Goal: Task Accomplishment & Management: Use online tool/utility

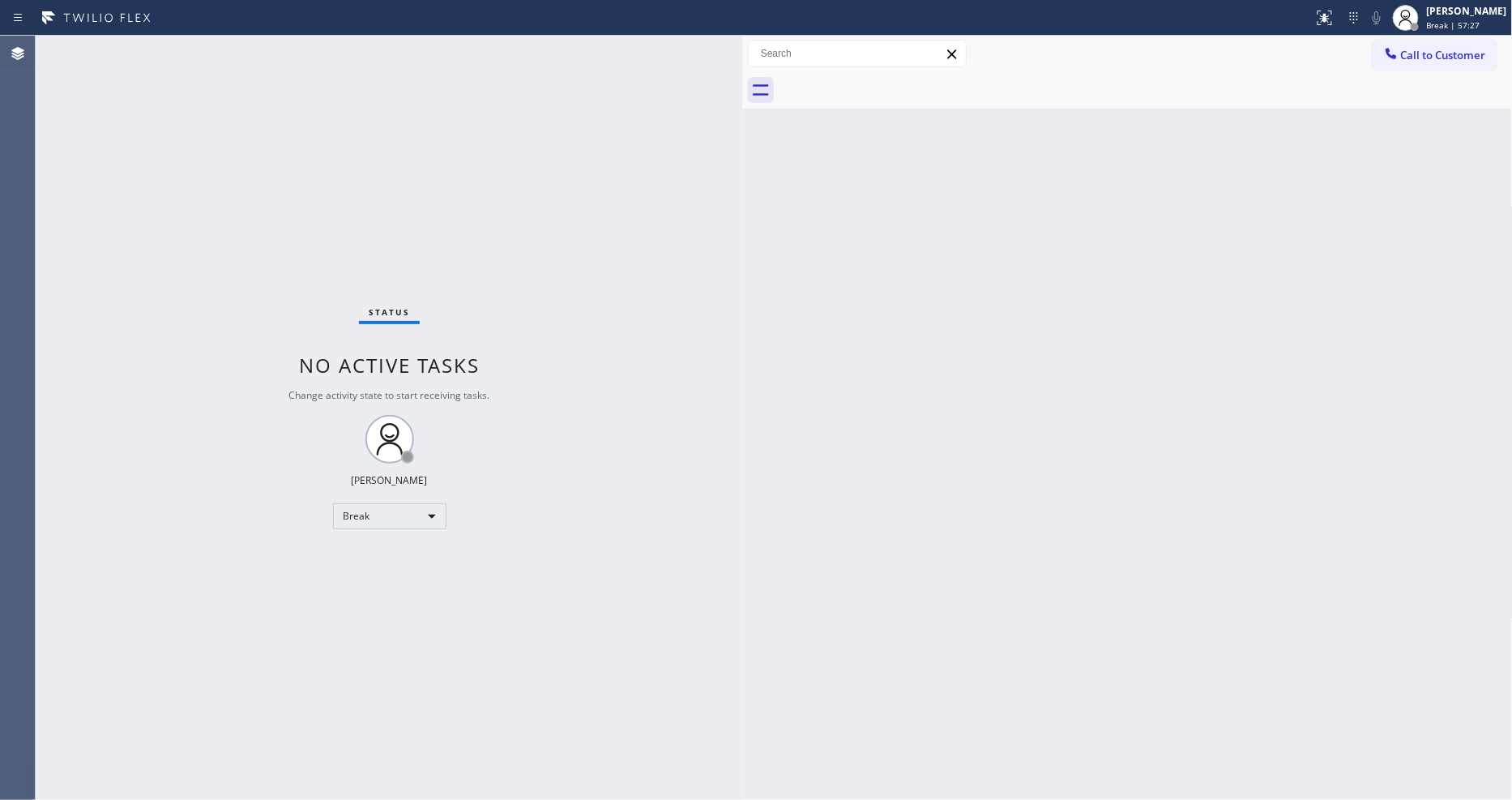
click at [667, 527] on div "Status No active tasks Change activity state to start receiving tasks. Lyka Mon…" at bounding box center [389, 418] width 707 height 764
click at [1415, 19] on icon at bounding box center [1405, 17] width 19 height 19
click at [1396, 87] on button "Available" at bounding box center [1431, 85] width 162 height 21
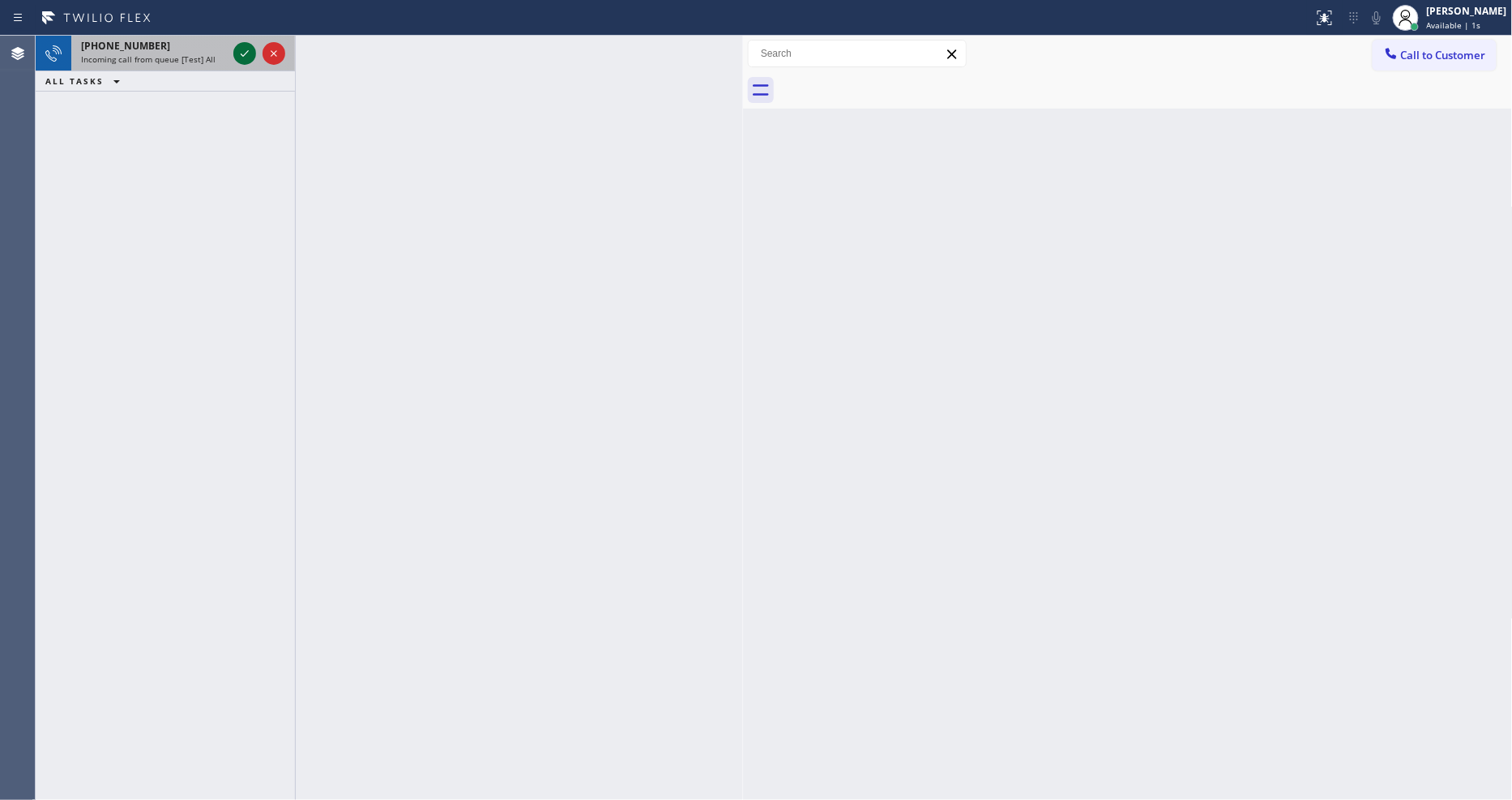
click at [240, 60] on icon at bounding box center [244, 53] width 19 height 19
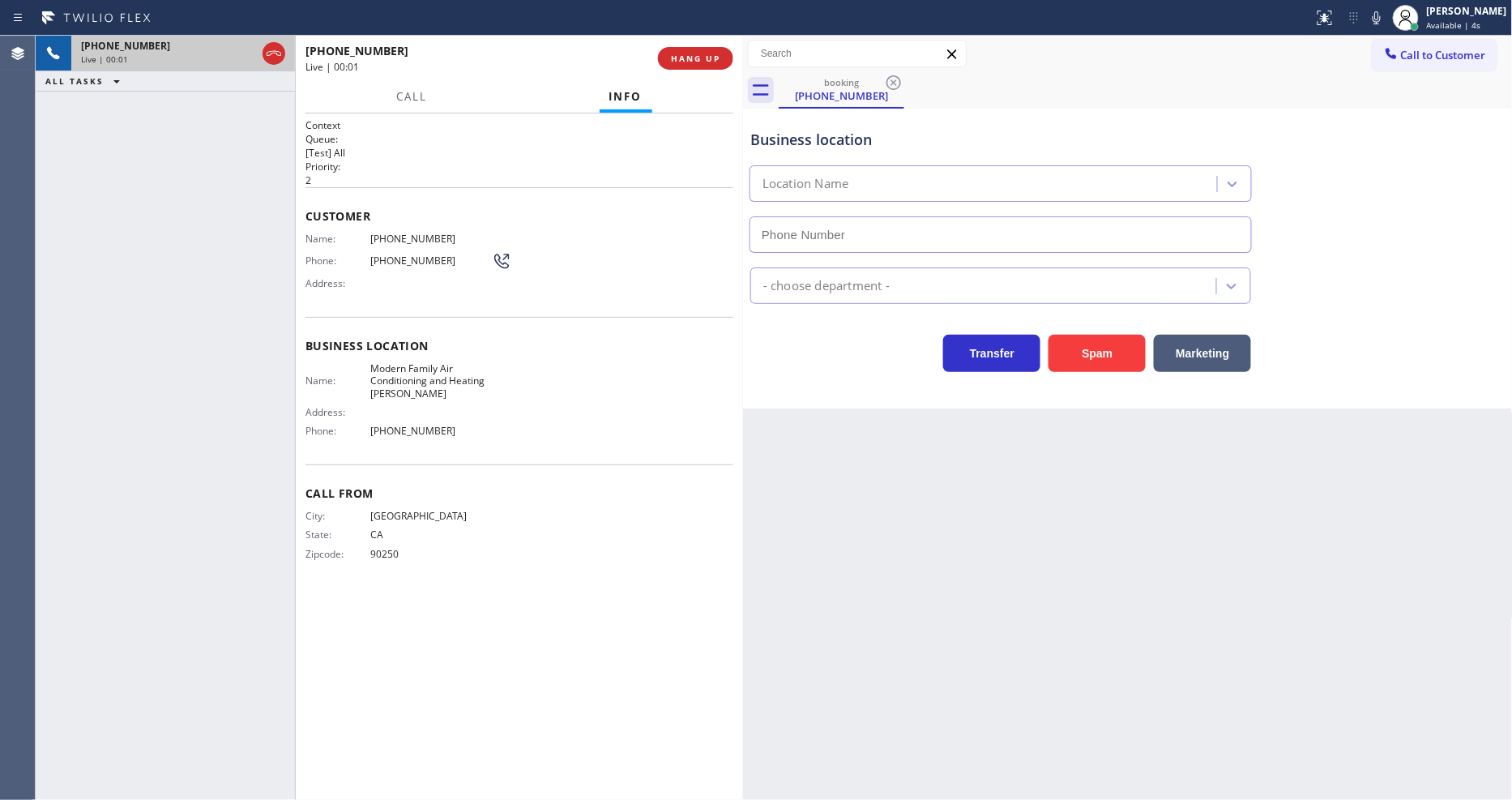
type input "[PHONE_NUMBER]"
drag, startPoint x: 1082, startPoint y: 532, endPoint x: 896, endPoint y: 369, distance: 247.3
click at [1082, 532] on div "Back to Dashboard Change Sender ID Customers Technicians Select a contact Outbo…" at bounding box center [1128, 418] width 770 height 764
drag, startPoint x: 1136, startPoint y: 569, endPoint x: 1098, endPoint y: 542, distance: 46.6
click at [1137, 569] on div "Back to Dashboard Change Sender ID Customers Technicians Select a contact Outbo…" at bounding box center [1128, 418] width 770 height 764
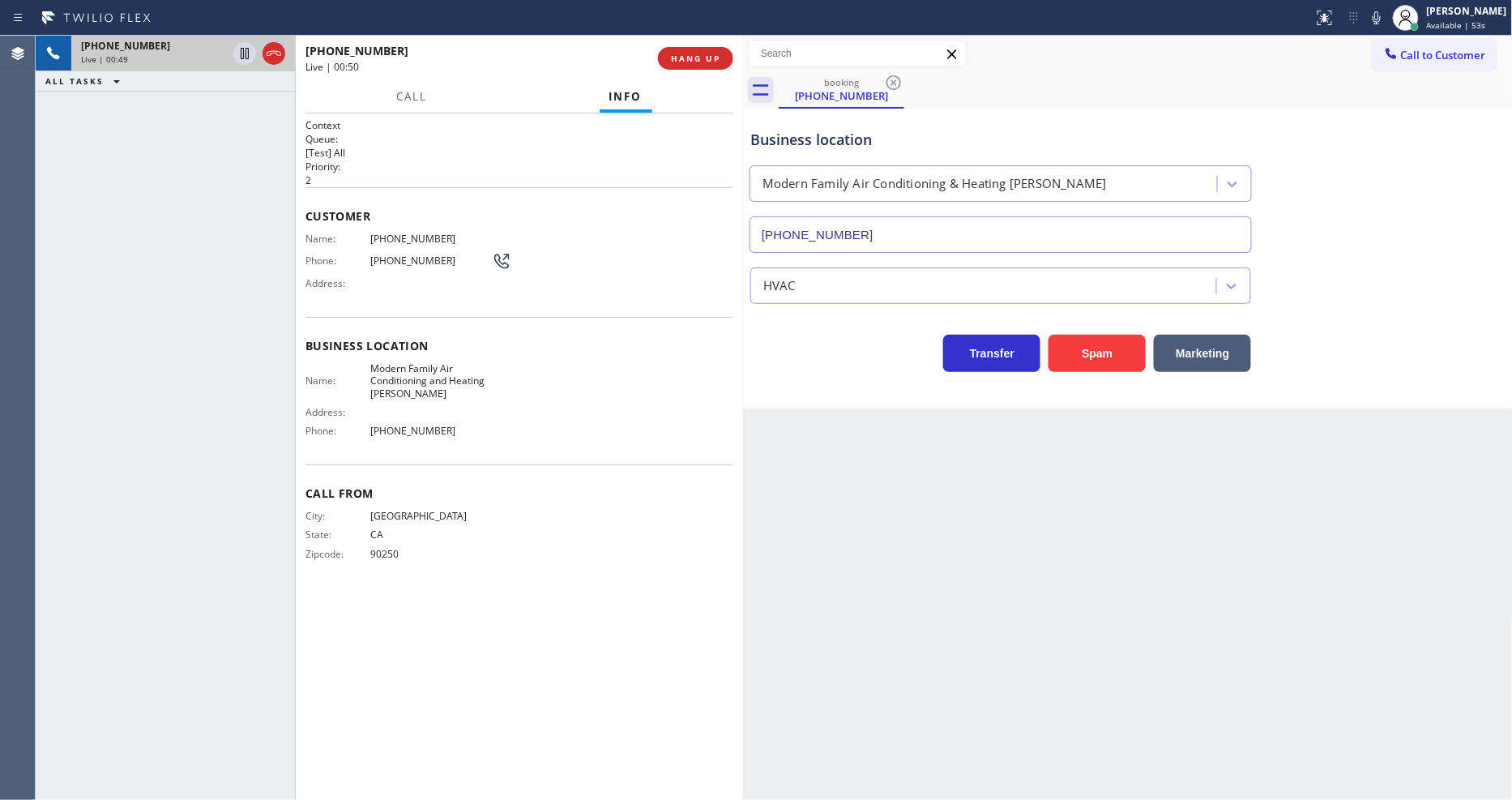
drag, startPoint x: 1211, startPoint y: 499, endPoint x: 1169, endPoint y: 373, distance: 132.8
click at [1210, 499] on div "Back to Dashboard Change Sender ID Customers Technicians Select a contact Outbo…" at bounding box center [1128, 418] width 770 height 764
click at [671, 58] on span "HANG UP" at bounding box center [696, 58] width 49 height 11
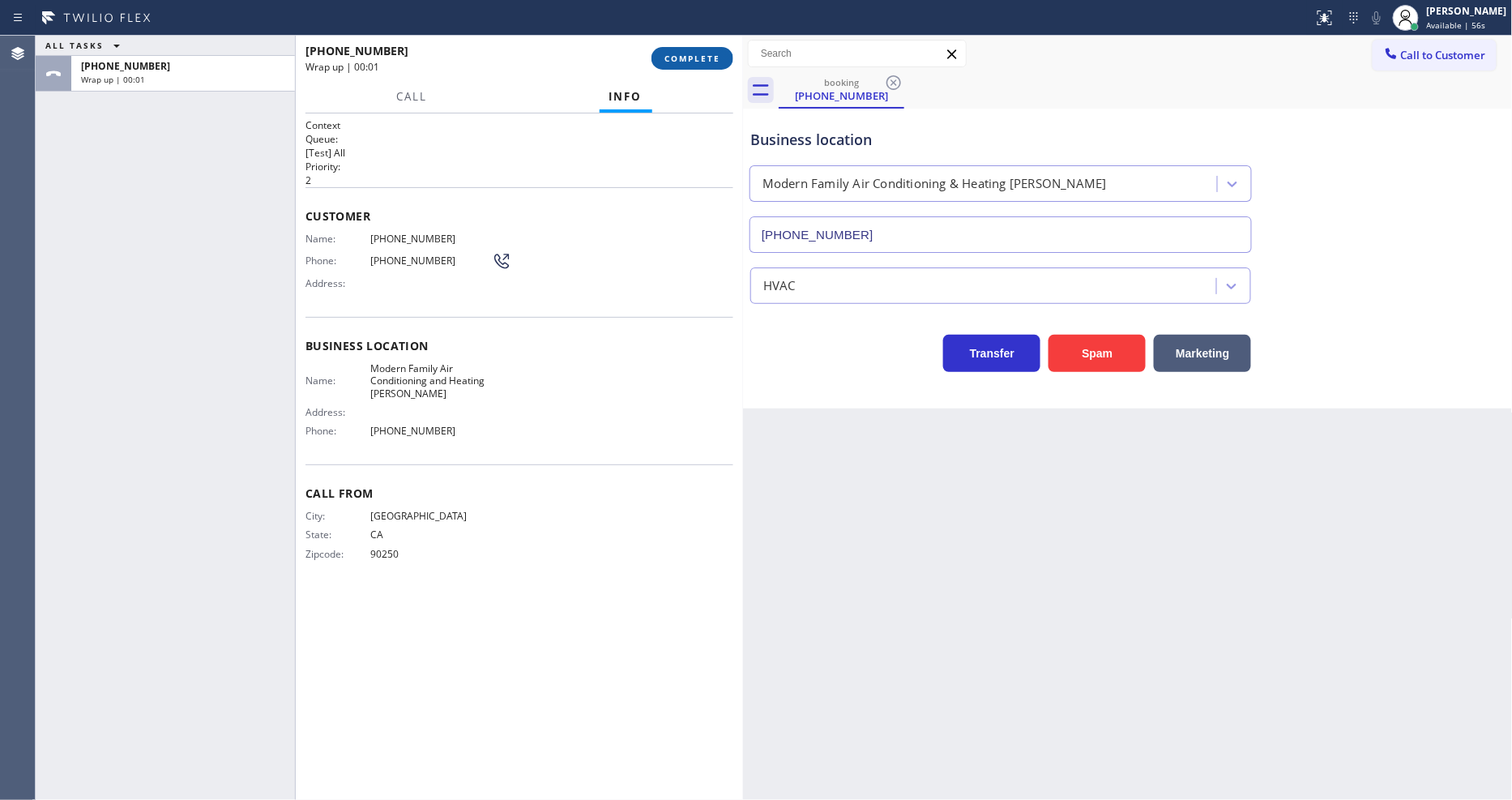
click at [670, 58] on span "COMPLETE" at bounding box center [692, 58] width 56 height 11
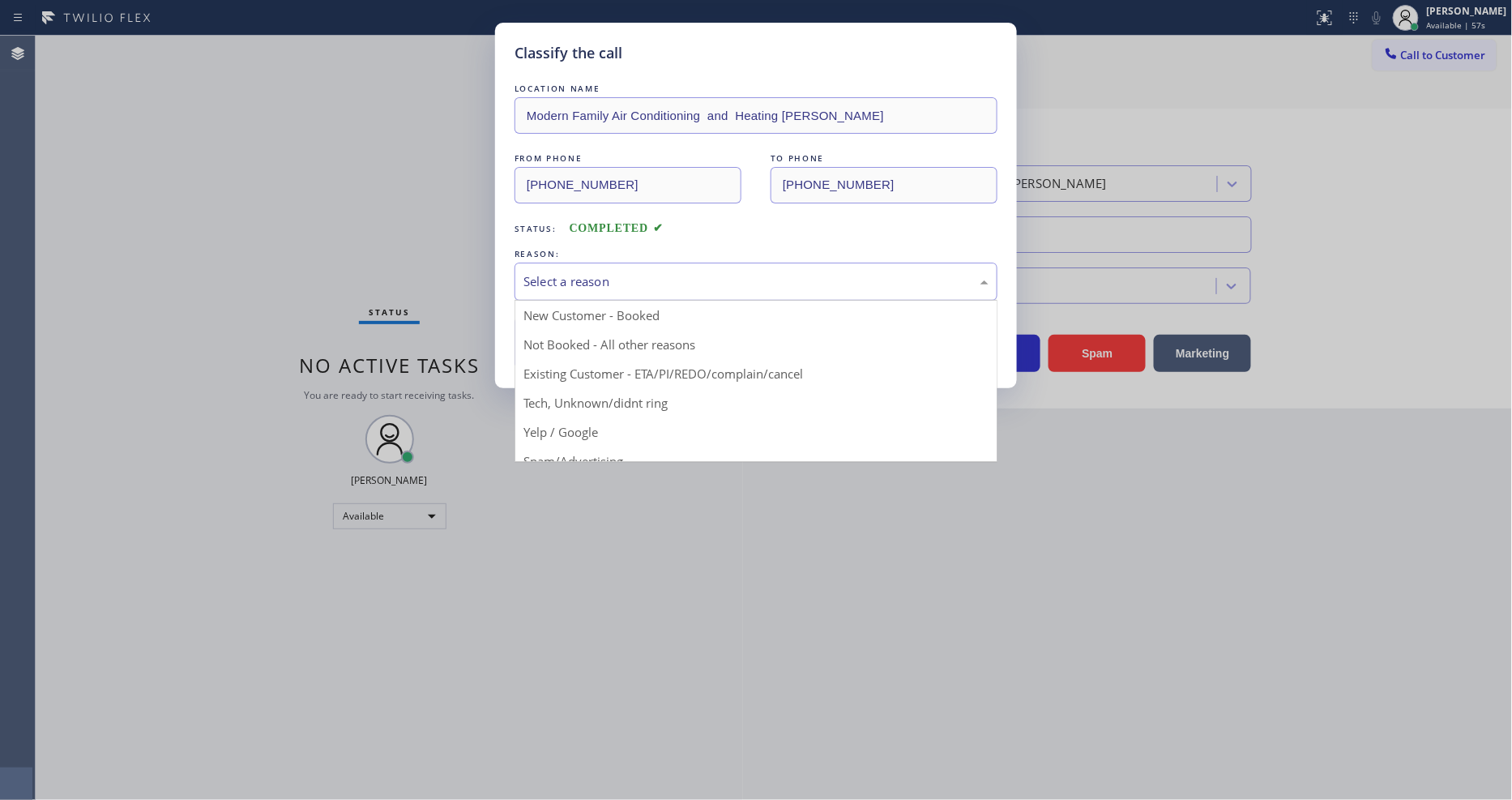
click at [572, 272] on div "Select a reason" at bounding box center [755, 281] width 465 height 18
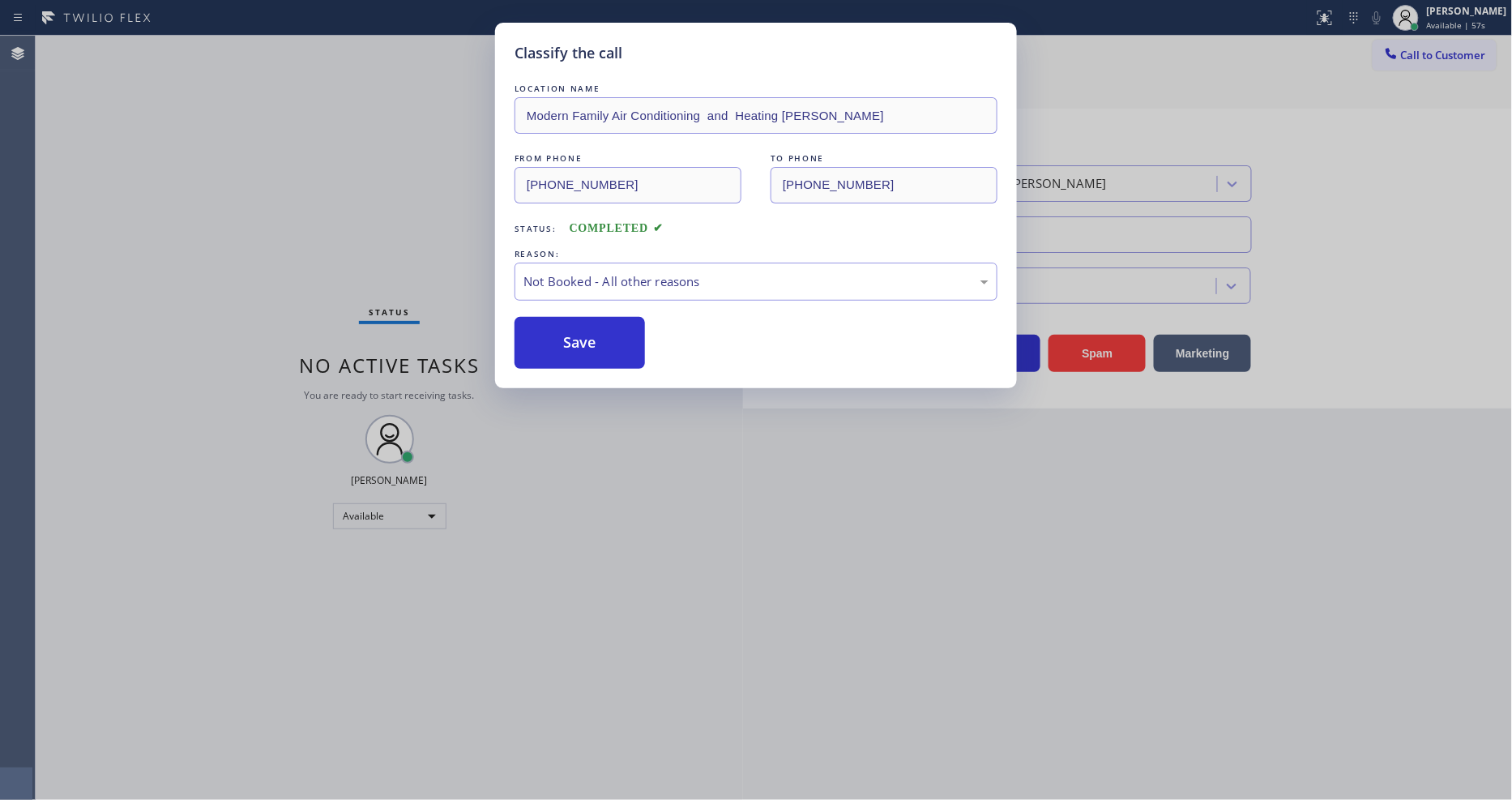
click at [561, 340] on button "Save" at bounding box center [579, 343] width 130 height 52
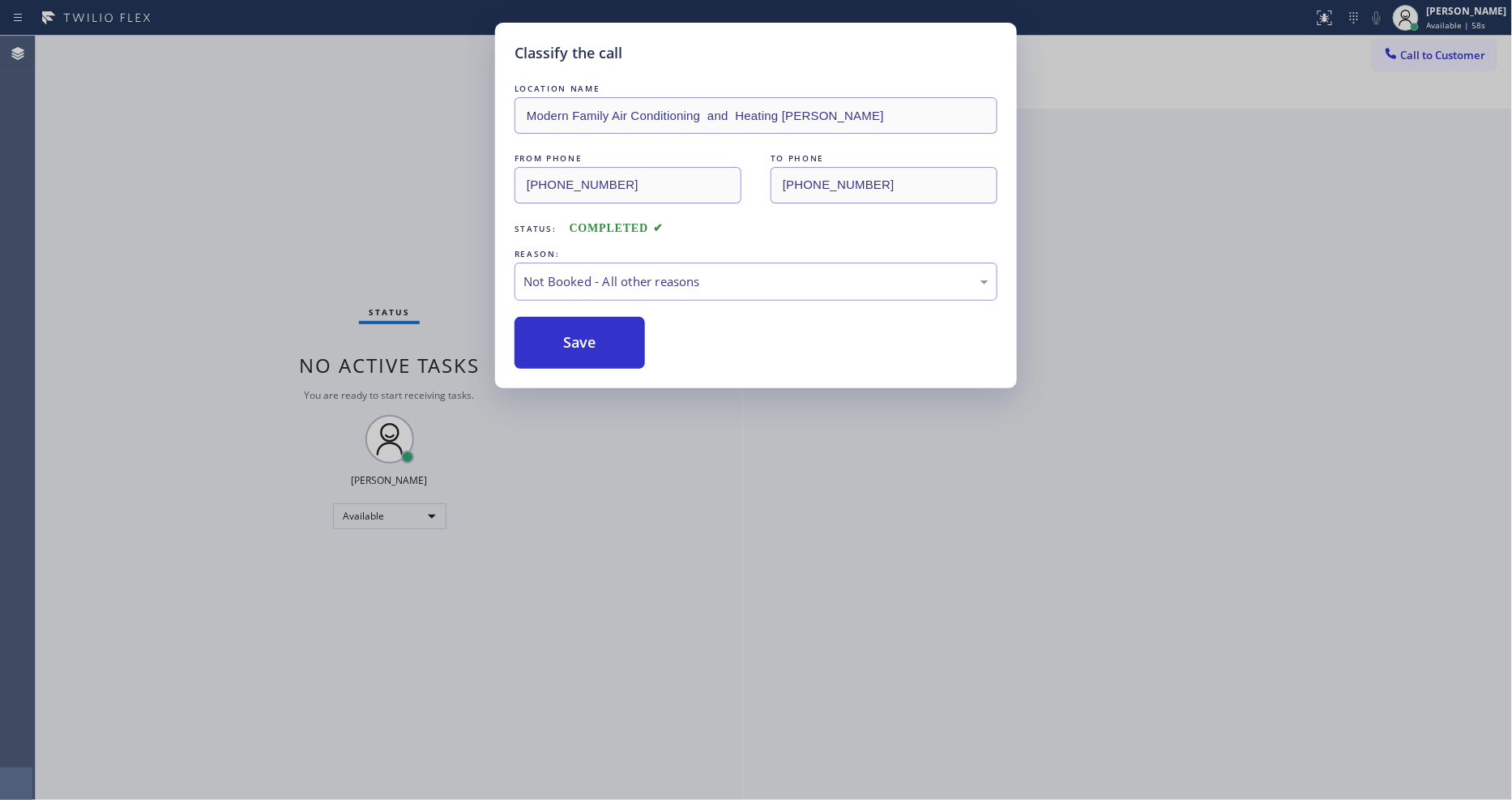
click at [561, 340] on button "Save" at bounding box center [579, 343] width 130 height 52
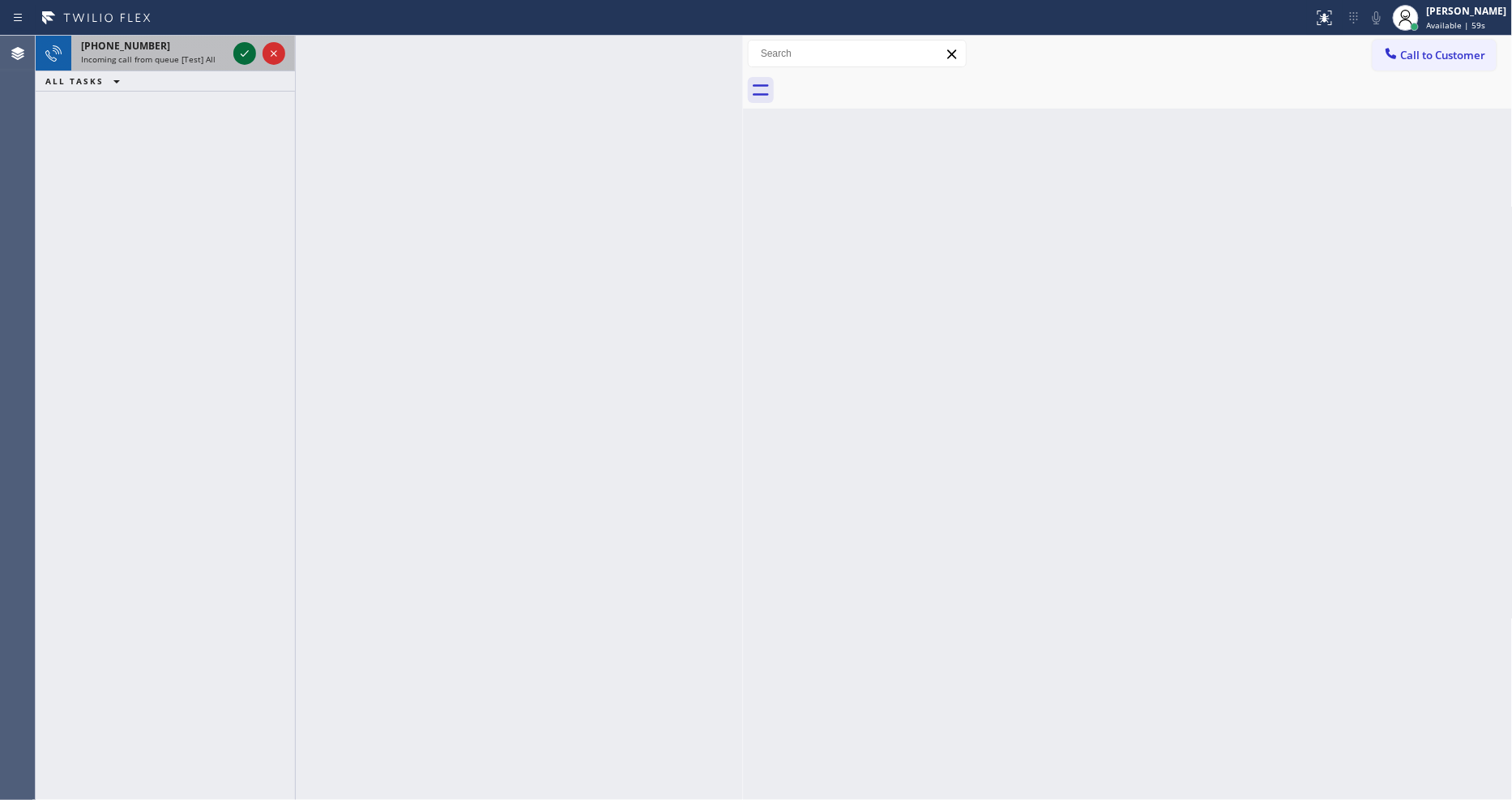
click at [240, 52] on icon at bounding box center [244, 53] width 19 height 19
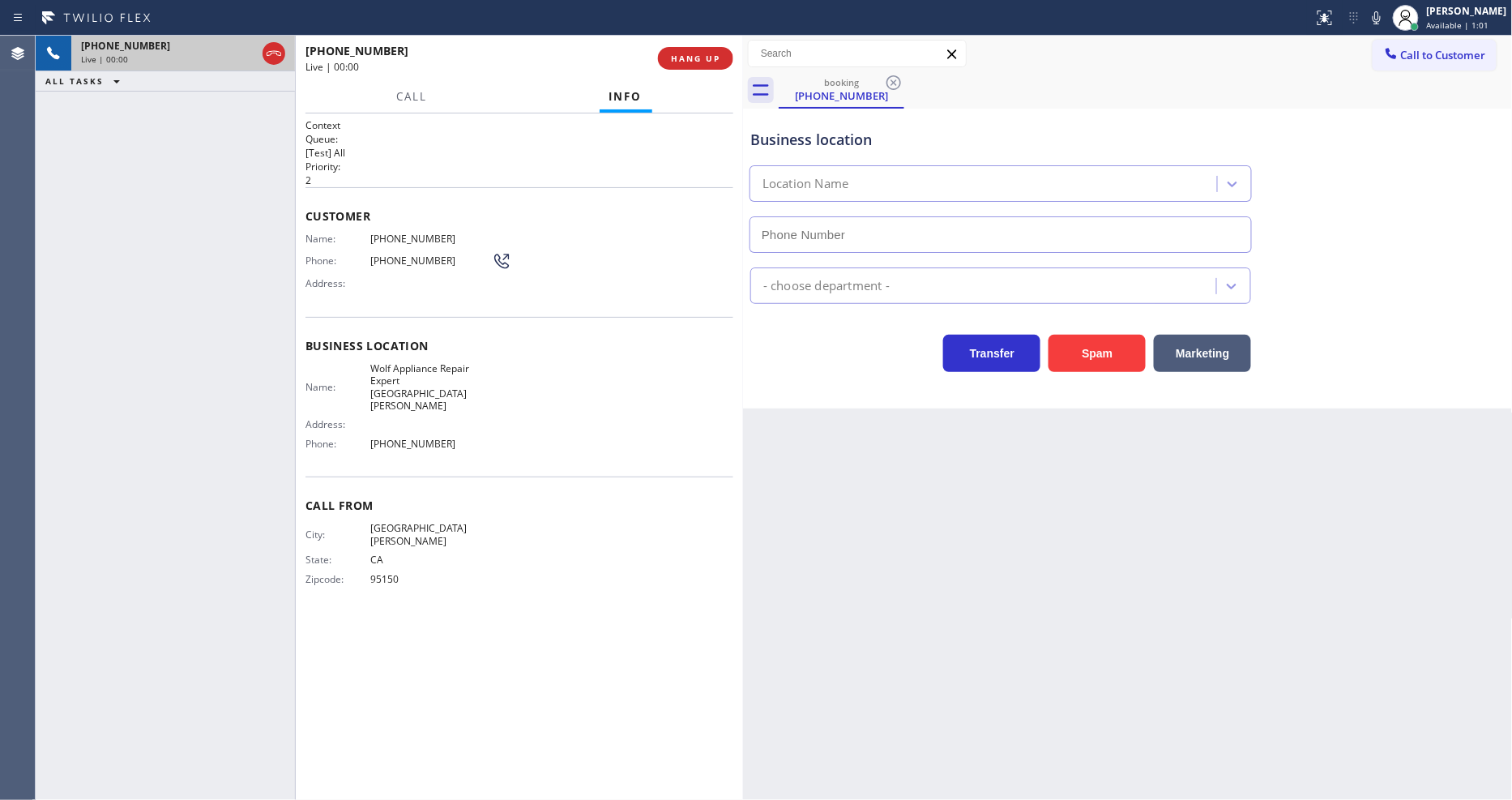
type input "(408) 539-3559"
click at [702, 57] on span "HANG UP" at bounding box center [696, 58] width 49 height 11
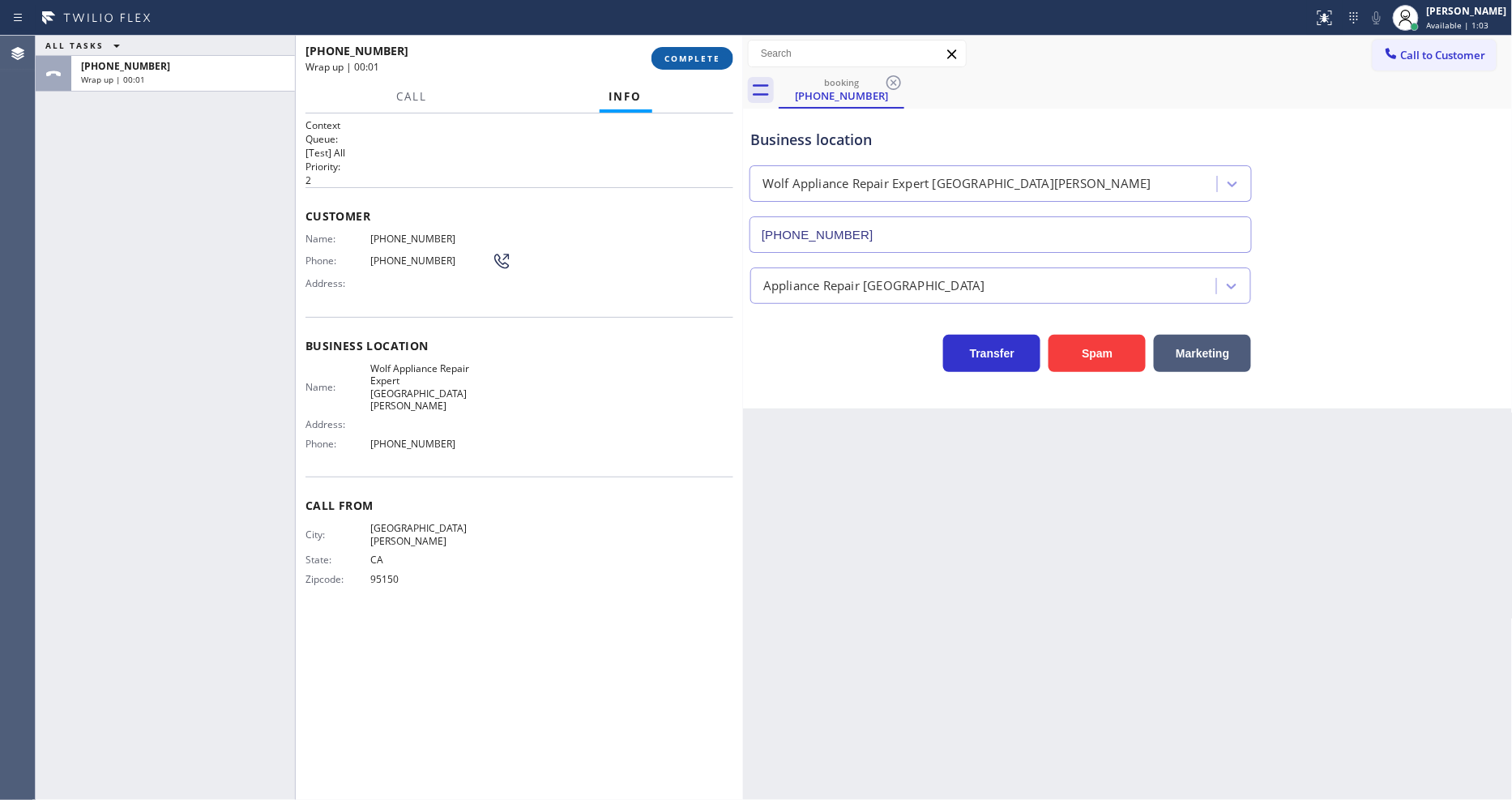
click at [702, 57] on span "COMPLETE" at bounding box center [692, 58] width 56 height 11
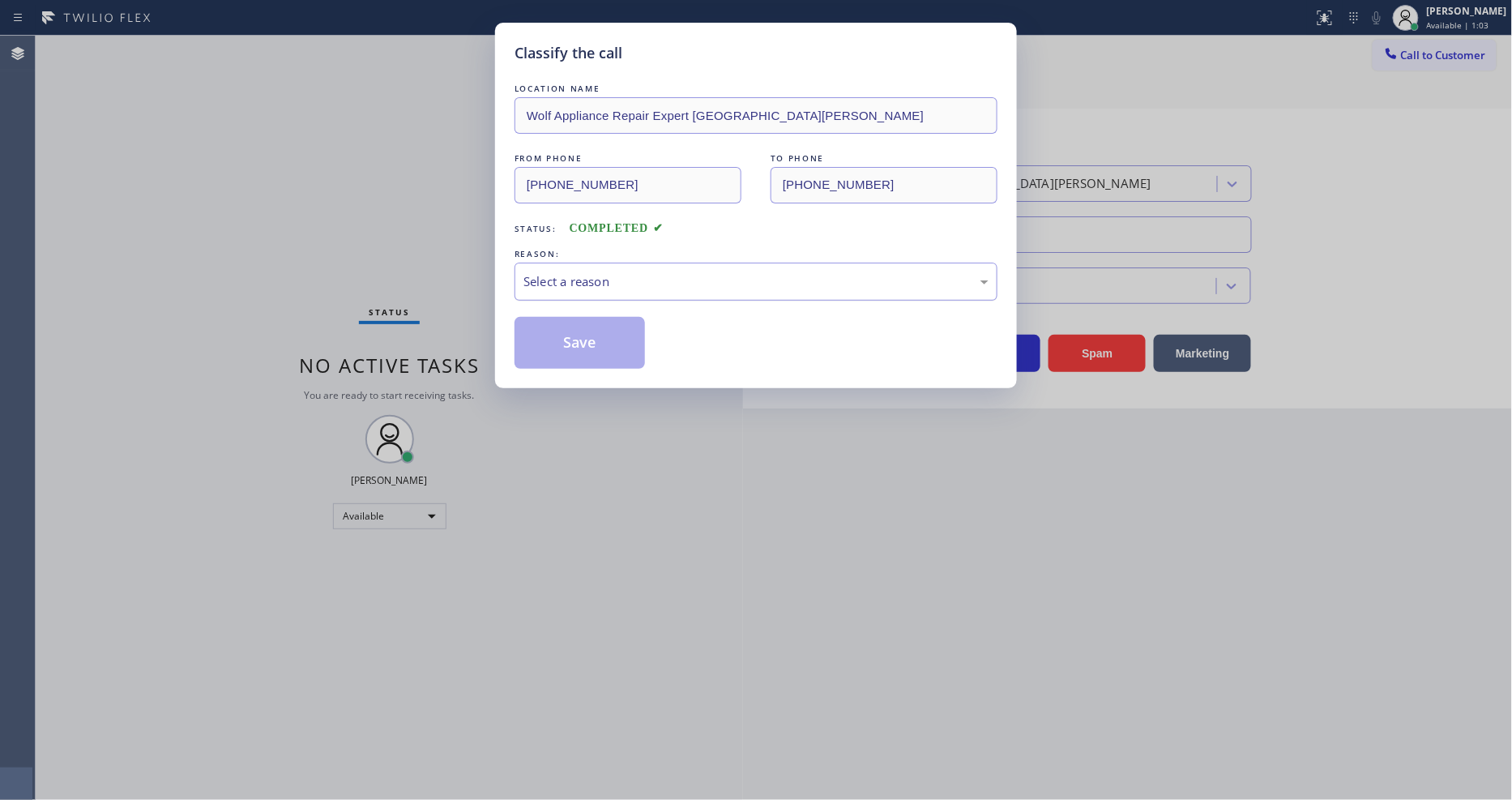
click at [649, 277] on div "Select a reason" at bounding box center [755, 281] width 465 height 18
click at [609, 325] on button "Save" at bounding box center [579, 343] width 130 height 52
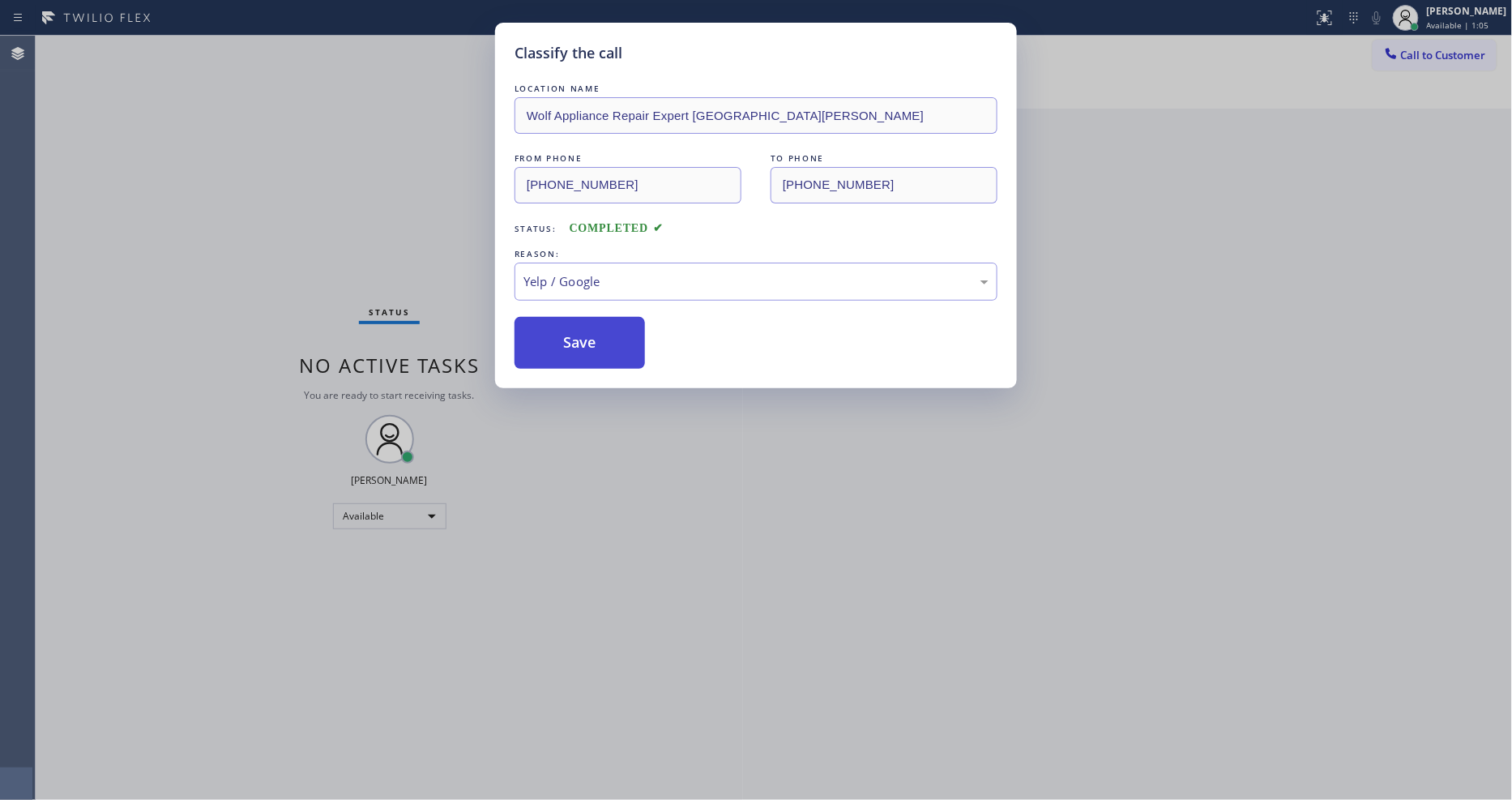
click at [609, 325] on button "Save" at bounding box center [579, 343] width 130 height 52
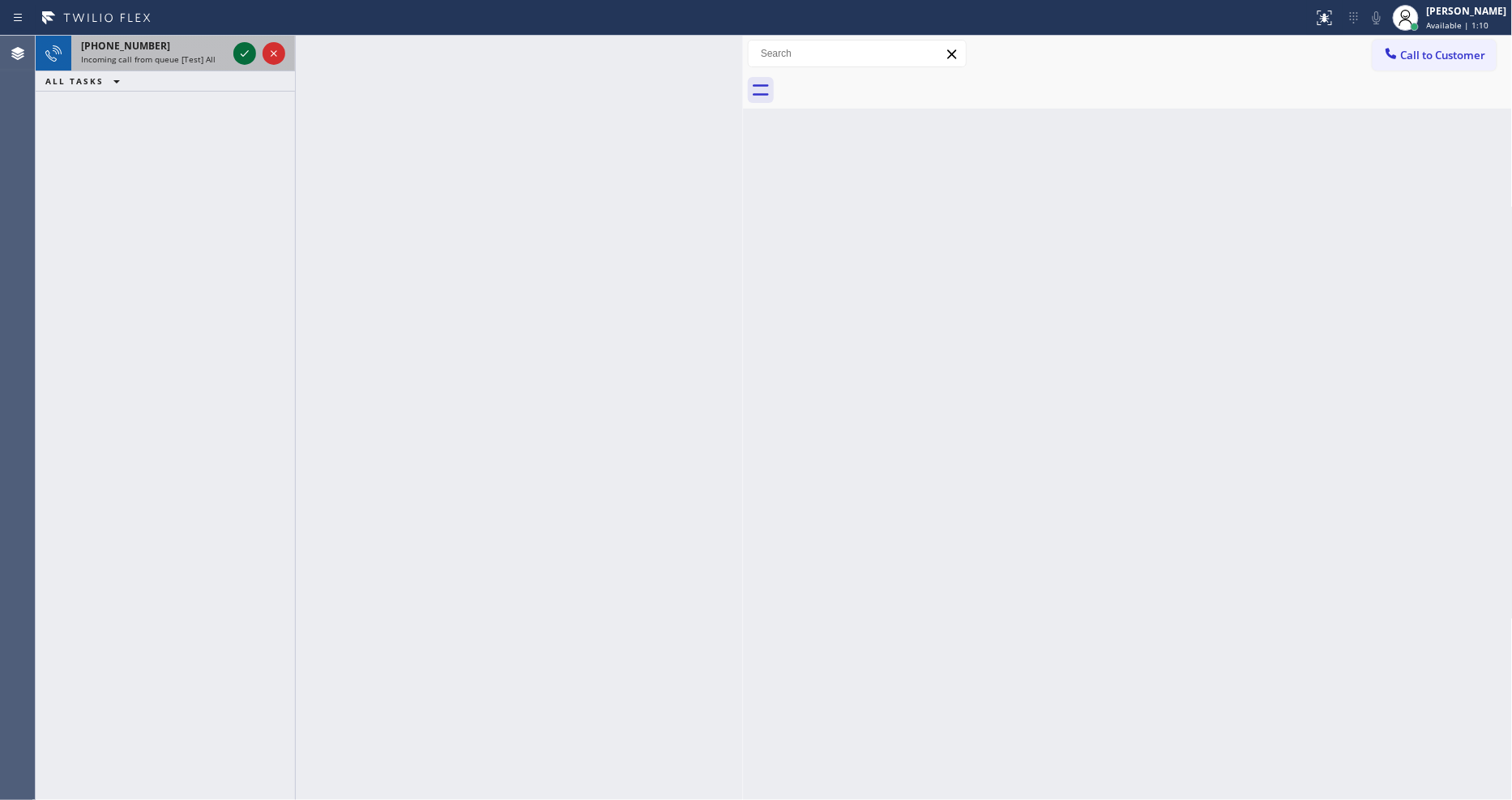
click at [245, 46] on icon at bounding box center [244, 53] width 19 height 19
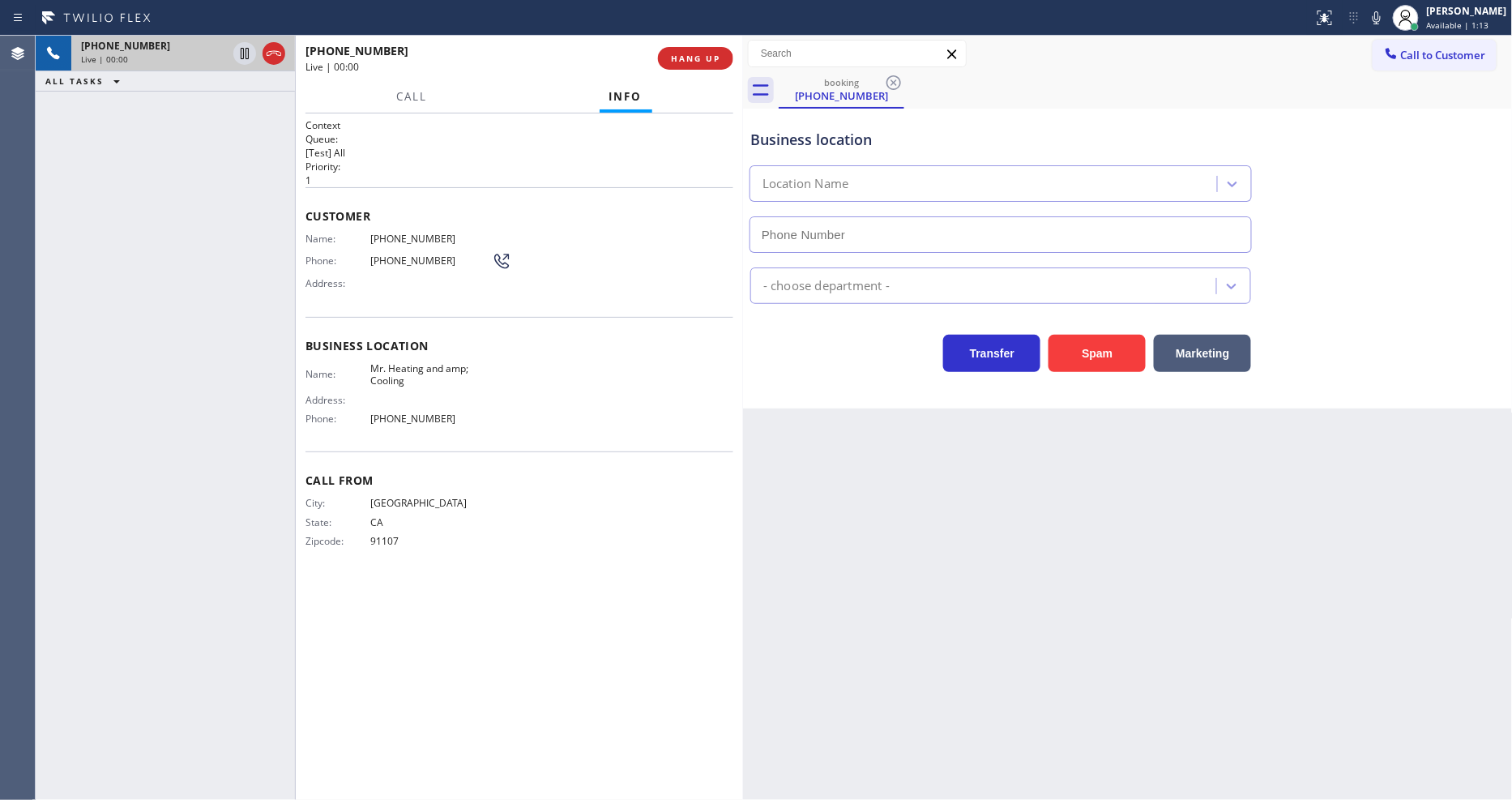
type input "(855) 231-3997"
click at [694, 66] on button "HANG UP" at bounding box center [696, 58] width 75 height 23
click at [695, 60] on span "HANG UP" at bounding box center [696, 58] width 49 height 11
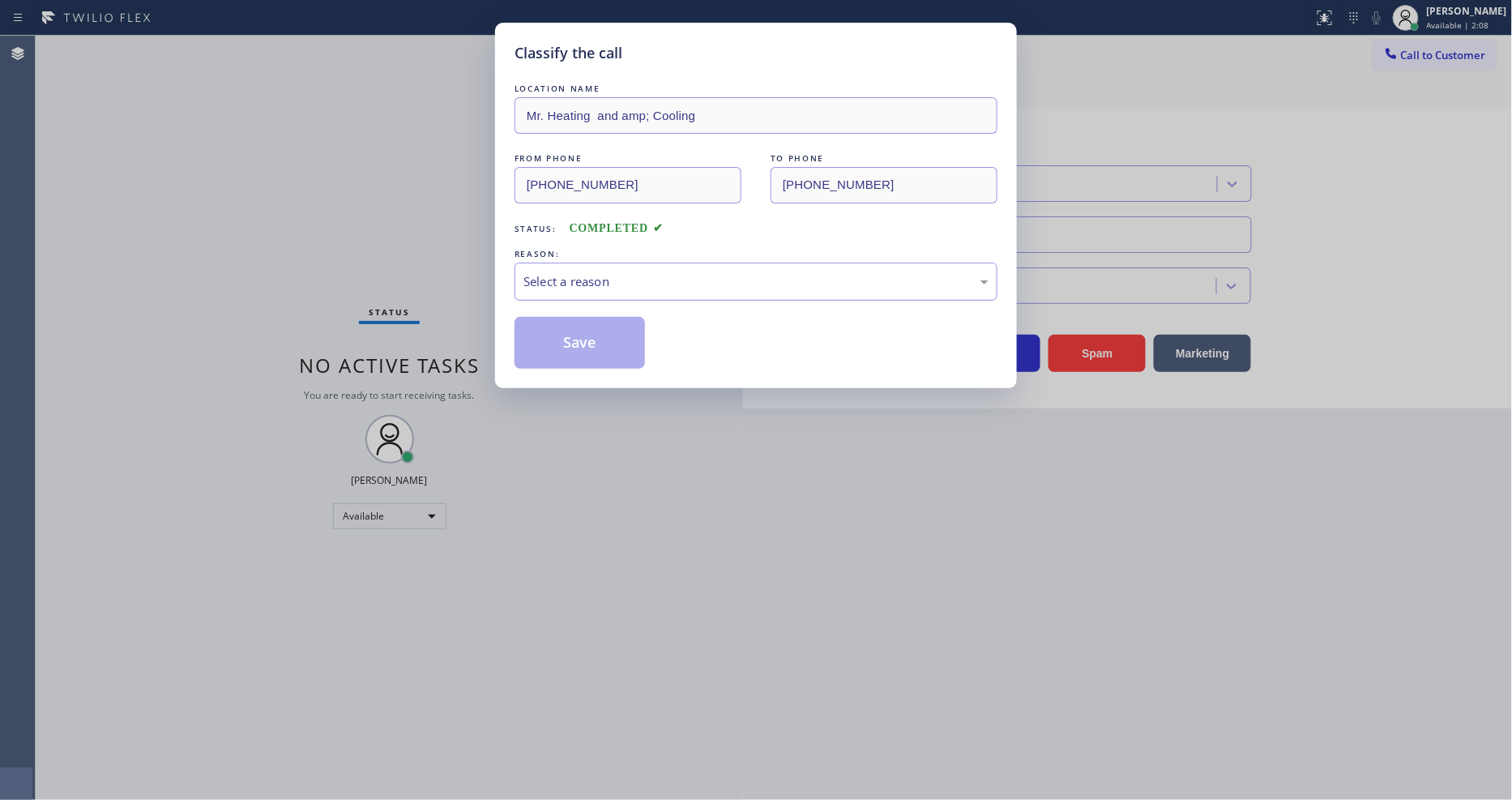
click at [590, 279] on div "Select a reason" at bounding box center [755, 281] width 465 height 18
click at [581, 340] on button "Save" at bounding box center [579, 343] width 130 height 52
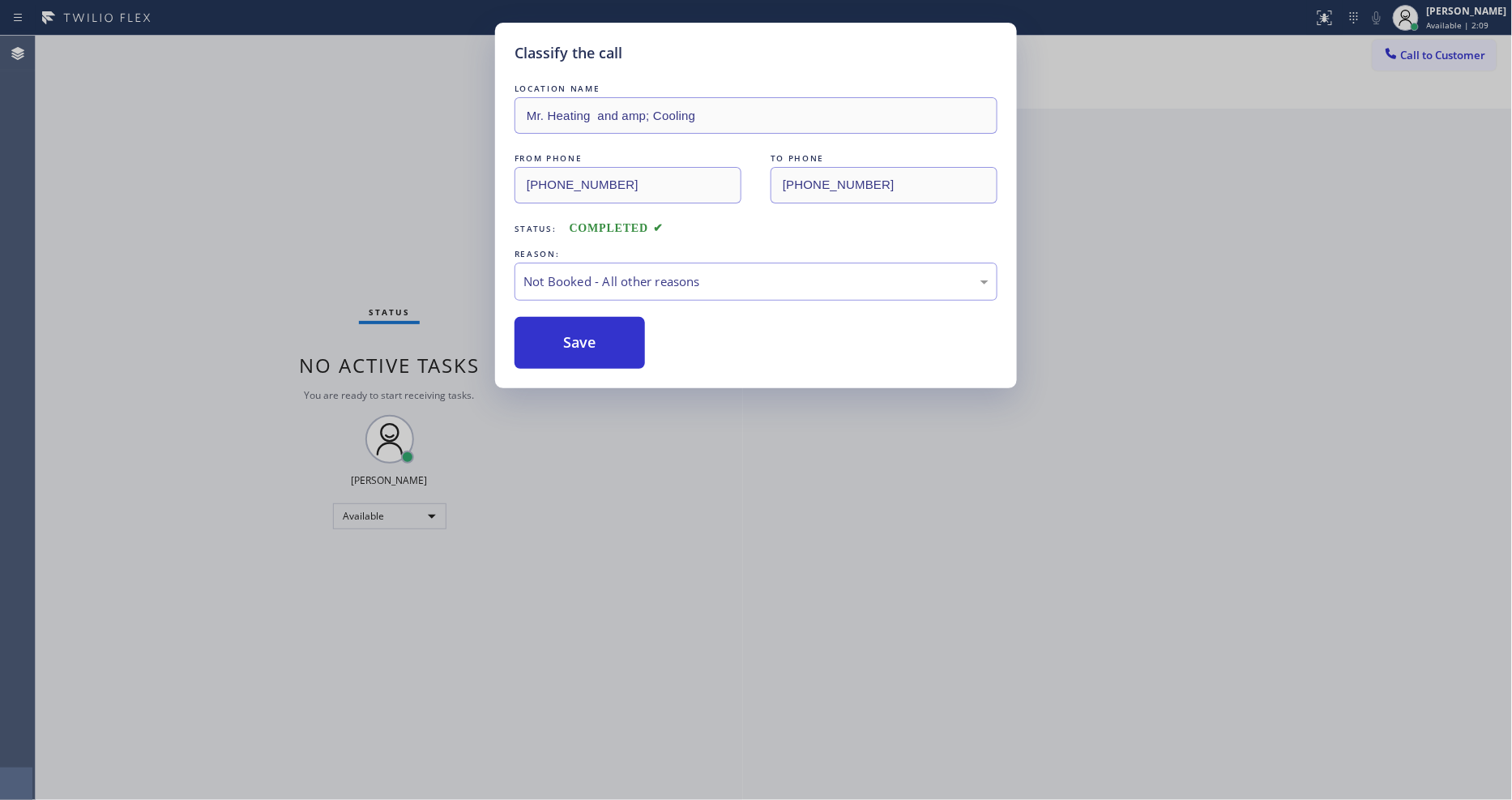
click at [581, 340] on button "Save" at bounding box center [579, 343] width 130 height 52
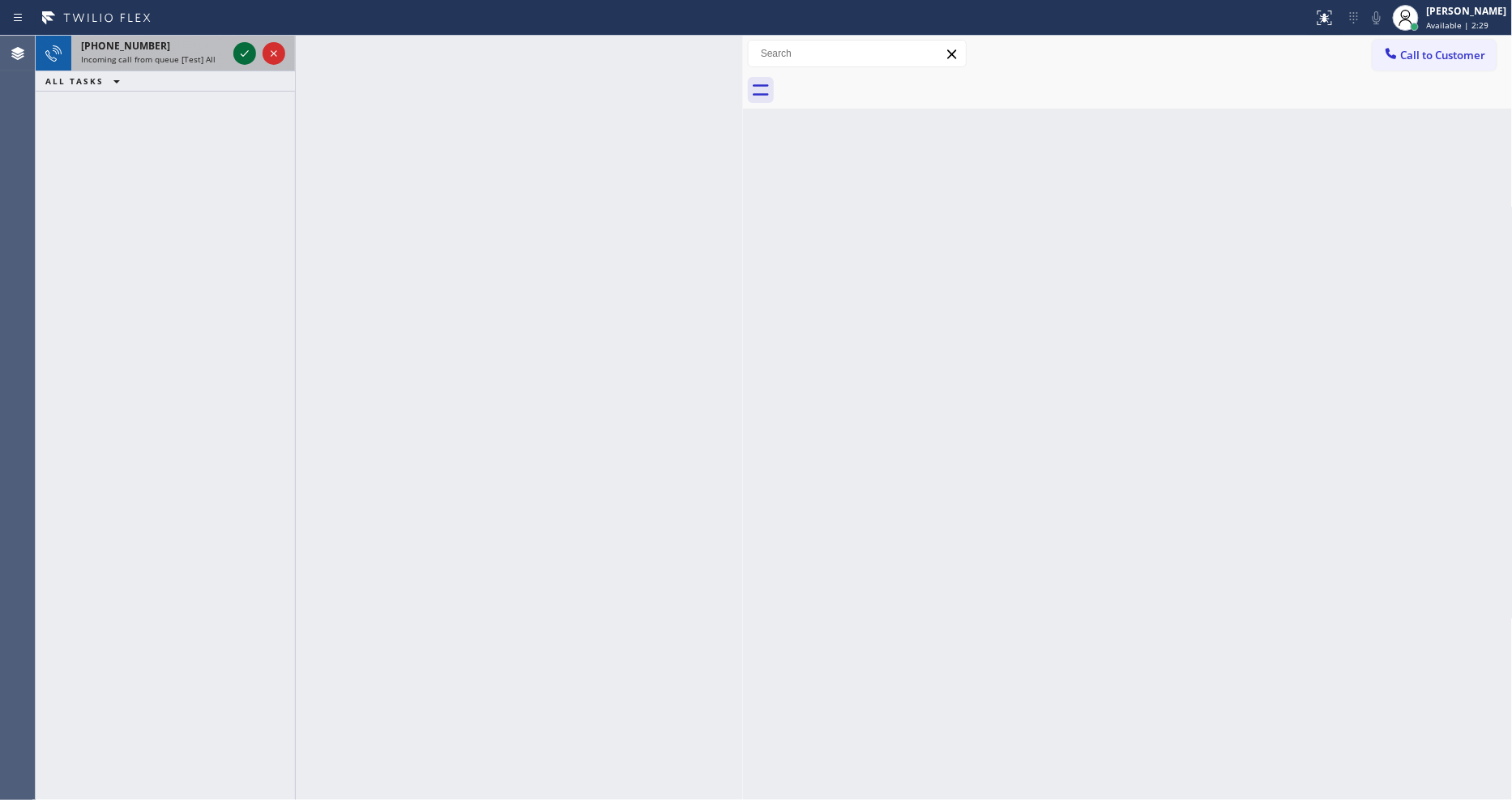
click at [245, 47] on icon at bounding box center [244, 53] width 19 height 19
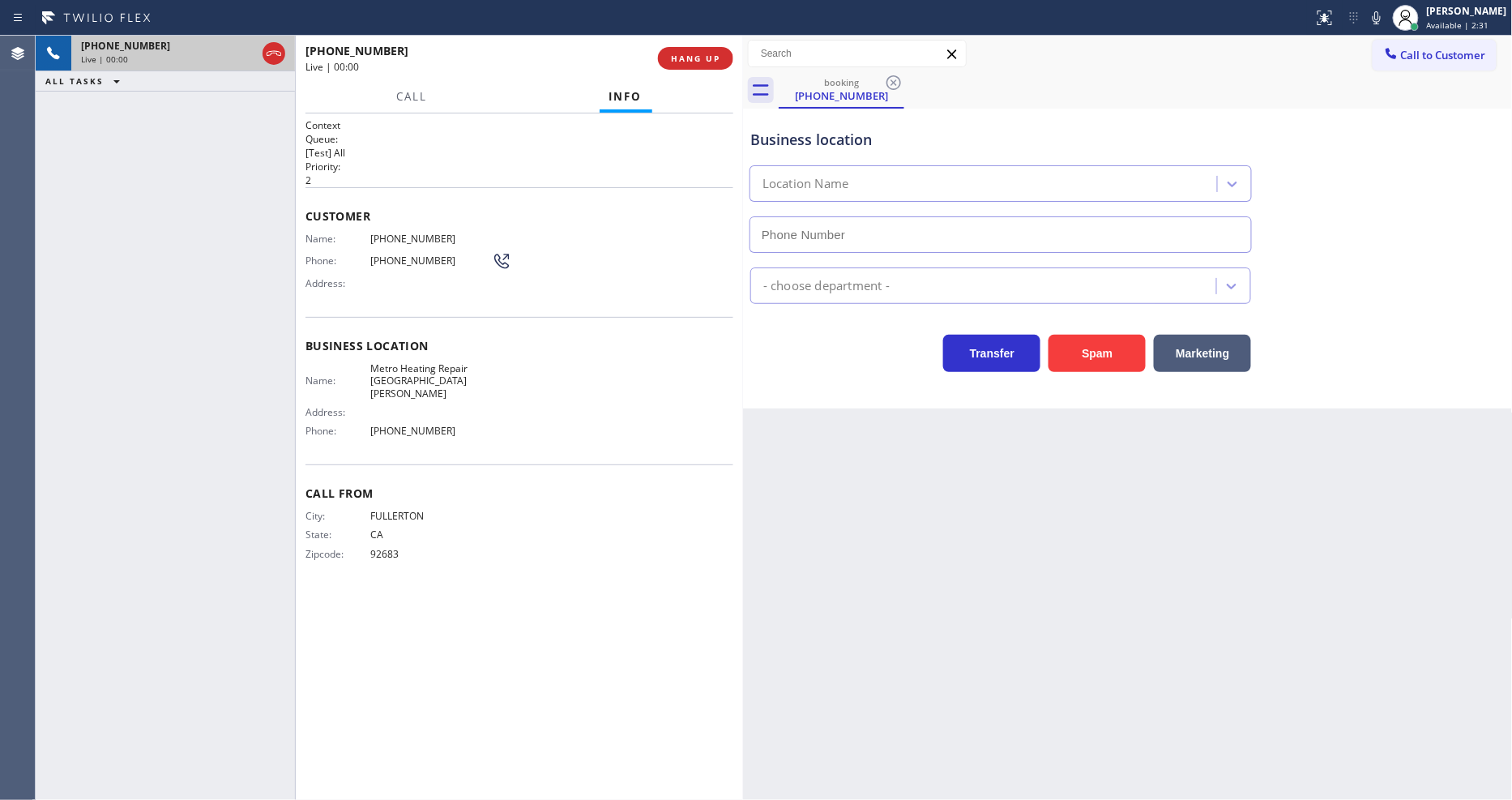
type input "(714) 844-8426"
click at [683, 47] on button "HANG UP" at bounding box center [696, 58] width 75 height 23
click at [682, 59] on span "HANG UP" at bounding box center [696, 58] width 49 height 11
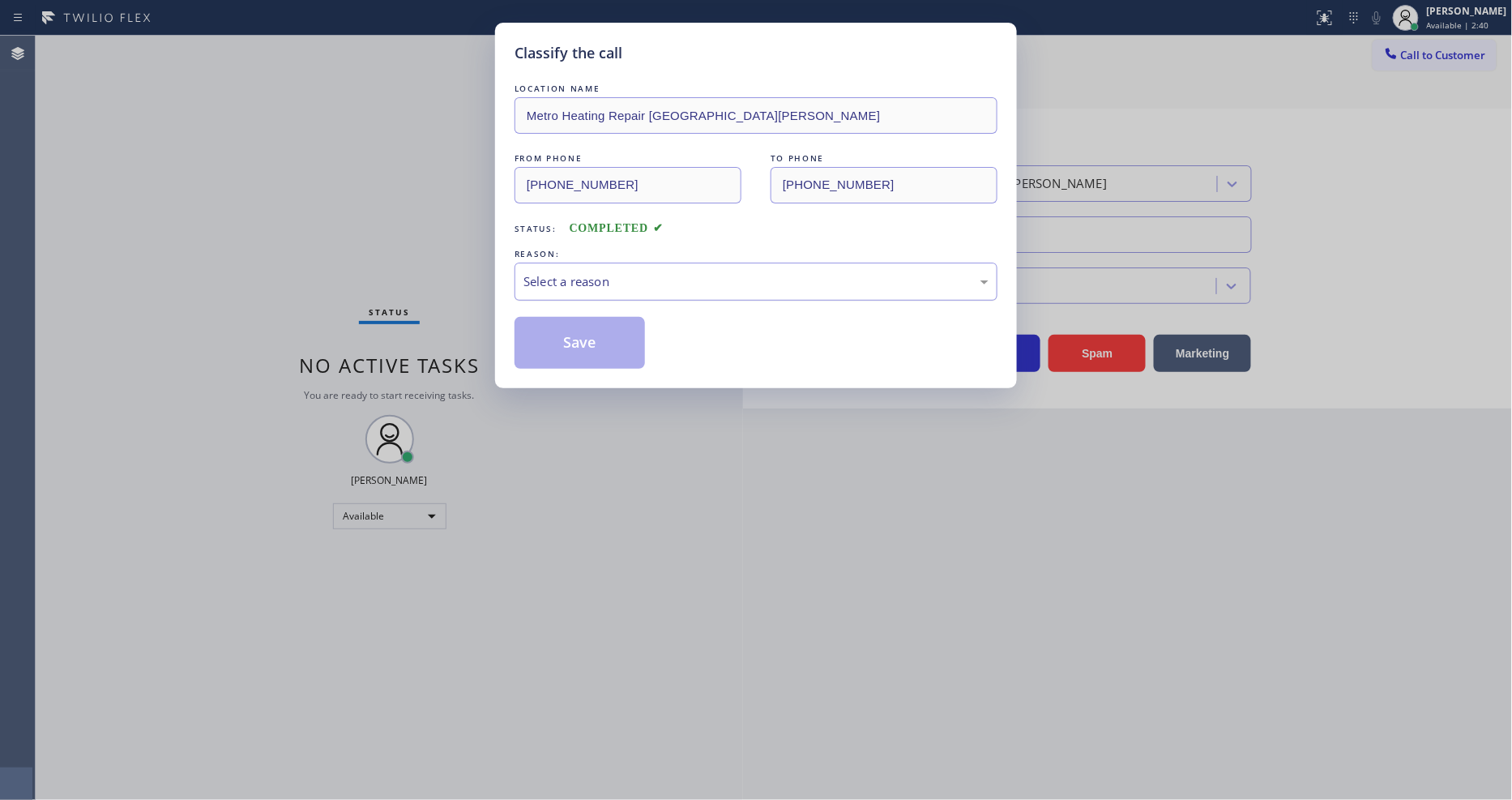
click at [549, 290] on div "Select a reason" at bounding box center [755, 281] width 483 height 38
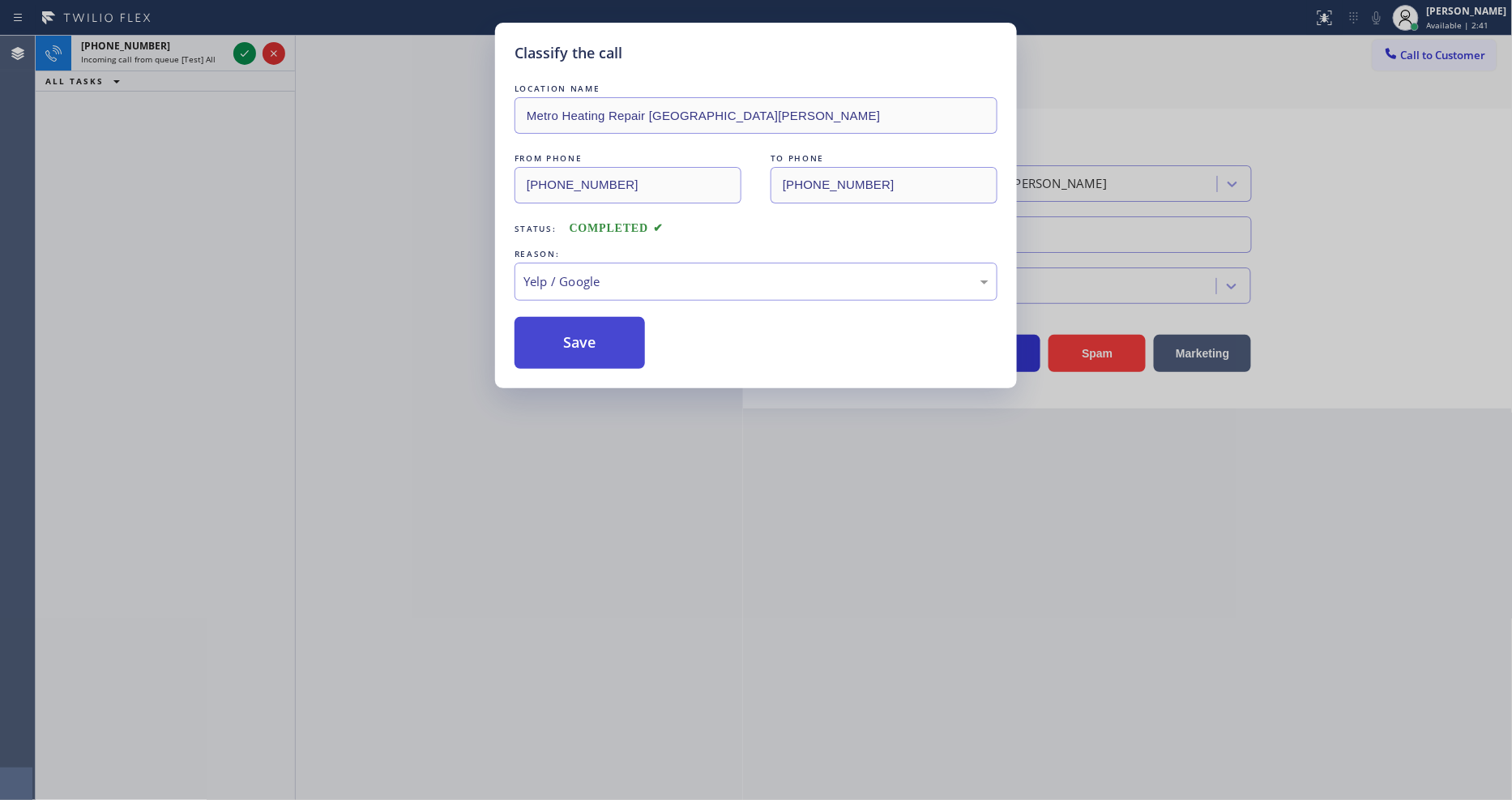
click at [548, 317] on button "Save" at bounding box center [579, 343] width 130 height 52
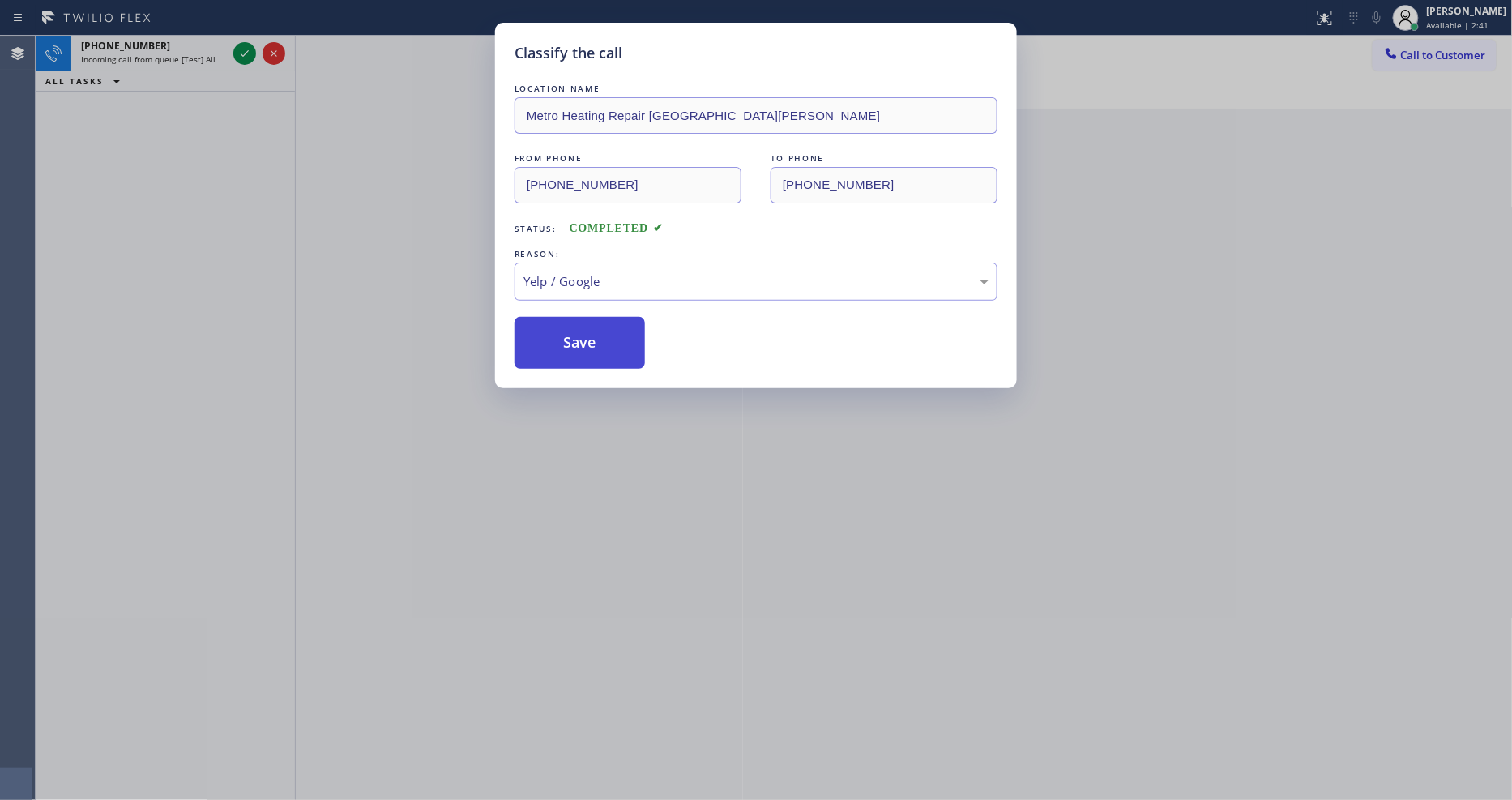
click at [548, 317] on button "Save" at bounding box center [579, 343] width 130 height 52
click at [548, 318] on button "Save" at bounding box center [579, 343] width 130 height 52
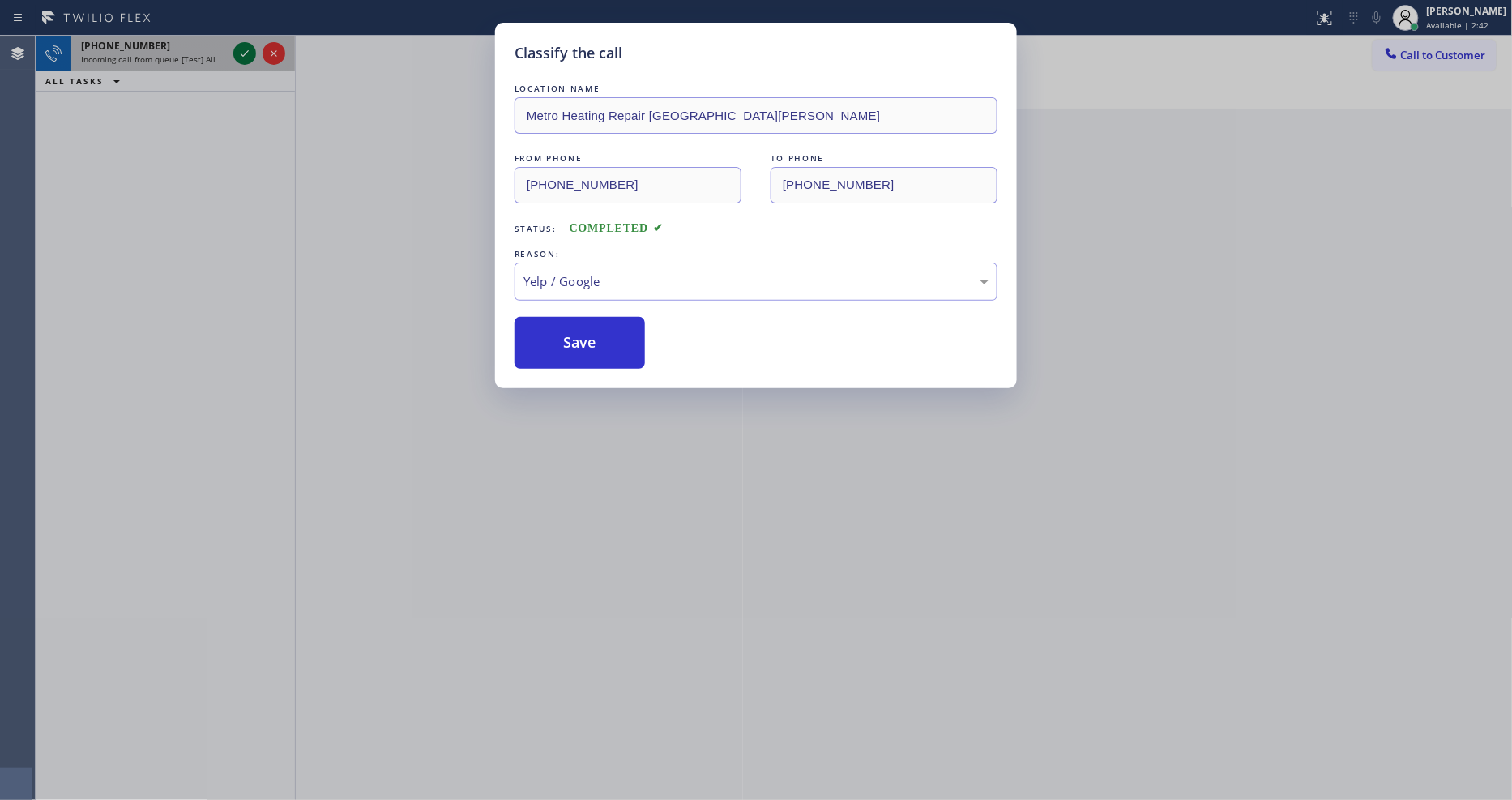
click at [243, 52] on icon at bounding box center [244, 53] width 19 height 19
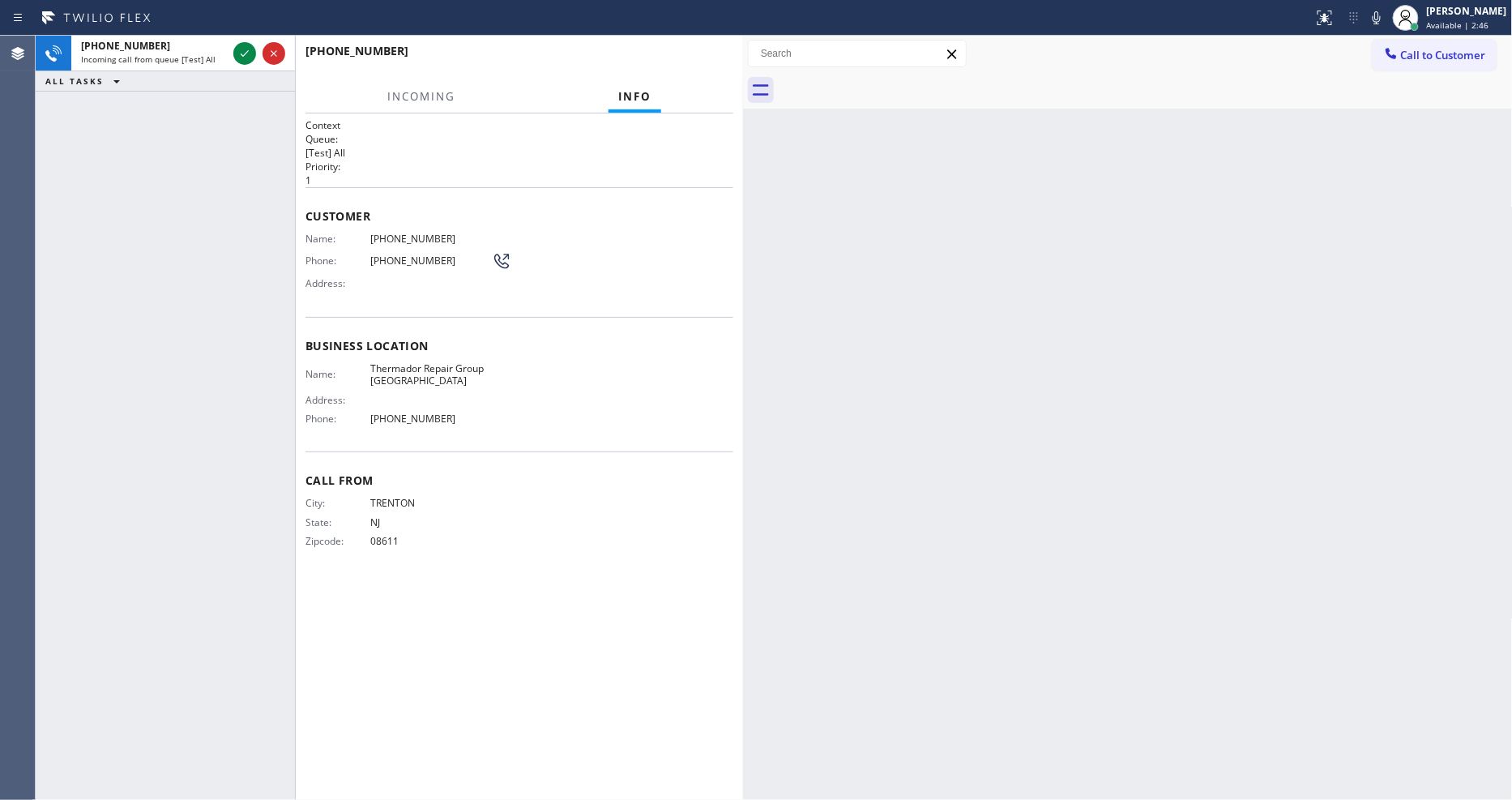
click at [1249, 494] on div "Back to Dashboard Change Sender ID Customers Technicians Select a contact Outbo…" at bounding box center [1128, 418] width 770 height 764
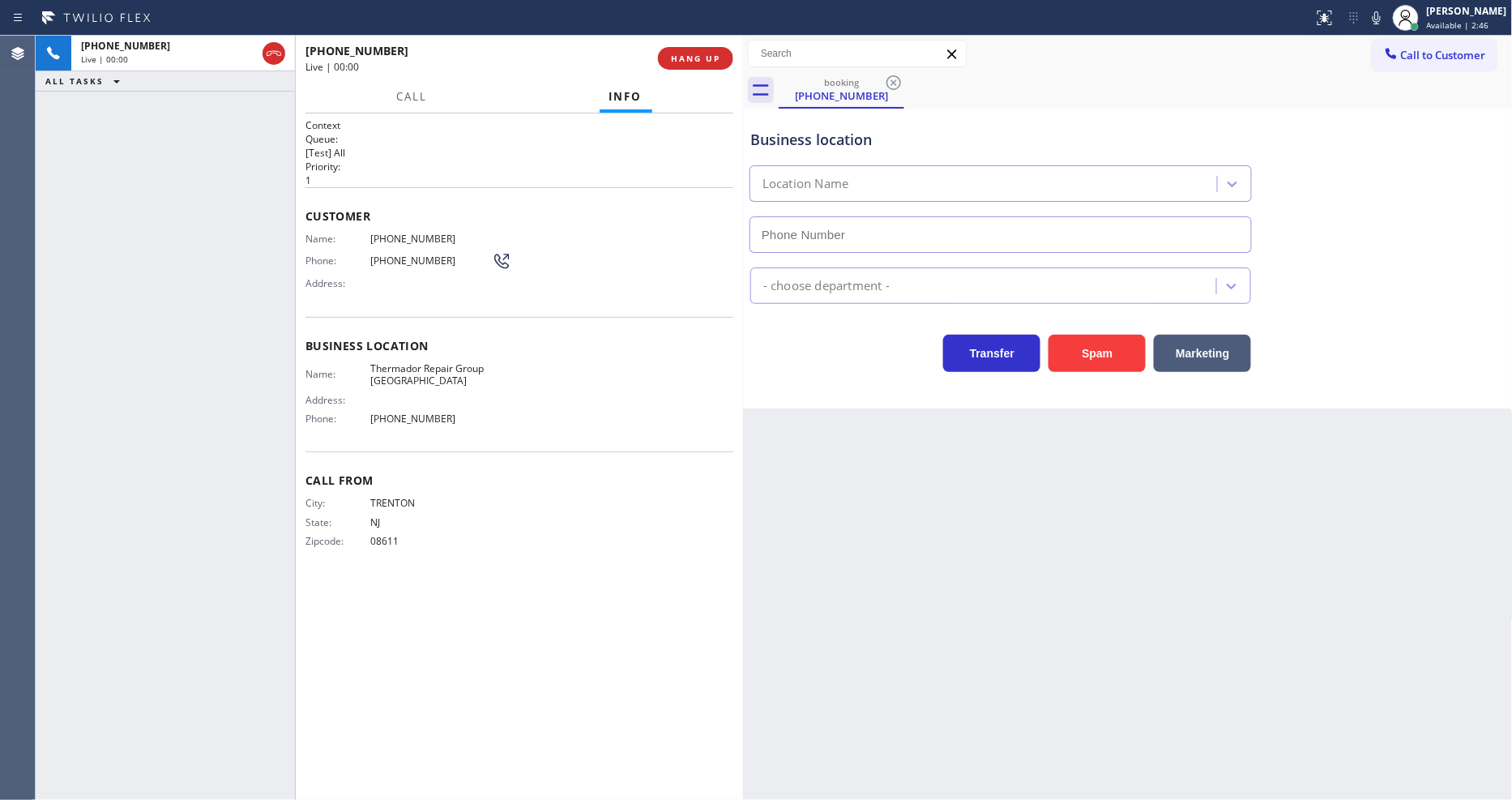
type input "(267) 727-3121"
click at [624, 497] on div "City: TRENTON State: NJ Zipcode: 08611" at bounding box center [519, 525] width 428 height 57
click at [498, 400] on div "Name: Thermador Repair Group Glenside Address: Phone: (267) 727-3121" at bounding box center [519, 397] width 428 height 70
click at [445, 362] on span "Thermador Repair Group Glenside" at bounding box center [431, 374] width 122 height 25
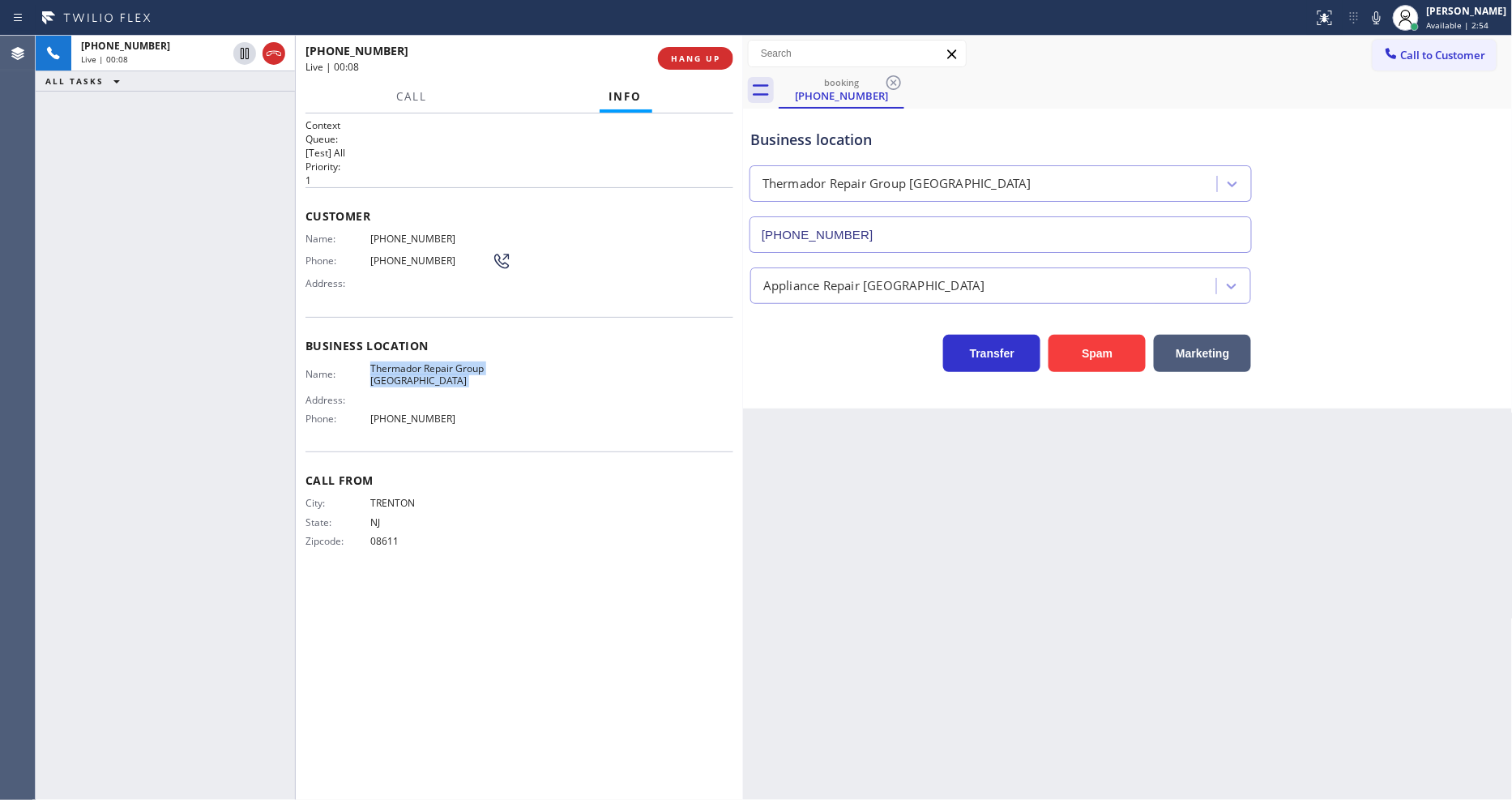
click at [445, 362] on span "Thermador Repair Group Glenside" at bounding box center [431, 374] width 122 height 25
copy span "Thermador Repair Group Glenside"
click at [411, 233] on span "(609) 273-2468" at bounding box center [431, 238] width 122 height 12
click at [409, 233] on span "(609) 273-2468" at bounding box center [431, 238] width 122 height 12
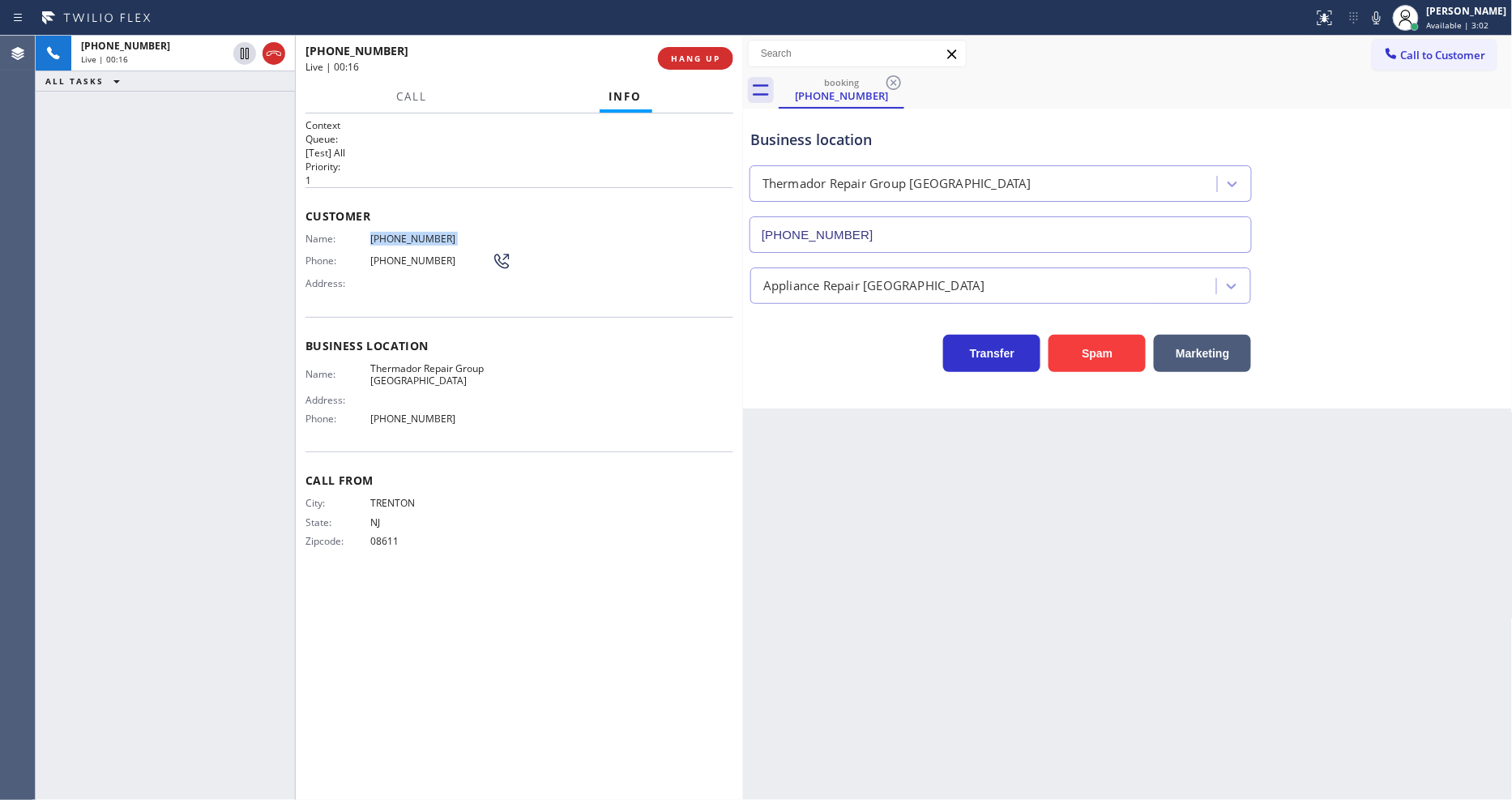
copy span "(609) 273-2468"
click at [424, 239] on div "Name: (609) 273-2468 Phone: (609) 273-2468 Address:" at bounding box center [408, 265] width 206 height 64
click at [423, 238] on span "(609) 273-2468" at bounding box center [431, 238] width 122 height 12
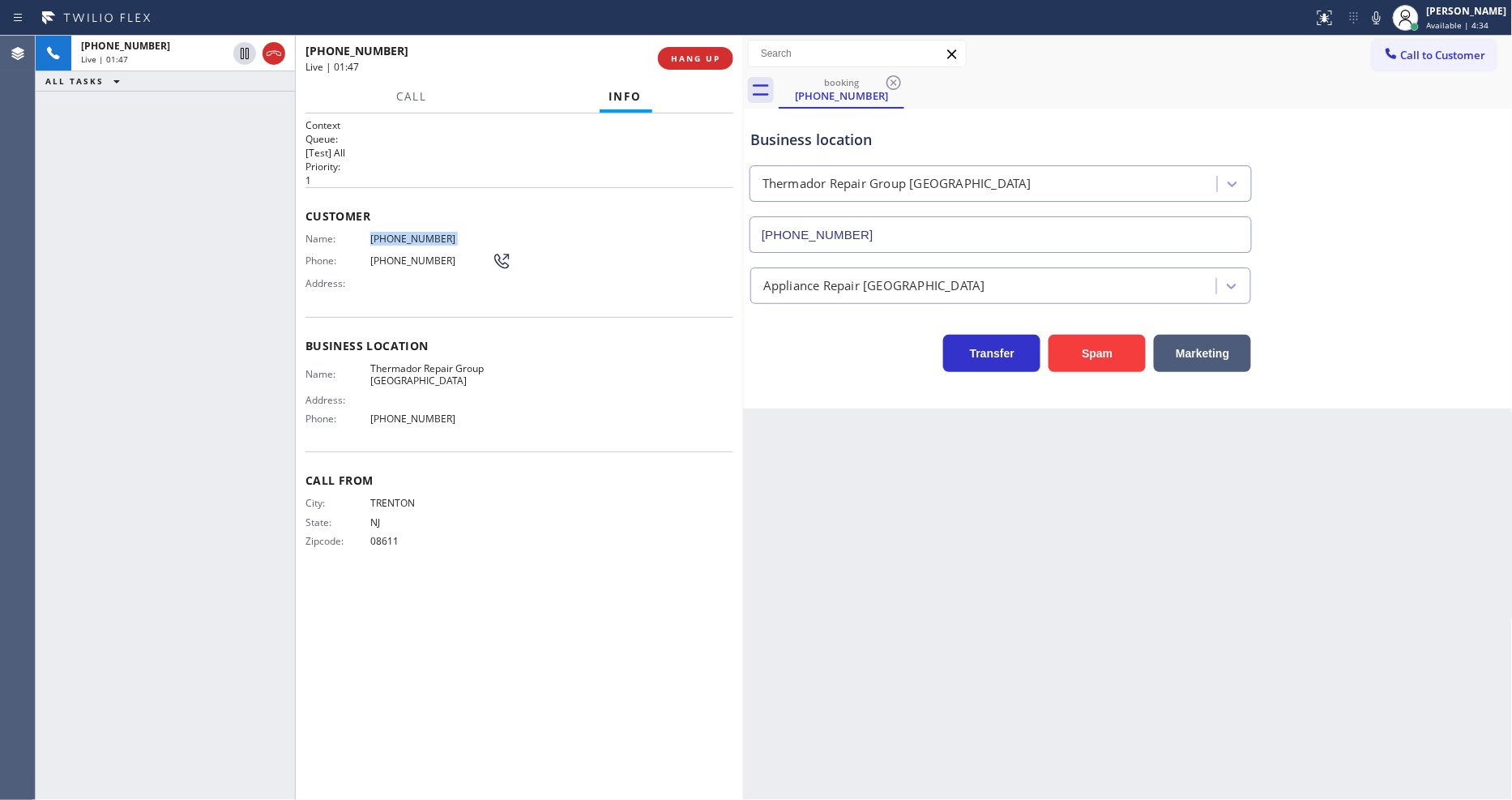
copy span "(609) 273-2468"
click at [423, 238] on span "(609) 273-2468" at bounding box center [431, 238] width 122 height 12
click at [422, 235] on span "(609) 273-2468" at bounding box center [431, 238] width 122 height 12
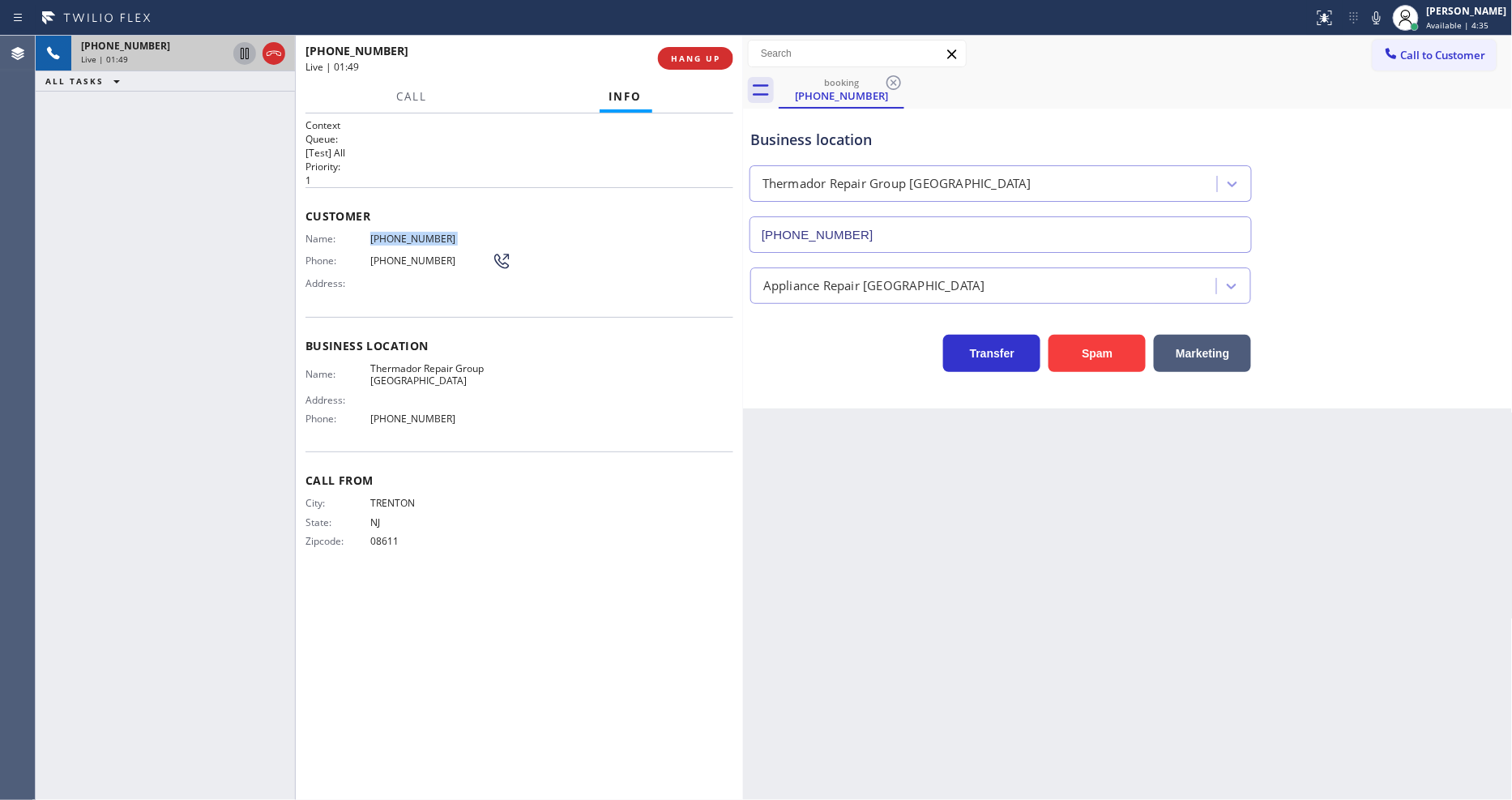
click at [246, 54] on icon at bounding box center [245, 53] width 8 height 11
drag, startPoint x: 1392, startPoint y: 18, endPoint x: 1359, endPoint y: 18, distance: 33.0
click at [1386, 18] on icon at bounding box center [1375, 17] width 19 height 19
click at [243, 55] on icon at bounding box center [244, 53] width 19 height 19
click at [1386, 21] on icon at bounding box center [1375, 17] width 19 height 19
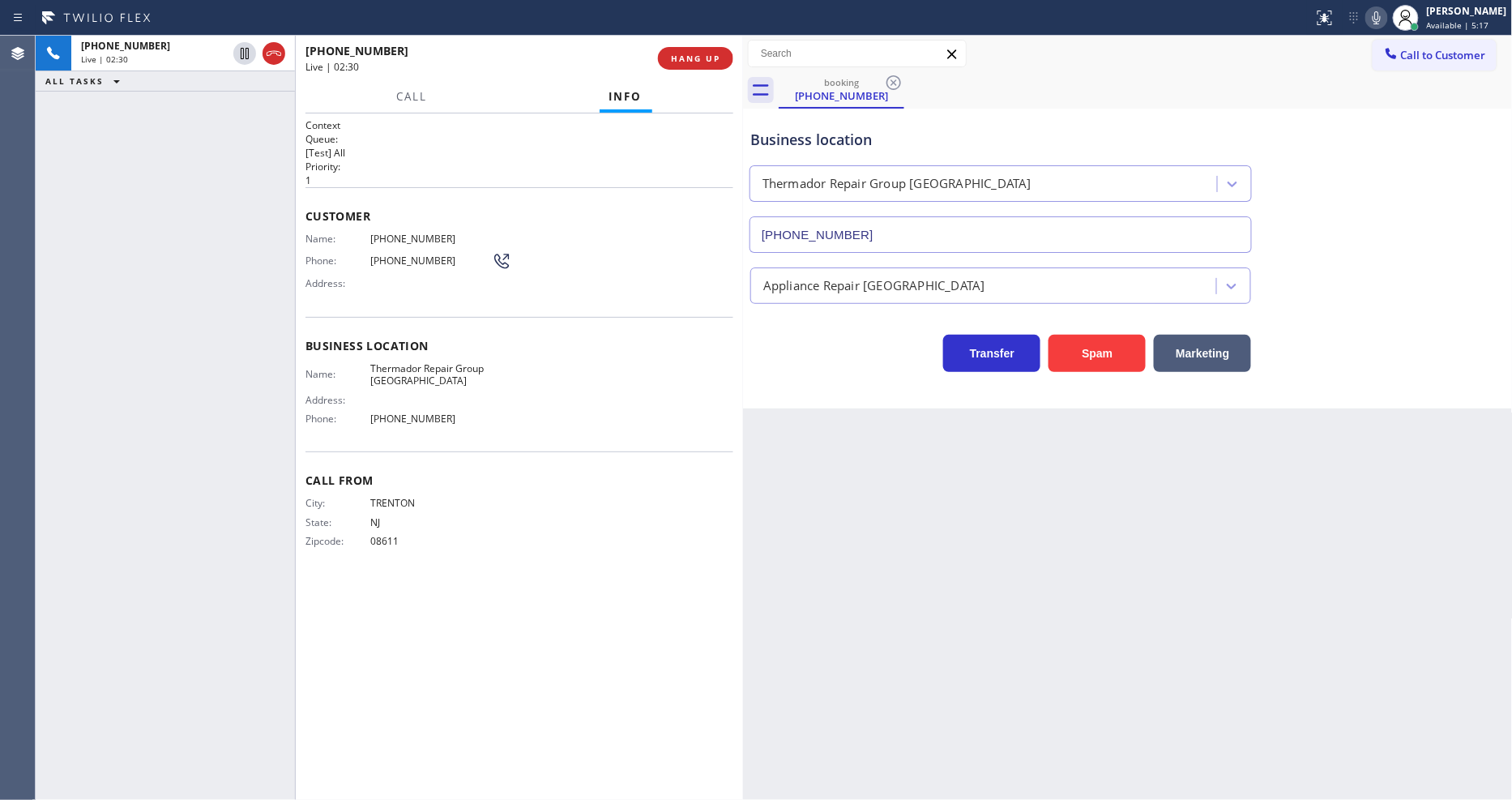
click at [528, 557] on div "Call From City: TRENTON State: NJ Zipcode: 08611" at bounding box center [519, 511] width 428 height 122
click at [414, 362] on span "Thermador Repair Group Glenside" at bounding box center [431, 374] width 122 height 25
copy span "Thermador Repair Group Glenside"
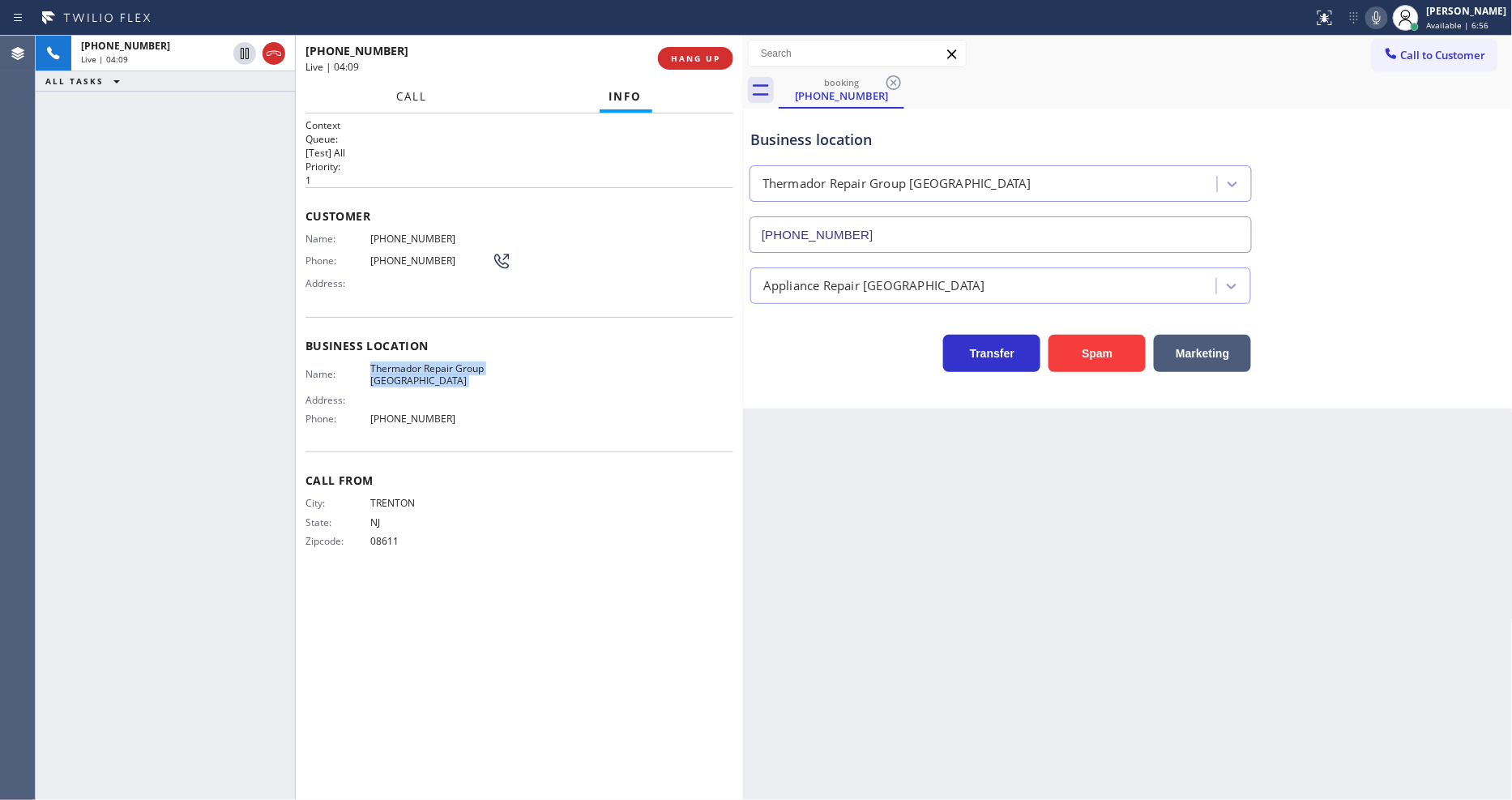
click at [426, 94] on button "Call" at bounding box center [411, 96] width 50 height 31
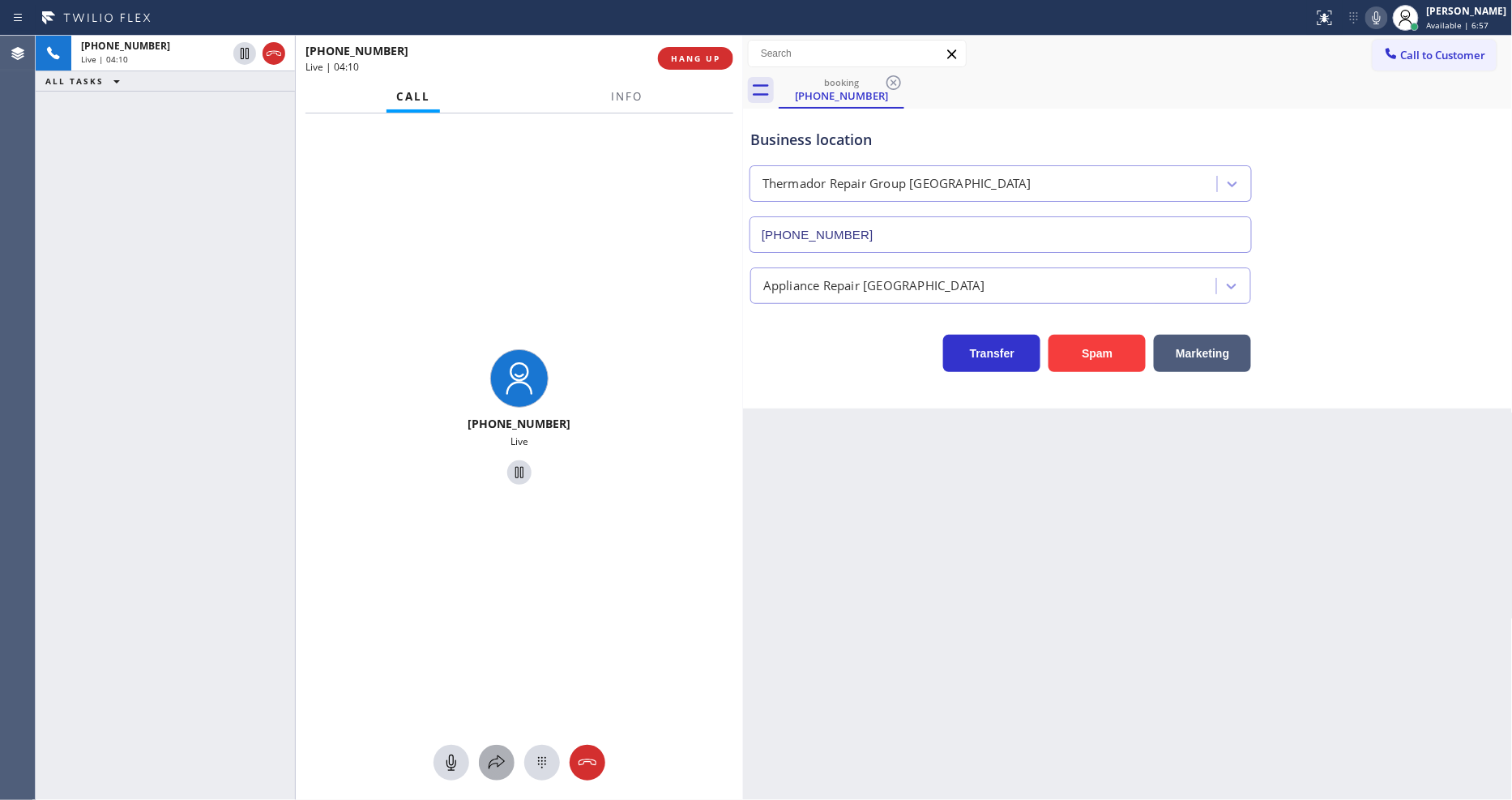
click at [491, 758] on icon at bounding box center [496, 762] width 19 height 19
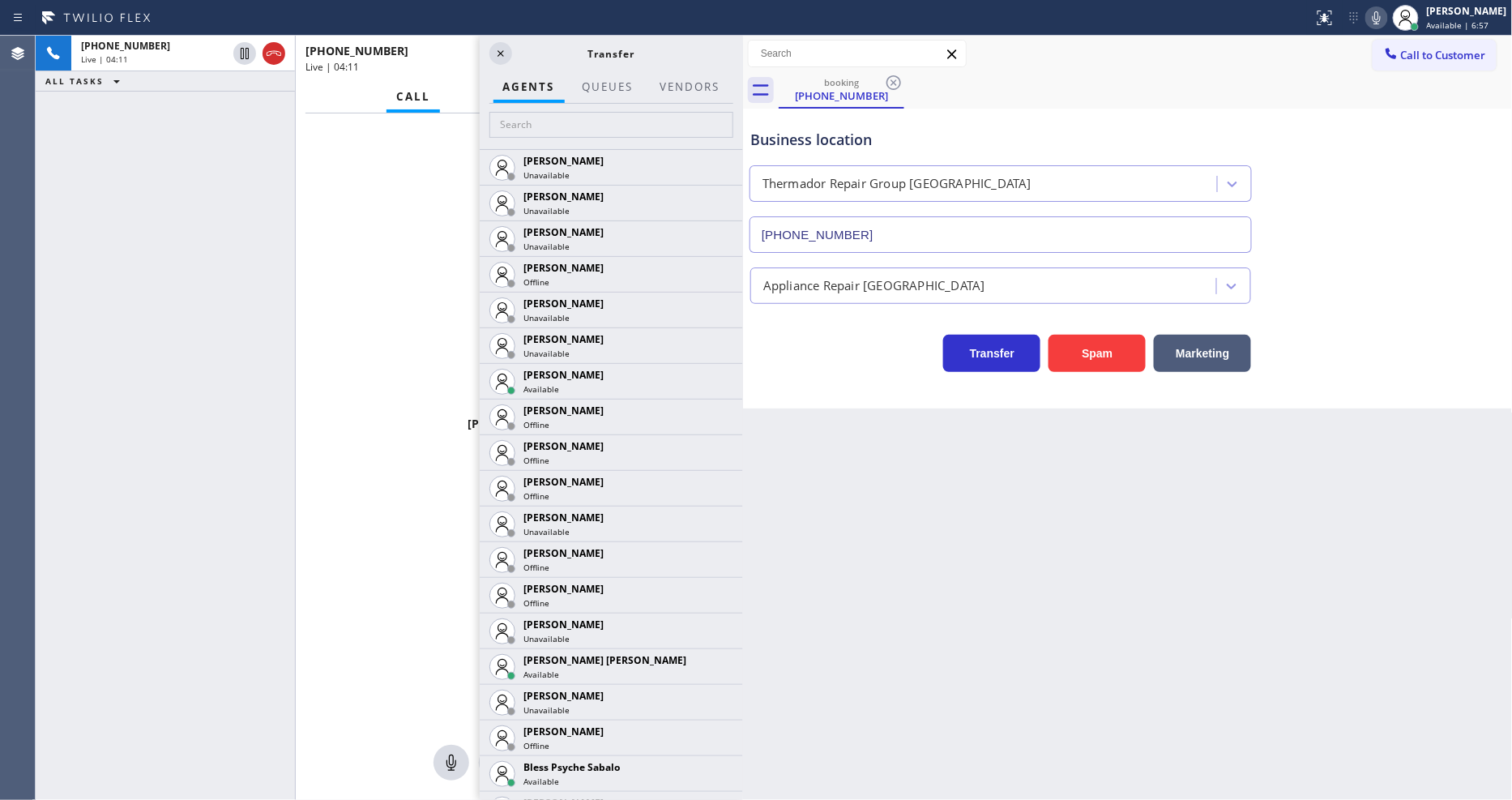
click at [693, 100] on div at bounding box center [689, 102] width 80 height 4
click at [697, 89] on button "Vendors" at bounding box center [689, 87] width 80 height 31
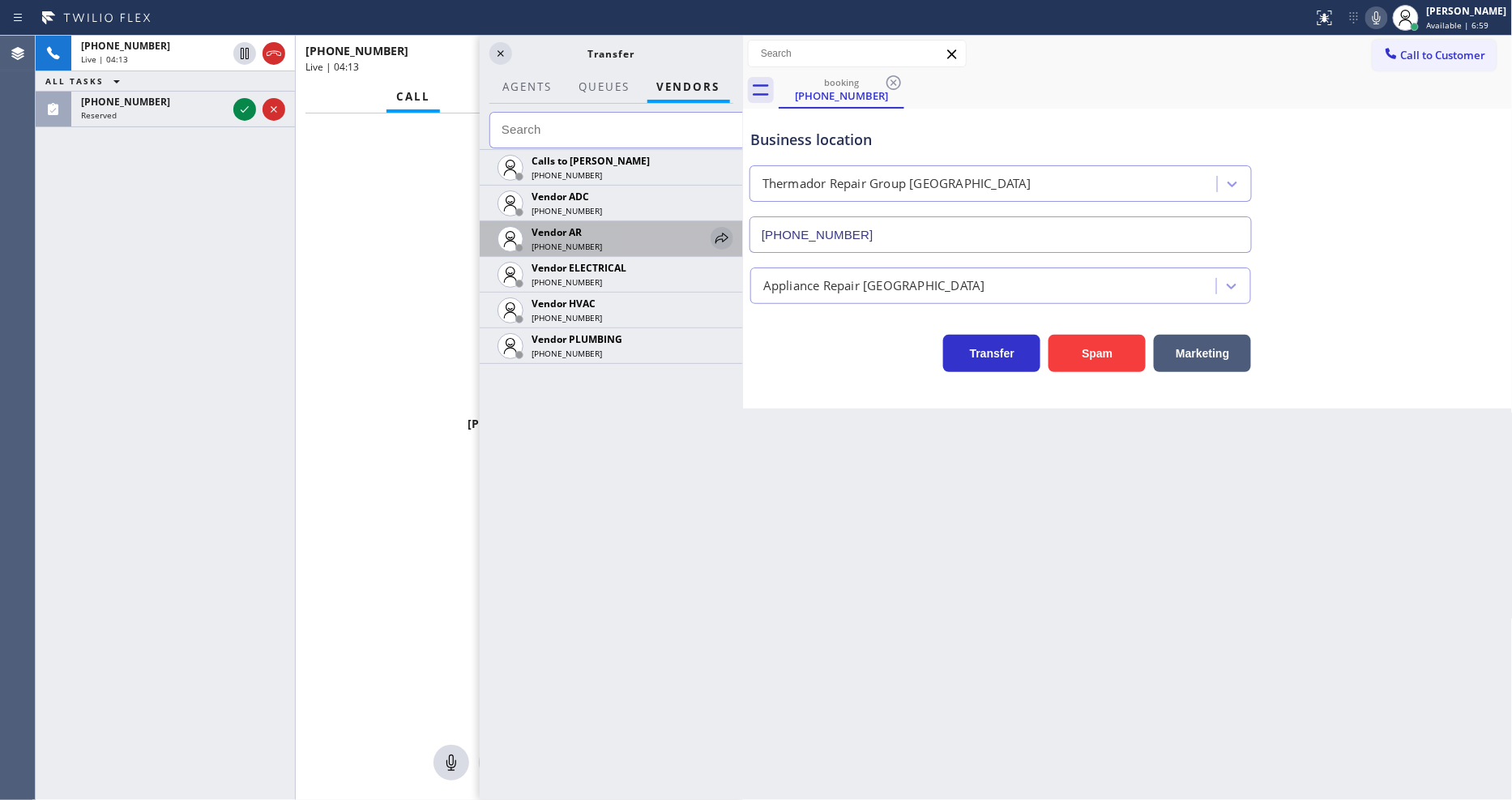
click at [717, 231] on icon at bounding box center [721, 237] width 19 height 19
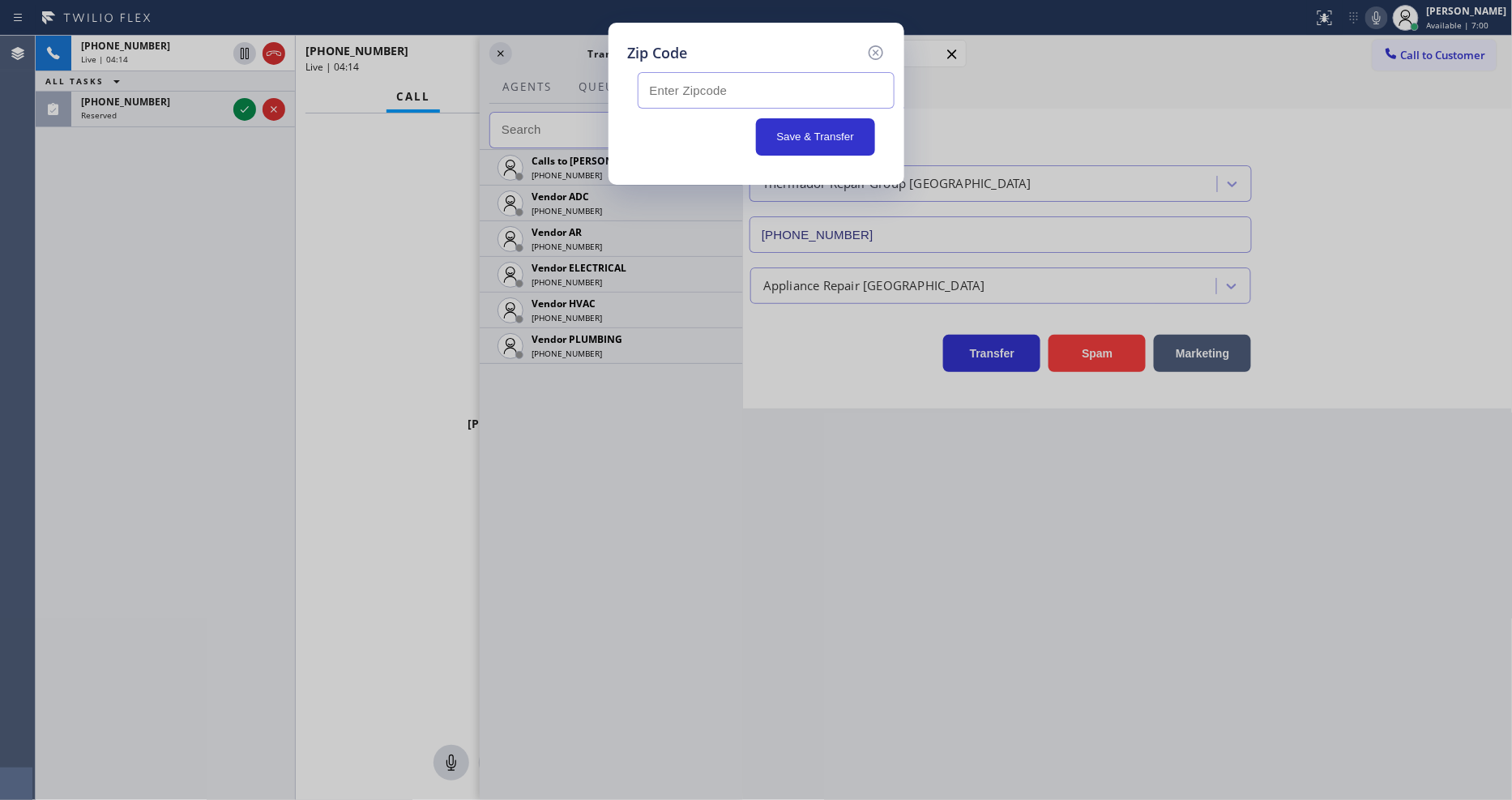
click at [730, 91] on input "text" at bounding box center [766, 91] width 257 height 37
paste input "19007"
type input "19007"
click at [789, 130] on button "Save & Transfer" at bounding box center [816, 137] width 119 height 38
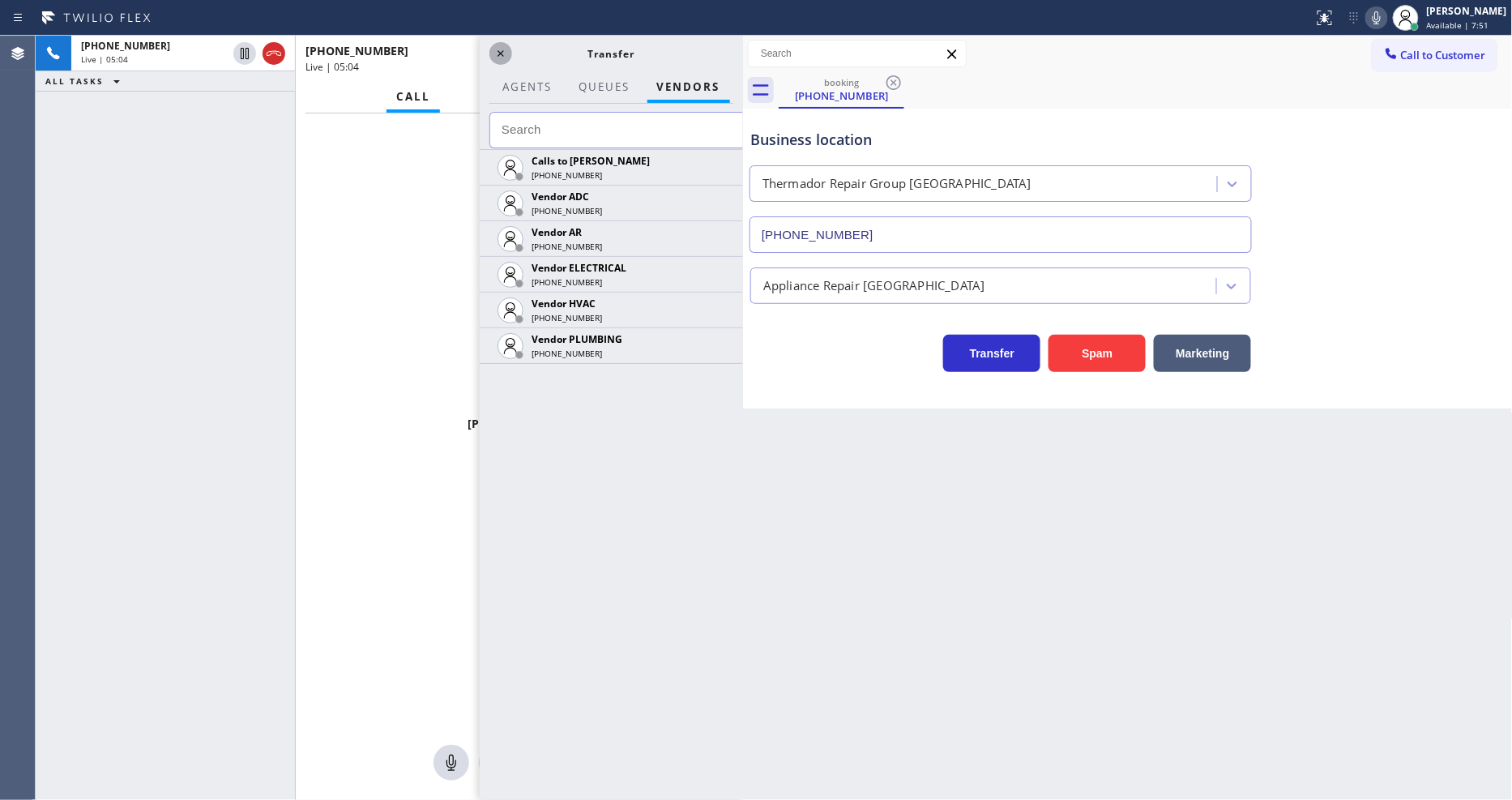
click at [496, 52] on icon at bounding box center [500, 53] width 19 height 19
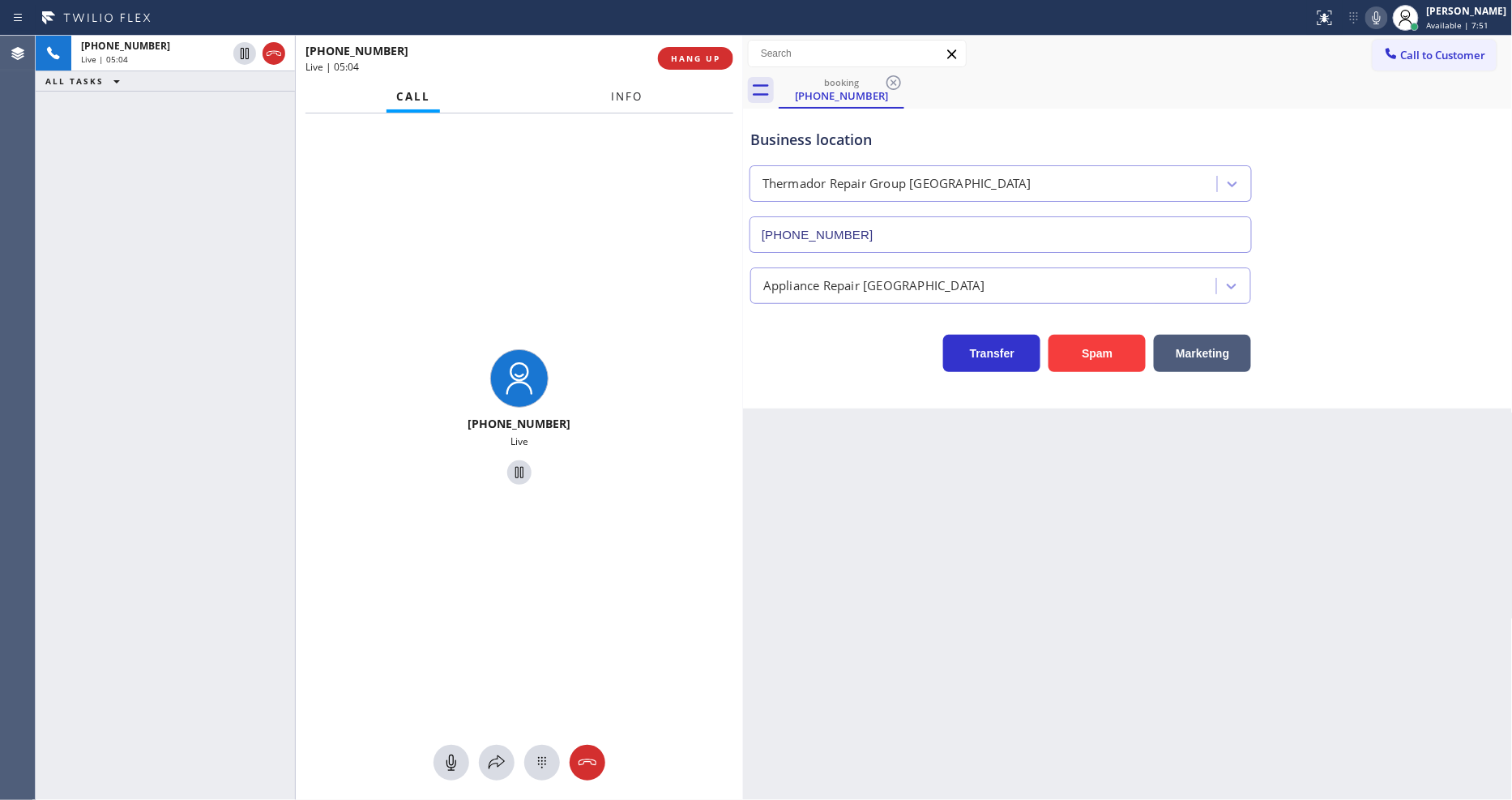
click at [627, 93] on span "Info" at bounding box center [627, 96] width 31 height 15
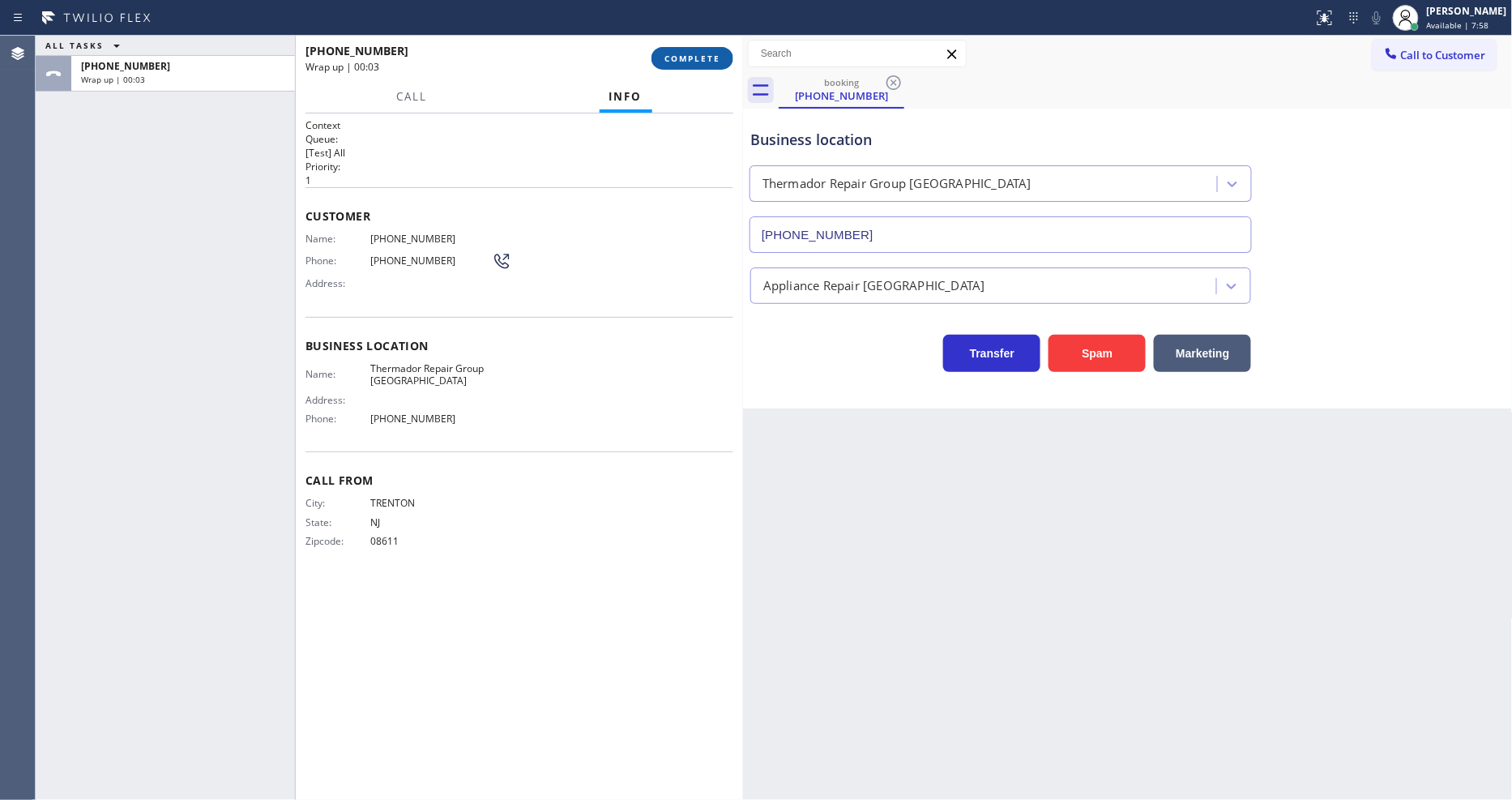
click at [687, 61] on span "COMPLETE" at bounding box center [692, 58] width 56 height 11
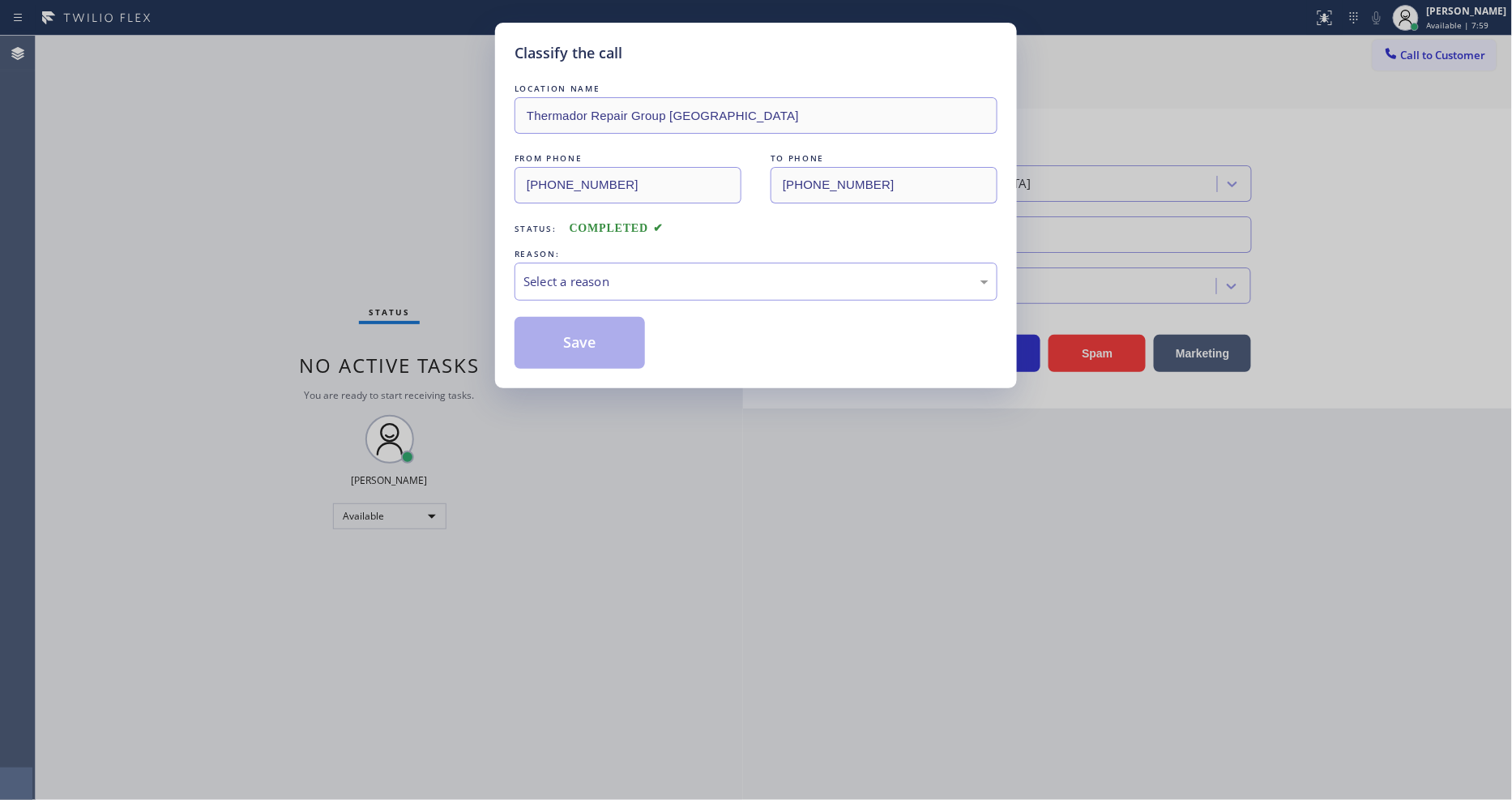
click at [574, 276] on div "Select a reason" at bounding box center [755, 281] width 465 height 18
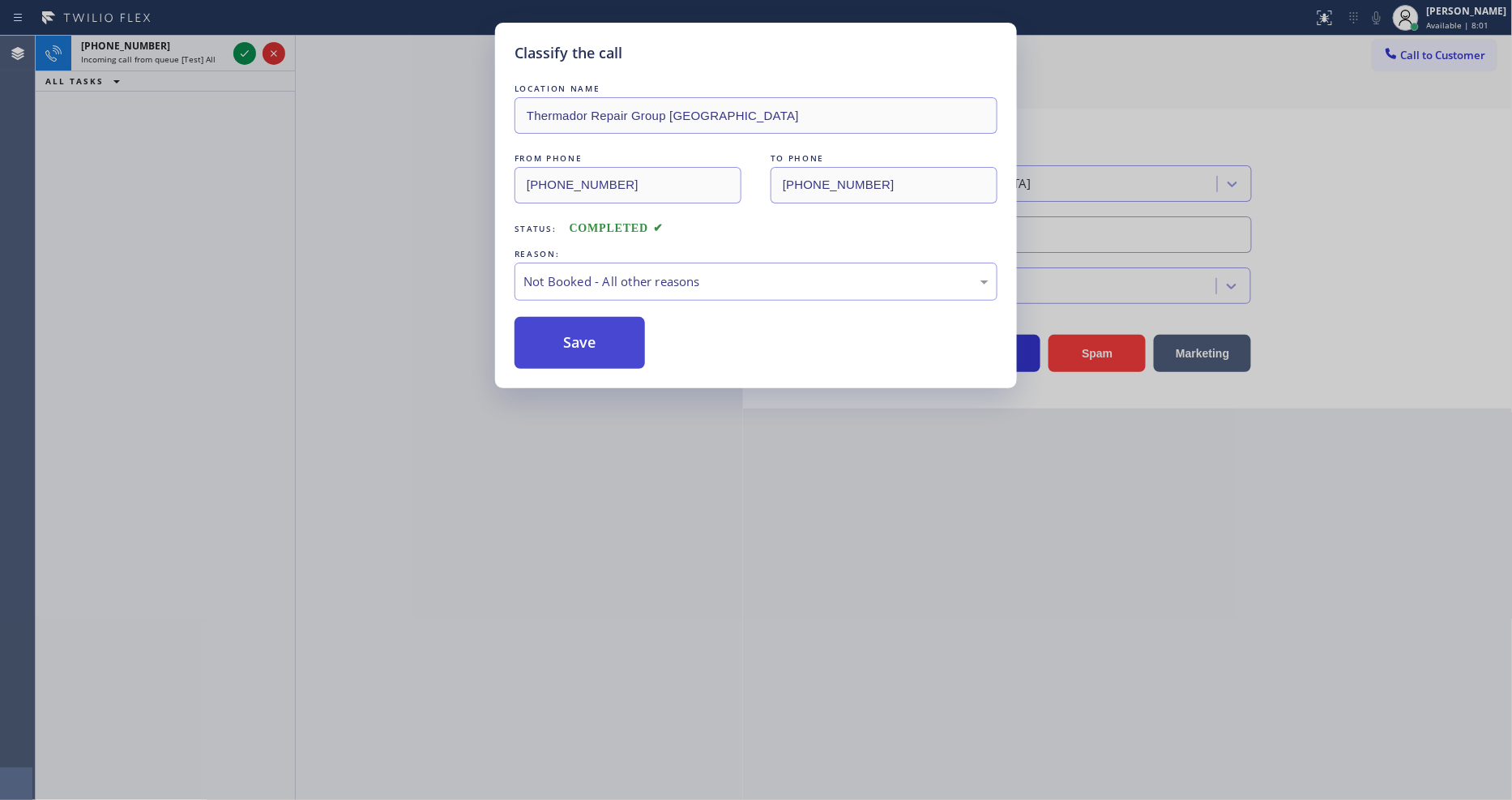
click at [555, 336] on button "Save" at bounding box center [579, 343] width 130 height 52
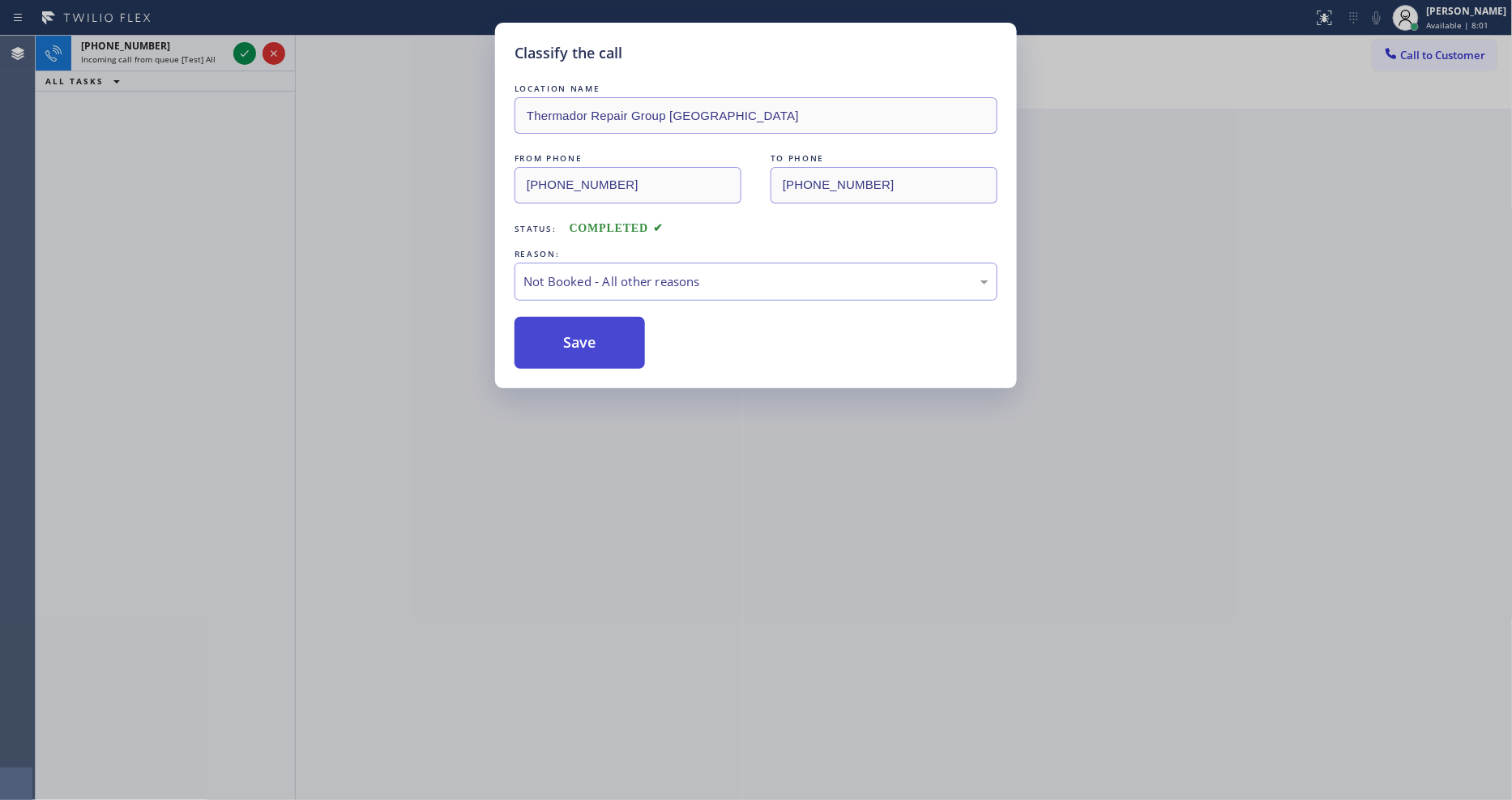
click at [555, 336] on button "Save" at bounding box center [579, 343] width 130 height 52
click at [240, 47] on div "Classify the call LOCATION NAME Lilley Electric FROM PHONE (603) 913-4933 TO PH…" at bounding box center [773, 418] width 1476 height 764
click at [240, 47] on icon at bounding box center [244, 53] width 19 height 19
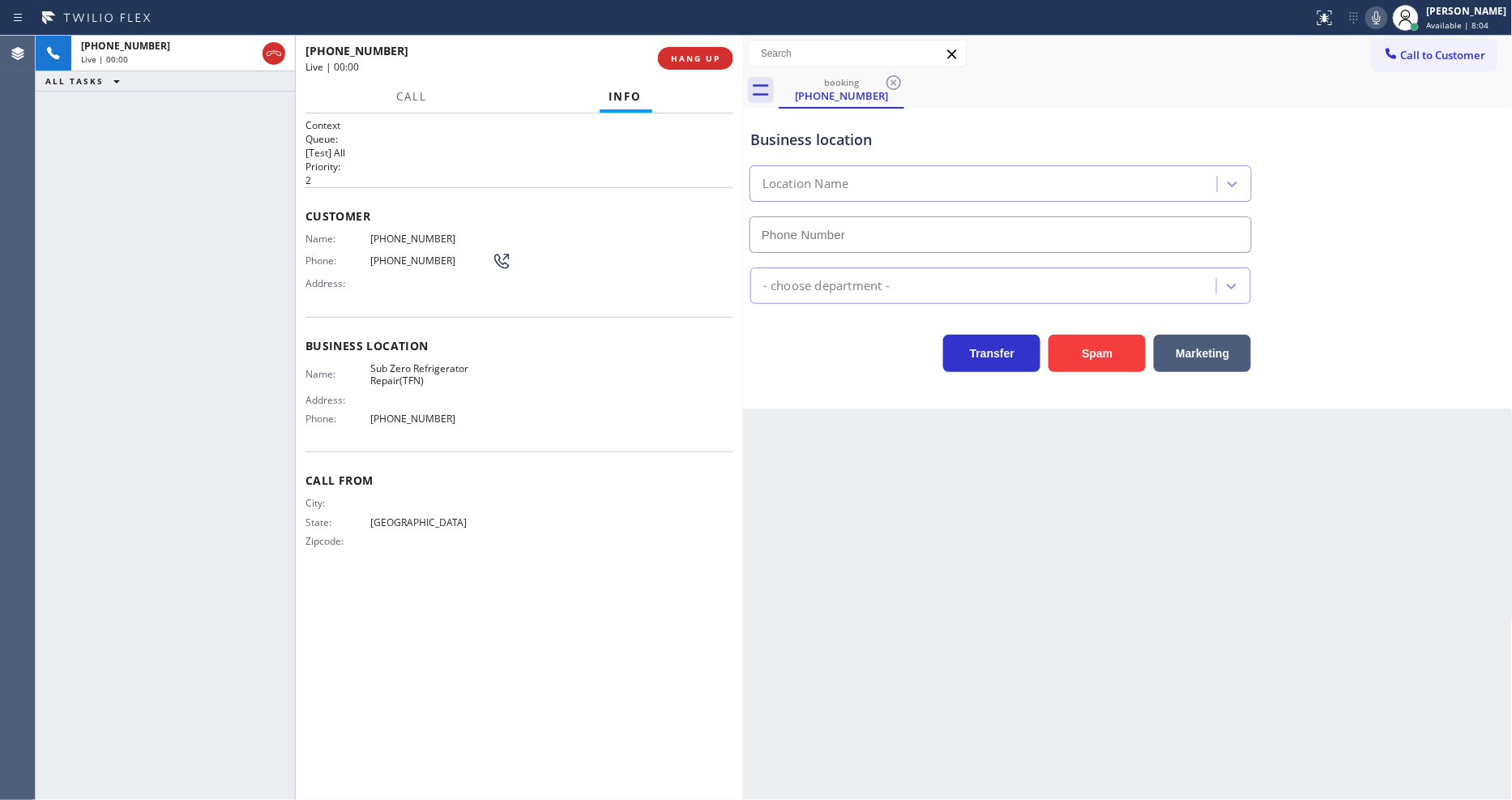
type input "(888) 902-4699"
click at [697, 63] on span "HANG UP" at bounding box center [696, 58] width 49 height 11
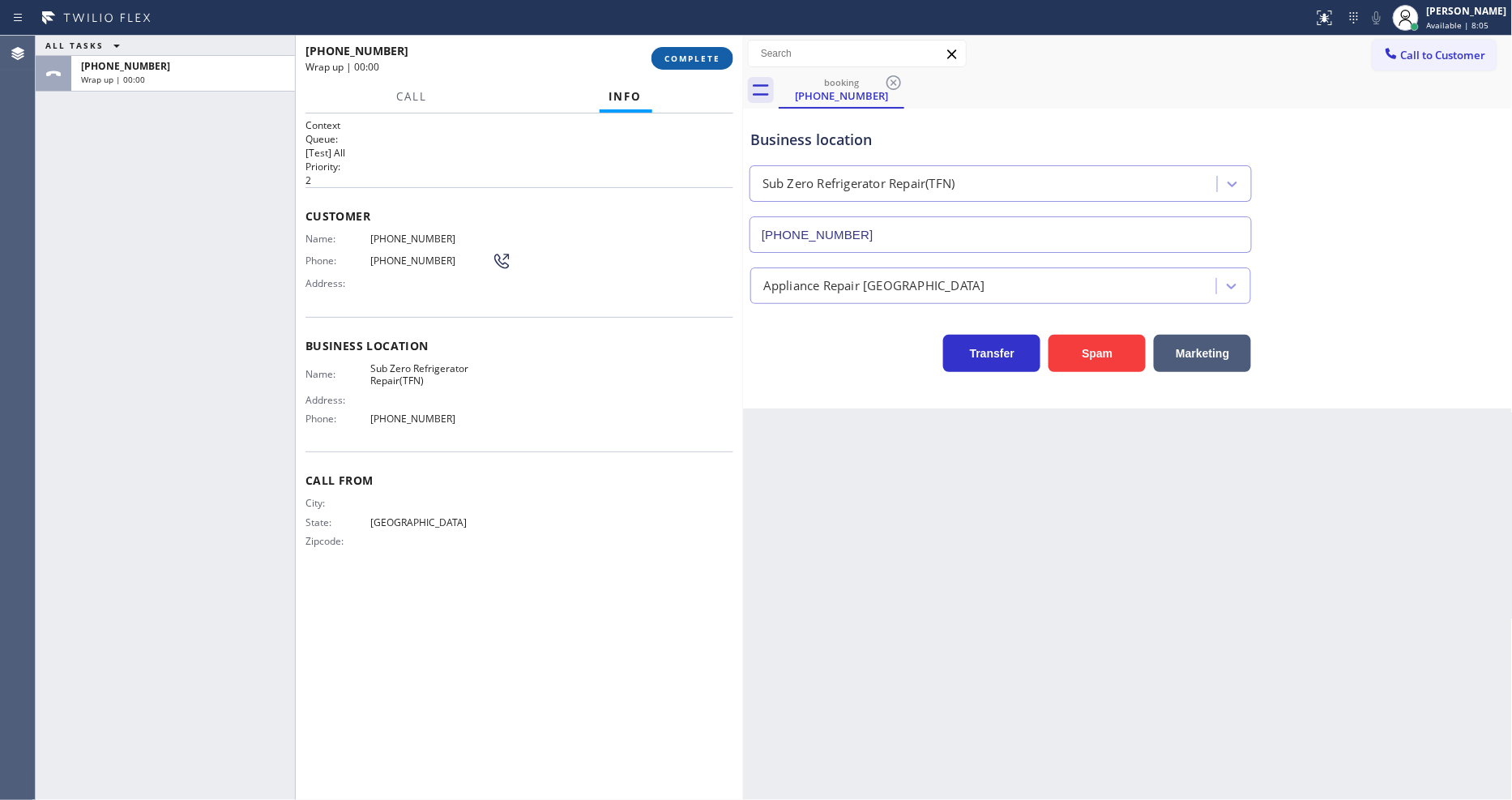
click at [697, 62] on span "COMPLETE" at bounding box center [692, 58] width 56 height 11
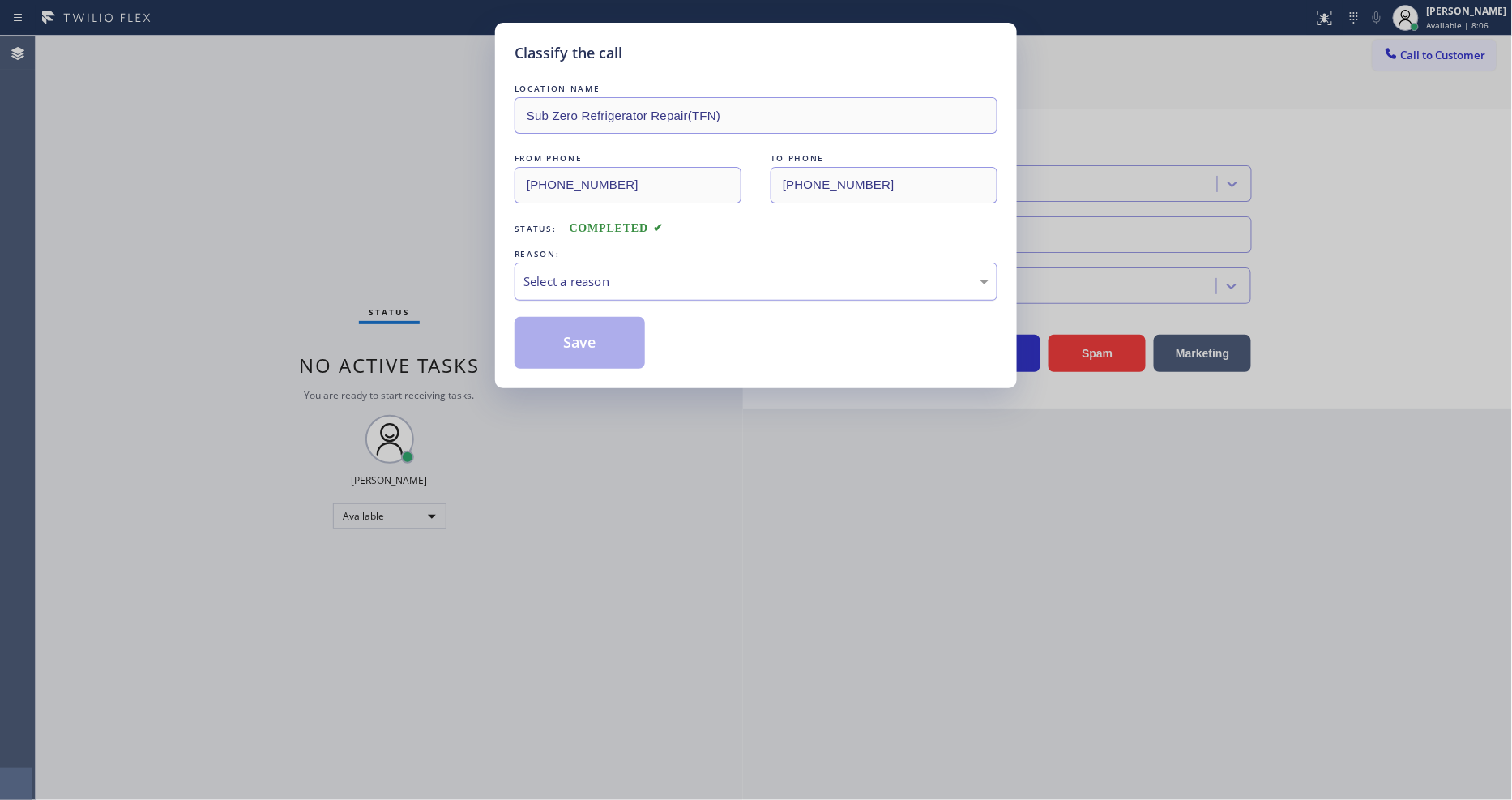
click at [619, 262] on div "Select a reason" at bounding box center [755, 281] width 483 height 38
click at [593, 360] on button "Save" at bounding box center [579, 343] width 130 height 52
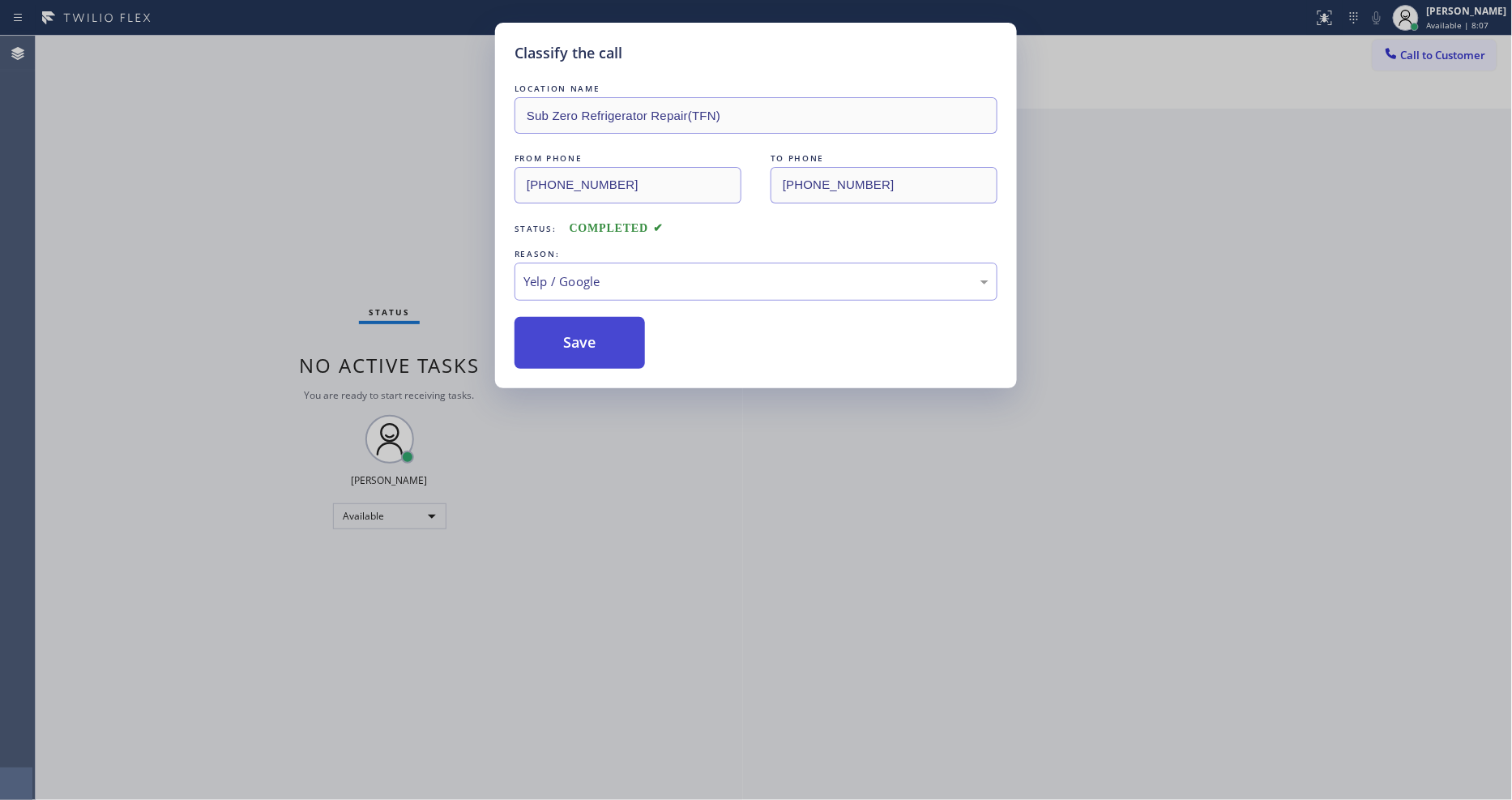
click at [593, 353] on button "Save" at bounding box center [579, 343] width 130 height 52
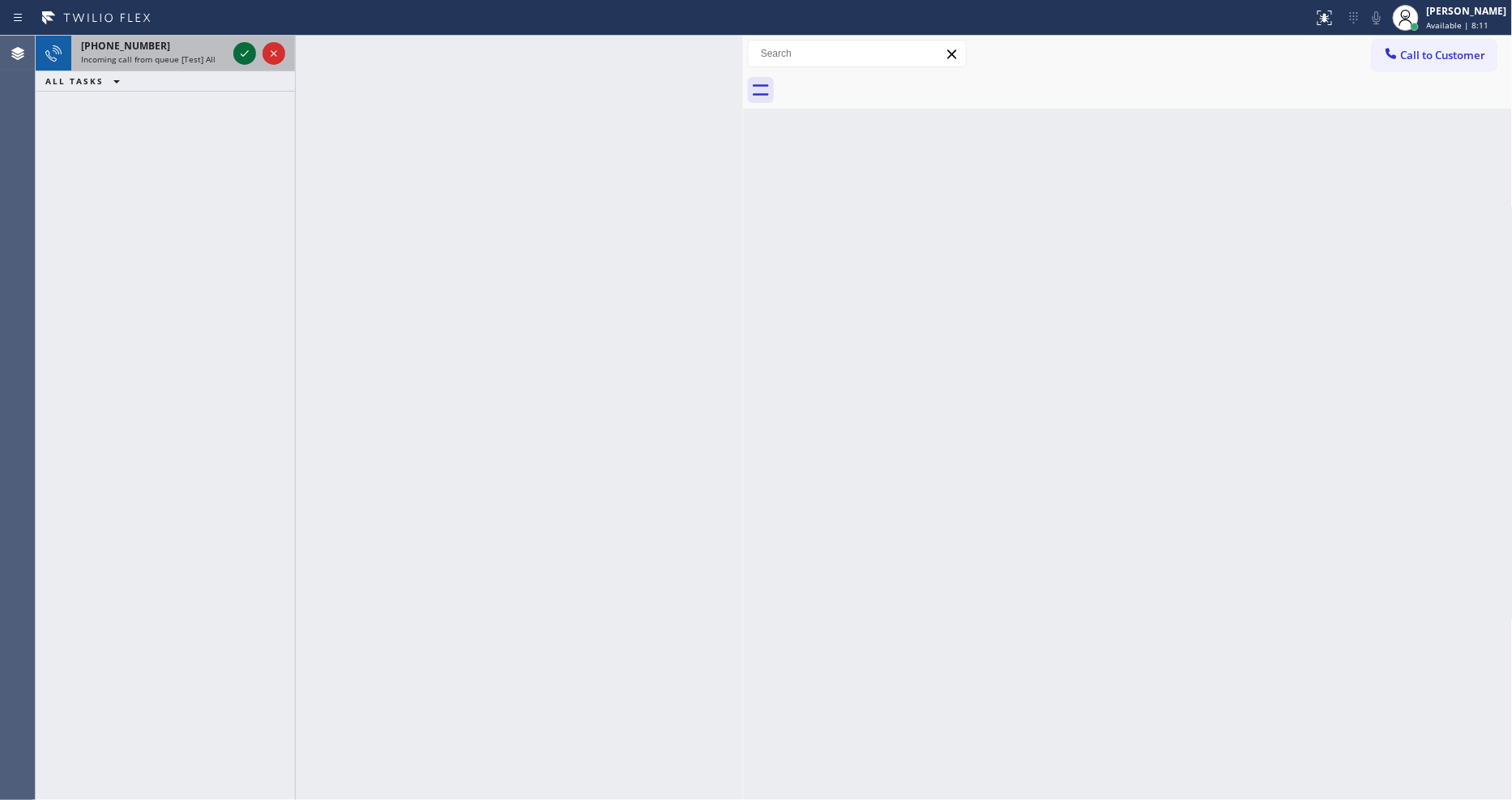
click at [244, 49] on icon at bounding box center [244, 53] width 19 height 19
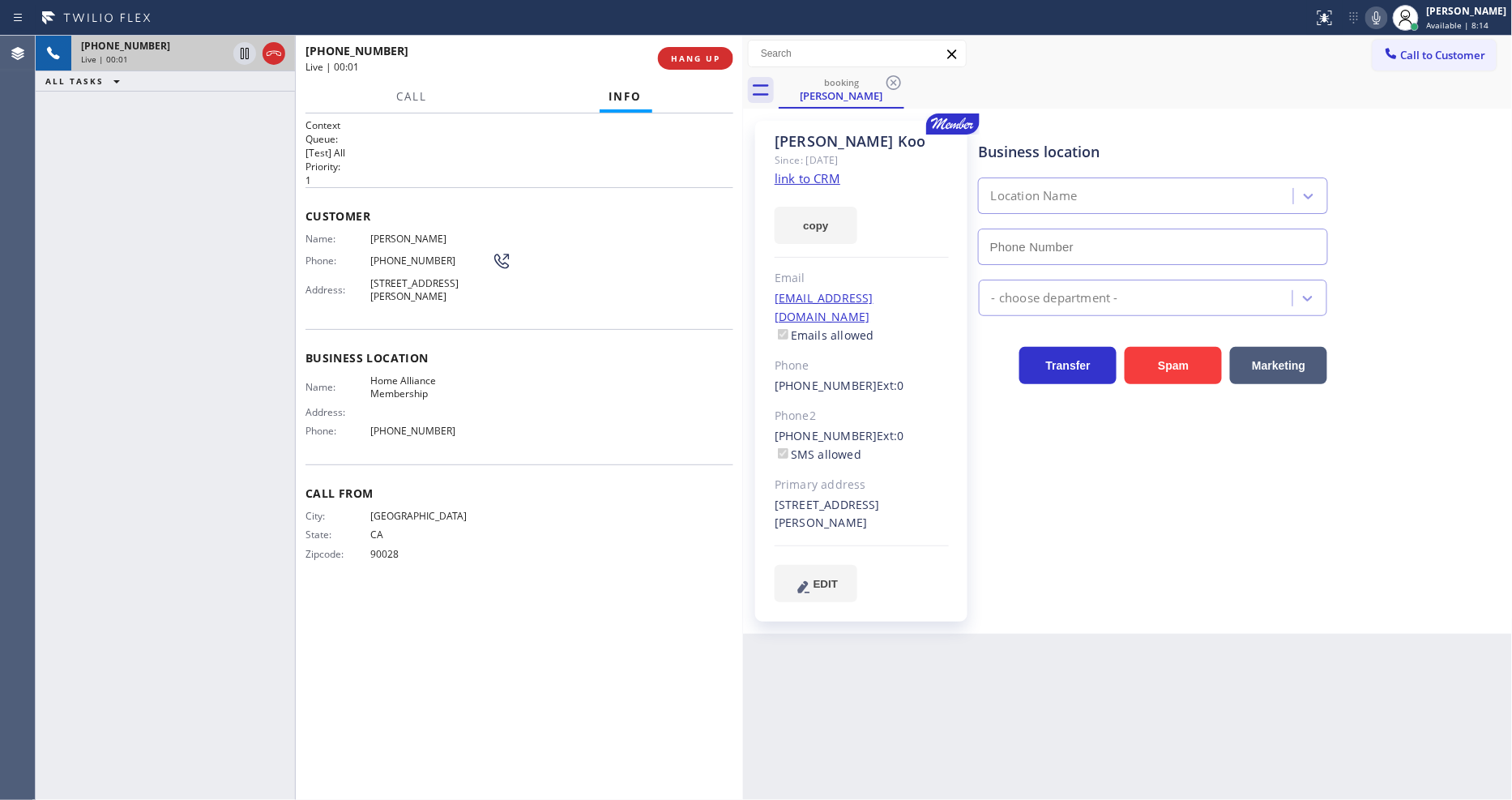
type input "(855) 946-3605"
click at [823, 183] on link "link to CRM" at bounding box center [807, 179] width 66 height 16
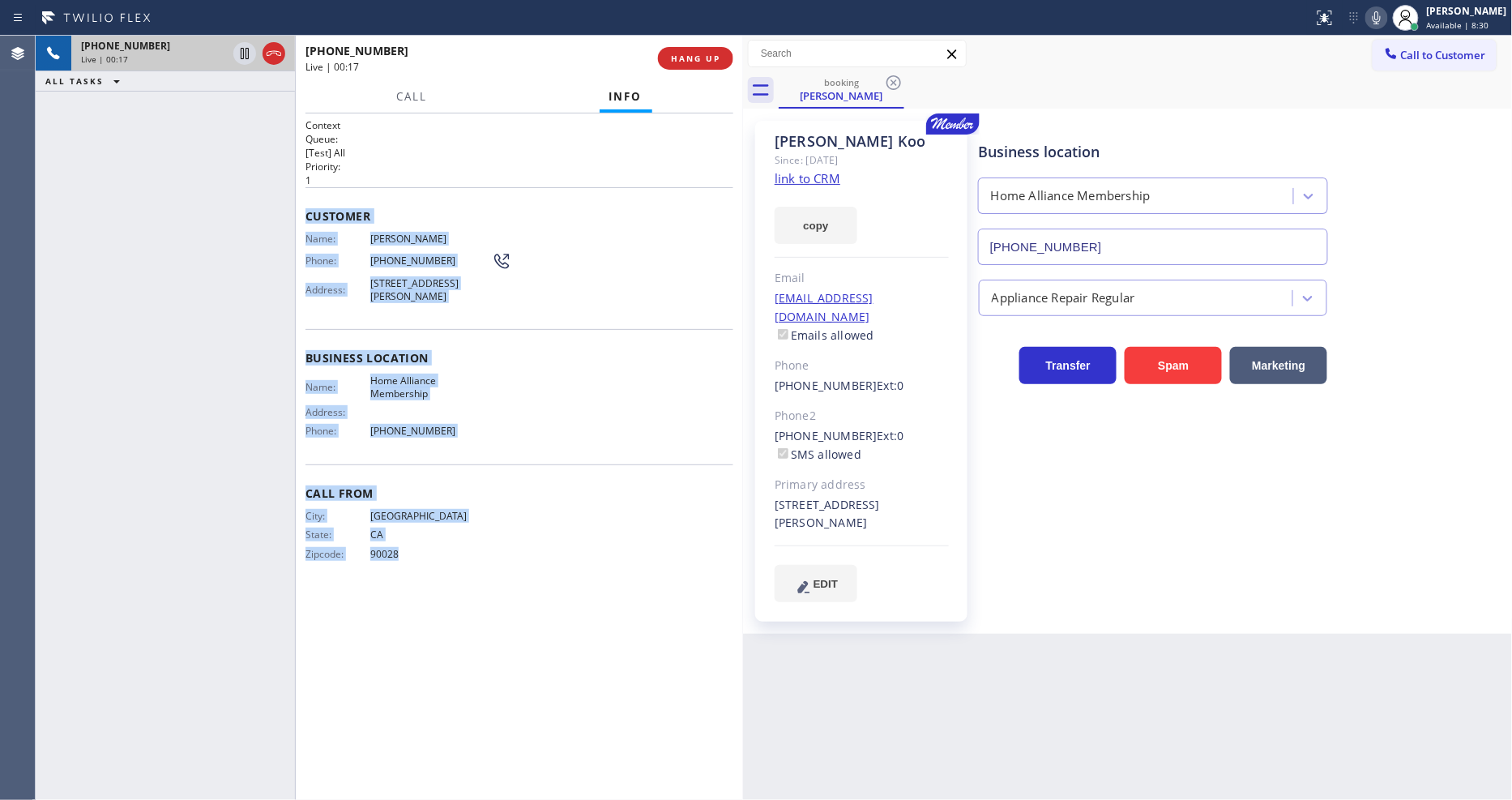
drag, startPoint x: 300, startPoint y: 208, endPoint x: 507, endPoint y: 667, distance: 503.5
click at [507, 667] on div "Context Queue: [Test] All Priority: 1 Customer Name: Jackie Koo Phone: (213) 45…" at bounding box center [520, 456] width 447 height 686
copy div "Customer Name: Jackie Koo Phone: (213) 458-4618 Address: 16706 Osborne St, Nort…"
click at [782, 172] on link "link to CRM" at bounding box center [807, 179] width 66 height 16
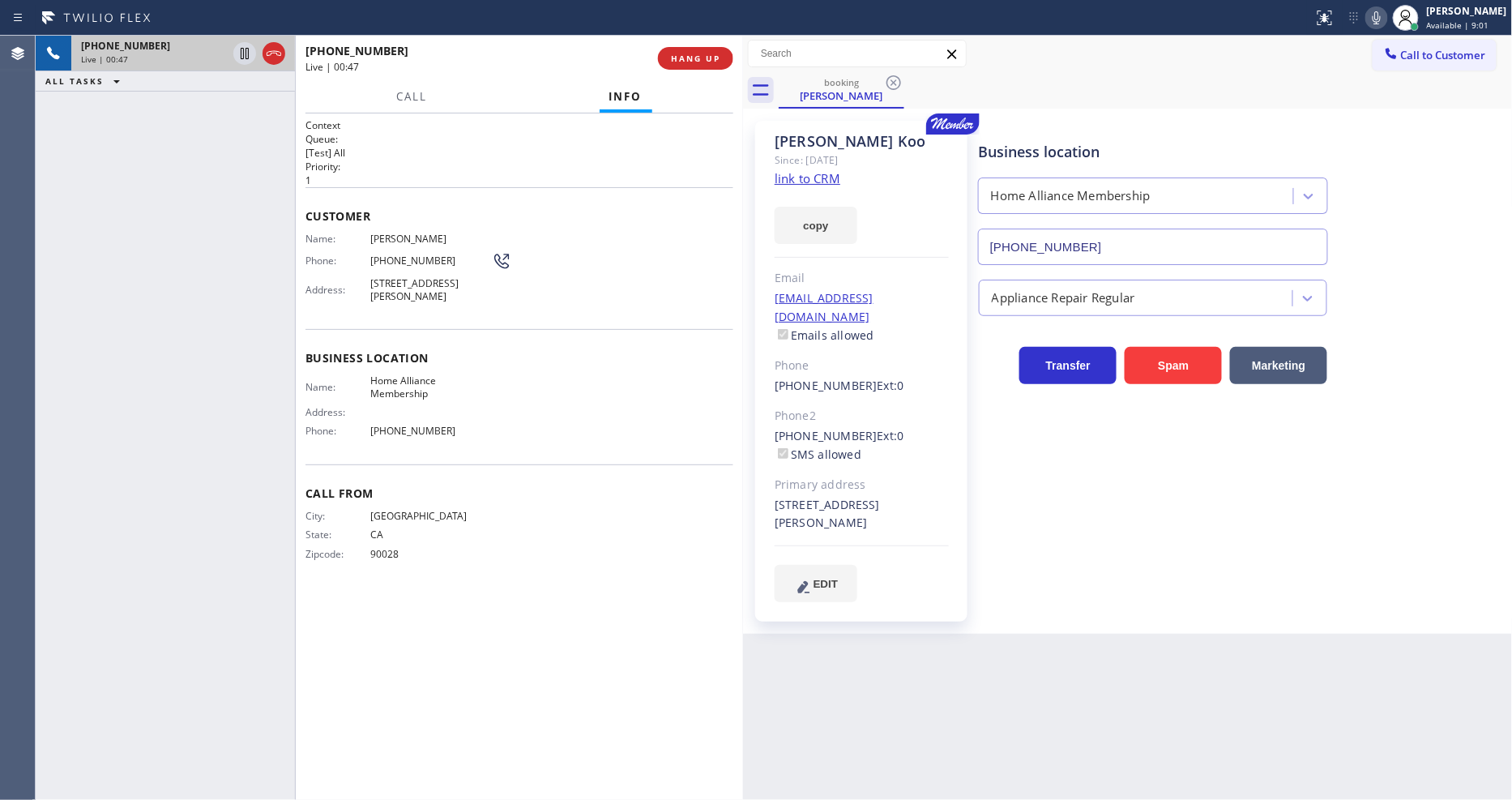
click at [484, 146] on p "[Test] All" at bounding box center [519, 152] width 428 height 14
click at [419, 99] on span "Call" at bounding box center [411, 96] width 31 height 15
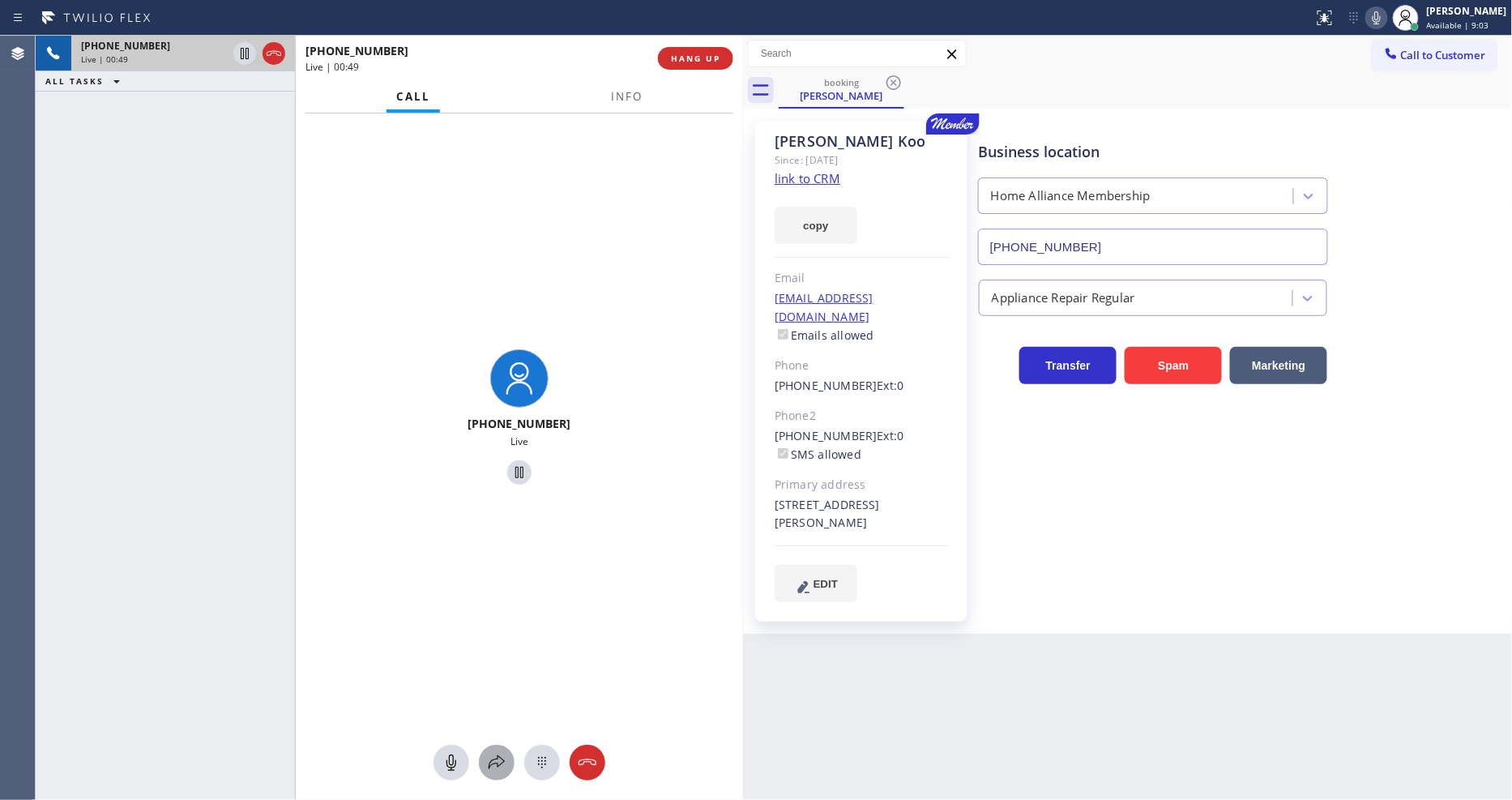
click at [493, 770] on icon at bounding box center [496, 762] width 19 height 19
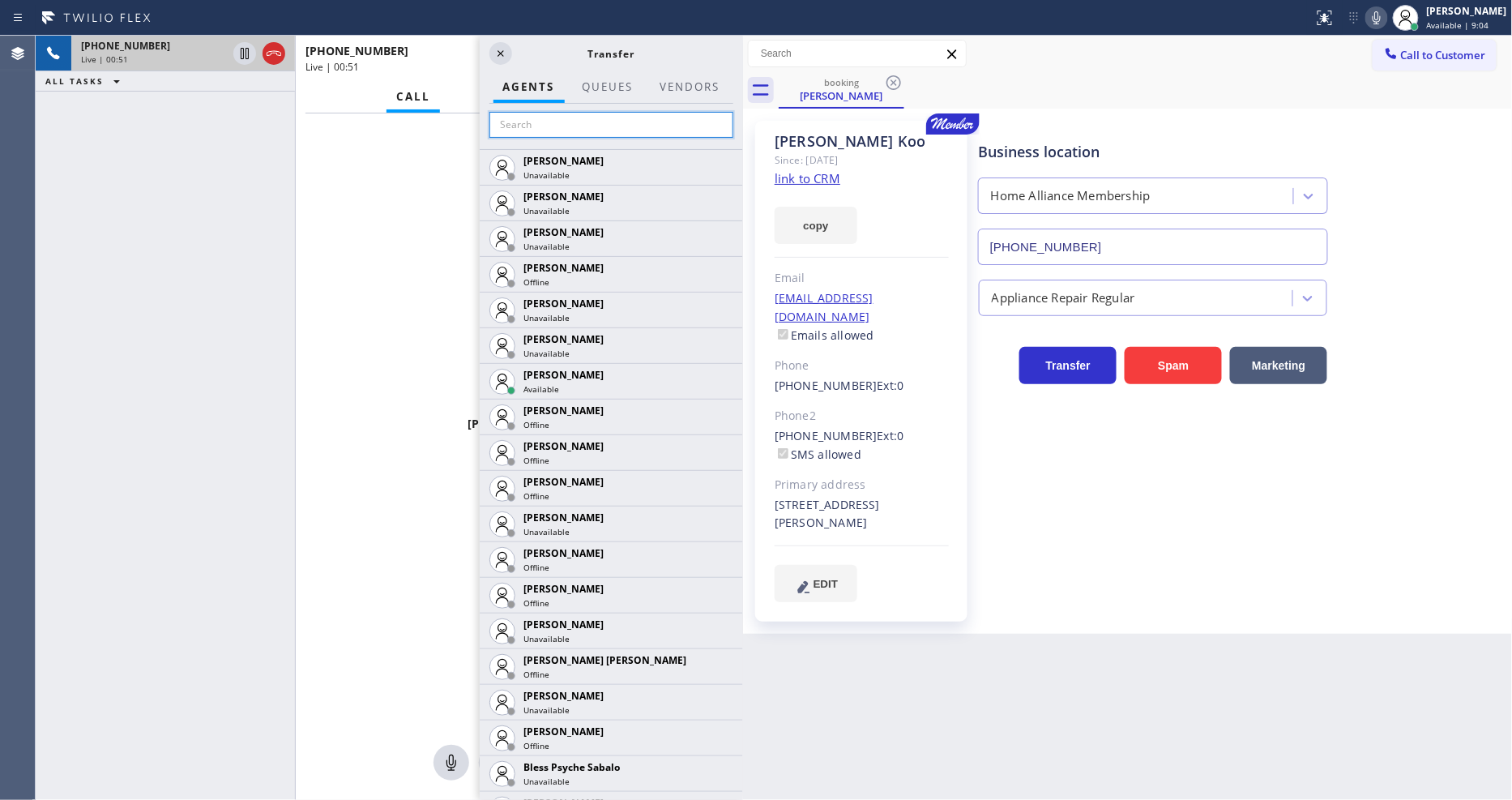
click at [552, 115] on input "text" at bounding box center [611, 125] width 244 height 26
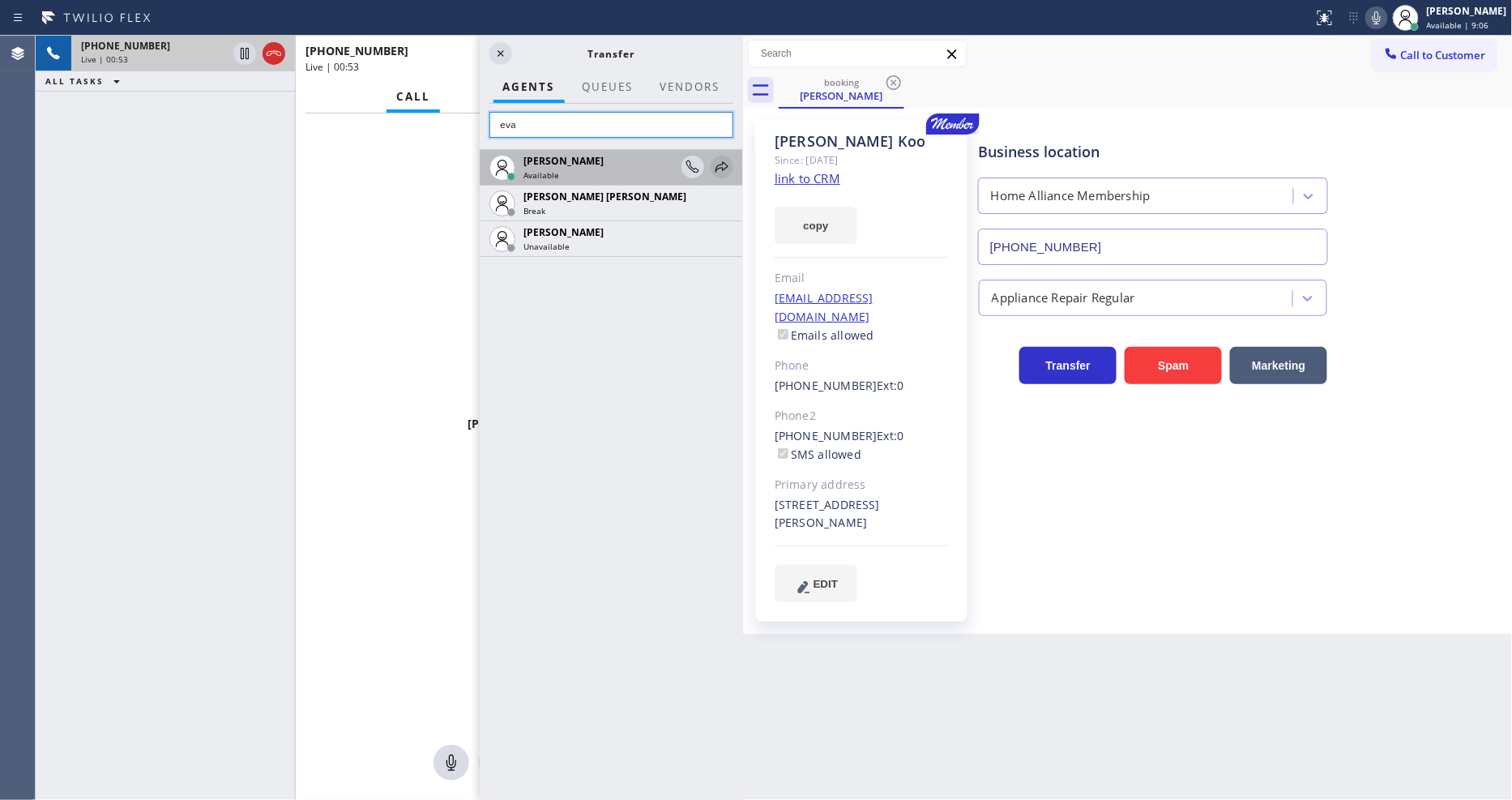
type input "eva"
click at [723, 161] on icon at bounding box center [722, 166] width 13 height 10
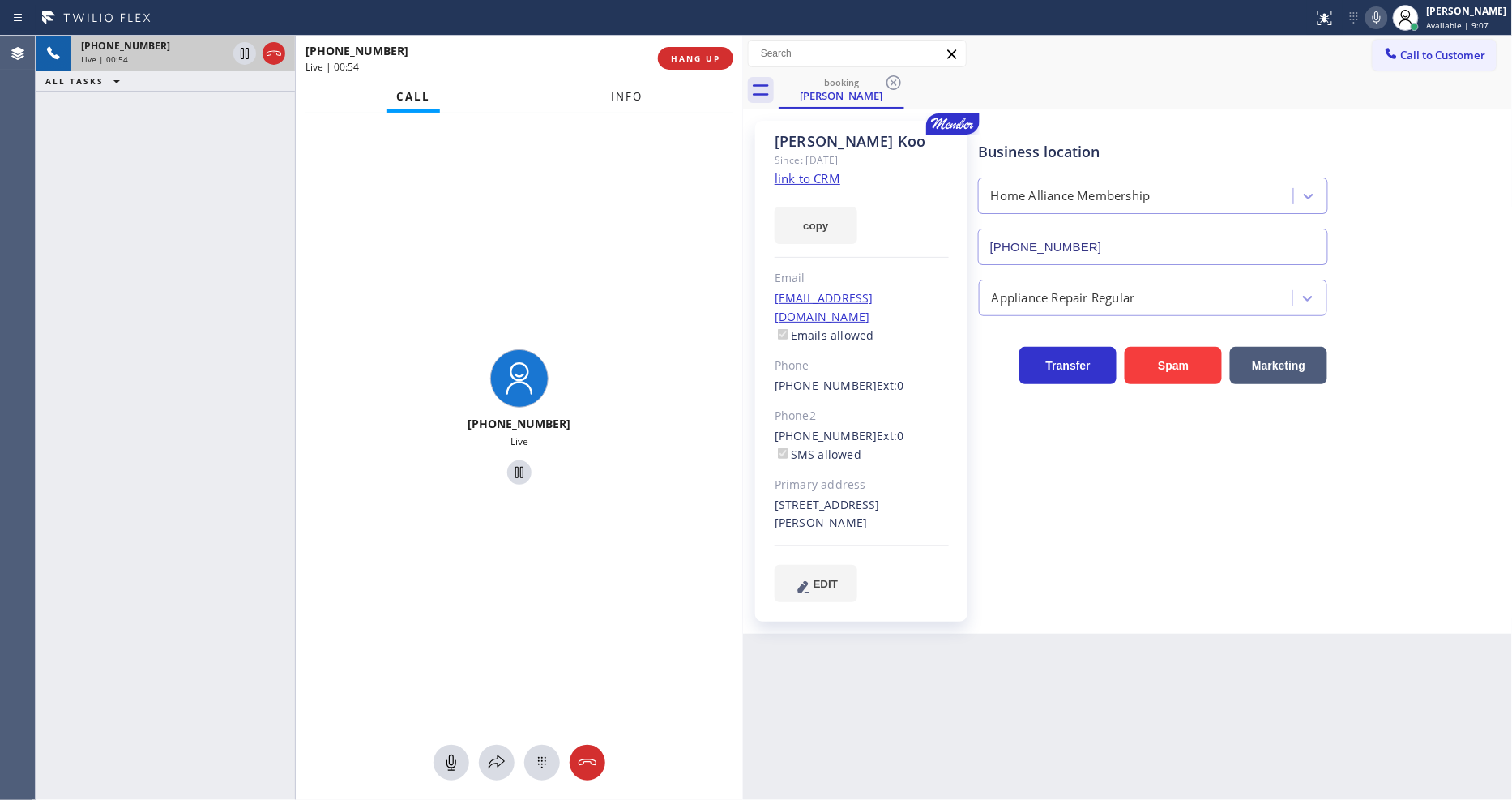
click at [628, 98] on span "Info" at bounding box center [627, 96] width 31 height 15
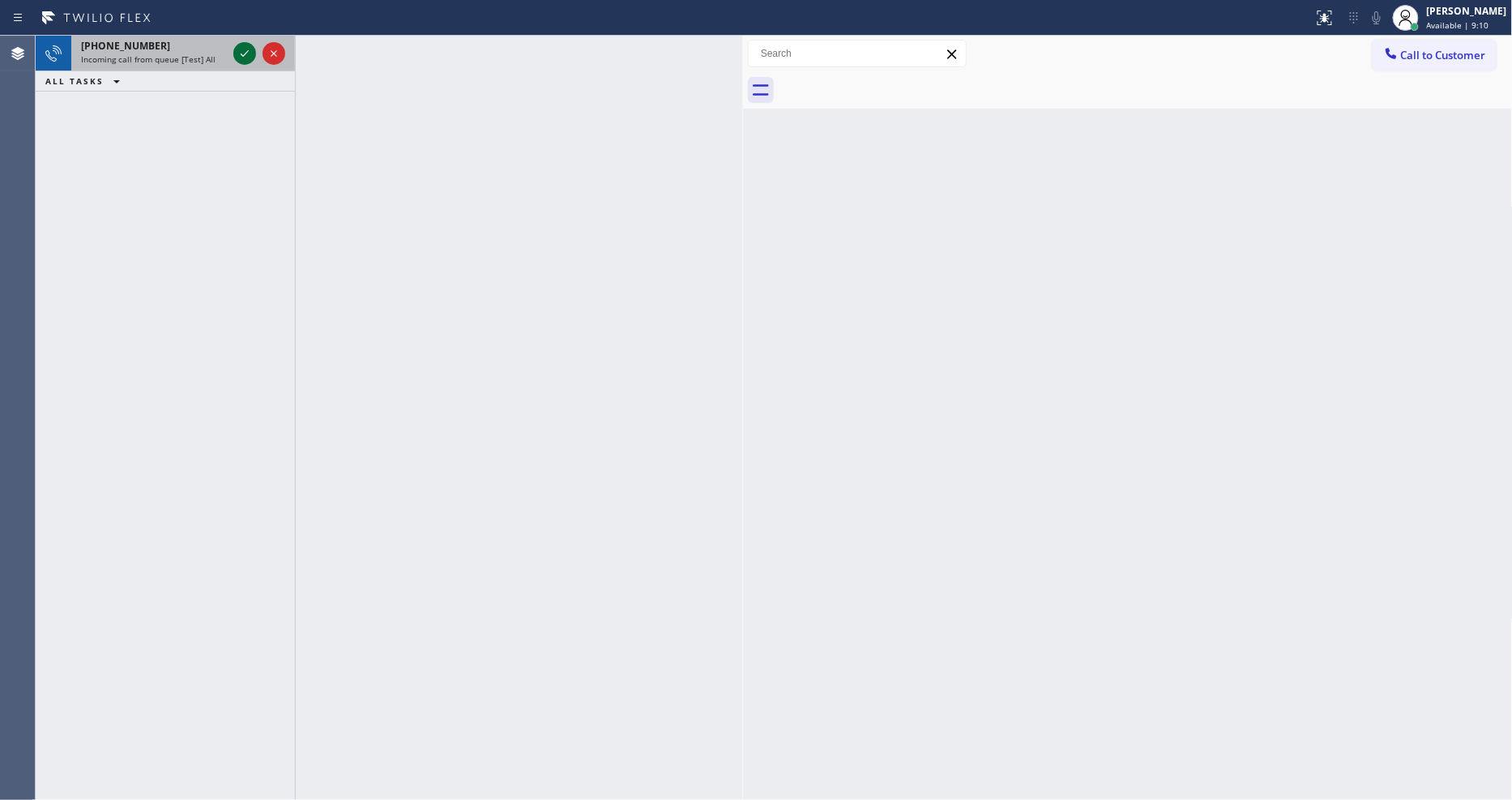
click at [241, 52] on icon at bounding box center [244, 53] width 19 height 19
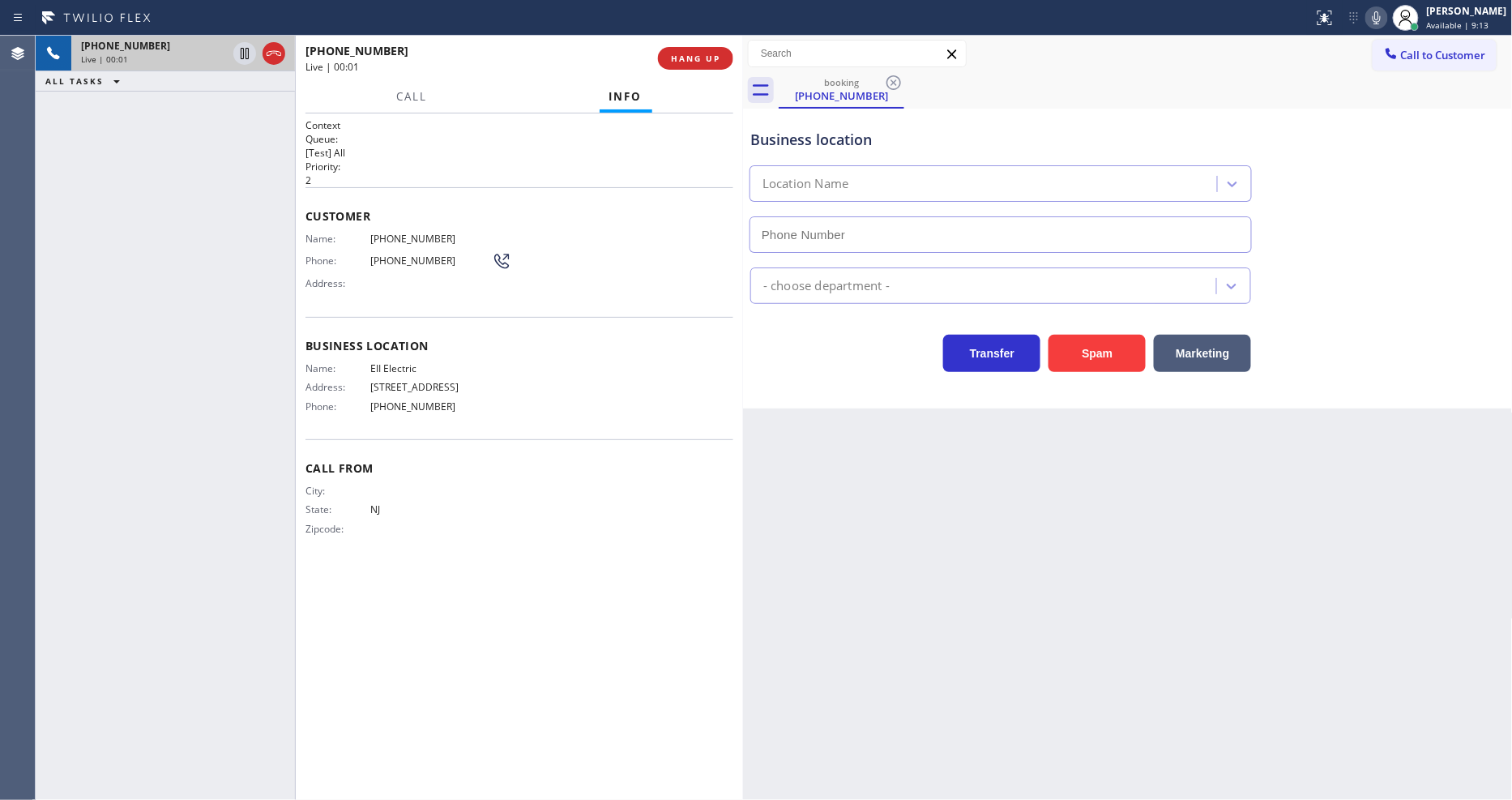
type input "(848) 305-2484"
click at [689, 61] on span "HANG UP" at bounding box center [696, 58] width 49 height 11
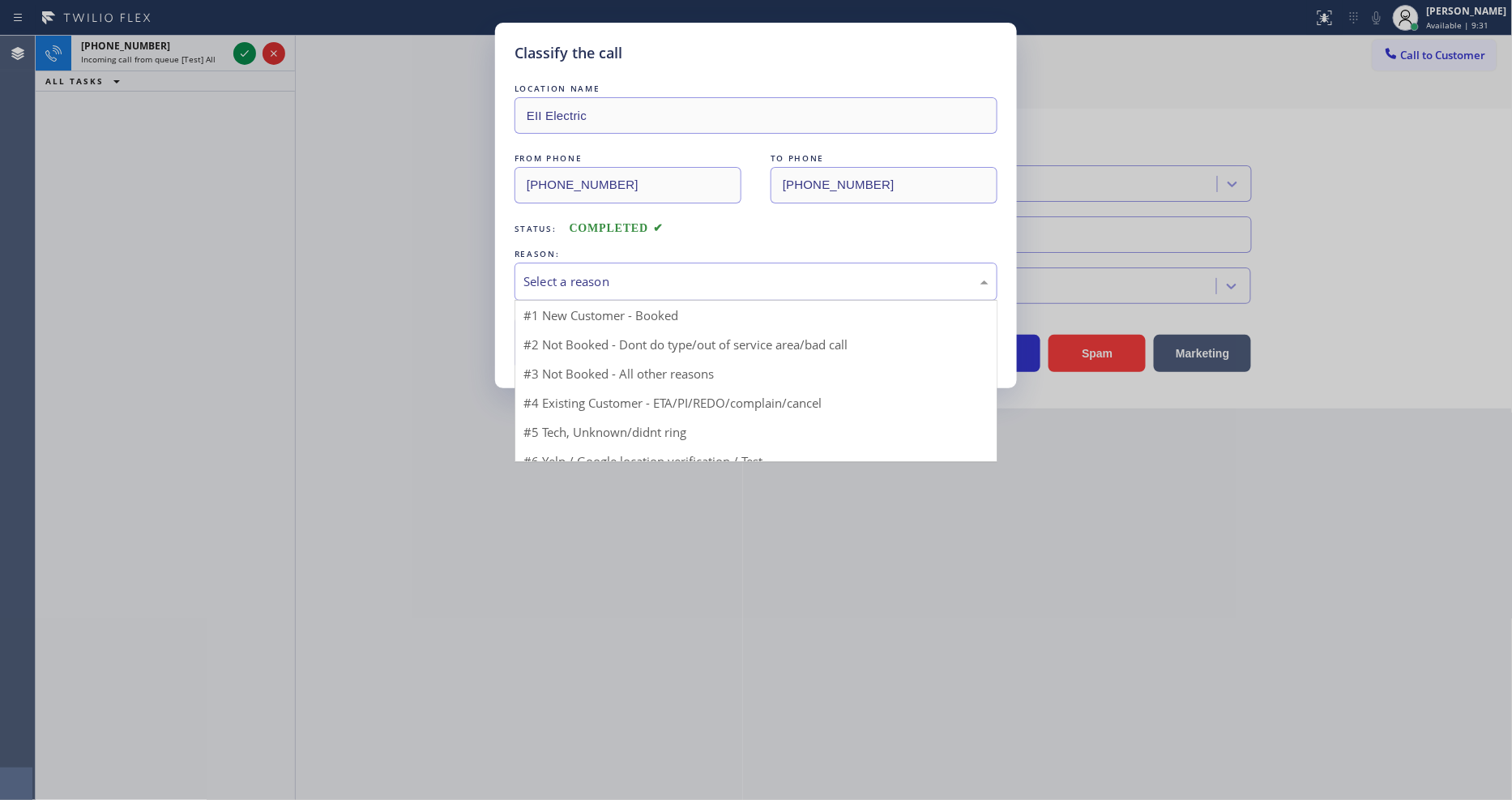
click at [579, 281] on div "Select a reason" at bounding box center [755, 281] width 465 height 18
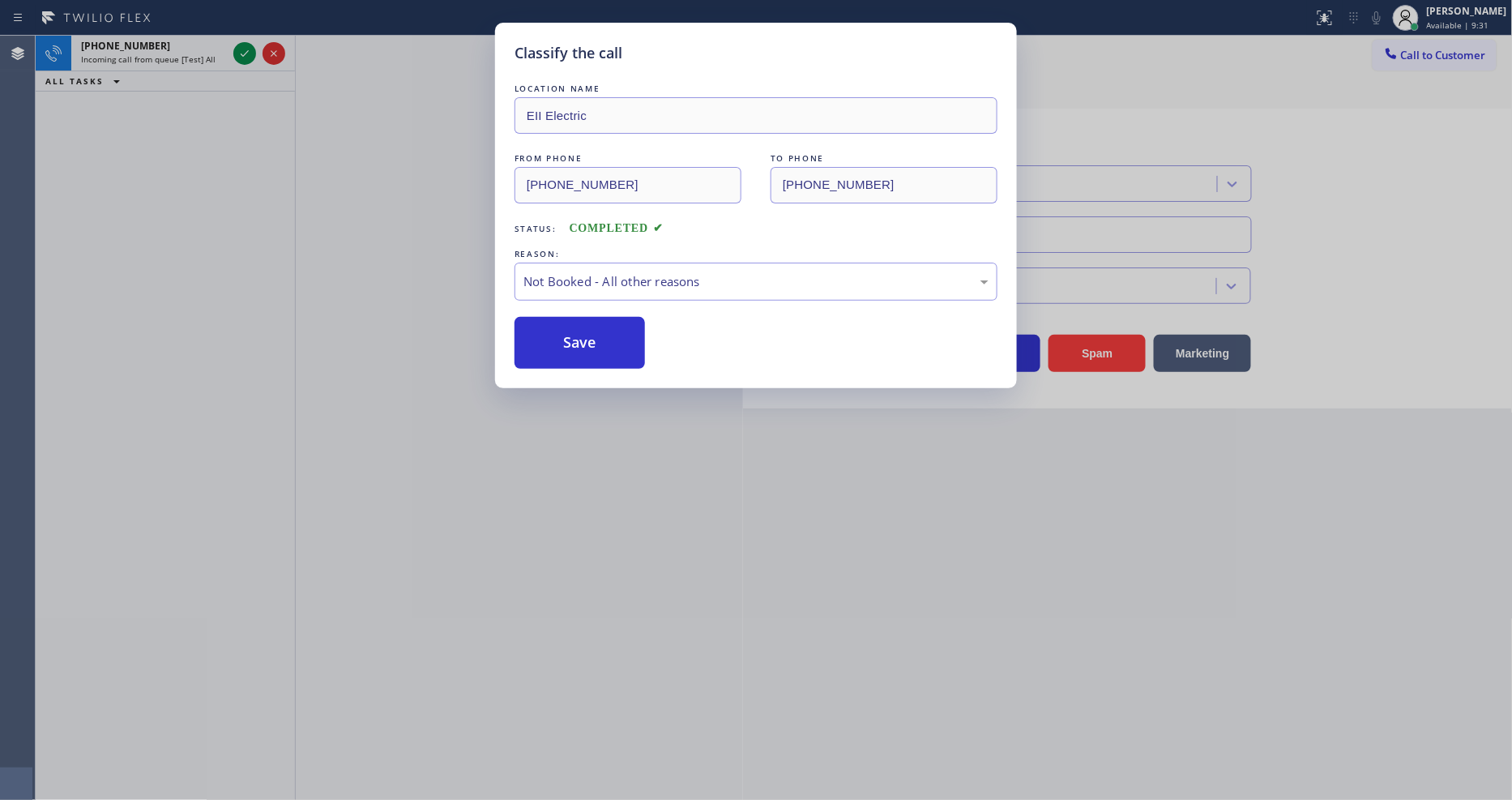
click at [574, 336] on button "Save" at bounding box center [579, 343] width 130 height 52
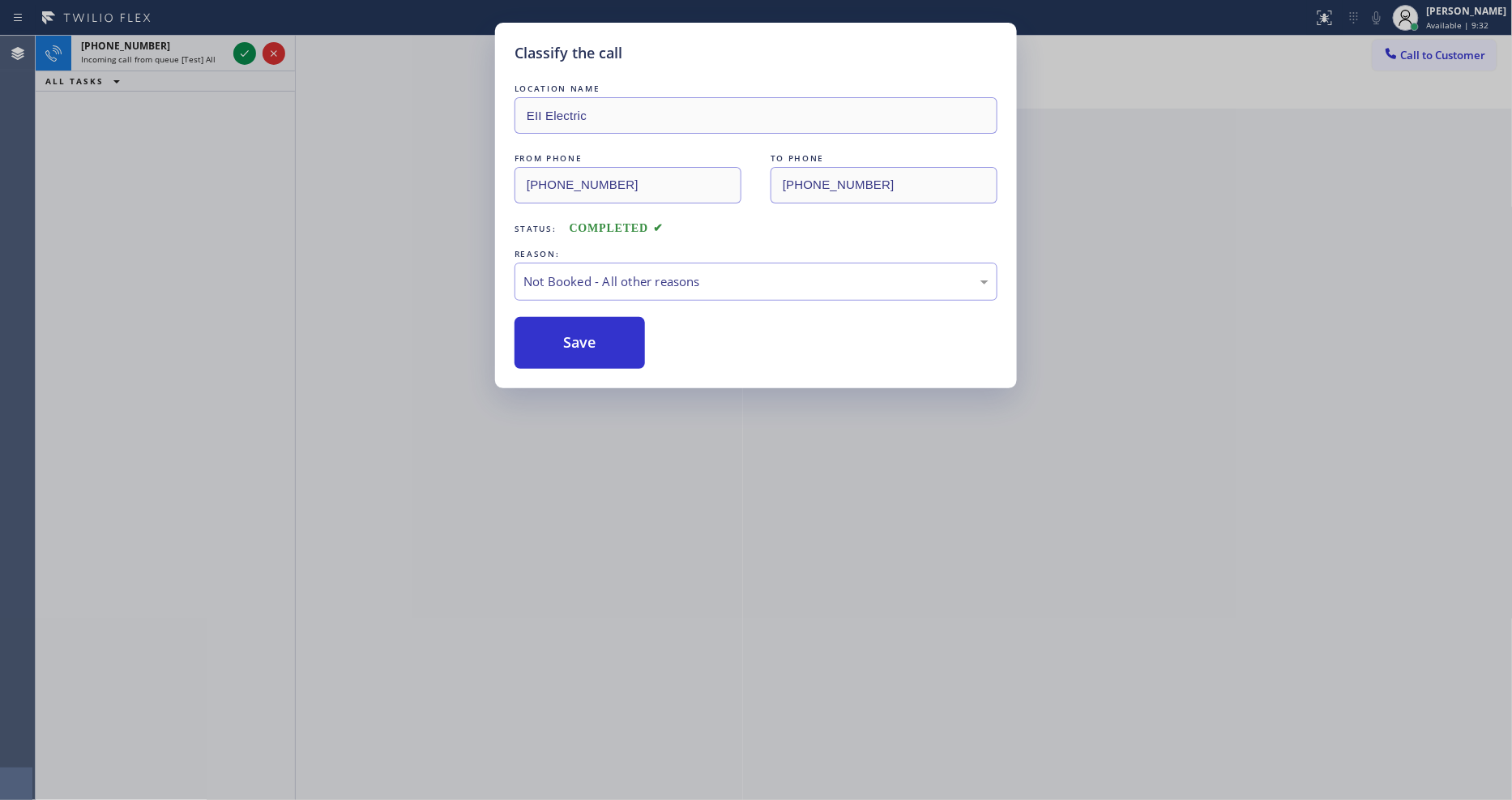
click at [574, 336] on button "Save" at bounding box center [579, 343] width 130 height 52
click at [247, 52] on icon at bounding box center [245, 53] width 8 height 6
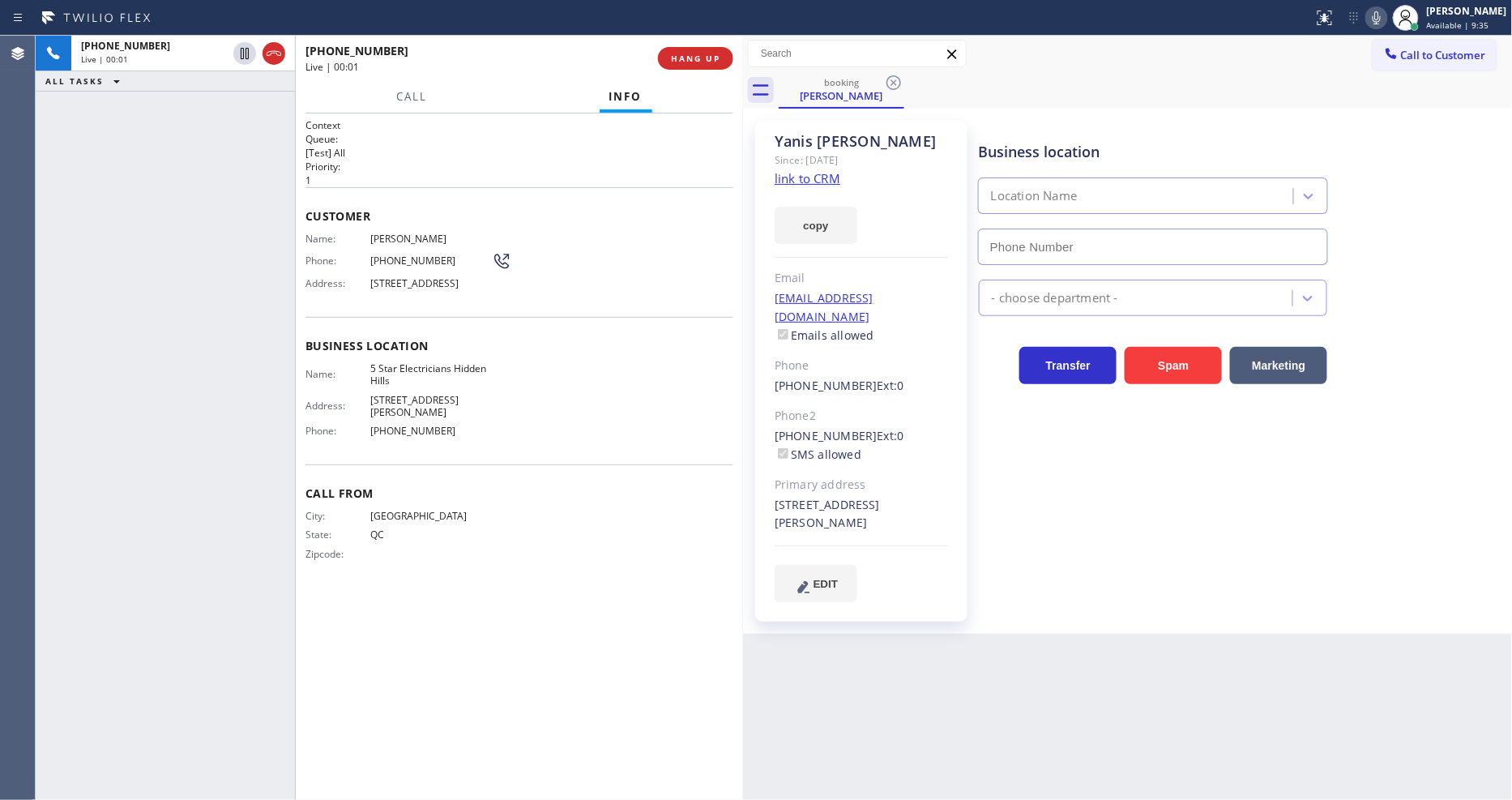
type input "(818) 938-1864"
click at [792, 179] on link "link to CRM" at bounding box center [807, 179] width 66 height 16
drag, startPoint x: 416, startPoint y: 94, endPoint x: 494, endPoint y: 635, distance: 546.6
click at [416, 93] on span "Call" at bounding box center [411, 96] width 31 height 15
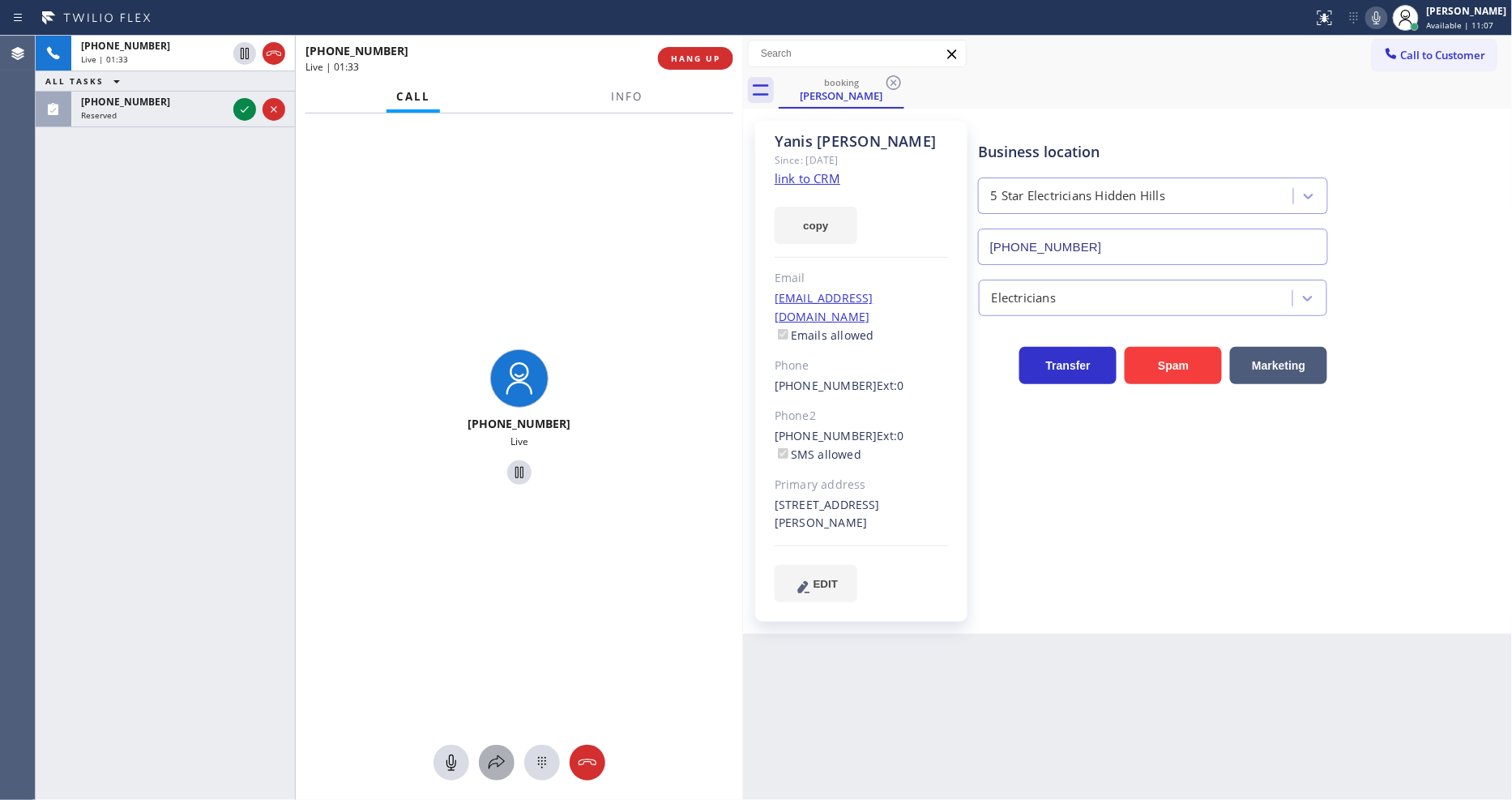
click at [494, 762] on icon at bounding box center [496, 762] width 19 height 19
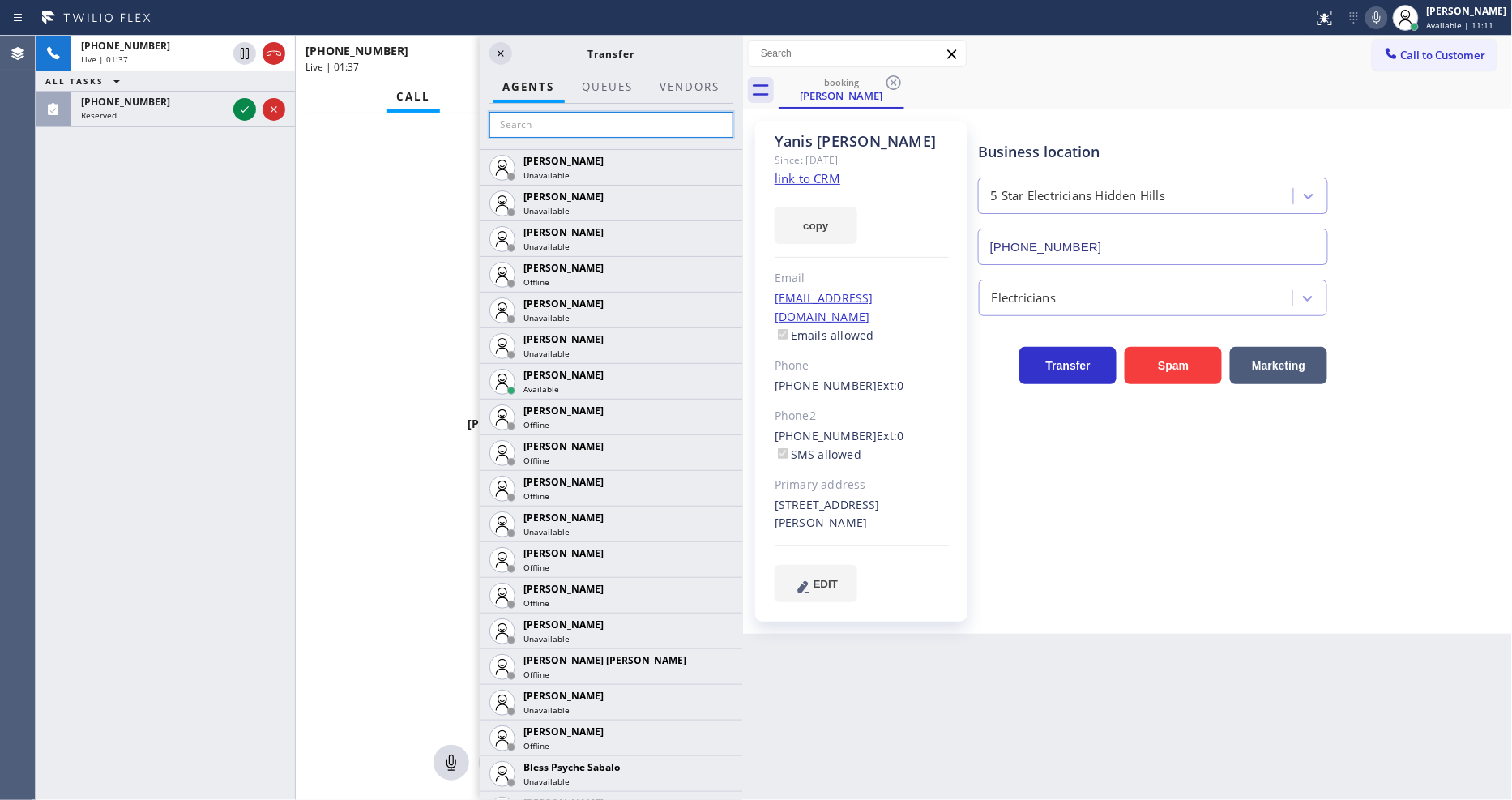
click at [529, 126] on input "text" at bounding box center [611, 125] width 244 height 26
click at [556, 117] on input "text" at bounding box center [611, 125] width 244 height 26
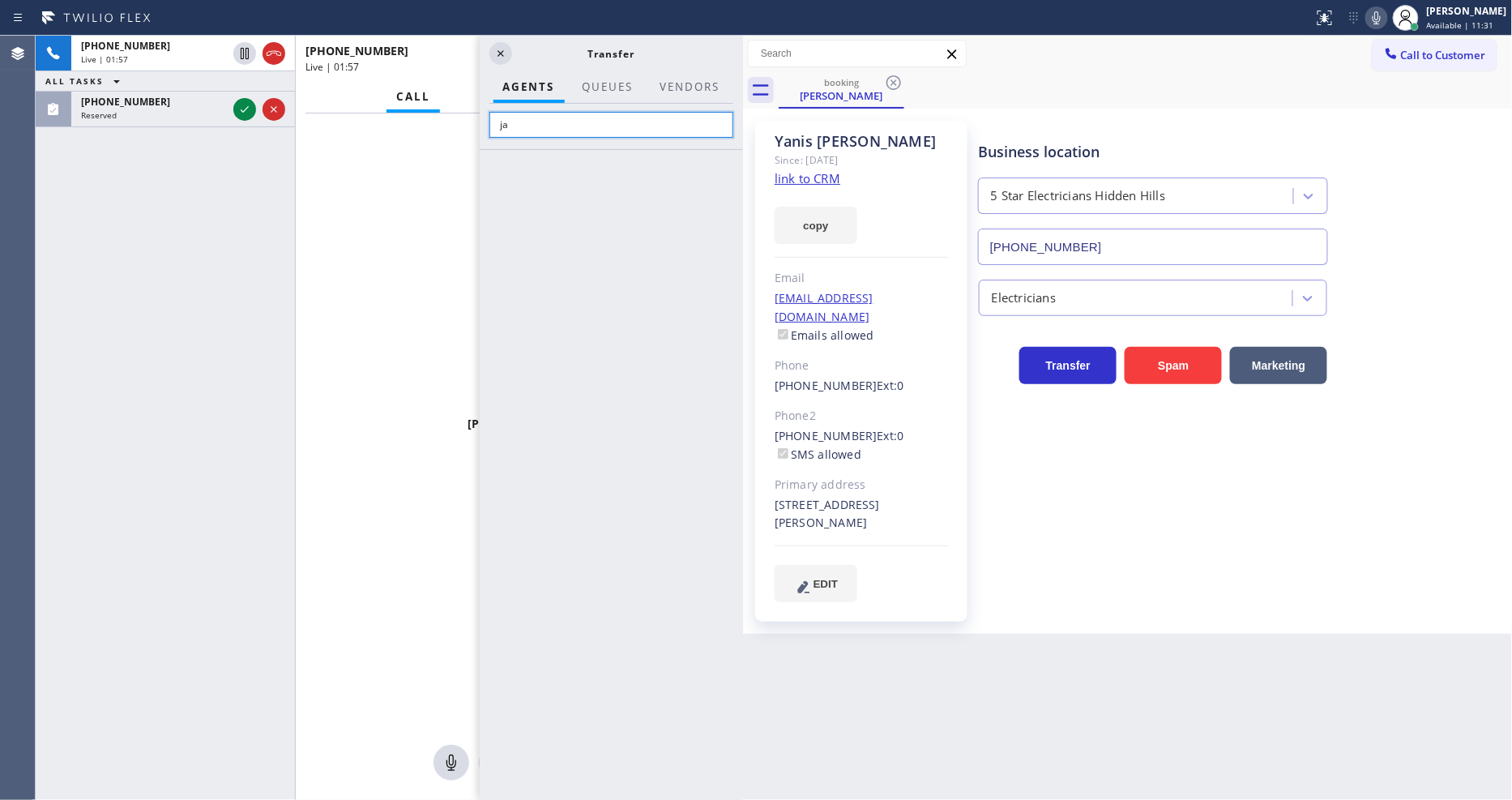
type input "j"
type input "kate"
drag, startPoint x: 717, startPoint y: 160, endPoint x: 694, endPoint y: 410, distance: 251.1
click at [0, 0] on icon at bounding box center [0, 0] width 0 height 0
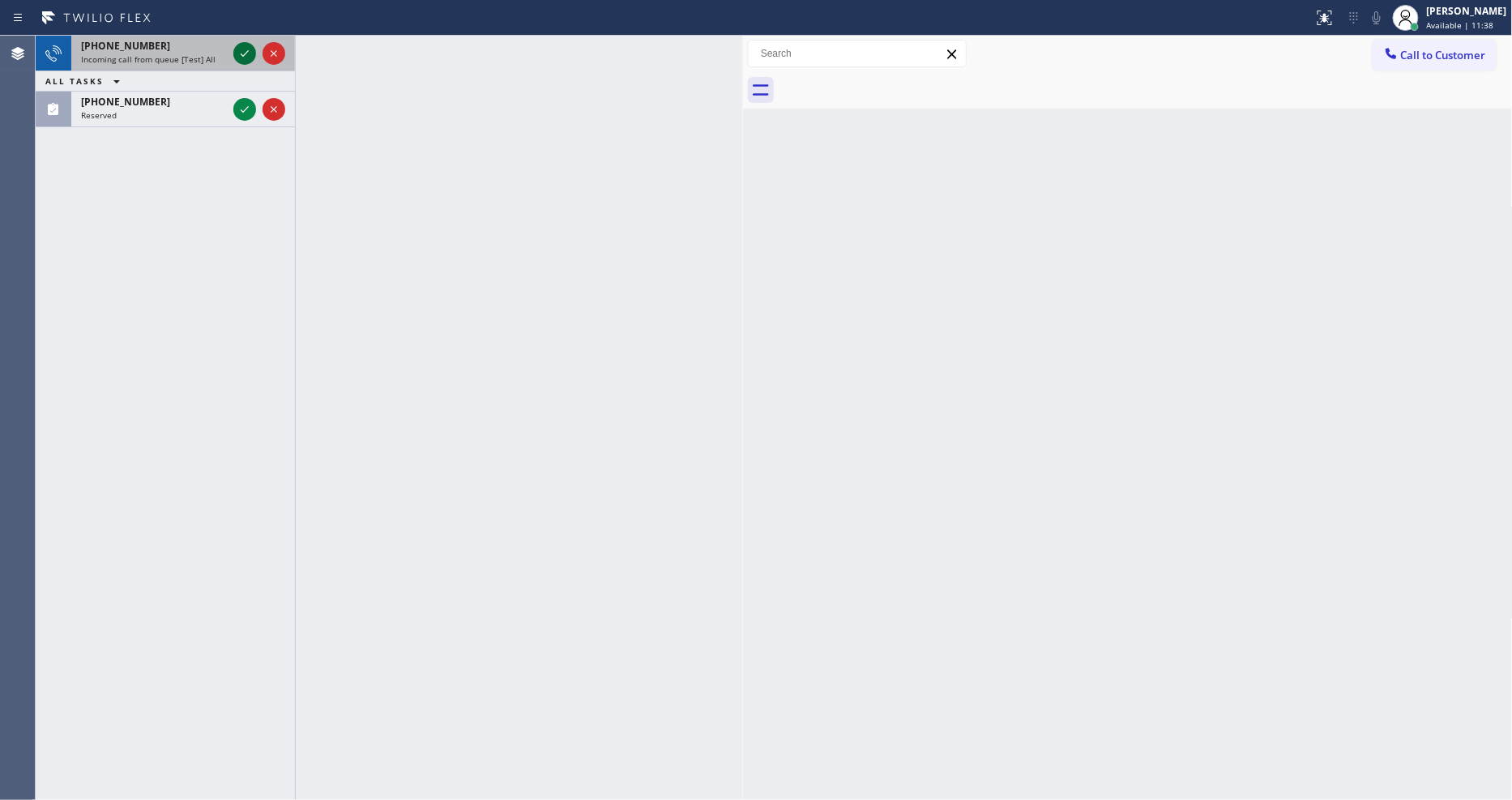
click at [245, 42] on button at bounding box center [245, 53] width 23 height 23
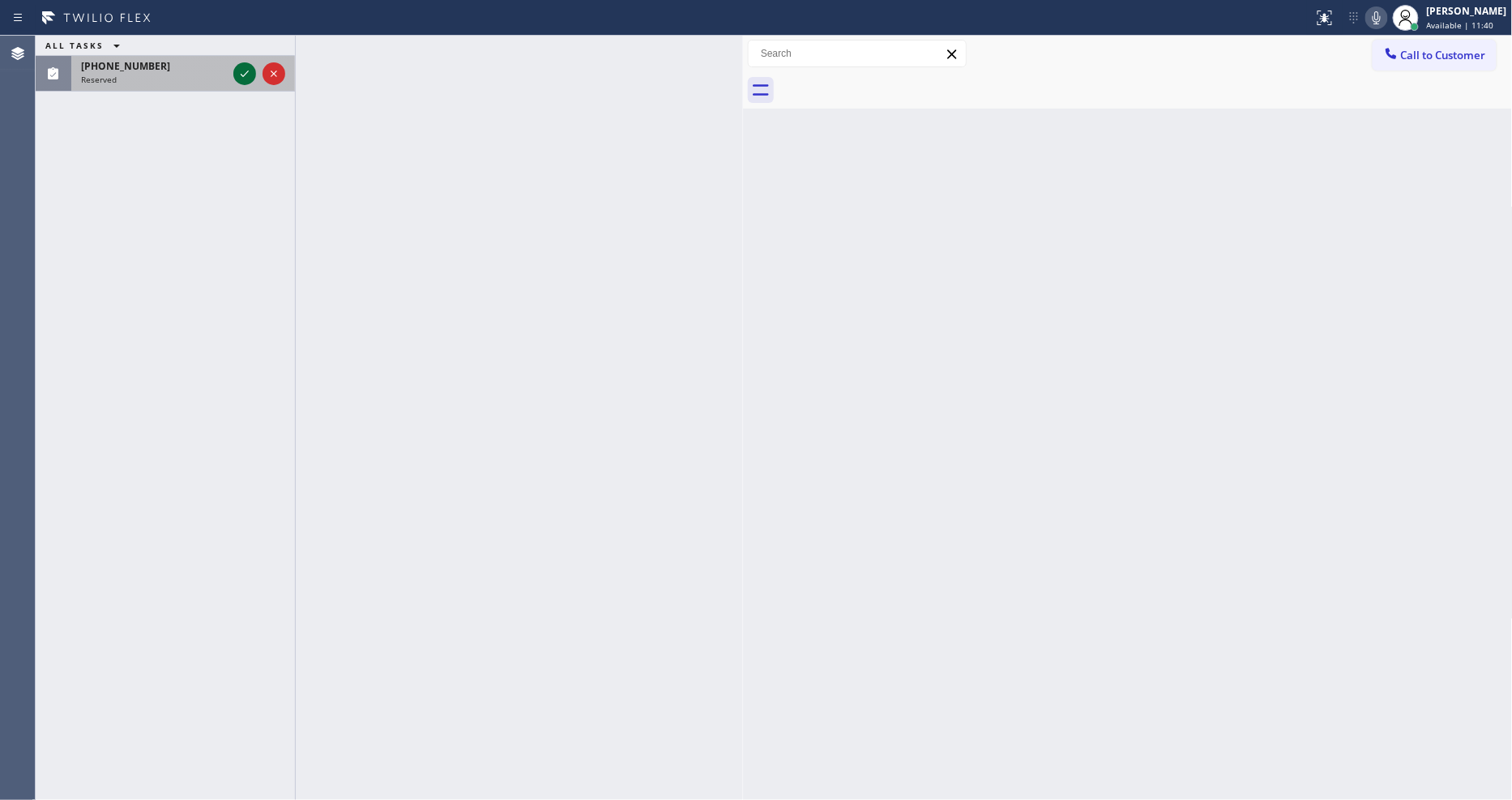
click at [236, 75] on icon at bounding box center [244, 73] width 19 height 19
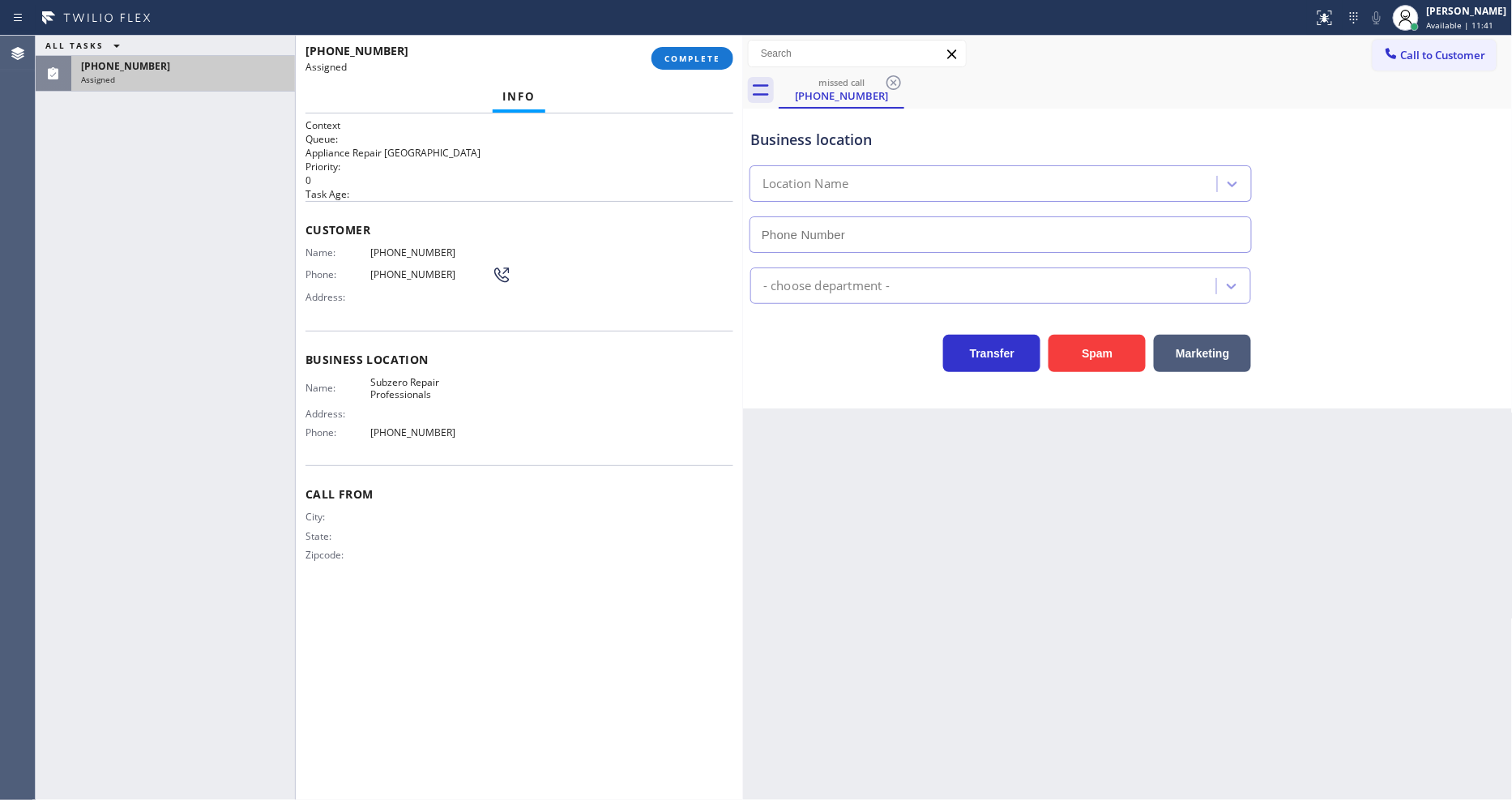
type input "(630) 394-6070"
click at [616, 93] on div "Info" at bounding box center [519, 96] width 428 height 32
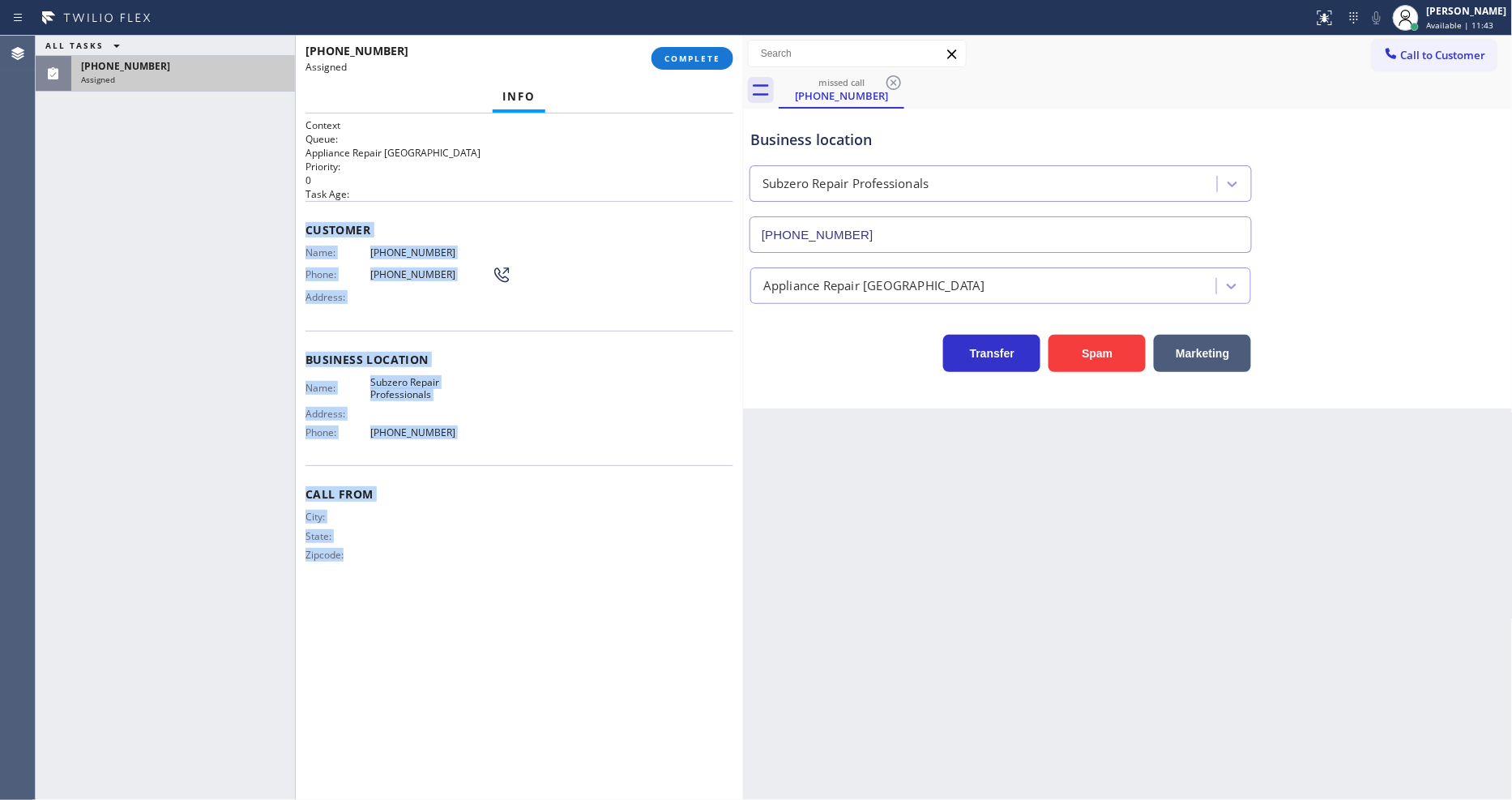
drag, startPoint x: 303, startPoint y: 220, endPoint x: 619, endPoint y: 238, distance: 316.5
click at [466, 773] on div "Context Queue: Appliance Repair High End Priority: 0 Task Age: Customer Name: (…" at bounding box center [520, 456] width 447 height 686
copy div "Customer Name: (800) 590-8856 Phone: (800) 590-8856 Address: Business location …"
click at [685, 58] on span "COMPLETE" at bounding box center [692, 58] width 56 height 11
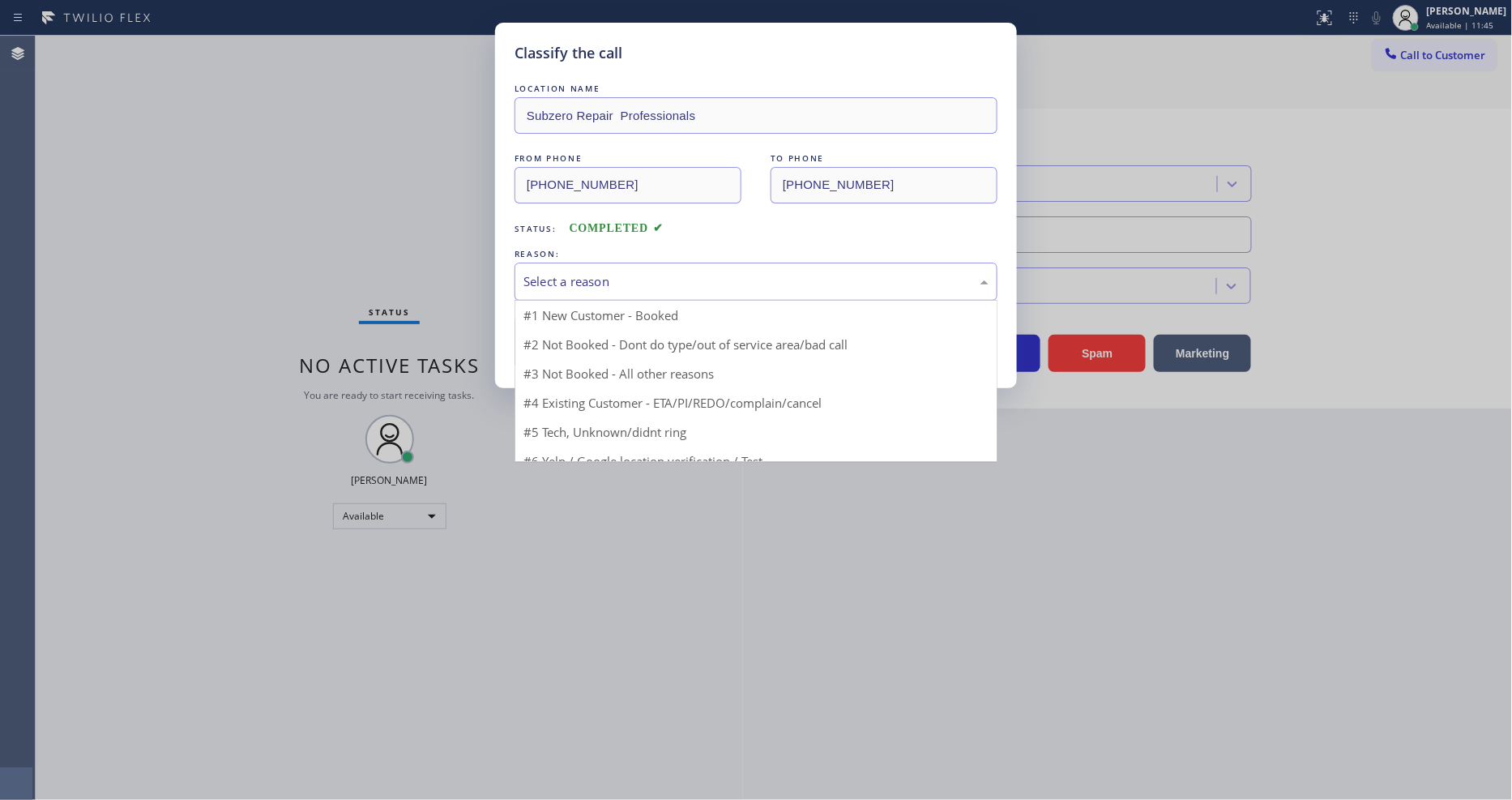
click at [594, 285] on div "Select a reason" at bounding box center [755, 281] width 465 height 18
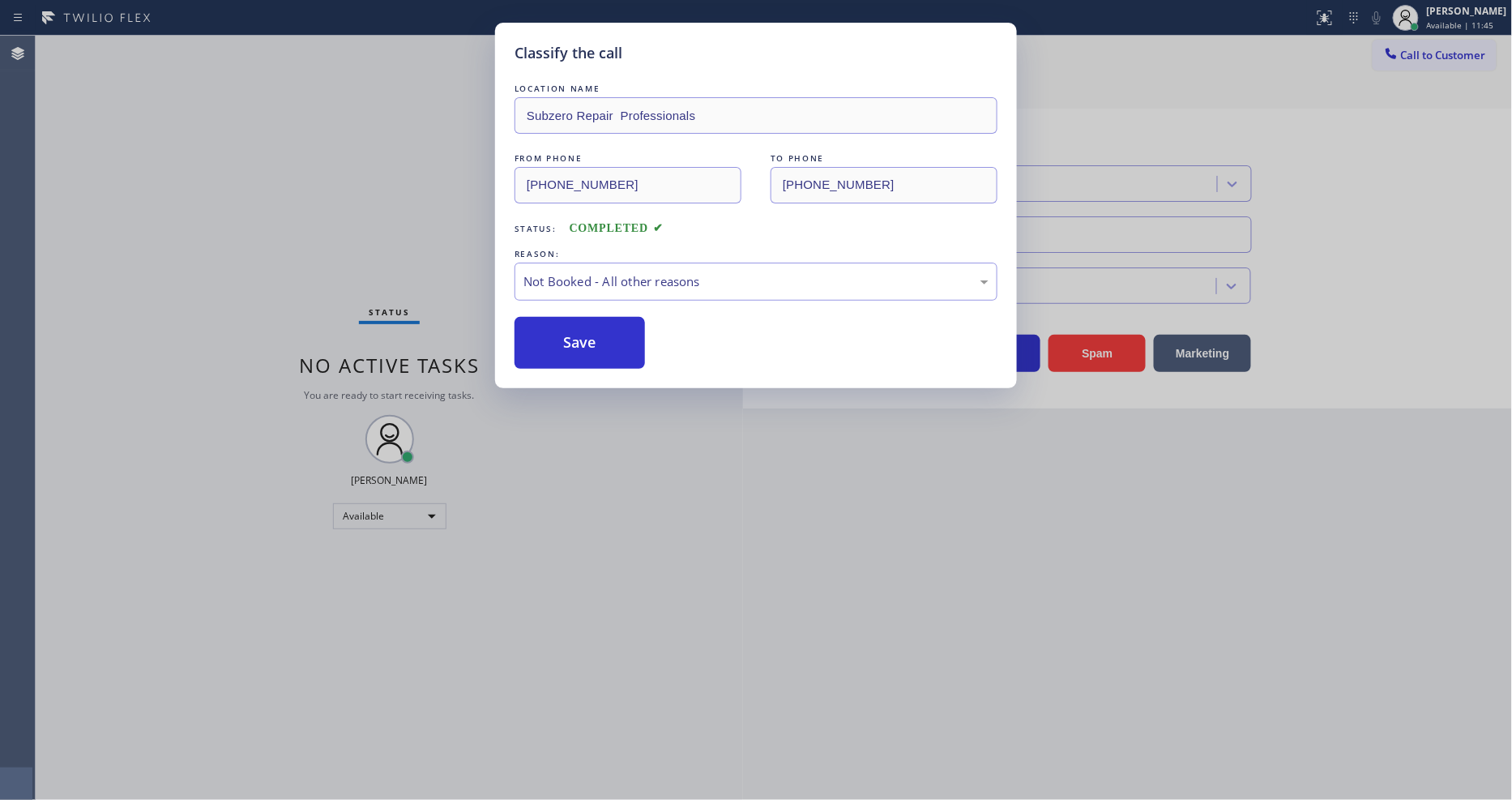
click at [579, 337] on button "Save" at bounding box center [579, 343] width 130 height 52
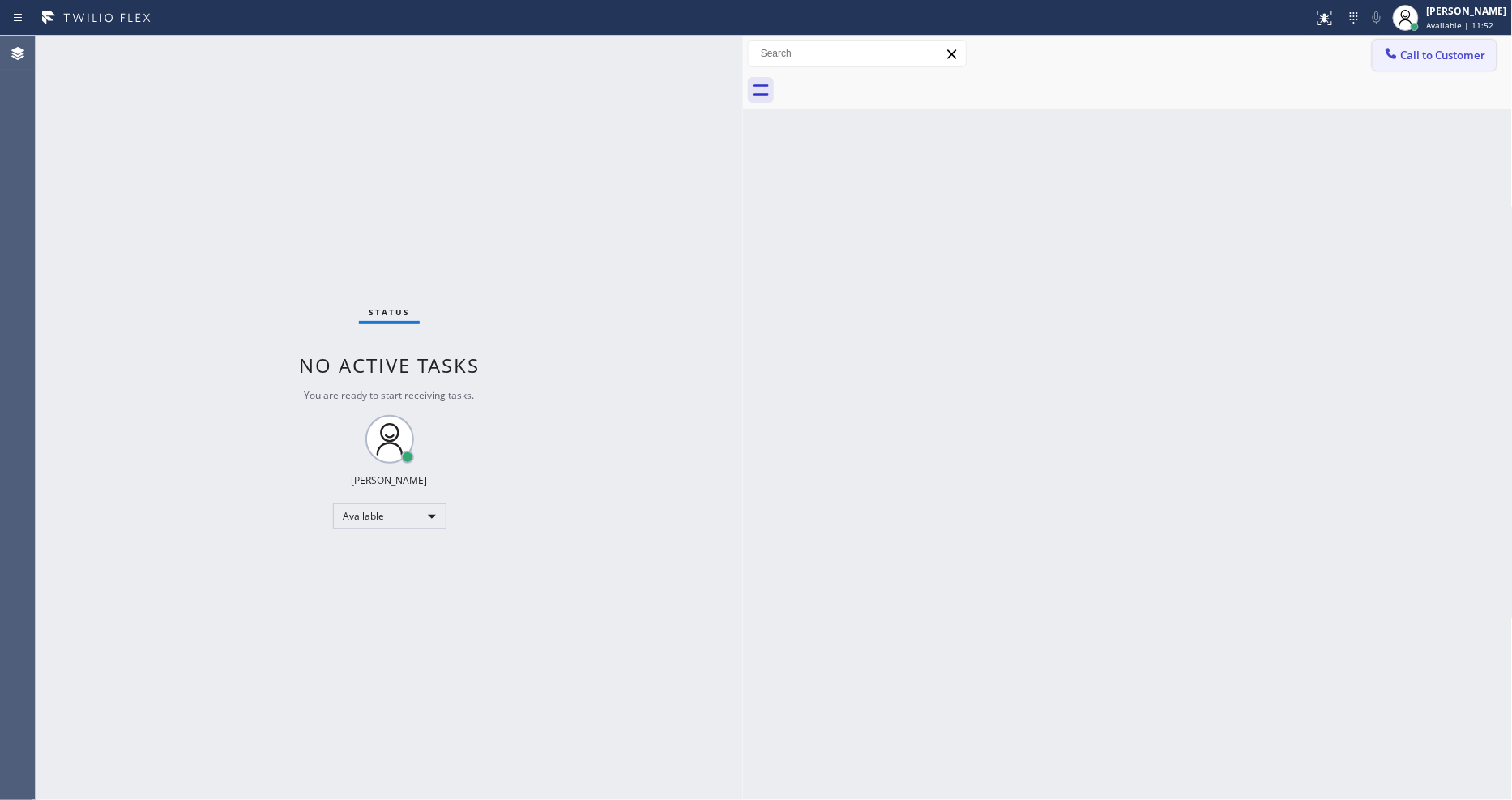
click at [1458, 53] on span "Call to Customer" at bounding box center [1443, 55] width 85 height 15
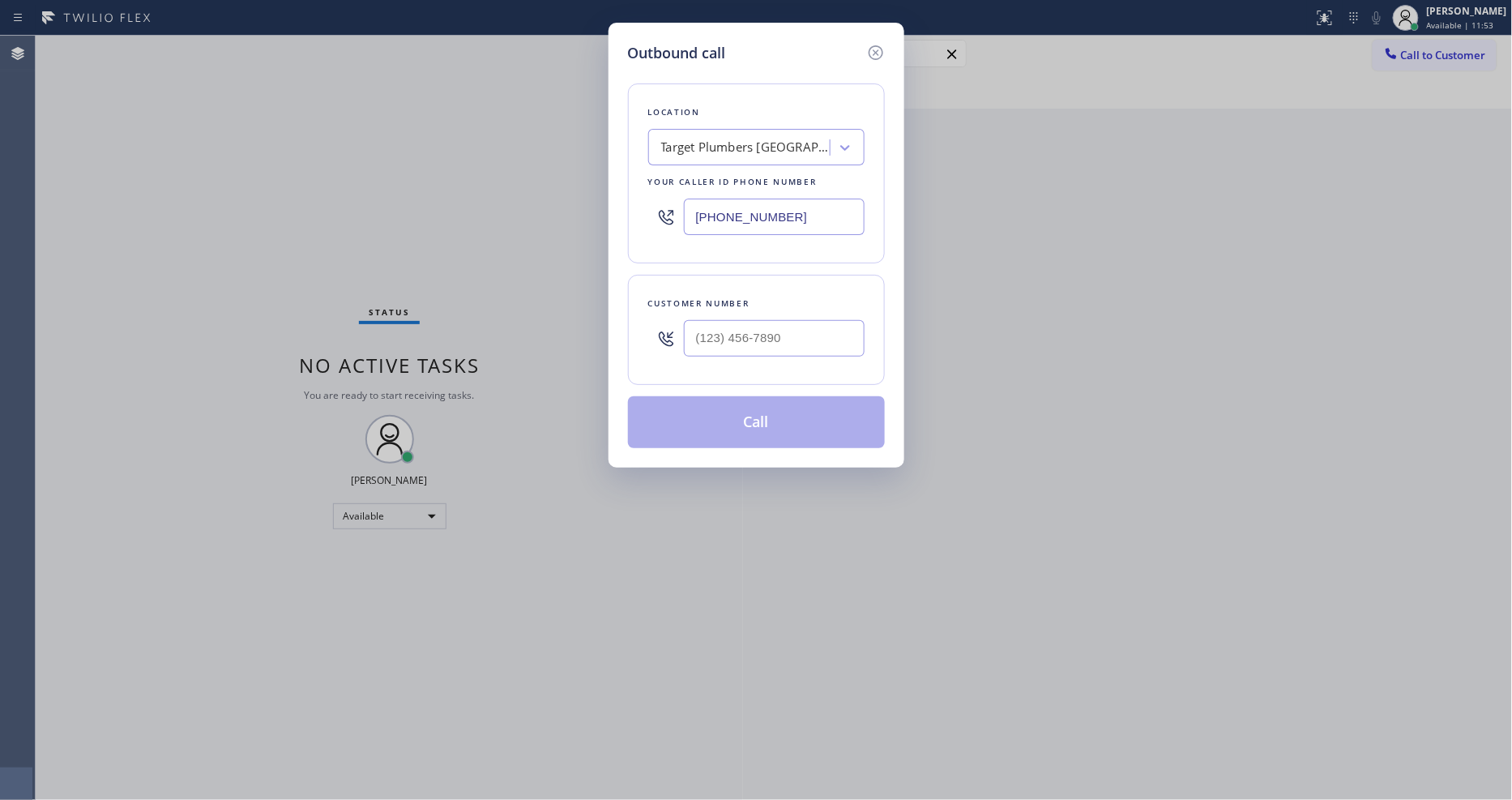
click at [738, 138] on div "Target Plumbers Huntington Beach" at bounding box center [746, 148] width 170 height 18
paste input "Subzero Repair Professionals"
type input "Subzero Repair Professionals"
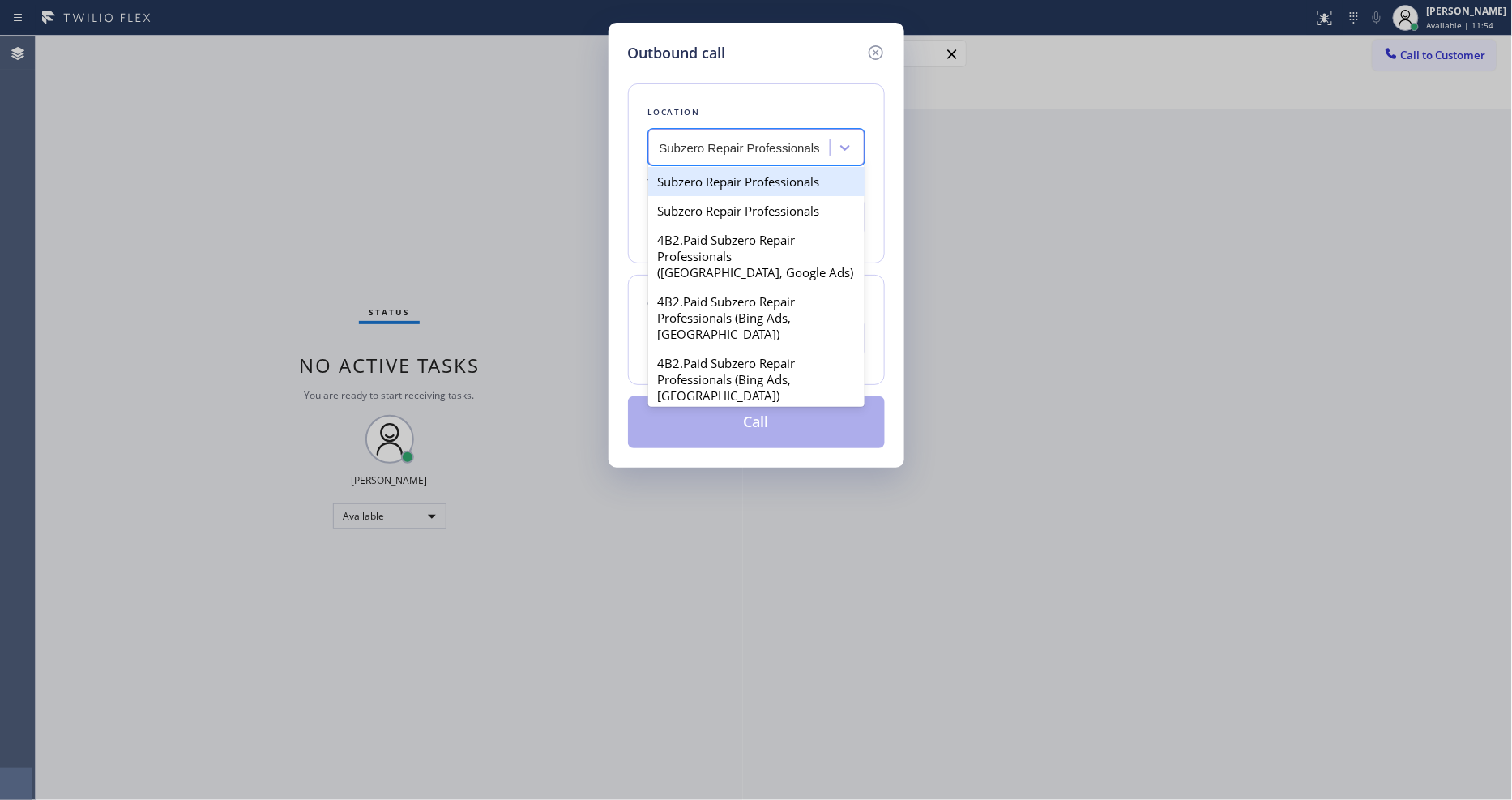
click at [726, 177] on div "Subzero Repair Professionals" at bounding box center [756, 181] width 216 height 29
type input "(877) 414-7264"
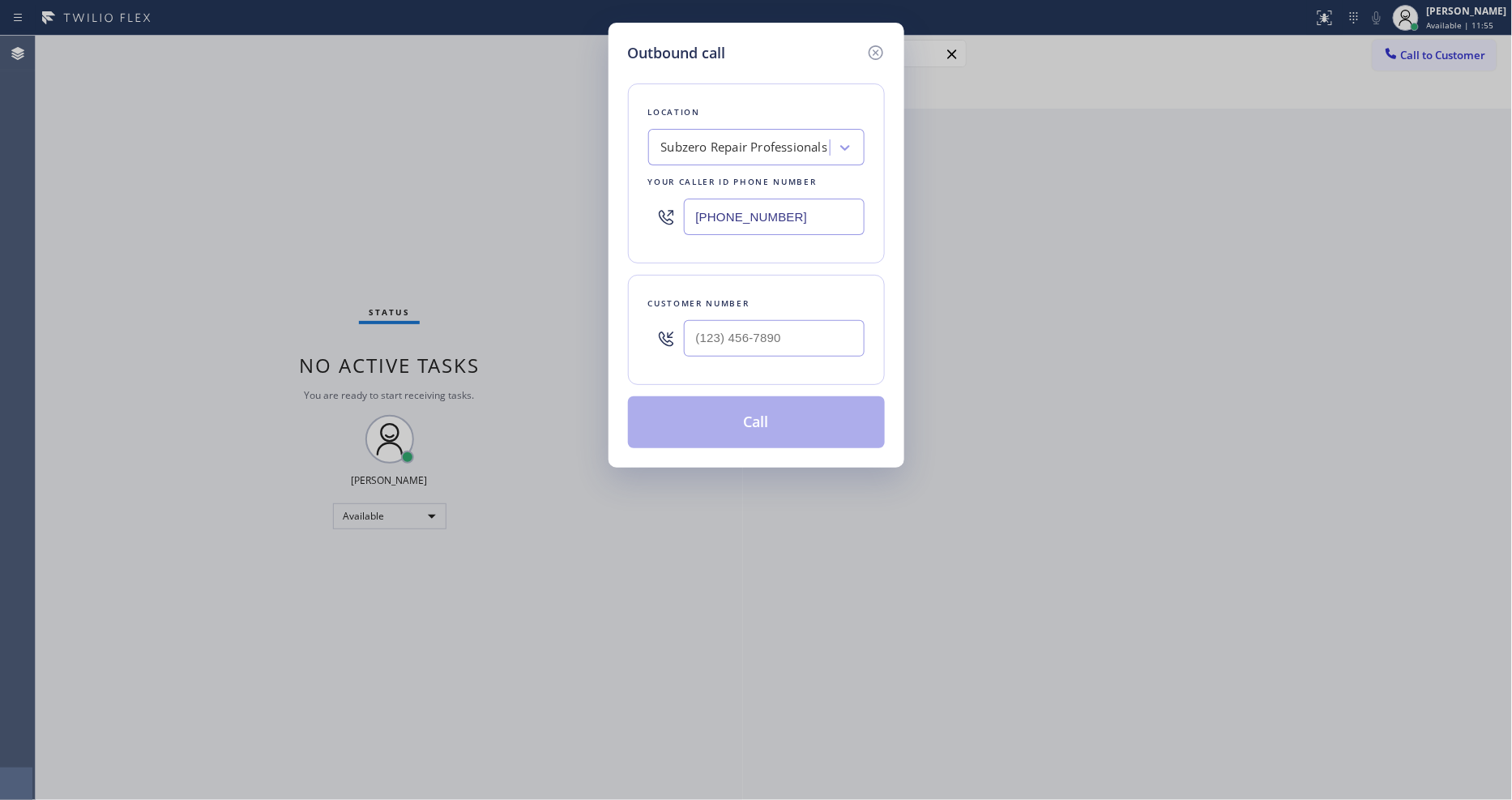
drag, startPoint x: 422, startPoint y: 291, endPoint x: 546, endPoint y: 327, distance: 129.1
click at [422, 291] on div "Outbound call Location Subzero Repair Professionals Your caller id phone number…" at bounding box center [756, 400] width 1512 height 800
click at [762, 341] on input "(___) ___-____" at bounding box center [773, 338] width 181 height 37
paste input "800) 590-8856"
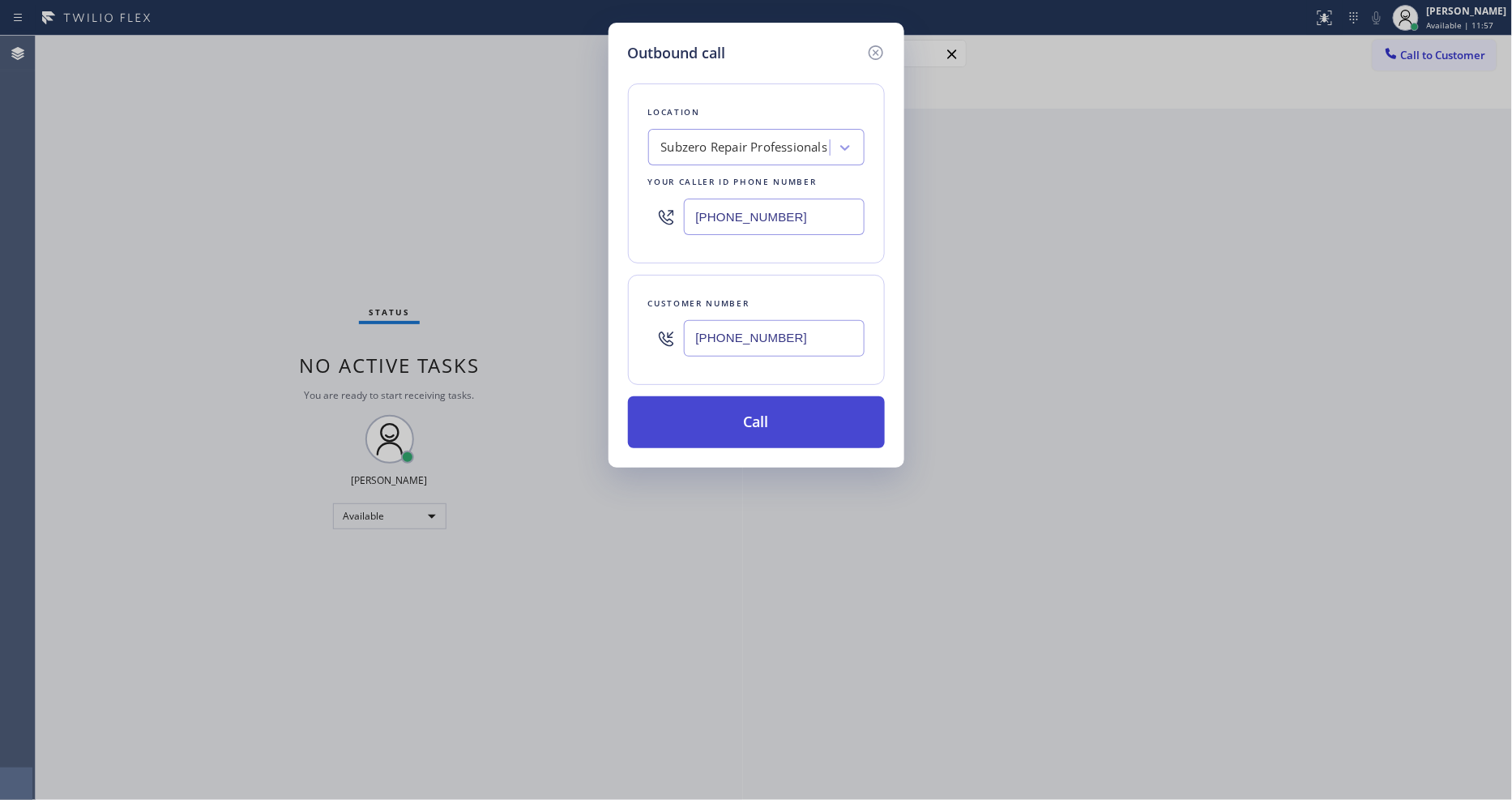
type input "(800) 590-8856"
click at [738, 430] on button "Call" at bounding box center [756, 422] width 257 height 52
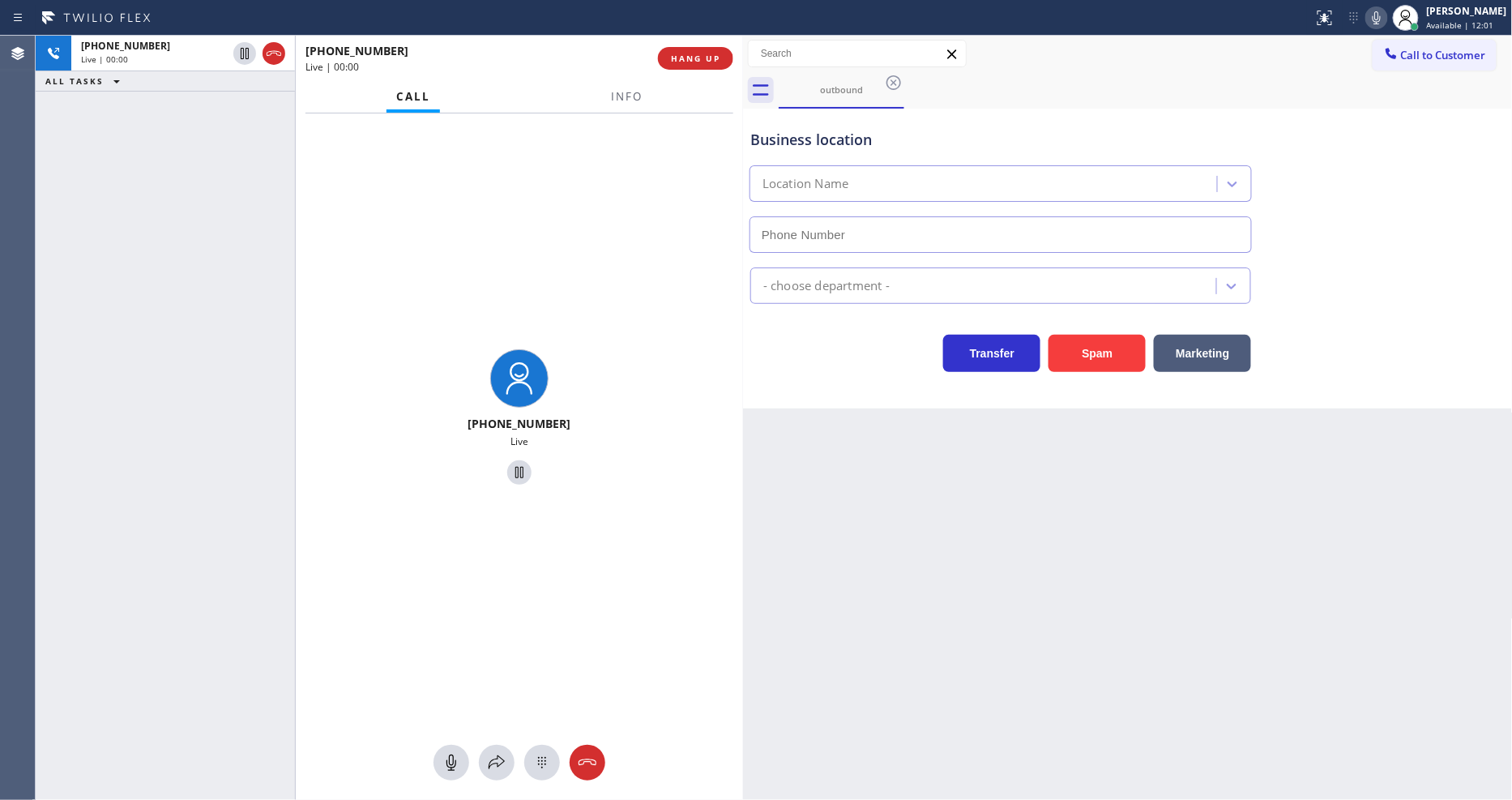
type input "(877) 414-7264"
click at [614, 87] on button "Info" at bounding box center [627, 96] width 51 height 31
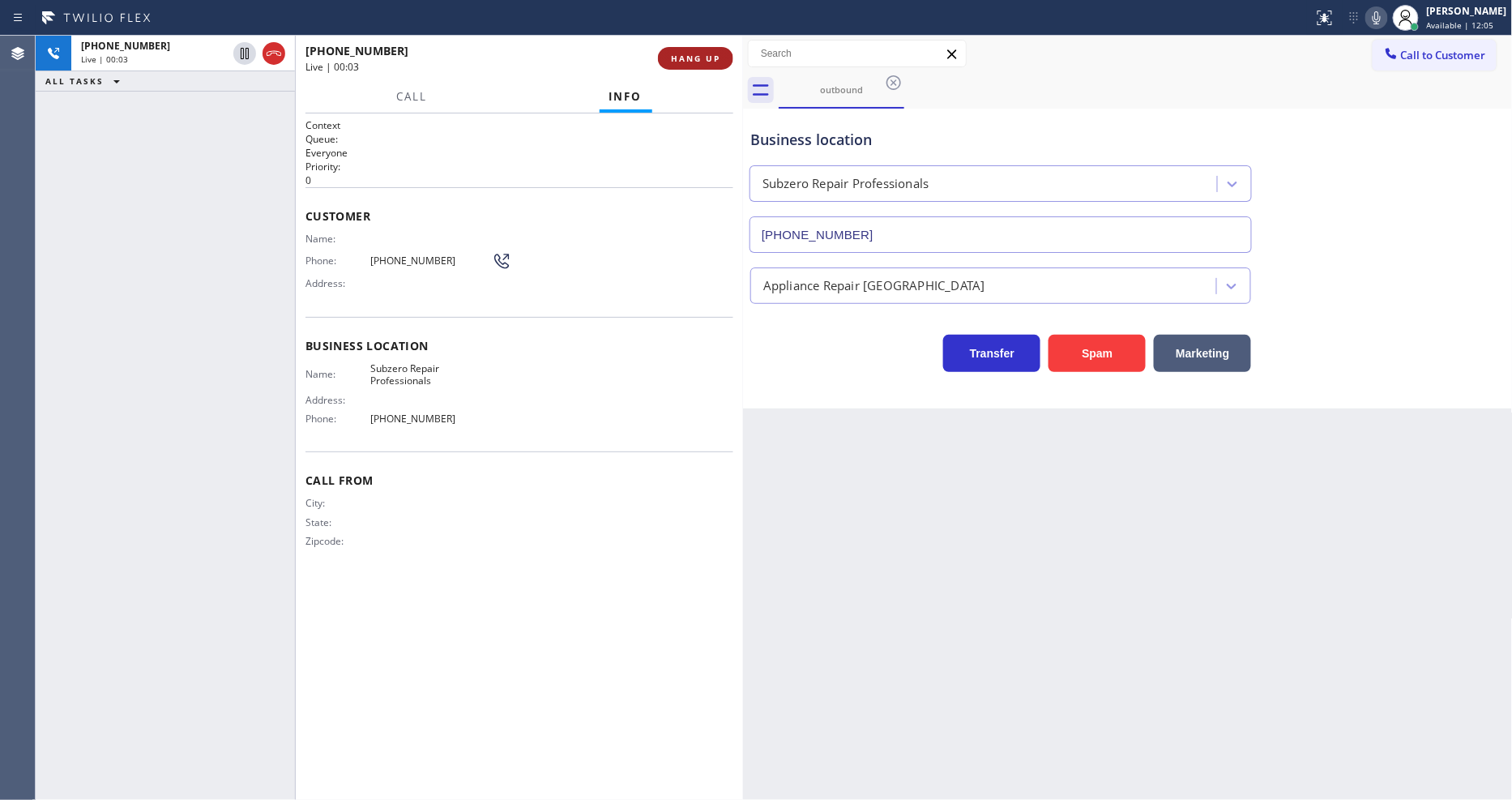
click at [722, 65] on button "HANG UP" at bounding box center [696, 58] width 75 height 23
click at [721, 65] on button "HANG UP" at bounding box center [696, 58] width 75 height 23
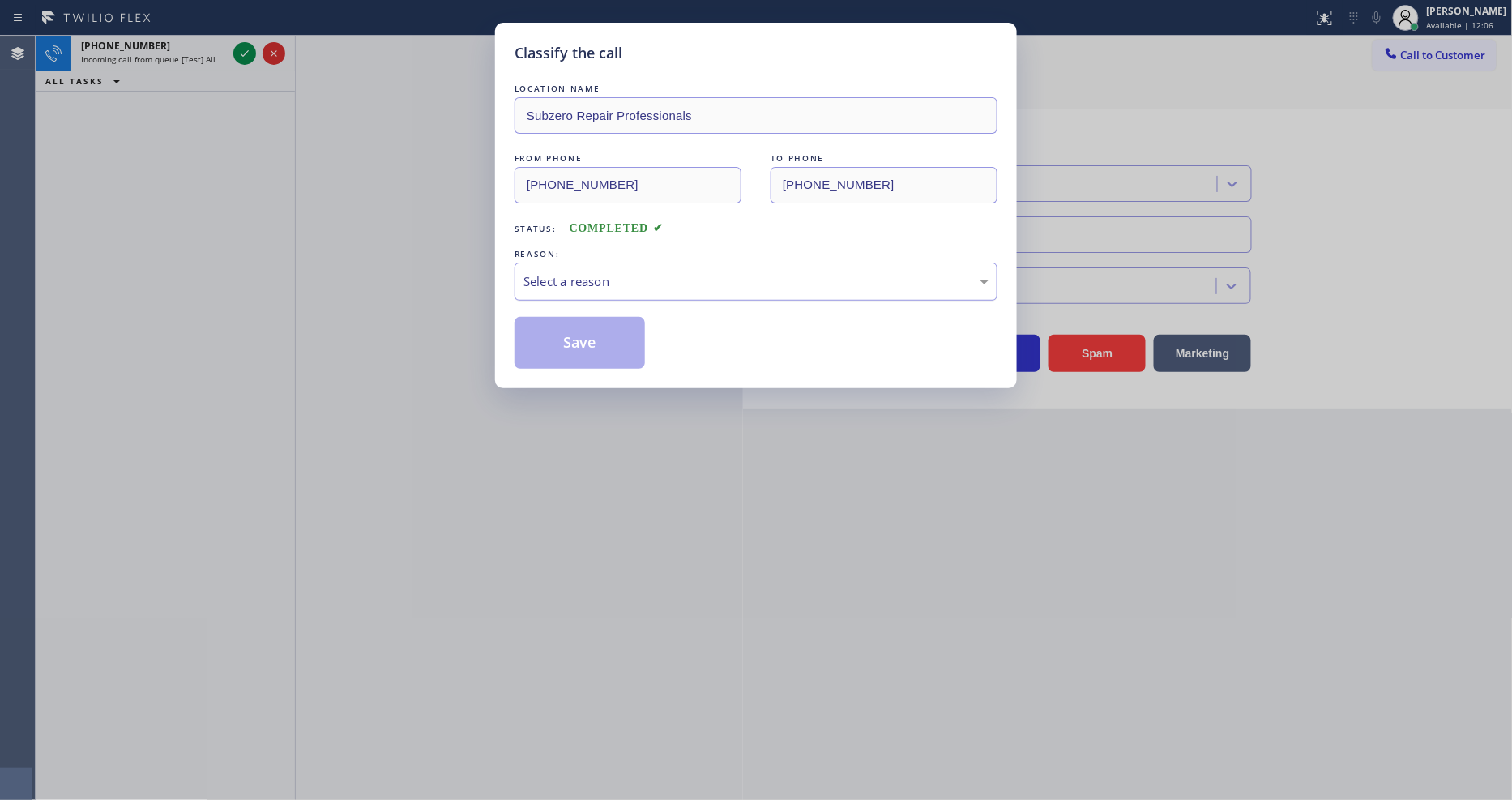
click at [617, 272] on div "Select a reason" at bounding box center [755, 281] width 465 height 18
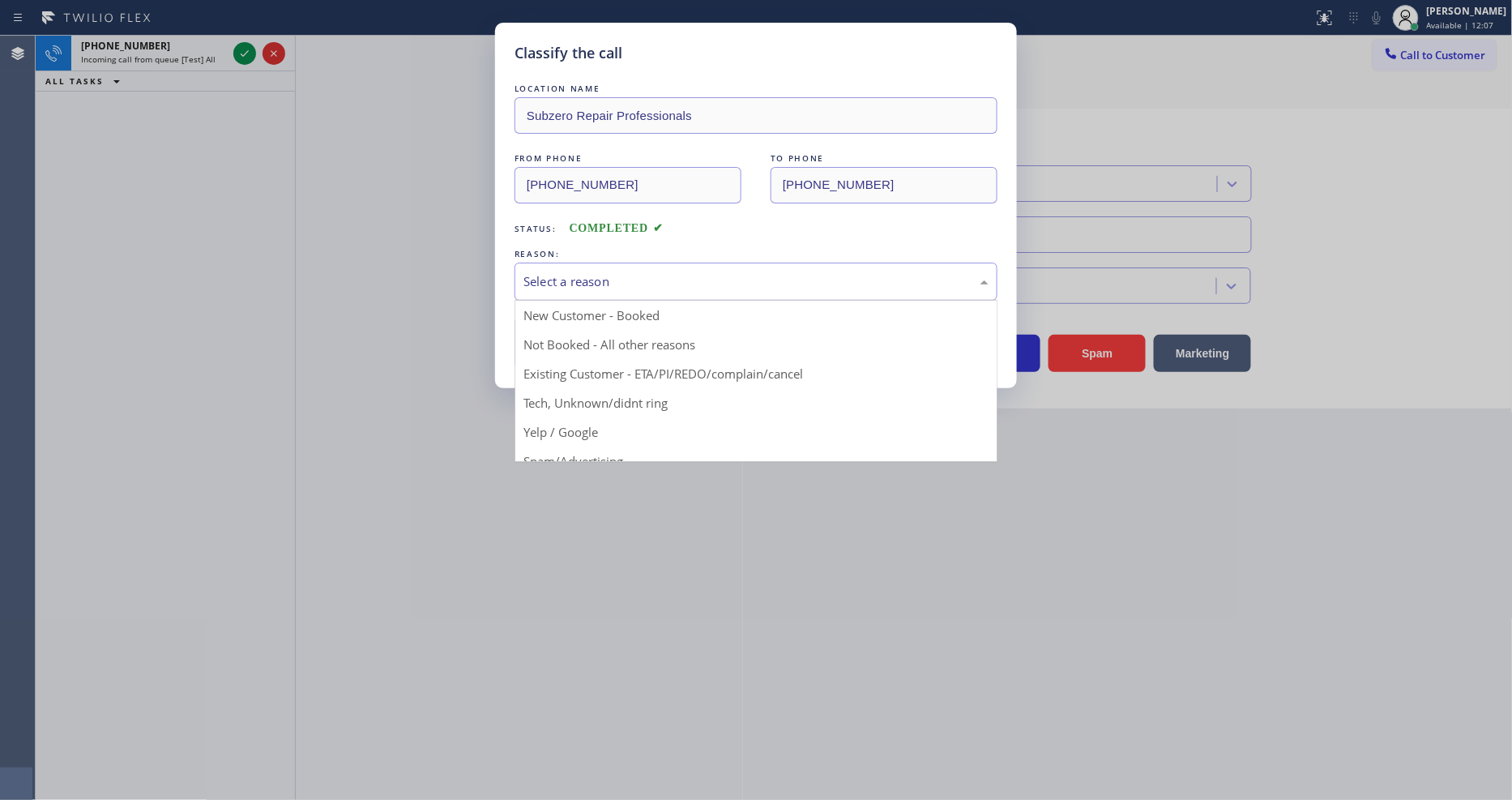
drag, startPoint x: 619, startPoint y: 388, endPoint x: 624, endPoint y: 351, distance: 37.3
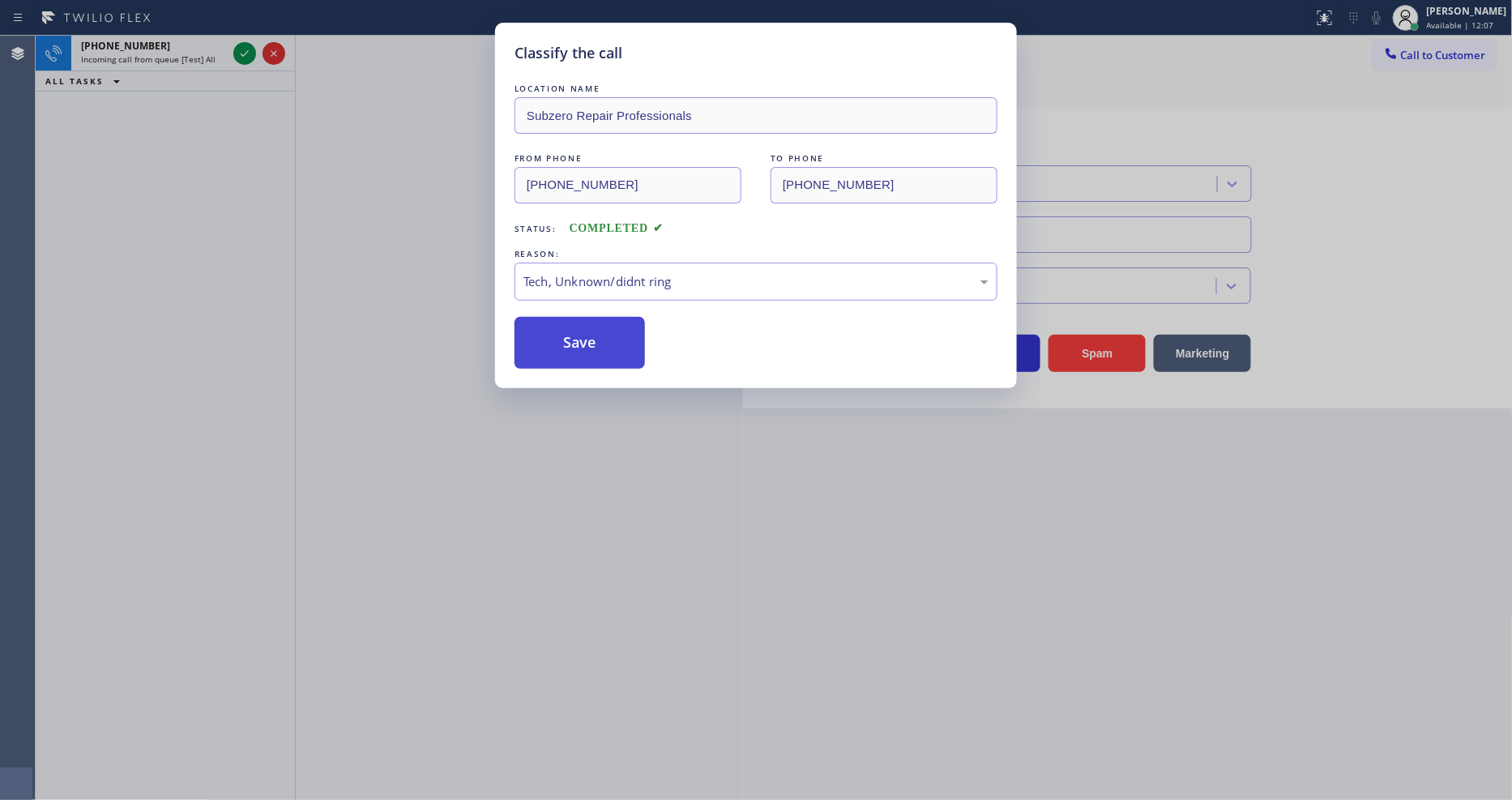
click at [627, 334] on button "Save" at bounding box center [579, 343] width 130 height 52
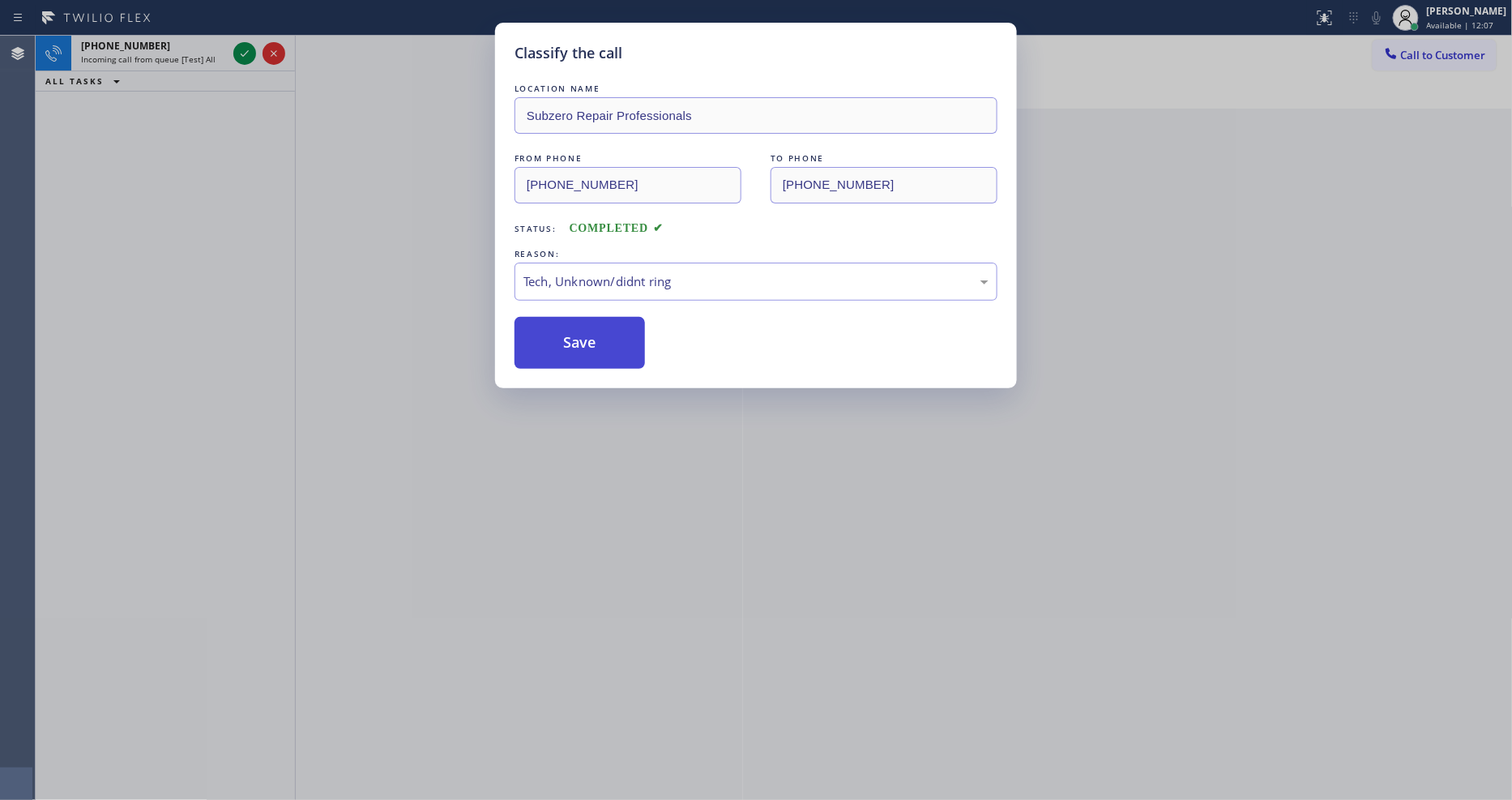
click at [627, 334] on button "Save" at bounding box center [579, 343] width 130 height 52
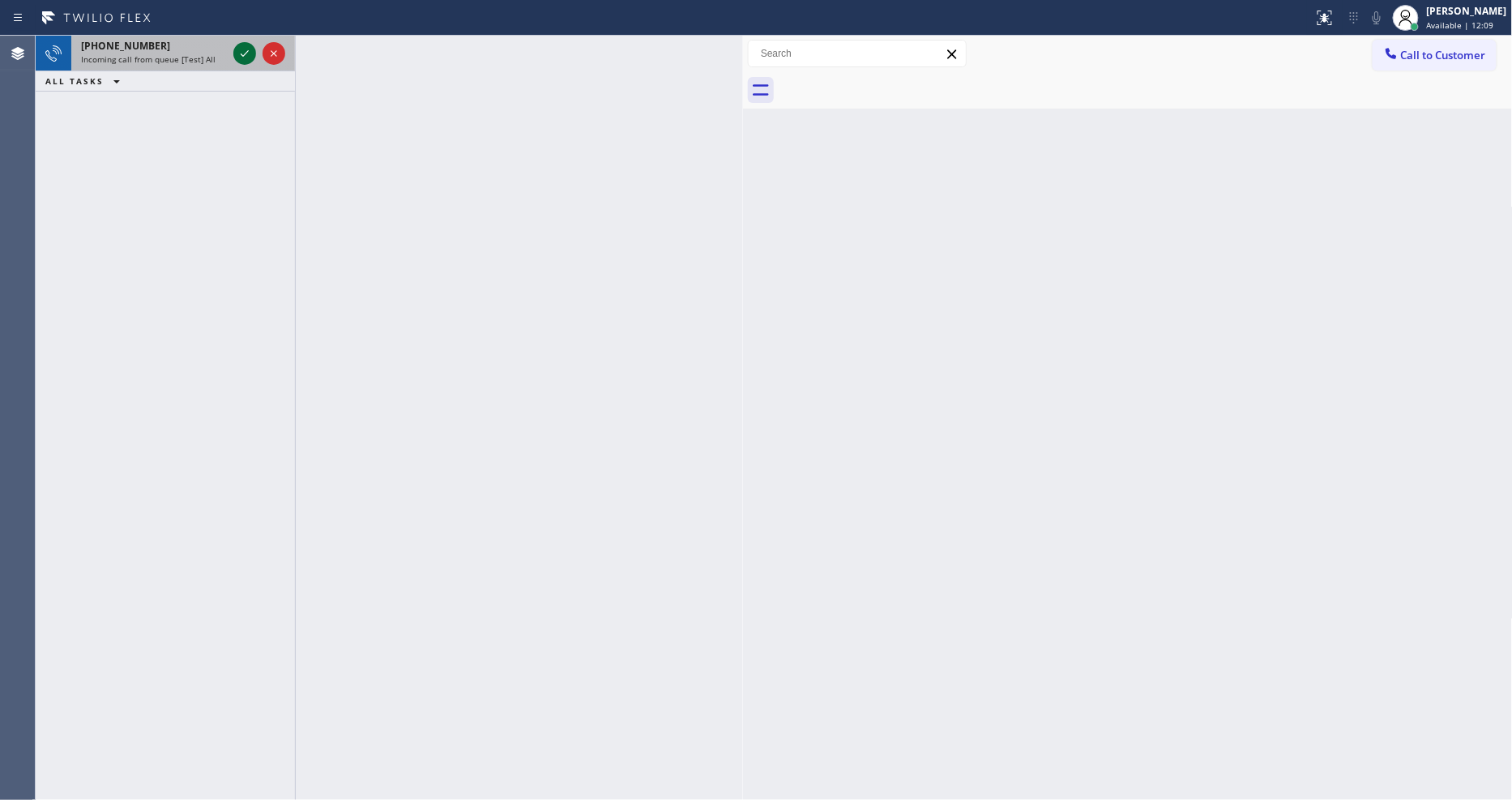
click at [240, 47] on icon at bounding box center [244, 53] width 19 height 19
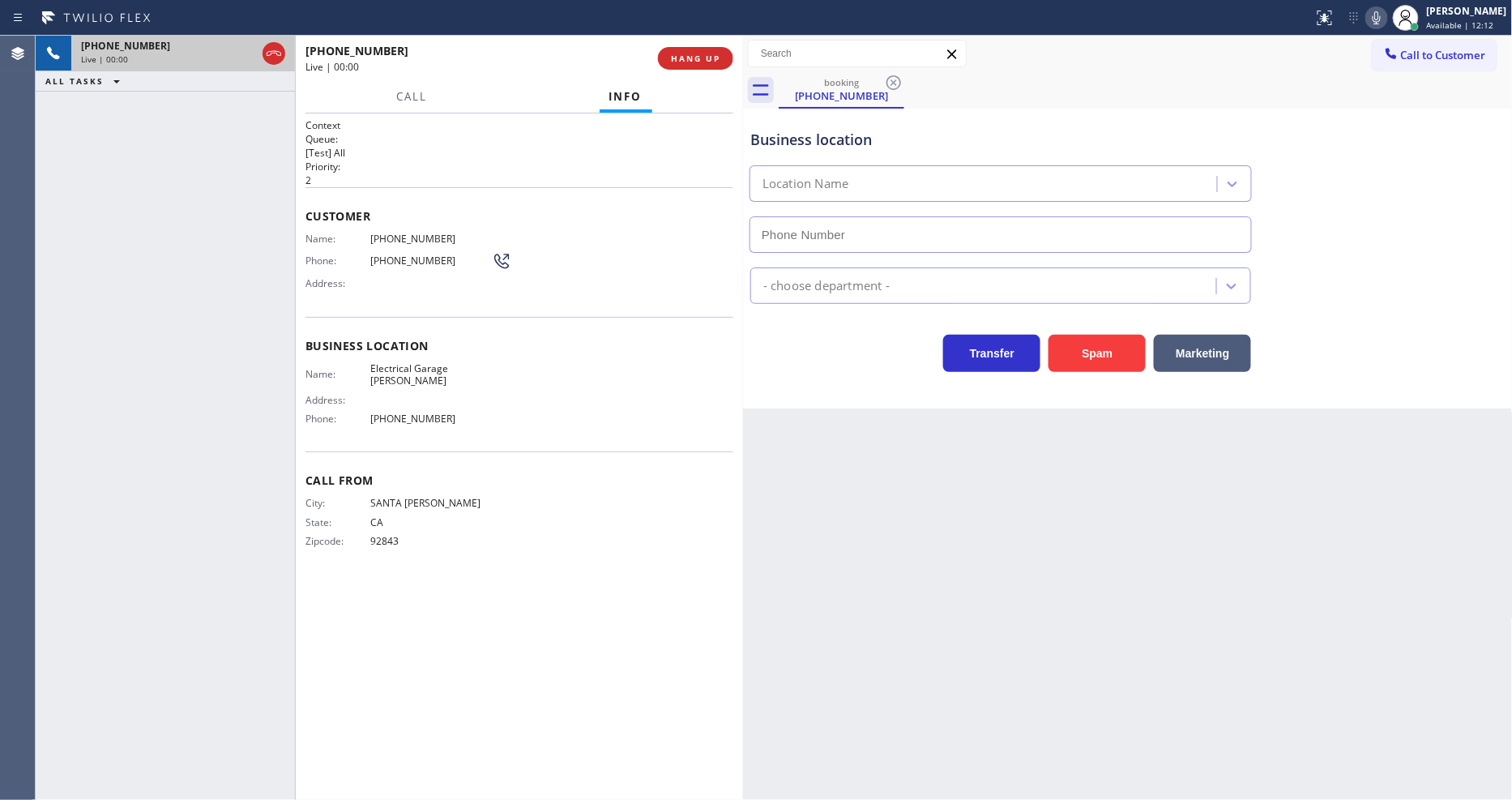
type input "(714) 364-0809"
drag, startPoint x: 312, startPoint y: 323, endPoint x: 554, endPoint y: 148, distance: 298.6
click at [311, 318] on div "Business location Name: Electrical Garage Yorba Linda Address: Phone: (714) 364…" at bounding box center [519, 385] width 428 height 136
click at [685, 68] on button "HANG UP" at bounding box center [696, 58] width 75 height 23
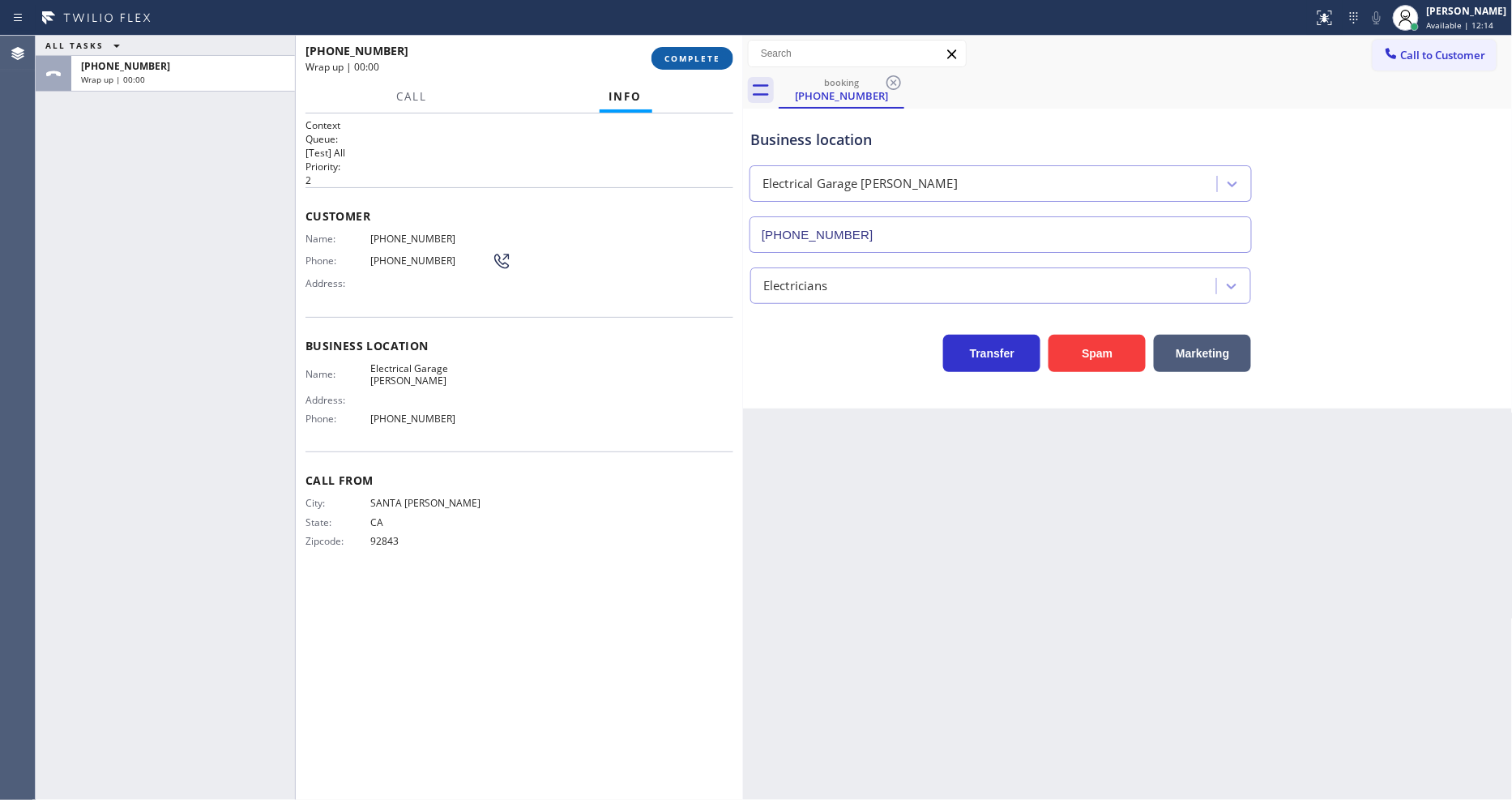
click at [688, 68] on button "COMPLETE" at bounding box center [692, 58] width 82 height 23
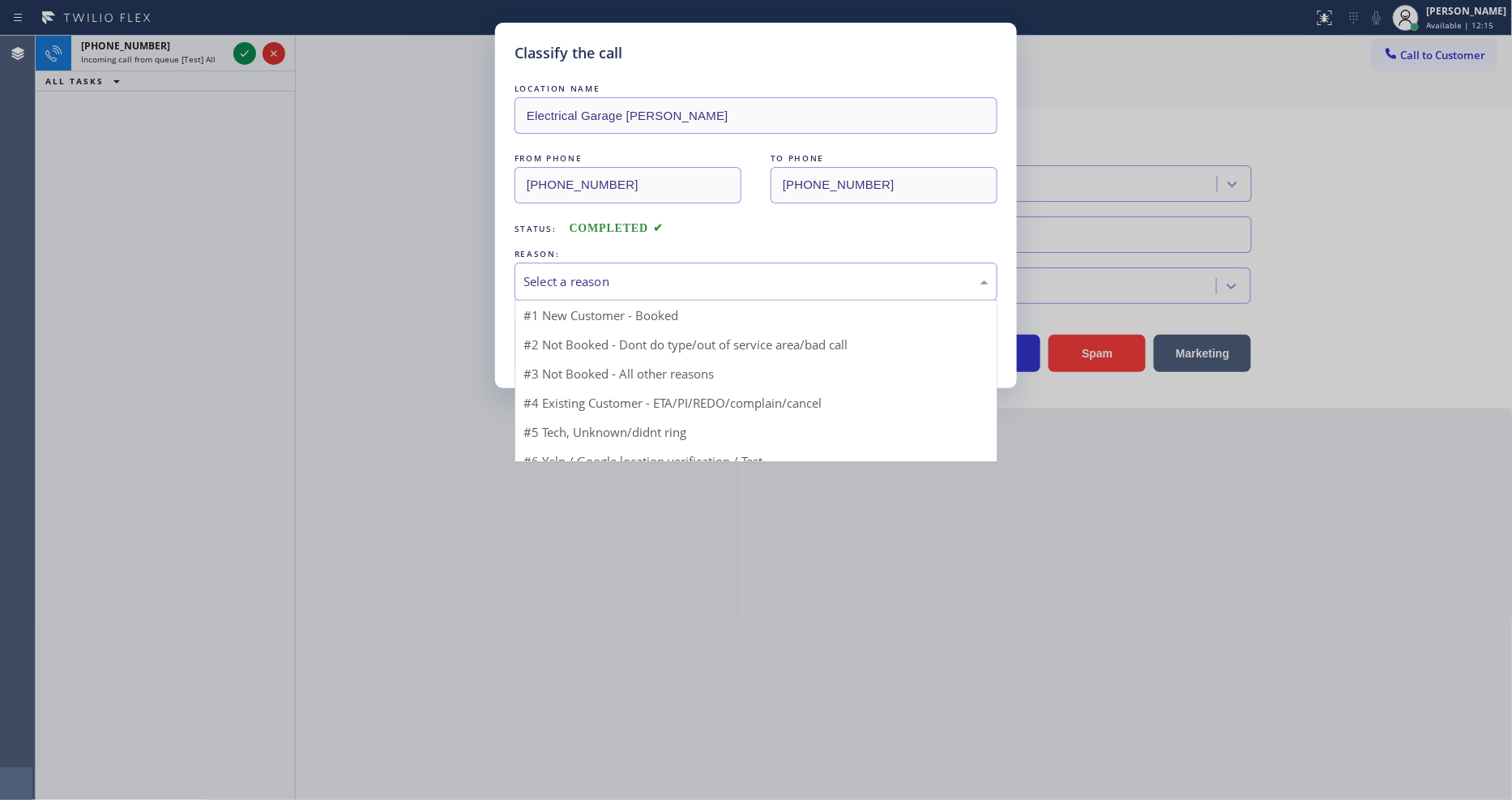
click at [650, 279] on div "Select a reason" at bounding box center [755, 281] width 465 height 18
drag, startPoint x: 614, startPoint y: 394, endPoint x: 633, endPoint y: 320, distance: 76.4
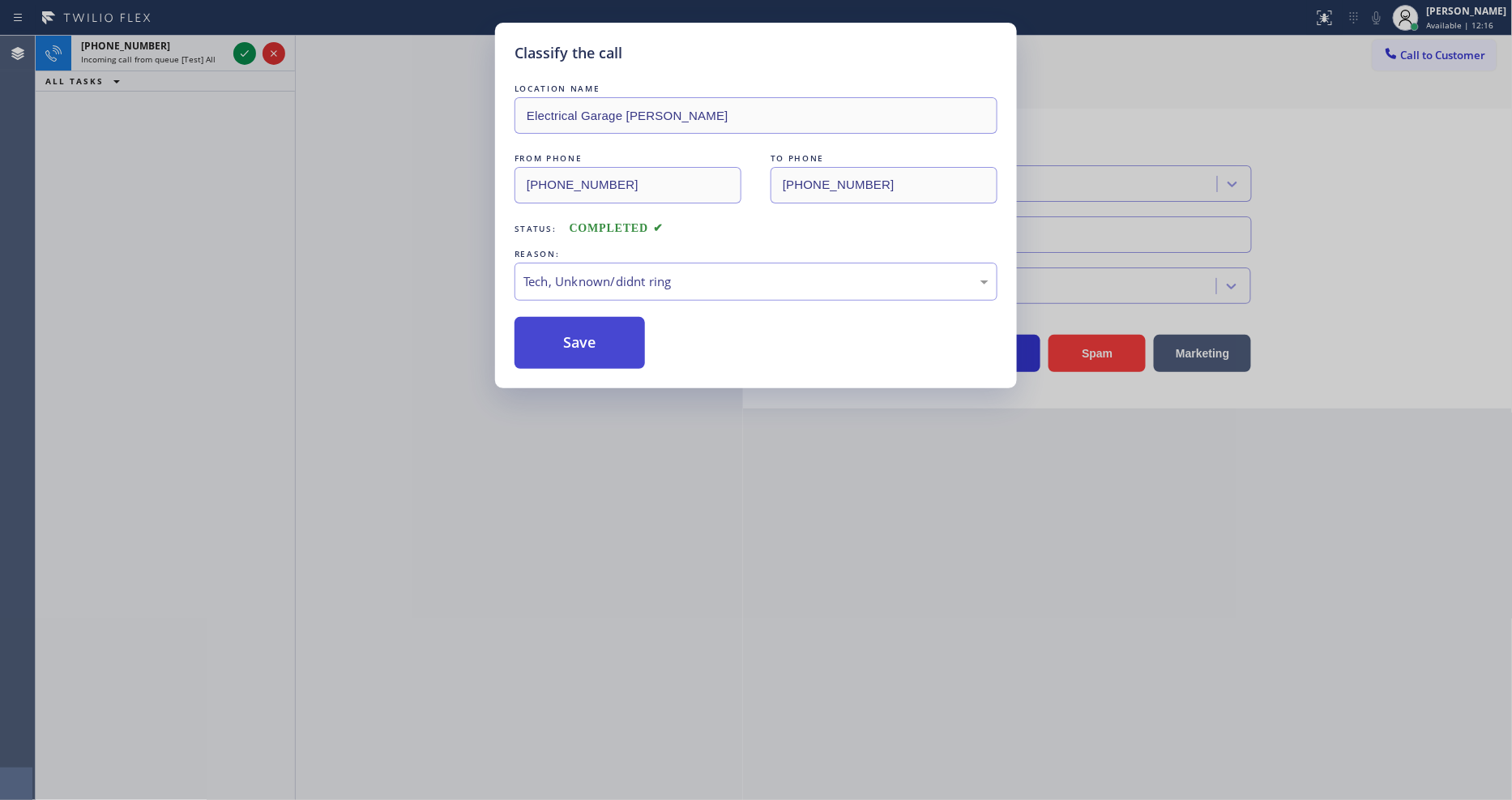
click at [633, 318] on button "Save" at bounding box center [579, 343] width 130 height 52
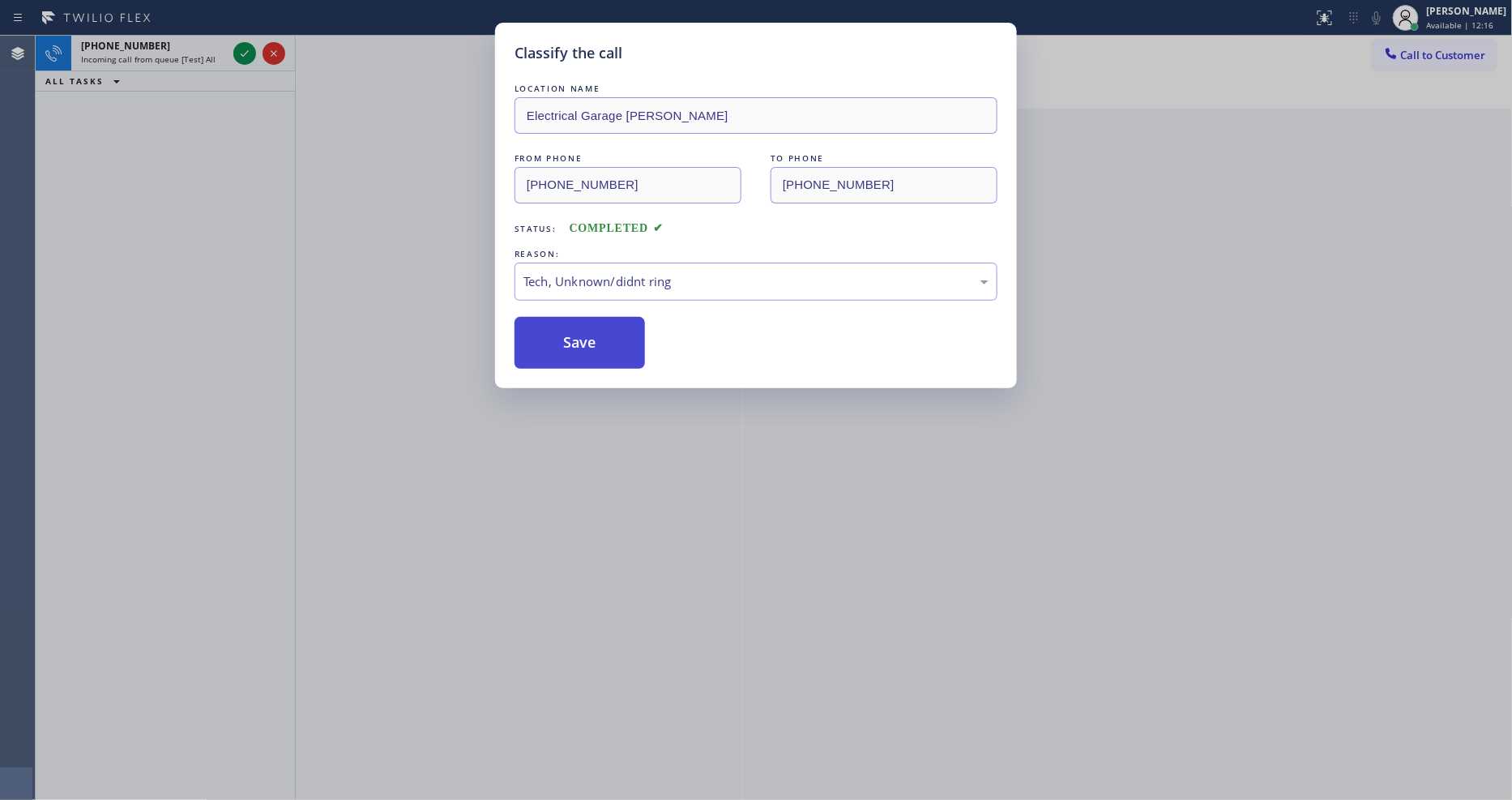
click at [633, 318] on button "Save" at bounding box center [579, 343] width 130 height 52
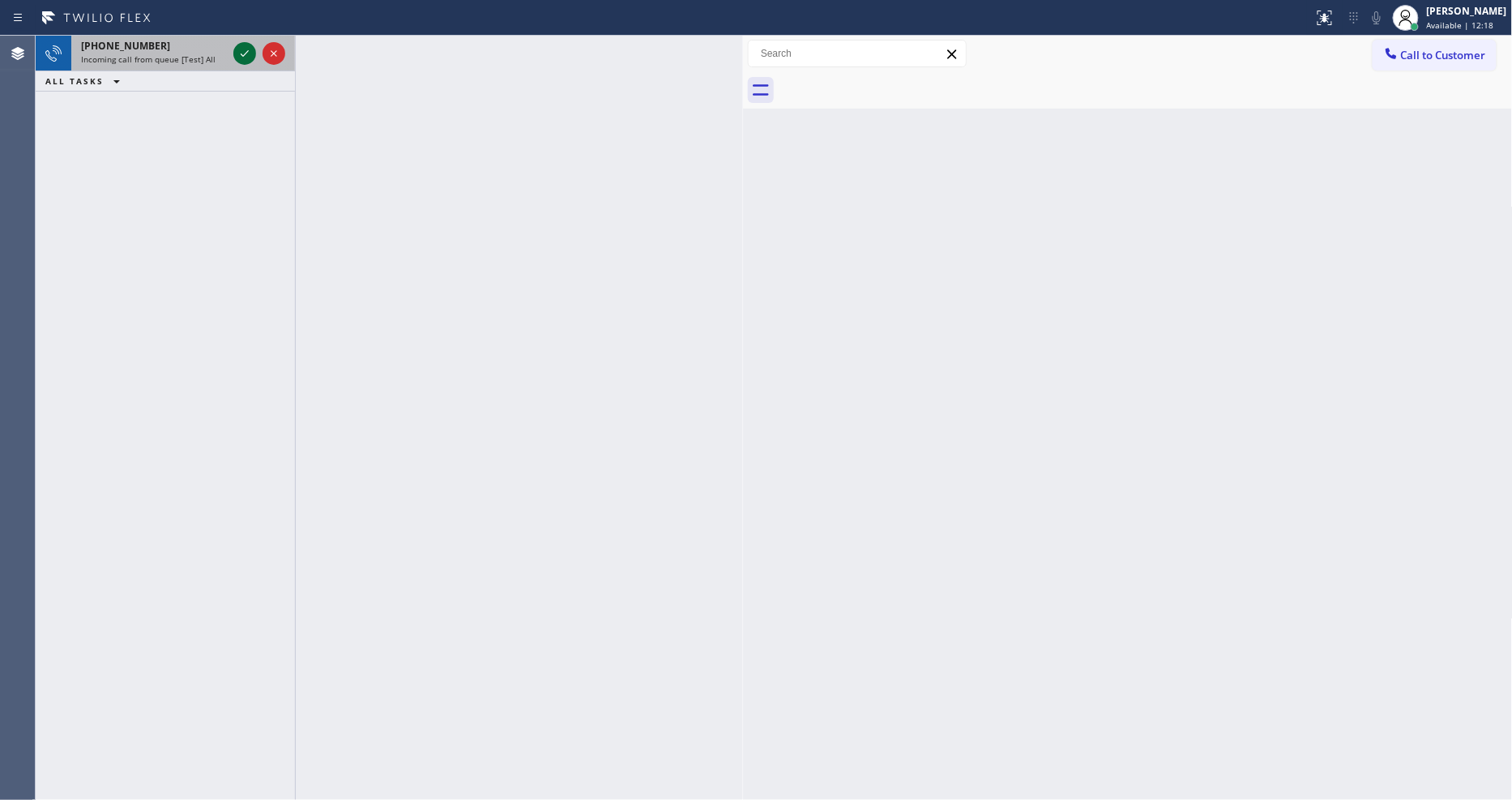
click at [244, 50] on icon at bounding box center [244, 53] width 19 height 19
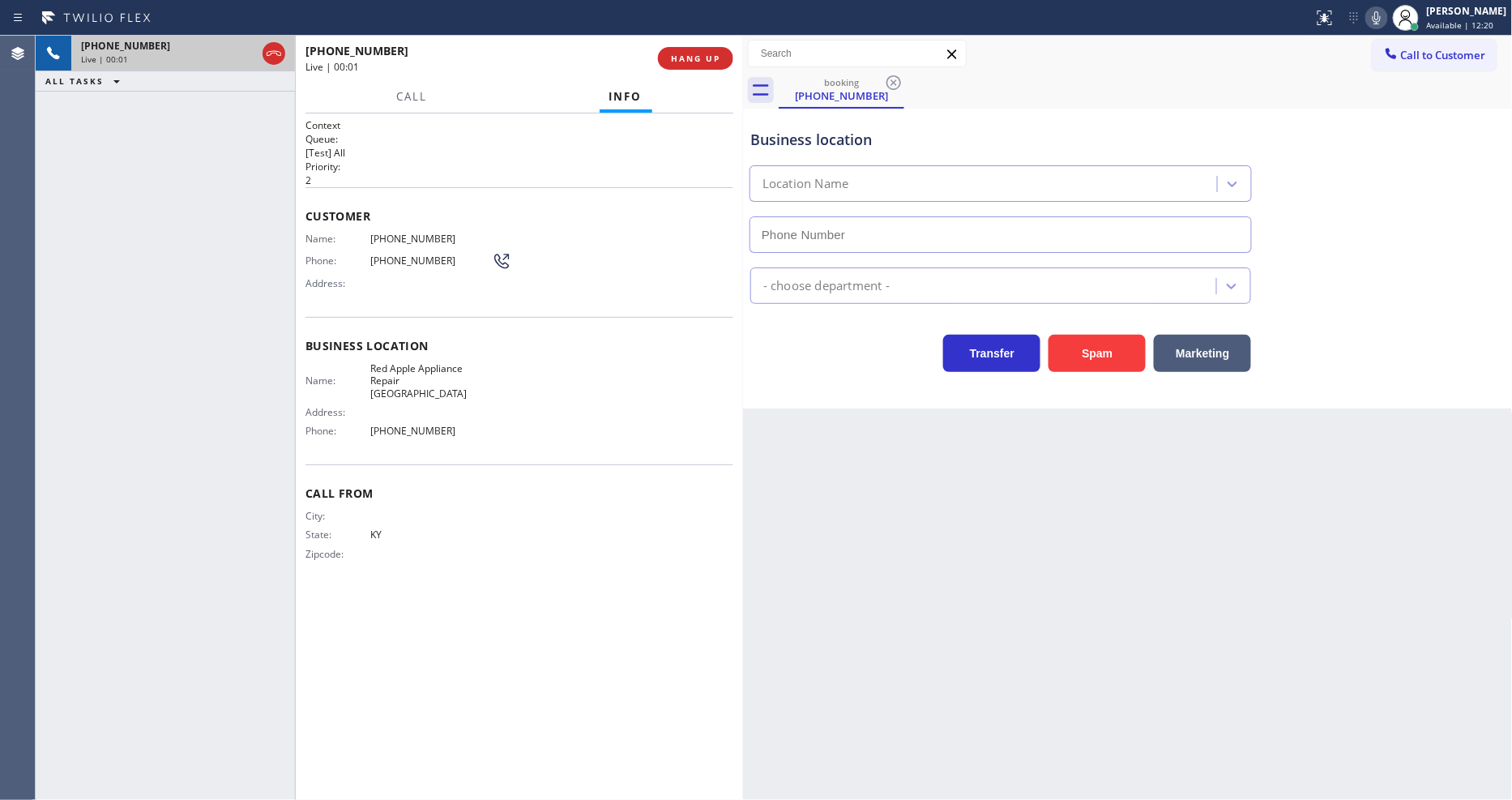
type input "(941) 267-0539"
click at [181, 488] on div "+16066502034 Live | 00:01 ALL TASKS ALL TASKS ACTIVE TASKS TASKS IN WRAP UP" at bounding box center [165, 418] width 259 height 764
click at [694, 52] on span "HANG UP" at bounding box center [696, 58] width 49 height 11
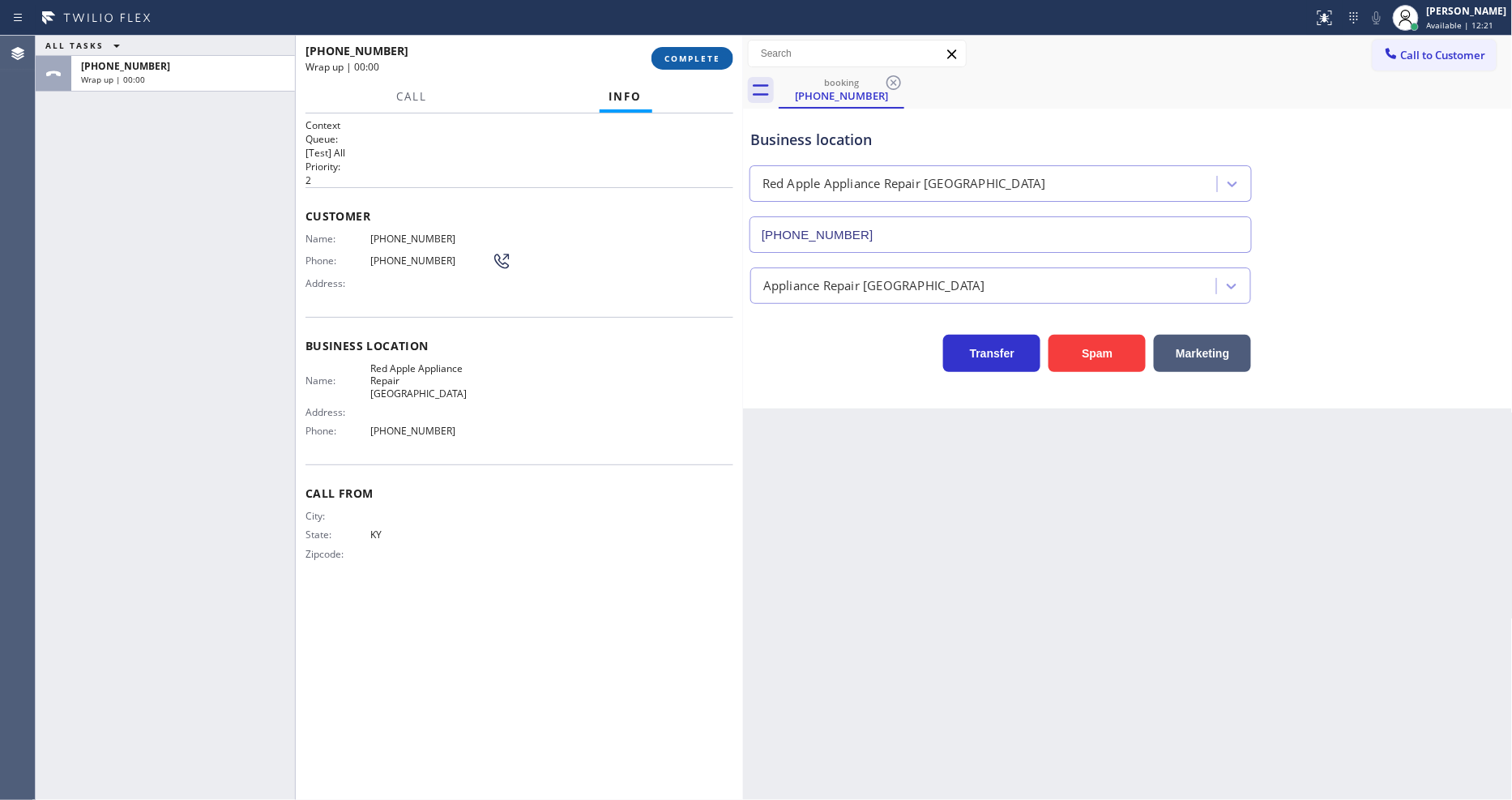
click at [694, 52] on span "COMPLETE" at bounding box center [692, 58] width 56 height 11
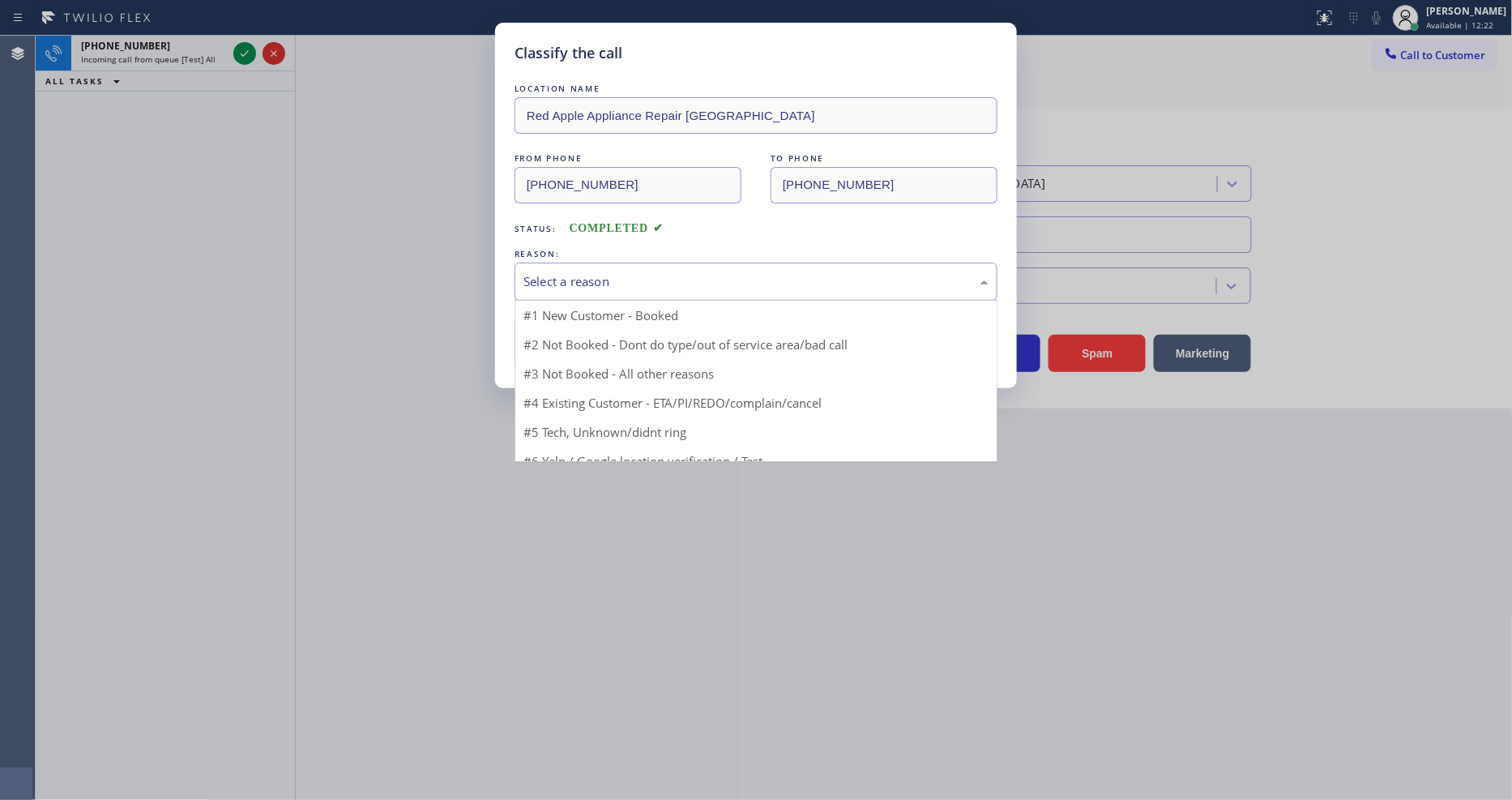
click at [646, 285] on div "Select a reason" at bounding box center [755, 281] width 483 height 38
drag, startPoint x: 629, startPoint y: 401, endPoint x: 620, endPoint y: 335, distance: 66.6
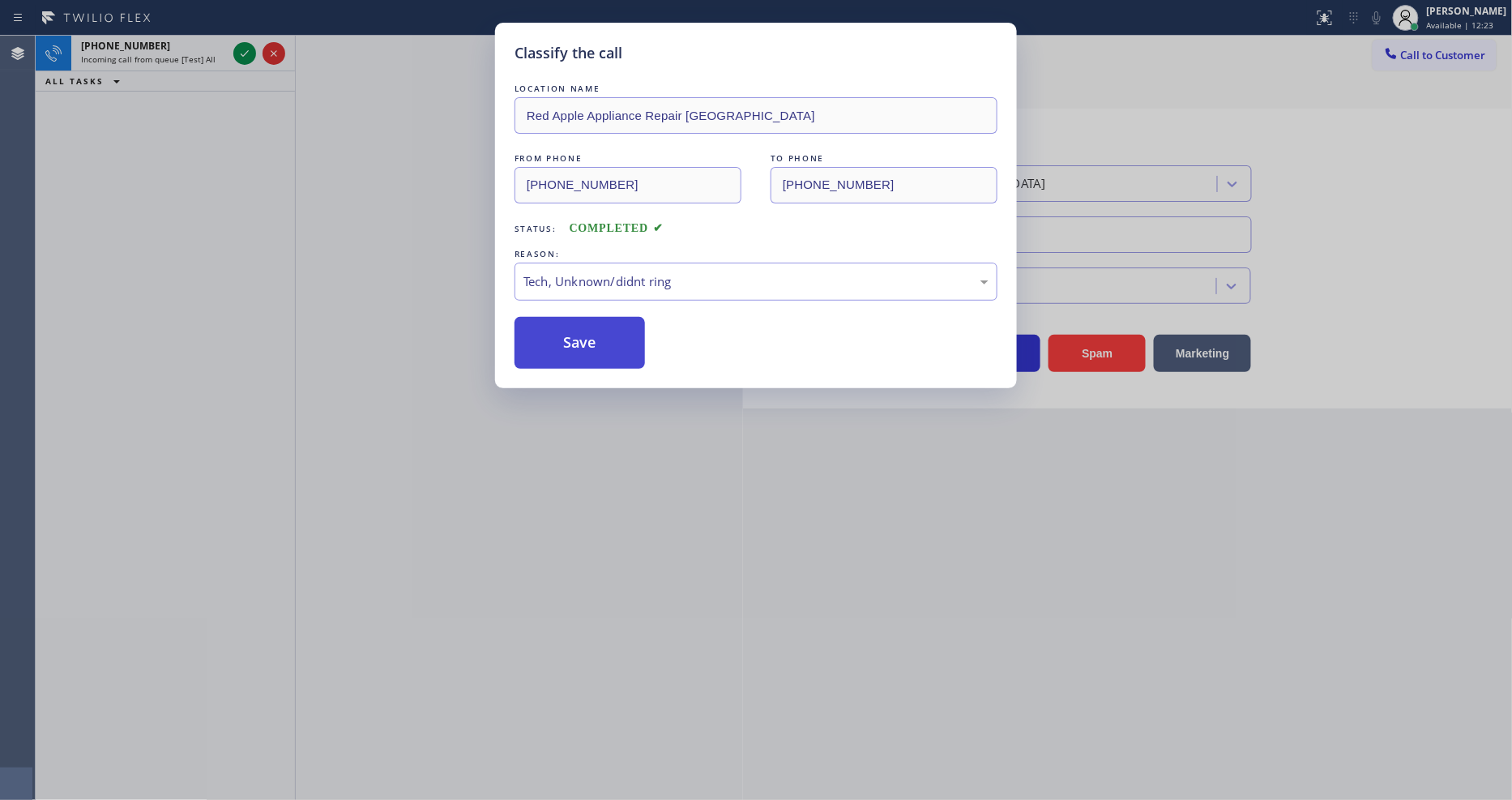
click at [620, 334] on button "Save" at bounding box center [579, 343] width 130 height 52
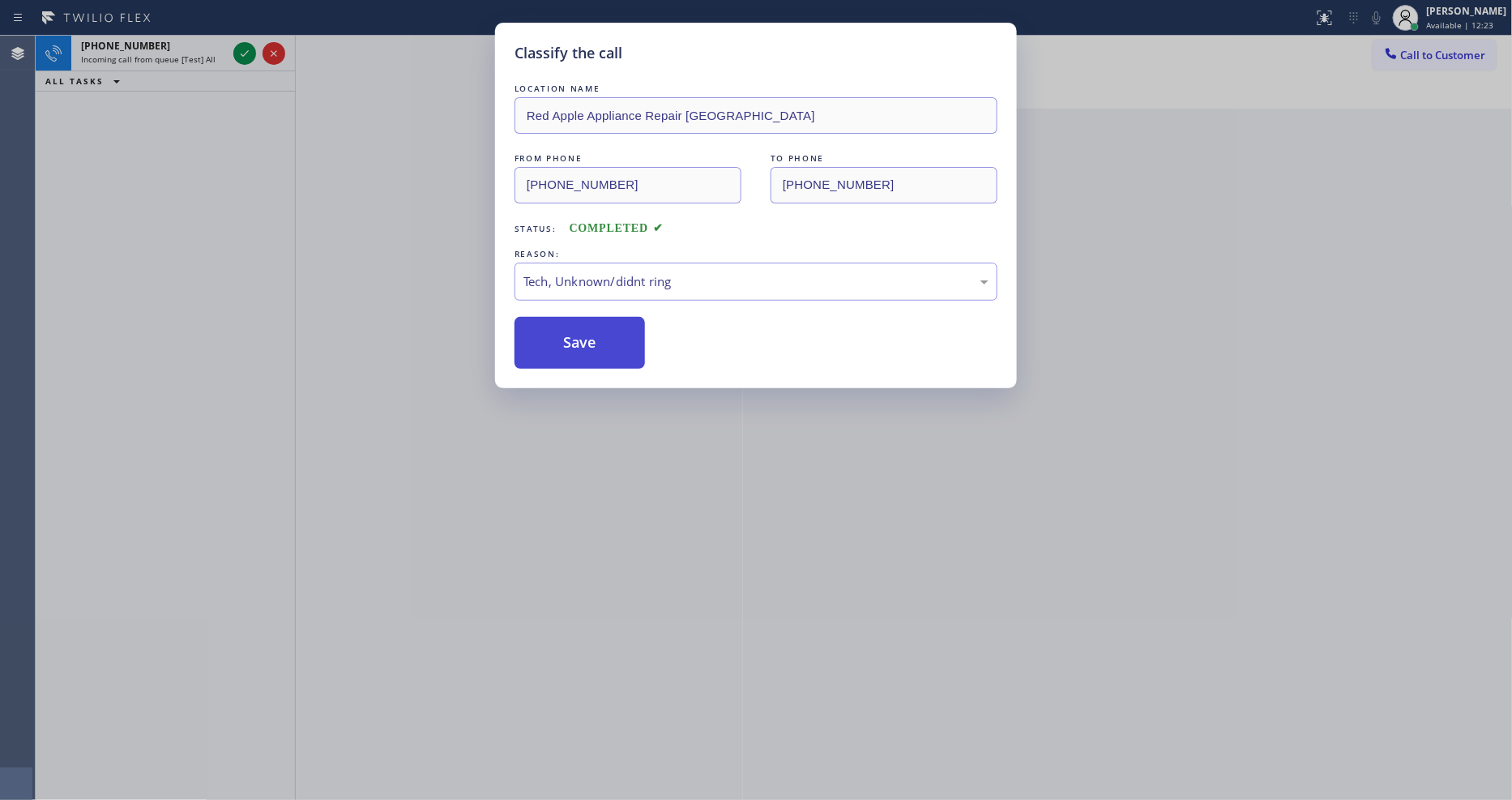
click at [620, 334] on button "Save" at bounding box center [579, 343] width 130 height 52
click at [241, 54] on div "Classify the call LOCATION NAME Red Apple Appliance Repair Sarasota FROM PHONE …" at bounding box center [756, 400] width 1512 height 800
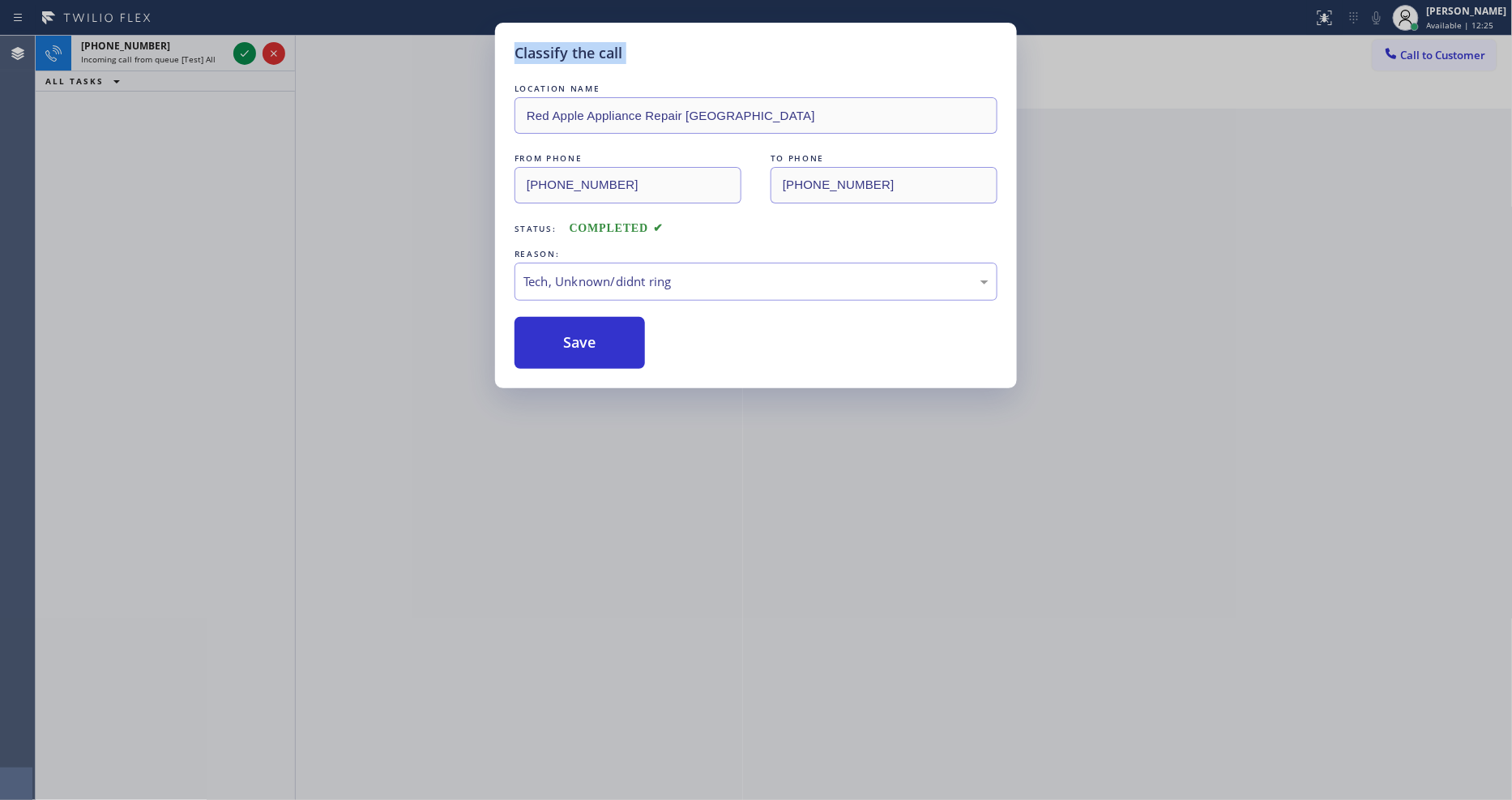
click at [241, 54] on div "Classify the call LOCATION NAME Red Apple Appliance Repair Sarasota FROM PHONE …" at bounding box center [756, 400] width 1512 height 800
click at [581, 354] on button "Save" at bounding box center [579, 343] width 130 height 52
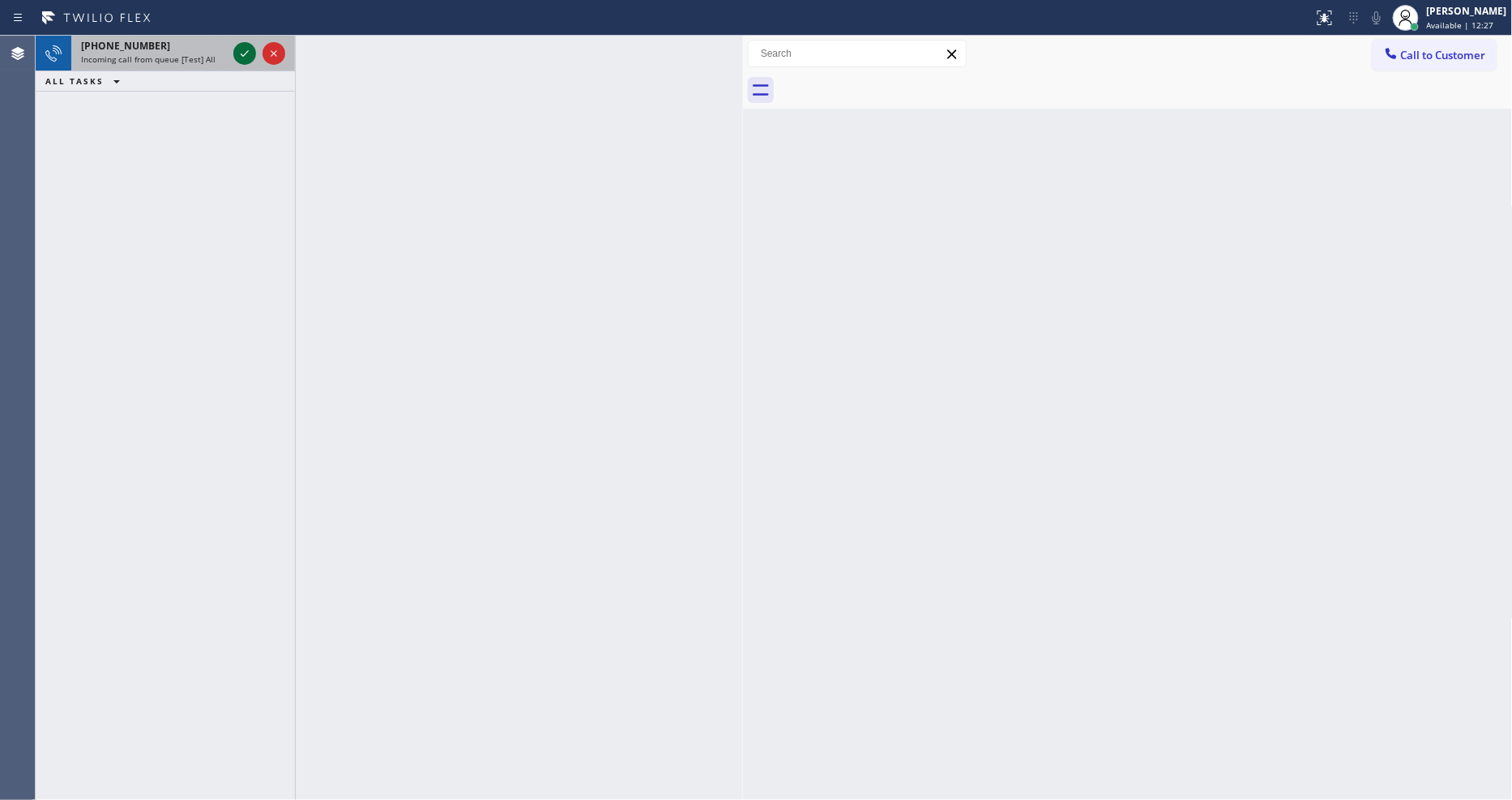
click at [244, 51] on icon at bounding box center [244, 53] width 19 height 19
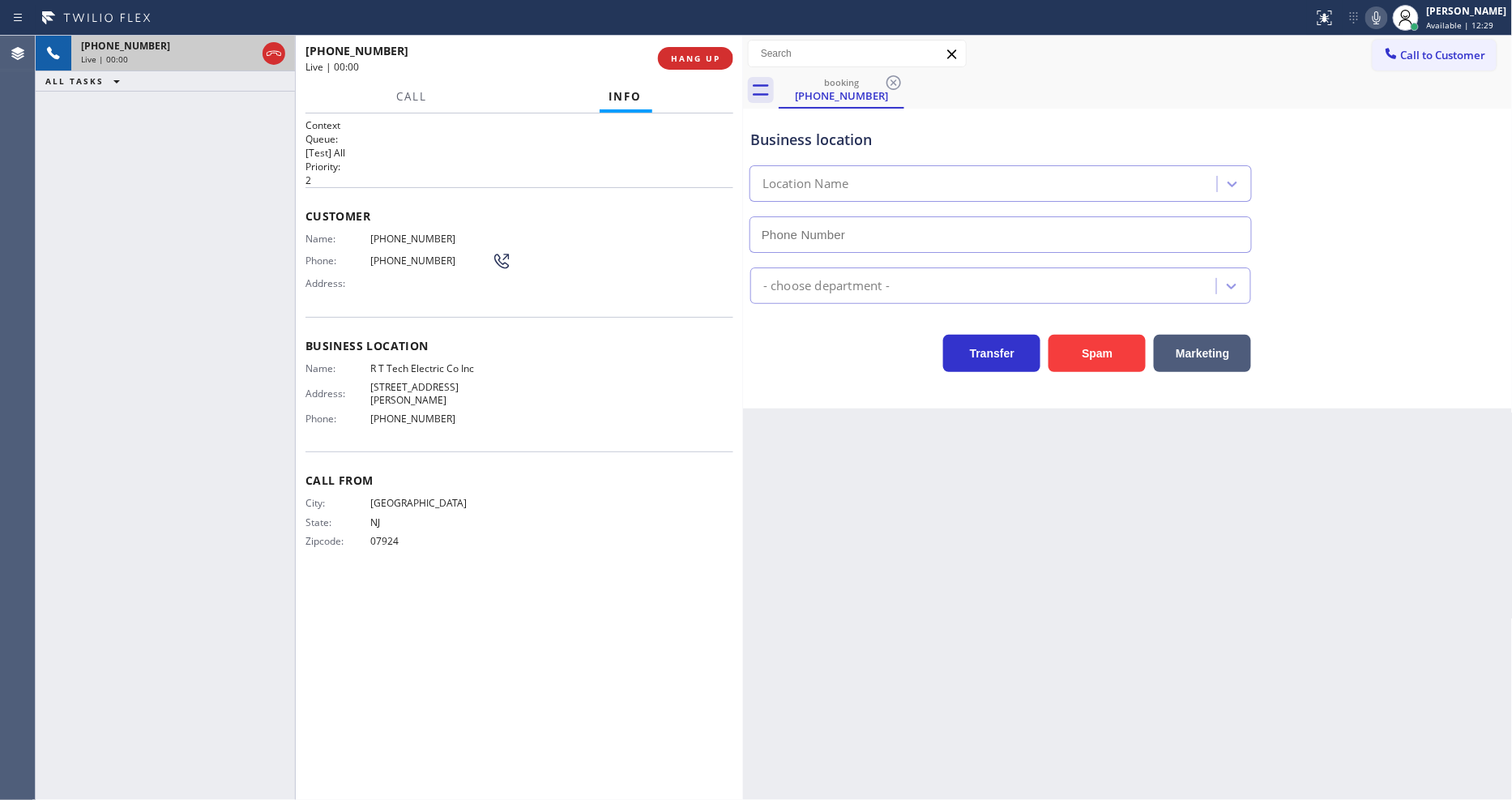
type input "(908) 824-6720"
click at [703, 55] on span "HANG UP" at bounding box center [696, 58] width 49 height 11
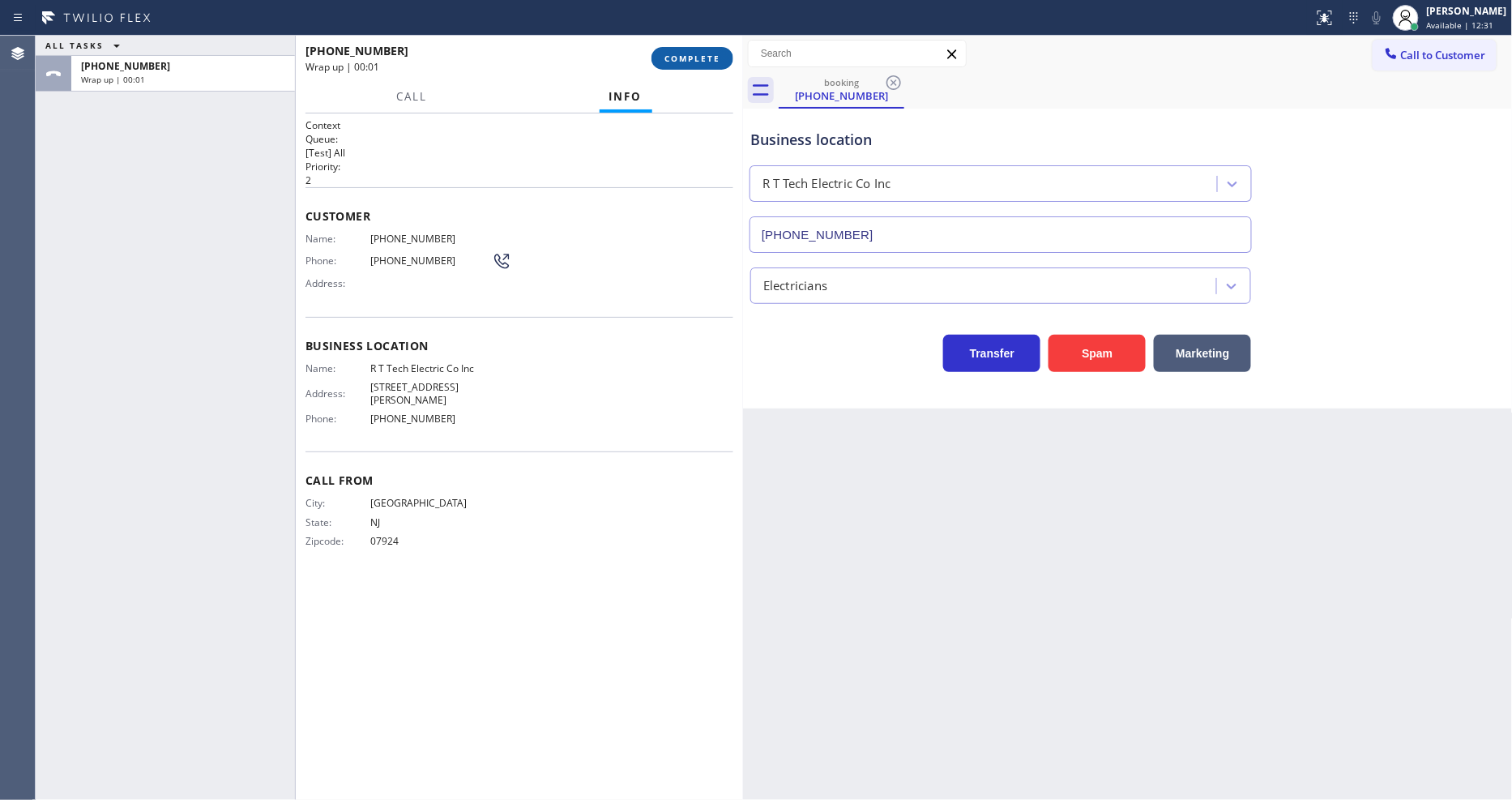
click at [703, 55] on span "COMPLETE" at bounding box center [692, 58] width 56 height 11
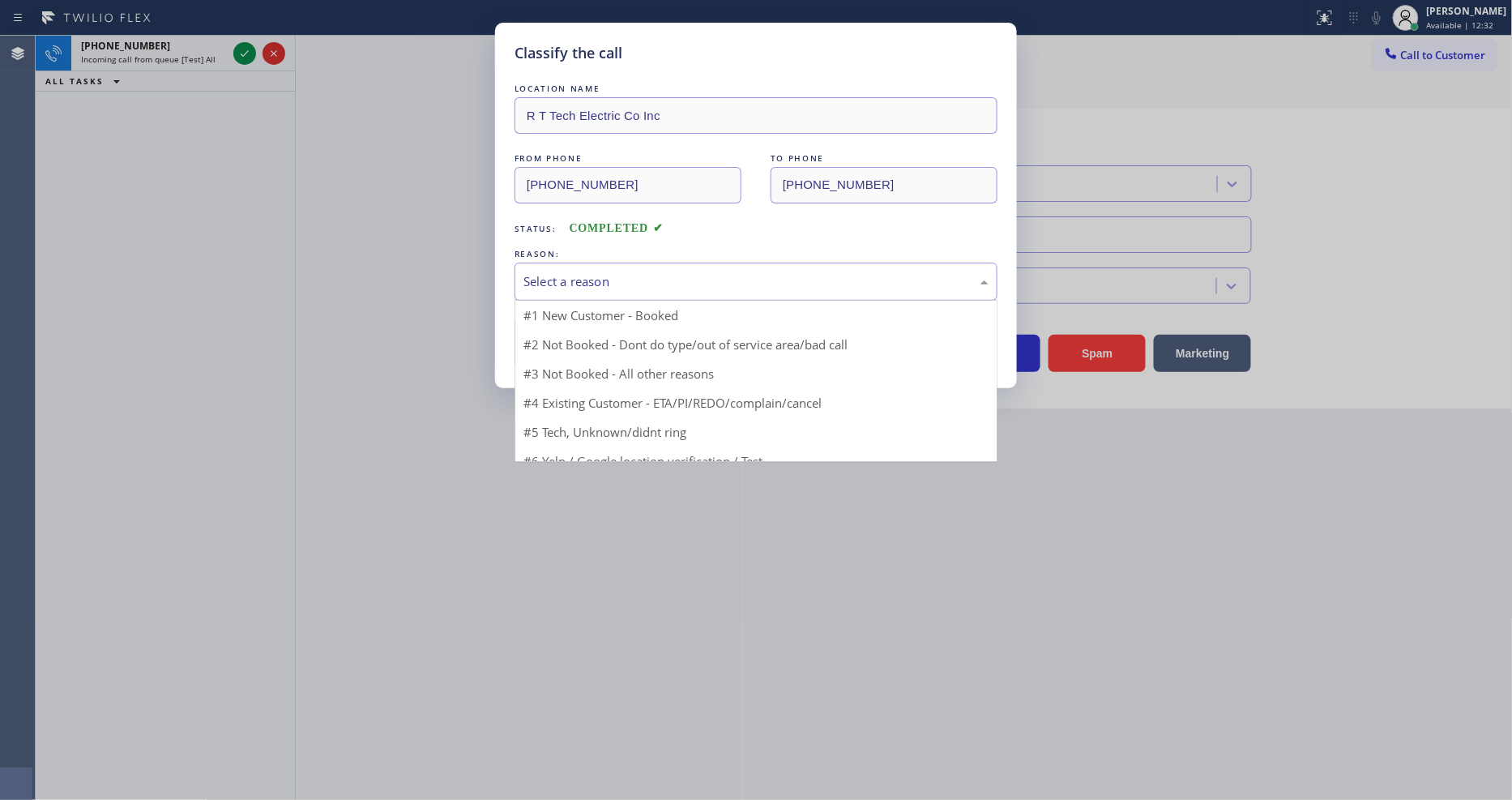
click at [606, 276] on div "Select a reason" at bounding box center [755, 281] width 465 height 18
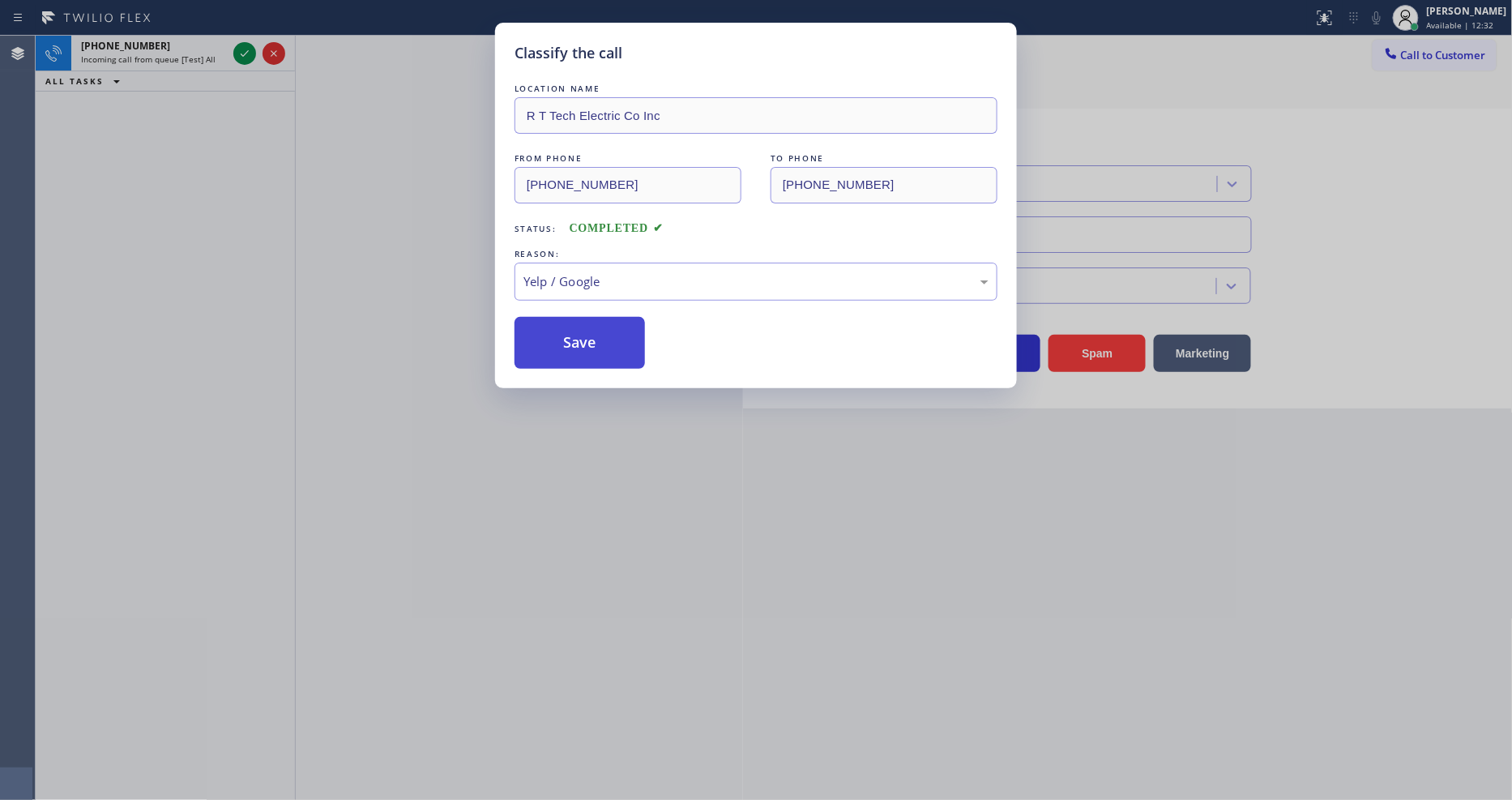
click at [569, 333] on button "Save" at bounding box center [579, 343] width 130 height 52
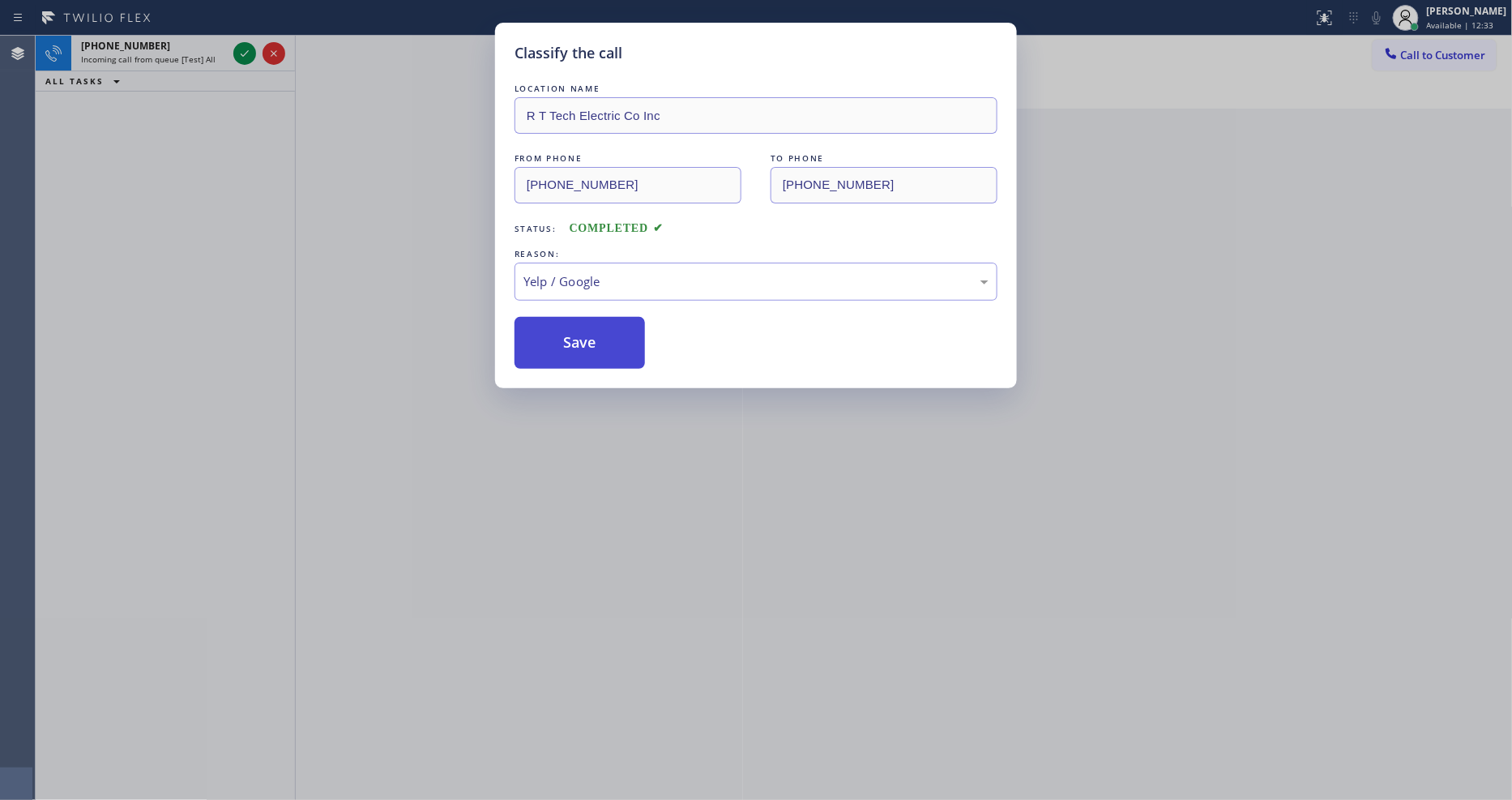
click at [569, 333] on button "Save" at bounding box center [579, 343] width 130 height 52
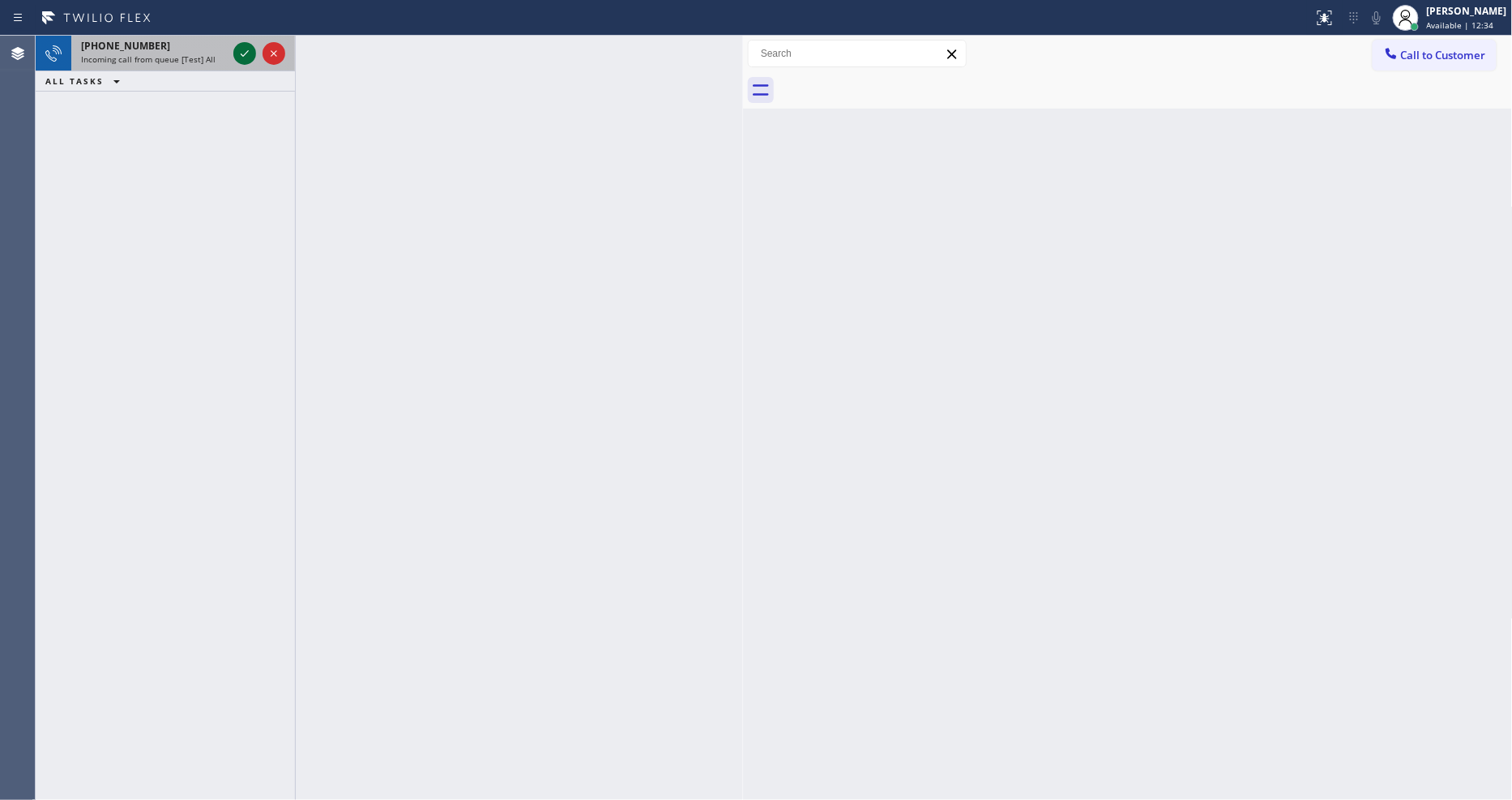
click at [246, 42] on button at bounding box center [245, 53] width 23 height 23
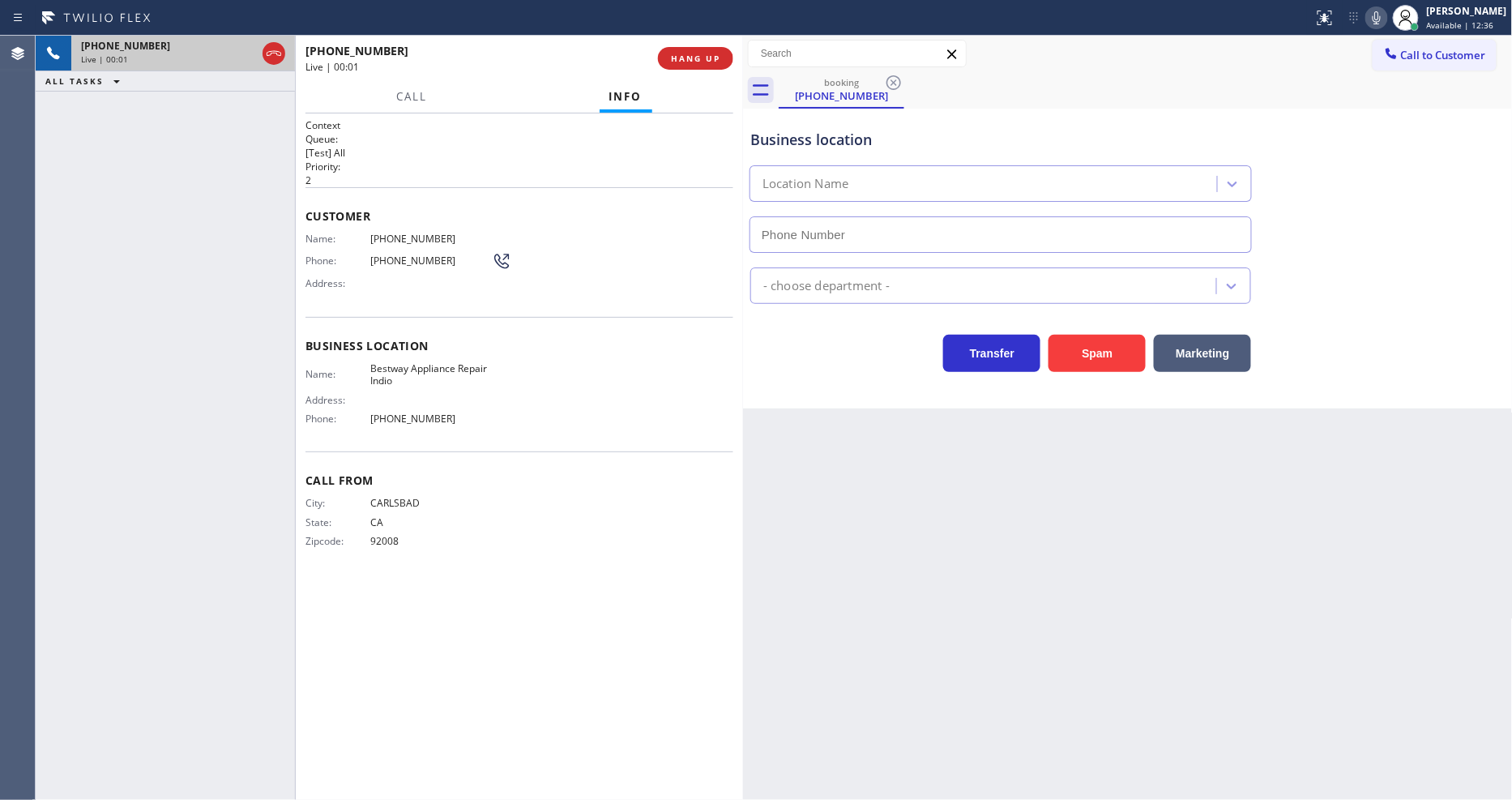
click at [947, 554] on div "Back to Dashboard Change Sender ID Customers Technicians Select a contact Outbo…" at bounding box center [1128, 418] width 770 height 764
type input "(760) 493-6131"
click at [718, 62] on span "HANG UP" at bounding box center [696, 58] width 49 height 11
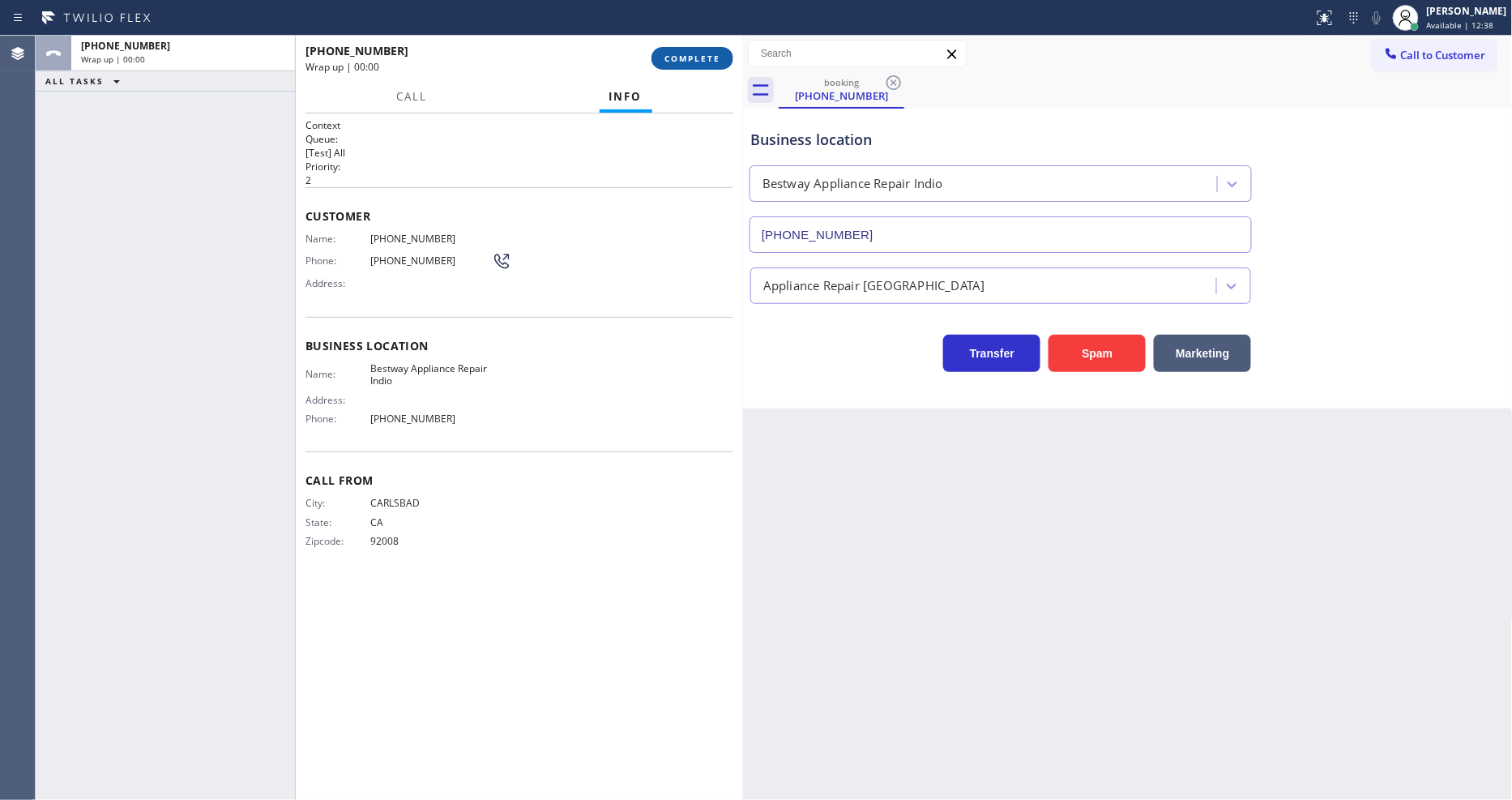
click at [717, 60] on span "COMPLETE" at bounding box center [692, 58] width 56 height 11
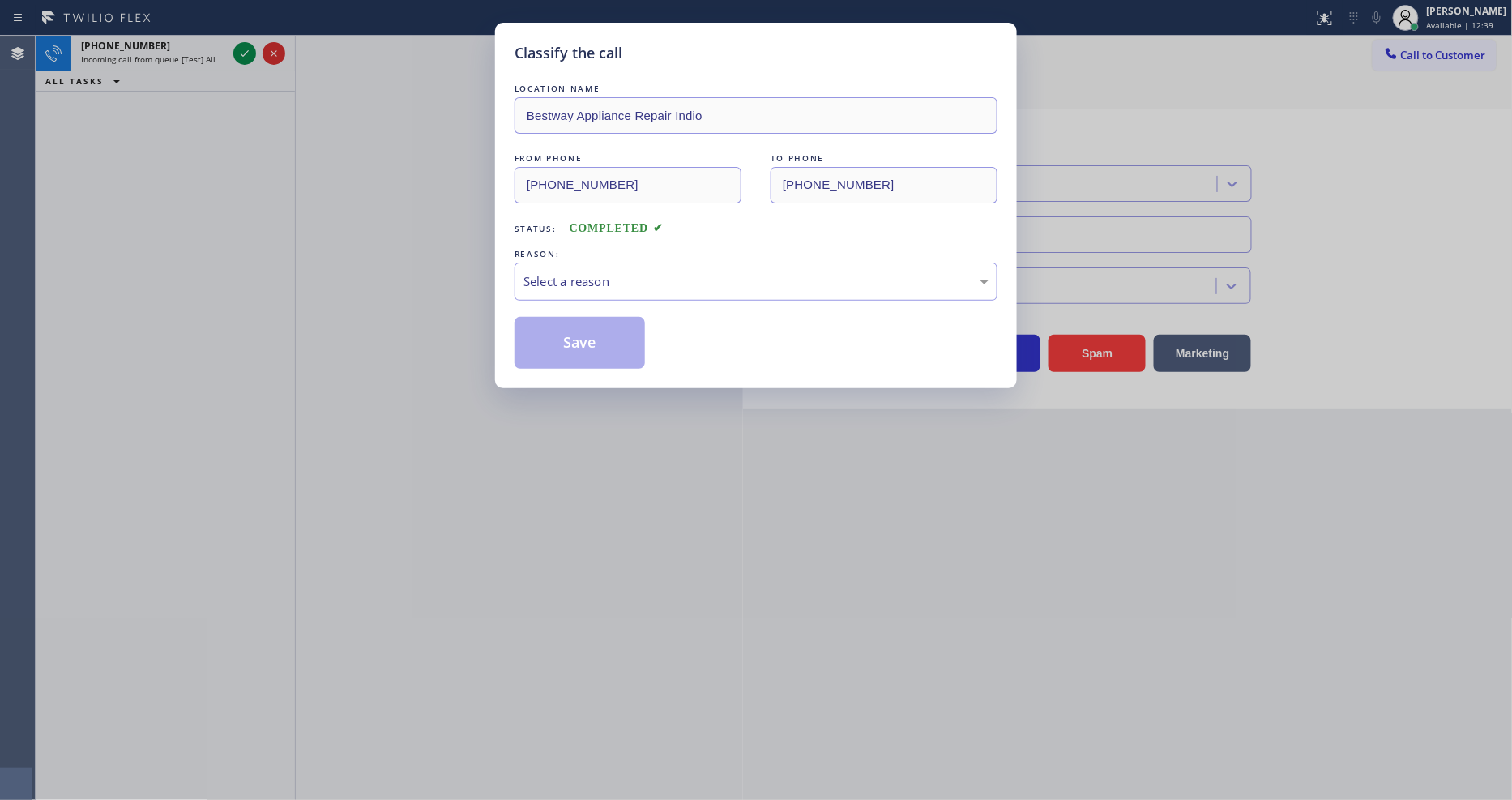
click at [617, 252] on div "REASON:" at bounding box center [755, 254] width 483 height 17
click at [611, 290] on div "Select a reason" at bounding box center [755, 281] width 483 height 38
click at [597, 359] on button "Save" at bounding box center [579, 343] width 130 height 52
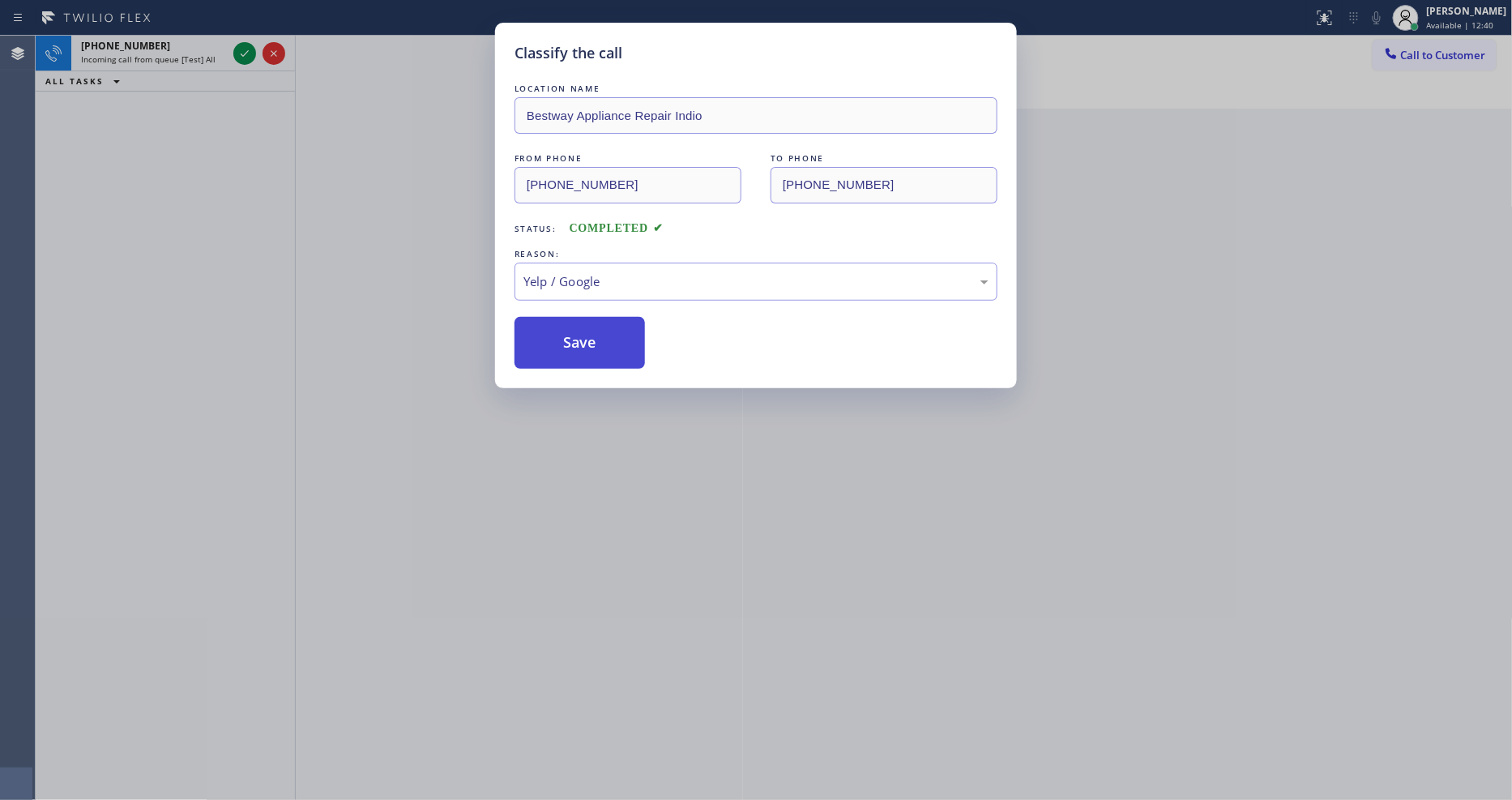
click at [597, 359] on button "Save" at bounding box center [579, 343] width 130 height 52
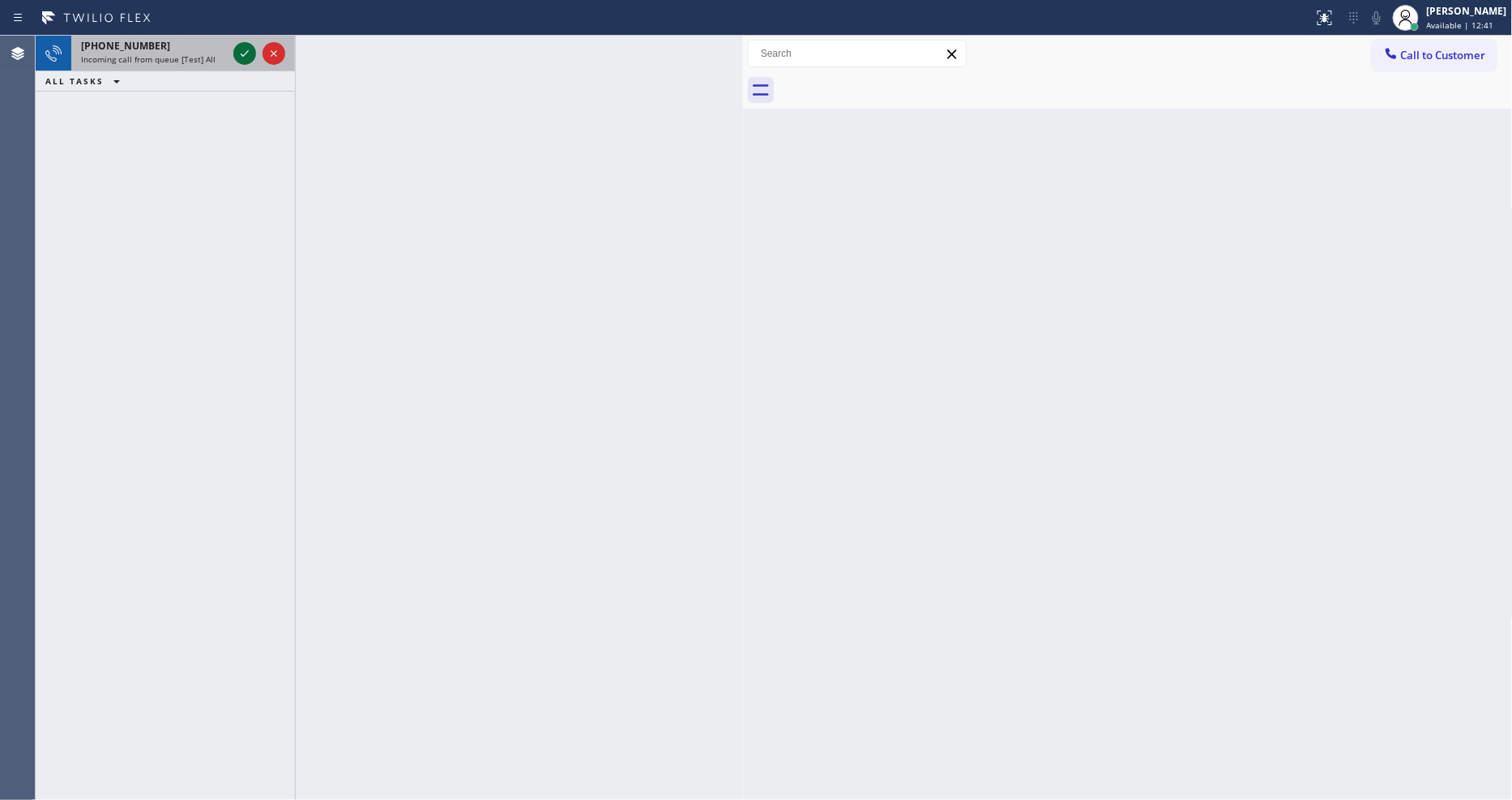
click at [243, 55] on icon at bounding box center [245, 53] width 8 height 6
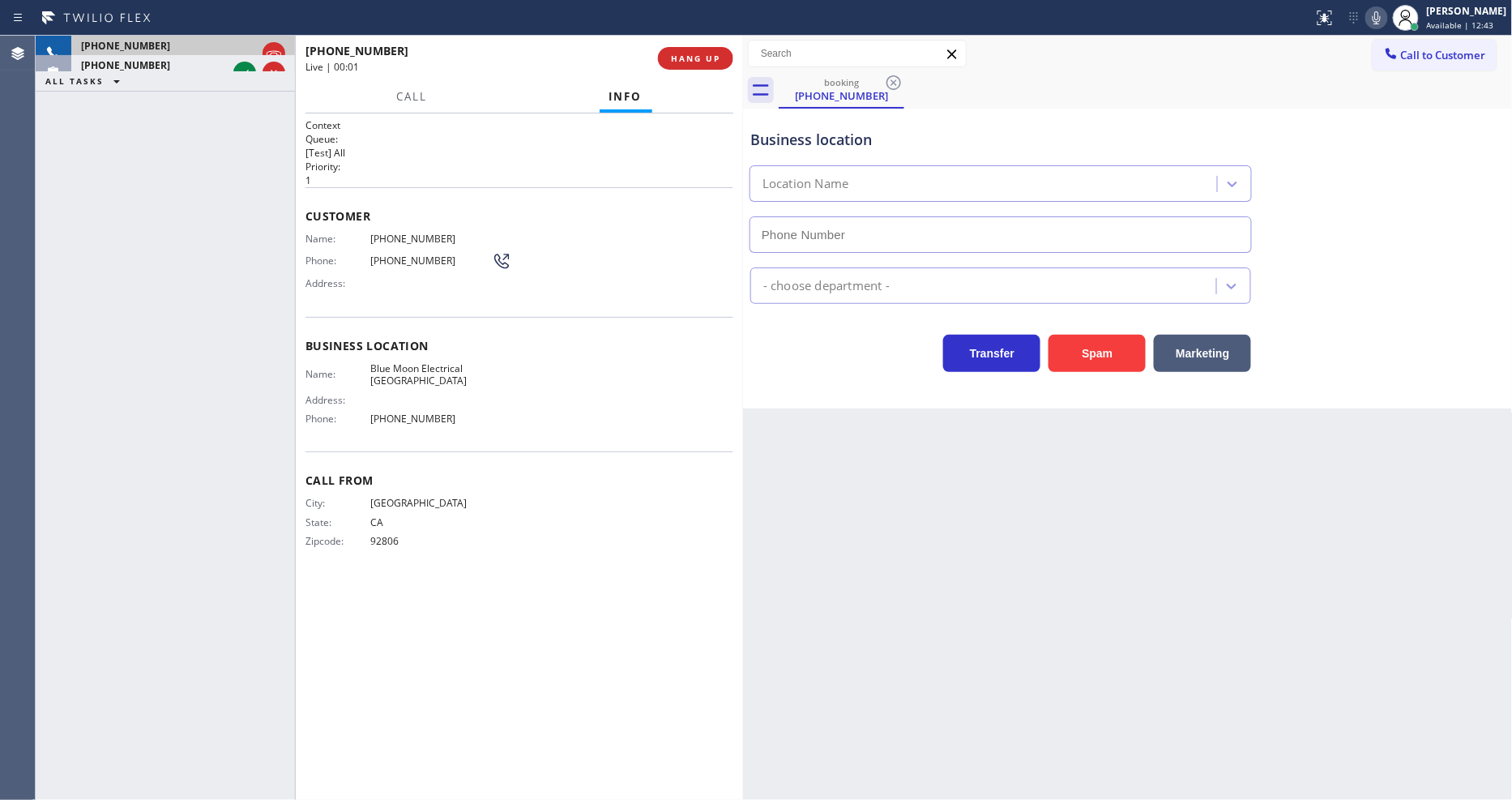
type input "(323) 746-0549"
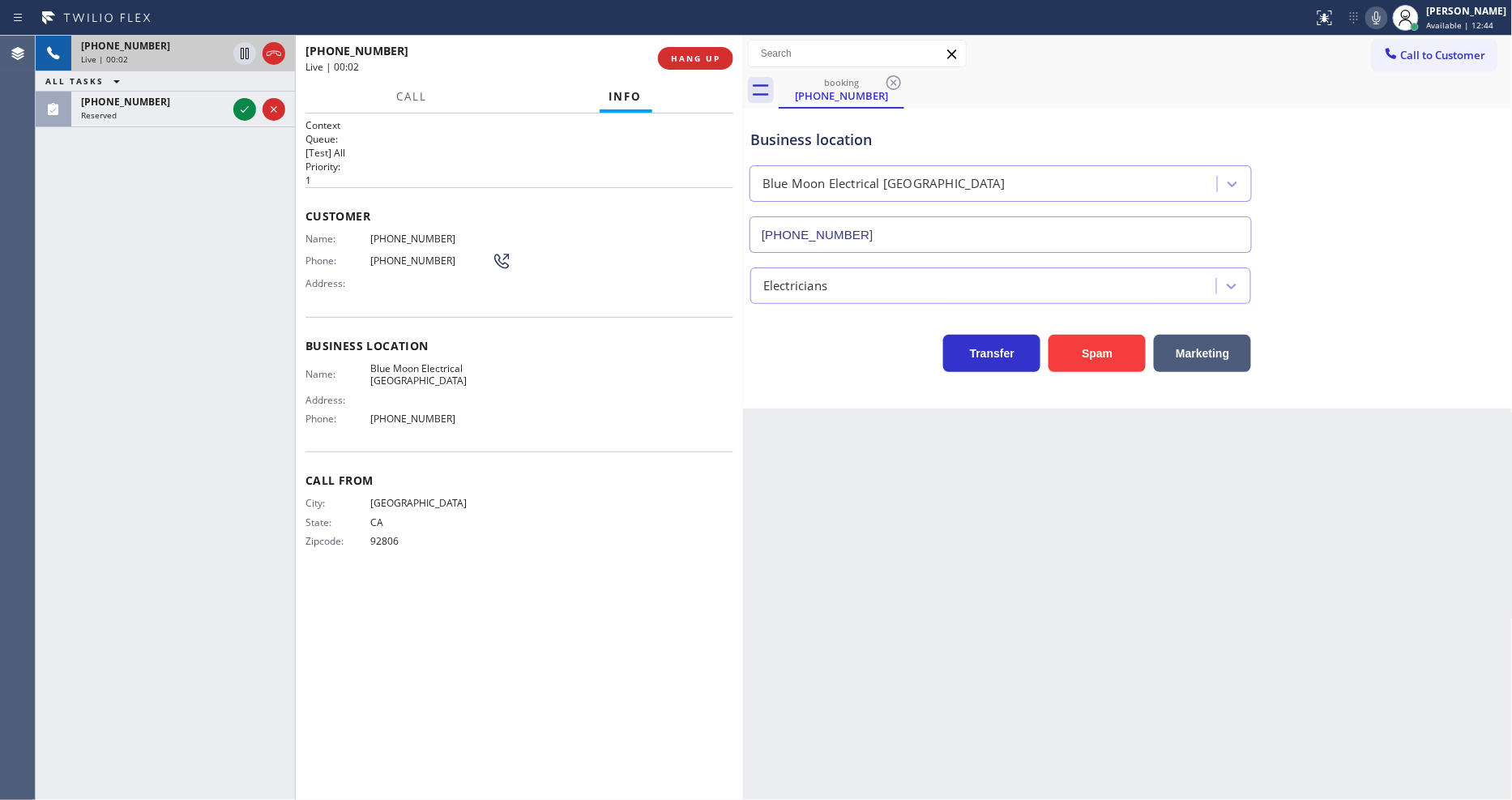
click at [244, 110] on icon at bounding box center [245, 109] width 8 height 6
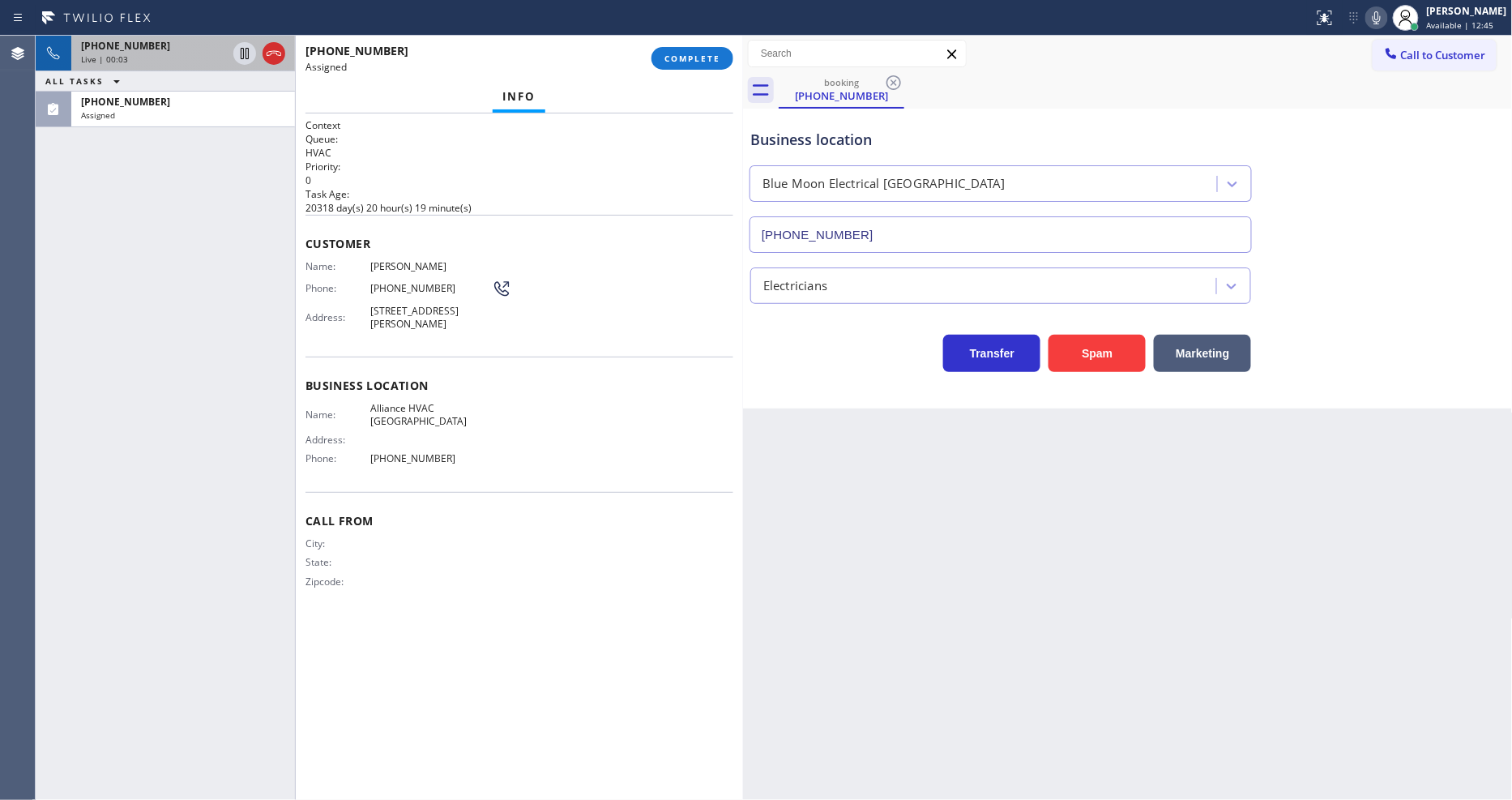
click at [646, 236] on span "Customer" at bounding box center [519, 243] width 428 height 16
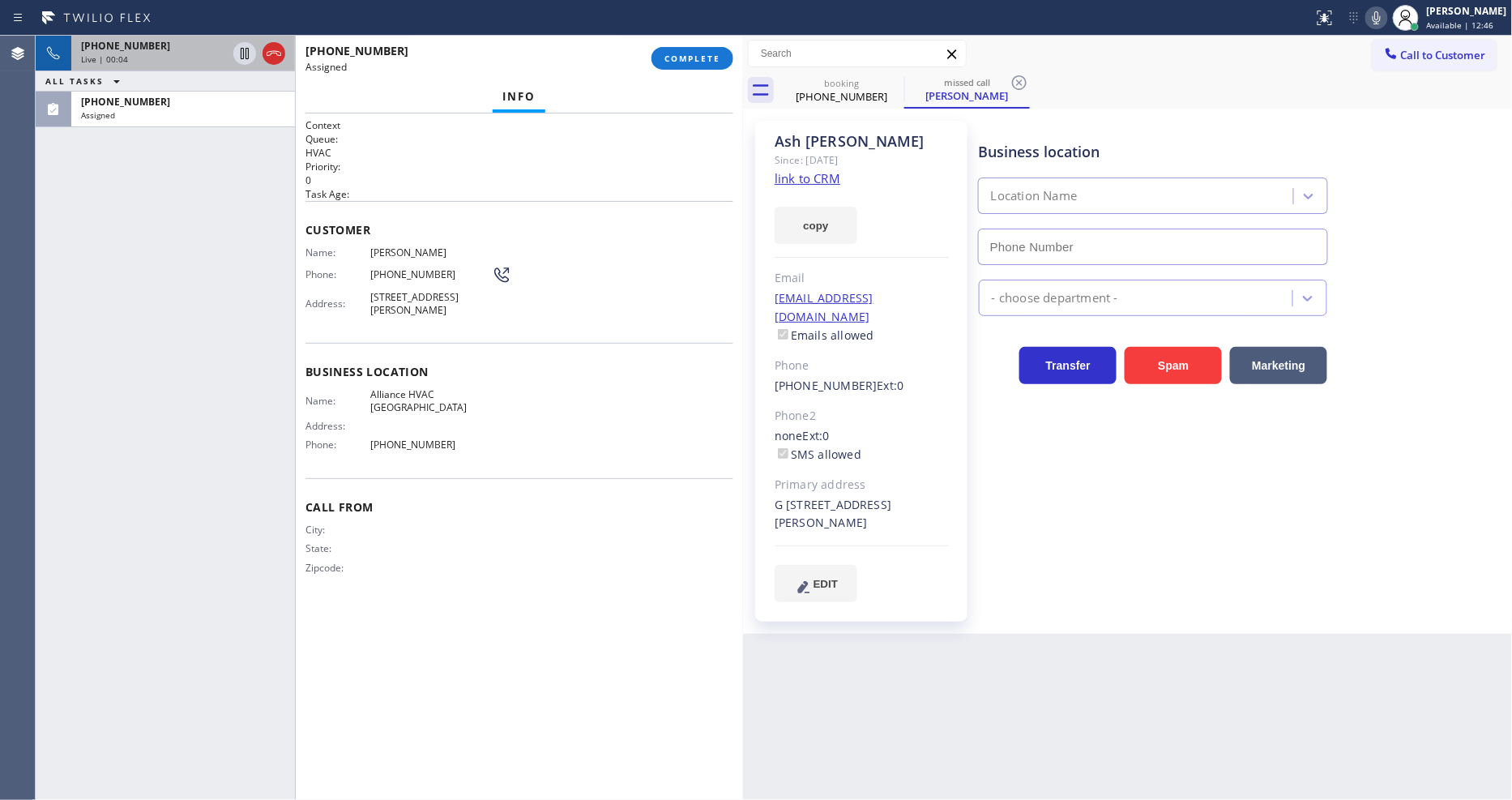
click at [780, 180] on link "link to CRM" at bounding box center [807, 179] width 66 height 16
type input "(310) 868-0747"
drag, startPoint x: 395, startPoint y: 355, endPoint x: 383, endPoint y: 345, distance: 15.6
click at [395, 356] on div "Business location Name: Alliance HVAC Burbank Address: Phone: (310) 868-0747" at bounding box center [519, 411] width 428 height 136
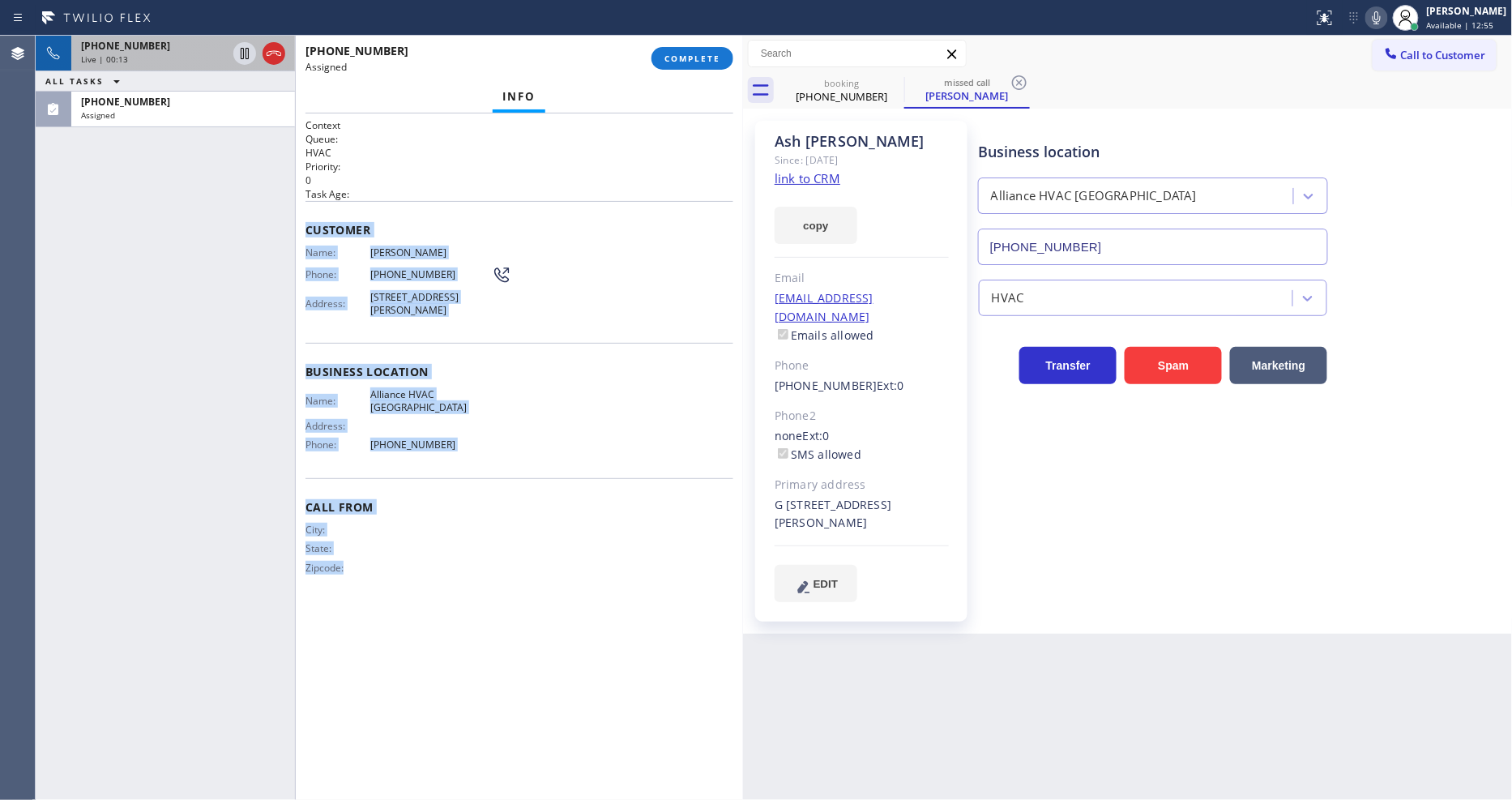
drag, startPoint x: 304, startPoint y: 224, endPoint x: 715, endPoint y: 297, distance: 417.4
click at [511, 674] on div "Context Queue: HVAC Priority: 0 Task Age: Customer Name: Ash Jaan Phone: (818) …" at bounding box center [519, 456] width 428 height 676
copy div "Customer Name: Ash Jaan Phone: (818) 439-4093 Address: 401 N Kenneth Rd, Burban…"
click at [684, 58] on span "COMPLETE" at bounding box center [692, 58] width 56 height 11
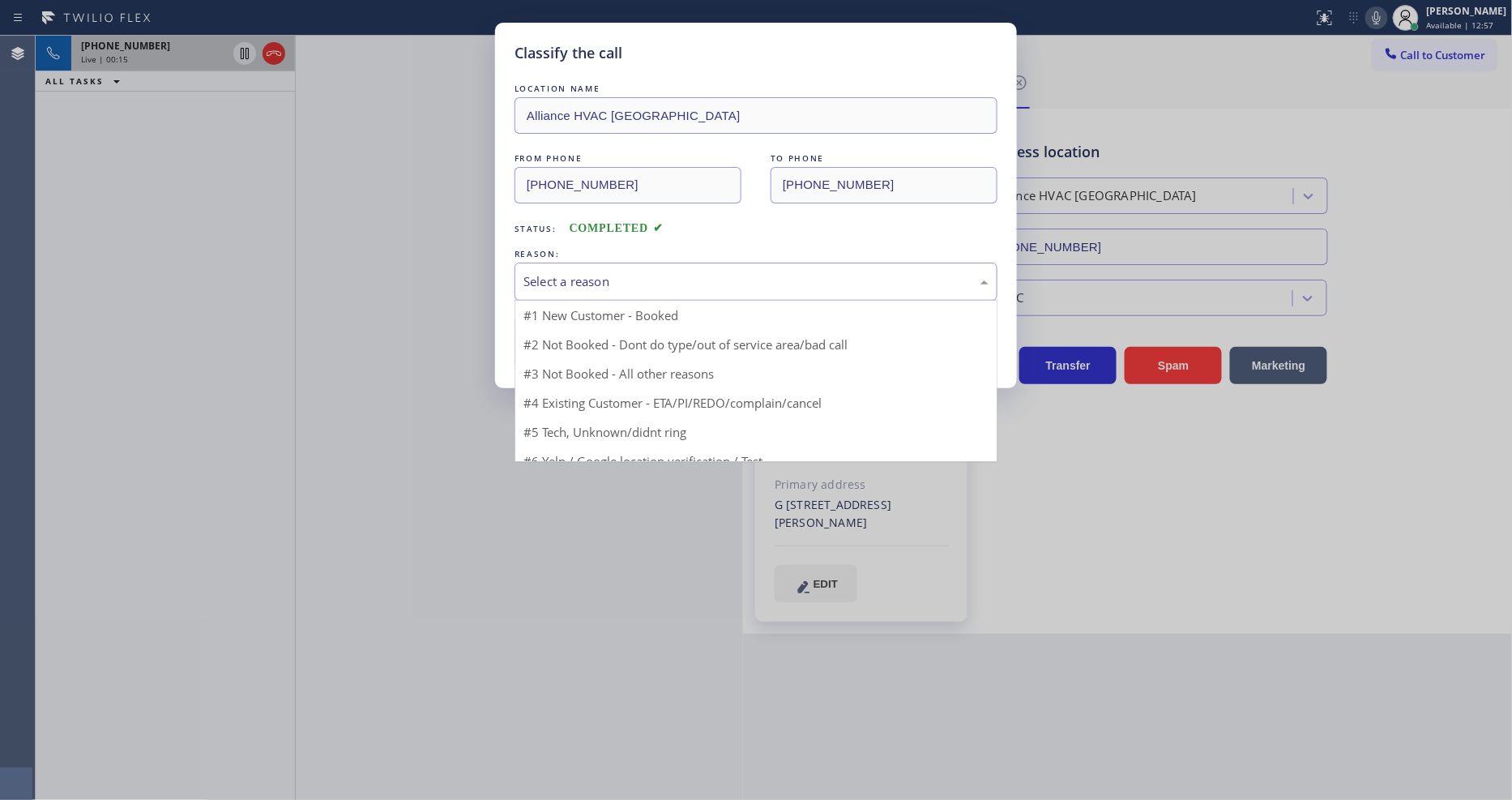
click at [621, 285] on div "Select a reason" at bounding box center [755, 281] width 465 height 18
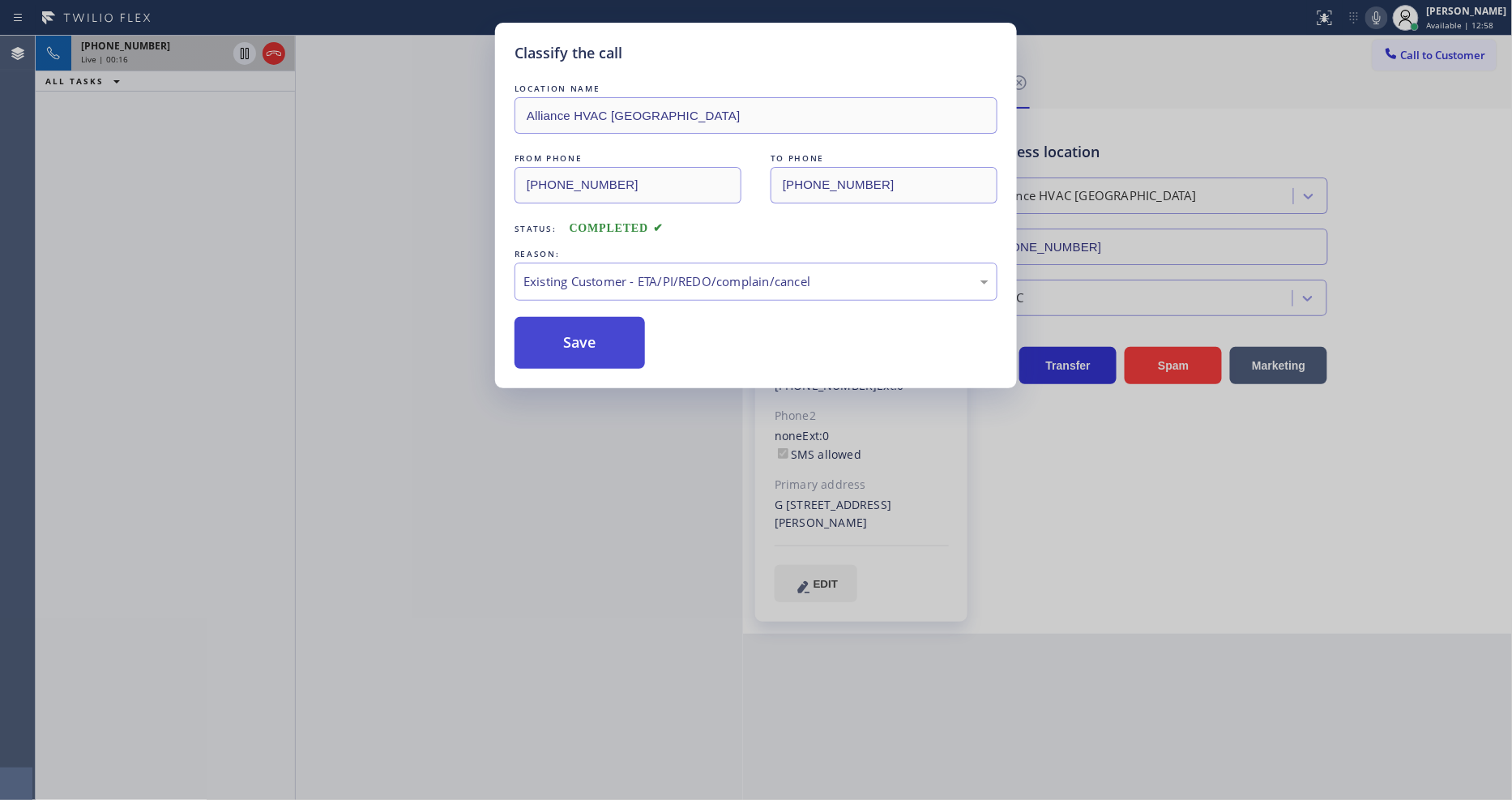
click at [588, 331] on button "Save" at bounding box center [579, 343] width 130 height 52
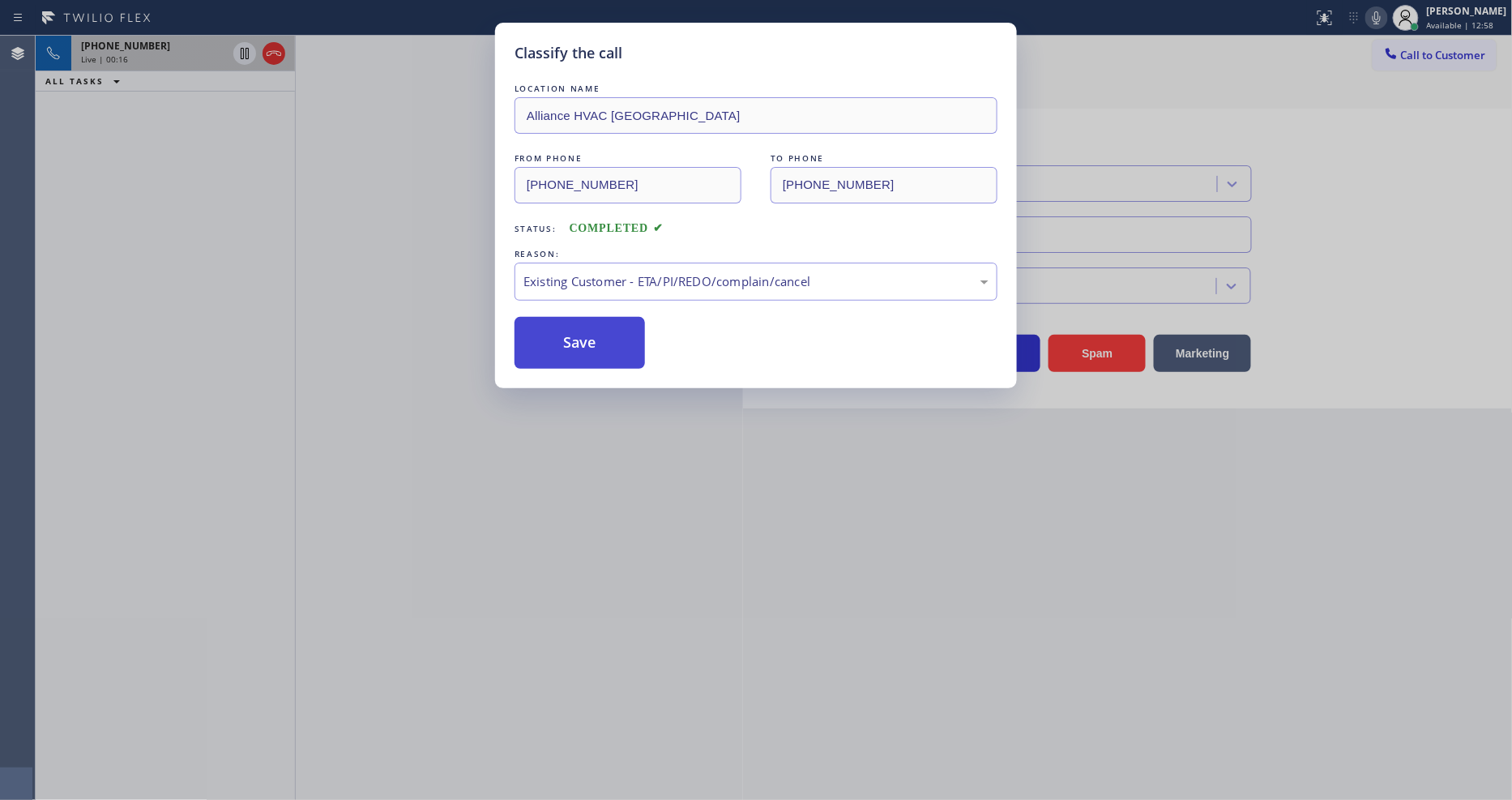
click at [588, 331] on button "Save" at bounding box center [579, 343] width 130 height 52
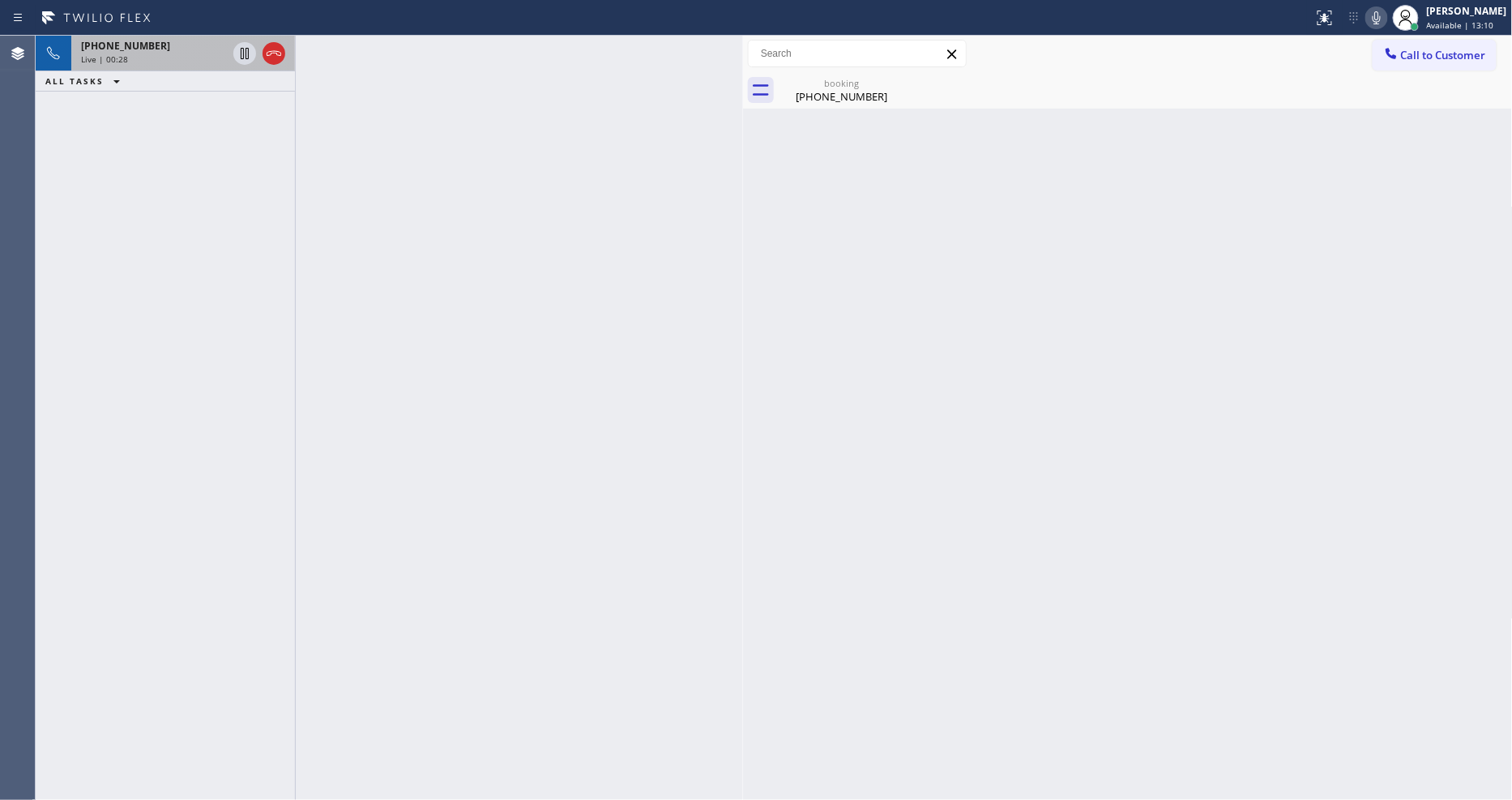
click at [914, 410] on div "Back to Dashboard Change Sender ID Customers Technicians Select a contact Outbo…" at bounding box center [1128, 418] width 770 height 764
click at [174, 55] on div "Live | 00:29" at bounding box center [153, 59] width 146 height 11
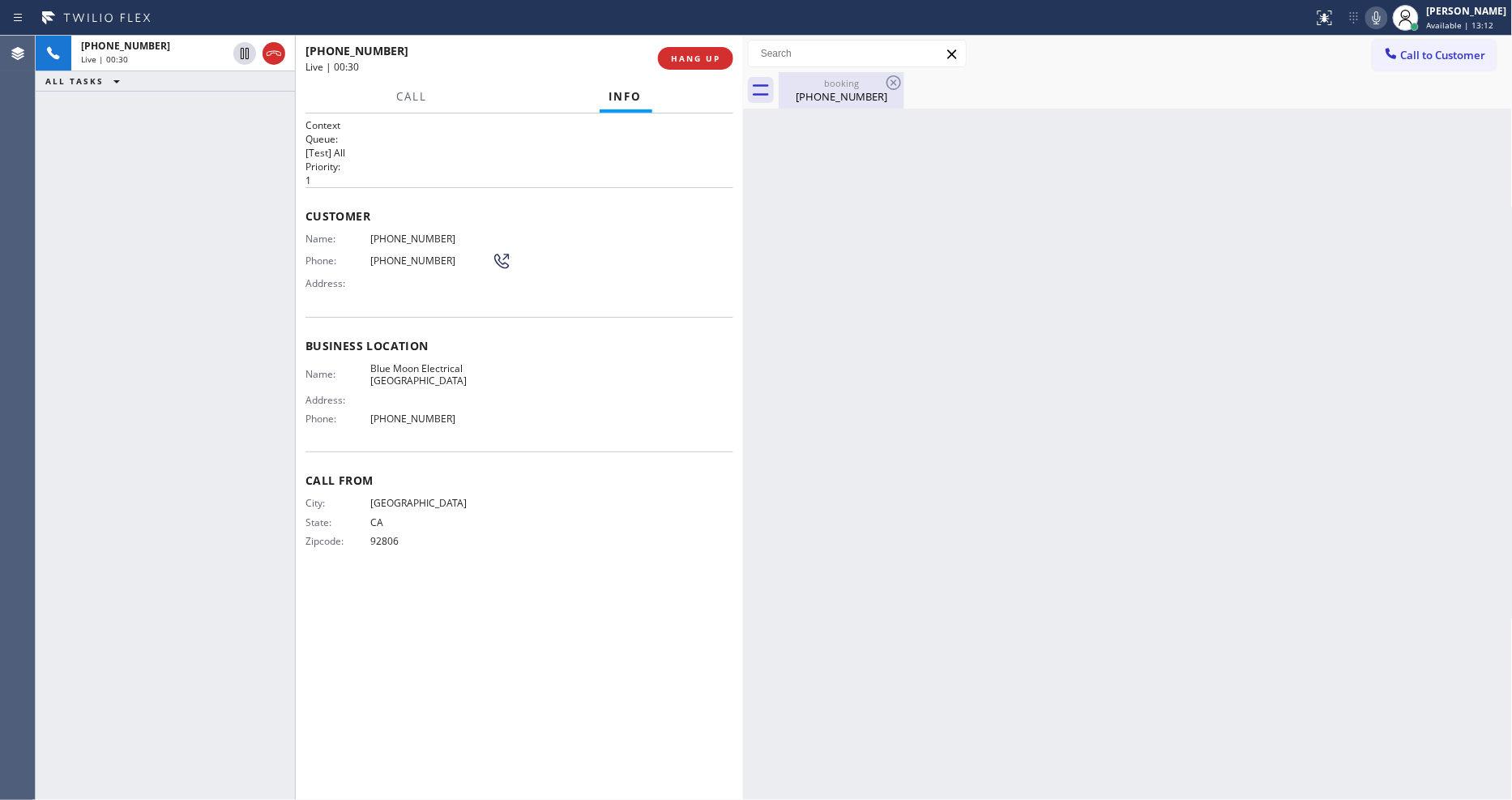
click at [821, 100] on div "(714) 520-1969" at bounding box center [840, 96] width 122 height 15
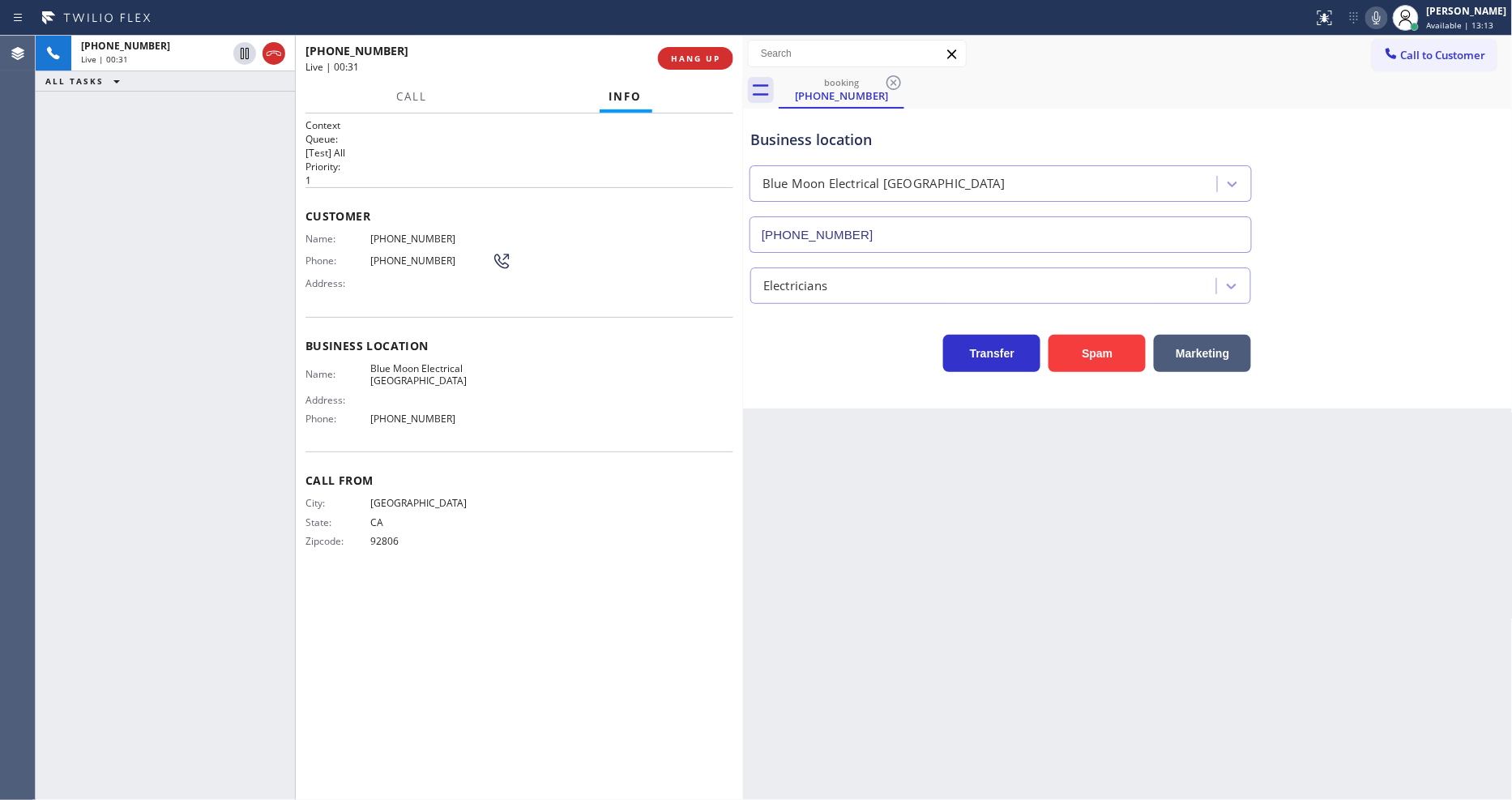
click at [442, 362] on span "Blue Moon Electrical Los Angeles" at bounding box center [431, 374] width 122 height 25
copy span "Blue Moon Electrical Los Angeles"
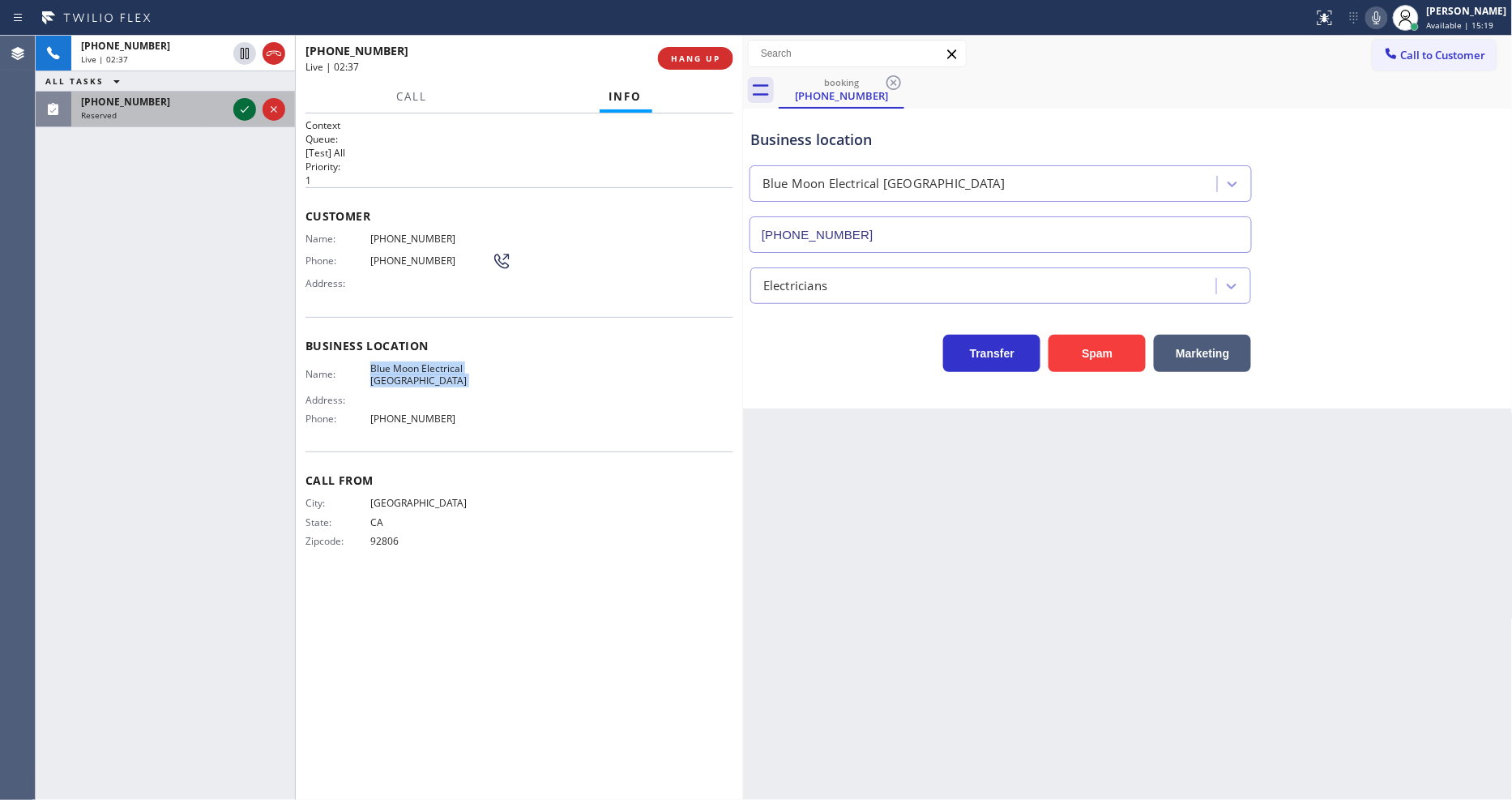
click at [240, 105] on icon at bounding box center [244, 109] width 19 height 19
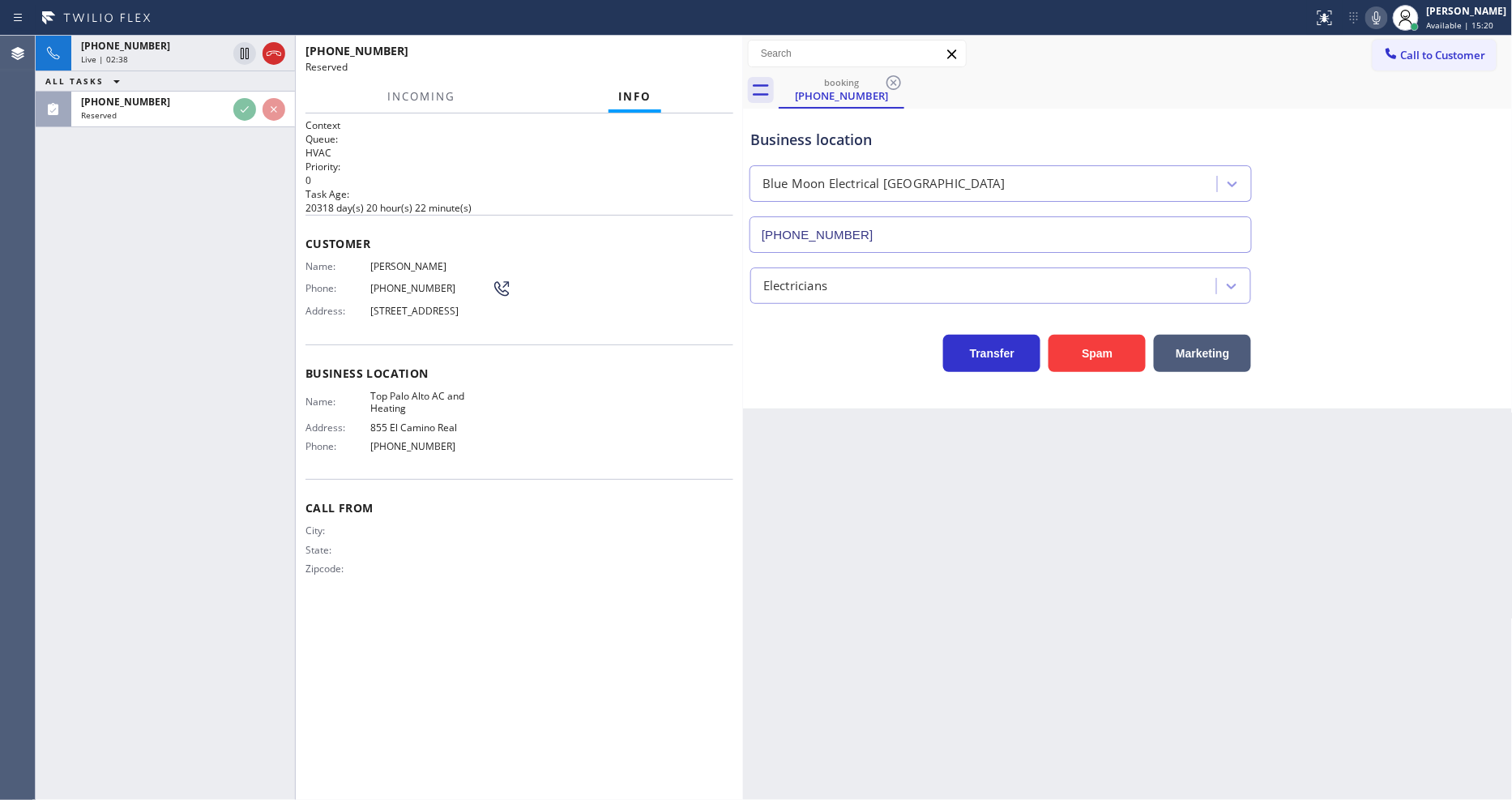
click at [636, 260] on div "Name: Jennifer Leo Phone: (240) 483-5438 Address: 417 Laurel Ave, Menlo Park, C…" at bounding box center [519, 292] width 428 height 64
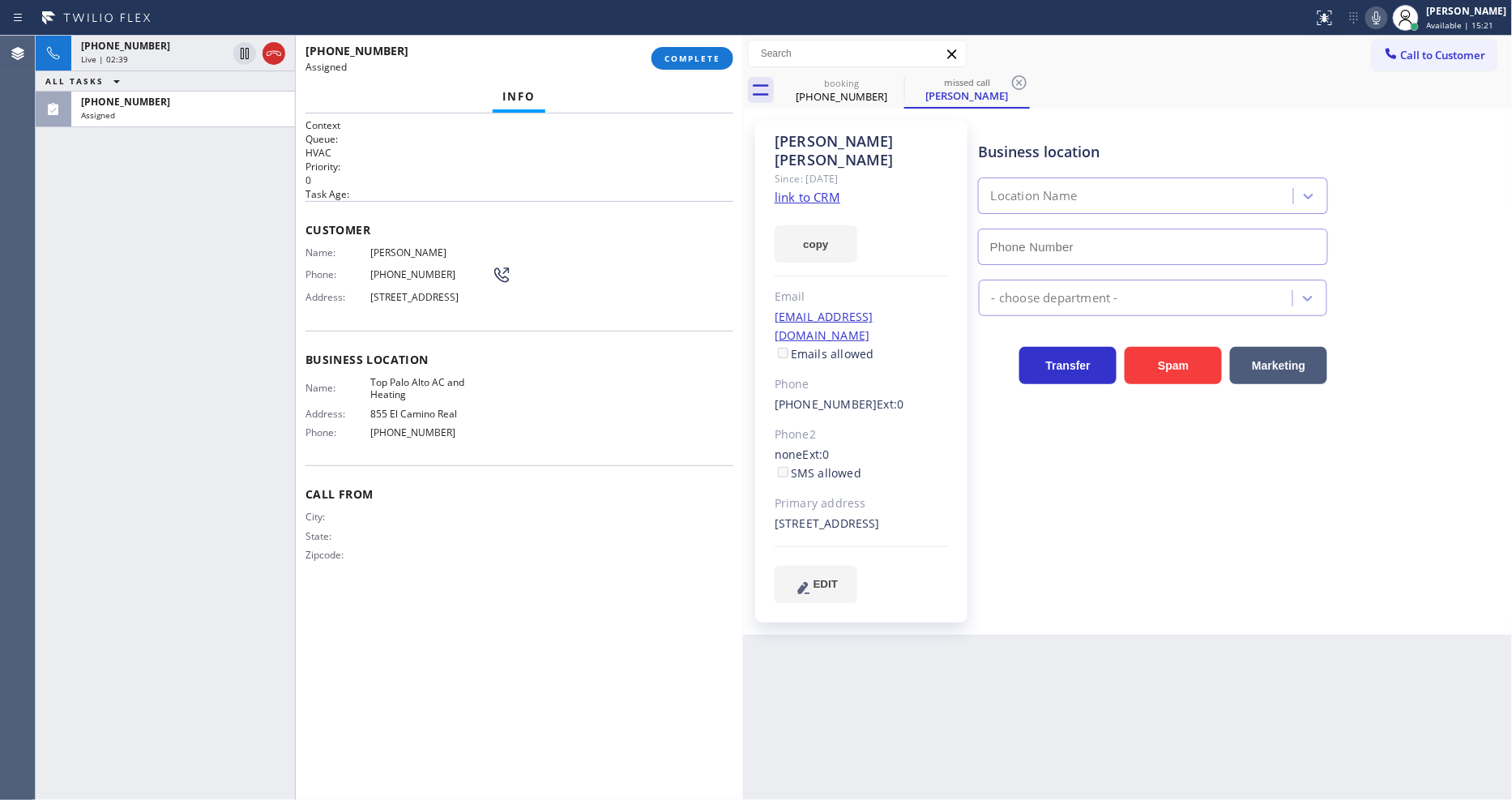
type input "(650) 665-6047"
click at [799, 189] on link "link to CRM" at bounding box center [807, 197] width 66 height 16
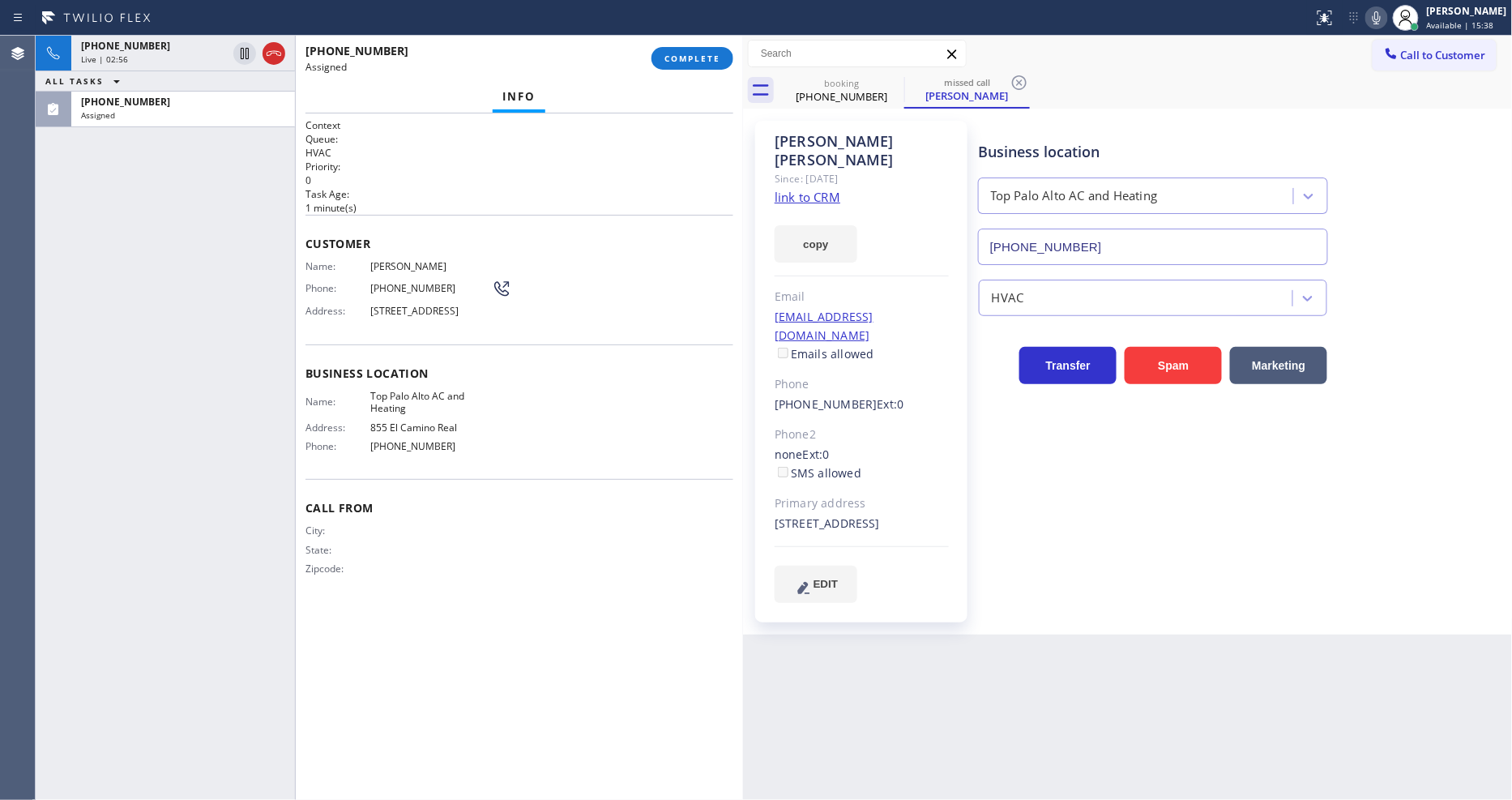
click at [381, 262] on span "Jennifer Leo" at bounding box center [431, 266] width 122 height 12
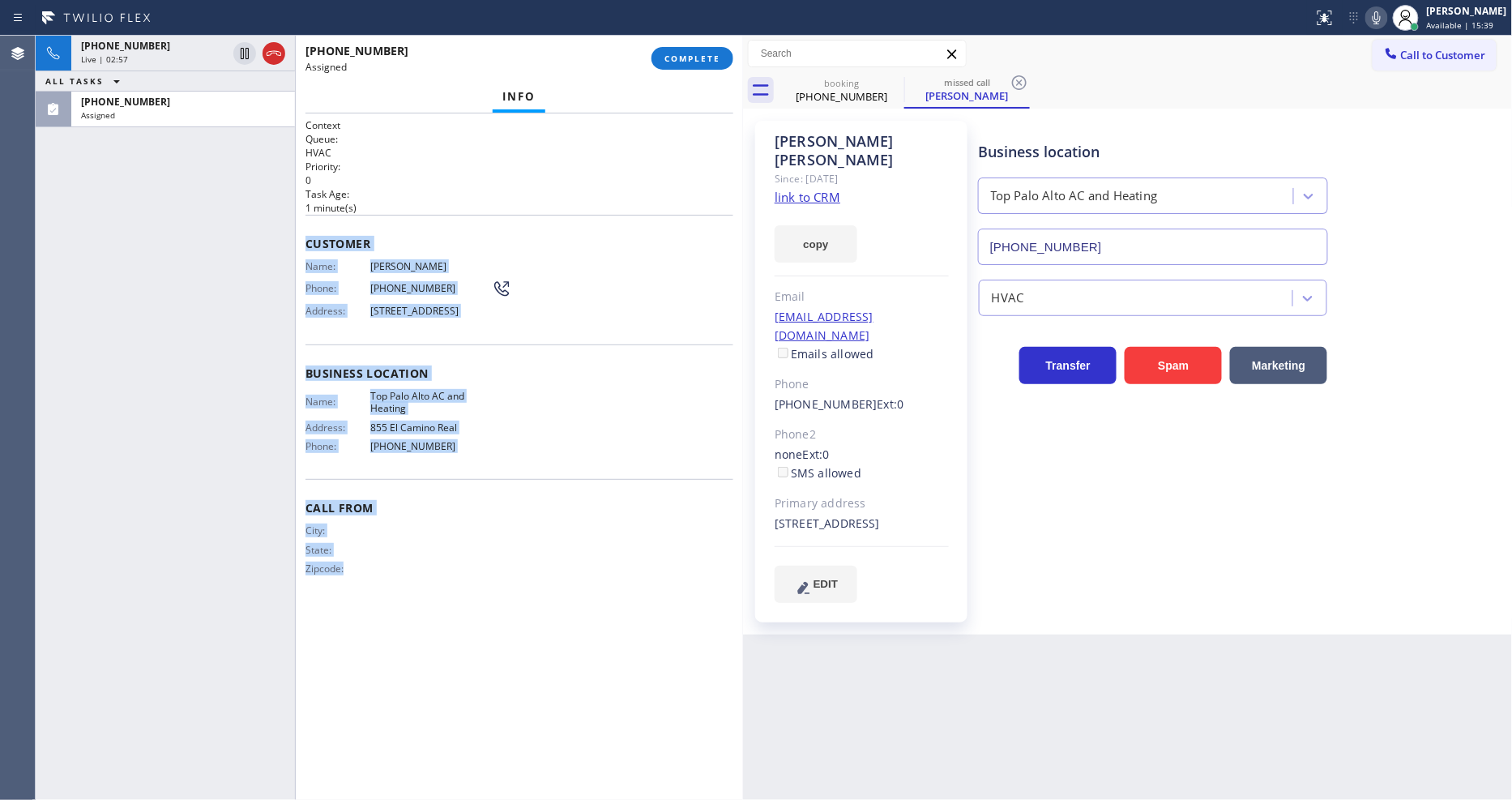
drag, startPoint x: 304, startPoint y: 232, endPoint x: 513, endPoint y: 563, distance: 391.5
click at [465, 630] on div "Context Queue: HVAC Priority: 0 Task Age: 1 minute(s) Customer Name: Jennifer L…" at bounding box center [519, 456] width 428 height 676
copy div "Customer Name: Jennifer Leo Phone: (240) 483-5438 Address: 417 Laurel Ave, Menl…"
click at [686, 66] on button "COMPLETE" at bounding box center [692, 58] width 82 height 23
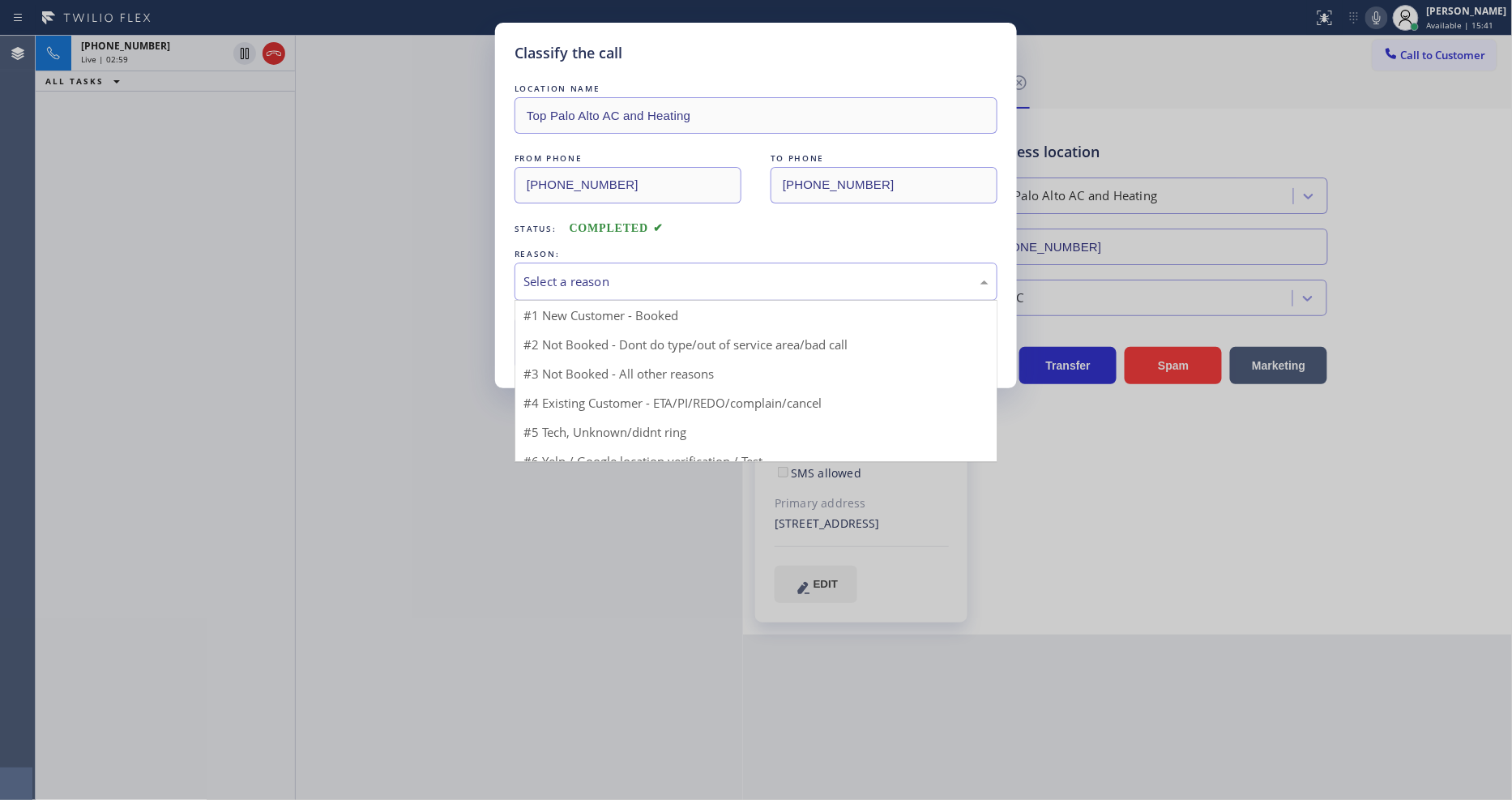
click at [599, 277] on div "Select a reason" at bounding box center [755, 281] width 465 height 18
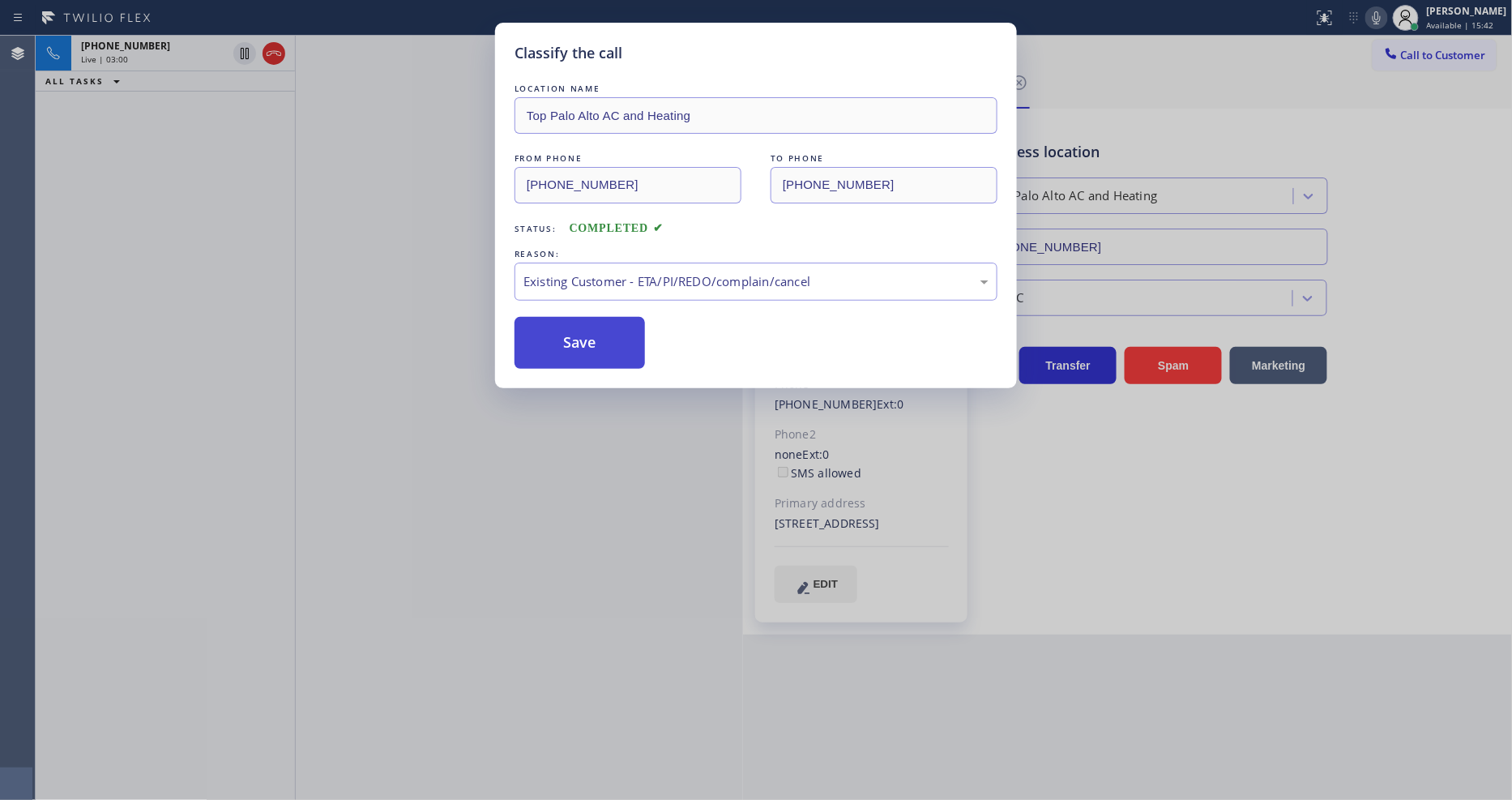
click at [586, 344] on button "Save" at bounding box center [579, 343] width 130 height 52
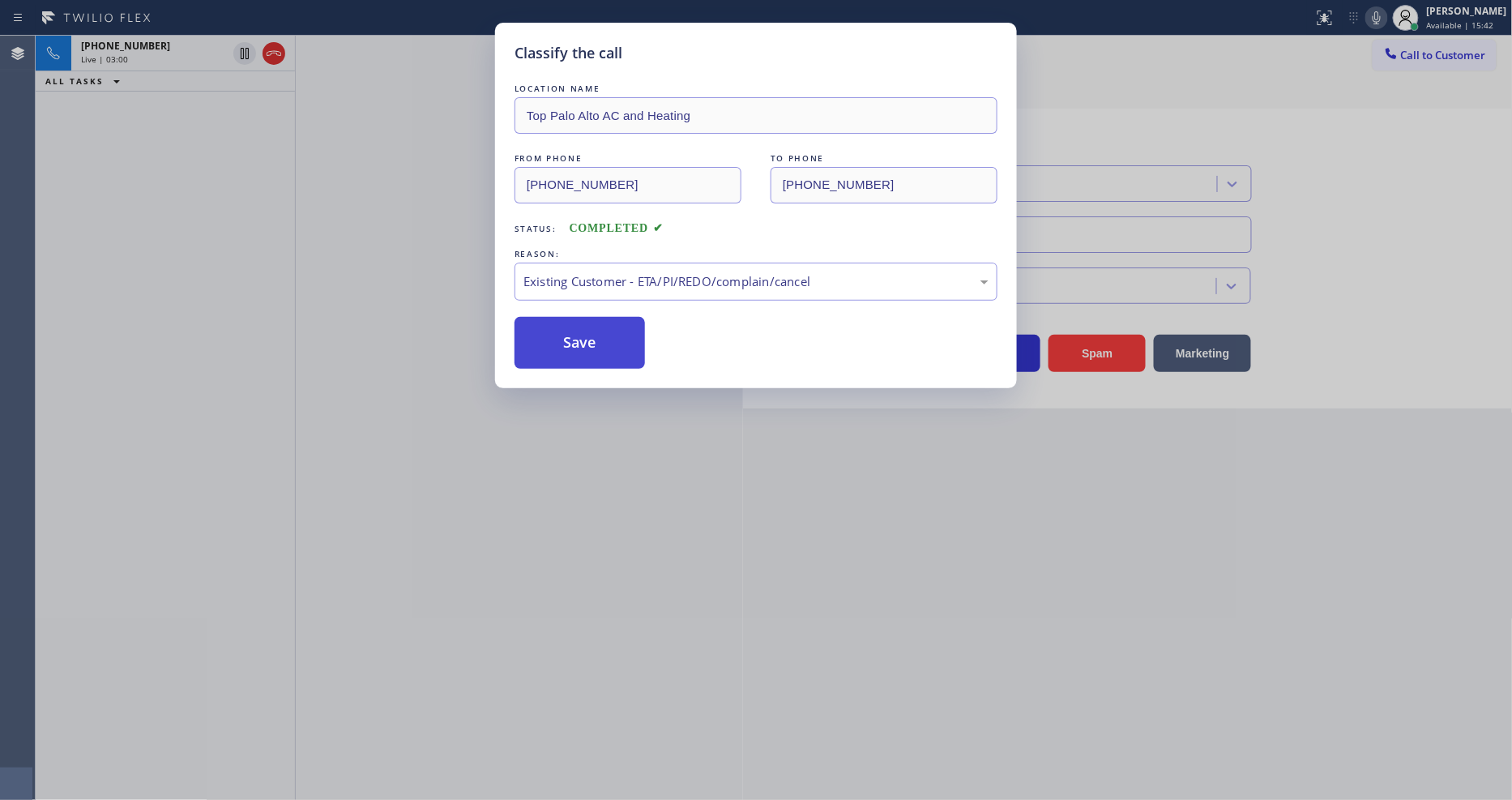
click at [586, 344] on button "Save" at bounding box center [579, 343] width 130 height 52
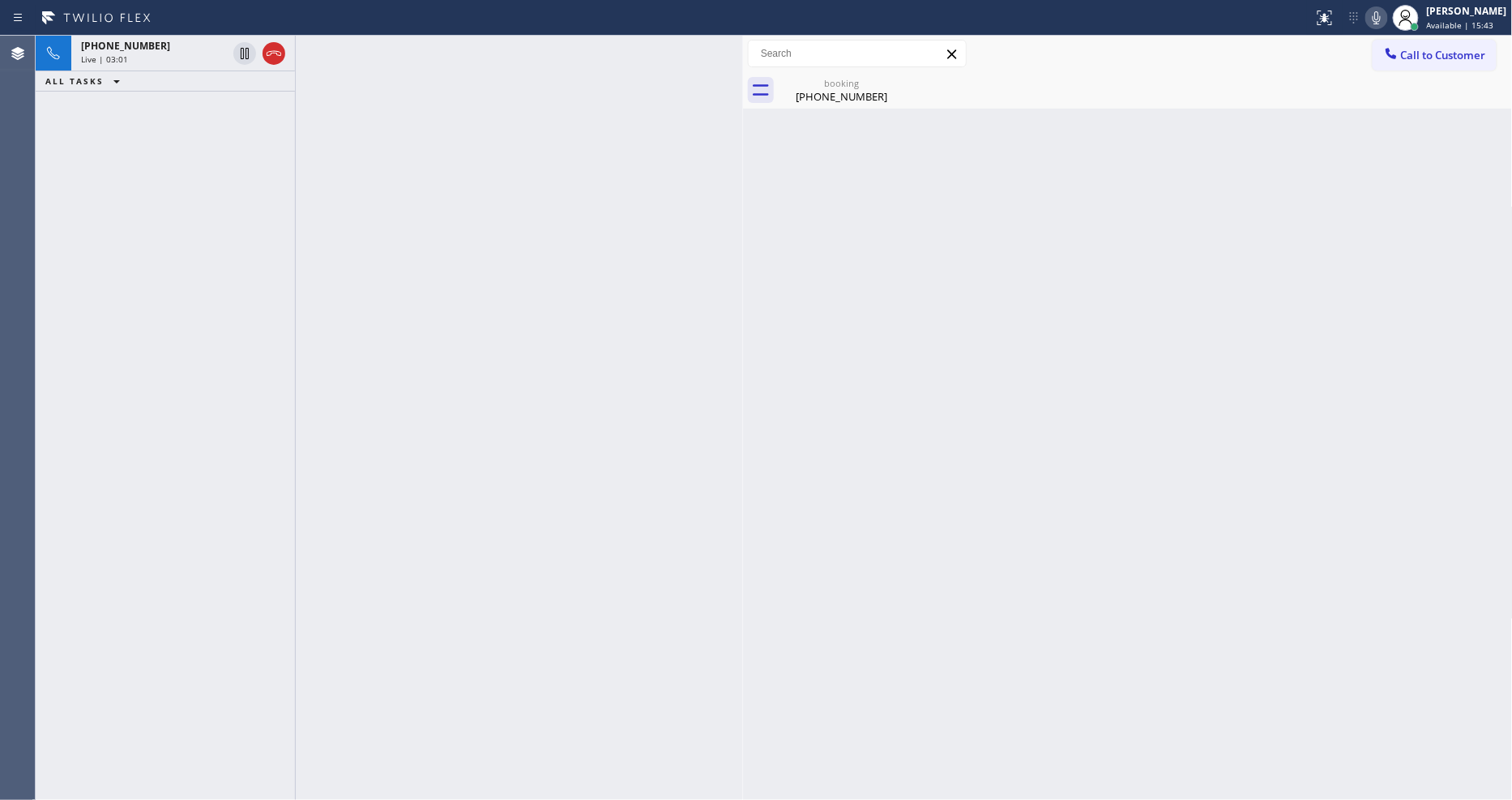
click at [1386, 22] on icon at bounding box center [1375, 17] width 19 height 19
click at [1380, 21] on icon at bounding box center [1376, 17] width 8 height 13
click at [159, 54] on div "Live | 03:10" at bounding box center [153, 59] width 146 height 11
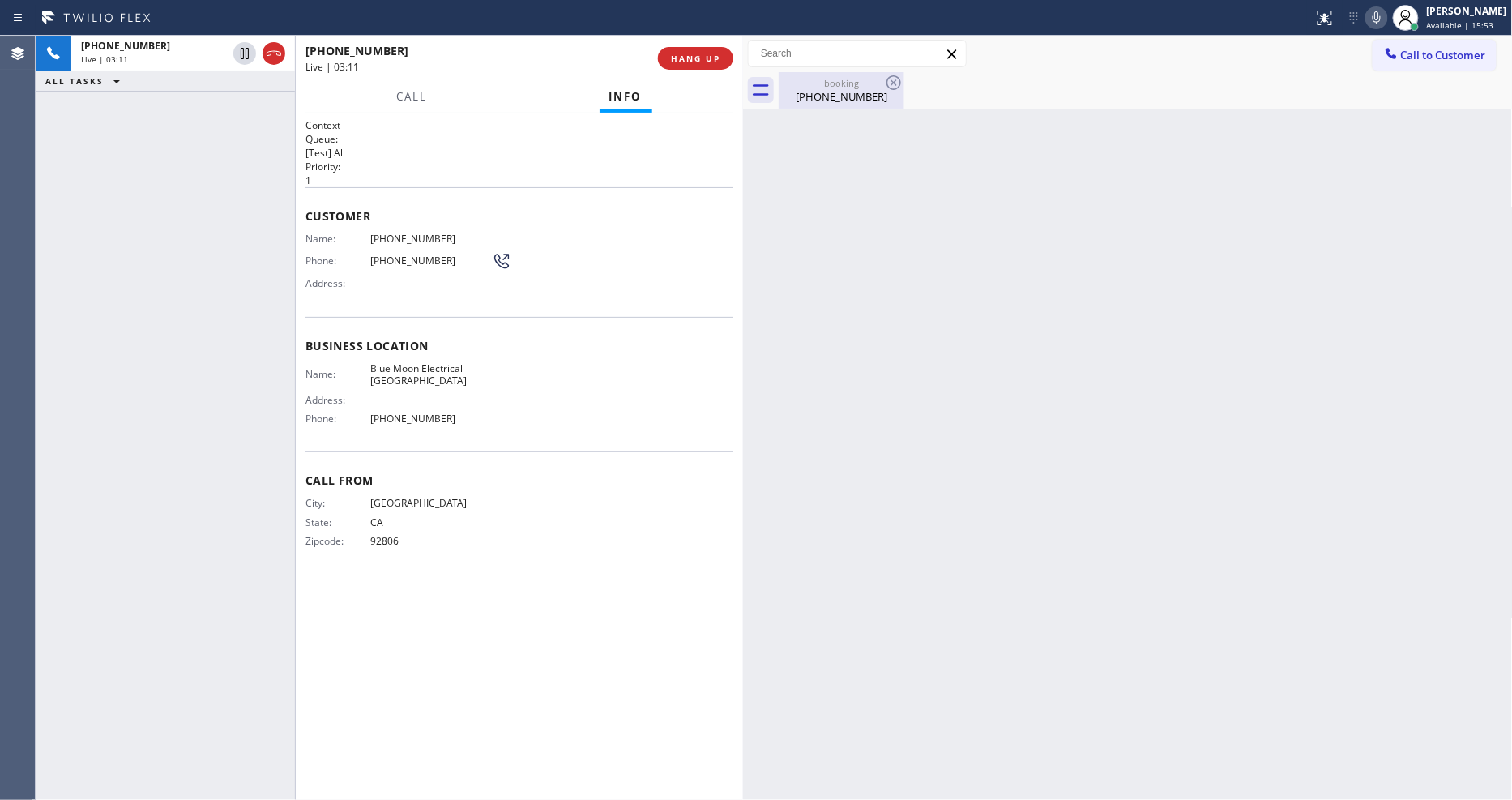
click at [784, 93] on div "(714) 520-1969" at bounding box center [840, 96] width 122 height 15
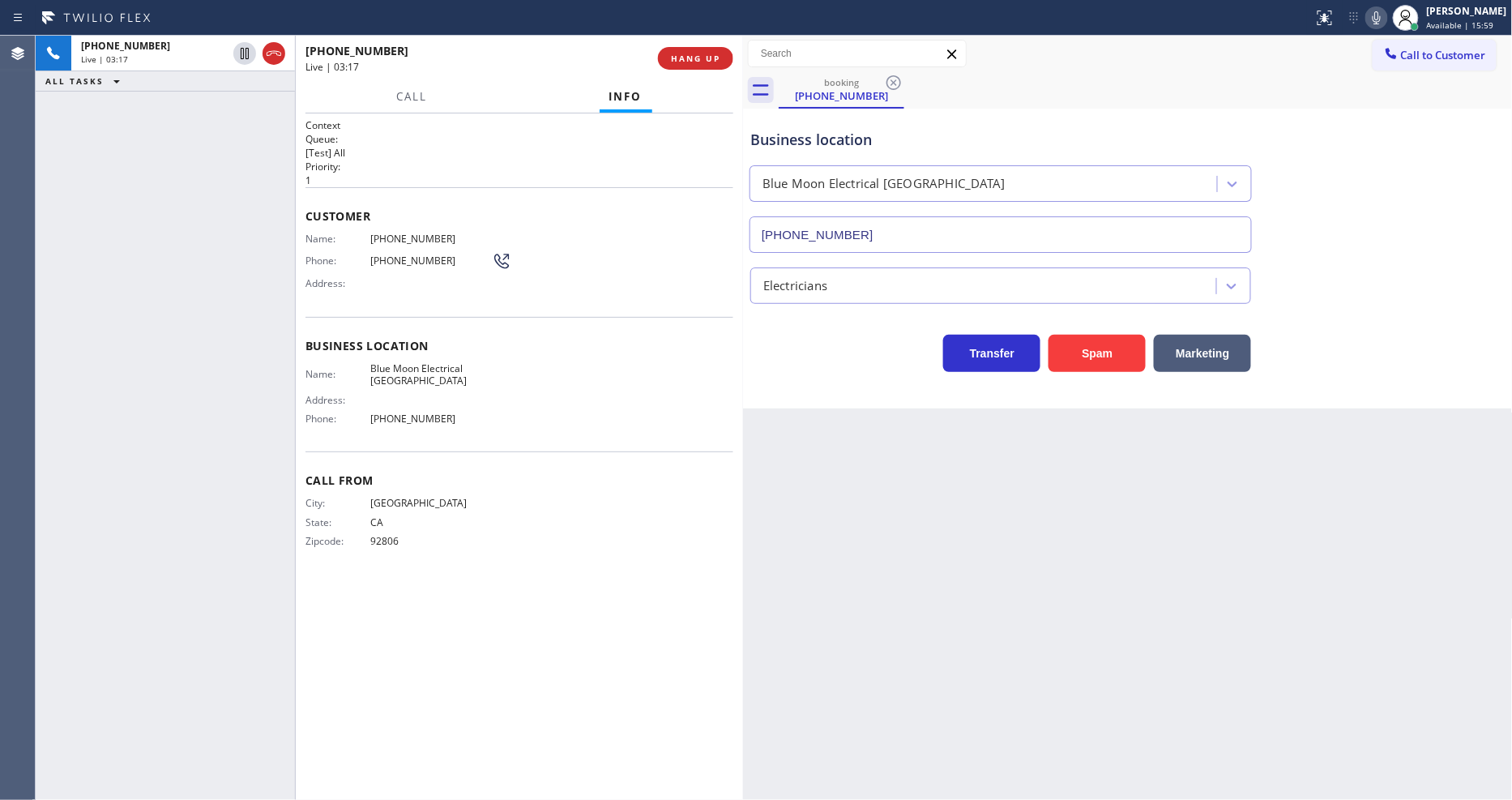
click at [537, 523] on div "City: ANAHEIM State: CA Zipcode: 92806" at bounding box center [519, 525] width 428 height 57
click at [402, 233] on span "(714) 520-1969" at bounding box center [431, 238] width 122 height 12
copy span "(714) 520-1969"
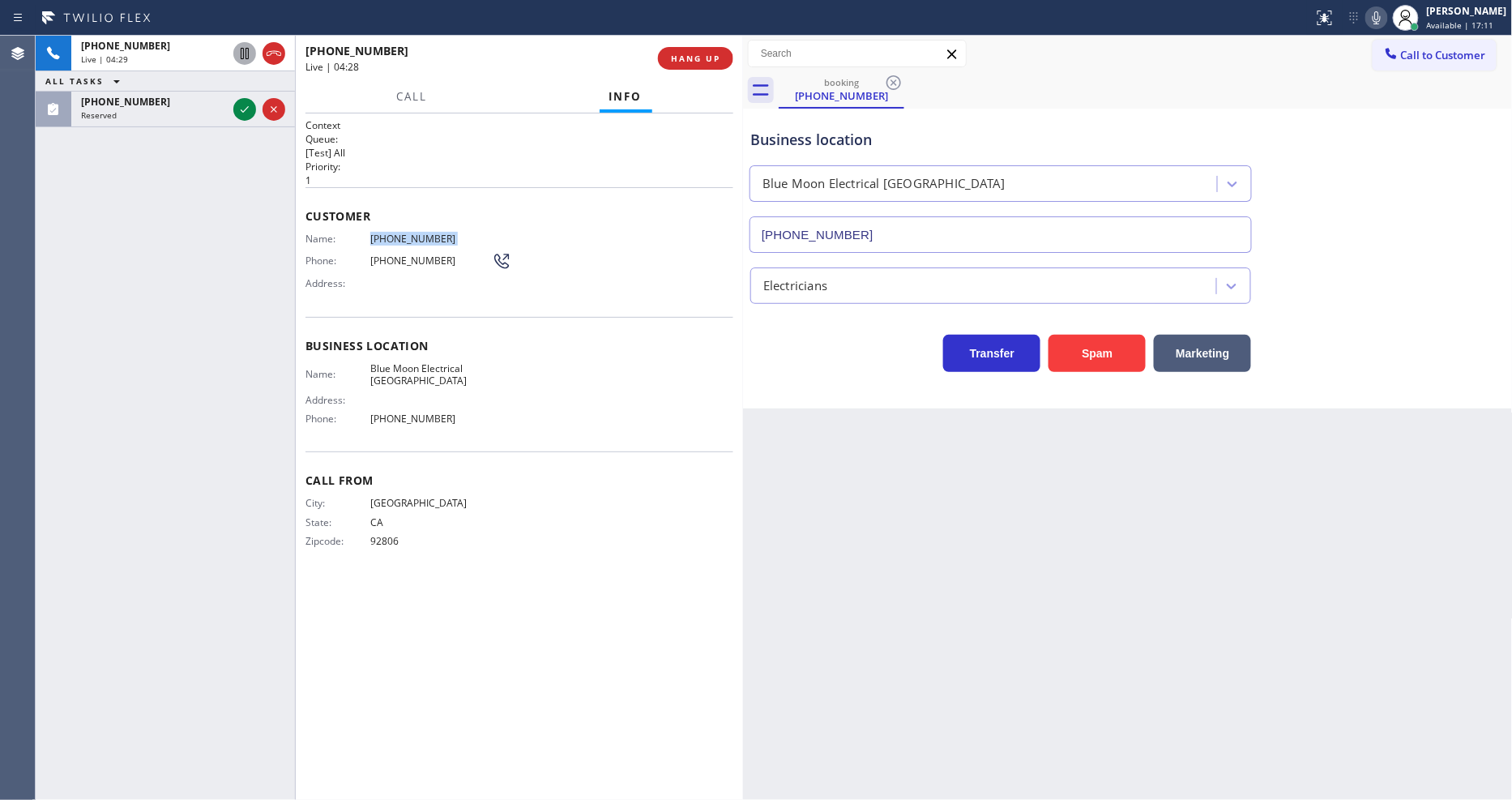
click at [241, 55] on icon at bounding box center [244, 53] width 19 height 19
click at [1386, 23] on icon at bounding box center [1375, 17] width 19 height 19
click at [241, 106] on icon at bounding box center [244, 109] width 19 height 19
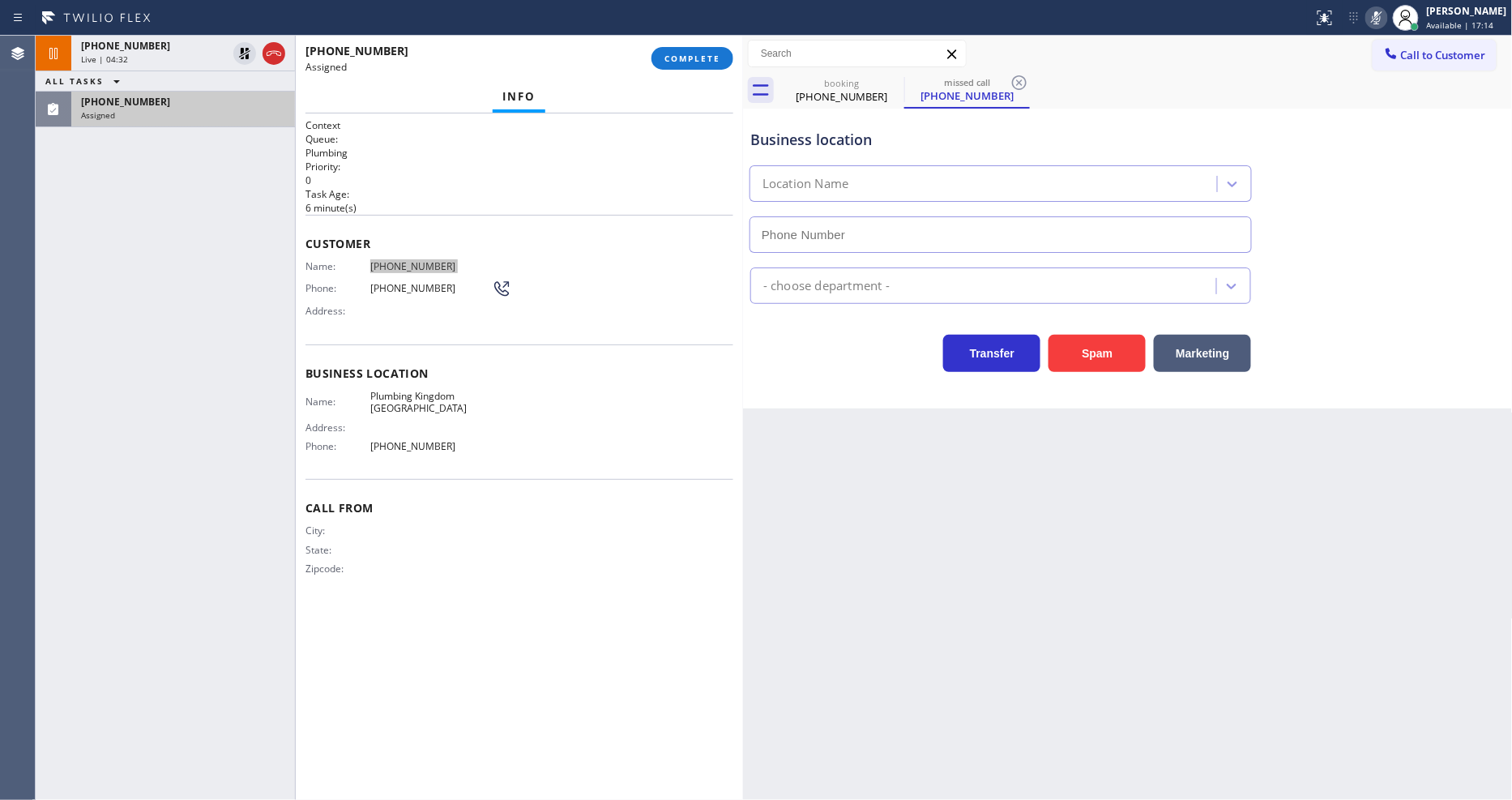
type input "(949) 674-3799"
click at [137, 206] on div "+17145201969 Live | 05:16 ALL TASKS ALL TASKS ACTIVE TASKS TASKS IN WRAP UP (61…" at bounding box center [165, 418] width 259 height 764
click at [449, 206] on p "7 minute(s)" at bounding box center [519, 207] width 428 height 14
click at [666, 65] on button "COMPLETE" at bounding box center [692, 58] width 82 height 23
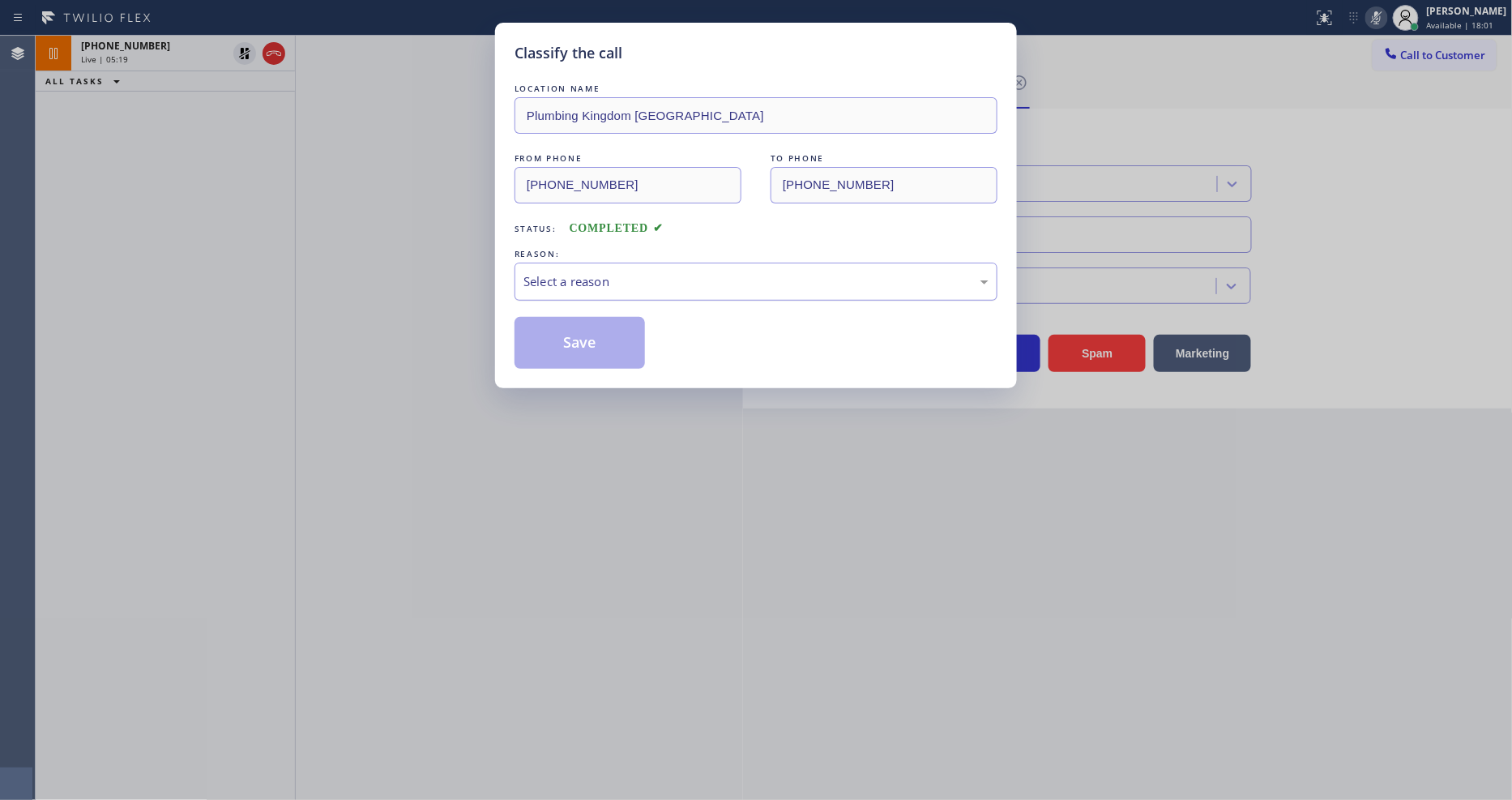
click at [616, 272] on div "Select a reason" at bounding box center [755, 281] width 465 height 18
click at [582, 340] on button "Save" at bounding box center [579, 343] width 130 height 52
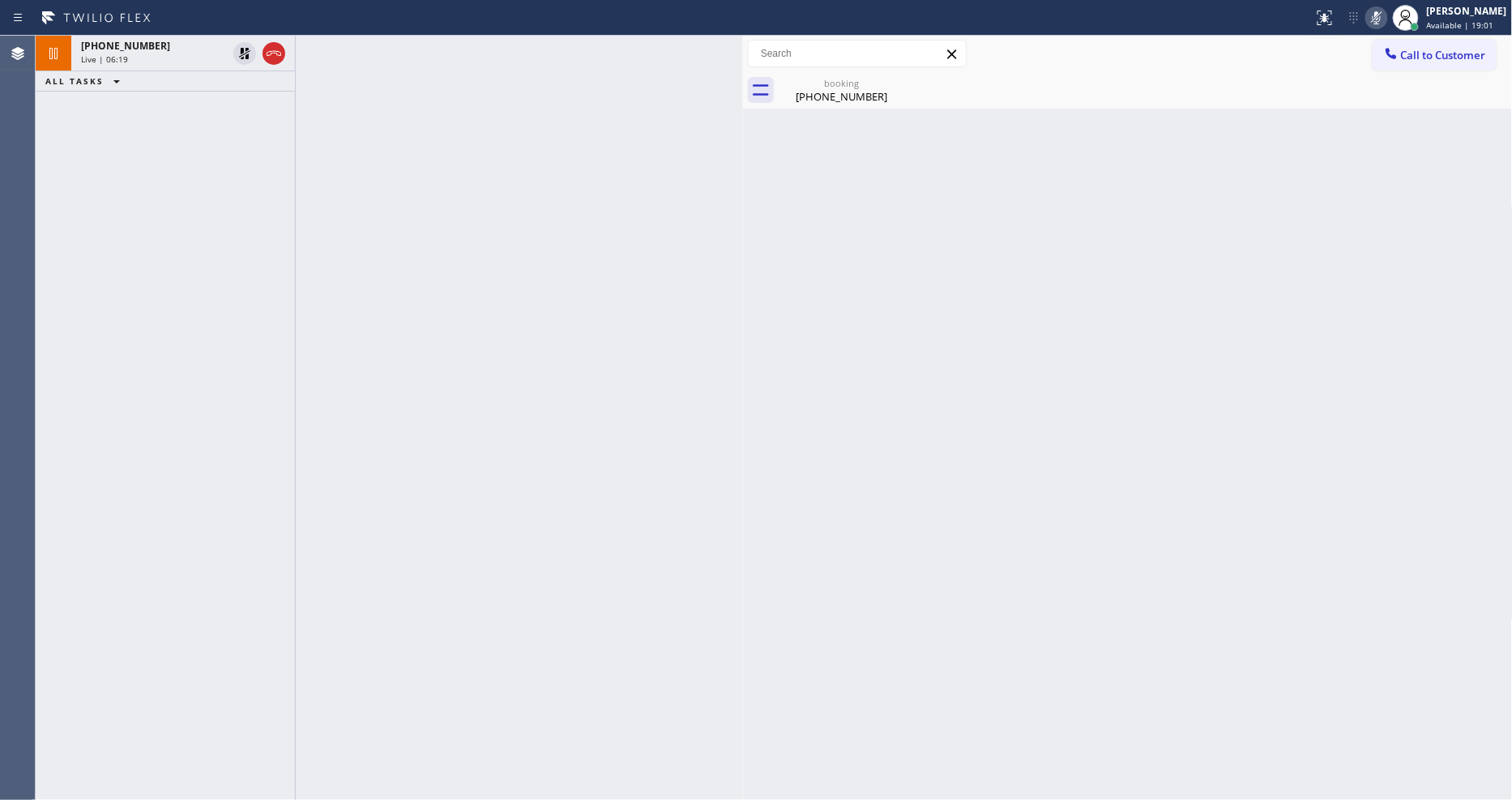
click at [243, 53] on icon at bounding box center [244, 53] width 19 height 19
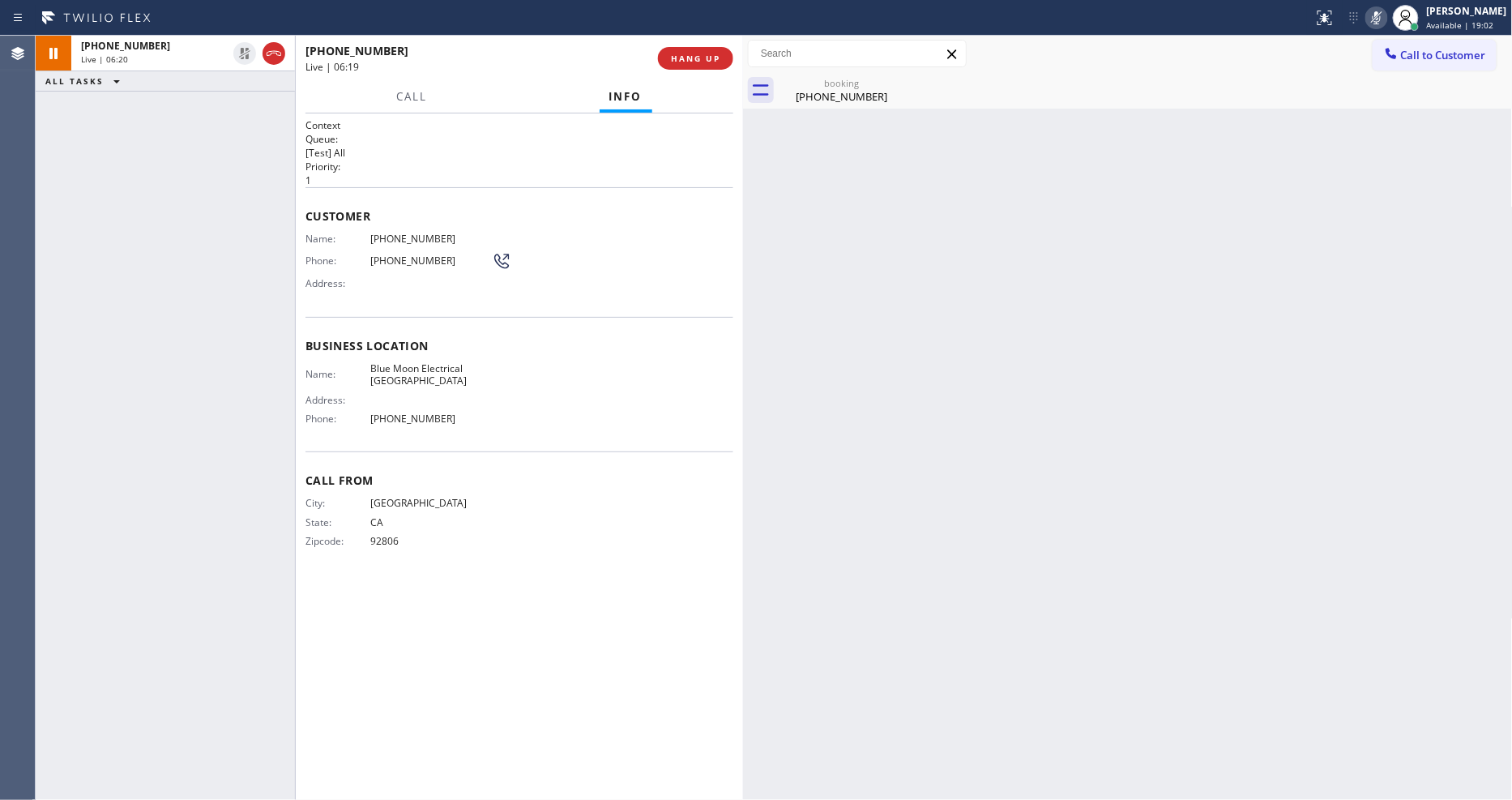
click at [1386, 17] on icon at bounding box center [1375, 17] width 19 height 19
click at [1419, 27] on div at bounding box center [1414, 27] width 8 height 8
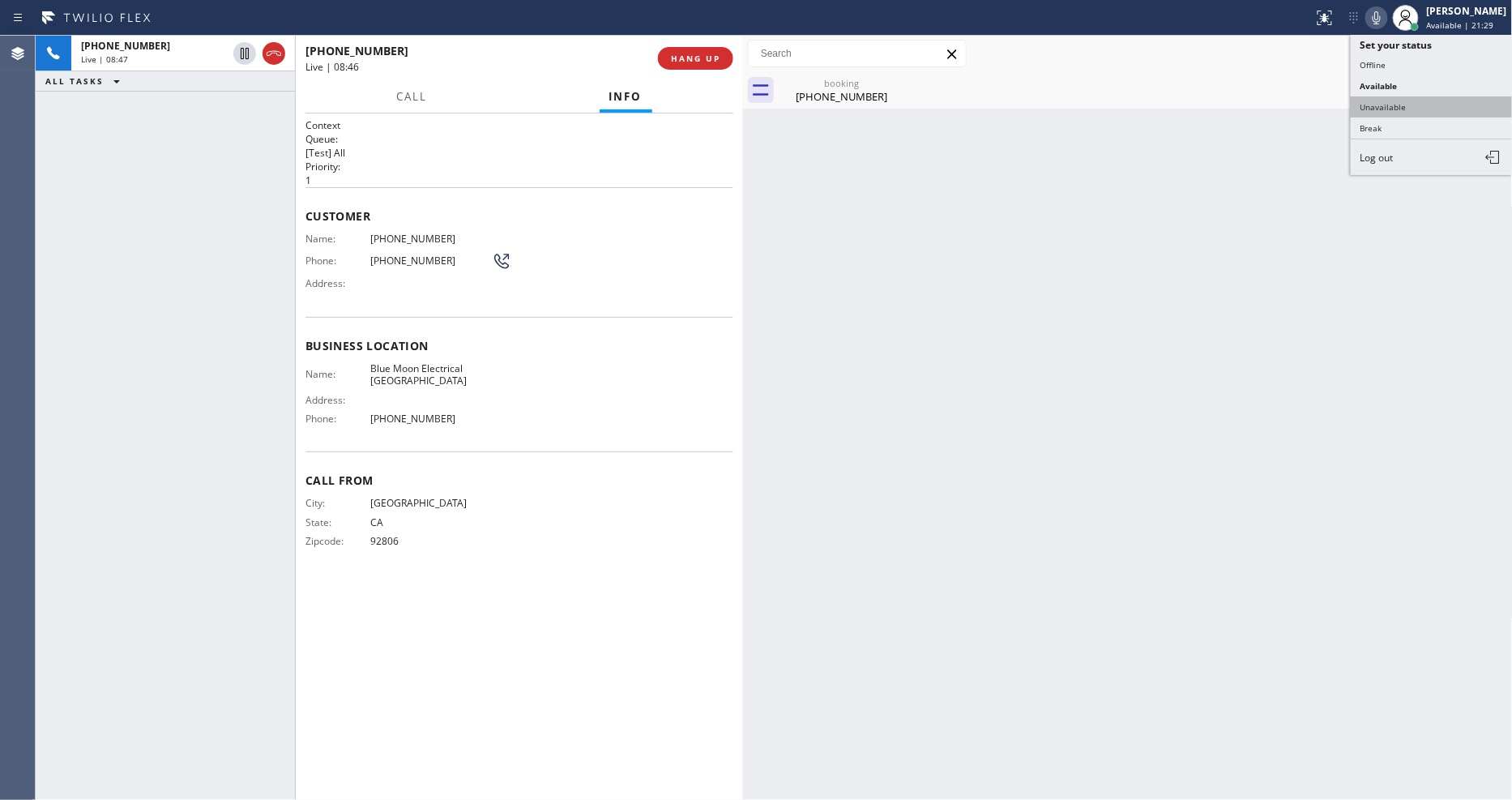
click at [1384, 101] on button "Unavailable" at bounding box center [1431, 106] width 162 height 21
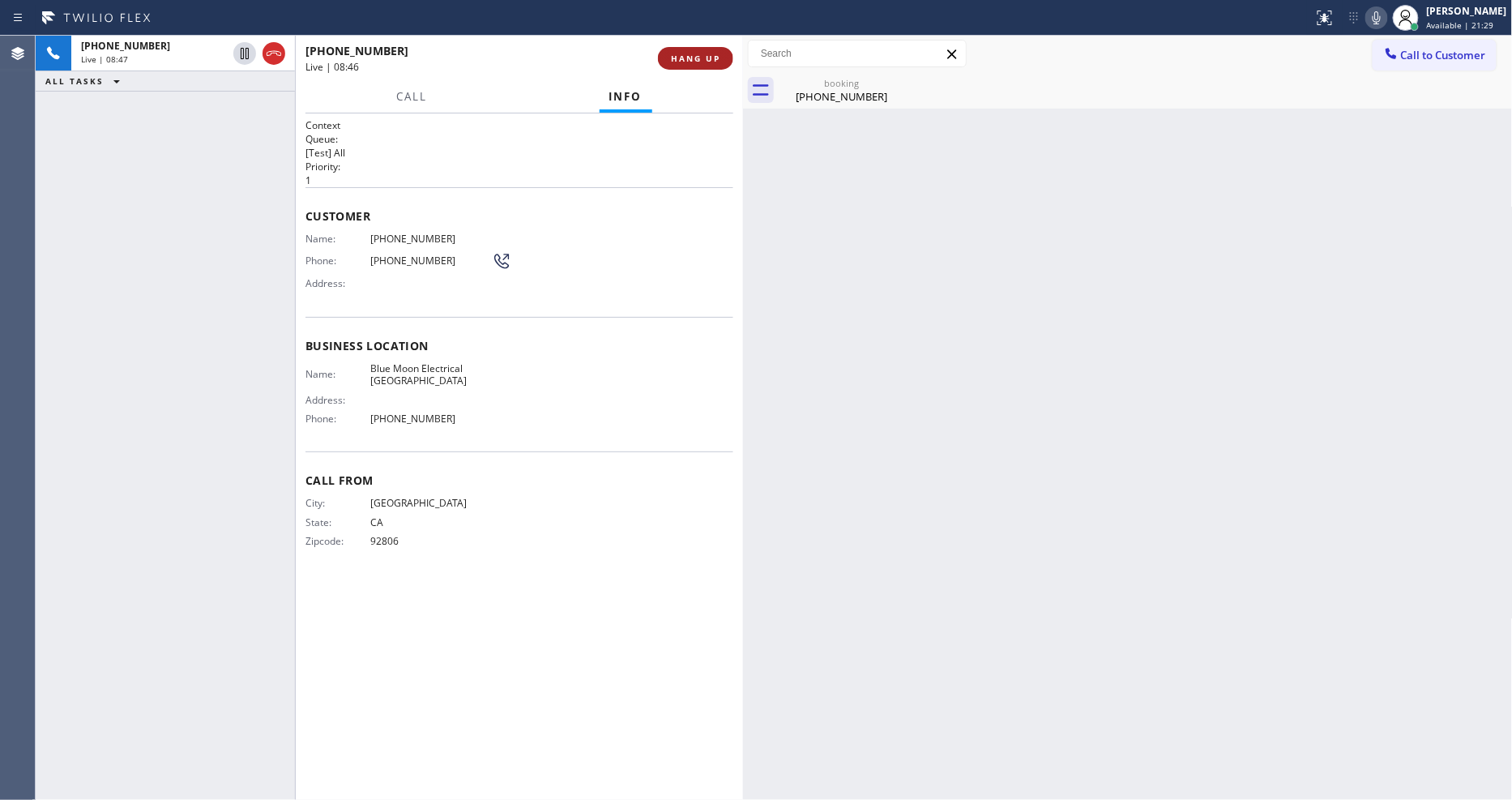
click at [677, 52] on span "HANG UP" at bounding box center [696, 58] width 49 height 11
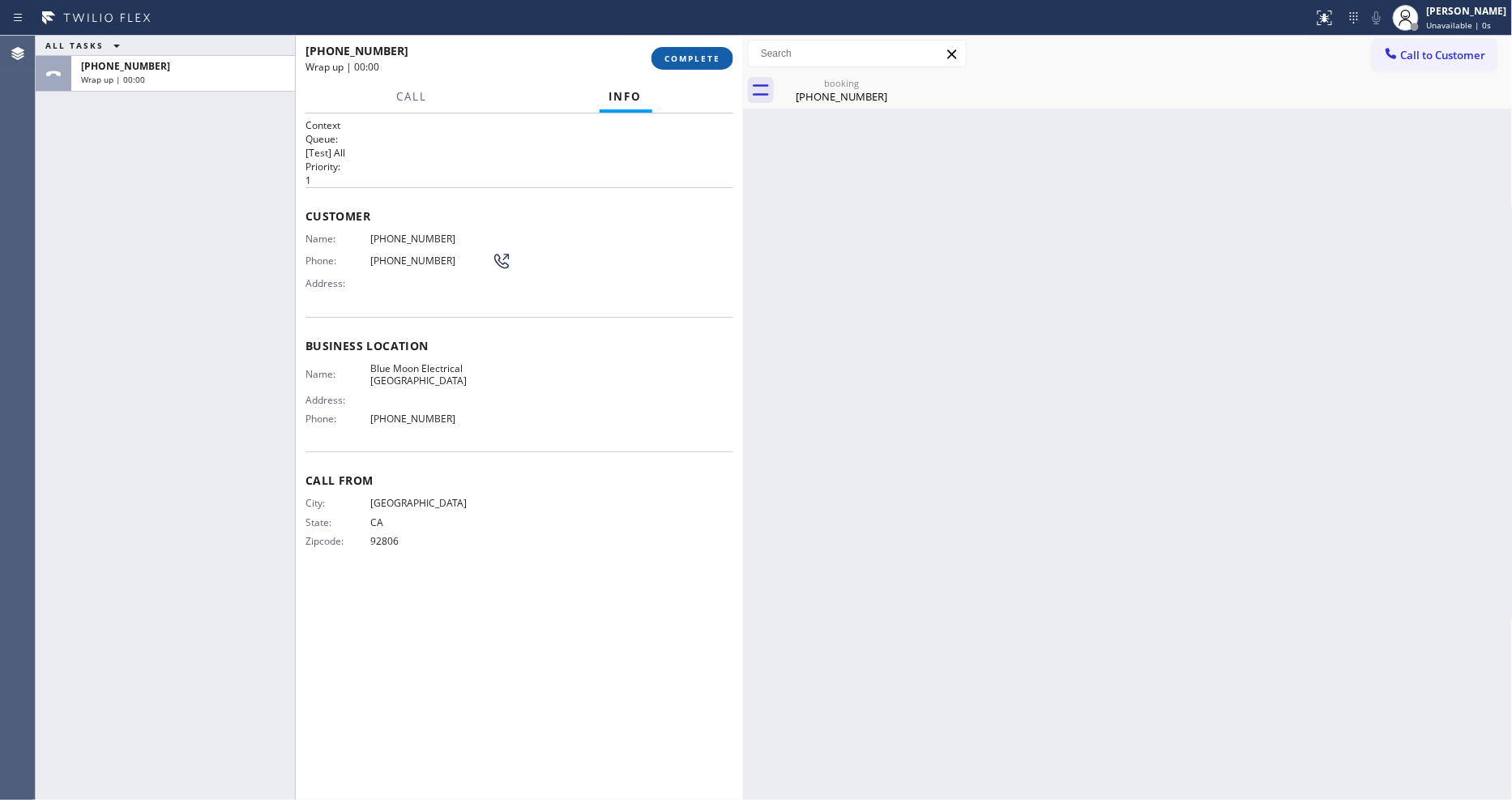
click at [677, 52] on span "COMPLETE" at bounding box center [692, 58] width 56 height 11
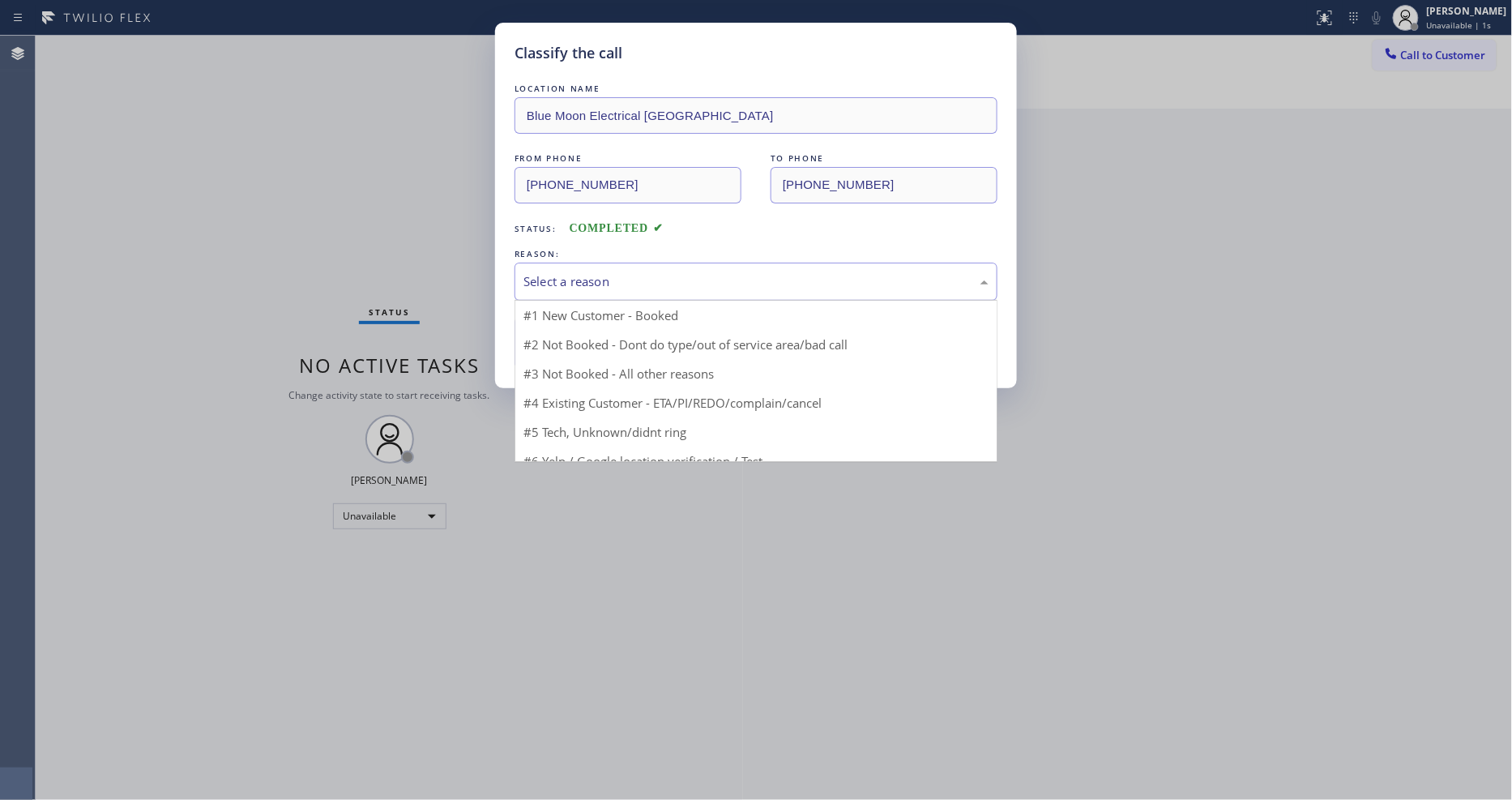
click at [562, 265] on div "Select a reason" at bounding box center [755, 281] width 483 height 38
drag, startPoint x: 560, startPoint y: 312, endPoint x: 559, endPoint y: 322, distance: 10.0
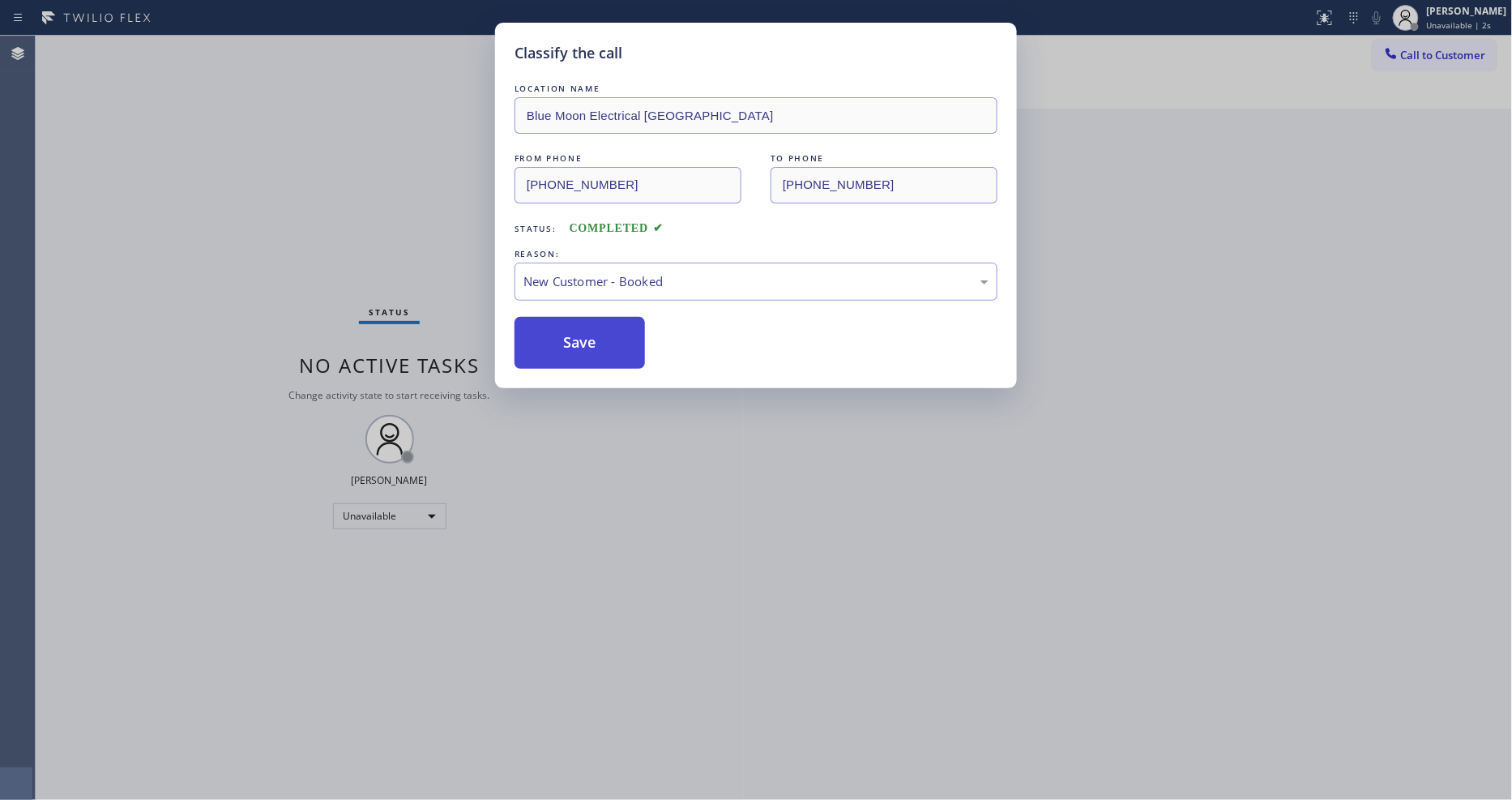
click at [563, 339] on button "Save" at bounding box center [579, 343] width 130 height 52
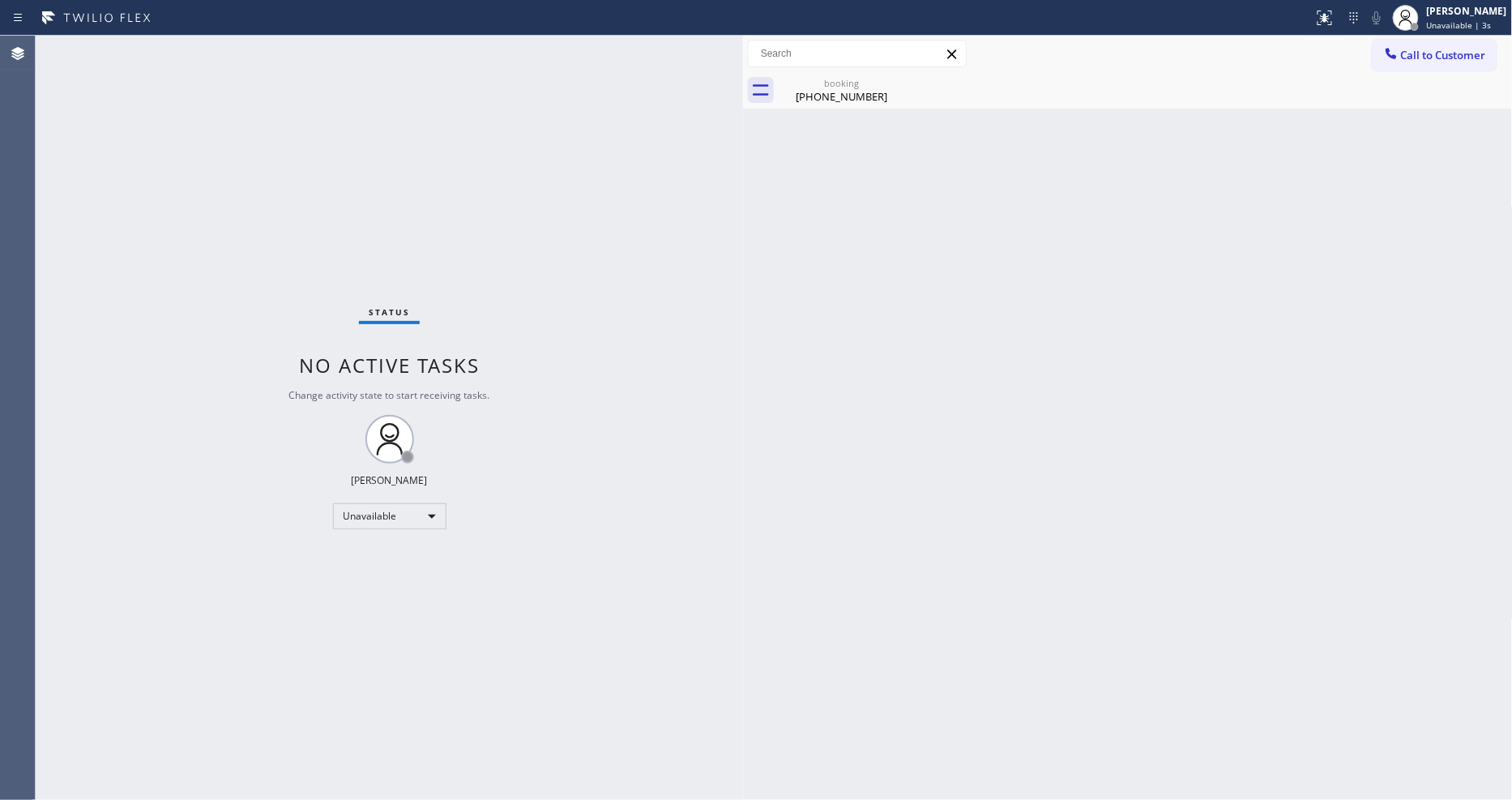
click at [1410, 61] on button "Call to Customer" at bounding box center [1434, 55] width 124 height 31
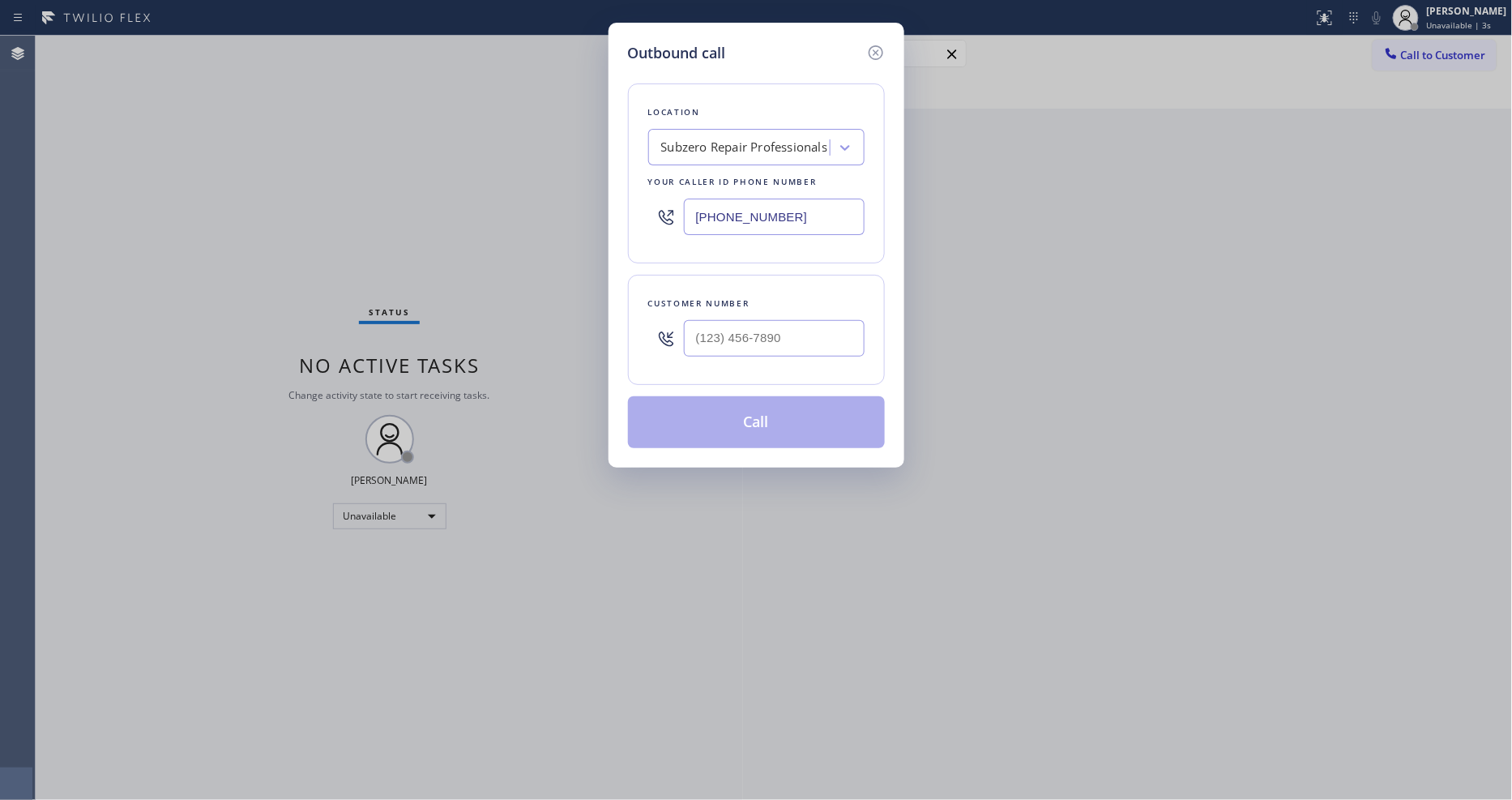
click at [796, 138] on div "Subzero Repair Professionals" at bounding box center [744, 148] width 167 height 18
paste input "Top Palo Alto AC and Heating"
type input "Top Palo Alto AC and Heating"
click at [740, 180] on div "Top Palo Alto AC and Heating" at bounding box center [756, 181] width 216 height 29
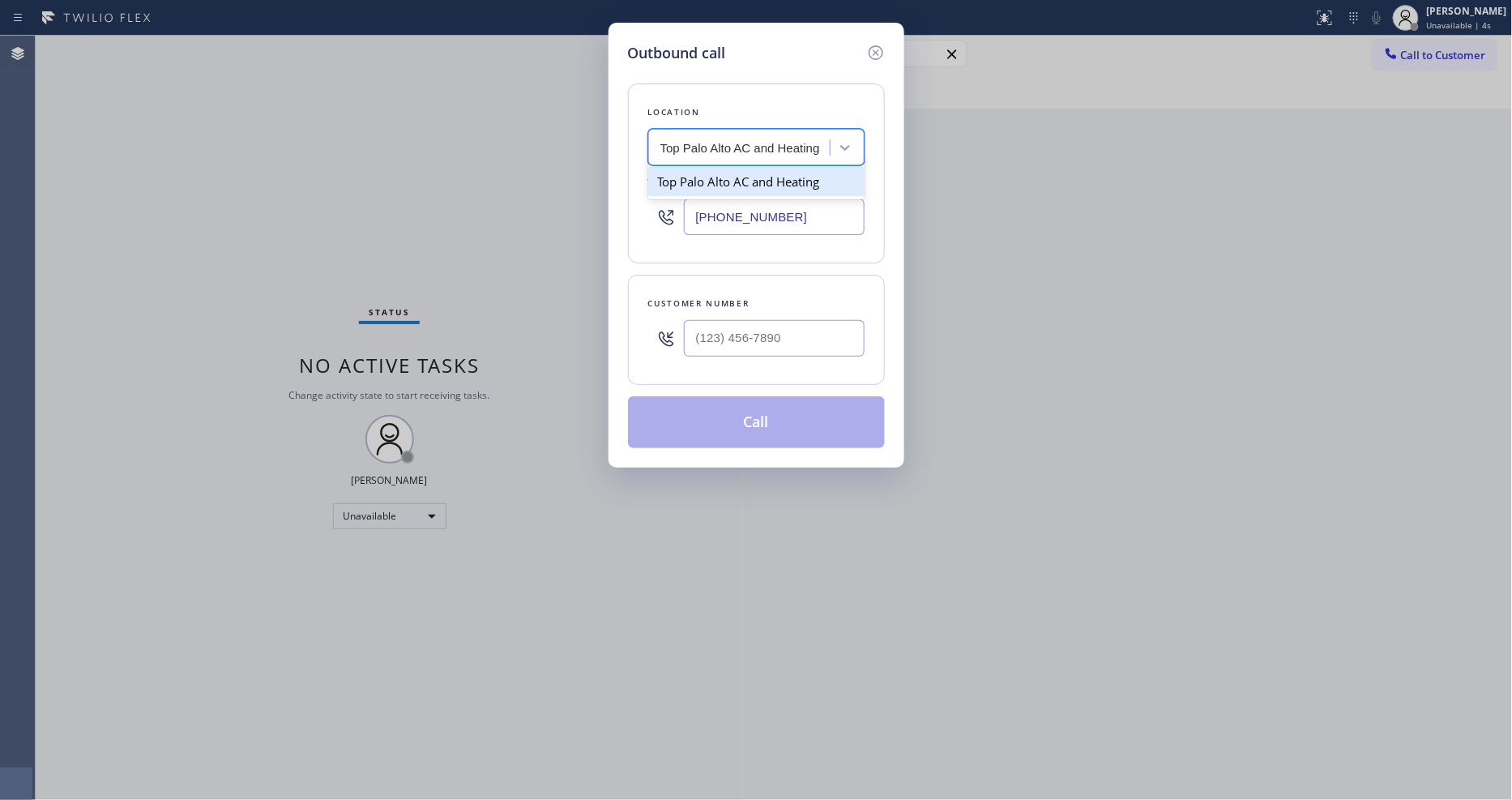
type input "(650) 665-6047"
click at [405, 246] on div "Outbound call Location Top Palo Alto AC and Heating Your caller id phone number…" at bounding box center [756, 400] width 1512 height 800
click at [761, 326] on input "(___) ___-____" at bounding box center [773, 338] width 181 height 37
paste input "240) 483-5438"
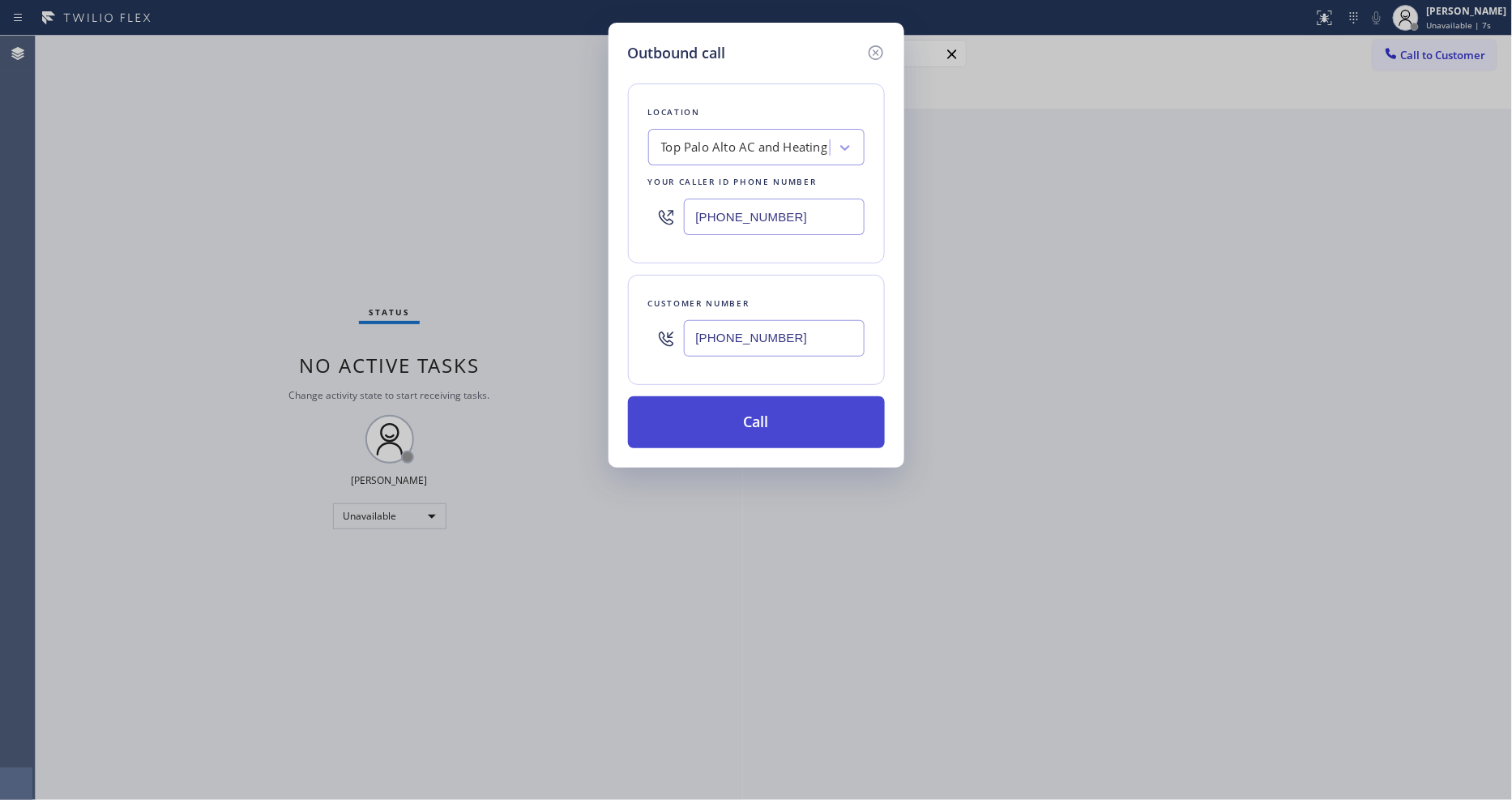
type input "(240) 483-5438"
click at [717, 431] on button "Call" at bounding box center [756, 422] width 257 height 52
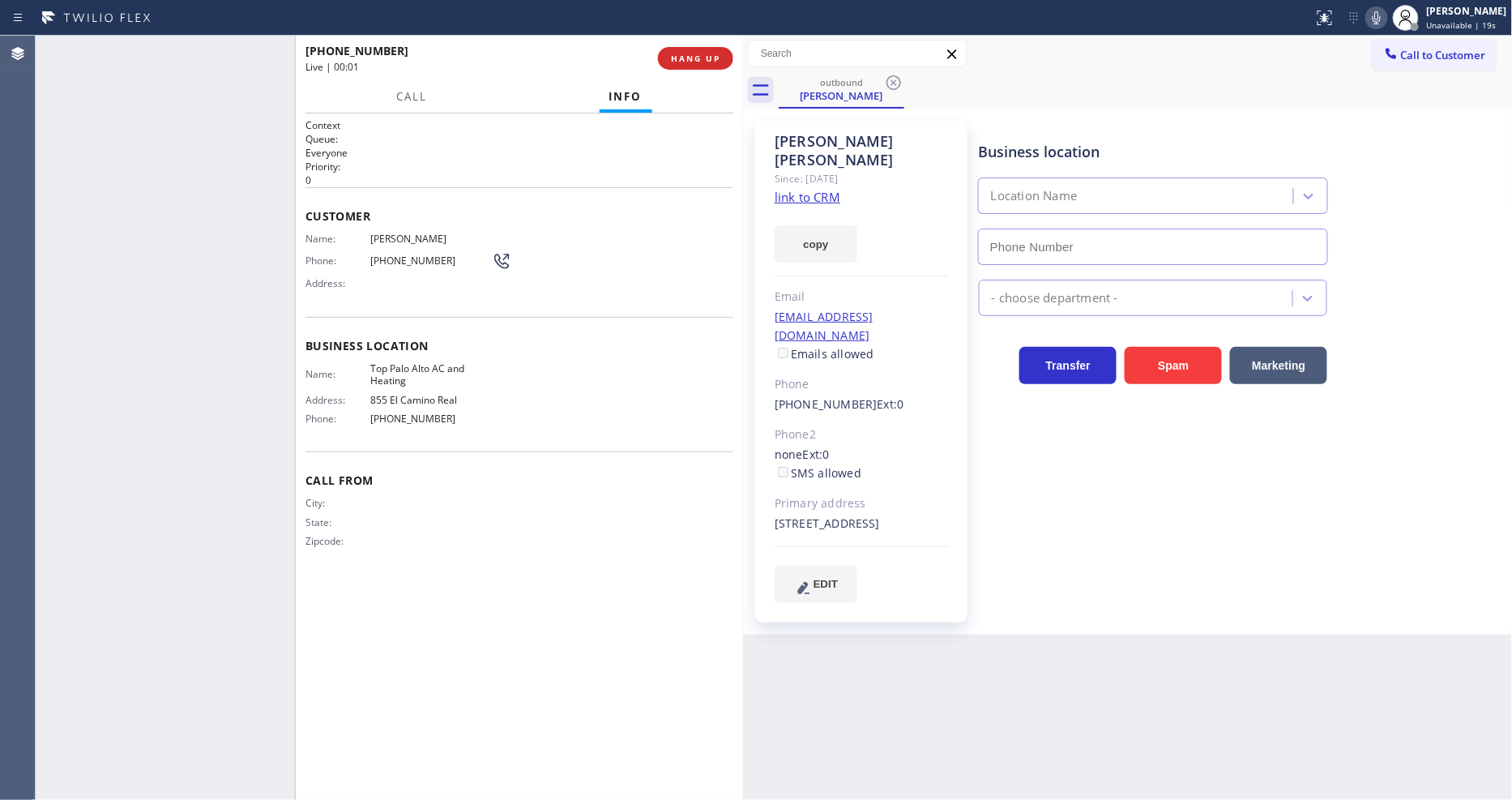
type input "(650) 665-6047"
click at [416, 365] on span "Top Palo Alto AC and Heating" at bounding box center [431, 374] width 122 height 25
click at [393, 219] on div "Customer Name: Jennifer Leo Phone: (240) 483-5438 Address:" at bounding box center [519, 251] width 428 height 129
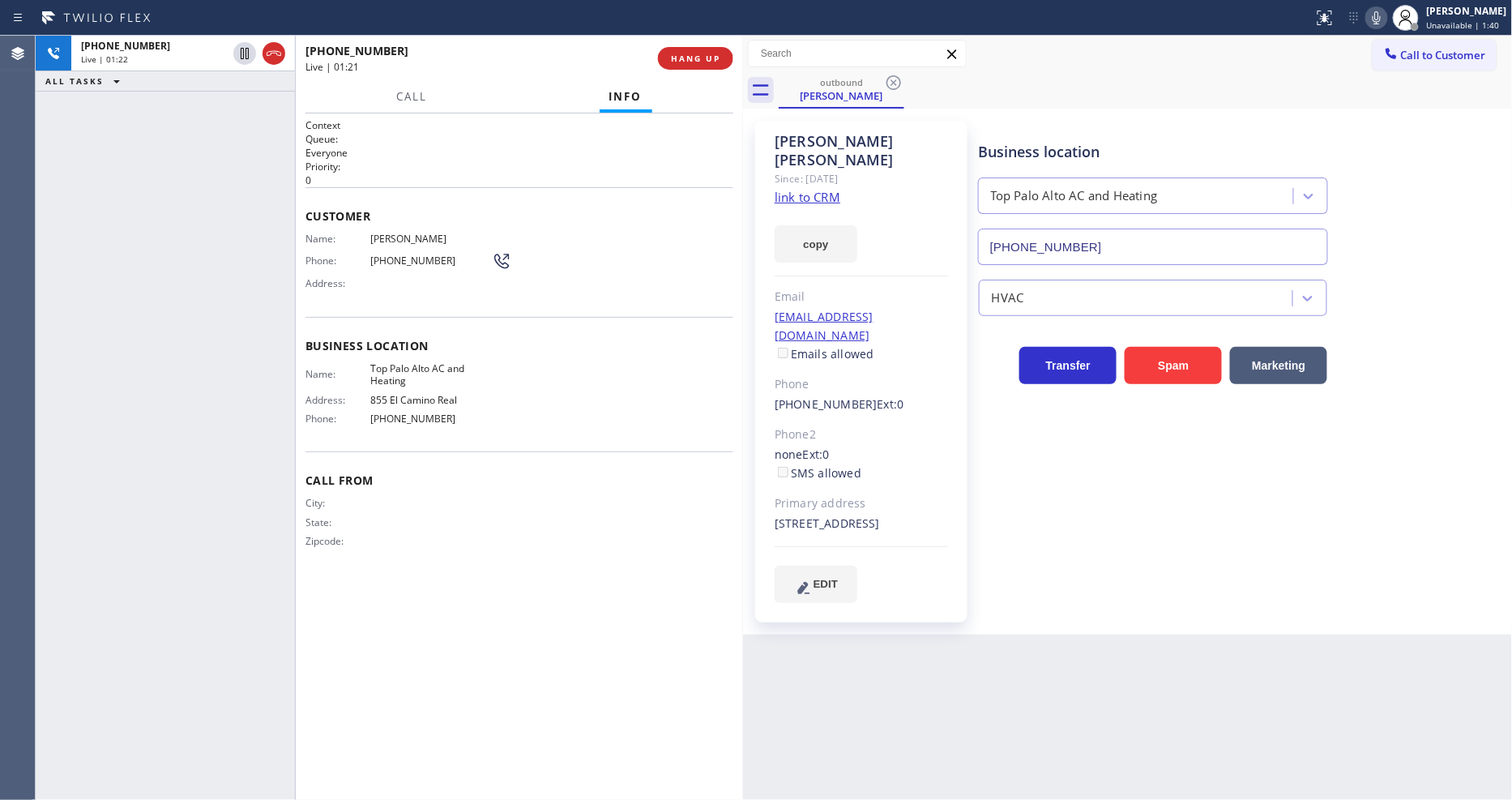
click at [393, 239] on span "Jennifer Leo" at bounding box center [431, 238] width 122 height 12
click at [418, 255] on span "(240) 483-5438" at bounding box center [431, 260] width 122 height 12
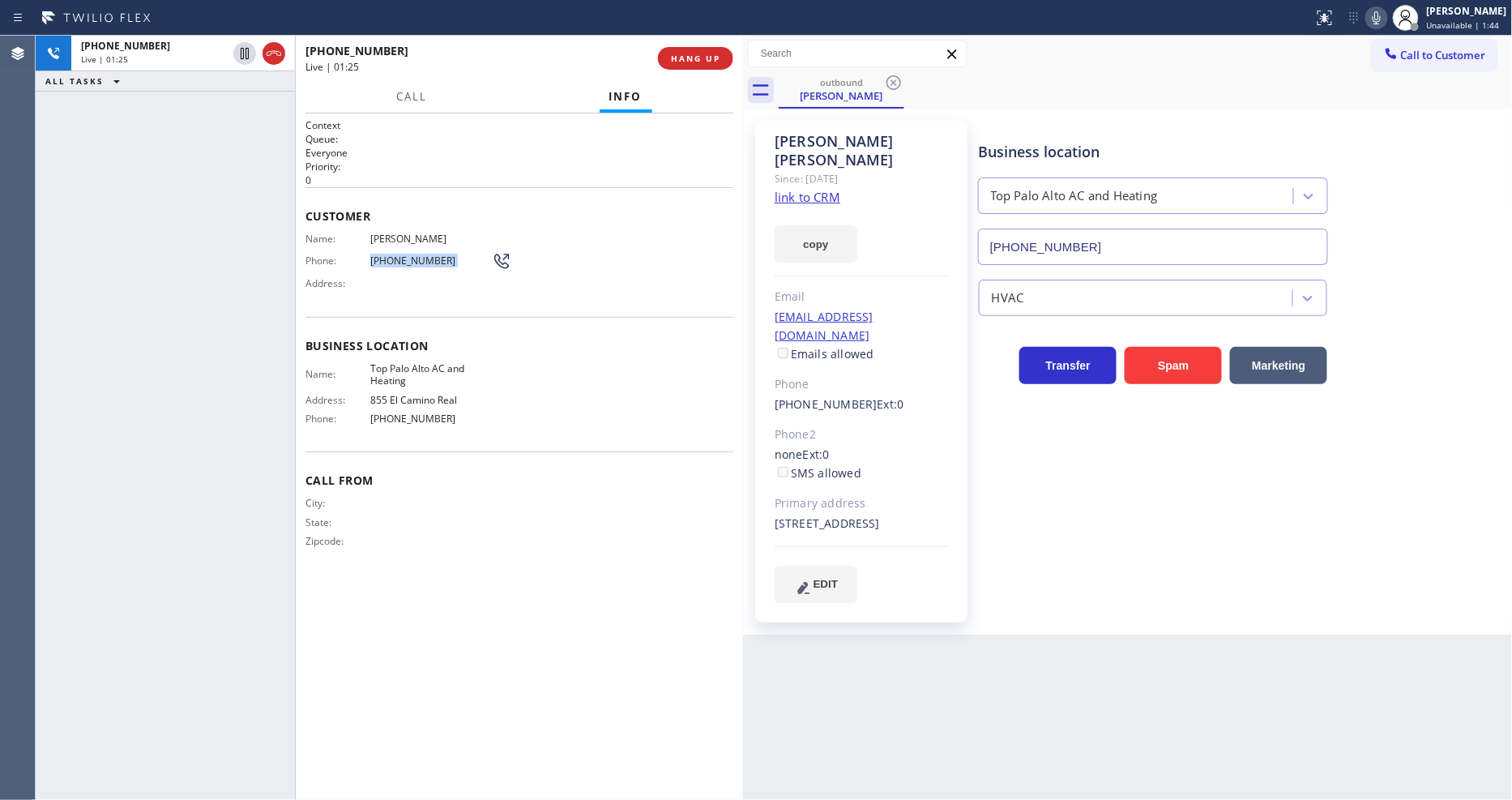
click at [418, 255] on span "(240) 483-5438" at bounding box center [431, 260] width 122 height 12
click at [241, 52] on icon at bounding box center [245, 53] width 8 height 11
click at [1386, 18] on icon at bounding box center [1375, 17] width 19 height 19
click at [245, 53] on icon at bounding box center [245, 53] width 11 height 11
drag, startPoint x: 1397, startPoint y: 14, endPoint x: 1409, endPoint y: 5, distance: 15.0
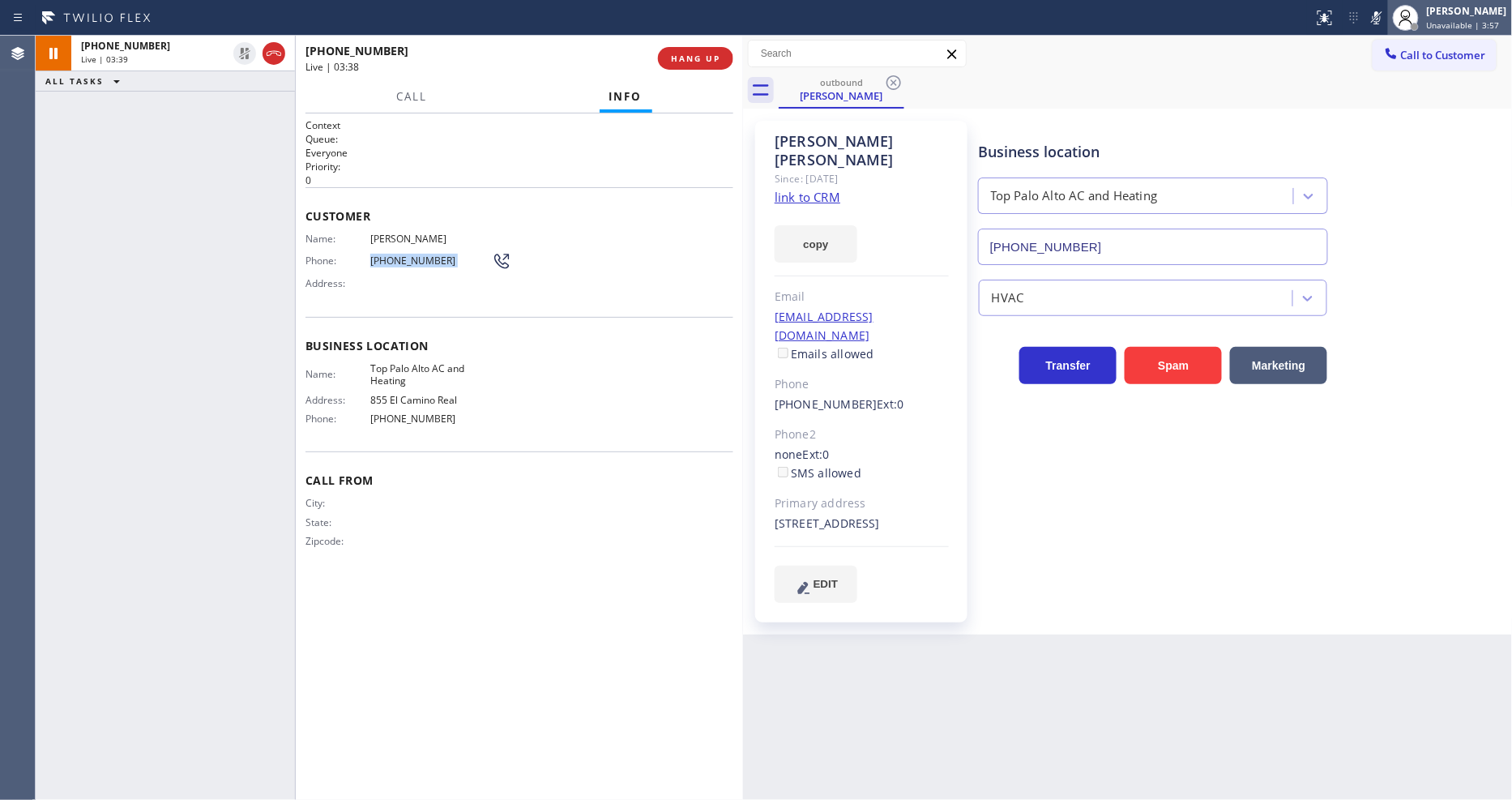
click at [1386, 14] on icon at bounding box center [1375, 17] width 19 height 19
drag, startPoint x: 1111, startPoint y: 561, endPoint x: 875, endPoint y: 591, distance: 237.9
click at [1093, 556] on div "Business location Top Palo Alto AC and Heating (650) 665-6047 HVAC Transfer Spa…" at bounding box center [1242, 361] width 533 height 473
drag, startPoint x: 1200, startPoint y: 549, endPoint x: 992, endPoint y: 392, distance: 260.6
click at [1196, 545] on div "Business location Top Palo Alto AC and Heating (650) 665-6047 HVAC Transfer Spa…" at bounding box center [1242, 361] width 533 height 473
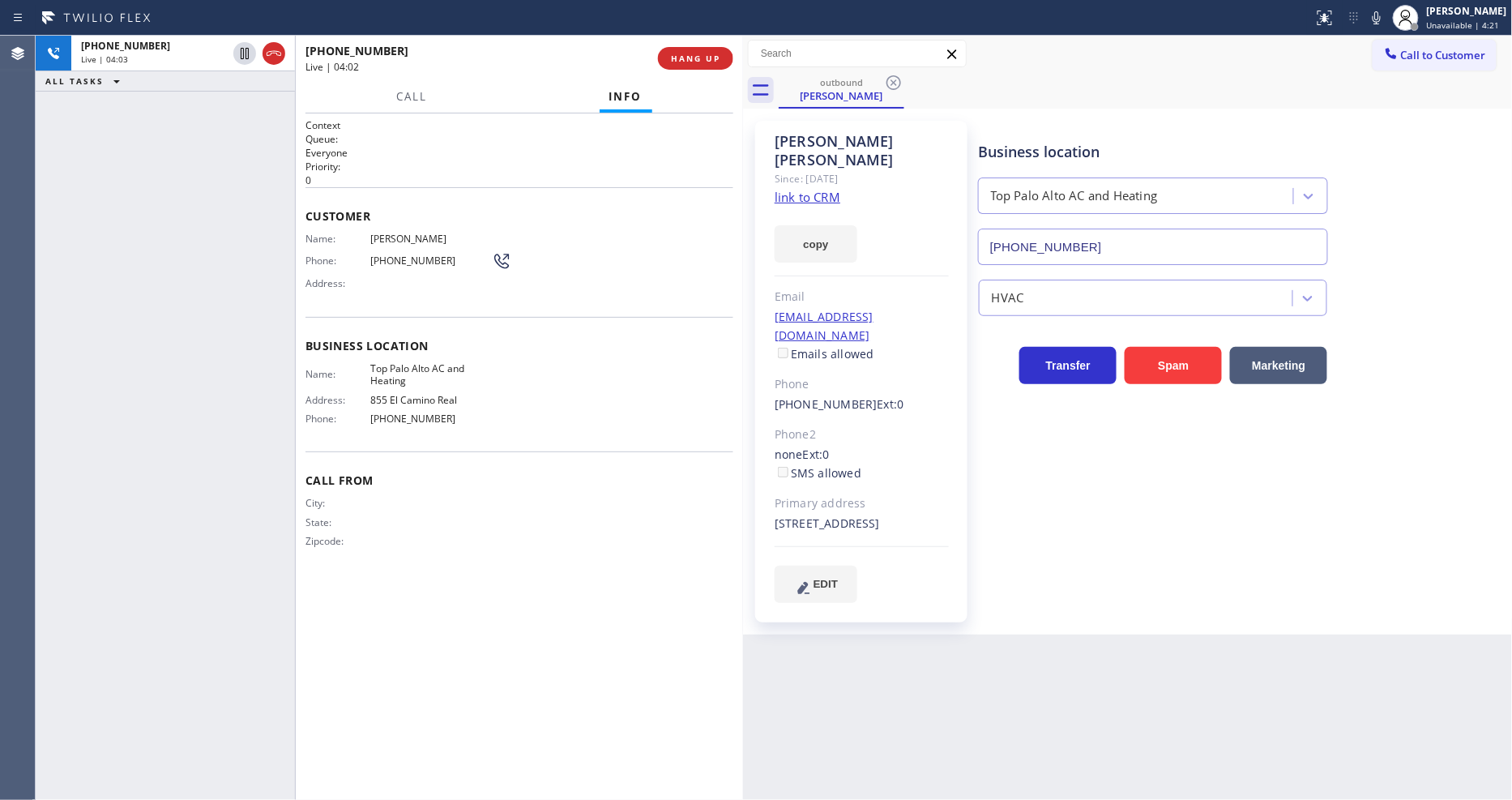
click at [905, 308] on div "jennifertleo@gmail.com Emails allowed" at bounding box center [861, 335] width 174 height 56
click at [354, 132] on h2 "Queue:" at bounding box center [519, 138] width 428 height 14
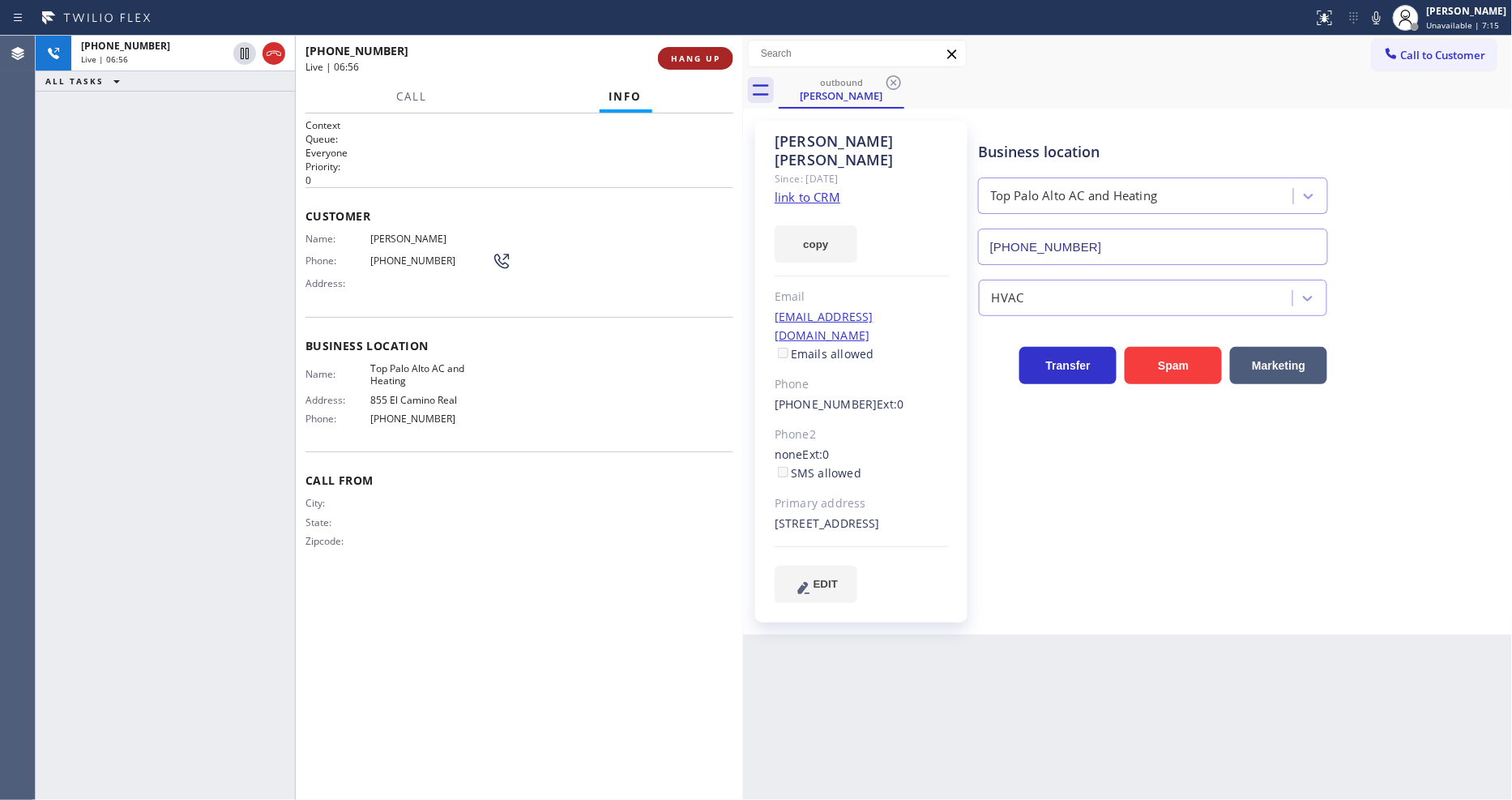
click at [668, 65] on button "HANG UP" at bounding box center [696, 58] width 75 height 23
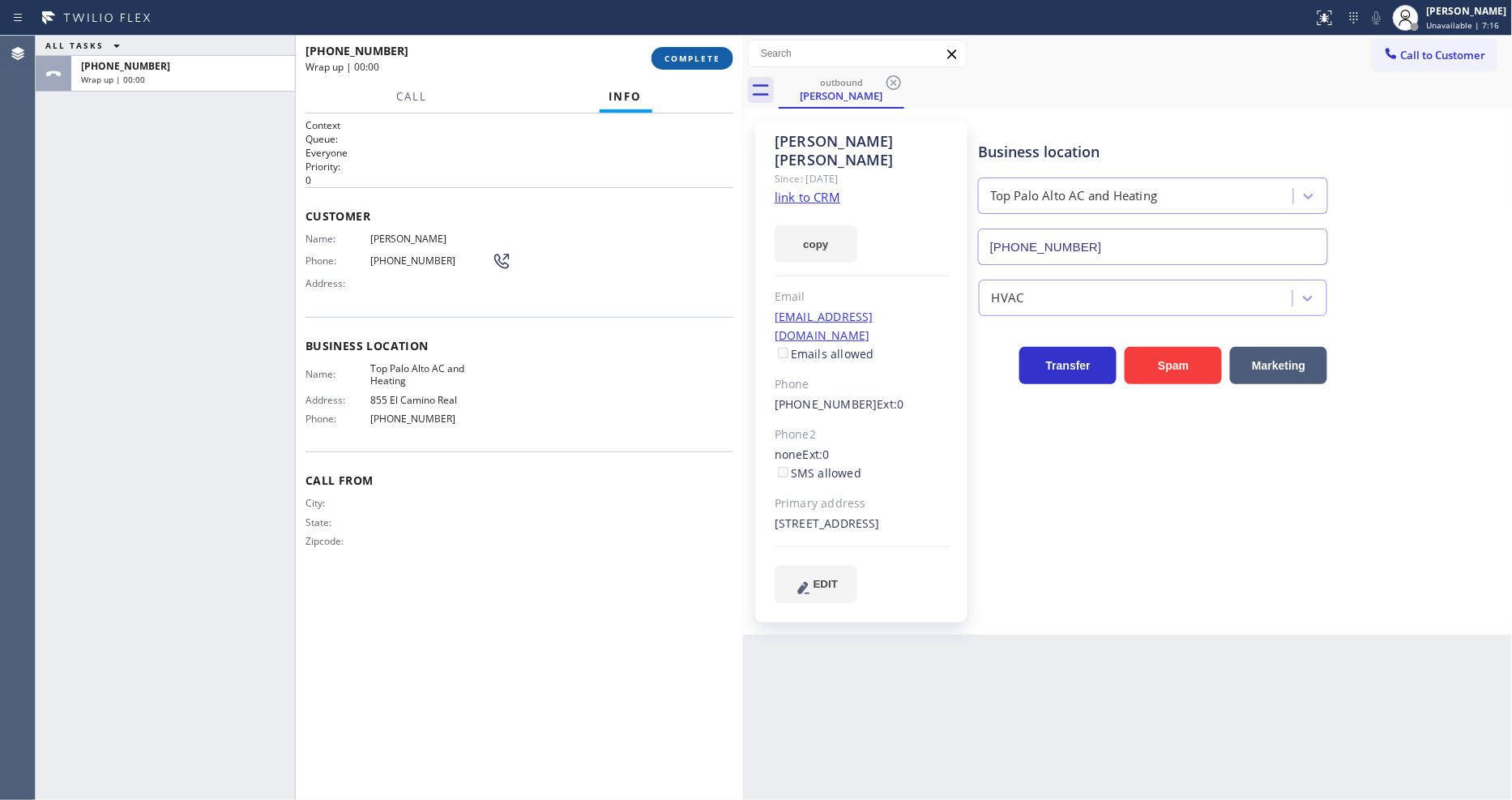
click at [668, 65] on button "COMPLETE" at bounding box center [692, 58] width 82 height 23
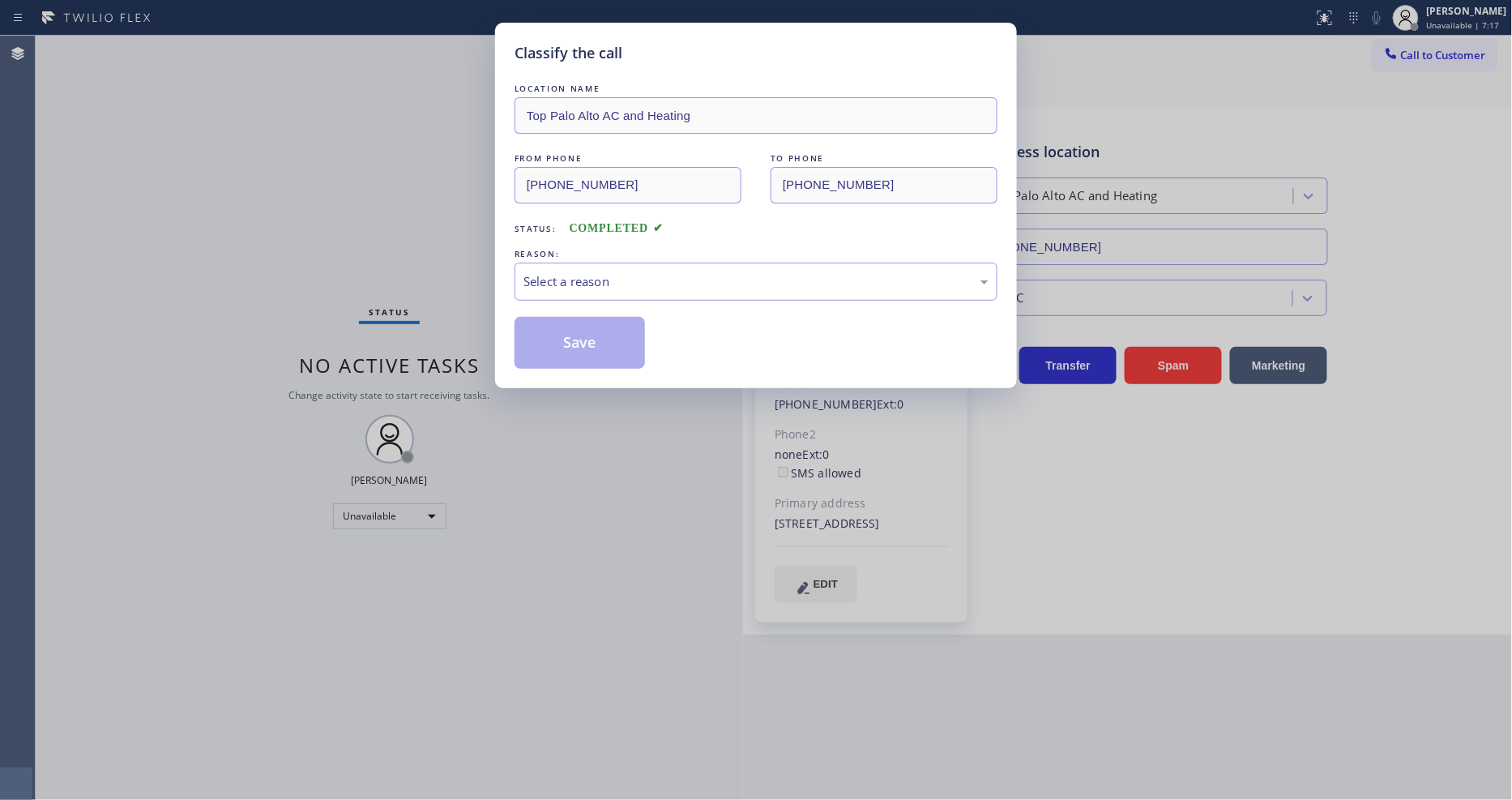
click at [597, 272] on div "Select a reason" at bounding box center [755, 281] width 465 height 18
click at [592, 323] on button "Save" at bounding box center [579, 343] width 130 height 52
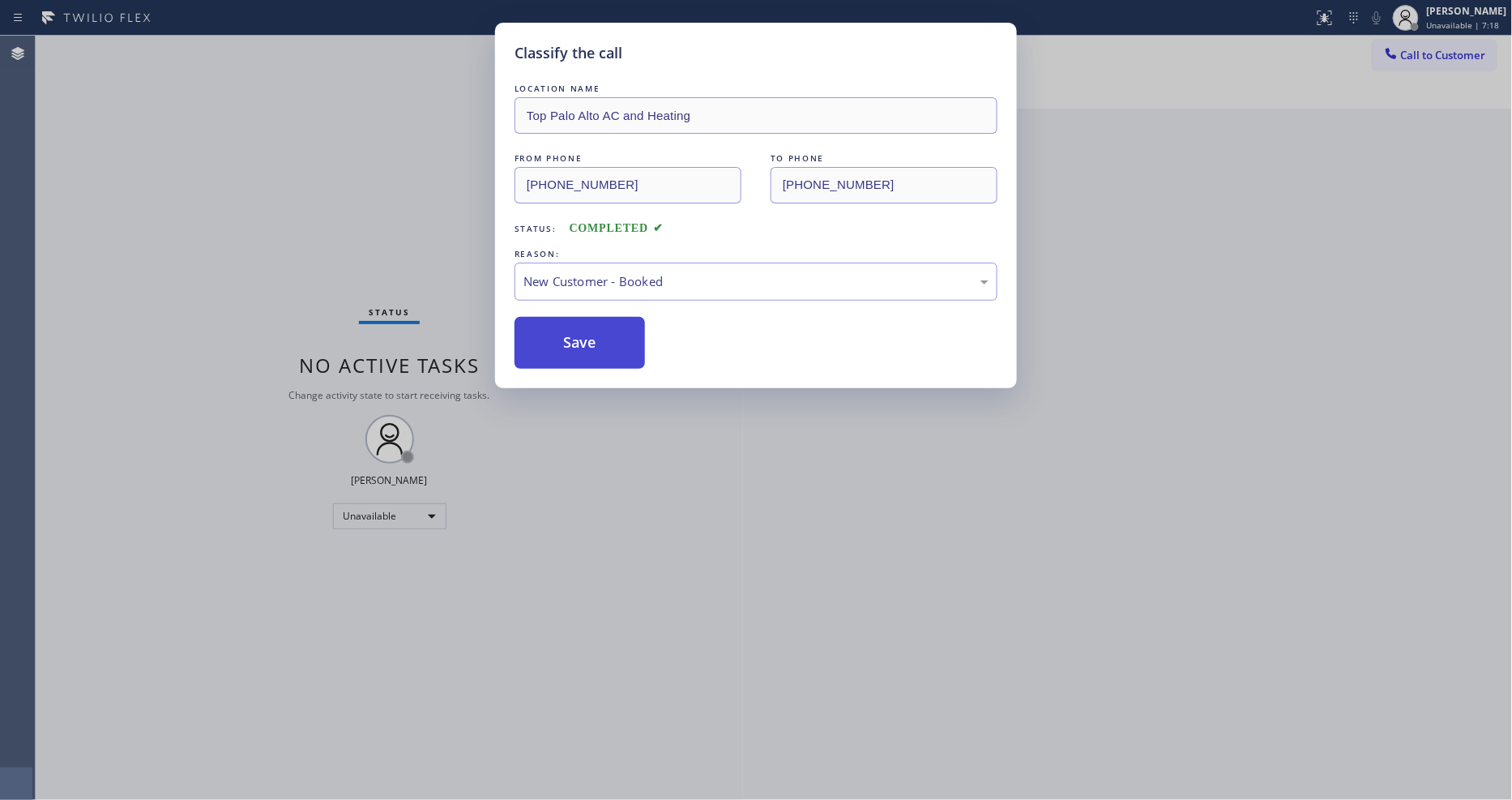
click at [592, 323] on button "Save" at bounding box center [579, 343] width 130 height 52
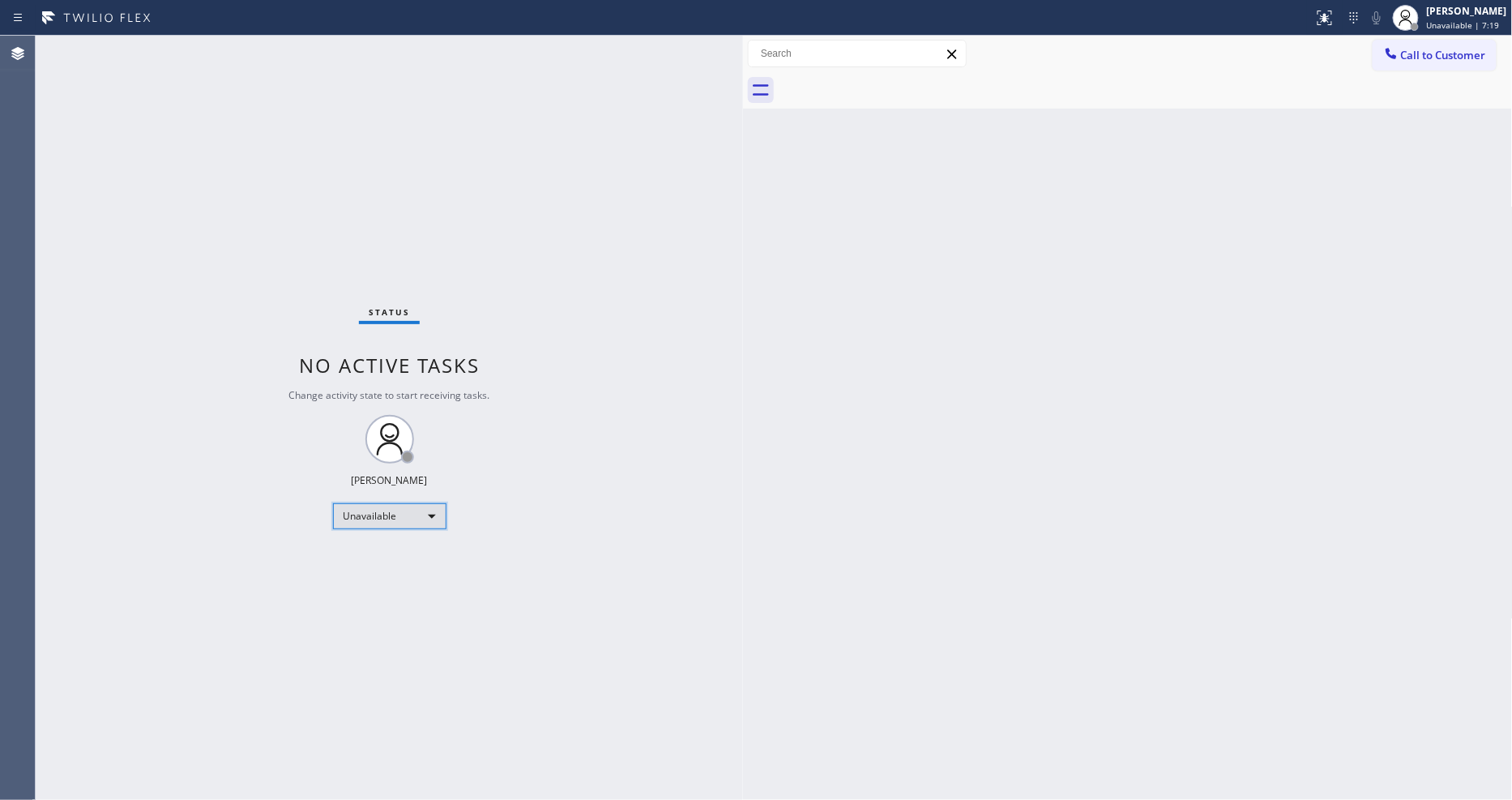
click at [415, 521] on div "Unavailable" at bounding box center [389, 516] width 114 height 26
click at [407, 554] on li "Available" at bounding box center [388, 558] width 110 height 19
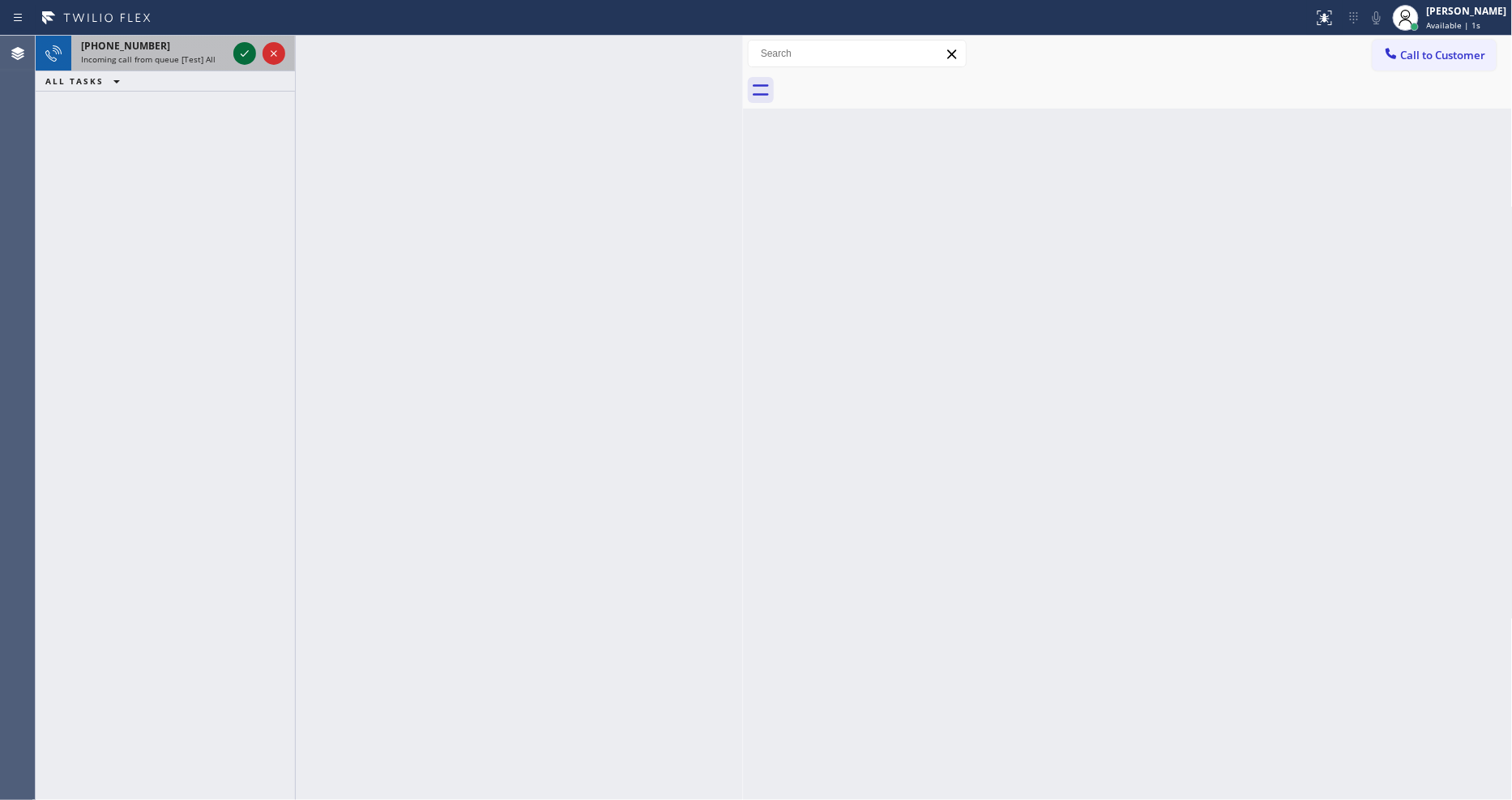
click at [246, 49] on icon at bounding box center [244, 53] width 19 height 19
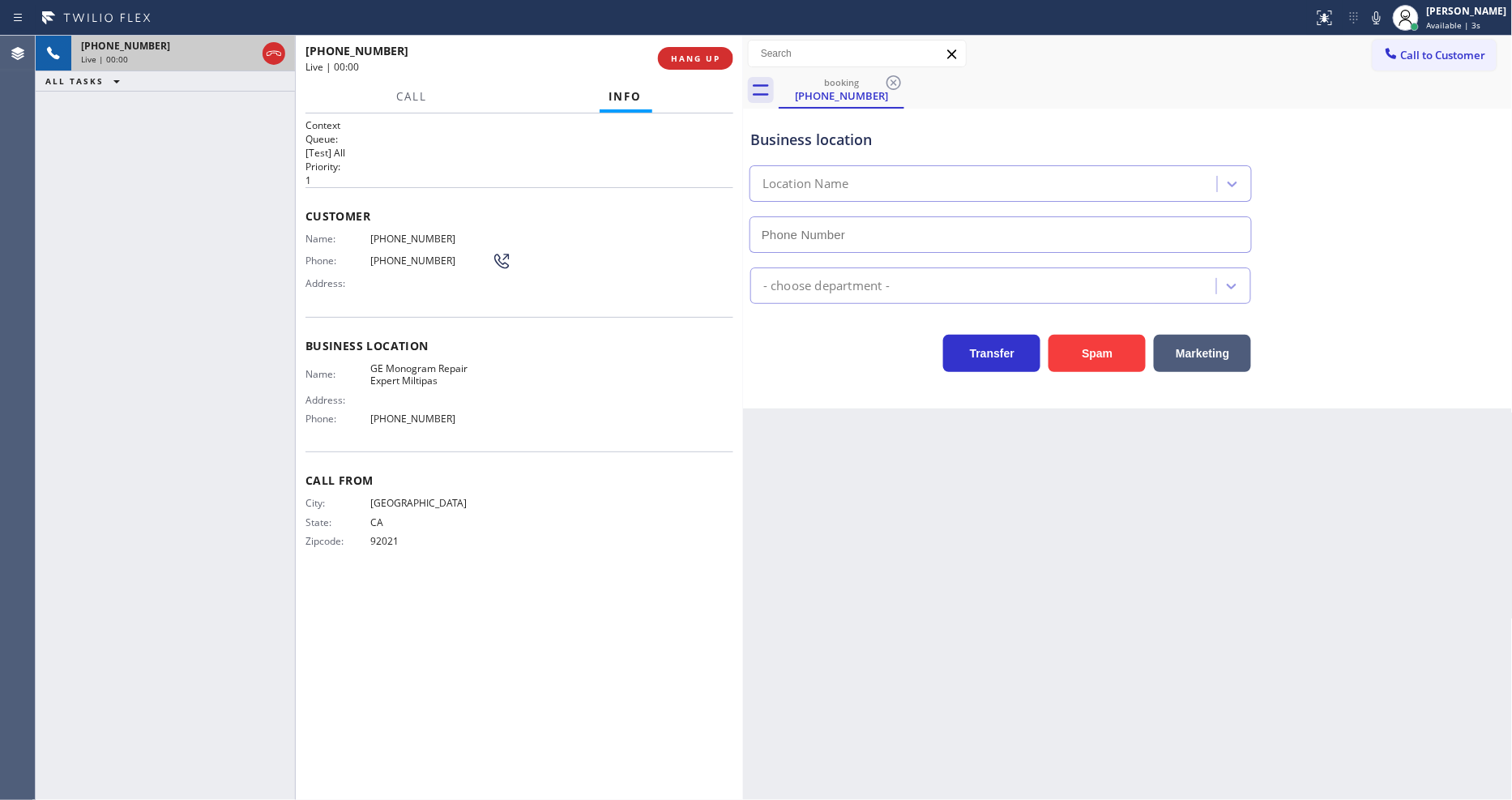
type input "(408) 583-6866"
drag, startPoint x: 425, startPoint y: 482, endPoint x: 570, endPoint y: 259, distance: 266.0
click at [424, 481] on span "Call From" at bounding box center [519, 479] width 428 height 16
click at [690, 65] on button "HANG UP" at bounding box center [696, 58] width 75 height 23
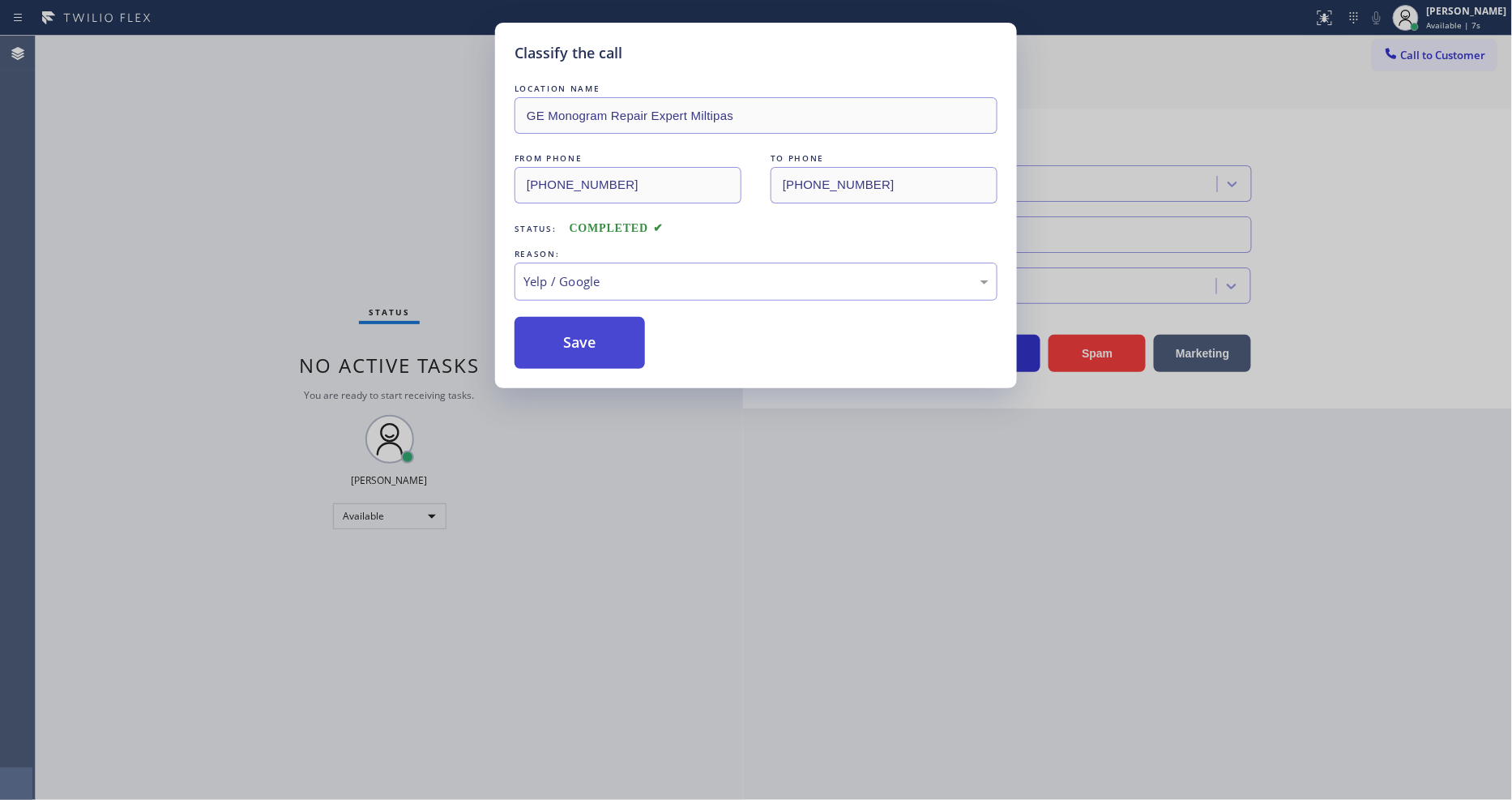
click at [562, 323] on button "Save" at bounding box center [579, 343] width 130 height 52
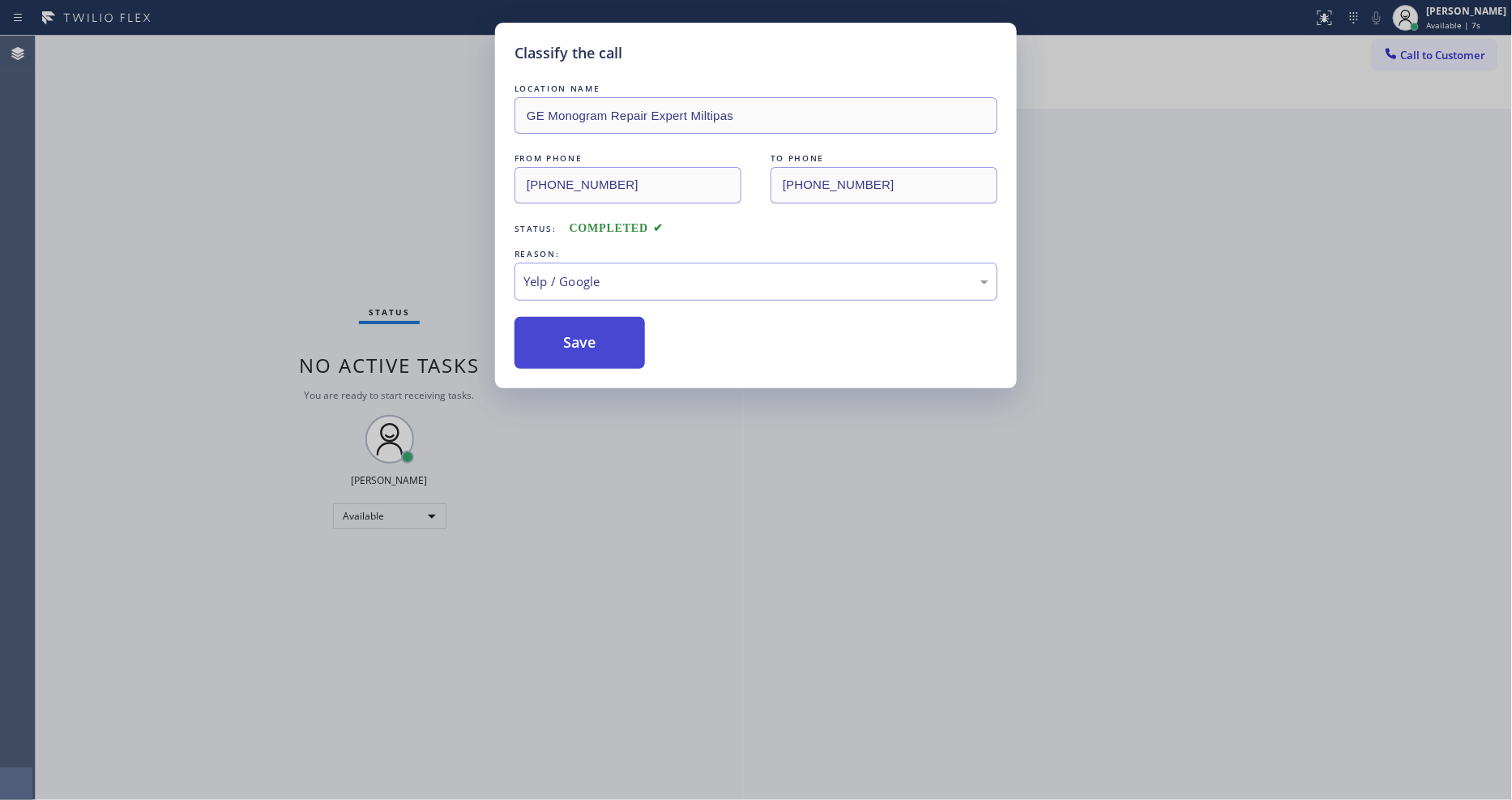
click at [562, 323] on button "Save" at bounding box center [579, 343] width 130 height 52
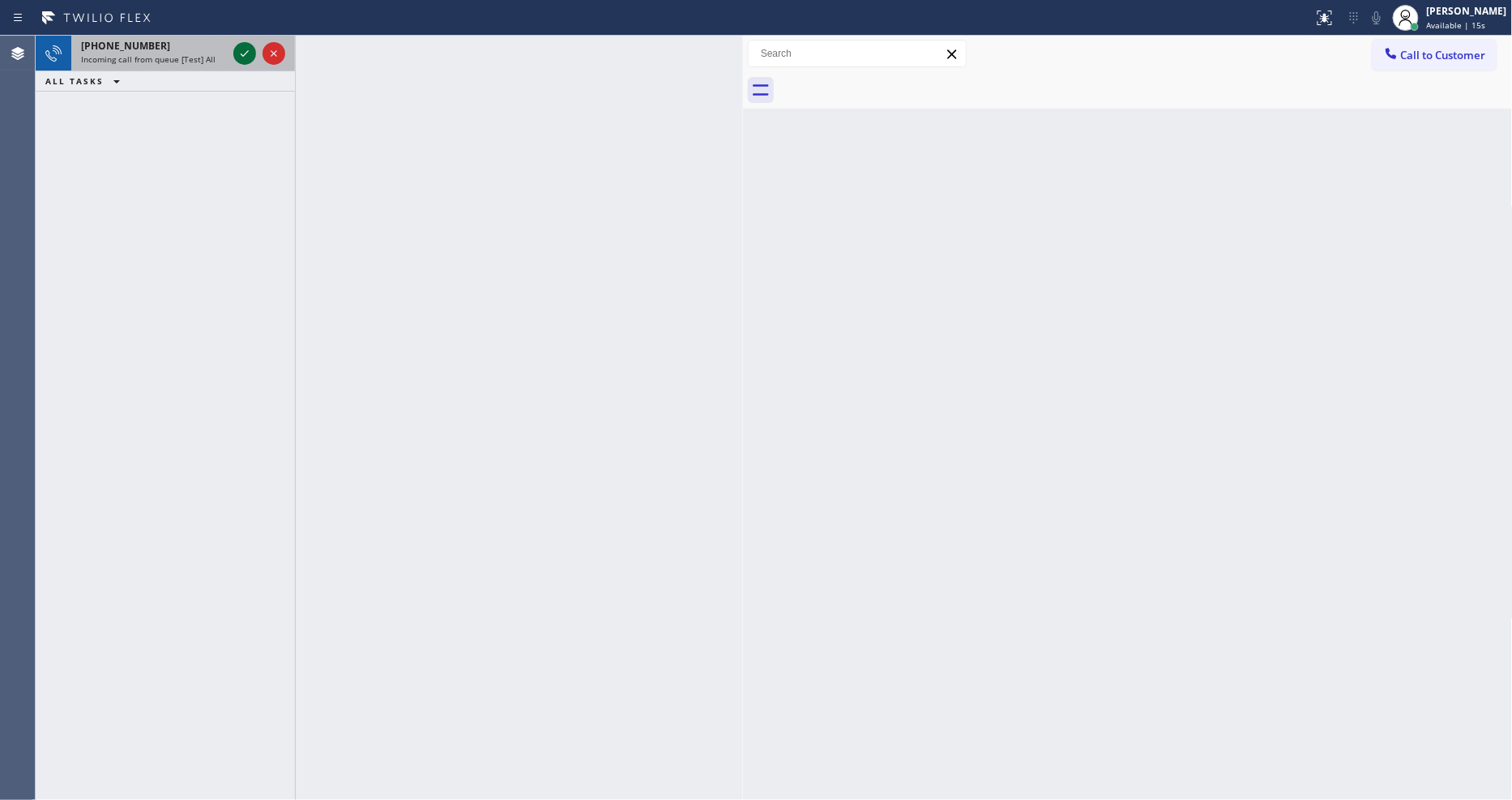
click at [241, 55] on icon at bounding box center [244, 53] width 19 height 19
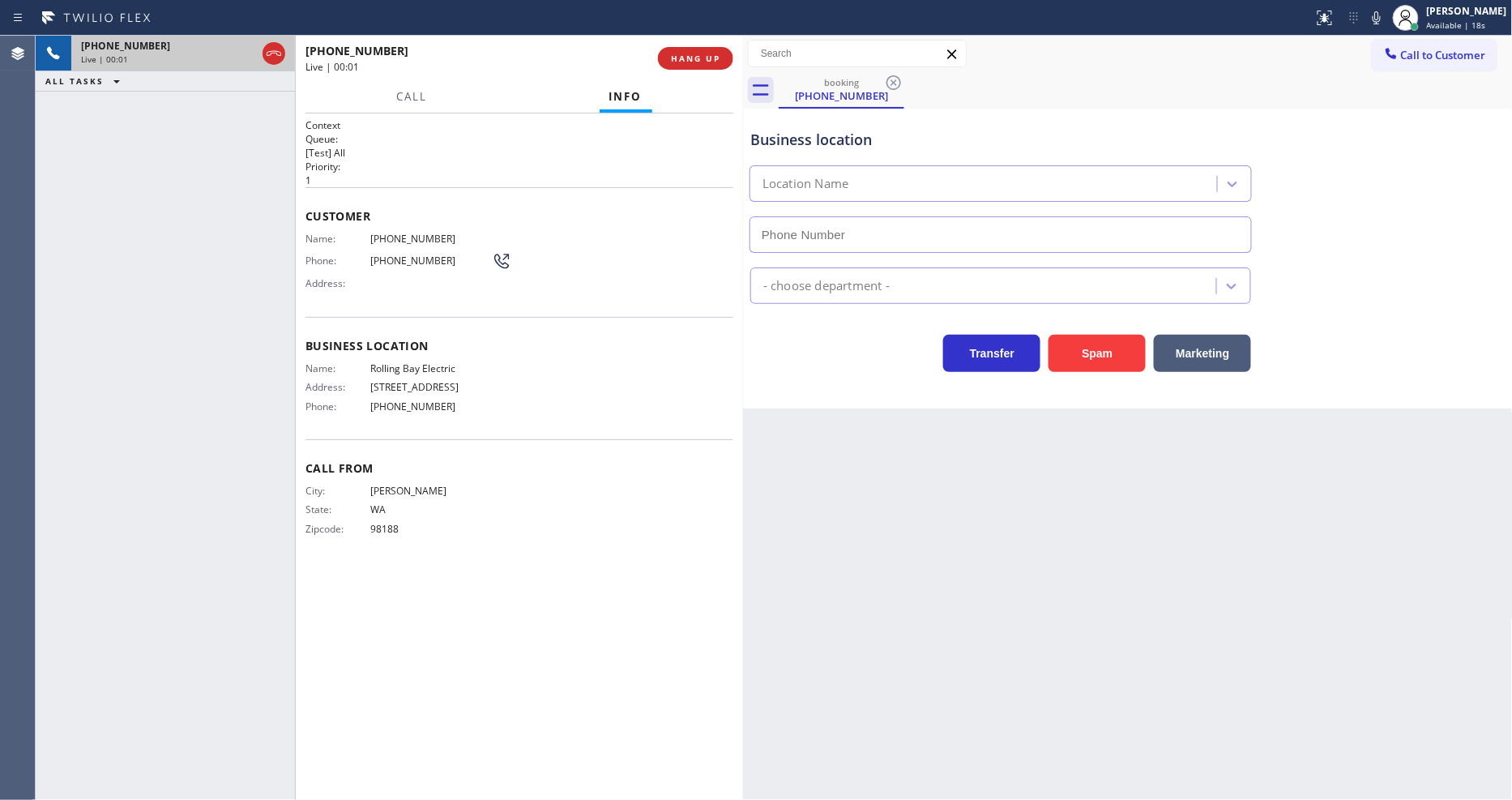
type input "(360) 401-4864"
drag, startPoint x: 400, startPoint y: 532, endPoint x: 430, endPoint y: 459, distance: 78.9
click at [398, 515] on span "WA" at bounding box center [431, 509] width 122 height 12
click at [697, 69] on button "HANG UP" at bounding box center [696, 58] width 75 height 23
click at [698, 65] on button "HANG UP" at bounding box center [696, 58] width 75 height 23
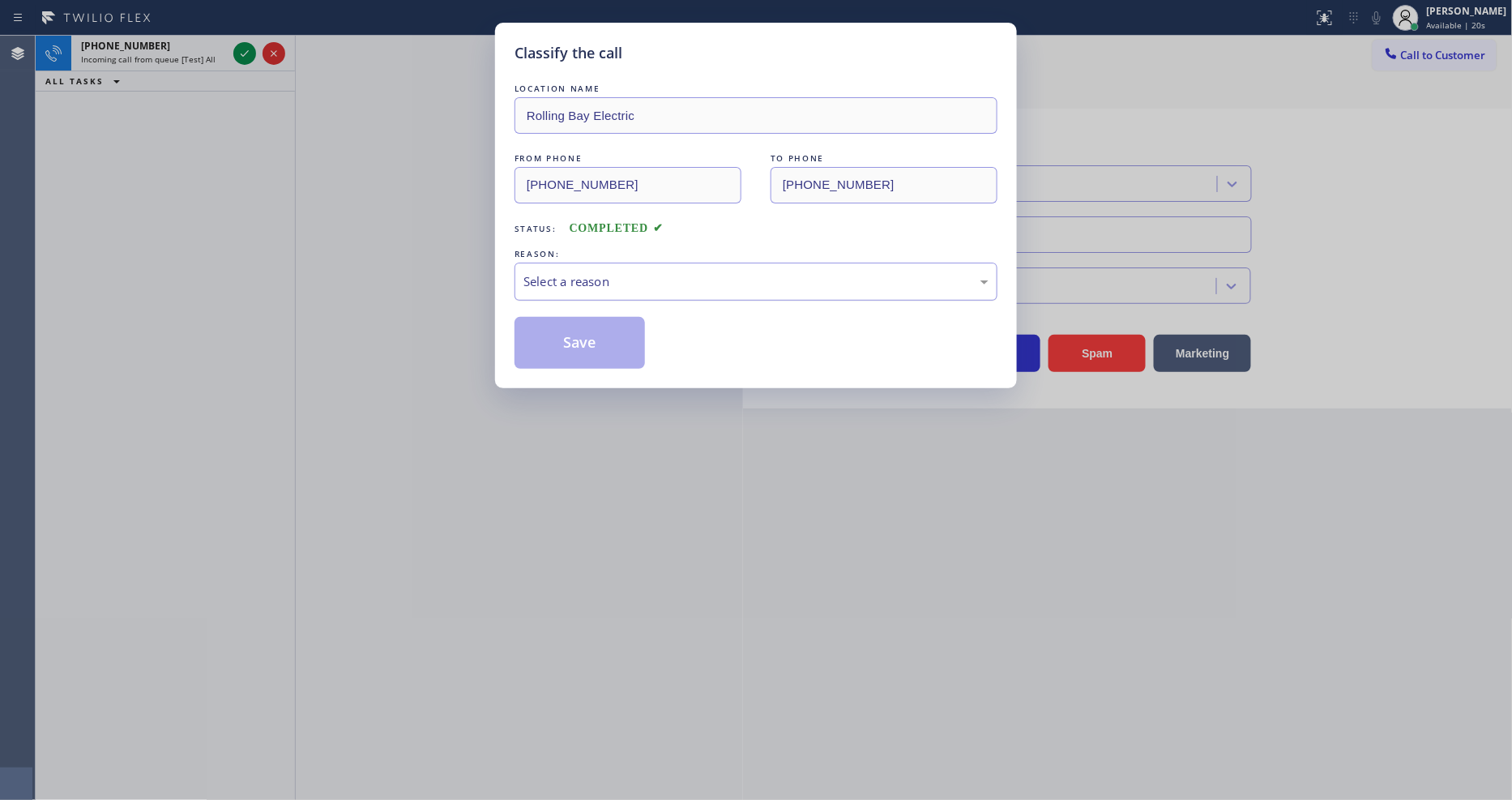
click at [651, 272] on div "Select a reason" at bounding box center [755, 281] width 465 height 18
click at [584, 332] on button "Save" at bounding box center [579, 343] width 130 height 52
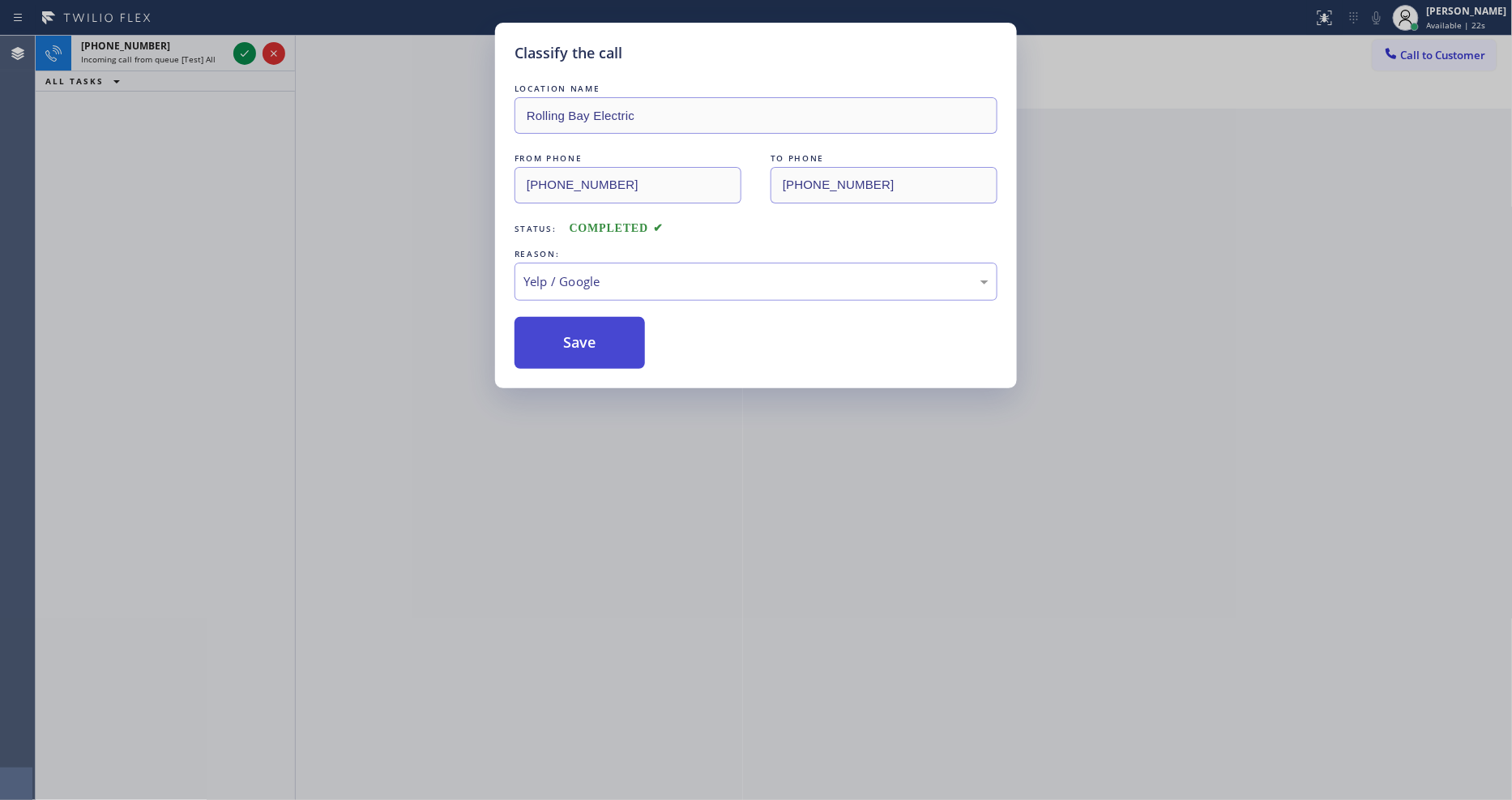
click at [584, 332] on button "Save" at bounding box center [579, 343] width 130 height 52
click at [241, 54] on div "Classify the call LOCATION NAME Rolling Bay Electric FROM PHONE (206) 288-8858 …" at bounding box center [756, 400] width 1512 height 800
click at [538, 330] on button "Save" at bounding box center [579, 343] width 130 height 52
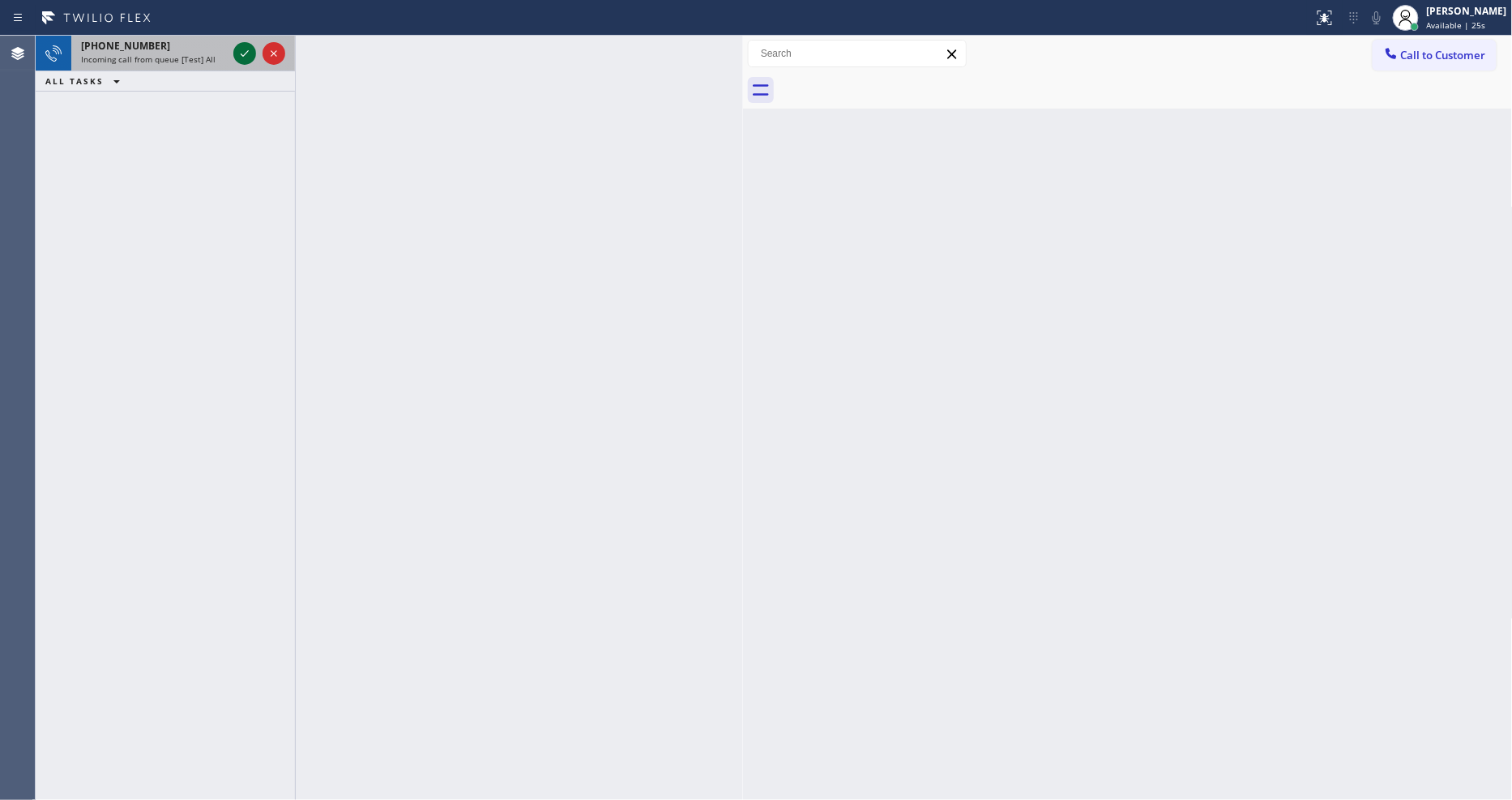
click at [246, 53] on icon at bounding box center [245, 53] width 8 height 6
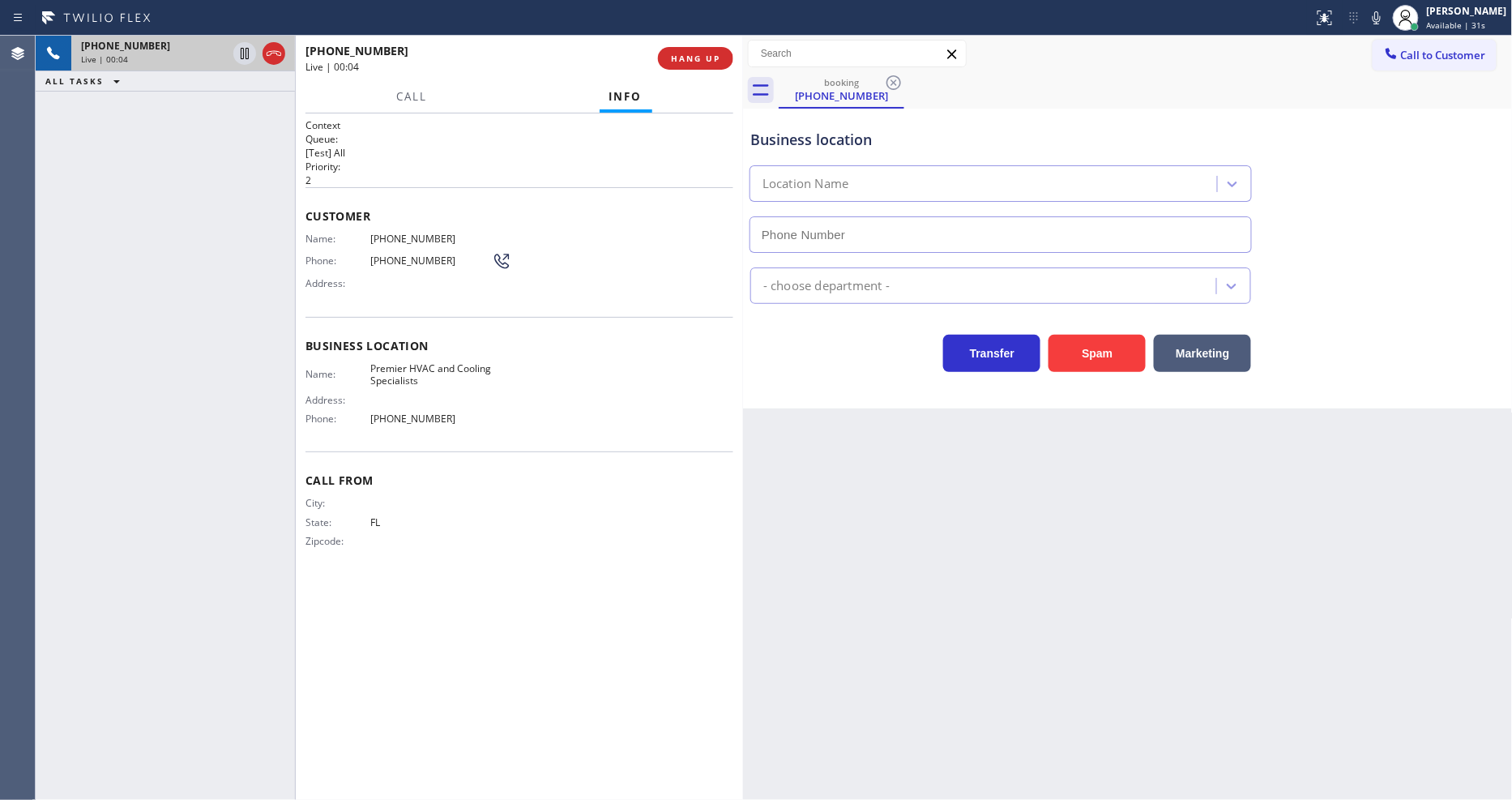
type input "(941) 299-7139"
click at [668, 63] on button "HANG UP" at bounding box center [696, 58] width 75 height 23
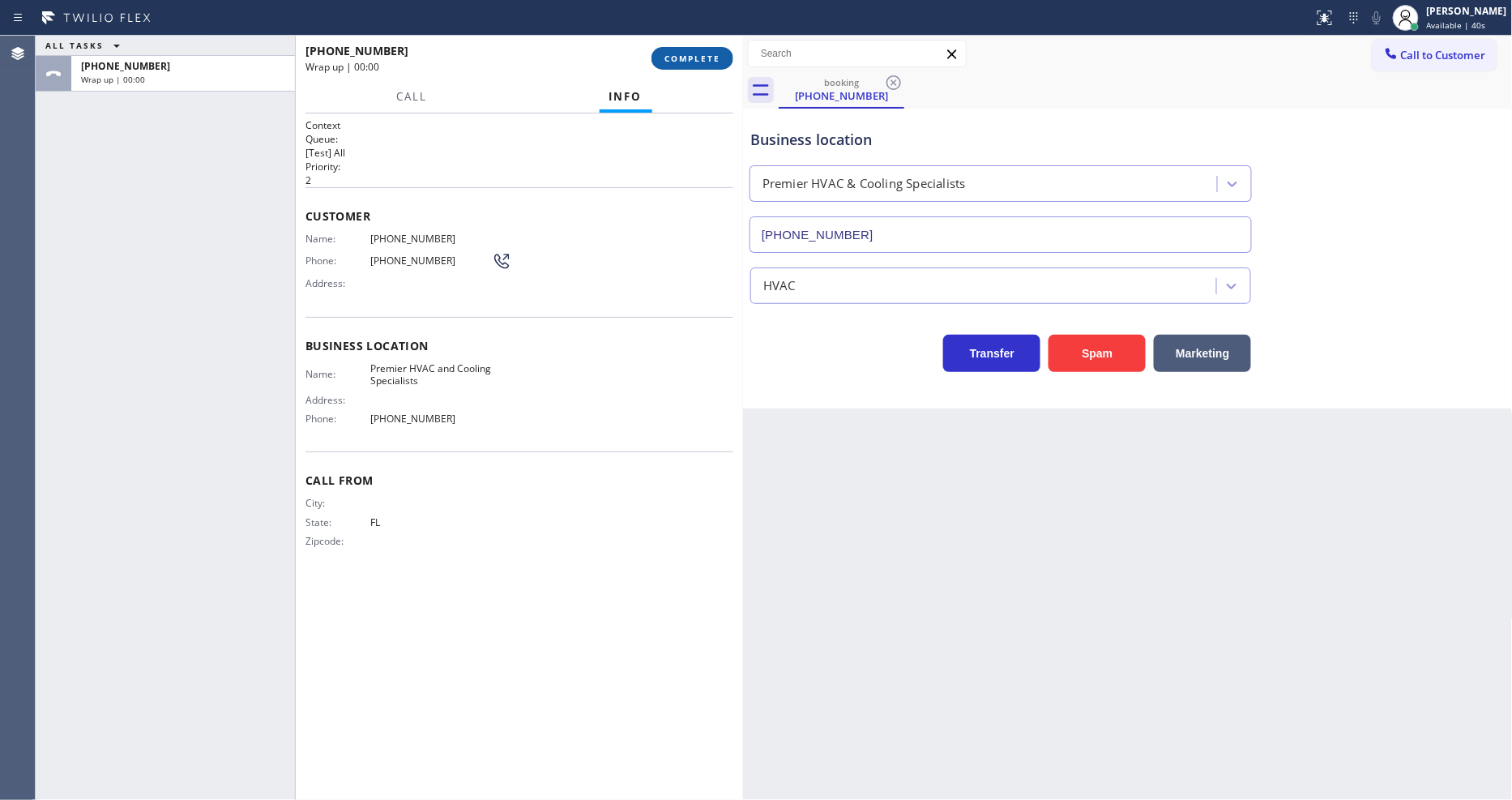
click at [668, 63] on span "COMPLETE" at bounding box center [692, 58] width 56 height 11
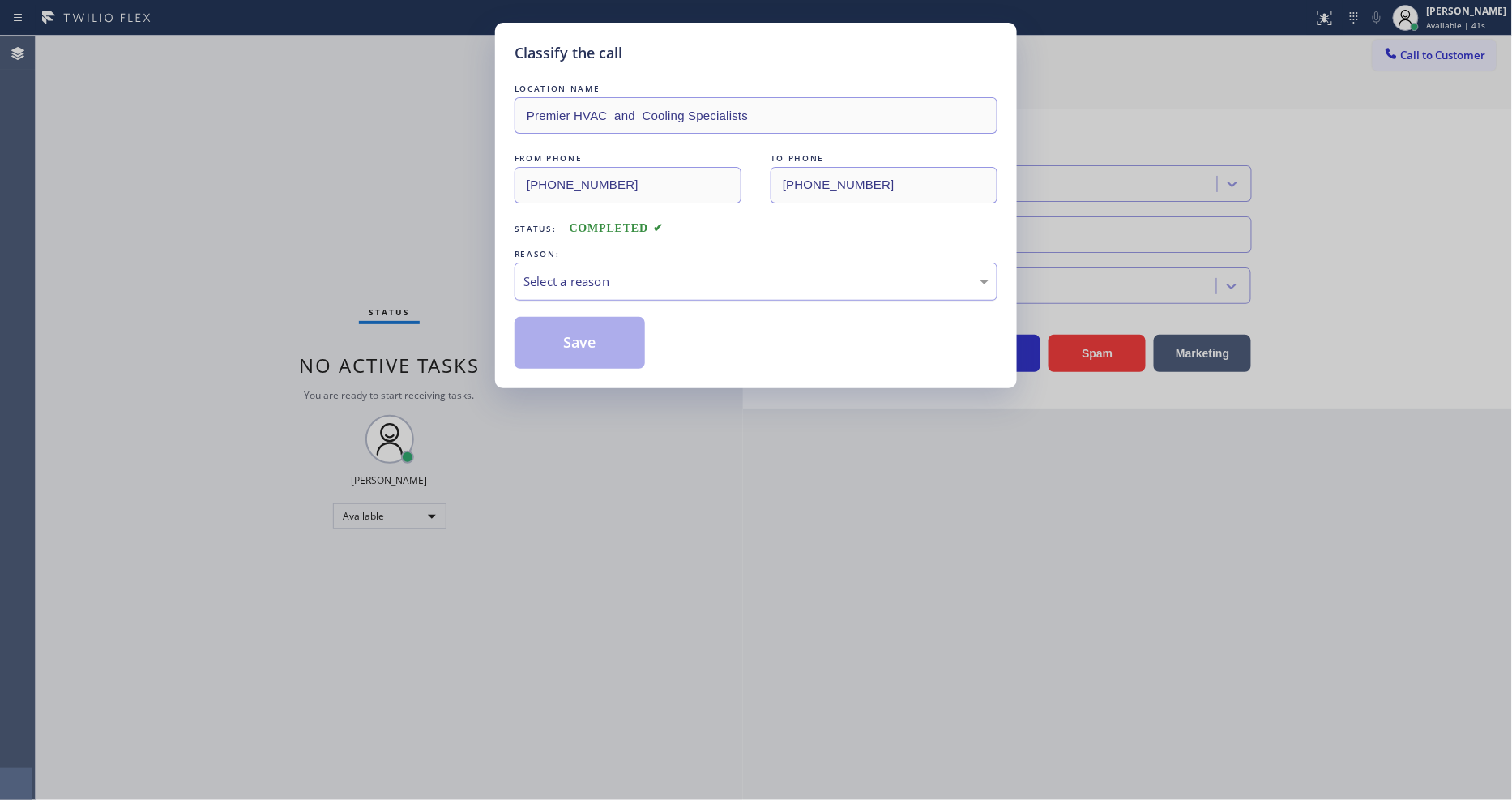
click at [578, 283] on div "Select a reason" at bounding box center [755, 281] width 465 height 18
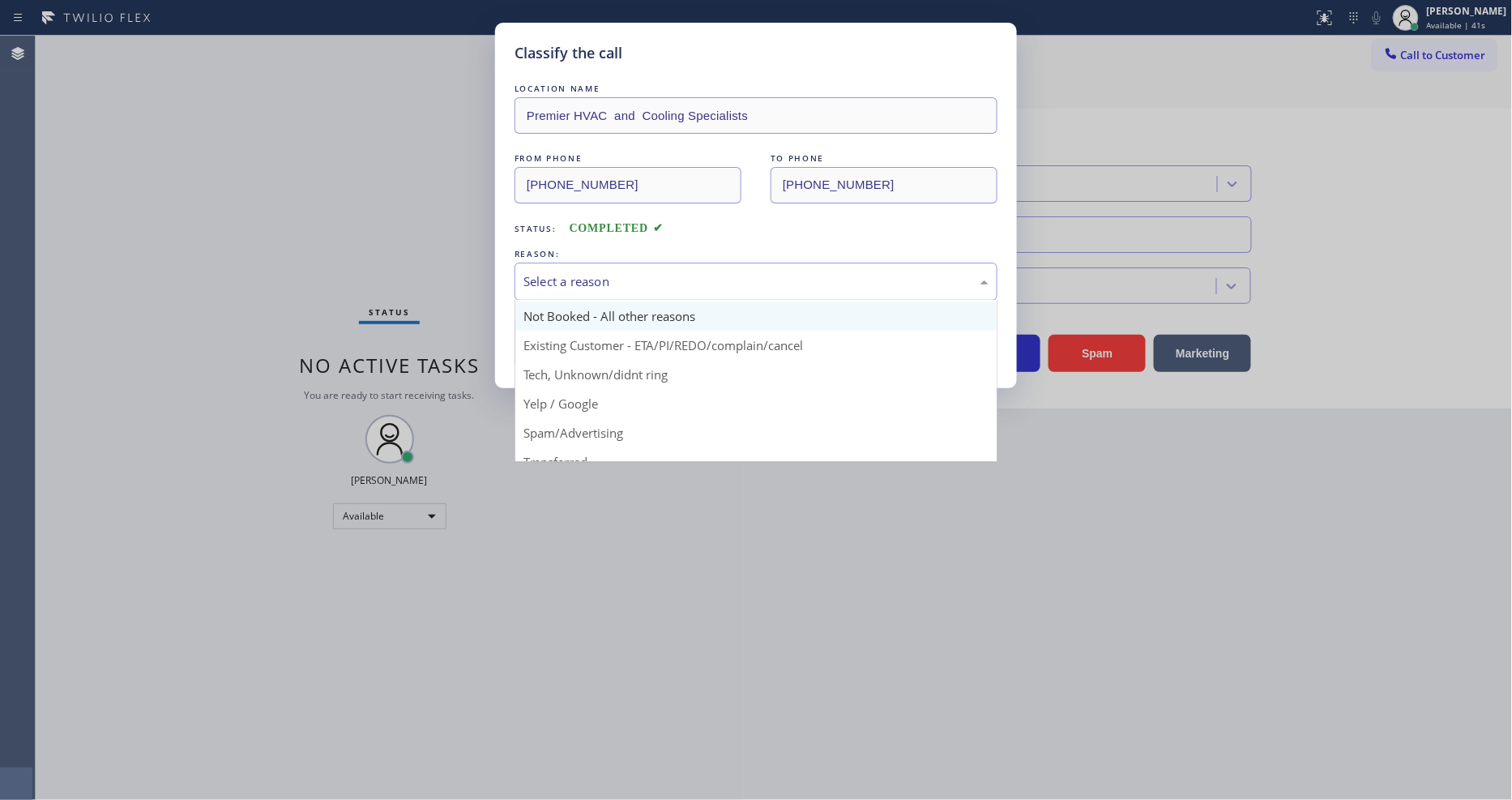
scroll to position [14, 0]
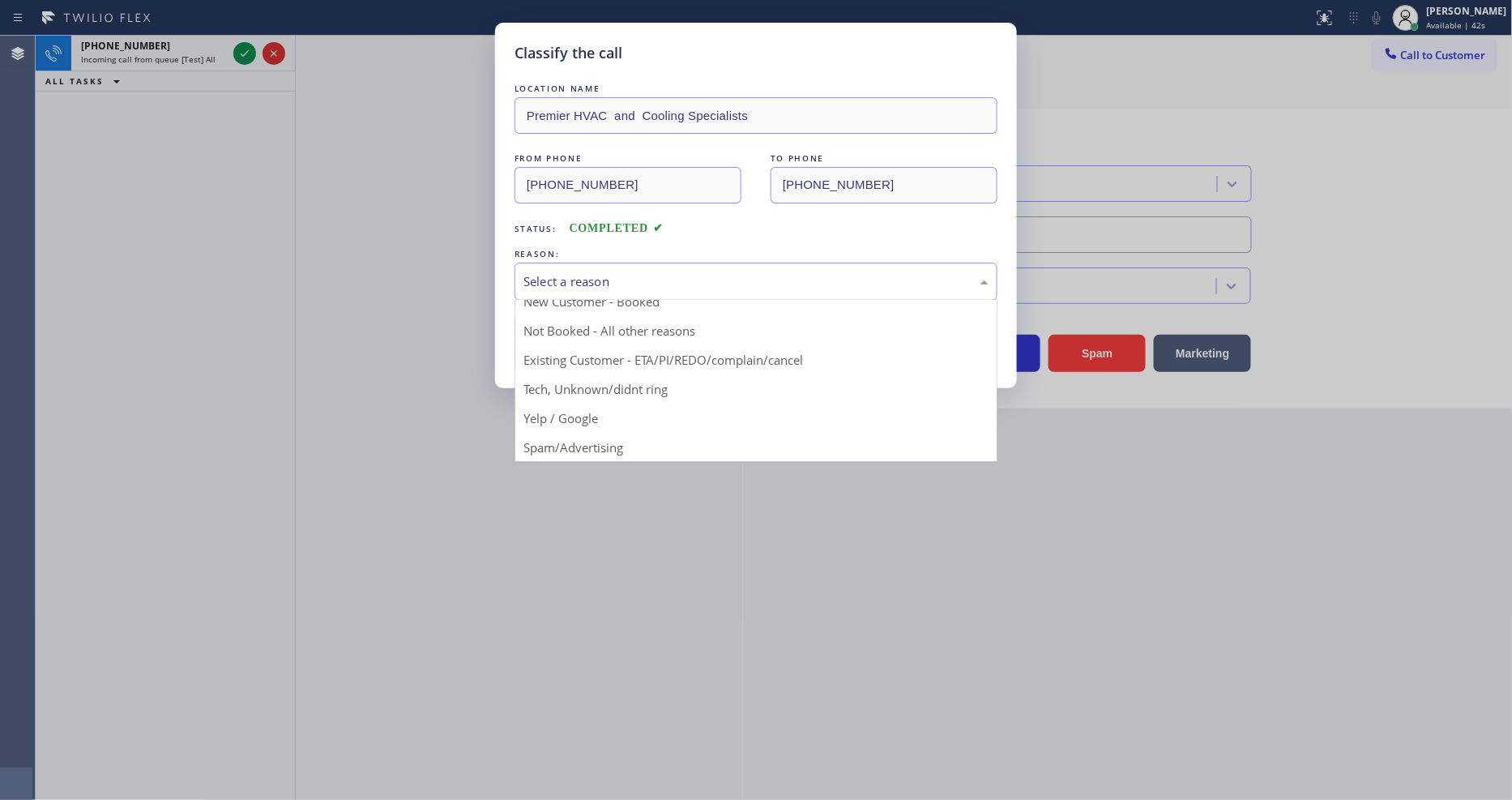
drag, startPoint x: 576, startPoint y: 438, endPoint x: 581, endPoint y: 339, distance: 99.1
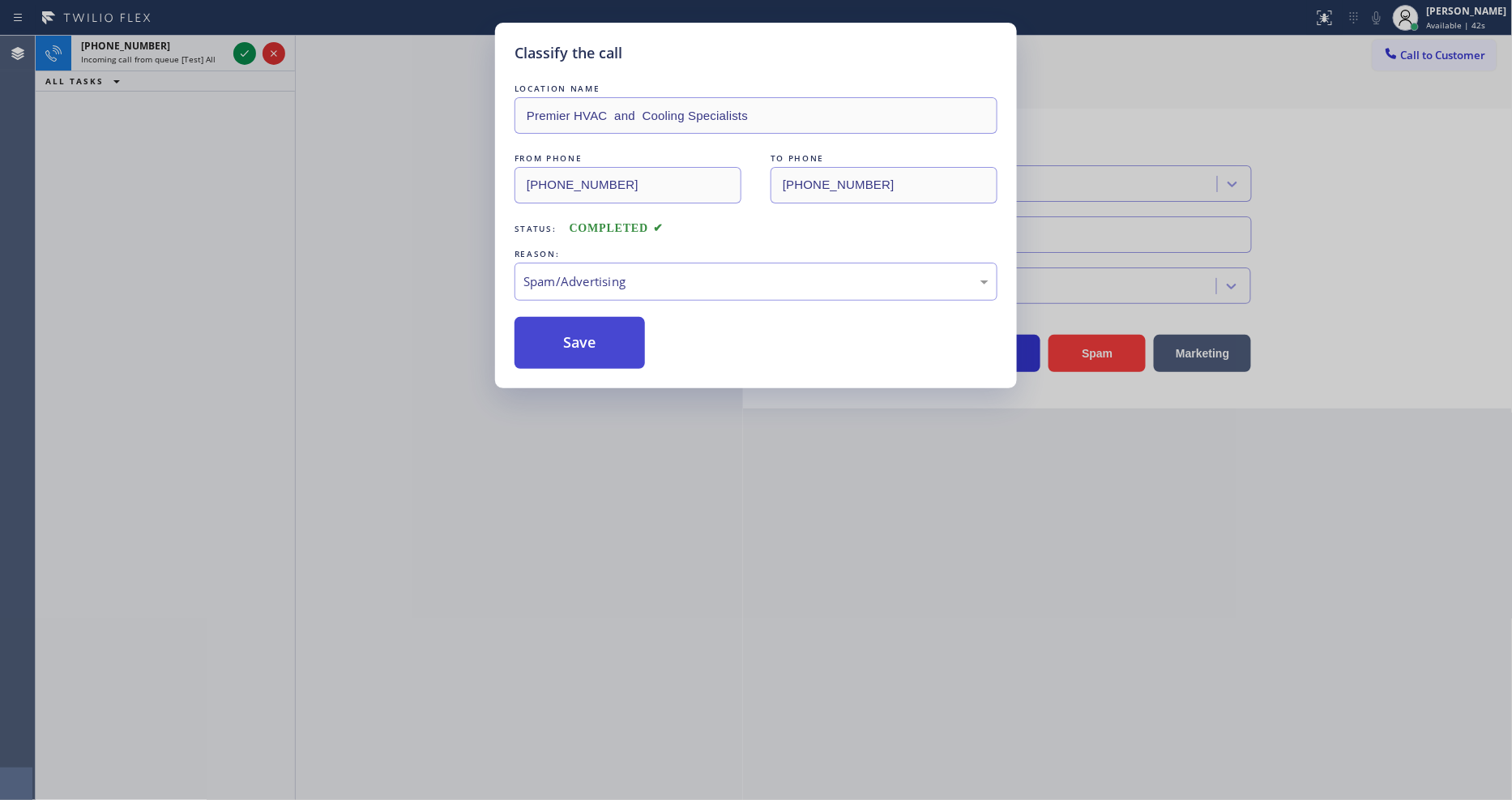
click at [581, 336] on button "Save" at bounding box center [579, 343] width 130 height 52
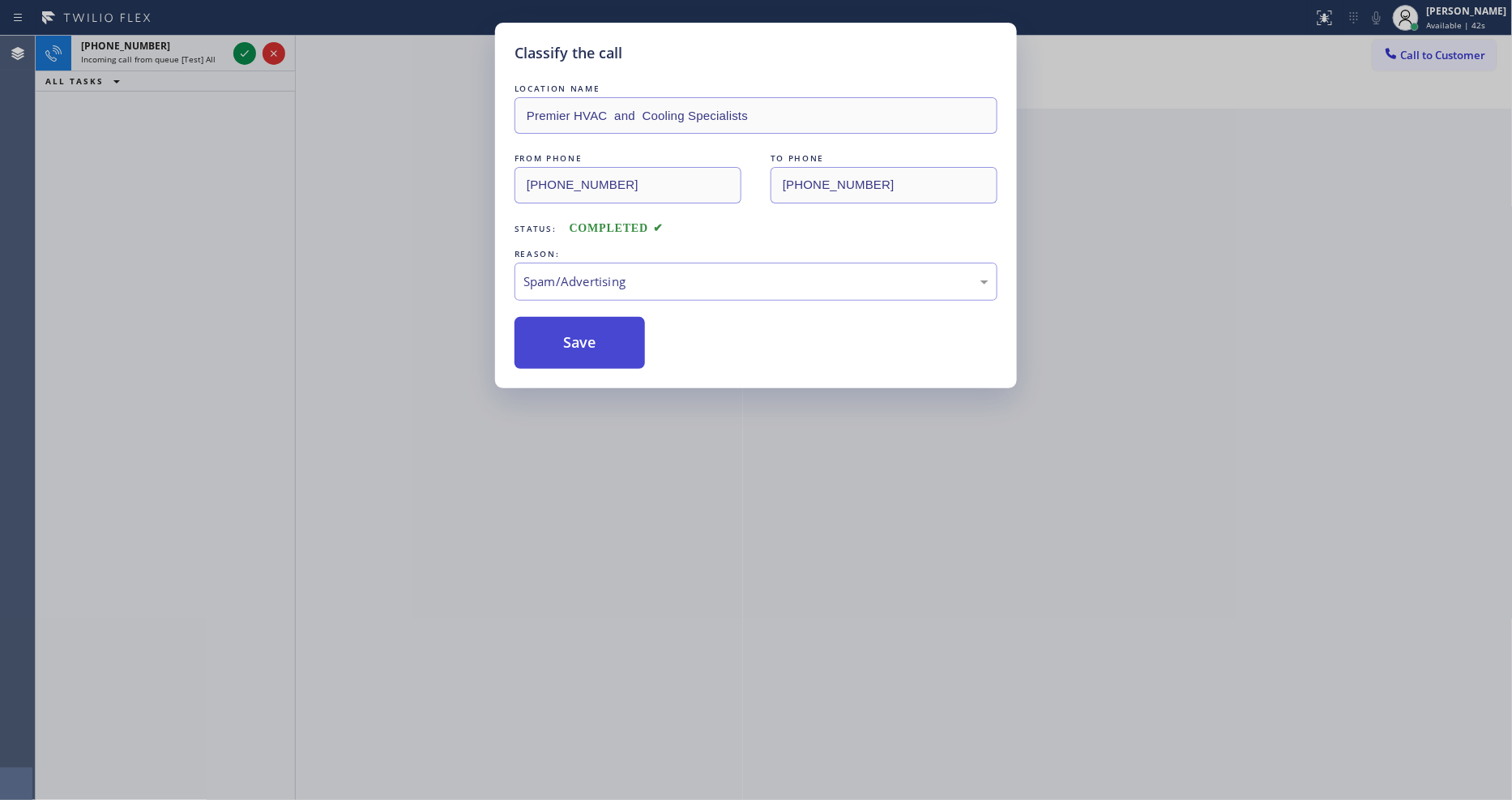
click at [581, 336] on button "Save" at bounding box center [579, 343] width 130 height 52
click at [246, 52] on div "Classify the call LOCATION NAME Premier HVAC and Cooling Specialists FROM PHONE…" at bounding box center [756, 400] width 1512 height 800
click at [605, 328] on button "Save" at bounding box center [579, 343] width 130 height 52
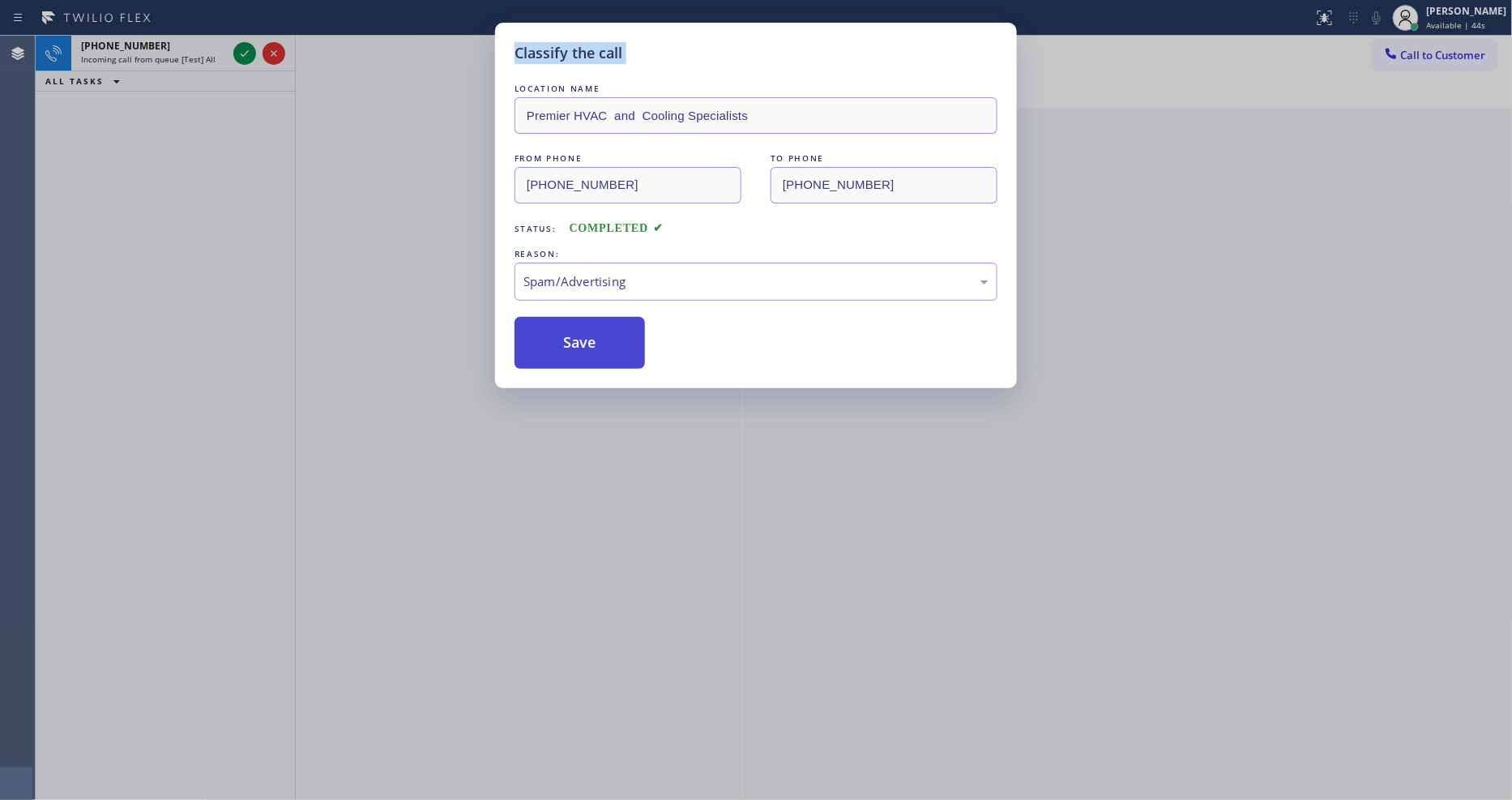
click at [605, 328] on button "Save" at bounding box center [579, 343] width 130 height 52
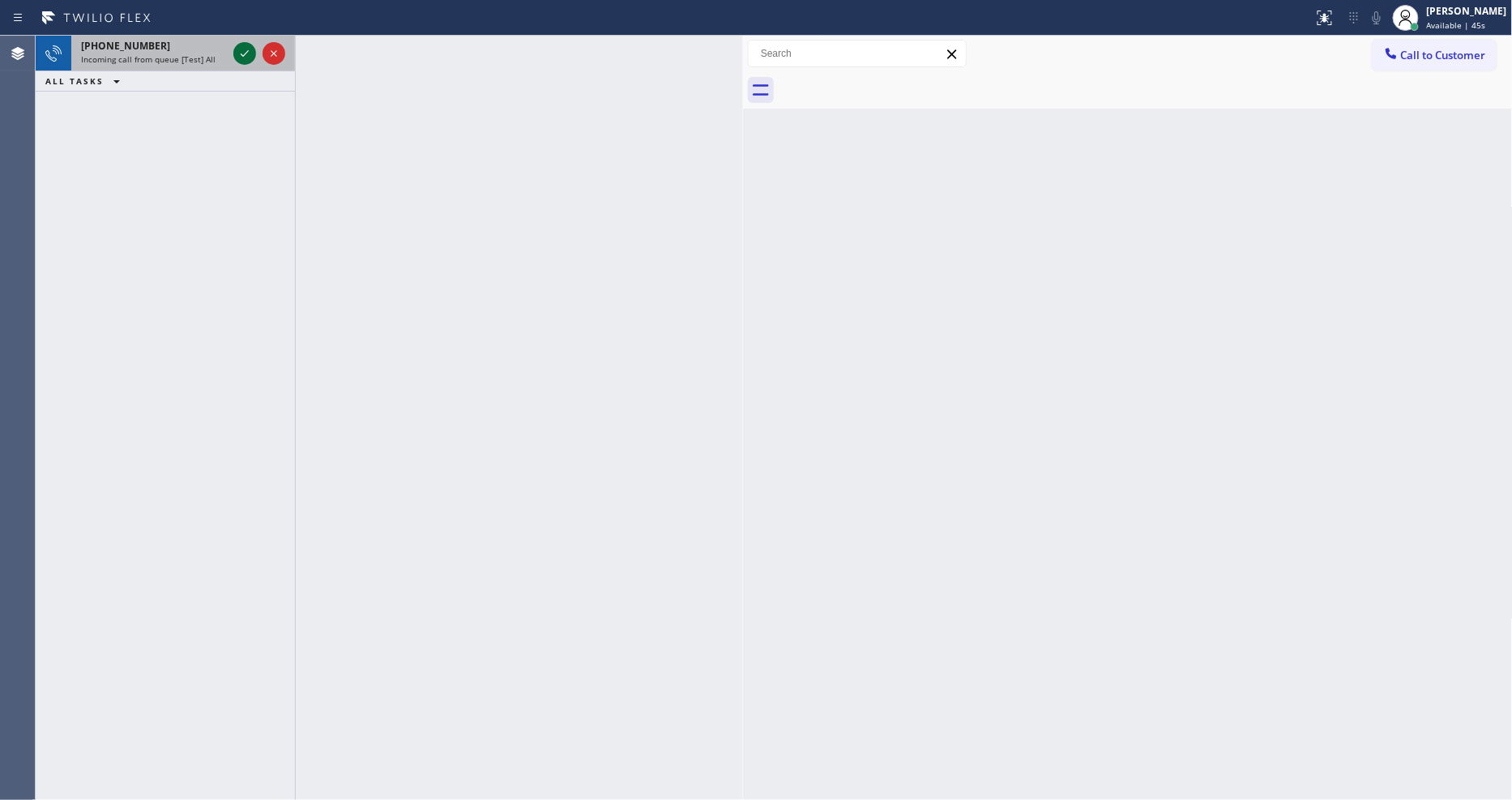
click at [245, 55] on icon at bounding box center [244, 53] width 19 height 19
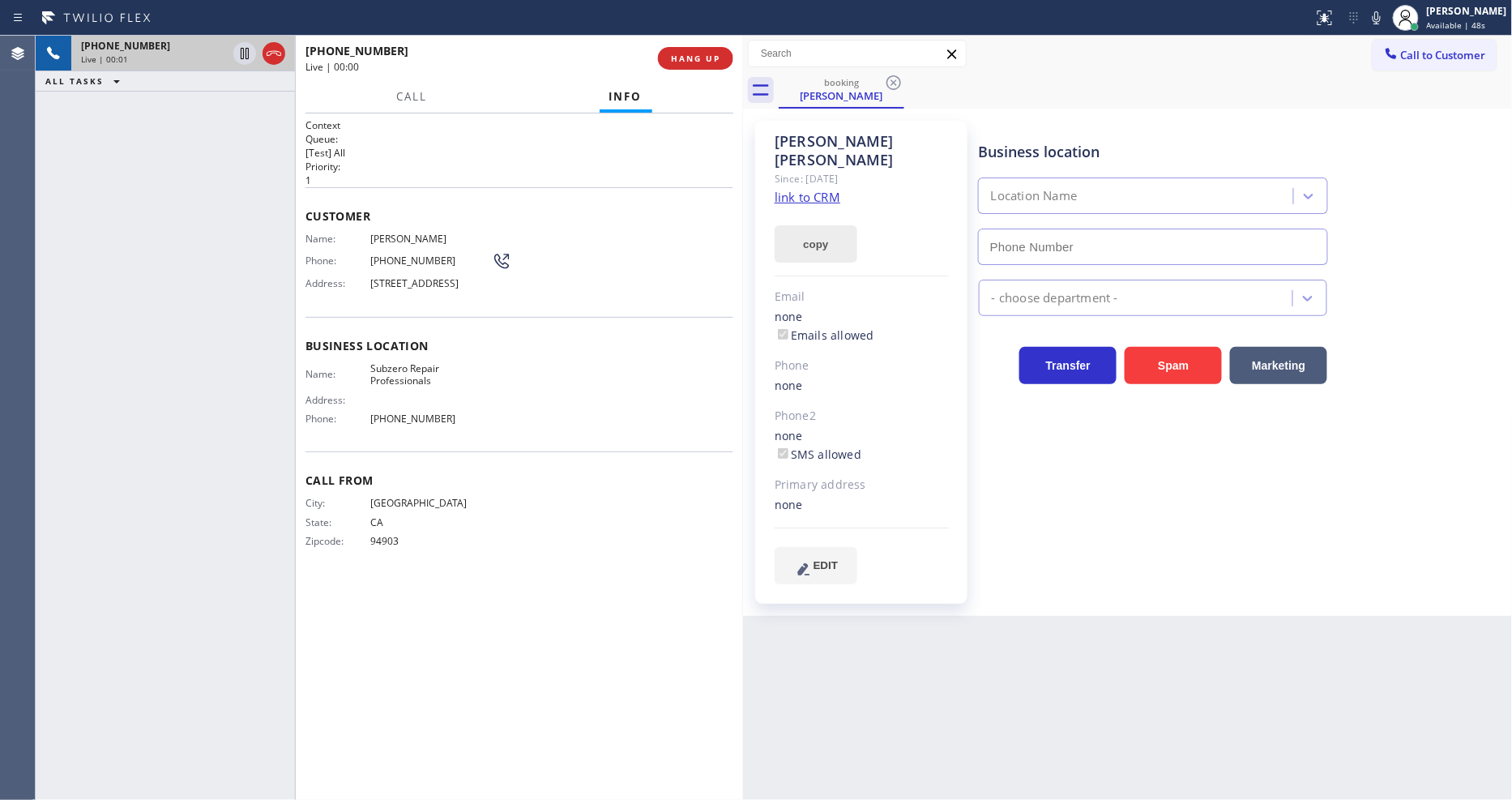
type input "(415) 914-8003"
click at [798, 206] on div "copy" at bounding box center [861, 234] width 174 height 56
click at [798, 189] on link "link to CRM" at bounding box center [807, 197] width 66 height 16
click at [690, 66] on button "HANG UP" at bounding box center [696, 58] width 75 height 23
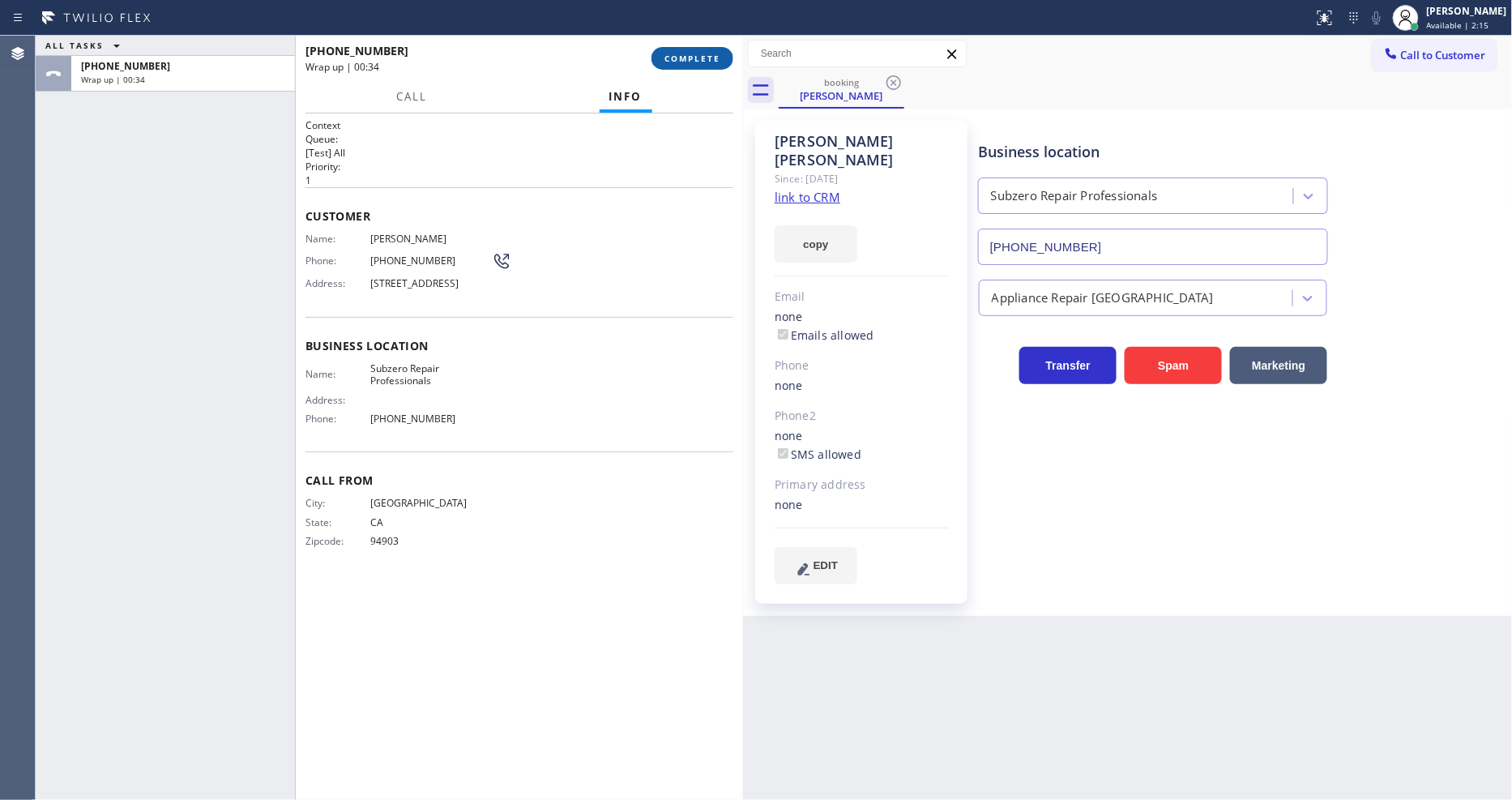
drag, startPoint x: 718, startPoint y: 62, endPoint x: 719, endPoint y: 90, distance: 28.0
click at [718, 63] on span "COMPLETE" at bounding box center [692, 58] width 56 height 11
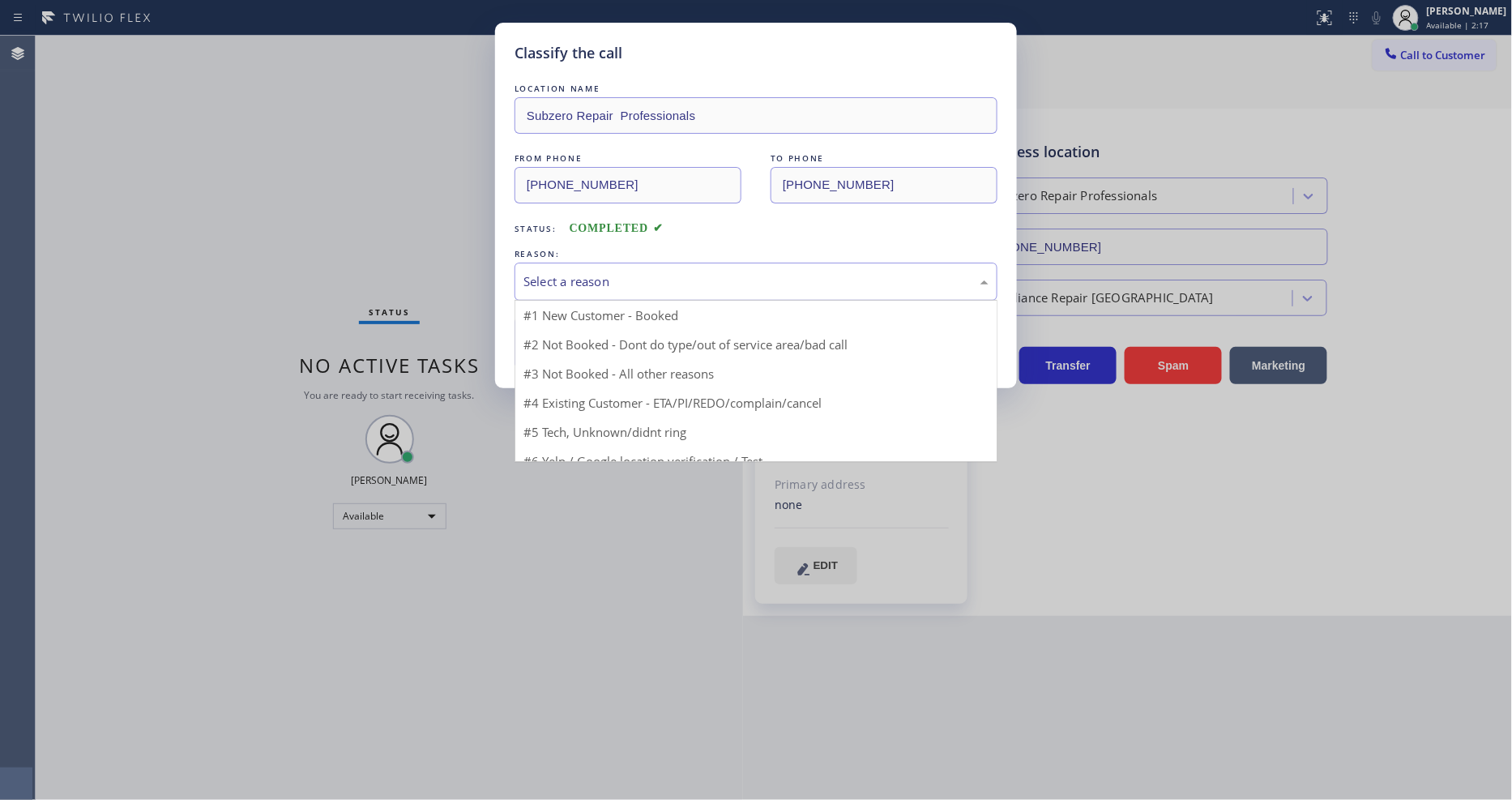
click at [594, 278] on div "Select a reason" at bounding box center [755, 281] width 465 height 18
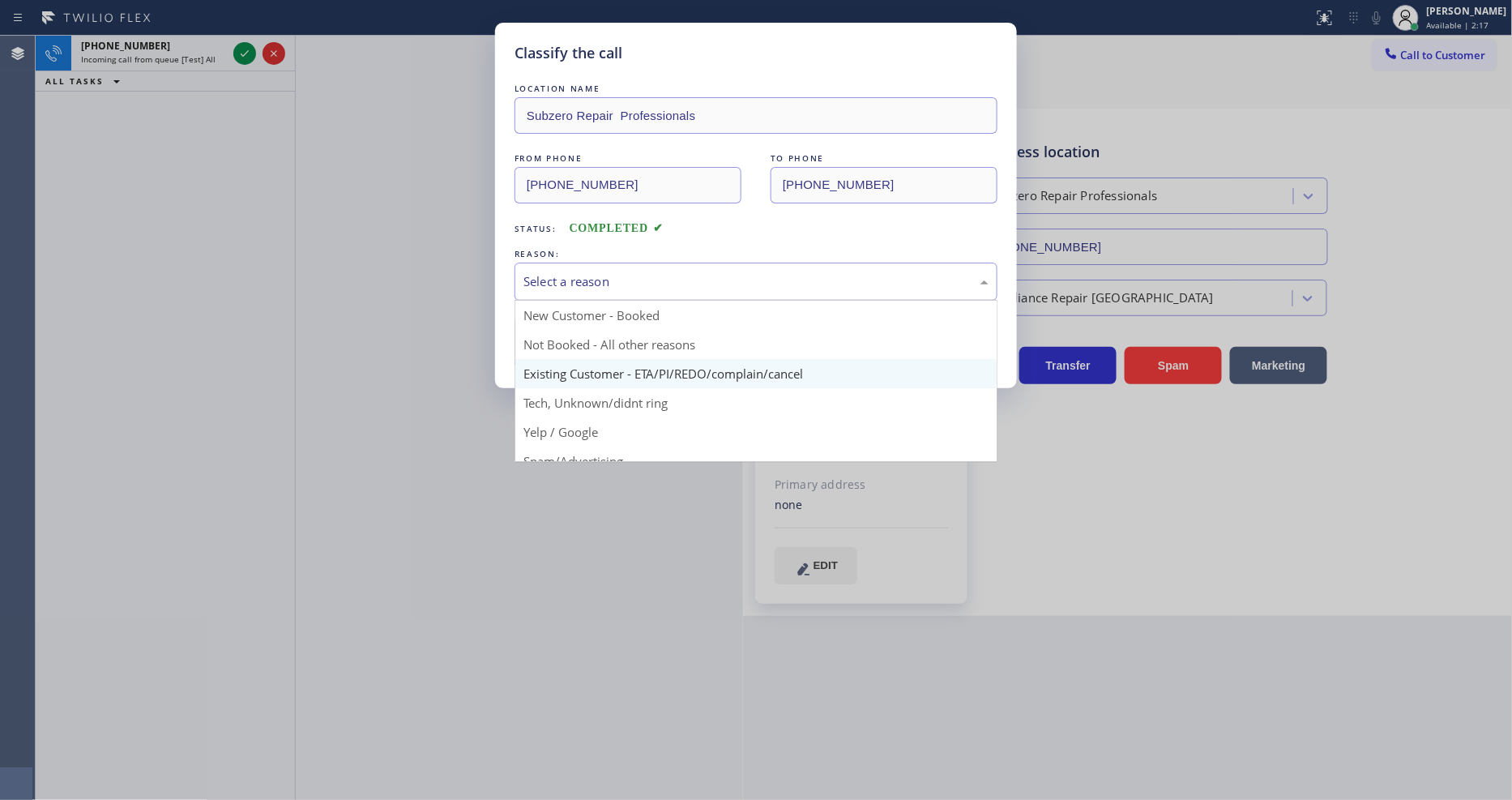
drag, startPoint x: 582, startPoint y: 370, endPoint x: 585, endPoint y: 342, distance: 28.2
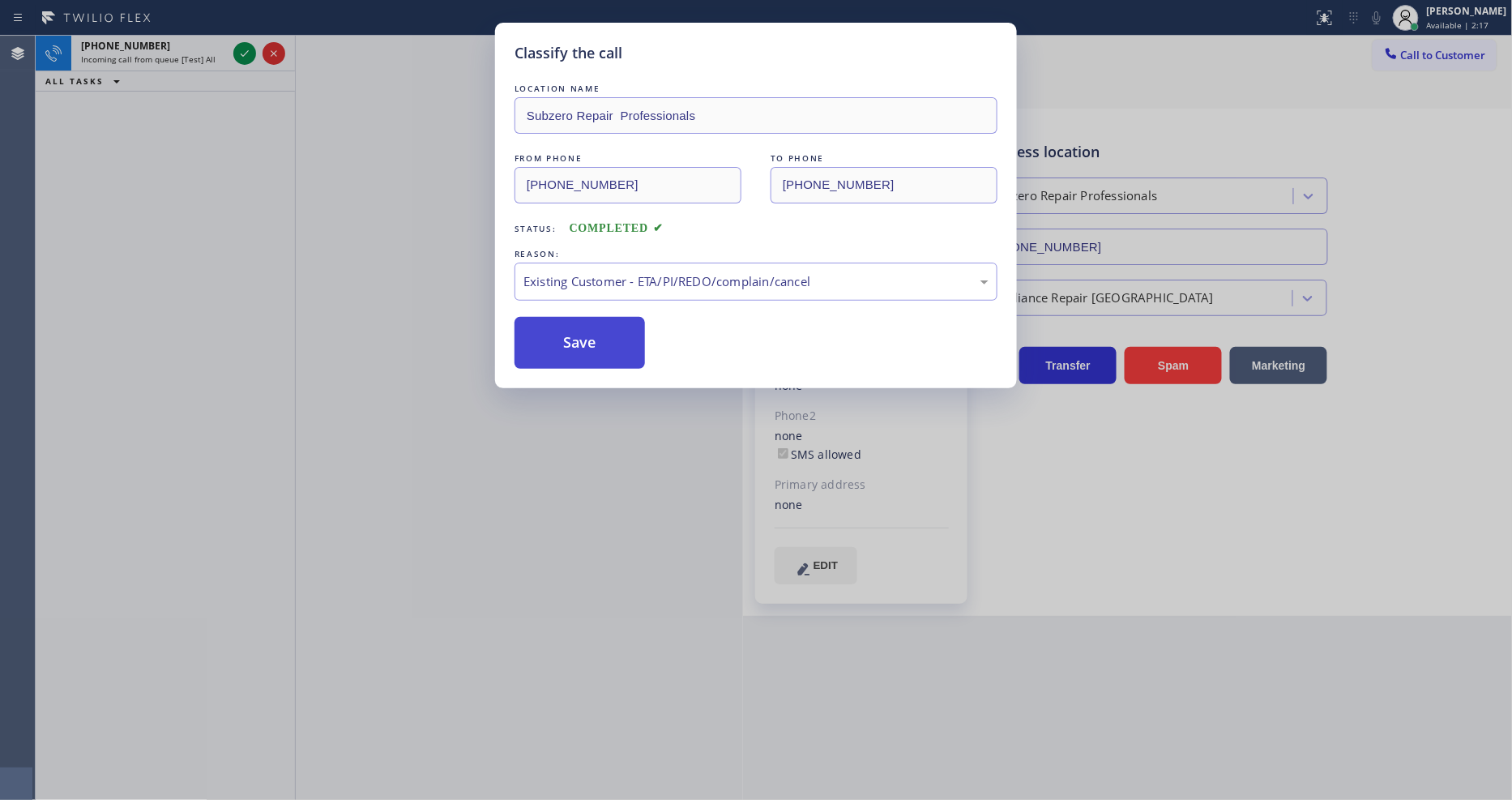
click at [586, 327] on button "Save" at bounding box center [579, 343] width 130 height 52
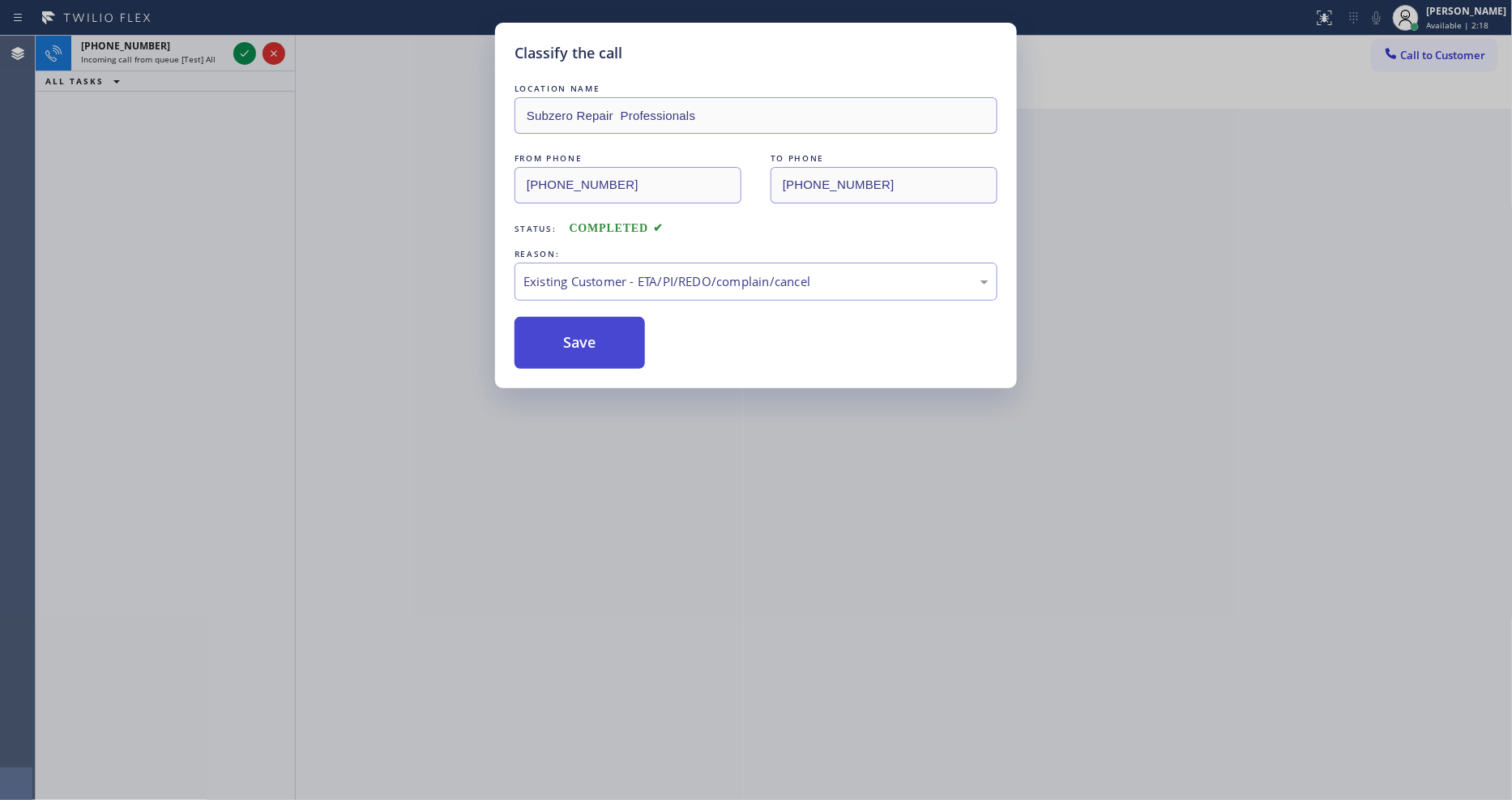
click at [586, 327] on button "Save" at bounding box center [579, 343] width 130 height 52
click at [586, 326] on button "Save" at bounding box center [579, 343] width 130 height 52
click at [586, 327] on button "Save" at bounding box center [579, 343] width 130 height 52
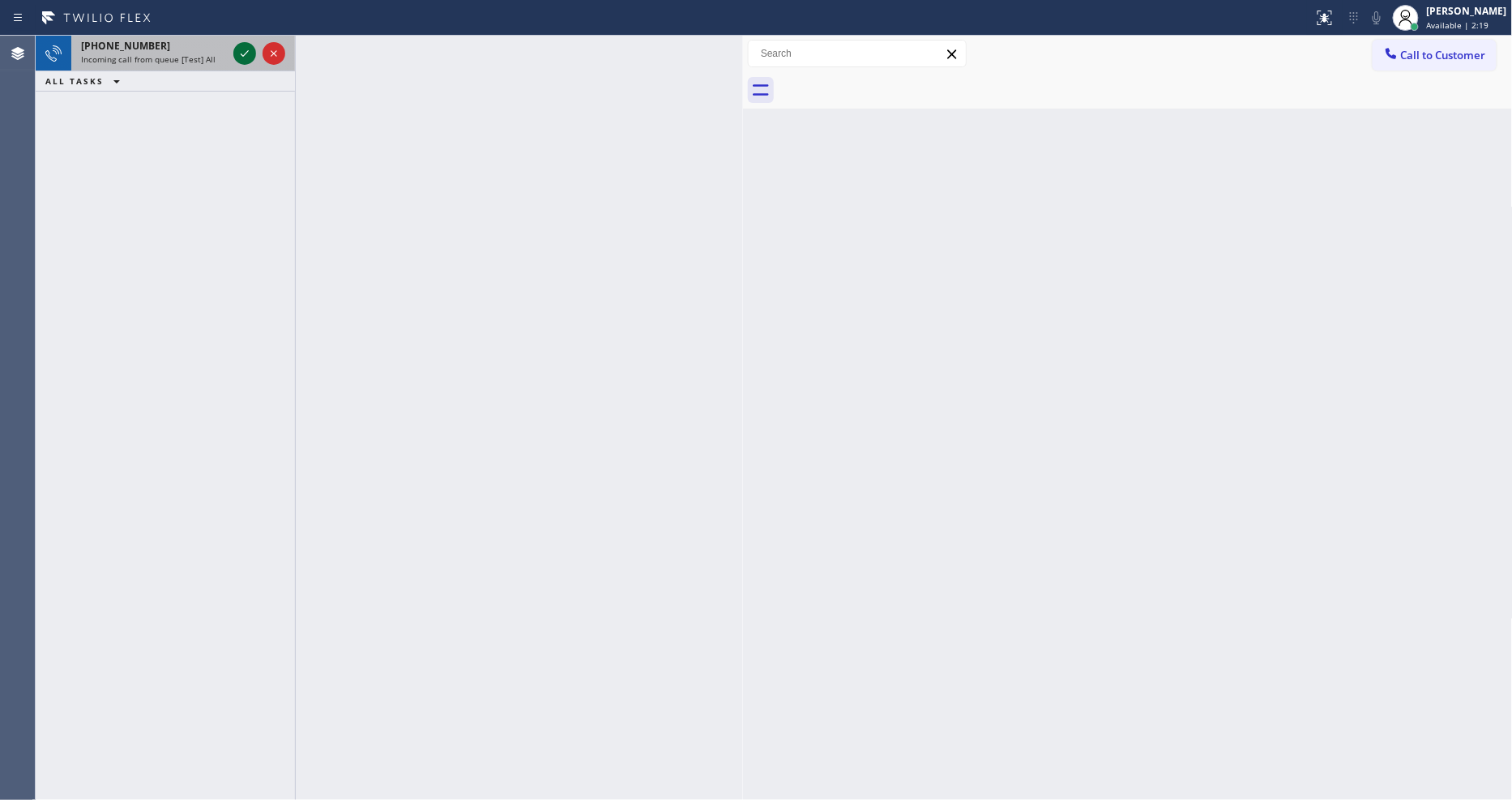
click at [246, 54] on icon at bounding box center [244, 53] width 19 height 19
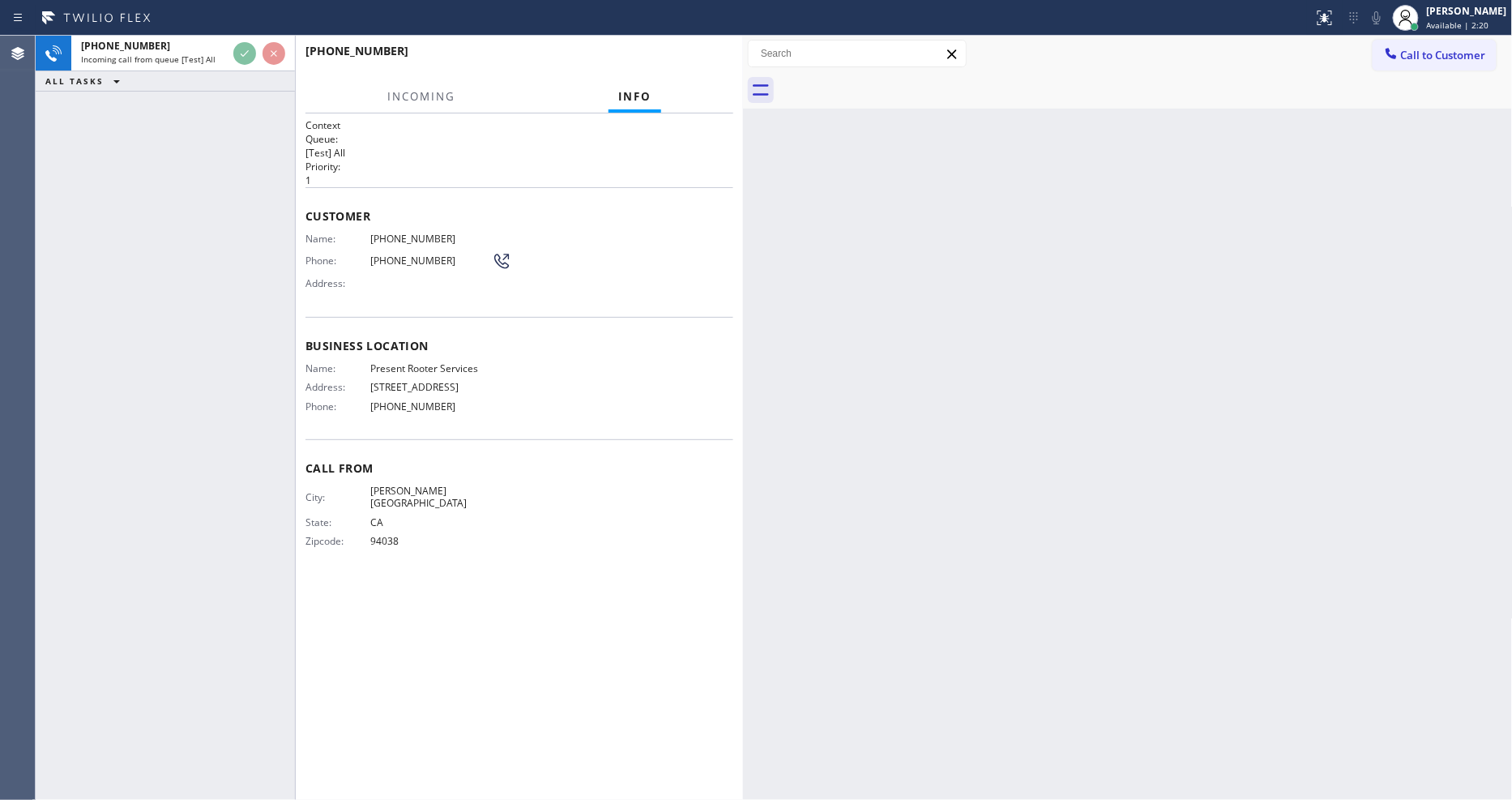
click at [182, 236] on div "+16507197190 Incoming call from queue [Test] All ALL TASKS ALL TASKS ACTIVE TAS…" at bounding box center [165, 418] width 259 height 764
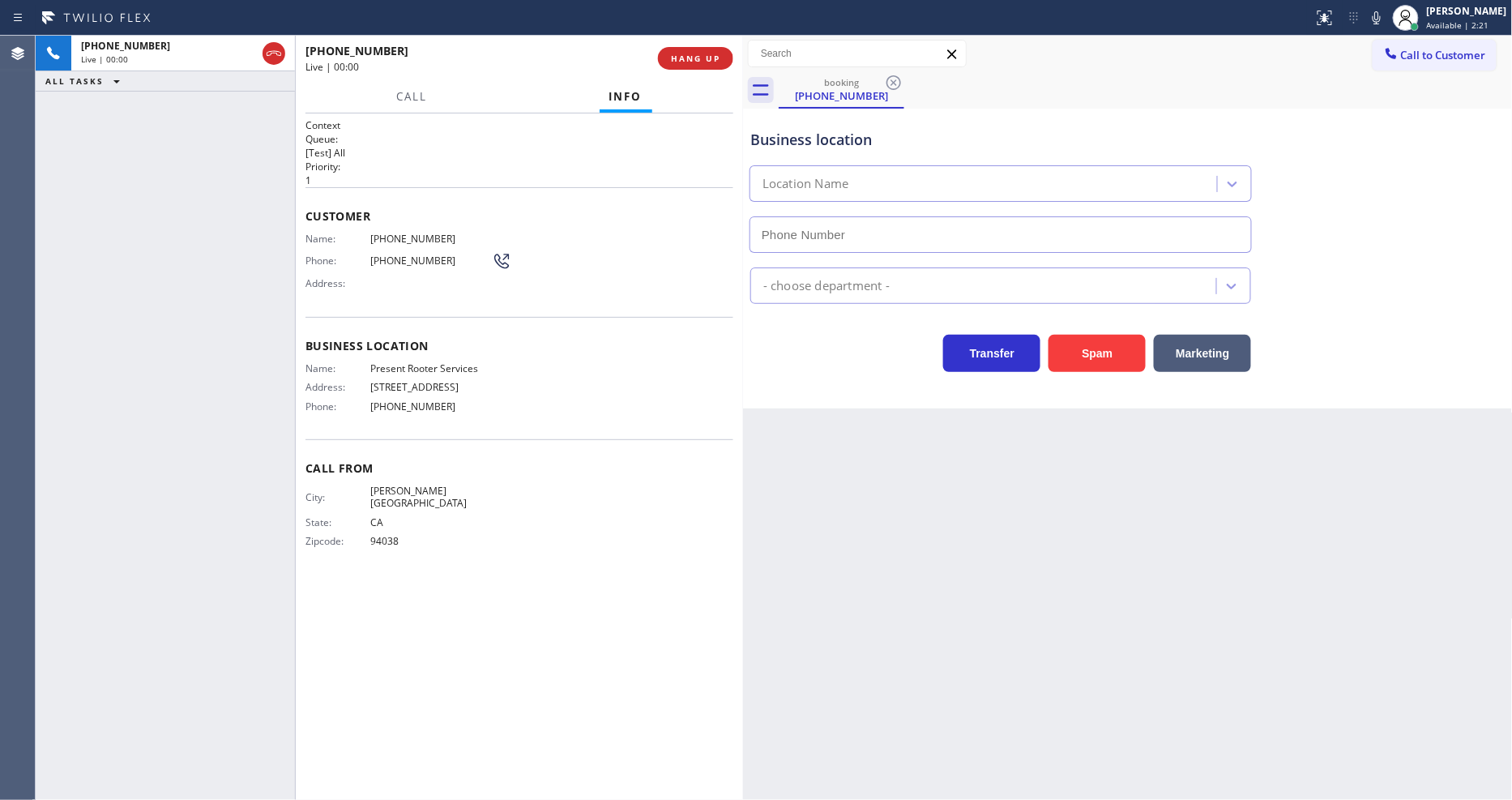
type input "(909) 303-6613"
click at [686, 60] on span "HANG UP" at bounding box center [696, 58] width 49 height 11
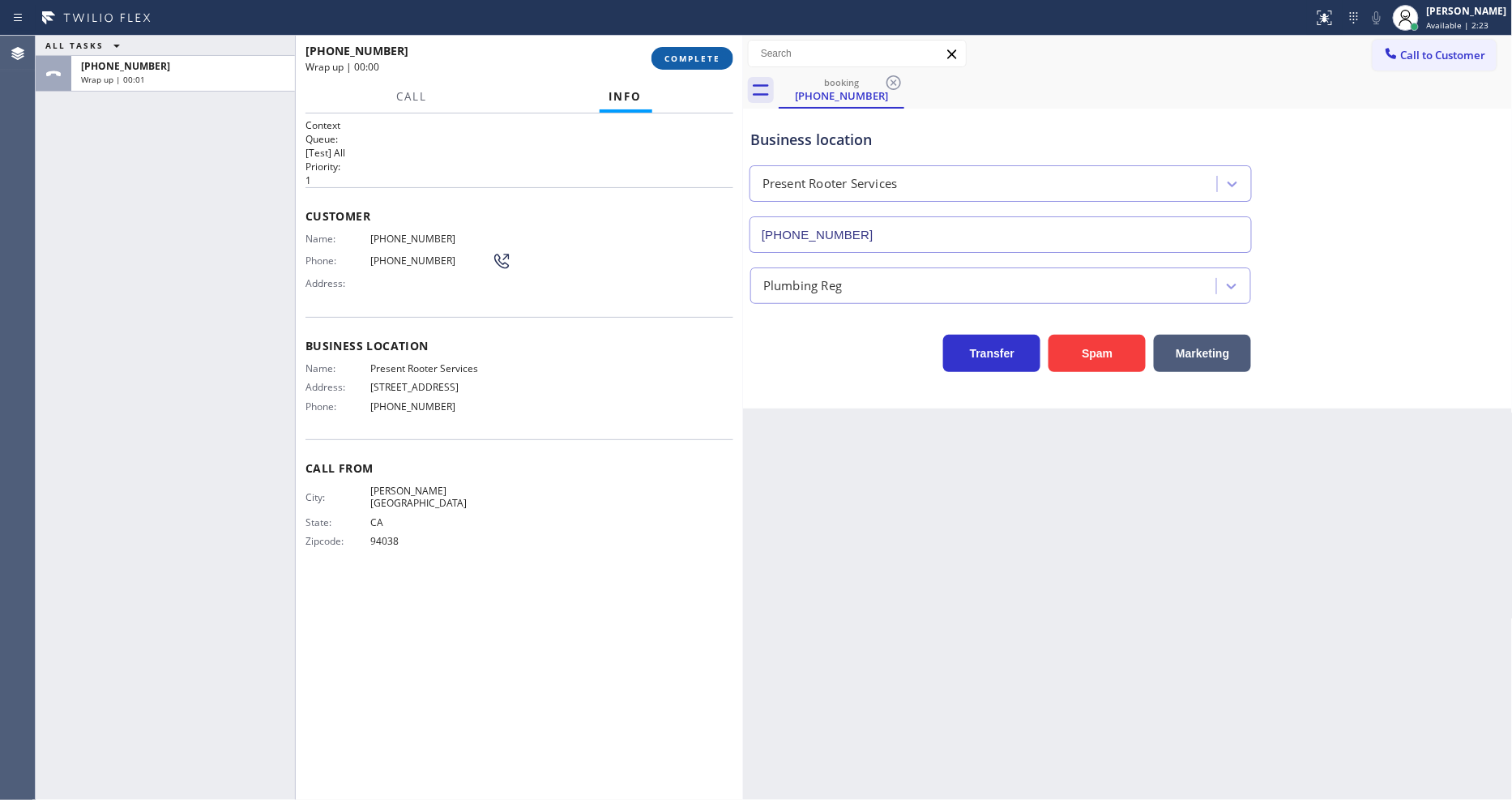
click at [686, 60] on span "COMPLETE" at bounding box center [692, 58] width 56 height 11
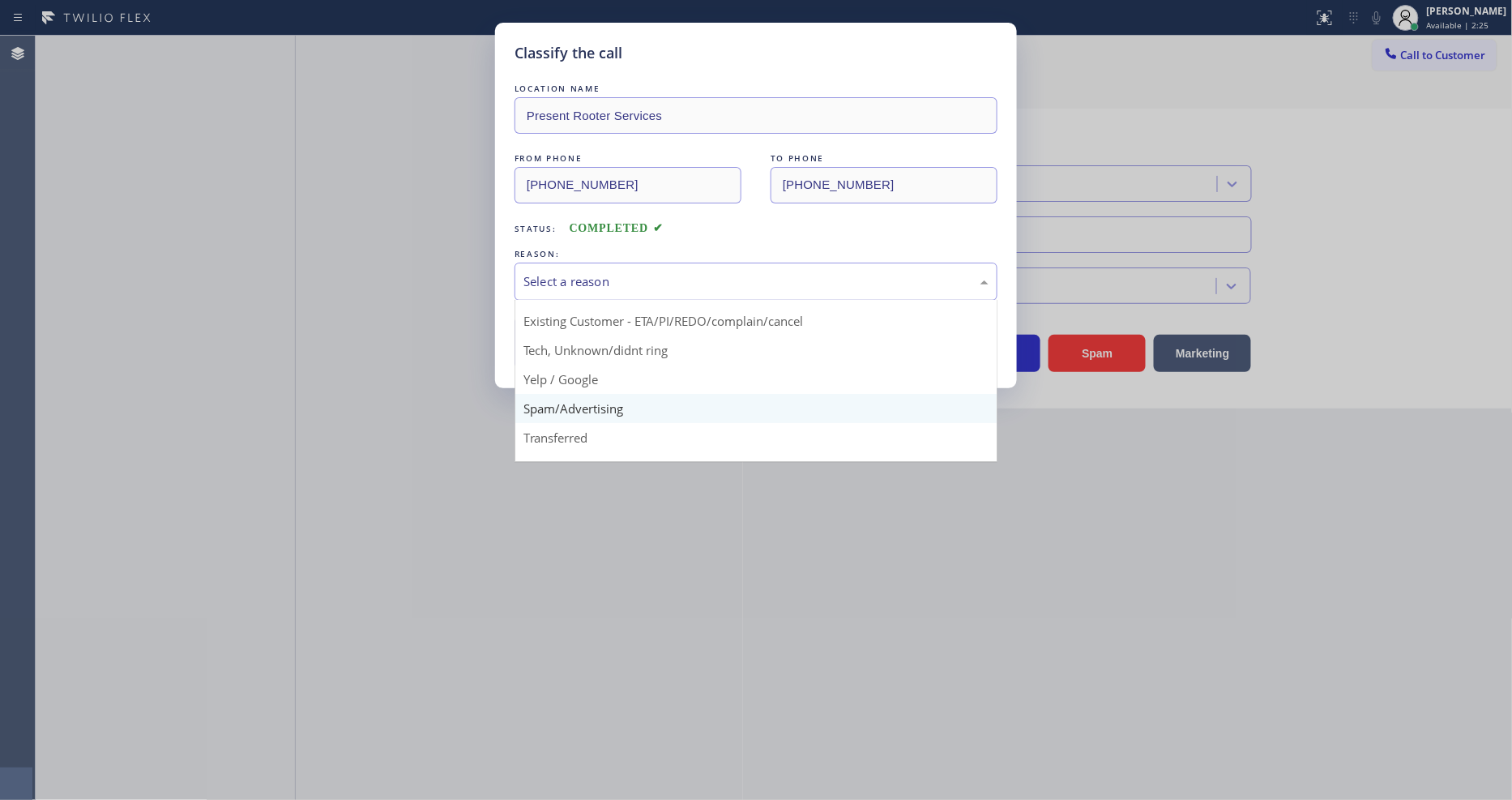
scroll to position [102, 0]
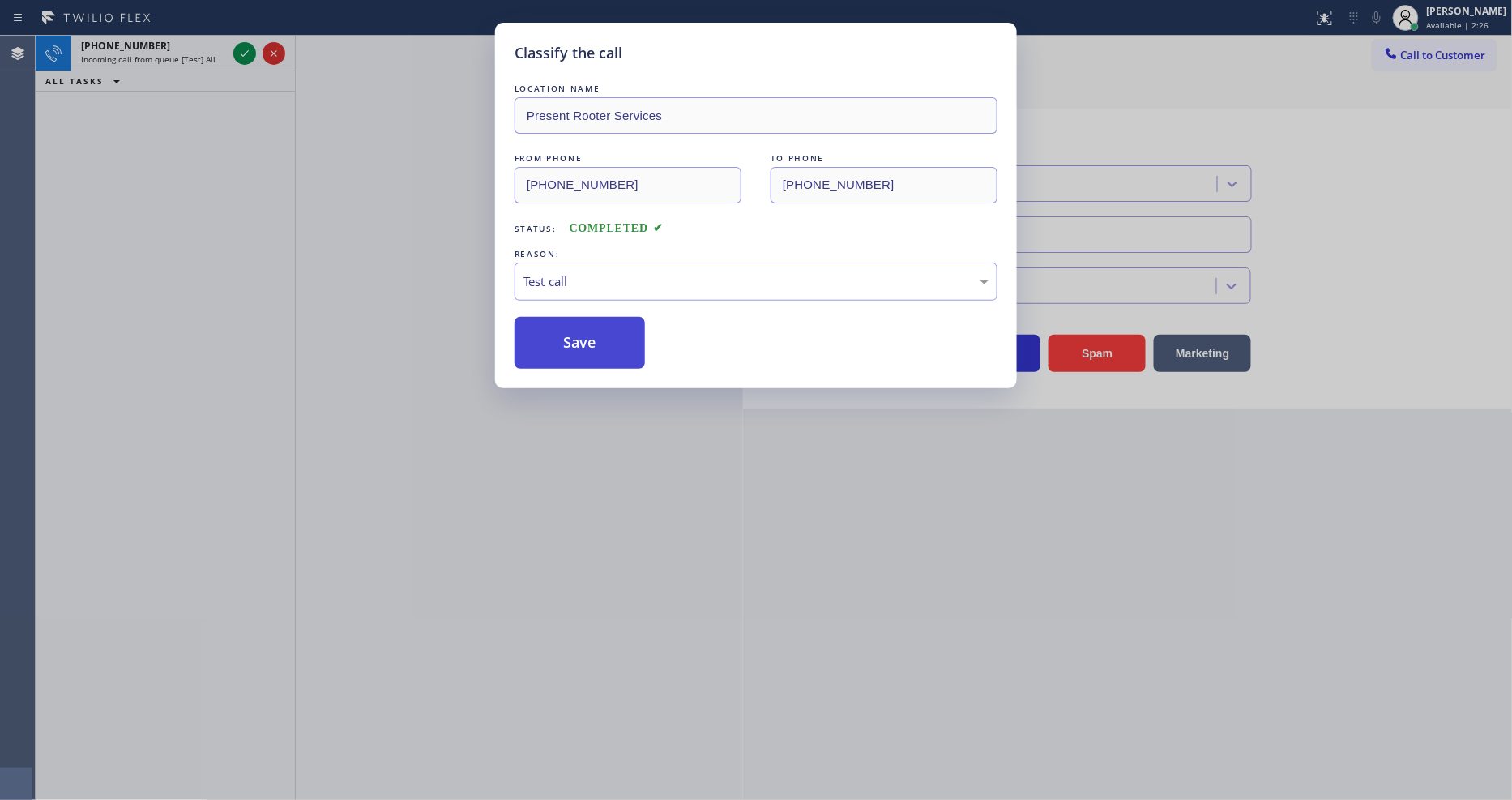
click at [593, 333] on button "Save" at bounding box center [579, 343] width 130 height 52
click at [593, 332] on button "Save" at bounding box center [579, 343] width 130 height 52
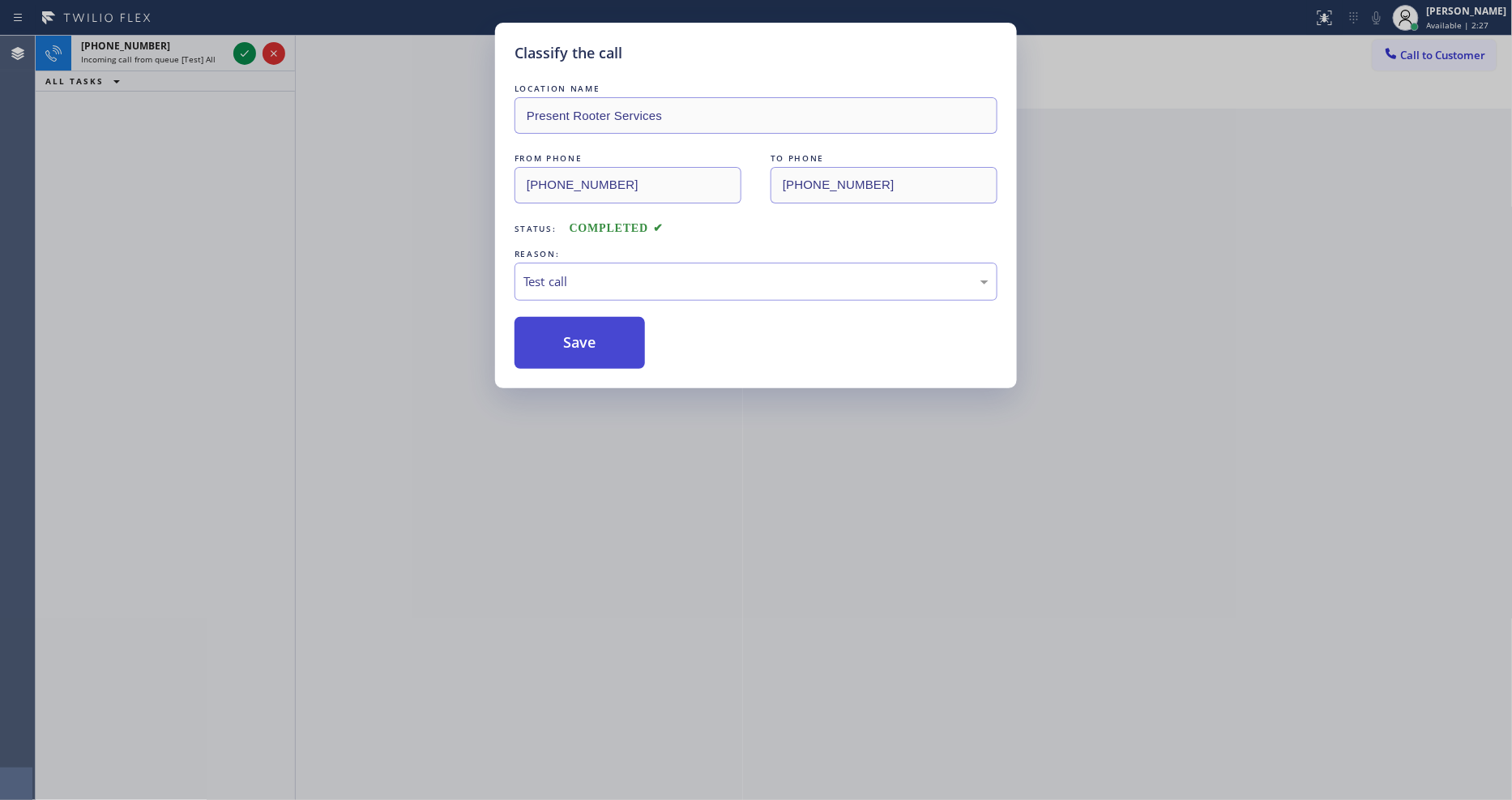
click at [593, 331] on button "Save" at bounding box center [579, 343] width 130 height 52
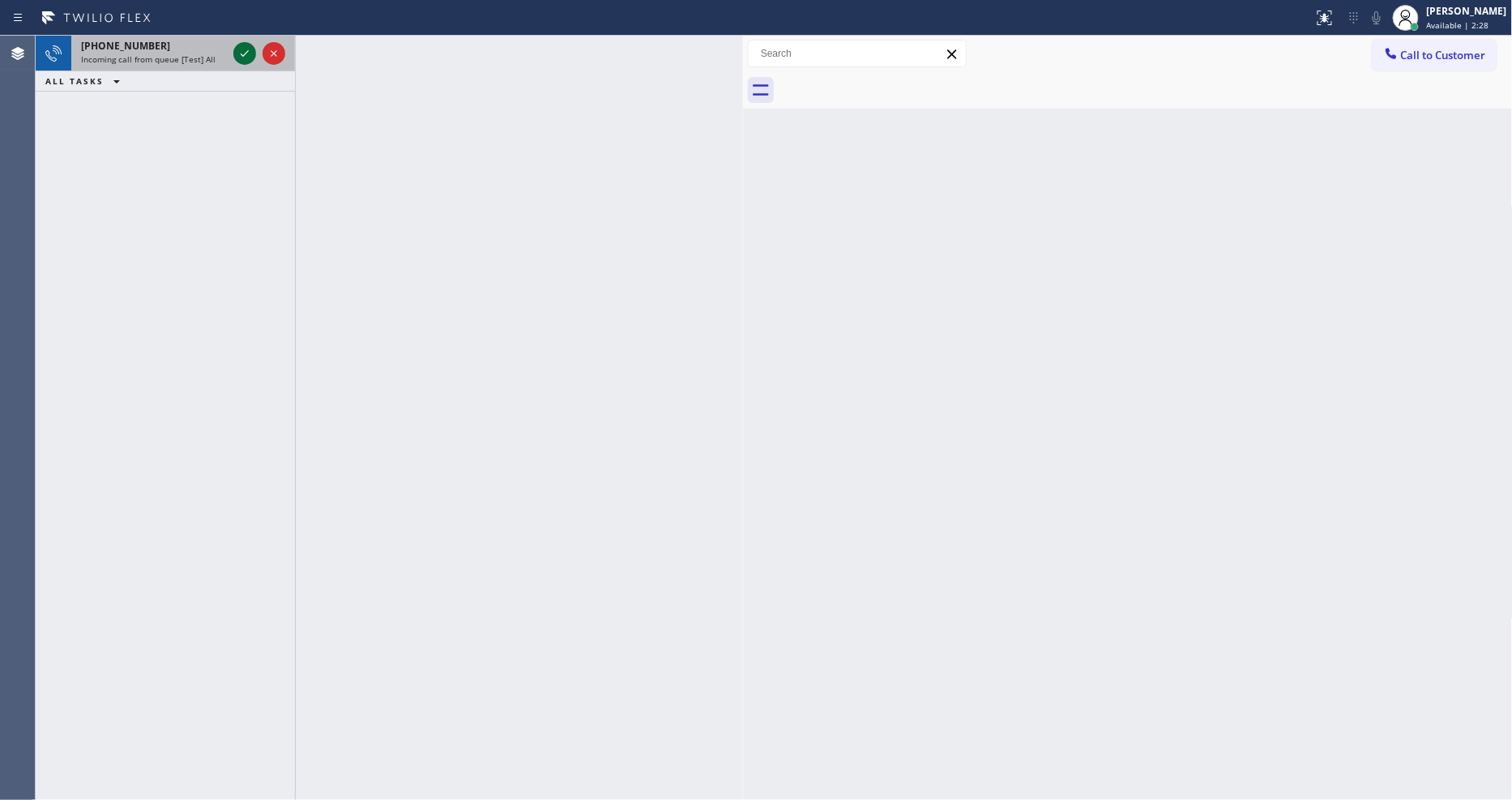
click at [243, 41] on div at bounding box center [259, 53] width 59 height 36
click at [243, 46] on icon at bounding box center [244, 53] width 19 height 19
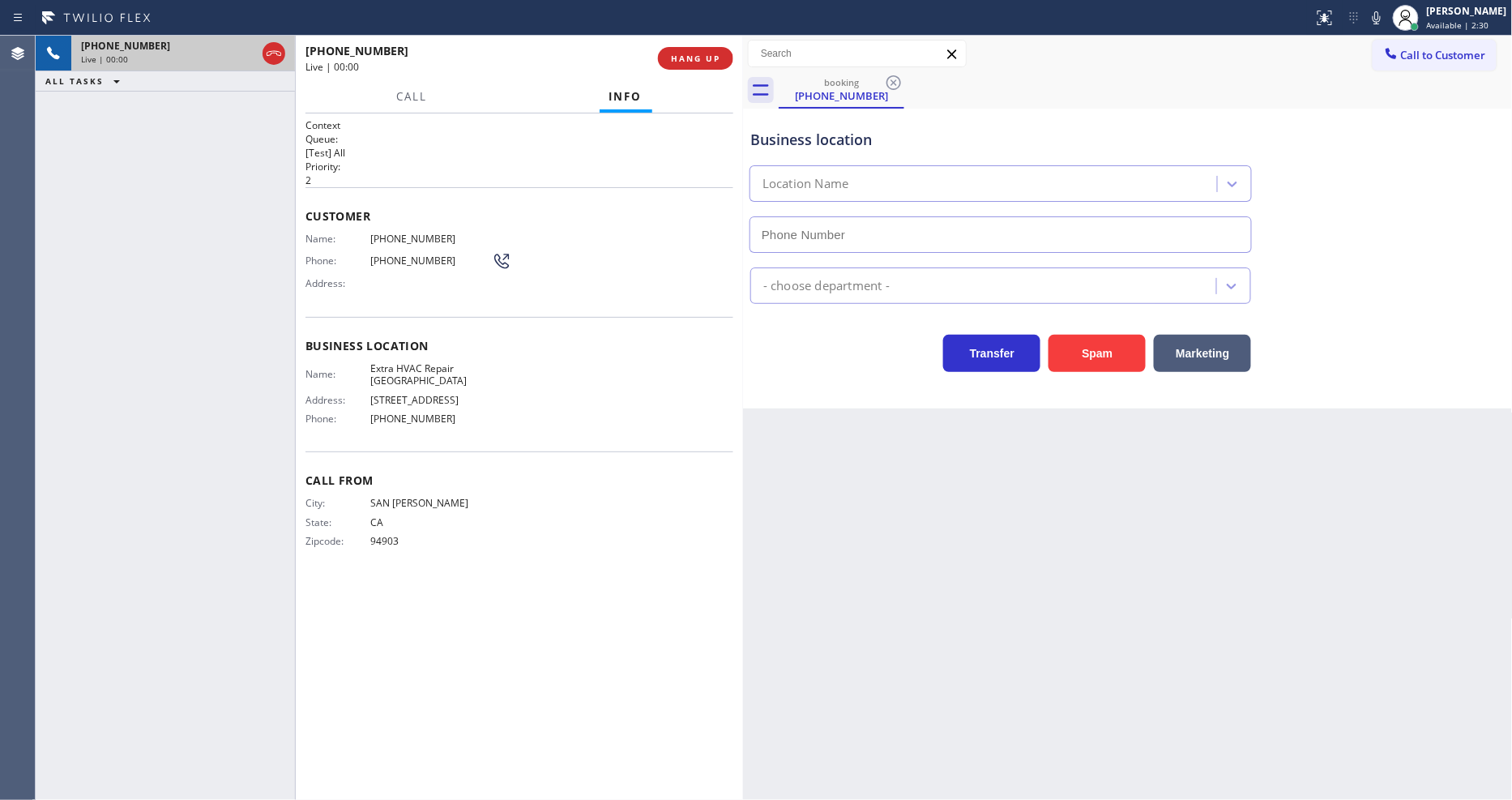
type input "(415) 851-3664"
click at [679, 58] on span "HANG UP" at bounding box center [696, 58] width 49 height 11
click at [678, 57] on span "HANG UP" at bounding box center [696, 58] width 49 height 11
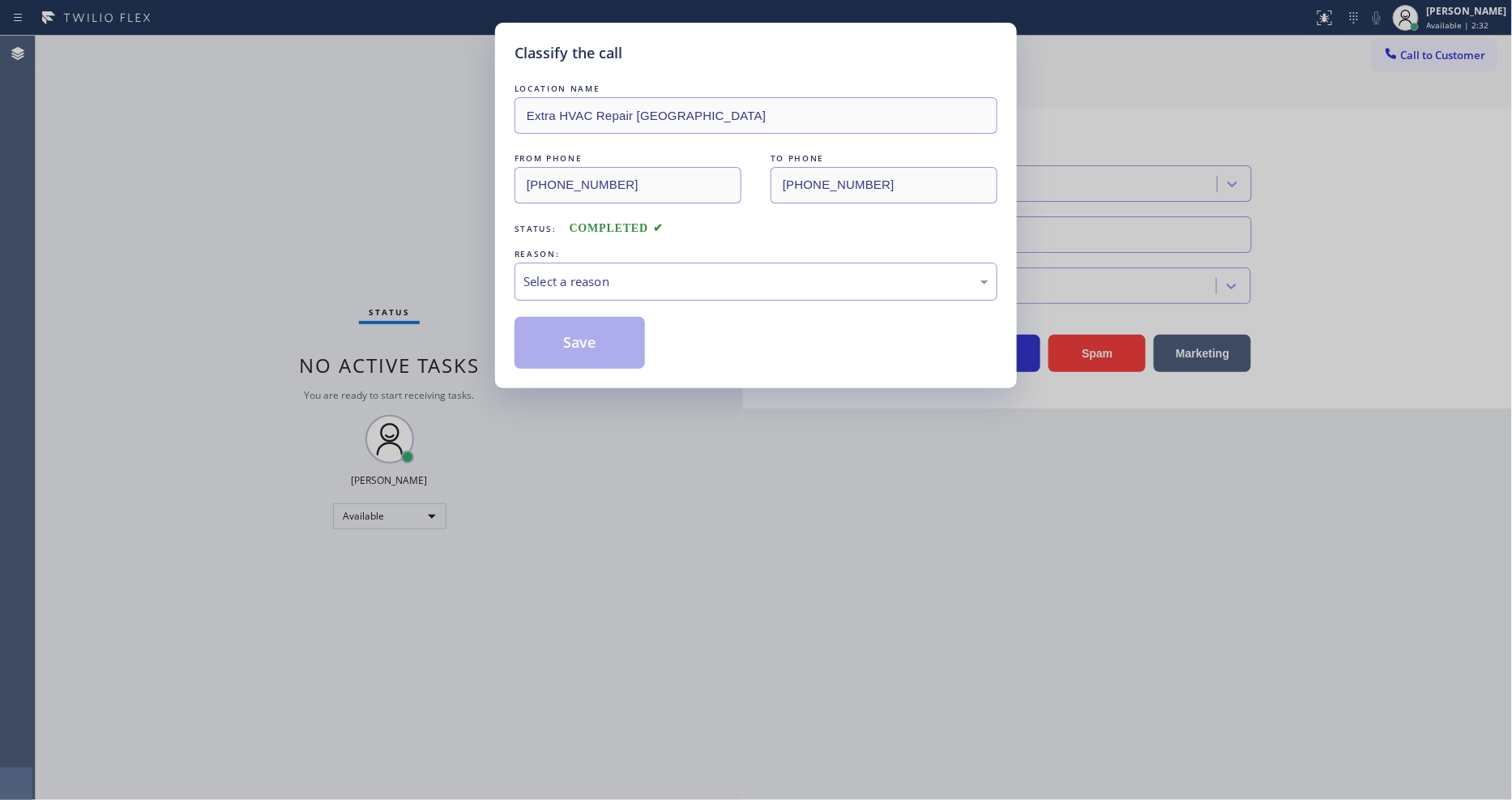
click at [572, 272] on div "Select a reason" at bounding box center [755, 281] width 465 height 18
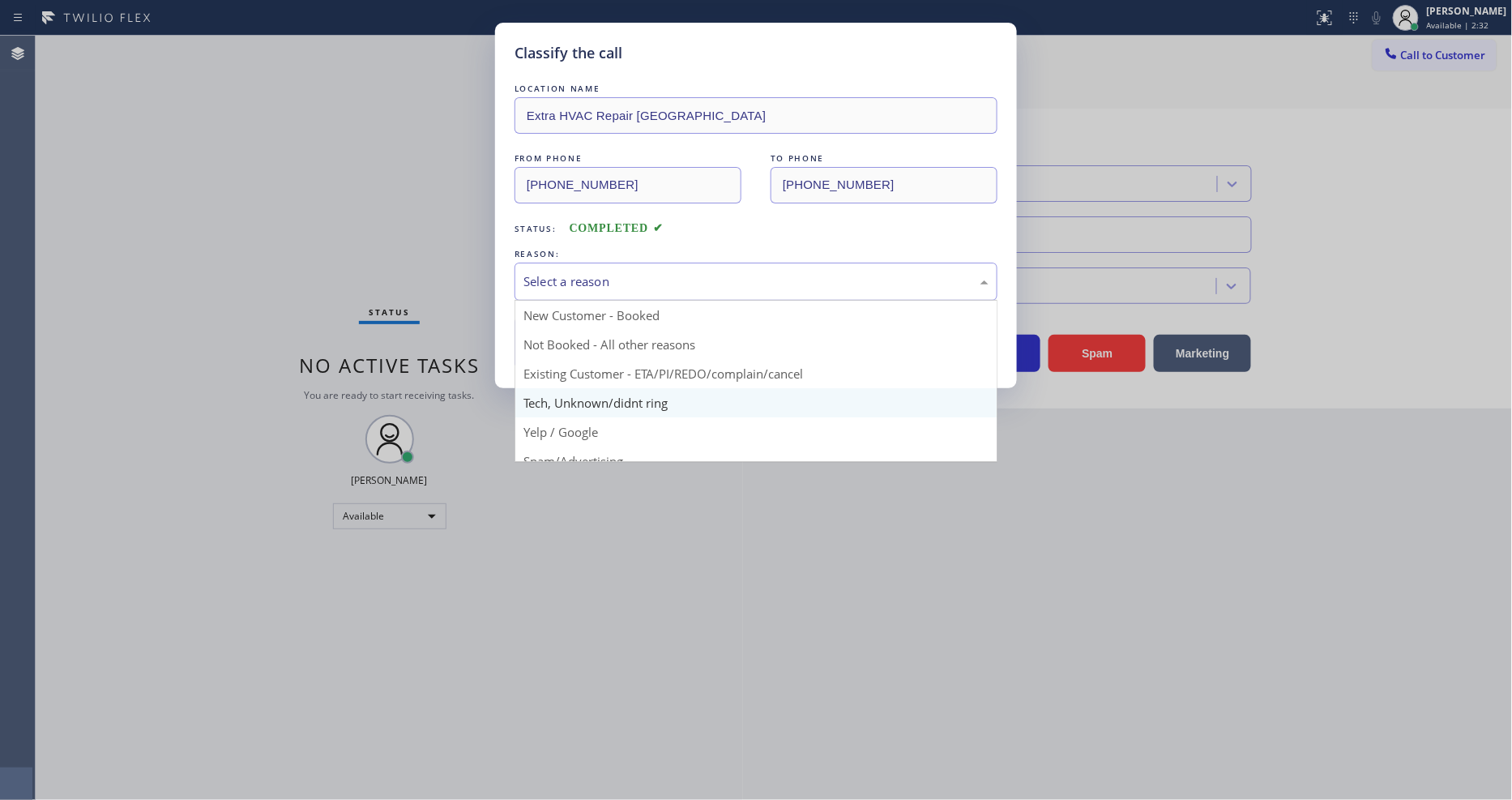
scroll to position [102, 0]
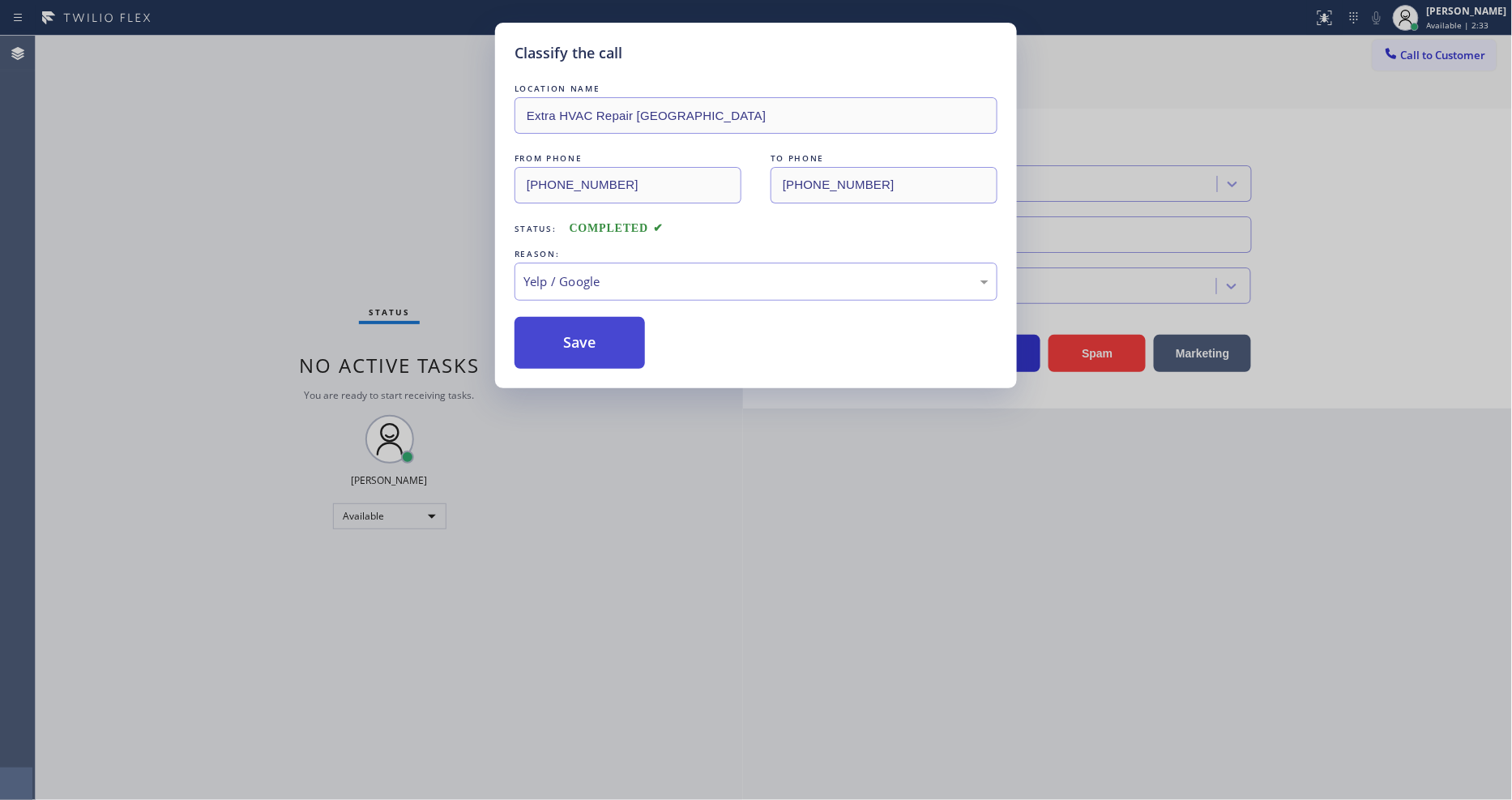
click at [584, 330] on button "Save" at bounding box center [579, 343] width 130 height 52
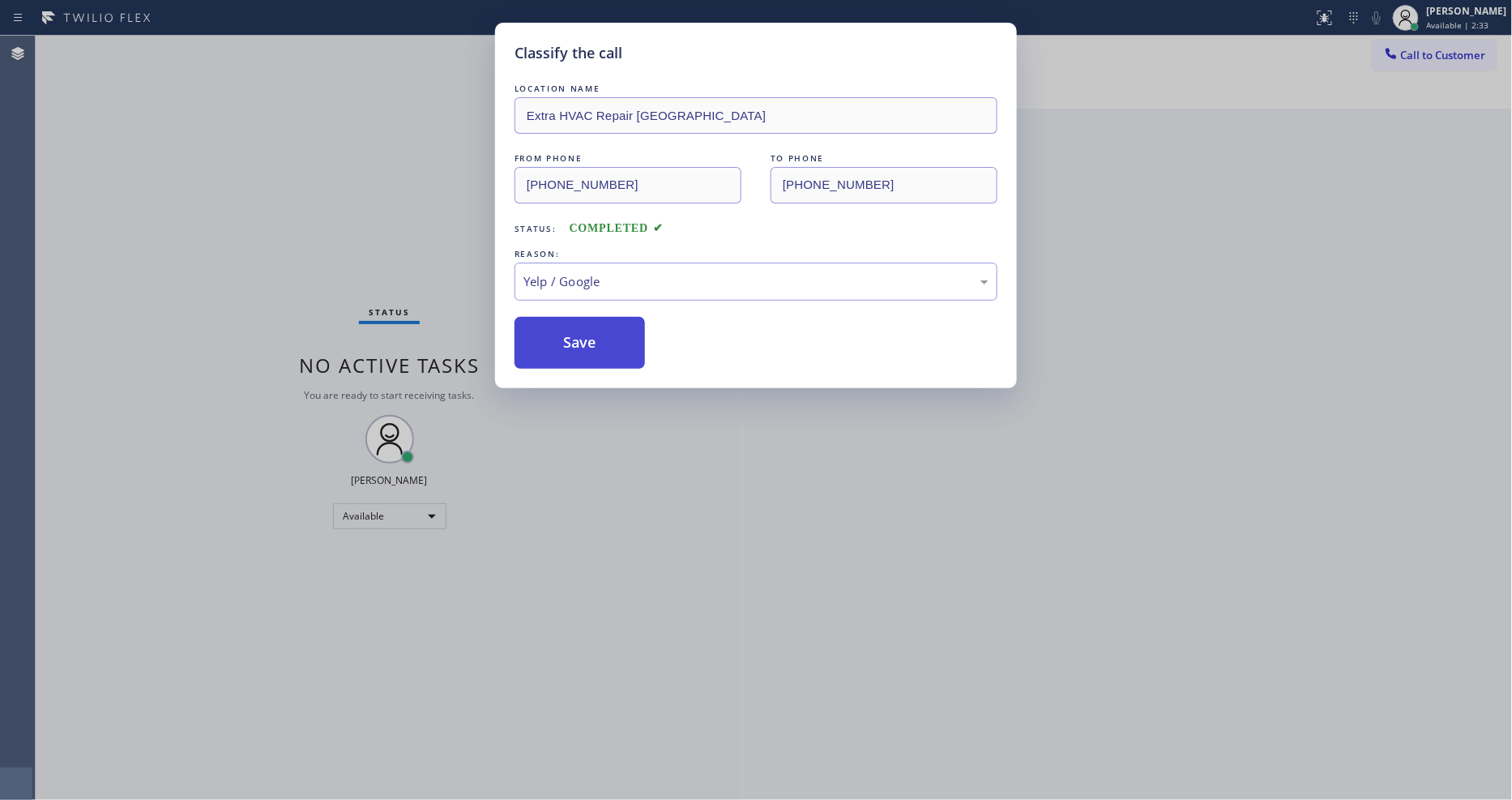
click at [584, 330] on button "Save" at bounding box center [579, 343] width 130 height 52
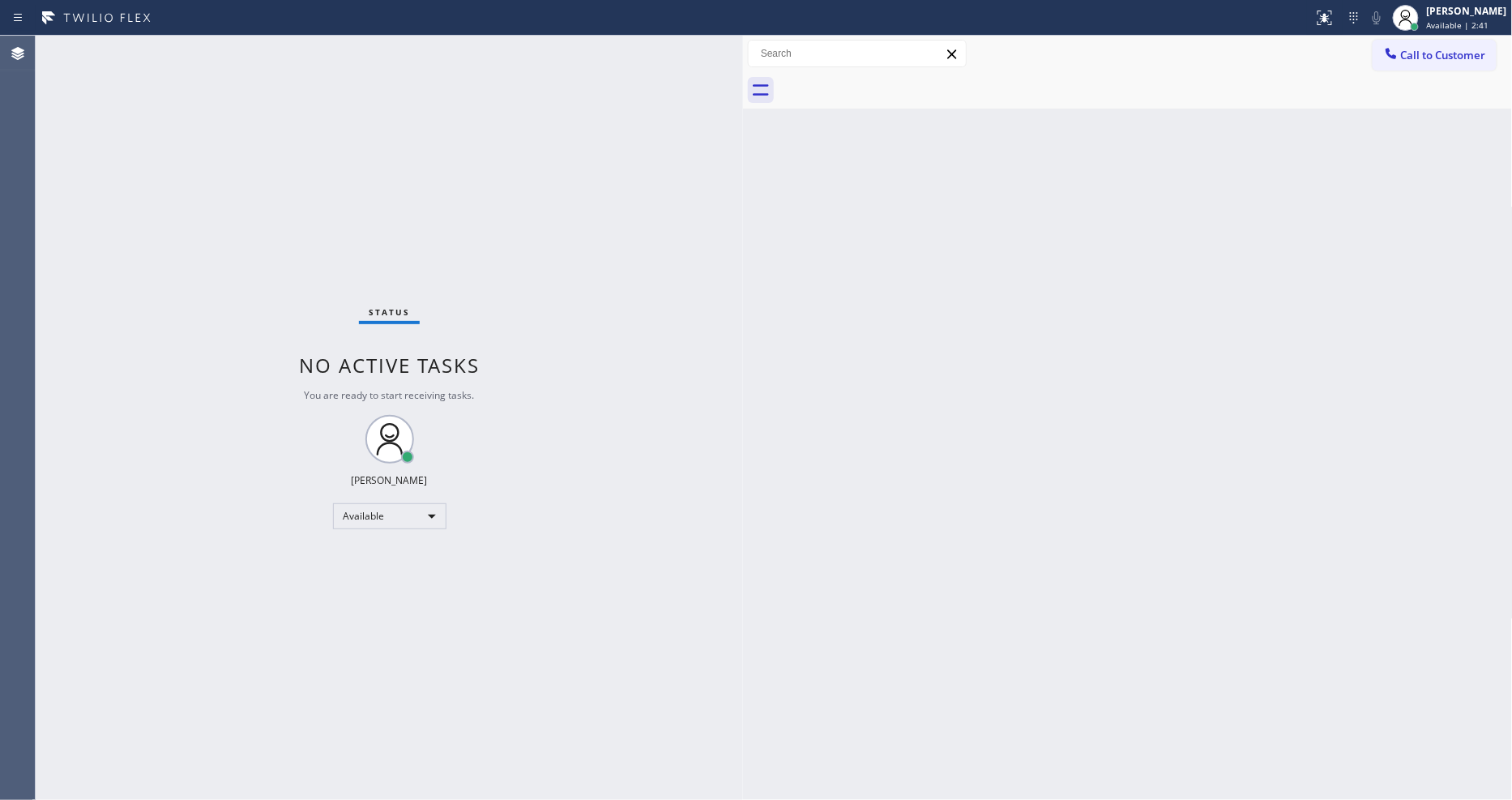
click at [892, 592] on div "Back to Dashboard Change Sender ID Customers Technicians Select a contact Outbo…" at bounding box center [1128, 418] width 770 height 764
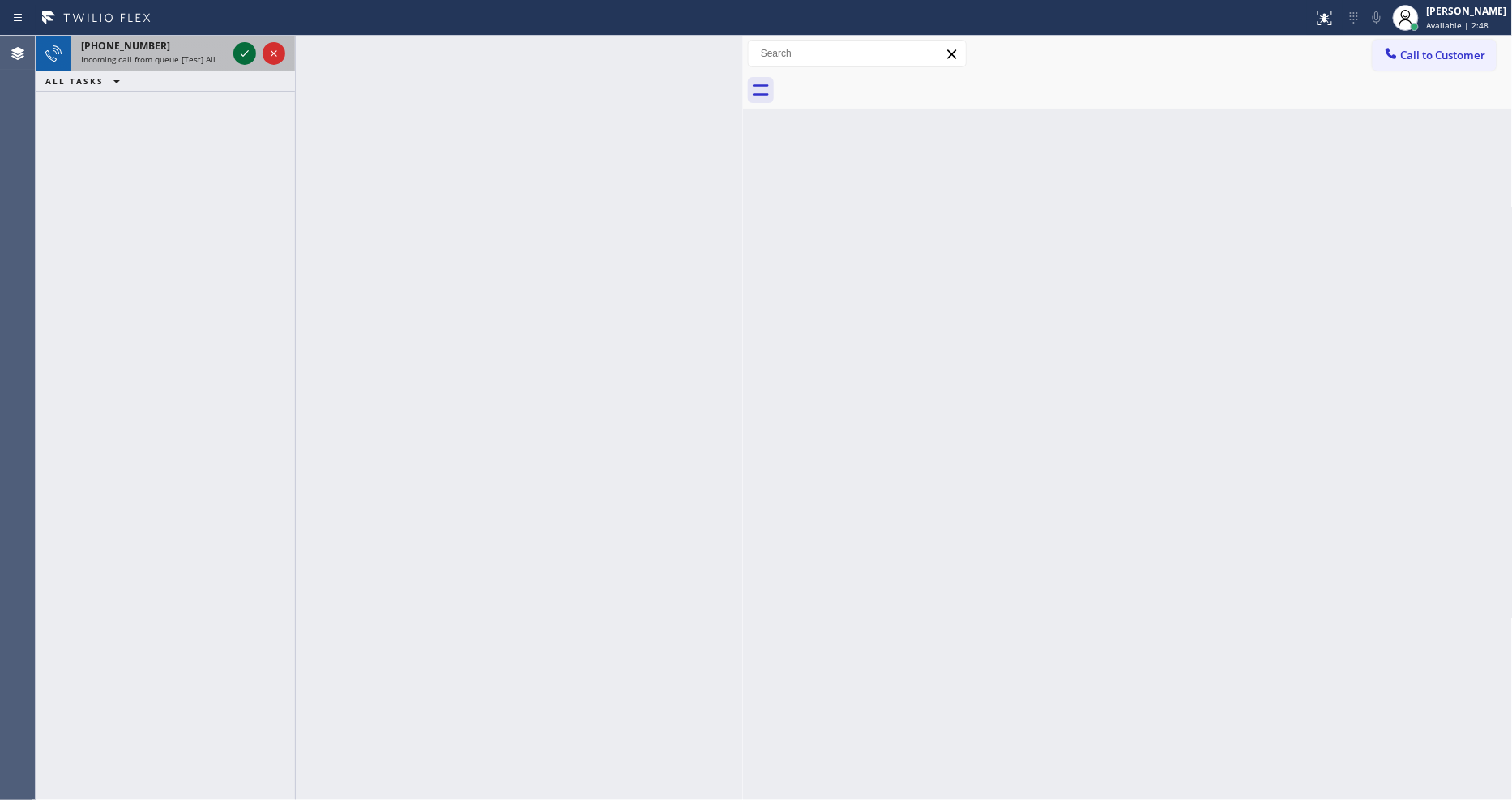
click at [241, 55] on icon at bounding box center [244, 53] width 19 height 19
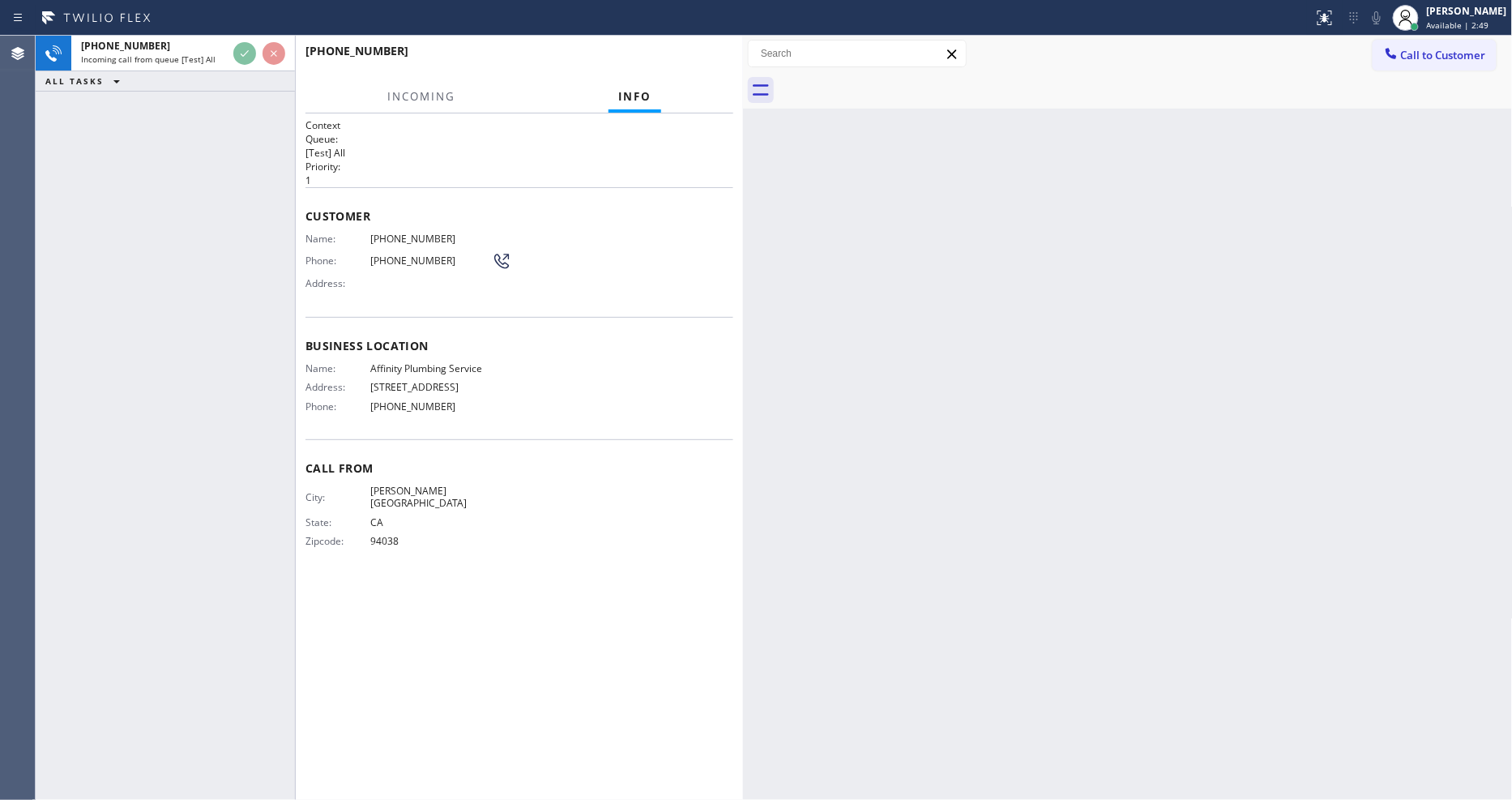
click at [238, 135] on div "+16507197190 Incoming call from queue [Test] All ALL TASKS ALL TASKS ACTIVE TAS…" at bounding box center [165, 418] width 259 height 764
click at [559, 629] on div "Context Queue: [Test] All Priority: 1 Customer Name: (650) 719-7190 Phone: (650…" at bounding box center [519, 456] width 428 height 676
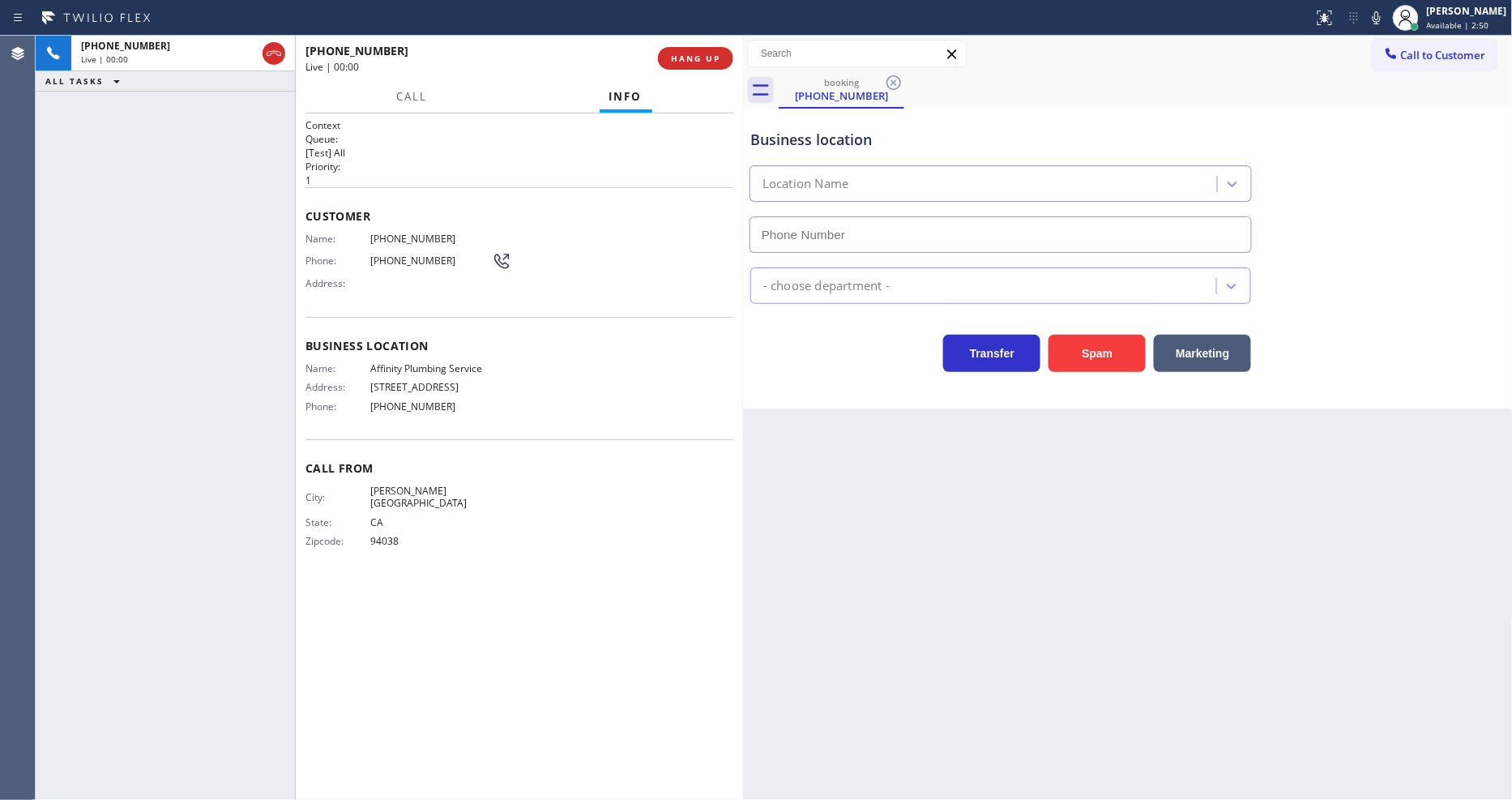
type input "(909) 328-6688"
click at [690, 60] on span "HANG UP" at bounding box center [696, 58] width 49 height 11
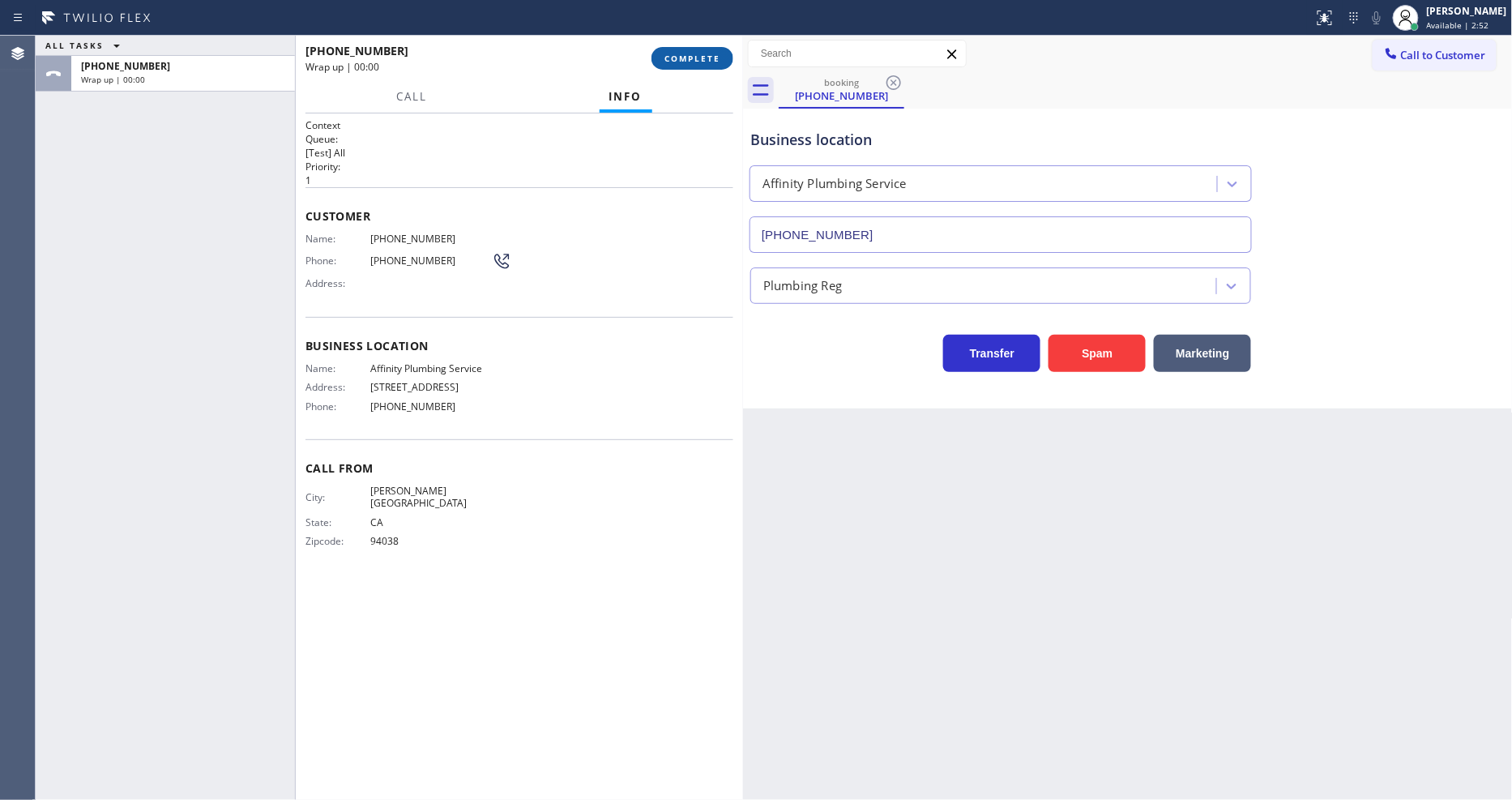
click at [692, 61] on span "COMPLETE" at bounding box center [692, 58] width 56 height 11
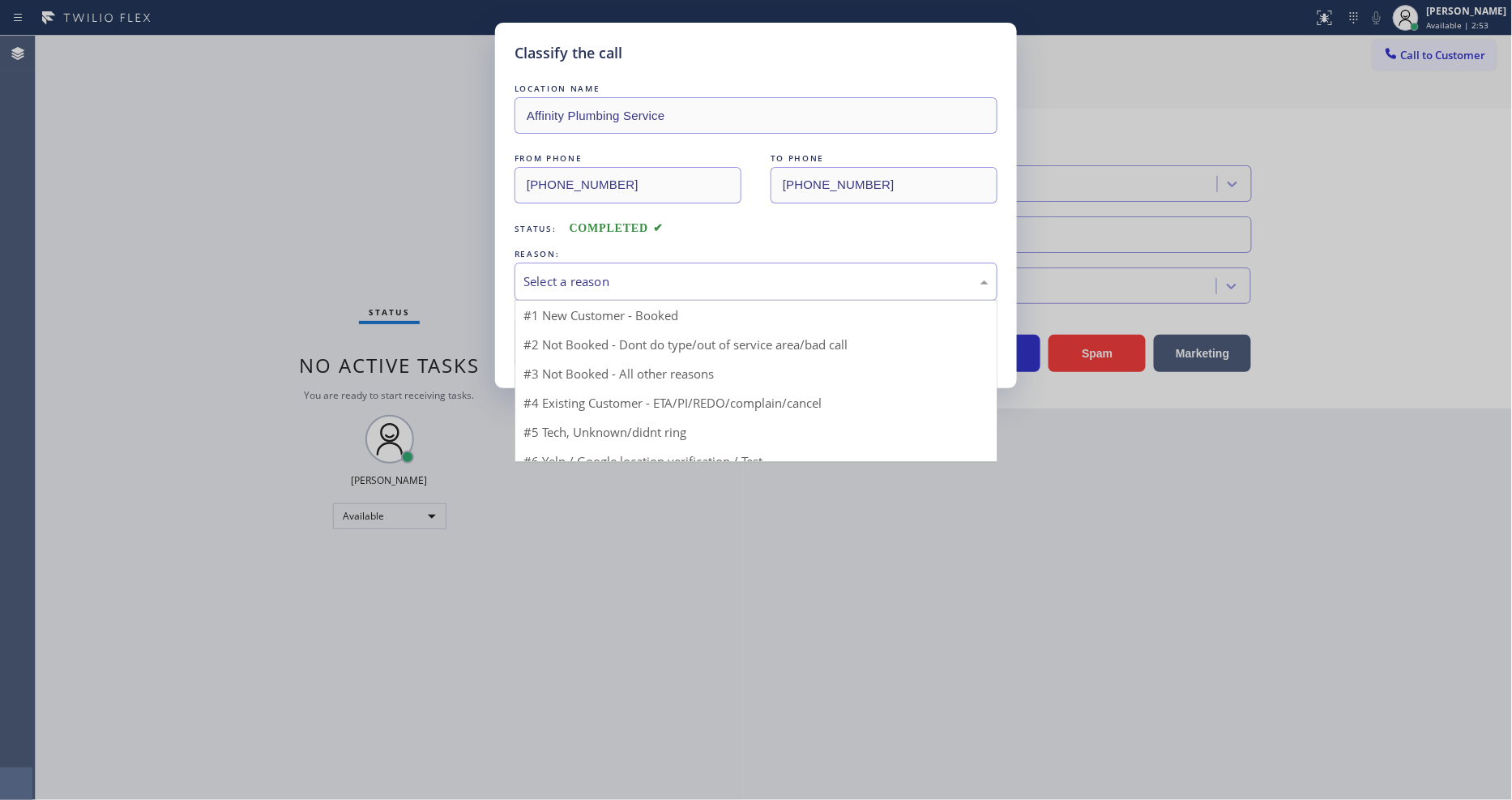
click at [641, 272] on div "Select a reason" at bounding box center [755, 281] width 465 height 18
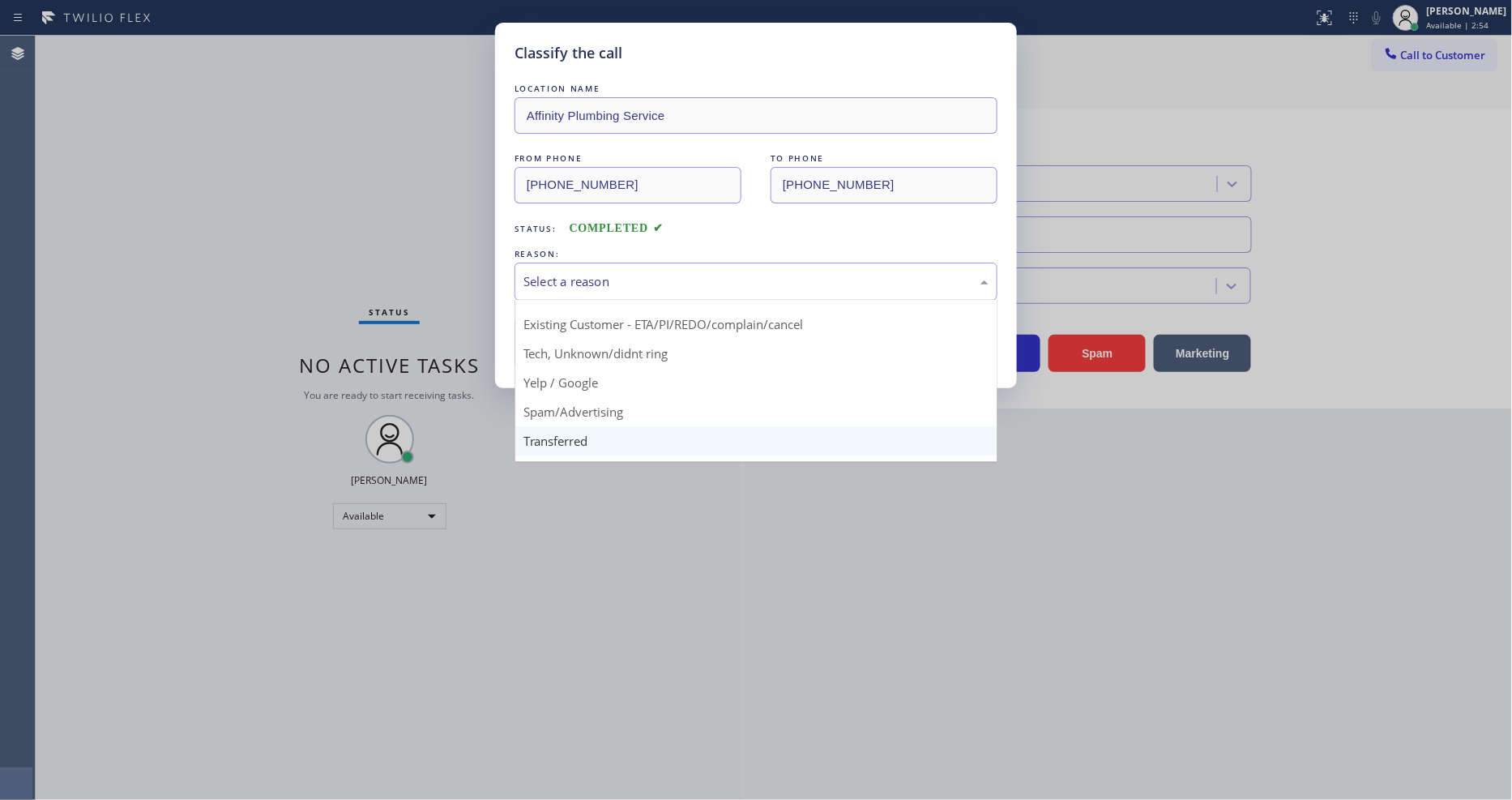
scroll to position [102, 0]
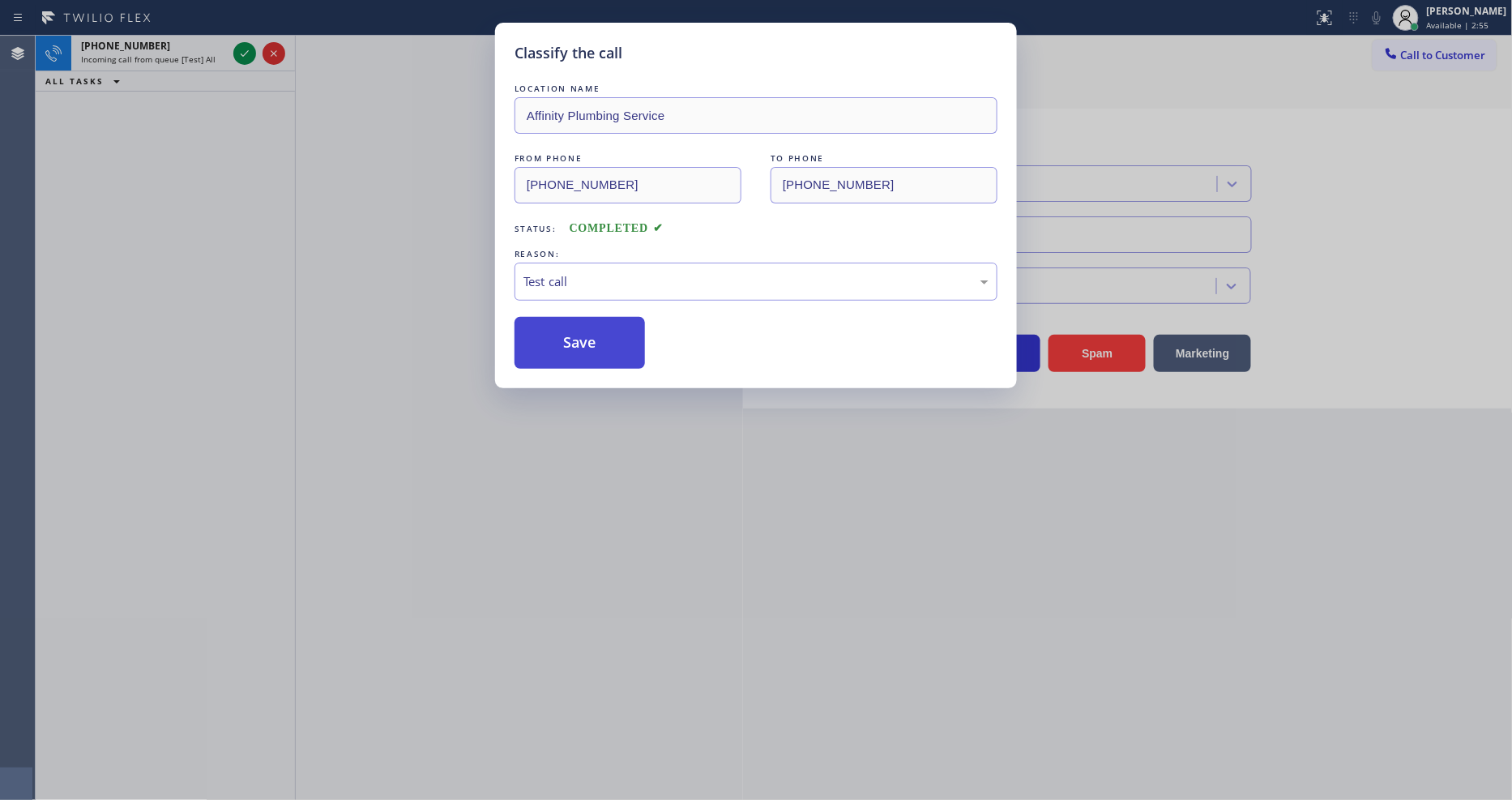
click at [596, 317] on button "Save" at bounding box center [579, 343] width 130 height 52
click at [590, 317] on button "Save" at bounding box center [579, 343] width 130 height 52
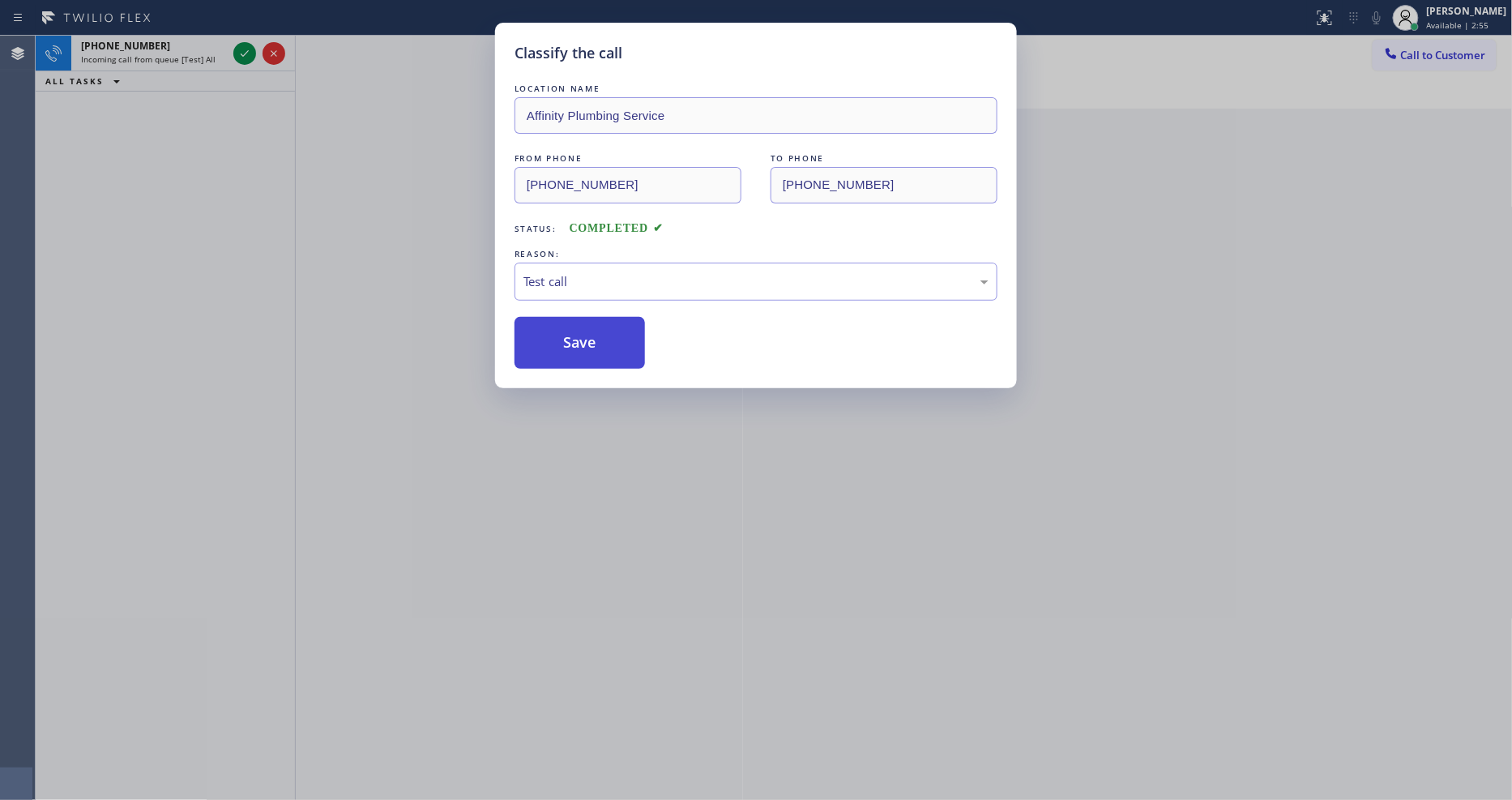
click at [586, 333] on button "Save" at bounding box center [579, 343] width 130 height 52
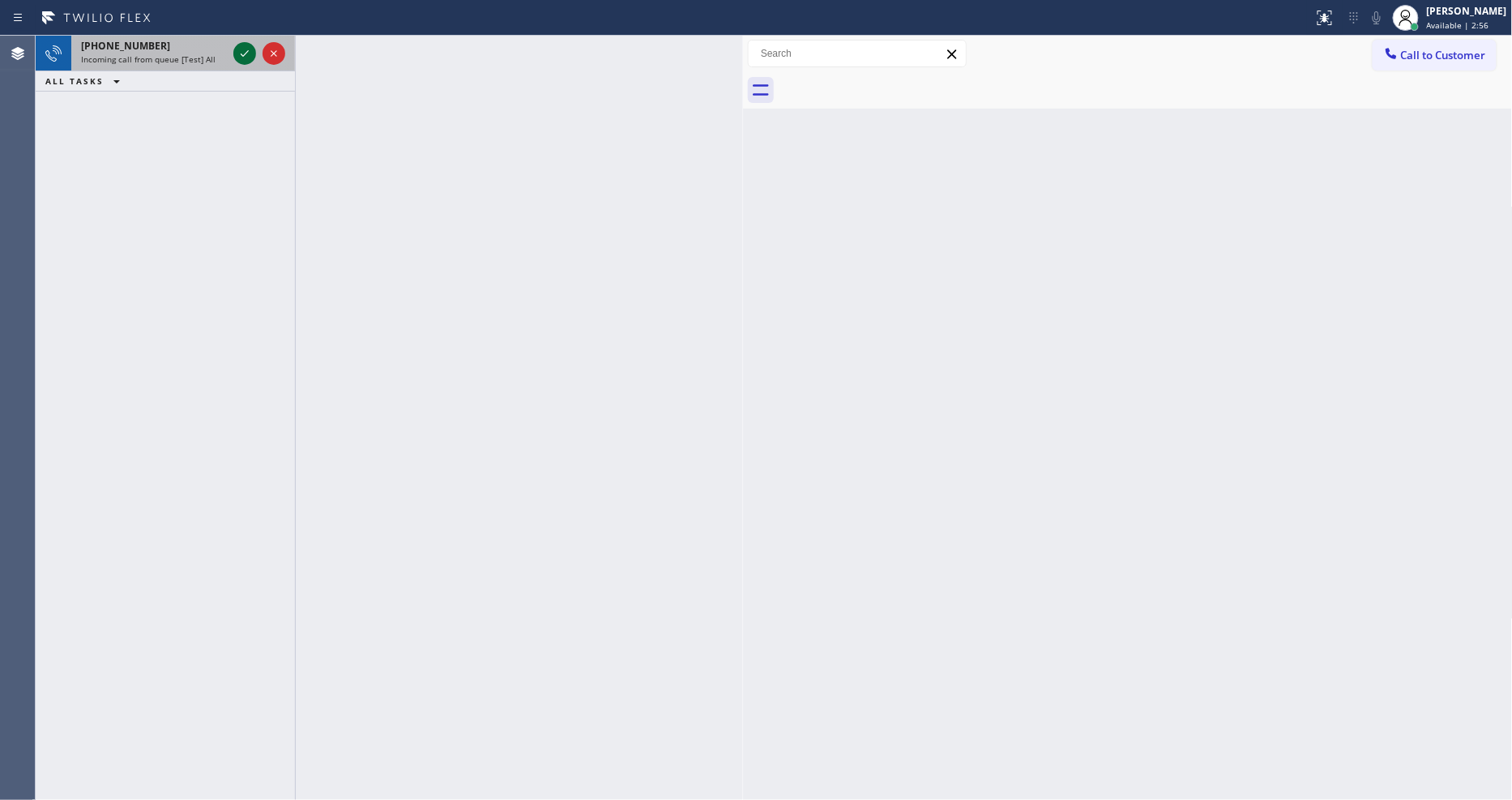
click at [240, 52] on icon at bounding box center [244, 53] width 19 height 19
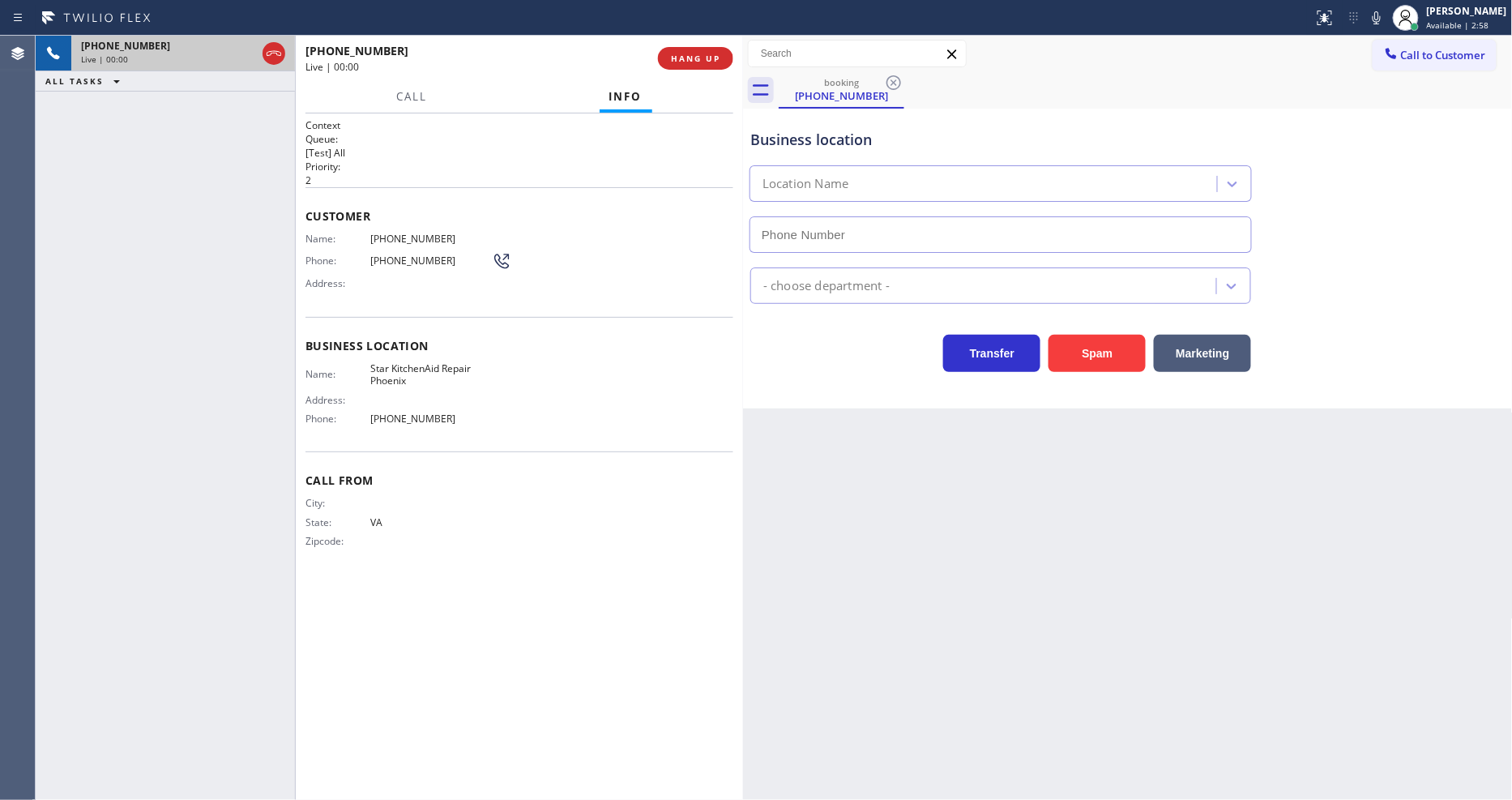
type input "(602) 780-1203"
click at [689, 57] on span "HANG UP" at bounding box center [696, 58] width 49 height 11
click at [688, 58] on span "HANG UP" at bounding box center [696, 58] width 49 height 11
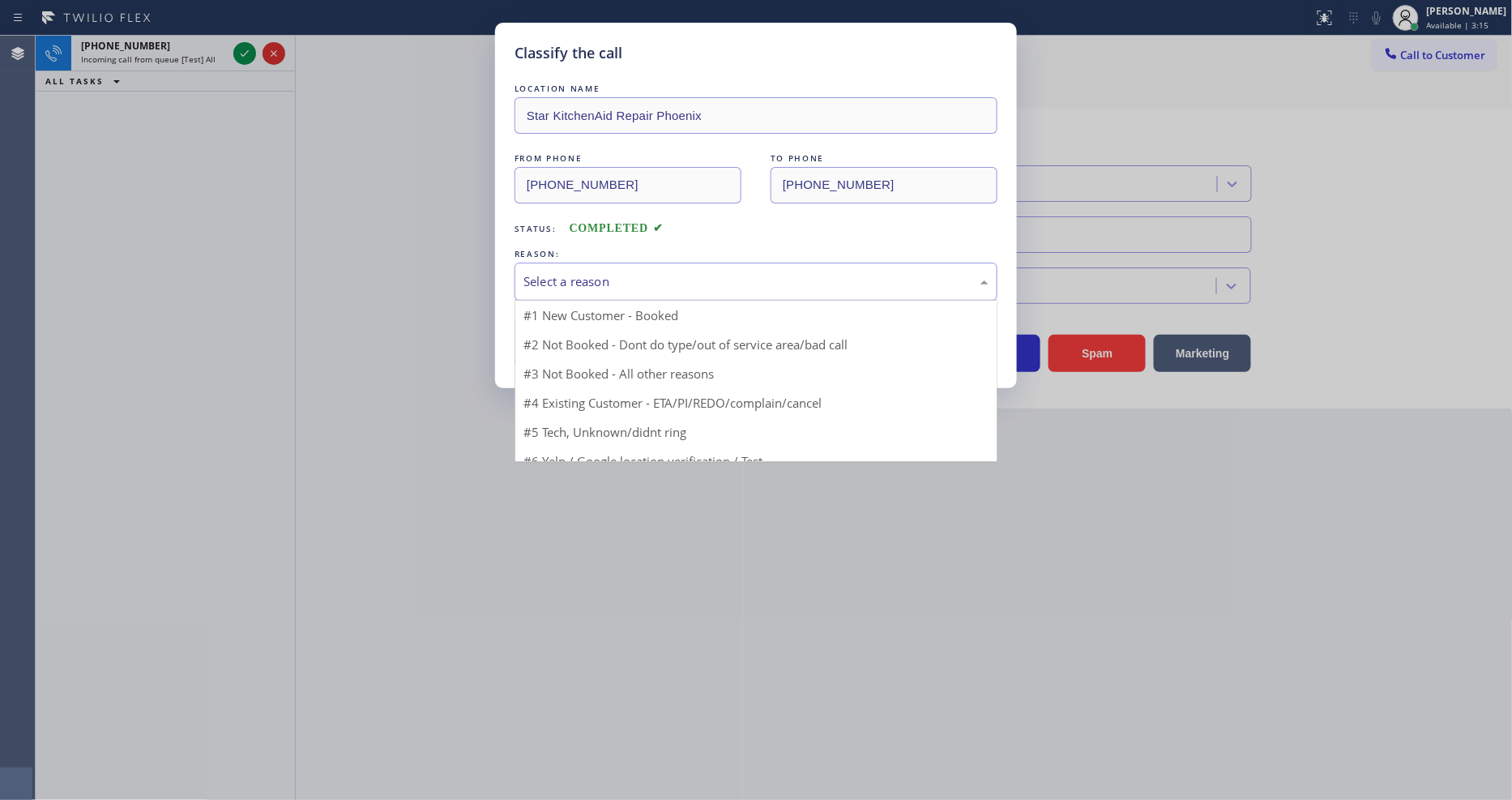
click at [608, 274] on div "Select a reason" at bounding box center [755, 281] width 465 height 18
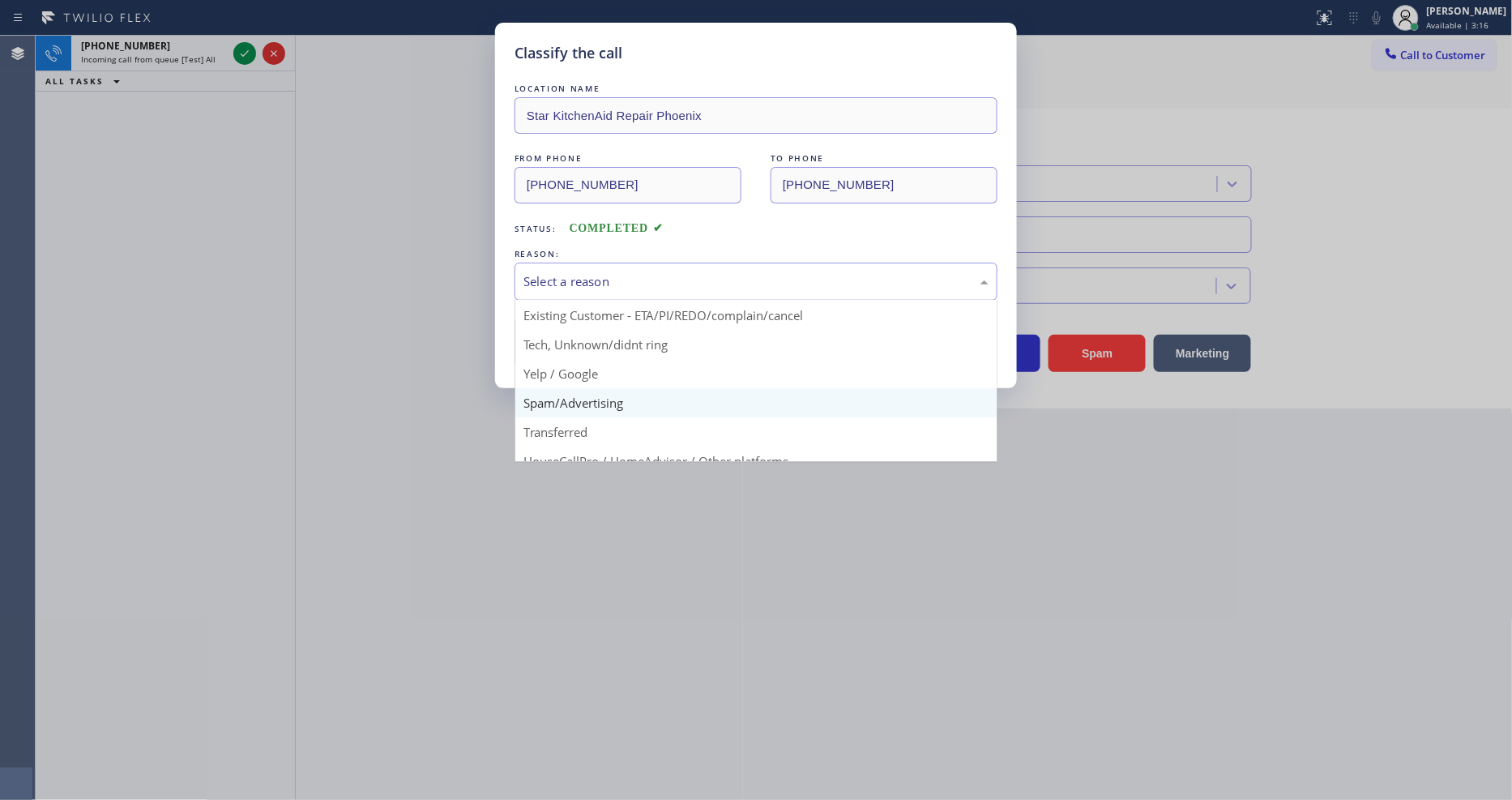
scroll to position [102, 0]
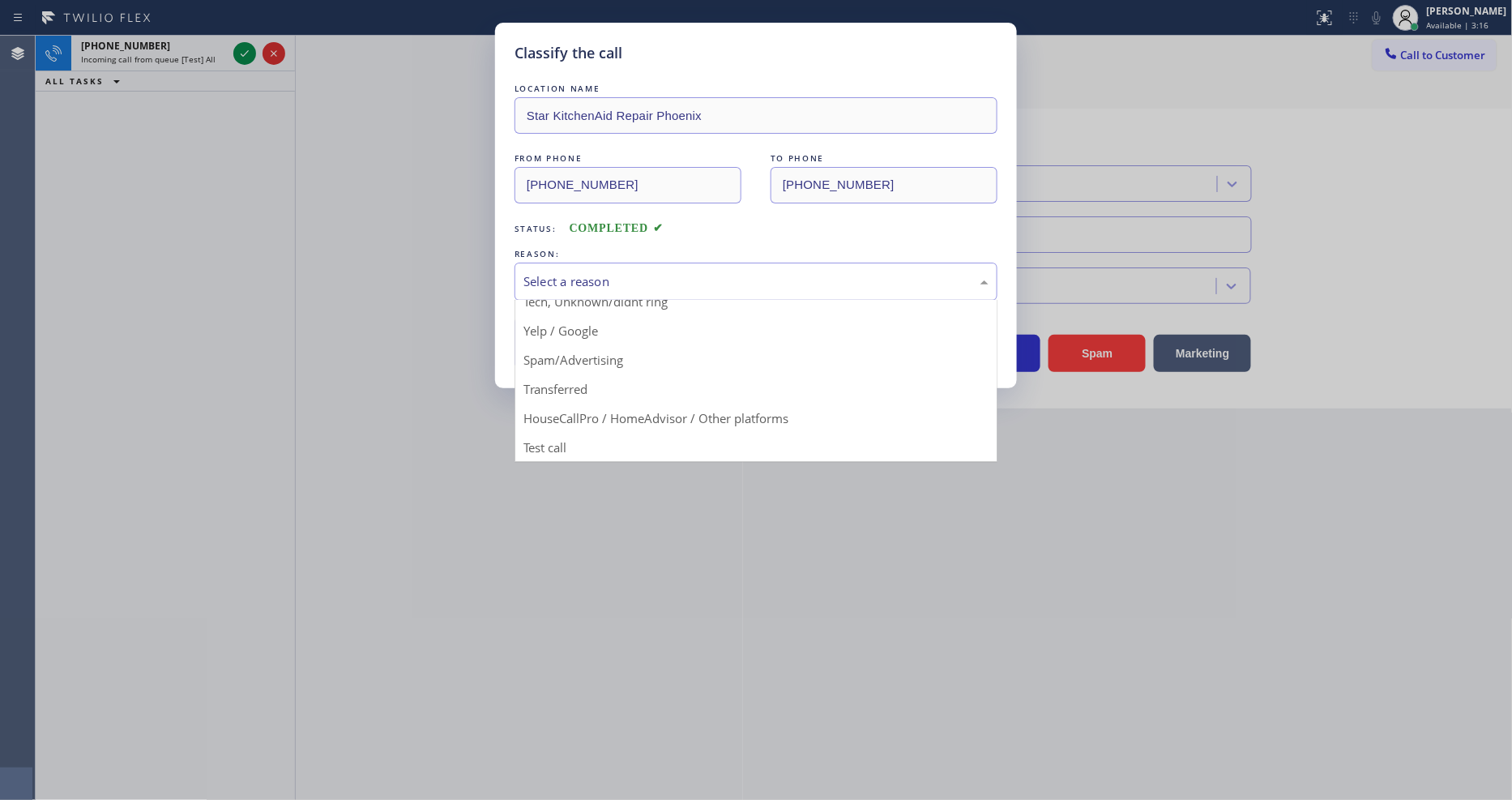
drag, startPoint x: 609, startPoint y: 350, endPoint x: 606, endPoint y: 328, distance: 22.2
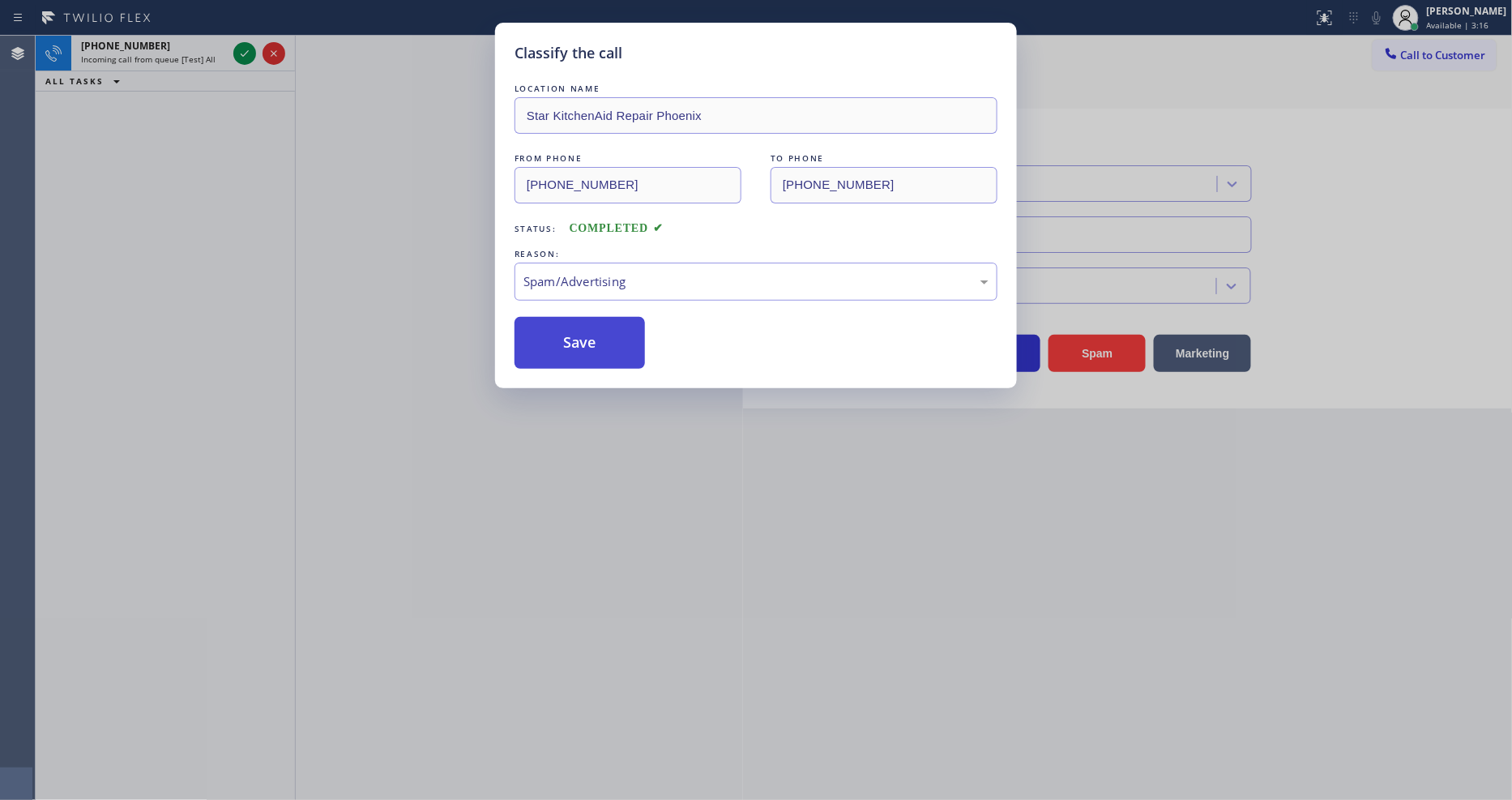
click at [606, 328] on button "Save" at bounding box center [579, 343] width 130 height 52
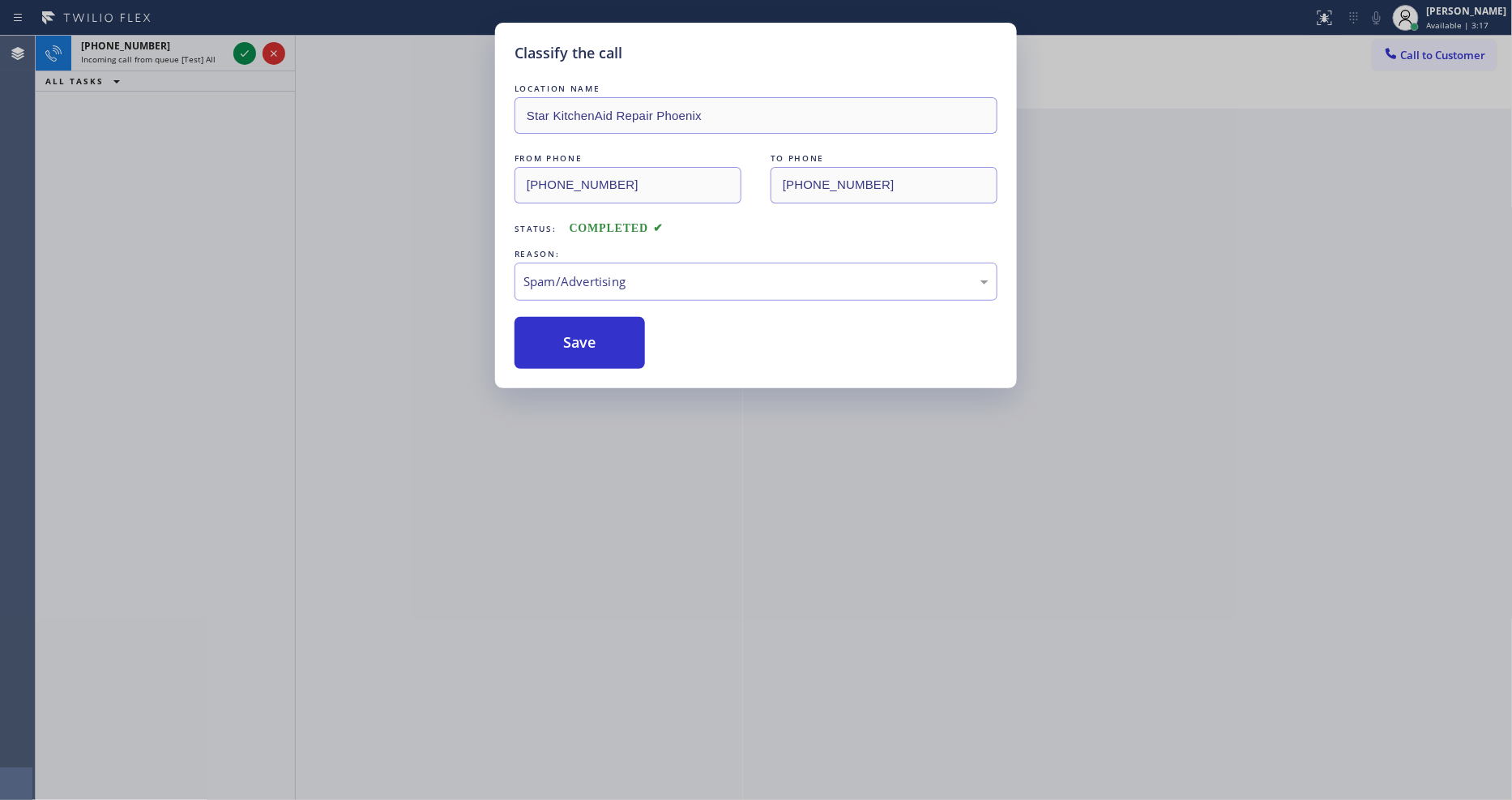
drag, startPoint x: 606, startPoint y: 328, endPoint x: 419, endPoint y: 44, distance: 340.0
click at [606, 327] on button "Save" at bounding box center [579, 343] width 130 height 52
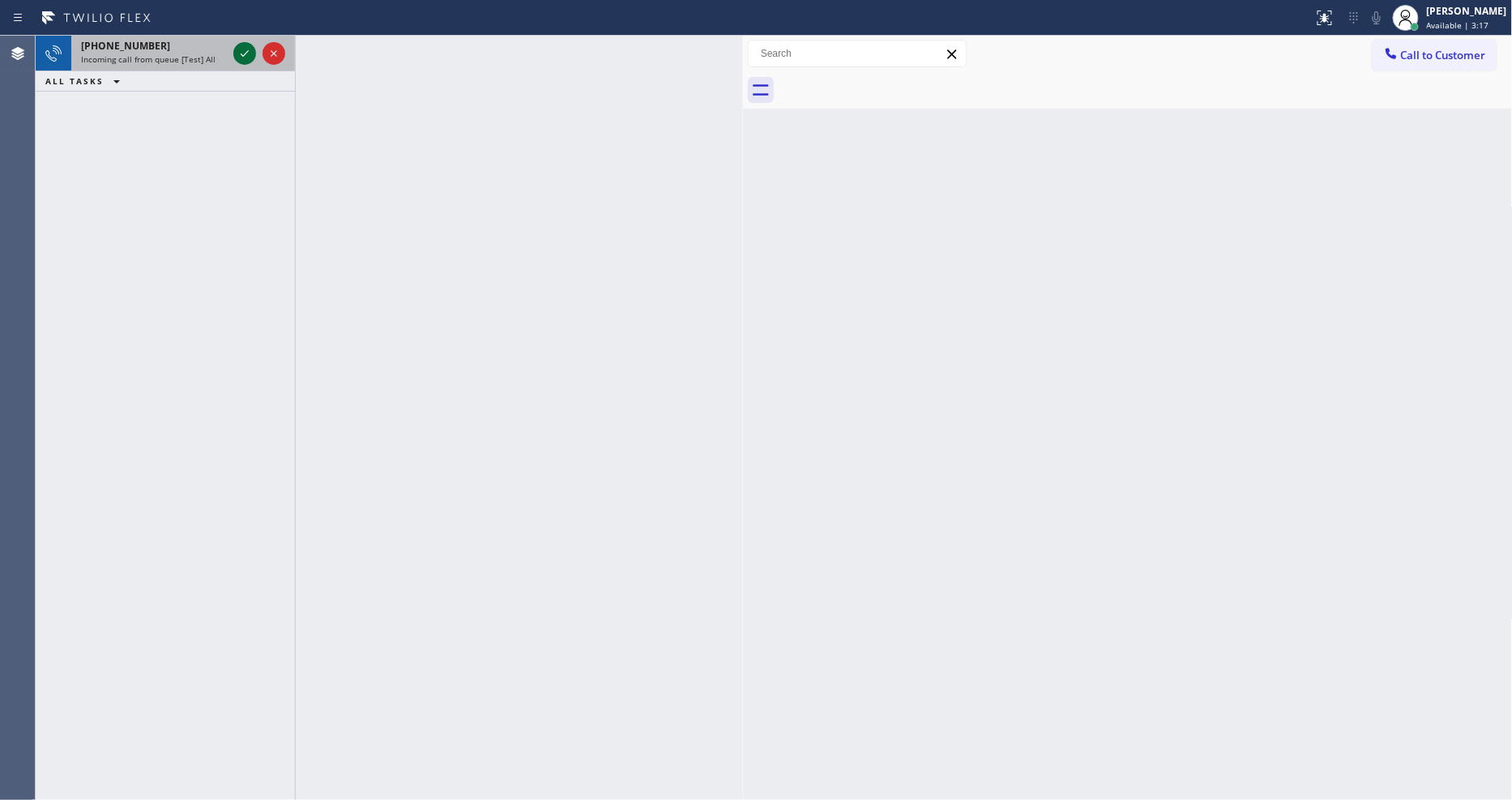
click at [241, 50] on icon at bounding box center [244, 53] width 19 height 19
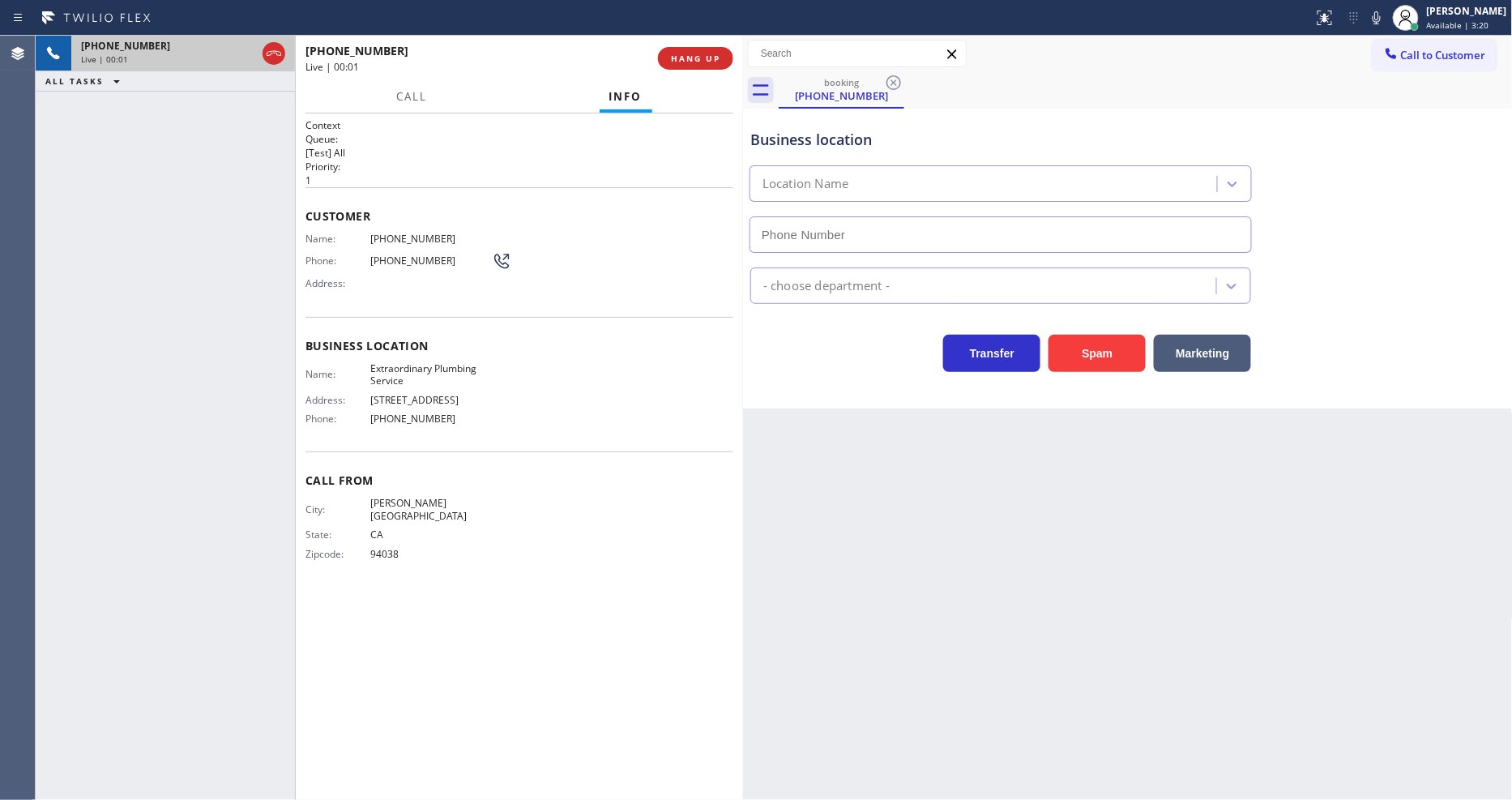
type input "(909) 328-6705"
click at [681, 55] on span "HANG UP" at bounding box center [696, 58] width 49 height 11
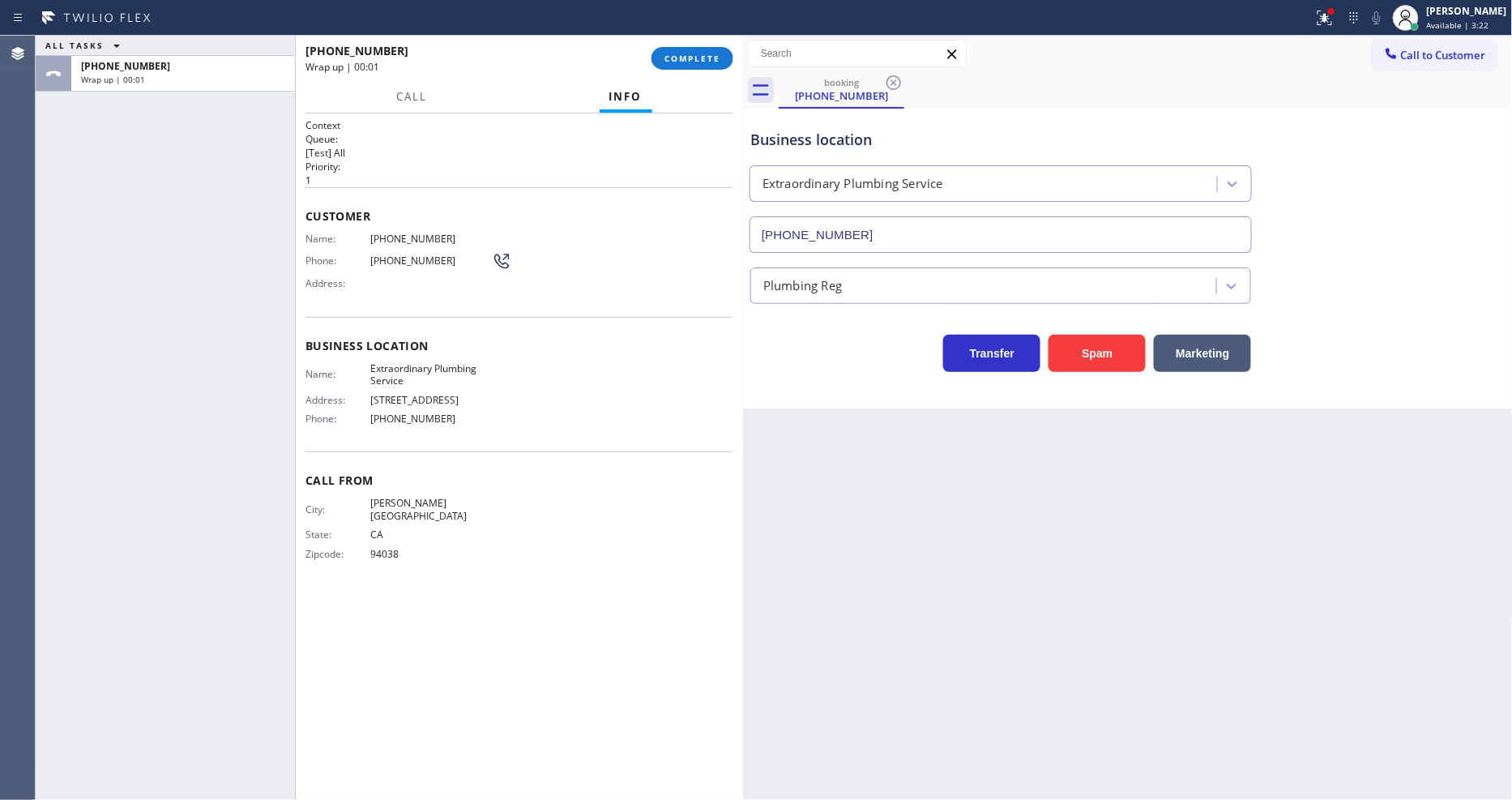
click at [696, 32] on div "Status report Issues detected These issues could affect your workflow. Please c…" at bounding box center [756, 17] width 1512 height 36
click at [696, 60] on span "COMPLETE" at bounding box center [692, 58] width 56 height 11
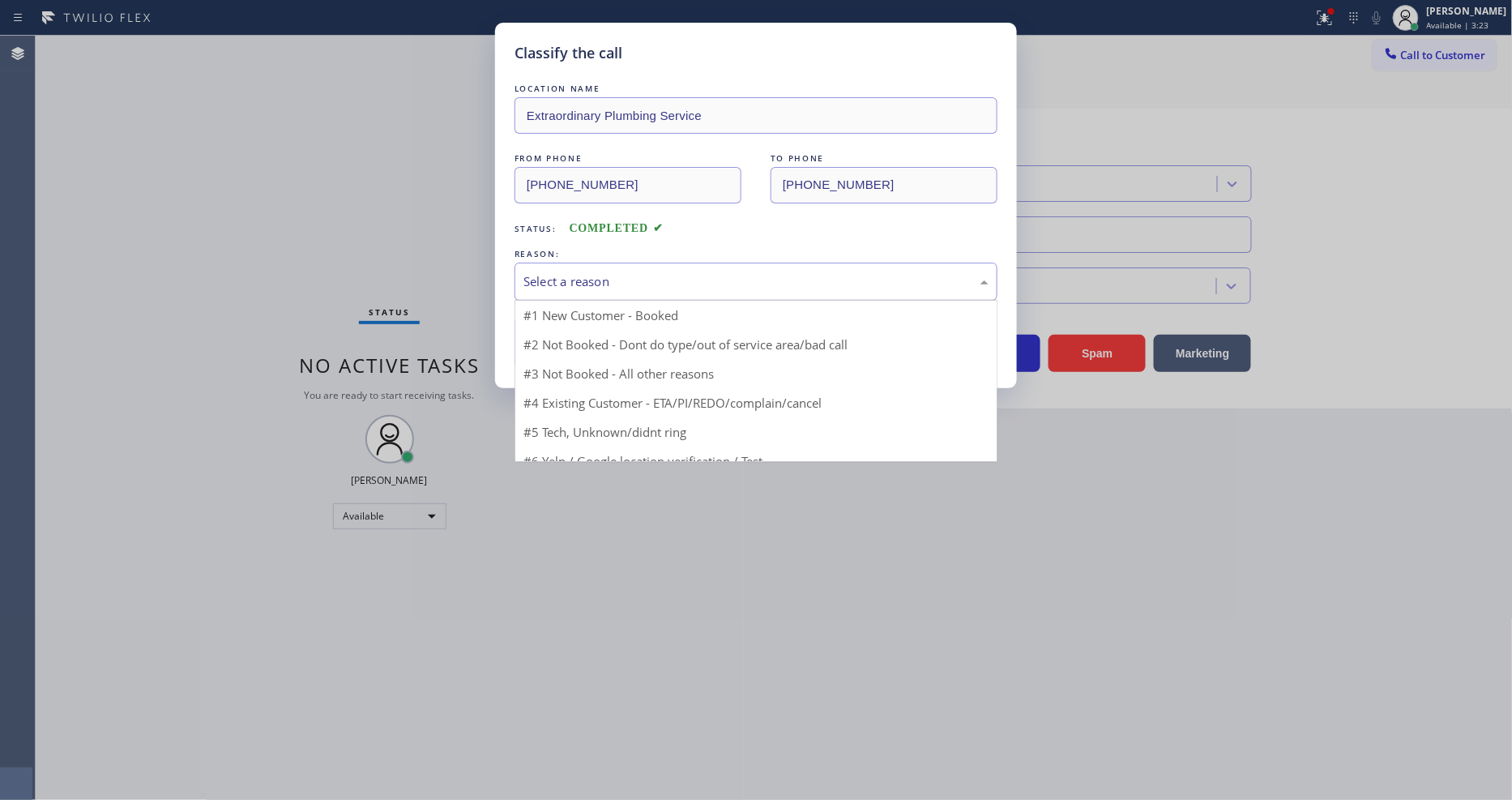
click at [629, 285] on div "Select a reason" at bounding box center [755, 281] width 465 height 18
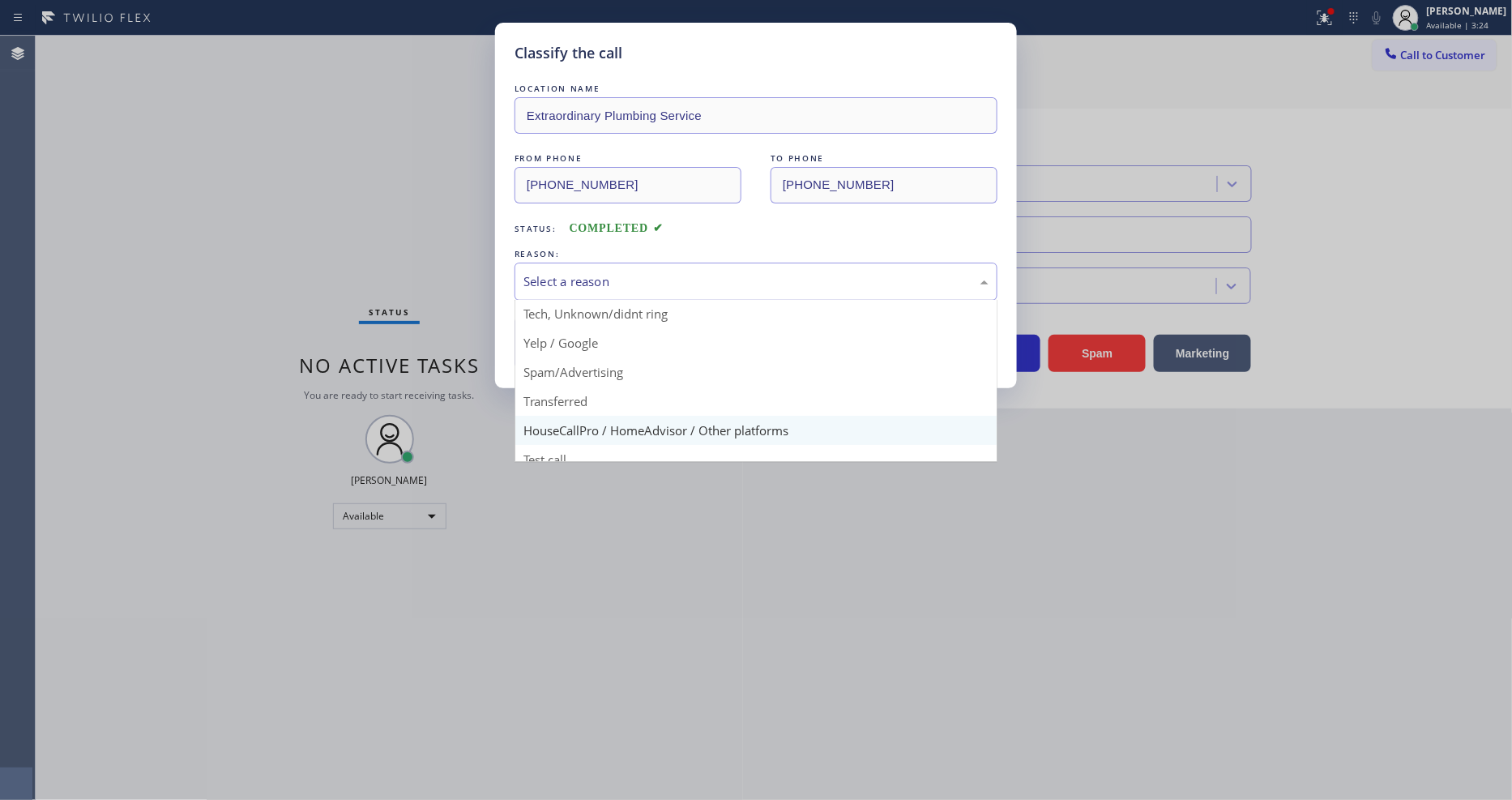
scroll to position [102, 0]
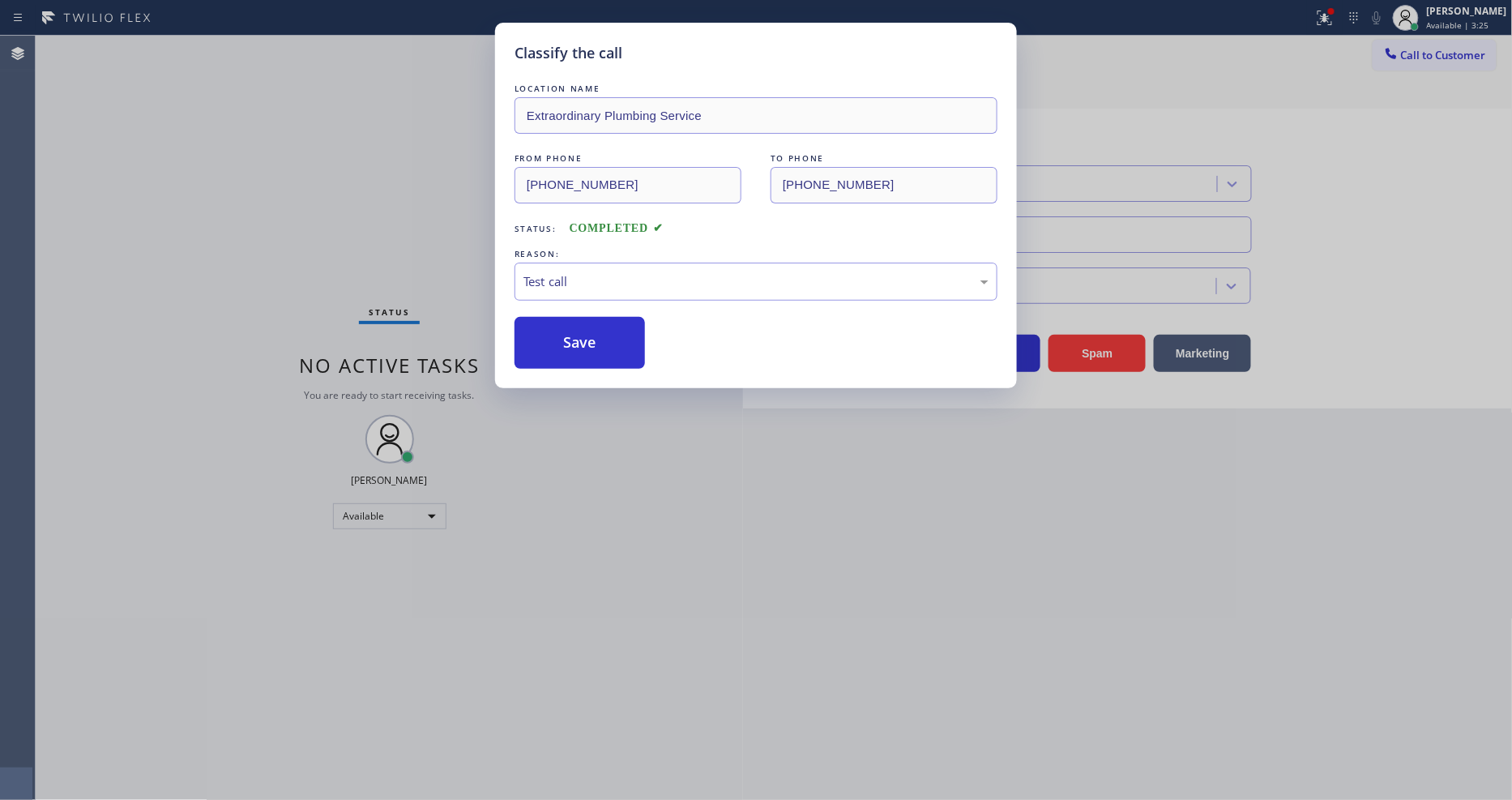
click at [586, 310] on div "LOCATION NAME Extraordinary Plumbing Service FROM PHONE (650) 719-7190 TO PHONE…" at bounding box center [755, 225] width 483 height 289
click at [581, 346] on button "Save" at bounding box center [579, 343] width 130 height 52
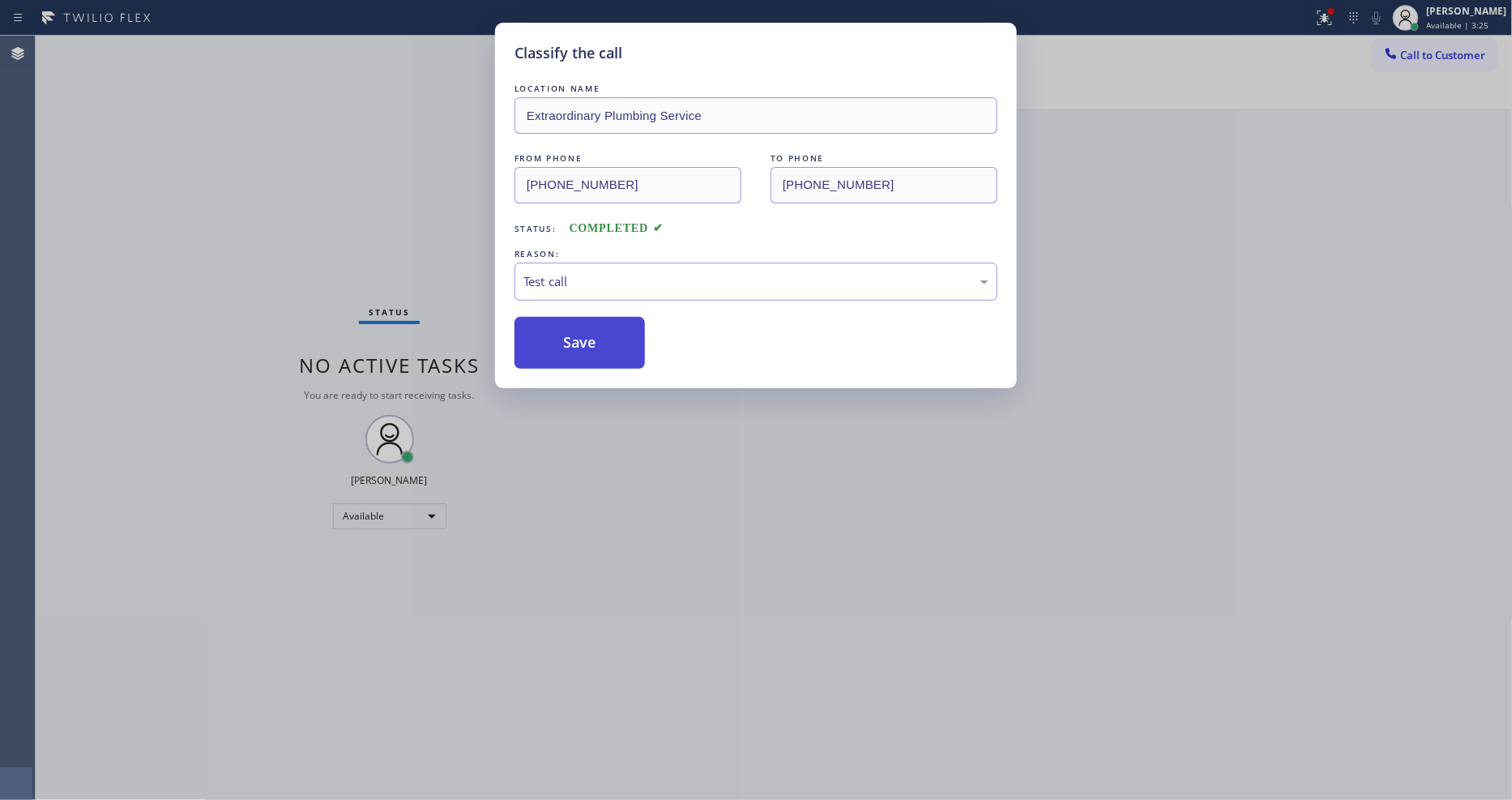
click at [581, 346] on button "Save" at bounding box center [579, 343] width 130 height 52
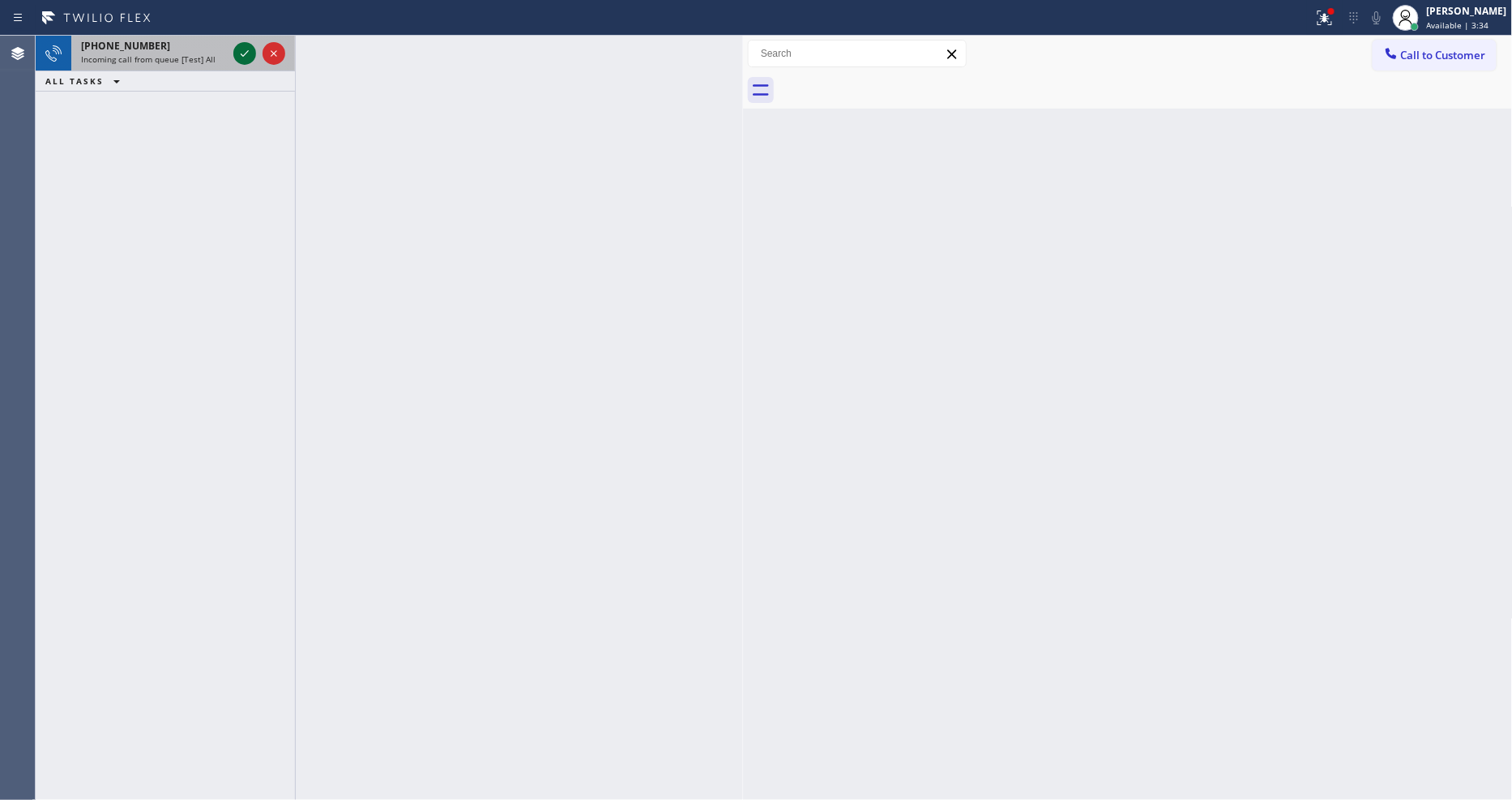
click at [245, 47] on icon at bounding box center [244, 53] width 19 height 19
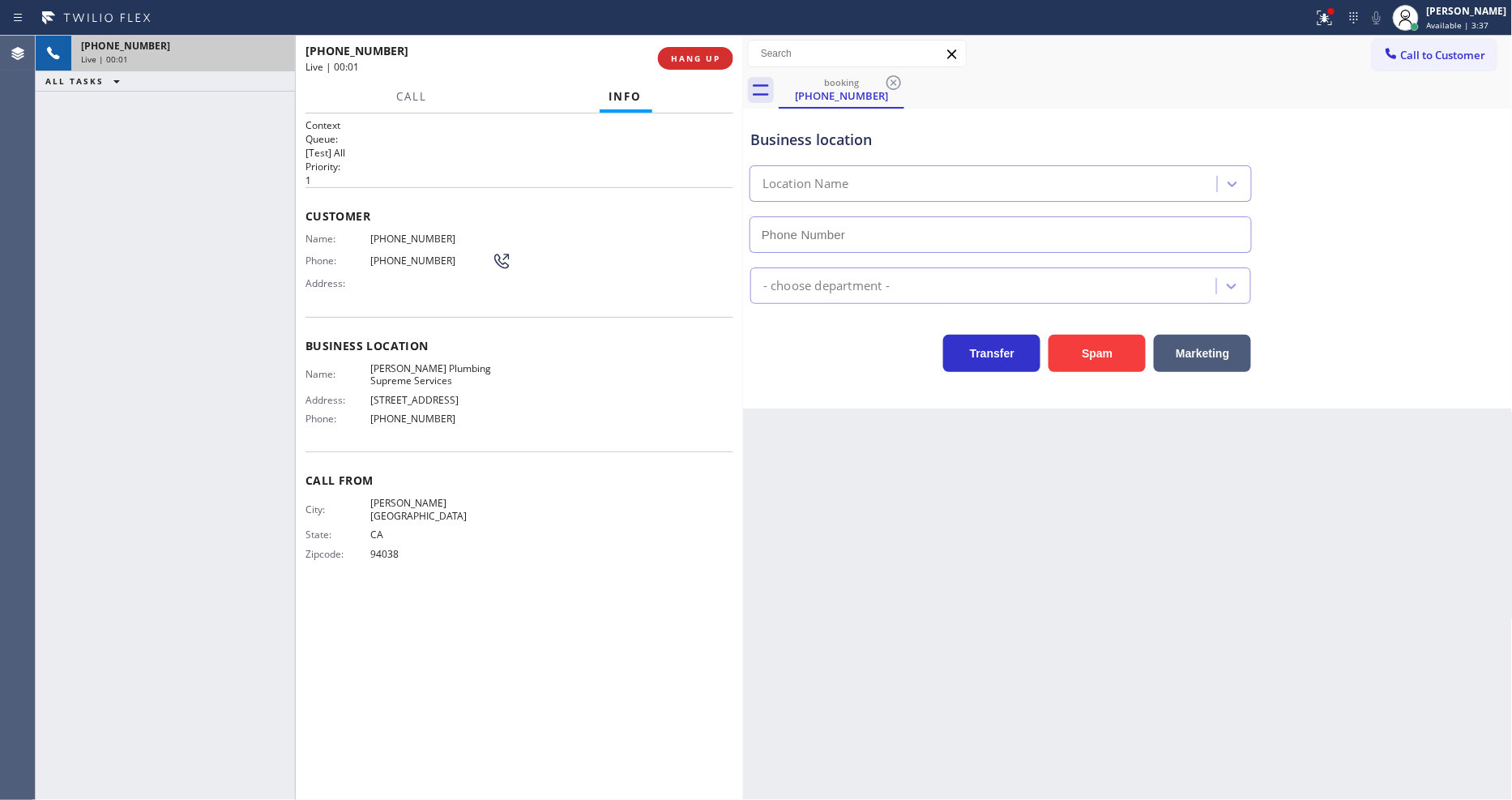
type input "(909) 219-9452"
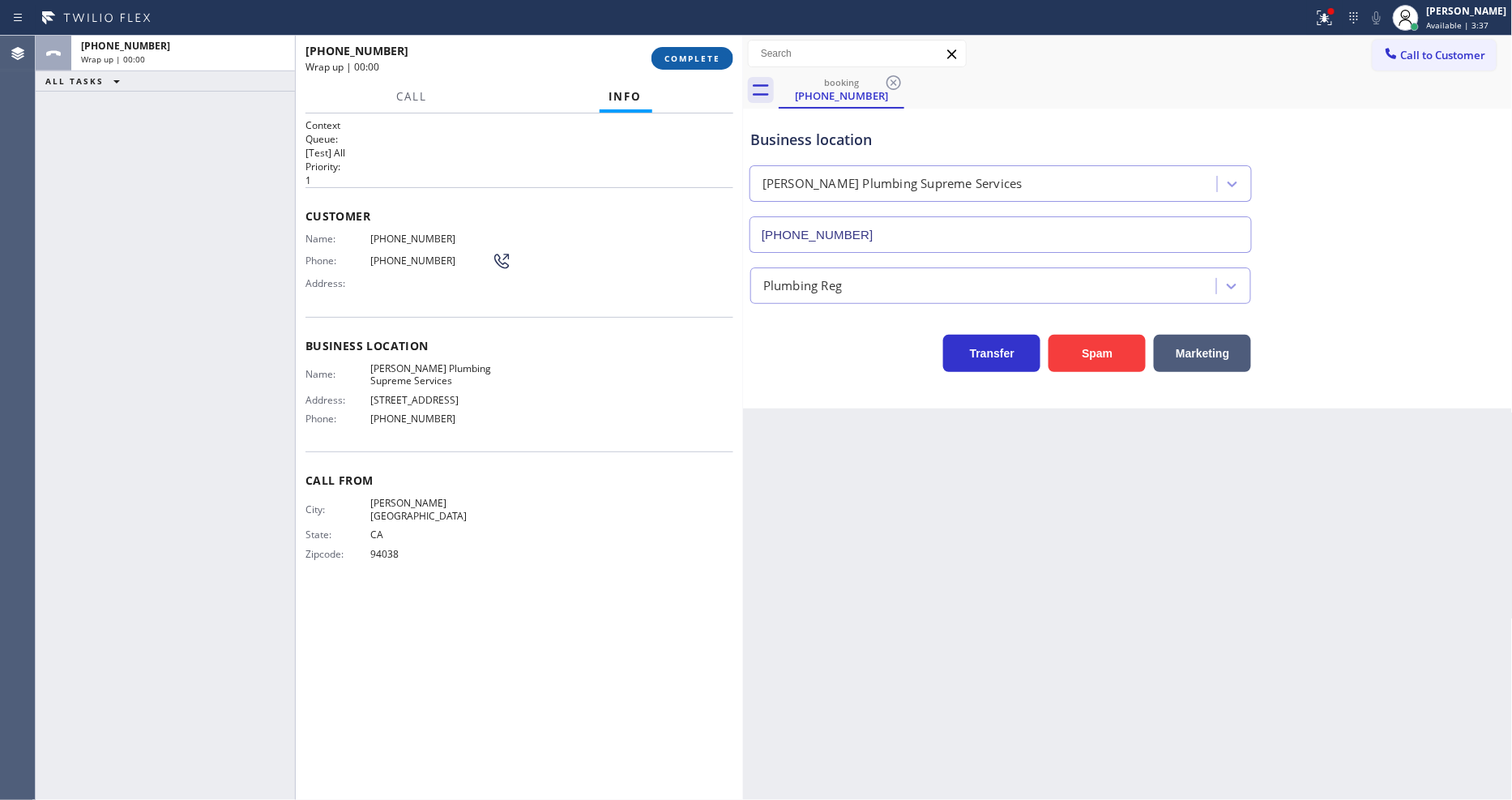
click at [699, 58] on span "COMPLETE" at bounding box center [692, 58] width 56 height 11
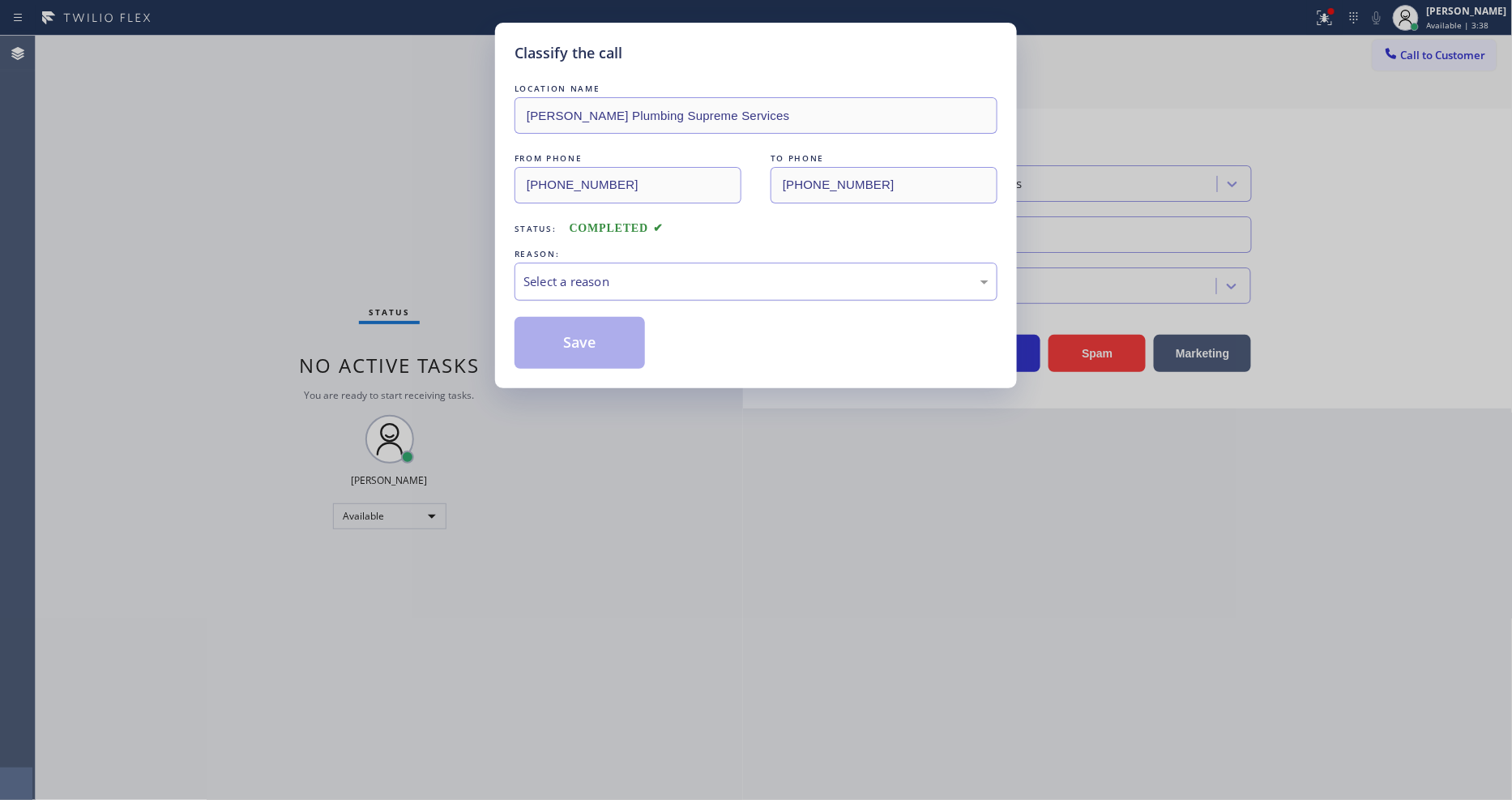
click at [658, 279] on div "Select a reason" at bounding box center [755, 281] width 465 height 18
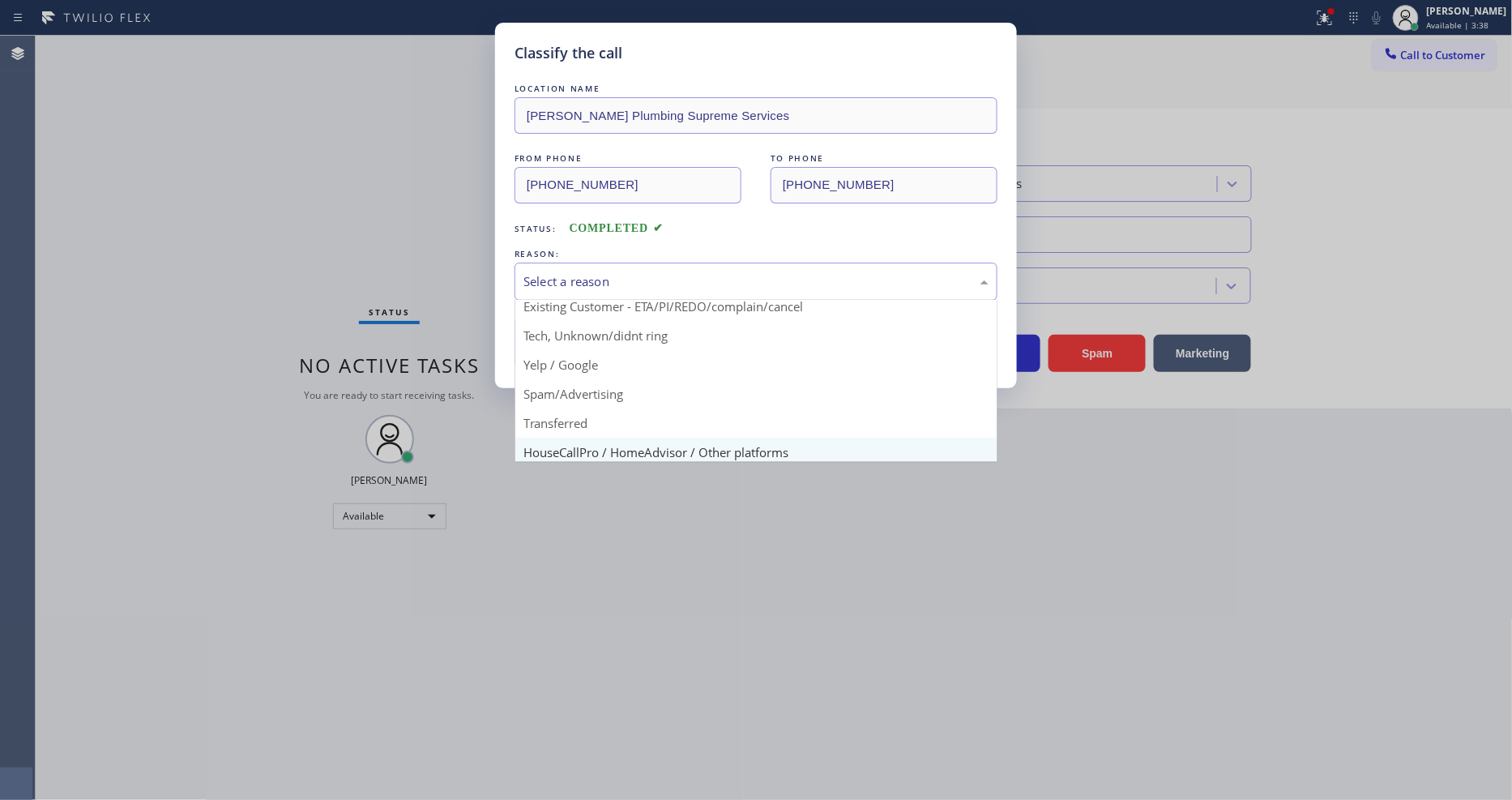
scroll to position [102, 0]
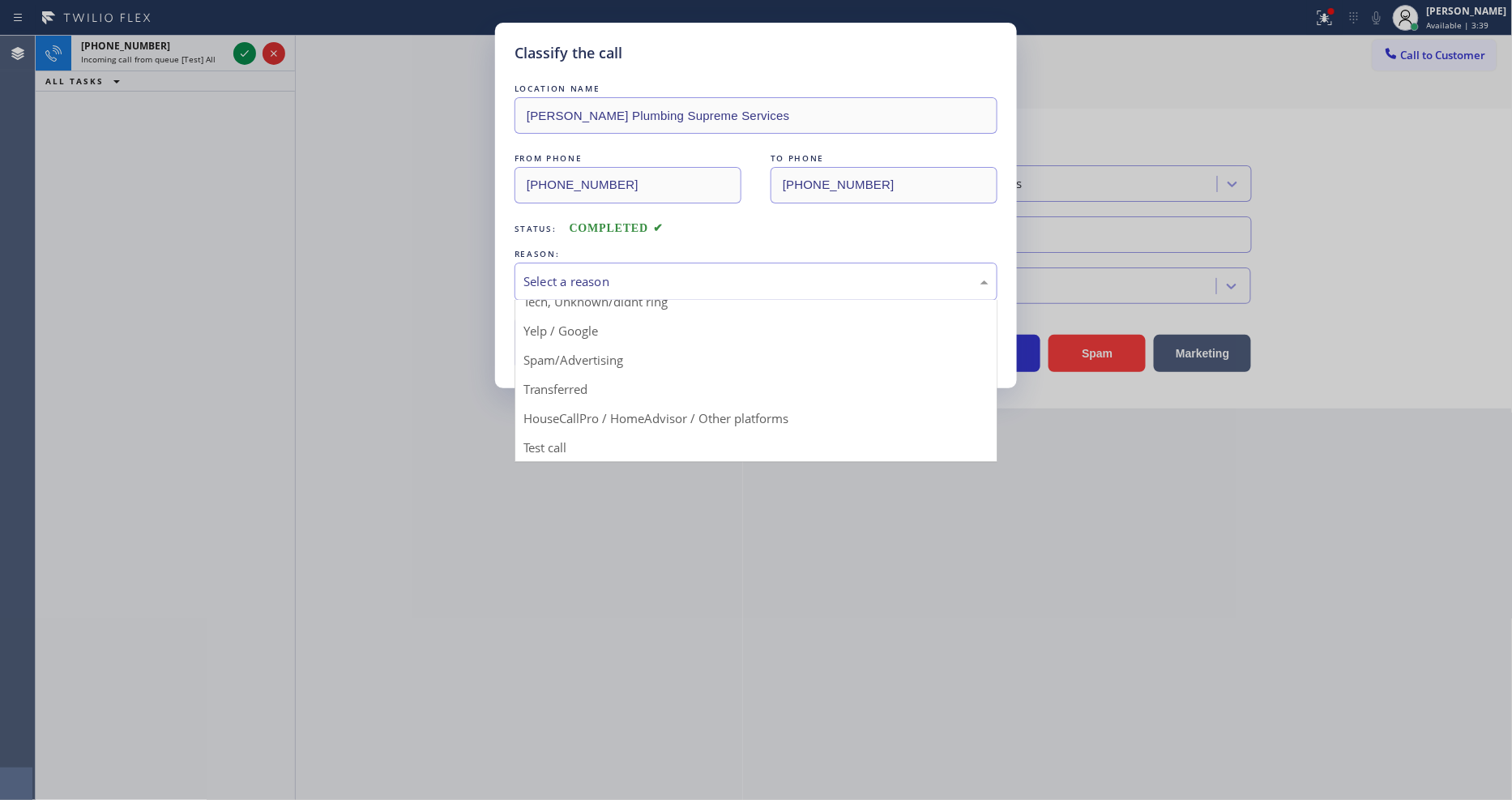
drag, startPoint x: 590, startPoint y: 431, endPoint x: 589, endPoint y: 367, distance: 64.0
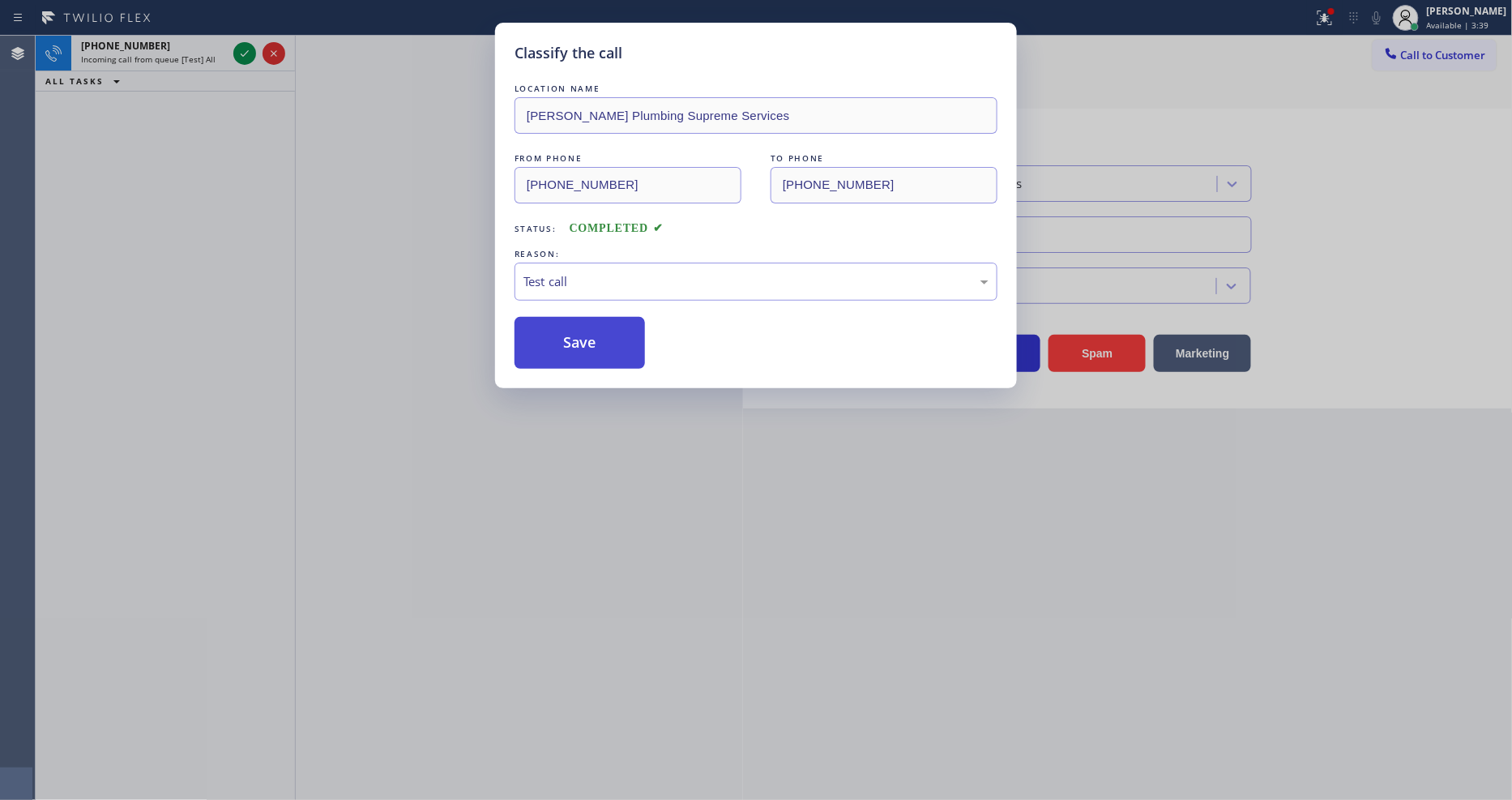
click at [589, 340] on button "Save" at bounding box center [579, 343] width 130 height 52
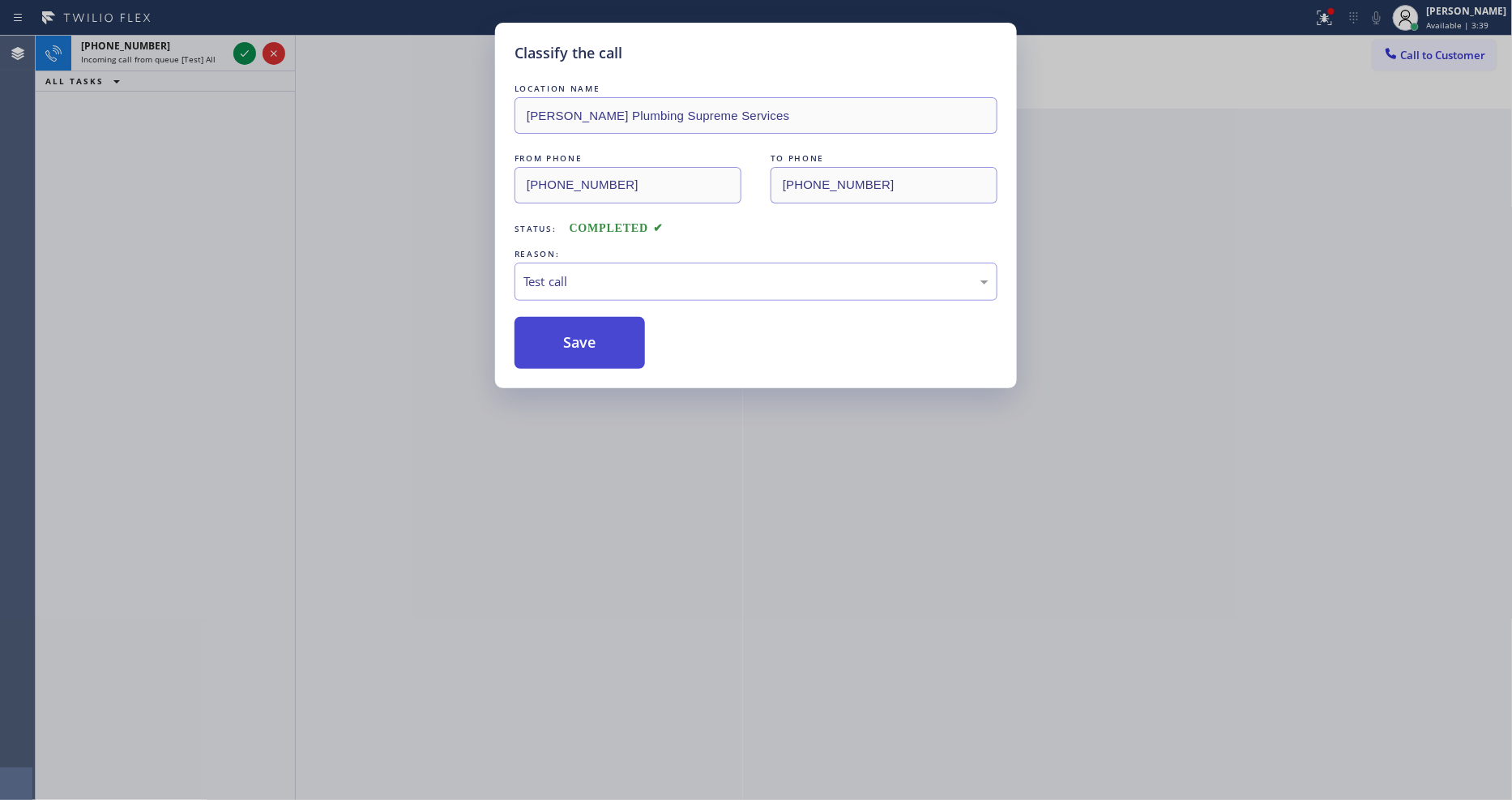
click at [589, 340] on button "Save" at bounding box center [579, 343] width 130 height 52
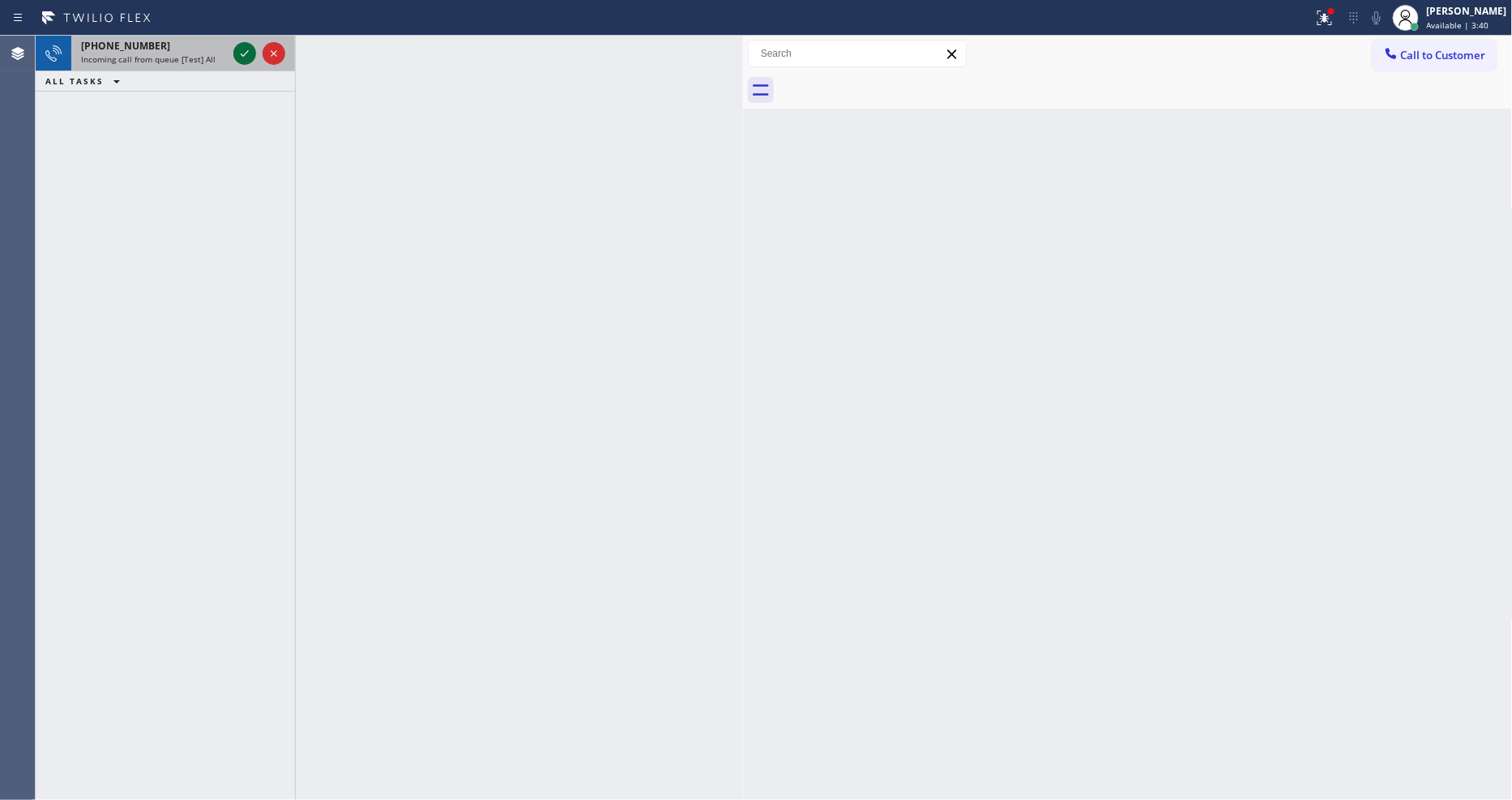
click at [237, 46] on icon at bounding box center [244, 53] width 19 height 19
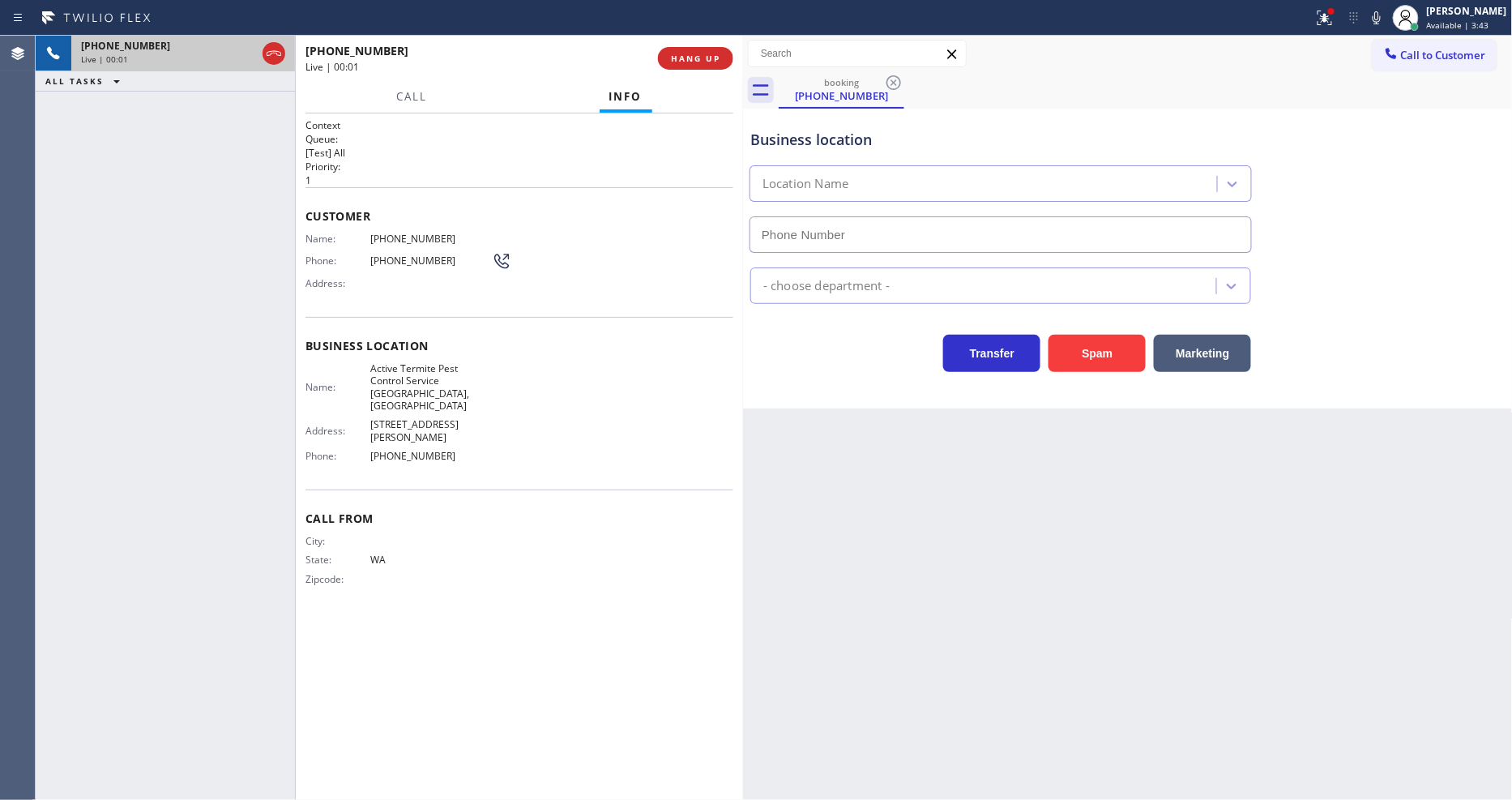
type input "(360) 345-3862"
click at [685, 63] on span "HANG UP" at bounding box center [696, 58] width 49 height 11
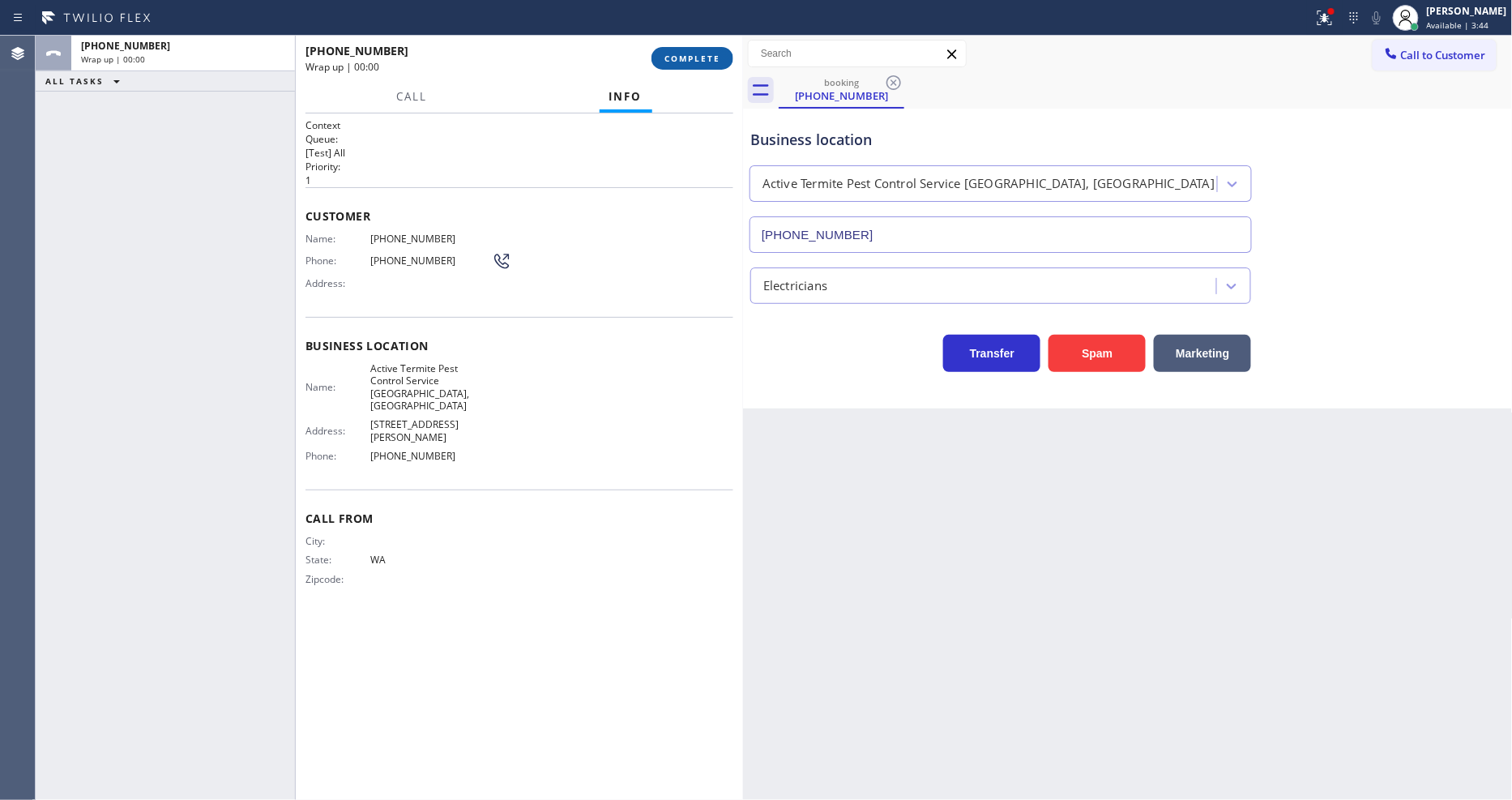
click at [685, 63] on span "COMPLETE" at bounding box center [692, 58] width 56 height 11
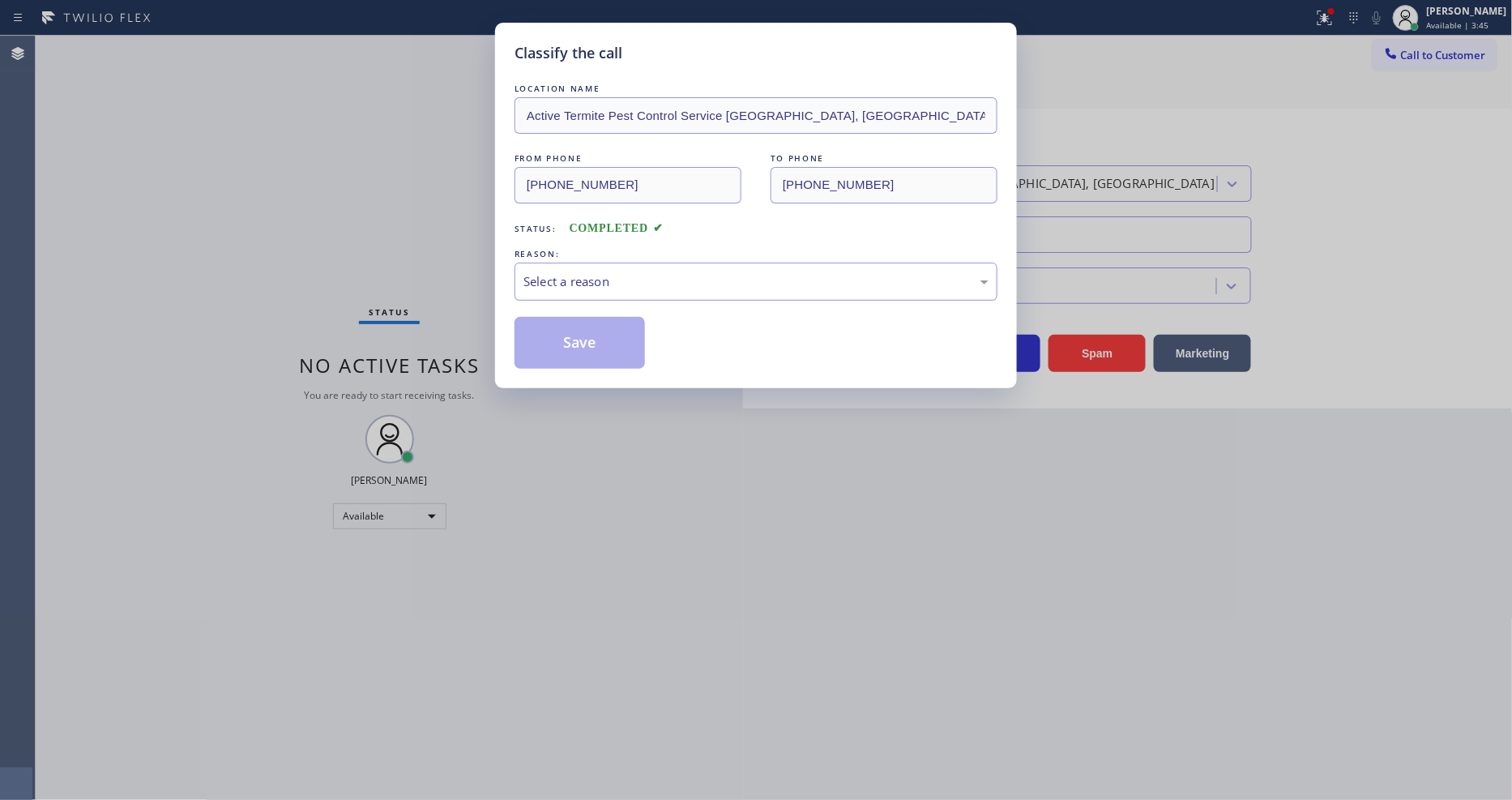
click at [616, 272] on div "Select a reason" at bounding box center [755, 281] width 465 height 18
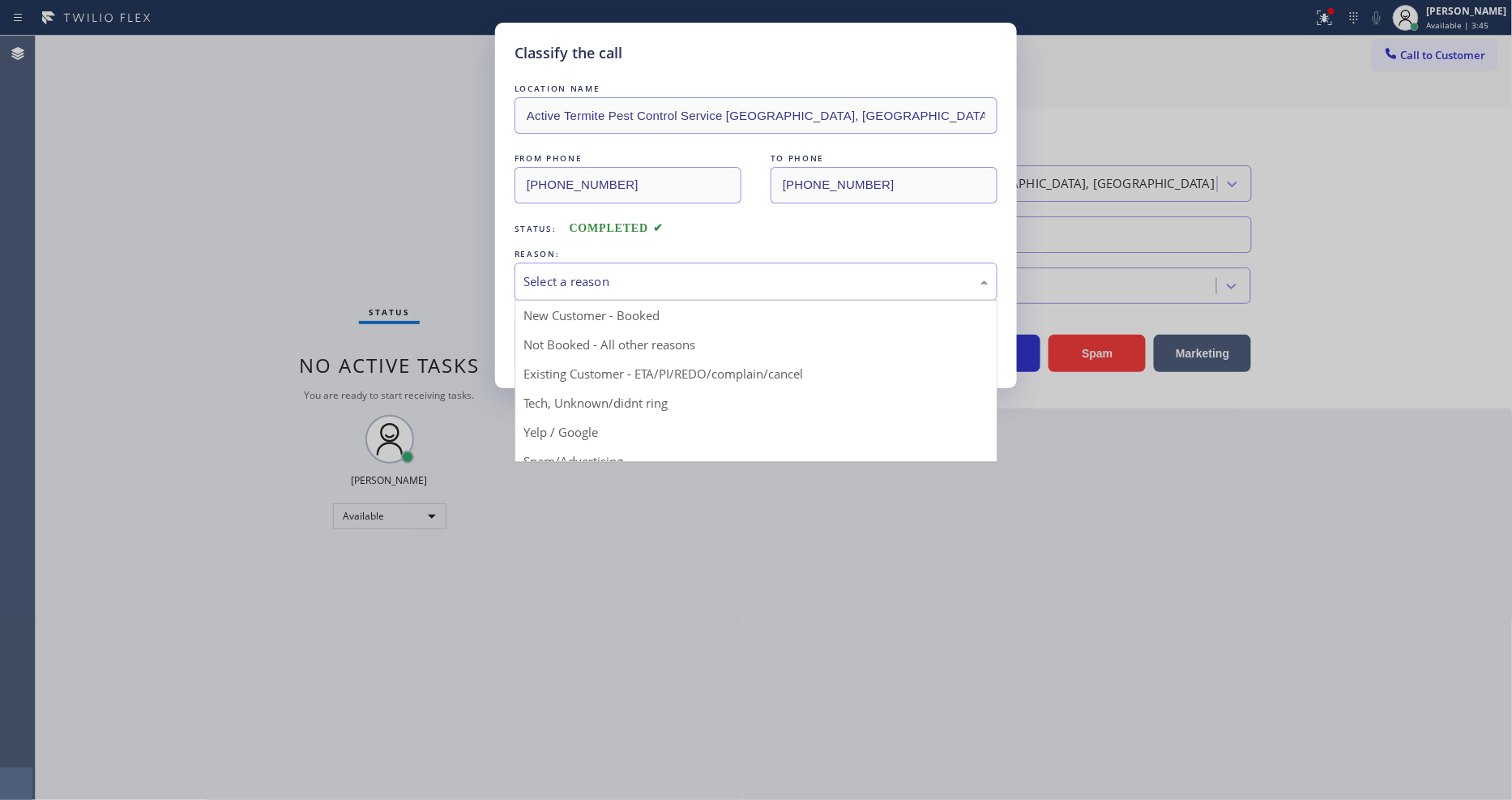
drag, startPoint x: 586, startPoint y: 424, endPoint x: 589, endPoint y: 401, distance: 23.2
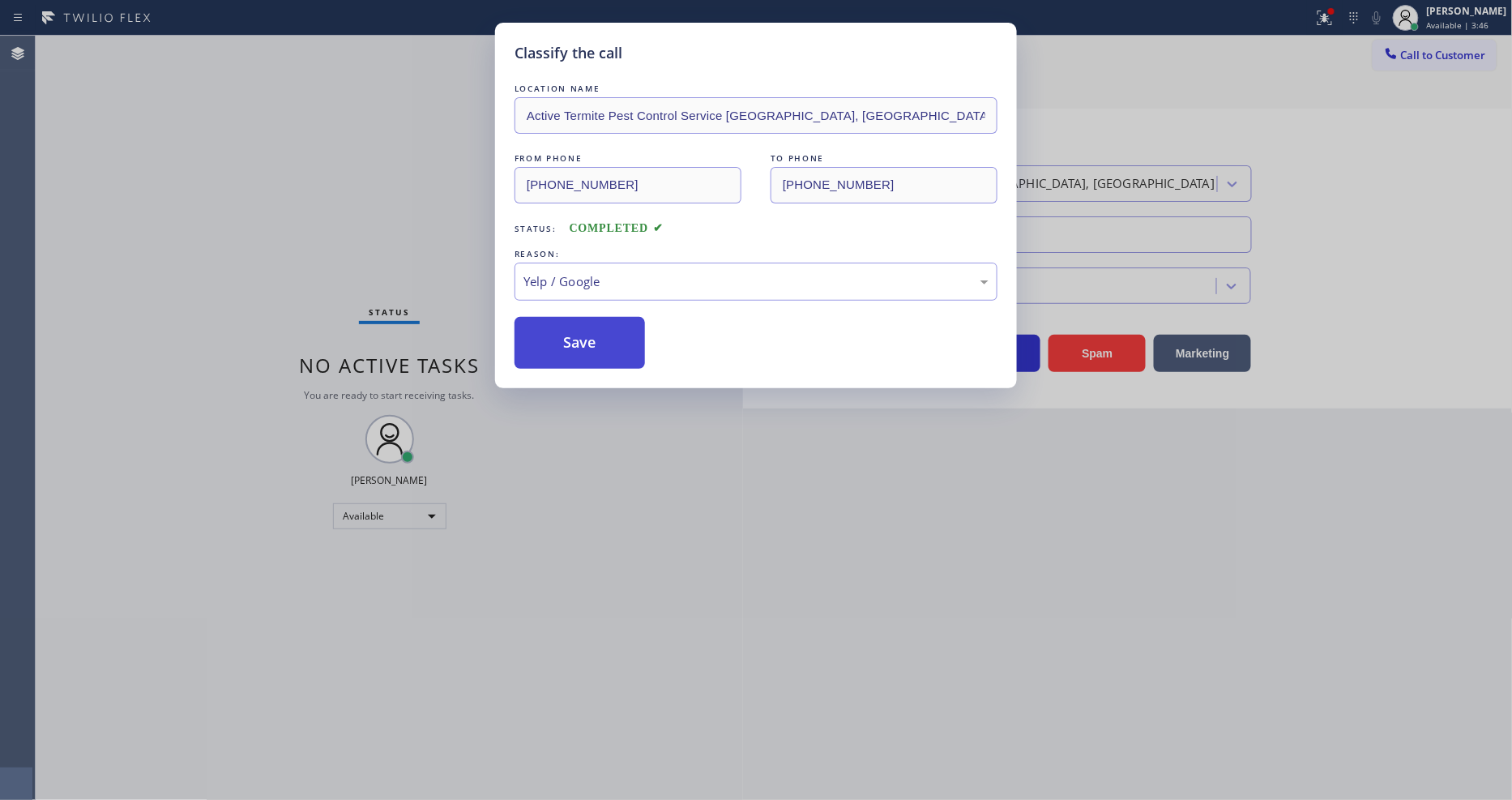
click at [595, 345] on button "Save" at bounding box center [579, 343] width 130 height 52
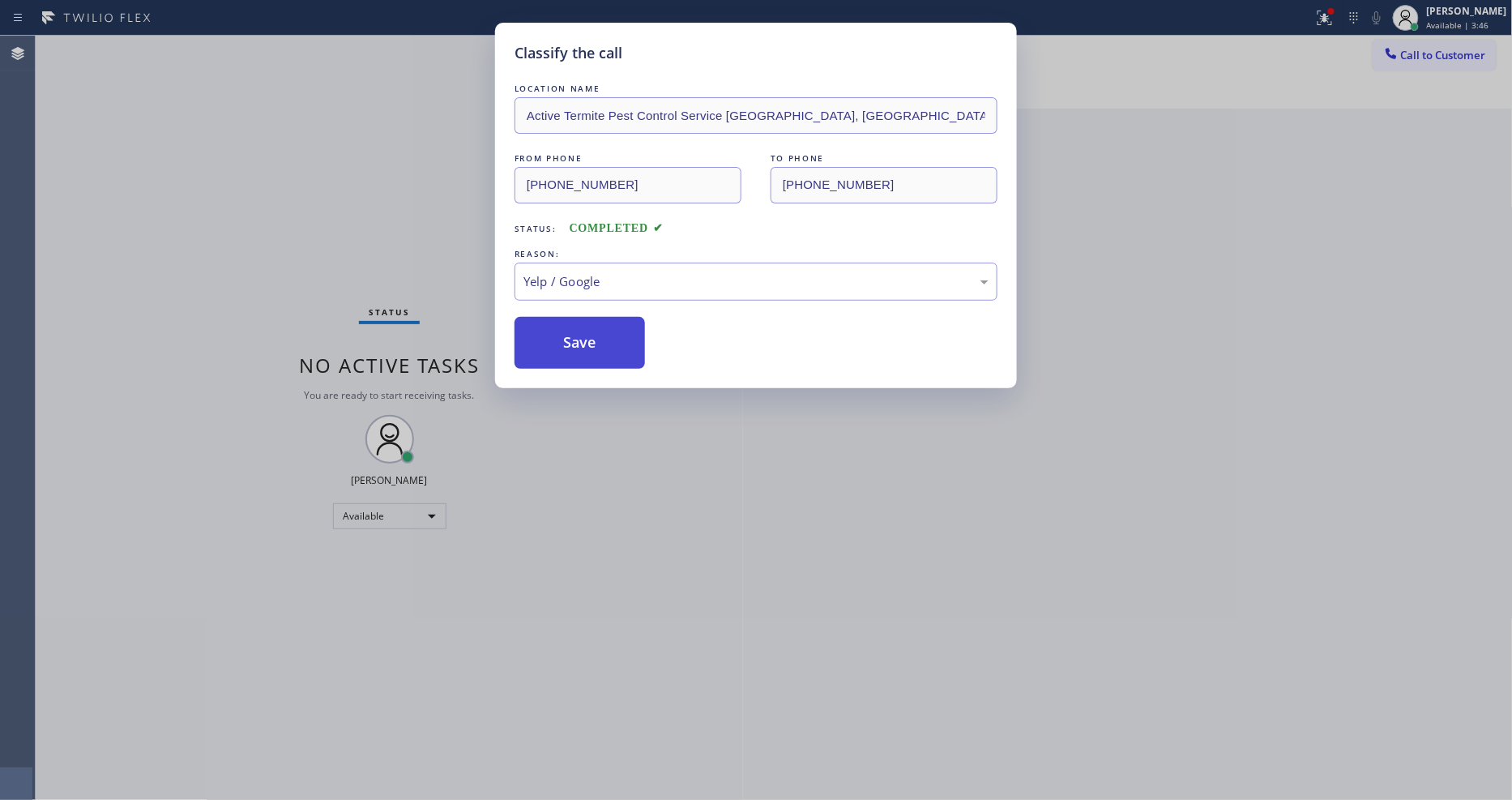
click at [595, 345] on button "Save" at bounding box center [579, 343] width 130 height 52
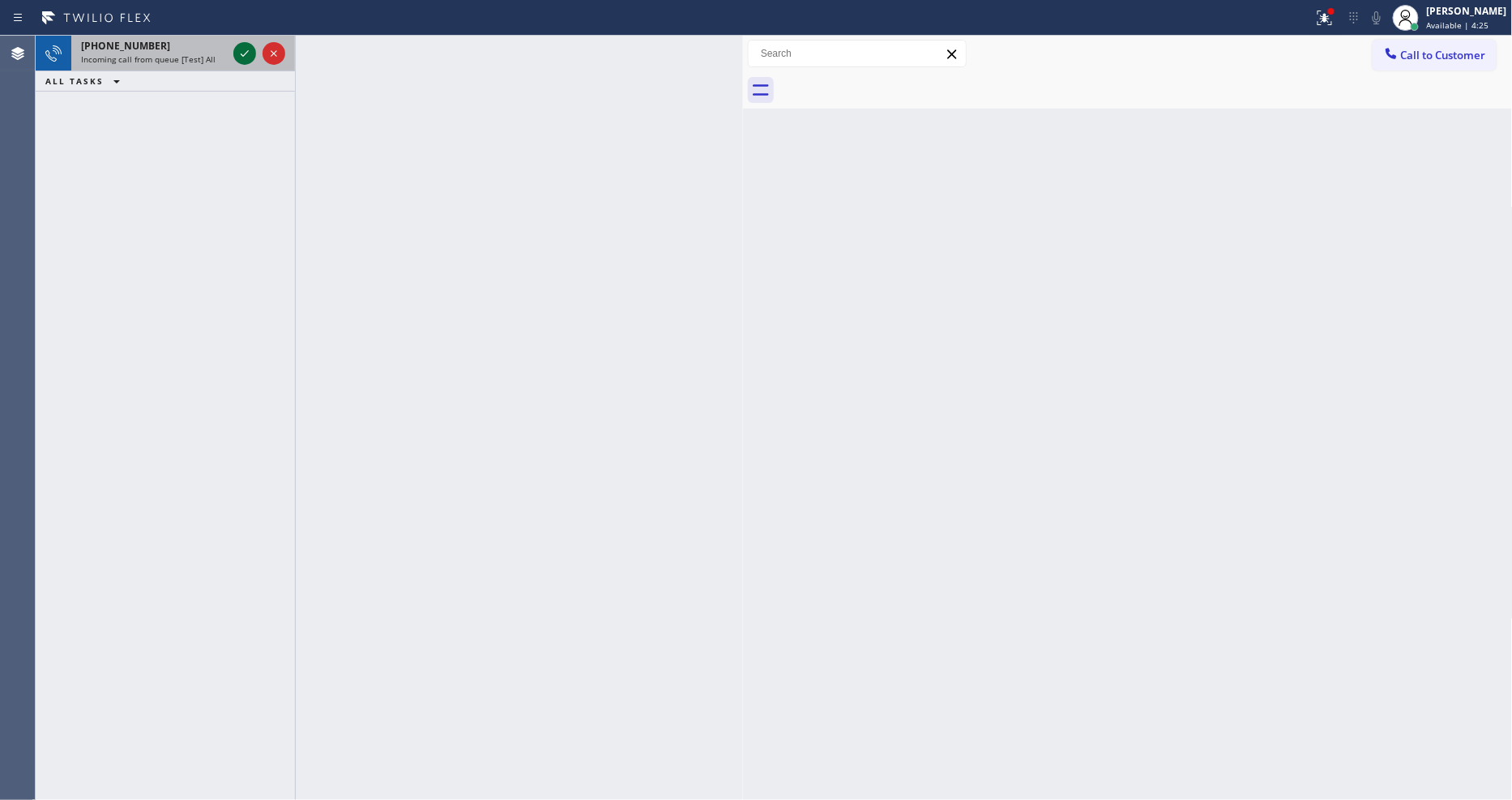
click at [244, 58] on icon at bounding box center [244, 53] width 19 height 19
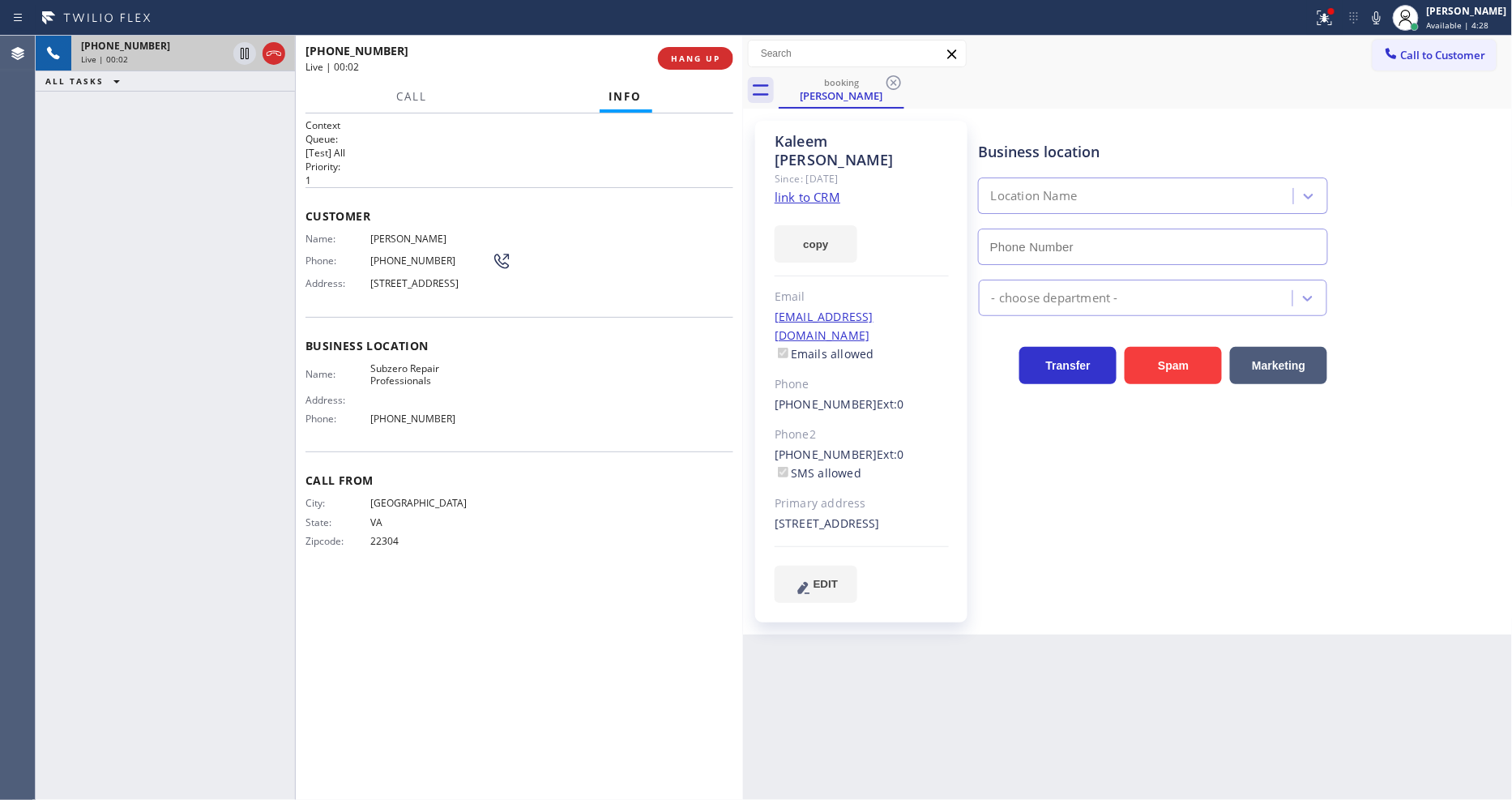
type input "(760) 642-6449"
click at [786, 189] on link "link to CRM" at bounding box center [807, 197] width 66 height 16
click at [246, 49] on icon at bounding box center [245, 53] width 8 height 11
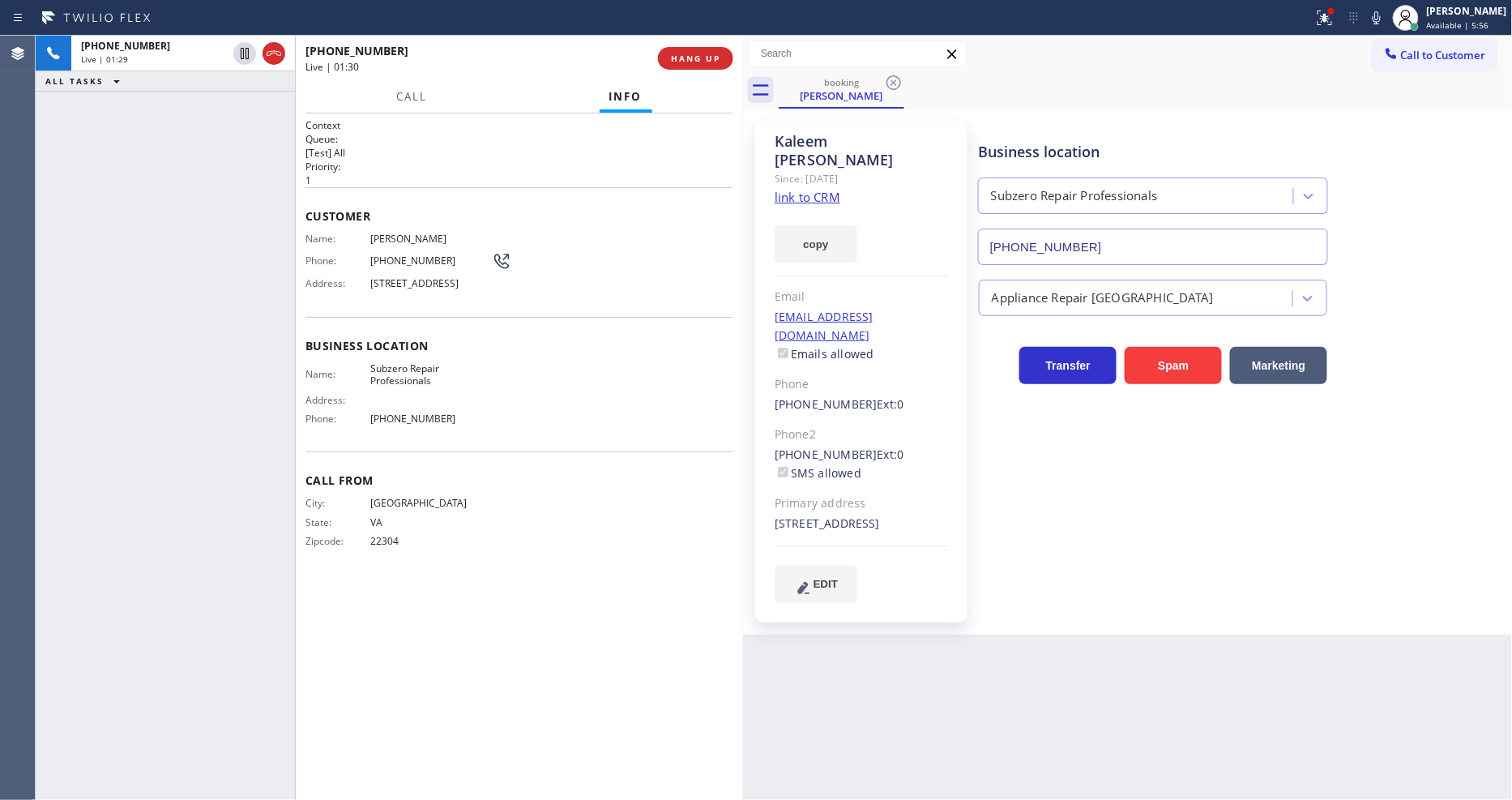
click at [1386, 21] on icon at bounding box center [1375, 17] width 19 height 19
click at [238, 52] on icon at bounding box center [244, 53] width 19 height 19
click at [1386, 18] on icon at bounding box center [1375, 17] width 19 height 19
click at [1331, 16] on icon at bounding box center [1324, 17] width 15 height 15
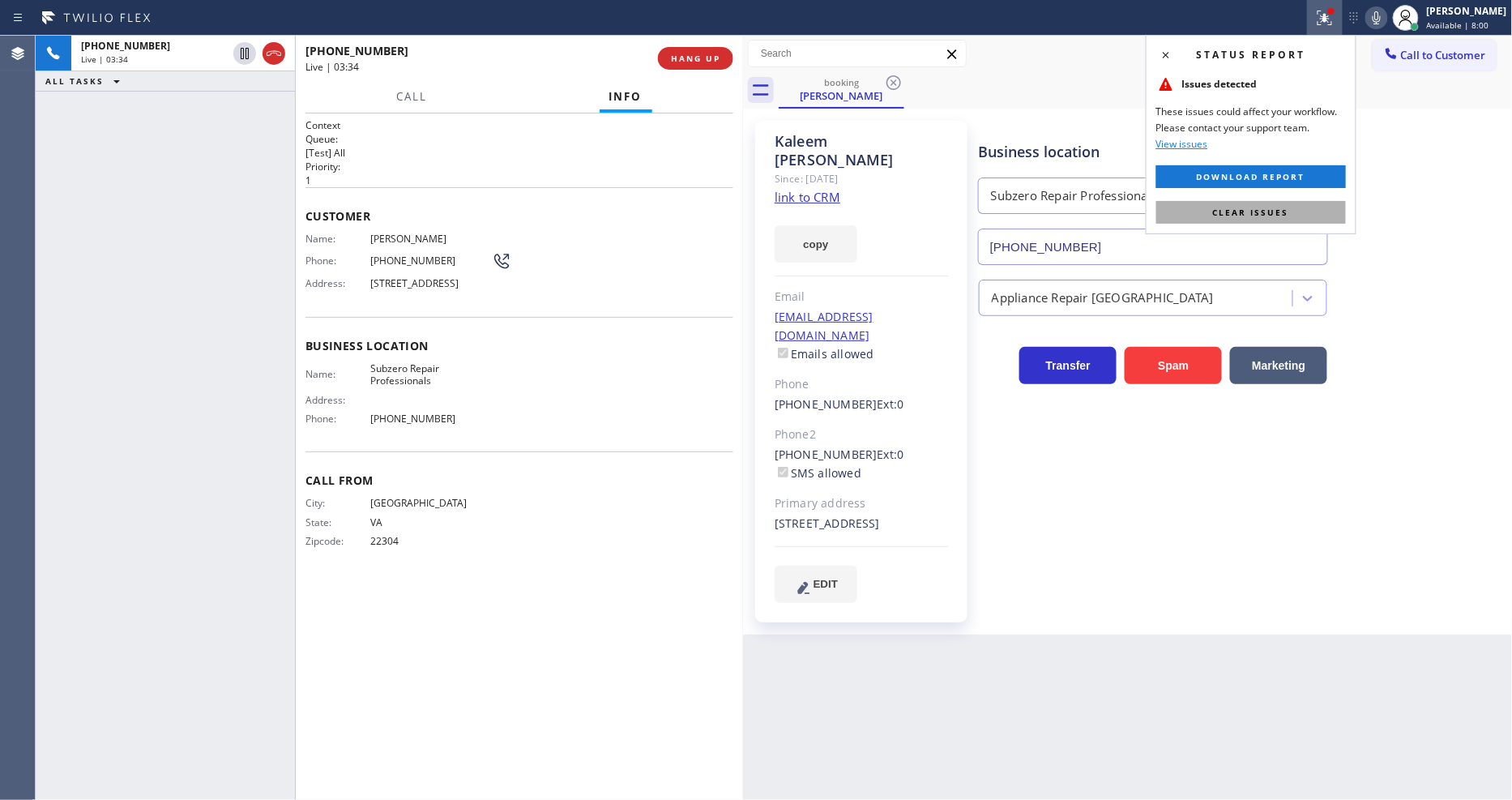
click at [1285, 220] on button "Clear issues" at bounding box center [1251, 212] width 190 height 23
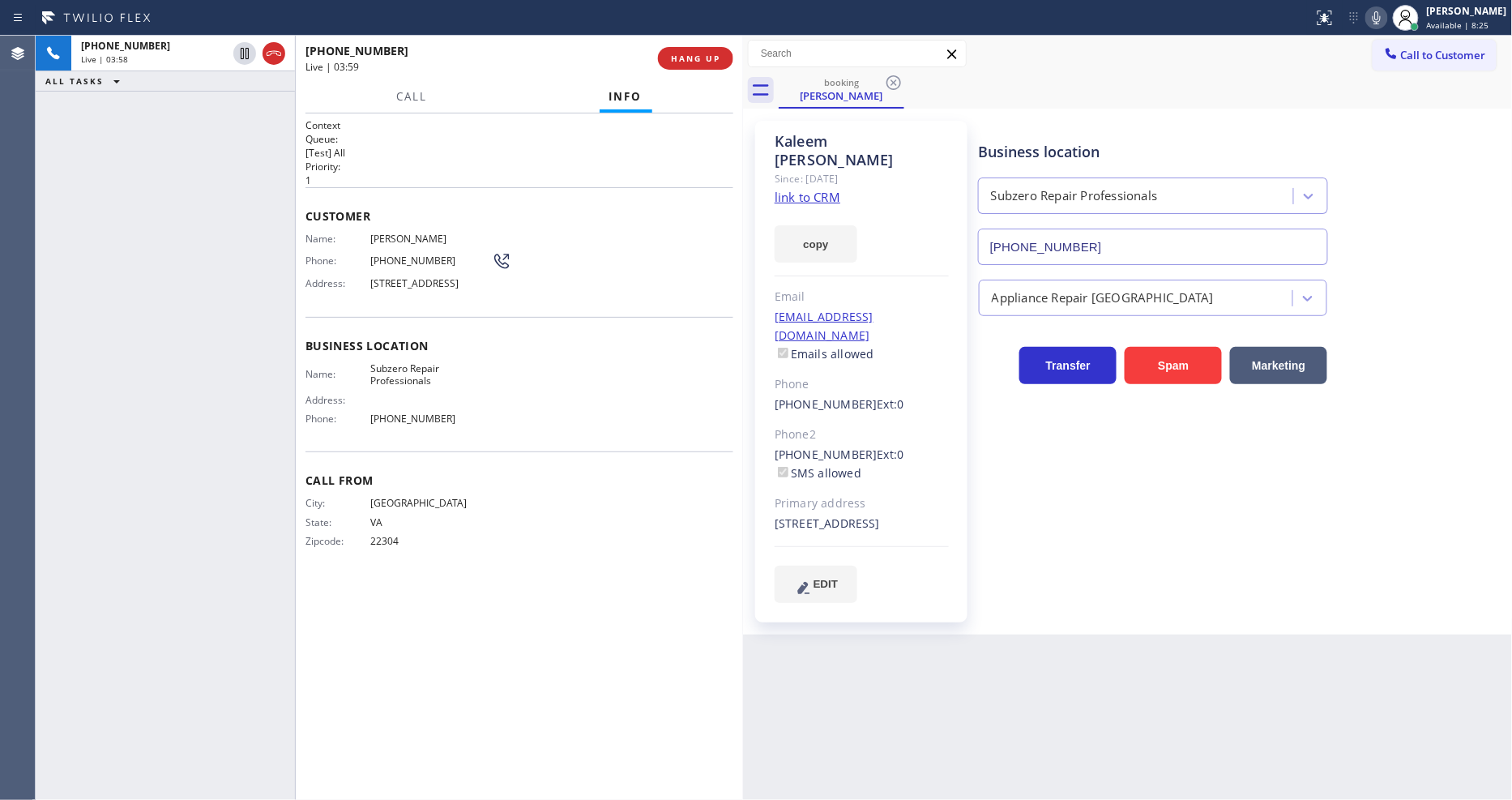
click at [411, 255] on span "(703) 615-1060" at bounding box center [431, 260] width 122 height 12
click at [674, 62] on span "HANG UP" at bounding box center [696, 58] width 49 height 11
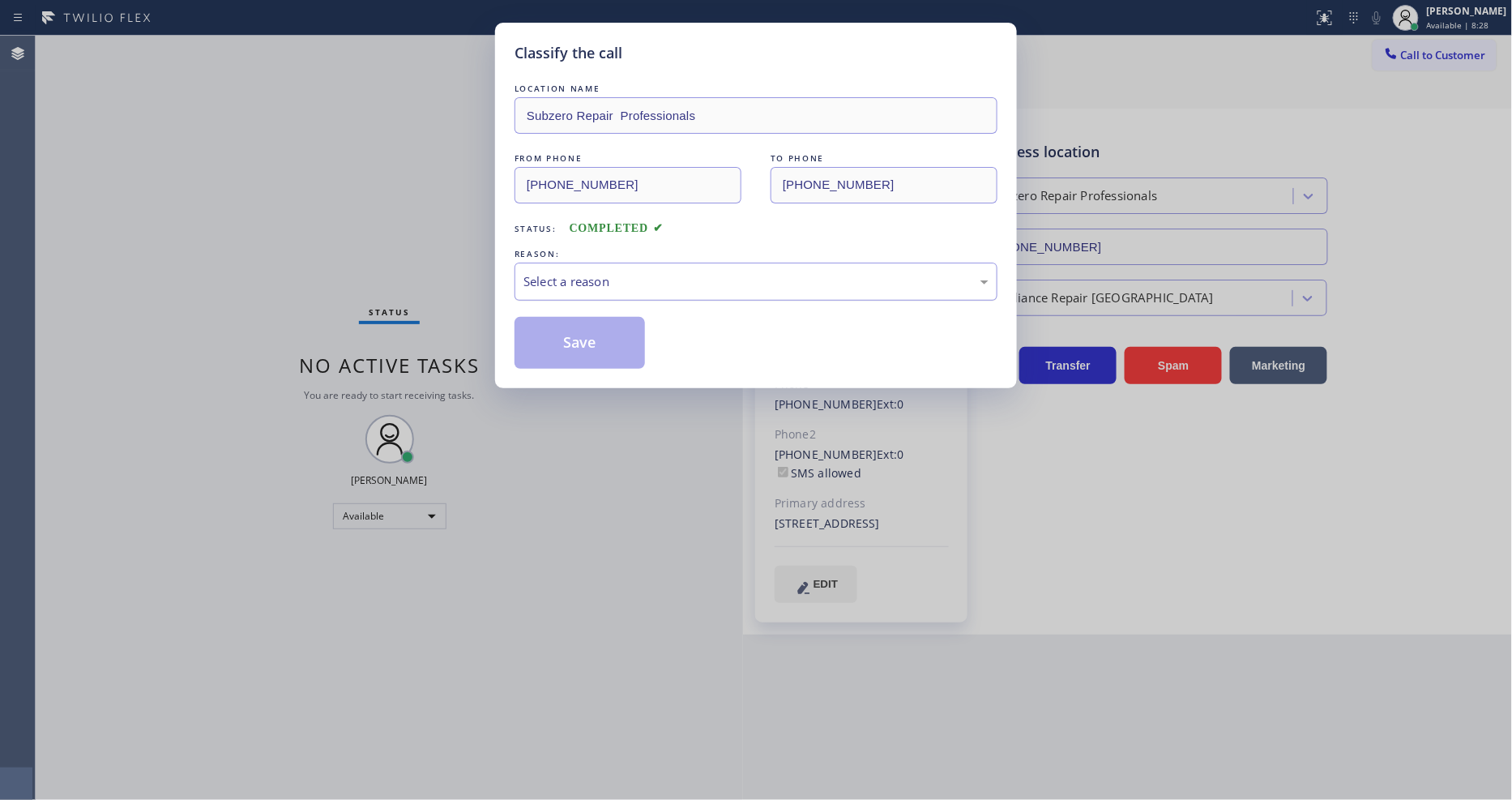
drag, startPoint x: 568, startPoint y: 278, endPoint x: 568, endPoint y: 291, distance: 13.0
click at [568, 276] on div "Select a reason" at bounding box center [755, 281] width 465 height 18
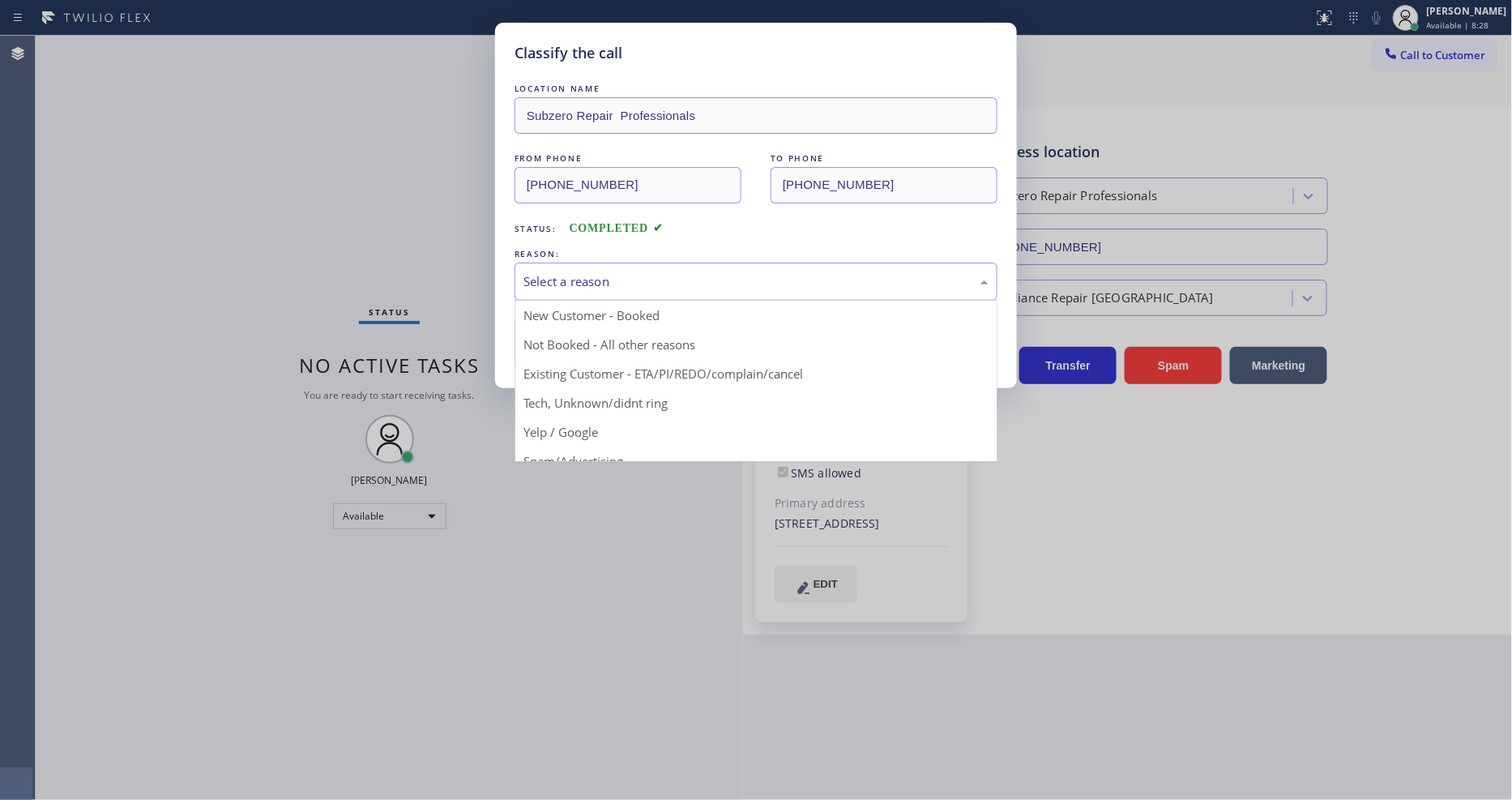
drag, startPoint x: 555, startPoint y: 375, endPoint x: 559, endPoint y: 329, distance: 46.2
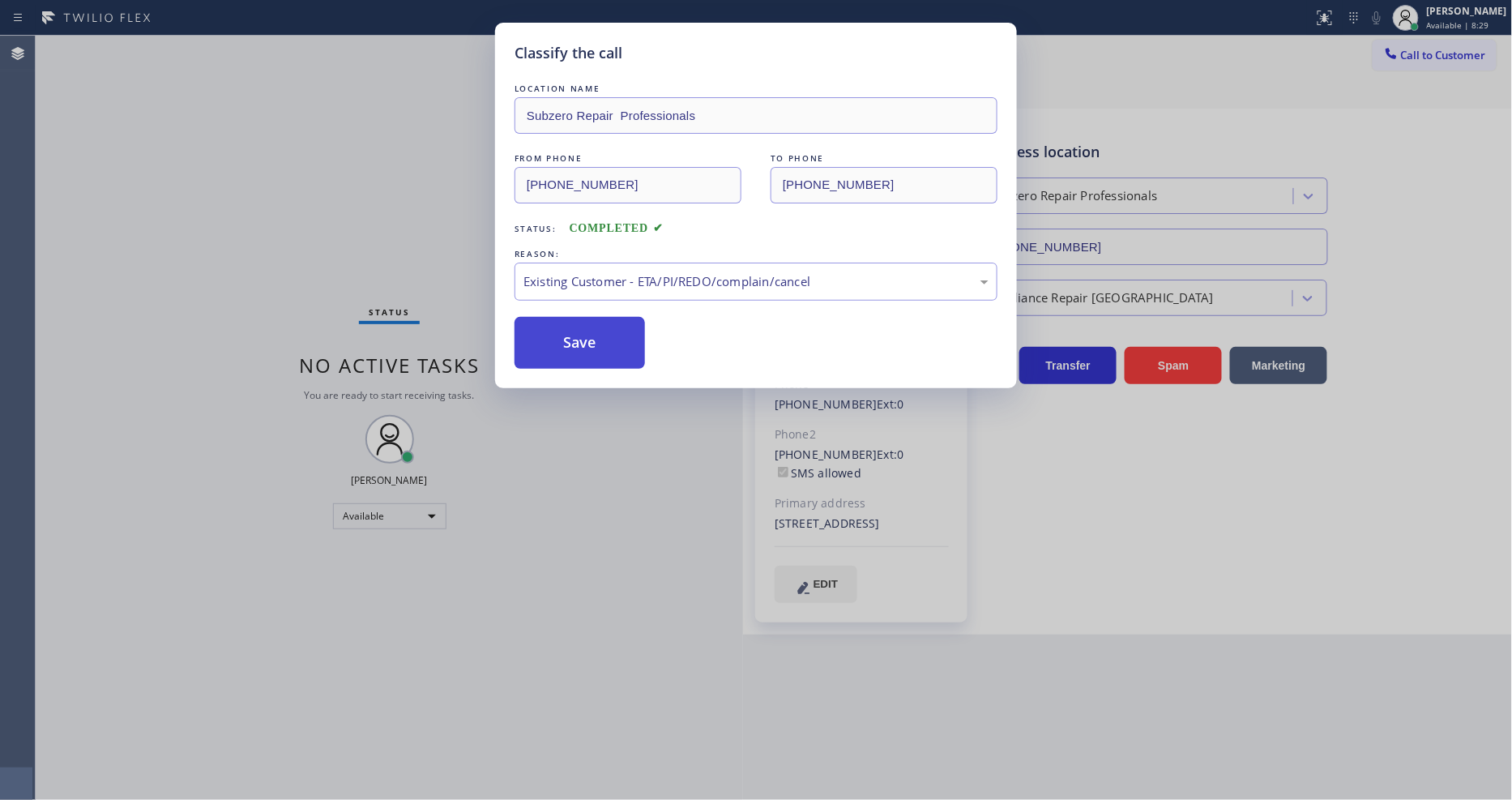
click at [559, 329] on button "Save" at bounding box center [579, 343] width 130 height 52
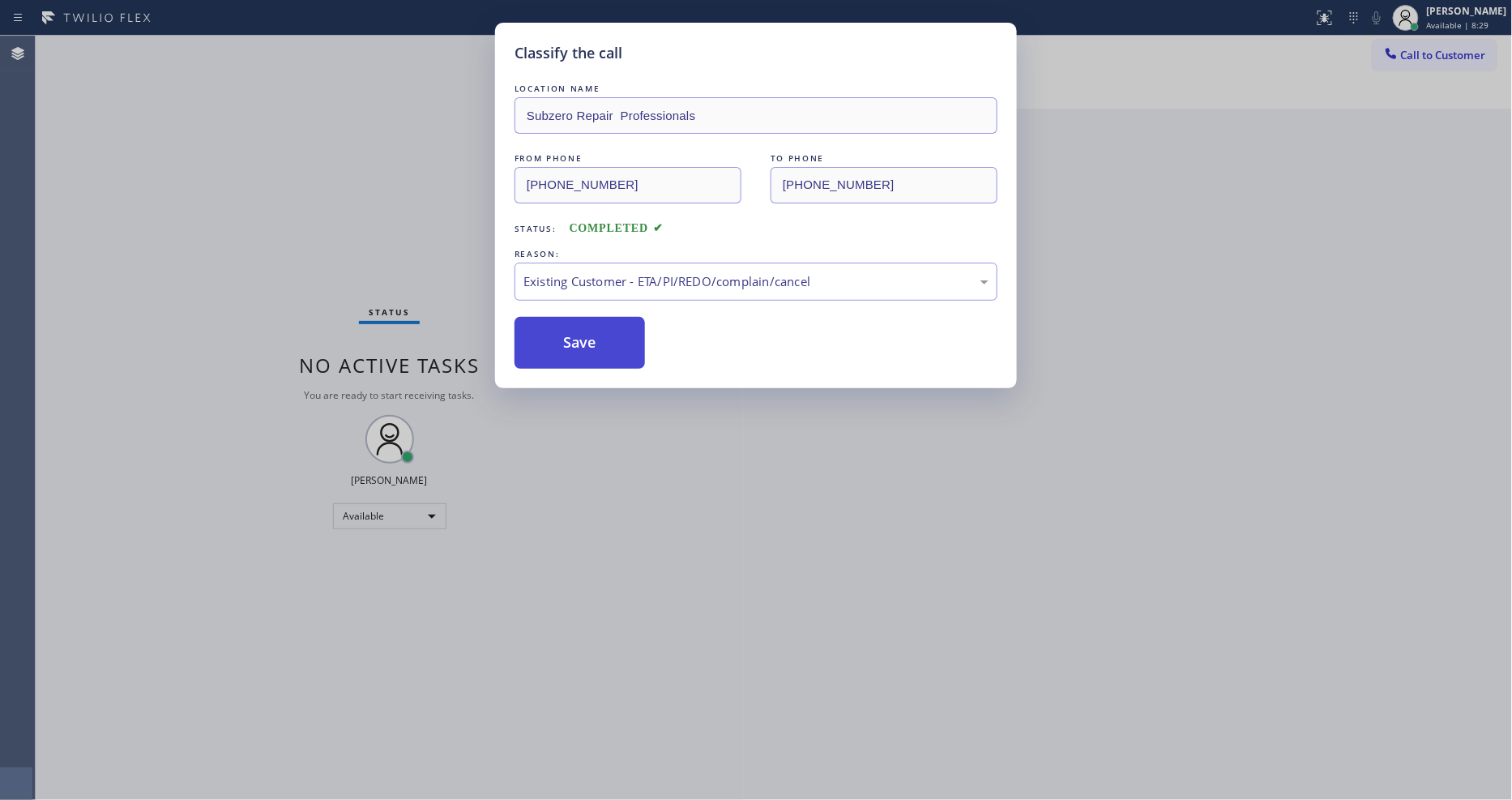
click at [559, 329] on button "Save" at bounding box center [579, 343] width 130 height 52
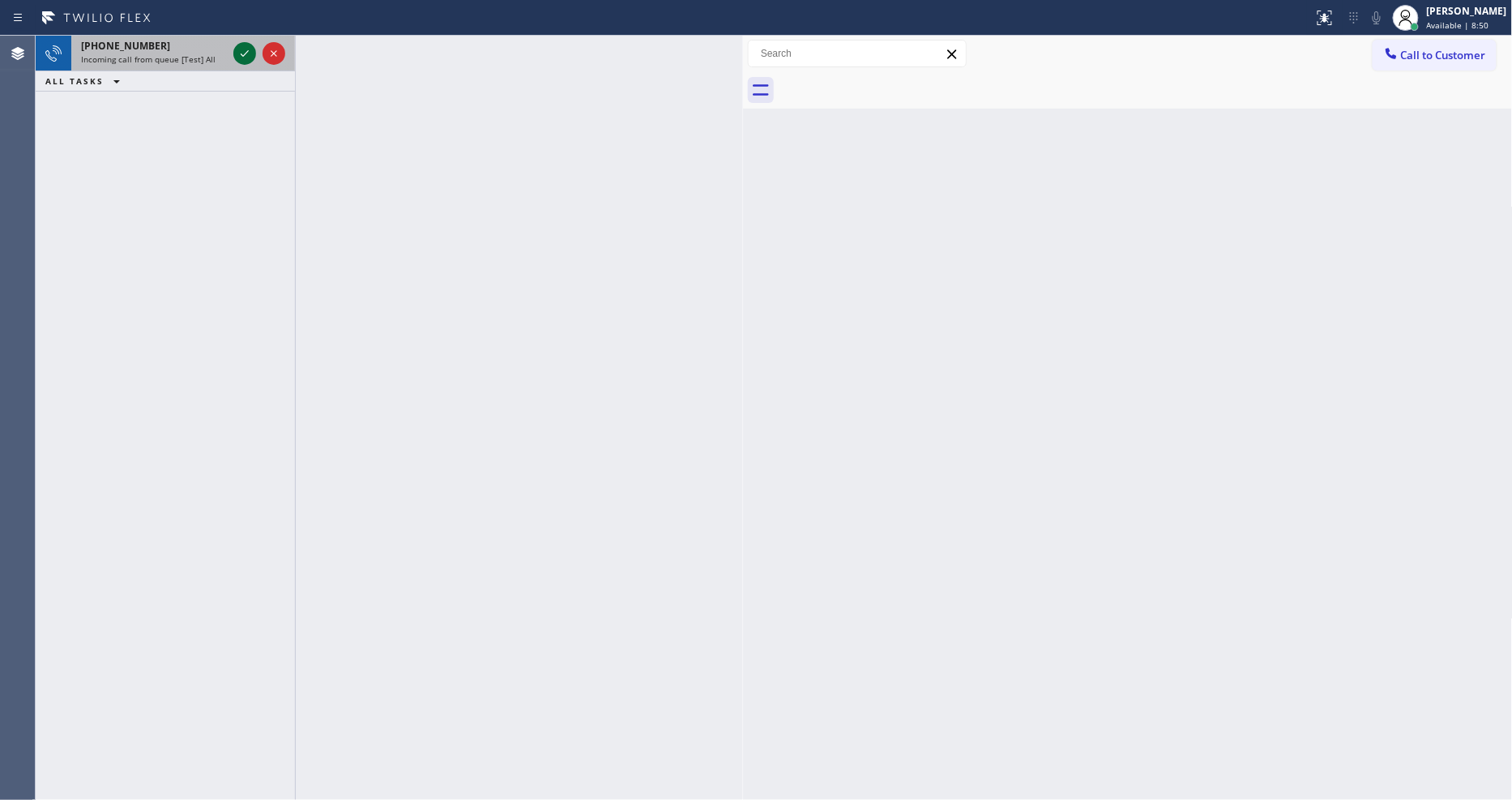
click at [239, 54] on icon at bounding box center [244, 53] width 19 height 19
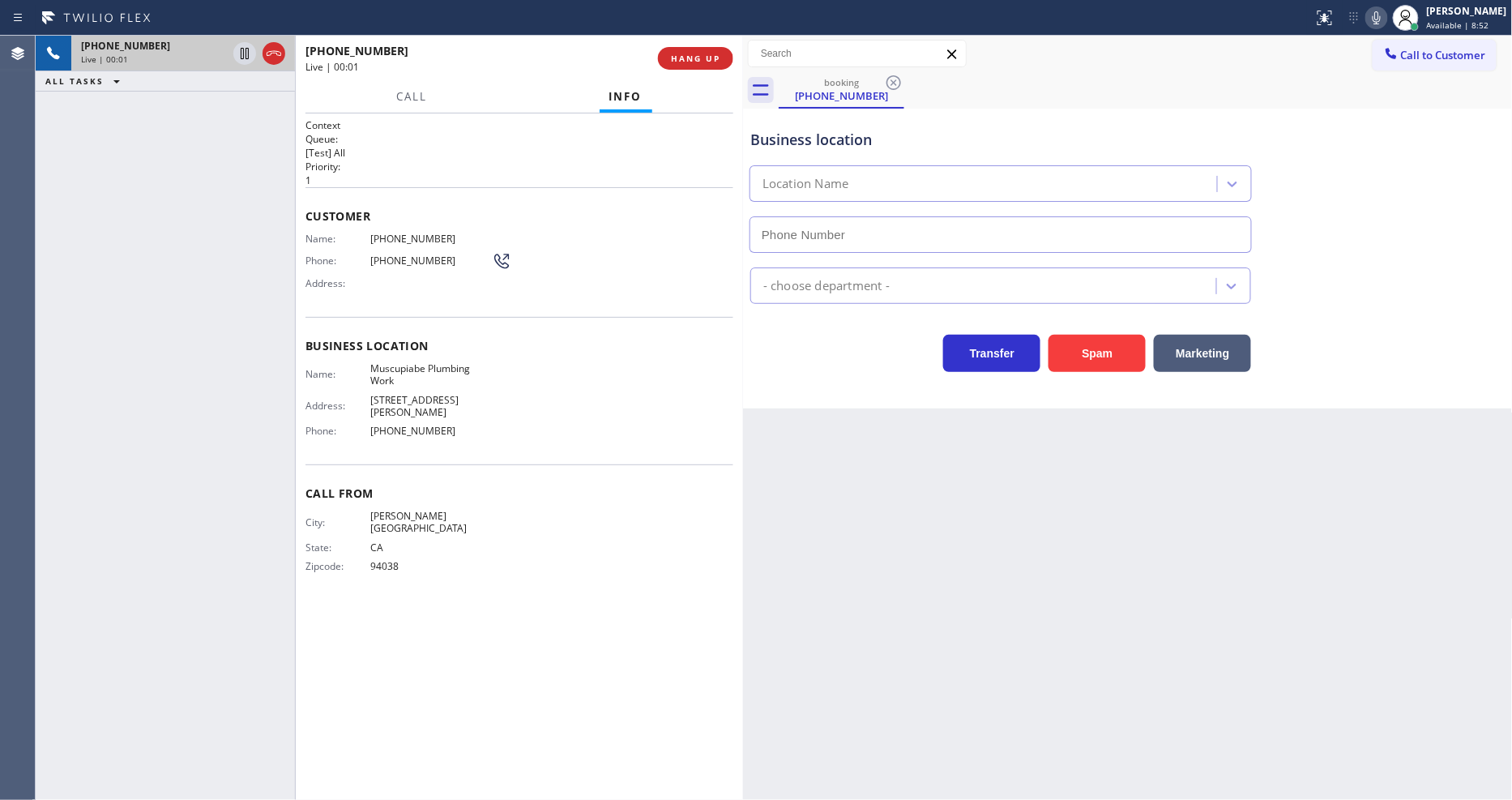
drag, startPoint x: 1088, startPoint y: 458, endPoint x: 735, endPoint y: 54, distance: 536.5
click at [1087, 457] on div "Back to Dashboard Change Sender ID Customers Technicians Select a contact Outbo…" at bounding box center [1128, 418] width 770 height 764
type input "(909) 552-8588"
click at [707, 47] on button "HANG UP" at bounding box center [696, 58] width 75 height 23
click at [705, 50] on button "HANG UP" at bounding box center [696, 58] width 75 height 23
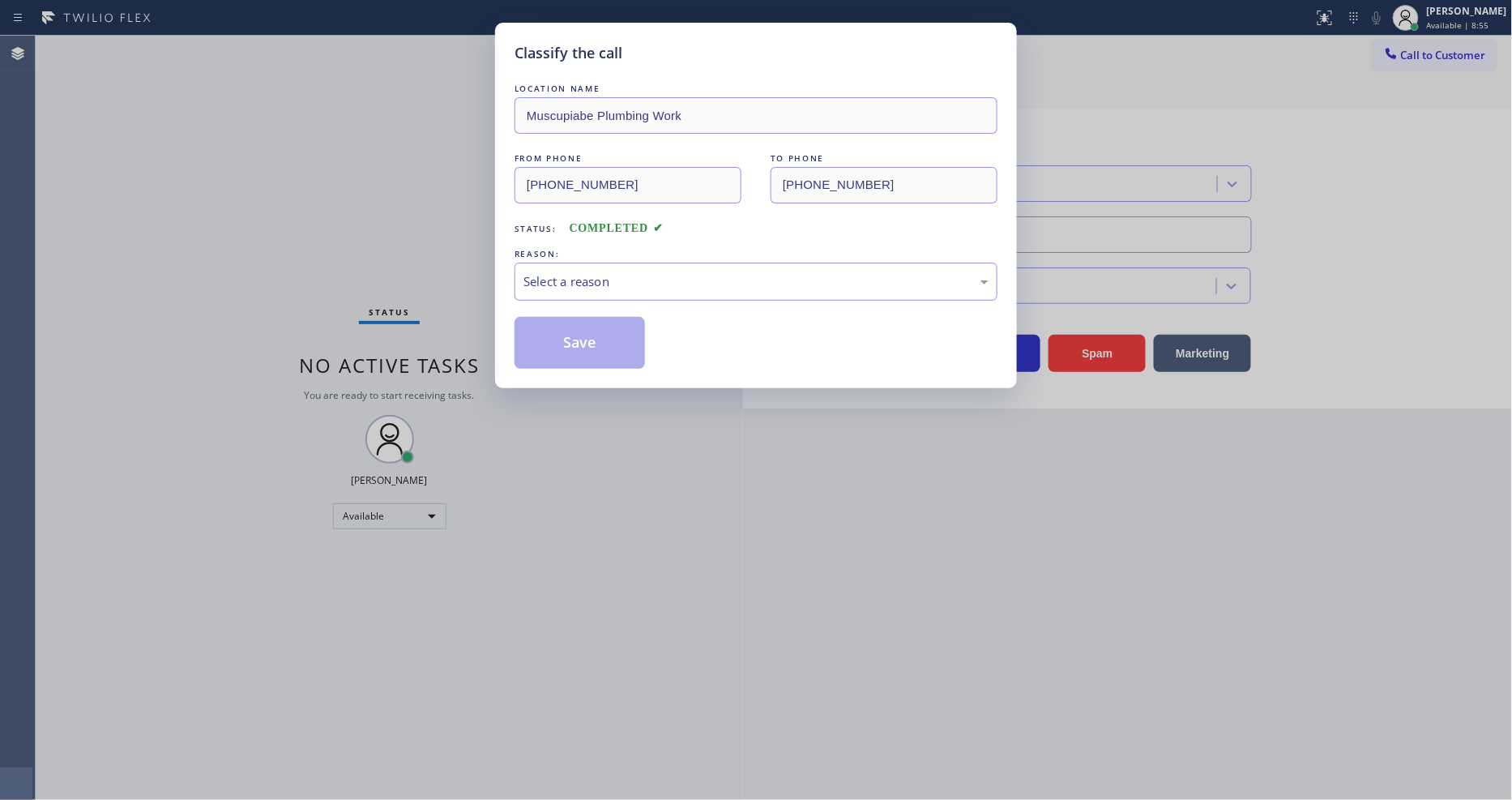
click at [574, 283] on div "Select a reason" at bounding box center [755, 281] width 465 height 18
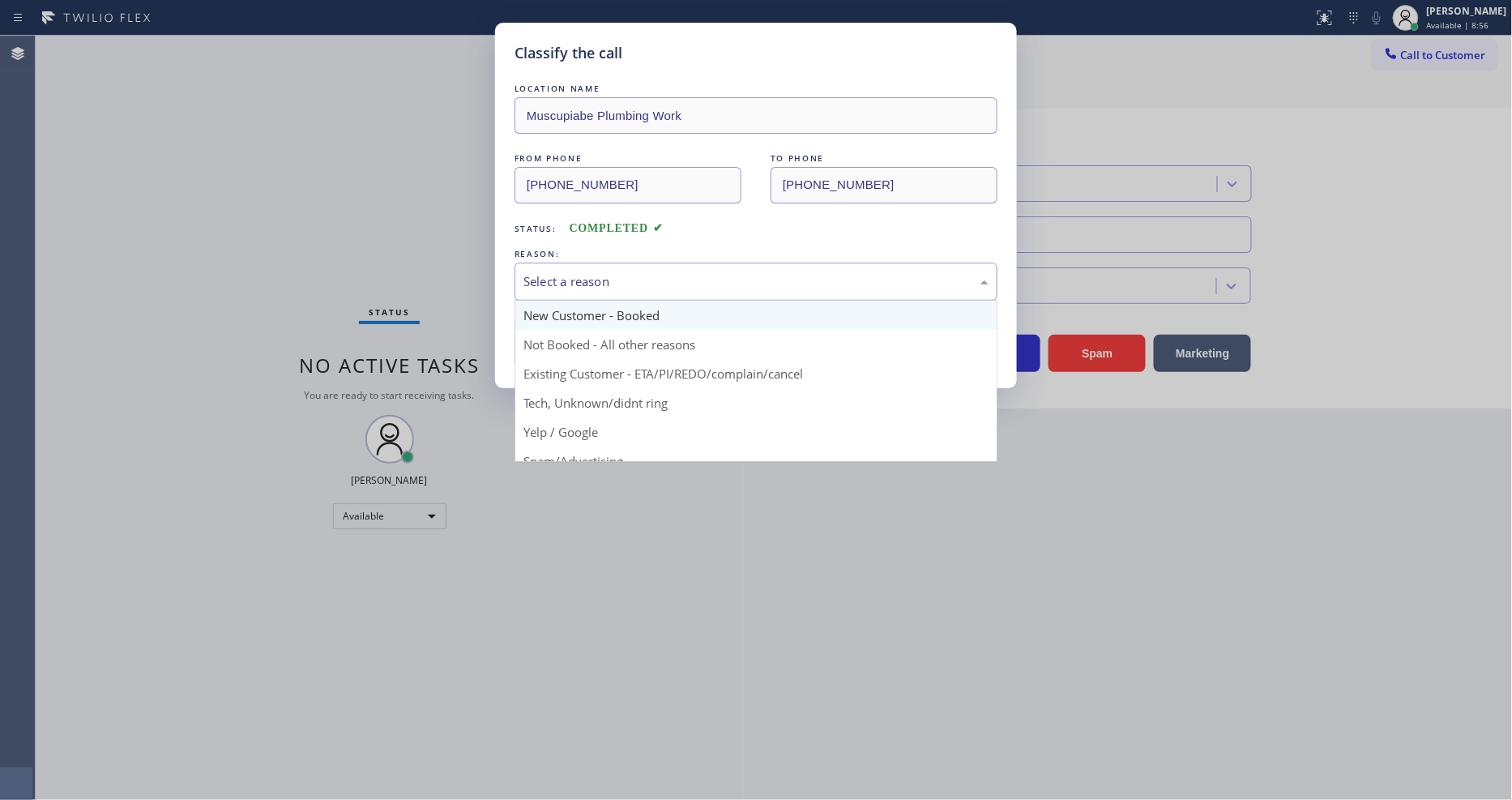
scroll to position [90, 0]
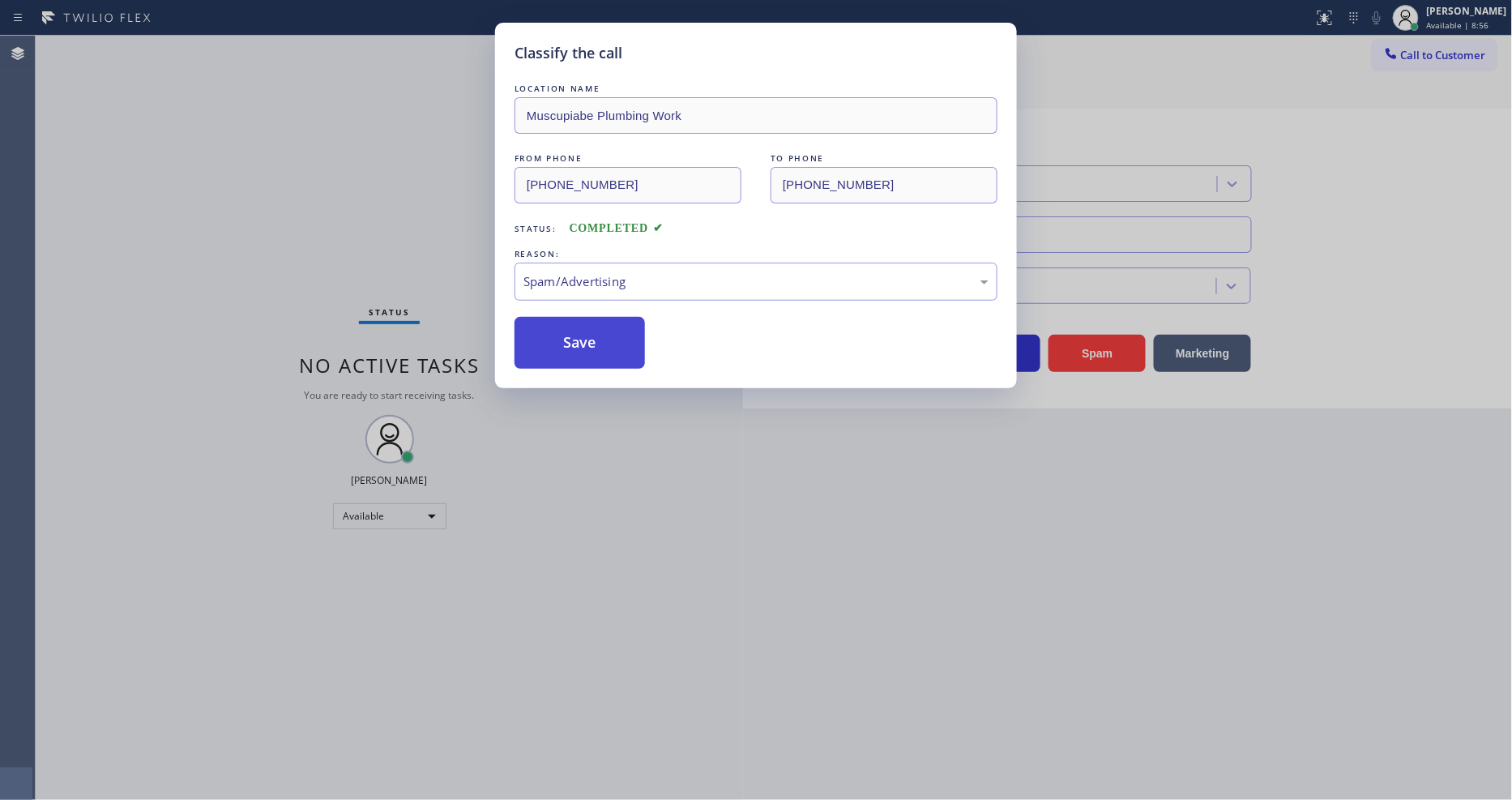
click at [565, 330] on button "Save" at bounding box center [579, 343] width 130 height 52
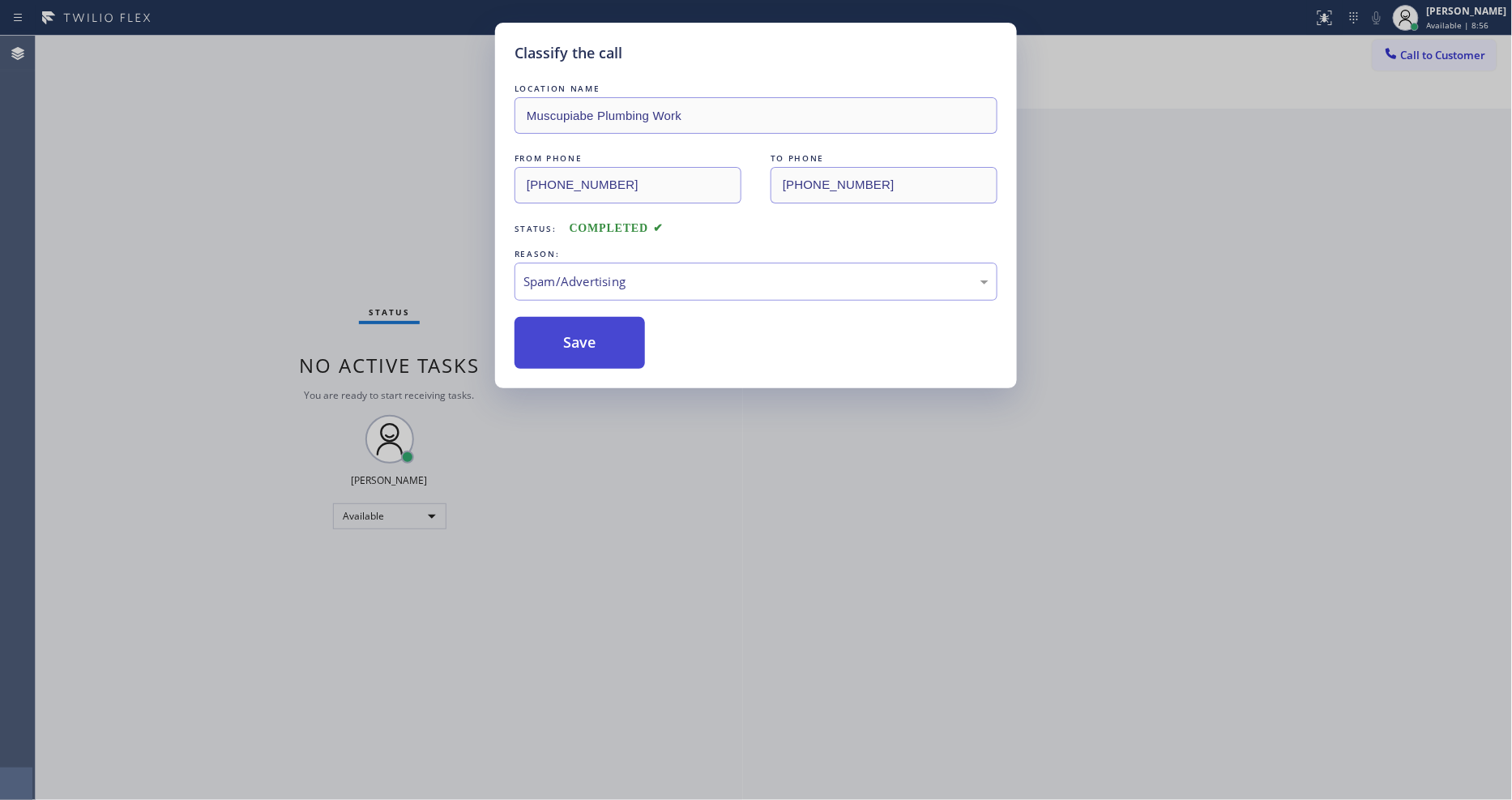
click at [565, 330] on button "Save" at bounding box center [579, 343] width 130 height 52
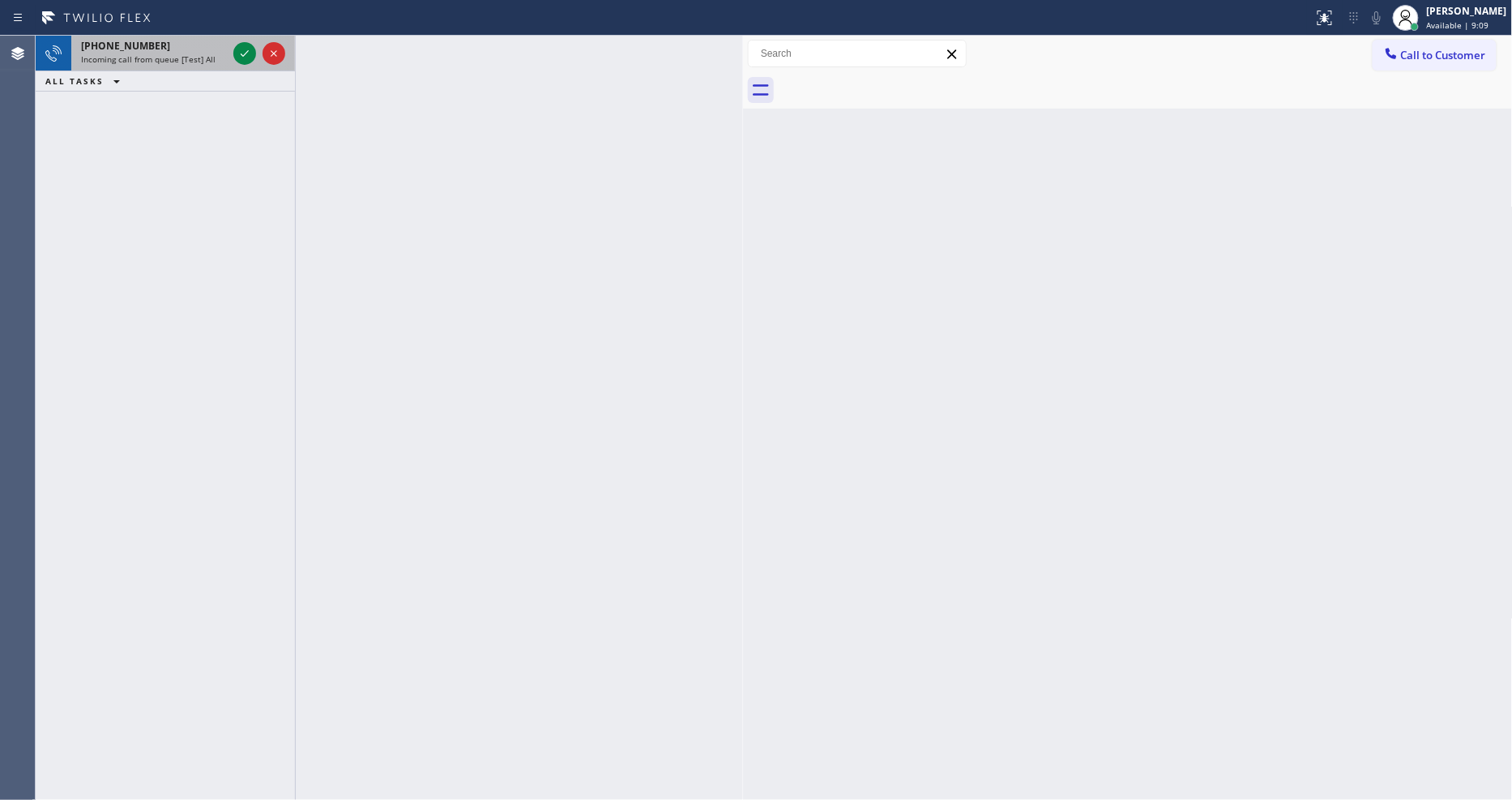
click at [239, 52] on icon at bounding box center [244, 53] width 19 height 19
click at [245, 53] on icon at bounding box center [245, 53] width 8 height 6
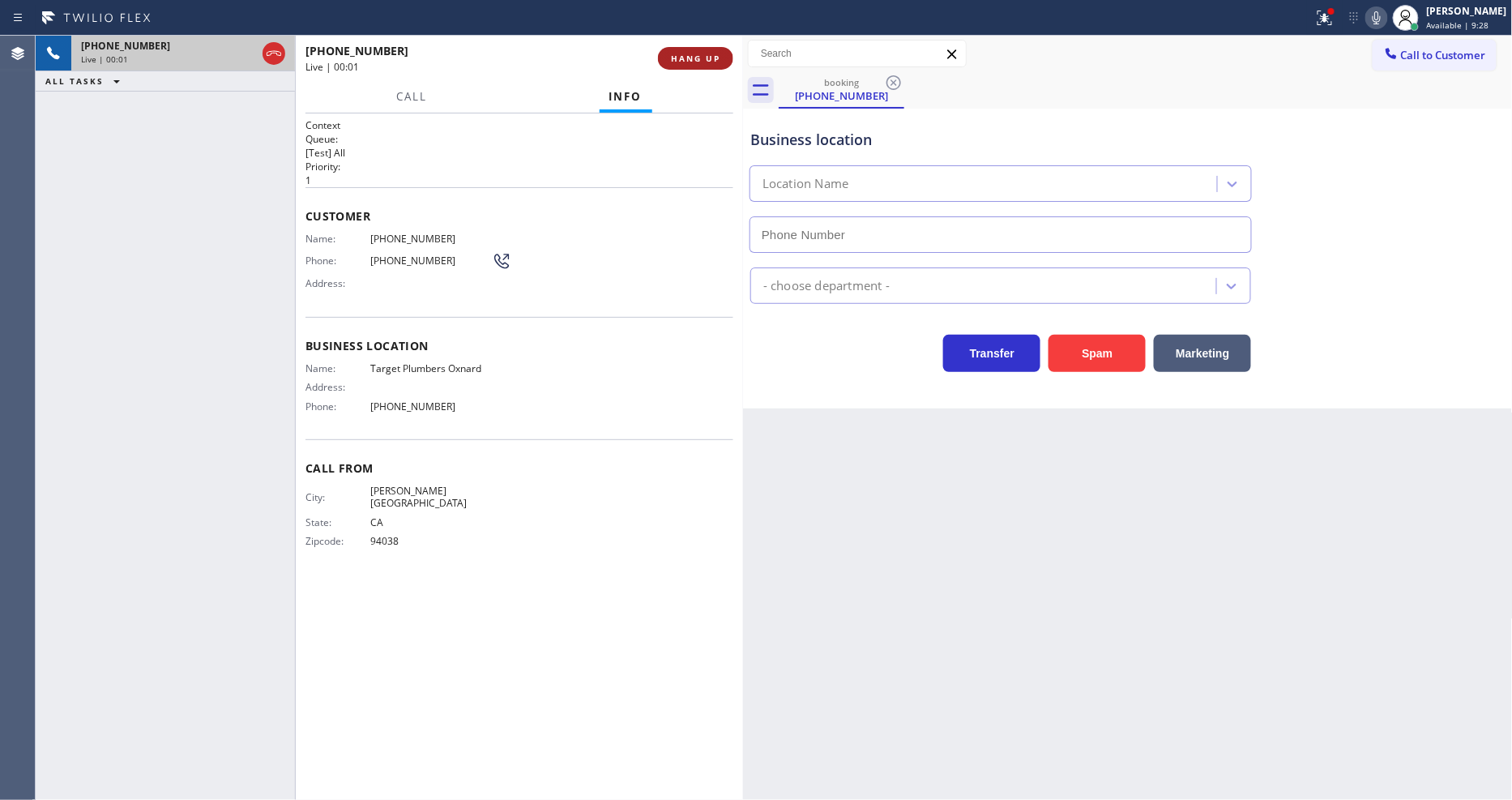
type input "(805) 706-0831"
click at [707, 66] on button "HANG UP" at bounding box center [696, 58] width 75 height 23
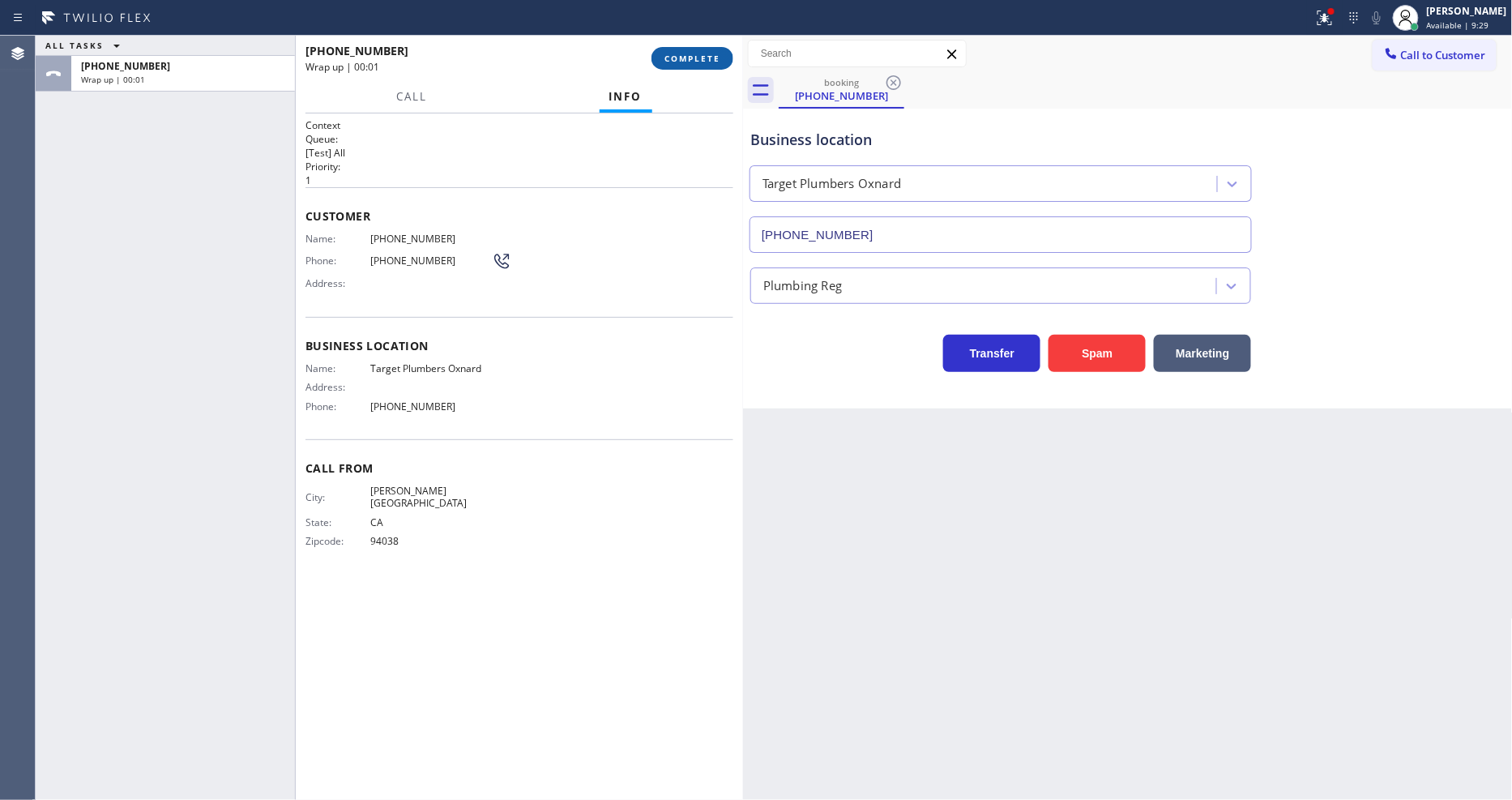
click at [707, 66] on button "COMPLETE" at bounding box center [692, 58] width 82 height 23
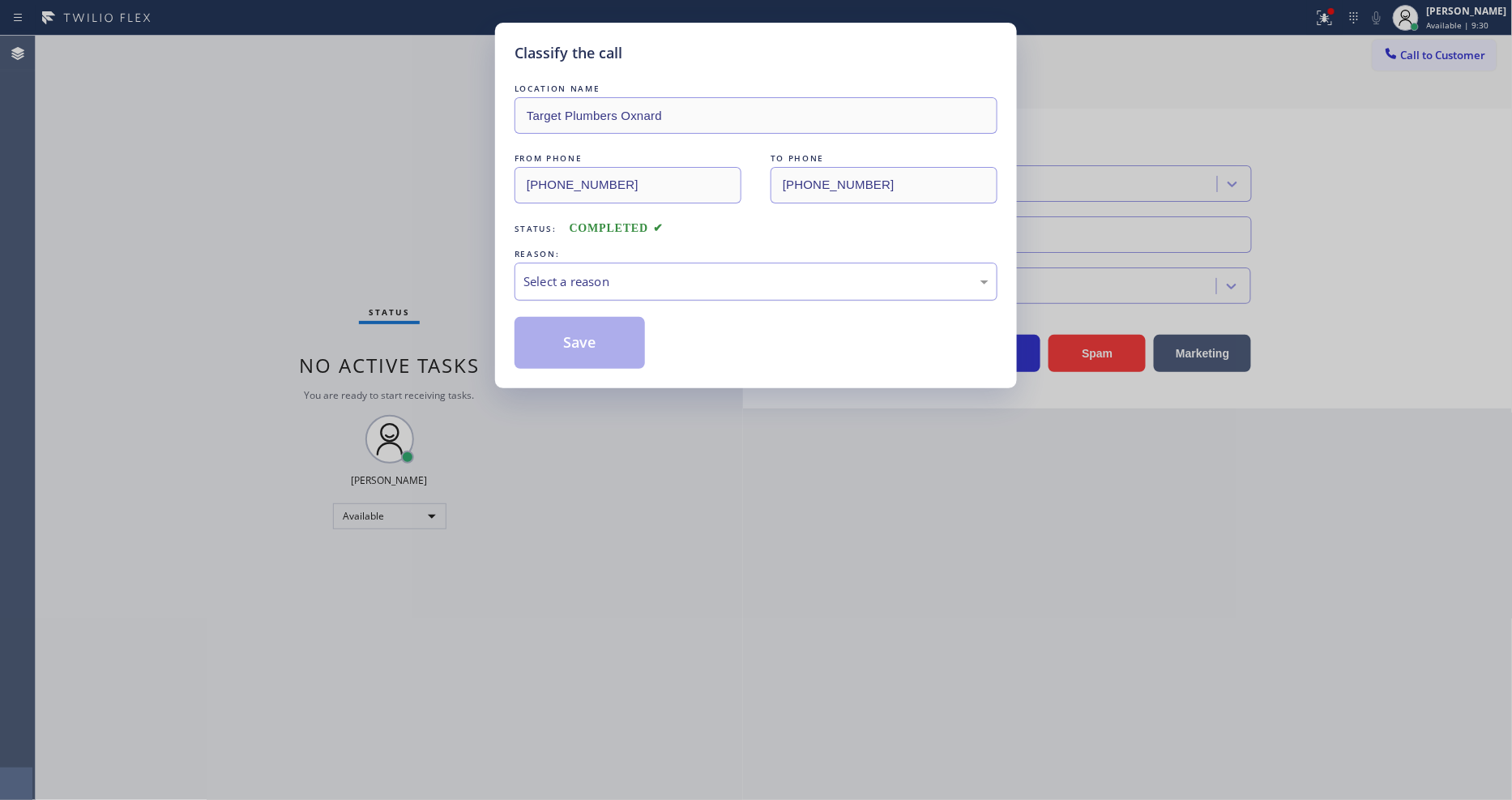
click at [628, 272] on div "Select a reason" at bounding box center [755, 281] width 465 height 18
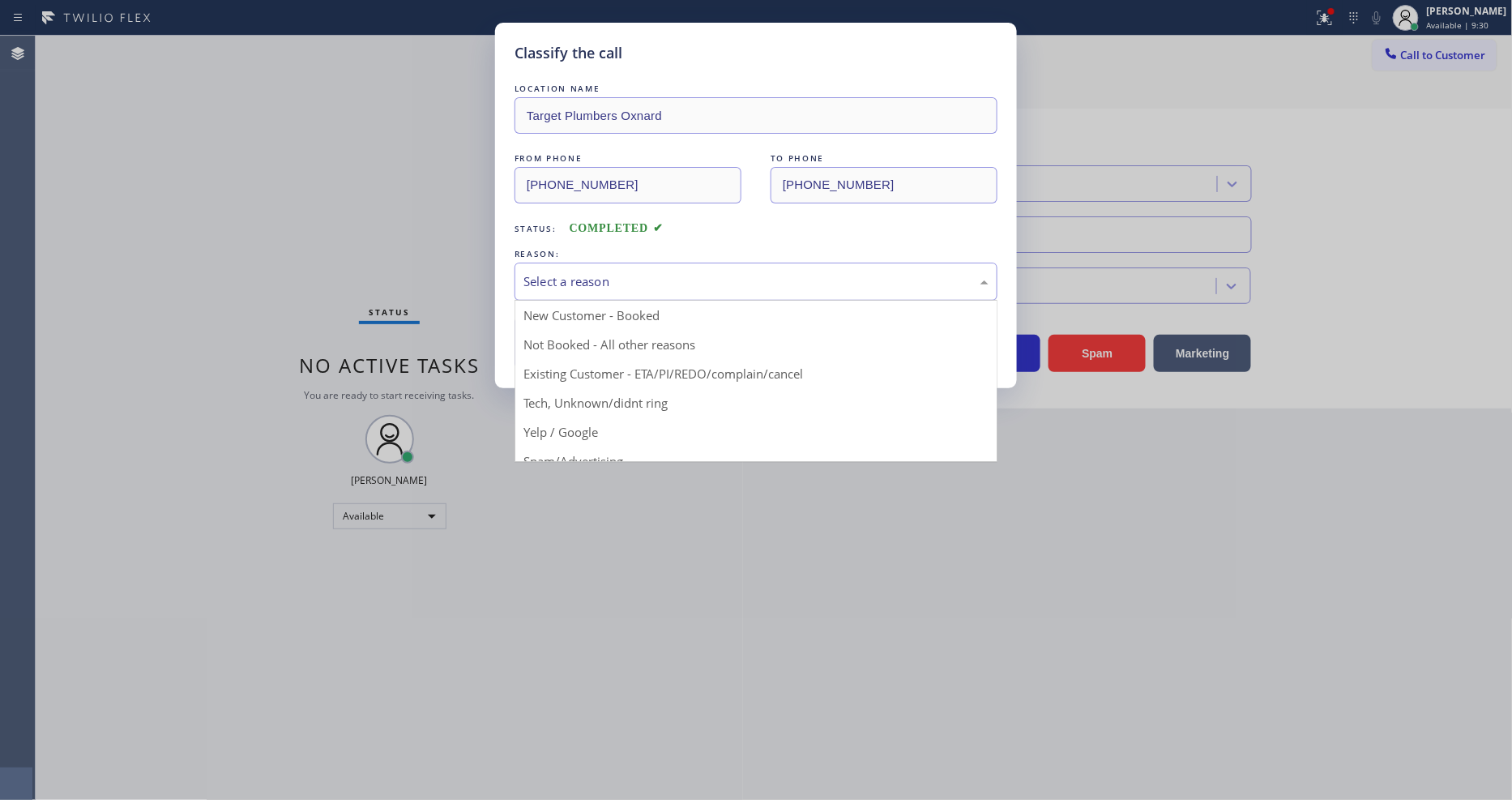
scroll to position [102, 0]
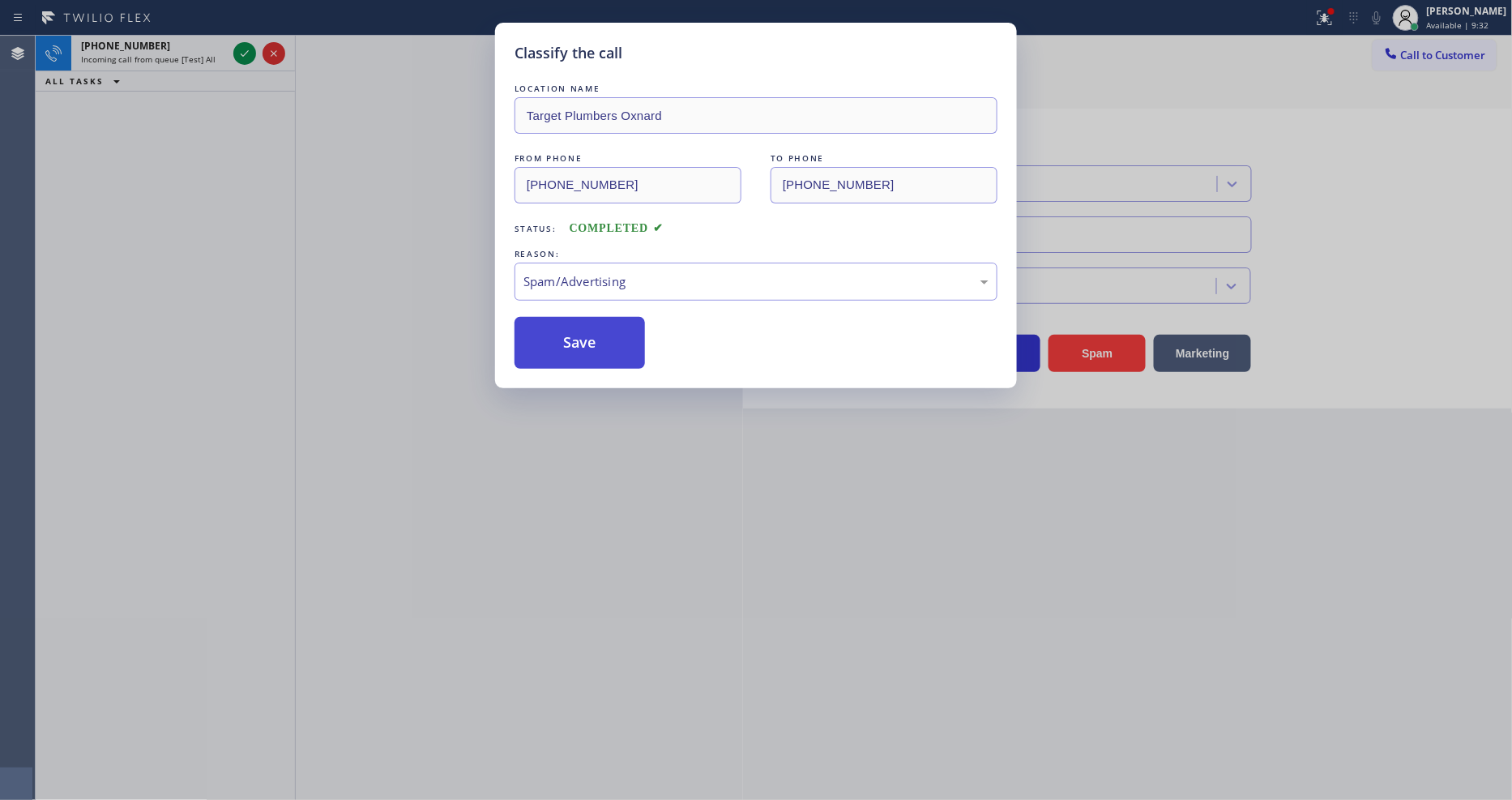
click at [593, 322] on button "Save" at bounding box center [579, 343] width 130 height 52
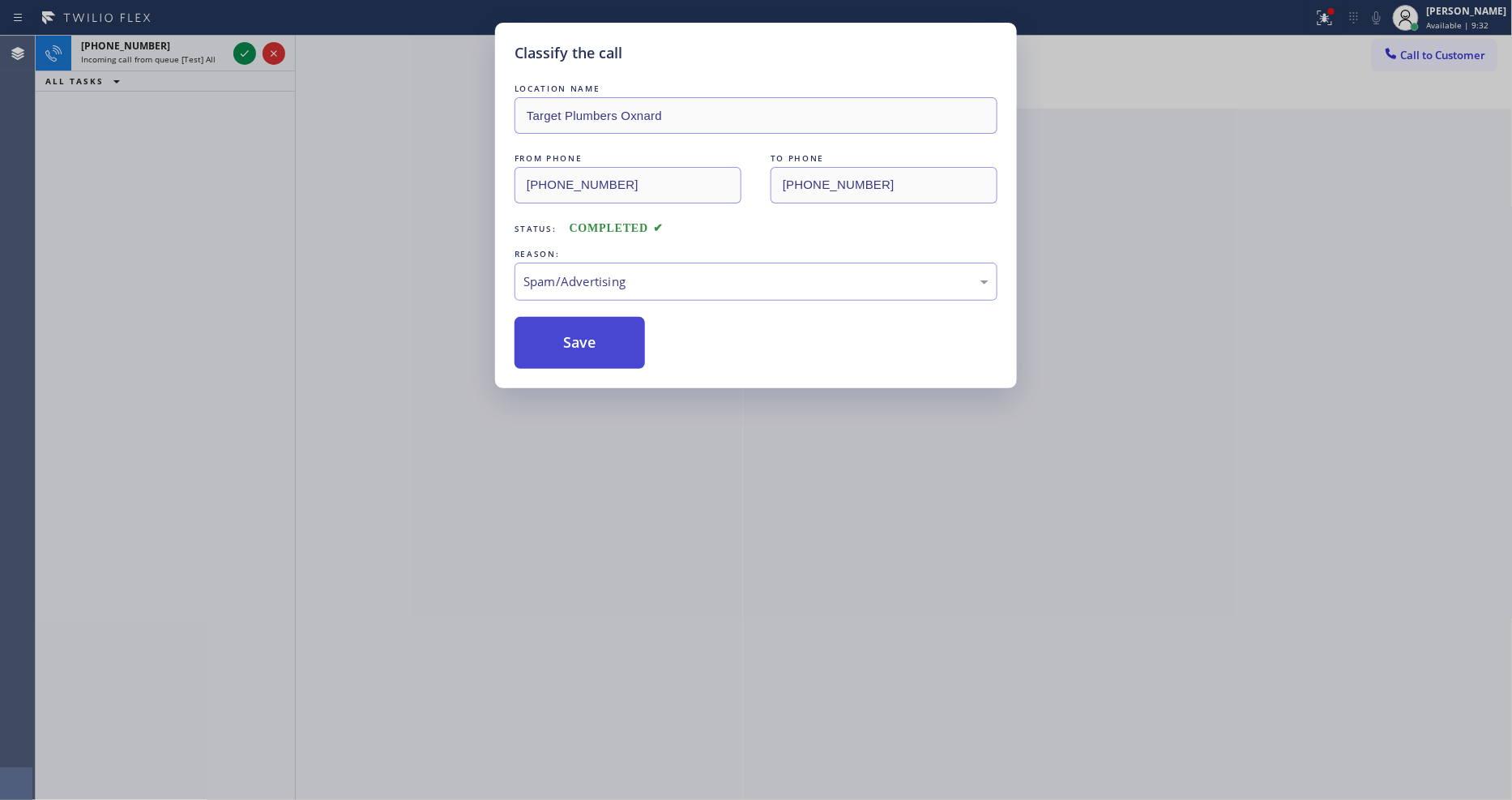
click at [593, 322] on button "Save" at bounding box center [579, 343] width 130 height 52
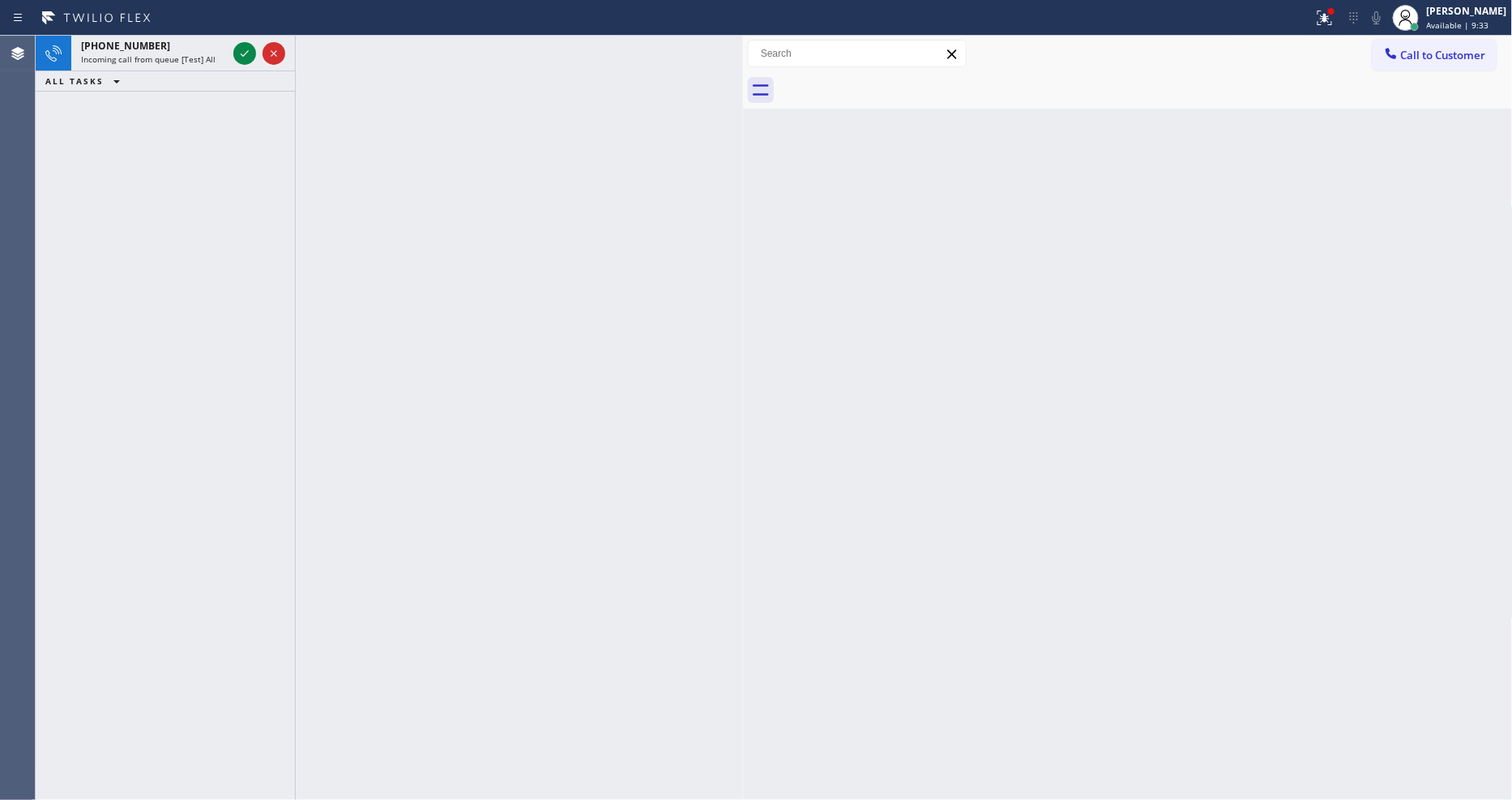
click at [241, 52] on icon at bounding box center [244, 53] width 19 height 19
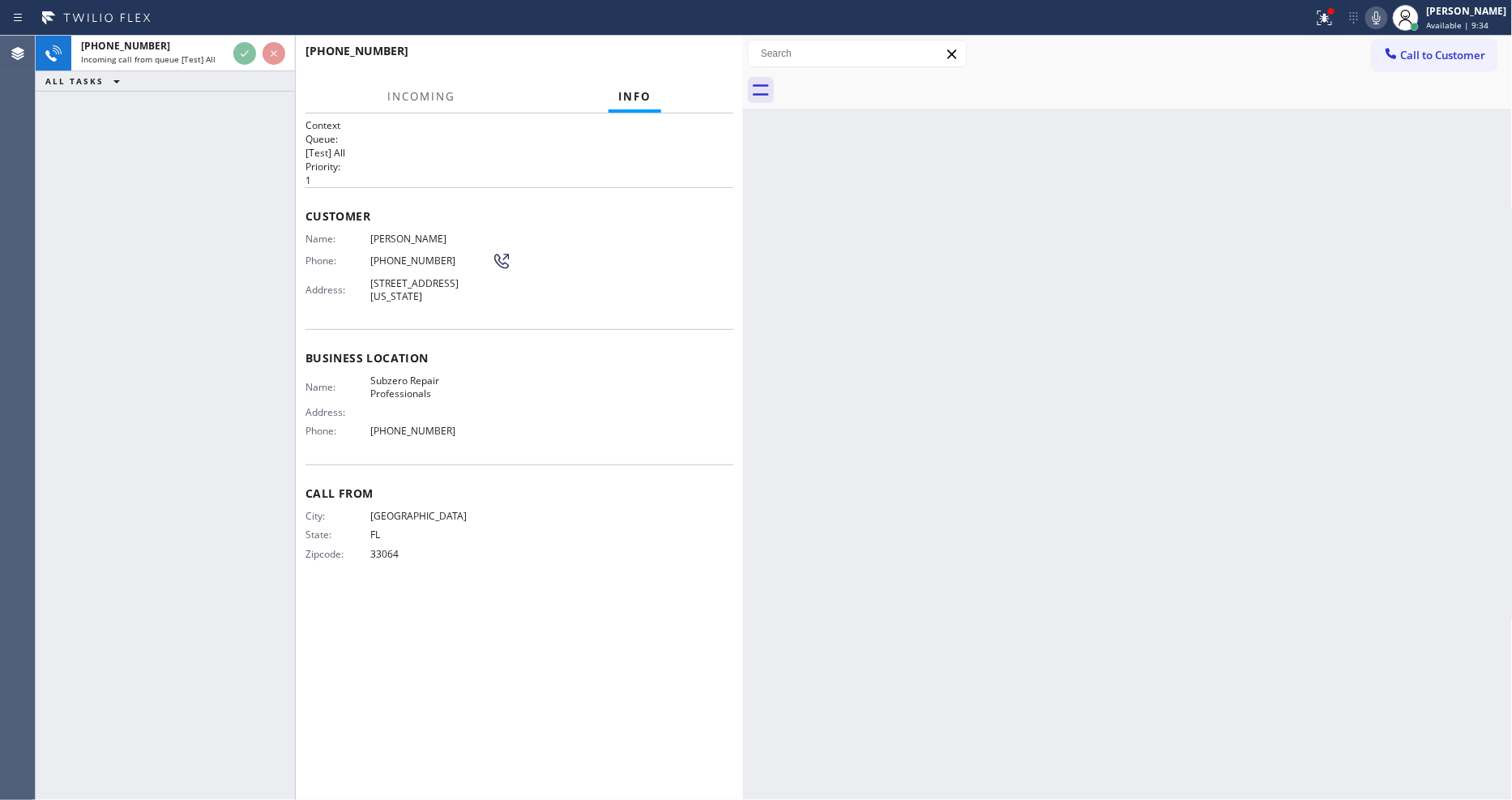
click at [255, 249] on div "+15613070886 Incoming call from queue [Test] All ALL TASKS ALL TASKS ACTIVE TAS…" at bounding box center [165, 418] width 259 height 764
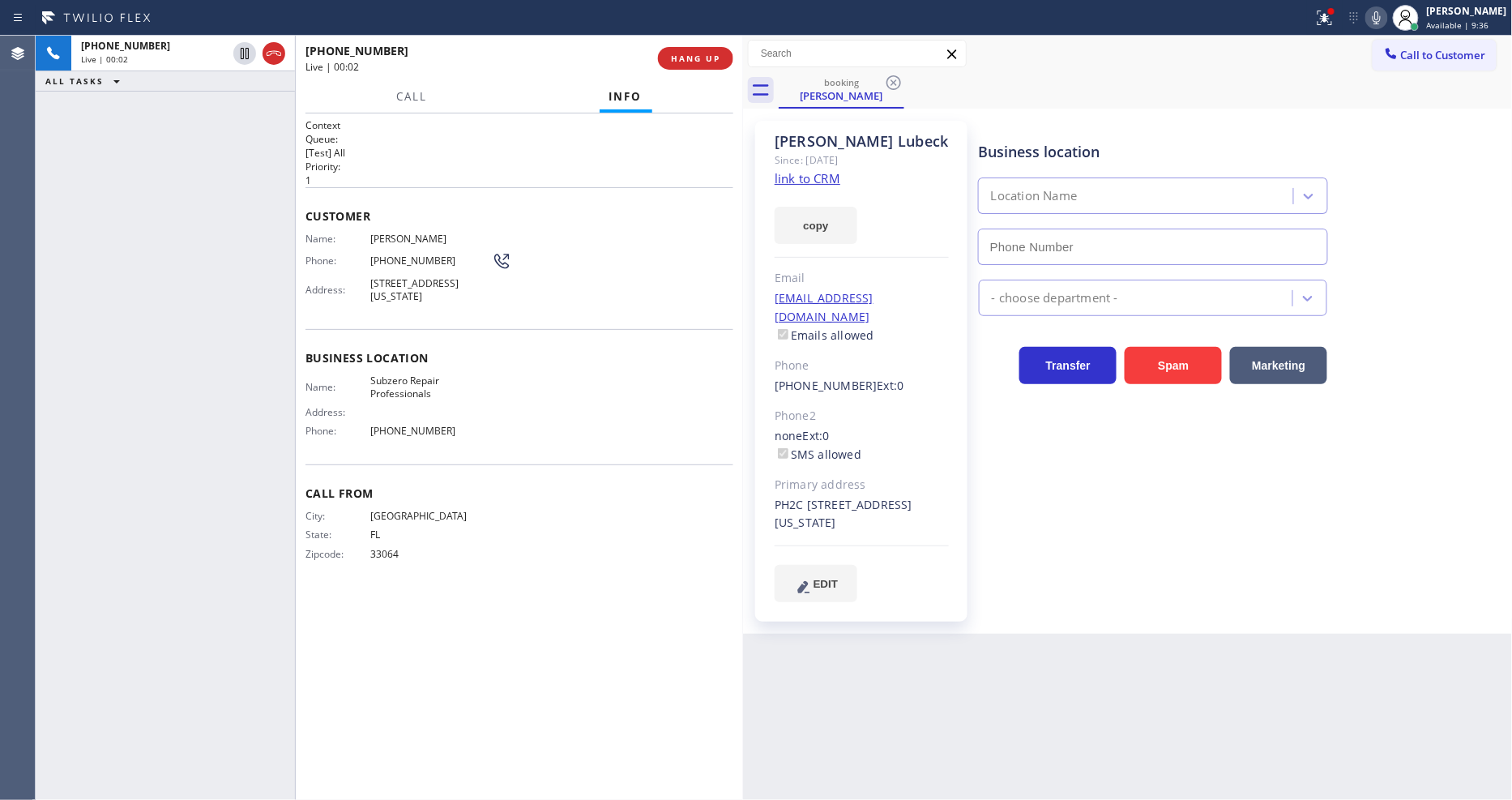
click at [828, 178] on link "link to CRM" at bounding box center [807, 179] width 66 height 16
type input "(929) 203-9053"
click at [1326, 17] on div at bounding box center [1324, 17] width 36 height 19
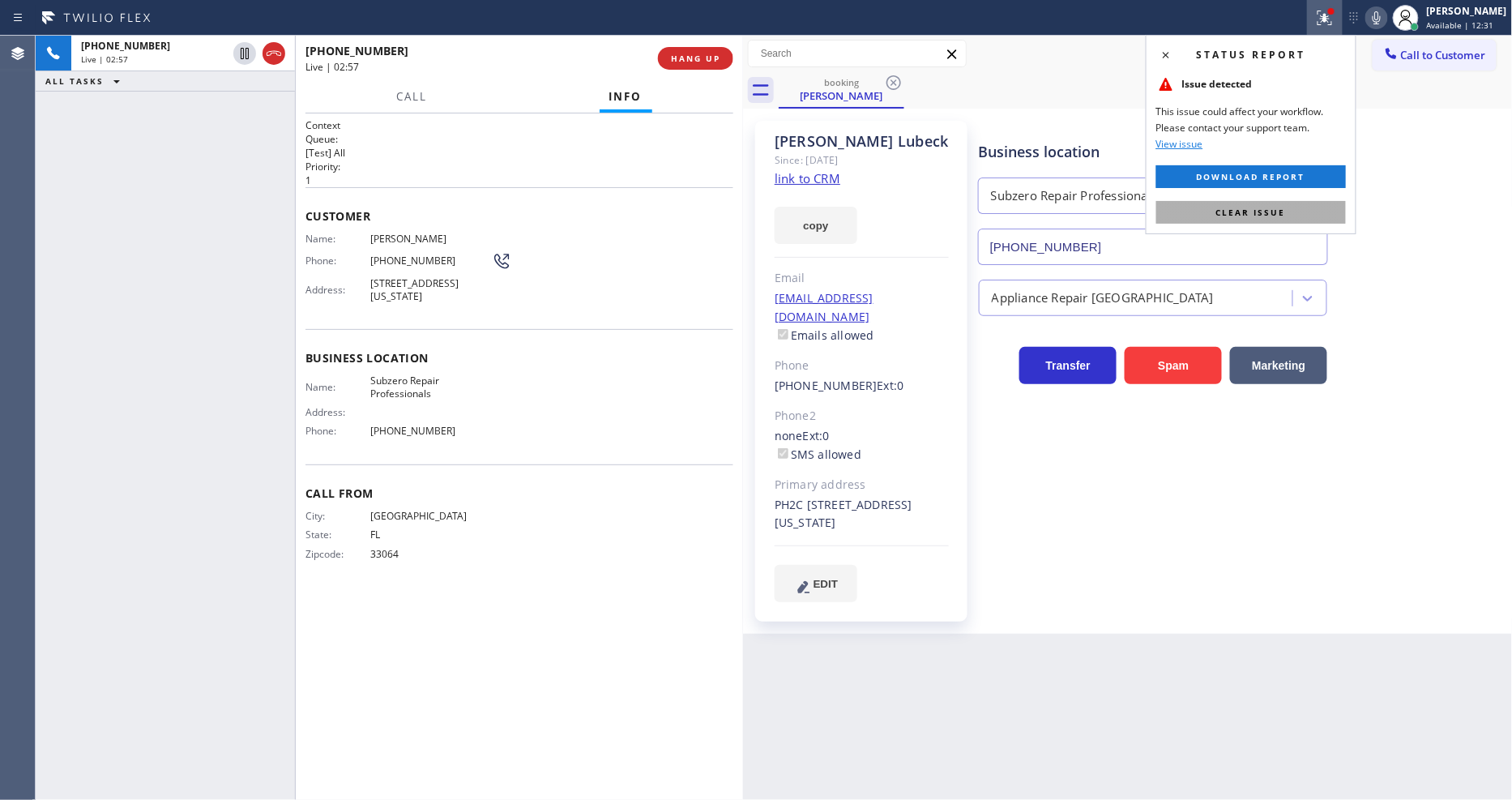
click at [1267, 220] on button "Clear issue" at bounding box center [1251, 212] width 190 height 23
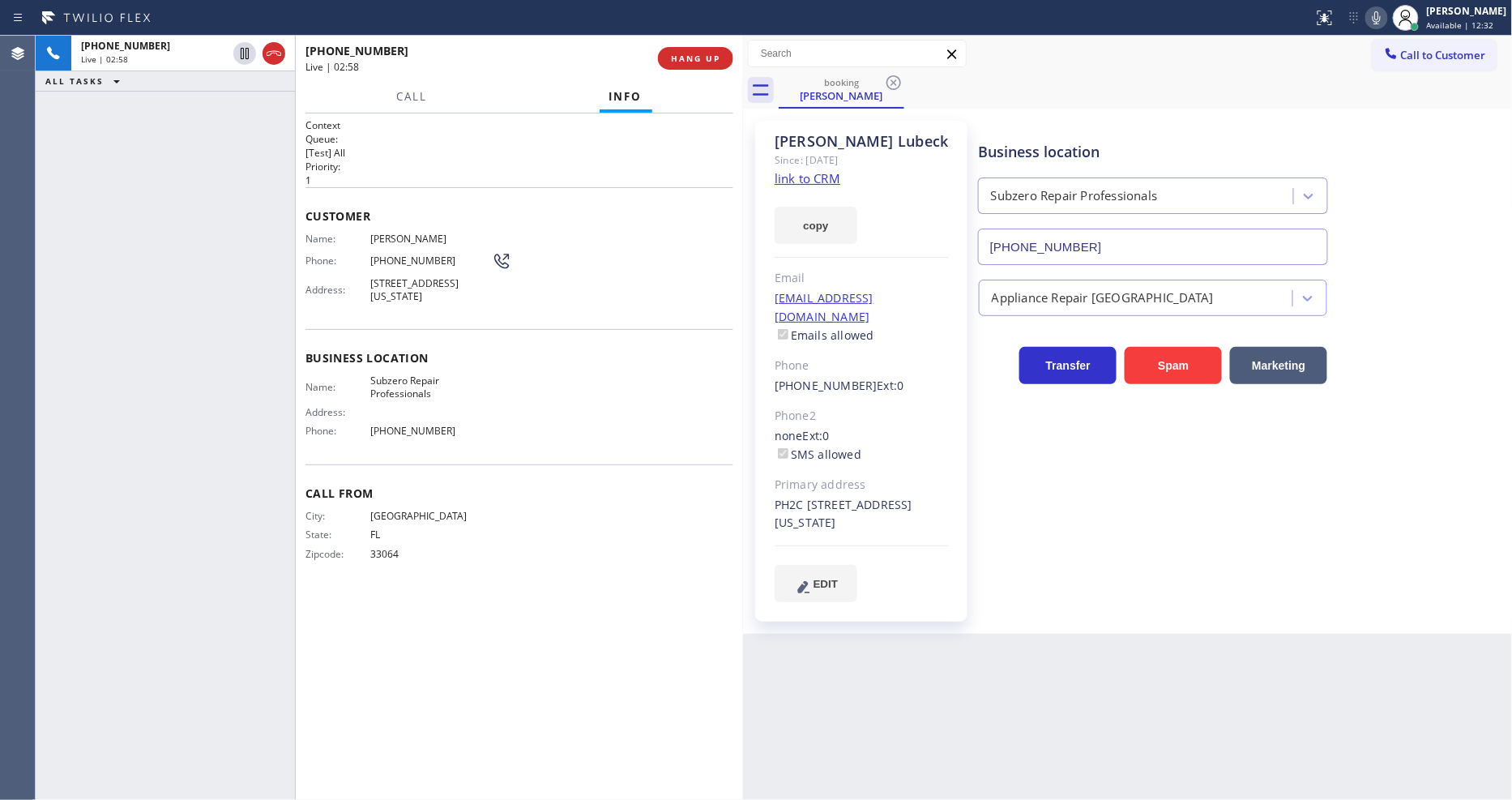
click at [578, 605] on div "Context Queue: [Test] All Priority: 1 Customer Name: Pamela Lubeck Phone: (561)…" at bounding box center [519, 456] width 428 height 676
click at [935, 646] on div "Back to Dashboard Change Sender ID Customers Technicians Select a contact Outbo…" at bounding box center [1128, 418] width 770 height 764
click at [541, 617] on div "Context Queue: [Test] All Priority: 1 Customer Name: Pamela Lubeck Phone: (561)…" at bounding box center [519, 456] width 428 height 676
drag, startPoint x: 241, startPoint y: 52, endPoint x: 401, endPoint y: 52, distance: 160.0
click at [241, 52] on icon at bounding box center [245, 53] width 8 height 11
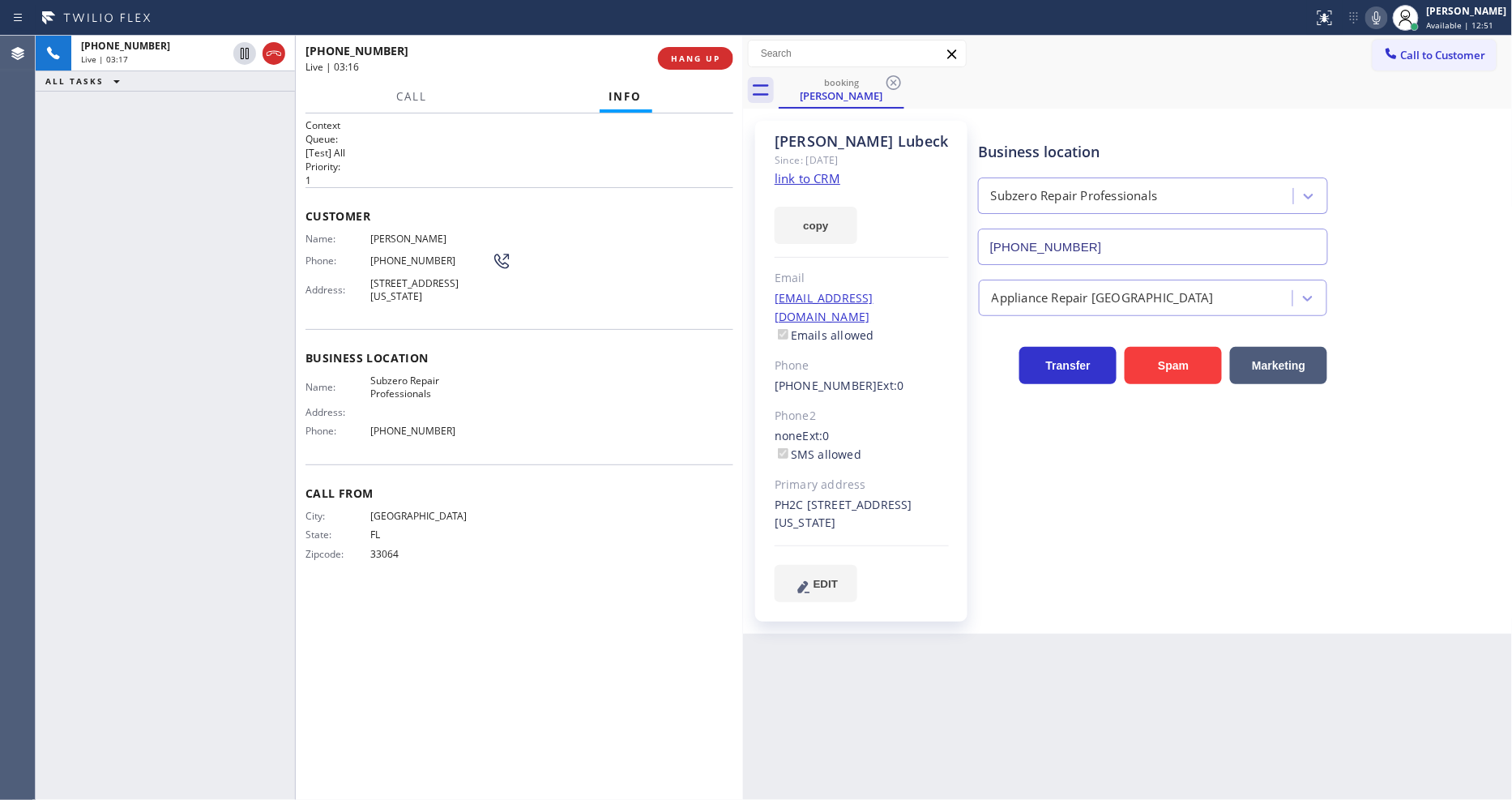
click at [1386, 19] on icon at bounding box center [1375, 17] width 19 height 19
click at [1107, 422] on div "Business location Subzero Repair Professionals (929) 203-9053 Appliance Repair …" at bounding box center [1242, 360] width 533 height 472
click at [241, 57] on icon at bounding box center [244, 53] width 19 height 19
click at [1380, 21] on icon at bounding box center [1376, 17] width 8 height 13
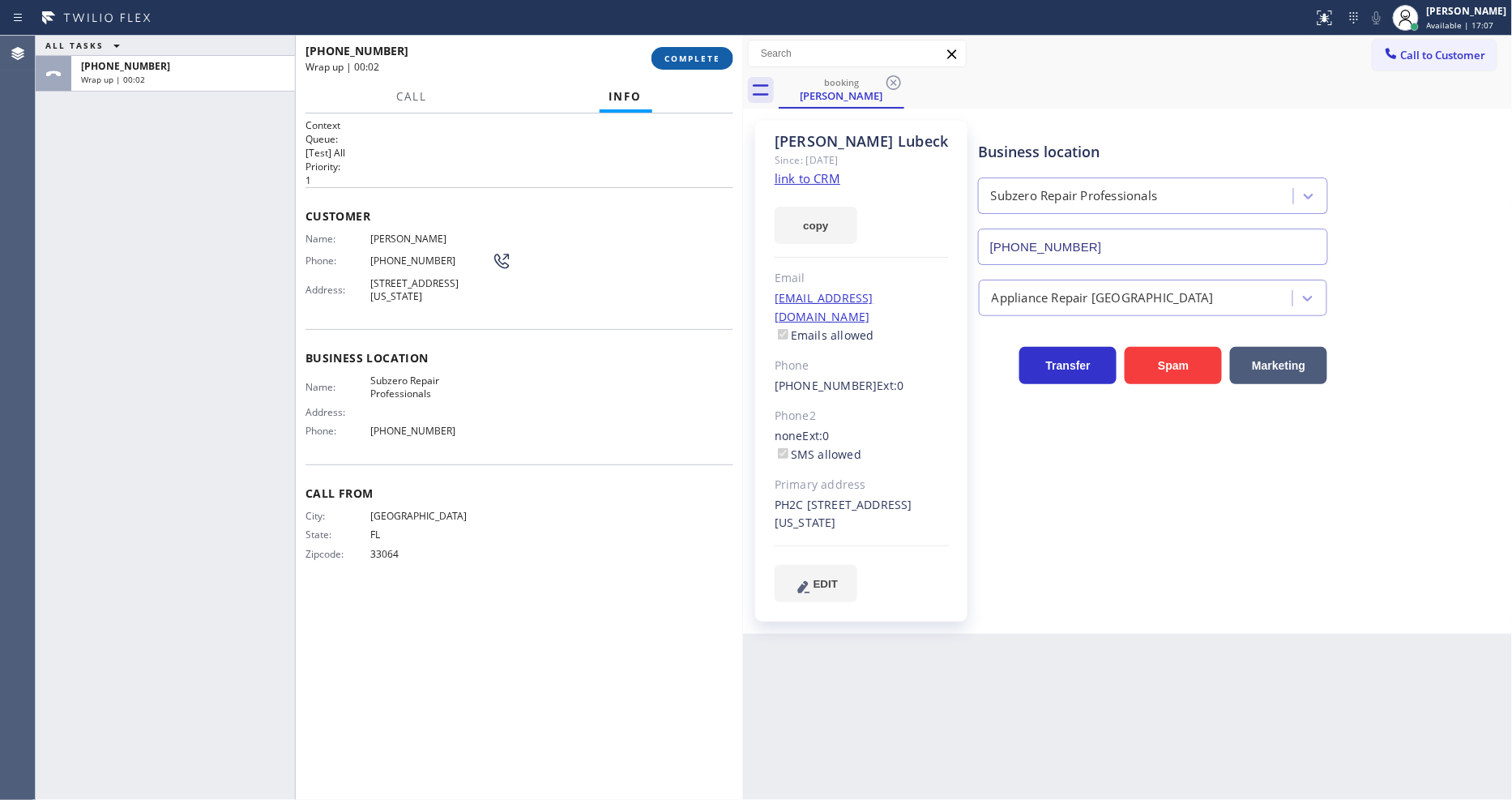
click at [716, 52] on span "COMPLETE" at bounding box center [692, 58] width 56 height 11
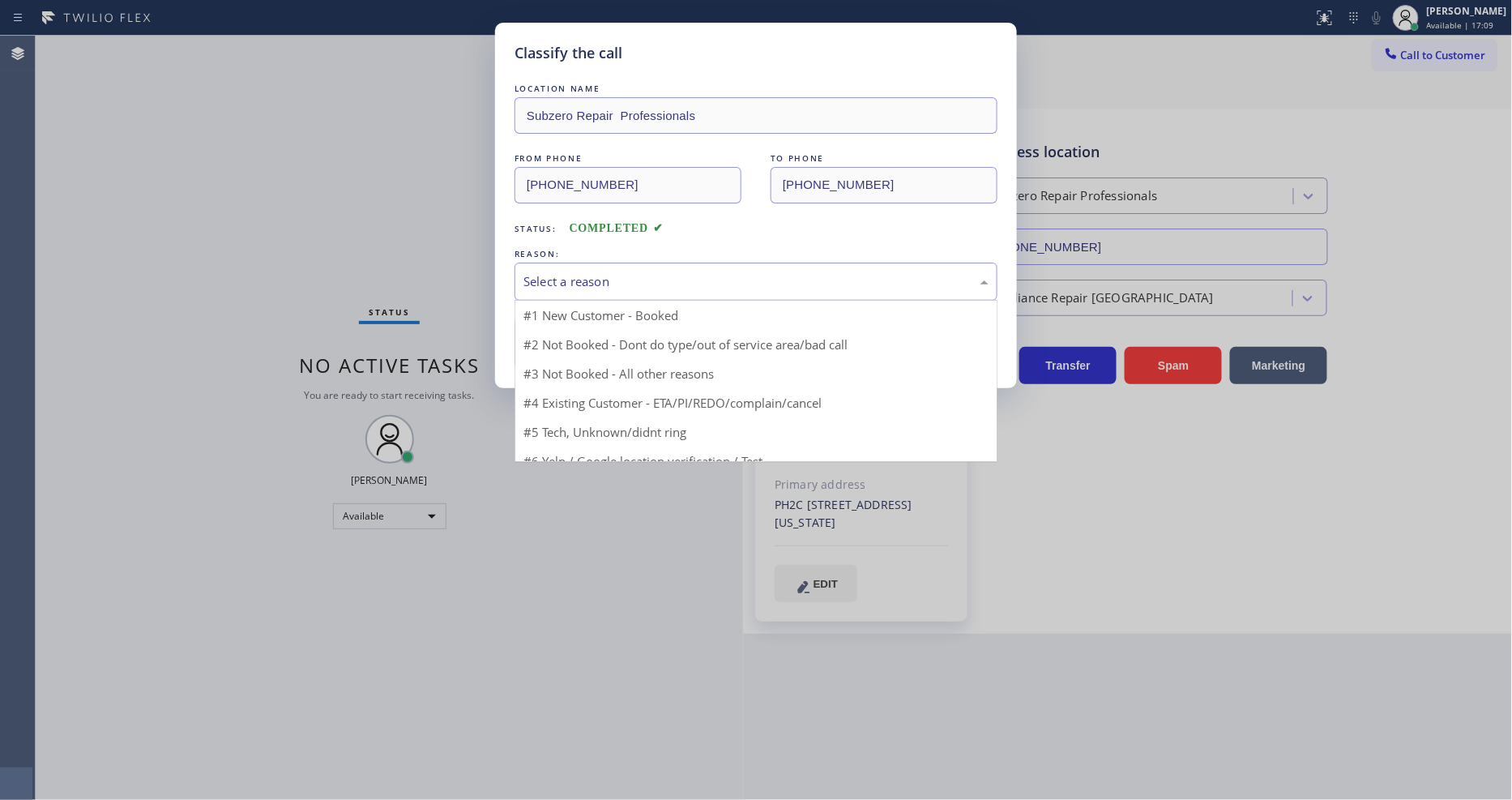
click at [600, 277] on div "Select a reason" at bounding box center [755, 281] width 465 height 18
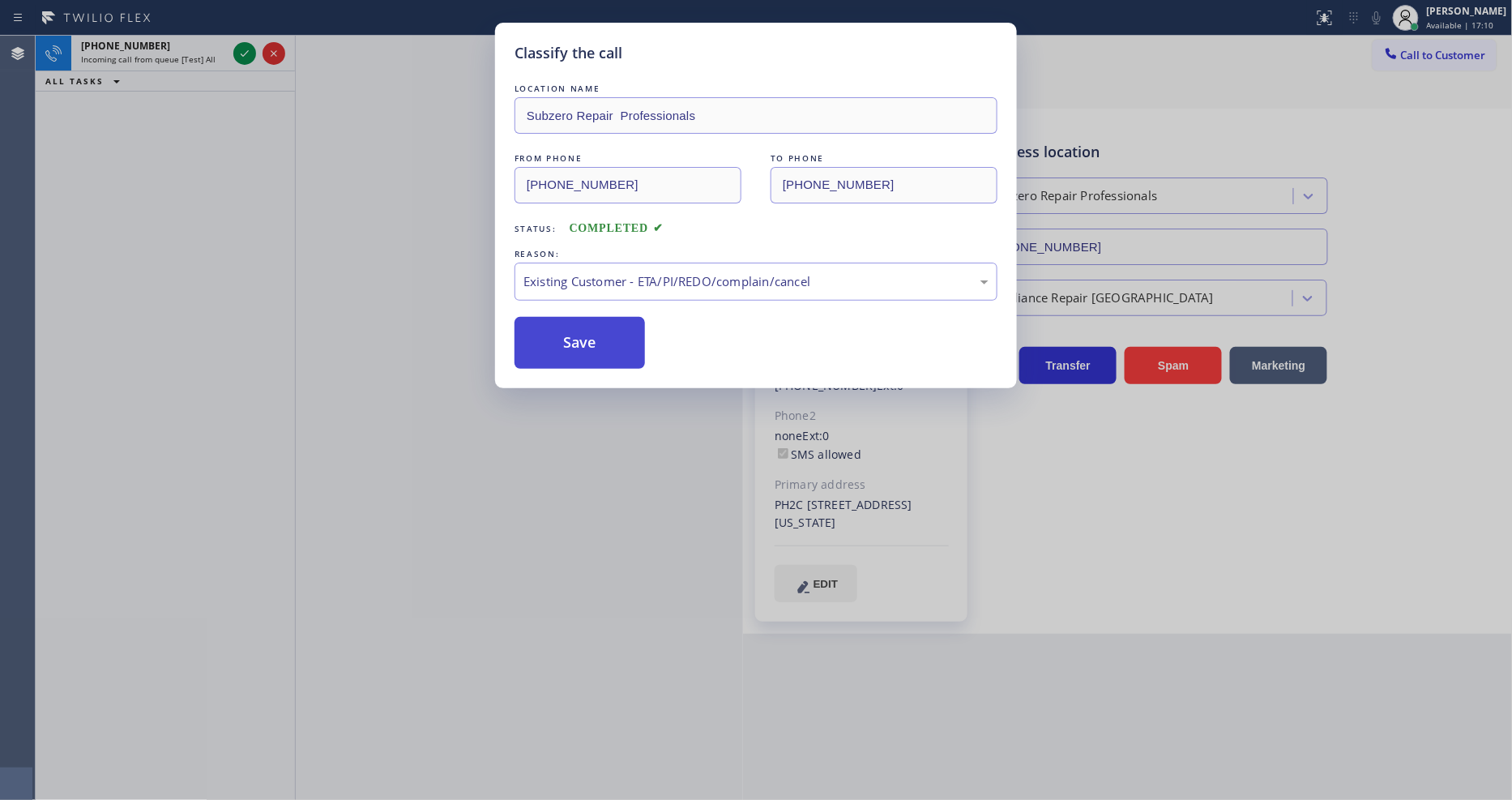
click at [590, 345] on button "Save" at bounding box center [579, 343] width 130 height 52
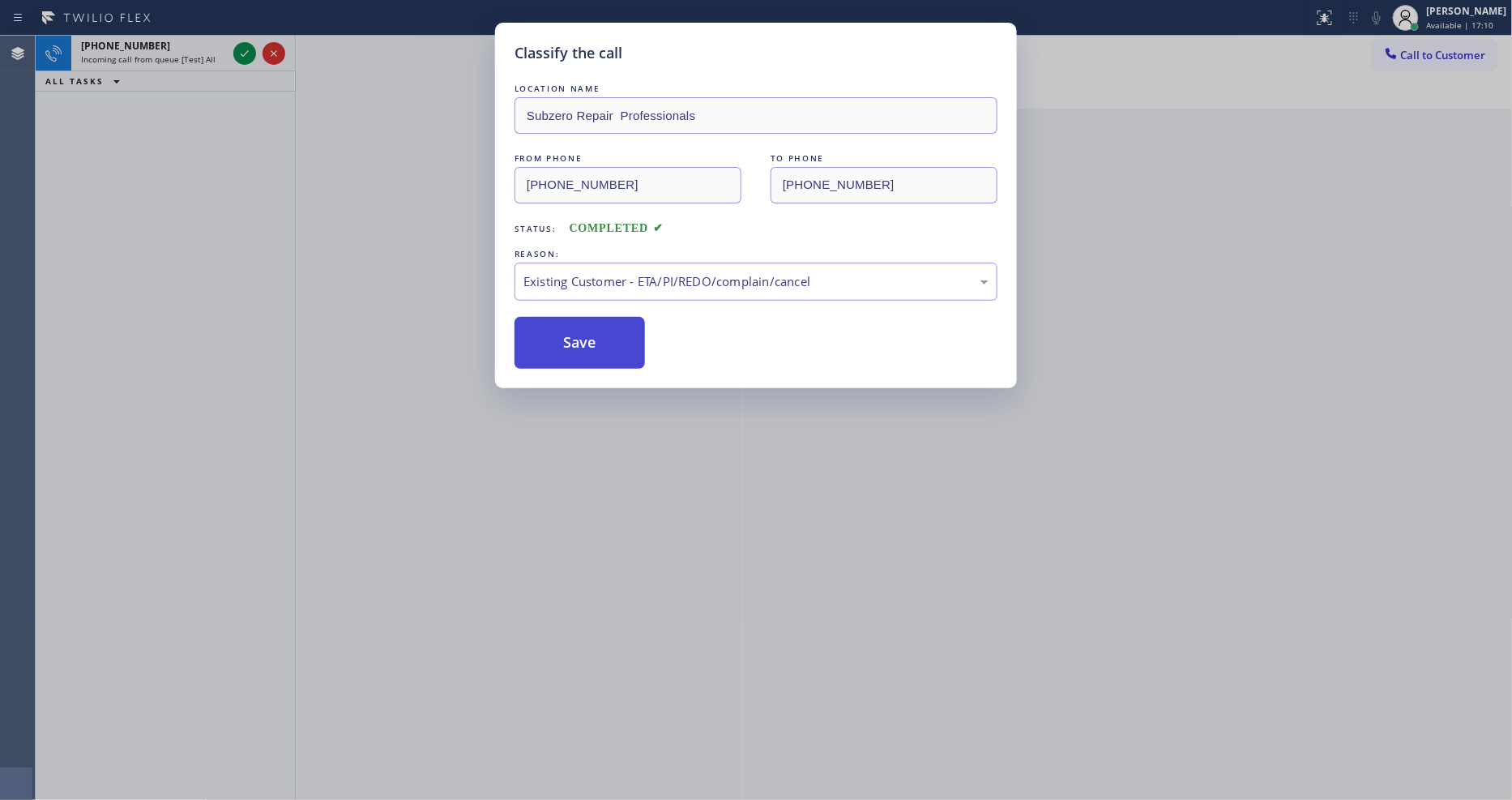
click at [590, 345] on button "Save" at bounding box center [579, 343] width 130 height 52
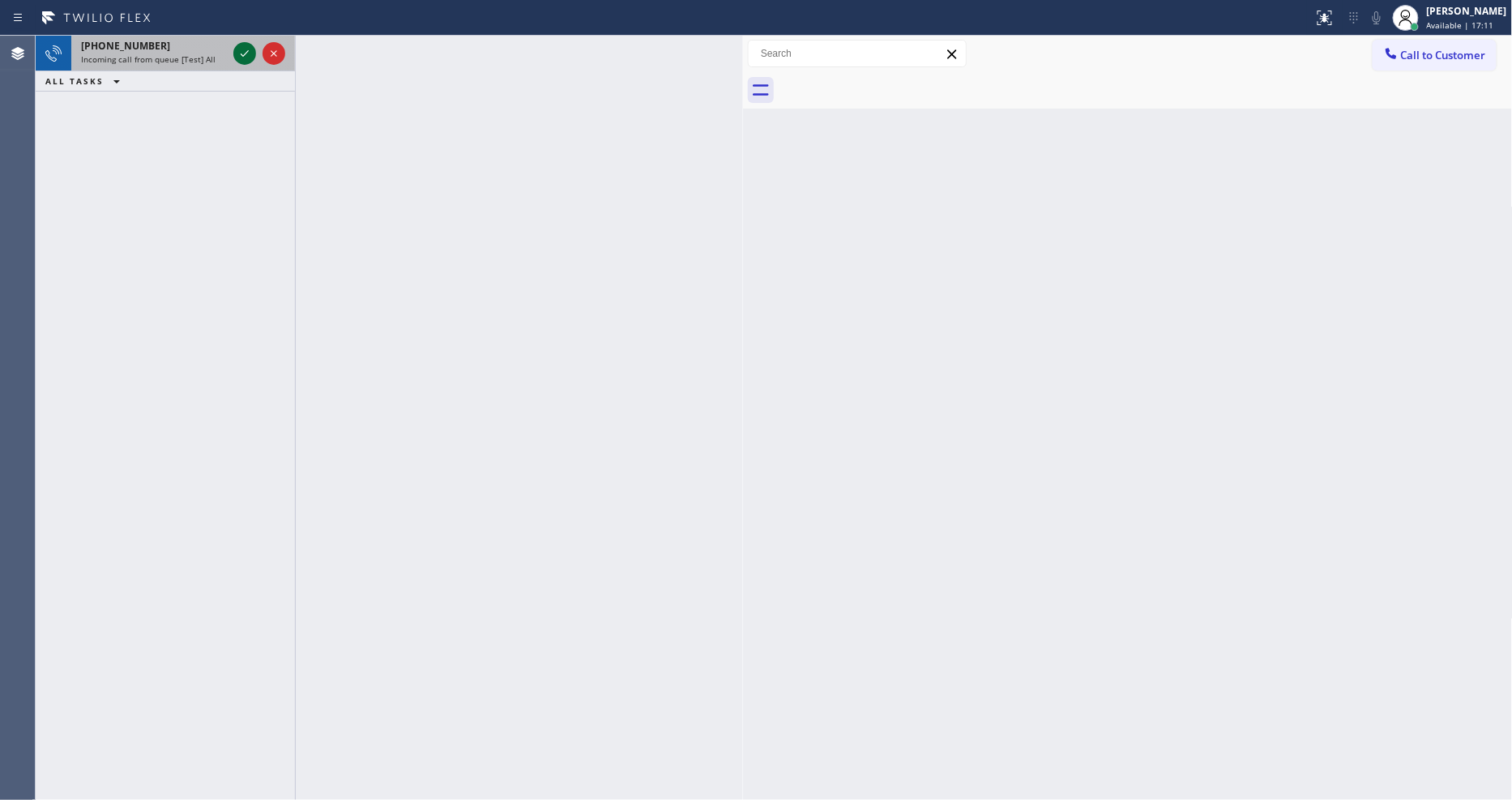
click at [247, 51] on icon at bounding box center [245, 53] width 8 height 6
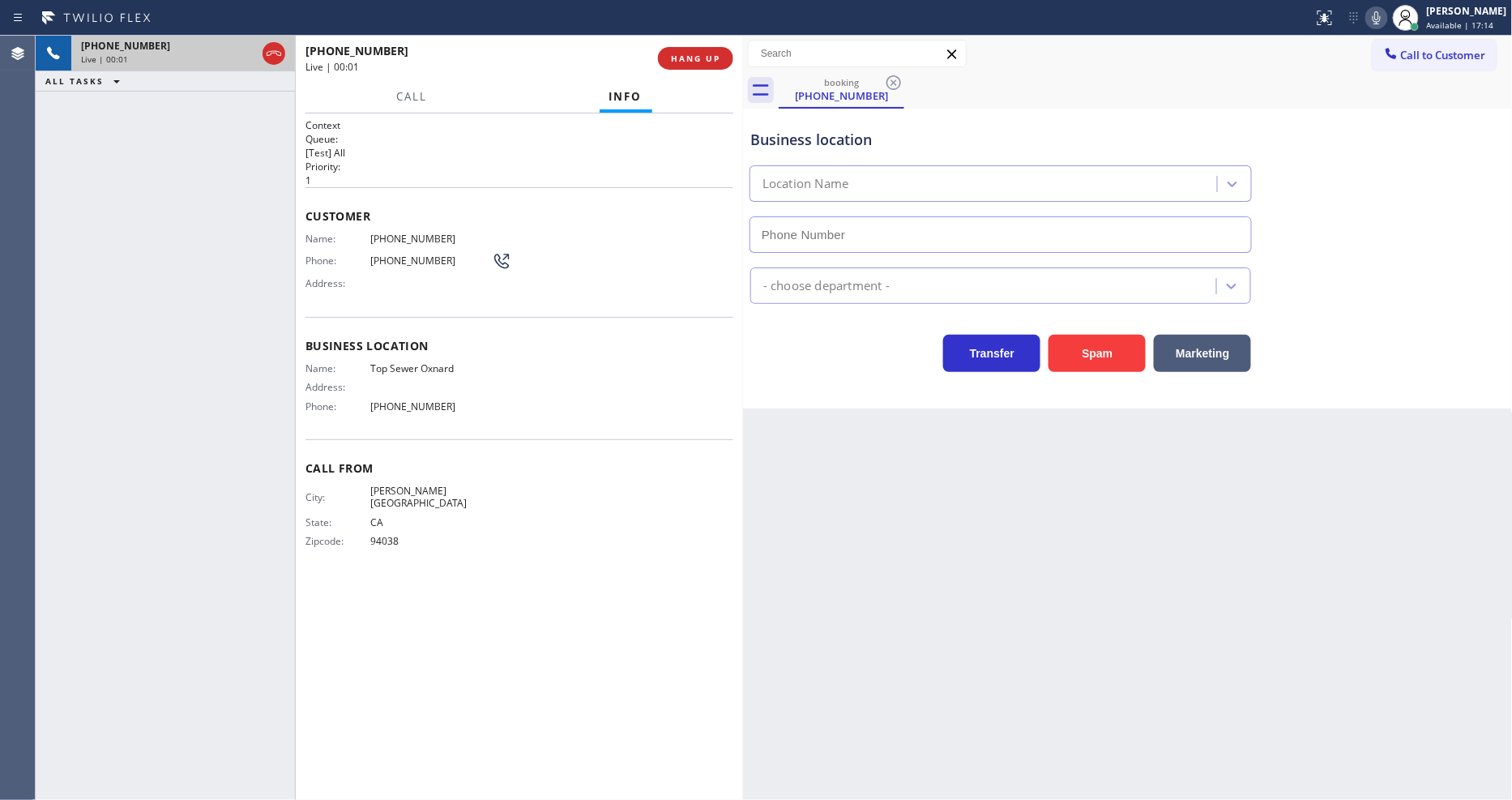
type input "(805) 519-8010"
click at [702, 55] on span "HANG UP" at bounding box center [696, 58] width 49 height 11
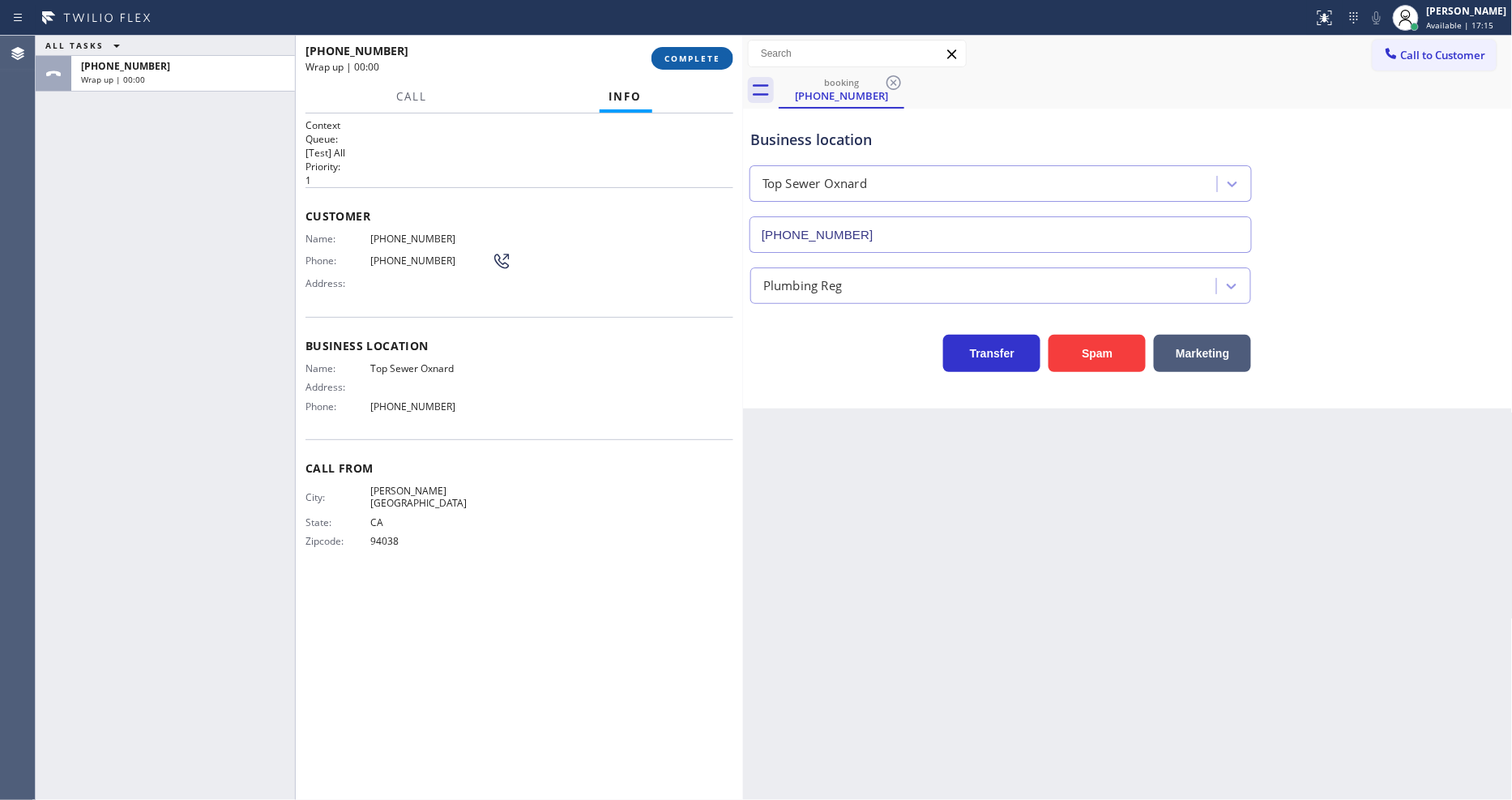
click at [709, 58] on span "COMPLETE" at bounding box center [692, 58] width 56 height 11
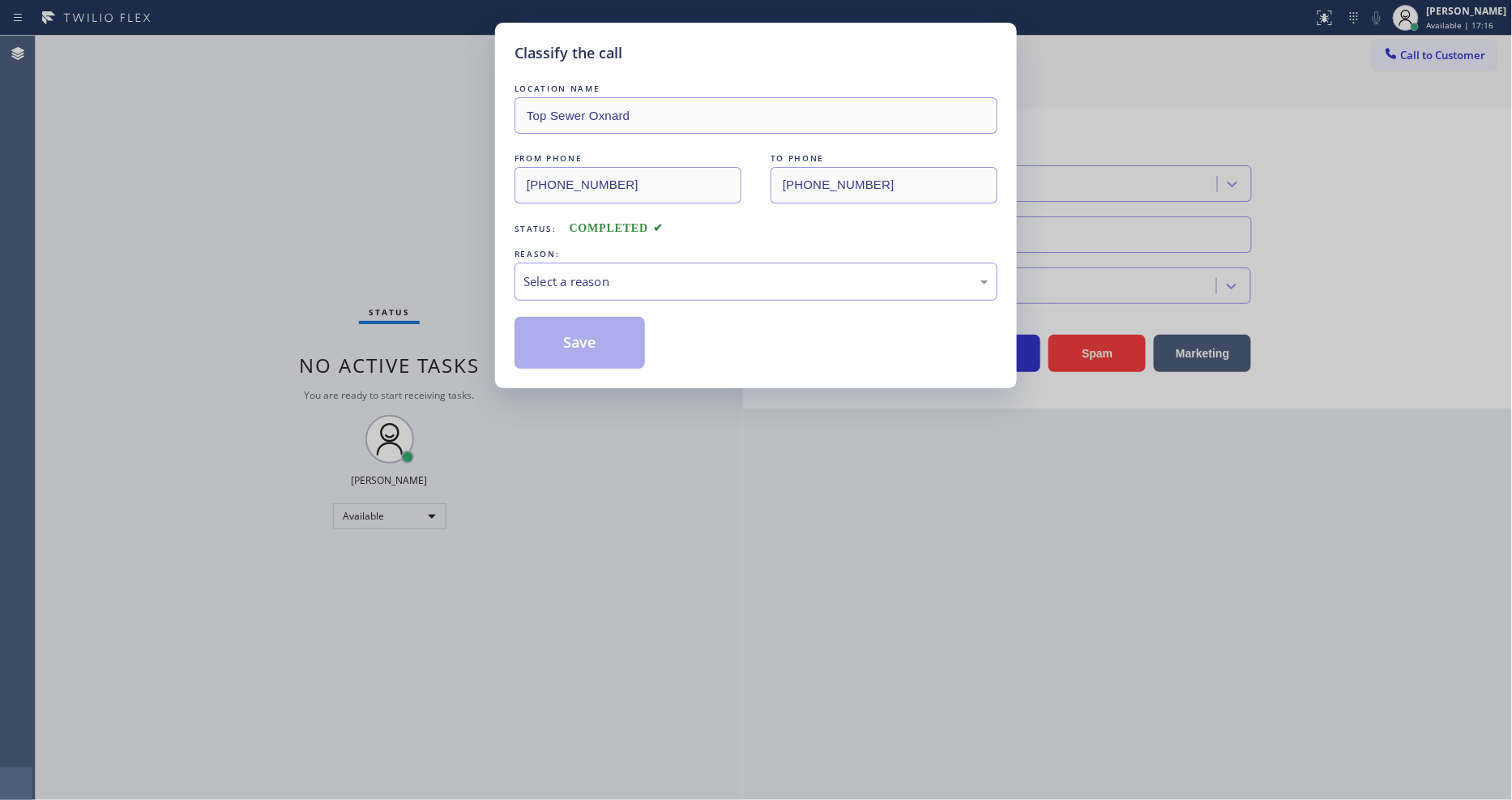
click at [654, 274] on div "Select a reason" at bounding box center [755, 281] width 465 height 18
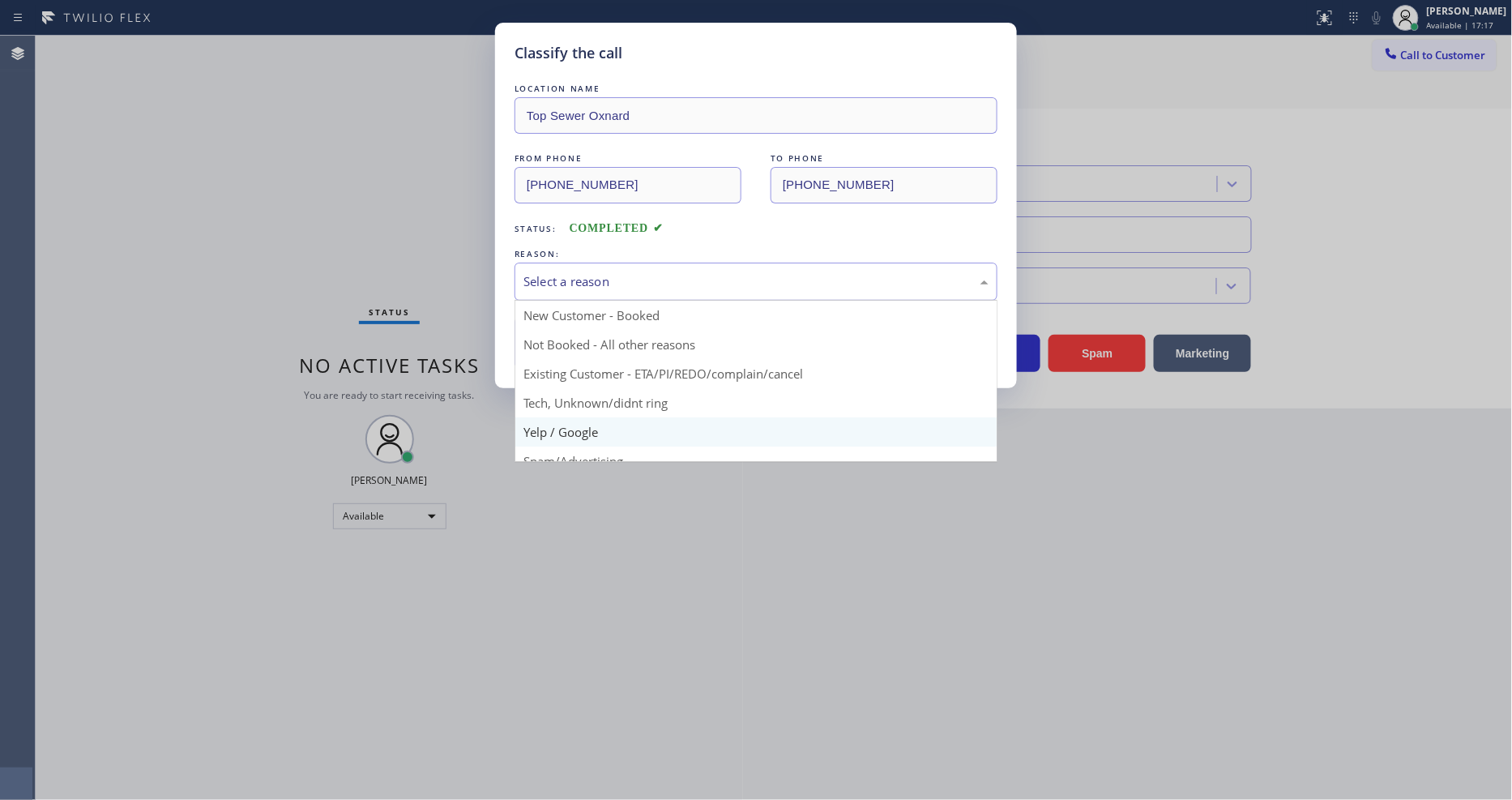
scroll to position [90, 0]
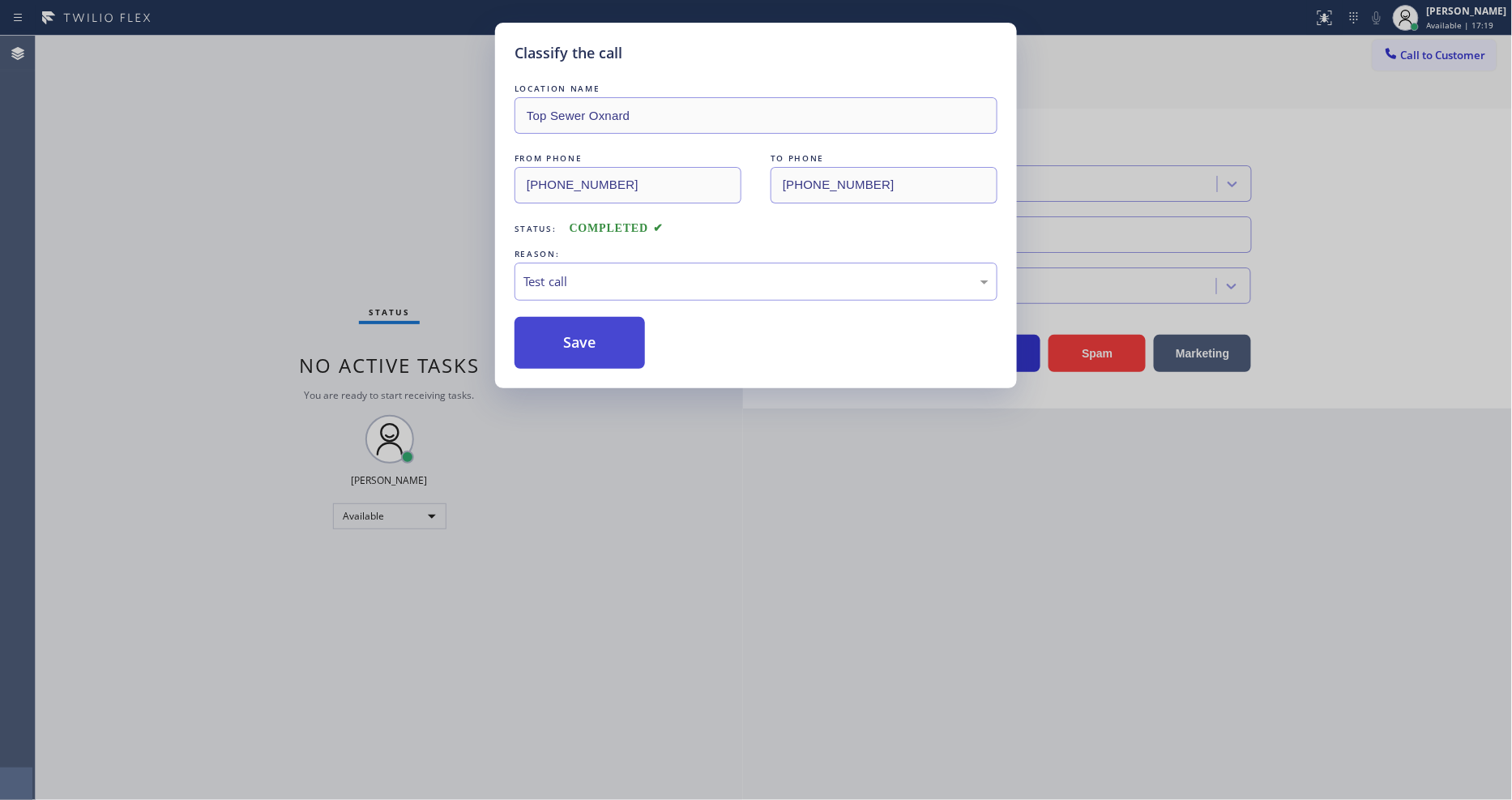
click at [596, 342] on button "Save" at bounding box center [579, 343] width 130 height 52
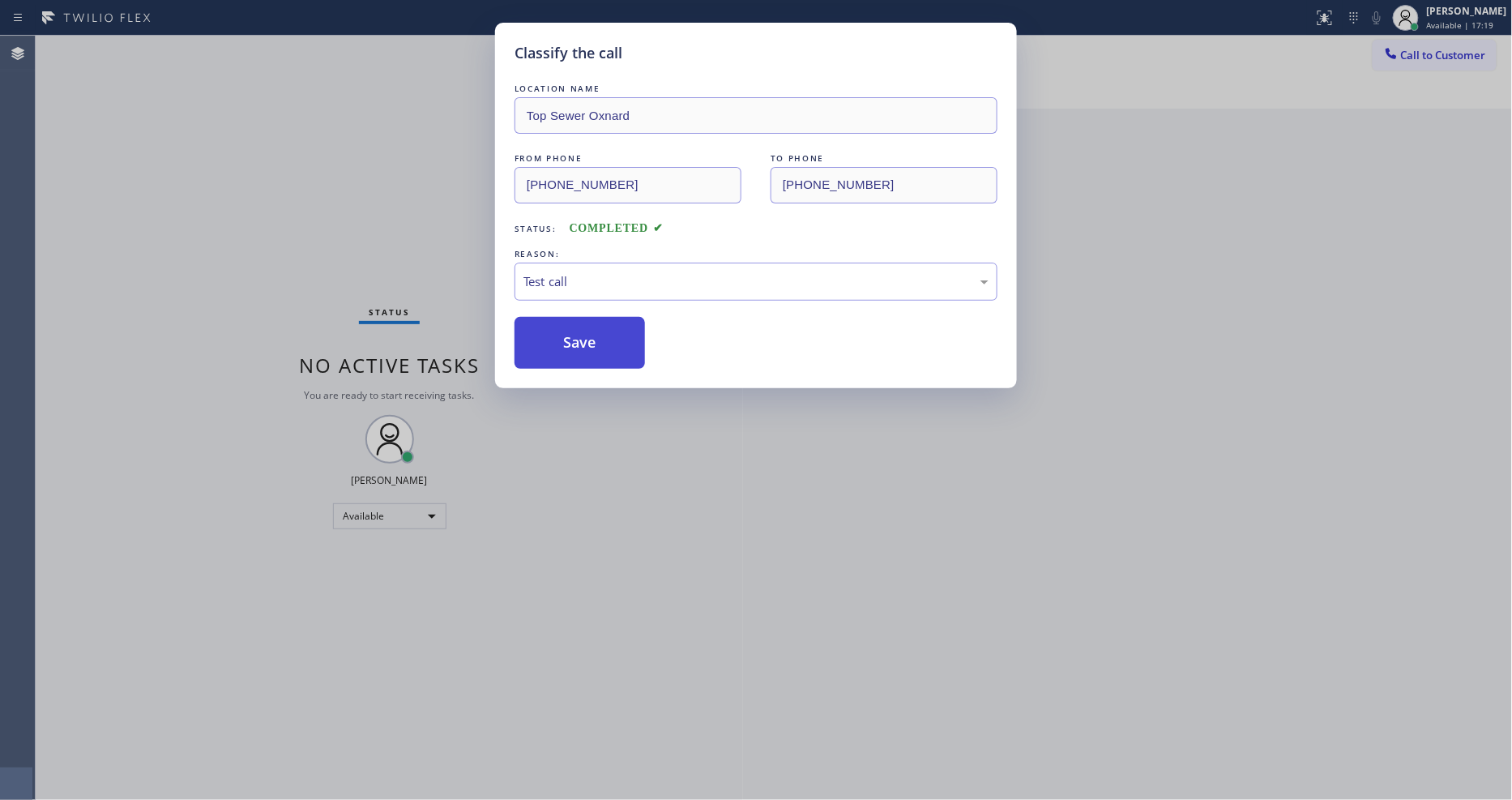
click at [596, 342] on button "Save" at bounding box center [579, 343] width 130 height 52
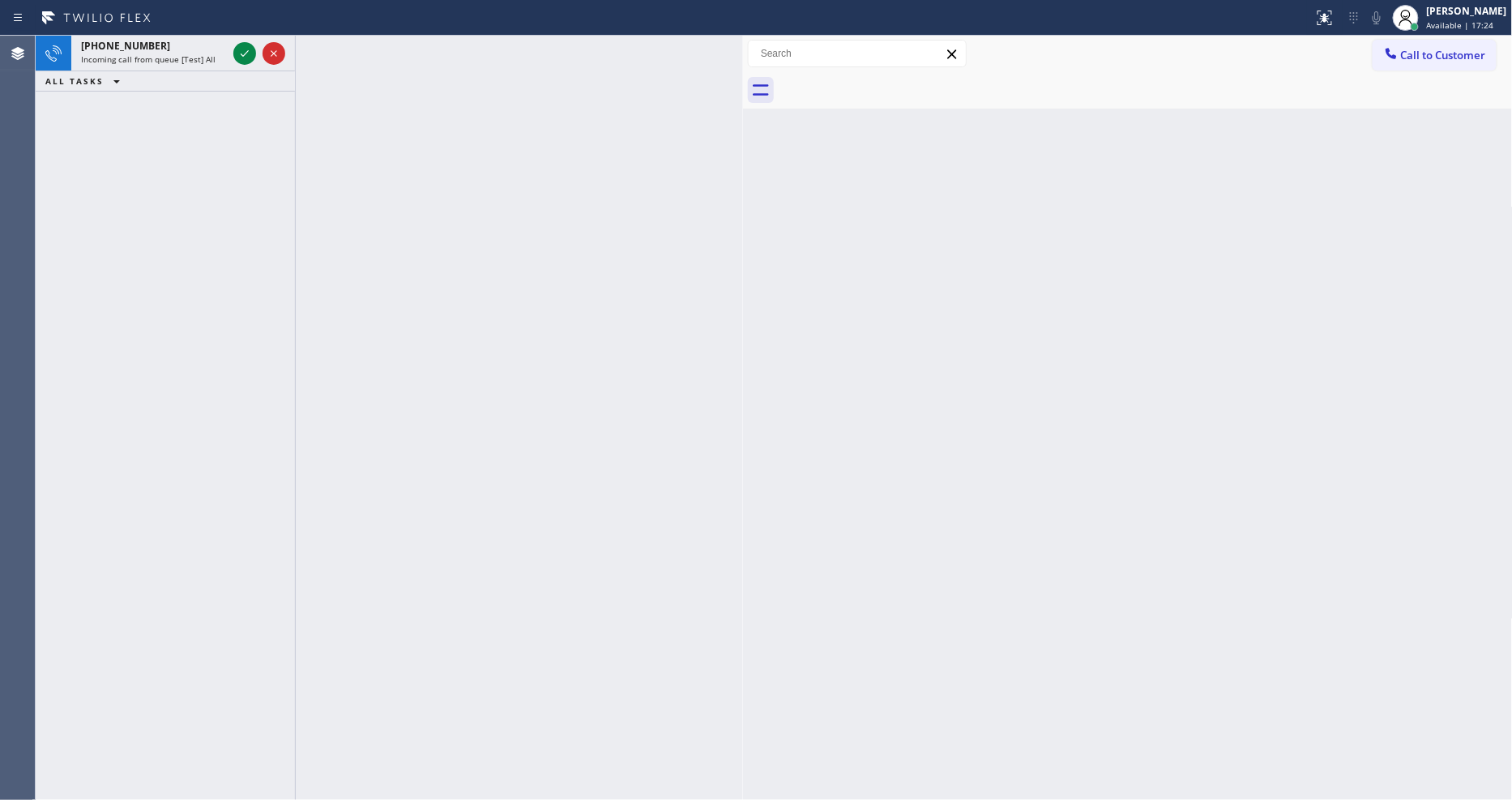
click at [251, 52] on icon at bounding box center [244, 53] width 19 height 19
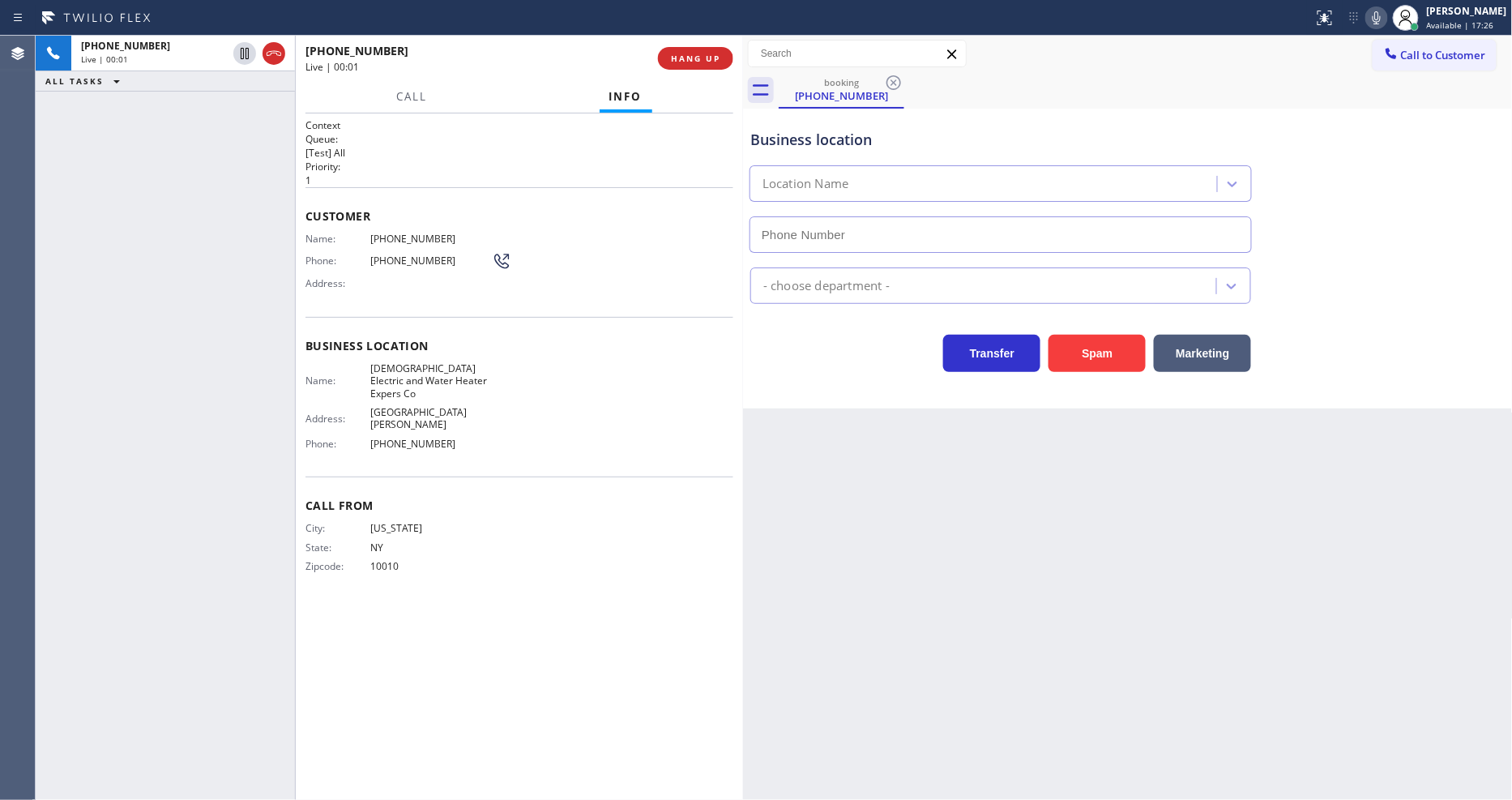
type input "(323) 612-1285"
click at [701, 54] on span "HANG UP" at bounding box center [696, 58] width 49 height 11
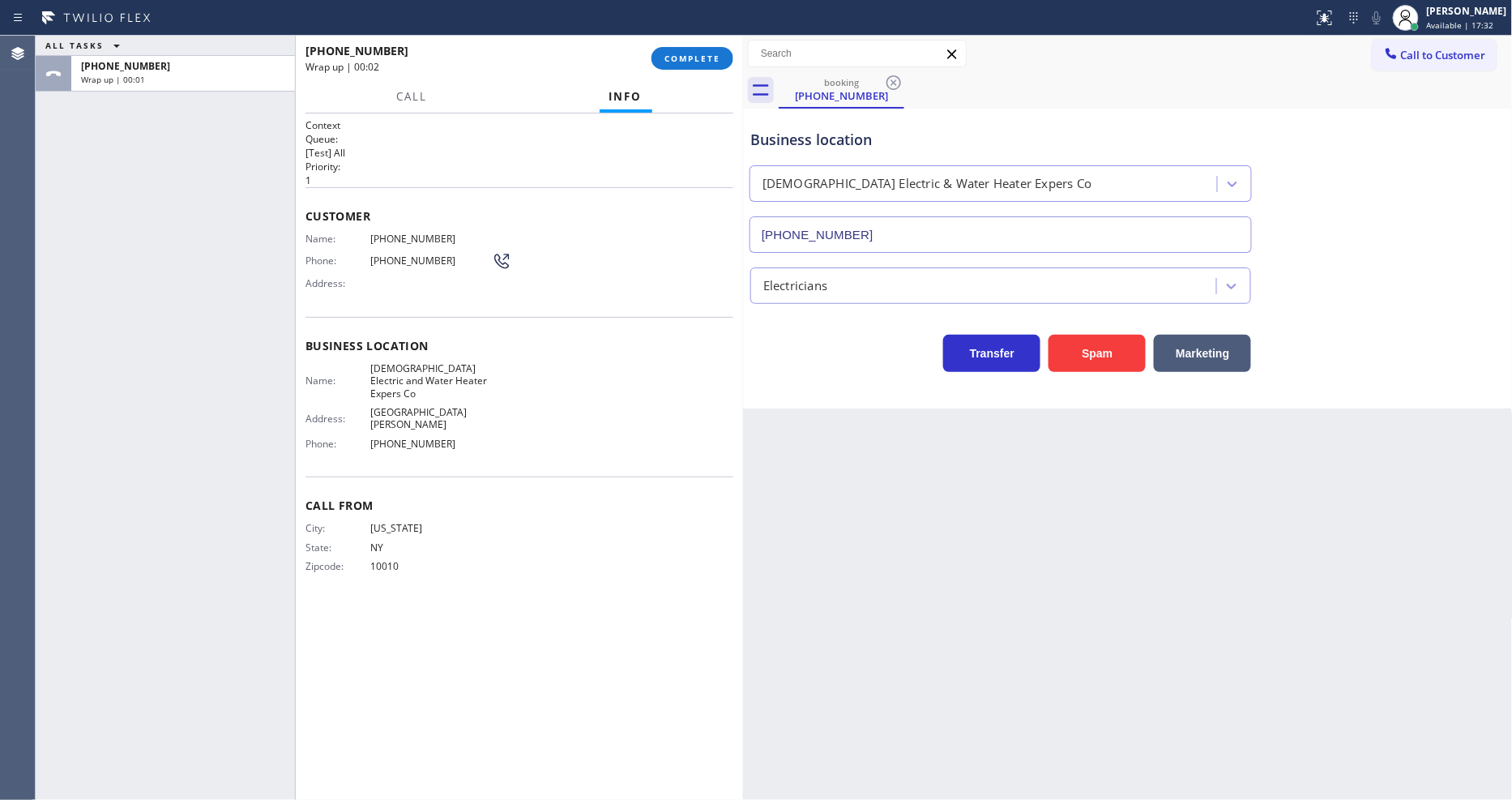
click at [381, 650] on div "Context Queue: [Test] All Priority: 1 Customer Name: (646) 220-2359 Phone: (646…" at bounding box center [519, 456] width 428 height 676
click at [689, 60] on span "COMPLETE" at bounding box center [692, 58] width 56 height 11
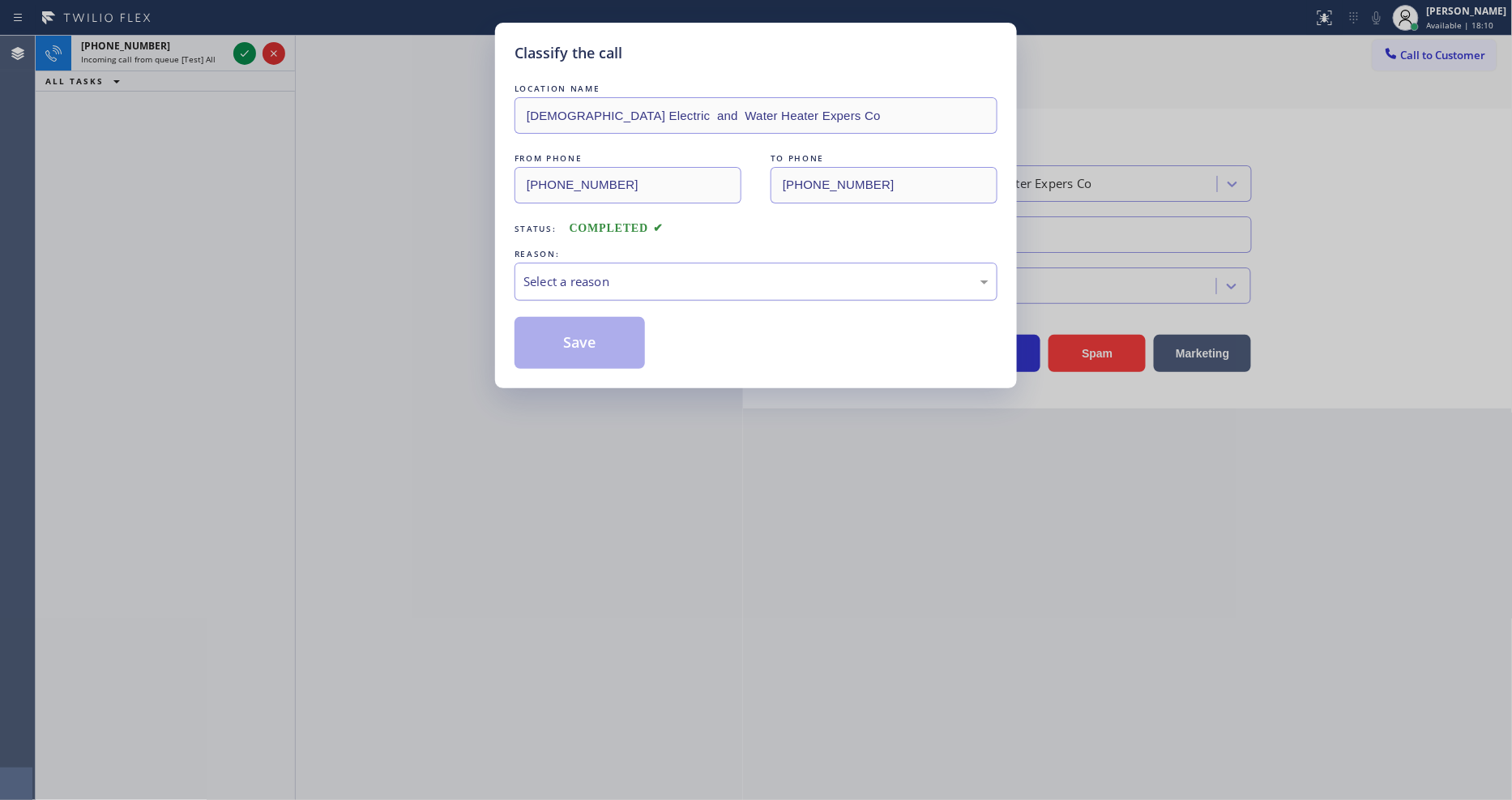
click at [635, 272] on div "Select a reason" at bounding box center [755, 281] width 465 height 18
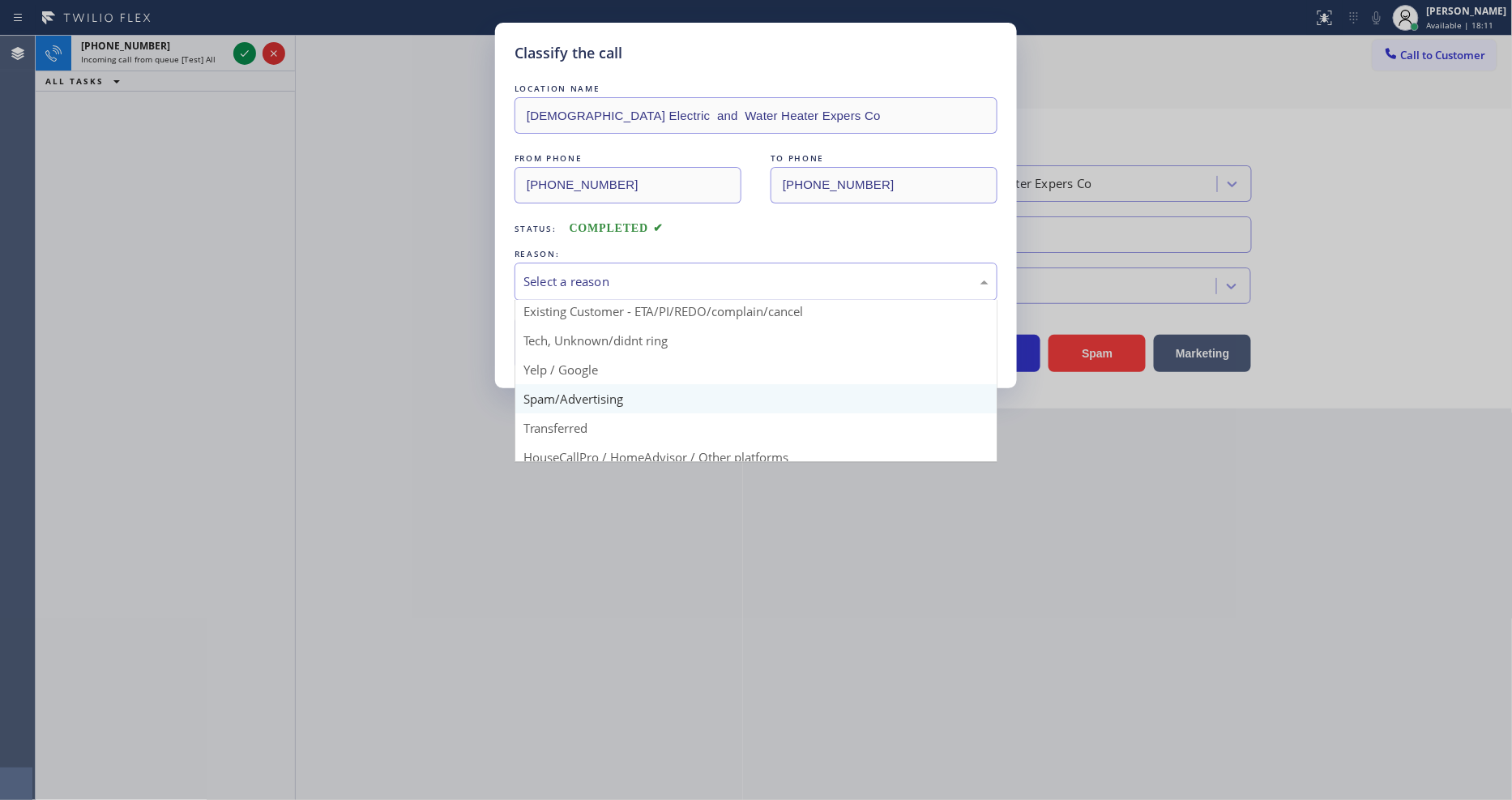
scroll to position [102, 0]
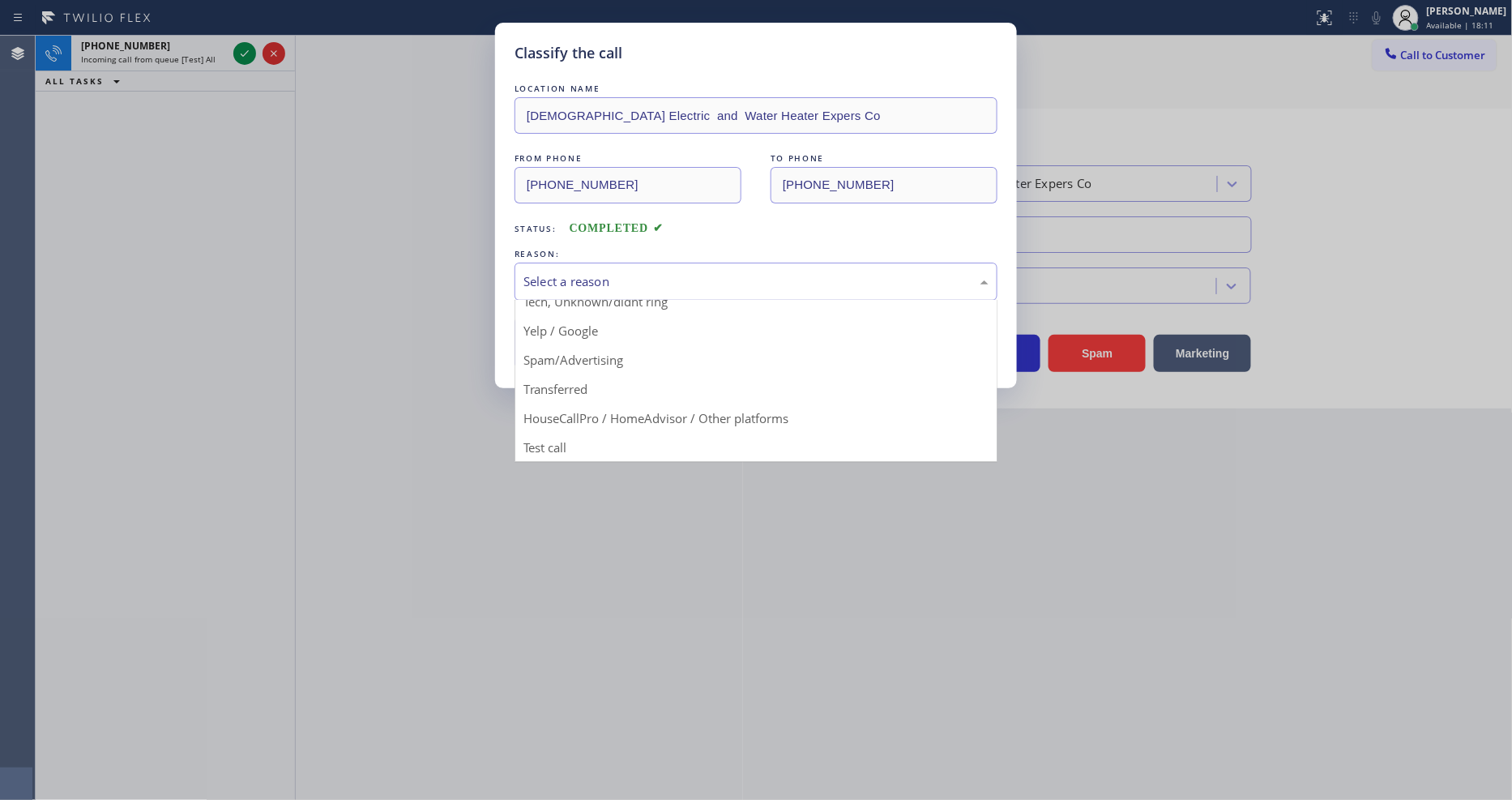
drag, startPoint x: 609, startPoint y: 361, endPoint x: 608, endPoint y: 345, distance: 16.0
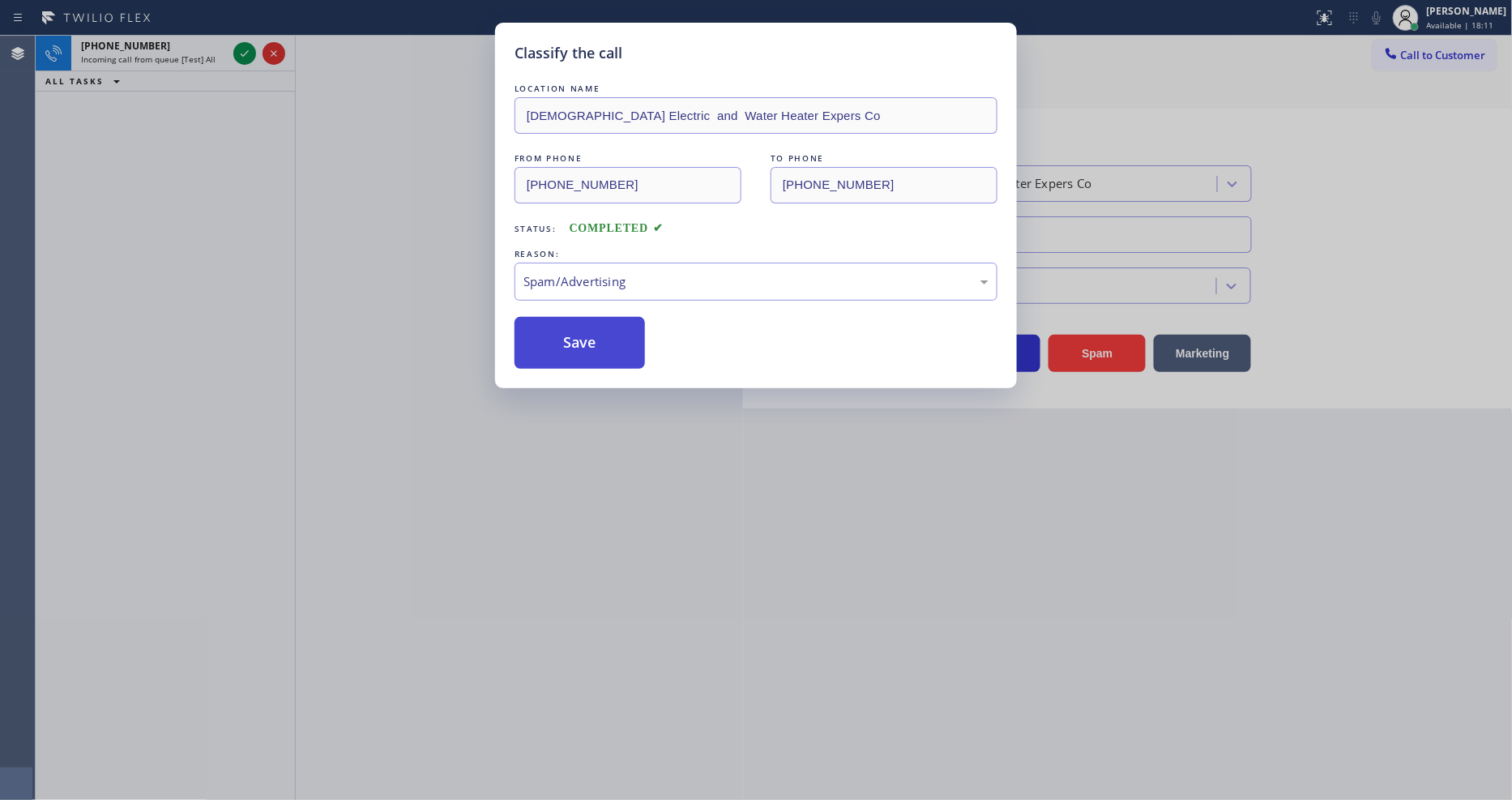
click at [608, 345] on button "Save" at bounding box center [579, 343] width 130 height 52
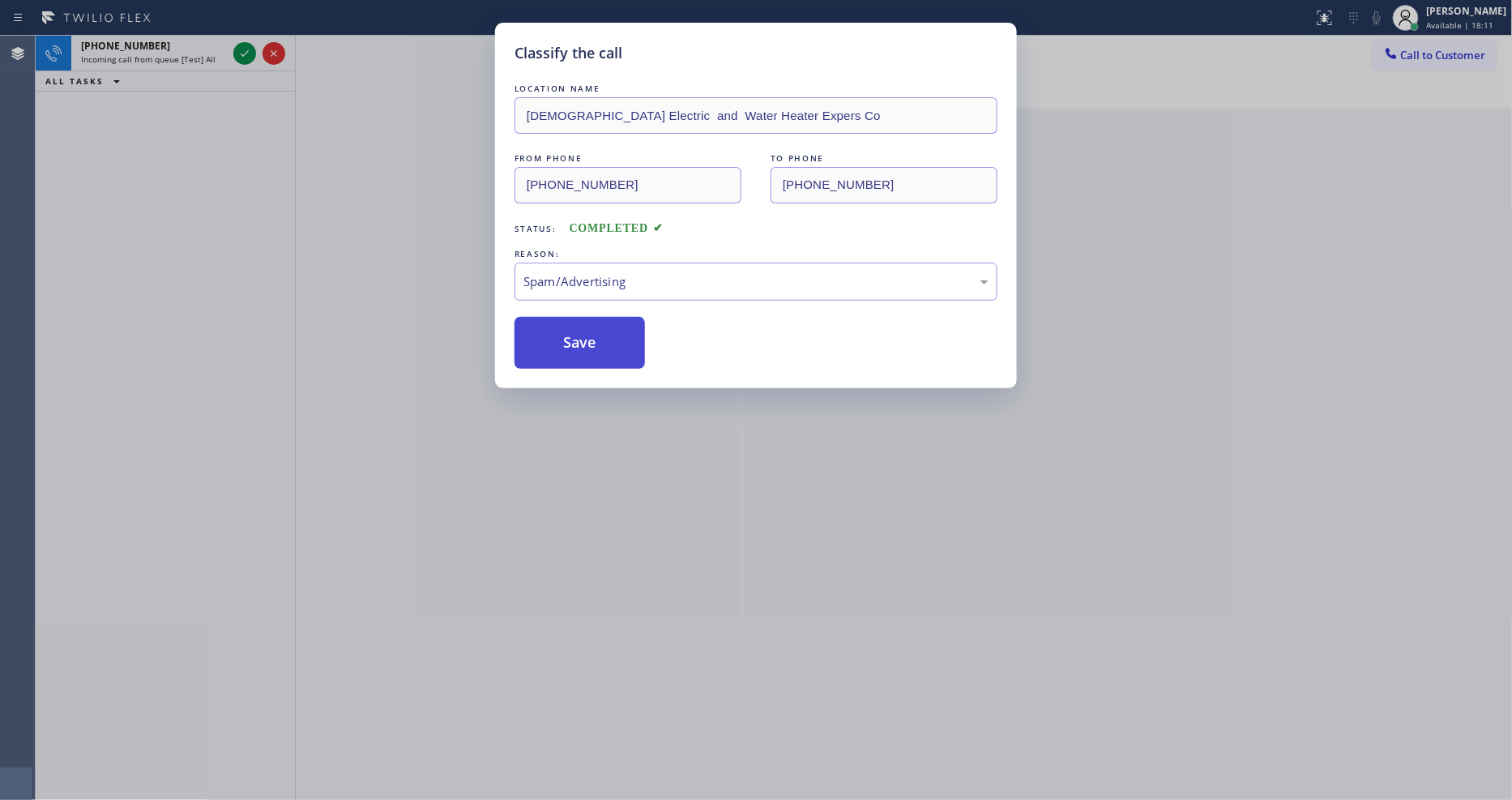
click at [608, 345] on button "Save" at bounding box center [579, 343] width 130 height 52
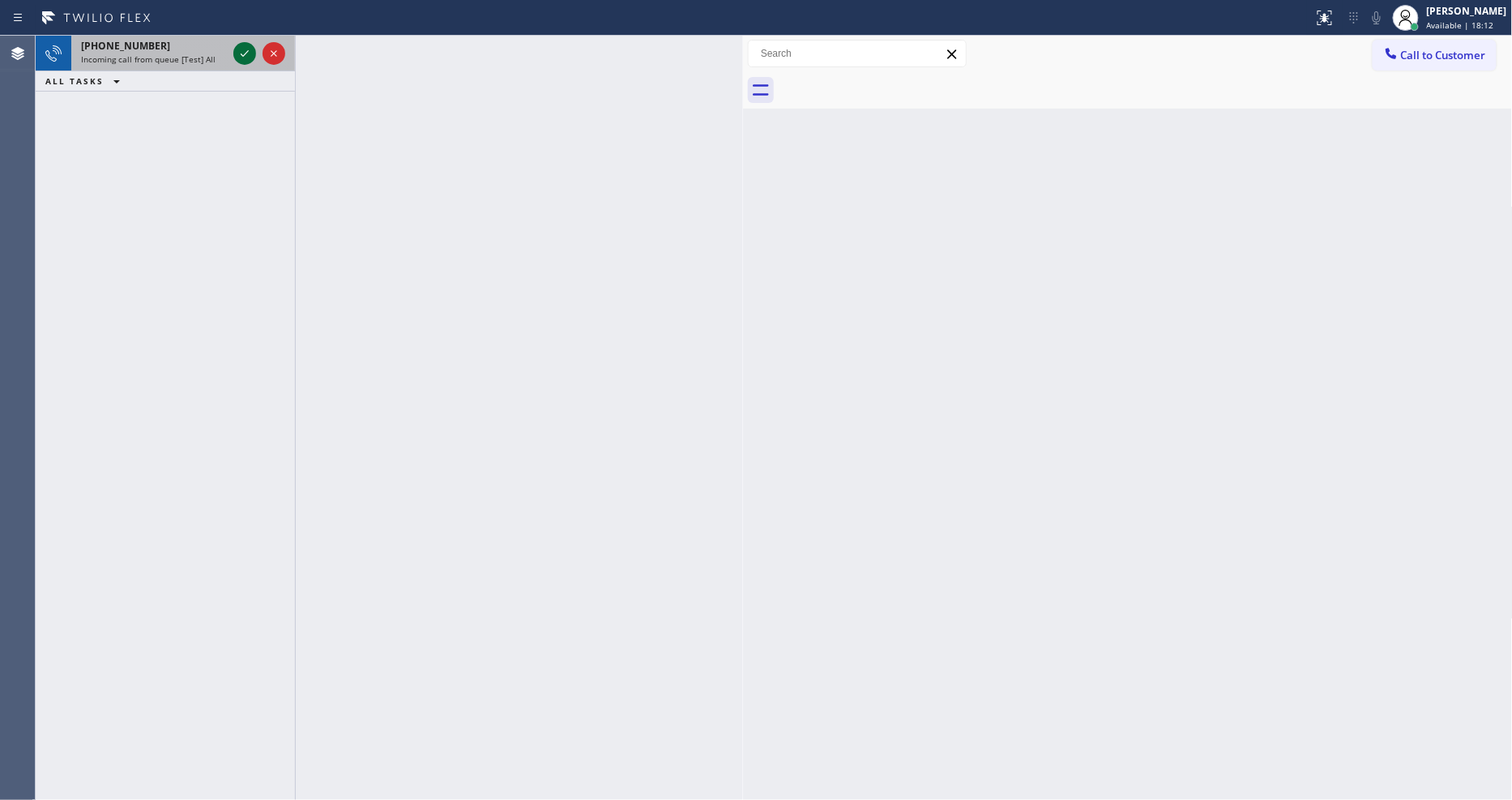
click at [252, 54] on icon at bounding box center [244, 53] width 19 height 19
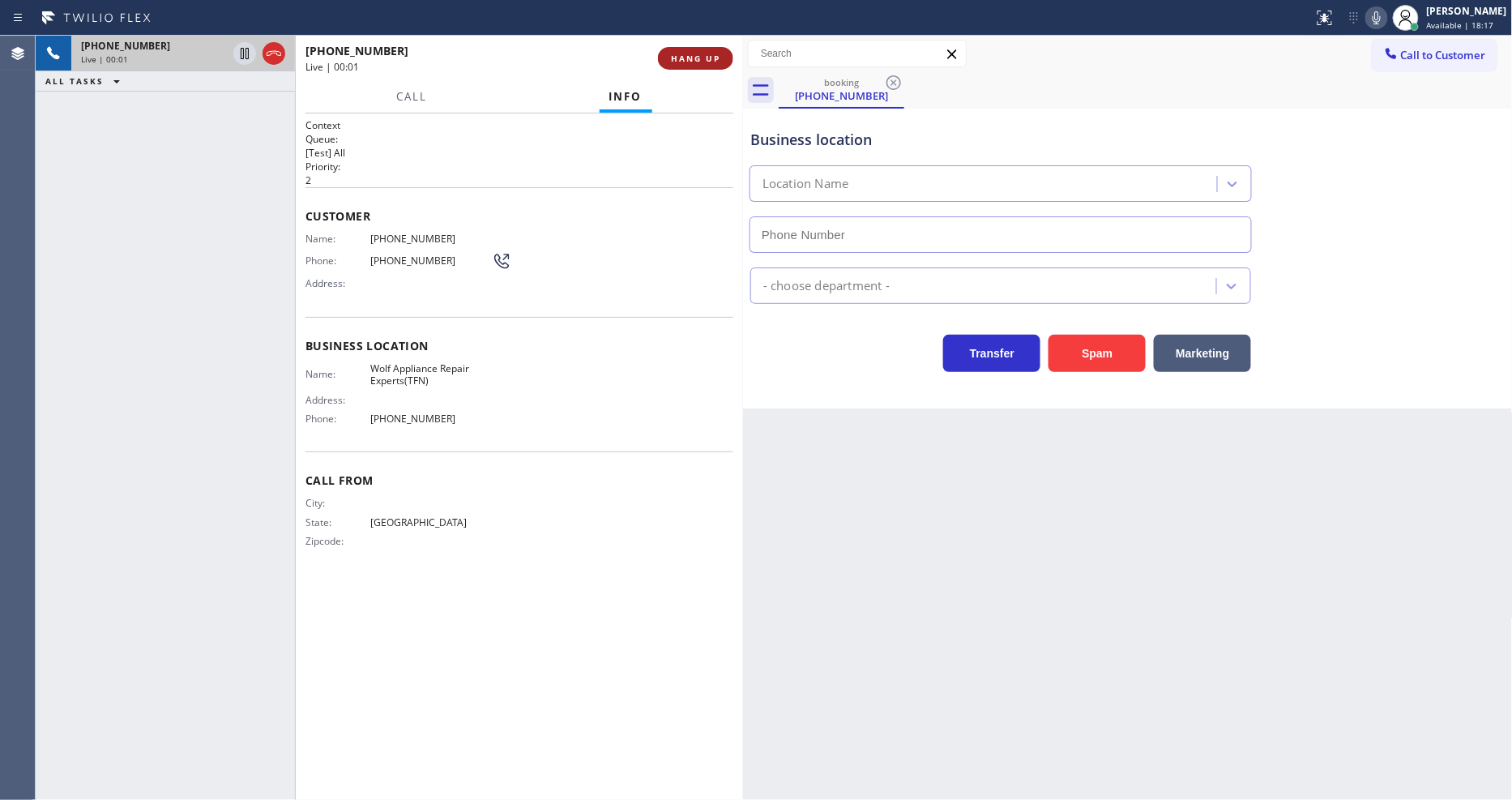
click at [679, 66] on button "HANG UP" at bounding box center [696, 58] width 75 height 23
type input "(866) 936-2504"
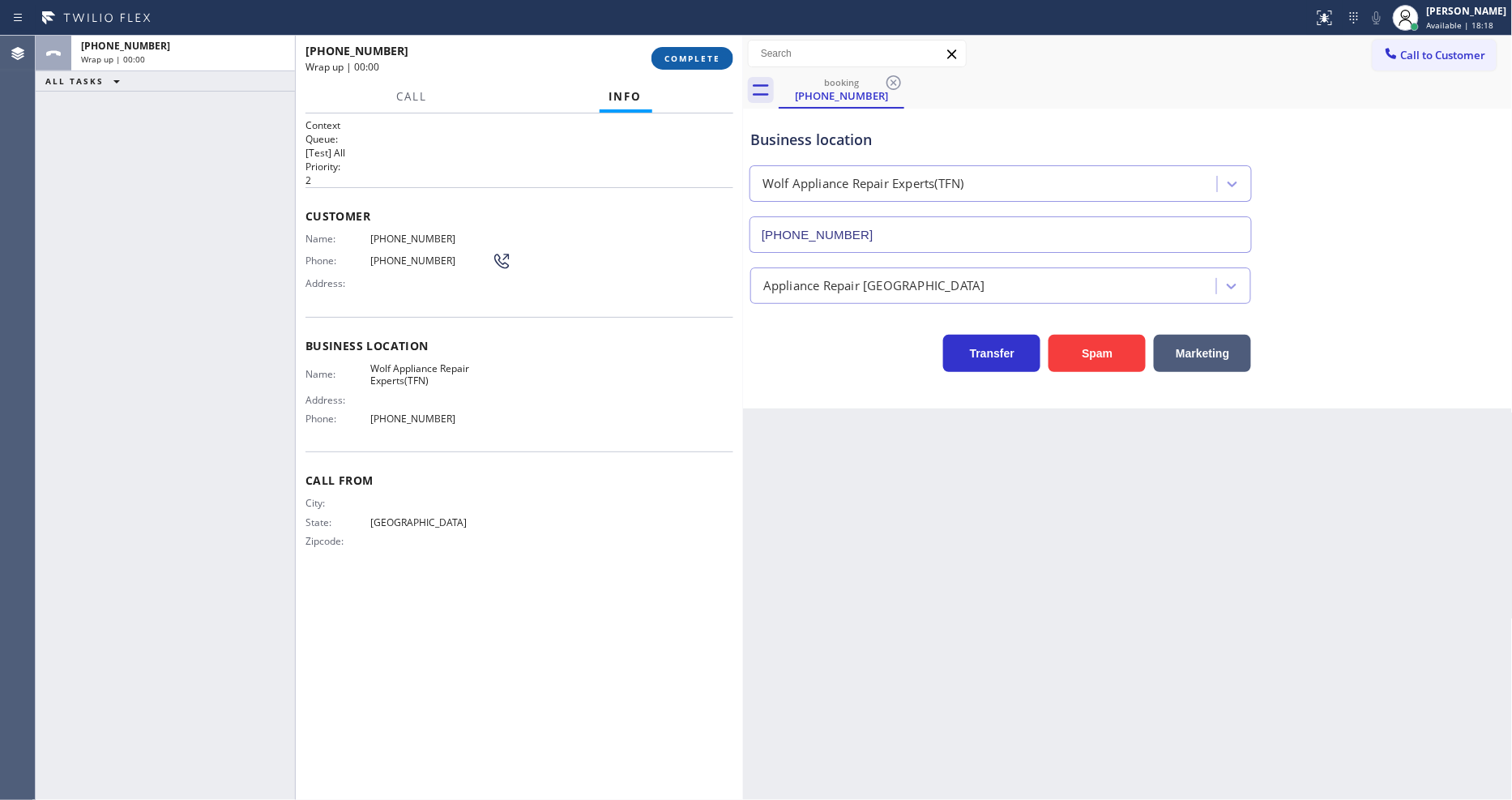
click at [681, 65] on button "COMPLETE" at bounding box center [692, 58] width 82 height 23
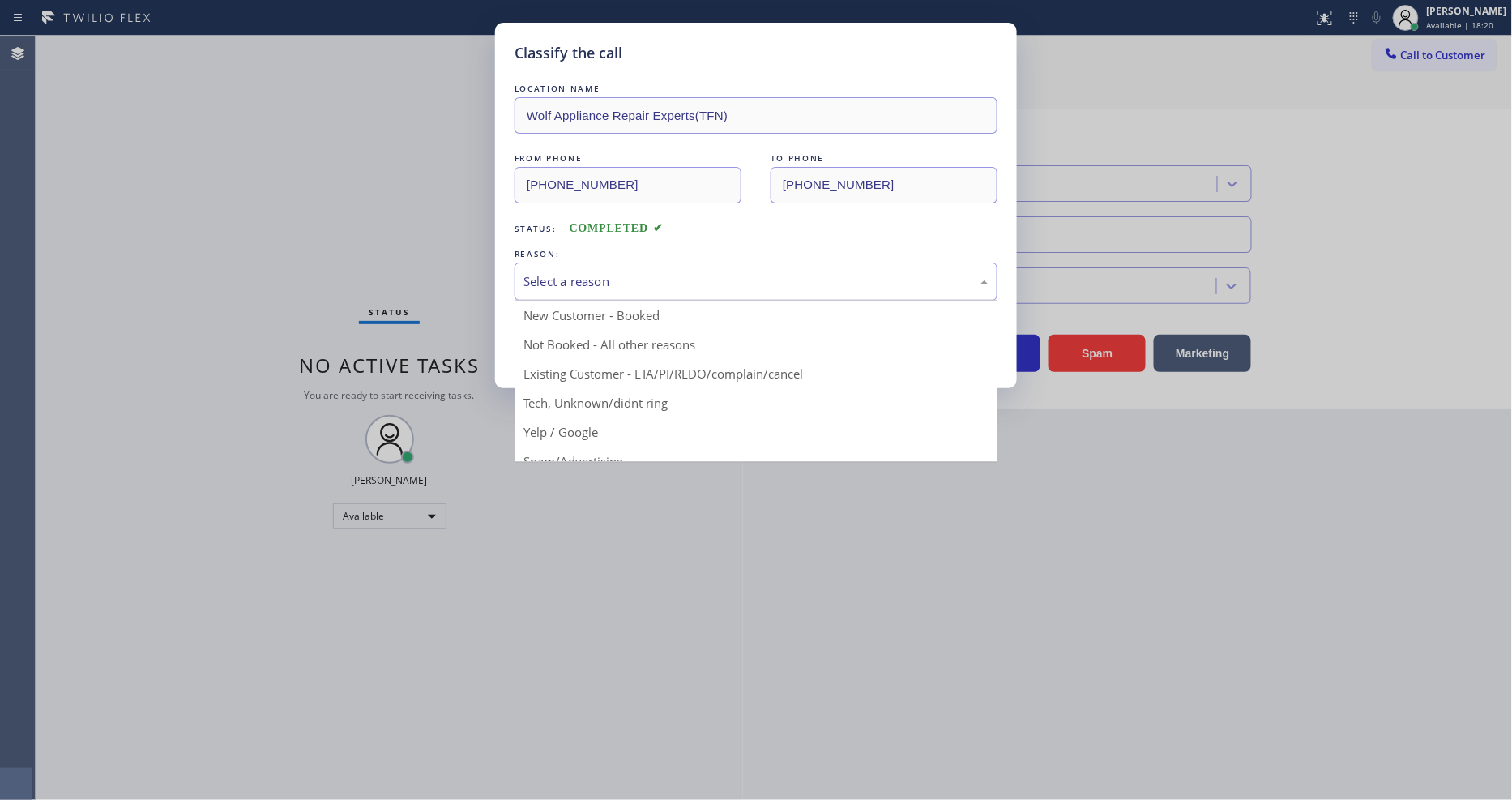
click at [654, 262] on div "Select a reason" at bounding box center [755, 281] width 483 height 38
drag, startPoint x: 585, startPoint y: 363, endPoint x: 581, endPoint y: 328, distance: 35.2
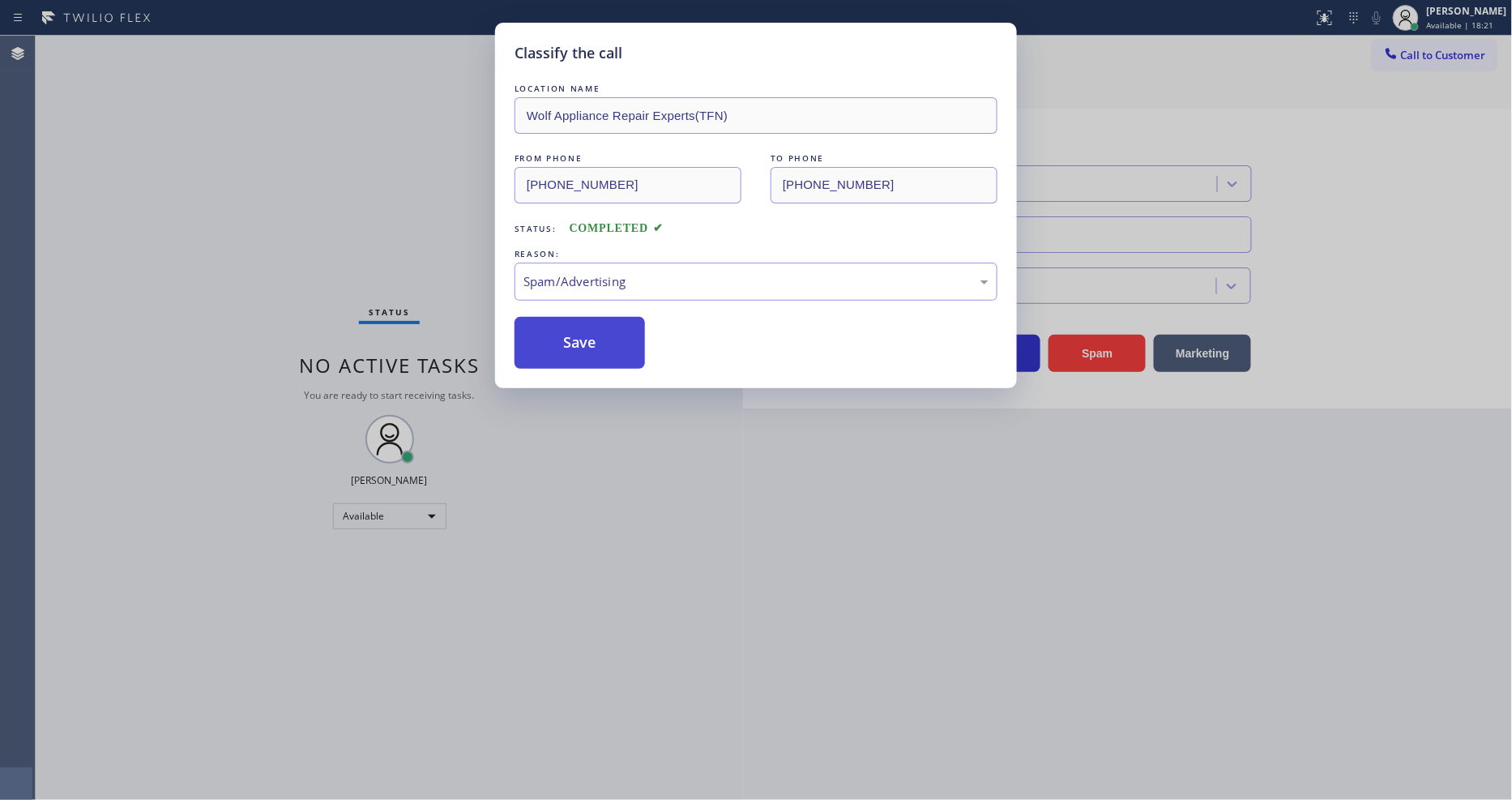
click at [581, 328] on button "Save" at bounding box center [579, 343] width 130 height 52
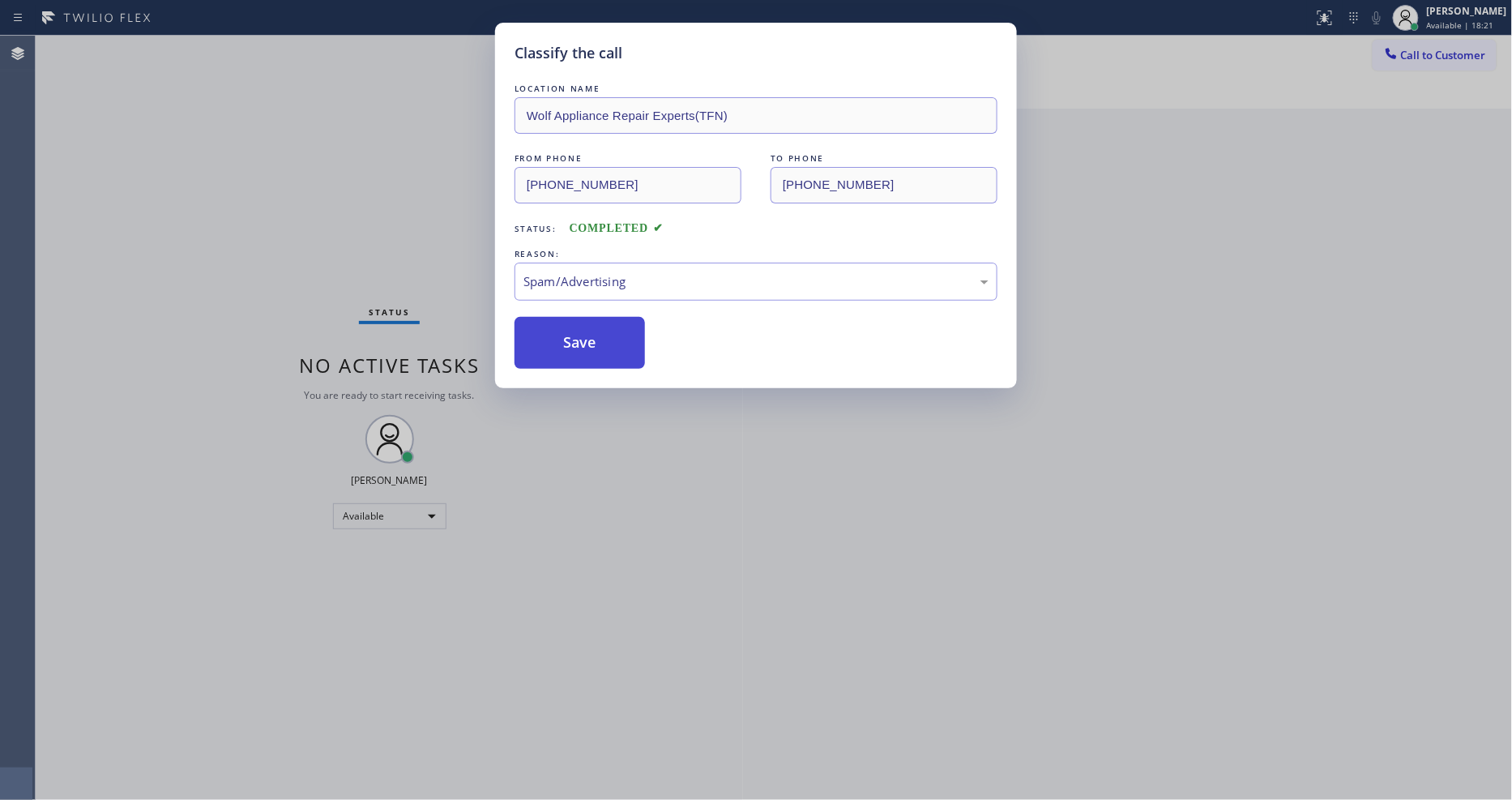
click at [581, 328] on button "Save" at bounding box center [579, 343] width 130 height 52
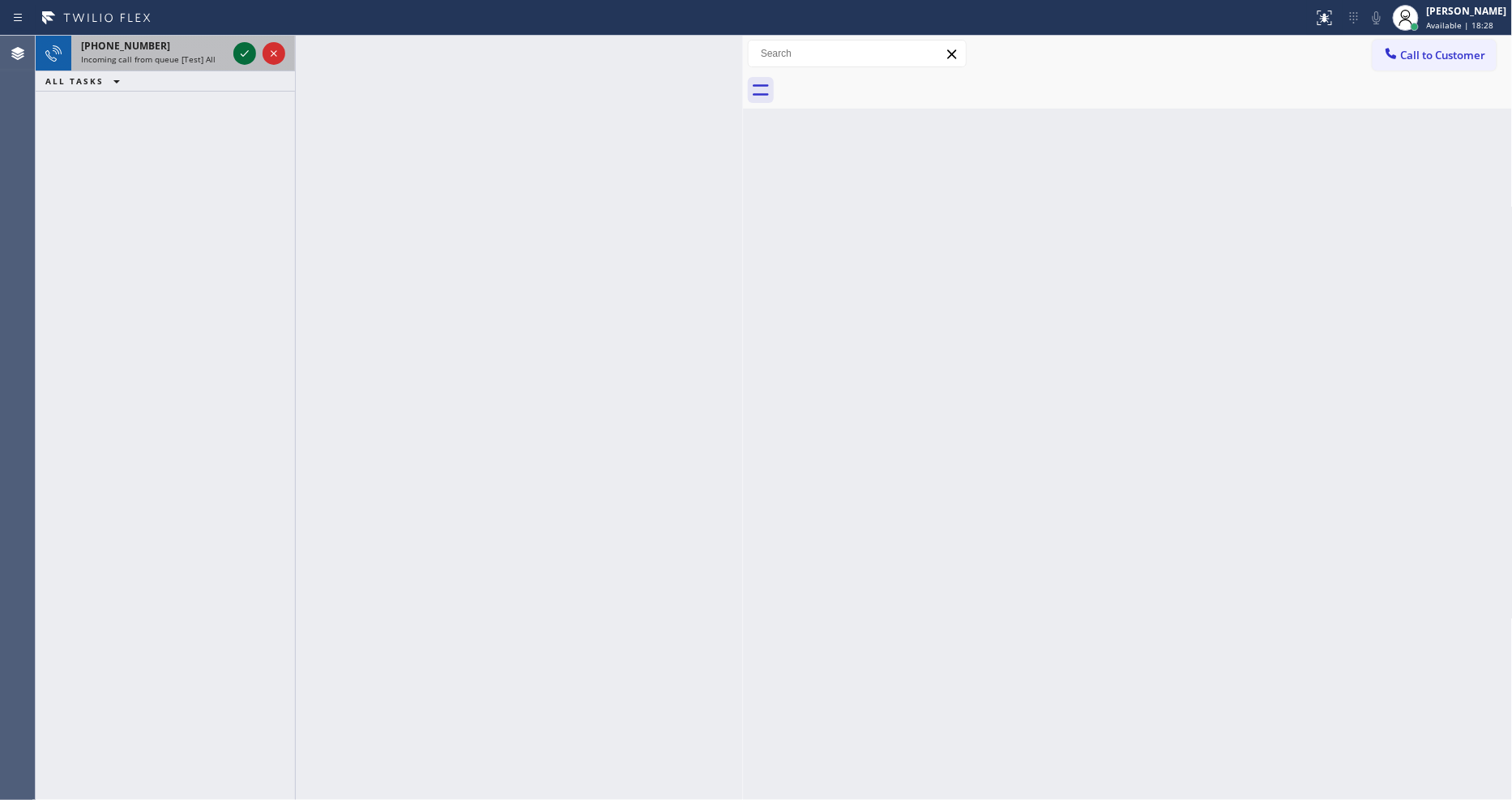
click at [248, 54] on icon at bounding box center [244, 53] width 19 height 19
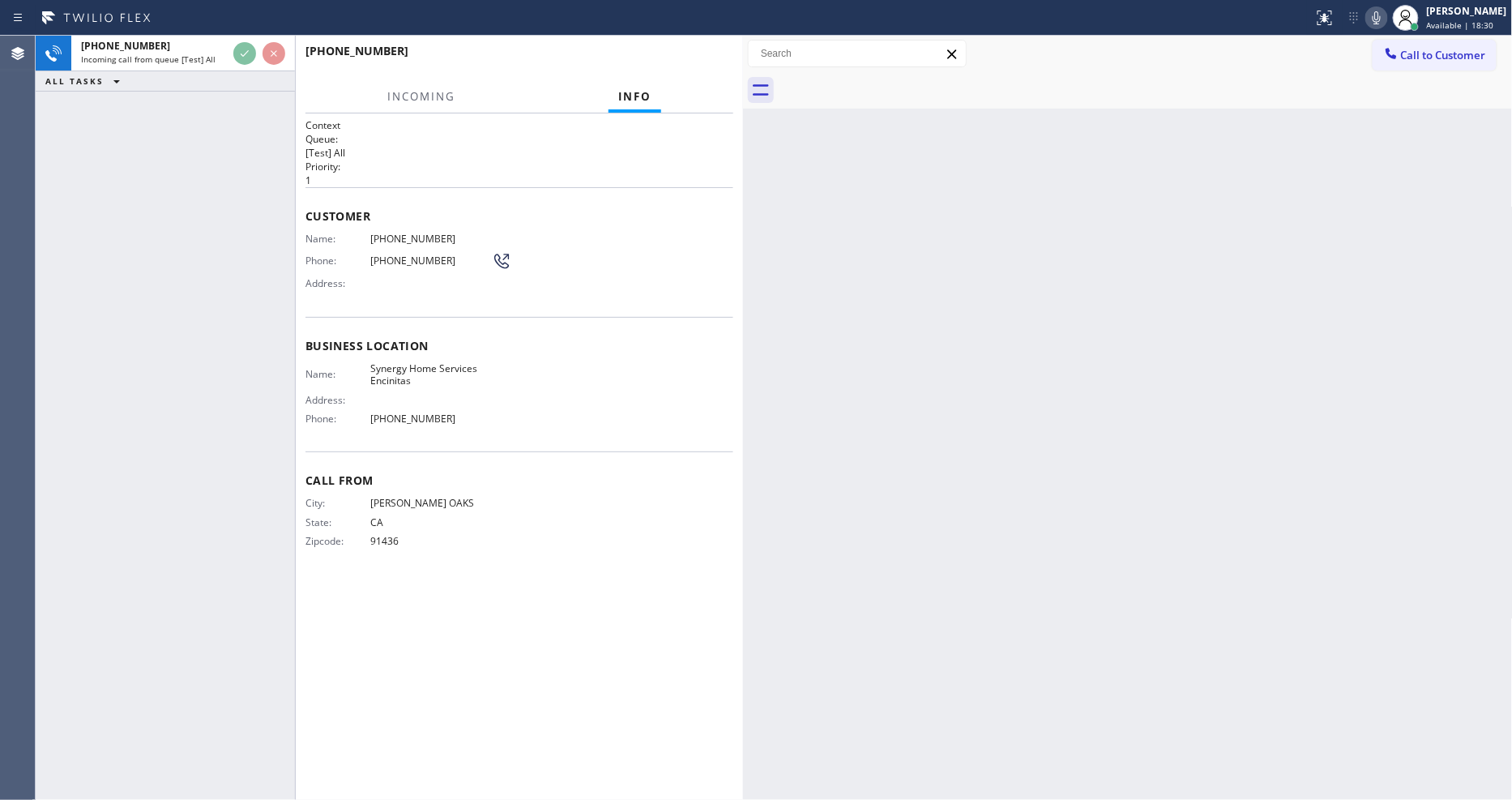
click at [366, 489] on div "Call From City: SHERMAN OAKS State: CA Zipcode: 91436" at bounding box center [519, 511] width 428 height 122
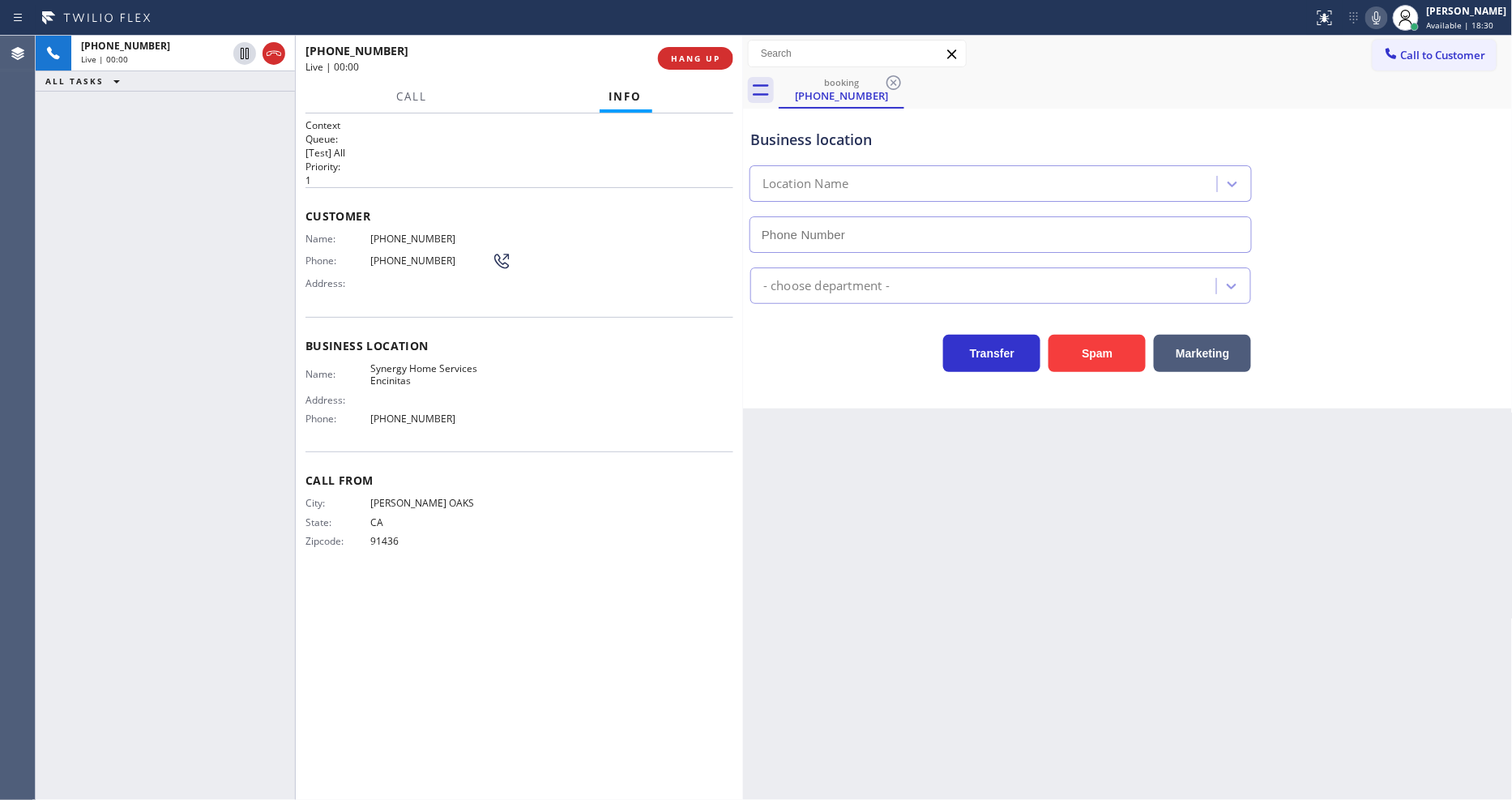
type input "(619) 330-0933"
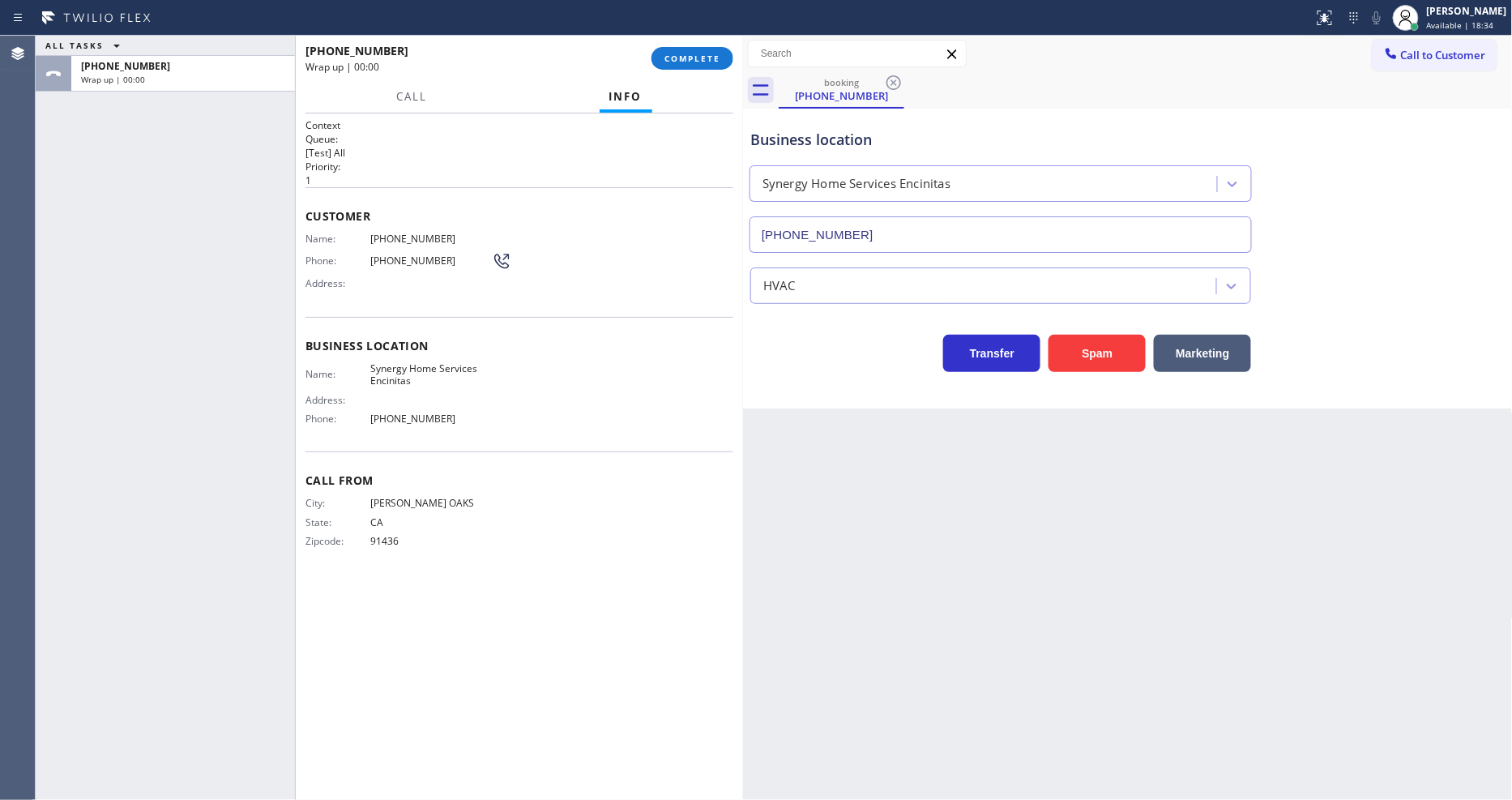
drag, startPoint x: 255, startPoint y: 300, endPoint x: 524, endPoint y: 47, distance: 369.3
click at [255, 291] on div "ALL TASKS ALL TASKS ACTIVE TASKS TASKS IN WRAP UP +18184125452 Wrap up | 00:00" at bounding box center [165, 418] width 259 height 764
click at [687, 54] on span "COMPLETE" at bounding box center [692, 58] width 56 height 11
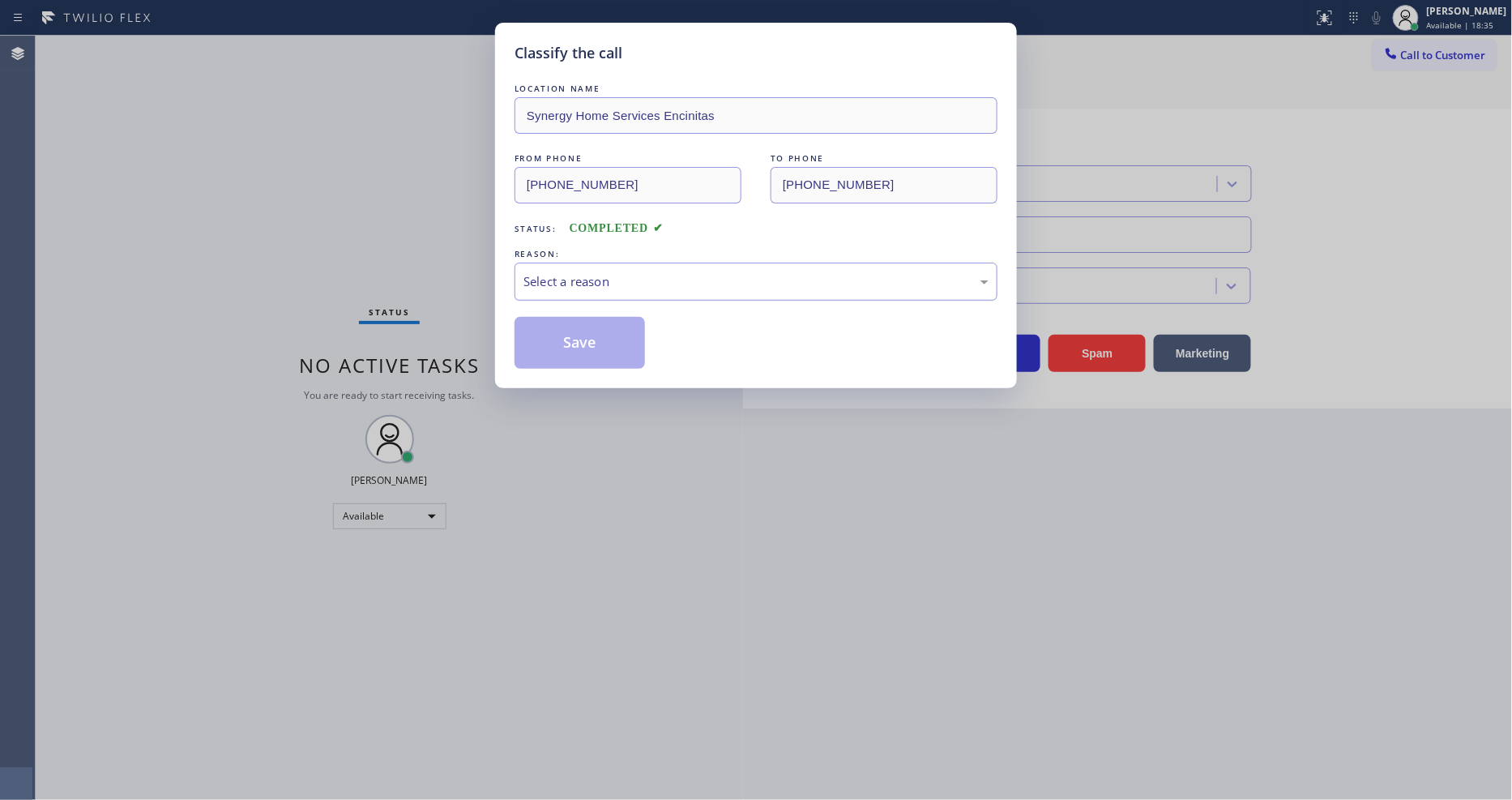
click at [610, 265] on div "Select a reason" at bounding box center [755, 281] width 483 height 38
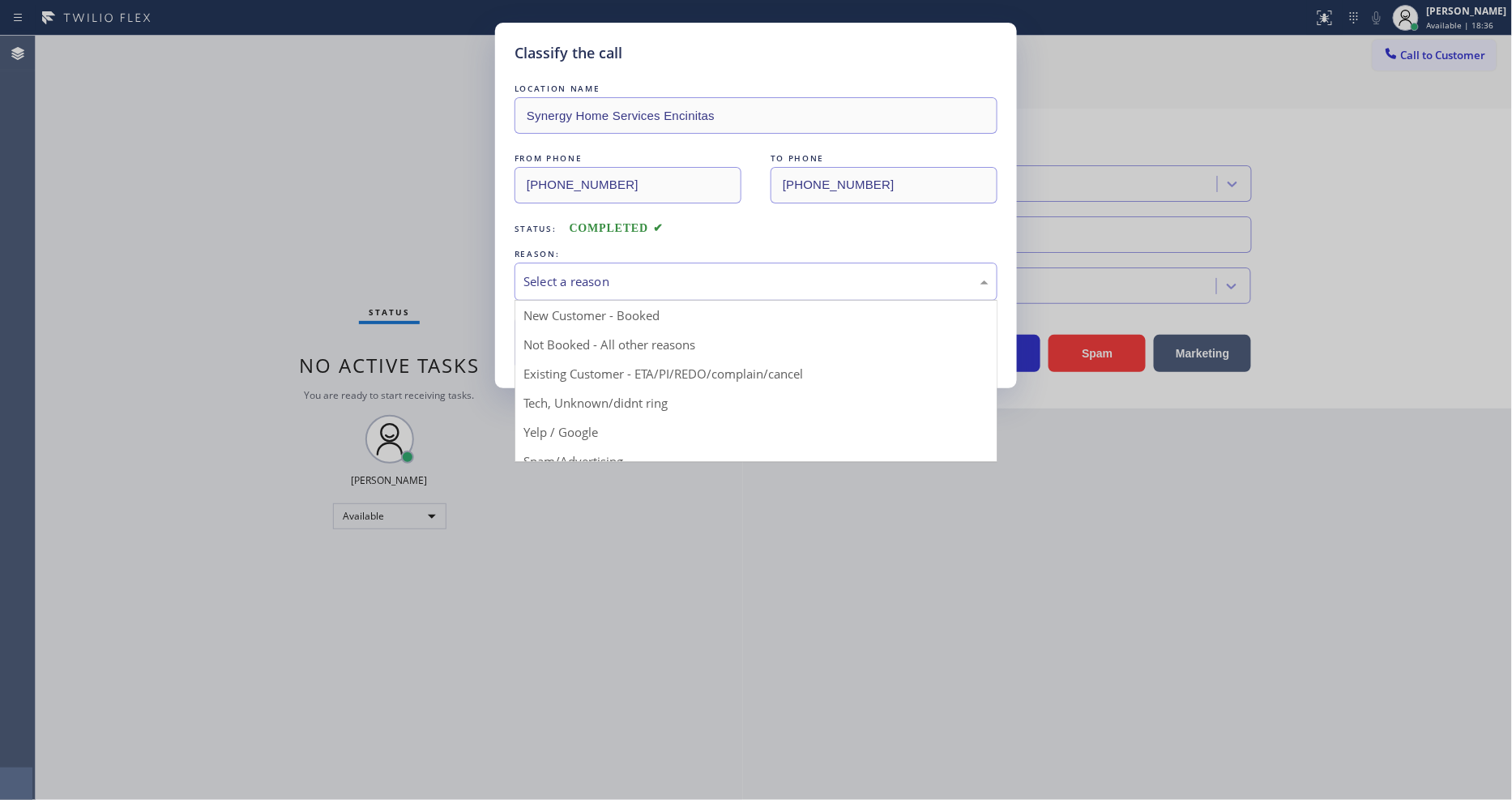
drag, startPoint x: 616, startPoint y: 389, endPoint x: 613, endPoint y: 368, distance: 21.2
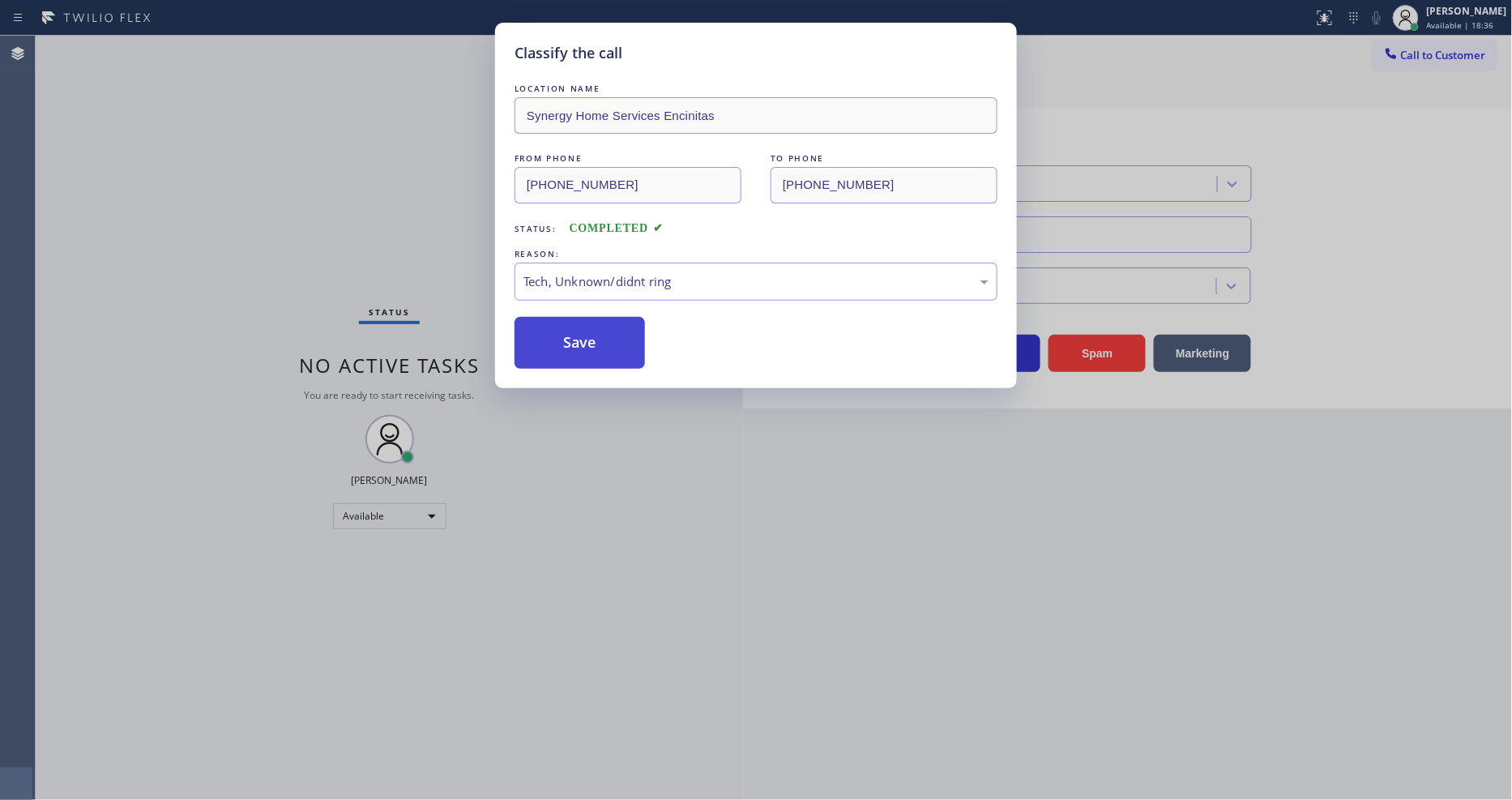
click at [613, 341] on button "Save" at bounding box center [579, 343] width 130 height 52
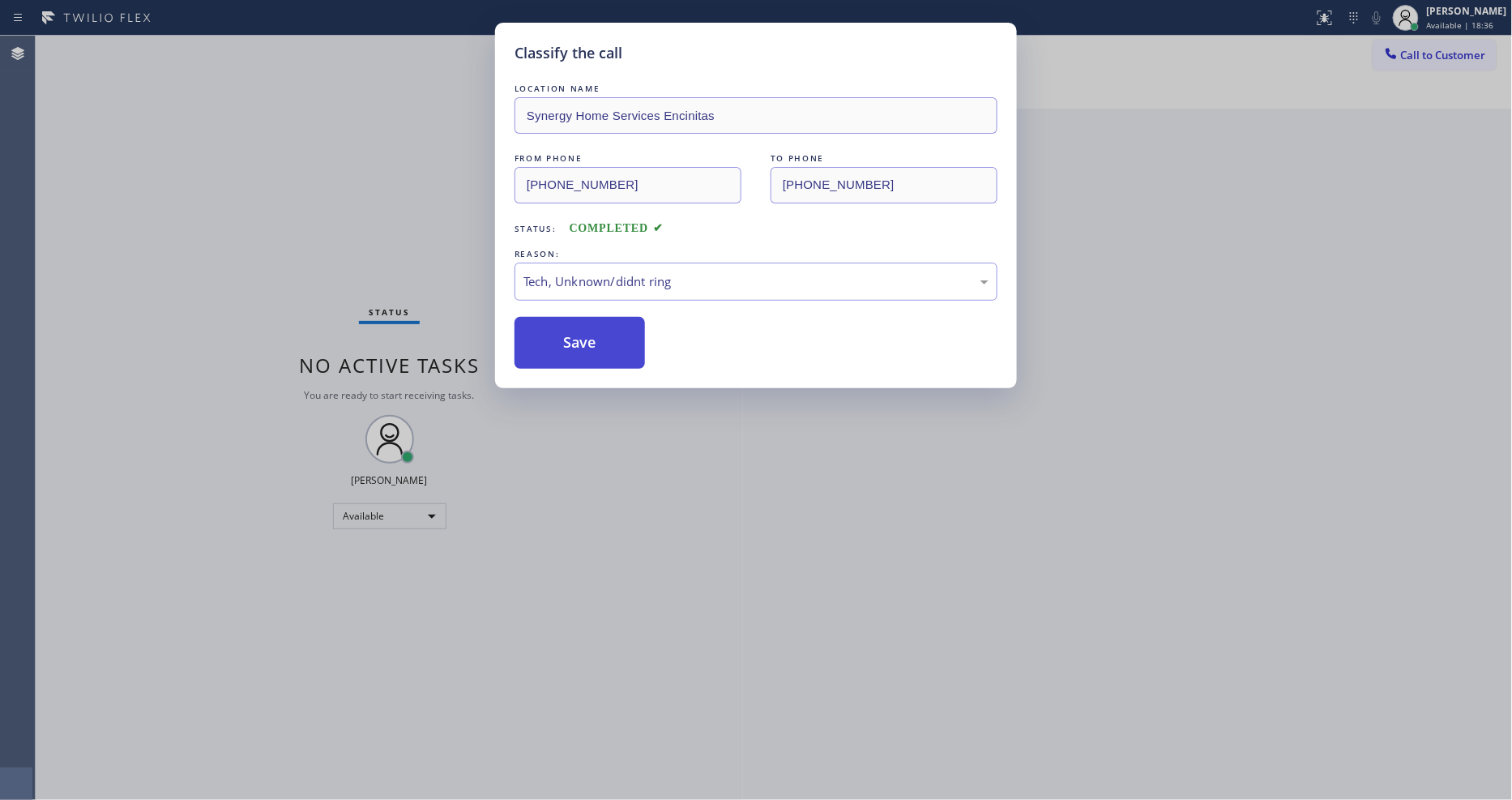
click at [613, 341] on button "Save" at bounding box center [579, 343] width 130 height 52
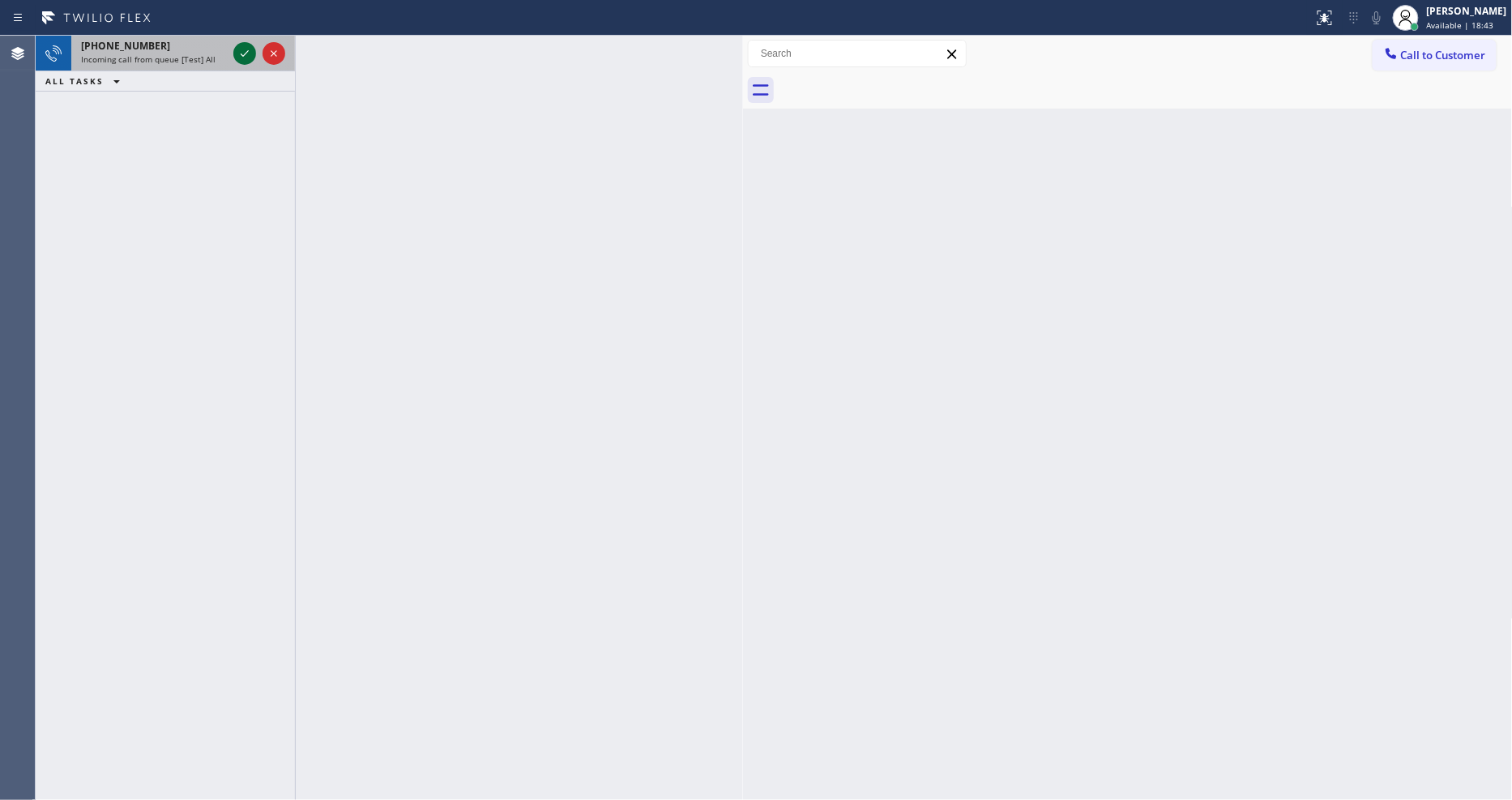
drag, startPoint x: 234, startPoint y: 49, endPoint x: 247, endPoint y: 49, distance: 13.0
click at [236, 49] on div at bounding box center [245, 53] width 23 height 19
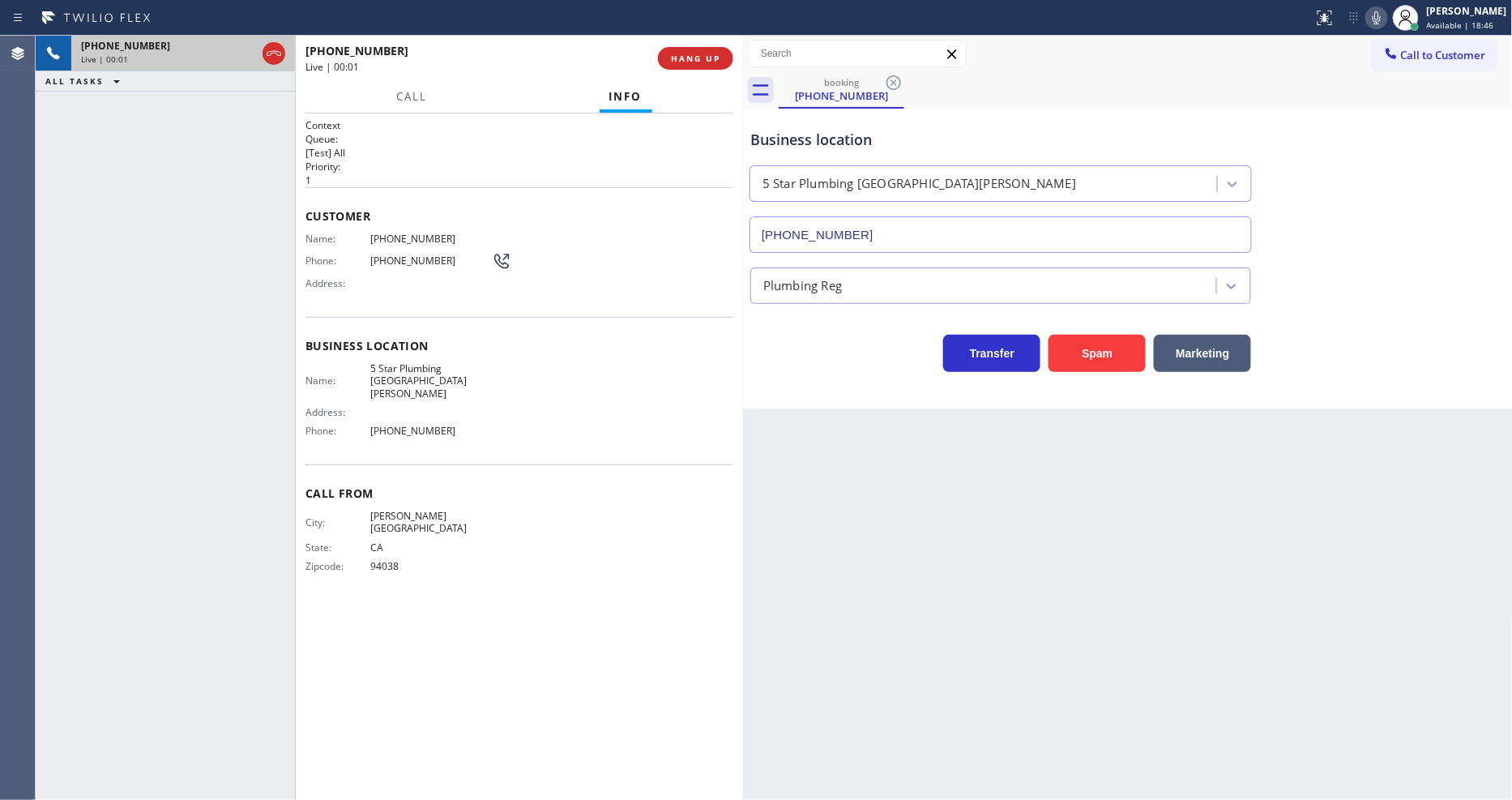
type input "(805) 549-4493"
click at [715, 57] on span "HANG UP" at bounding box center [696, 58] width 49 height 11
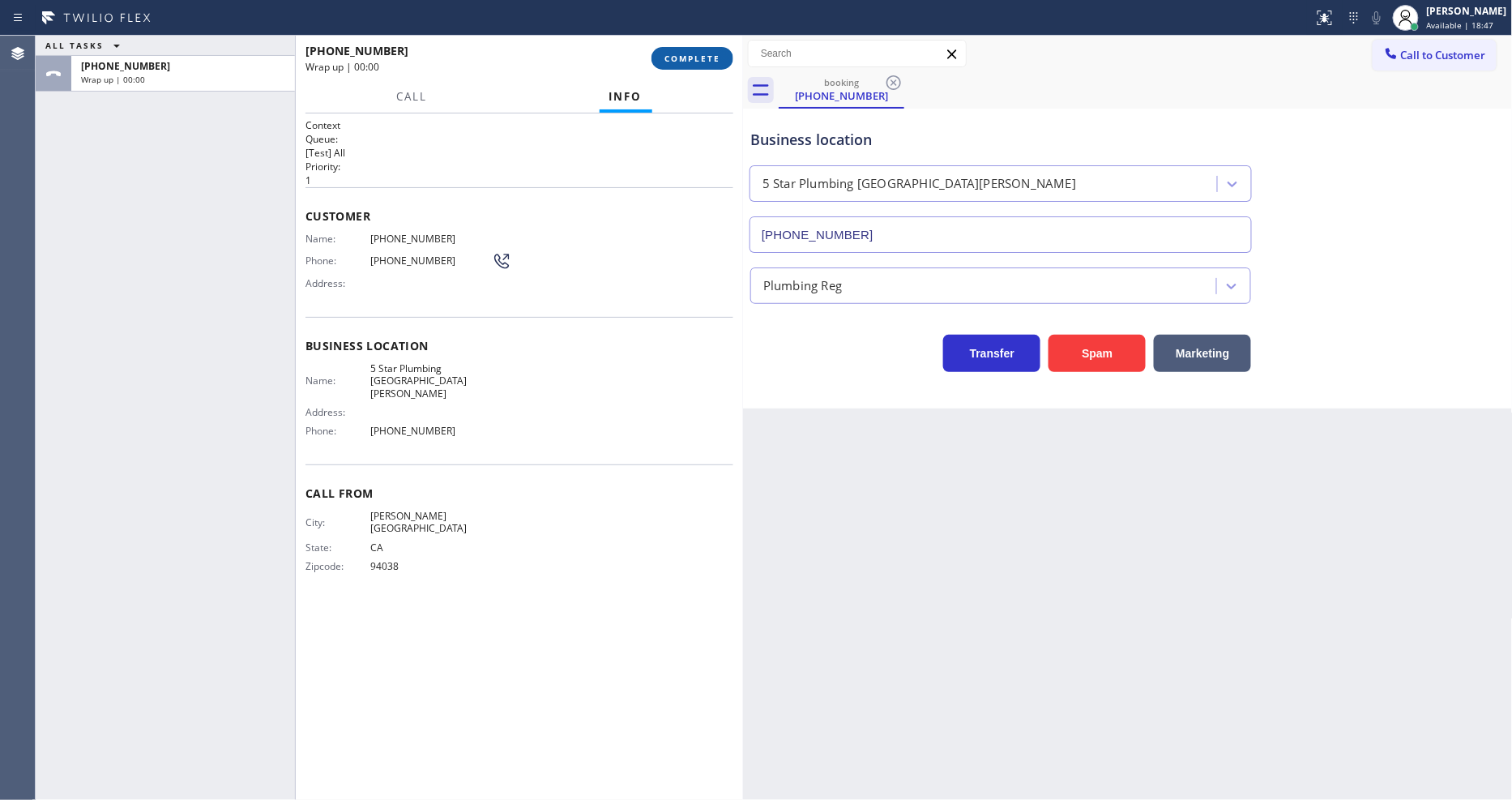
click at [715, 57] on span "COMPLETE" at bounding box center [692, 58] width 56 height 11
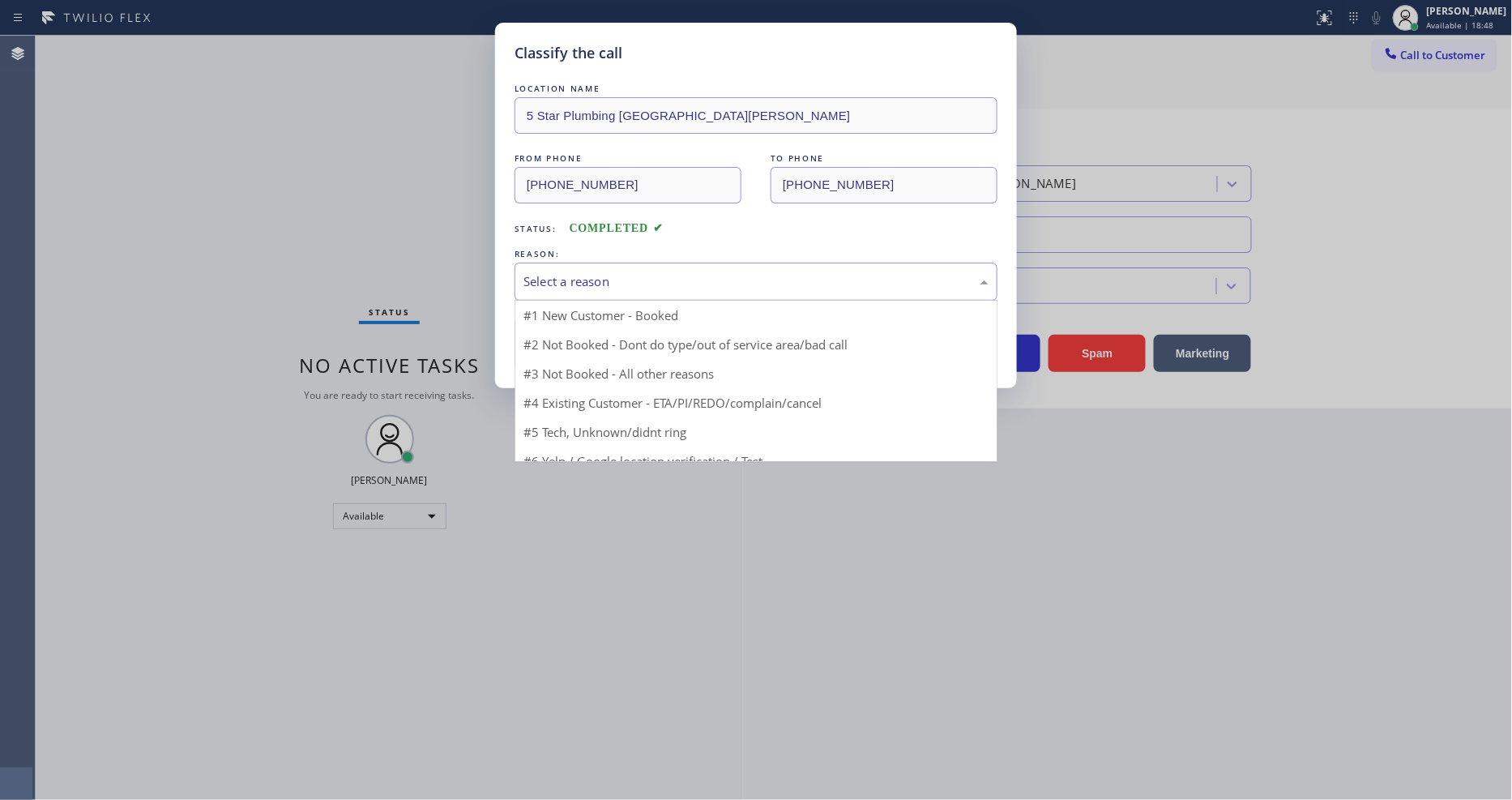
click at [617, 273] on div "Select a reason" at bounding box center [755, 281] width 465 height 18
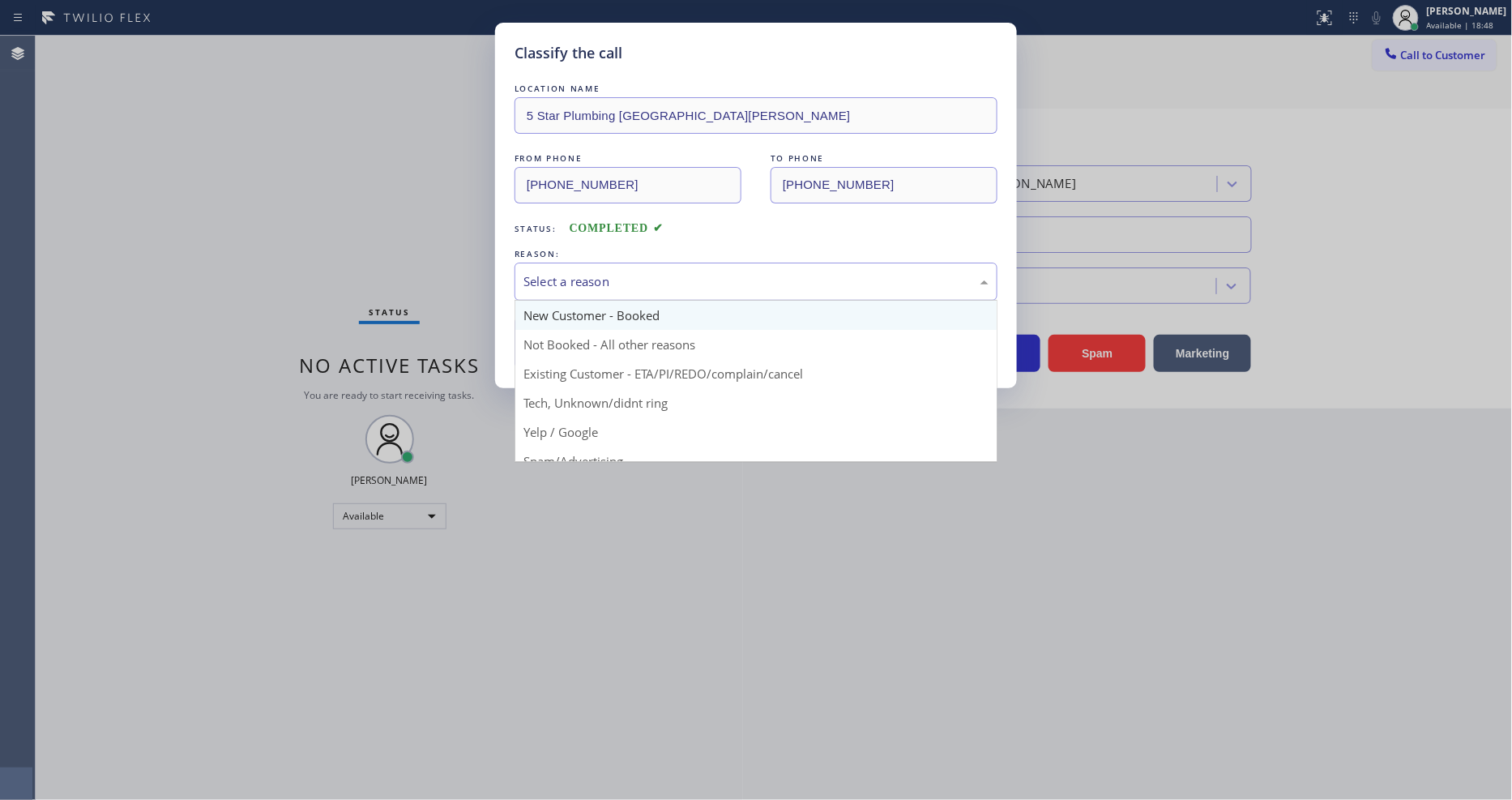
scroll to position [102, 0]
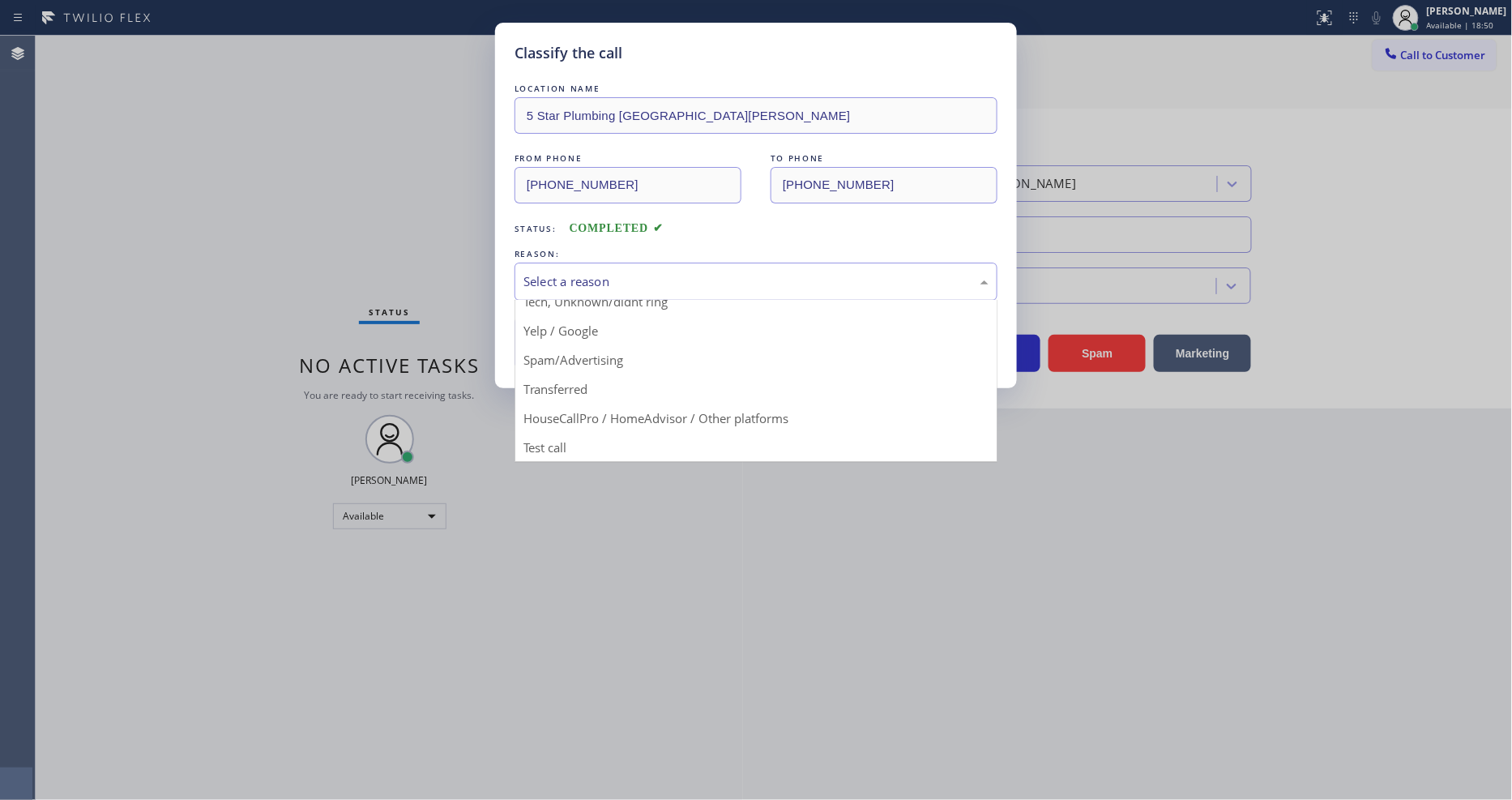
drag, startPoint x: 563, startPoint y: 437, endPoint x: 579, endPoint y: 332, distance: 106.2
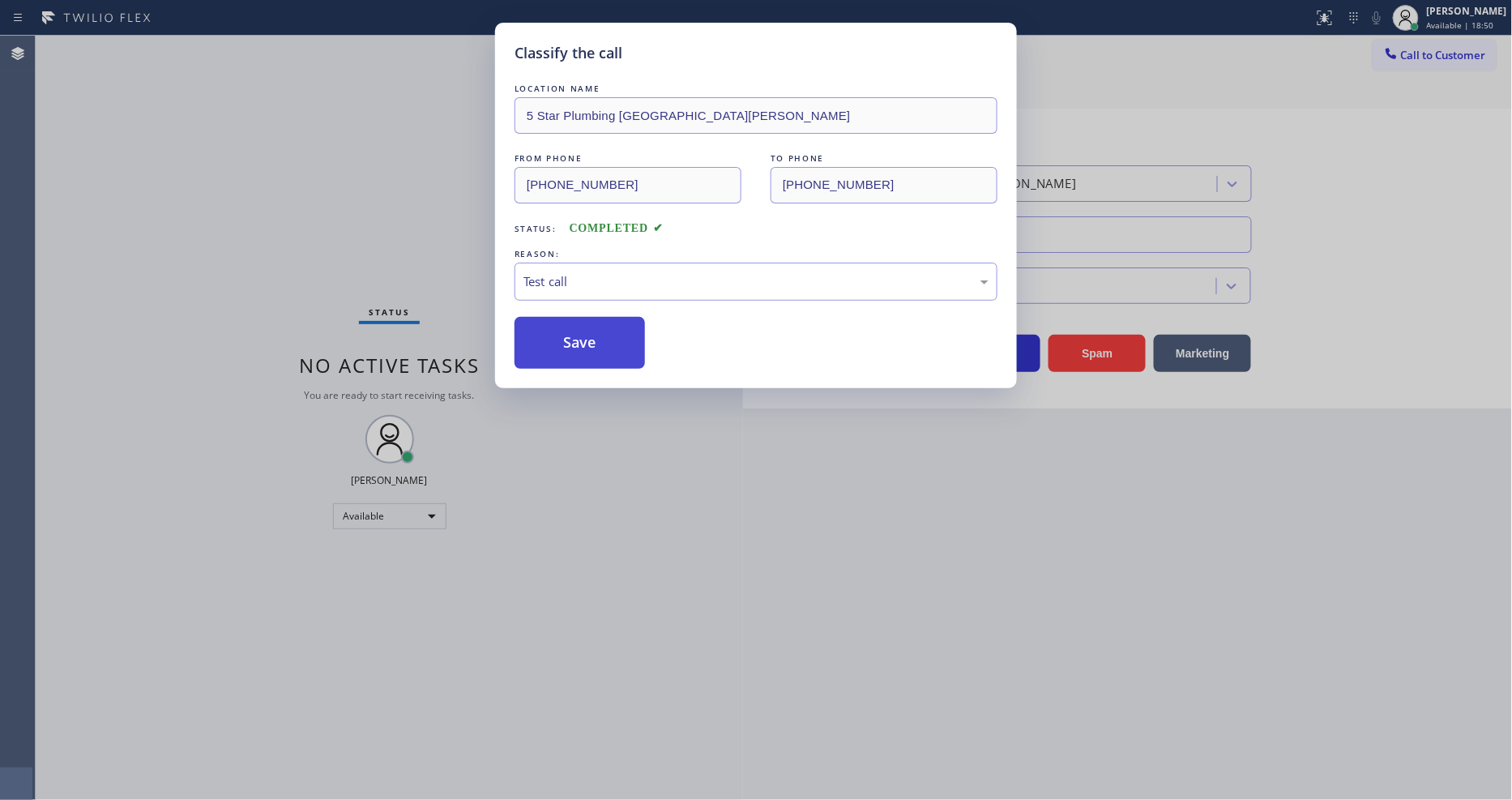
click at [579, 326] on button "Save" at bounding box center [579, 343] width 130 height 52
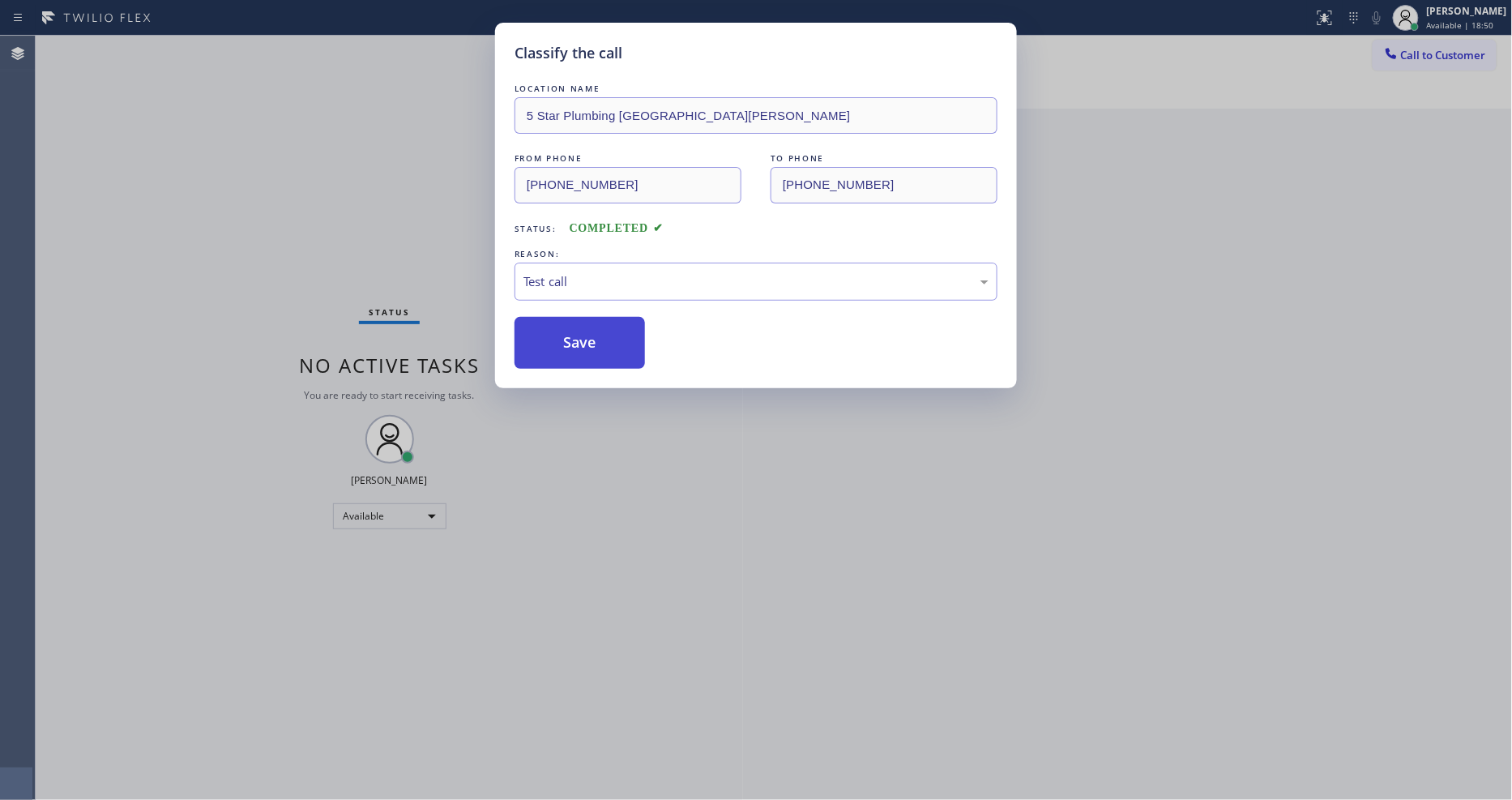
click at [579, 326] on button "Save" at bounding box center [579, 343] width 130 height 52
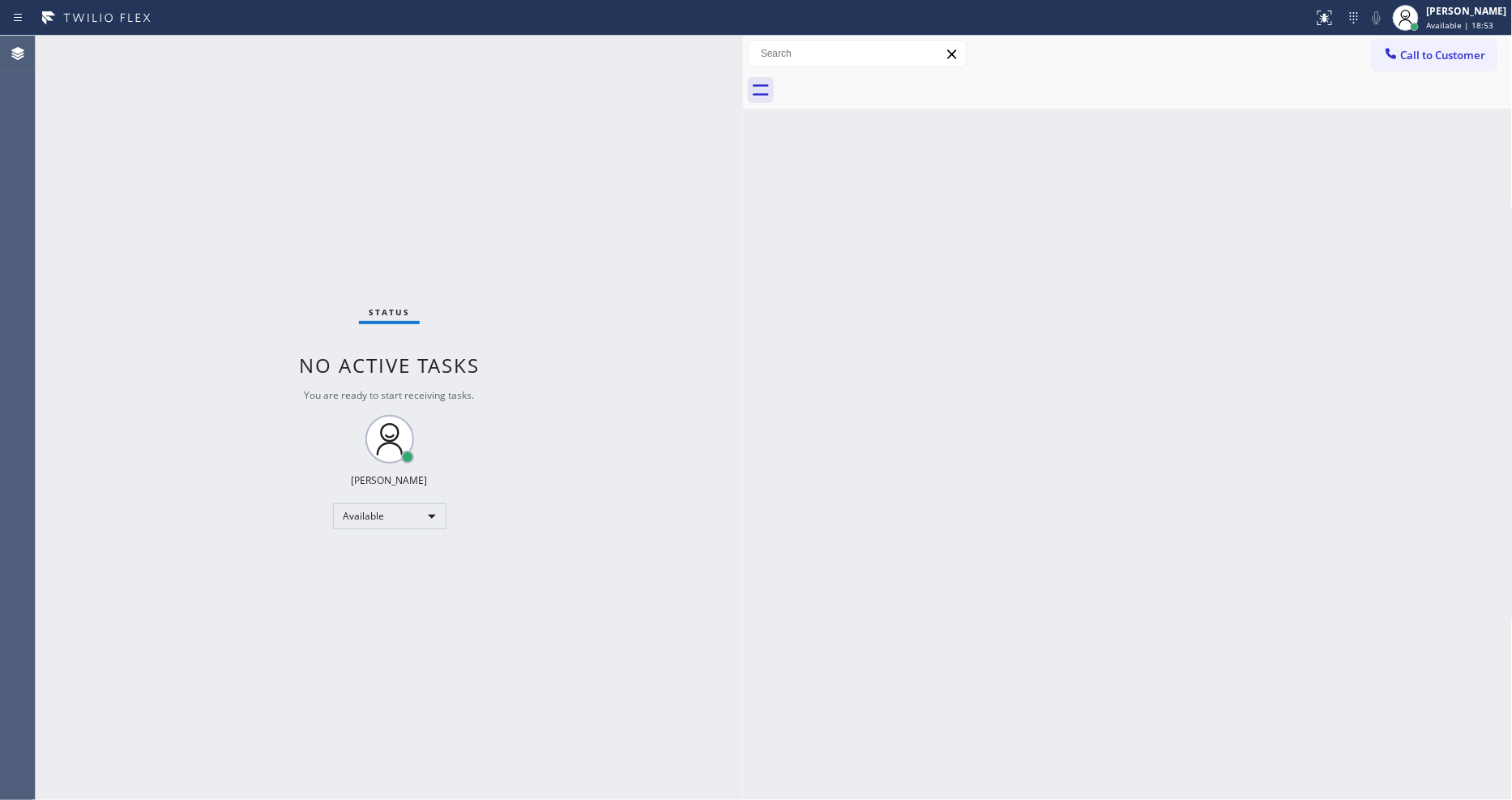
click at [743, 630] on div at bounding box center [743, 418] width 0 height 764
drag, startPoint x: 1143, startPoint y: 182, endPoint x: 1145, endPoint y: 170, distance: 12.2
click at [1143, 182] on div "Back to Dashboard Change Sender ID Customers Technicians Select a contact Outbo…" at bounding box center [1128, 418] width 770 height 764
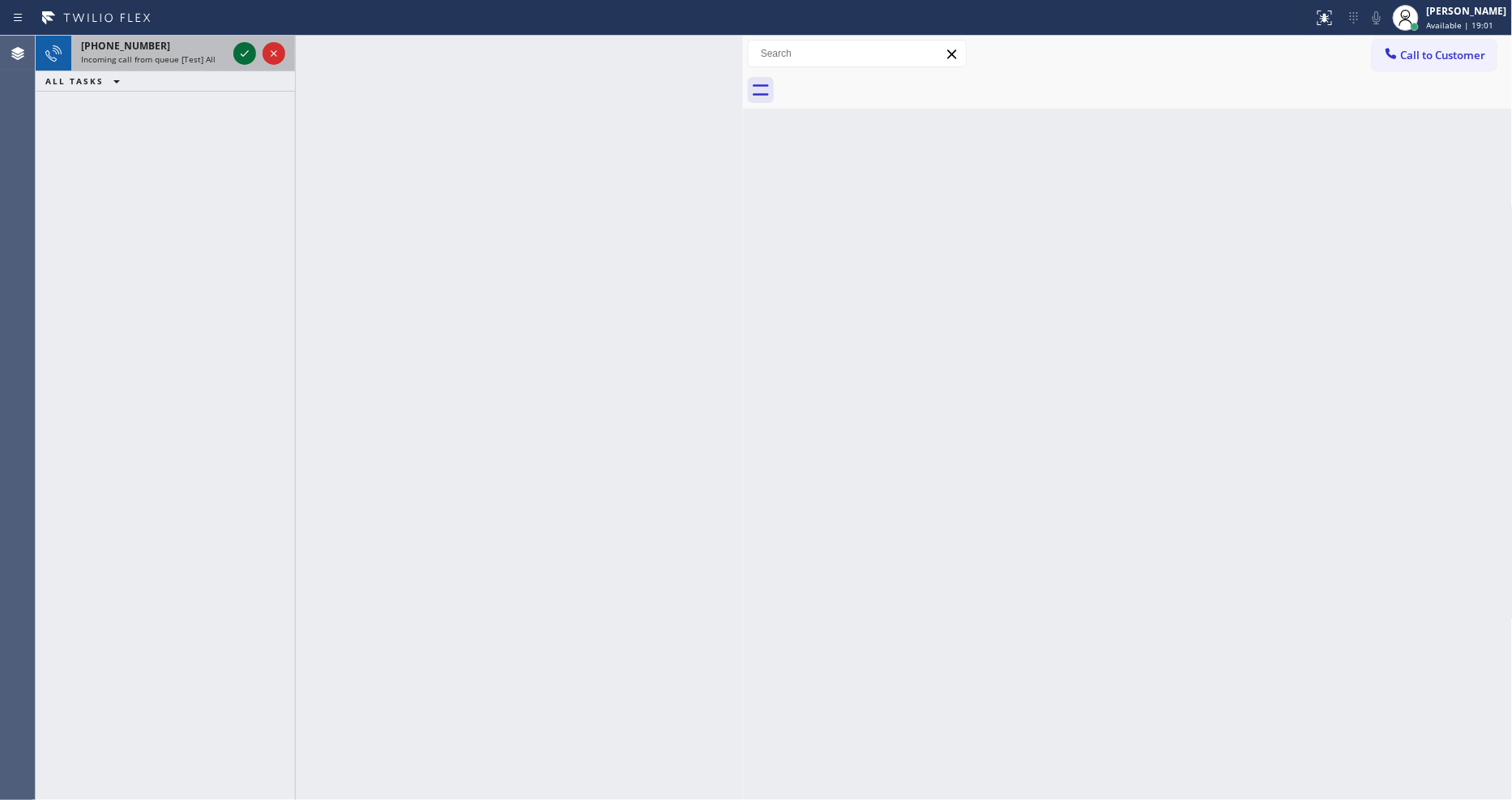
click at [236, 49] on icon at bounding box center [244, 53] width 19 height 19
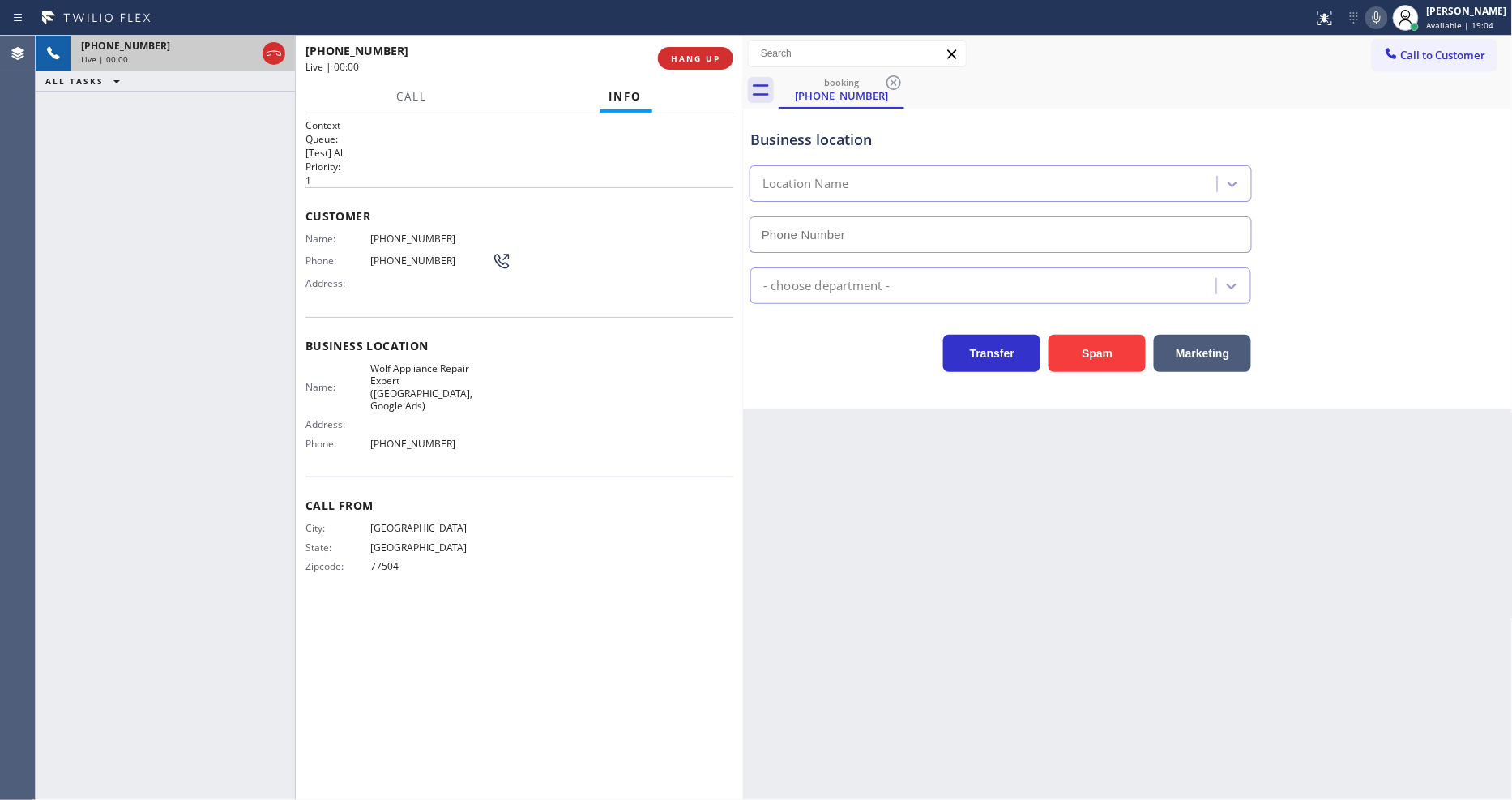
type input "(346) 639-3116"
click at [424, 378] on span "Wolf Appliance Repair Expert (Houston, Google Ads)" at bounding box center [431, 387] width 122 height 50
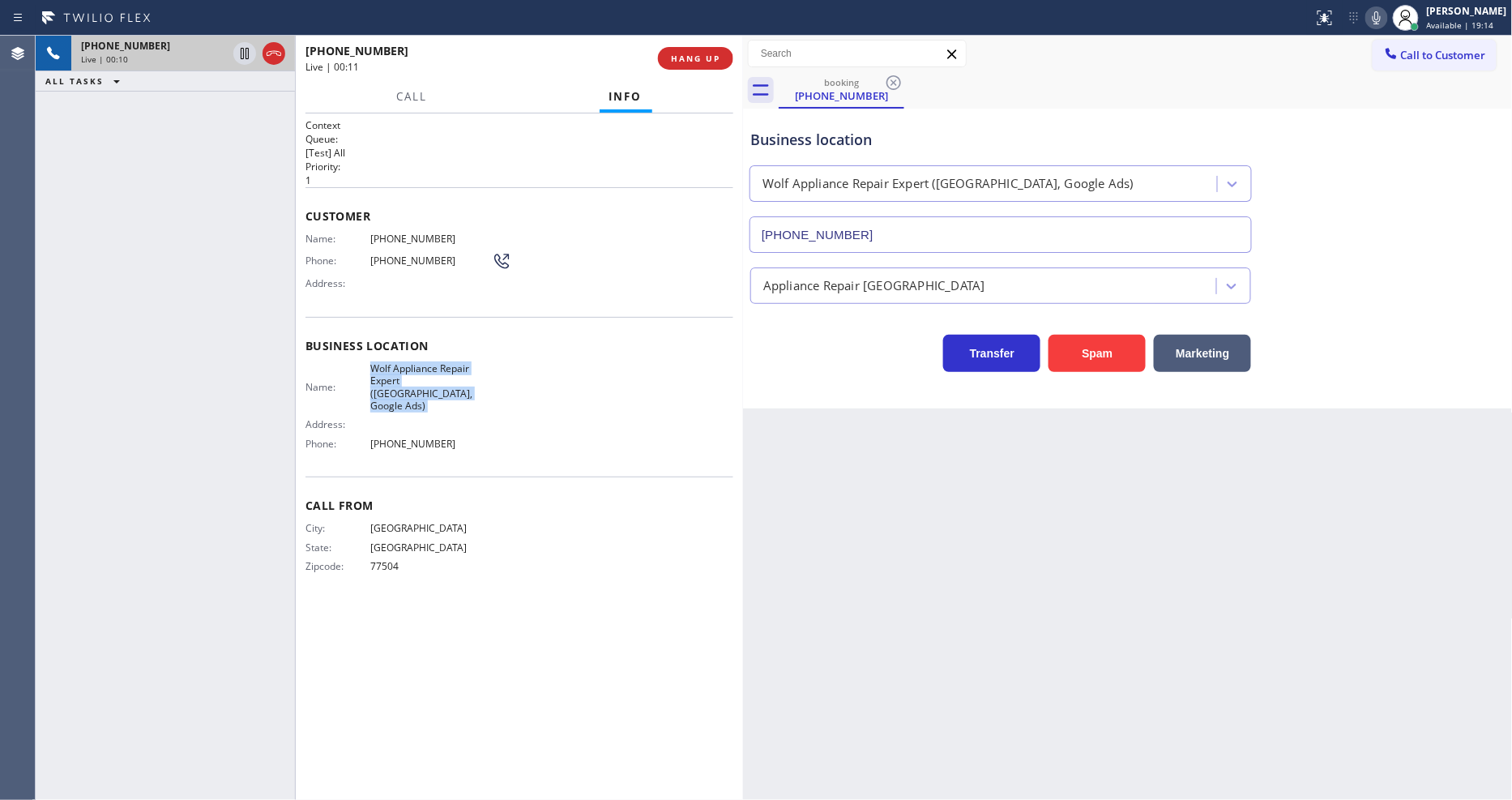
click at [424, 378] on span "Wolf Appliance Repair Expert (Houston, Google Ads)" at bounding box center [431, 387] width 122 height 50
click at [1108, 84] on div "booking (713) 582-6777" at bounding box center [1145, 91] width 734 height 37
click at [716, 60] on span "HANG UP" at bounding box center [696, 58] width 49 height 11
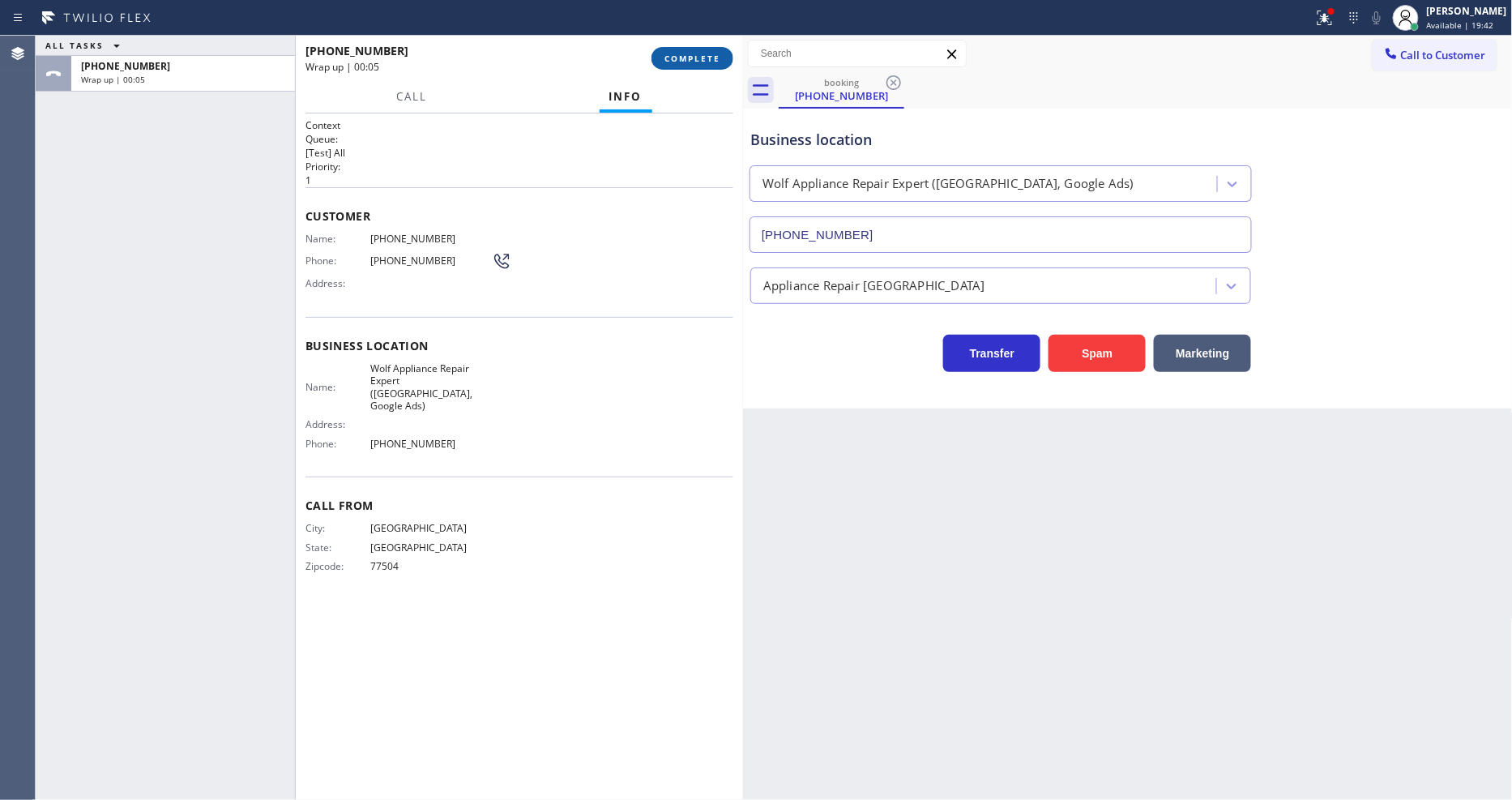
click at [674, 63] on span "COMPLETE" at bounding box center [692, 58] width 56 height 11
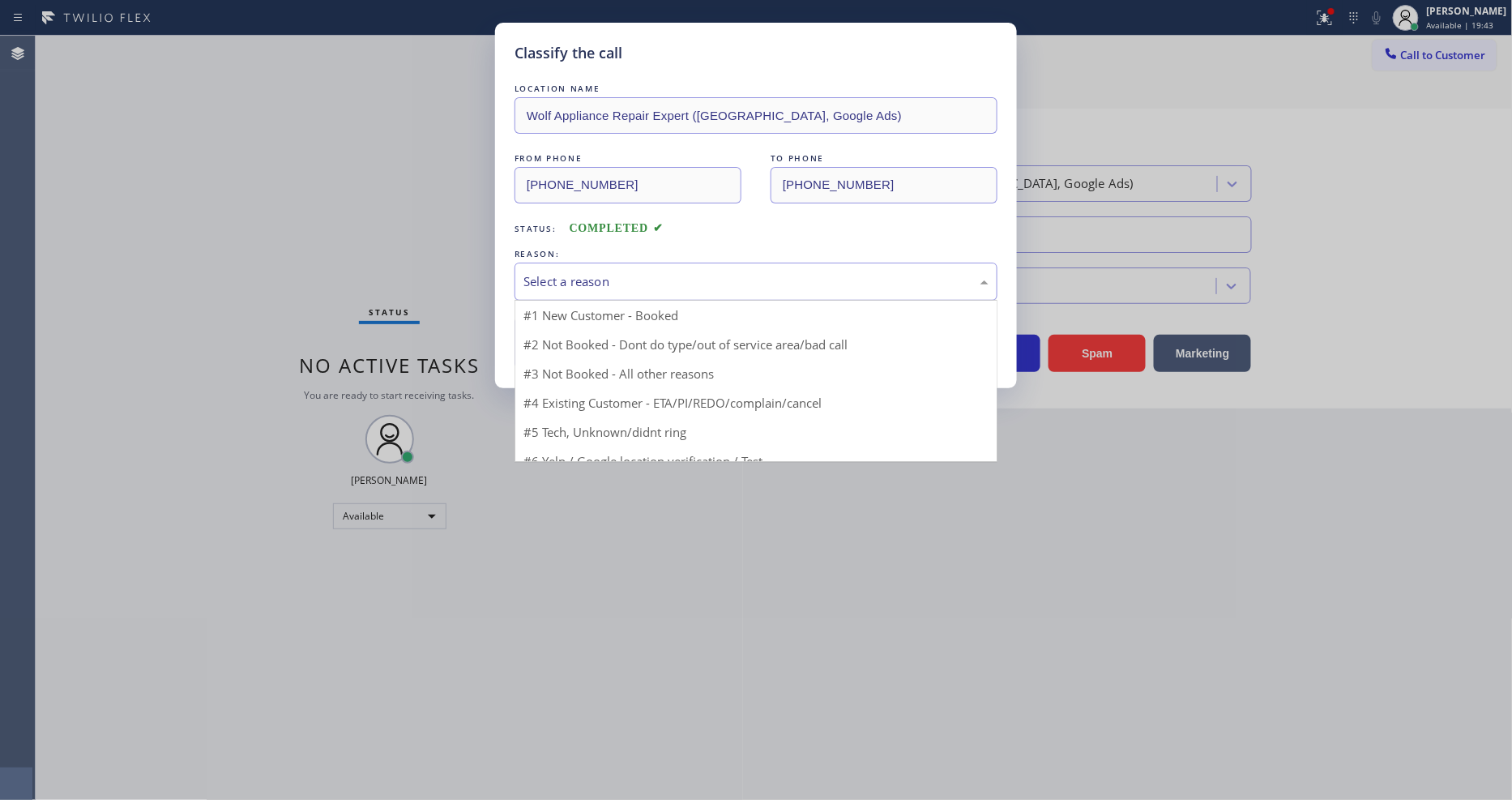
click at [597, 272] on div "Select a reason" at bounding box center [755, 281] width 465 height 18
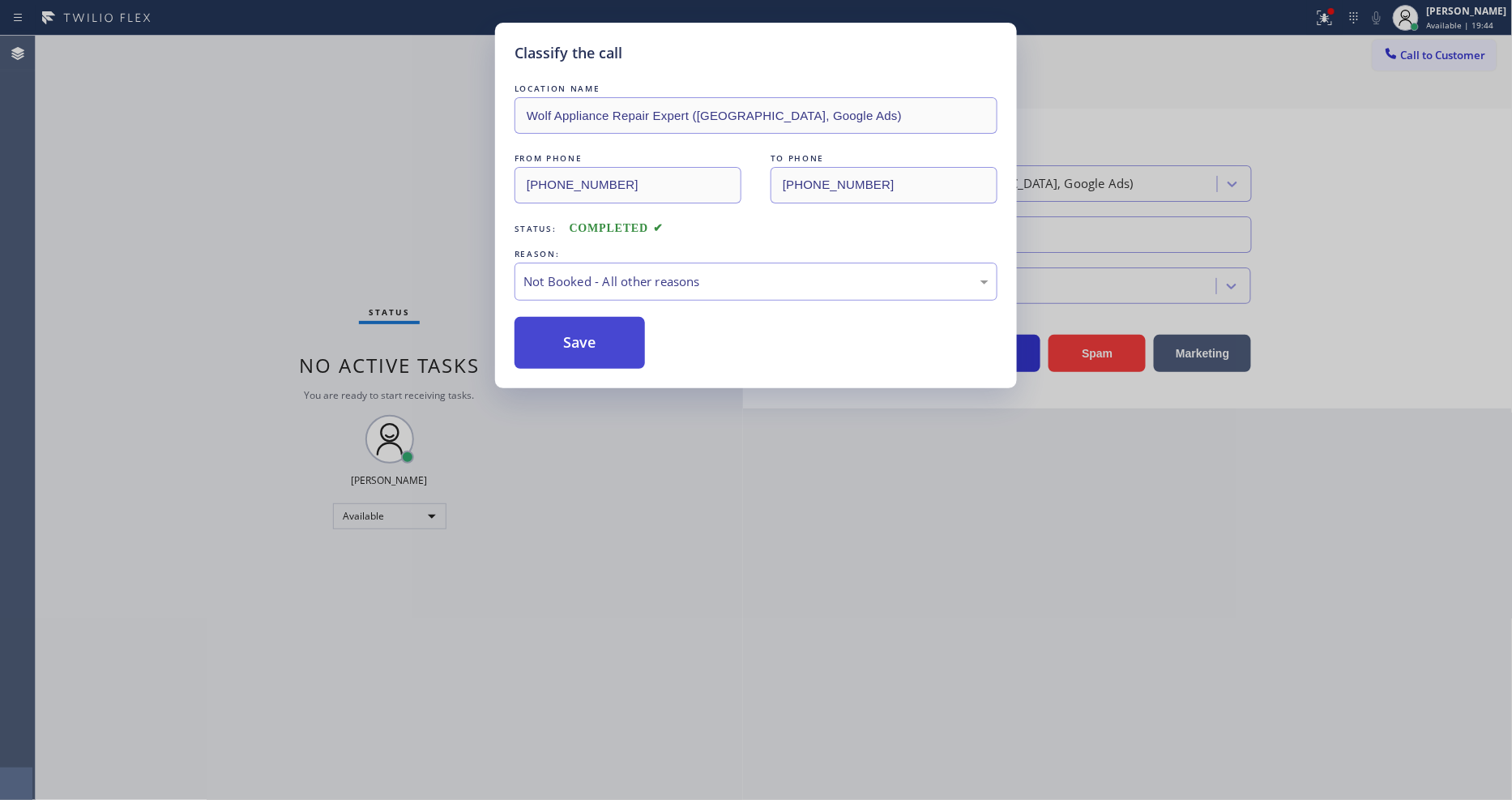
click at [577, 345] on button "Save" at bounding box center [579, 343] width 130 height 52
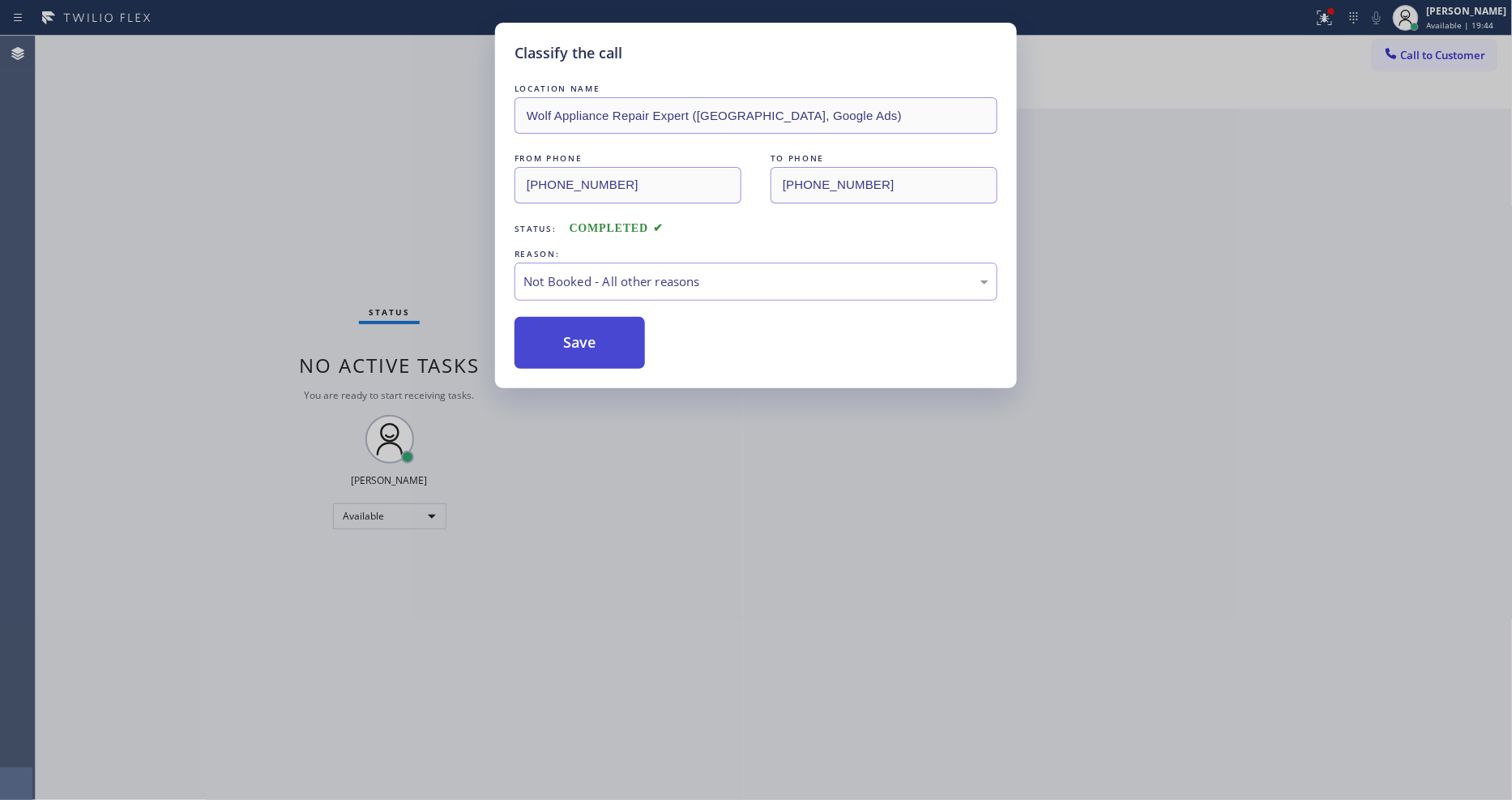
click at [577, 345] on button "Save" at bounding box center [579, 343] width 130 height 52
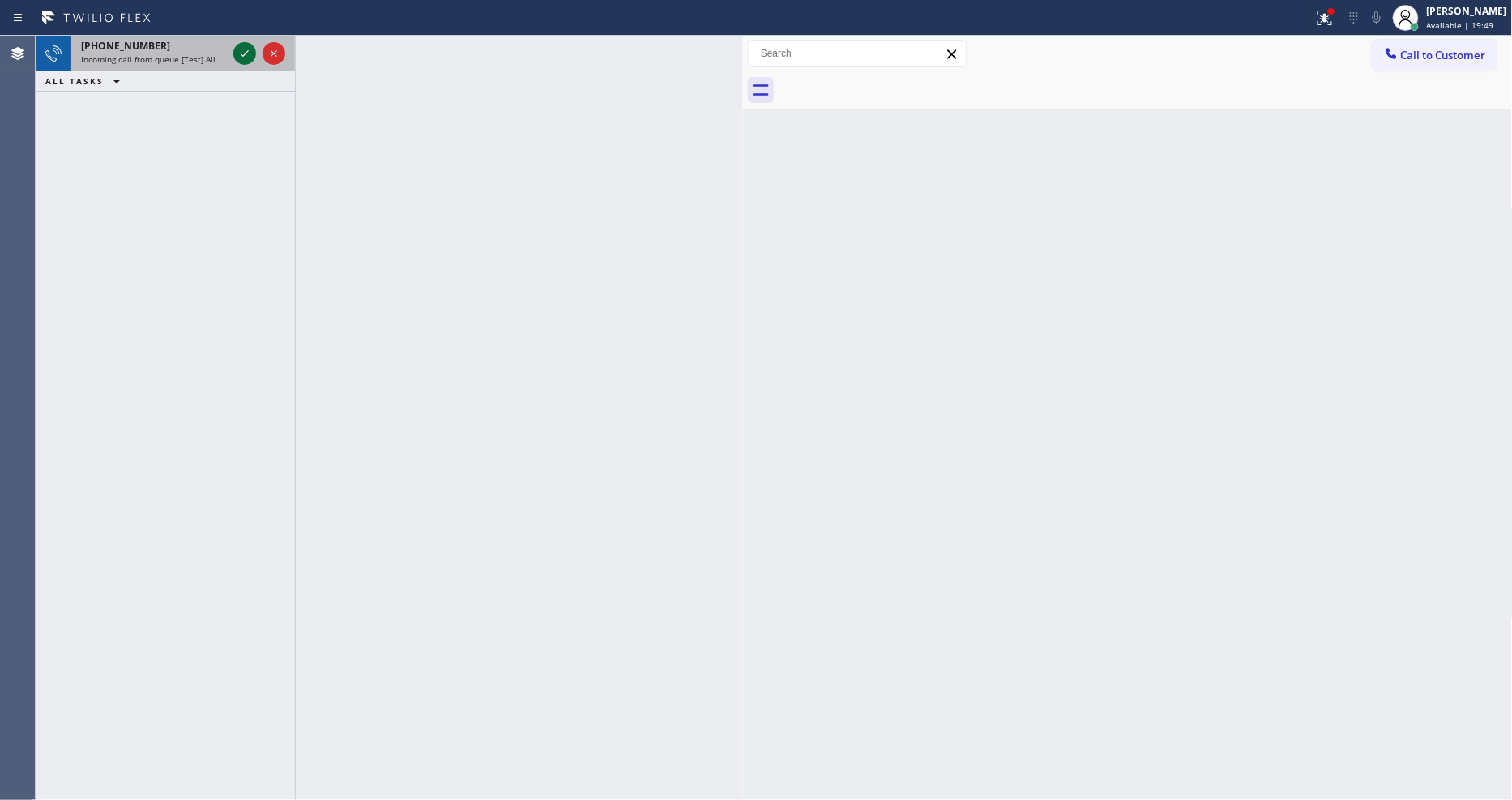
click at [248, 59] on icon at bounding box center [244, 53] width 19 height 19
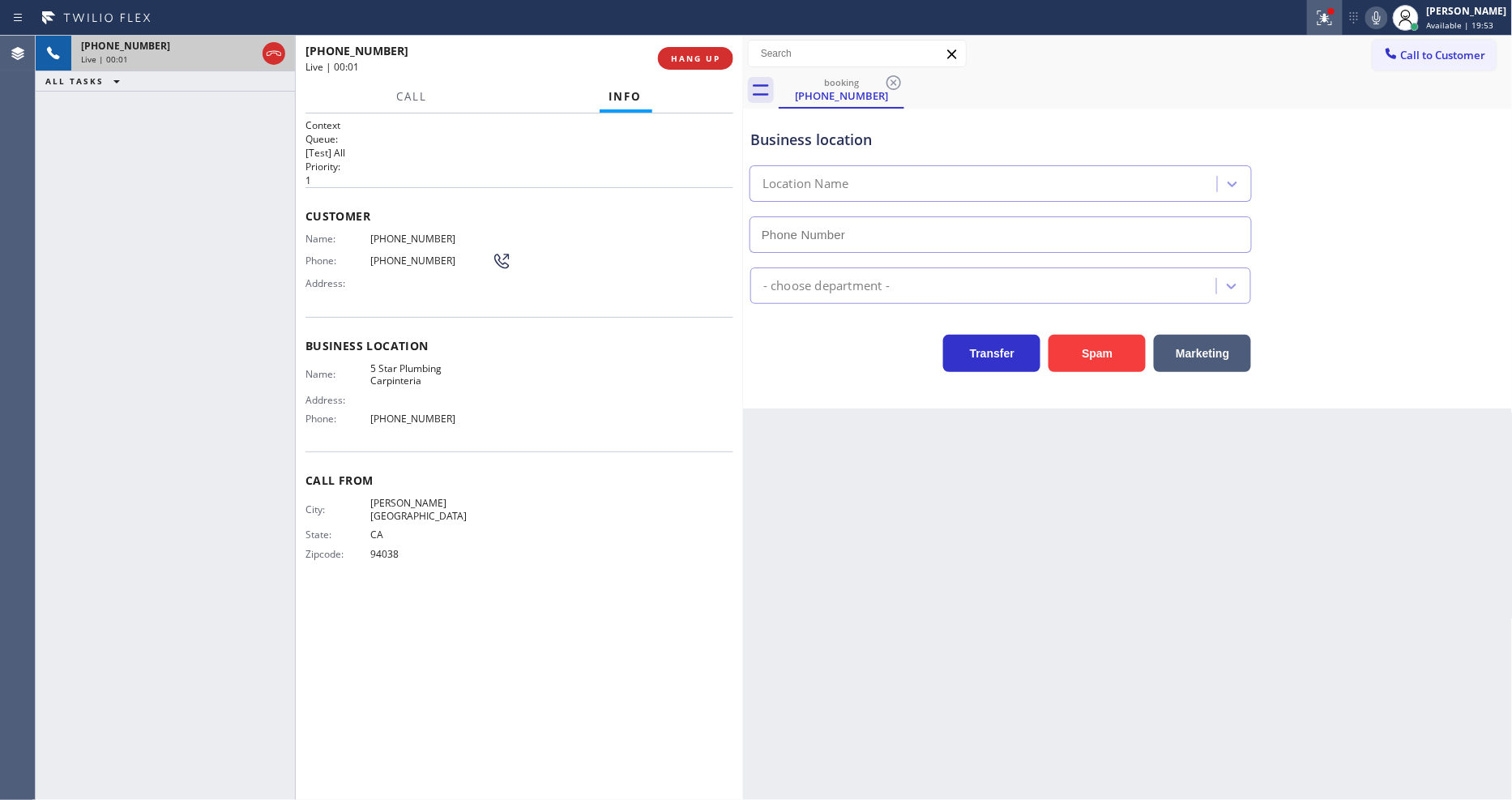
type input "(805) 549-5161"
click at [671, 57] on span "HANG UP" at bounding box center [696, 58] width 49 height 11
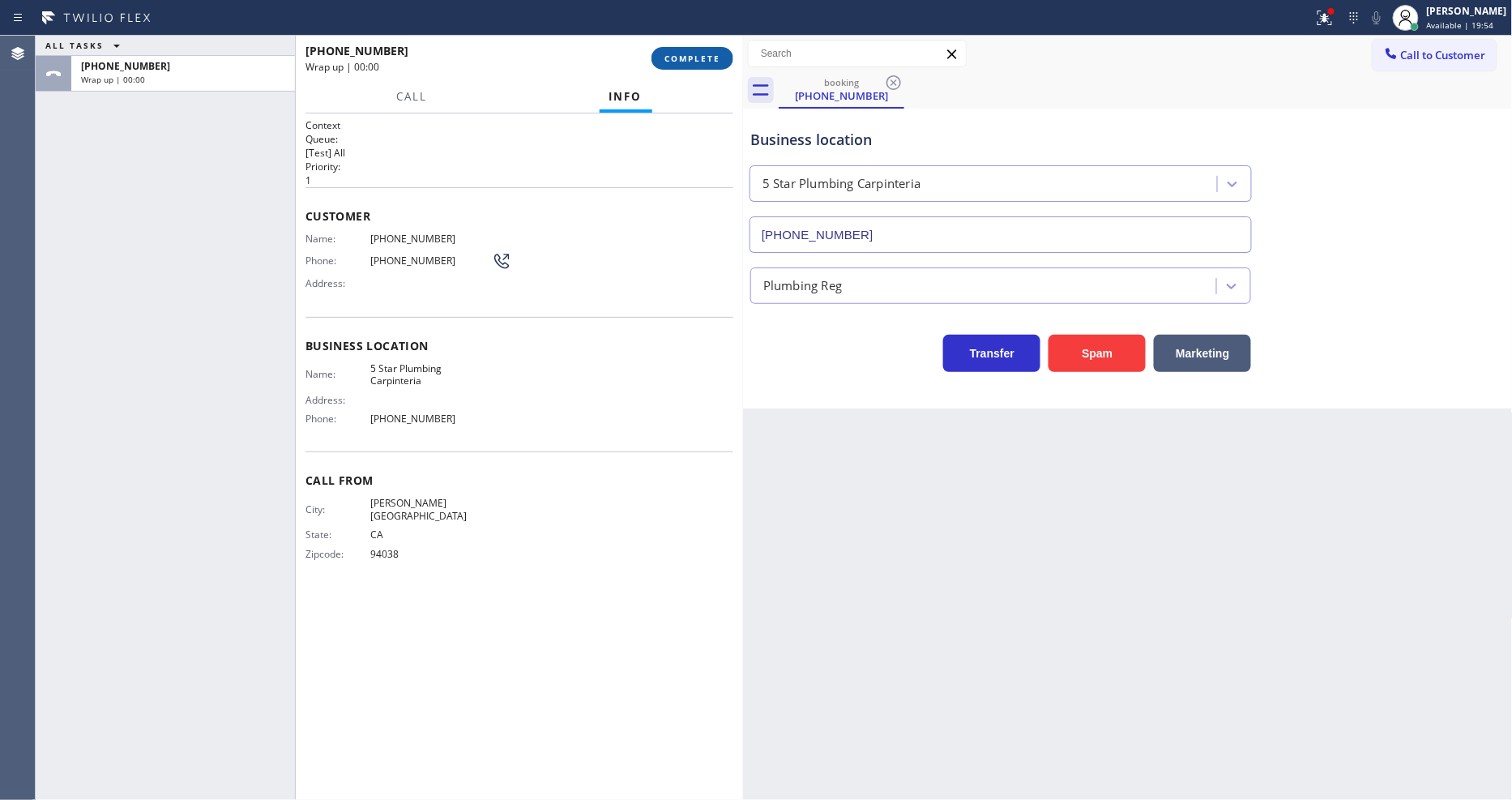
click at [671, 57] on span "COMPLETE" at bounding box center [692, 58] width 56 height 11
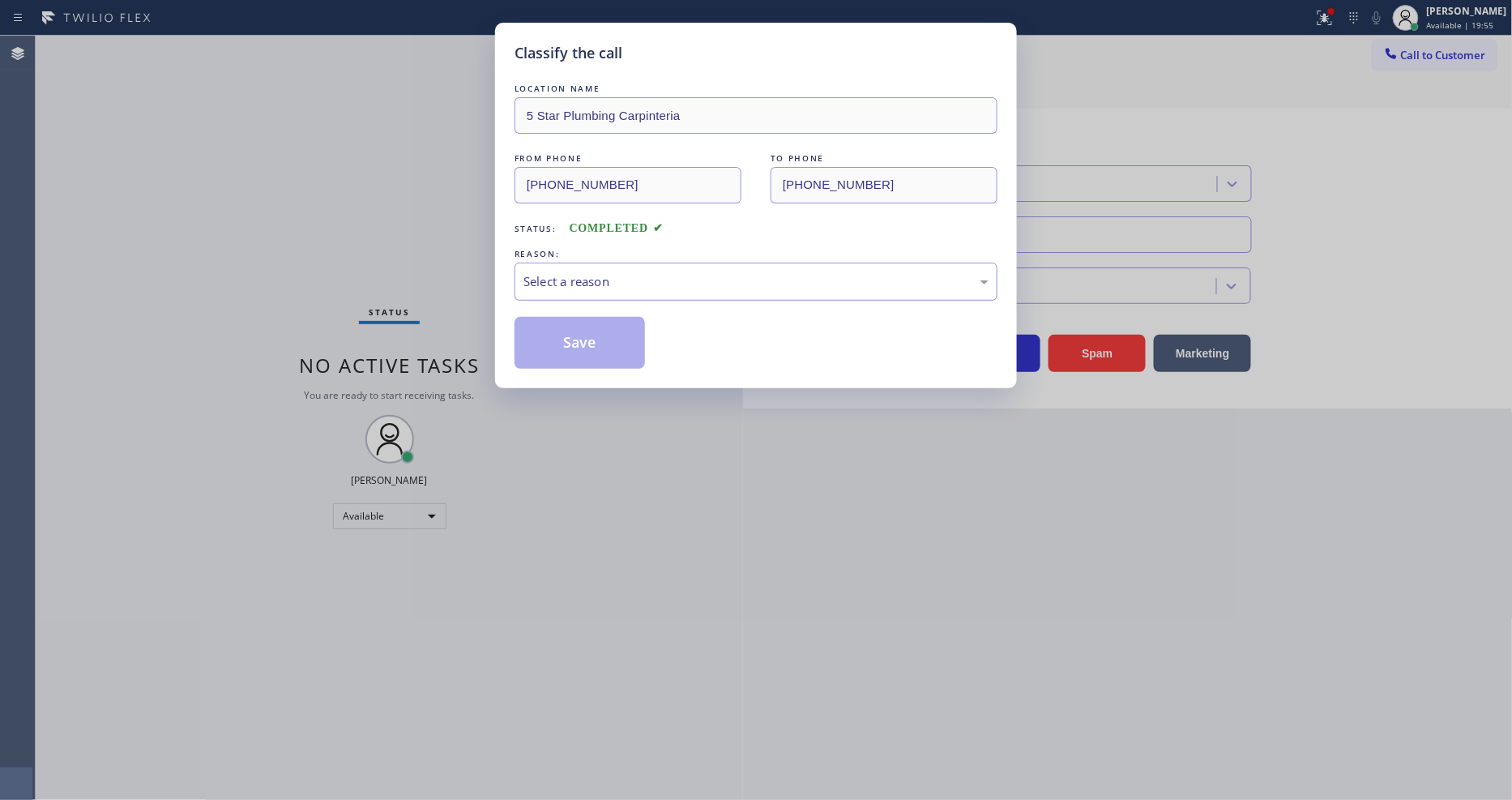
click at [619, 272] on div "Select a reason" at bounding box center [755, 281] width 465 height 18
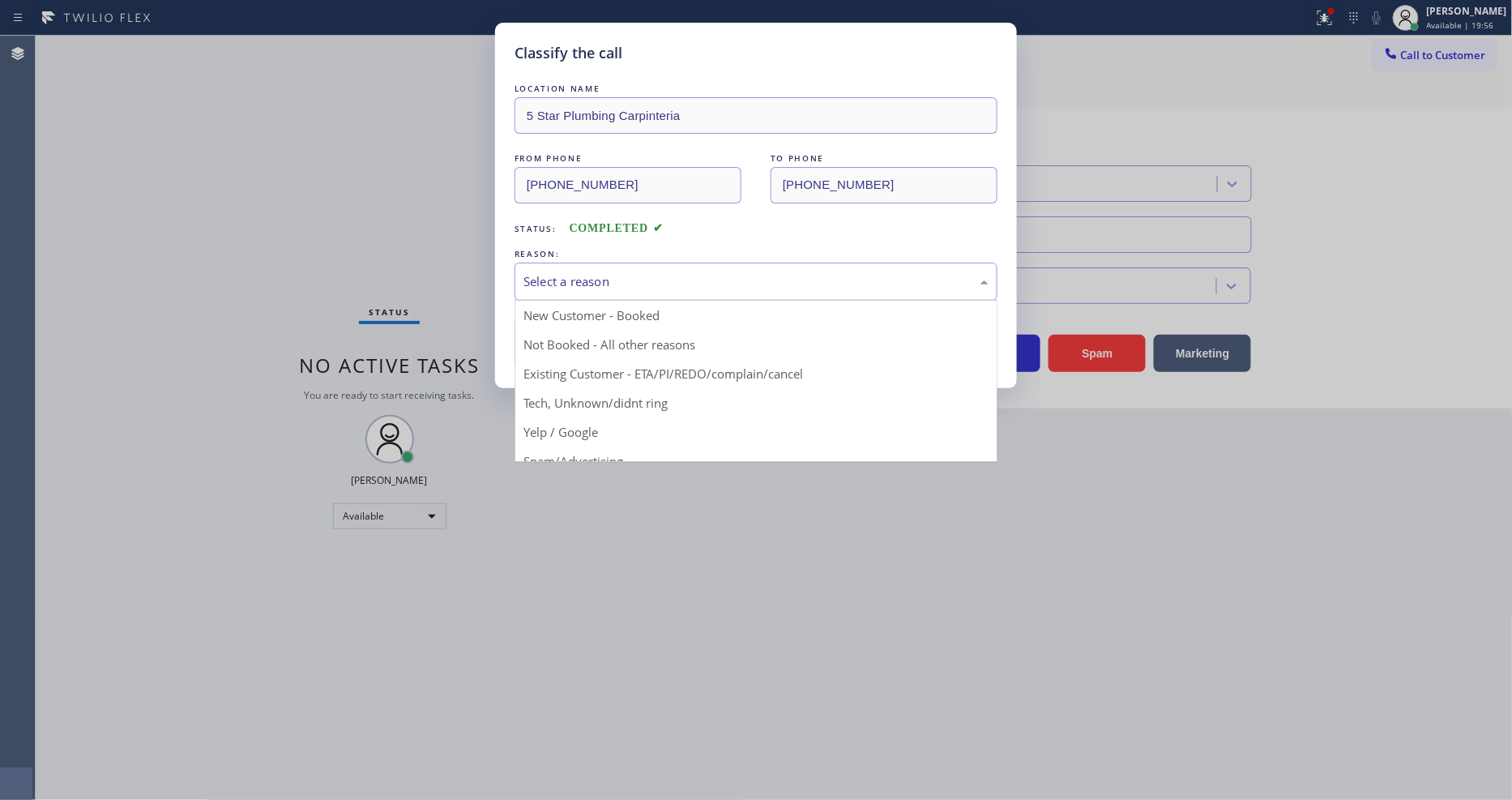
scroll to position [102, 0]
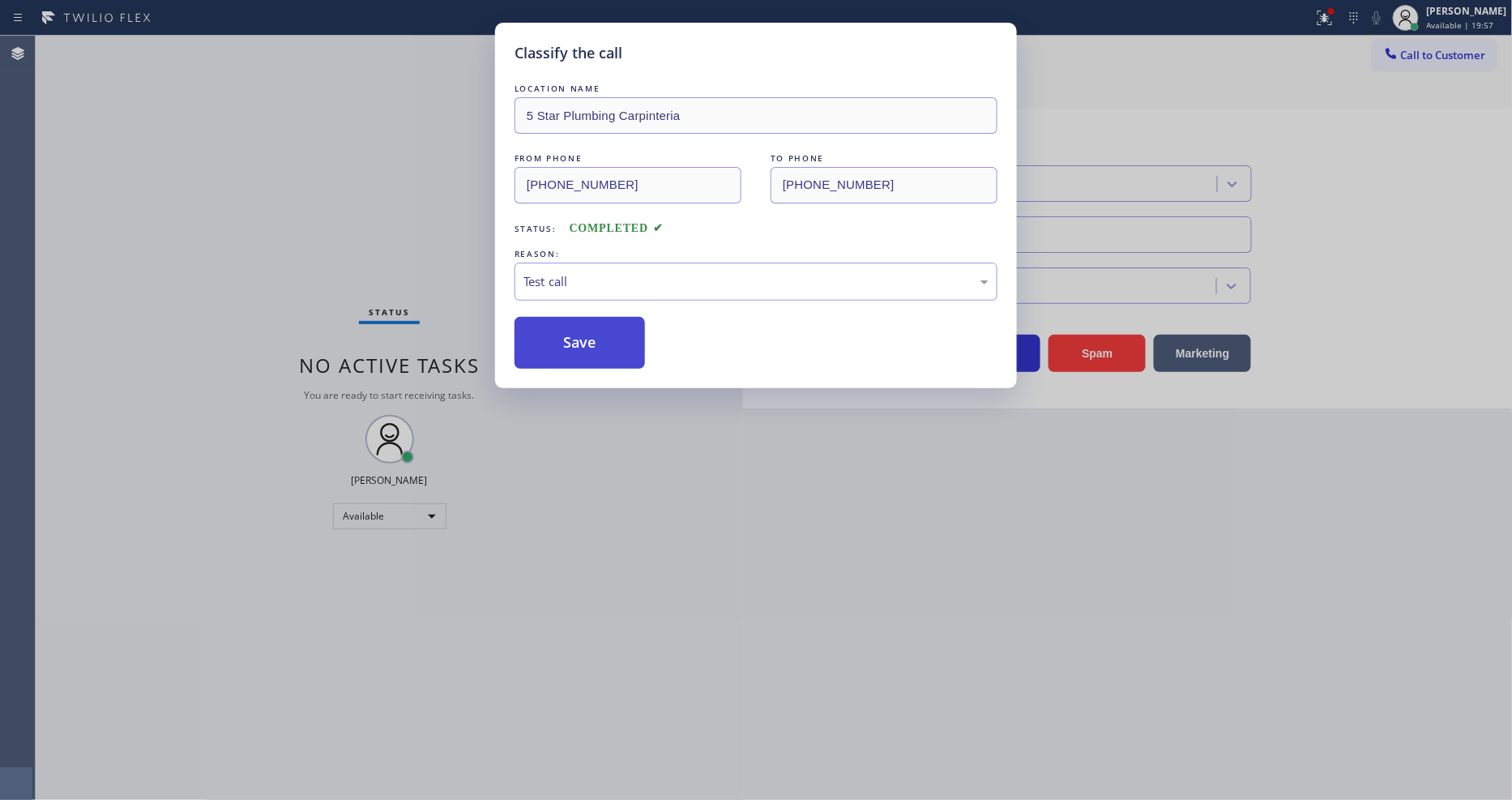
click at [610, 338] on button "Save" at bounding box center [579, 343] width 130 height 52
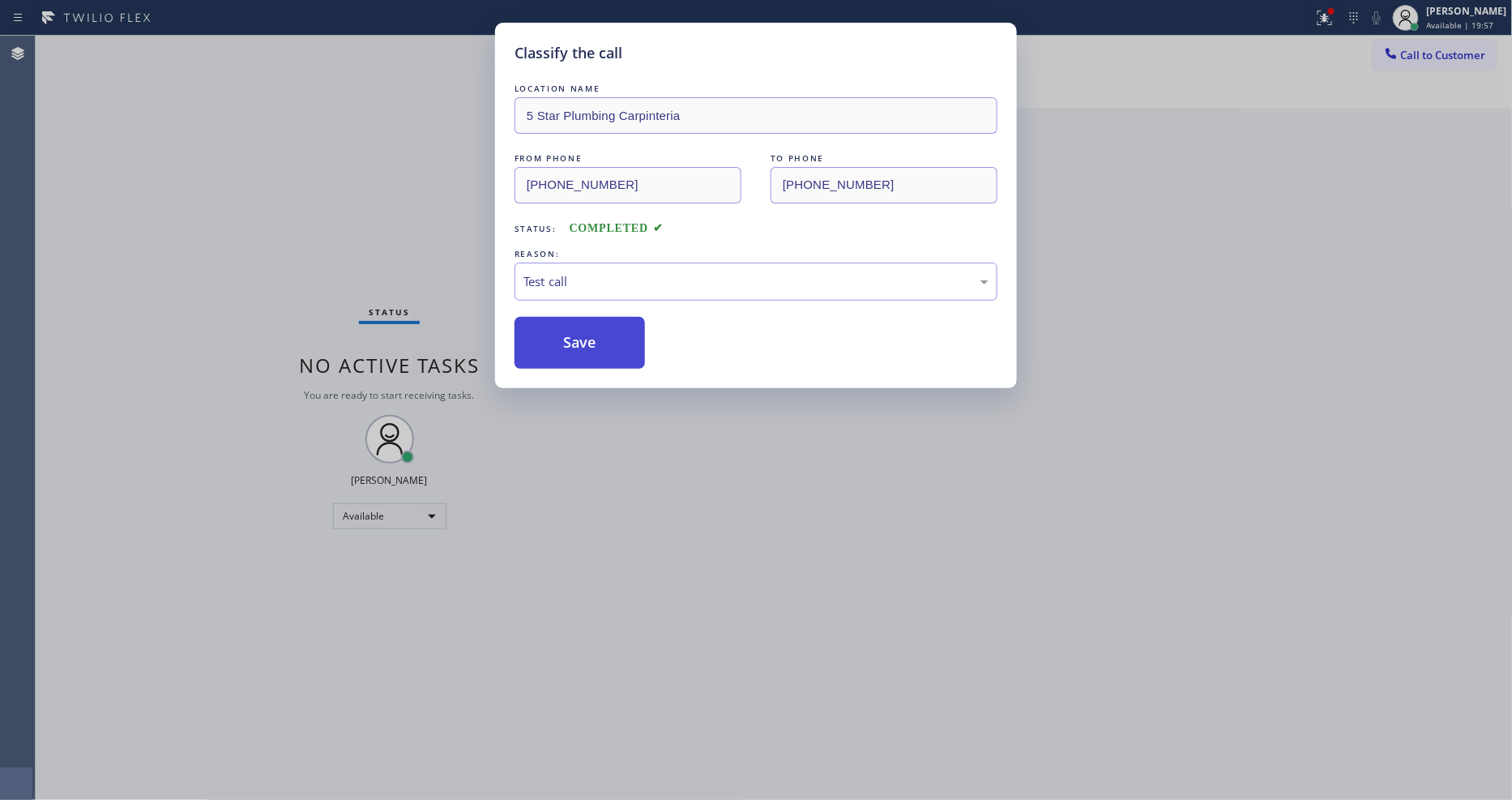
click at [610, 338] on button "Save" at bounding box center [579, 343] width 130 height 52
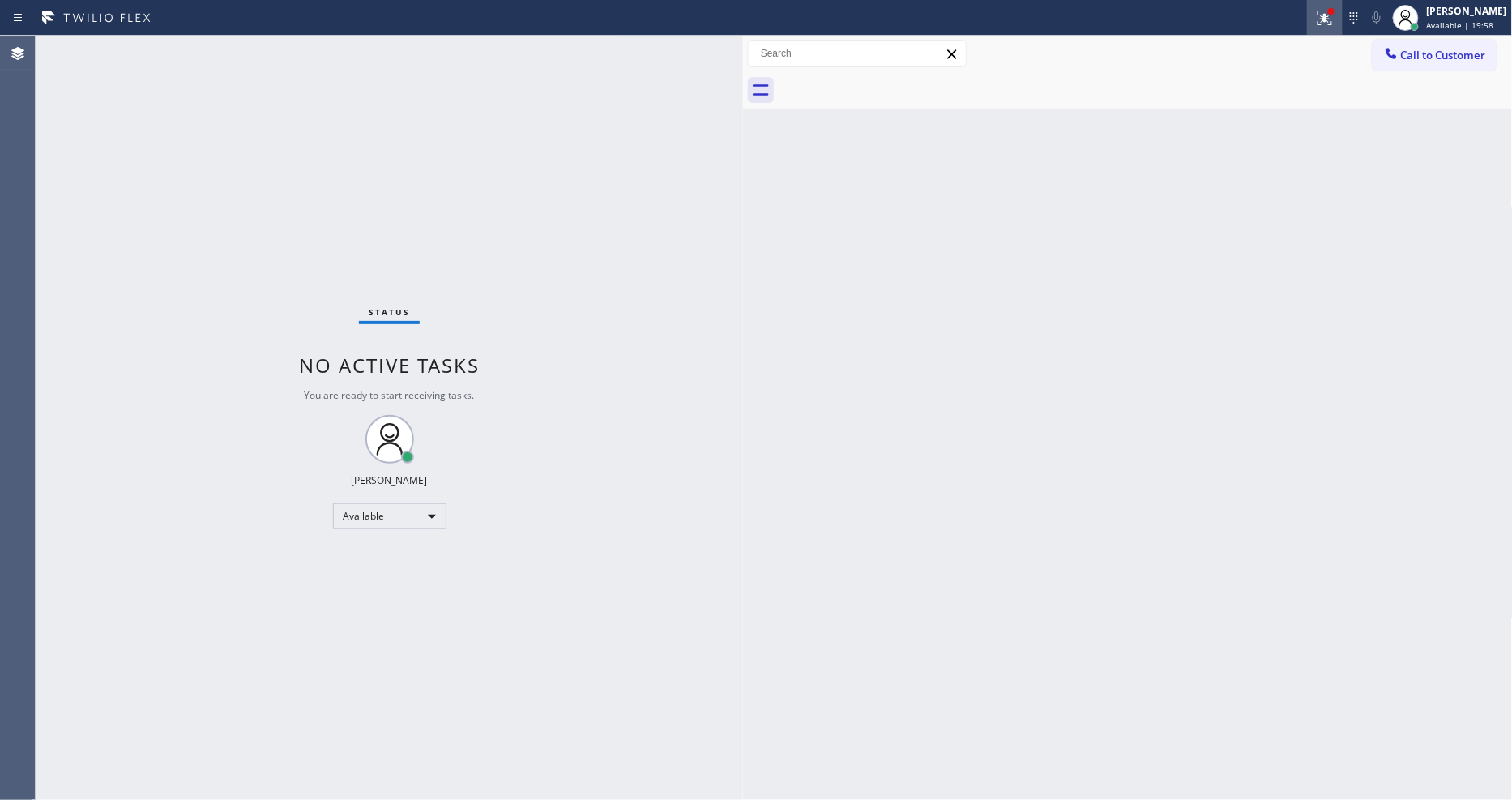
drag, startPoint x: 1338, startPoint y: 18, endPoint x: 1345, endPoint y: 80, distance: 62.4
click at [1327, 17] on icon at bounding box center [1321, 16] width 10 height 11
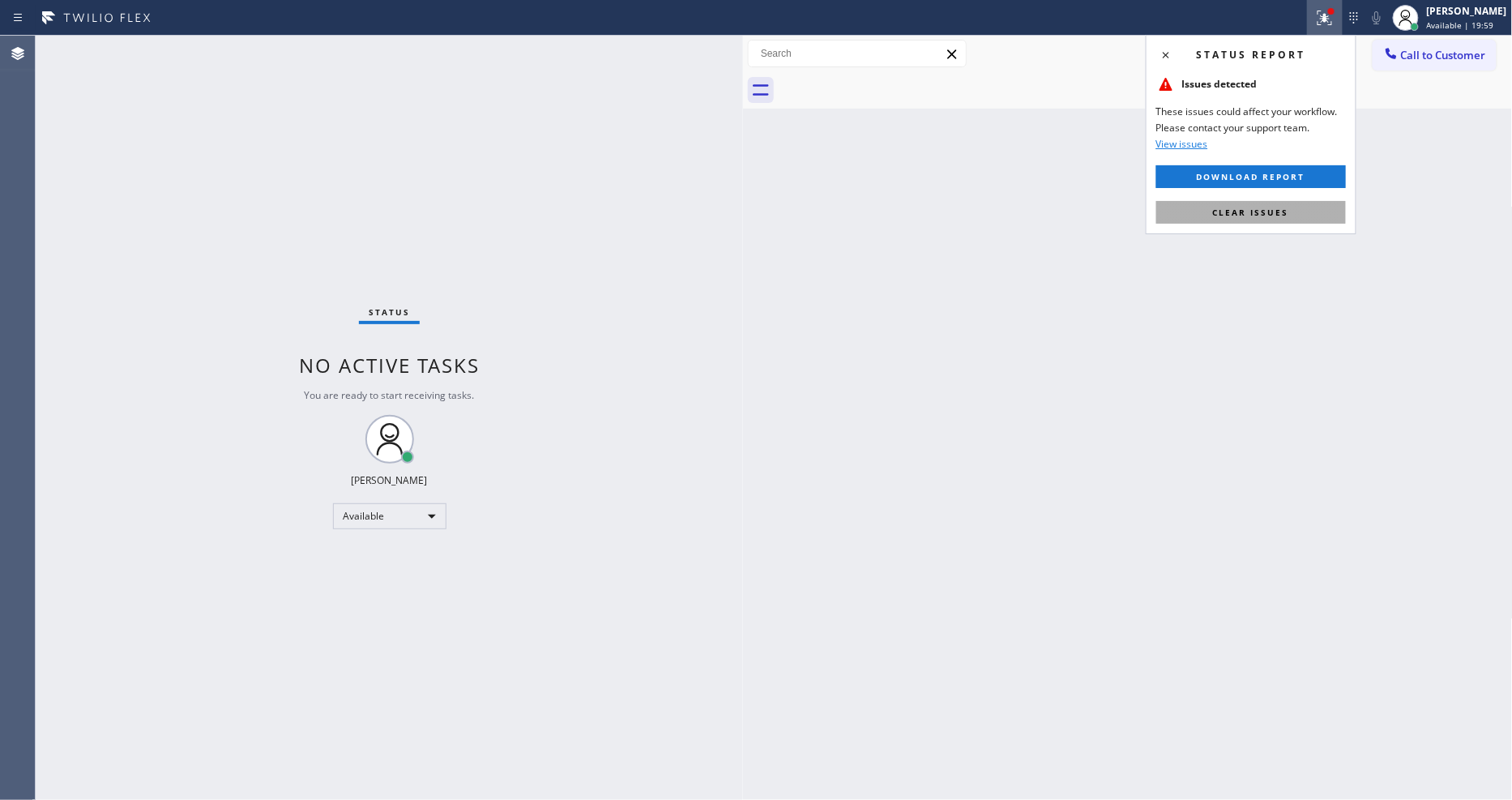
click at [1302, 215] on button "Clear issues" at bounding box center [1251, 212] width 190 height 23
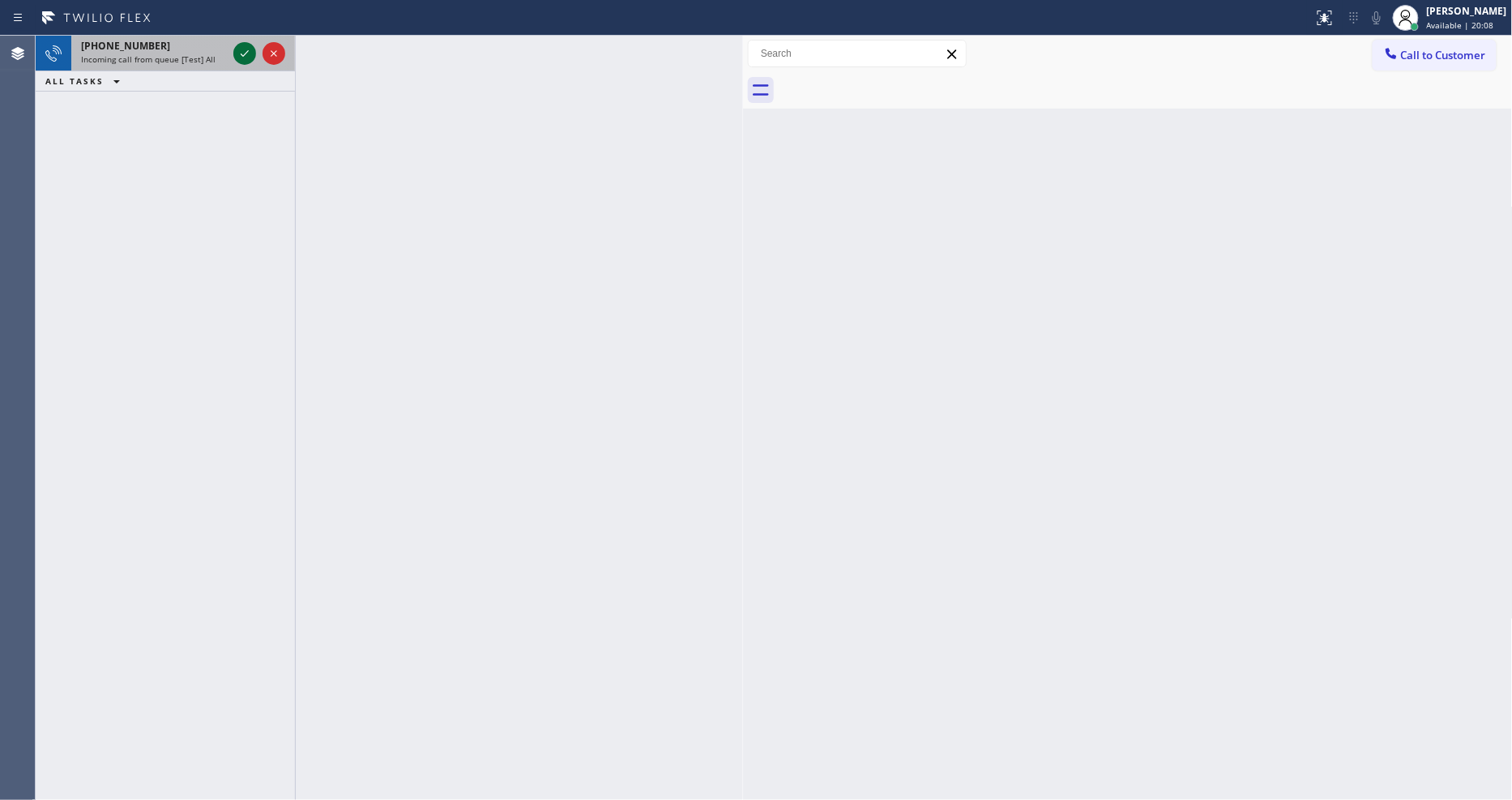
click at [238, 52] on icon at bounding box center [244, 53] width 19 height 19
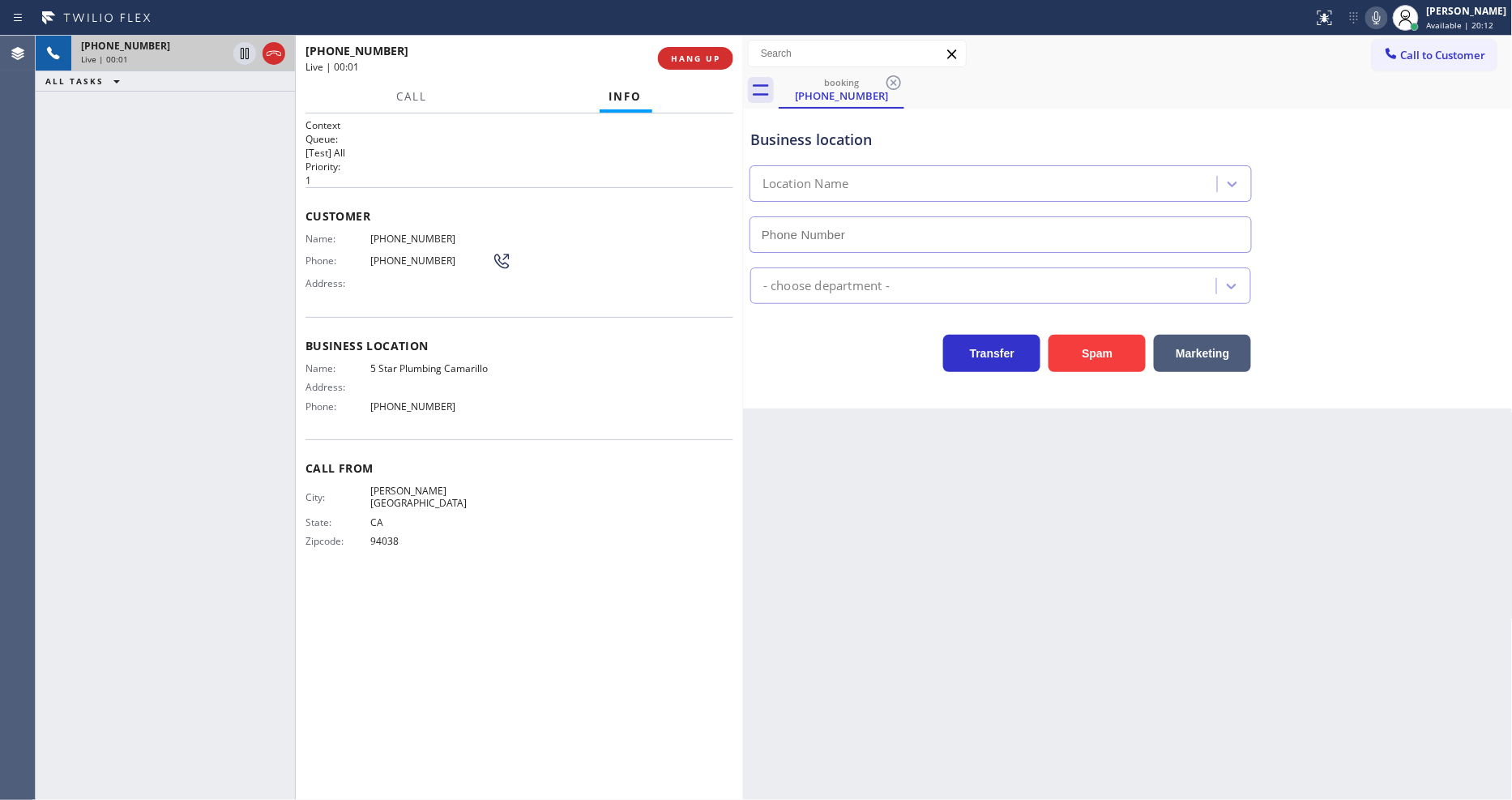
type input "(805) 549-5707"
click at [685, 46] on div "+16507197190 Live | 00:01 HANG UP" at bounding box center [519, 59] width 428 height 42
click at [687, 51] on button "HANG UP" at bounding box center [696, 58] width 75 height 23
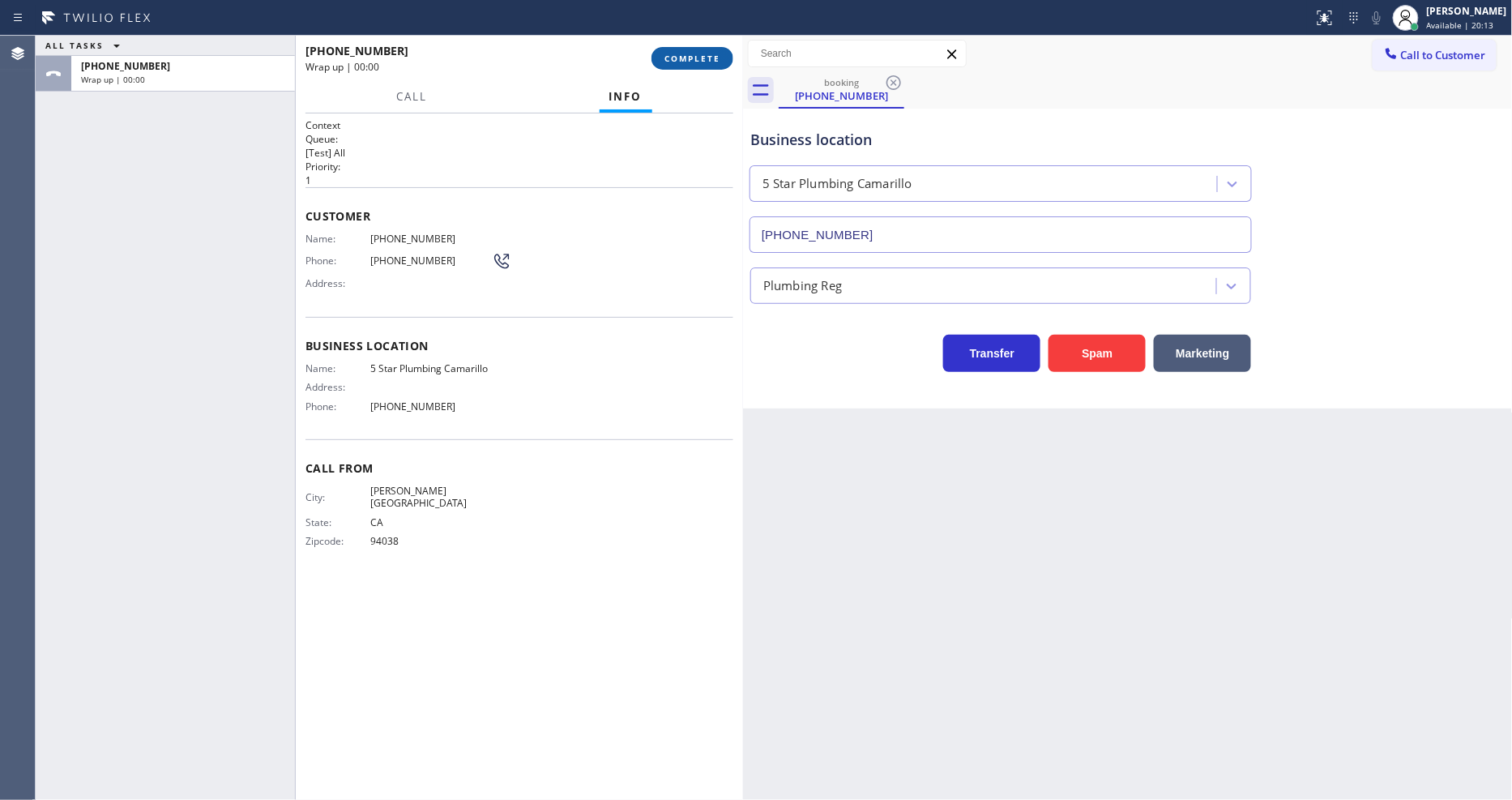
drag, startPoint x: 687, startPoint y: 51, endPoint x: 947, endPoint y: 199, distance: 299.2
click at [687, 52] on button "COMPLETE" at bounding box center [692, 58] width 82 height 23
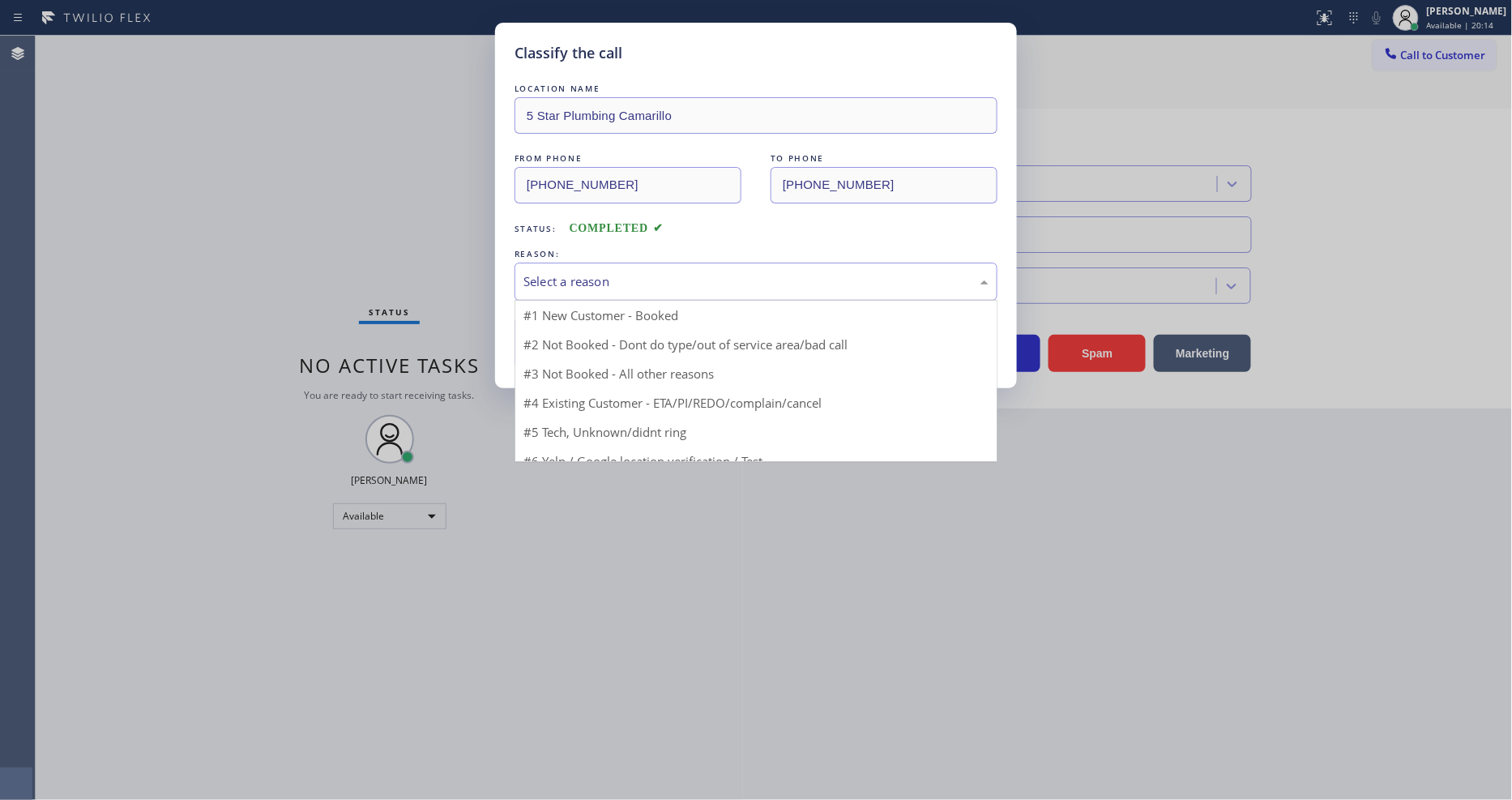
click at [638, 276] on div "Select a reason" at bounding box center [755, 281] width 465 height 18
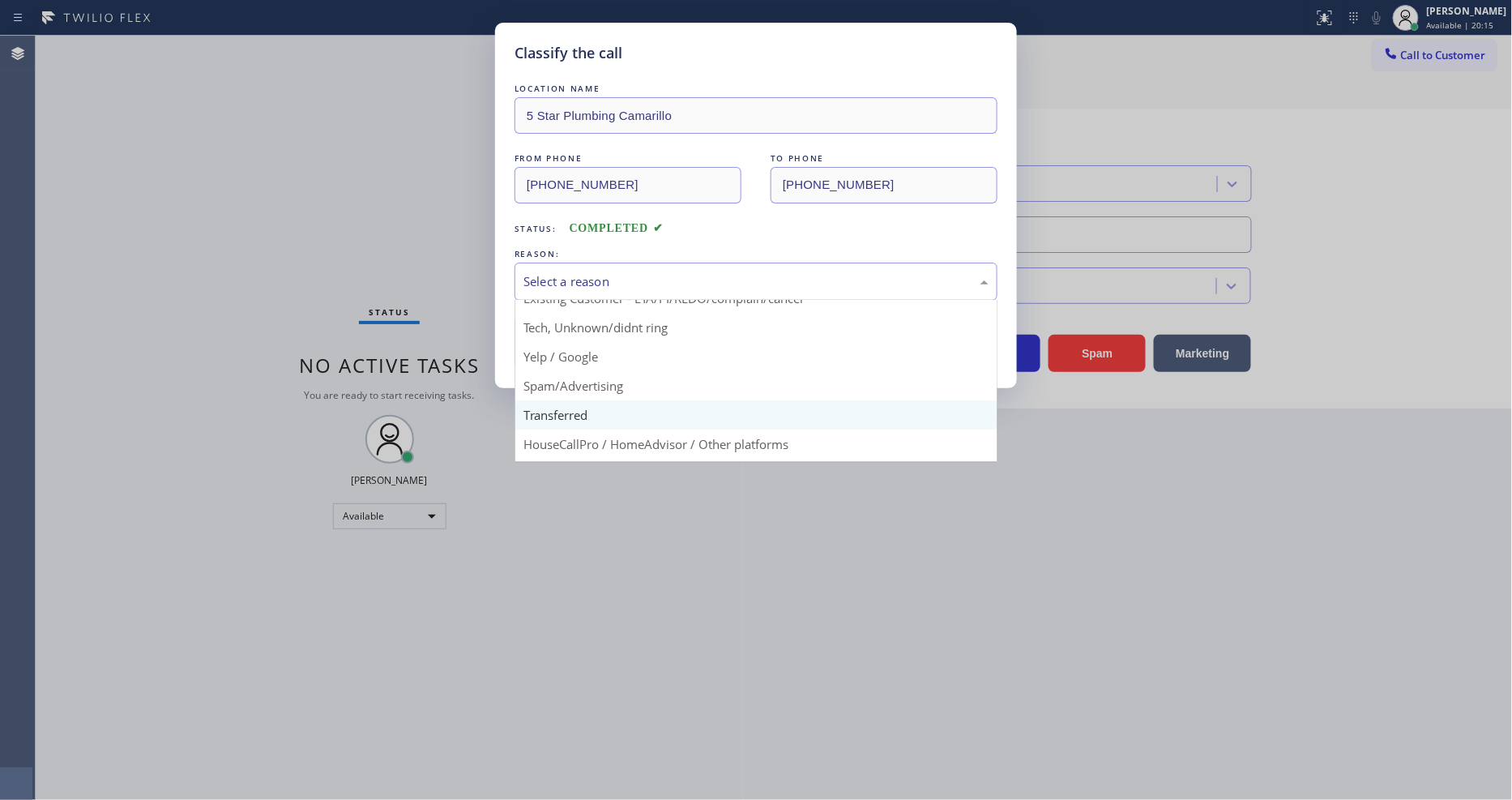
scroll to position [102, 0]
drag, startPoint x: 585, startPoint y: 441, endPoint x: 590, endPoint y: 361, distance: 80.2
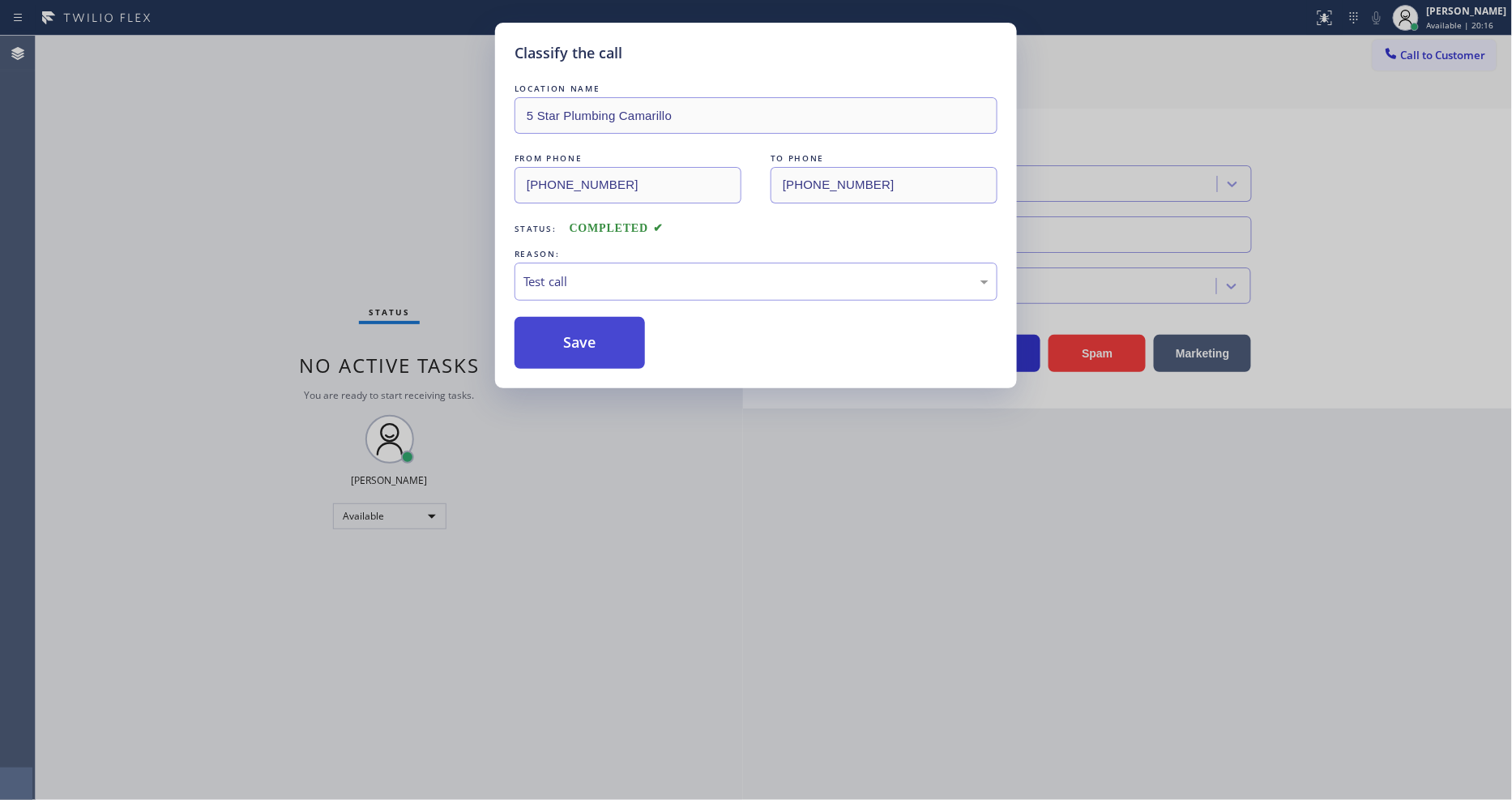
click at [591, 332] on button "Save" at bounding box center [579, 343] width 130 height 52
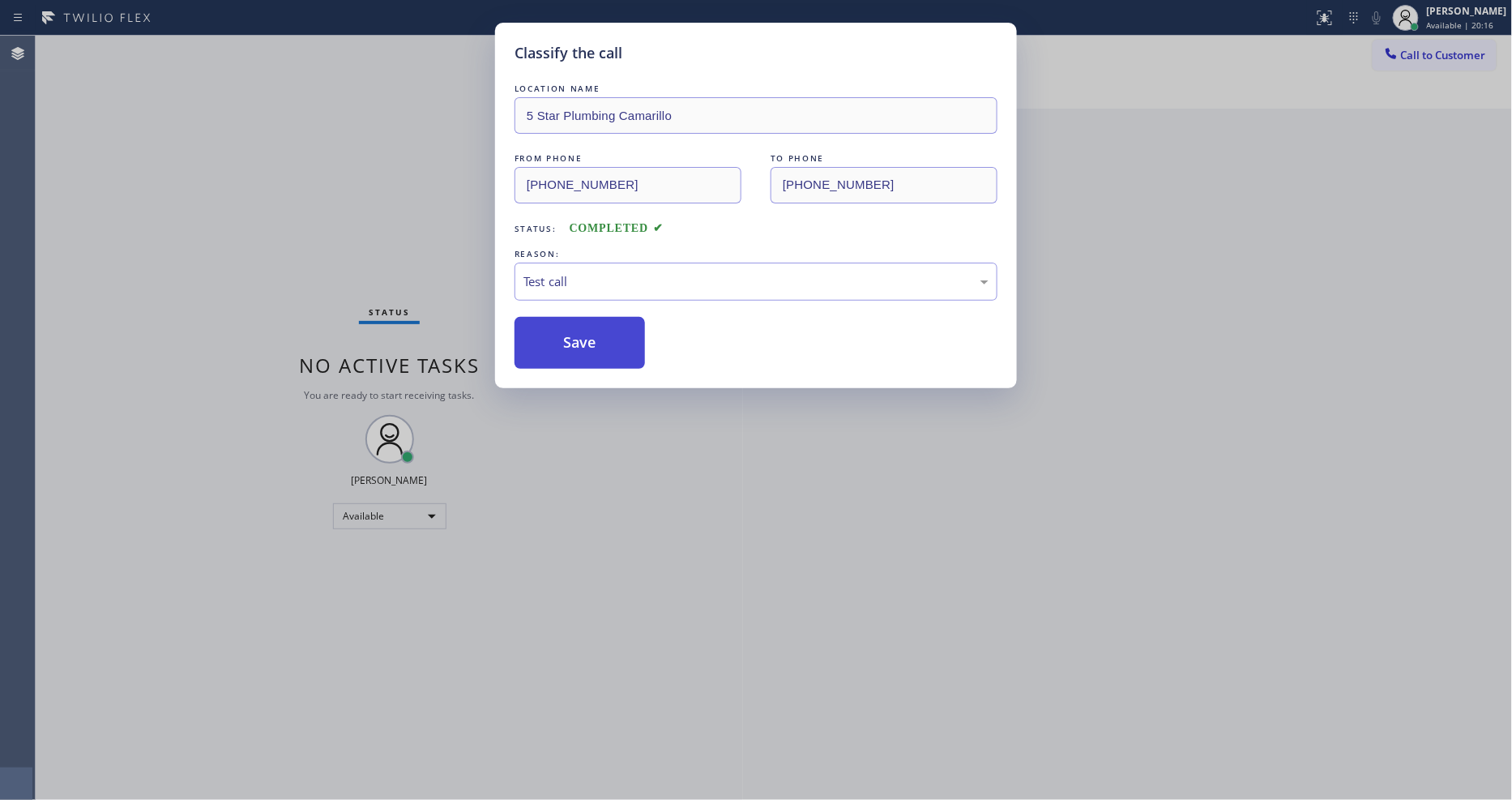
click at [591, 332] on button "Save" at bounding box center [579, 343] width 130 height 52
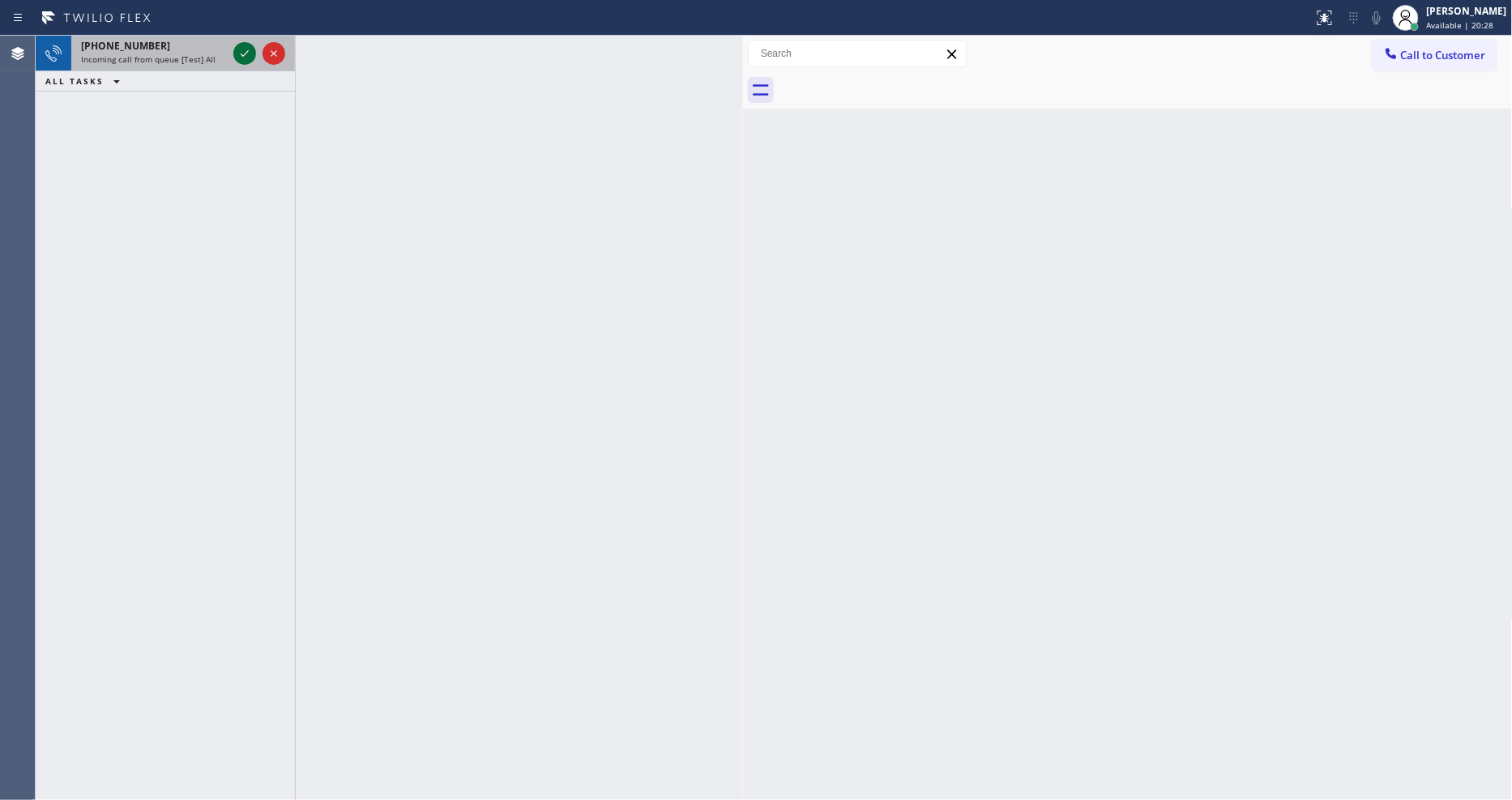
click at [241, 55] on icon at bounding box center [244, 53] width 19 height 19
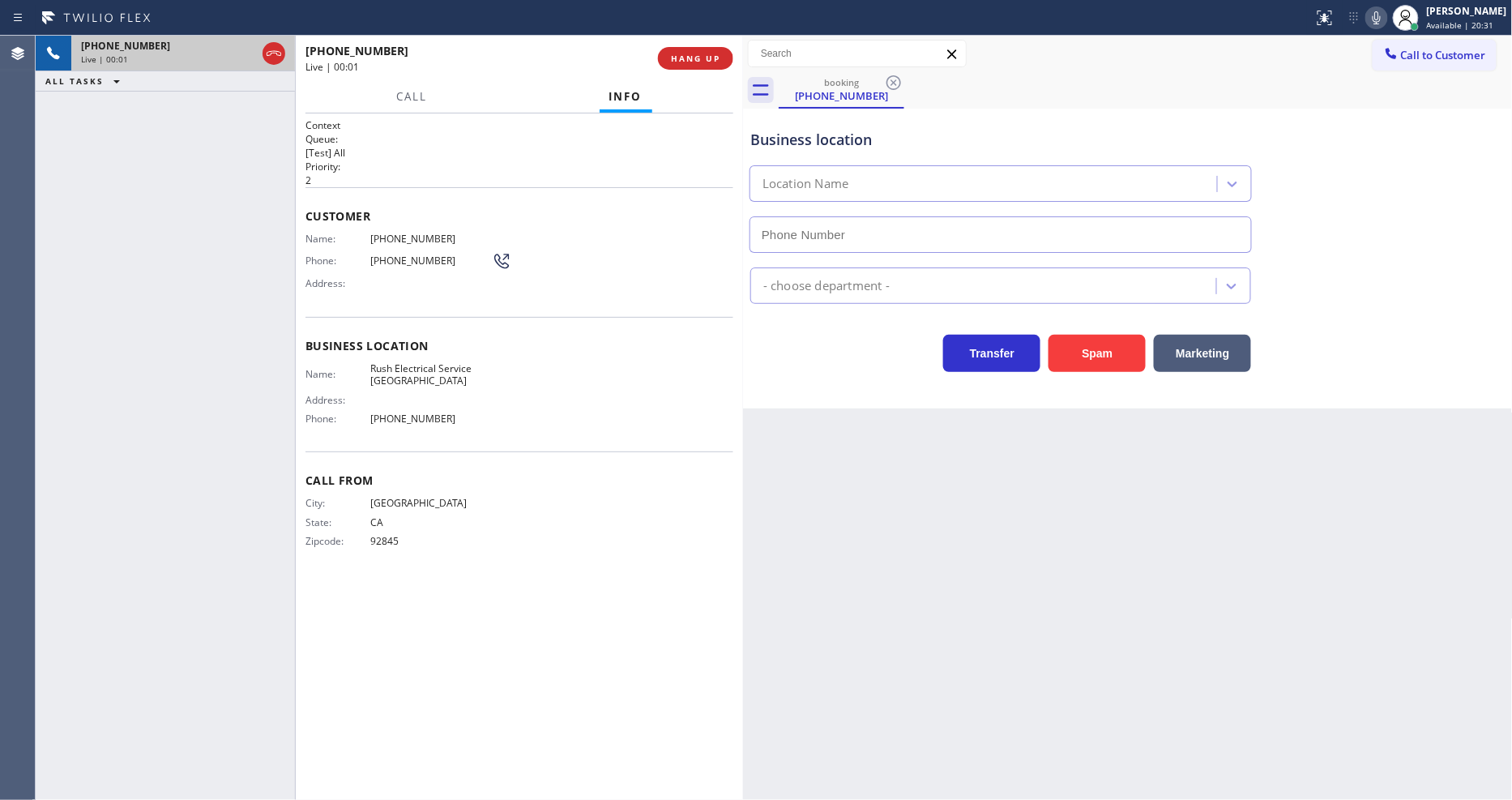
type input "(714) 364-8586"
click at [693, 63] on span "HANG UP" at bounding box center [696, 58] width 49 height 11
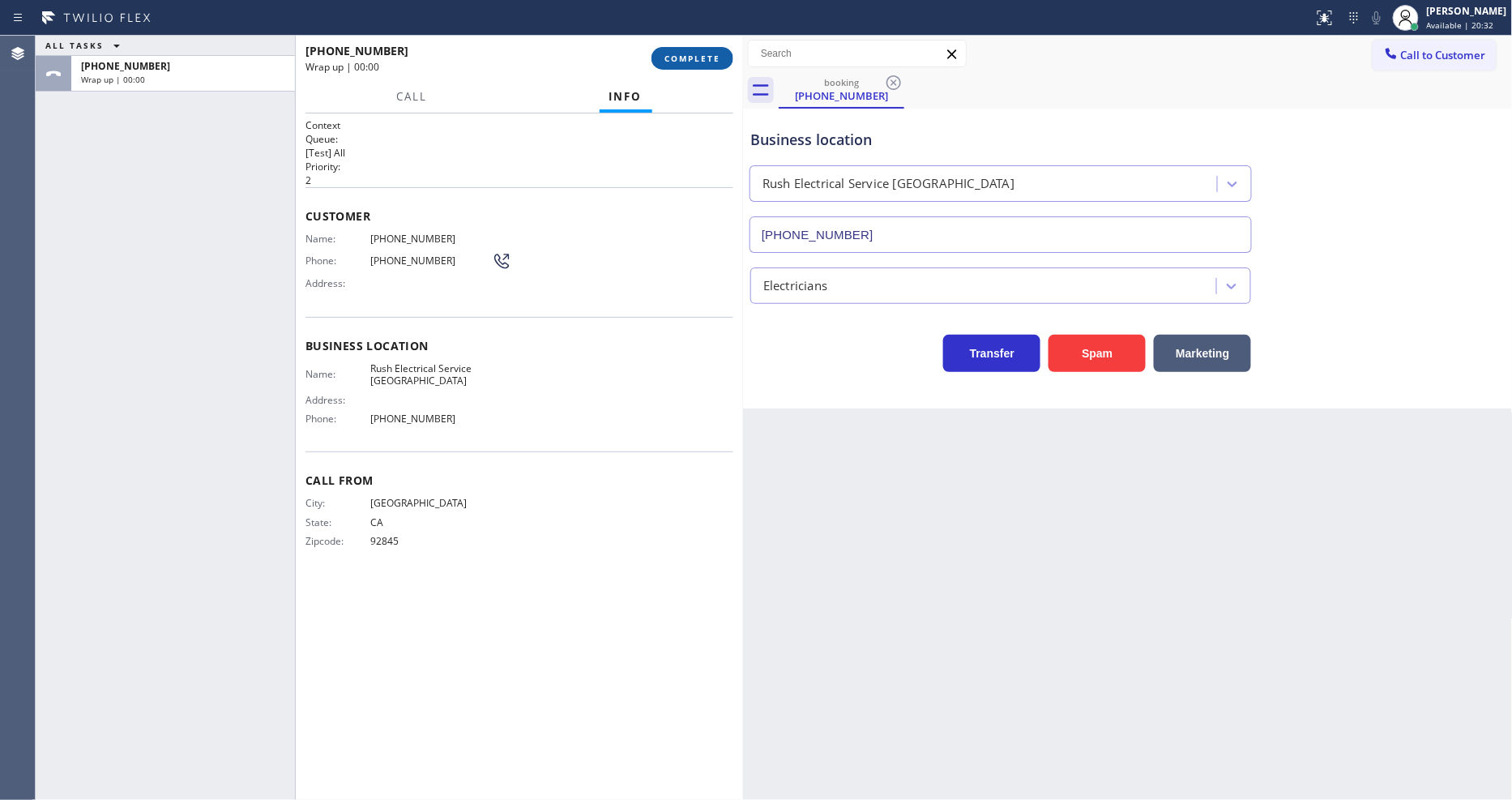
click at [693, 63] on span "COMPLETE" at bounding box center [692, 58] width 56 height 11
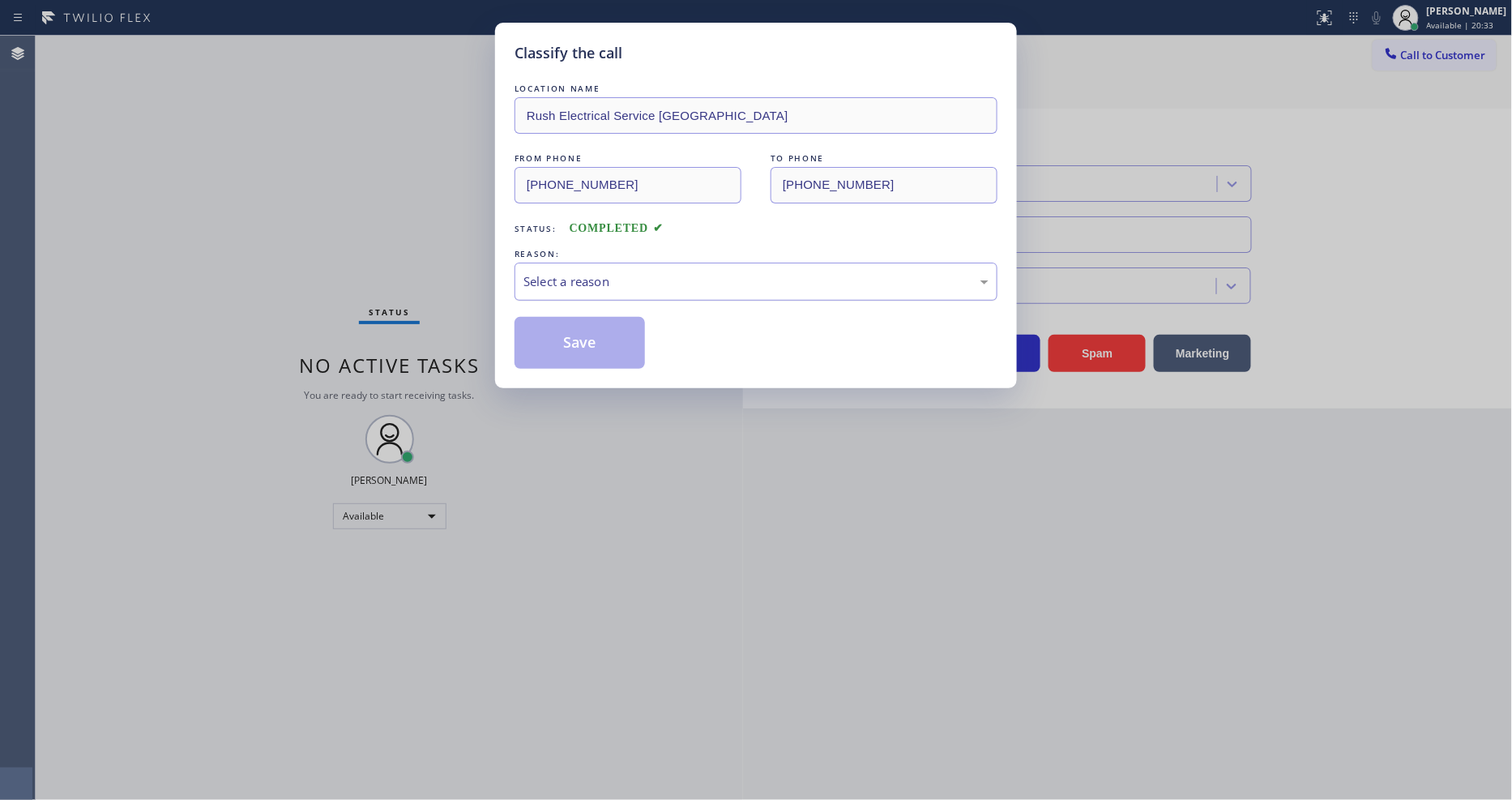
click at [664, 272] on div "Select a reason" at bounding box center [755, 281] width 465 height 18
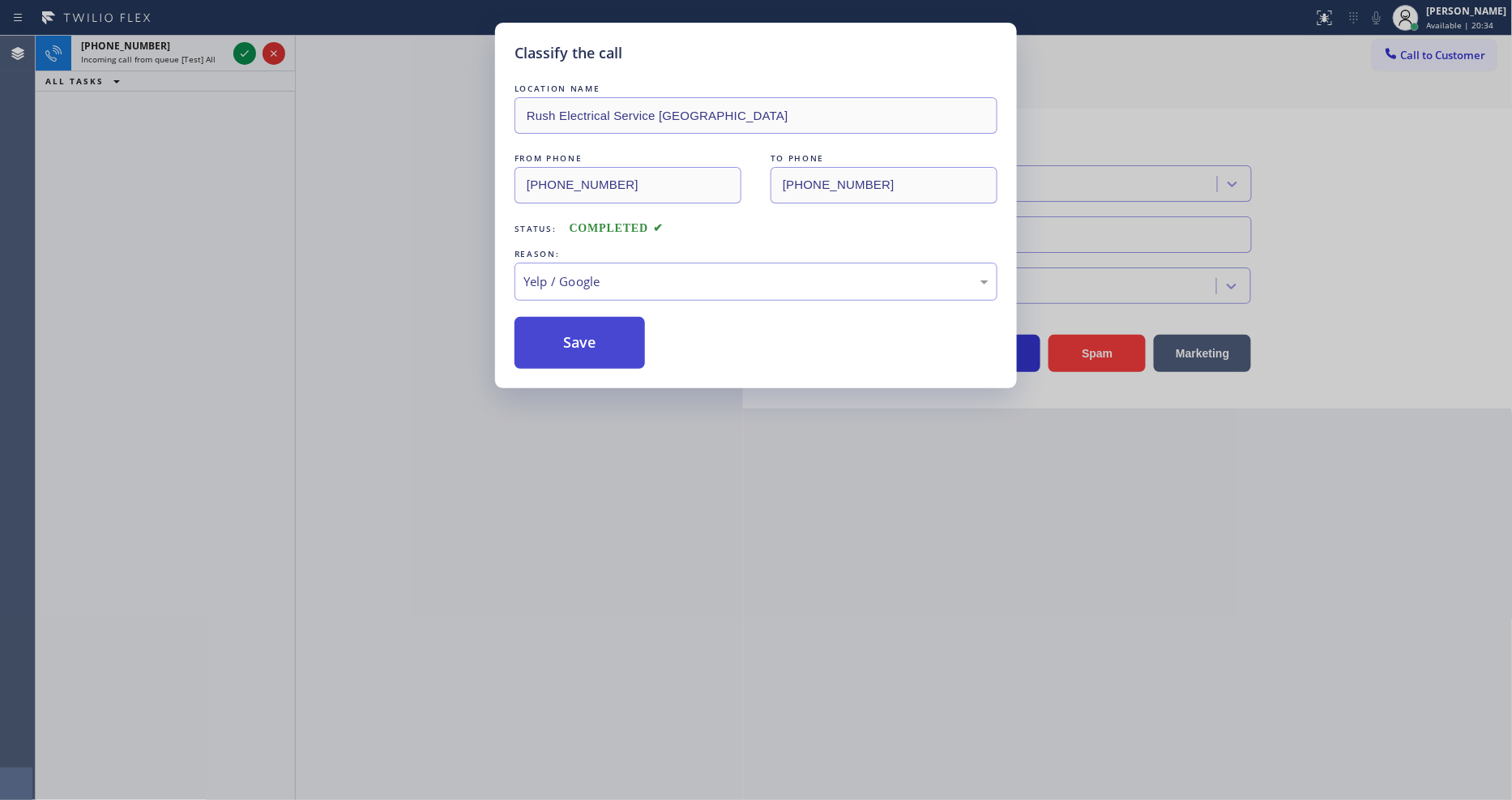
click at [580, 351] on button "Save" at bounding box center [579, 343] width 130 height 52
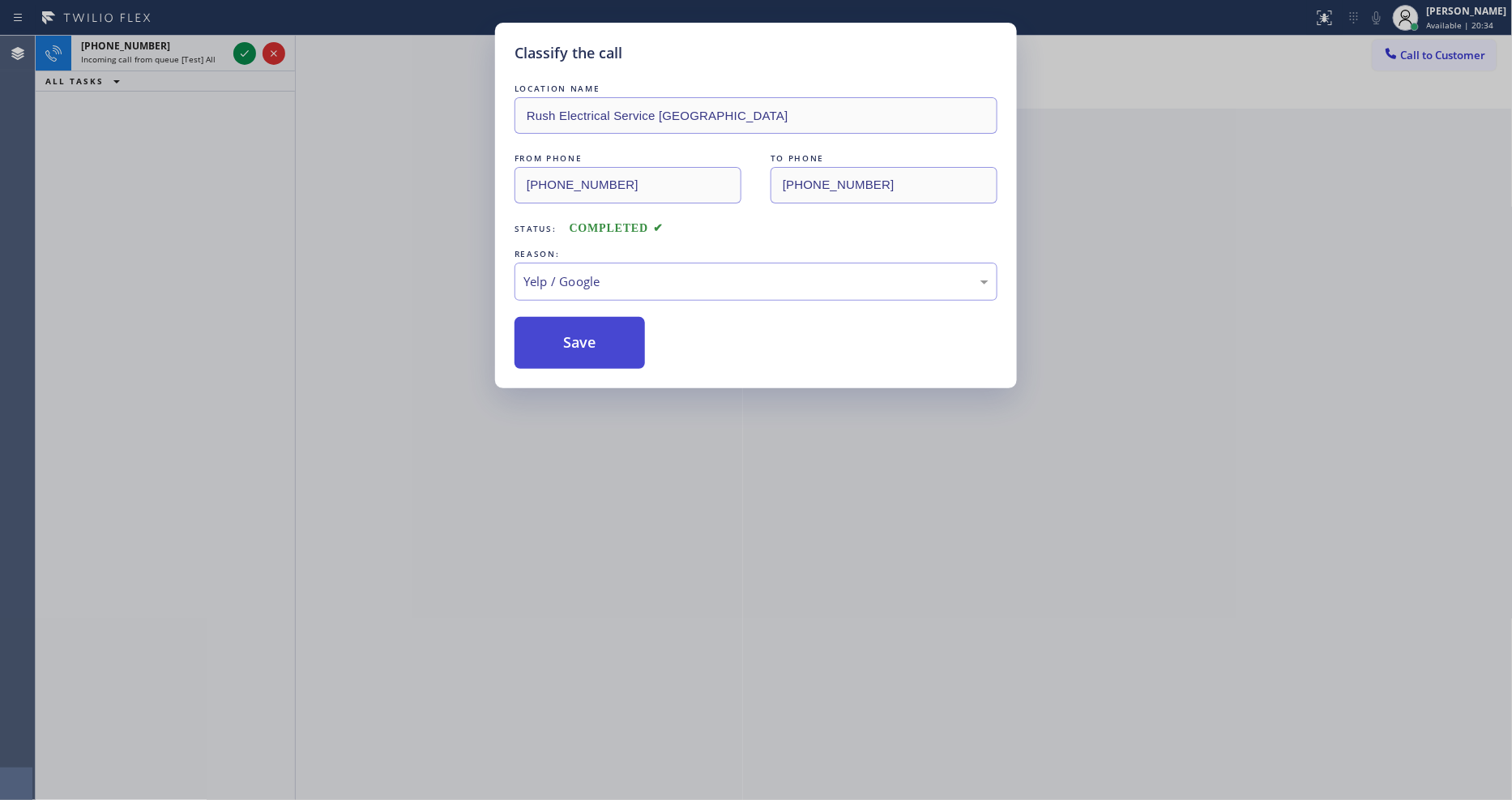
click at [580, 351] on button "Save" at bounding box center [579, 343] width 130 height 52
drag, startPoint x: 580, startPoint y: 351, endPoint x: 573, endPoint y: 154, distance: 197.1
click at [580, 350] on button "Save" at bounding box center [579, 343] width 130 height 52
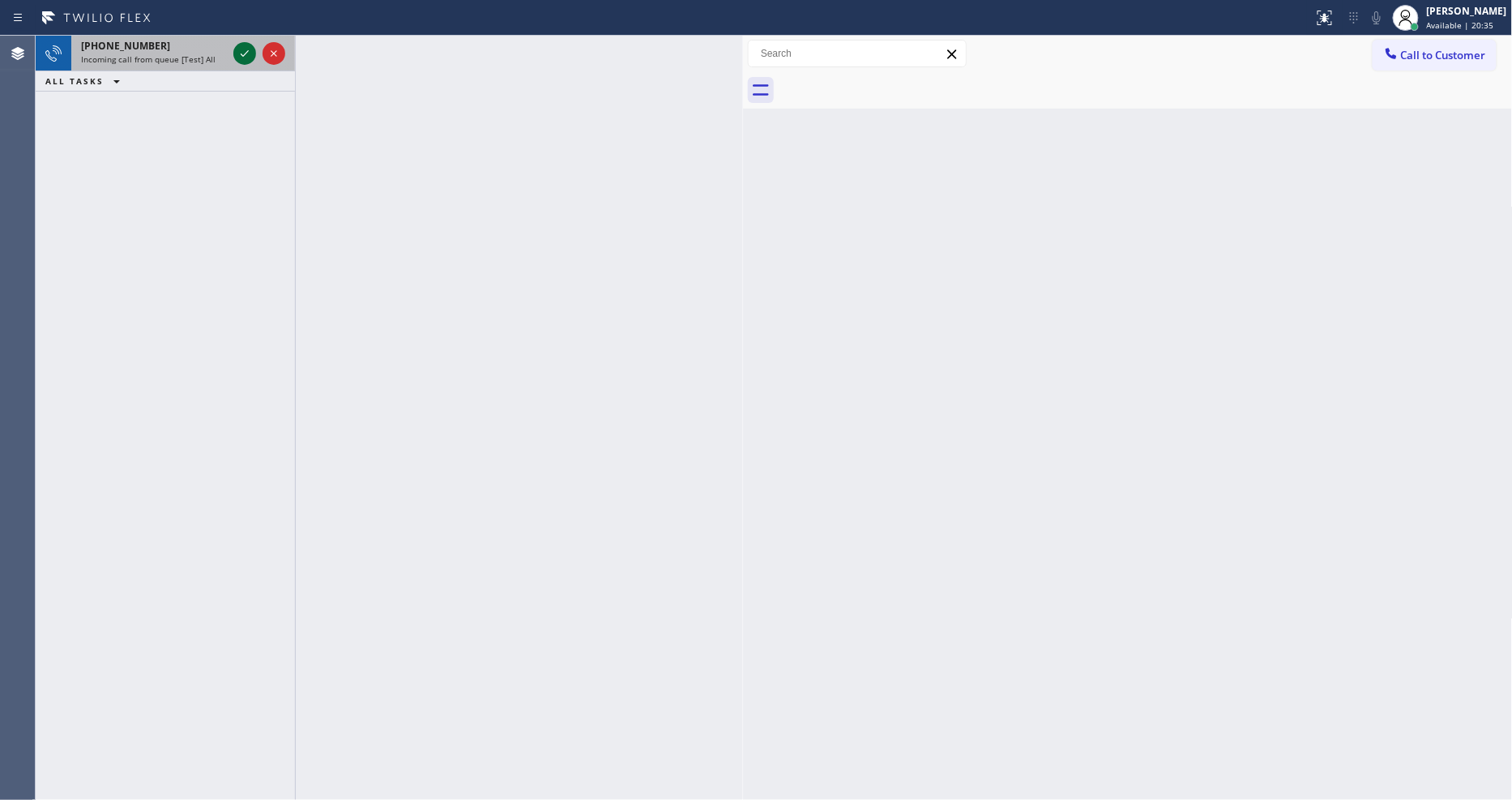
click at [244, 52] on icon at bounding box center [244, 53] width 19 height 19
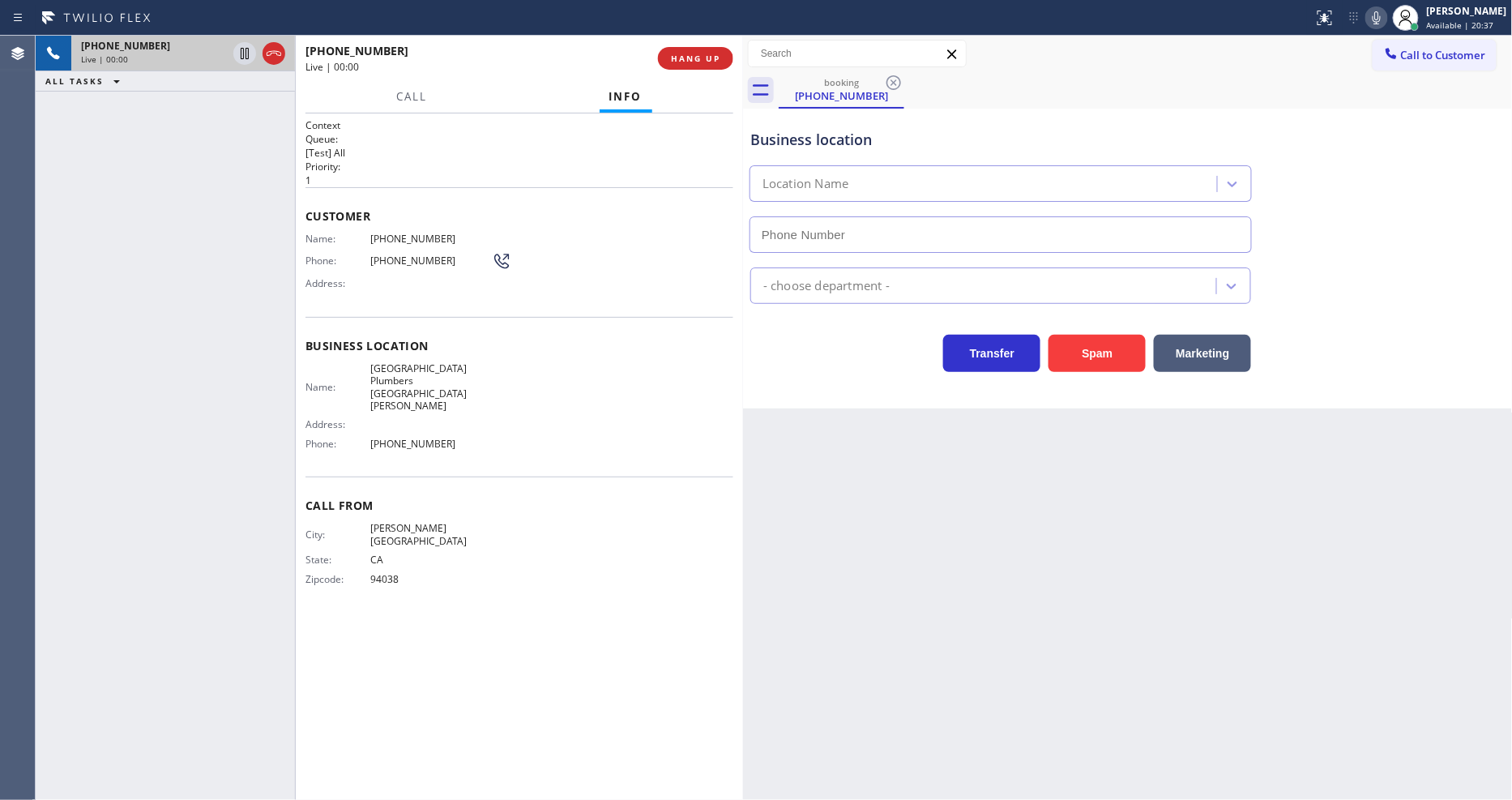
type input "(805) 399-6989"
click at [690, 65] on button "HANG UP" at bounding box center [696, 58] width 75 height 23
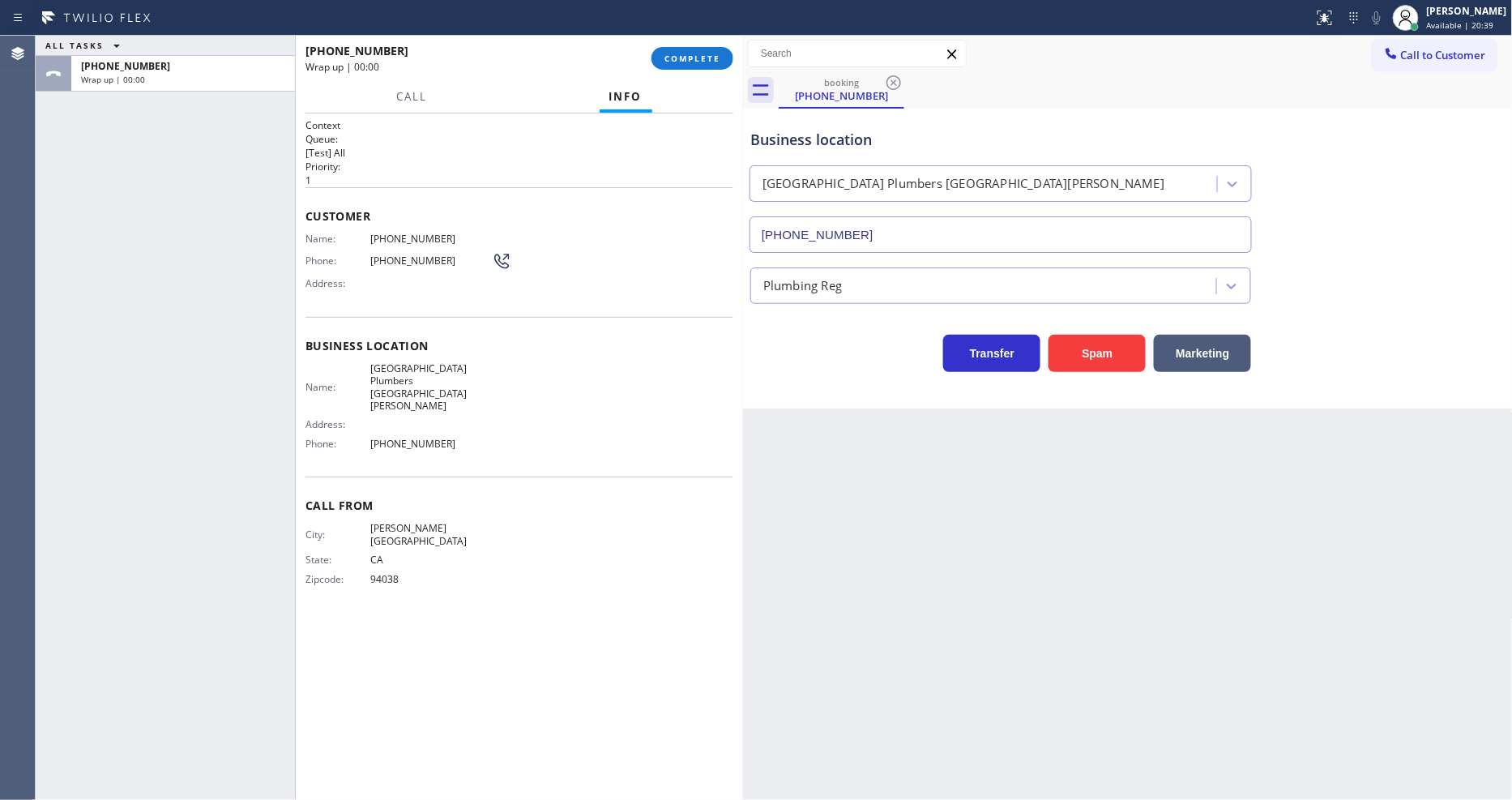
drag, startPoint x: 692, startPoint y: 62, endPoint x: 713, endPoint y: 78, distance: 26.4
click at [692, 62] on span "COMPLETE" at bounding box center [692, 58] width 56 height 11
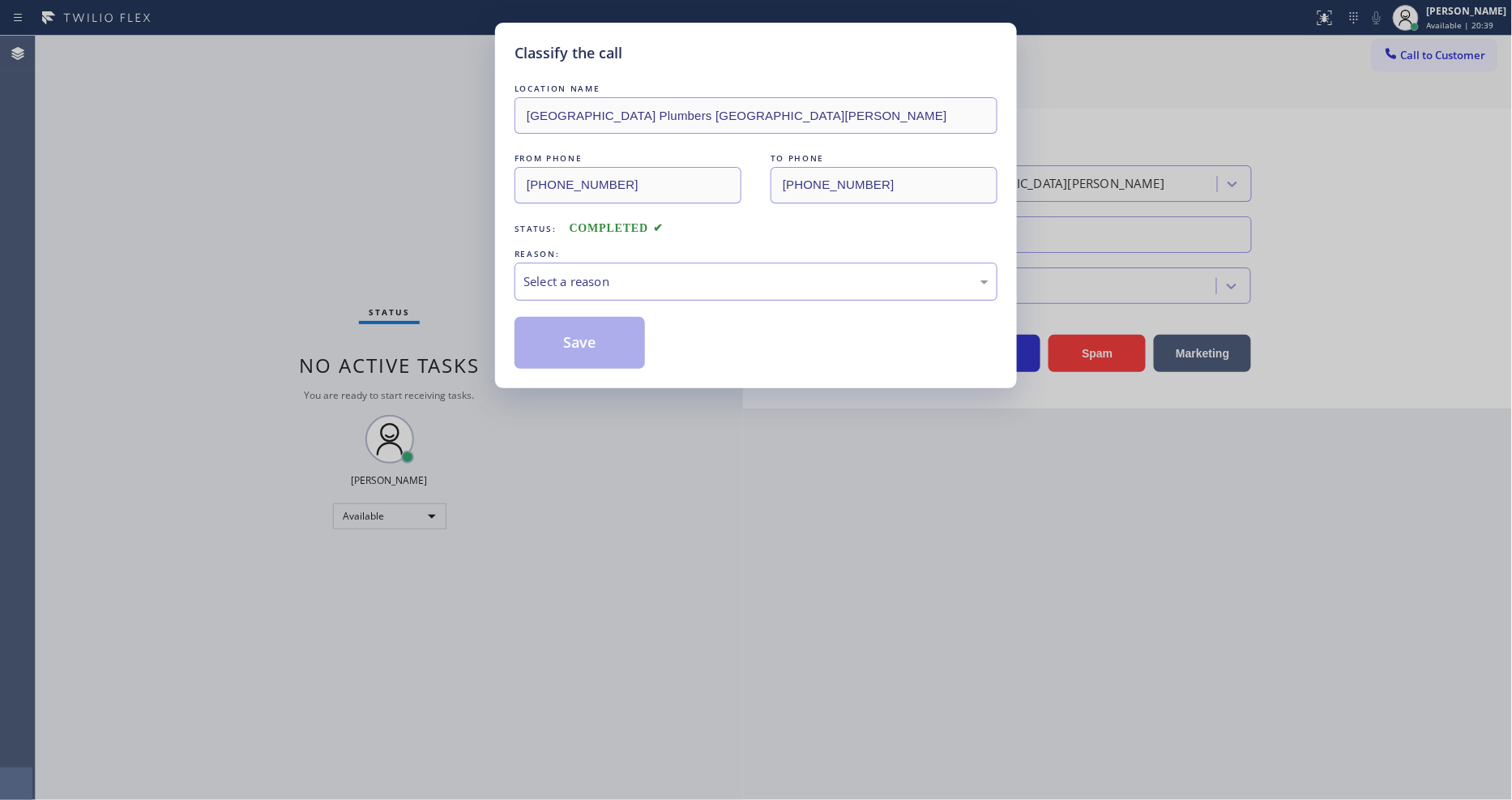
click at [592, 278] on div "Select a reason" at bounding box center [755, 281] width 465 height 18
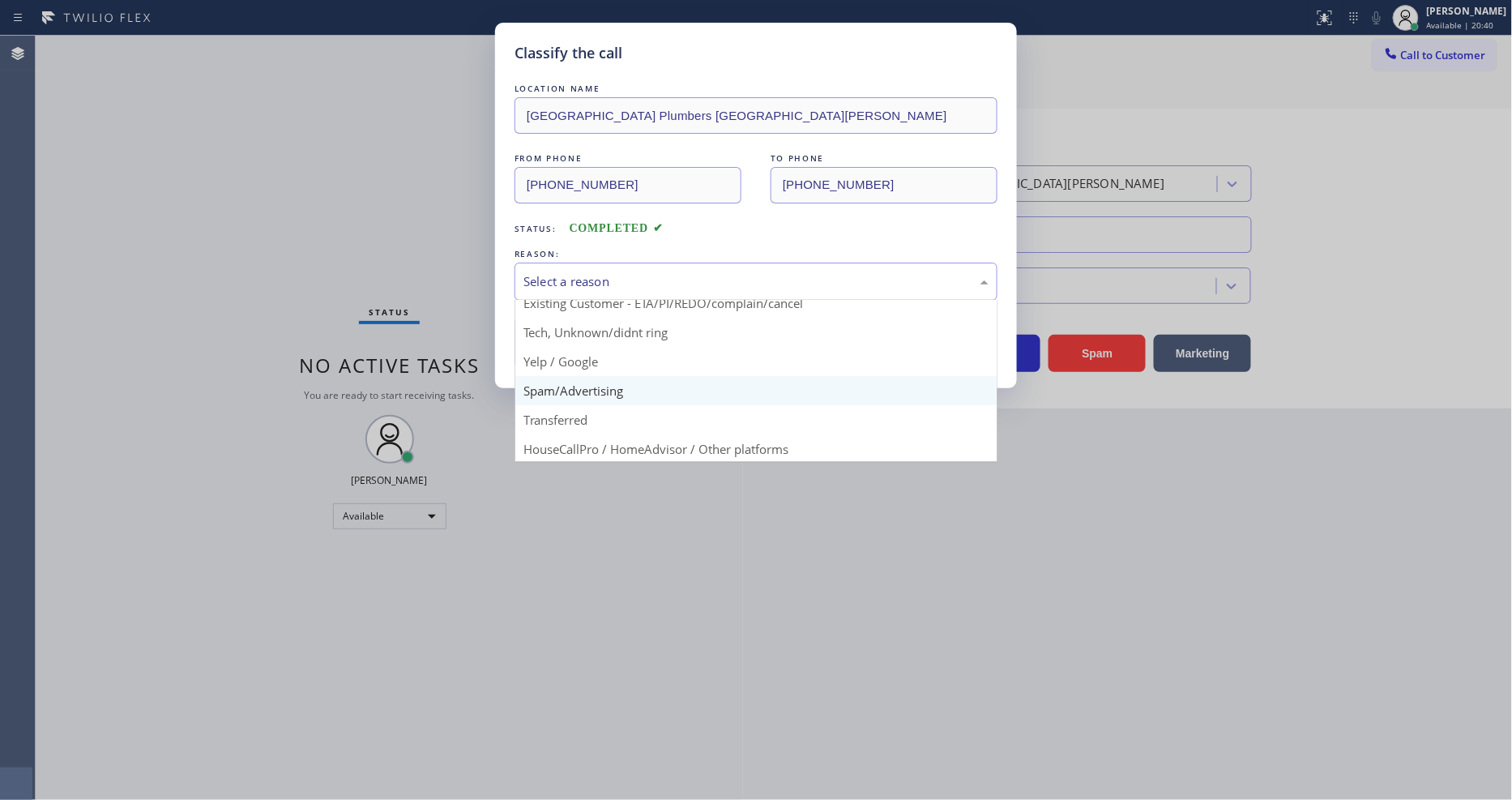
scroll to position [102, 0]
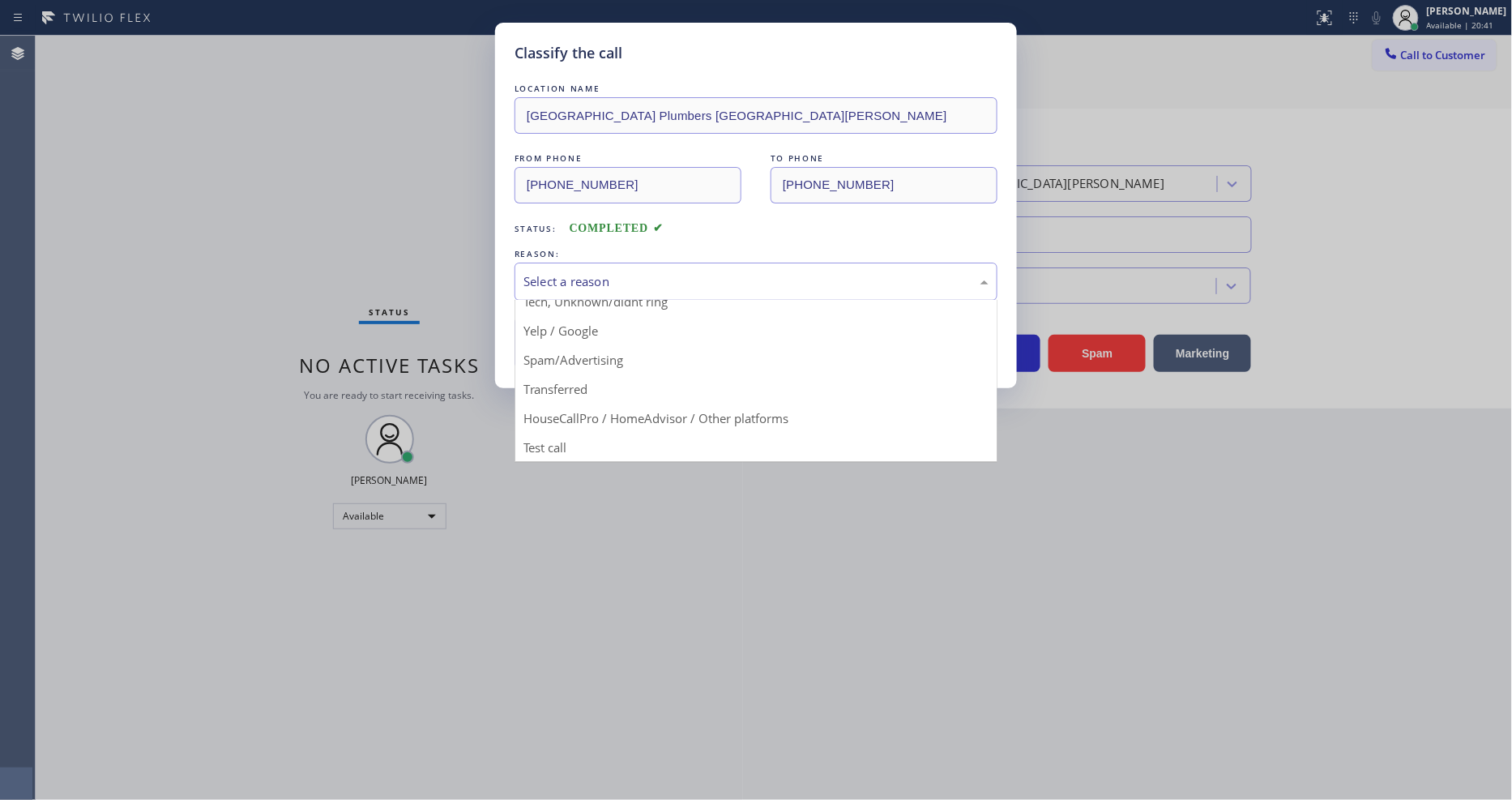
drag, startPoint x: 574, startPoint y: 441, endPoint x: 573, endPoint y: 367, distance: 74.0
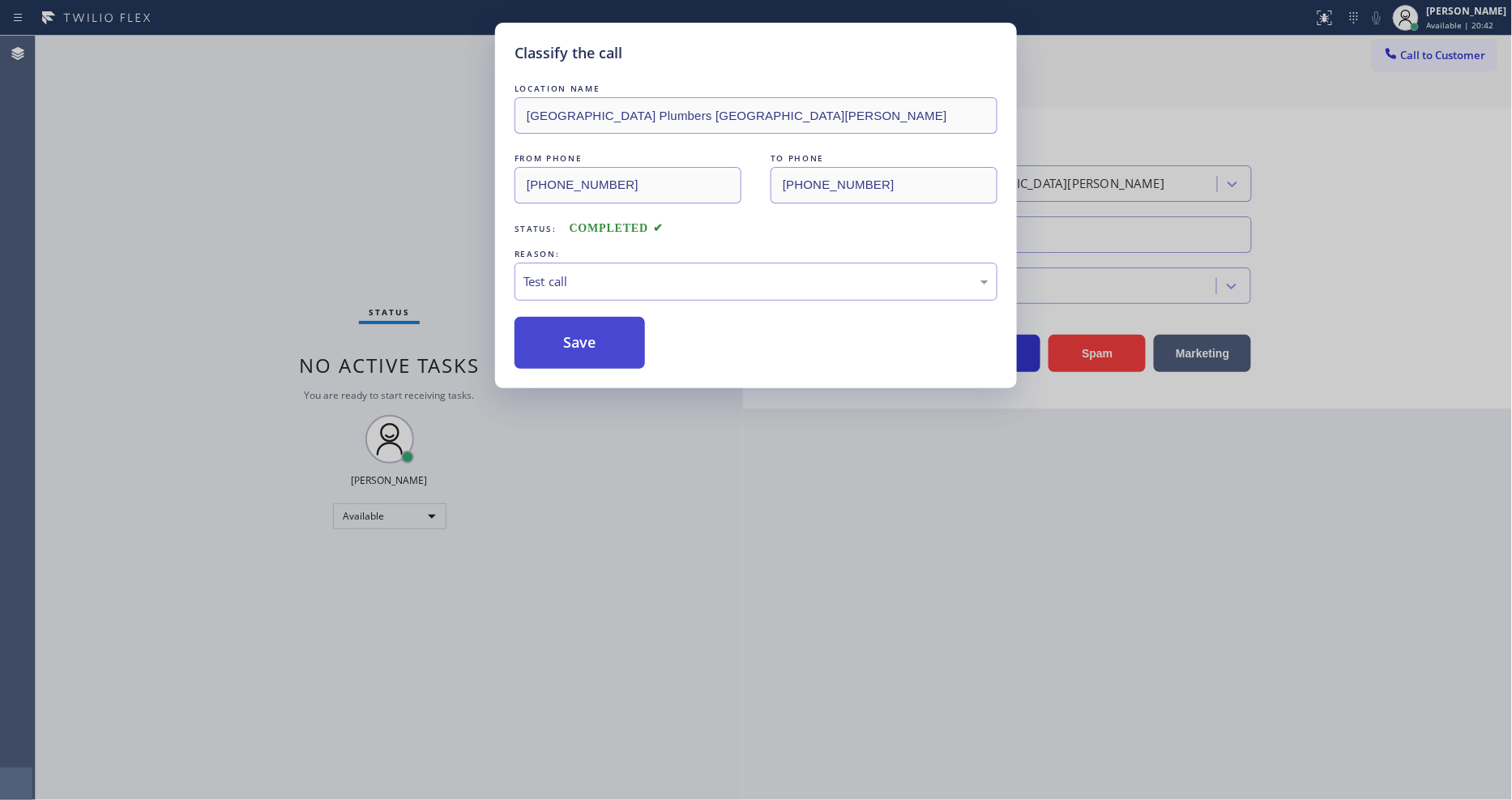
click at [574, 353] on button "Save" at bounding box center [579, 343] width 130 height 52
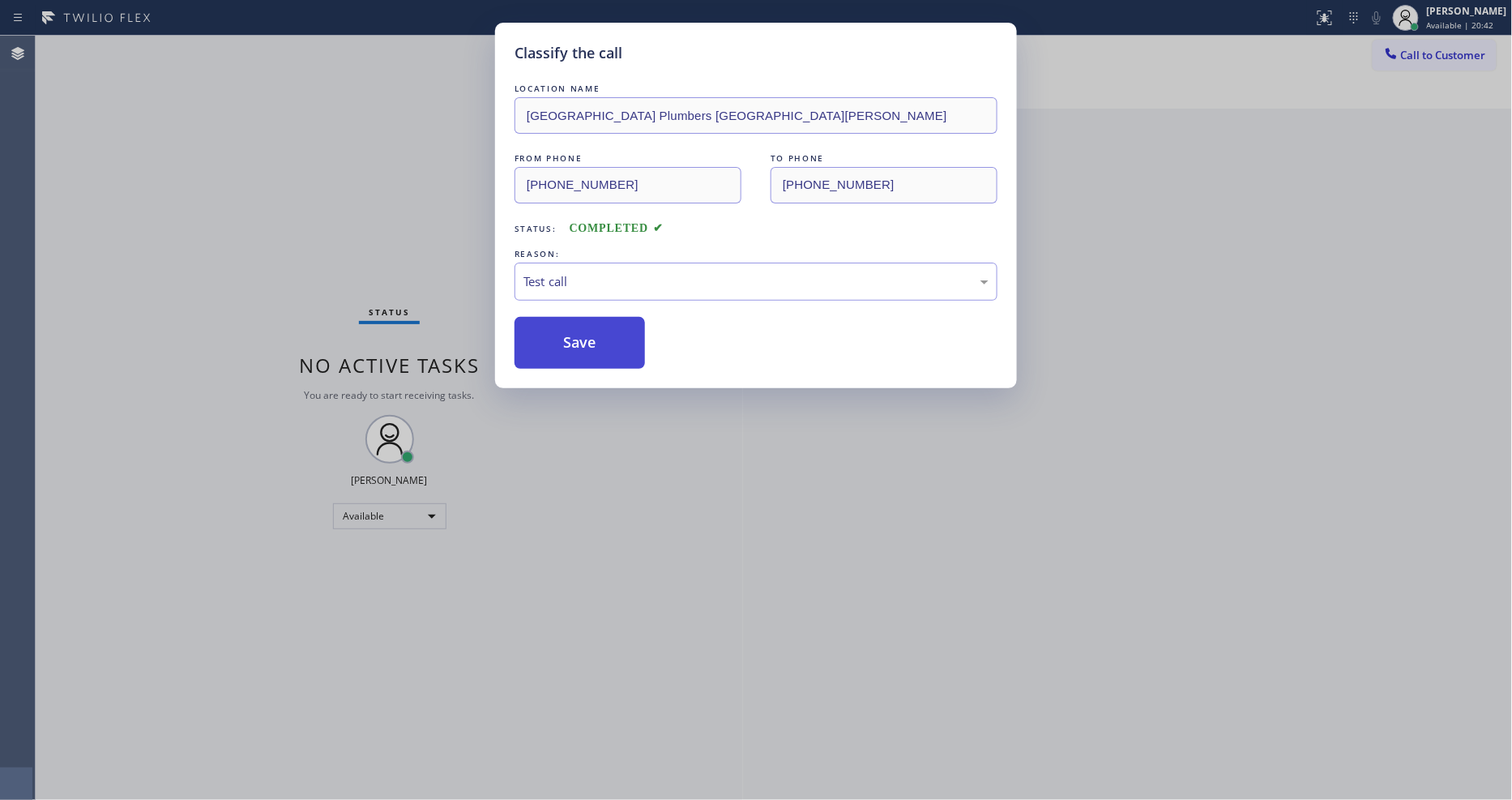
click at [574, 353] on button "Save" at bounding box center [579, 343] width 130 height 52
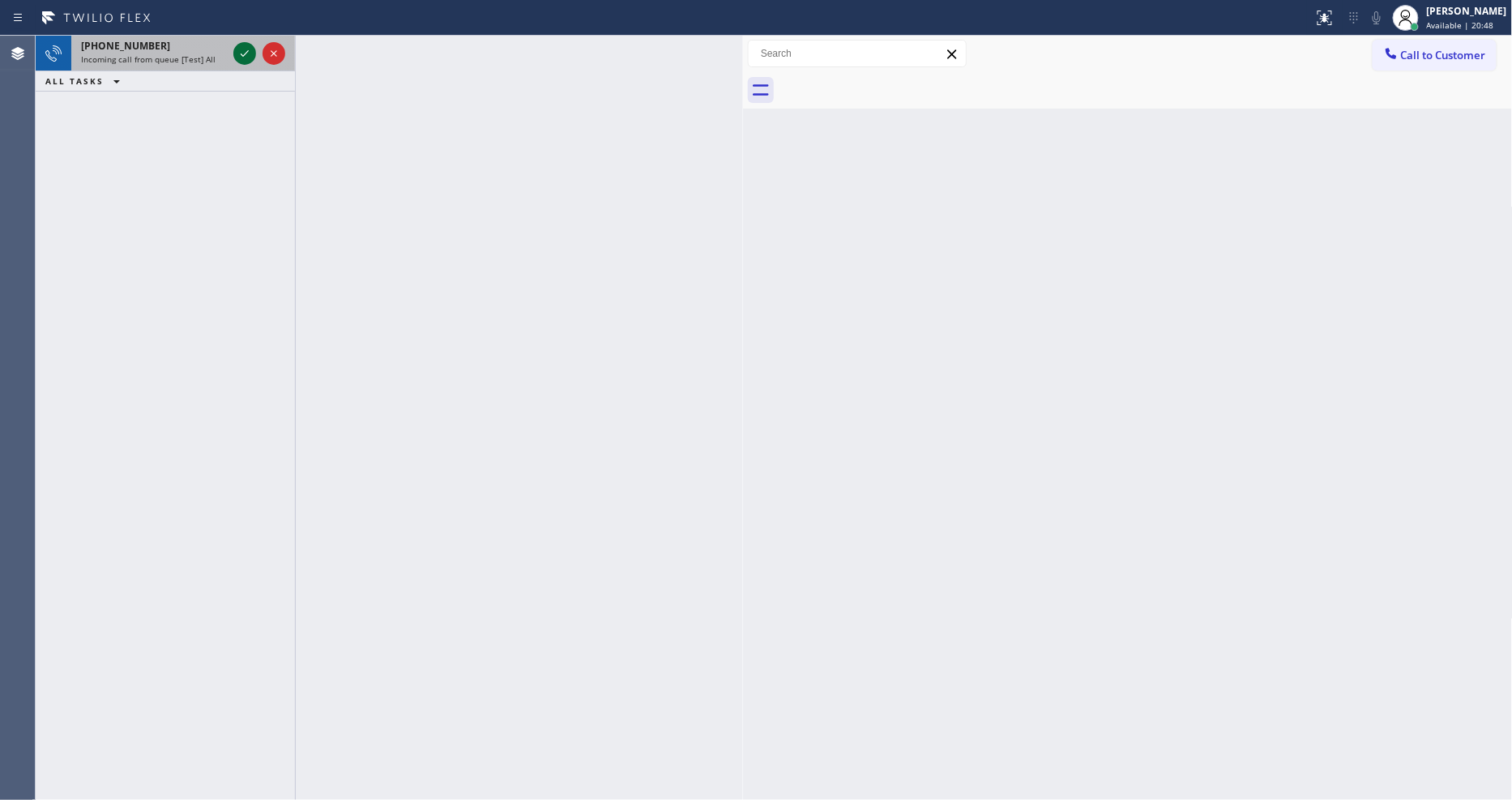
click at [247, 51] on icon at bounding box center [244, 53] width 19 height 19
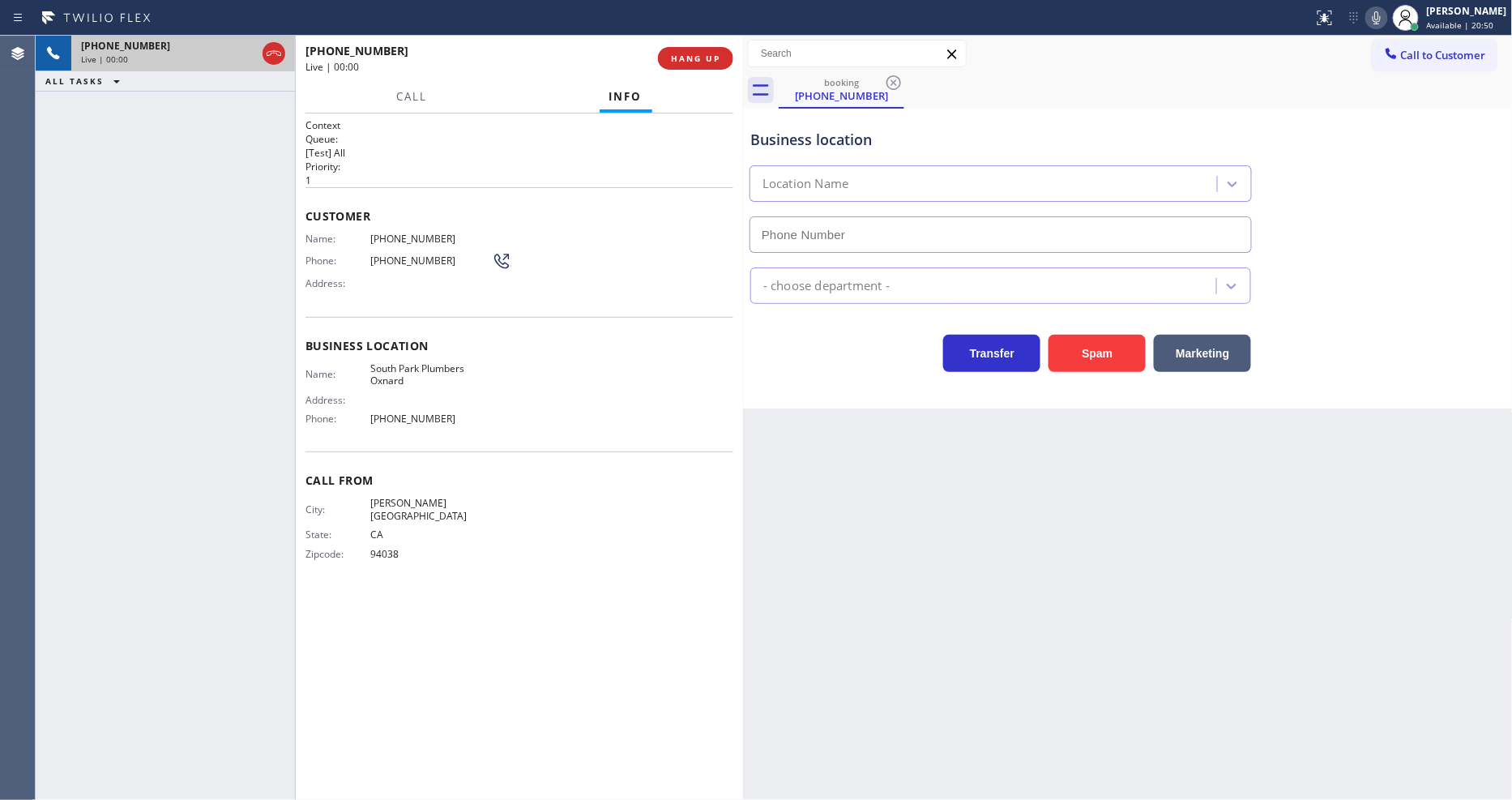
type input "(805) 350-7330"
click at [671, 60] on span "HANG UP" at bounding box center [696, 58] width 49 height 11
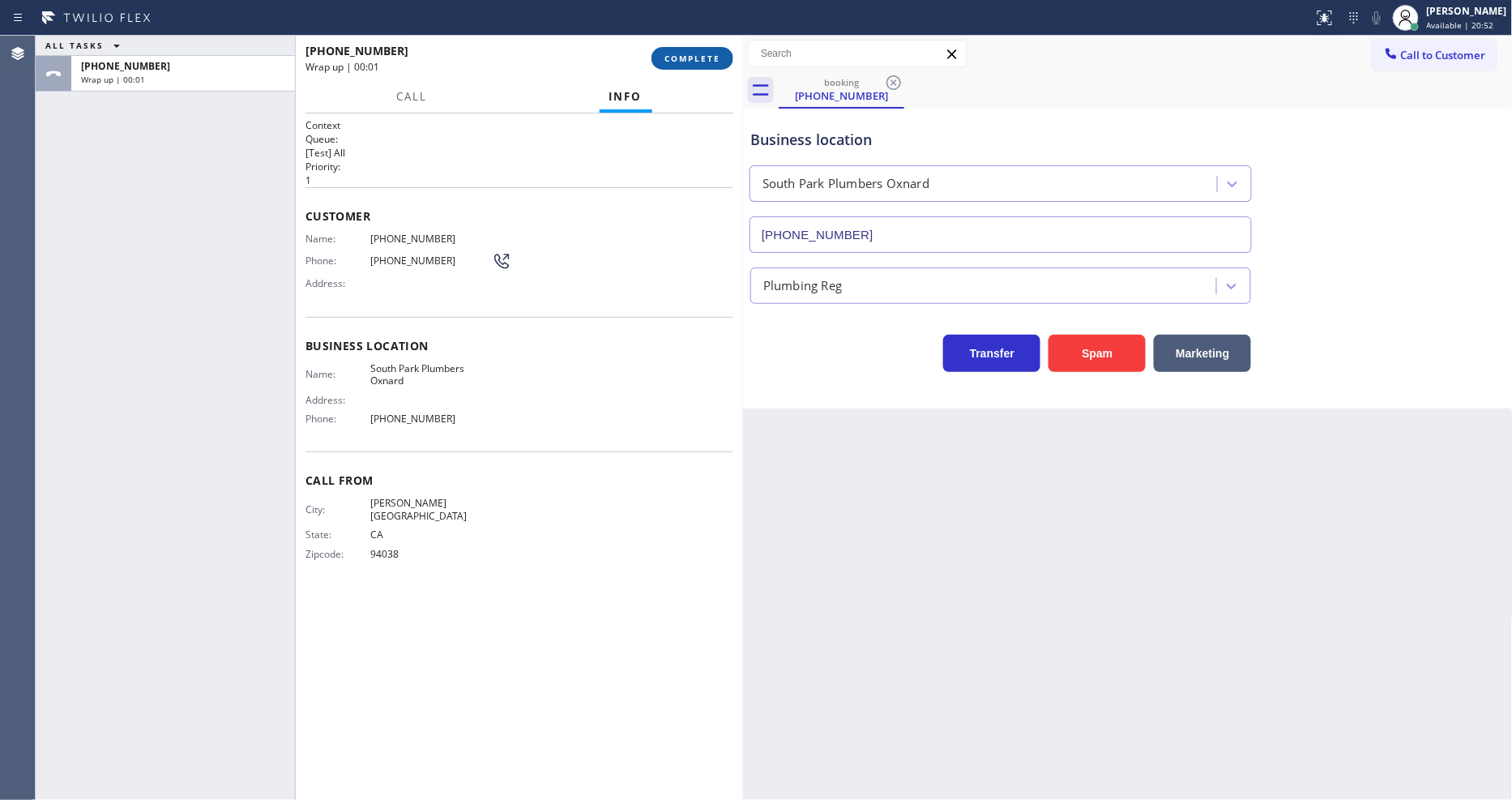
click at [673, 51] on button "COMPLETE" at bounding box center [692, 58] width 82 height 23
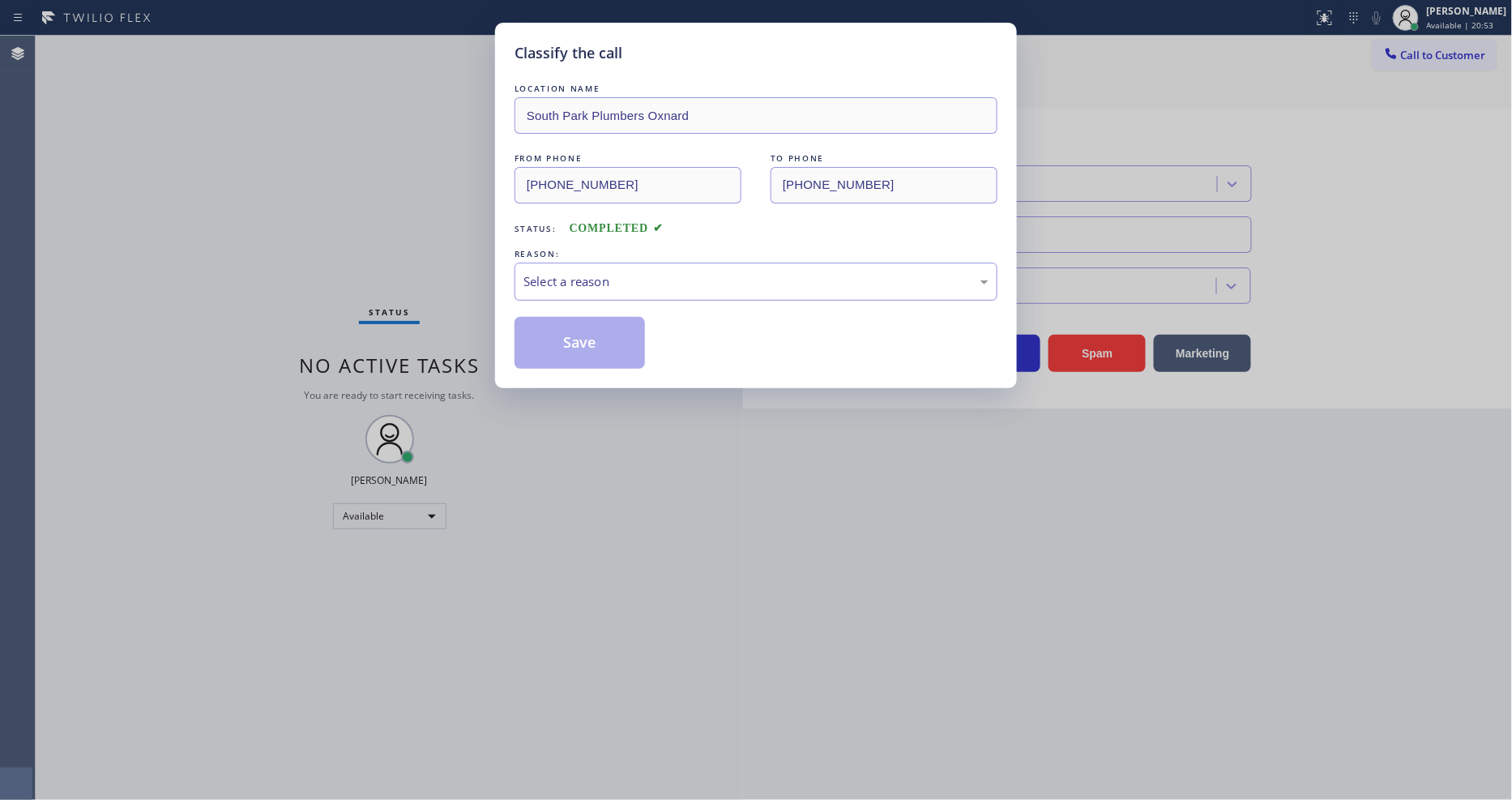
drag, startPoint x: 639, startPoint y: 268, endPoint x: 630, endPoint y: 289, distance: 22.8
click at [637, 272] on div "Select a reason" at bounding box center [755, 281] width 465 height 18
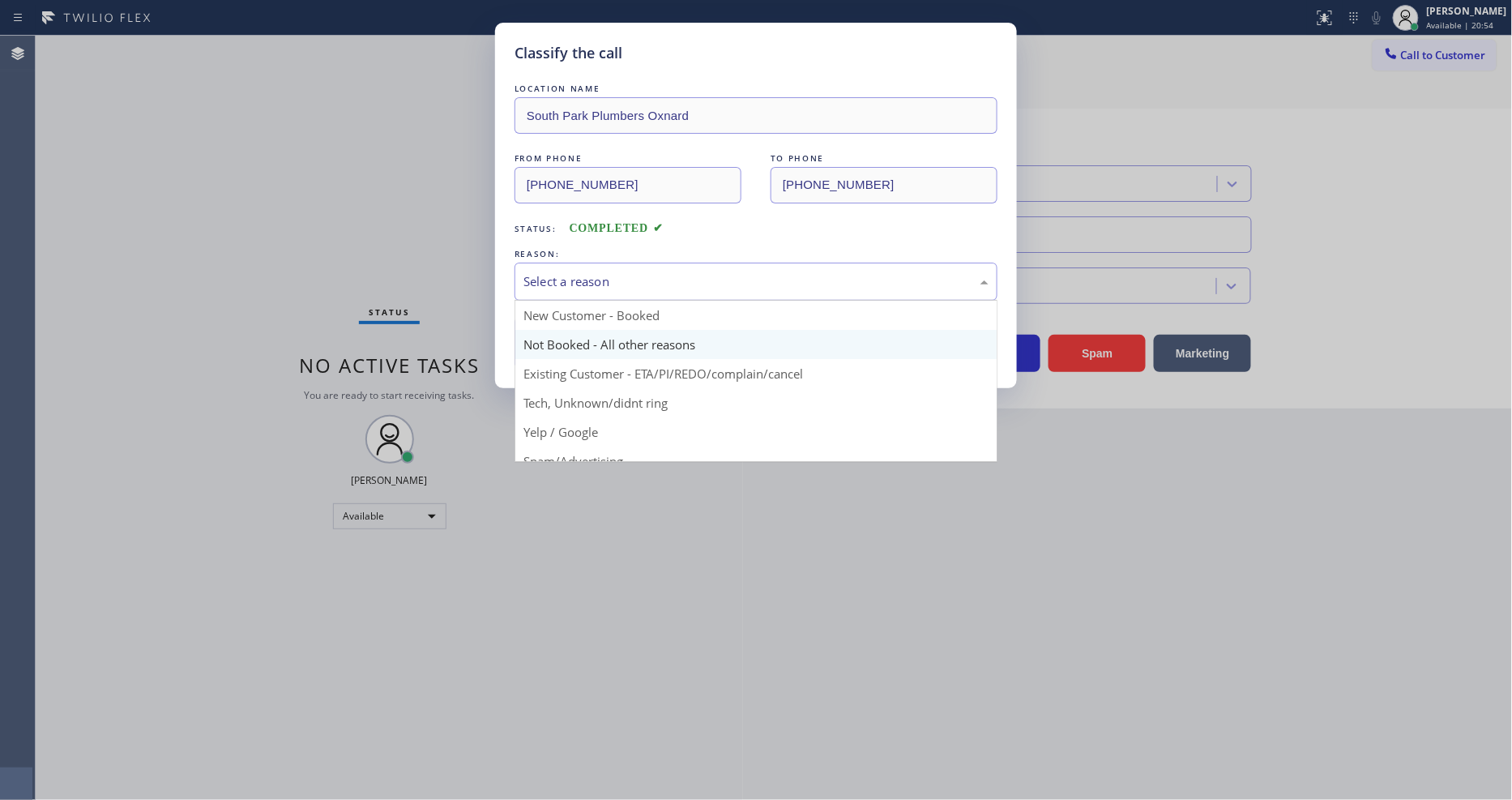
scroll to position [102, 0]
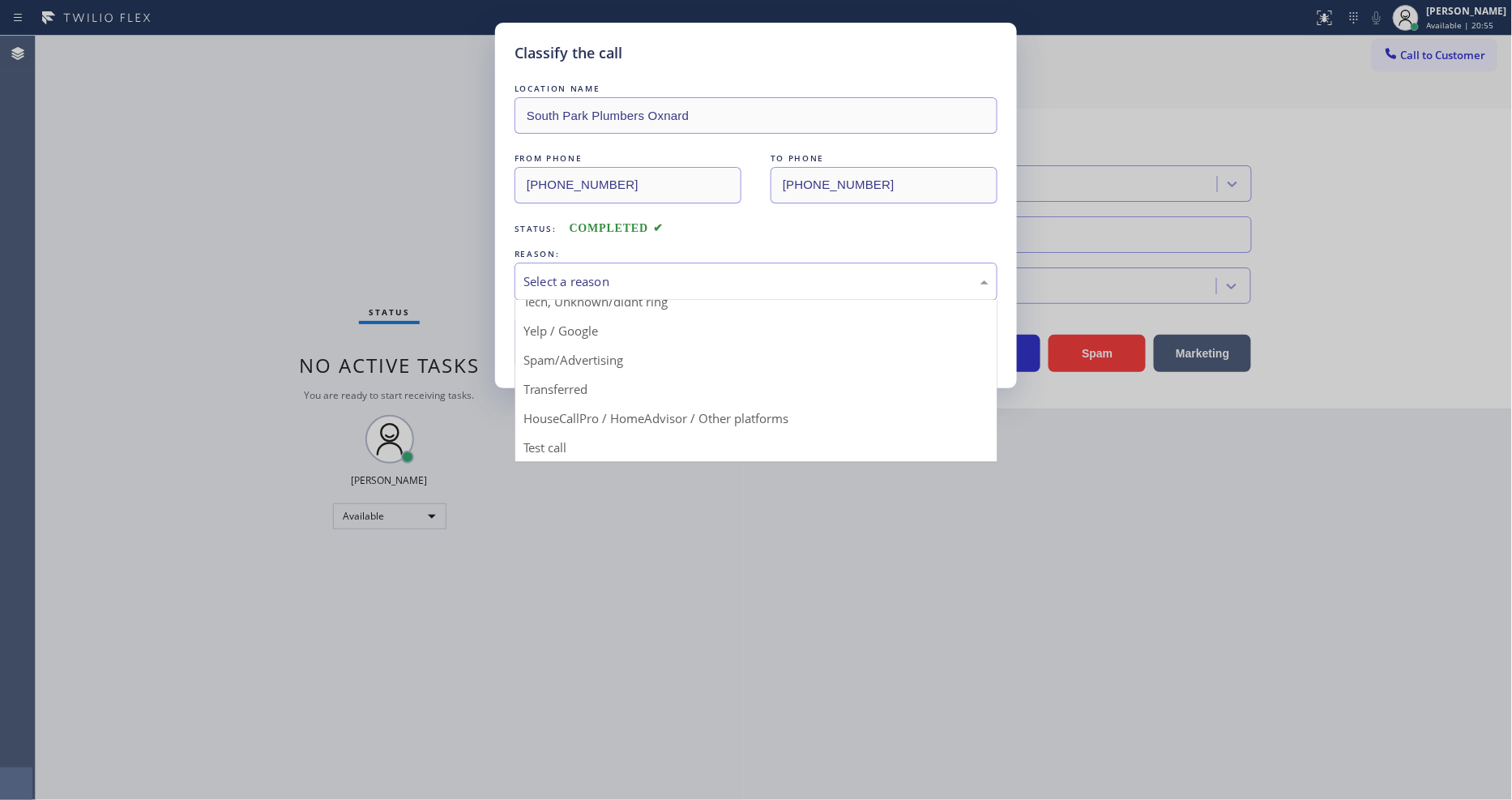
drag, startPoint x: 599, startPoint y: 434, endPoint x: 586, endPoint y: 360, distance: 75.1
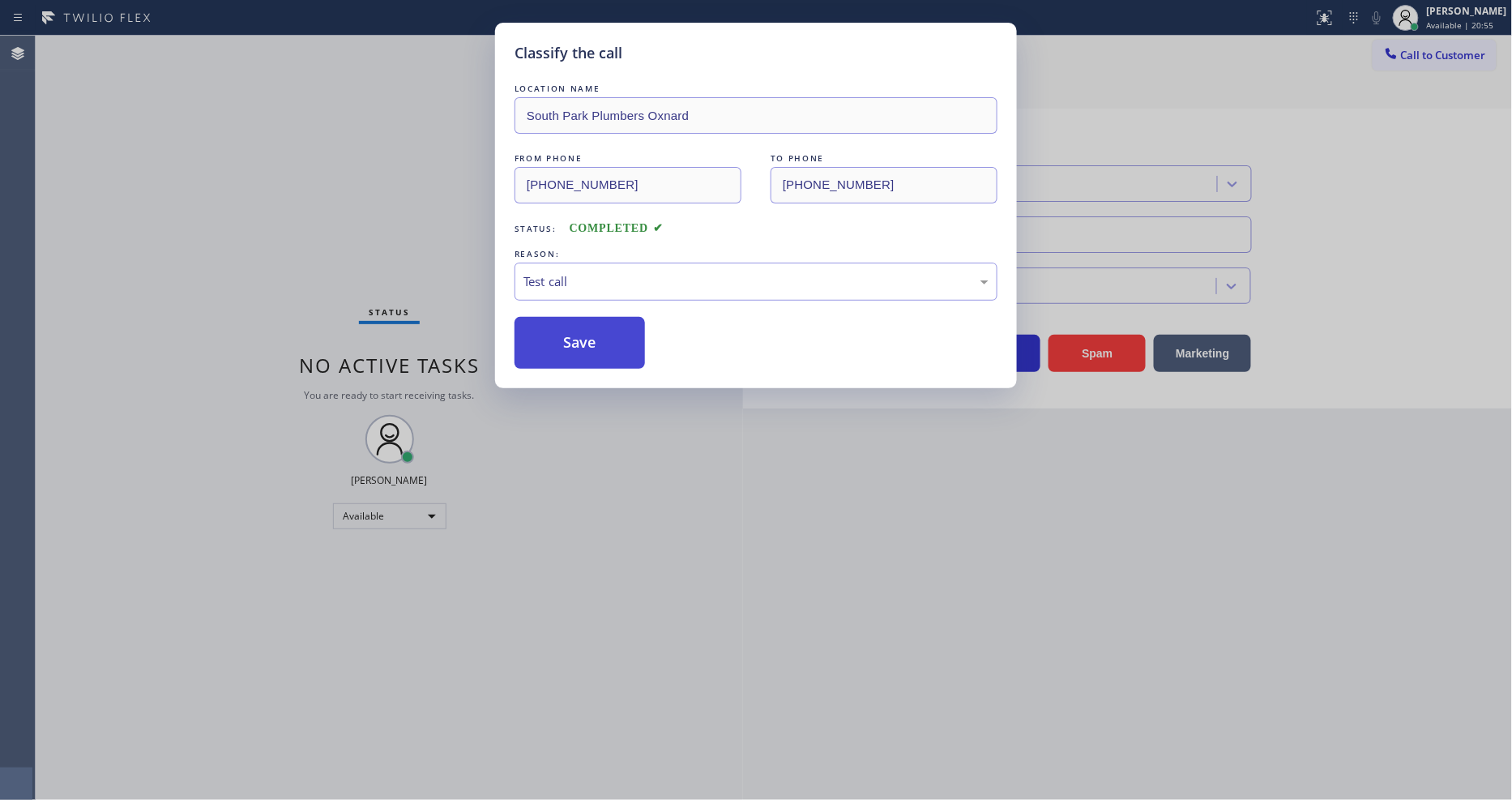
click at [586, 353] on button "Save" at bounding box center [579, 343] width 130 height 52
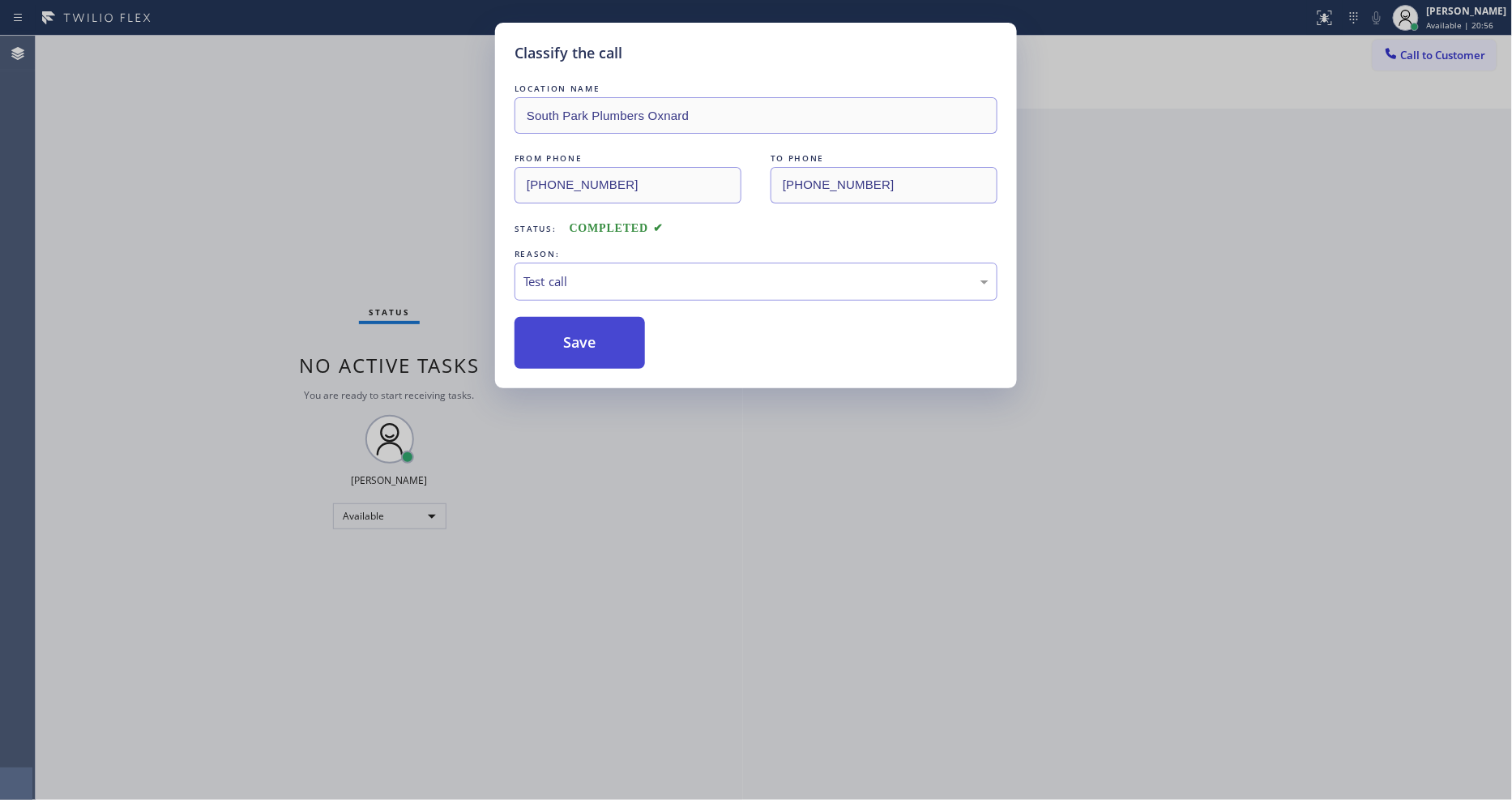
click at [586, 353] on button "Save" at bounding box center [579, 343] width 130 height 52
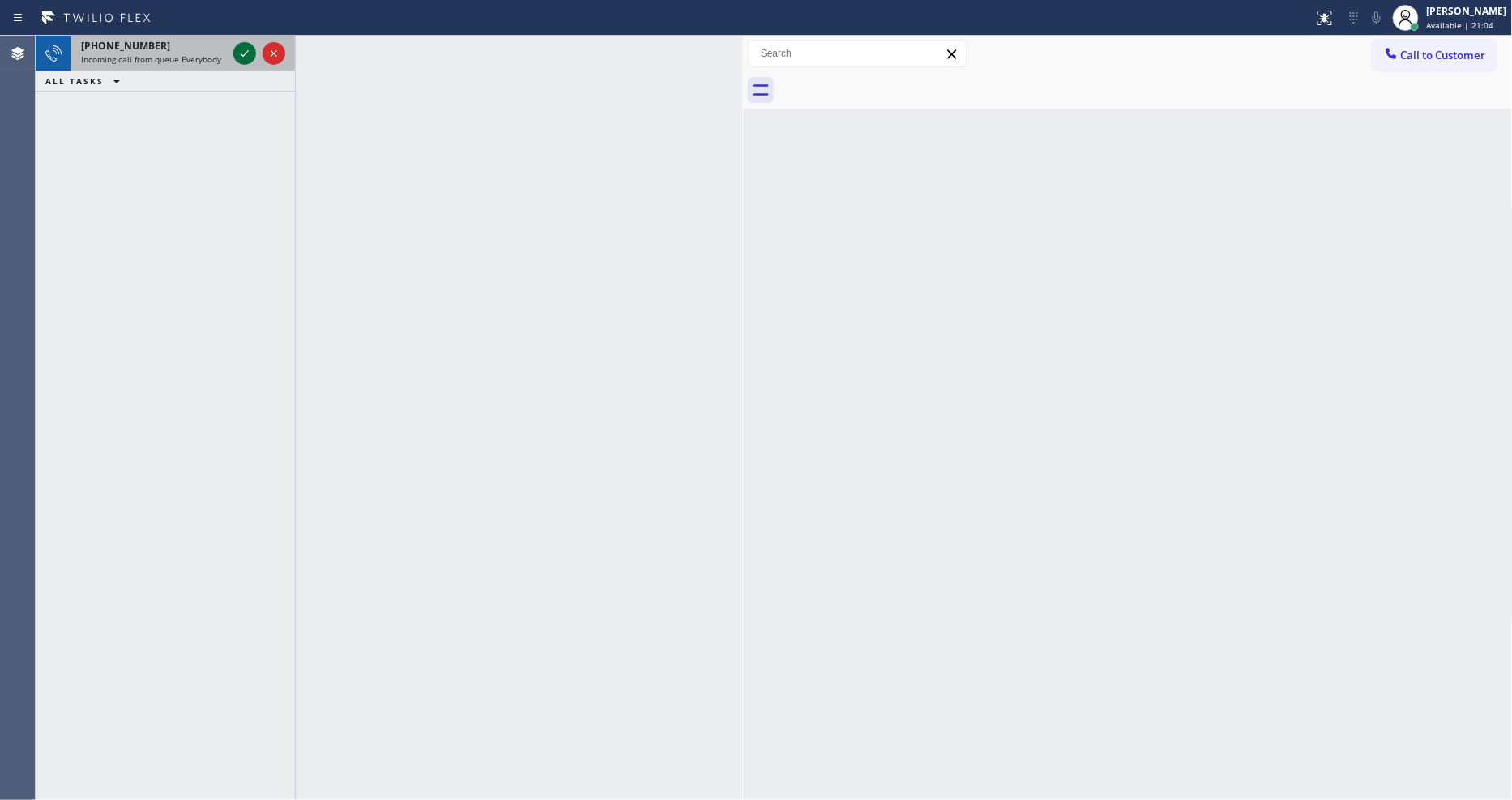
click at [246, 53] on icon at bounding box center [244, 53] width 19 height 19
click at [240, 55] on icon at bounding box center [244, 53] width 19 height 19
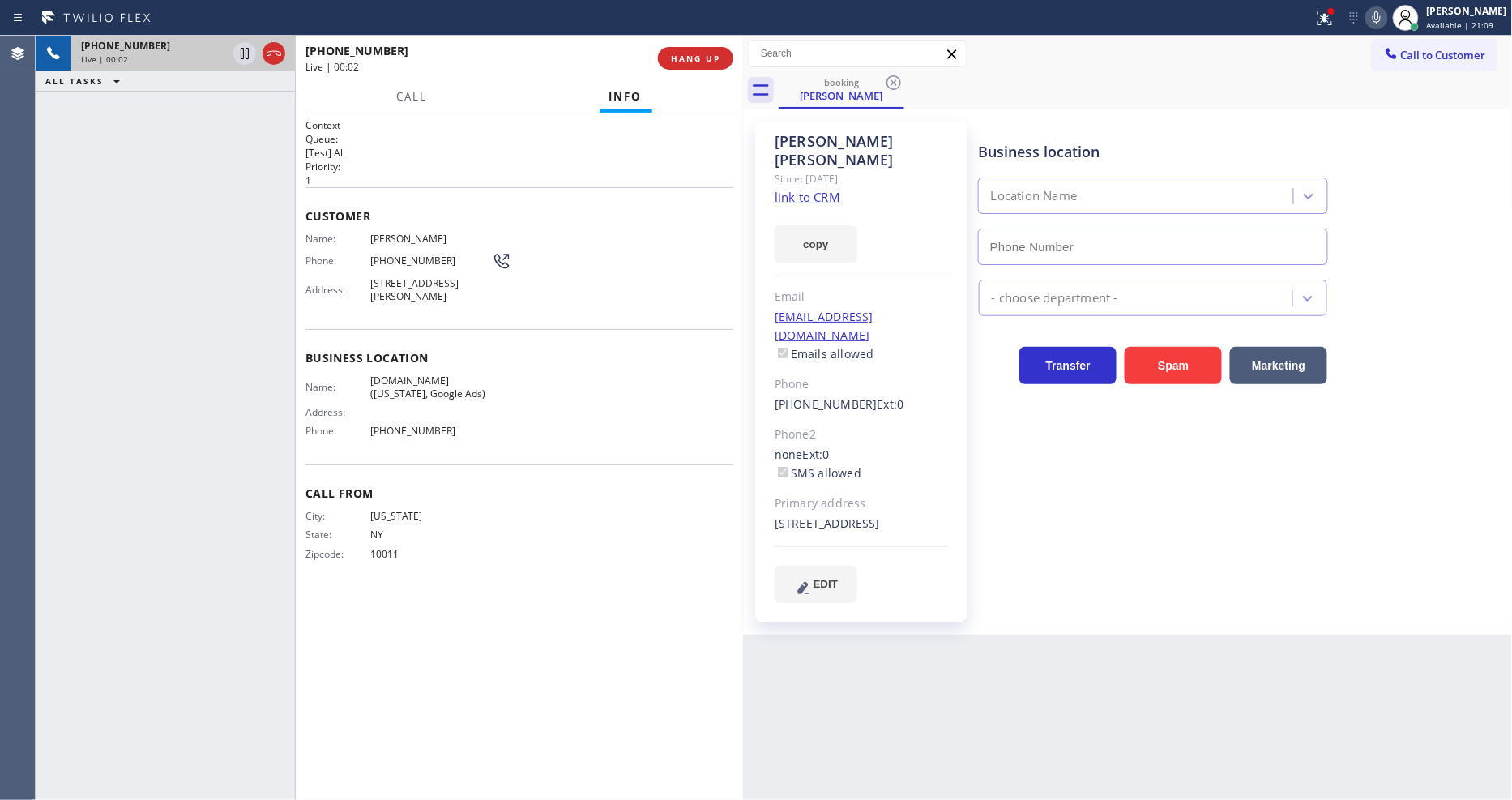
type input "(929) 374-2651"
click at [794, 189] on link "link to CRM" at bounding box center [807, 197] width 66 height 16
drag, startPoint x: 527, startPoint y: 778, endPoint x: 523, endPoint y: 792, distance: 14.6
click at [527, 787] on div "Context Queue: [Test] All Priority: 1 Customer Name: Wilma Valenzuela Phone: (2…" at bounding box center [519, 456] width 428 height 676
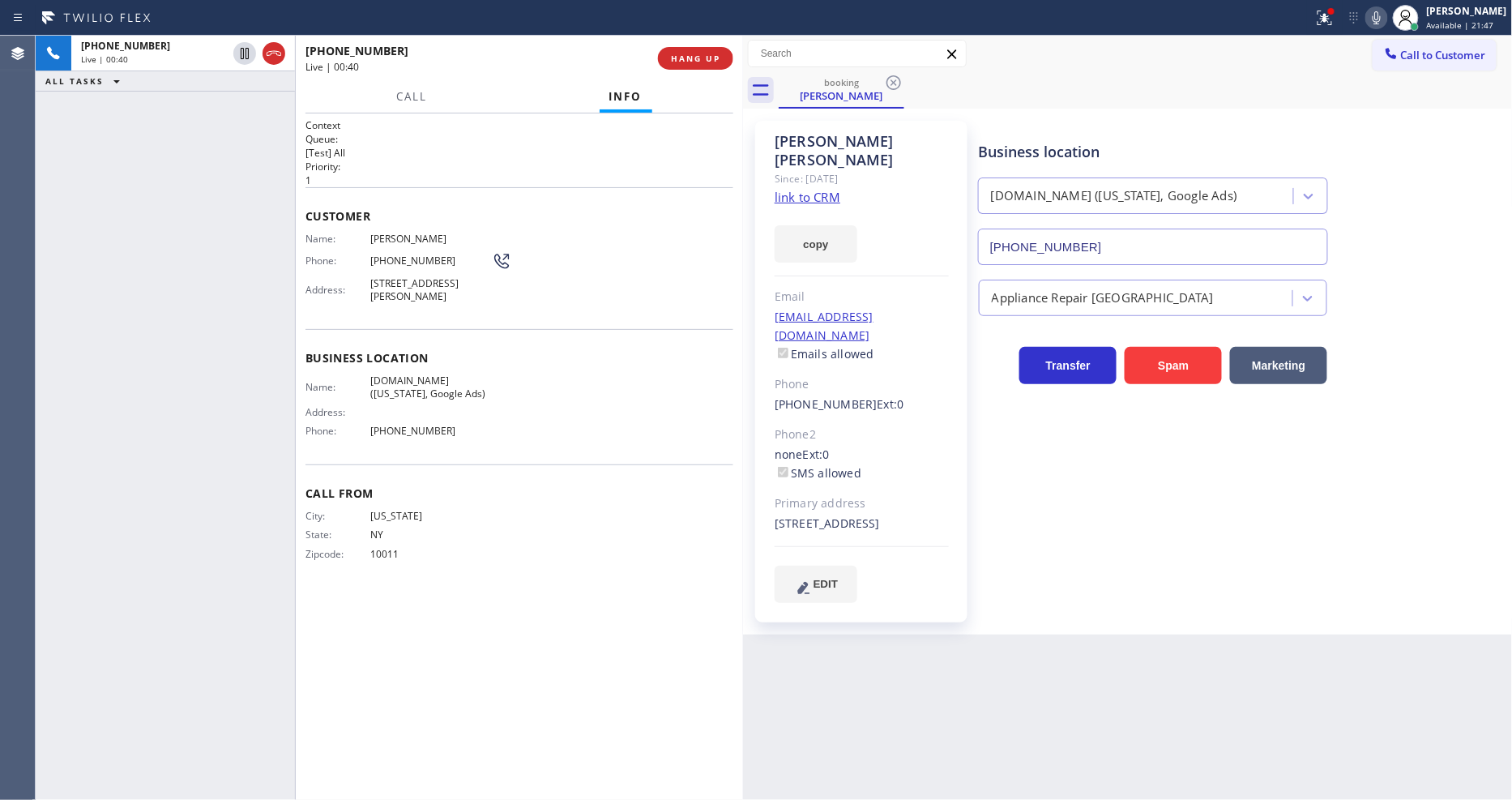
drag, startPoint x: 239, startPoint y: 52, endPoint x: 491, endPoint y: 49, distance: 252.0
click at [239, 52] on icon at bounding box center [244, 53] width 19 height 19
click at [1386, 15] on icon at bounding box center [1375, 17] width 19 height 19
click at [702, 60] on span "HANG UP" at bounding box center [696, 58] width 49 height 11
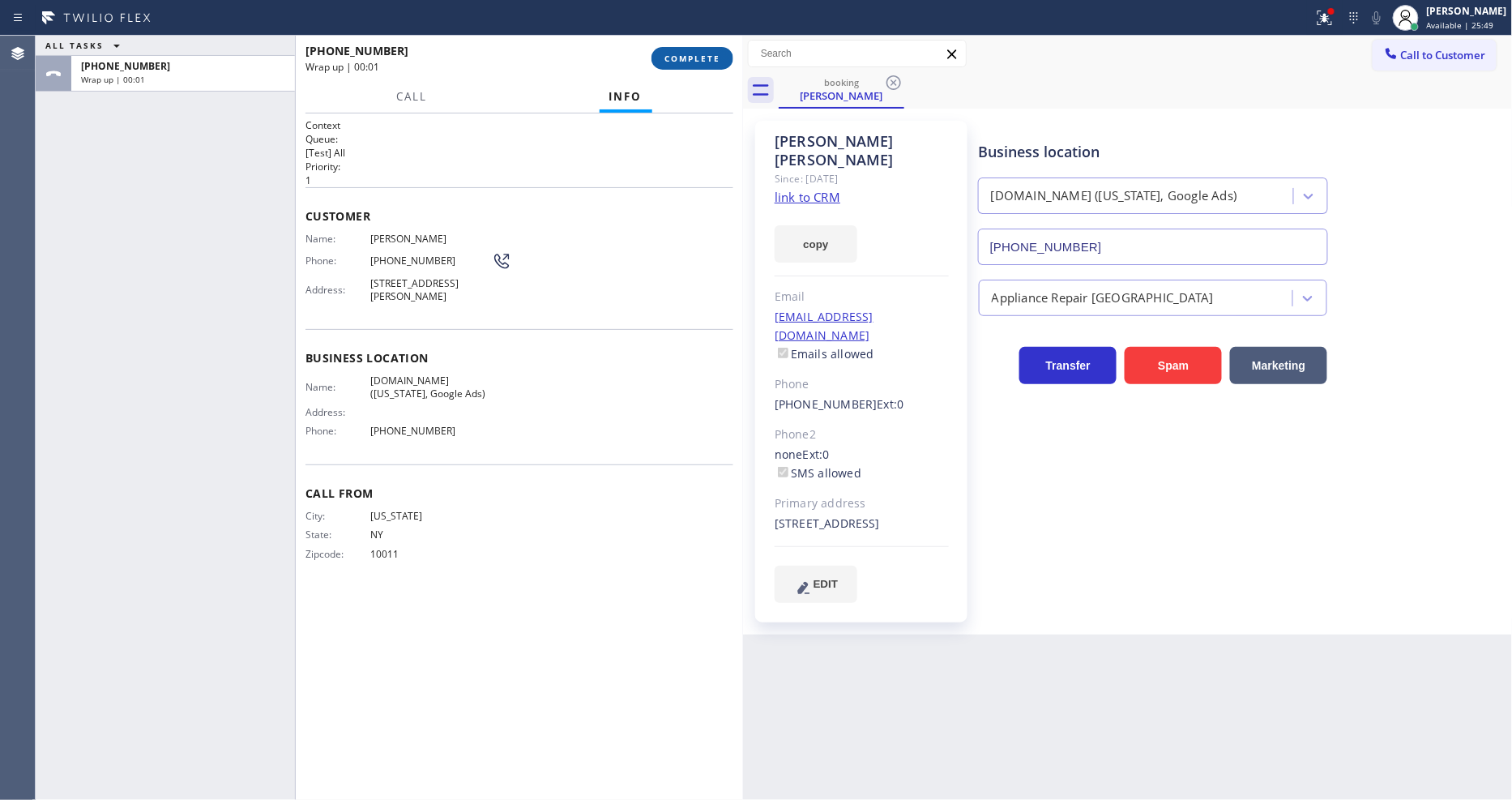
click at [702, 60] on span "COMPLETE" at bounding box center [692, 58] width 56 height 11
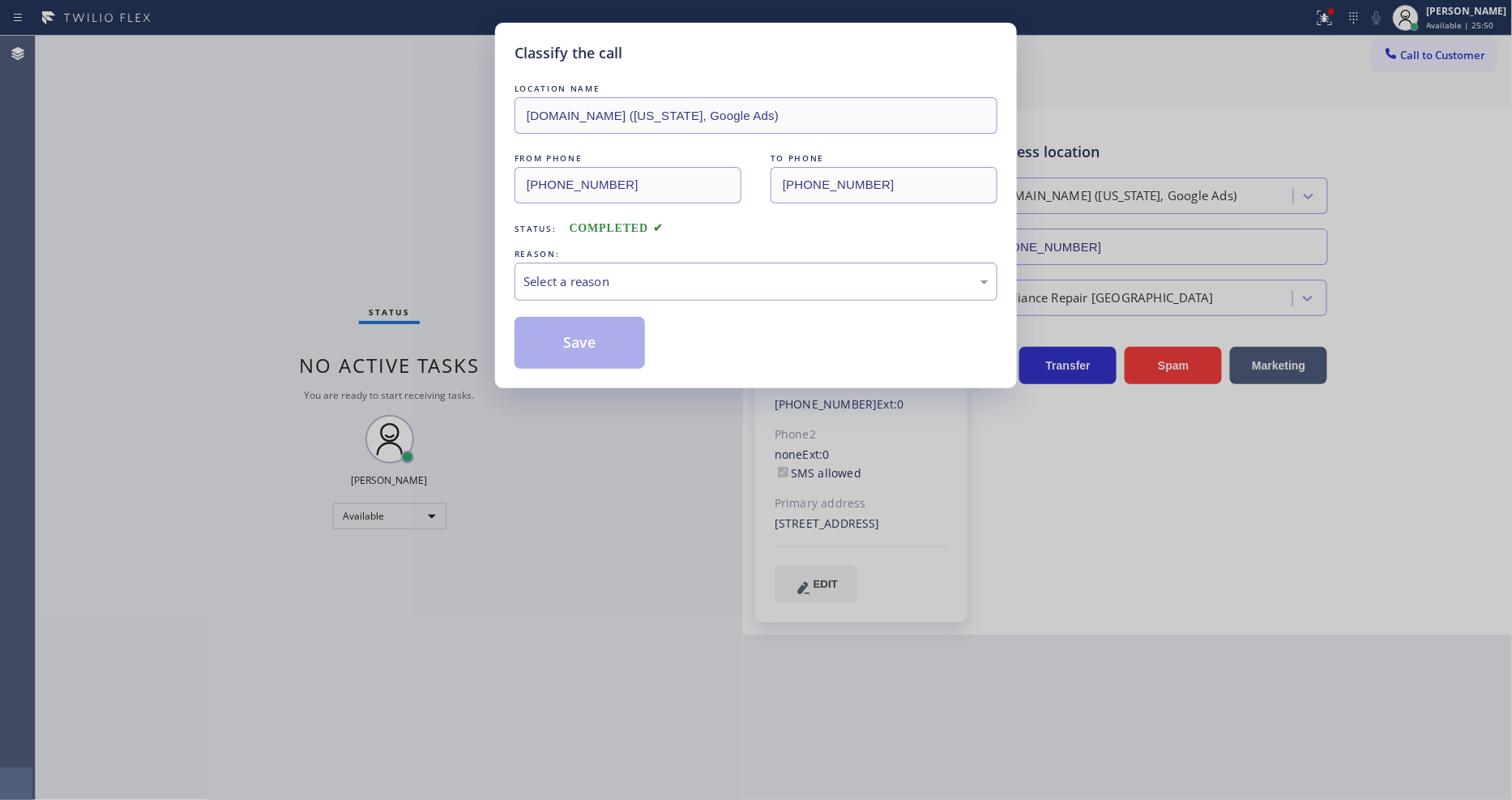
click at [594, 280] on div "Select a reason" at bounding box center [755, 281] width 465 height 18
click at [580, 321] on button "Save" at bounding box center [579, 343] width 130 height 52
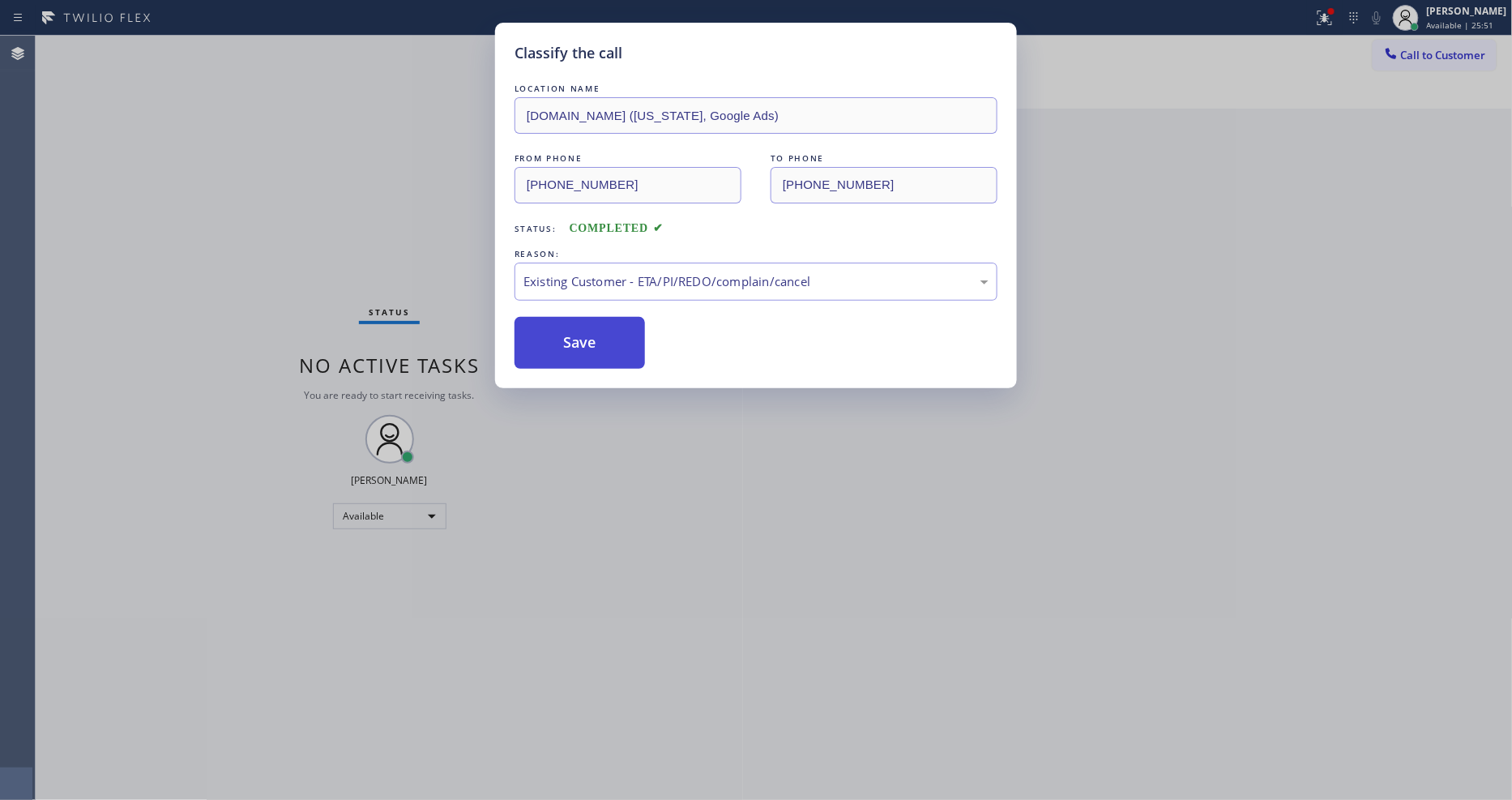
click at [580, 321] on button "Save" at bounding box center [579, 343] width 130 height 52
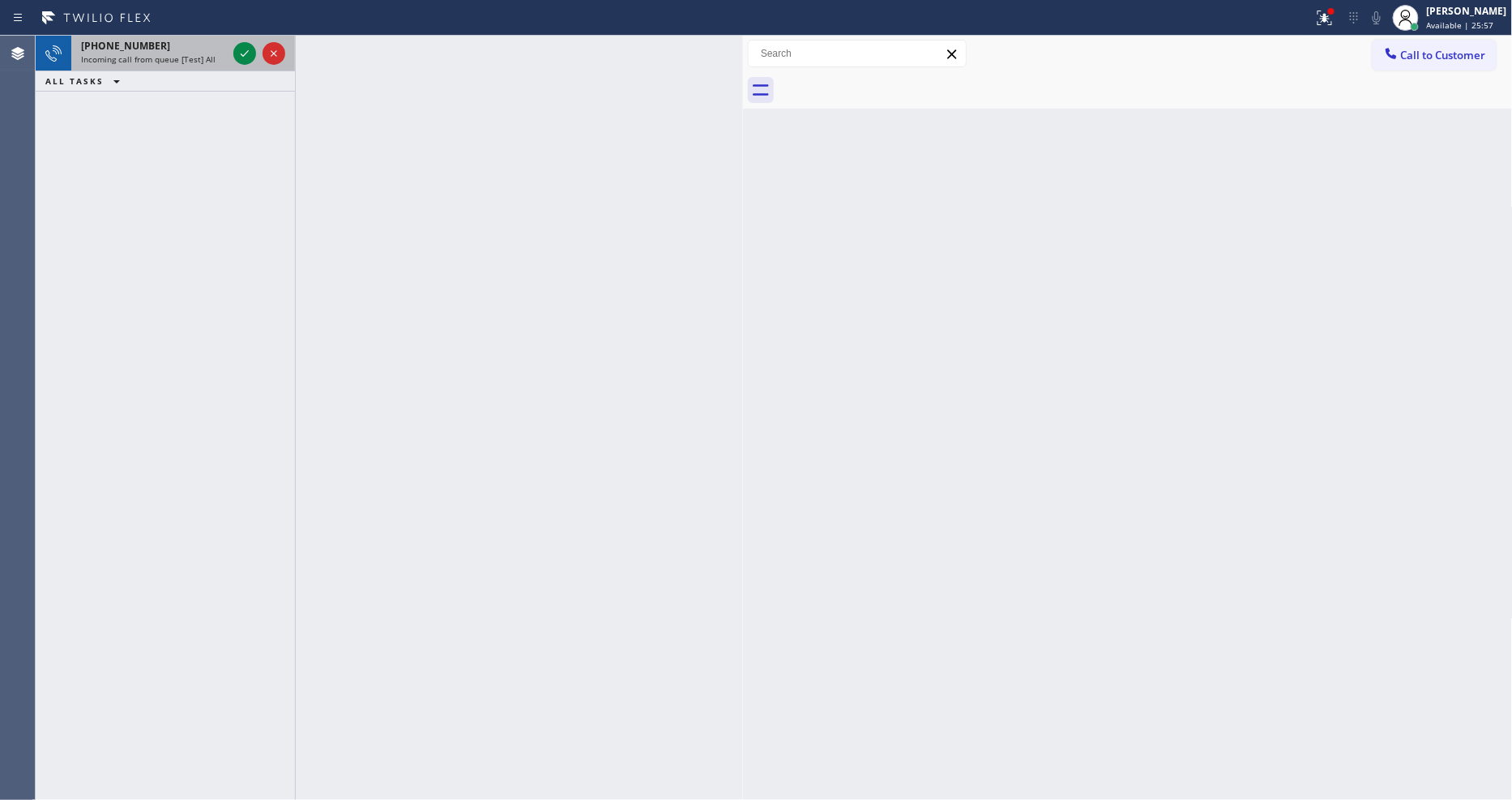
click at [203, 66] on div "+19085637355 Incoming call from queue [Test] All" at bounding box center [150, 53] width 159 height 36
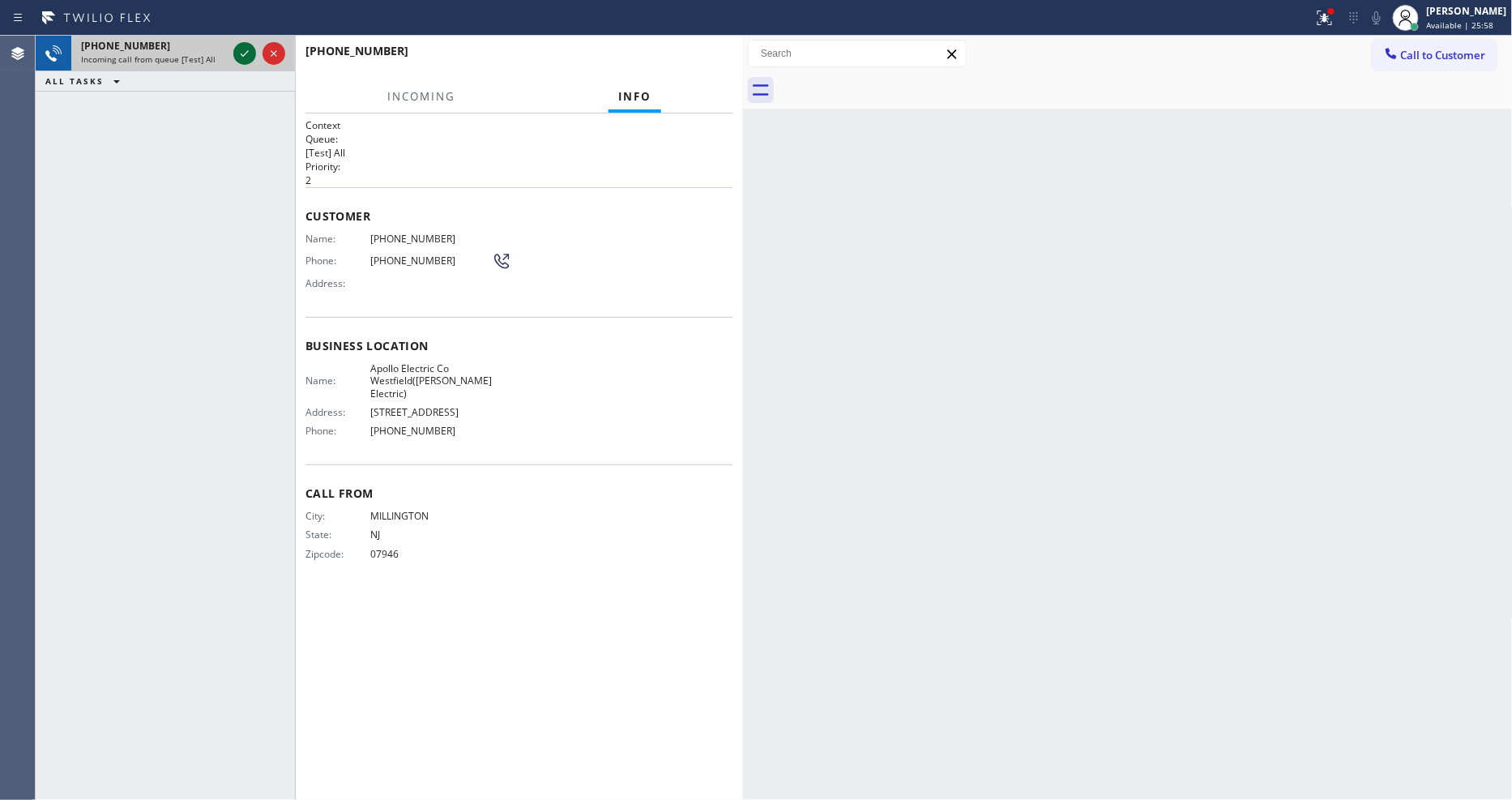
click at [248, 57] on icon at bounding box center [244, 53] width 19 height 19
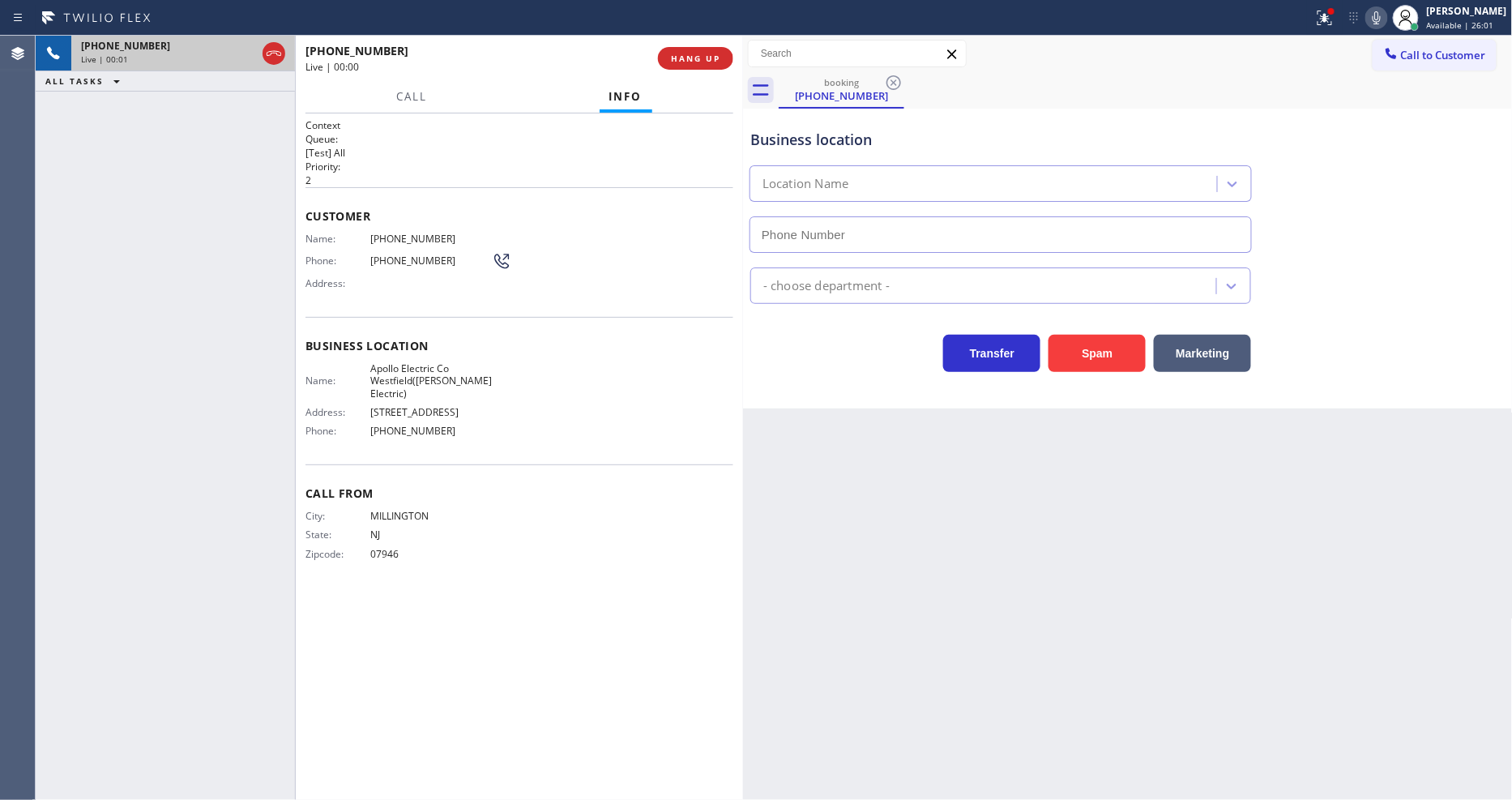
type input "(908) 493-4237"
click at [684, 58] on span "HANG UP" at bounding box center [696, 58] width 49 height 11
click at [674, 57] on span "HANG UP" at bounding box center [696, 58] width 49 height 11
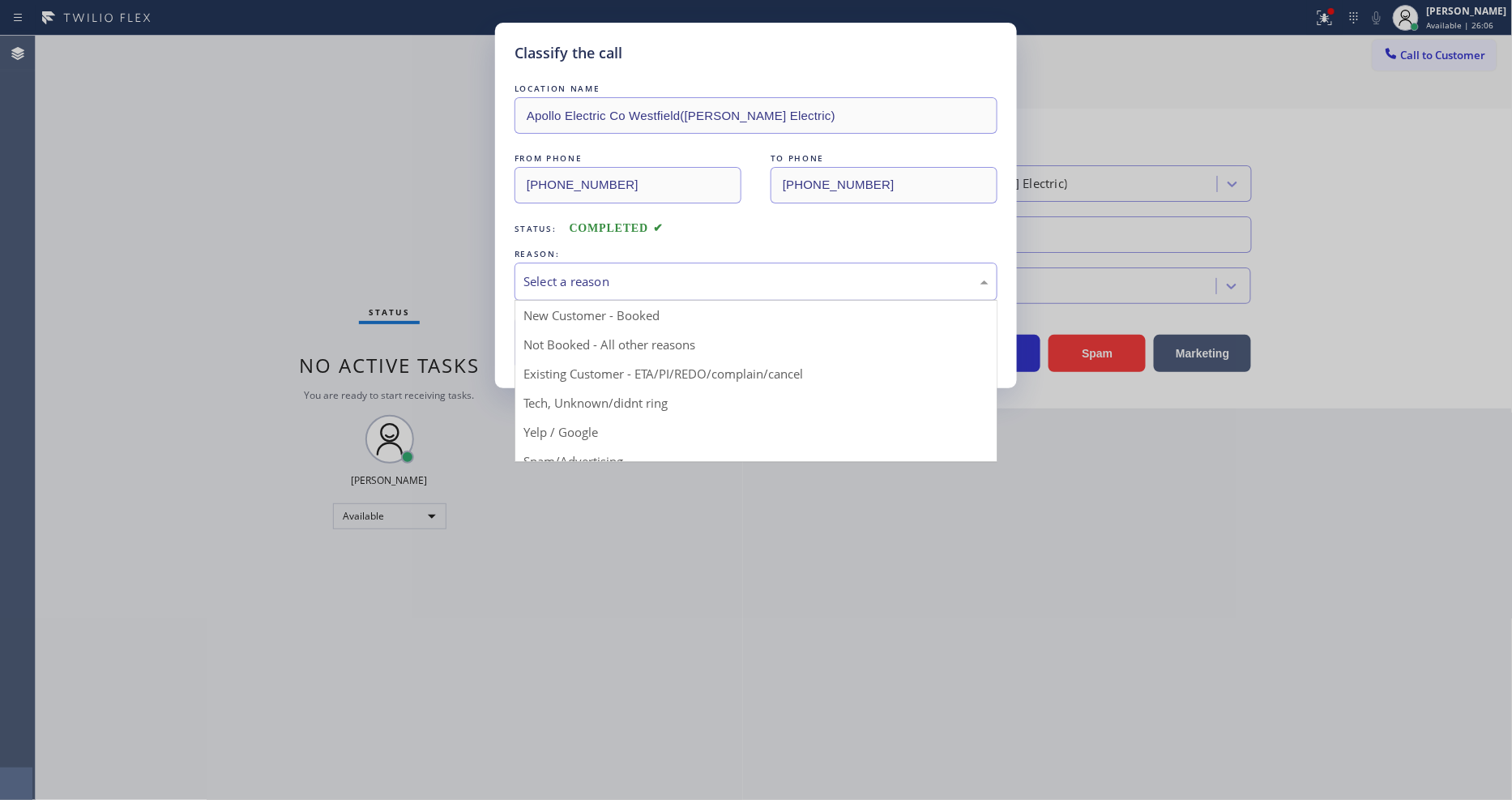
click at [597, 276] on div "Select a reason" at bounding box center [755, 281] width 465 height 18
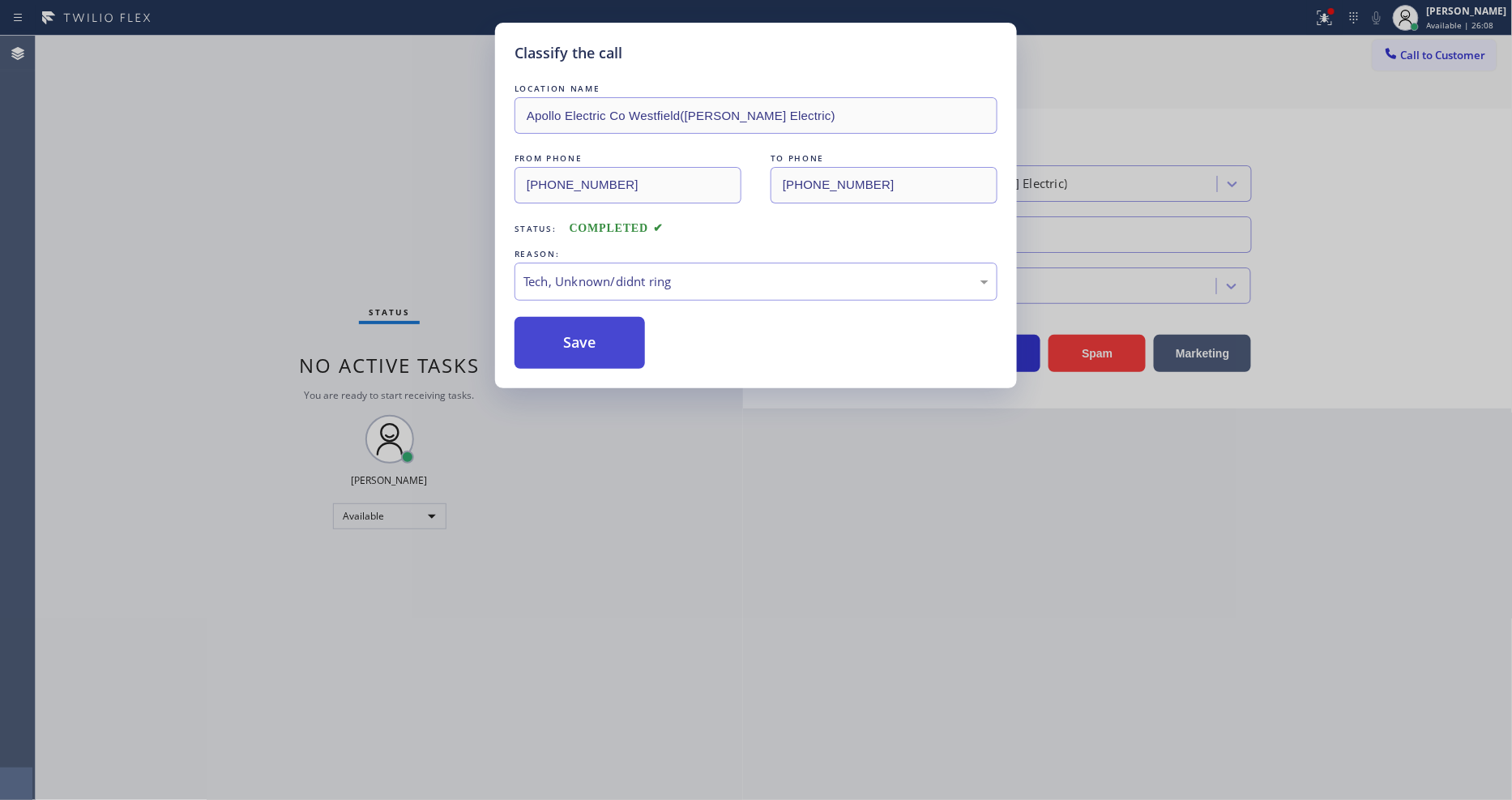
click at [602, 341] on button "Save" at bounding box center [579, 343] width 130 height 52
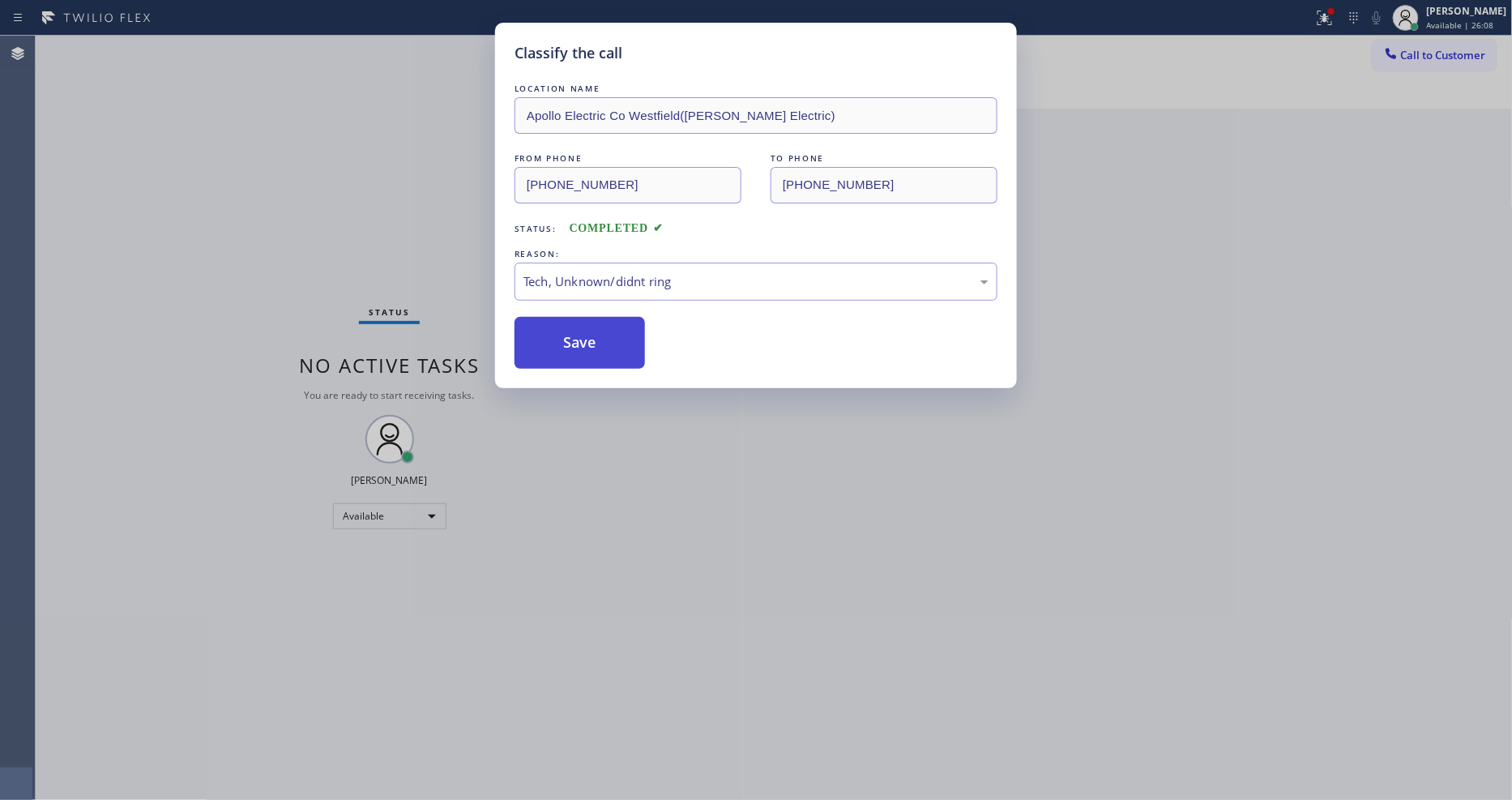
click at [602, 341] on button "Save" at bounding box center [579, 343] width 130 height 52
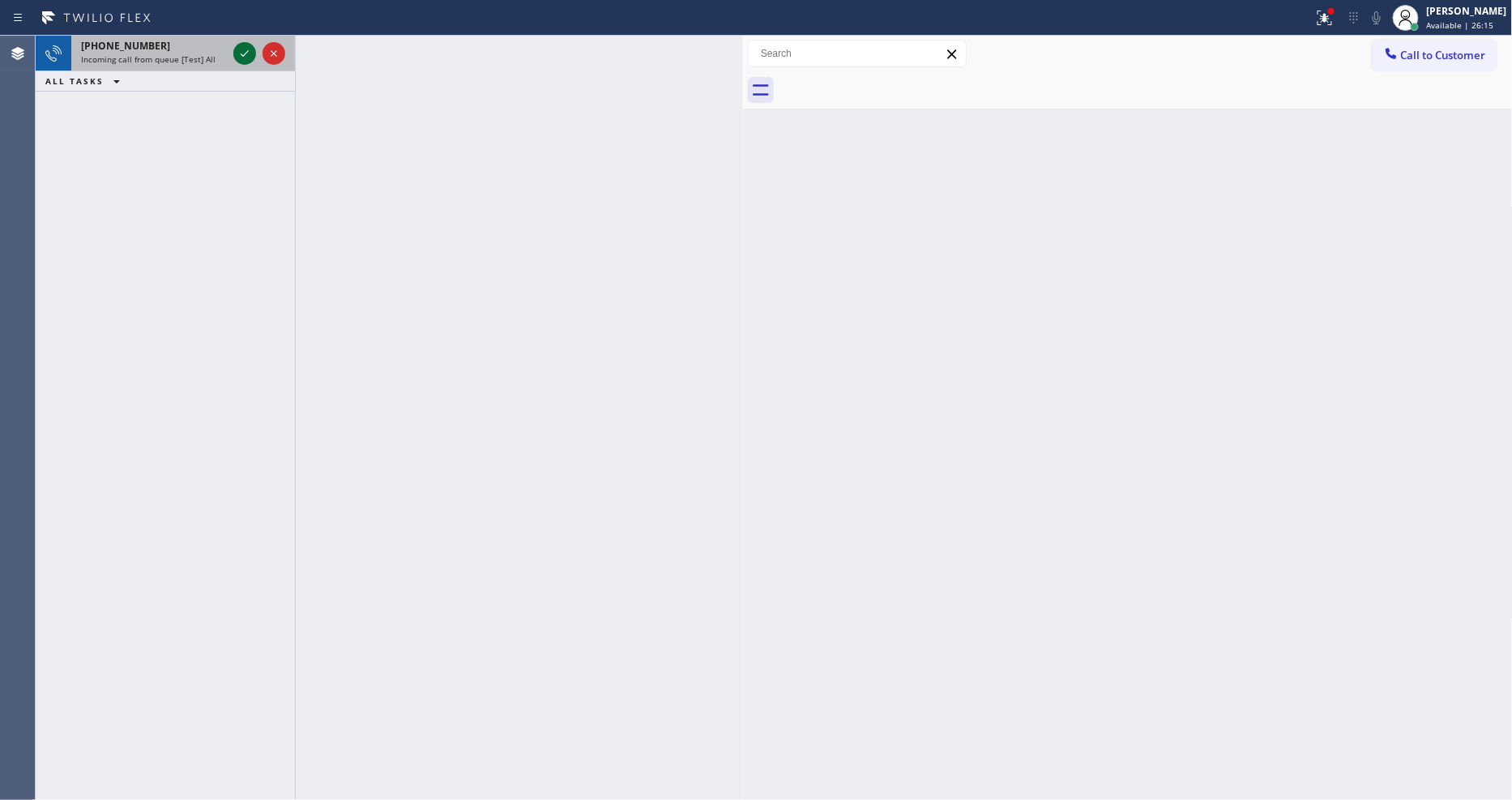
click at [241, 54] on icon at bounding box center [245, 53] width 8 height 6
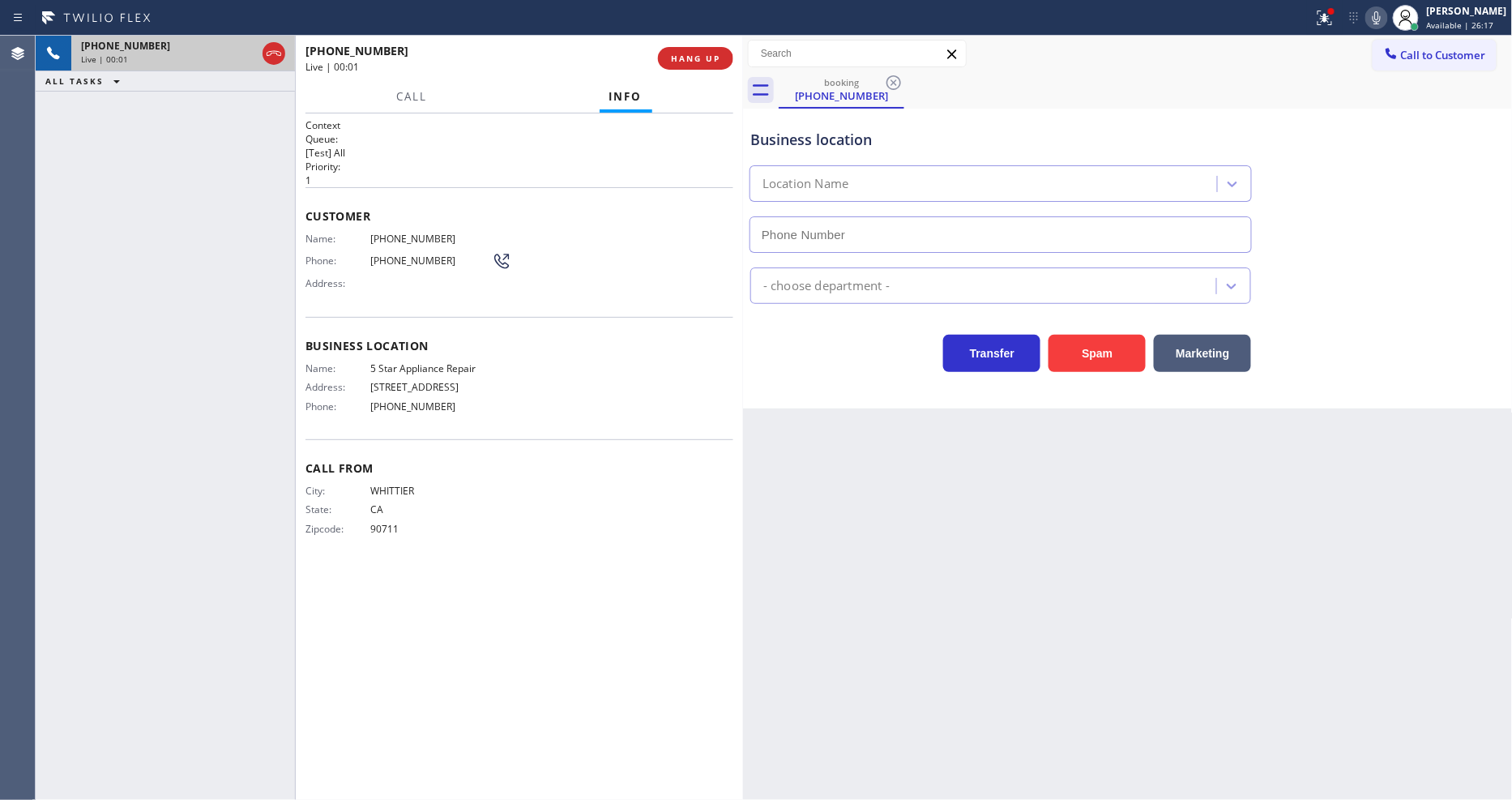
type input "[PHONE_NUMBER]"
click at [524, 514] on div "City: WHITTIER State: CA Zipcode: 90711" at bounding box center [519, 513] width 428 height 57
drag, startPoint x: 976, startPoint y: 521, endPoint x: 992, endPoint y: 428, distance: 94.4
click at [976, 521] on div "Back to Dashboard Change Sender ID Customers Technicians Select a contact Outbo…" at bounding box center [1128, 418] width 770 height 764
click at [646, 460] on span "Call From" at bounding box center [519, 467] width 428 height 16
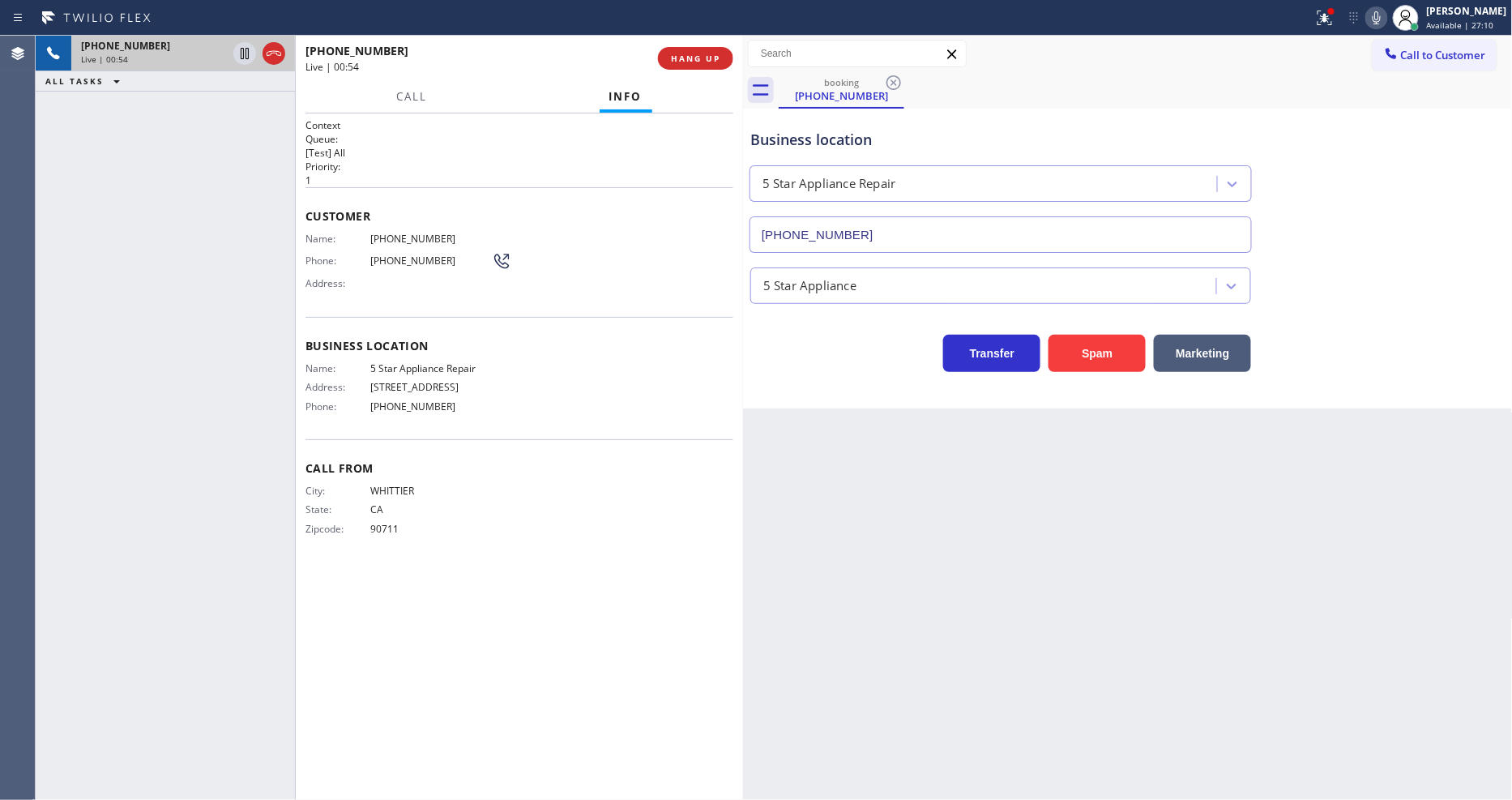
click at [1169, 513] on div "Back to Dashboard Change Sender ID Customers Technicians Select a contact Outbo…" at bounding box center [1128, 418] width 770 height 764
click at [444, 367] on span "5 Star Appliance Repair" at bounding box center [431, 367] width 122 height 12
click at [401, 225] on div "Customer Name: (562) 587-7857 Phone: (562) 587-7857 Address:" at bounding box center [519, 251] width 428 height 129
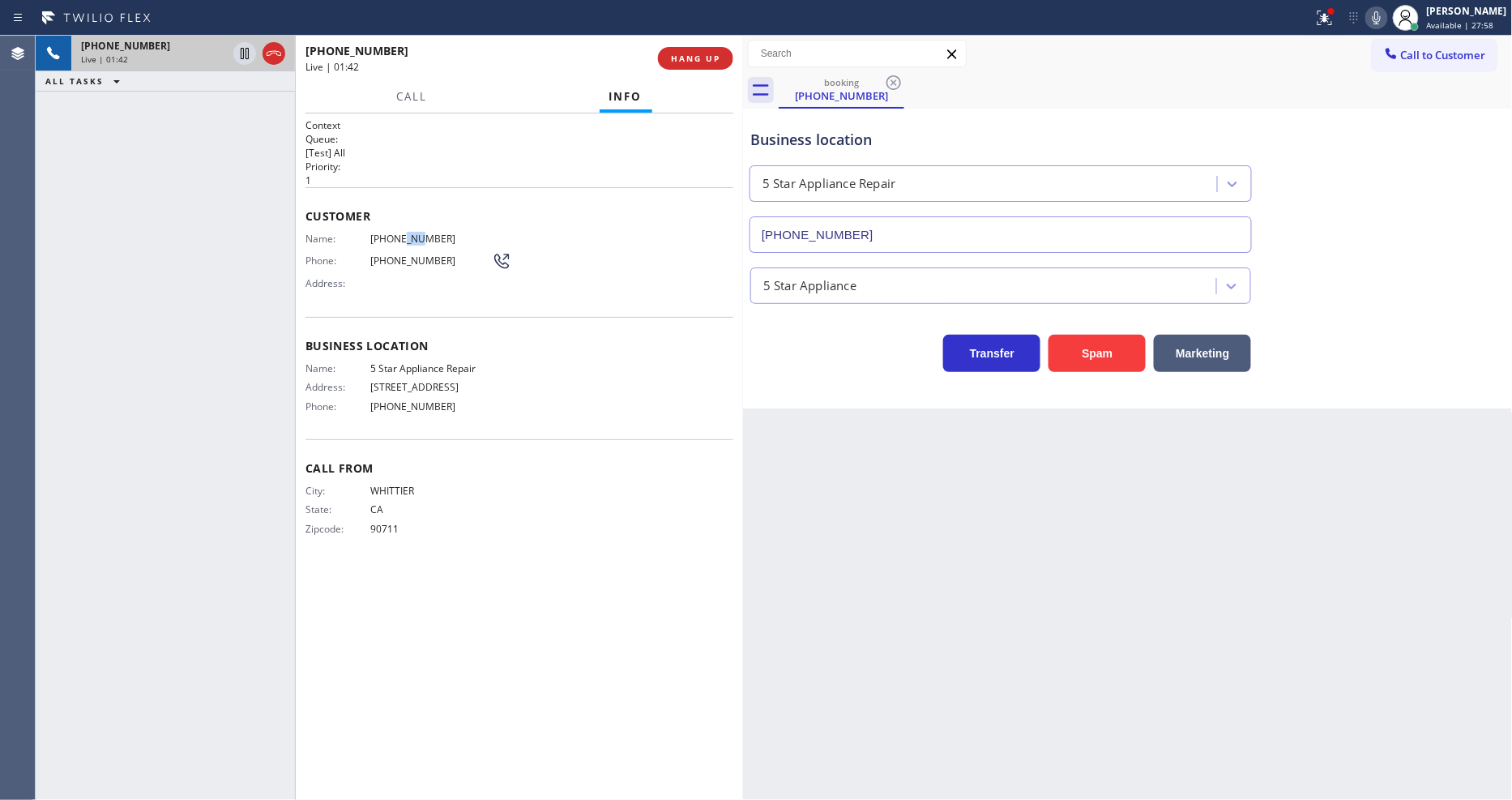
click at [401, 225] on div "Customer Name: (562) 587-7857 Phone: (562) 587-7857 Address:" at bounding box center [519, 251] width 428 height 129
click at [239, 52] on icon at bounding box center [244, 53] width 19 height 19
drag, startPoint x: 1388, startPoint y: 21, endPoint x: 1330, endPoint y: 20, distance: 58.0
click at [1386, 20] on icon at bounding box center [1375, 17] width 19 height 19
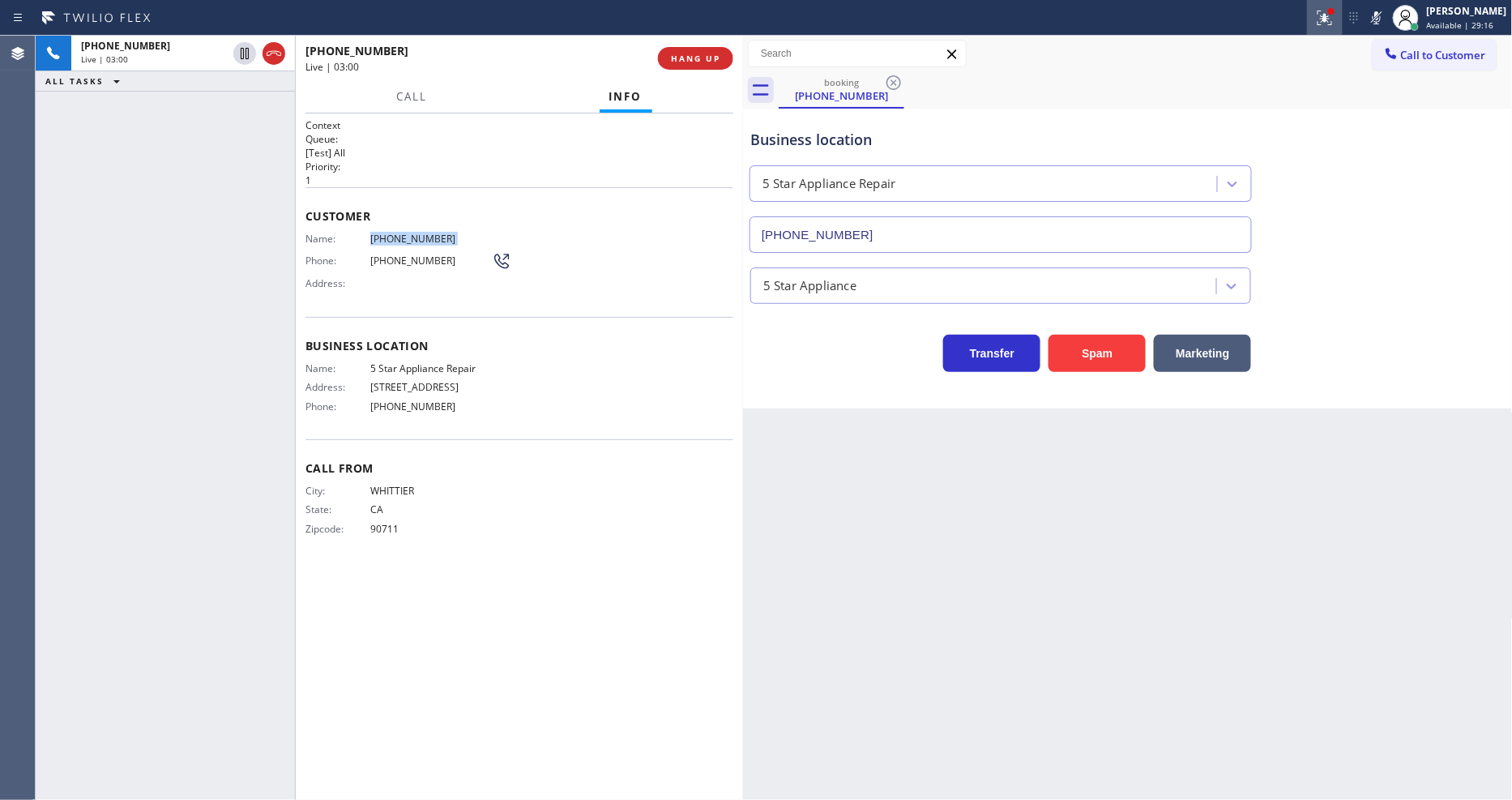
drag, startPoint x: 1330, startPoint y: 20, endPoint x: 1308, endPoint y: 151, distance: 132.8
click at [1329, 20] on icon at bounding box center [1324, 17] width 19 height 19
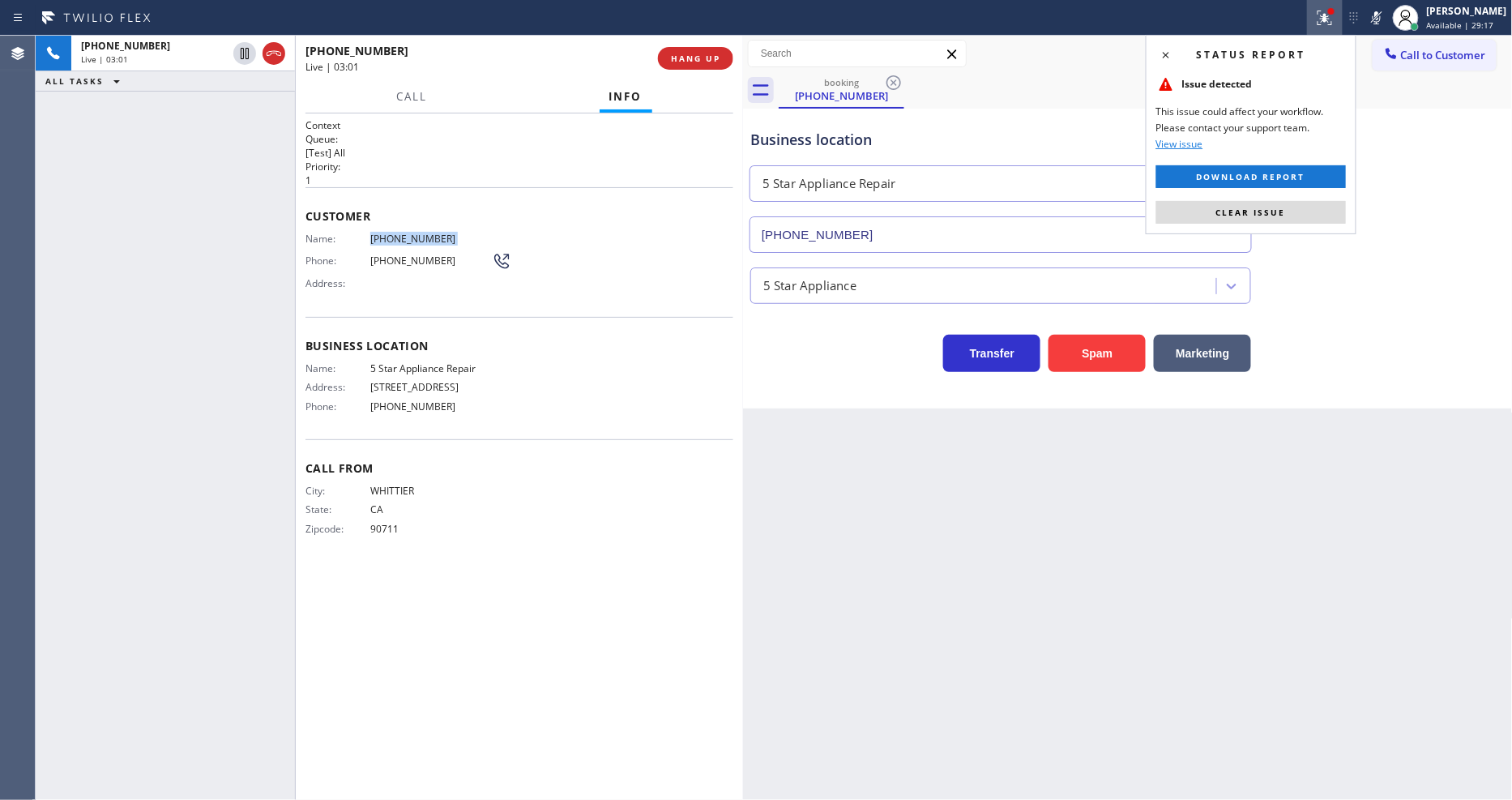
drag, startPoint x: 1289, startPoint y: 216, endPoint x: 1015, endPoint y: 19, distance: 337.5
click at [1289, 214] on button "Clear issue" at bounding box center [1251, 212] width 190 height 23
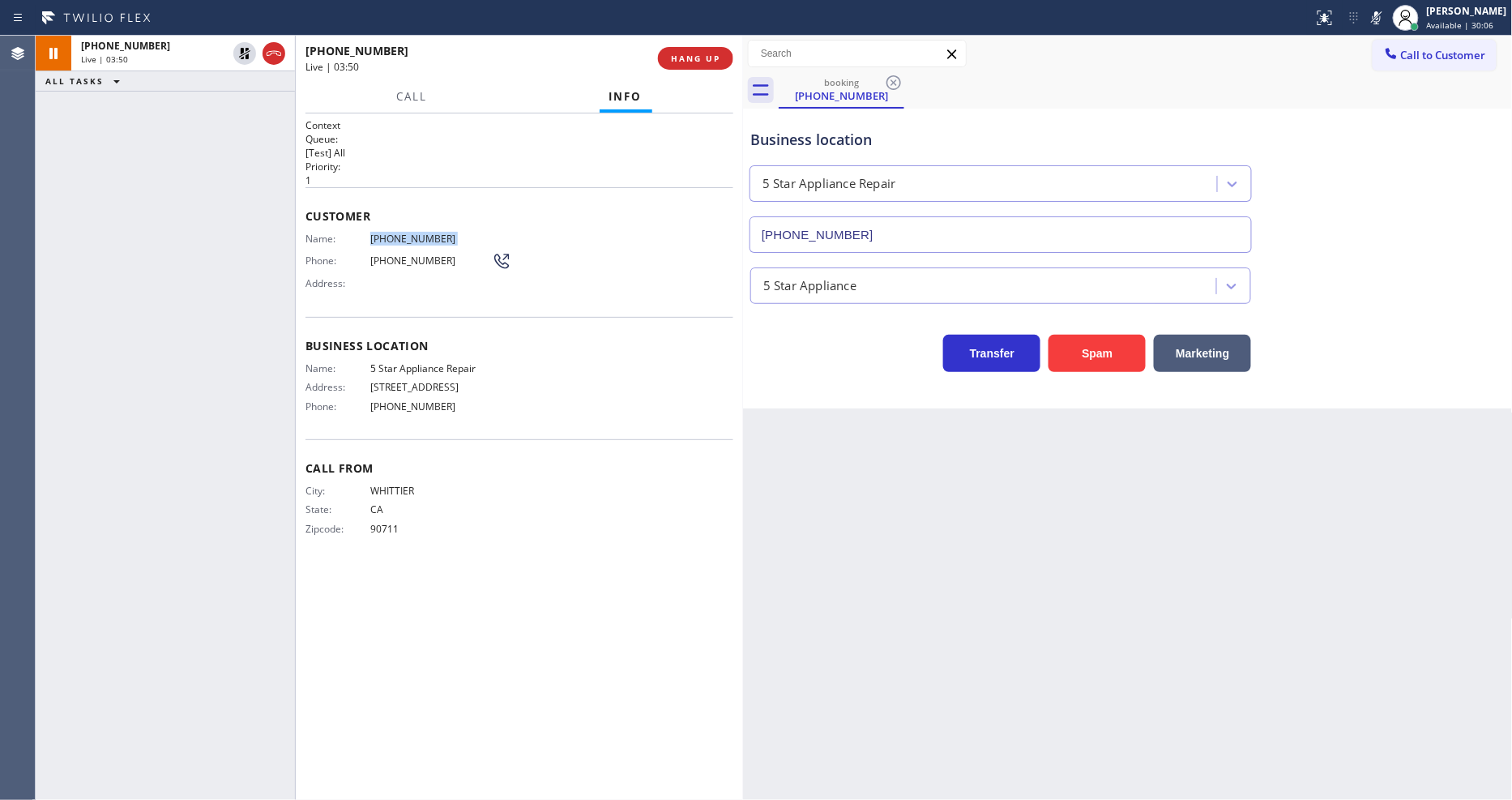
drag, startPoint x: 248, startPoint y: 47, endPoint x: 567, endPoint y: 393, distance: 470.6
click at [248, 47] on icon at bounding box center [244, 53] width 19 height 19
click at [1386, 17] on icon at bounding box center [1375, 17] width 19 height 19
click at [991, 511] on div "Back to Dashboard Change Sender ID Customers Technicians Select a contact Outbo…" at bounding box center [1128, 418] width 770 height 764
drag, startPoint x: 735, startPoint y: 519, endPoint x: 520, endPoint y: 32, distance: 532.3
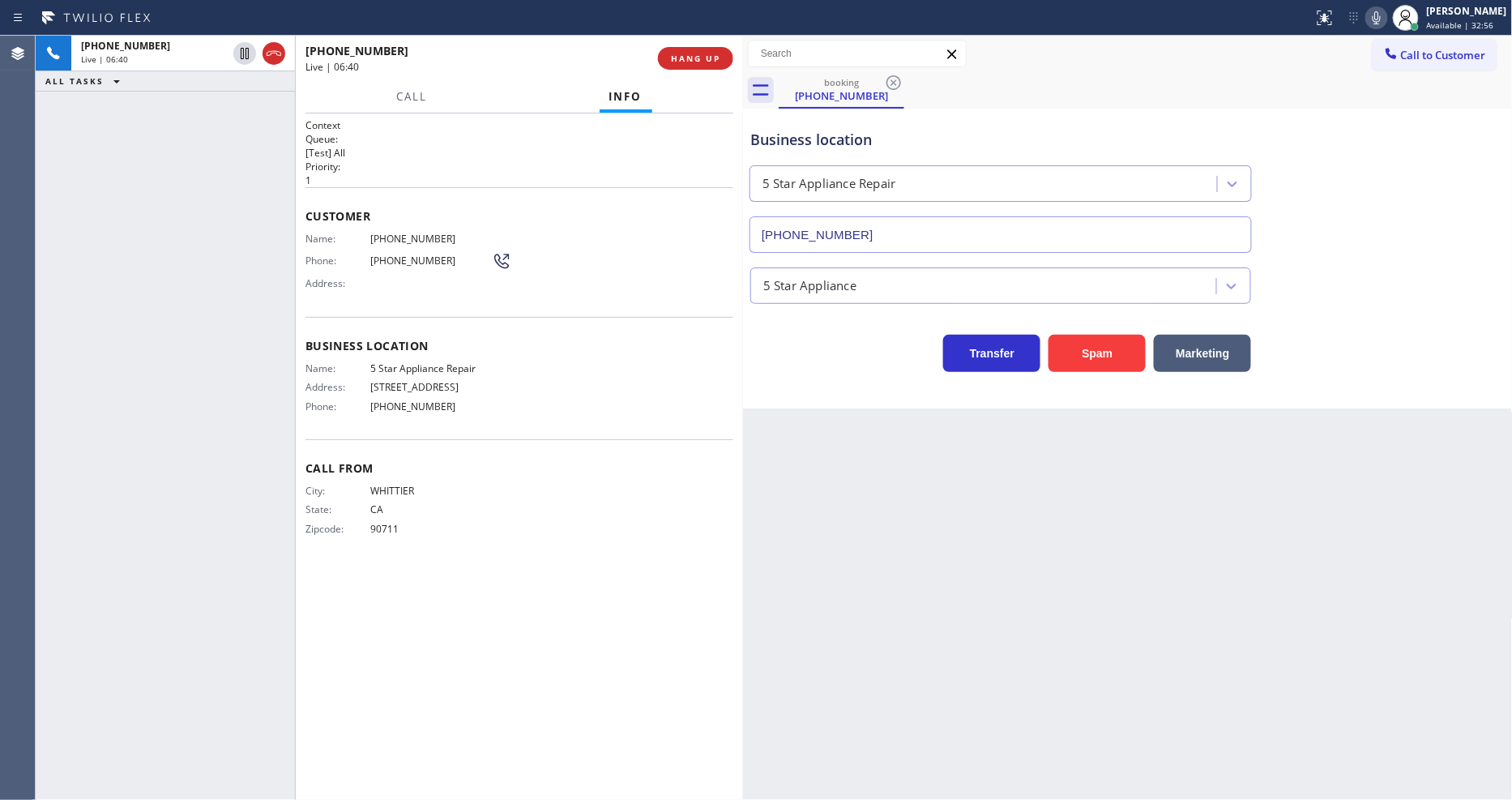
click at [734, 519] on div "Context Queue: [Test] All Priority: 1 Customer Name: (562) 587-7857 Phone: (562…" at bounding box center [520, 456] width 447 height 686
click at [538, 439] on div "Call From City: WHITTIER State: CA Zipcode: 90711" at bounding box center [519, 499] width 428 height 122
click at [1046, 457] on div "Back to Dashboard Change Sender ID Customers Technicians Select a contact Outbo…" at bounding box center [1128, 418] width 770 height 764
click at [1464, 15] on div "[PERSON_NAME]" at bounding box center [1467, 10] width 81 height 14
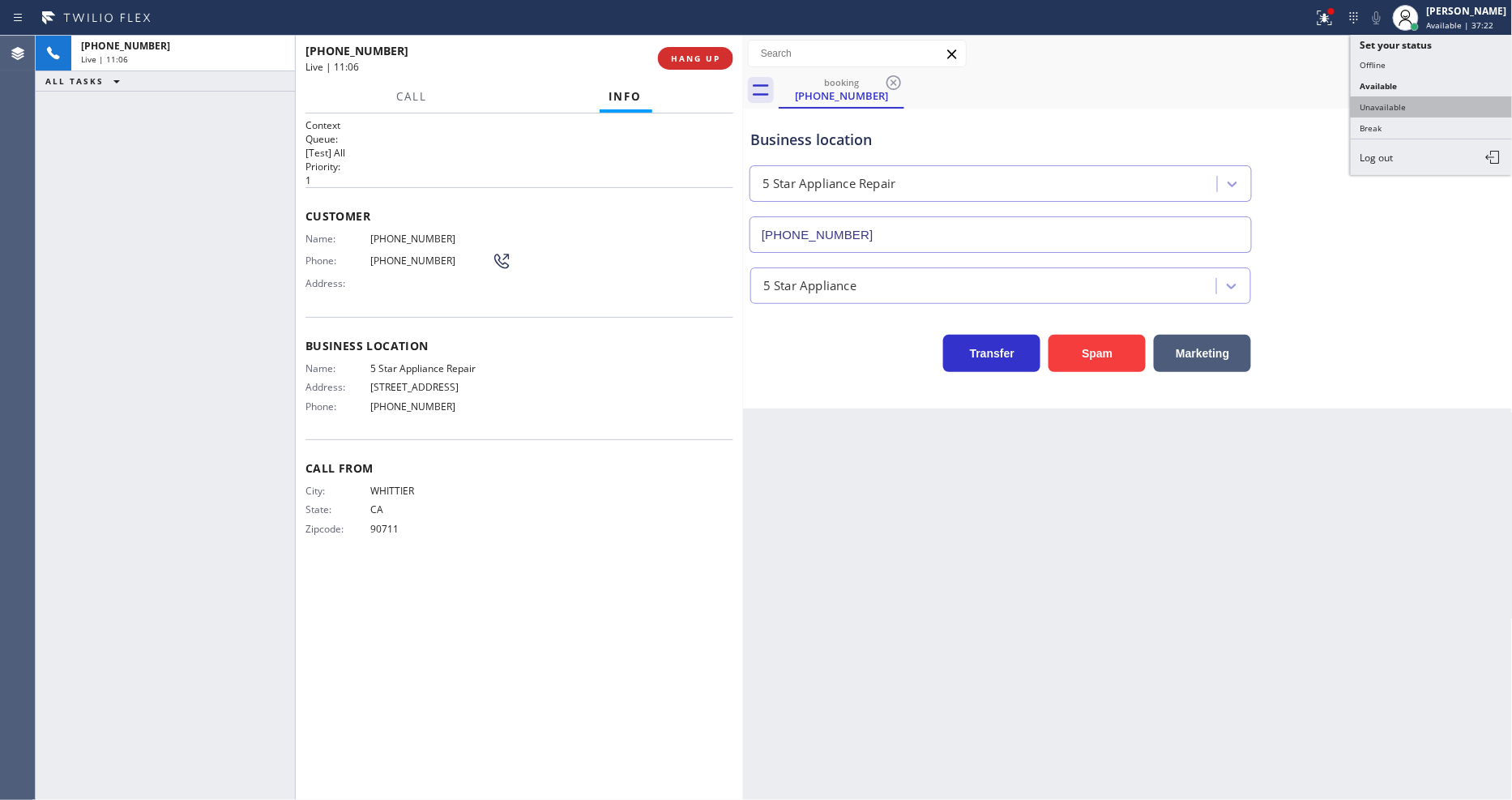
click at [1388, 102] on button "Unavailable" at bounding box center [1431, 106] width 162 height 21
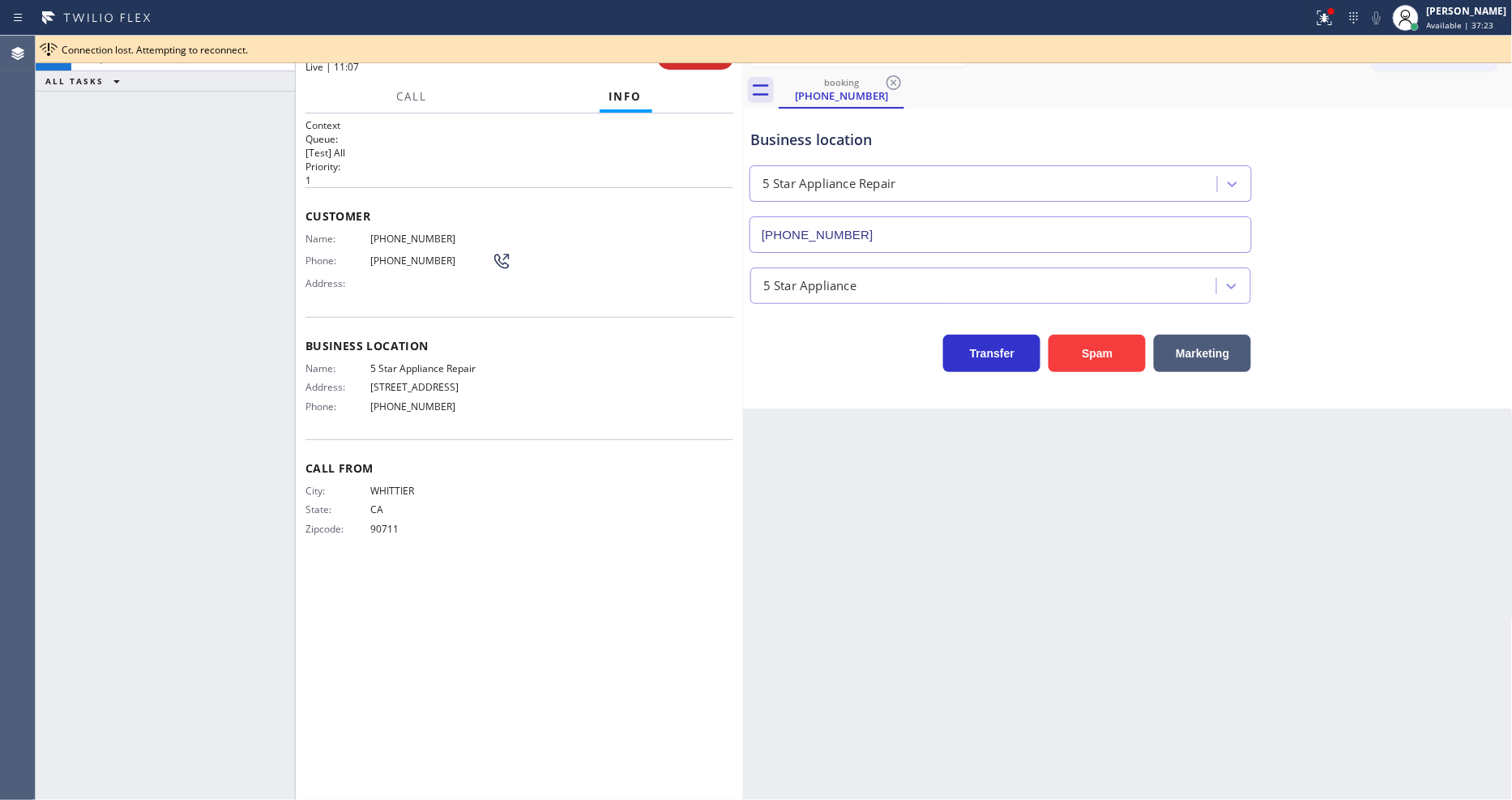
click at [702, 59] on div "Connection lost. Attempting to reconnect." at bounding box center [773, 49] width 1476 height 27
click at [703, 66] on button "HANG UP" at bounding box center [696, 58] width 75 height 23
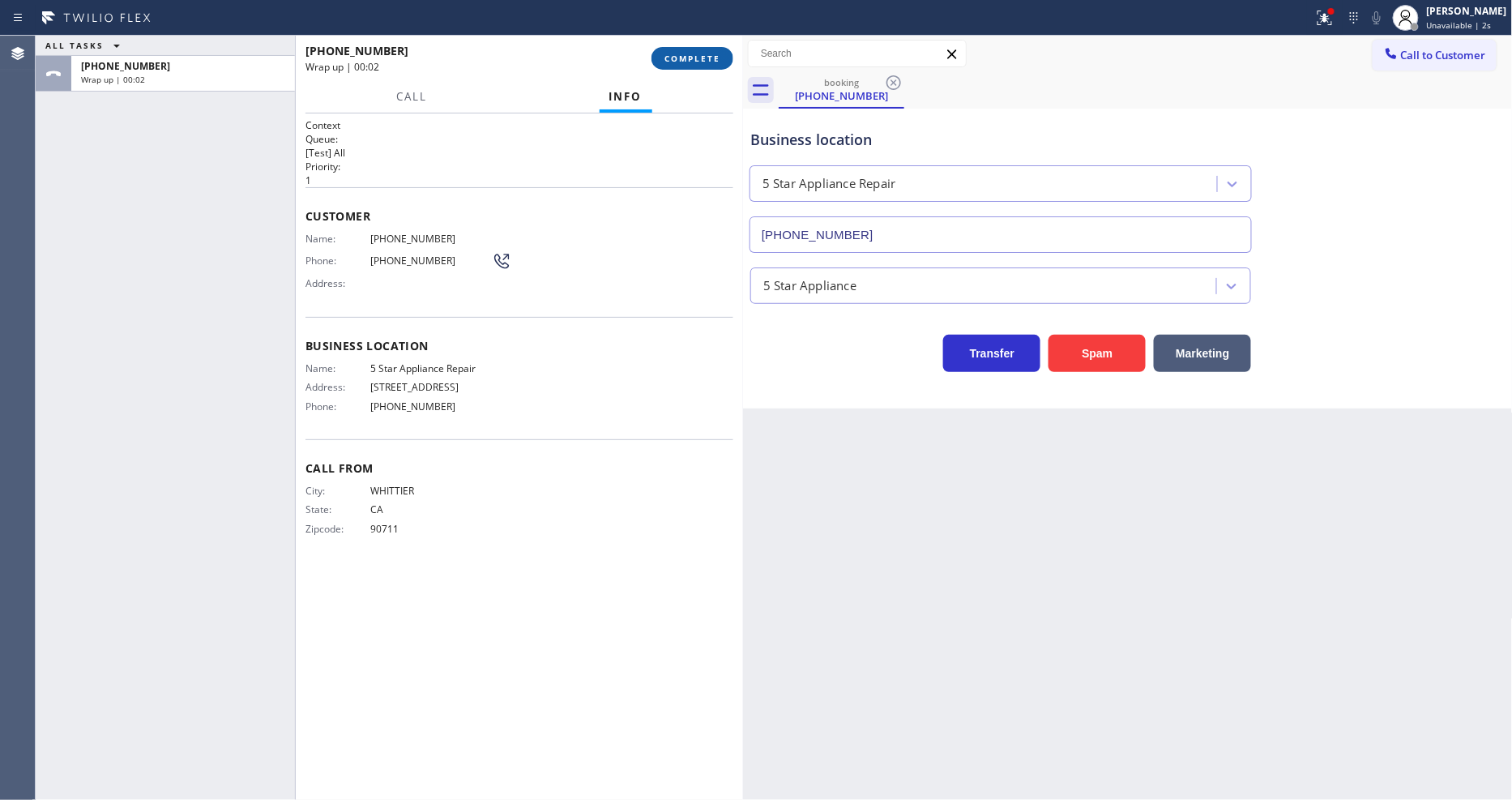
click at [695, 66] on button "COMPLETE" at bounding box center [692, 58] width 82 height 23
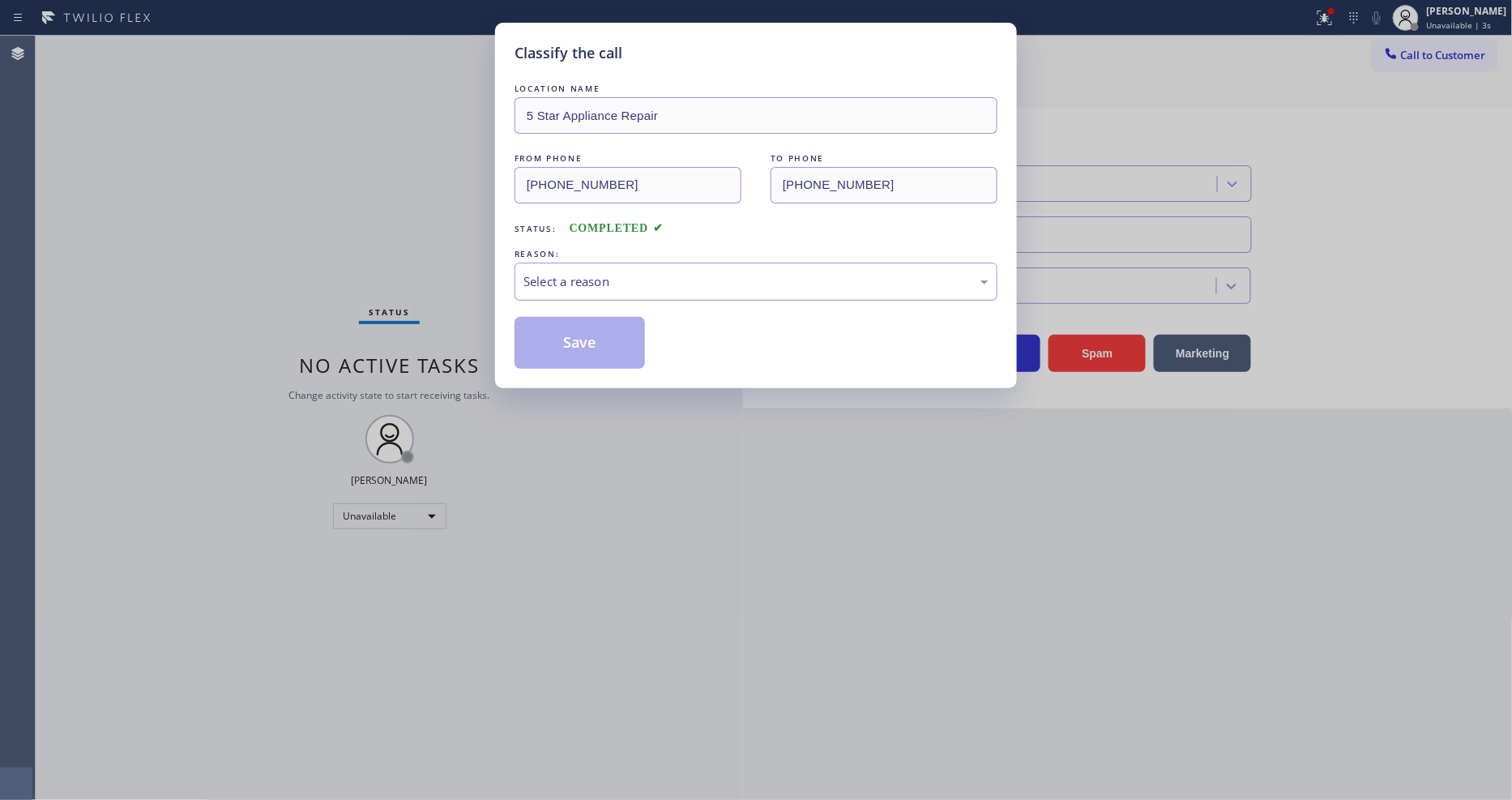
click at [532, 286] on div "Select a reason" at bounding box center [755, 281] width 483 height 38
click at [528, 327] on button "Save" at bounding box center [579, 343] width 130 height 52
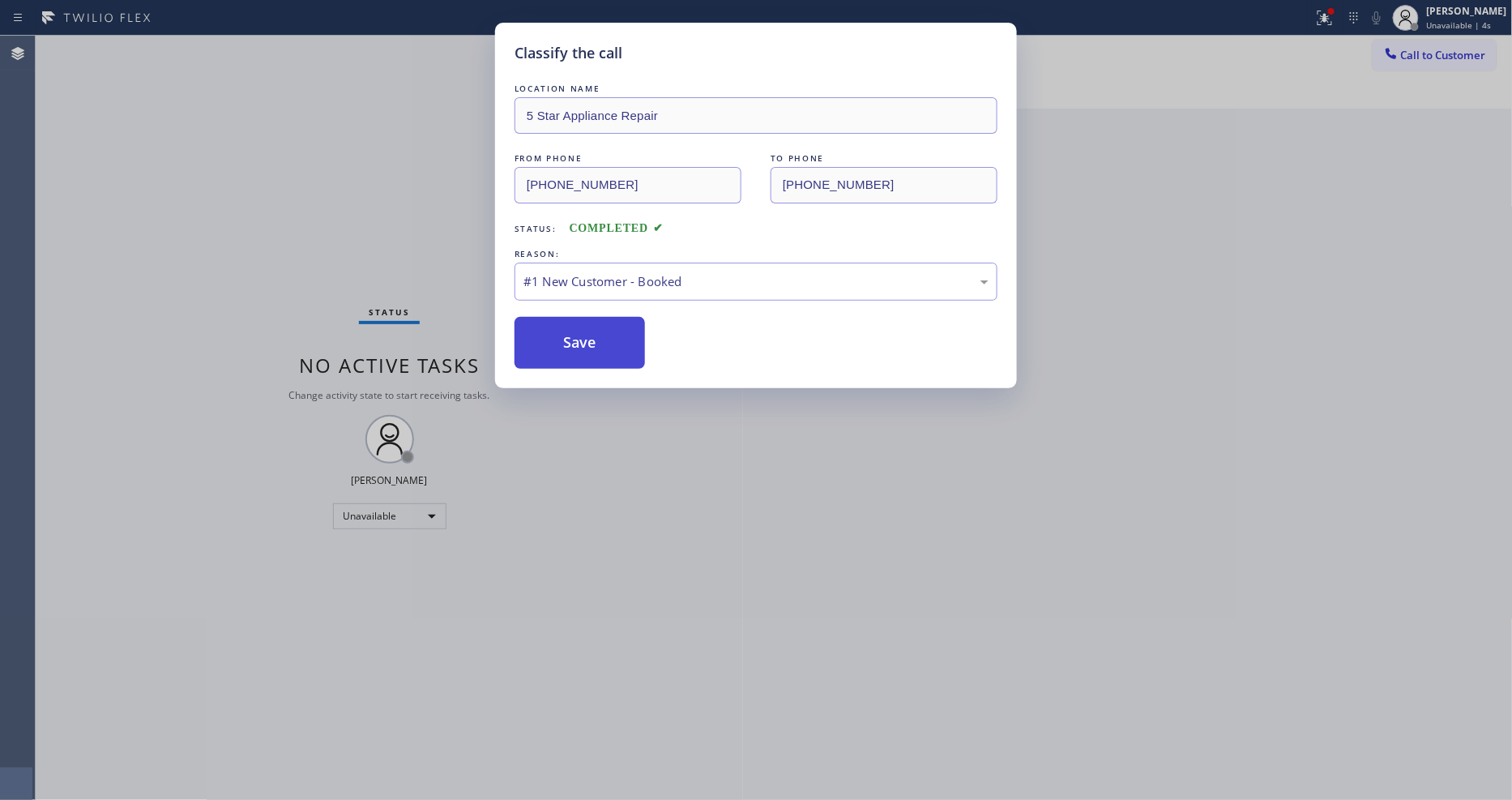
click at [528, 328] on button "Save" at bounding box center [579, 343] width 130 height 52
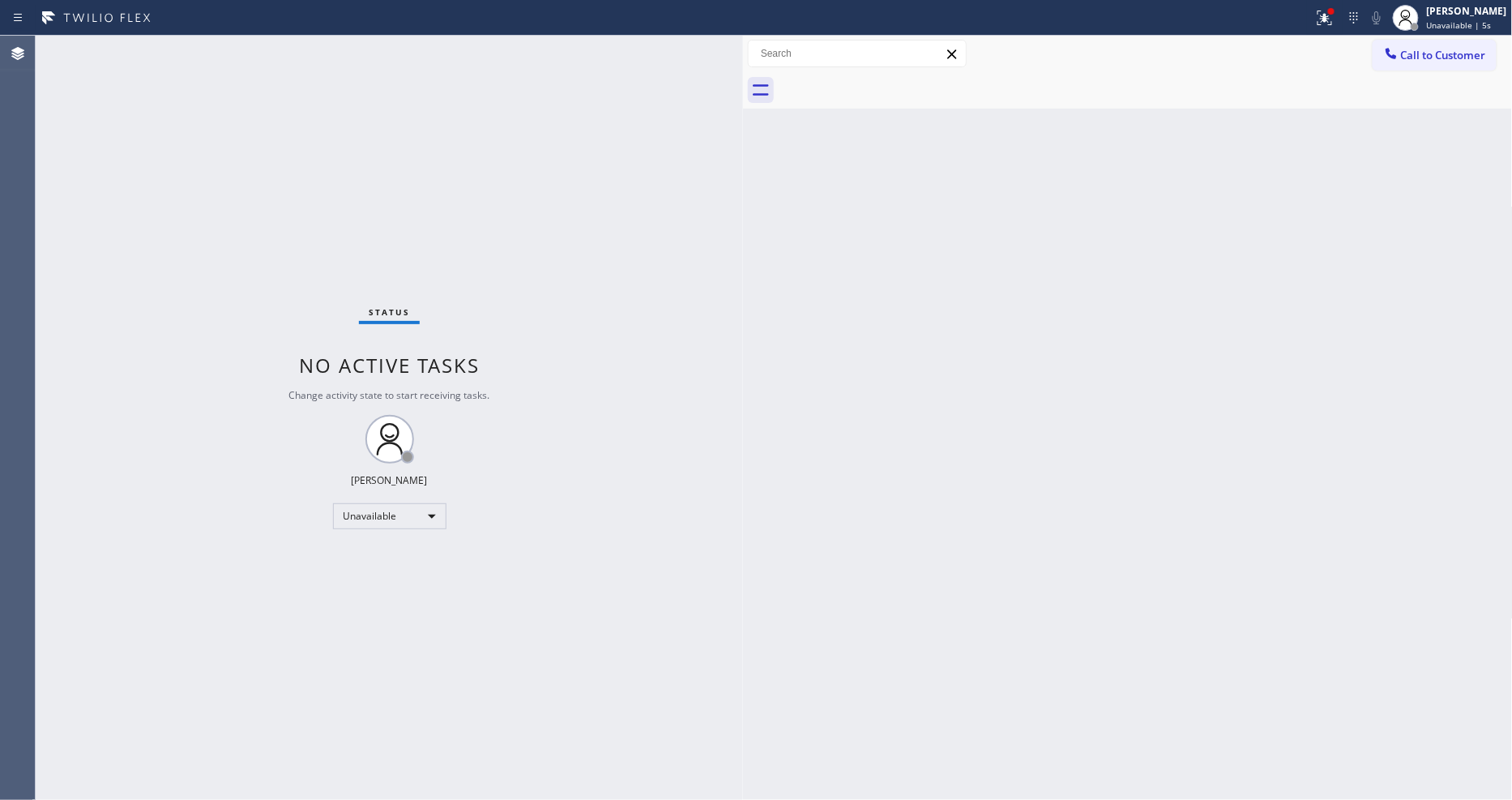
click at [1419, 57] on span "Call to Customer" at bounding box center [1443, 55] width 85 height 15
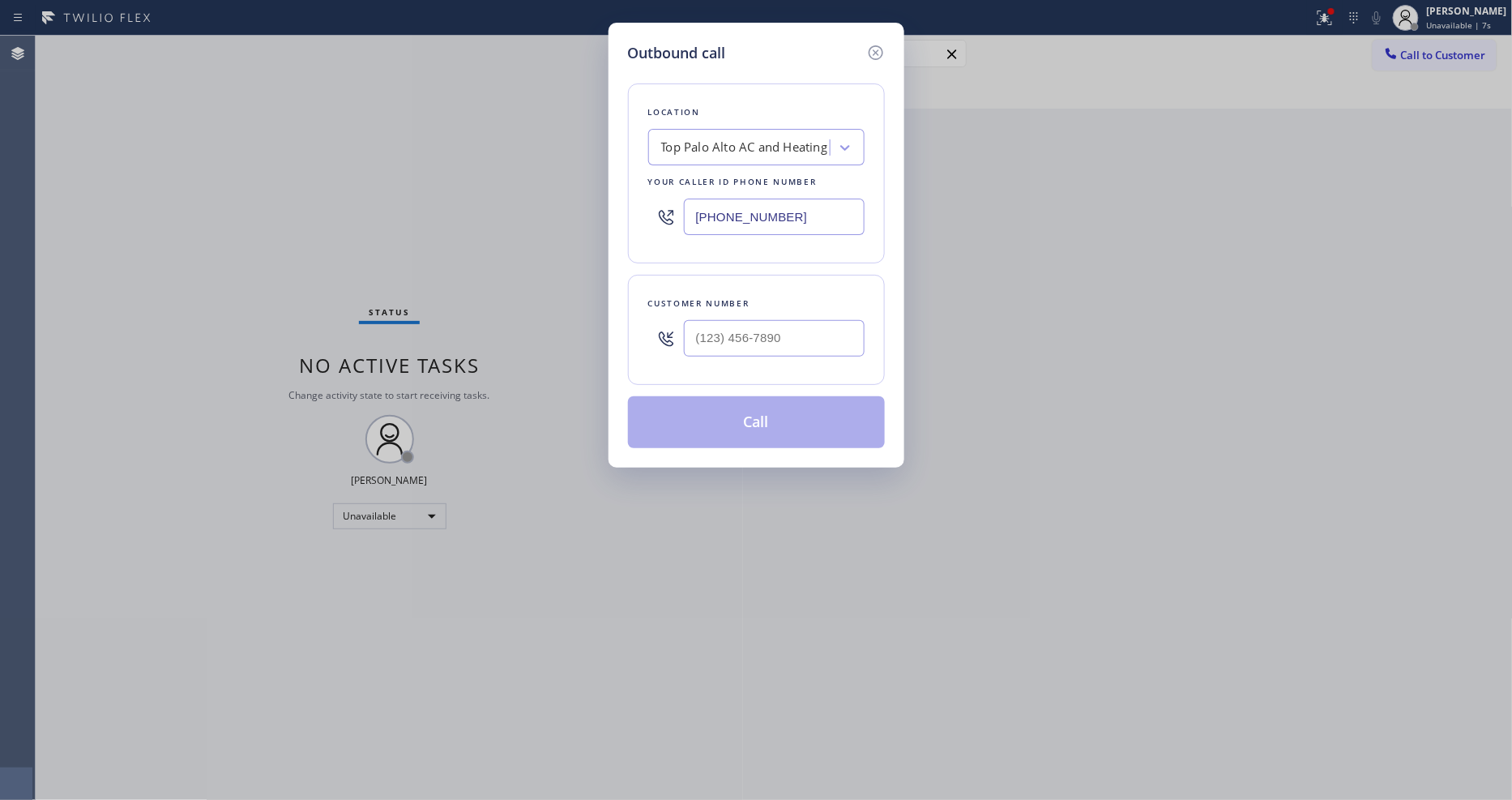
click at [430, 224] on div "Outbound call Location Top Palo Alto AC and Heating Your caller id phone number…" at bounding box center [756, 400] width 1512 height 800
click at [734, 138] on div "Top Palo Alto AC and Heating" at bounding box center [744, 148] width 167 height 18
paste input "5 Star Appliance Repair"
type input "5 Star Appliance Repair"
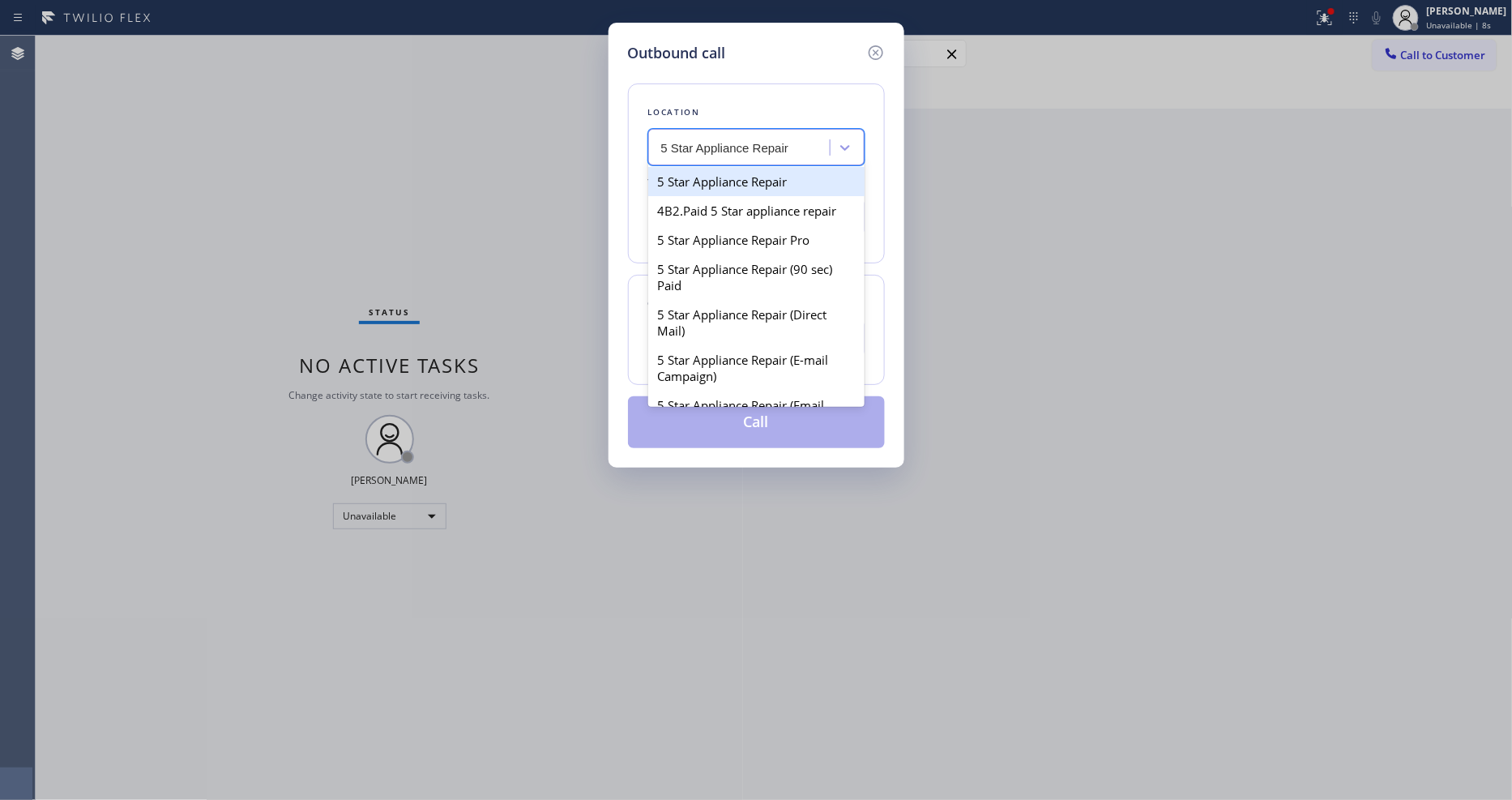
click at [719, 179] on div "5 Star Appliance Repair" at bounding box center [756, 181] width 216 height 29
type input "[PHONE_NUMBER]"
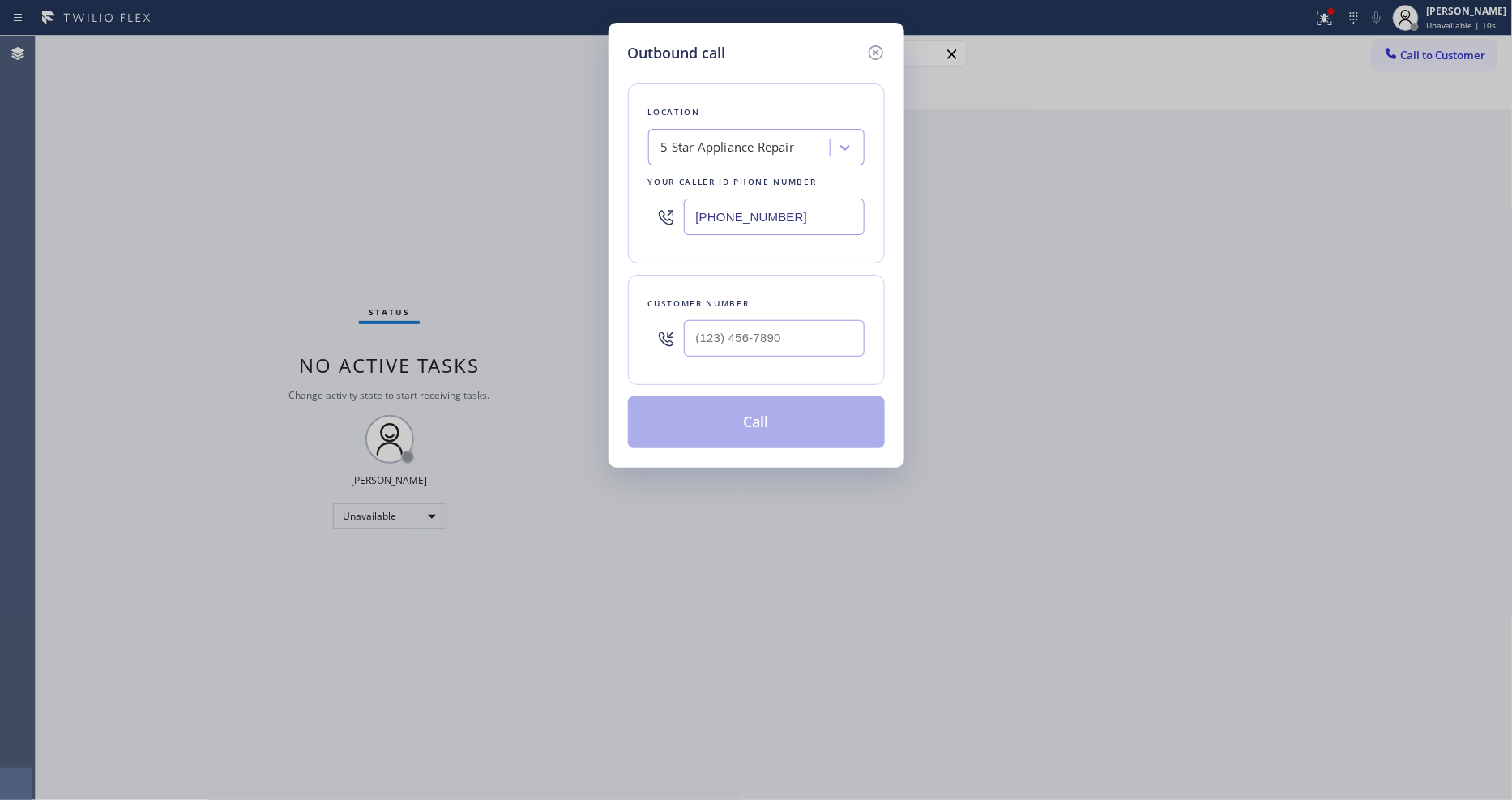
click at [402, 266] on div "Outbound call Location 5 Star Appliance Repair Your caller id phone number [PHO…" at bounding box center [756, 400] width 1512 height 800
click at [694, 326] on input "(___) ___-____" at bounding box center [773, 338] width 181 height 37
paste input "562) 587-7857"
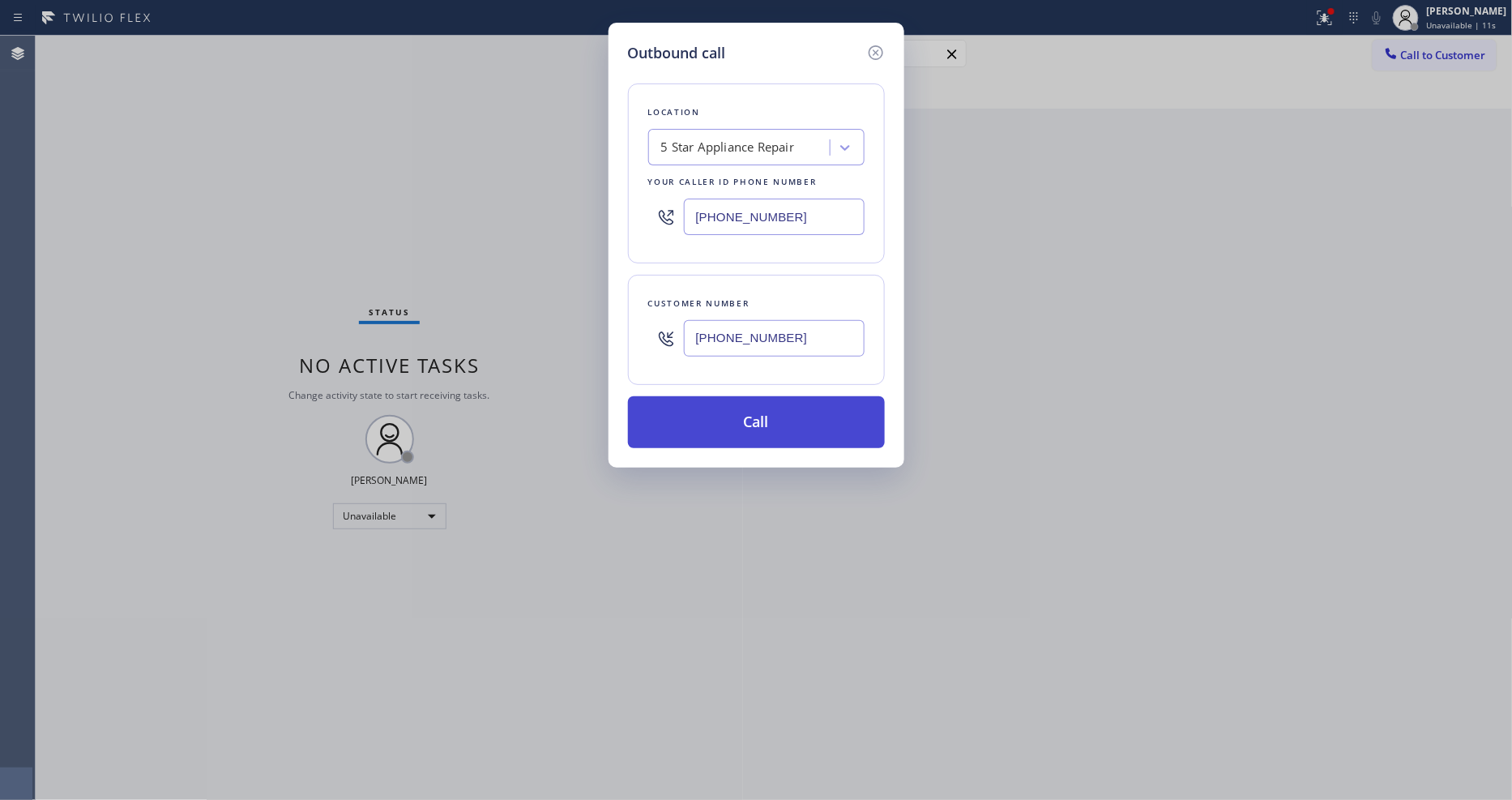
type input "(562) 587-7857"
click at [685, 401] on button "Call" at bounding box center [756, 422] width 257 height 52
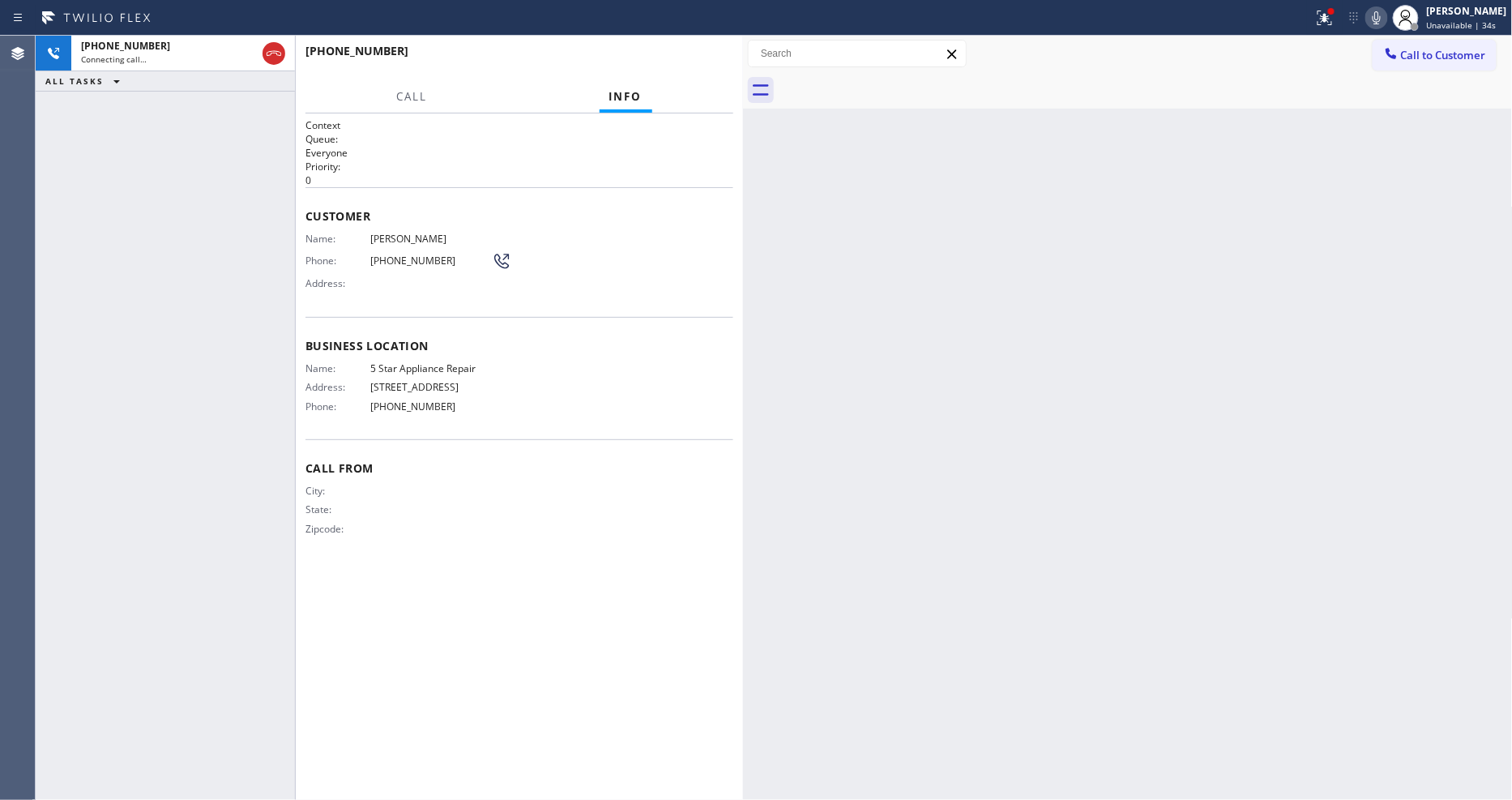
click at [1386, 19] on icon at bounding box center [1375, 17] width 19 height 19
click at [1334, 21] on icon at bounding box center [1324, 17] width 19 height 19
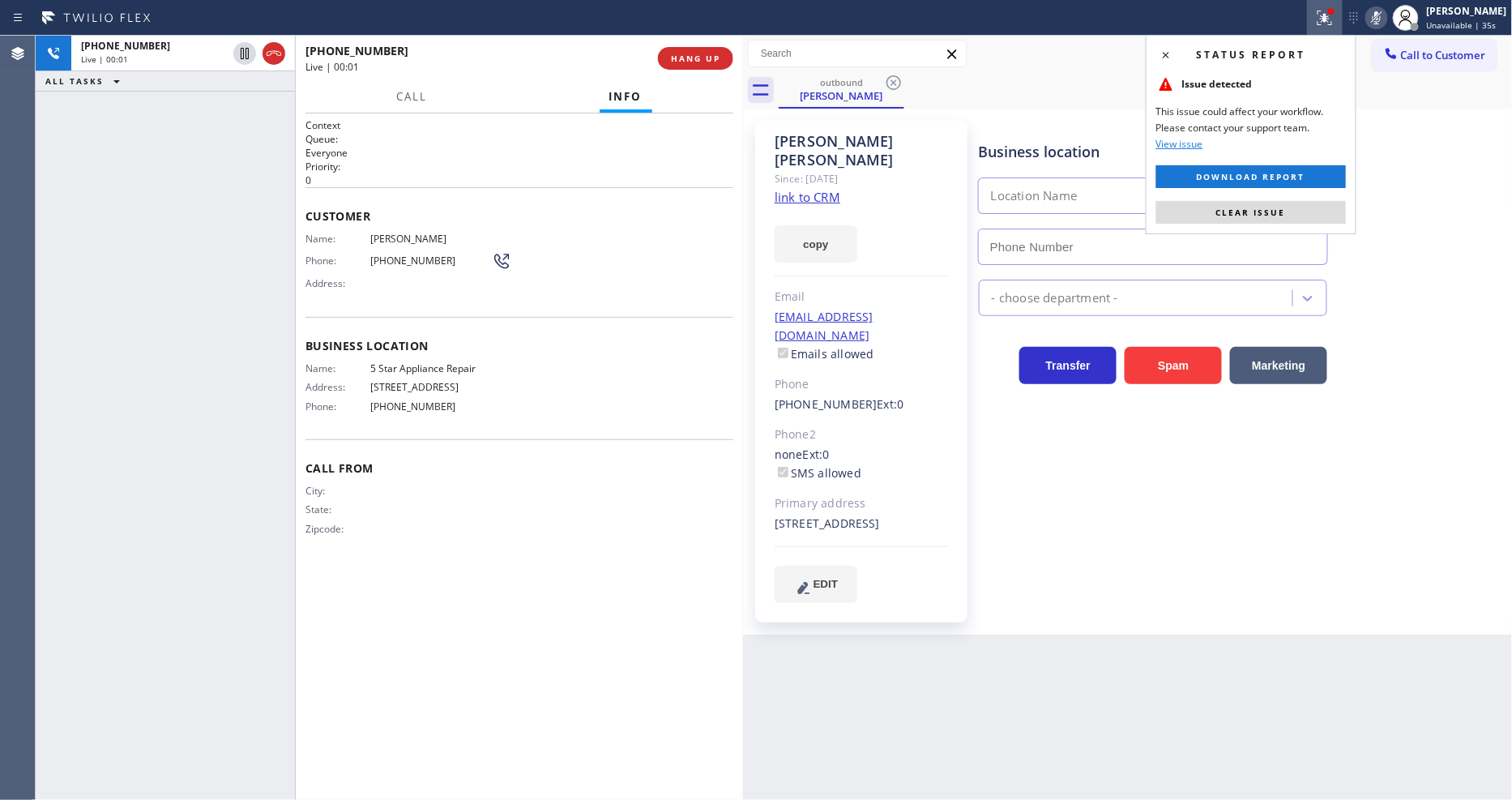
drag, startPoint x: 1288, startPoint y: 214, endPoint x: 1375, endPoint y: 76, distance: 163.1
click at [1288, 212] on button "Clear issue" at bounding box center [1251, 212] width 190 height 23
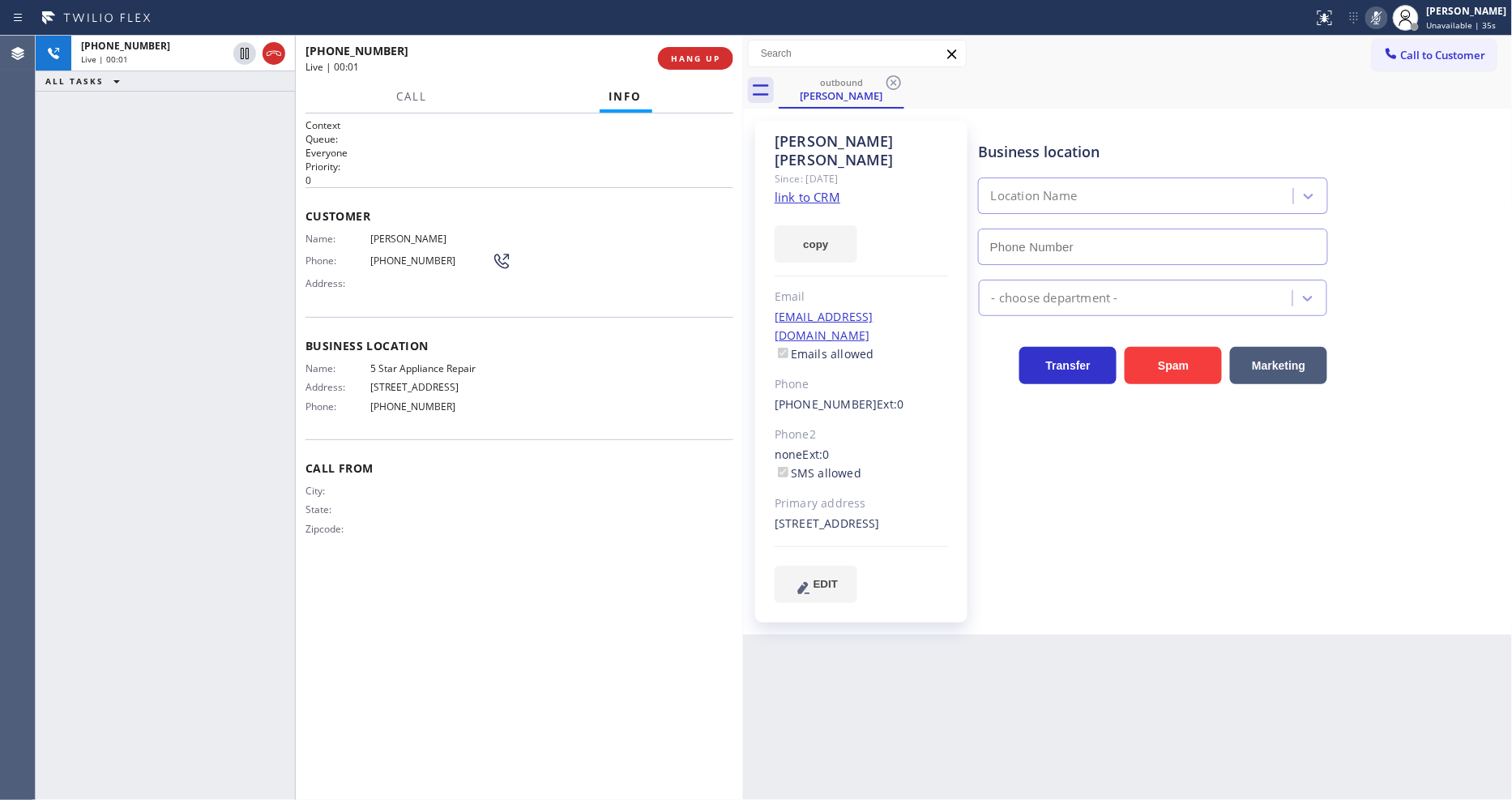
type input "[PHONE_NUMBER]"
click at [1386, 25] on icon at bounding box center [1375, 17] width 19 height 19
click at [685, 60] on span "HANG UP" at bounding box center [696, 58] width 49 height 11
click at [685, 60] on span "COMPLETE" at bounding box center [692, 58] width 56 height 11
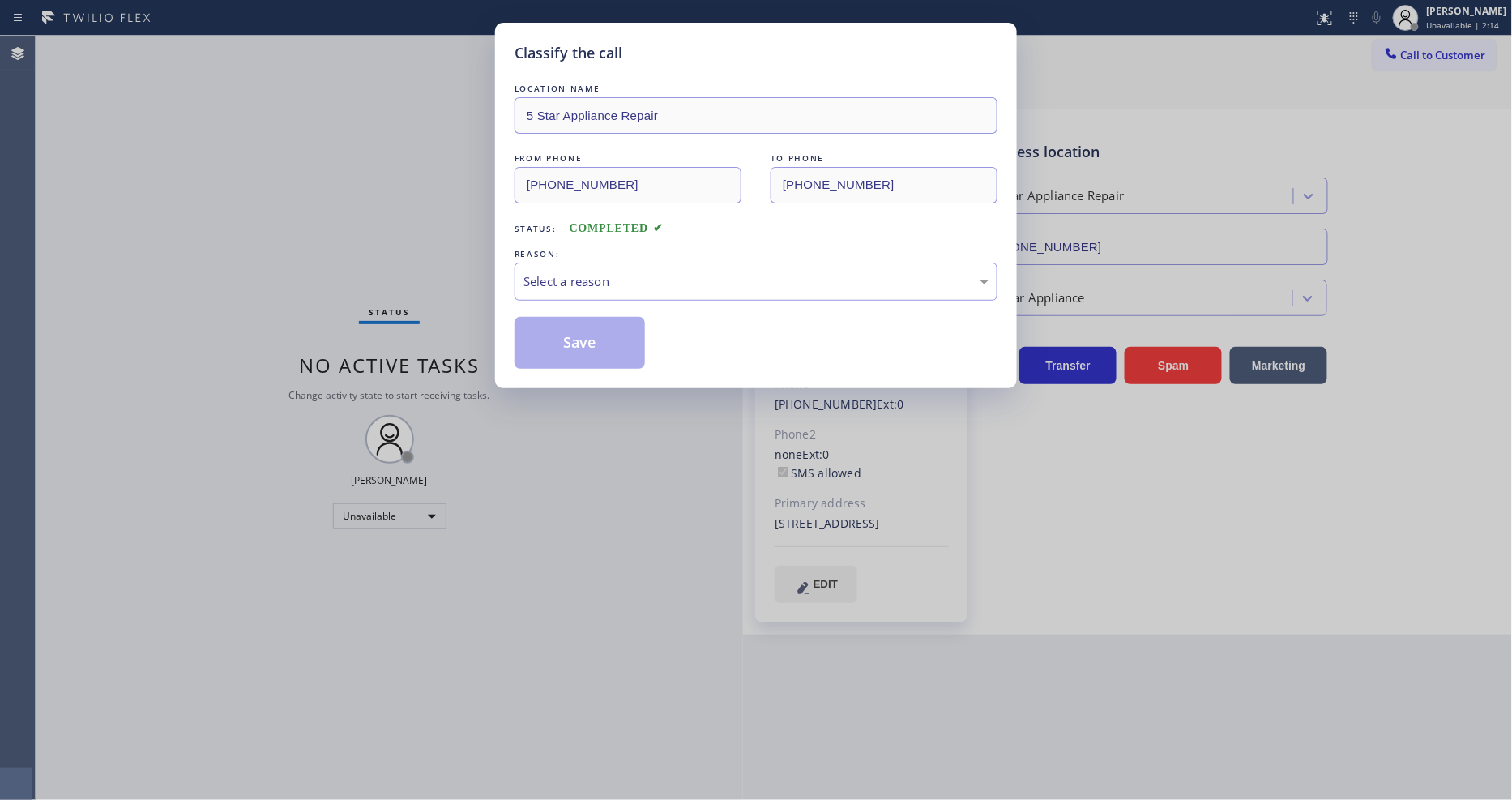
click at [621, 272] on div "Select a reason" at bounding box center [755, 281] width 465 height 18
click at [588, 330] on button "Save" at bounding box center [579, 343] width 130 height 52
click at [588, 331] on button "Save" at bounding box center [579, 343] width 130 height 52
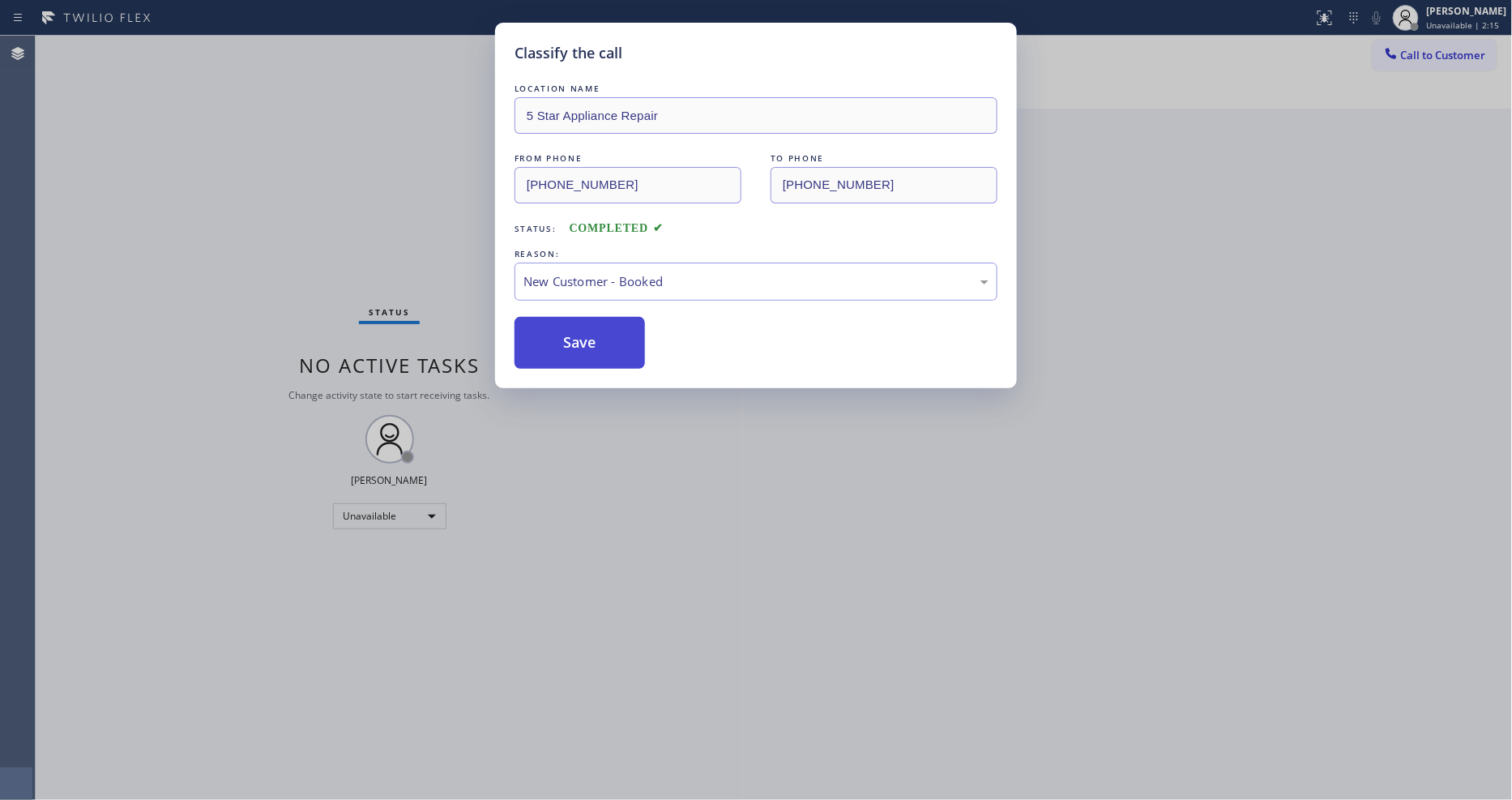
click at [588, 331] on button "Save" at bounding box center [579, 343] width 130 height 52
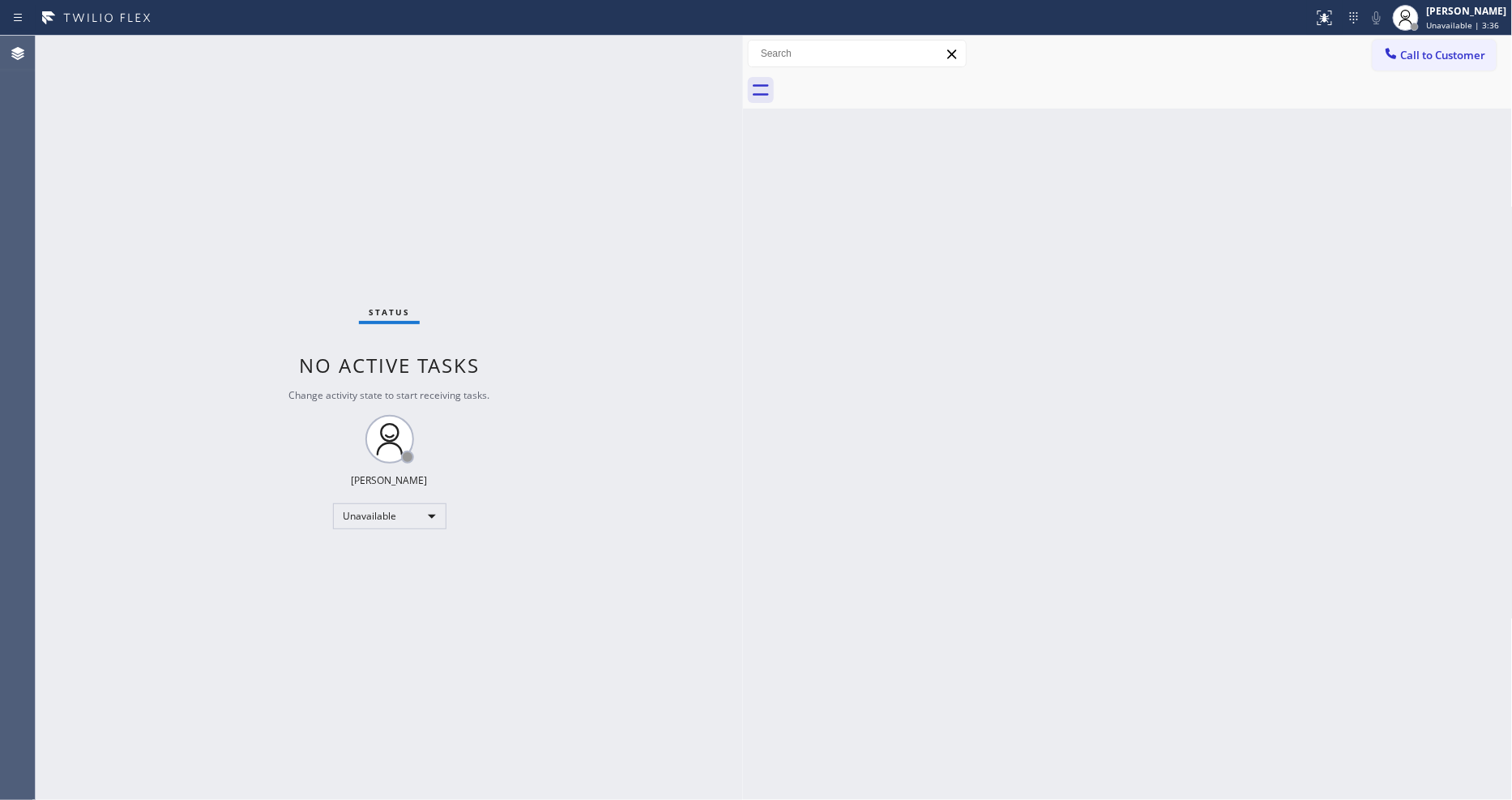
click at [1052, 488] on div "Back to Dashboard Change Sender ID Customers Technicians Select a contact Outbo…" at bounding box center [1128, 418] width 770 height 764
click at [409, 517] on div "Unavailable" at bounding box center [389, 516] width 114 height 26
click at [383, 559] on li "Available" at bounding box center [388, 558] width 110 height 19
click at [579, 651] on div "Status No active tasks Change activity state to start receiving tasks. Lyka Mon…" at bounding box center [389, 418] width 707 height 764
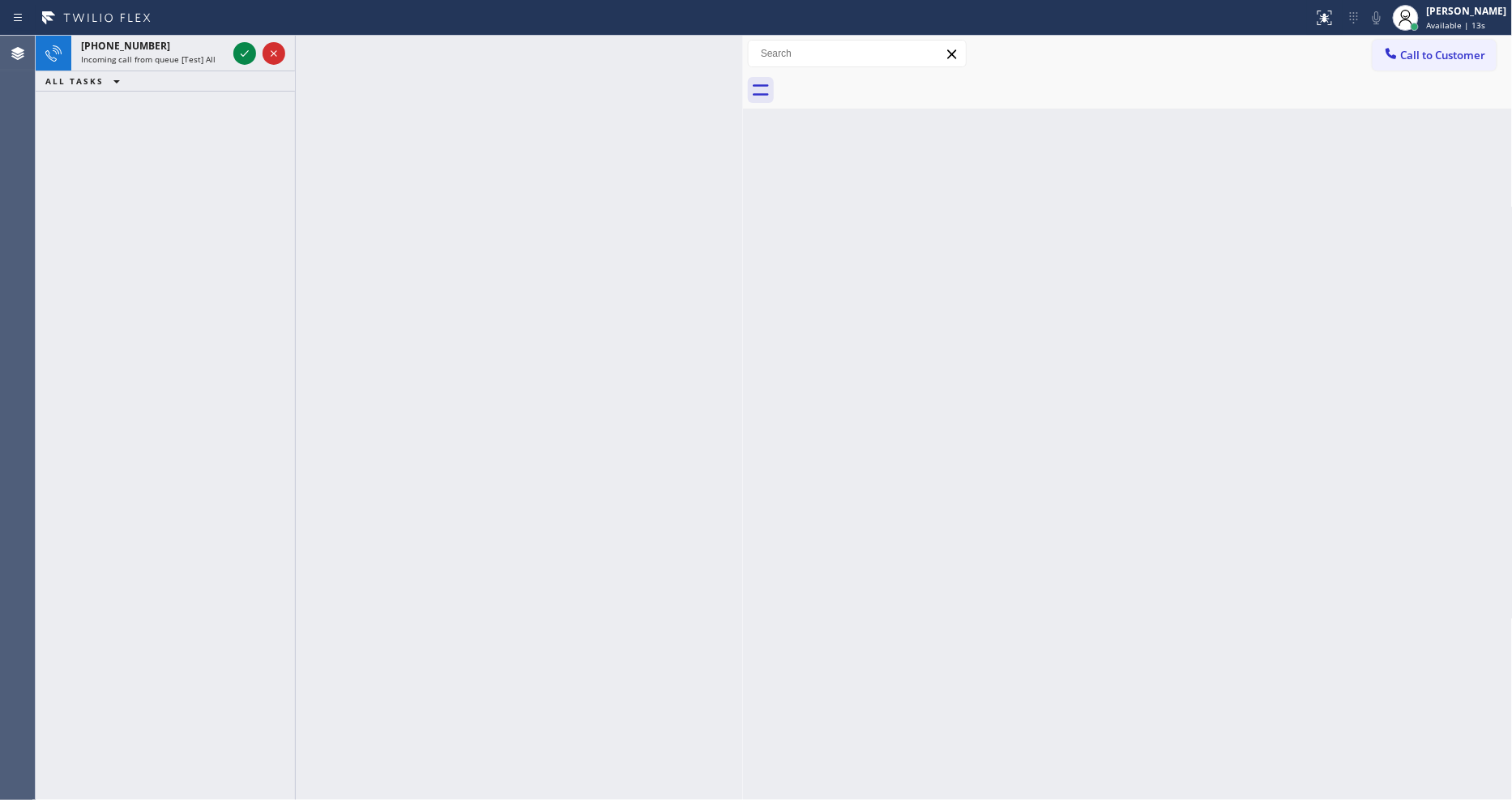
click at [248, 52] on icon at bounding box center [244, 53] width 19 height 19
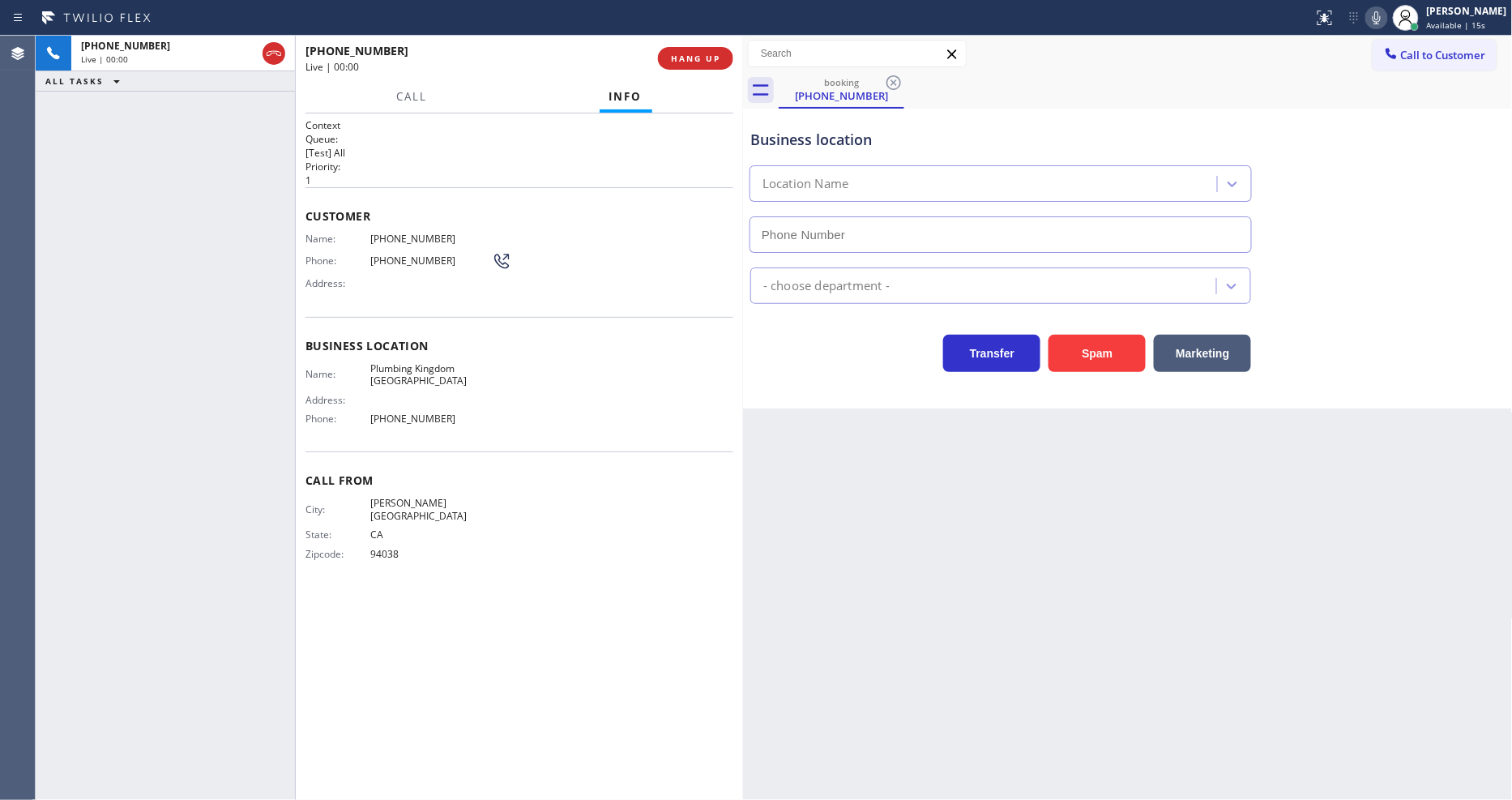
click at [733, 52] on div "+16507197190 Live | 00:00 HANG UP" at bounding box center [520, 59] width 447 height 46
type input "(805) 600-2566"
click at [718, 57] on span "HANG UP" at bounding box center [696, 58] width 49 height 11
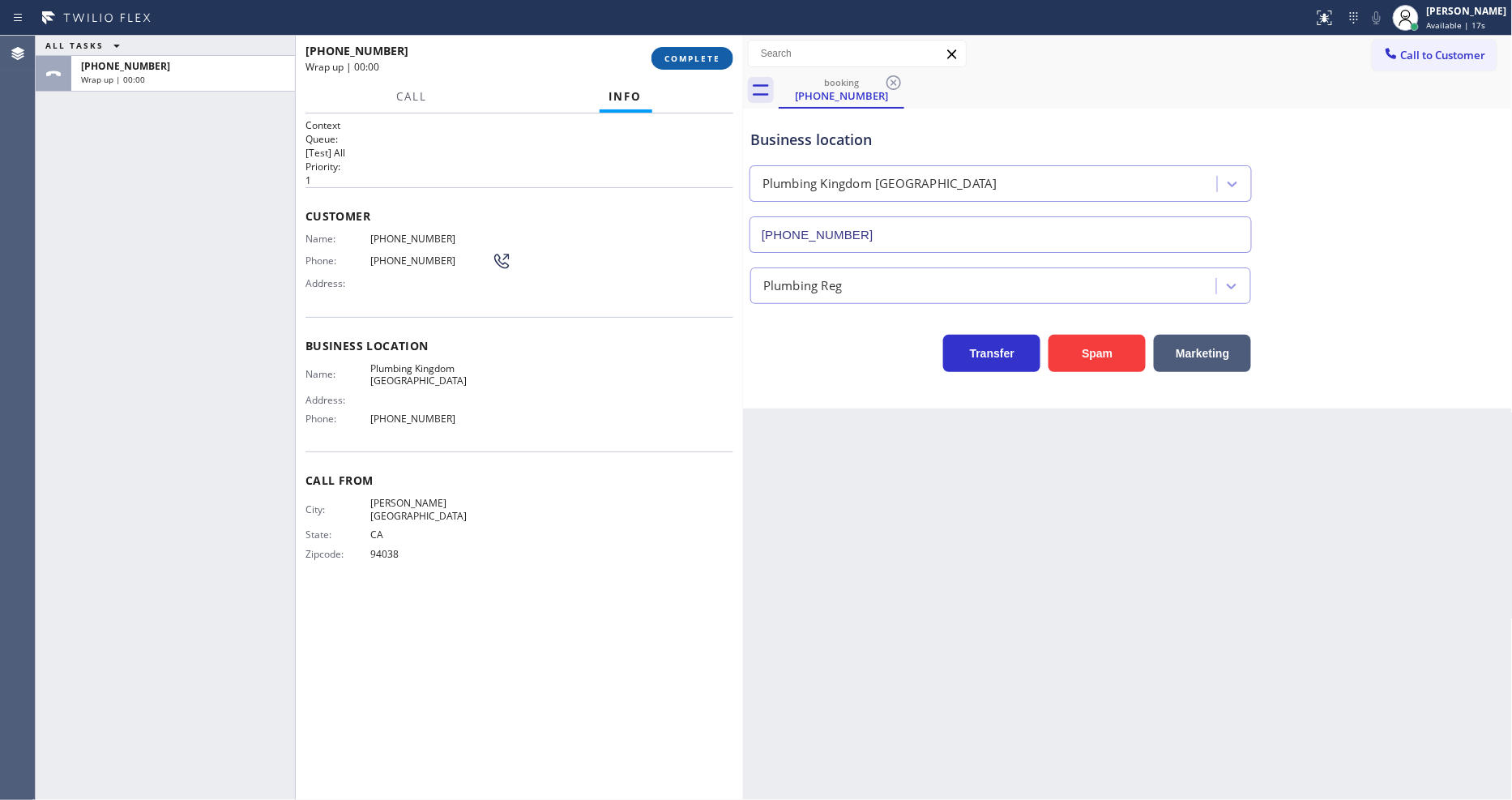
click at [718, 57] on span "COMPLETE" at bounding box center [692, 58] width 56 height 11
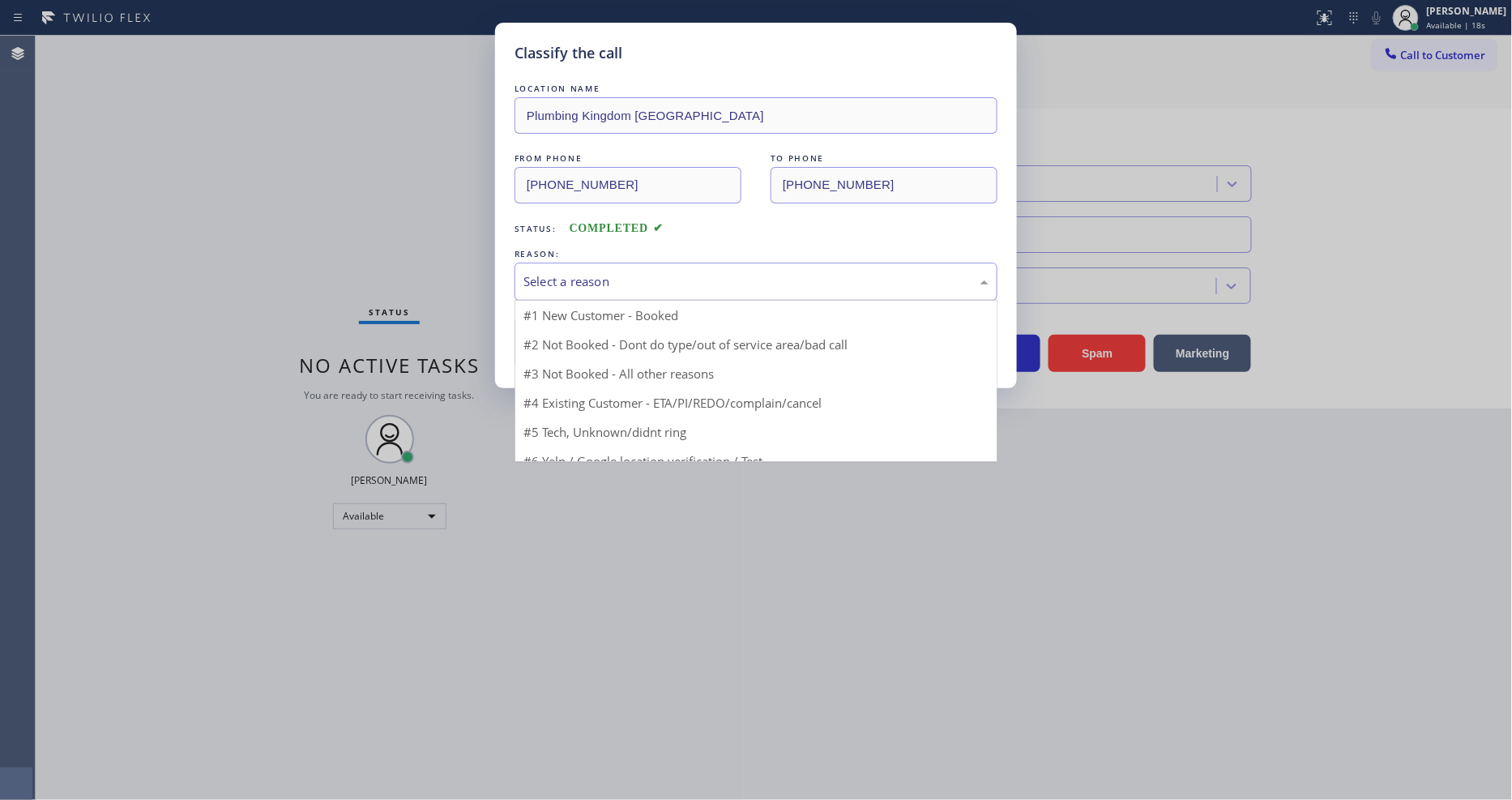
click at [641, 279] on div "Select a reason" at bounding box center [755, 281] width 465 height 18
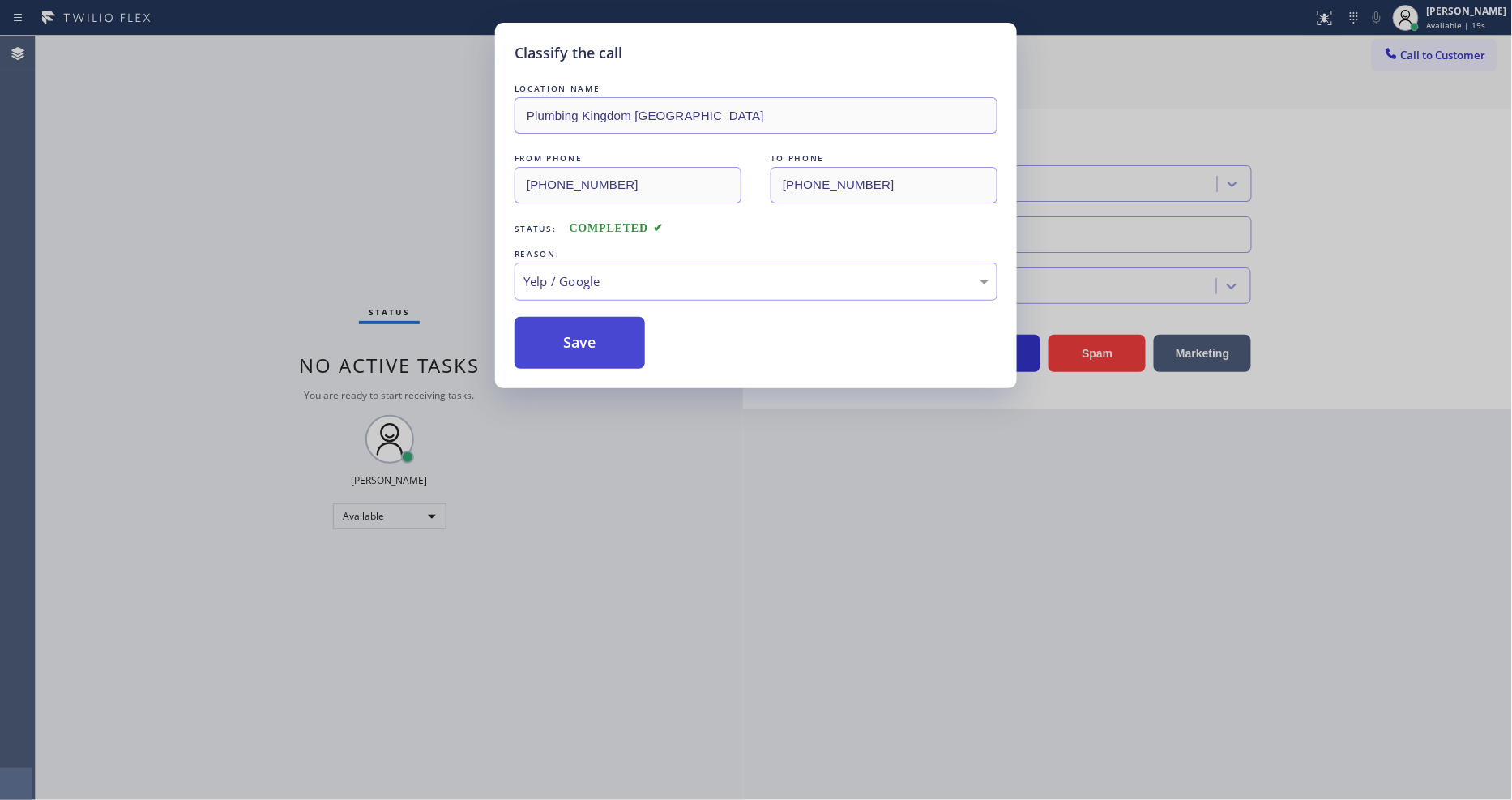
click at [576, 360] on button "Save" at bounding box center [579, 343] width 130 height 52
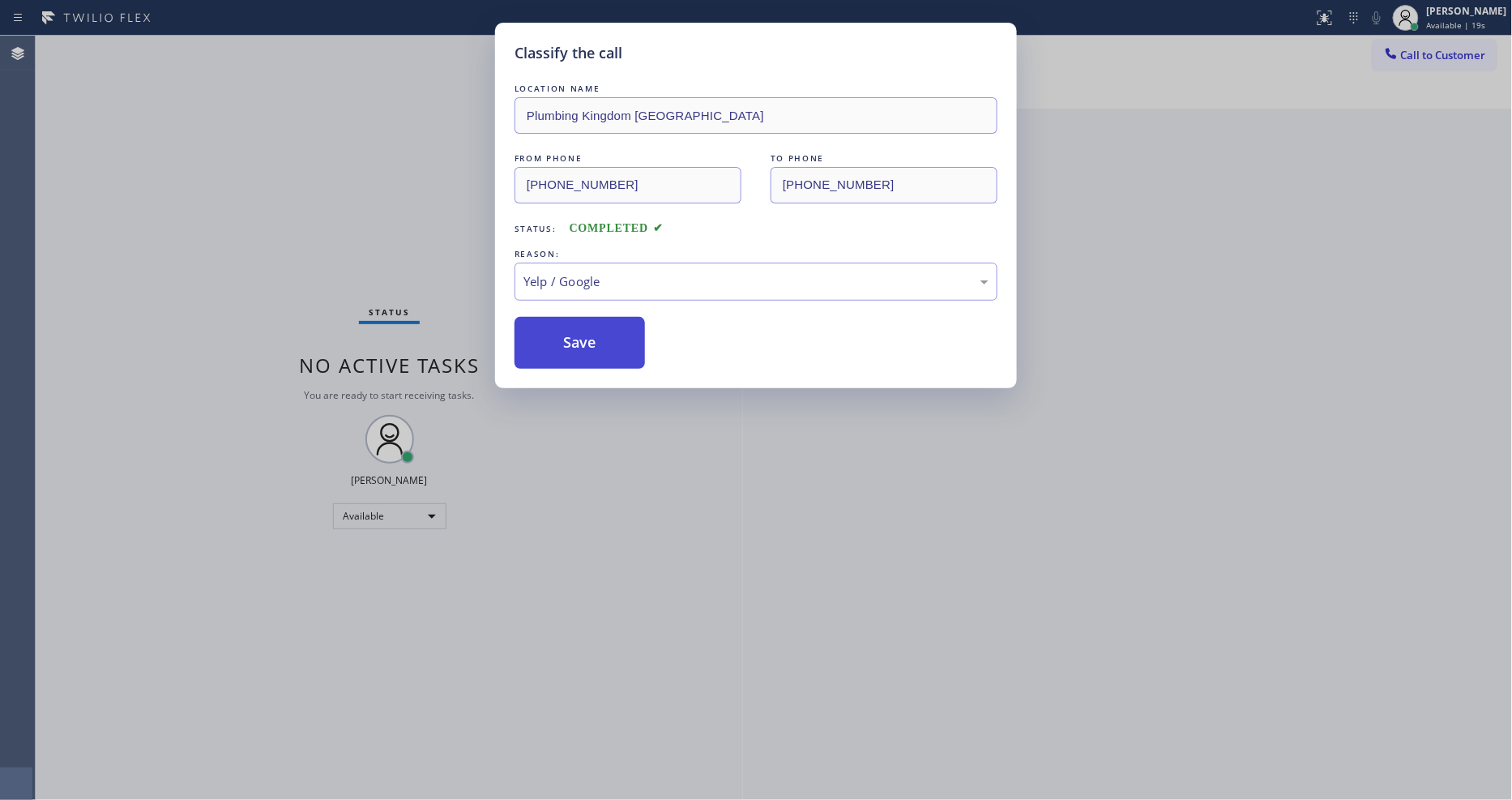
click at [576, 360] on button "Save" at bounding box center [579, 343] width 130 height 52
click at [576, 356] on button "Save" at bounding box center [579, 343] width 130 height 52
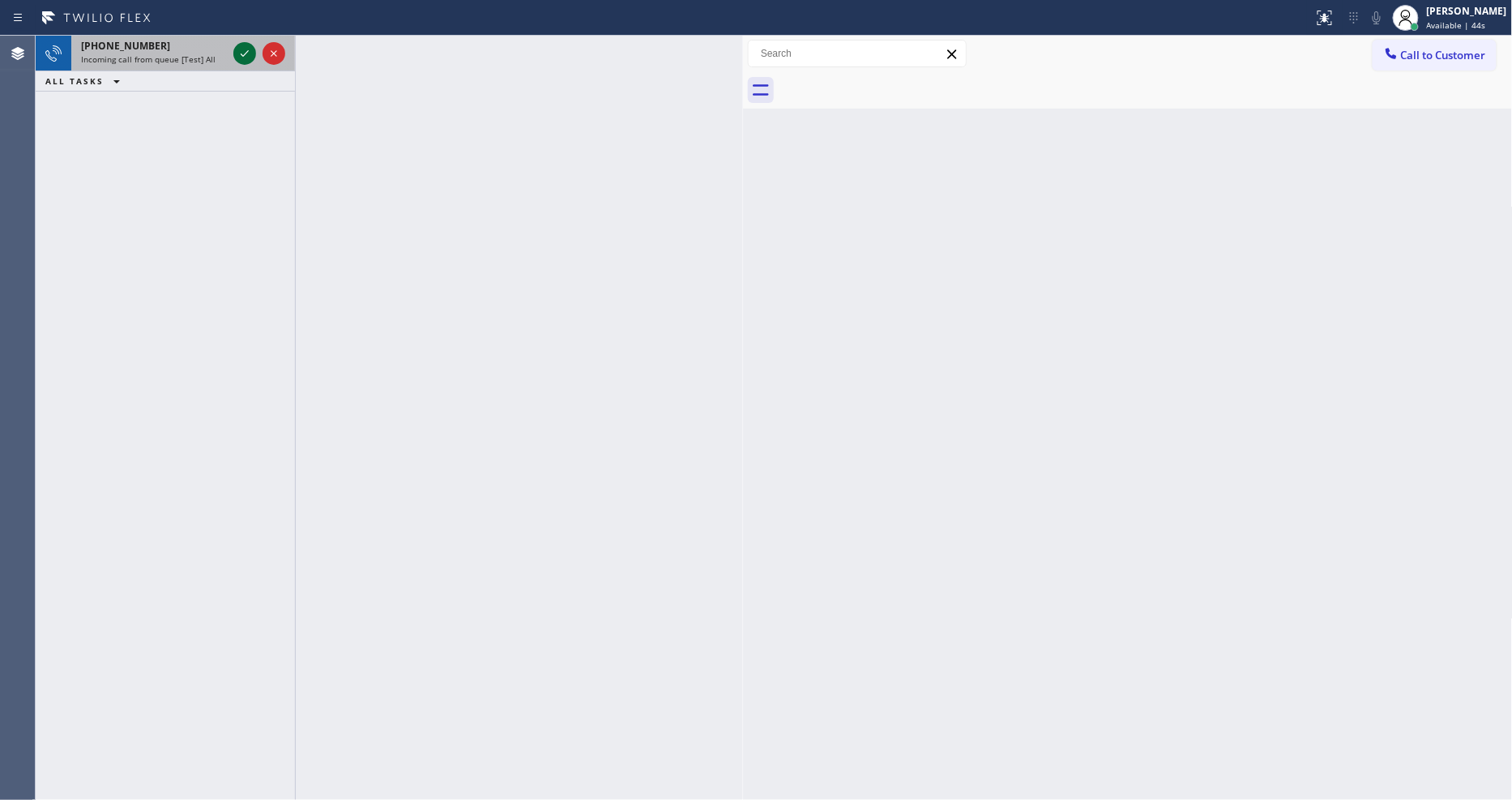
click at [245, 53] on icon at bounding box center [245, 53] width 8 height 6
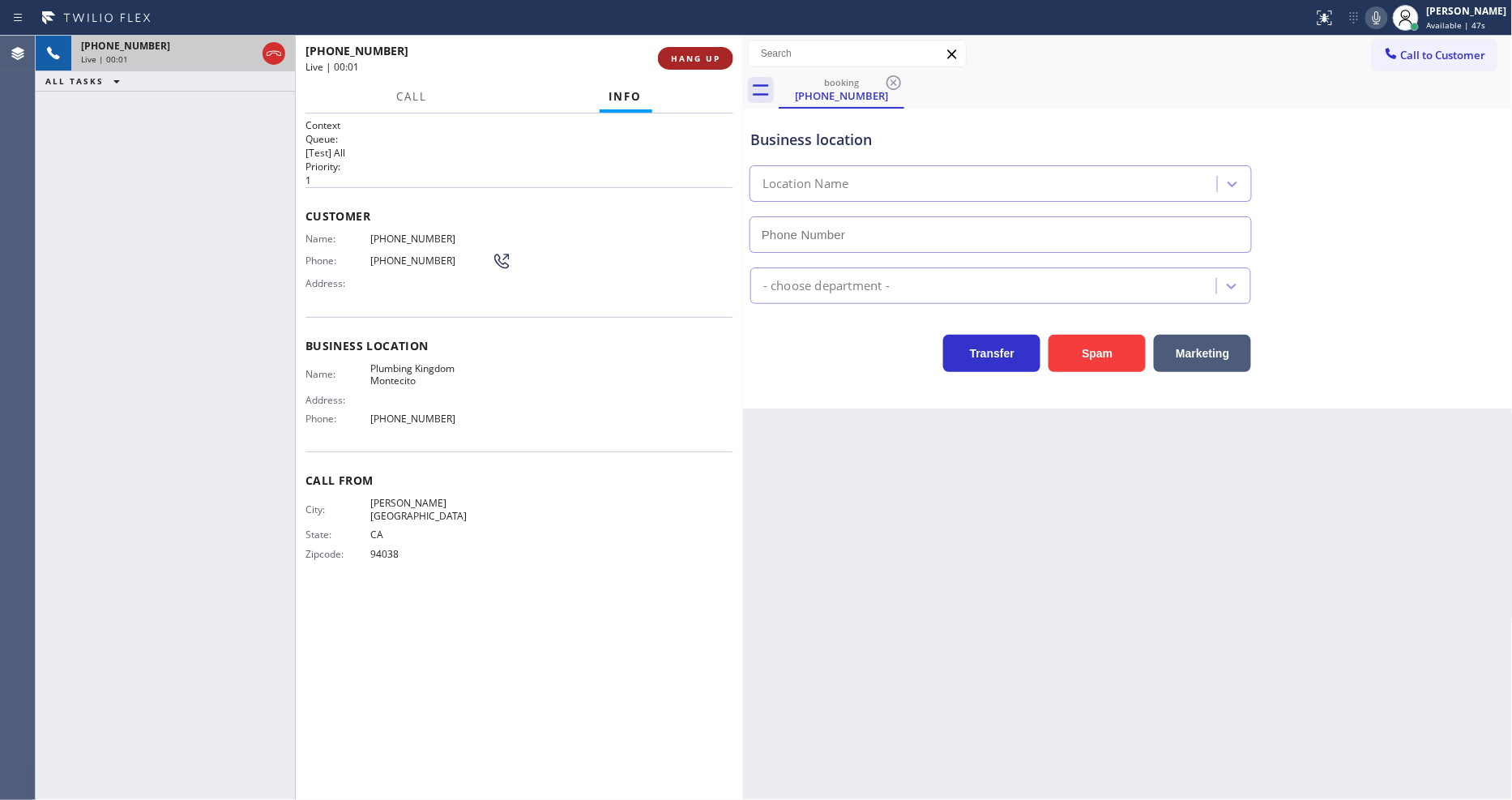
click at [681, 51] on button "HANG UP" at bounding box center [696, 58] width 75 height 23
type input "(805) 600-2522"
drag, startPoint x: 681, startPoint y: 51, endPoint x: 911, endPoint y: 270, distance: 317.6
click at [679, 51] on button "HANG UP" at bounding box center [696, 58] width 75 height 23
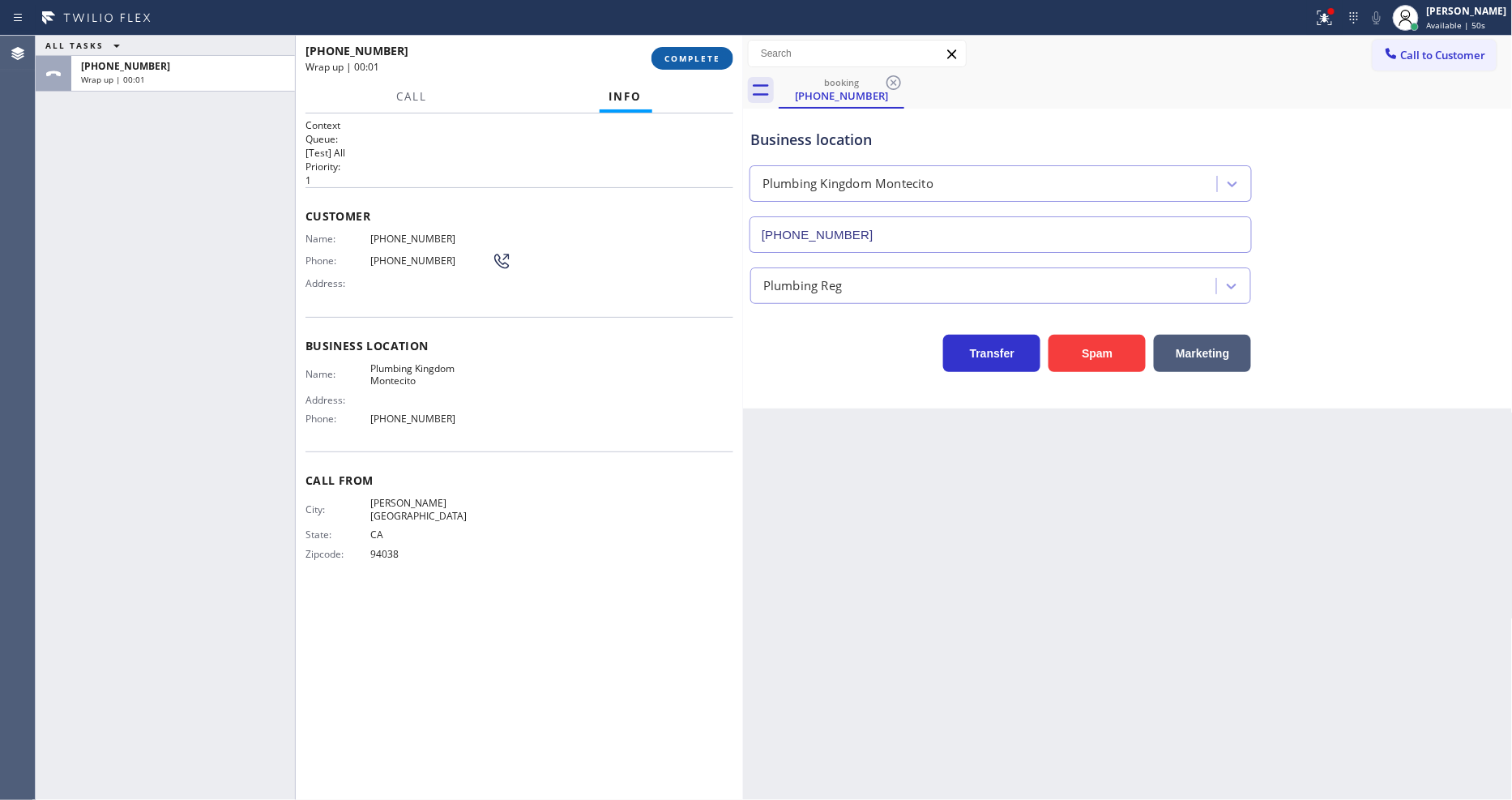
click at [661, 65] on button "COMPLETE" at bounding box center [692, 58] width 82 height 23
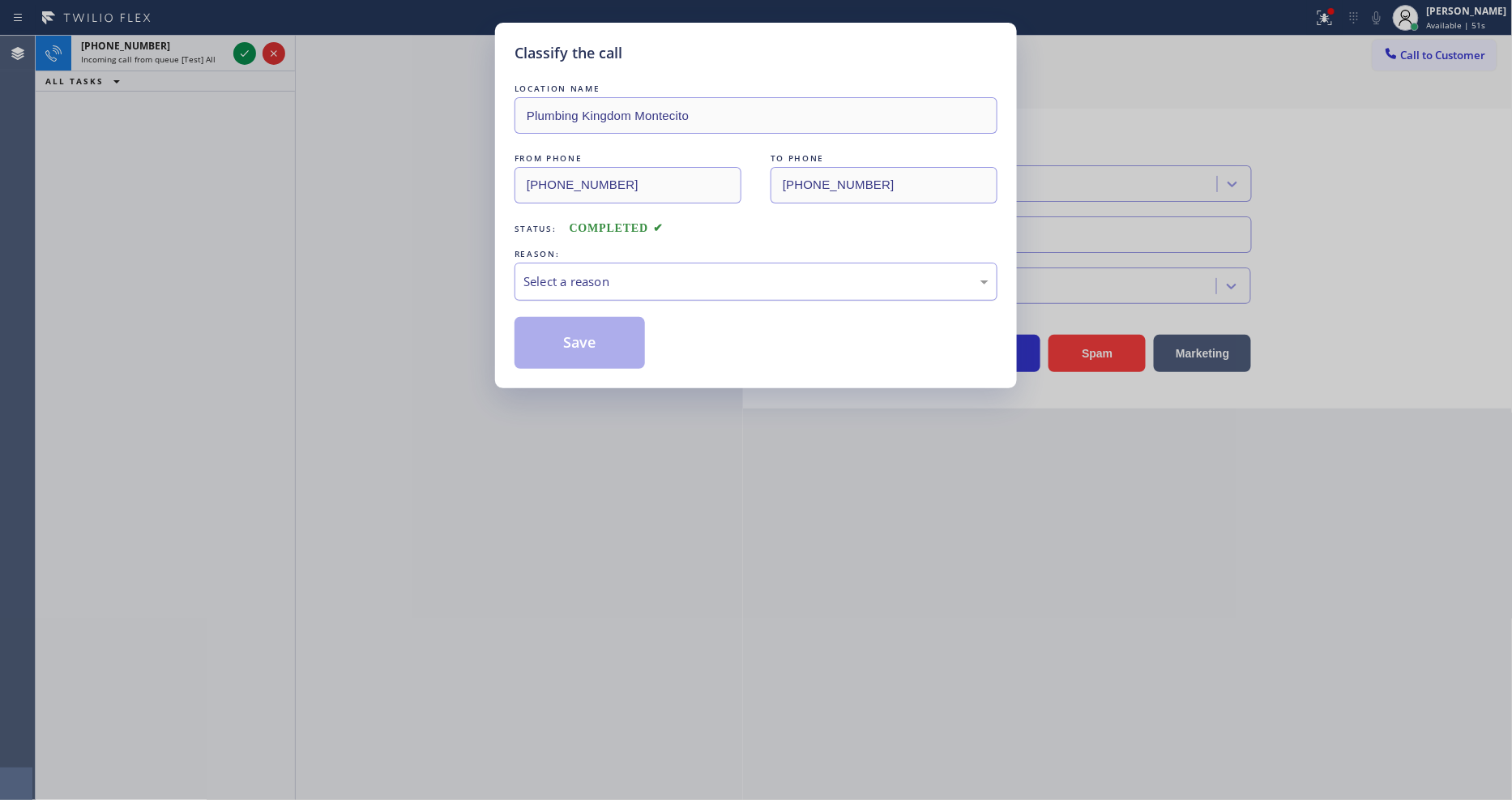
click at [586, 272] on div "Select a reason" at bounding box center [755, 281] width 465 height 18
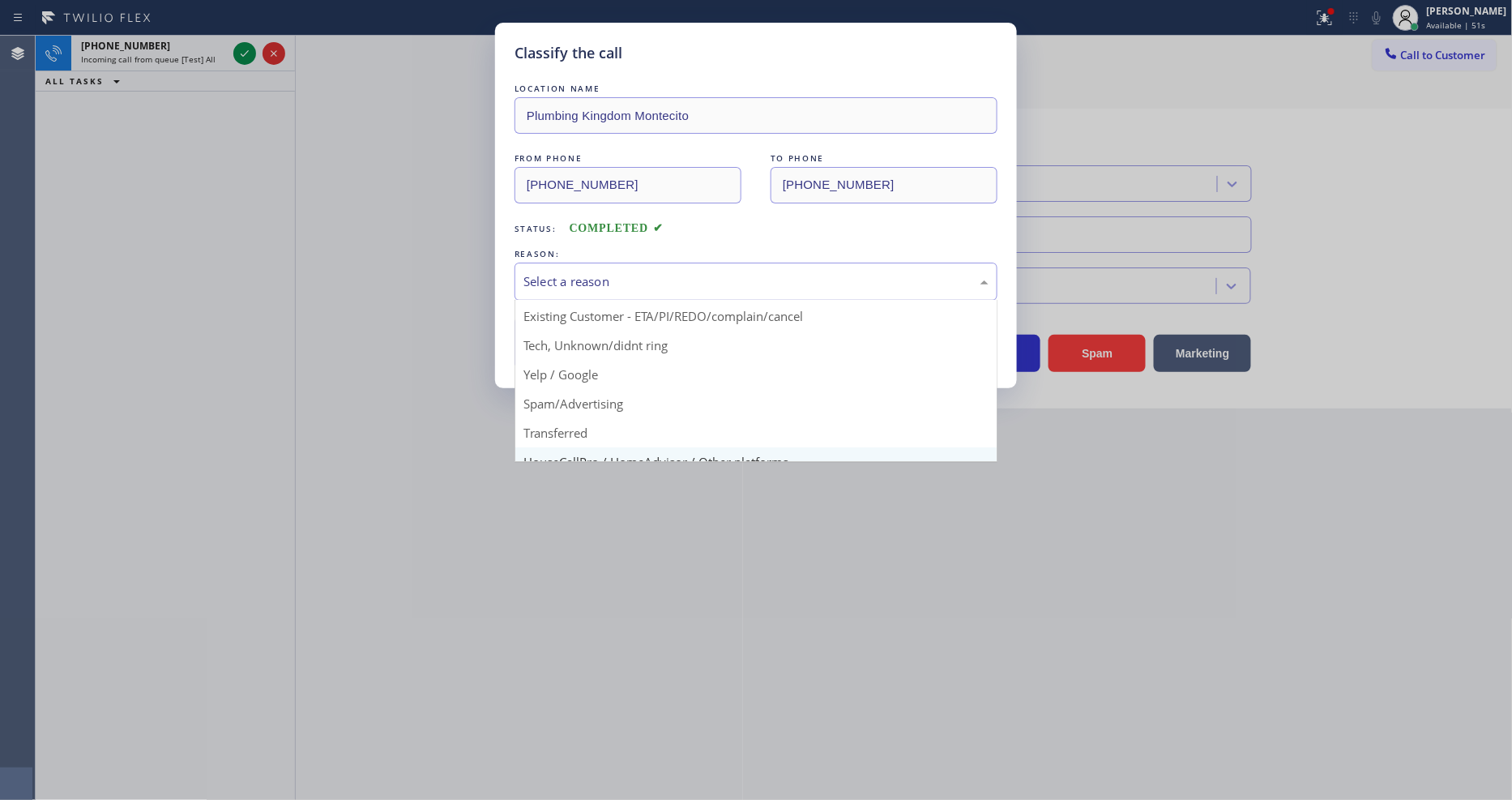
scroll to position [102, 0]
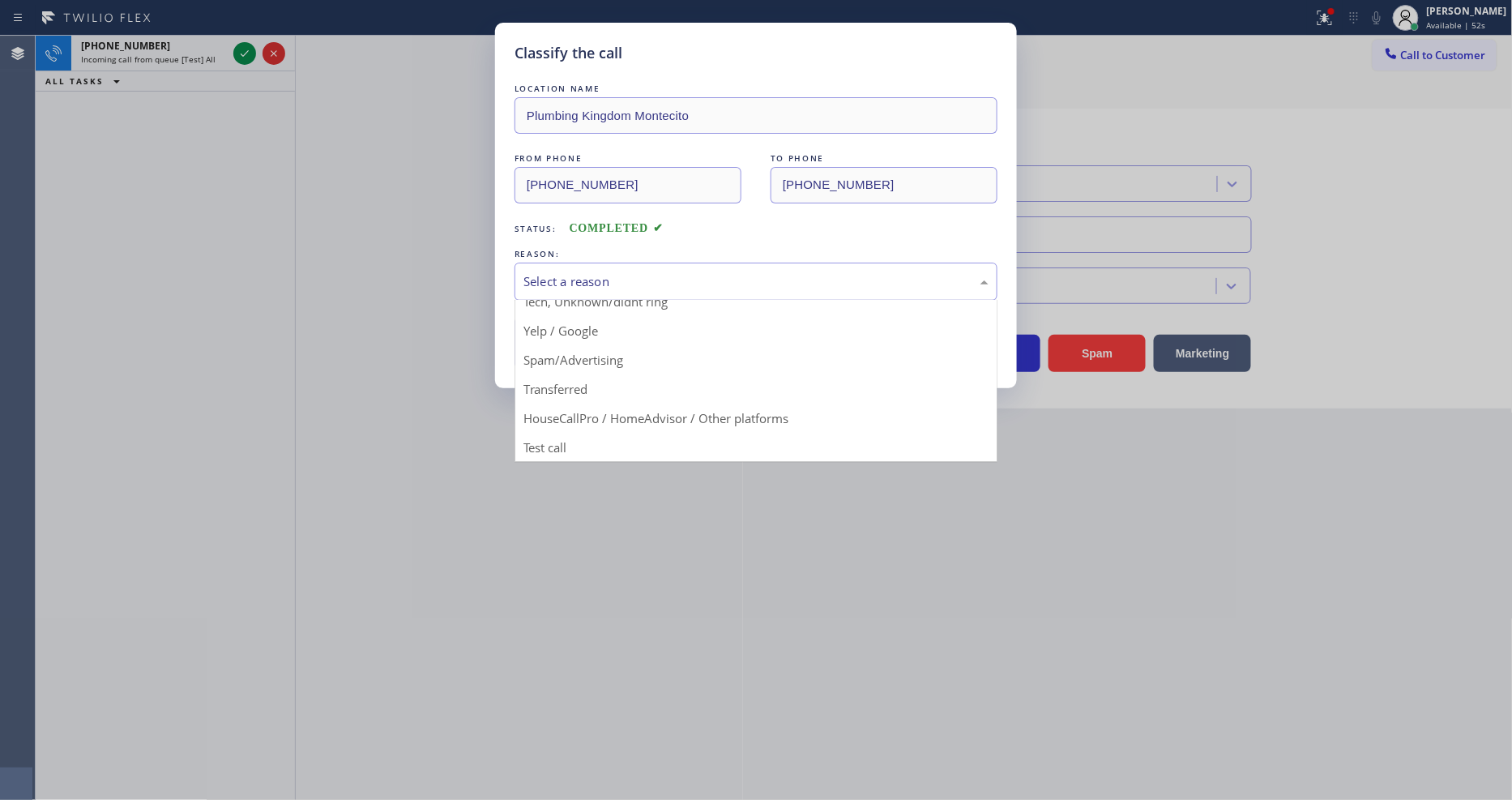
drag, startPoint x: 576, startPoint y: 447, endPoint x: 581, endPoint y: 362, distance: 85.1
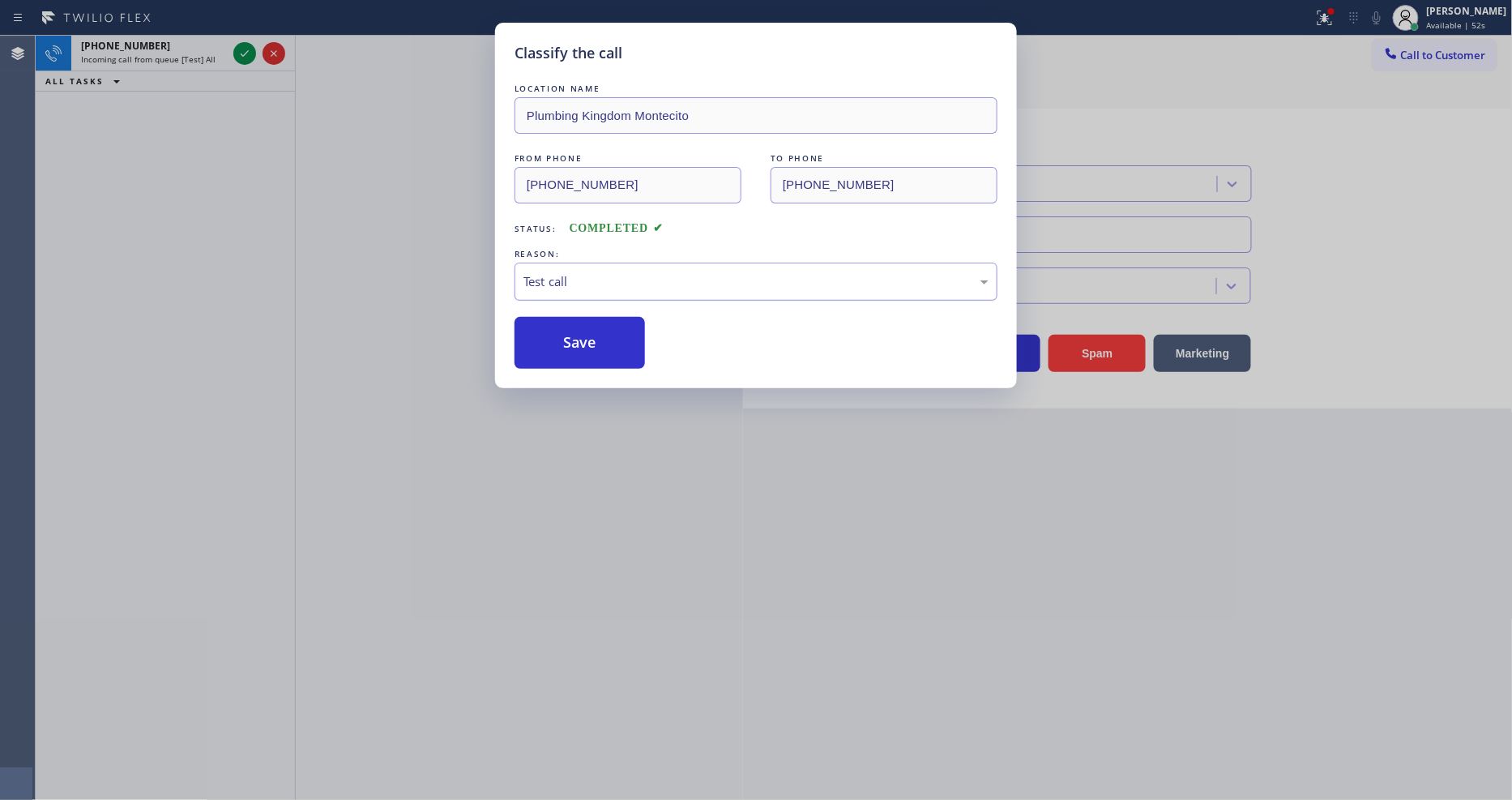
drag, startPoint x: 585, startPoint y: 333, endPoint x: 605, endPoint y: 268, distance: 68.0
click at [585, 333] on button "Save" at bounding box center [579, 343] width 130 height 52
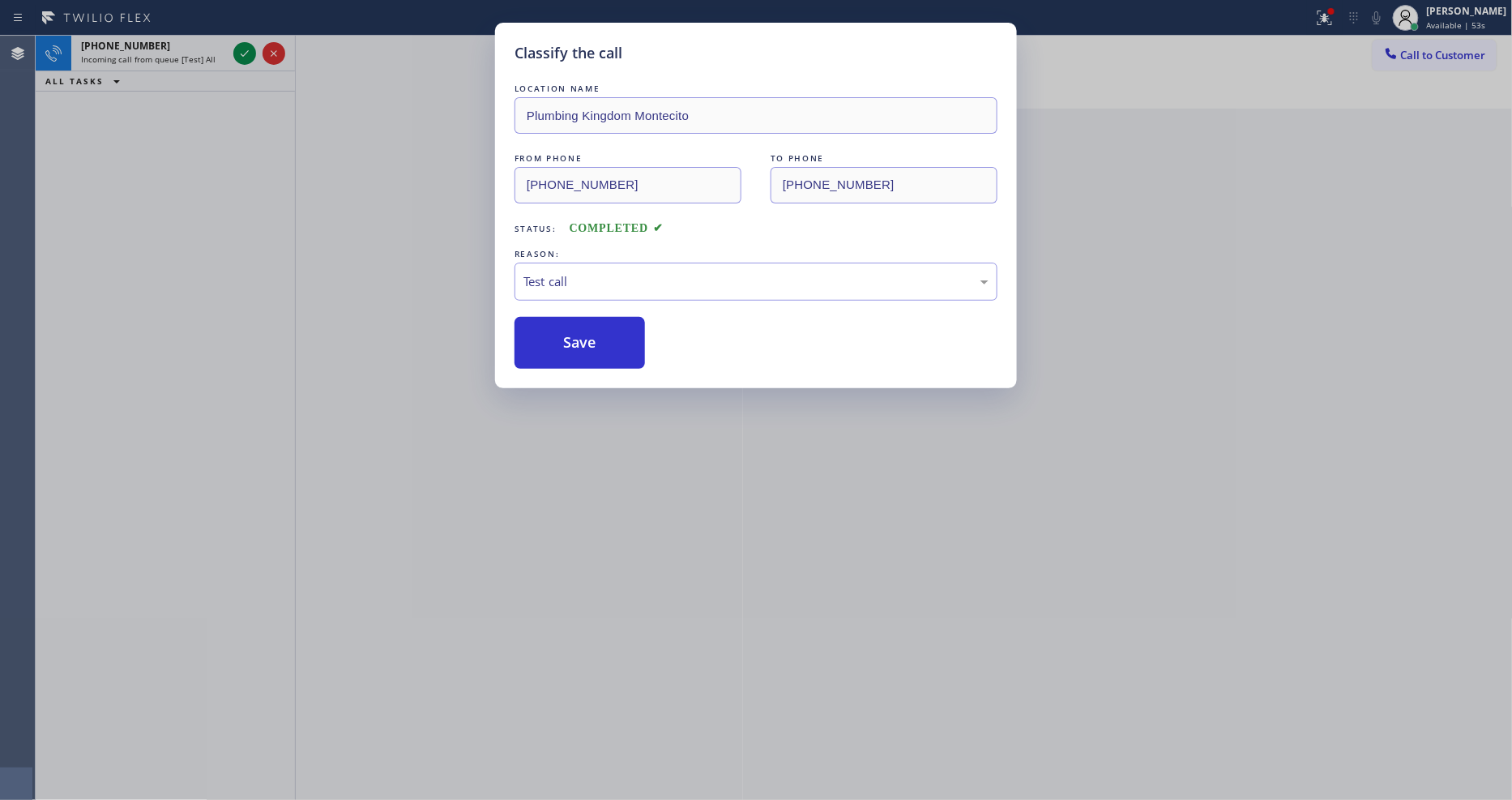
click at [240, 55] on icon at bounding box center [244, 53] width 19 height 19
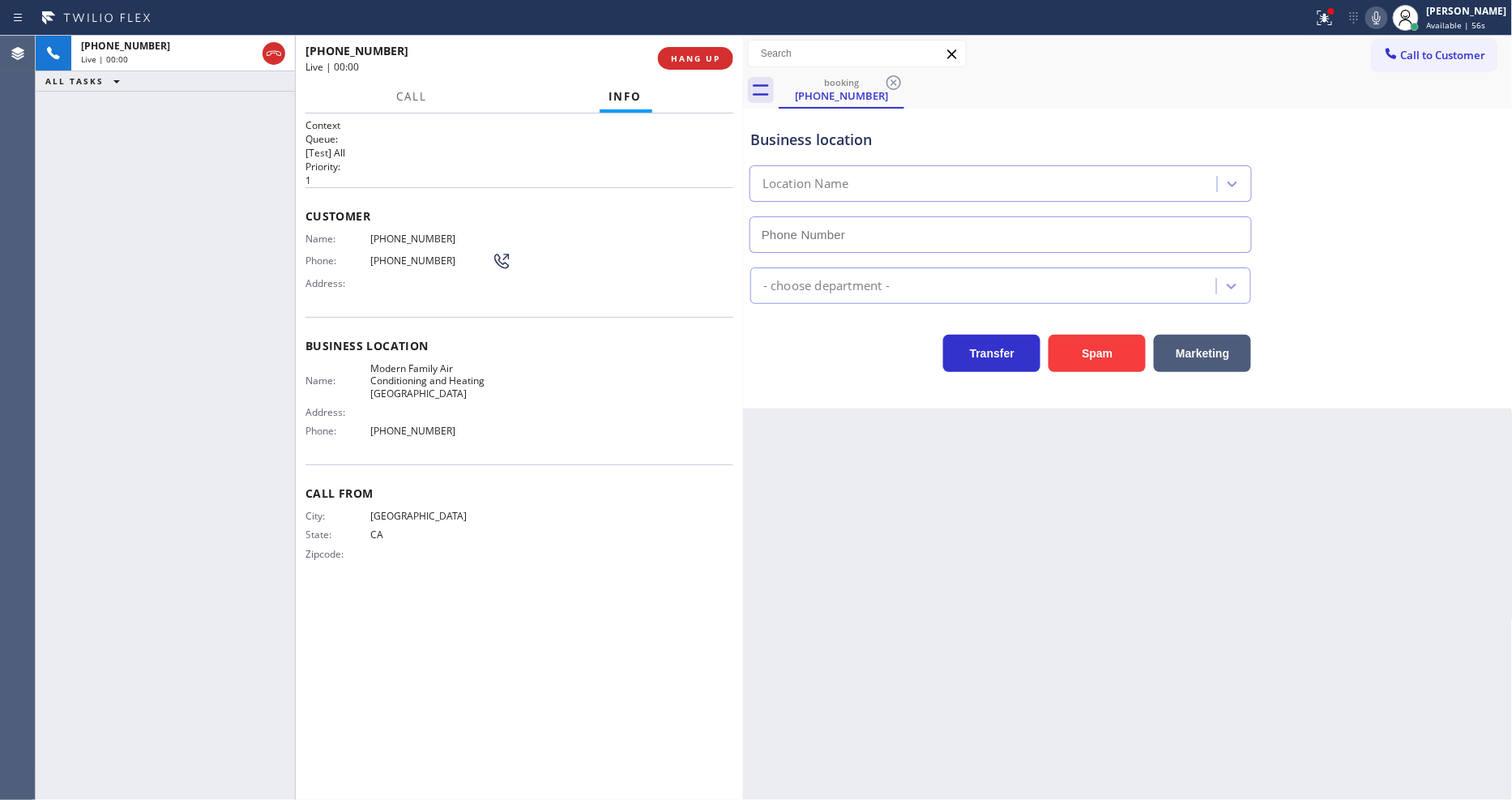
type input "(510) 781-9664"
click at [1055, 578] on div "Back to Dashboard Change Sender ID Customers Technicians Select a contact Outbo…" at bounding box center [1128, 418] width 770 height 764
drag, startPoint x: 683, startPoint y: 53, endPoint x: 571, endPoint y: 776, distance: 731.6
click at [683, 53] on span "HANG UP" at bounding box center [696, 58] width 49 height 11
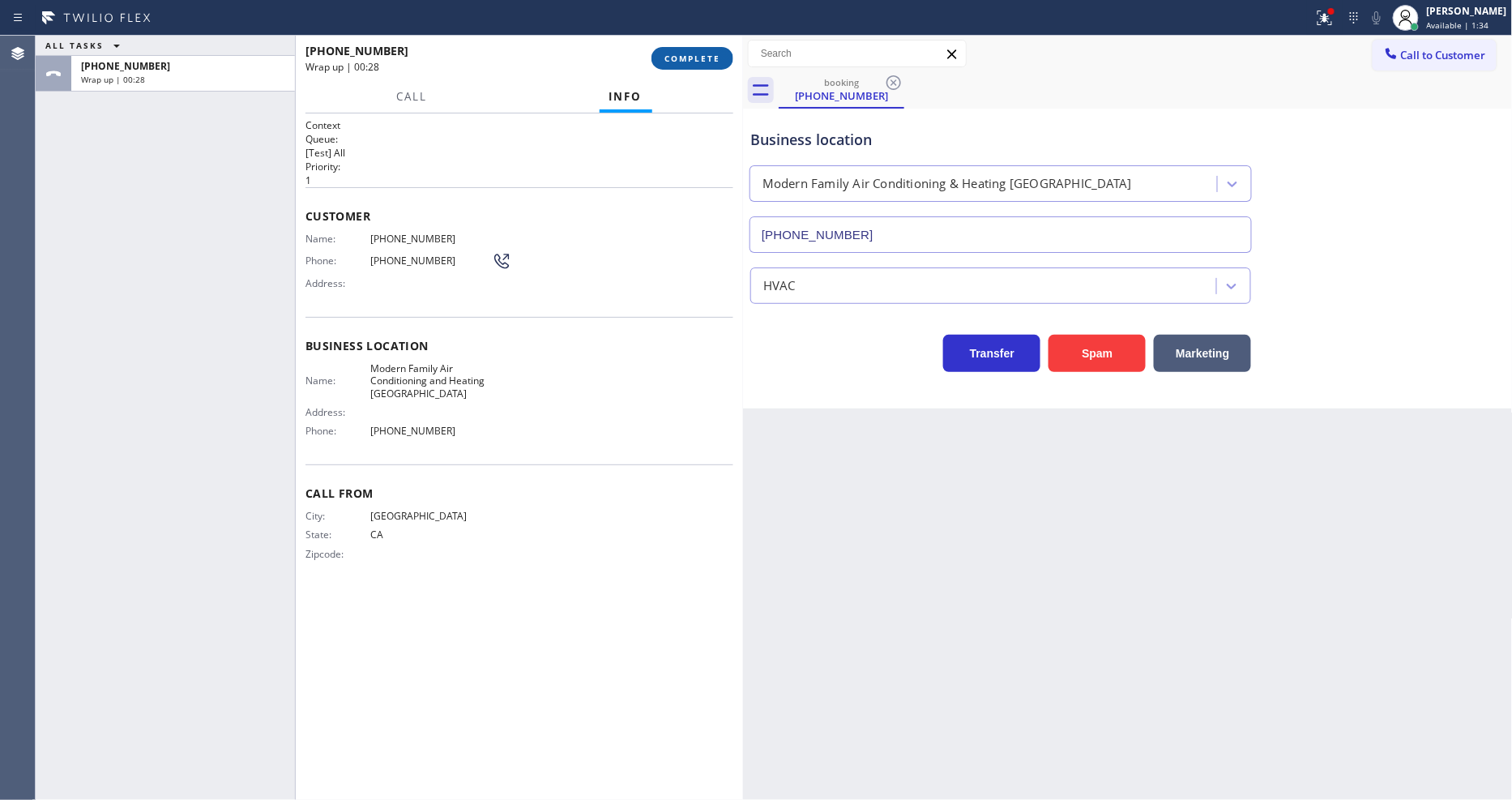
click at [713, 66] on div "+13412012352 Wrap up | 00:28 COMPLETE" at bounding box center [519, 59] width 428 height 42
click at [713, 68] on button "COMPLETE" at bounding box center [692, 58] width 82 height 23
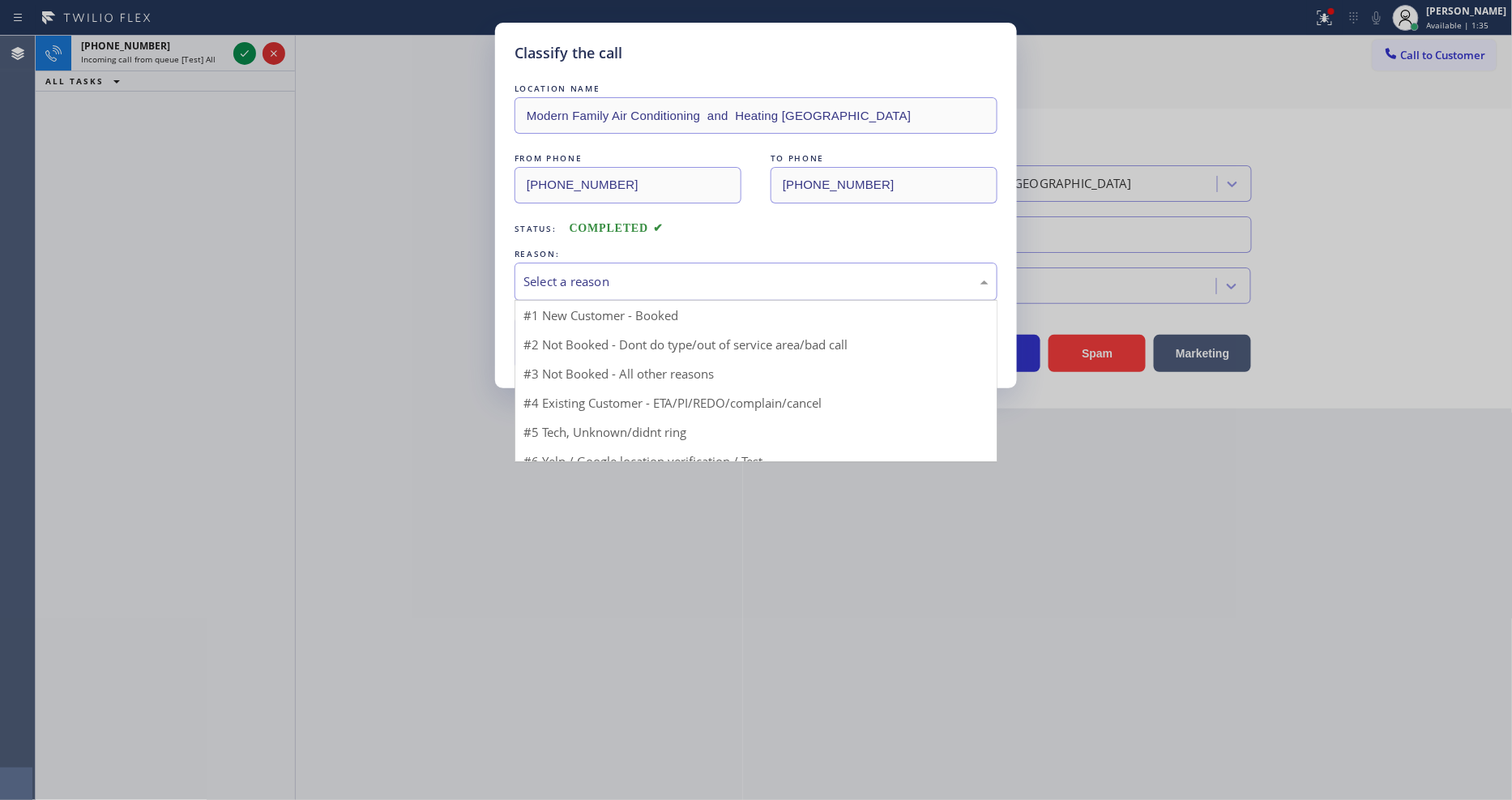
click at [582, 272] on div "Select a reason" at bounding box center [755, 281] width 465 height 18
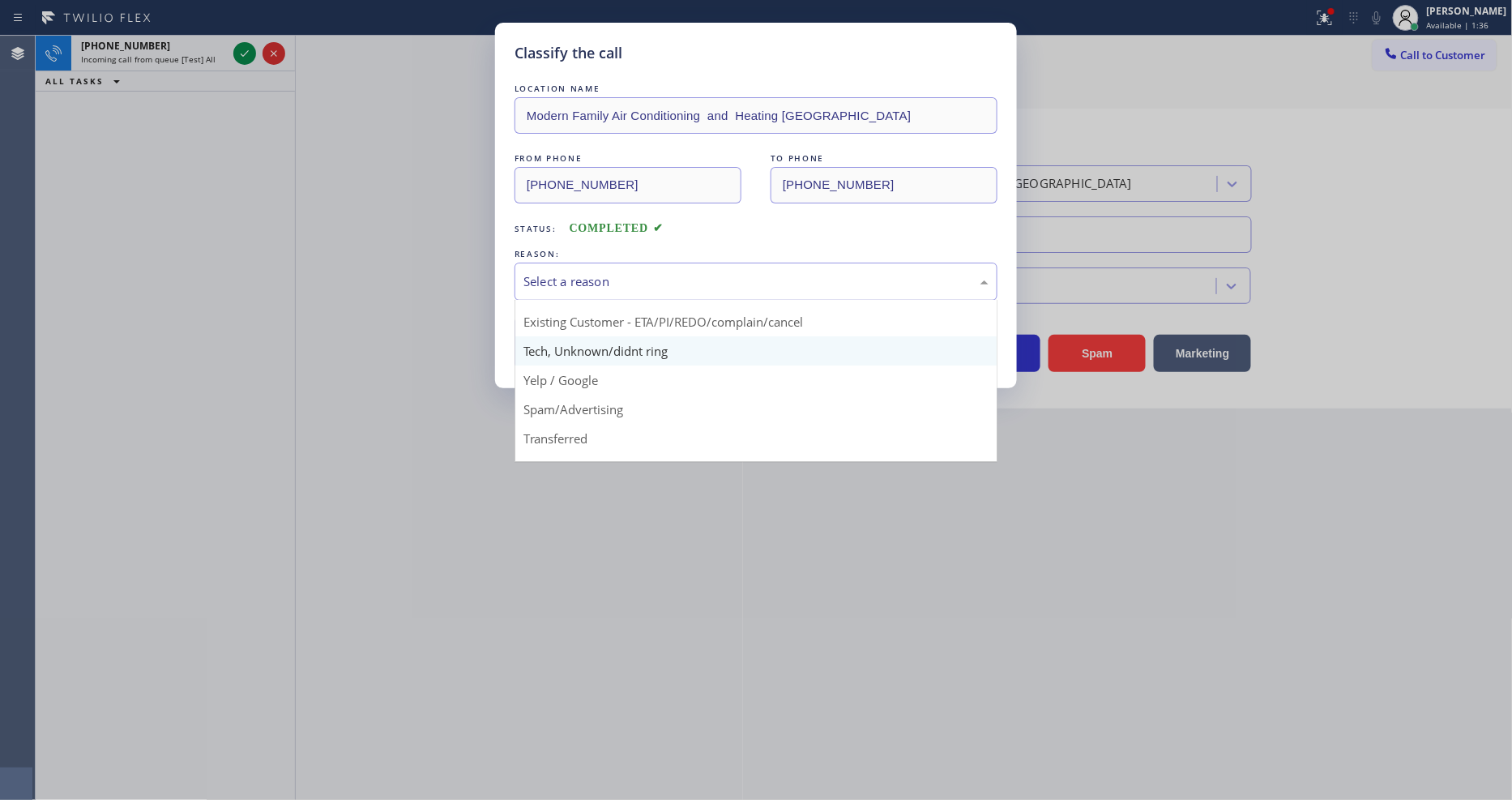
scroll to position [102, 0]
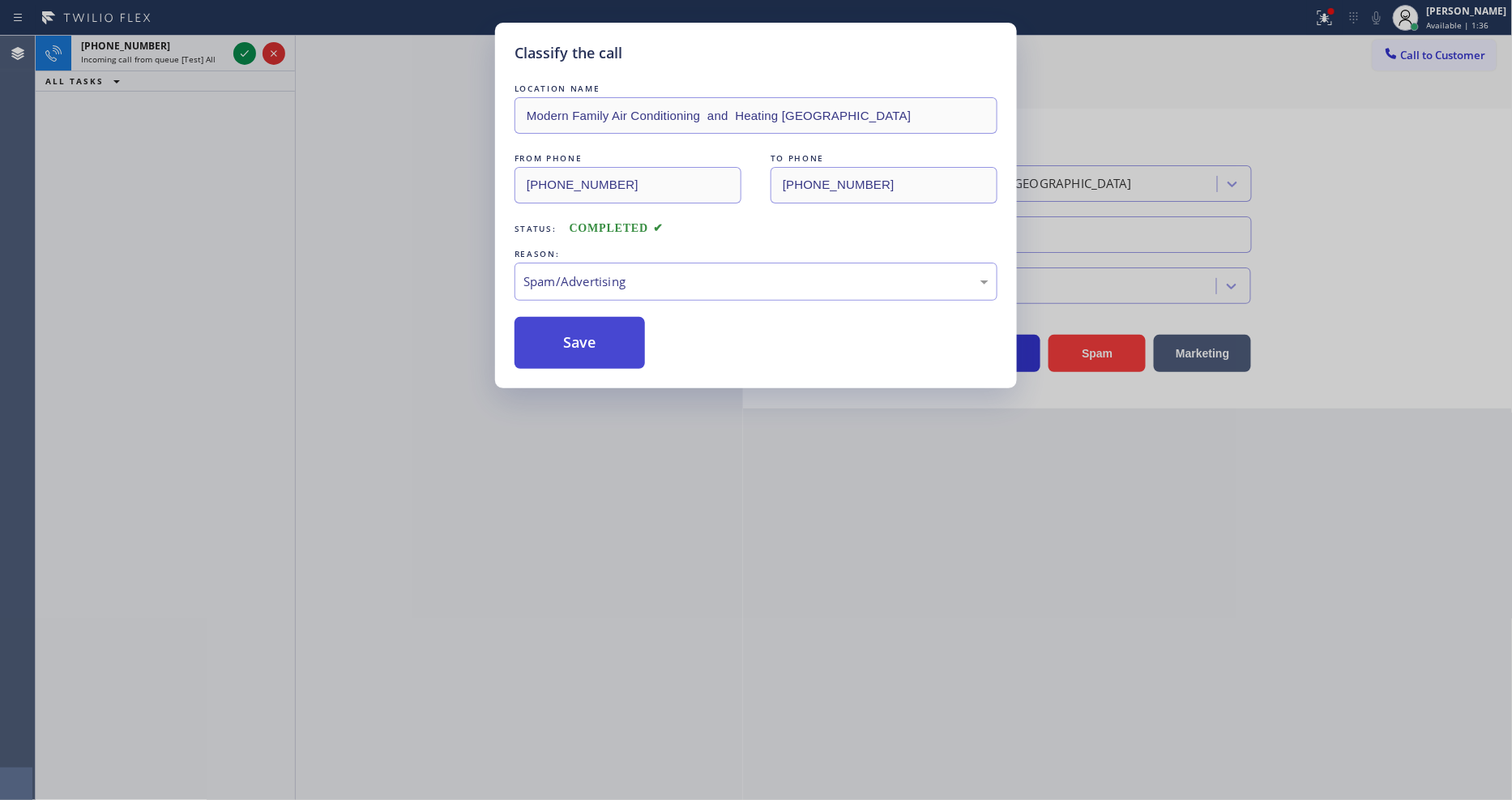
click at [590, 330] on button "Save" at bounding box center [579, 343] width 130 height 52
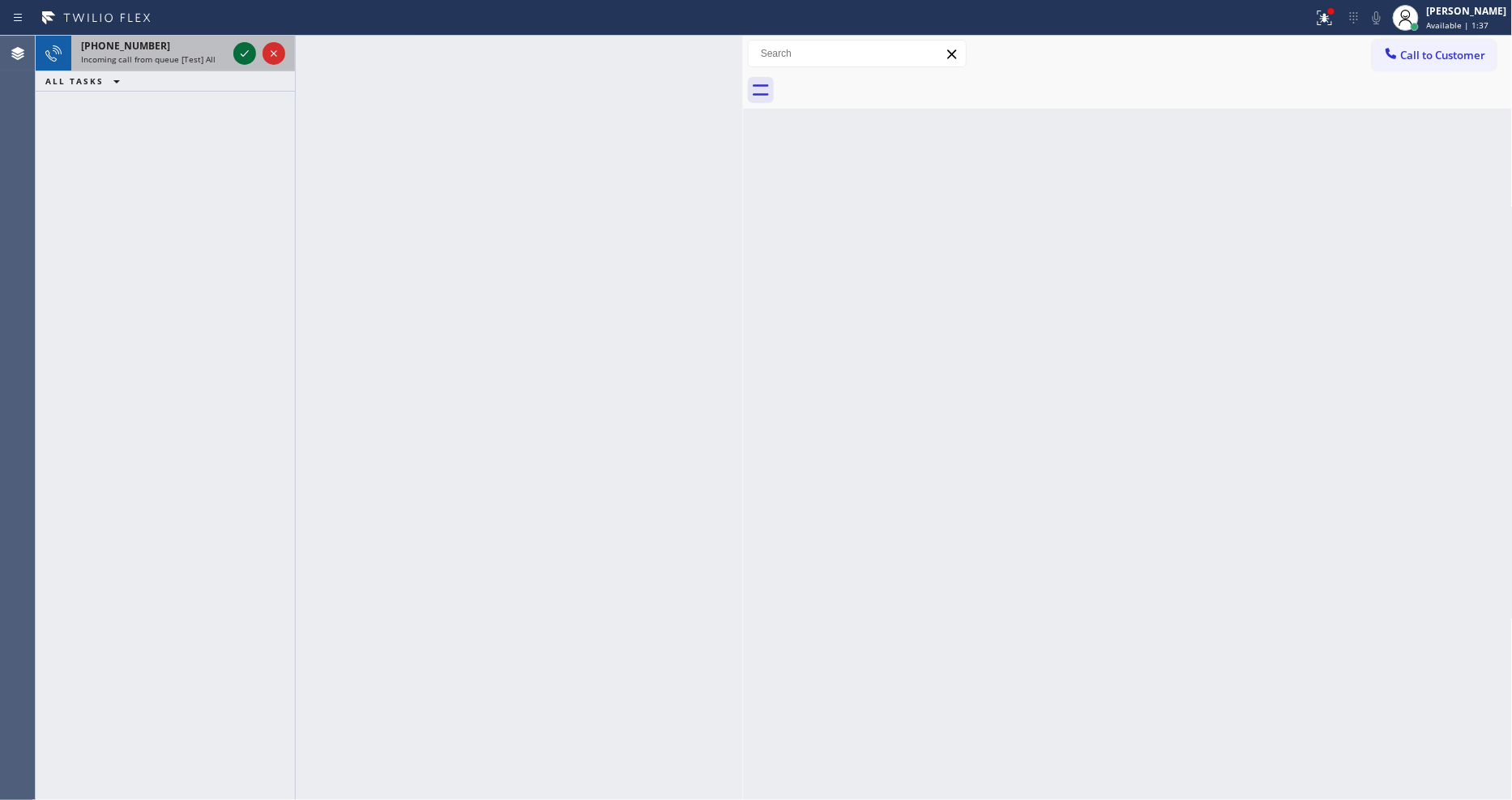
click at [247, 53] on icon at bounding box center [244, 53] width 19 height 19
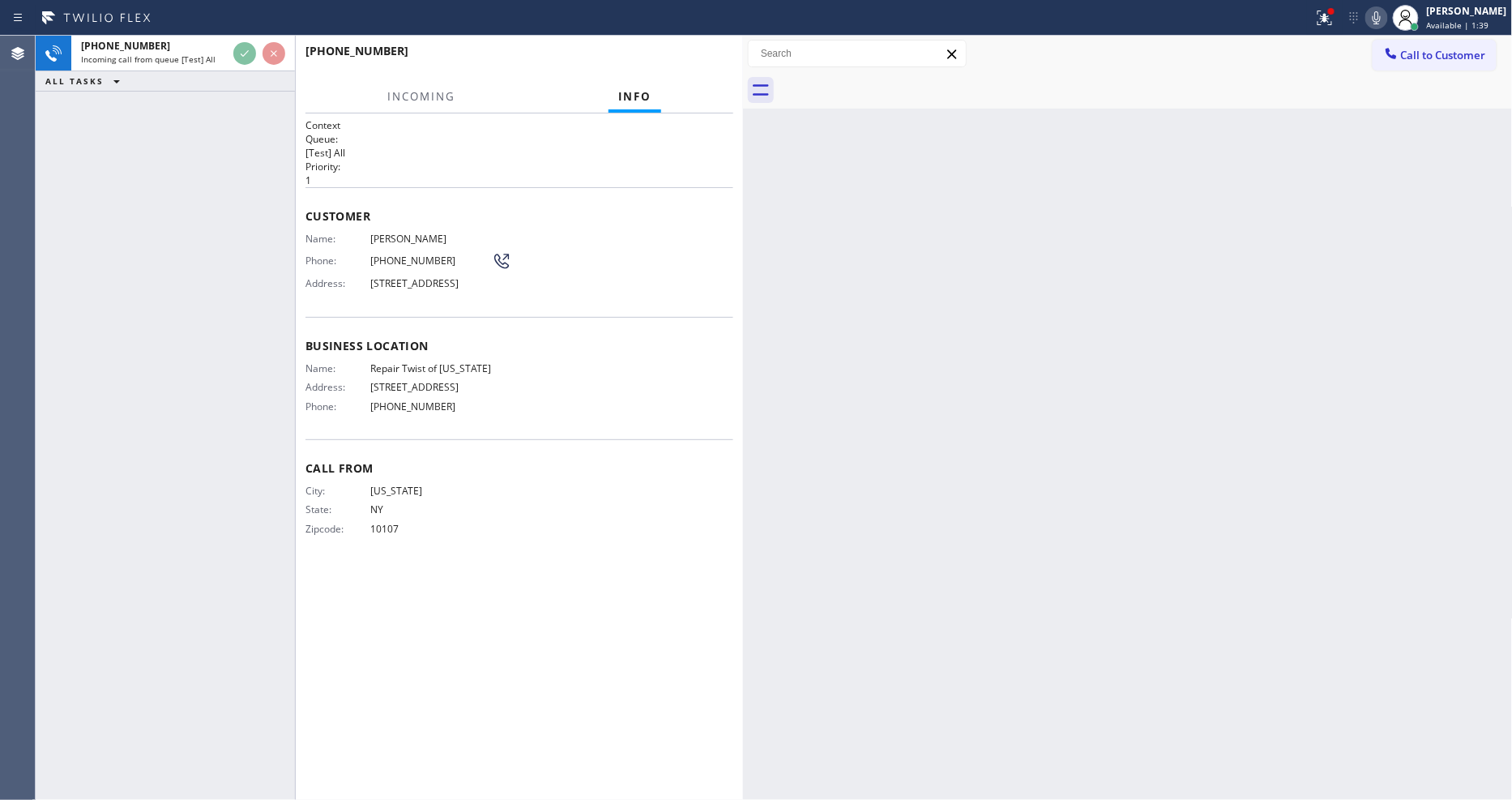
click at [643, 251] on div "Name: Aziz Islam Phone: (646) 288-1705 Address: 215-09 111th Ave, Queens Villag…" at bounding box center [519, 265] width 428 height 64
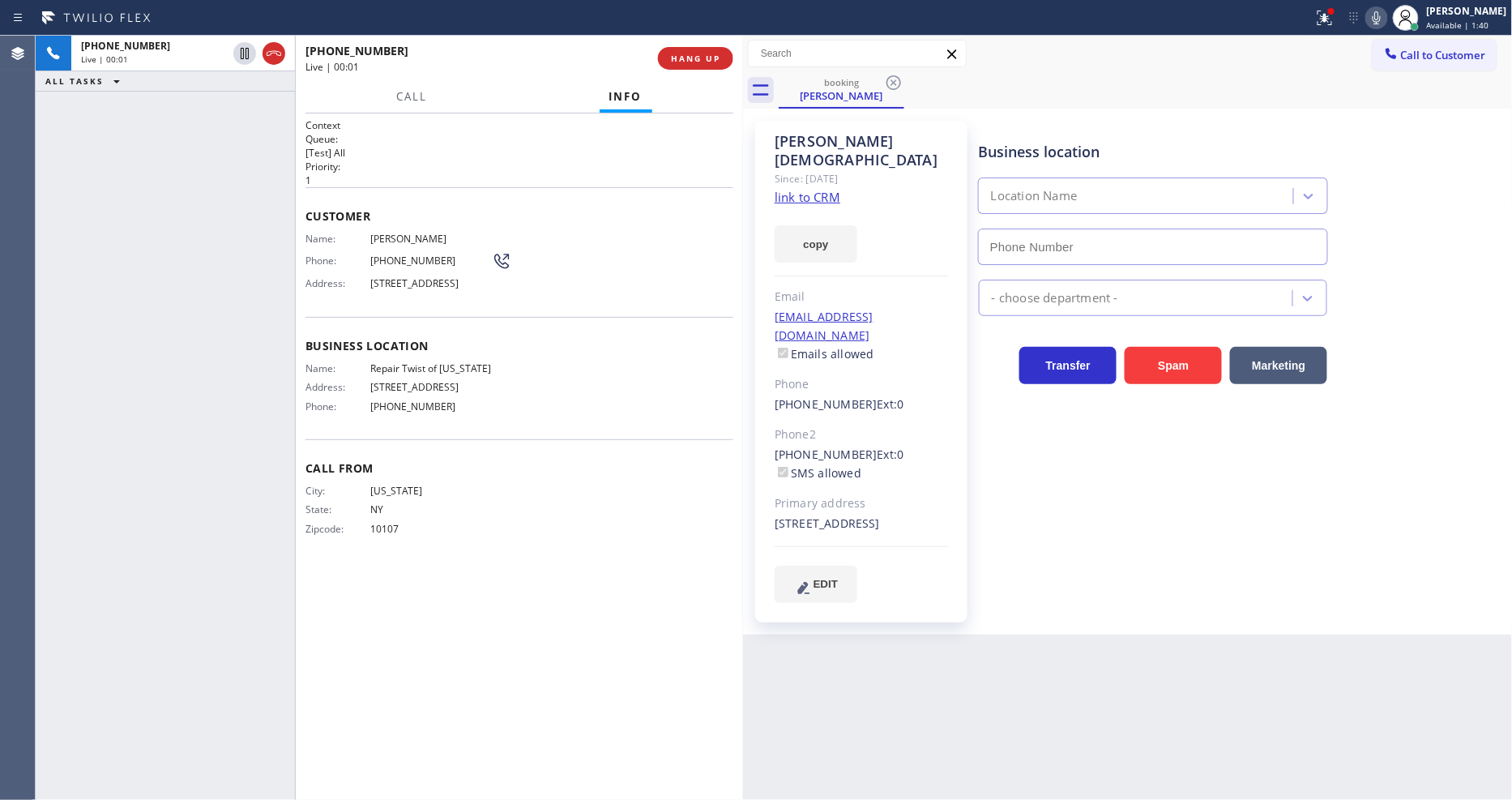
type input "(347) 284-6179"
click at [798, 189] on link "link to CRM" at bounding box center [807, 197] width 66 height 16
click at [685, 57] on span "HANG UP" at bounding box center [696, 58] width 49 height 11
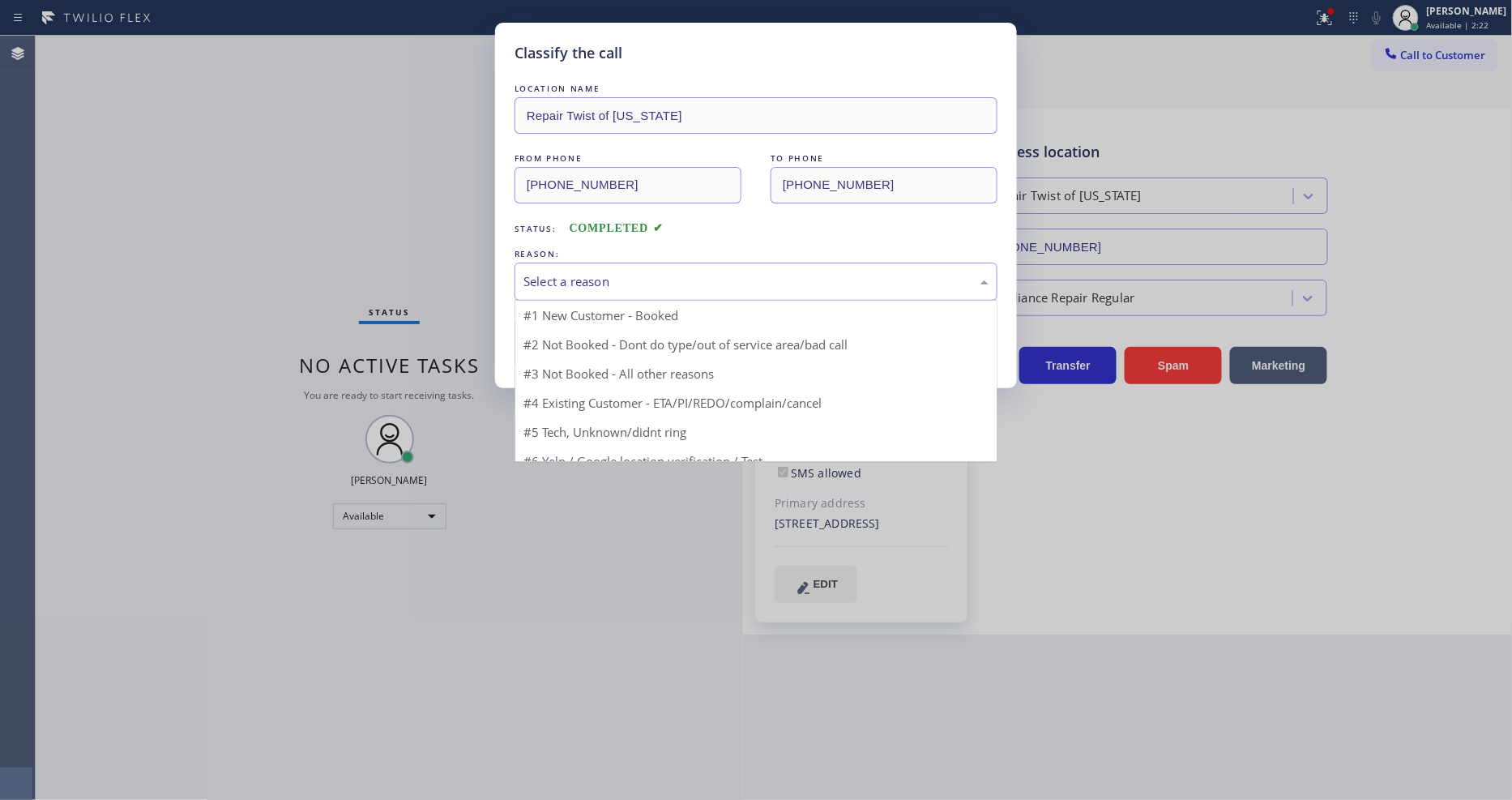
click at [563, 272] on div "Select a reason" at bounding box center [755, 281] width 465 height 18
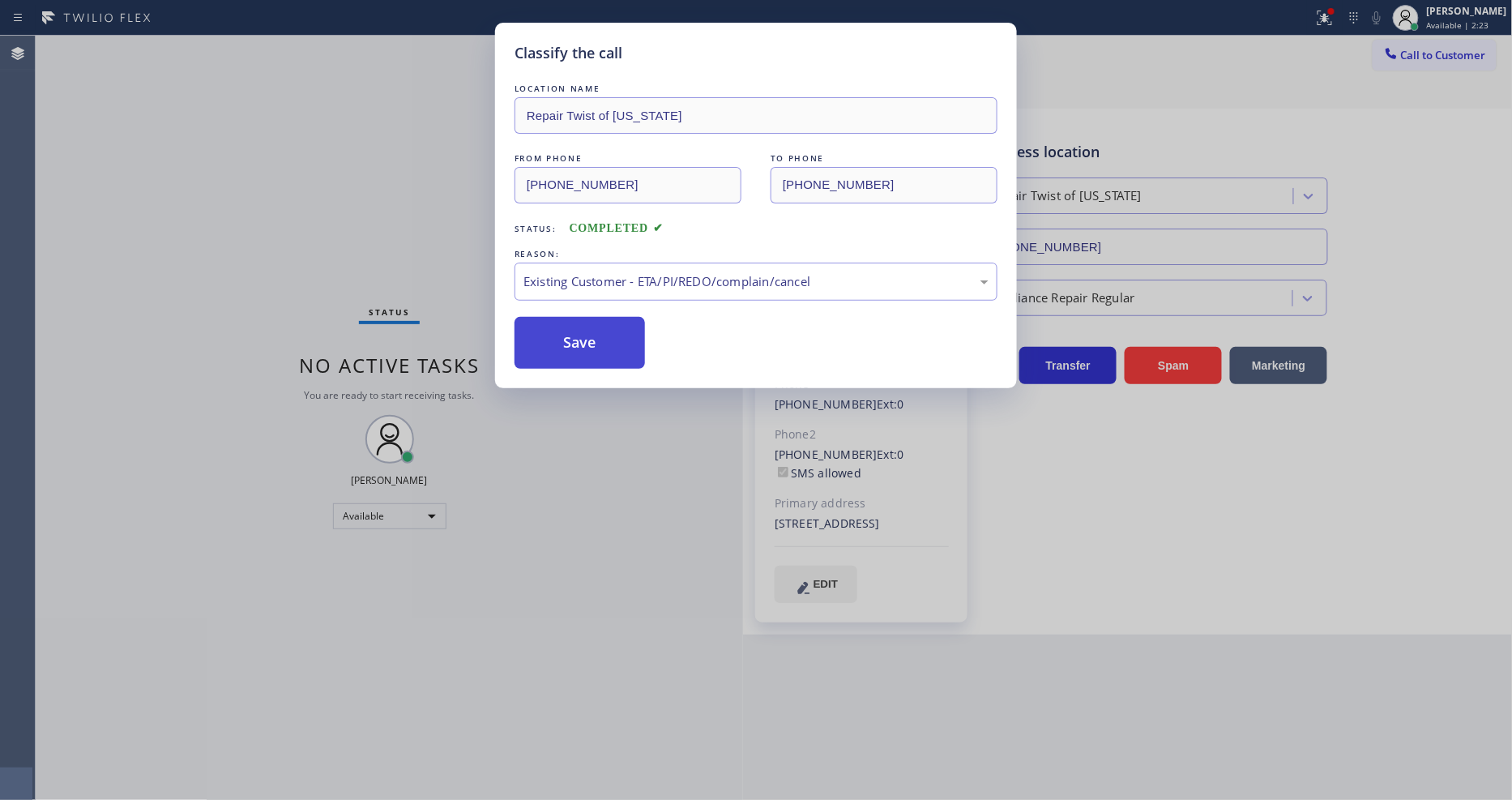
click at [559, 328] on button "Save" at bounding box center [579, 343] width 130 height 52
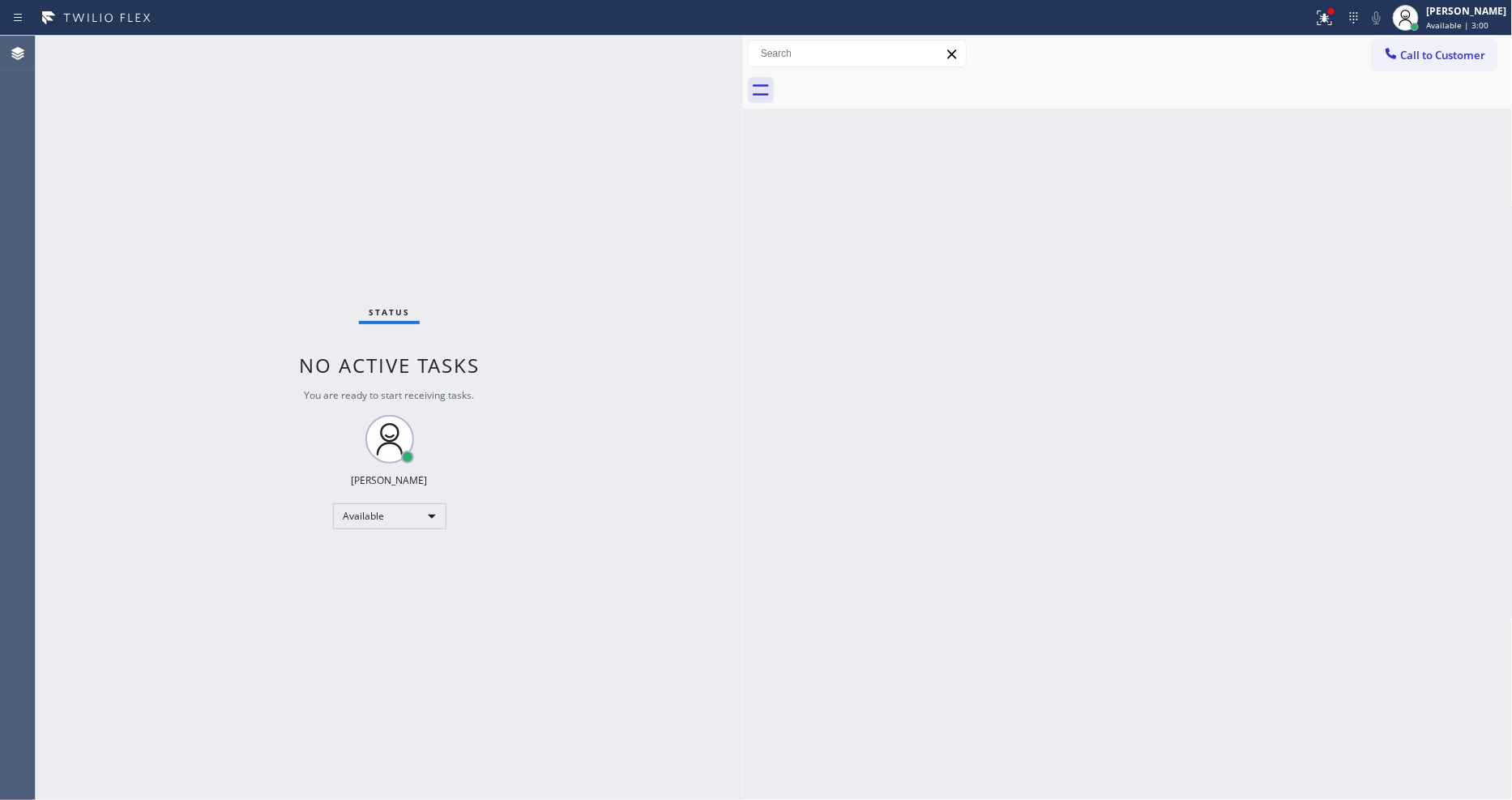
click at [238, 58] on div "Status No active tasks You are ready to start receiving tasks. [PERSON_NAME] Av…" at bounding box center [389, 418] width 707 height 764
drag, startPoint x: 1163, startPoint y: 449, endPoint x: 1265, endPoint y: 555, distance: 147.1
click at [1163, 449] on div "Back to Dashboard Change Sender ID Customers Technicians Select a contact Outbo…" at bounding box center [1128, 418] width 770 height 764
click at [713, 645] on div "Status No active tasks You are ready to start receiving tasks. [PERSON_NAME] Av…" at bounding box center [389, 418] width 707 height 764
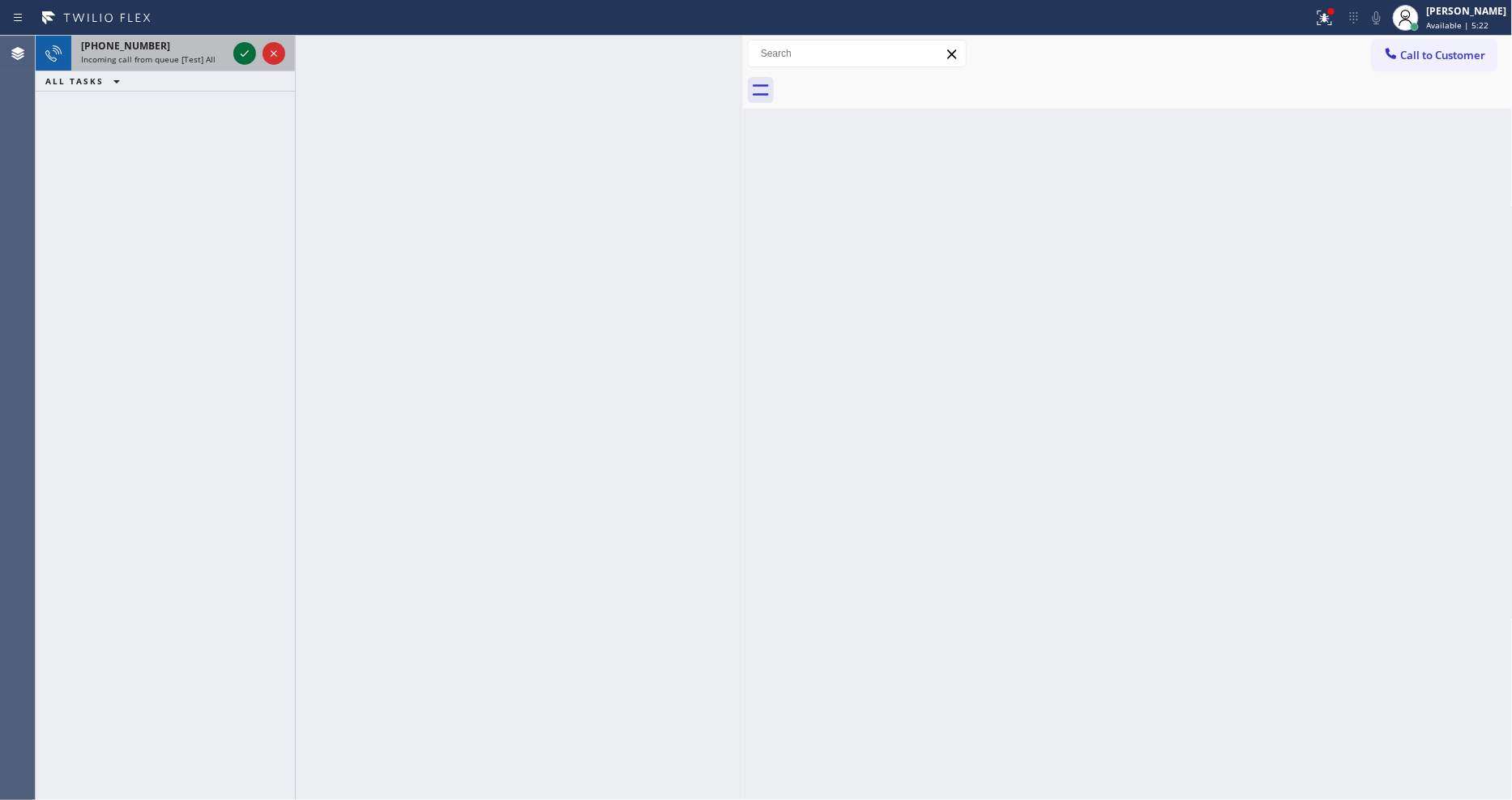
click at [248, 52] on icon at bounding box center [244, 53] width 19 height 19
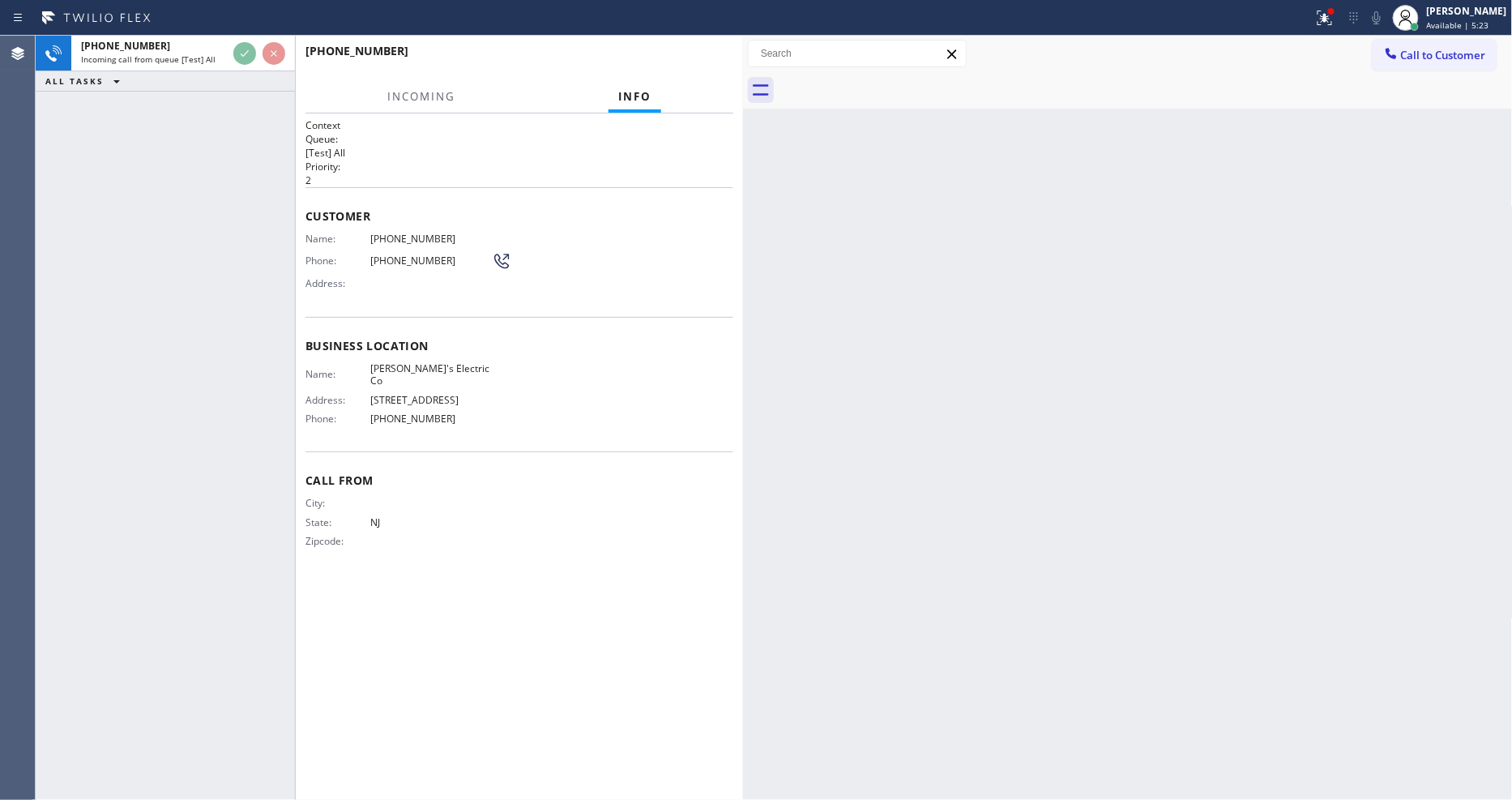
click at [956, 255] on div "Back to Dashboard Change Sender ID Customers Technicians Select a contact Outbo…" at bounding box center [1128, 418] width 770 height 764
click at [1334, 22] on icon at bounding box center [1324, 17] width 19 height 19
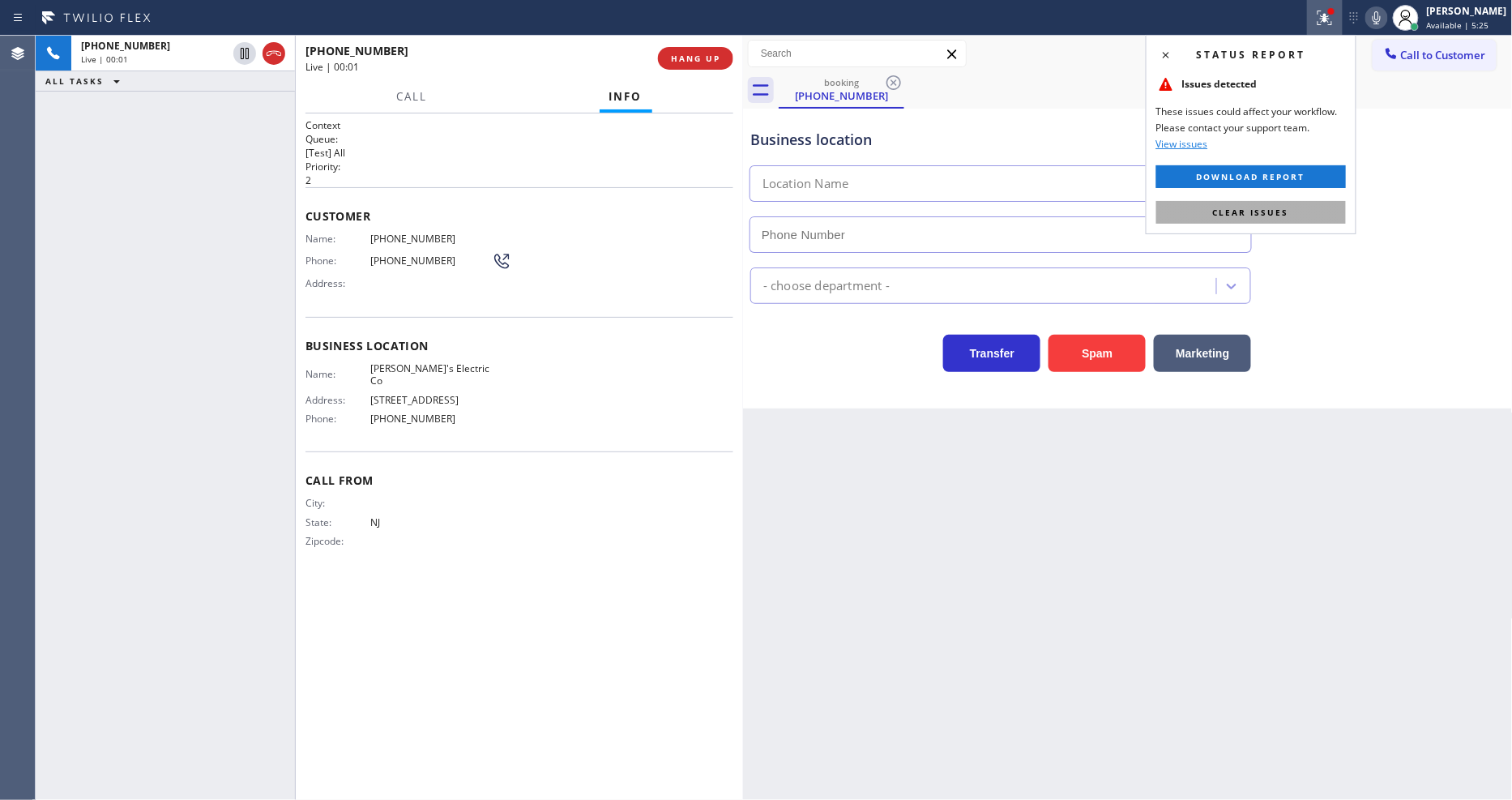
click at [1310, 209] on button "Clear issues" at bounding box center [1251, 212] width 190 height 23
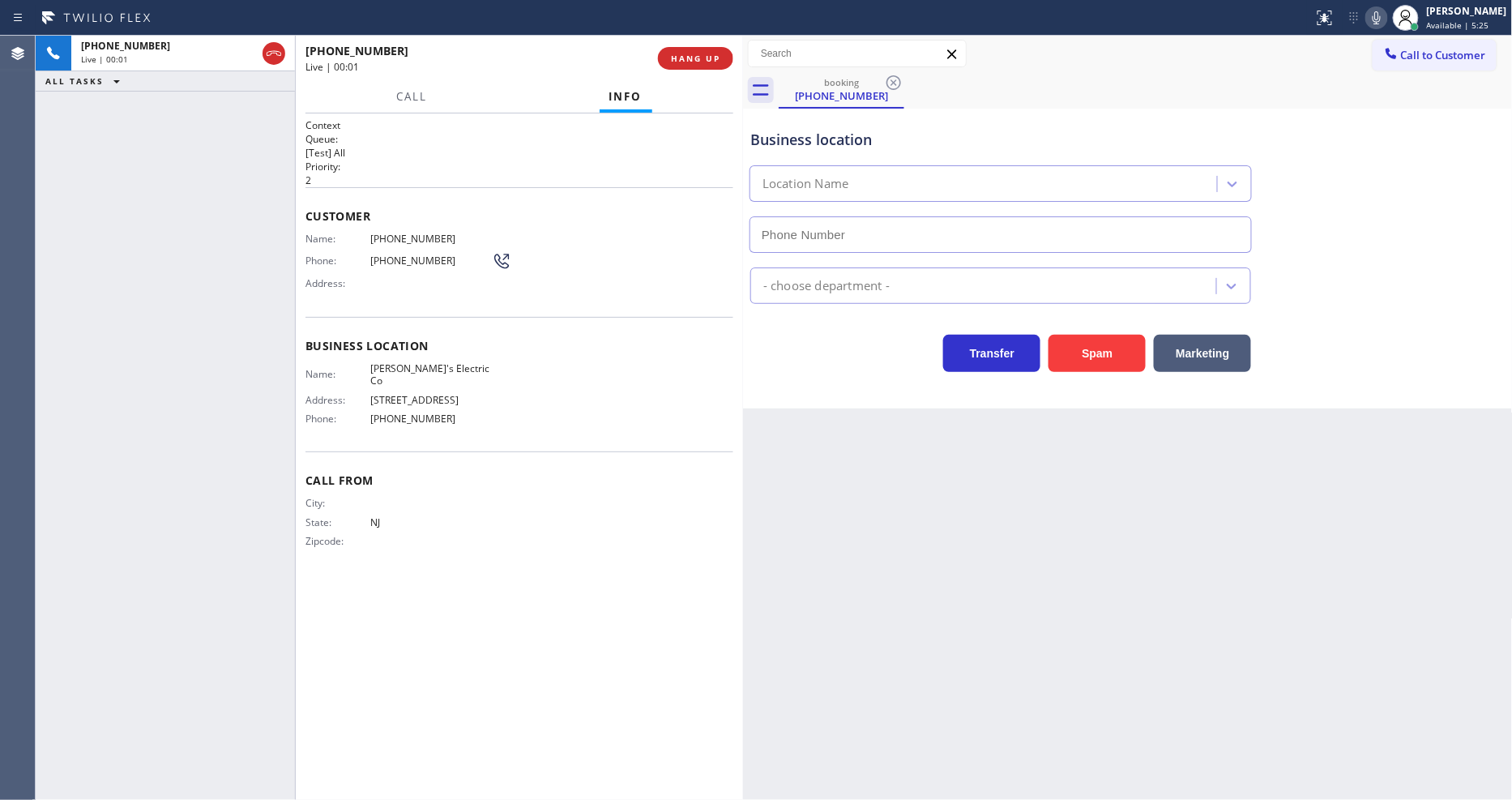
type input "(848) 354-1139"
click at [667, 54] on button "HANG UP" at bounding box center [696, 58] width 75 height 23
click at [668, 55] on span "COMPLETE" at bounding box center [692, 58] width 56 height 11
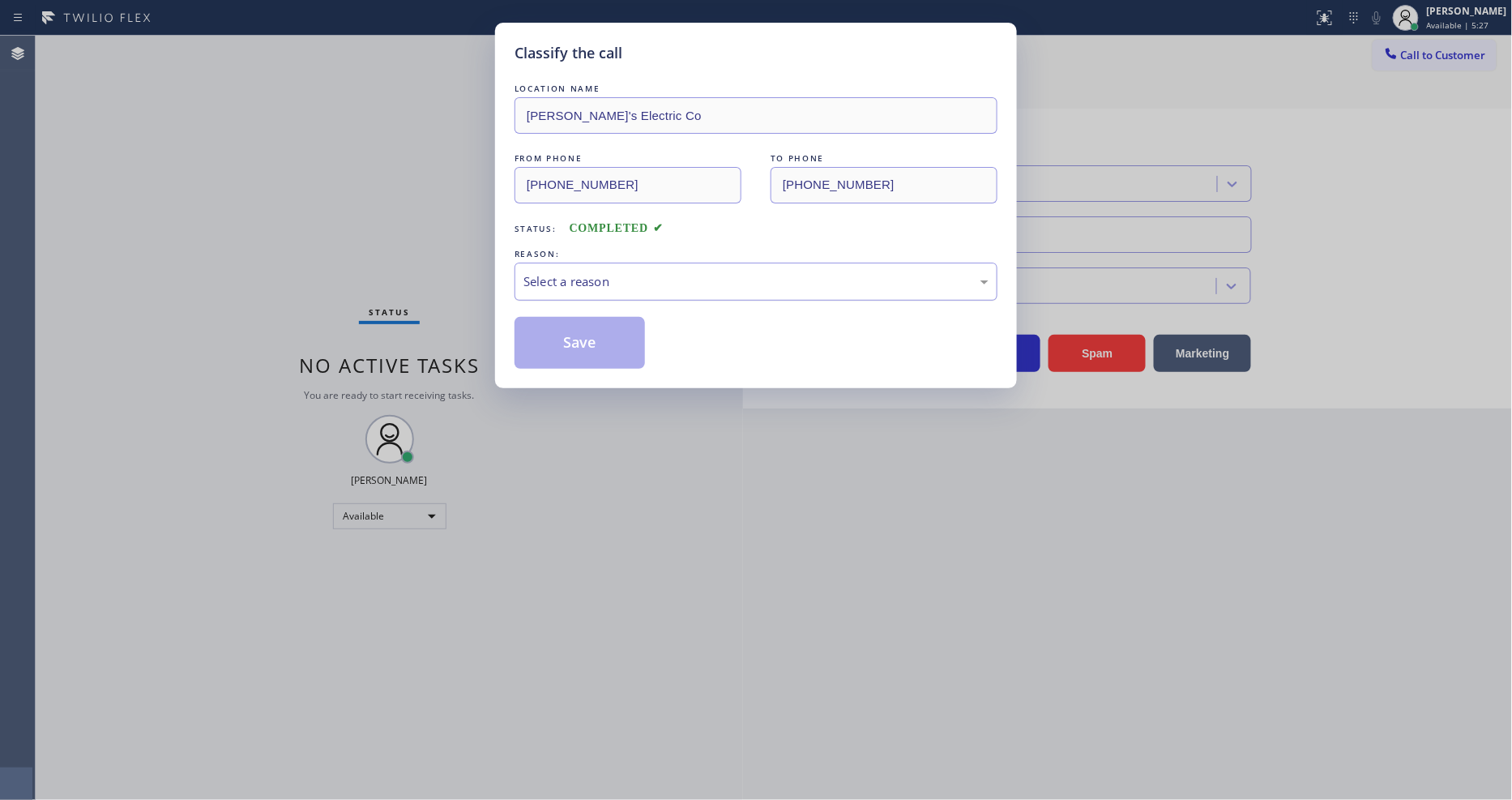
click at [660, 272] on div "Select a reason" at bounding box center [755, 281] width 465 height 18
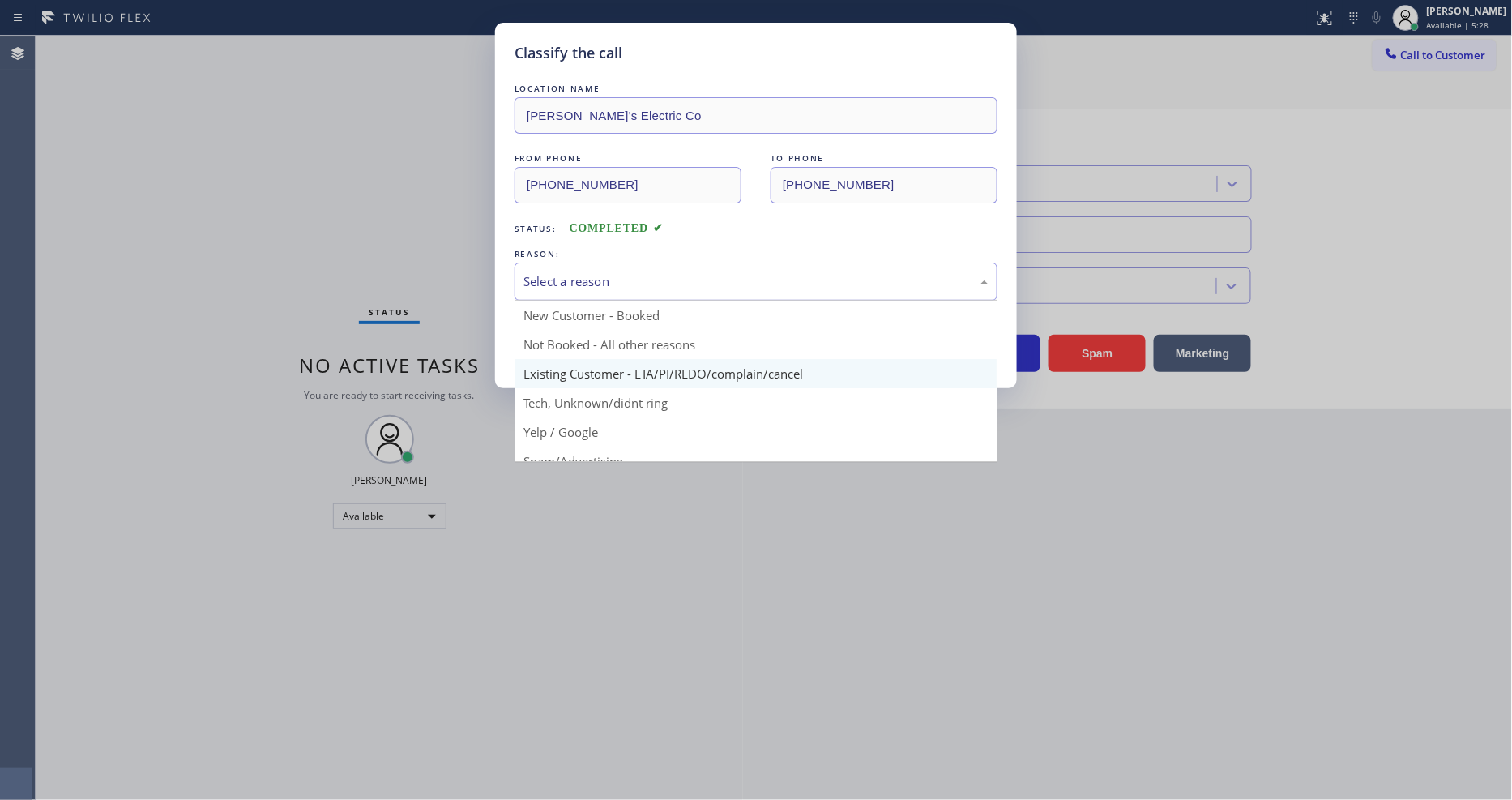
scroll to position [90, 0]
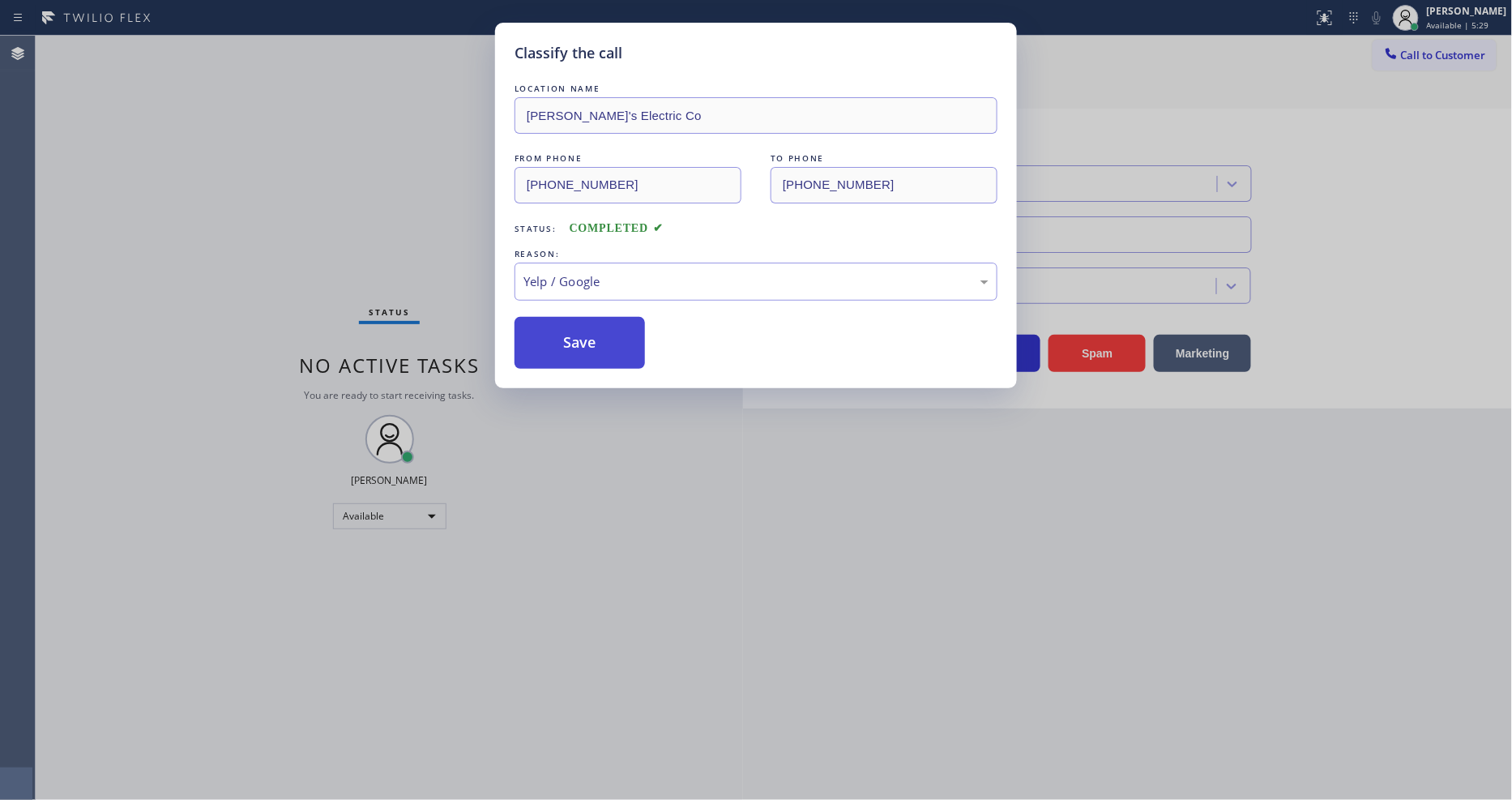
click at [592, 343] on button "Save" at bounding box center [579, 343] width 130 height 52
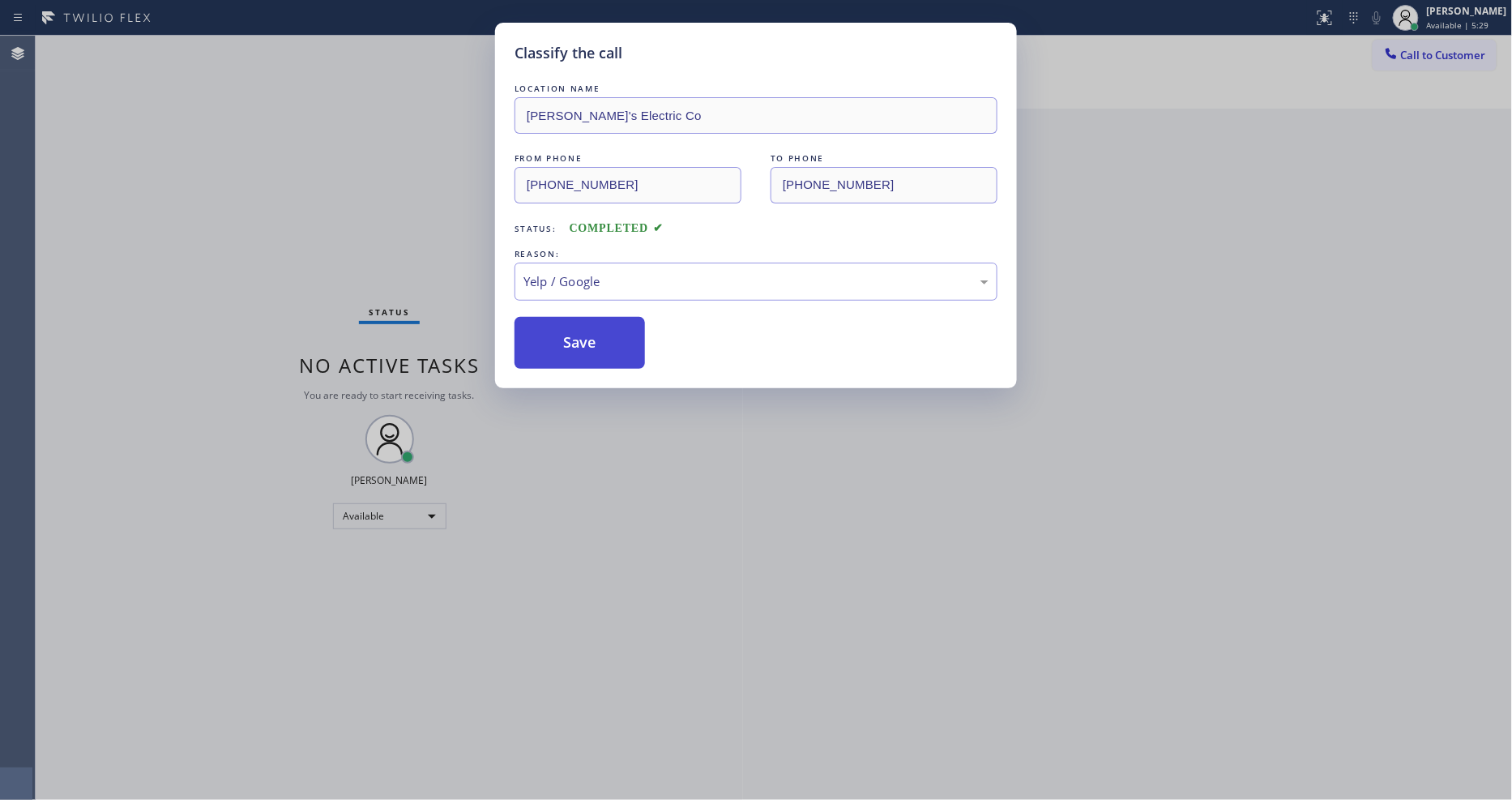
click at [592, 343] on button "Save" at bounding box center [579, 343] width 130 height 52
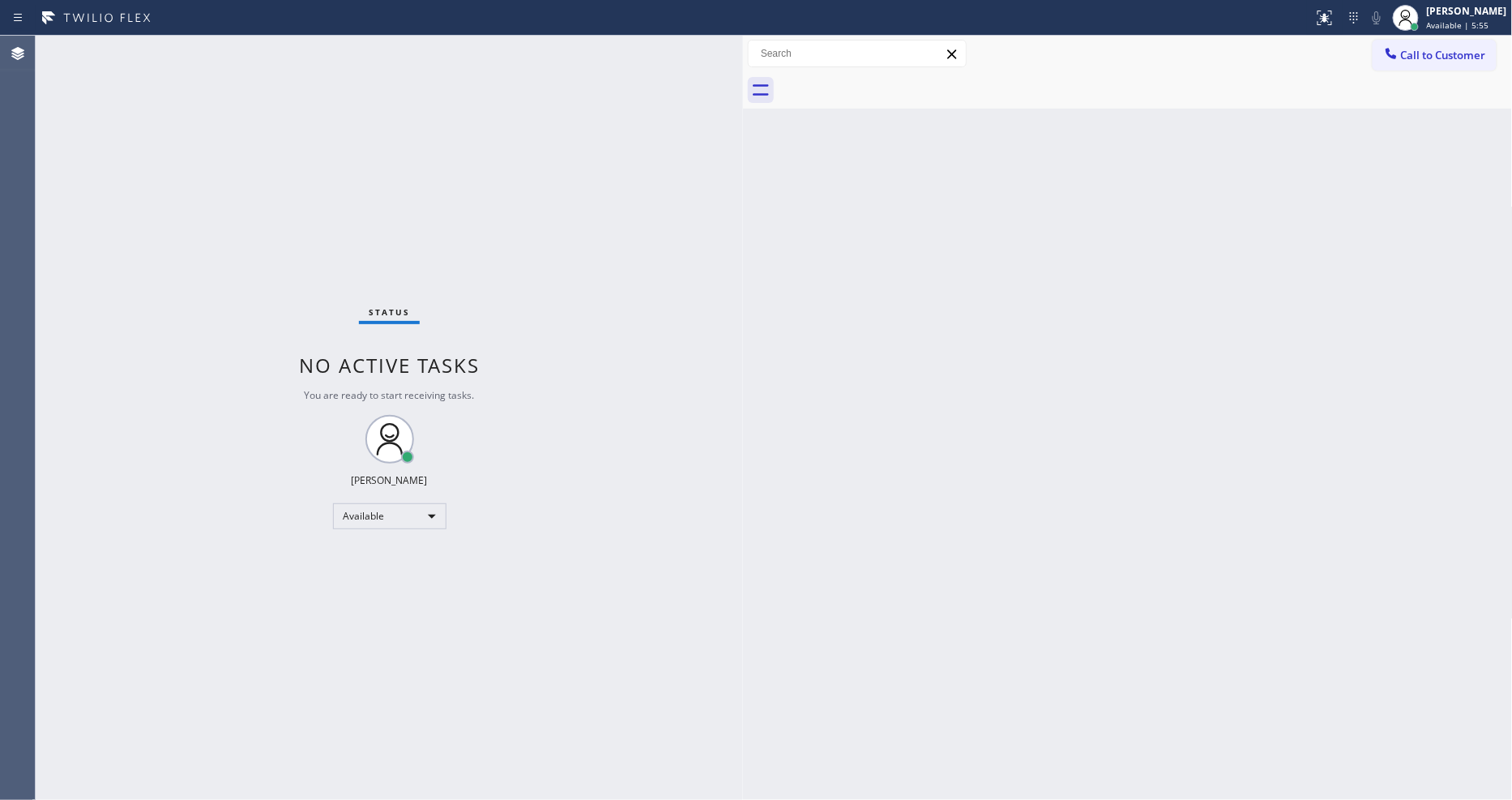
click at [291, 225] on div "Status No active tasks You are ready to start receiving tasks. [PERSON_NAME] Av…" at bounding box center [389, 418] width 707 height 764
click at [1073, 597] on div "Back to Dashboard Change Sender ID Customers Technicians Select a contact Outbo…" at bounding box center [1128, 418] width 770 height 764
click at [842, 651] on div "Back to Dashboard Change Sender ID Customers Technicians Select a contact Outbo…" at bounding box center [1128, 418] width 770 height 764
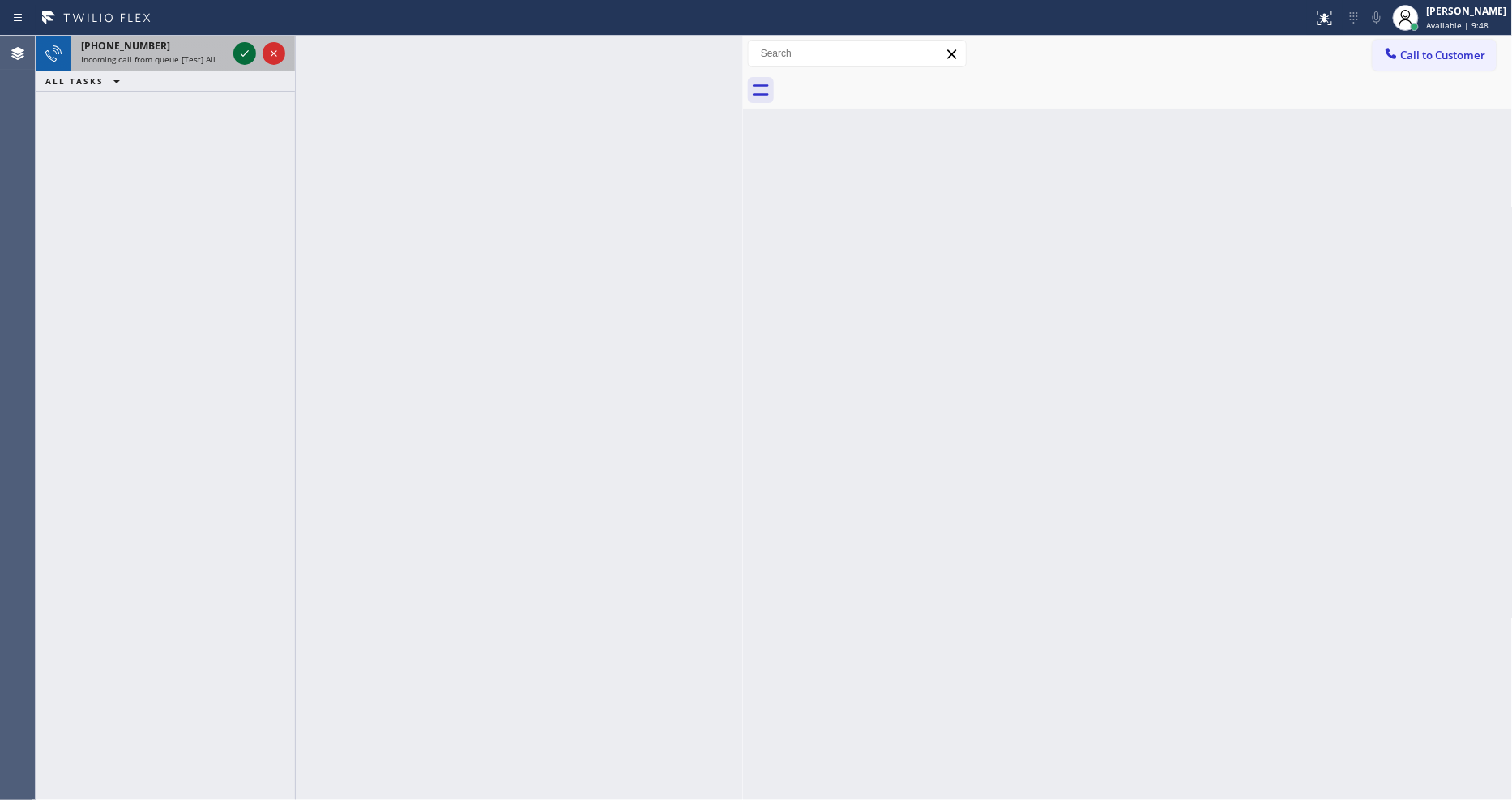
click at [237, 52] on icon at bounding box center [244, 53] width 19 height 19
click at [244, 52] on icon at bounding box center [244, 53] width 19 height 19
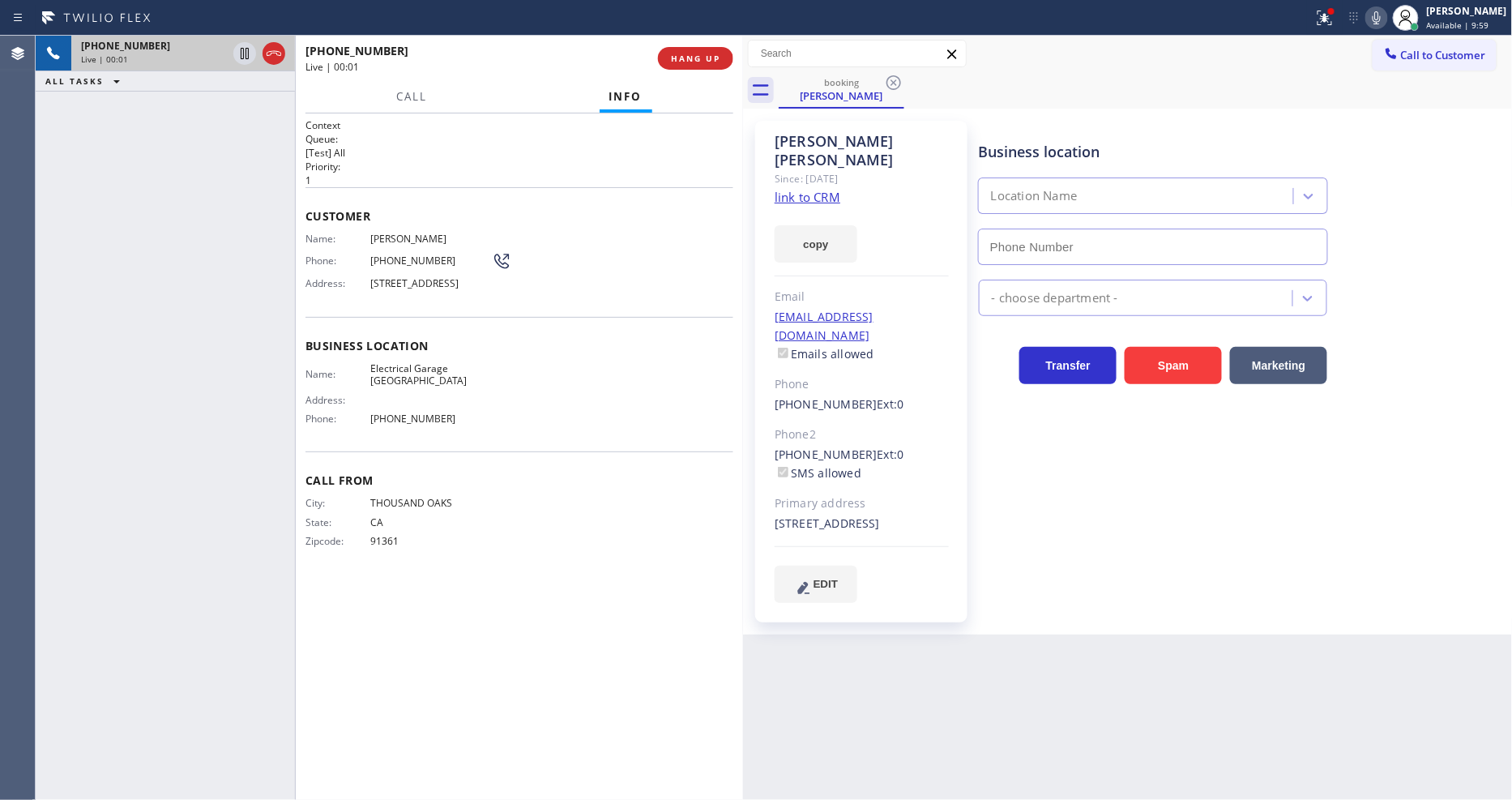
type input "(310) 929-6469"
click at [789, 189] on link "link to CRM" at bounding box center [807, 197] width 66 height 16
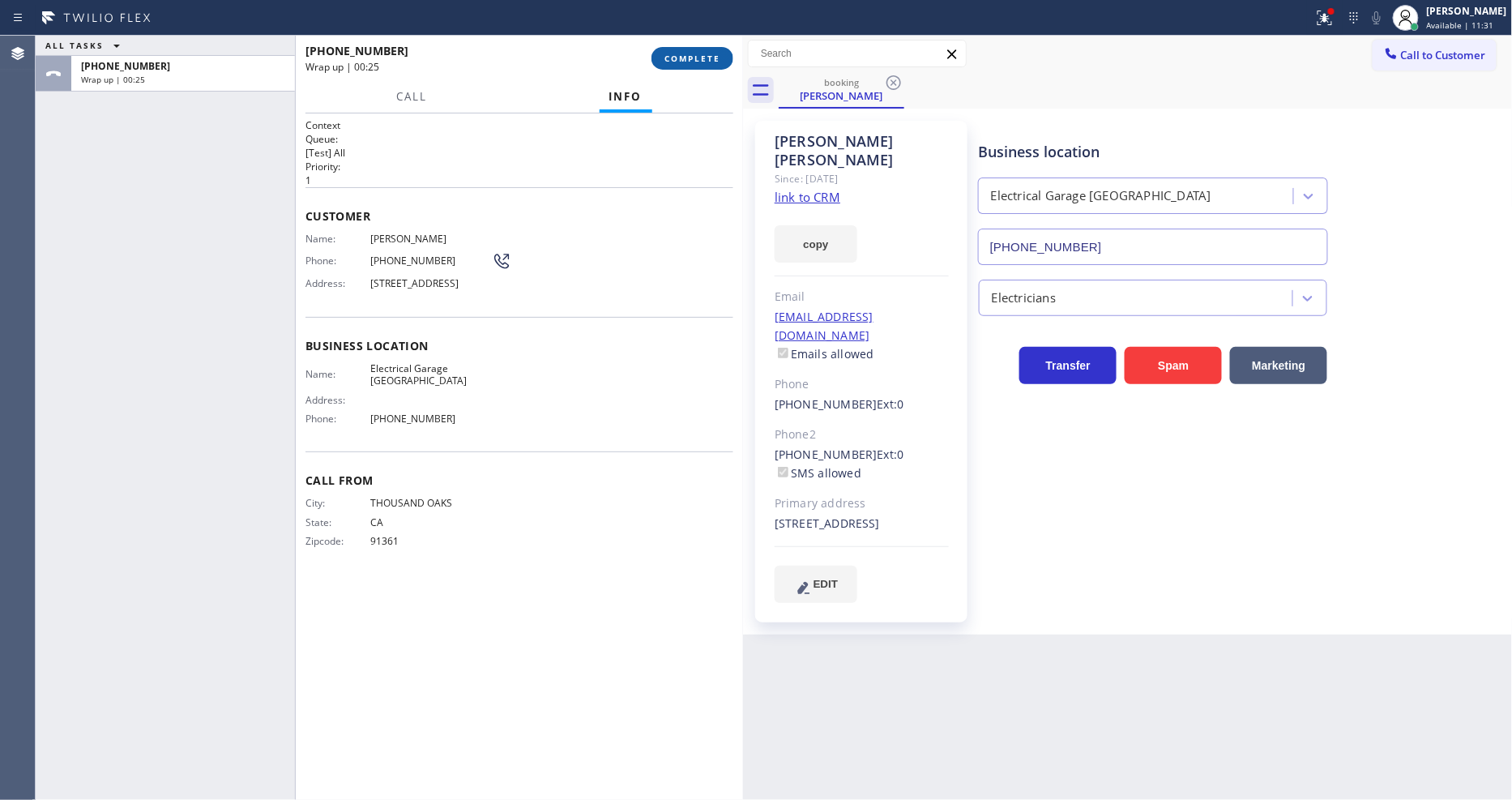
drag, startPoint x: 683, startPoint y: 55, endPoint x: 687, endPoint y: 69, distance: 14.6
click at [683, 55] on span "COMPLETE" at bounding box center [692, 58] width 56 height 11
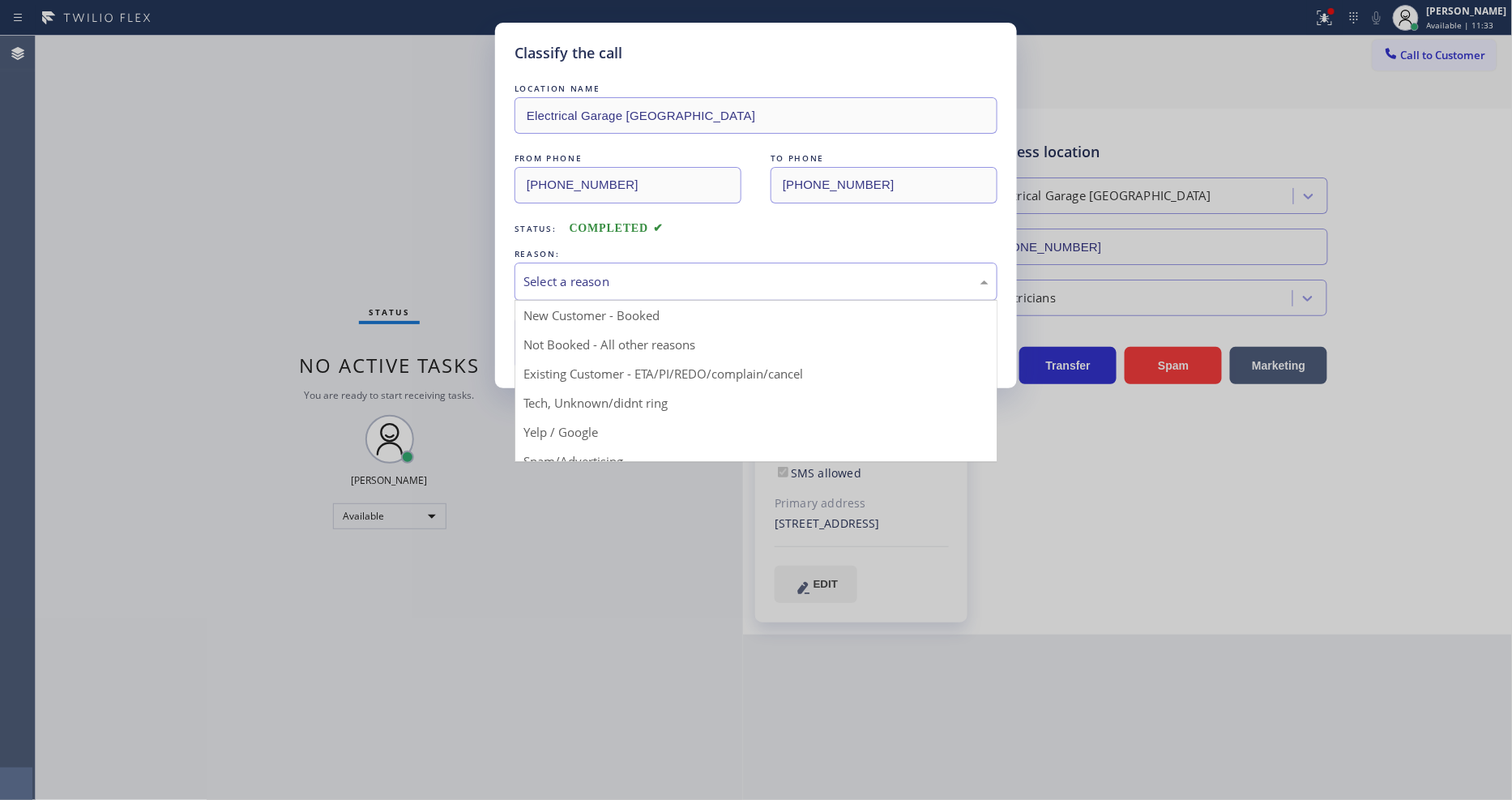
click at [549, 284] on div "Select a reason" at bounding box center [755, 281] width 465 height 18
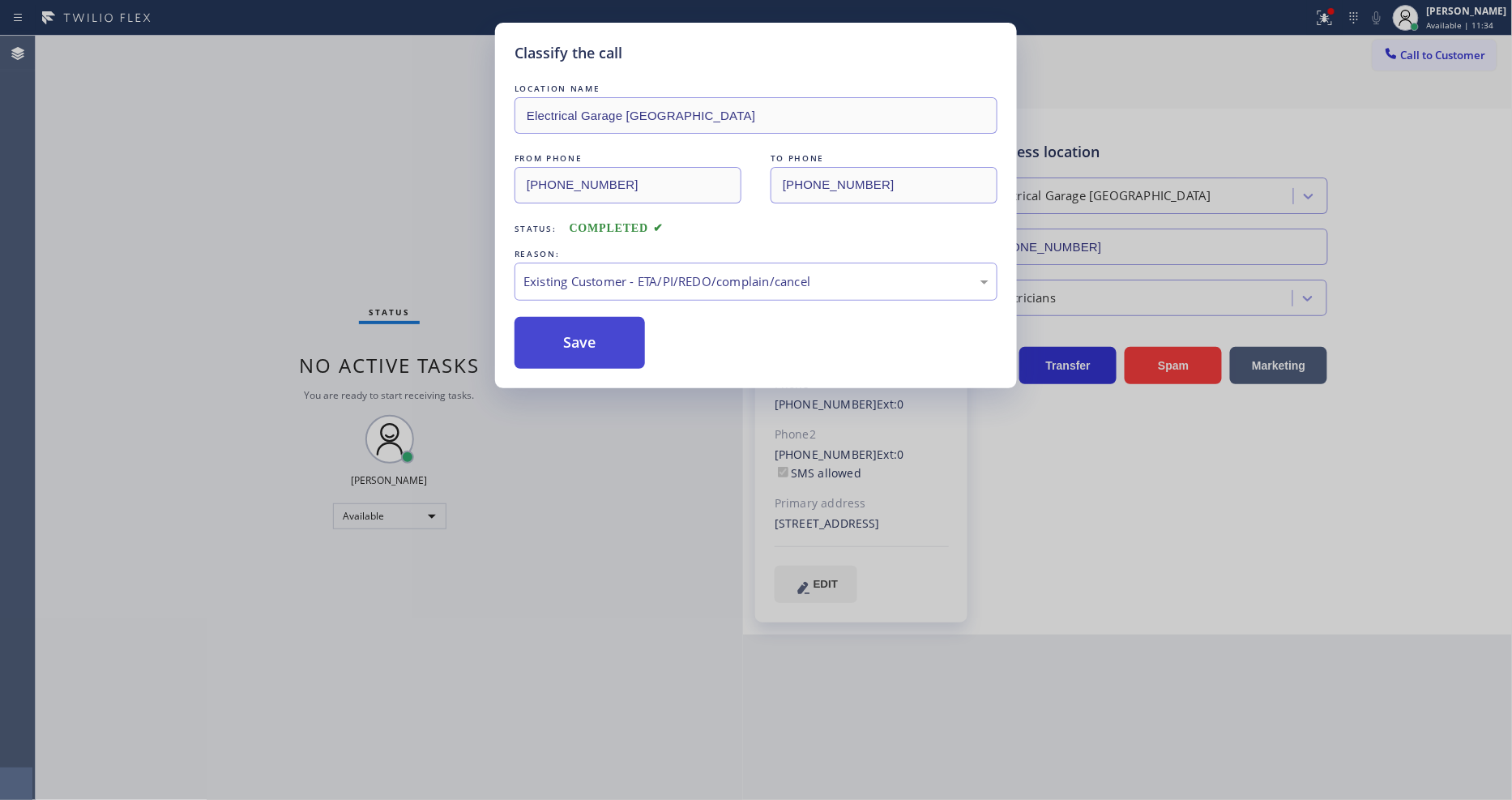
click at [562, 327] on button "Save" at bounding box center [579, 343] width 130 height 52
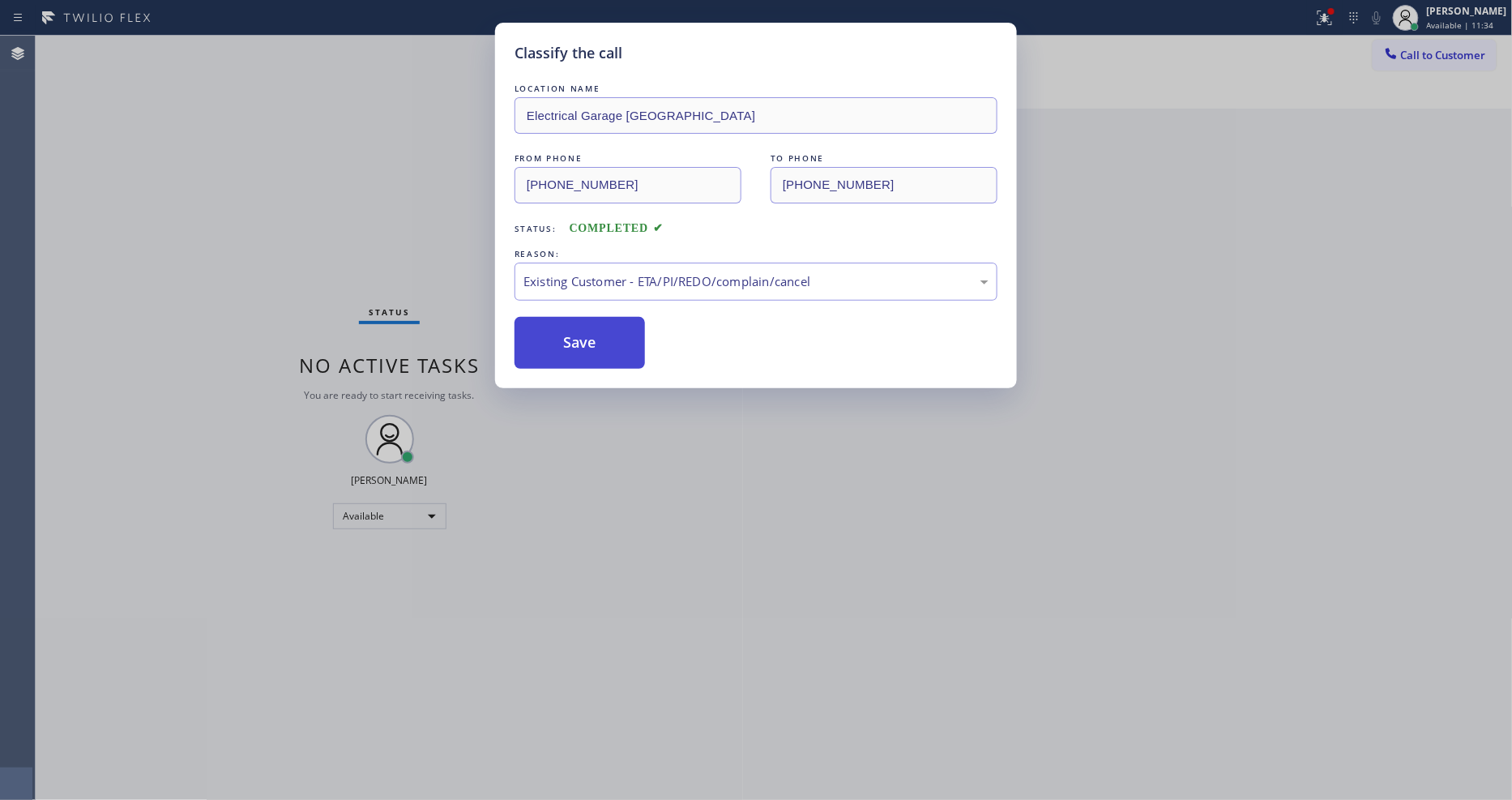
click at [562, 327] on button "Save" at bounding box center [579, 343] width 130 height 52
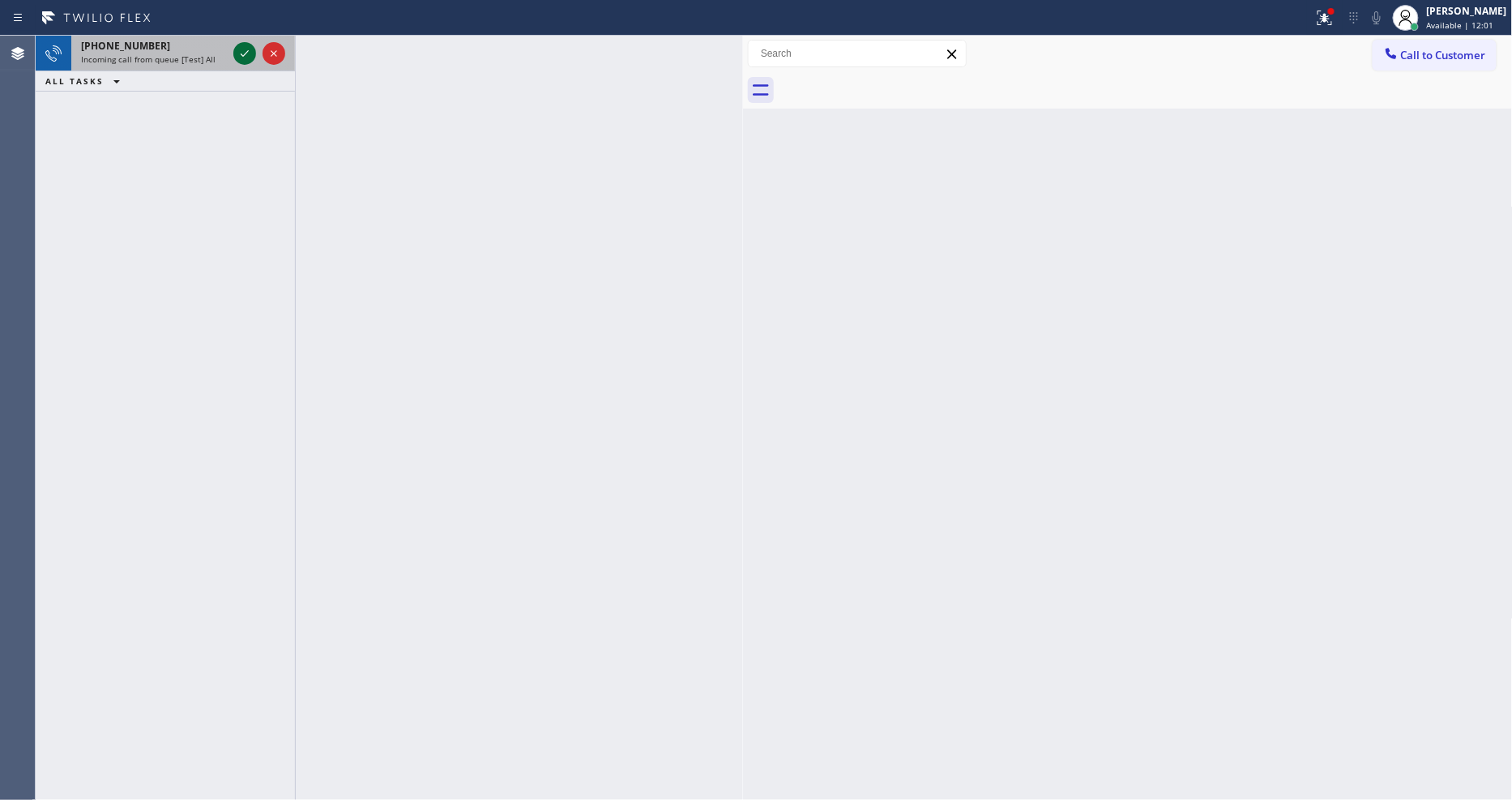
click at [240, 60] on icon at bounding box center [244, 53] width 19 height 19
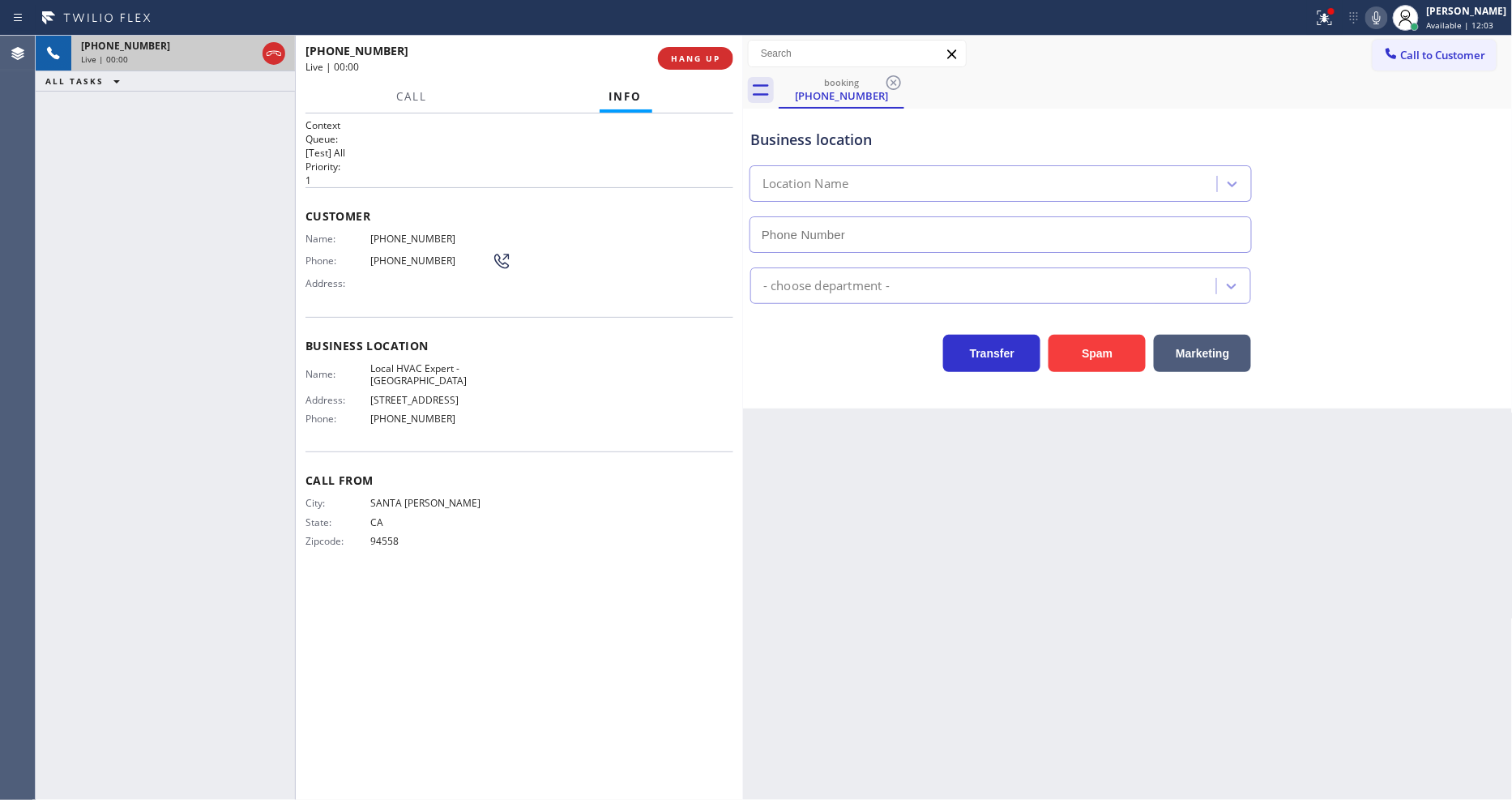
type input "(805) 856-6640"
click at [671, 59] on span "HANG UP" at bounding box center [696, 58] width 49 height 11
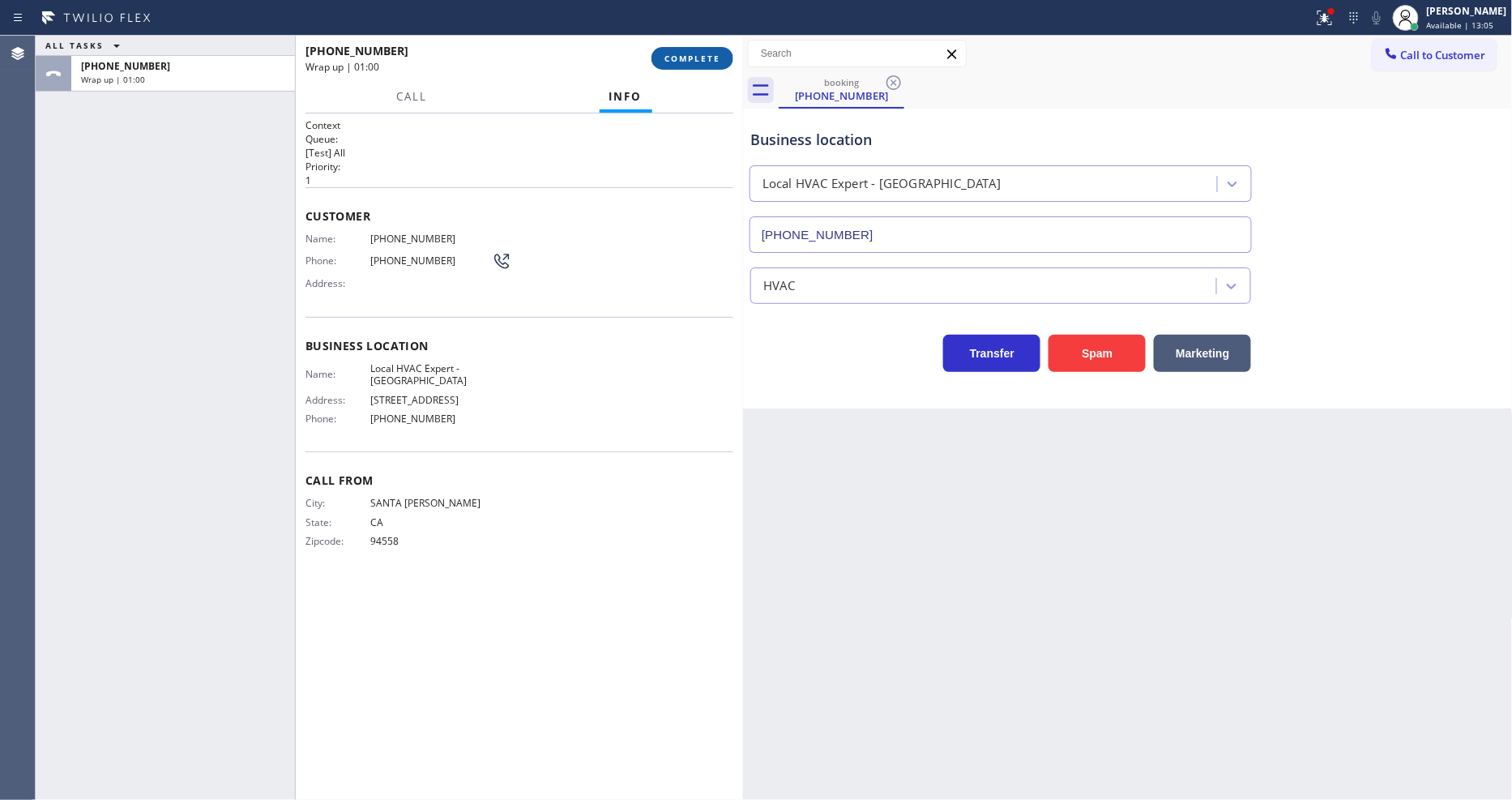
click at [674, 57] on span "COMPLETE" at bounding box center [692, 58] width 56 height 11
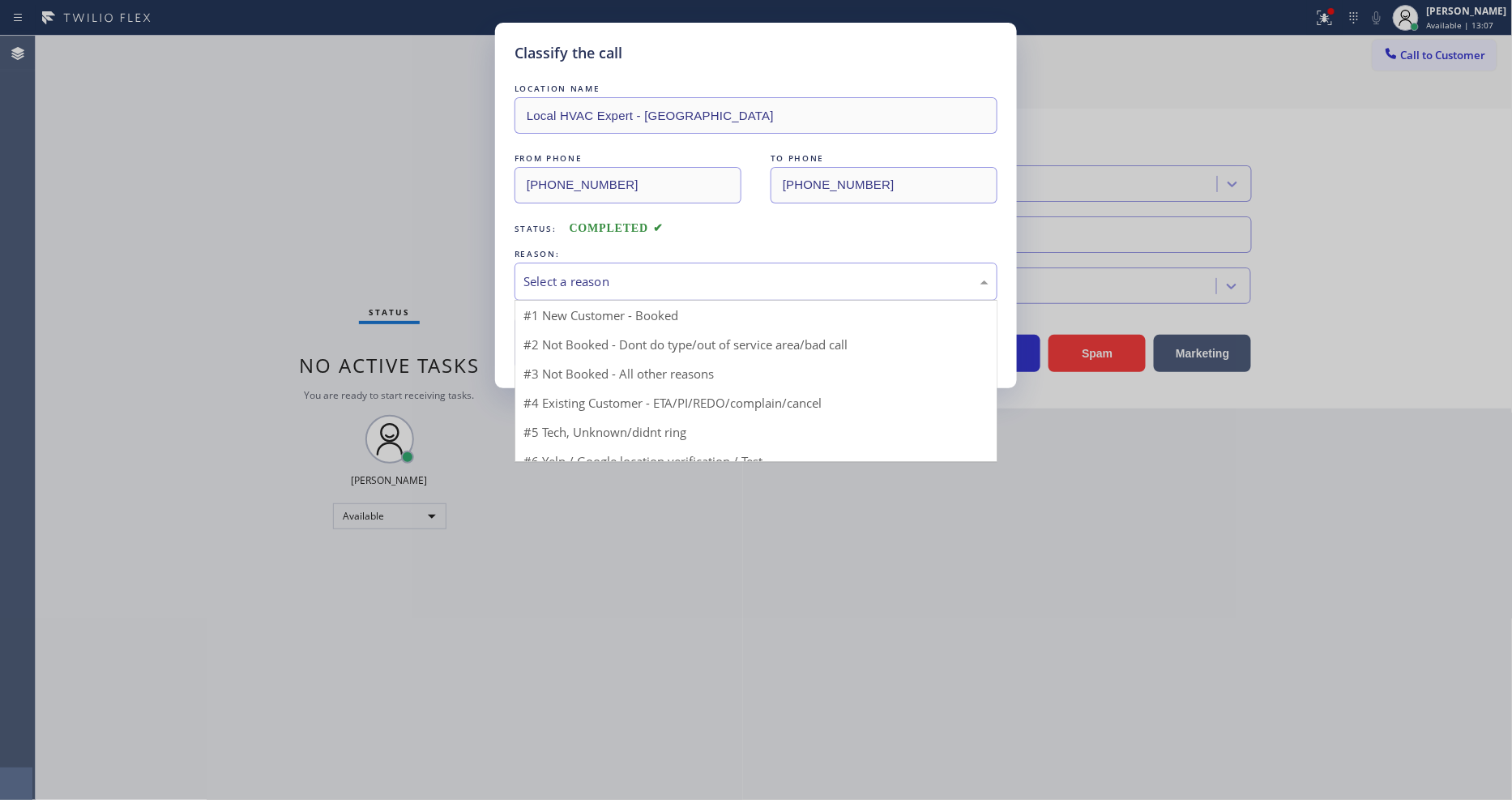
click at [605, 272] on div "Select a reason" at bounding box center [755, 281] width 465 height 18
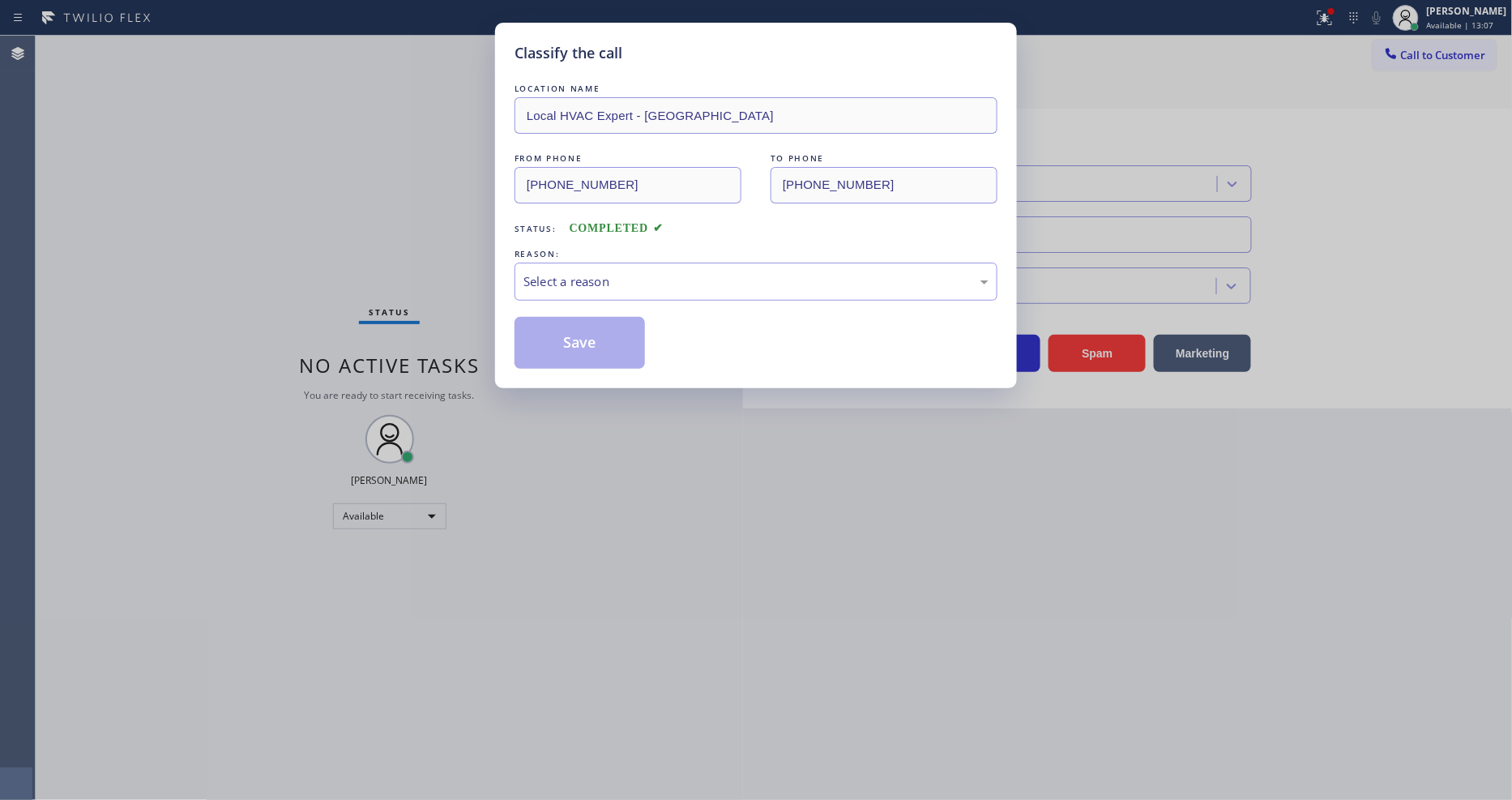
click at [605, 272] on div "Select a reason" at bounding box center [755, 281] width 465 height 18
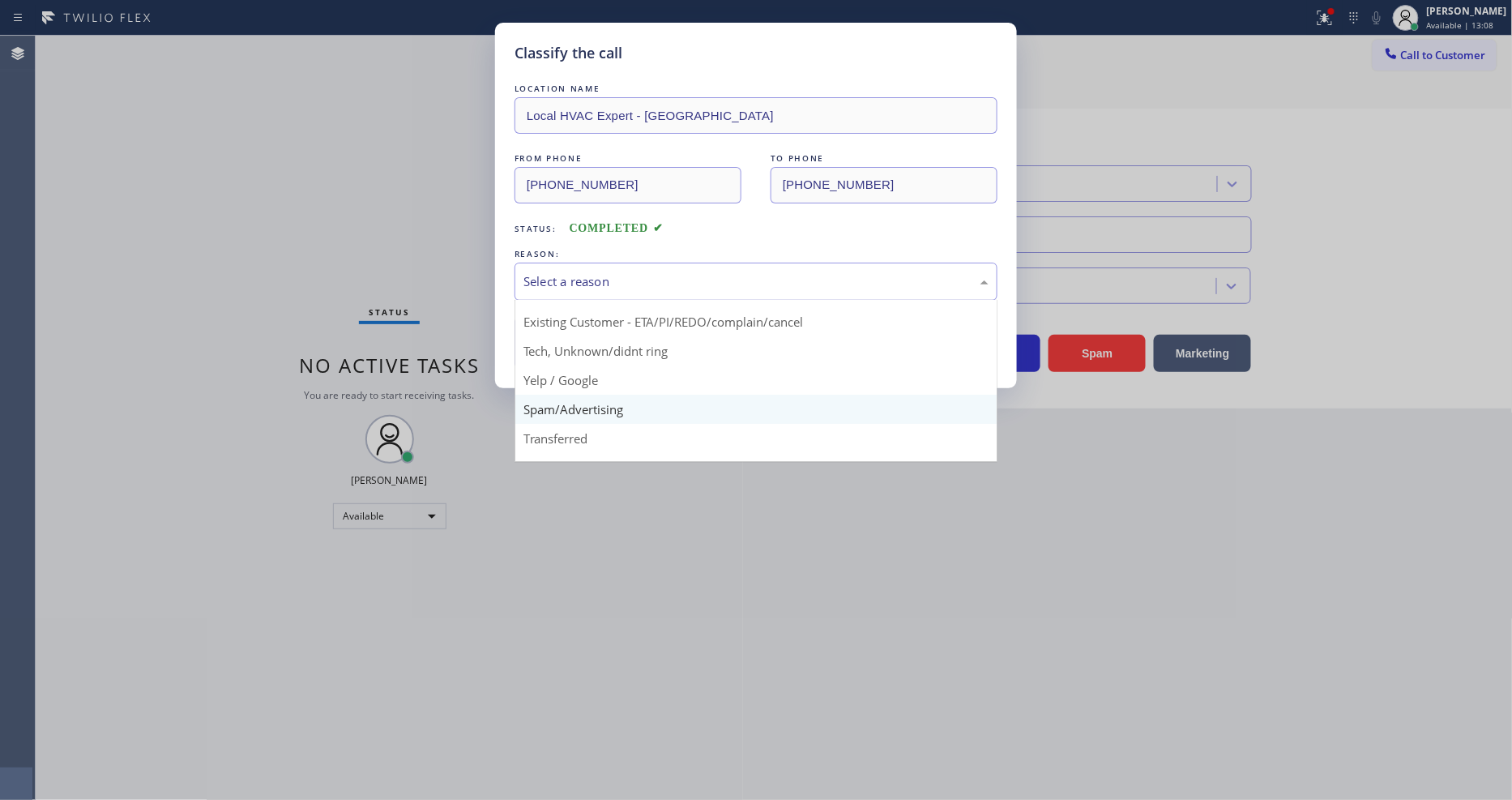
scroll to position [102, 0]
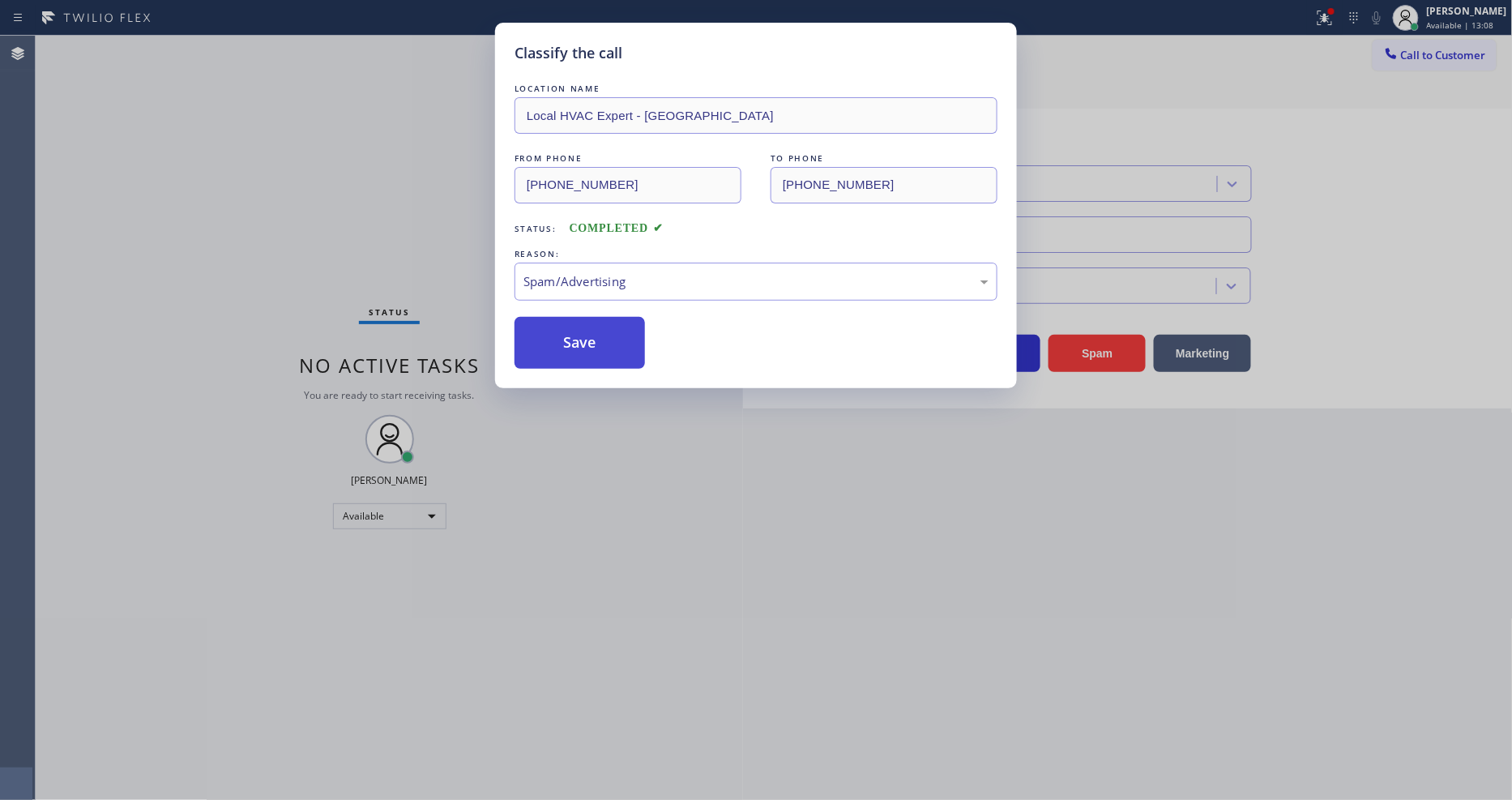
click at [597, 338] on button "Save" at bounding box center [579, 343] width 130 height 52
click at [597, 337] on button "Save" at bounding box center [579, 343] width 130 height 52
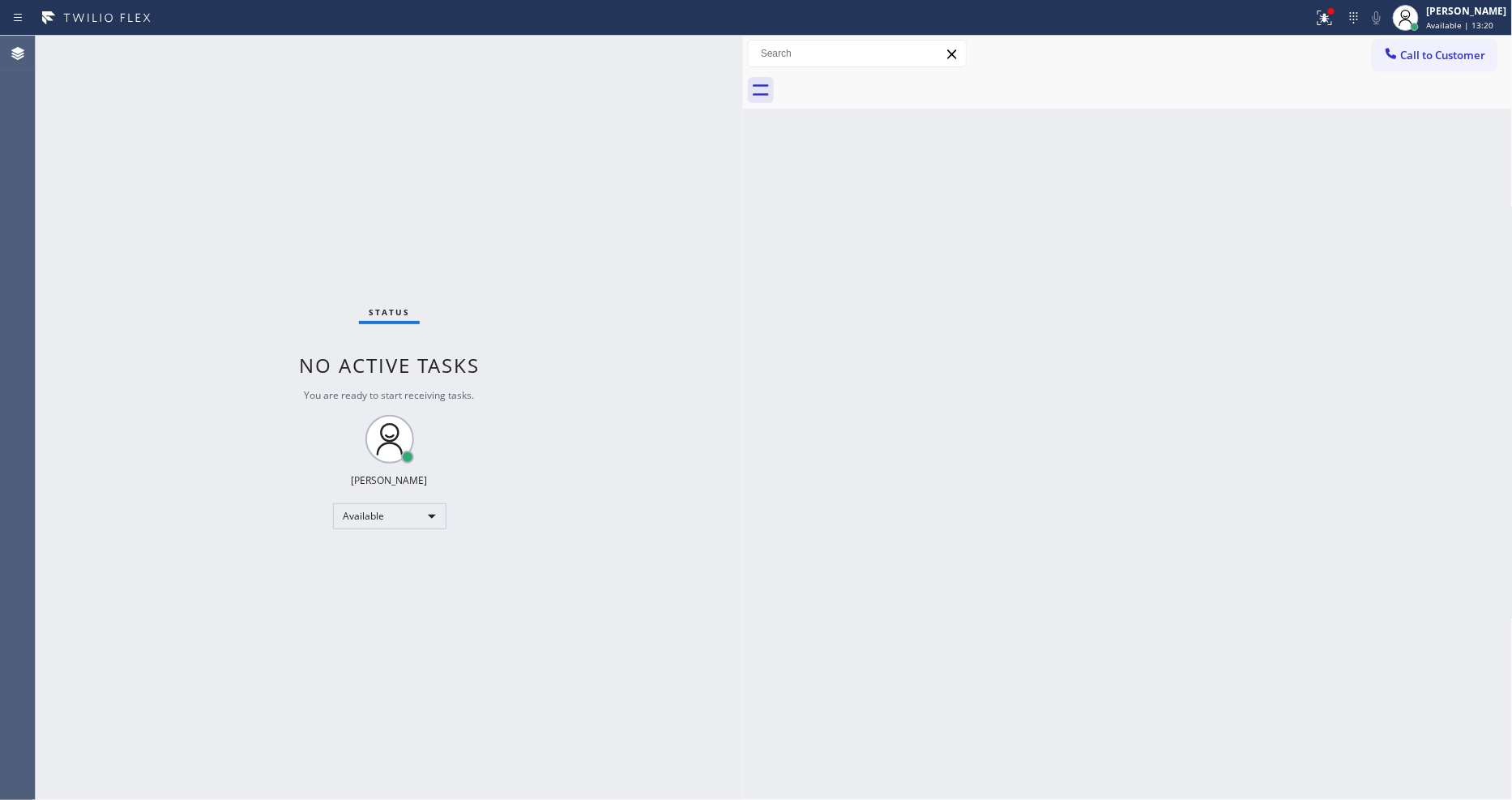
click at [1219, 618] on div "Back to Dashboard Change Sender ID Customers Technicians Select a contact Outbo…" at bounding box center [1128, 418] width 770 height 764
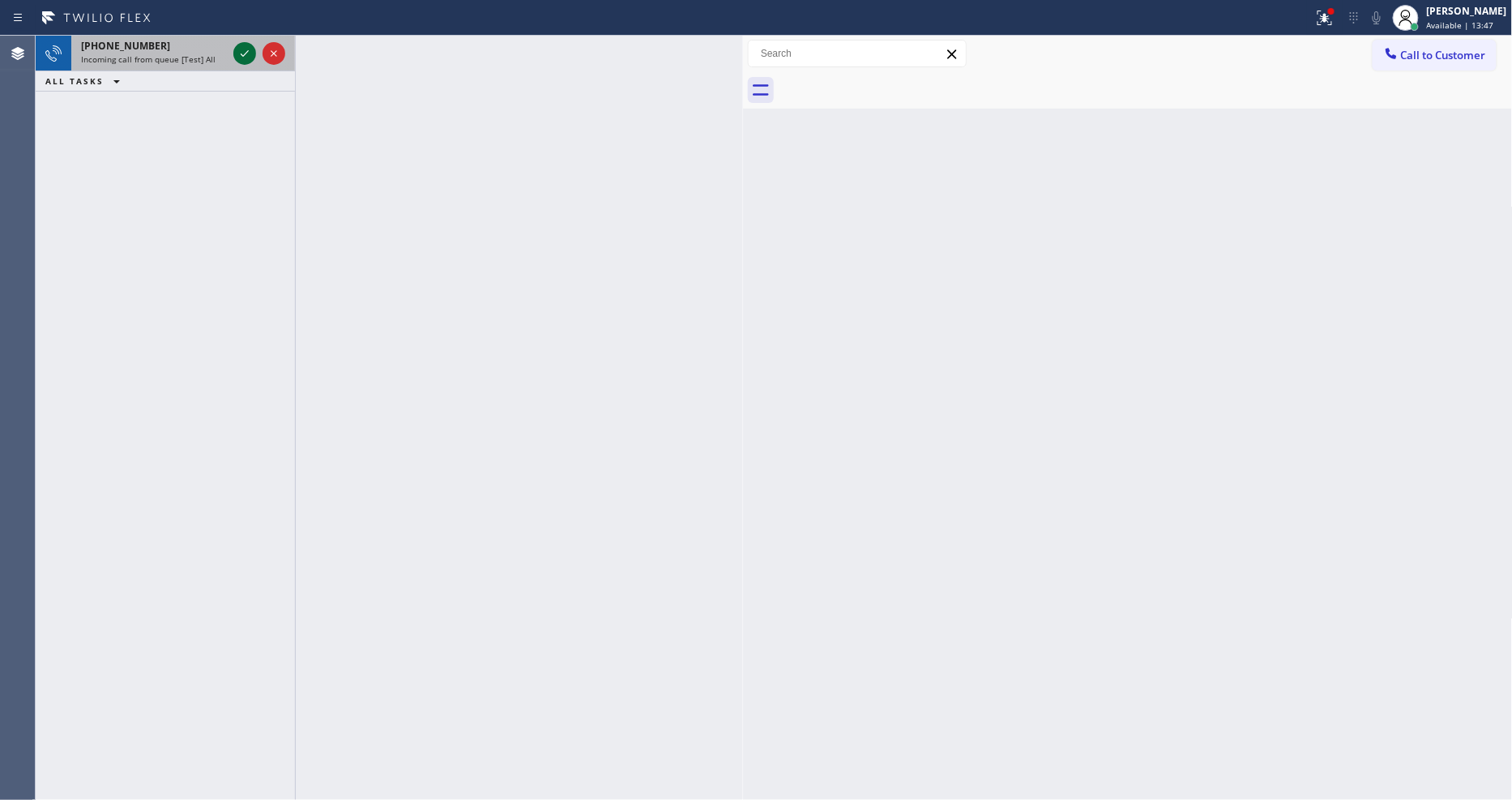
click at [235, 51] on icon at bounding box center [244, 53] width 19 height 19
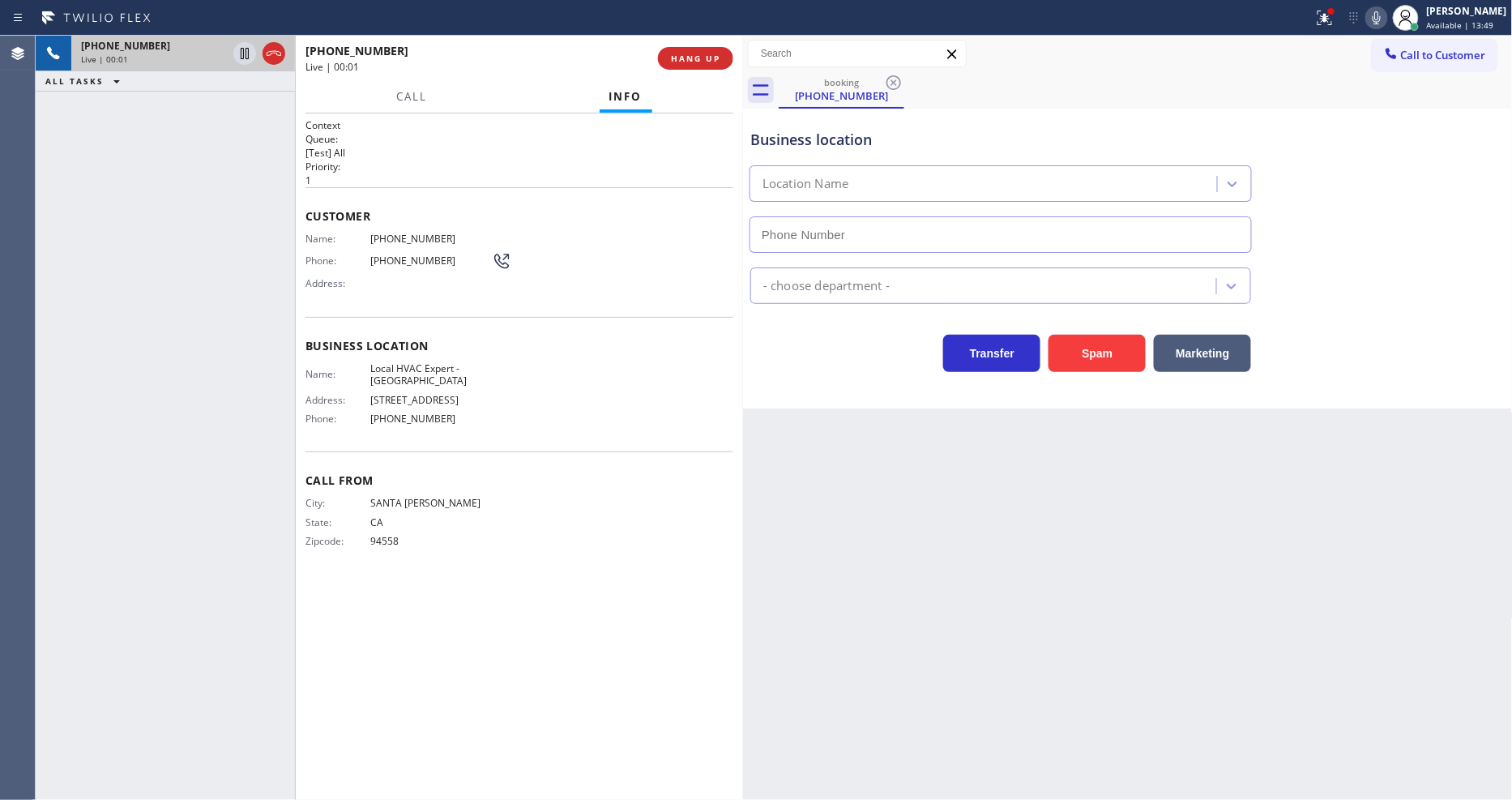
type input "(805) 856-6640"
click at [709, 60] on span "HANG UP" at bounding box center [696, 58] width 49 height 11
drag, startPoint x: 709, startPoint y: 60, endPoint x: 810, endPoint y: 409, distance: 363.3
click at [709, 60] on span "HANG UP" at bounding box center [696, 58] width 49 height 11
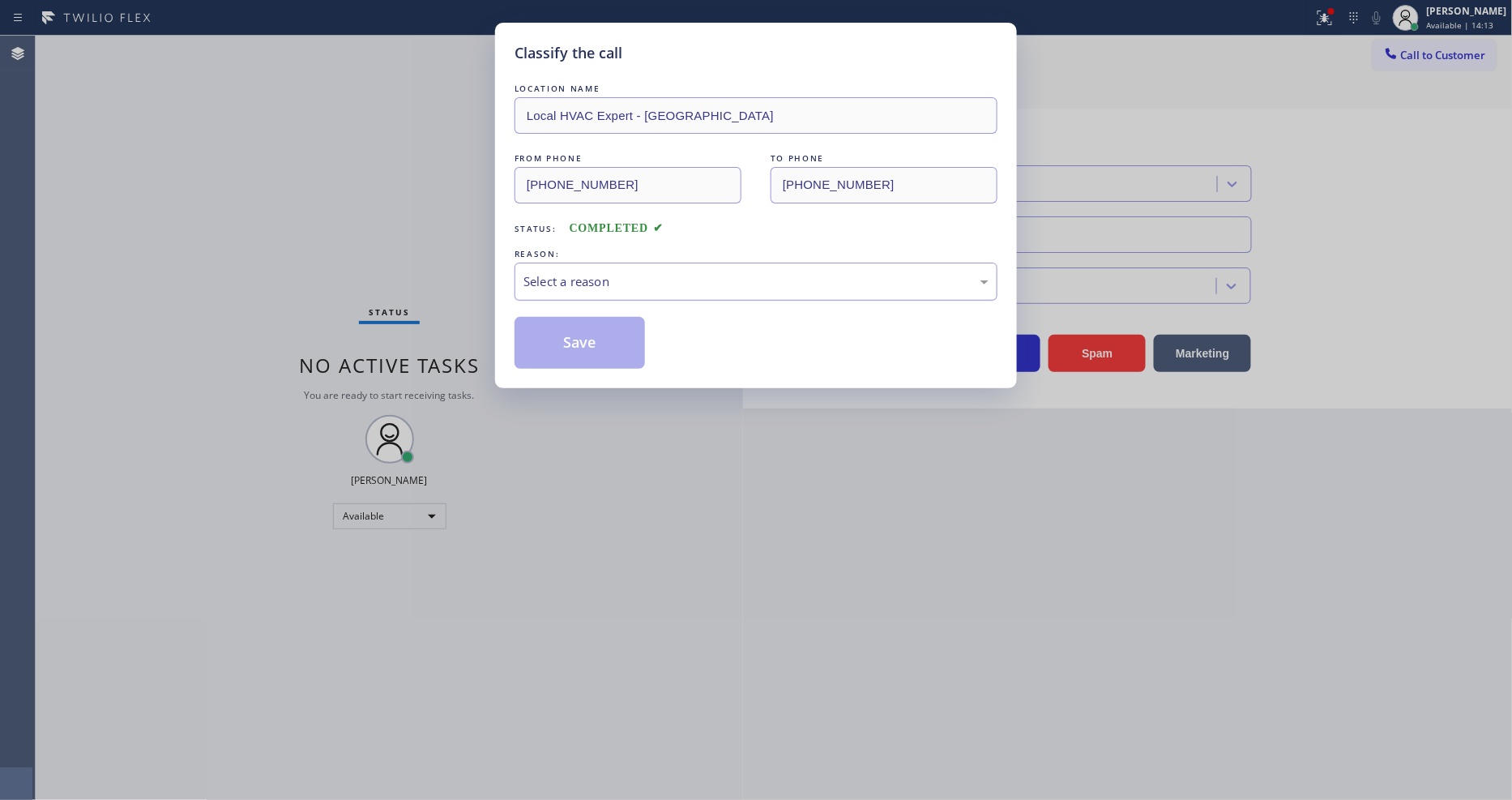
click at [622, 276] on div "Select a reason" at bounding box center [755, 281] width 465 height 18
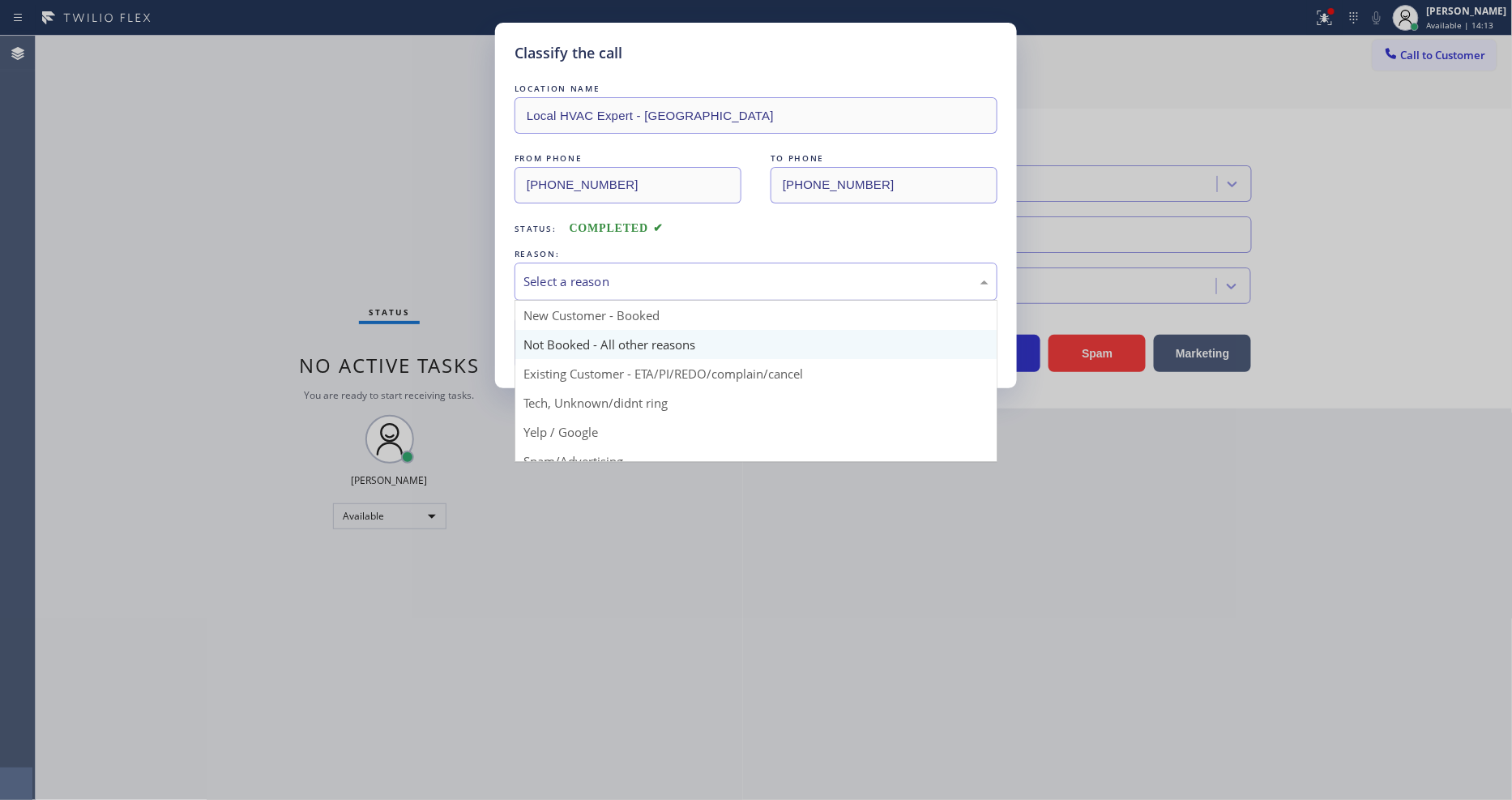
scroll to position [102, 0]
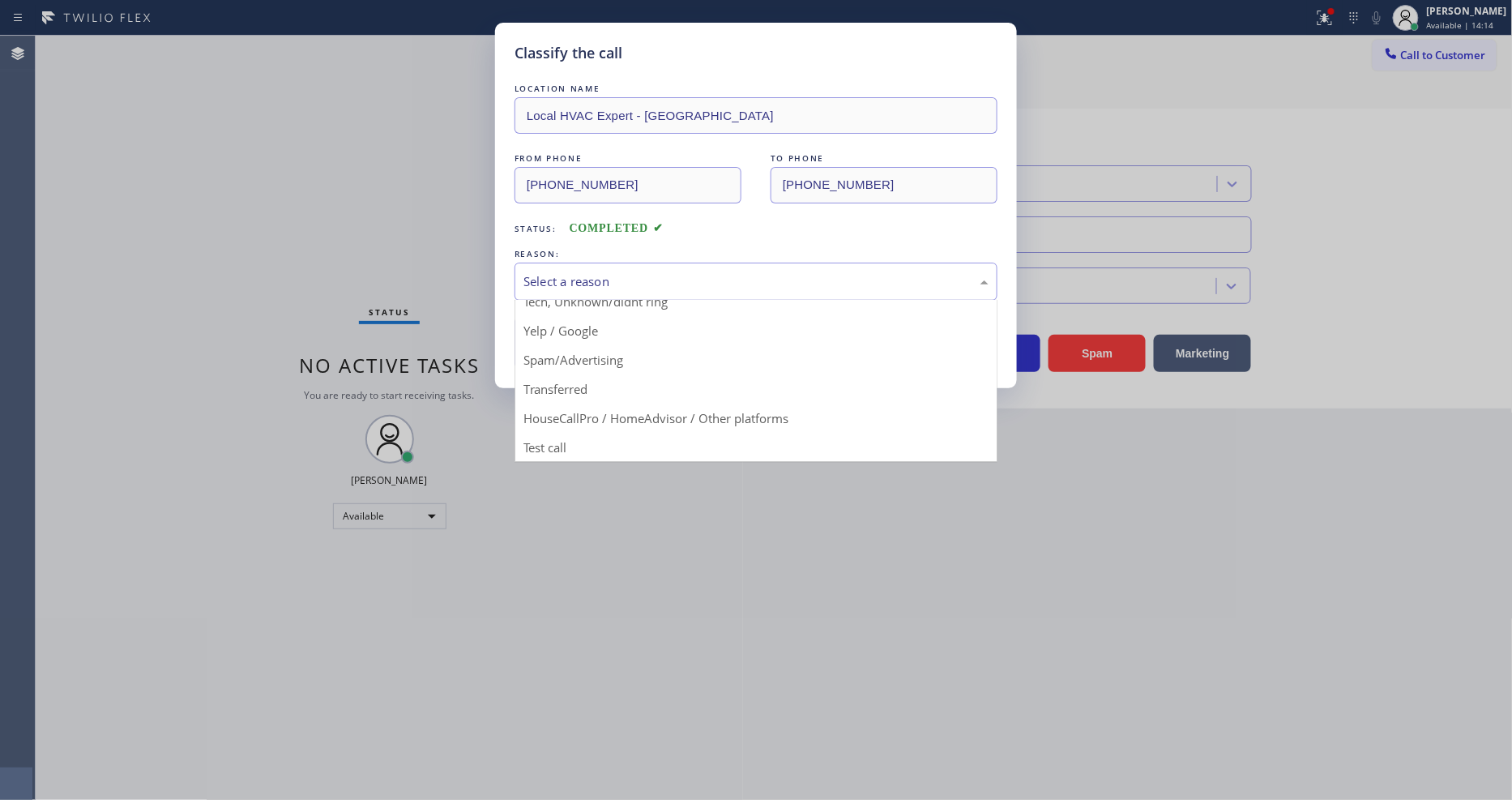
drag, startPoint x: 596, startPoint y: 357, endPoint x: 584, endPoint y: 322, distance: 37.0
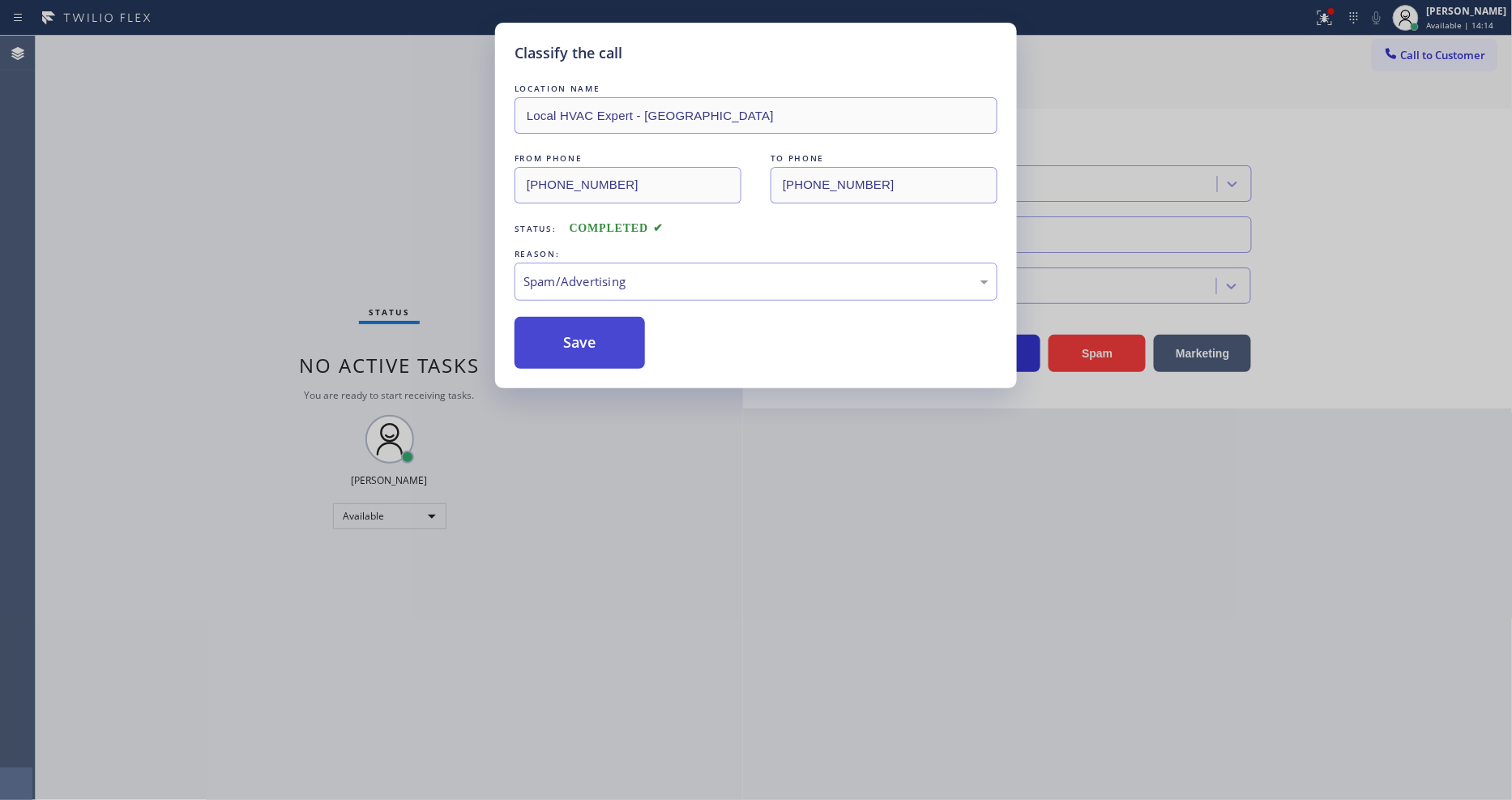
click at [584, 322] on button "Save" at bounding box center [579, 343] width 130 height 52
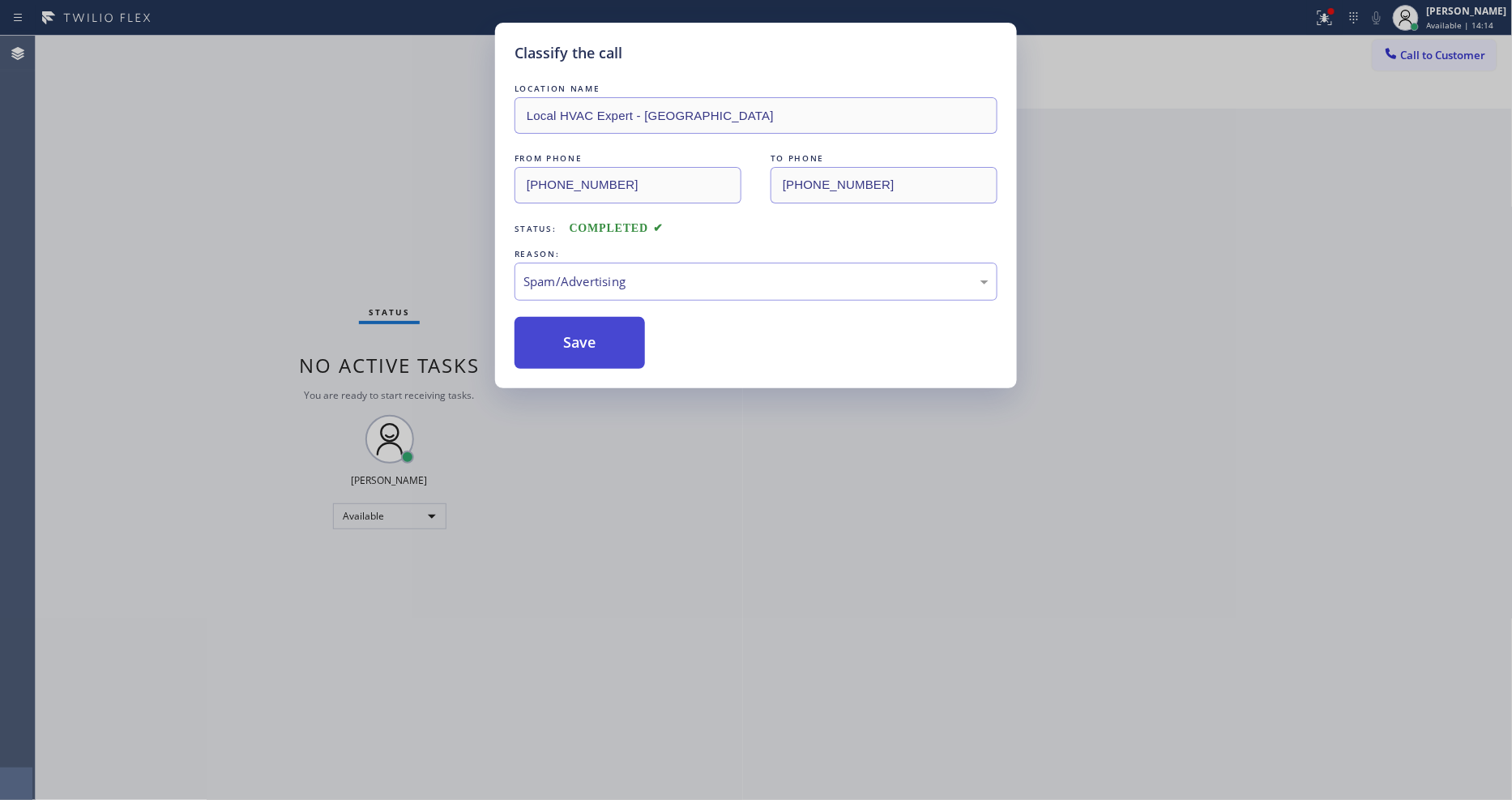
click at [584, 322] on button "Save" at bounding box center [579, 343] width 130 height 52
click at [512, 797] on div "Status No active tasks You are ready to start receiving tasks. [PERSON_NAME] Av…" at bounding box center [389, 418] width 707 height 764
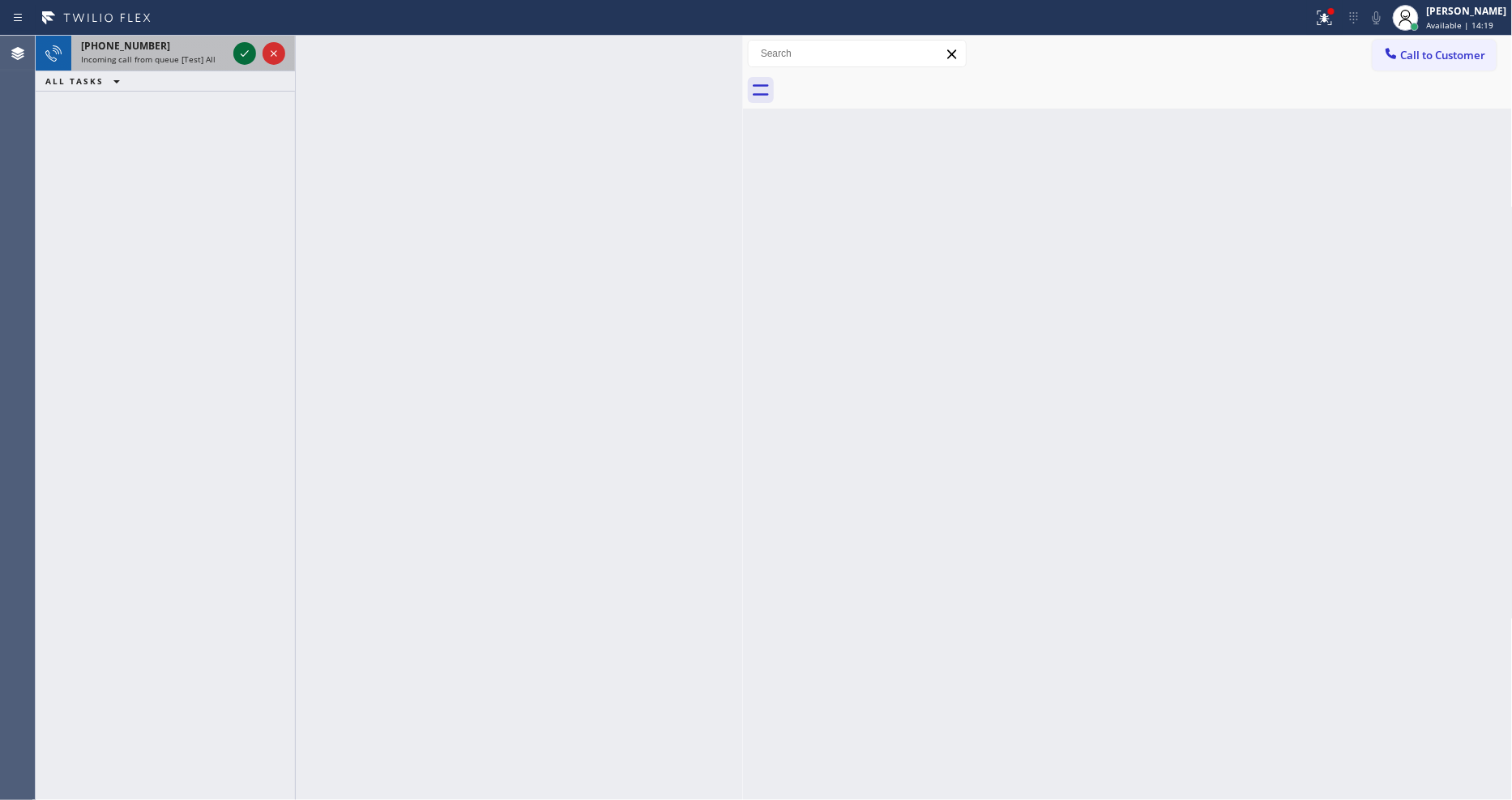
click at [247, 55] on icon at bounding box center [244, 53] width 19 height 19
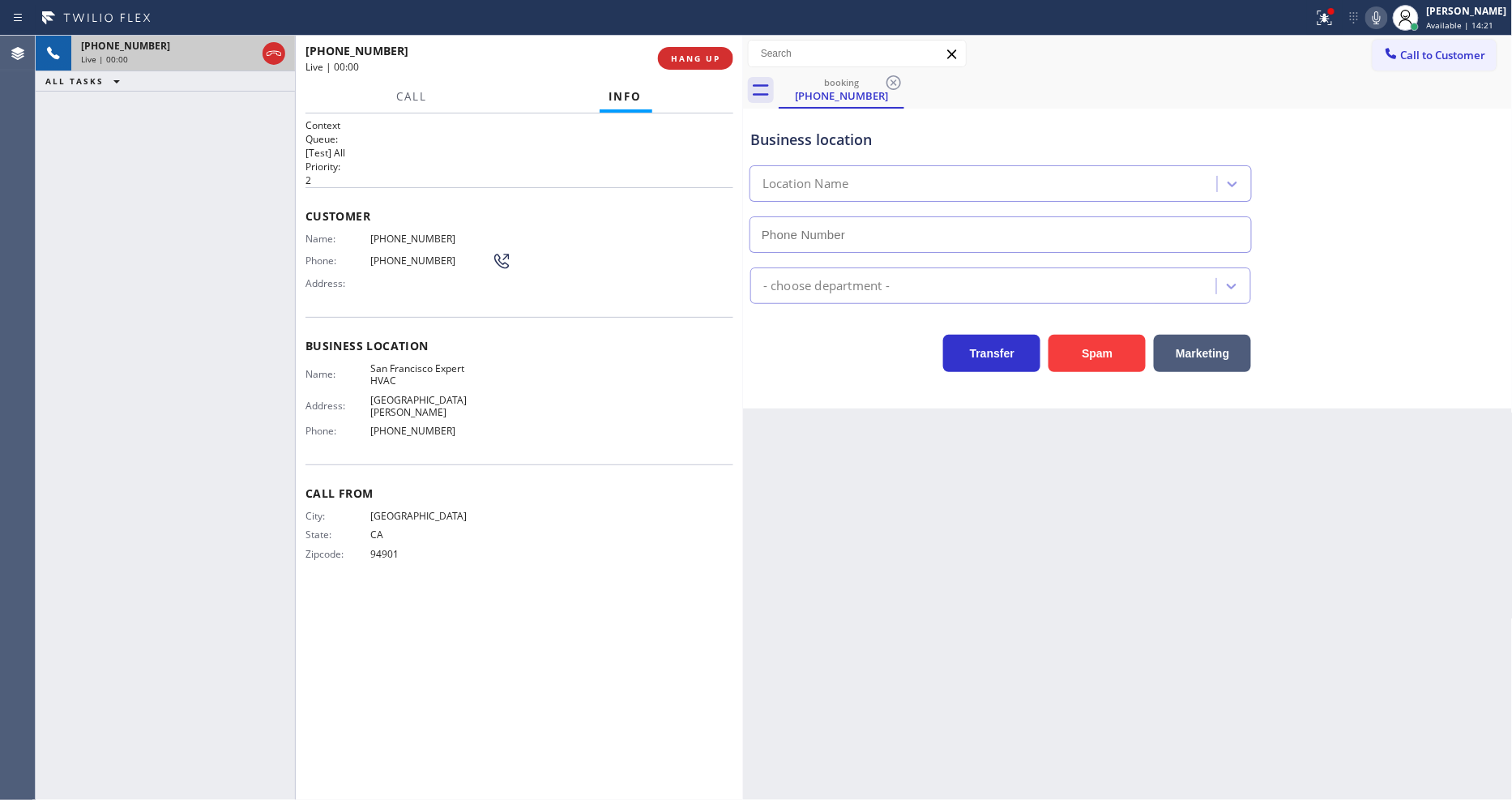
type input "(415) 371-9413"
click at [674, 55] on span "HANG UP" at bounding box center [696, 58] width 49 height 11
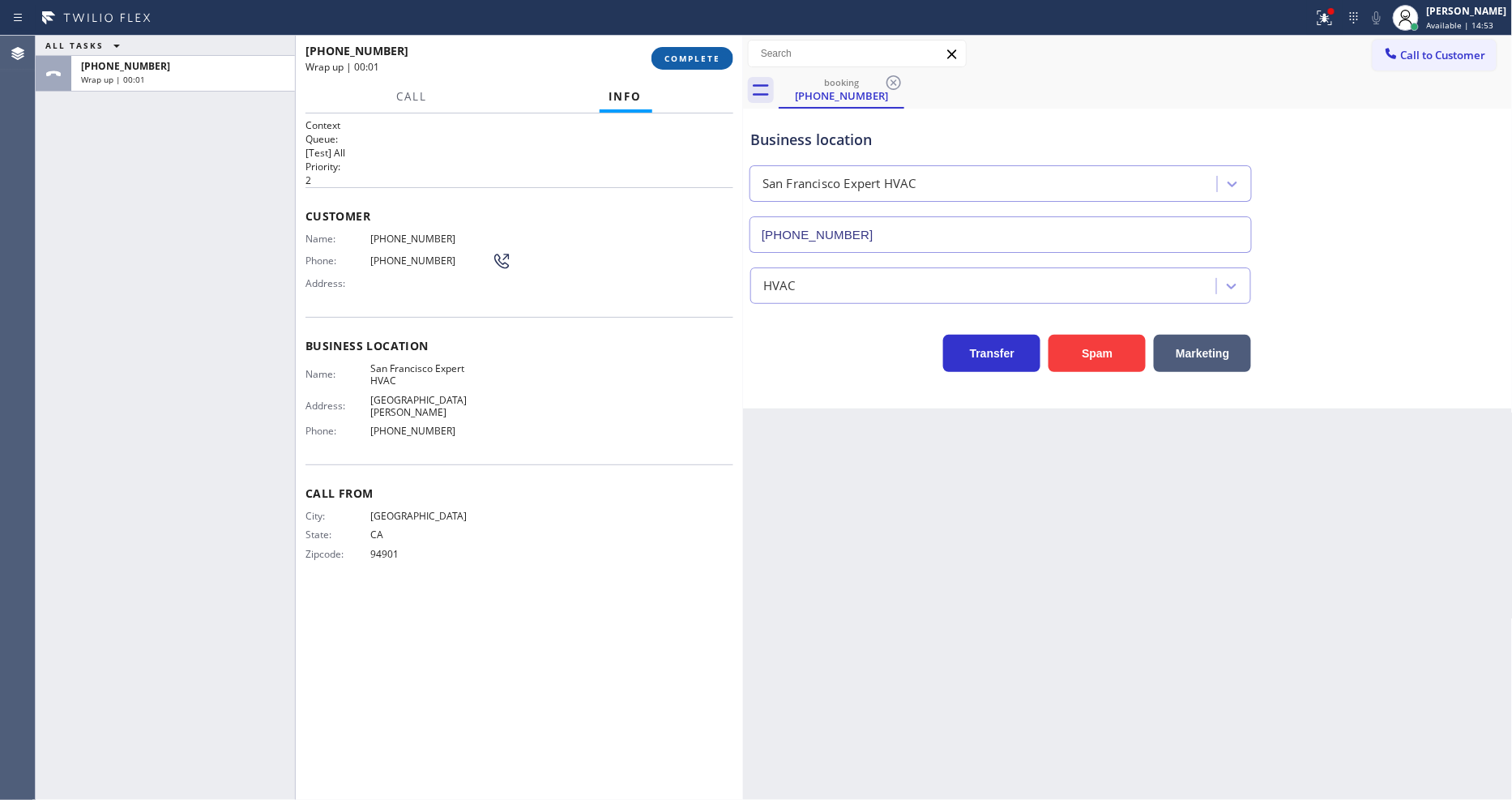
click at [673, 58] on span "COMPLETE" at bounding box center [692, 58] width 56 height 11
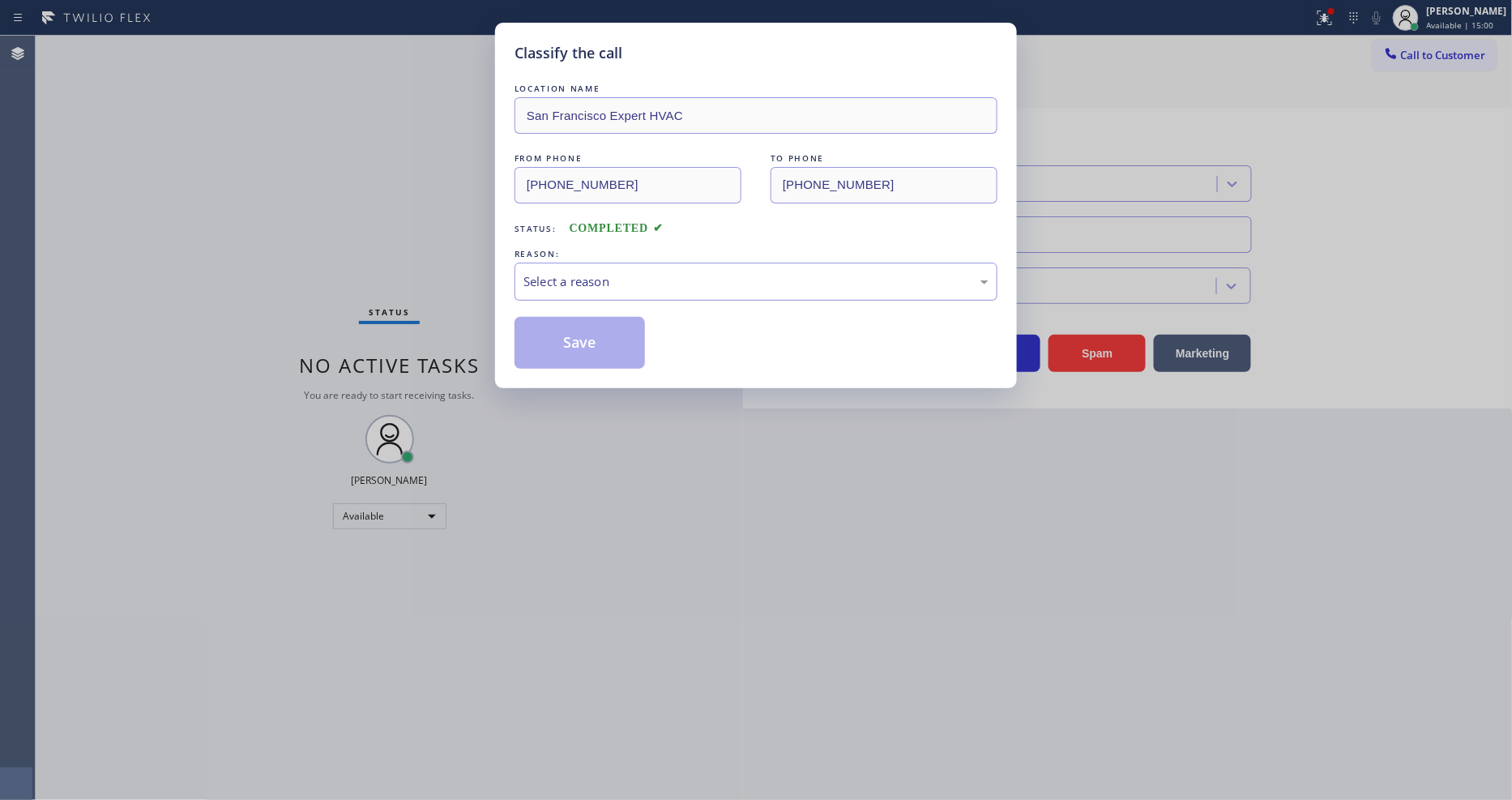
click at [605, 283] on div "Select a reason" at bounding box center [755, 281] width 465 height 18
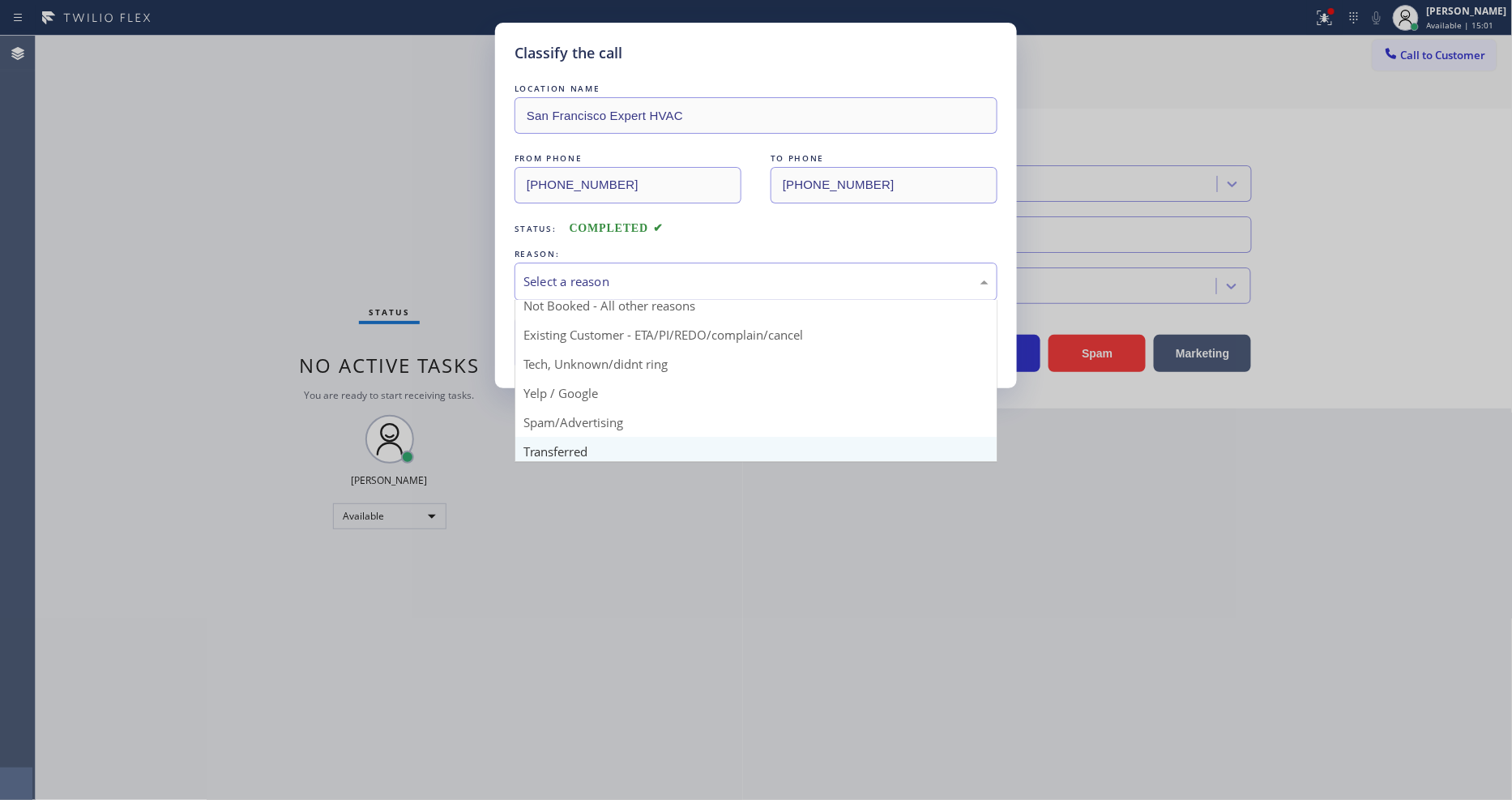
scroll to position [102, 0]
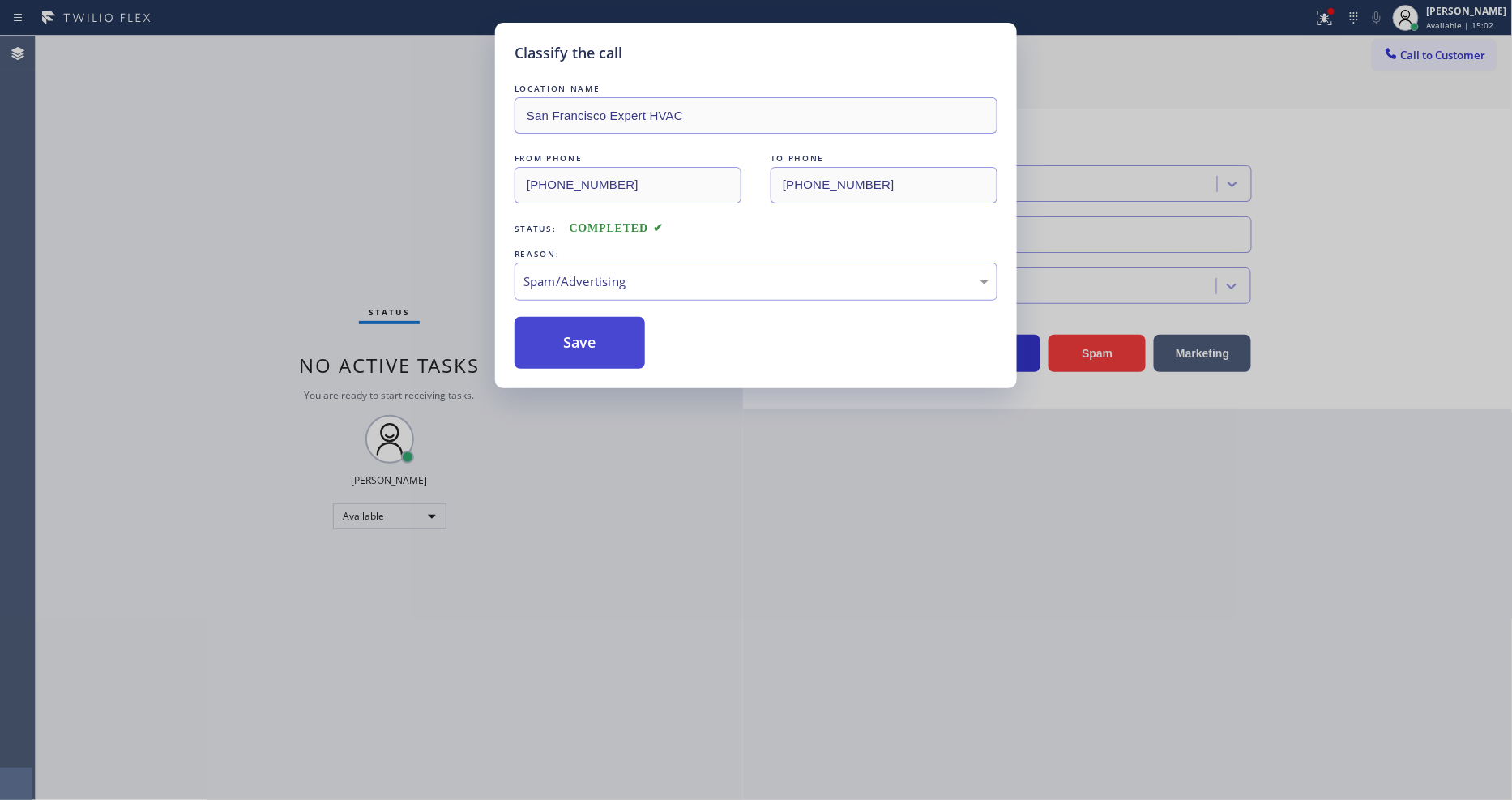
click at [595, 336] on button "Save" at bounding box center [579, 343] width 130 height 52
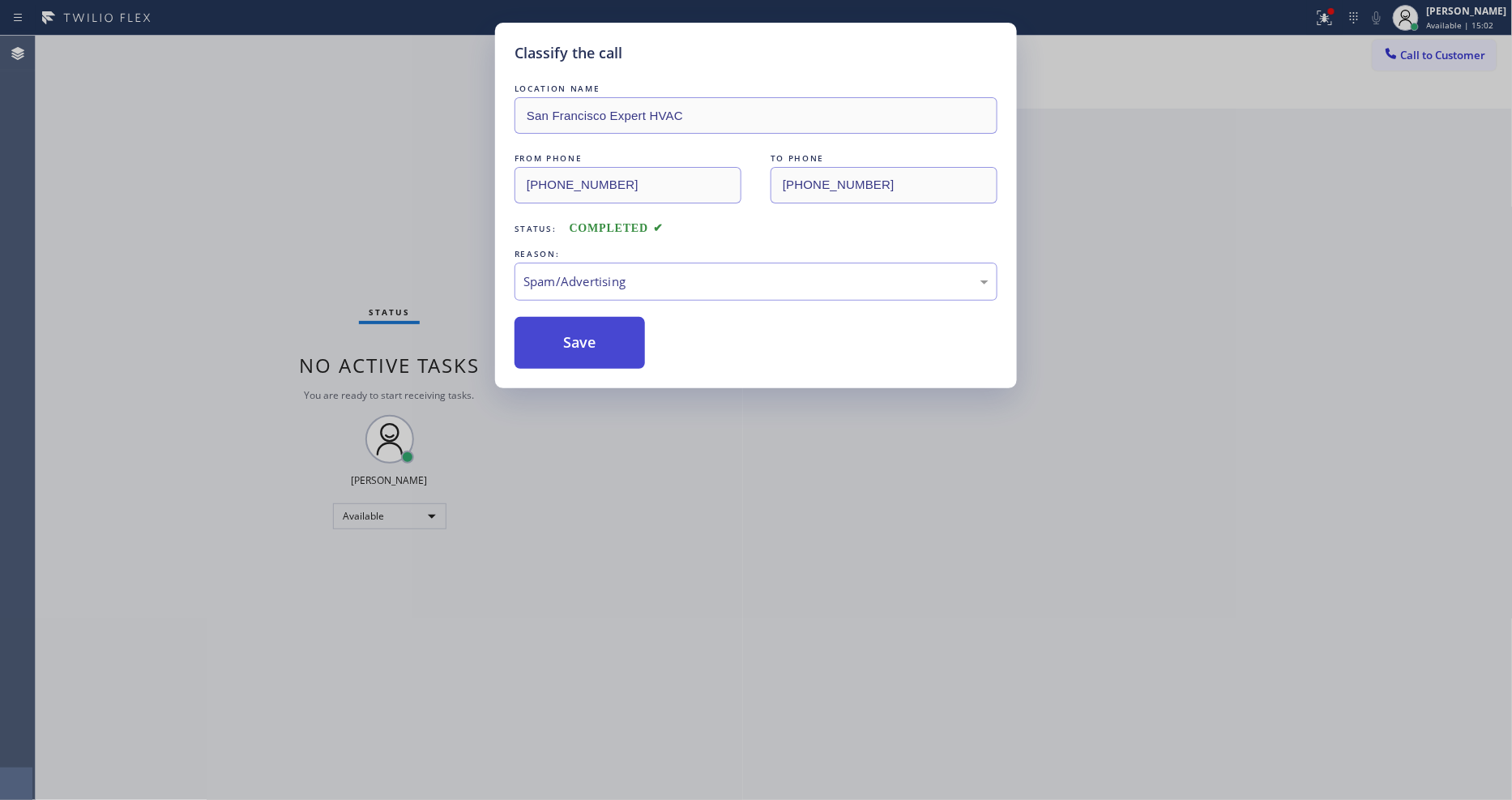
click at [595, 335] on button "Save" at bounding box center [579, 343] width 130 height 52
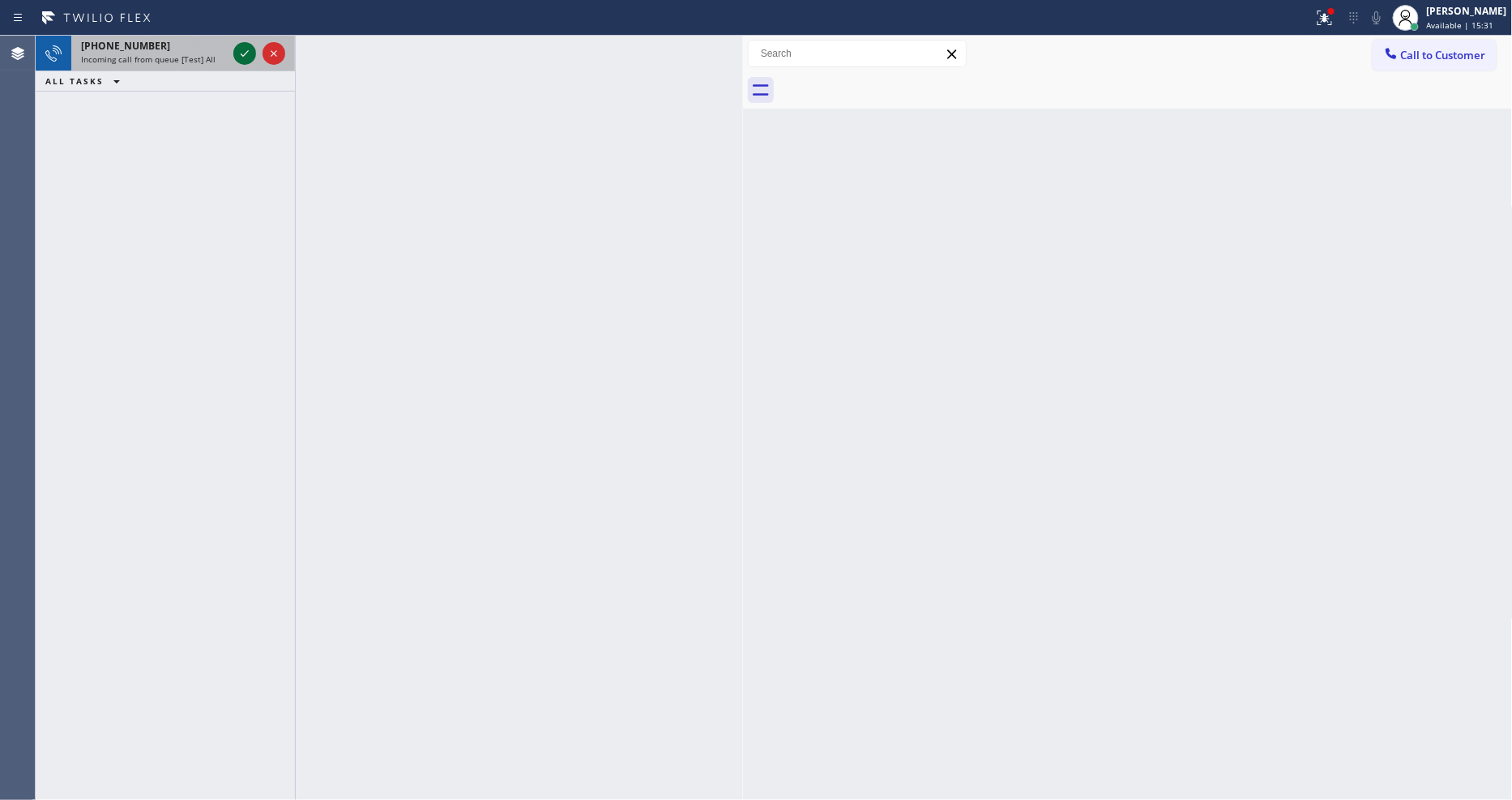
click at [244, 53] on icon at bounding box center [244, 53] width 19 height 19
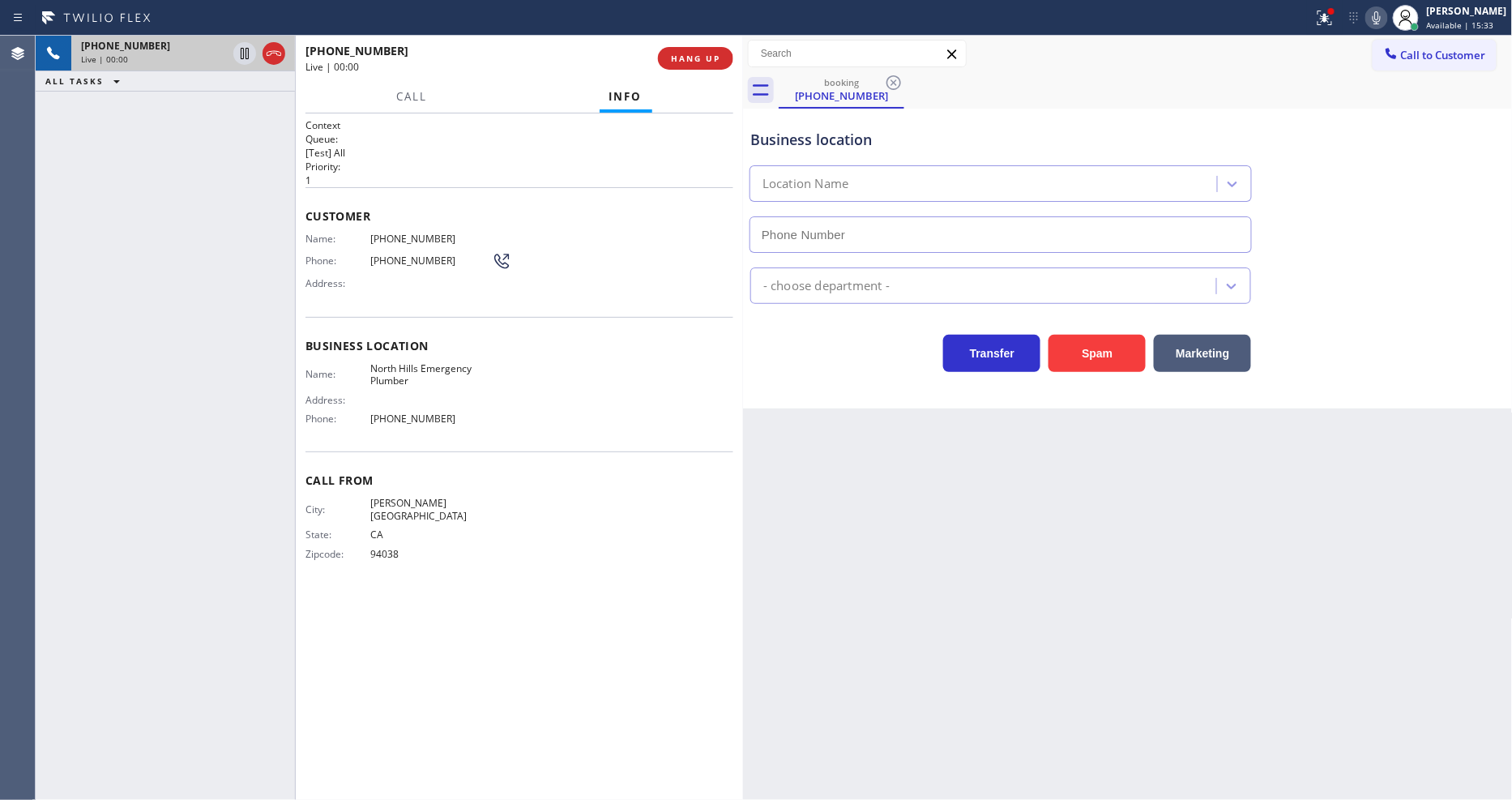
type input "(818) 208-4847"
click at [683, 59] on span "HANG UP" at bounding box center [696, 58] width 49 height 11
click at [684, 53] on span "HANG UP" at bounding box center [696, 58] width 49 height 11
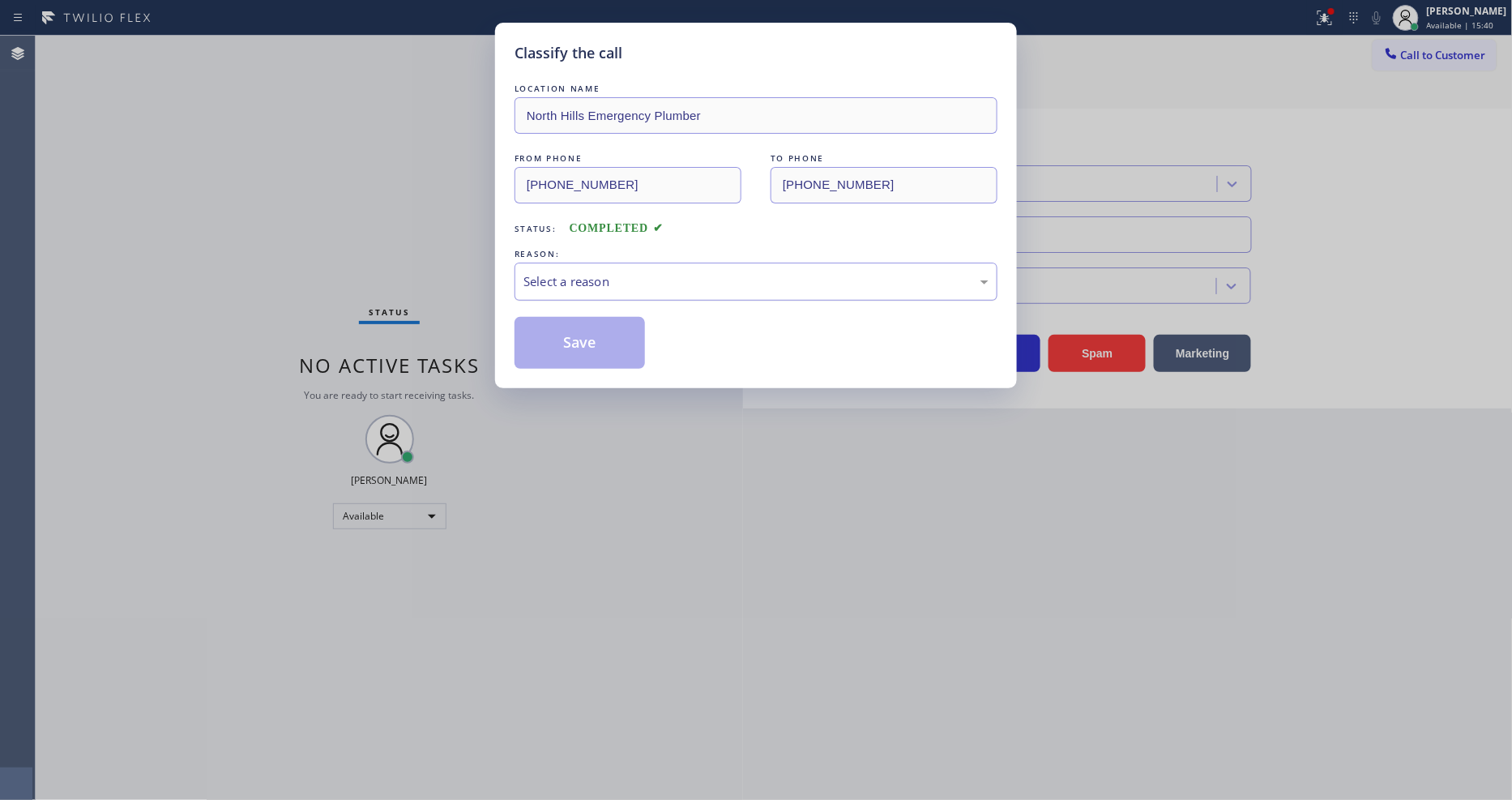
click at [611, 280] on div "Select a reason" at bounding box center [755, 281] width 465 height 18
click at [605, 335] on button "Save" at bounding box center [579, 343] width 130 height 52
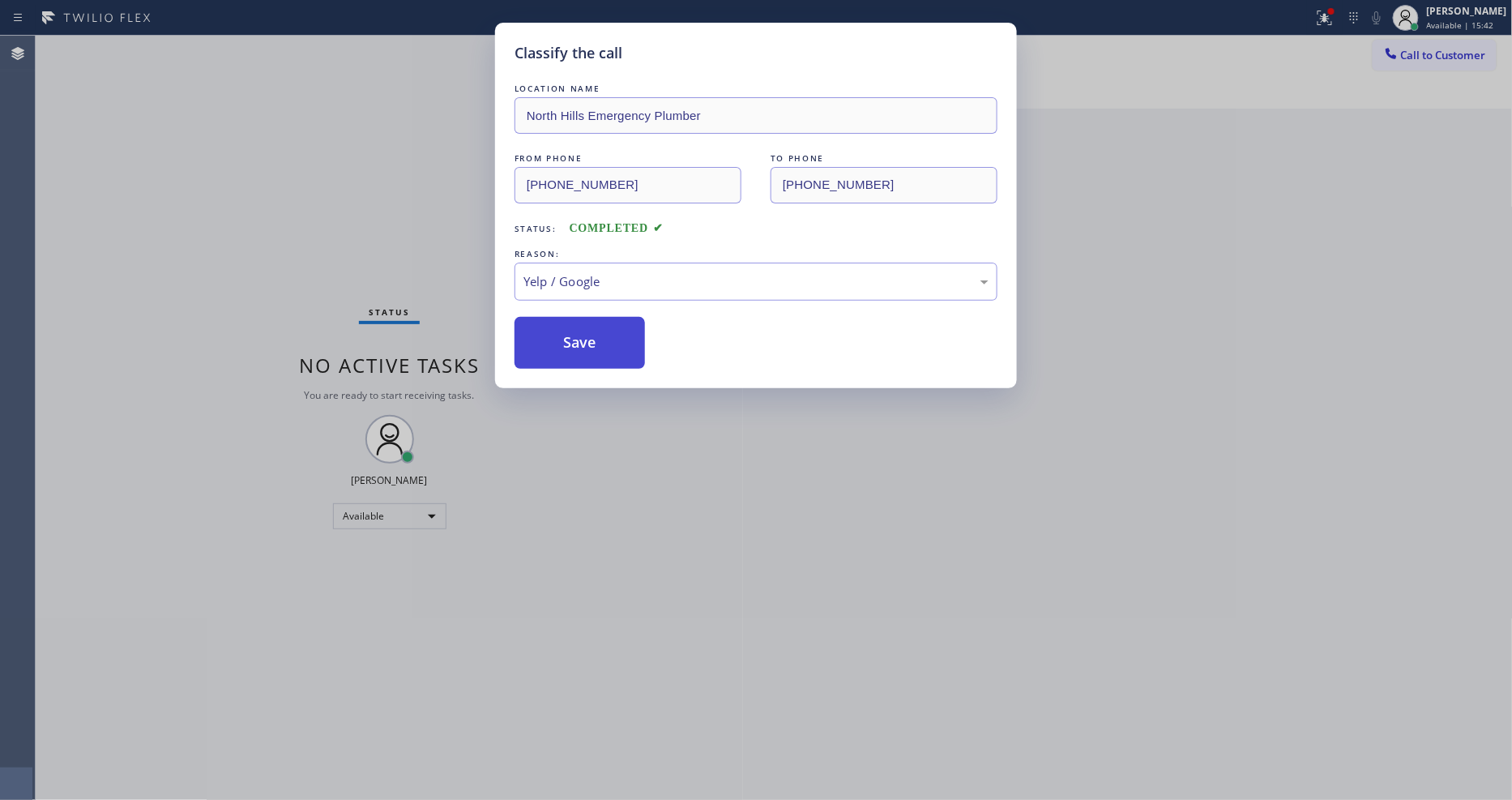
click at [605, 335] on button "Save" at bounding box center [579, 343] width 130 height 52
click at [603, 335] on button "Save" at bounding box center [579, 343] width 130 height 52
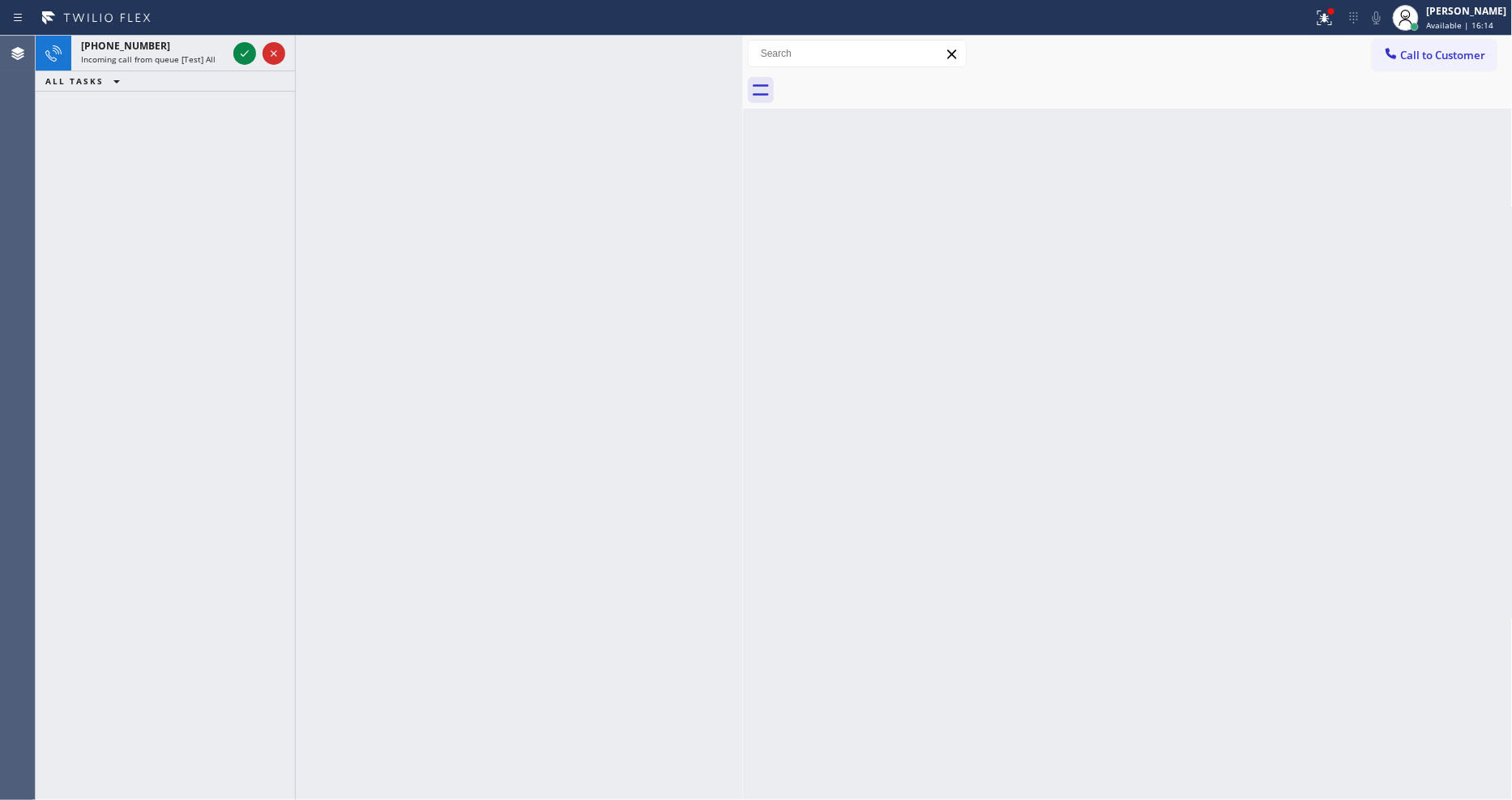
drag, startPoint x: 245, startPoint y: 46, endPoint x: 247, endPoint y: 229, distance: 183.0
click at [245, 47] on icon at bounding box center [244, 53] width 19 height 19
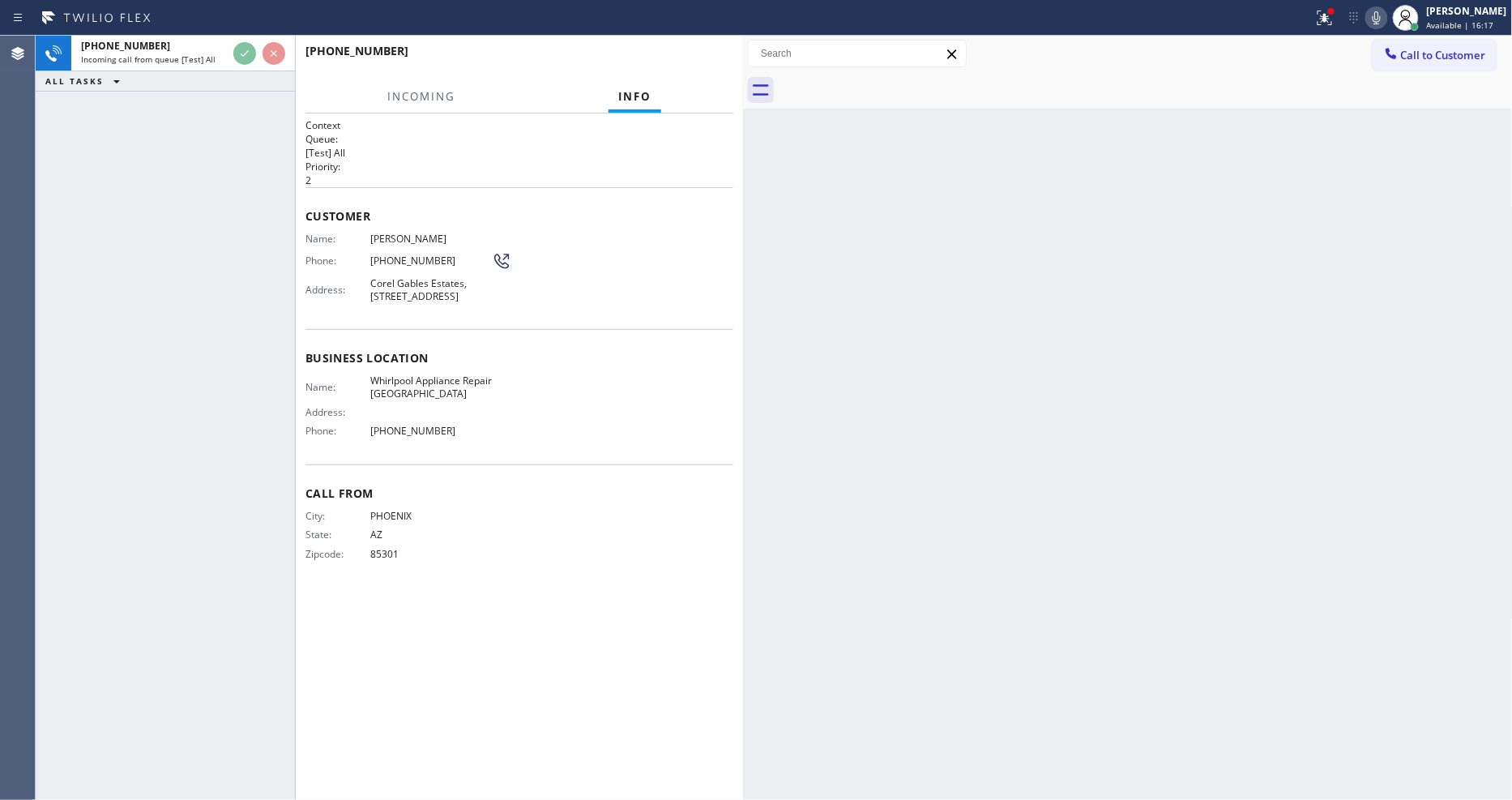
click at [693, 246] on div "Name: Pamela Arnold Phone: (602) 885-5089 Address: Corel Gables Estates, 1470 W…" at bounding box center [519, 270] width 428 height 76
click at [705, 60] on span "HANG UP" at bounding box center [696, 58] width 49 height 11
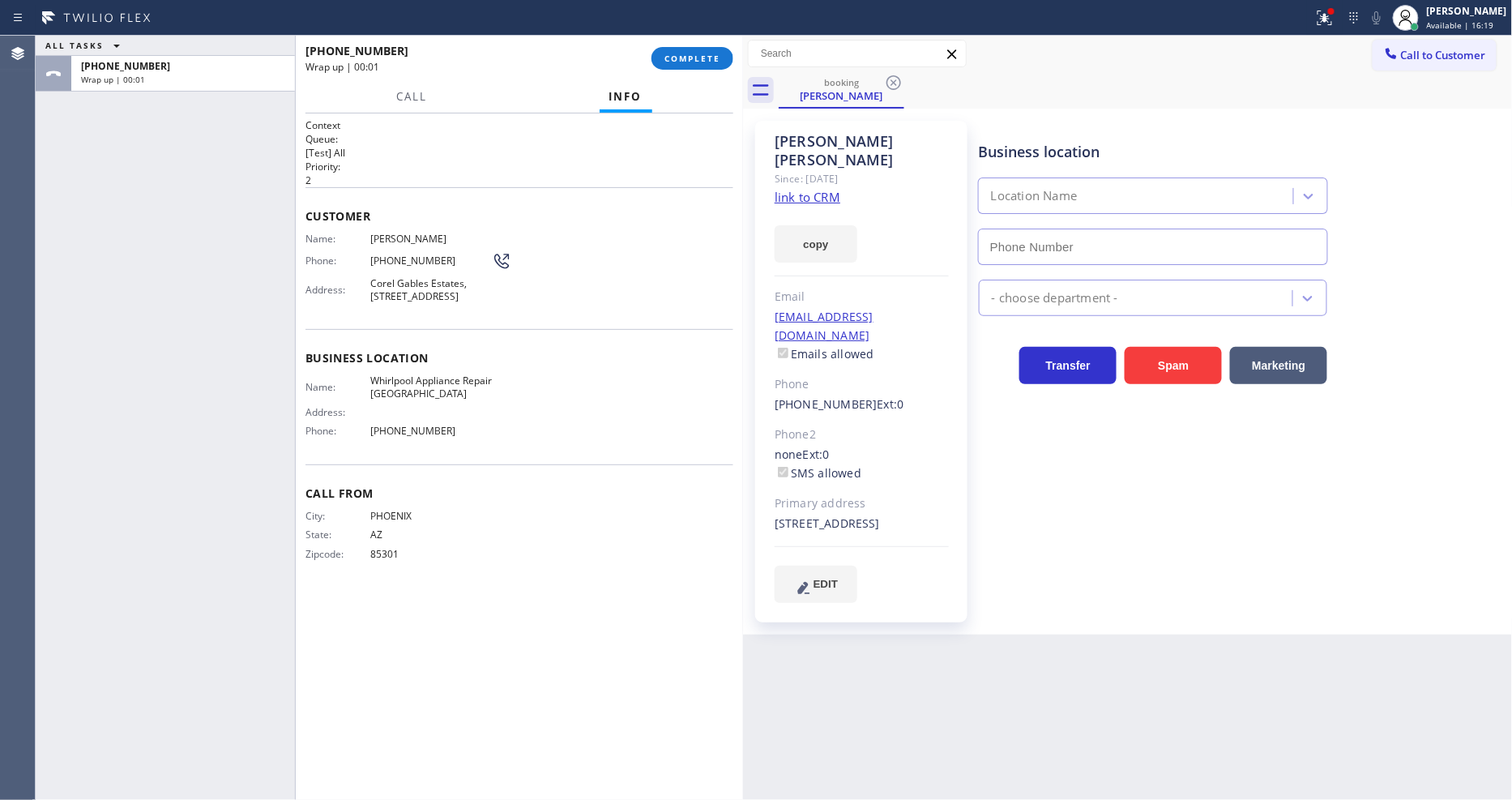
click at [795, 189] on link "link to CRM" at bounding box center [807, 197] width 66 height 16
type input "(602) 755-4468"
drag, startPoint x: 682, startPoint y: 52, endPoint x: 802, endPoint y: 87, distance: 125.0
click at [683, 52] on span "COMPLETE" at bounding box center [692, 58] width 56 height 11
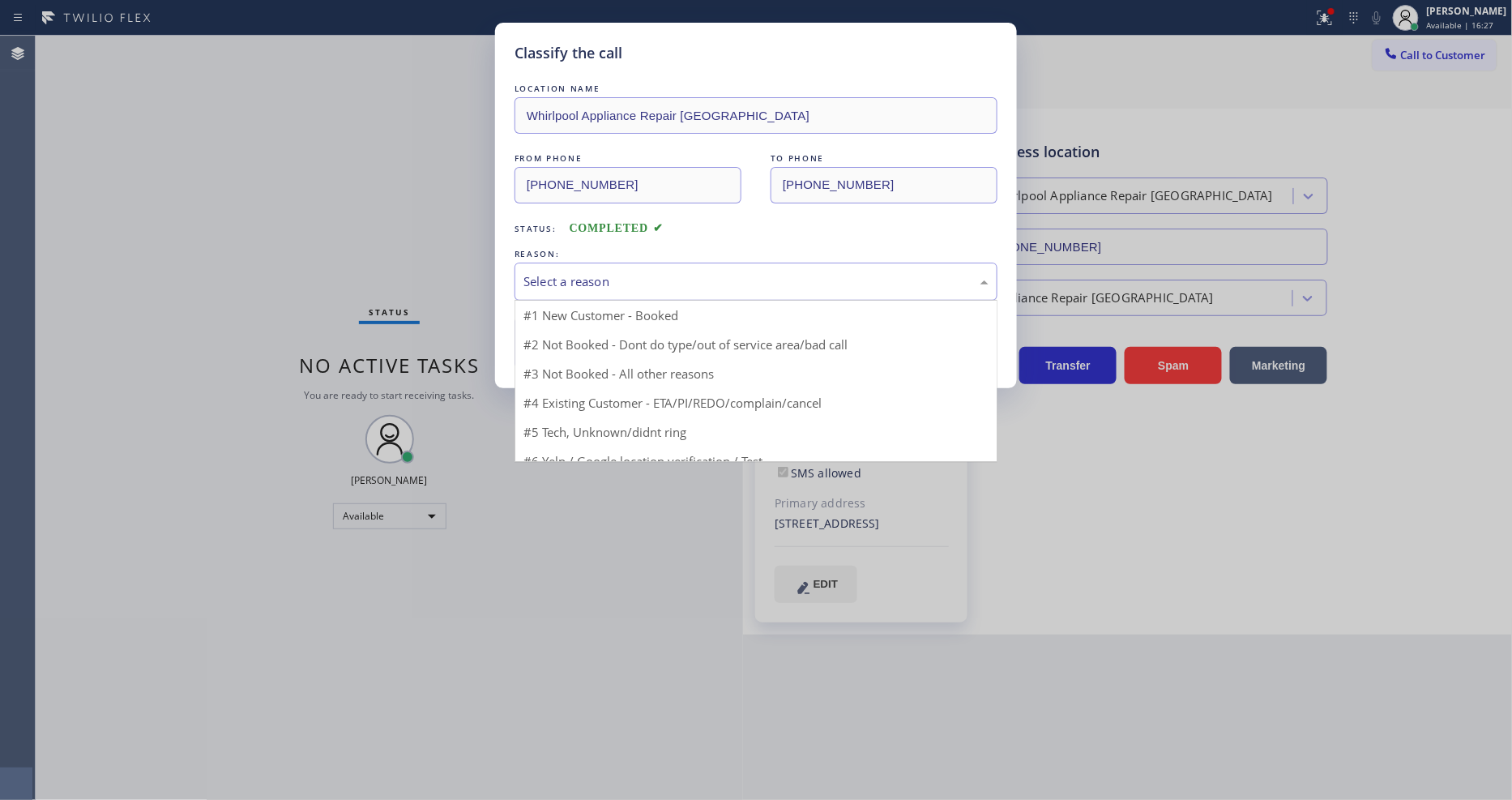
drag, startPoint x: 628, startPoint y: 290, endPoint x: 626, endPoint y: 302, distance: 12.2
click at [628, 288] on div "Select a reason" at bounding box center [755, 281] width 483 height 38
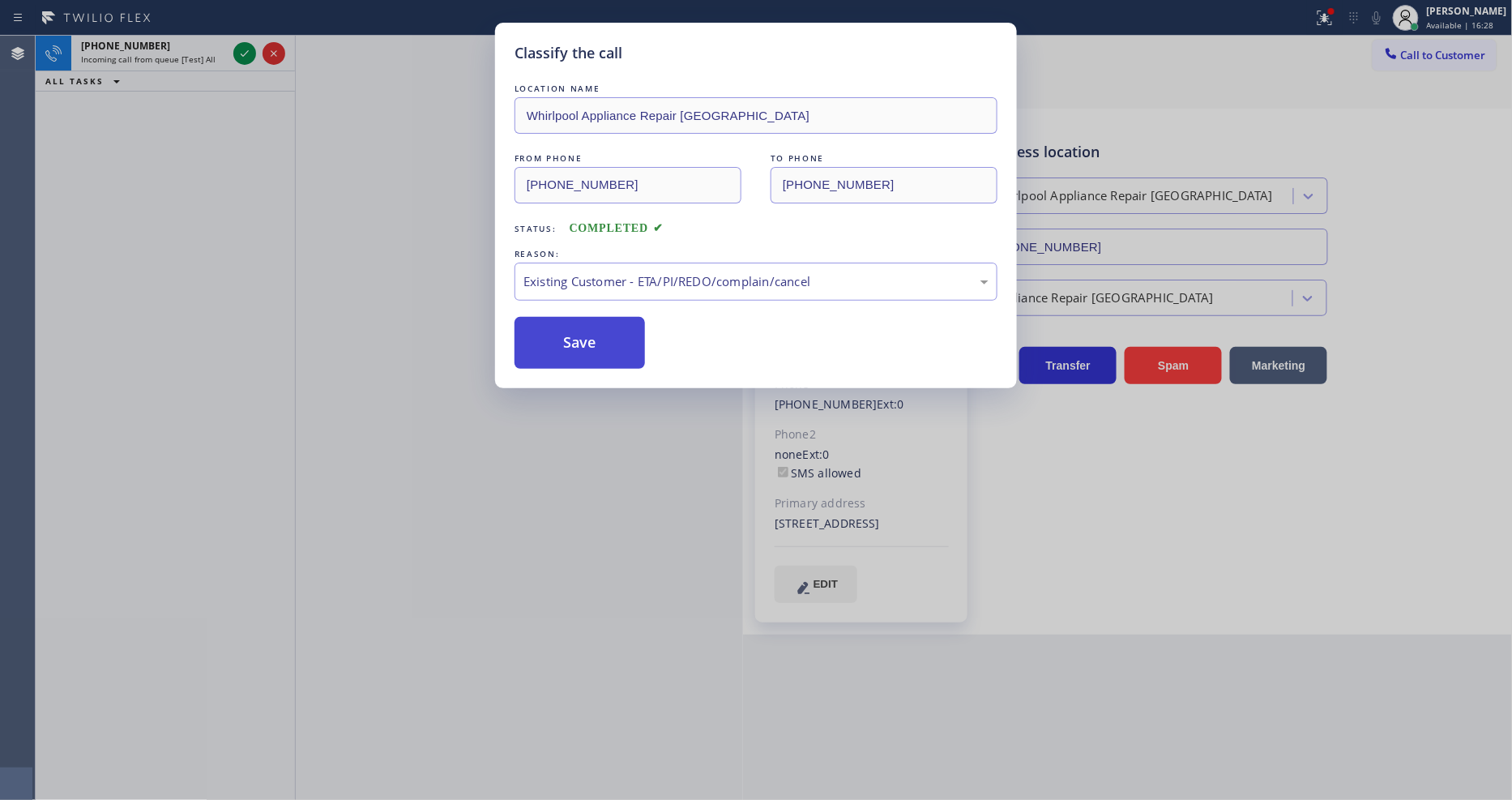
click at [603, 339] on button "Save" at bounding box center [579, 343] width 130 height 52
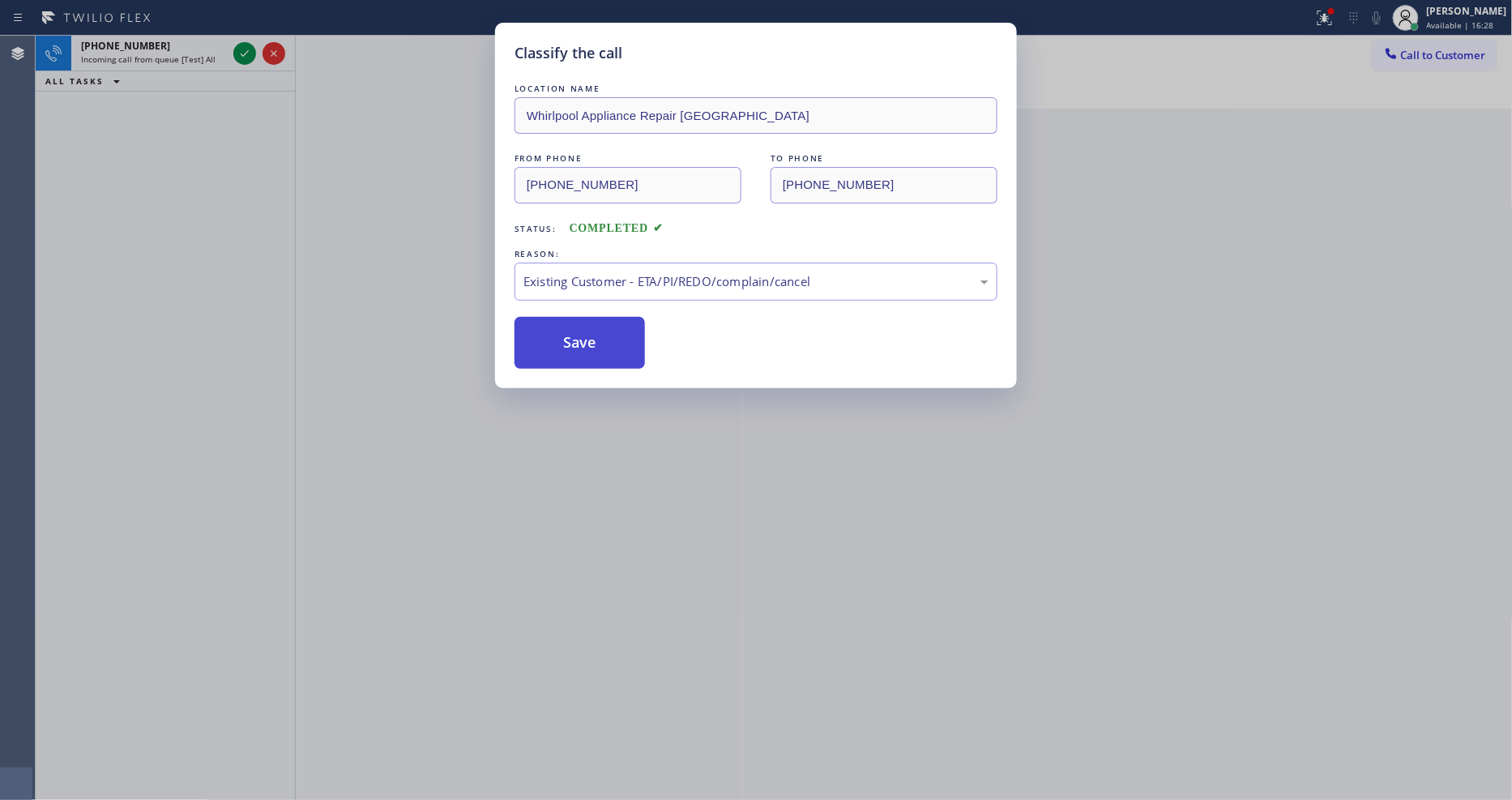
click at [603, 339] on button "Save" at bounding box center [579, 343] width 130 height 52
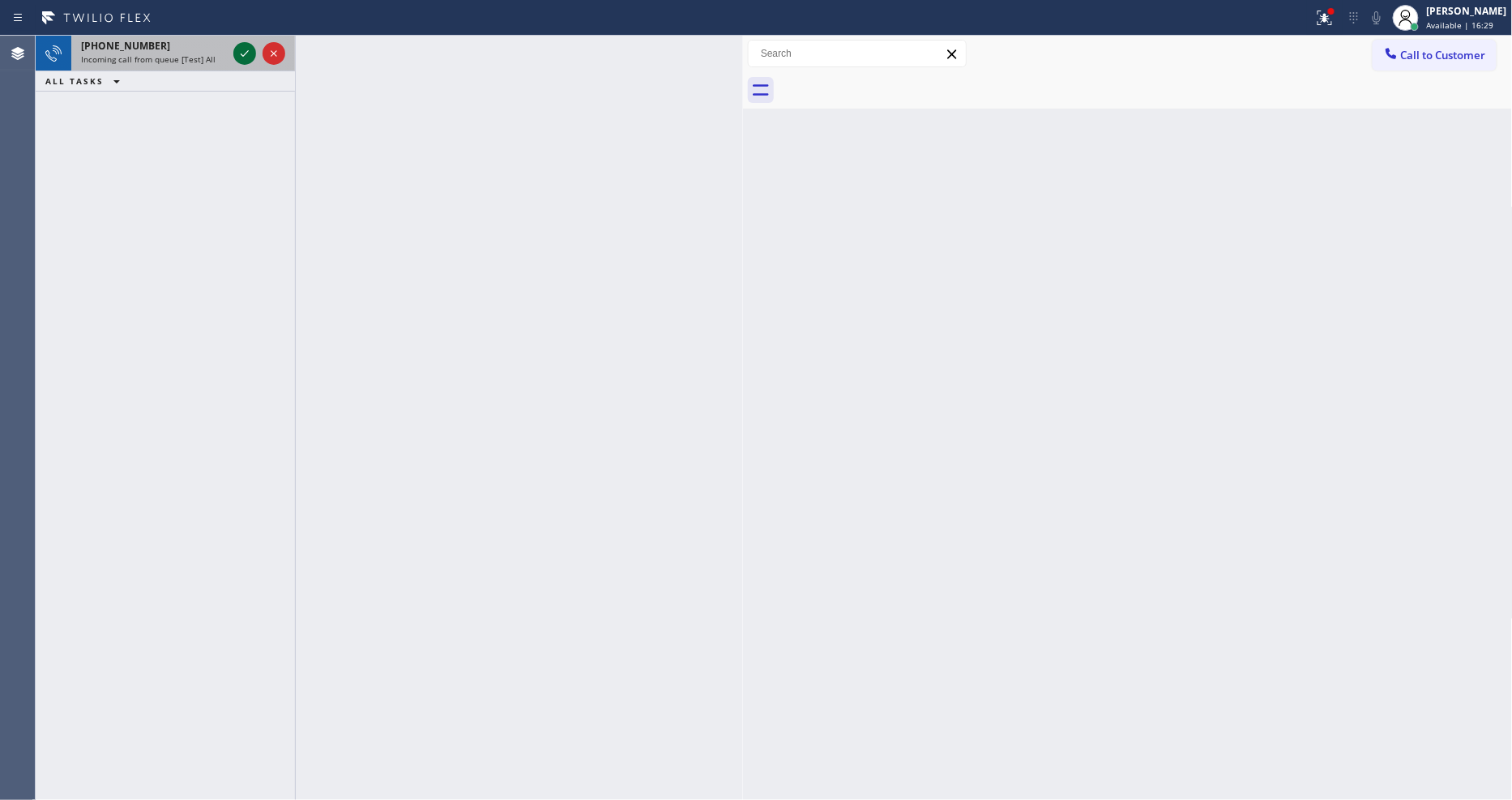
click at [247, 52] on icon at bounding box center [245, 53] width 8 height 6
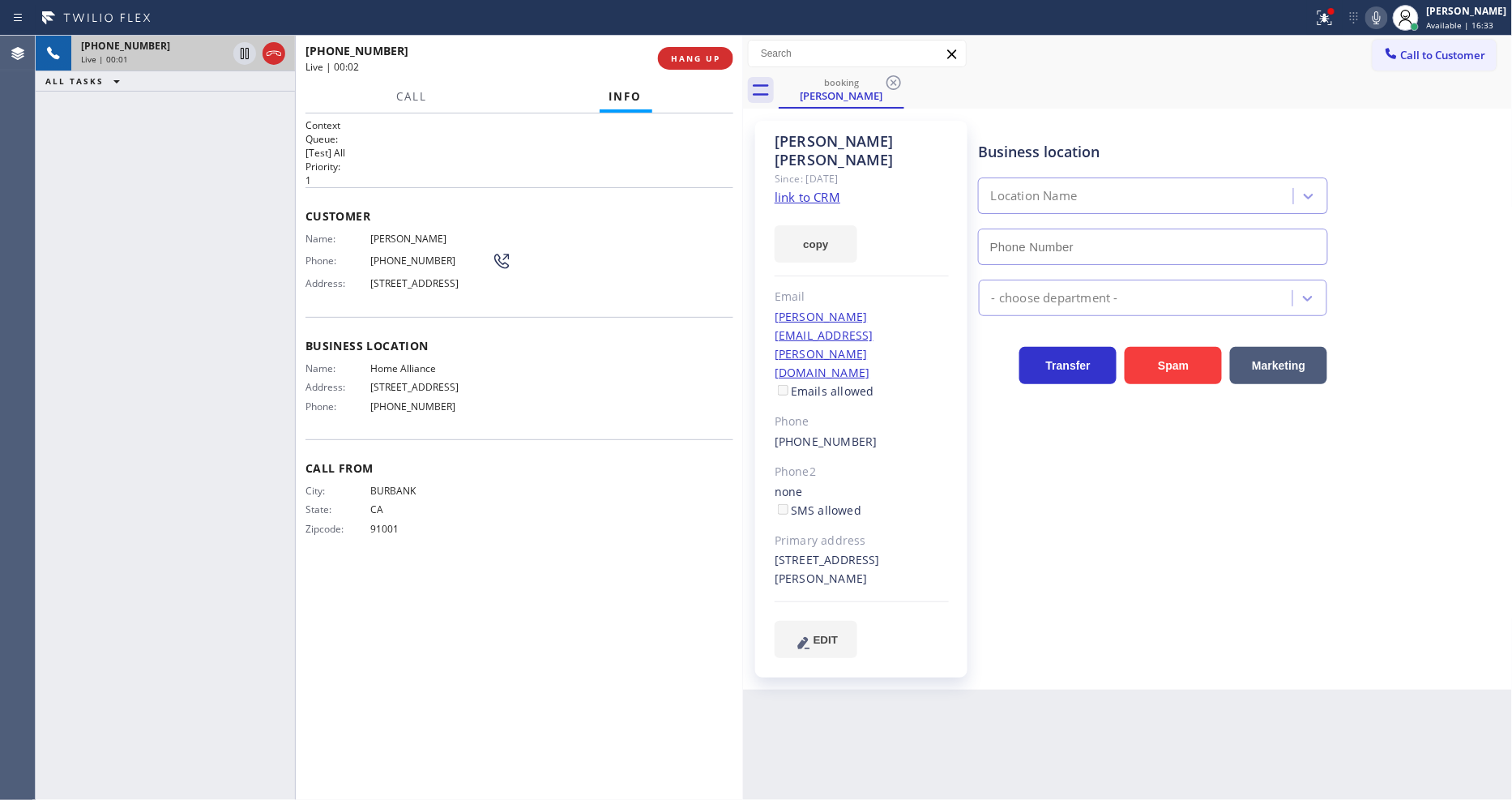
click at [802, 189] on link "link to CRM" at bounding box center [807, 197] width 66 height 16
type input "(877) 777-0796"
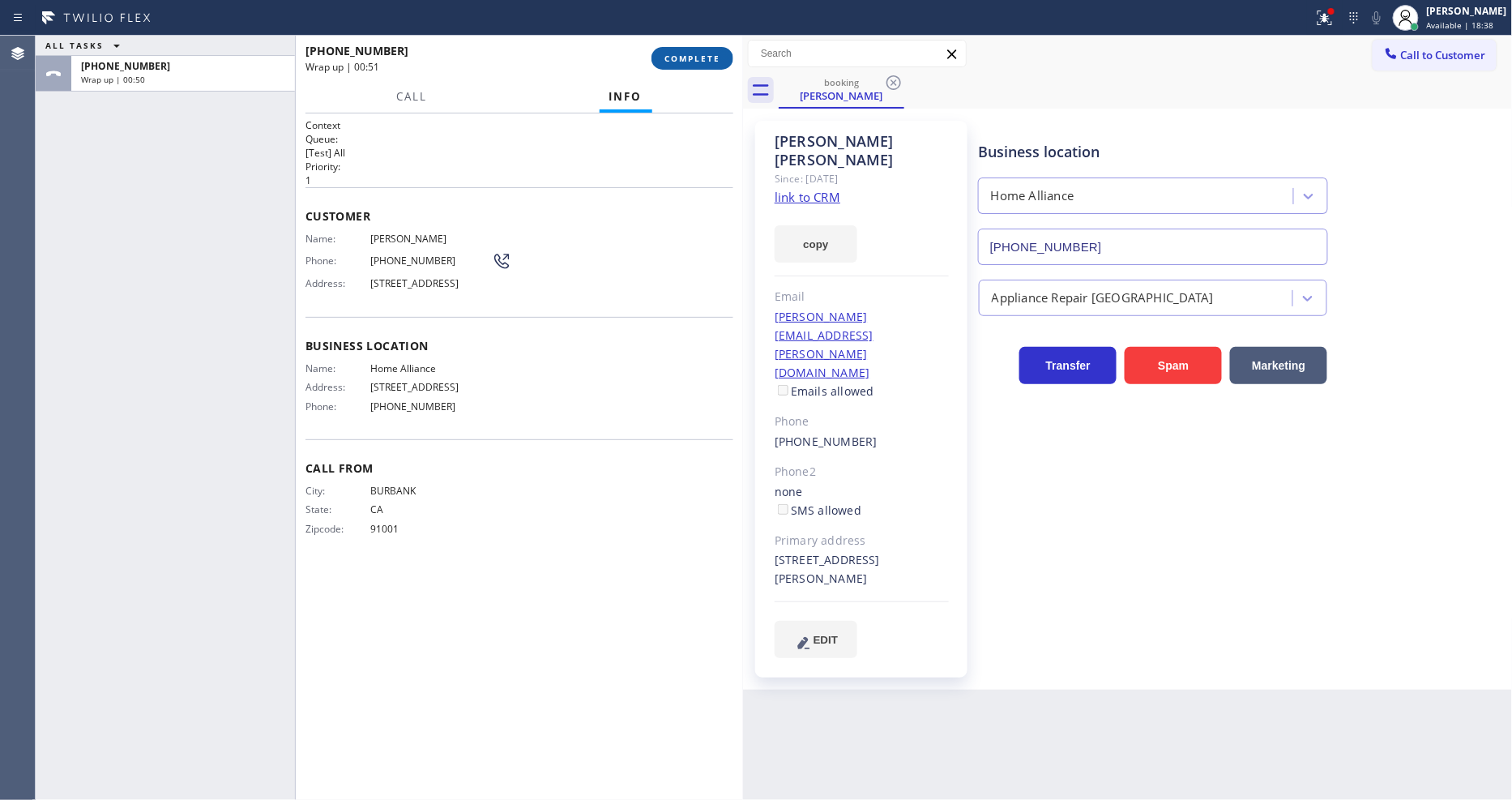
click at [717, 61] on span "COMPLETE" at bounding box center [692, 58] width 56 height 11
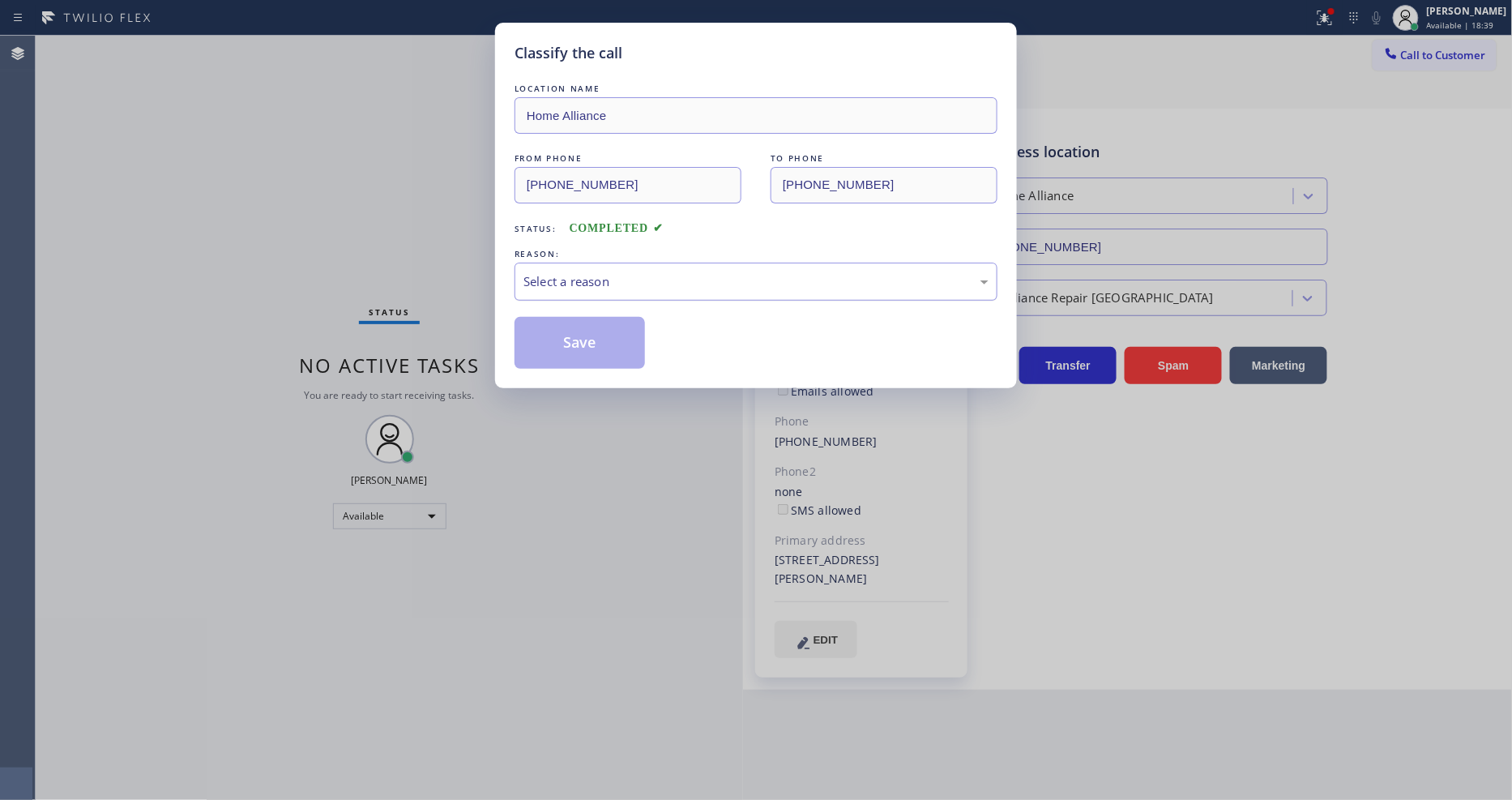
click at [618, 288] on div "Select a reason" at bounding box center [755, 281] width 483 height 38
click at [597, 335] on button "Save" at bounding box center [579, 343] width 130 height 52
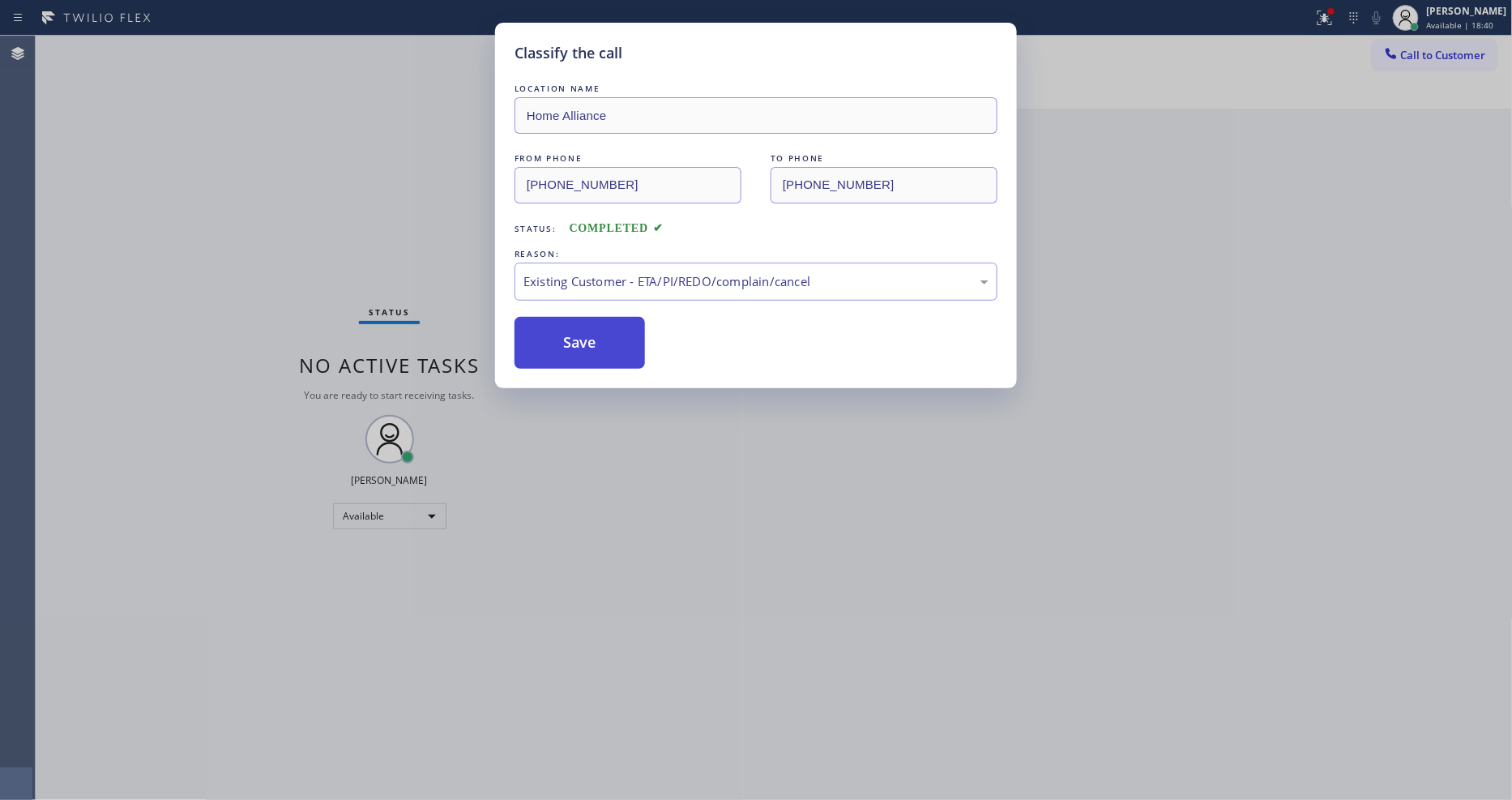
click at [597, 335] on button "Save" at bounding box center [579, 343] width 130 height 52
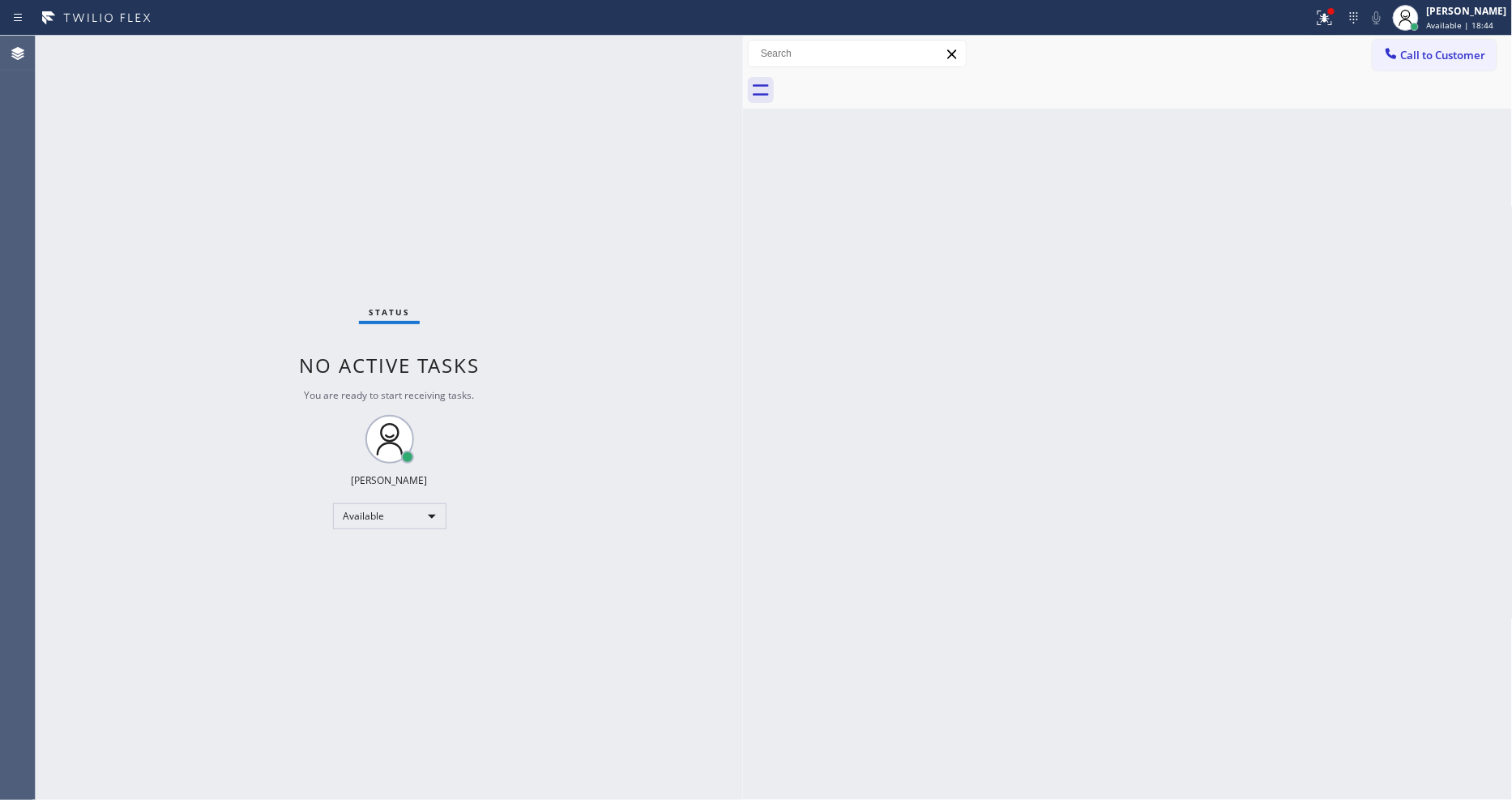
click at [768, 538] on div "Back to Dashboard Change Sender ID Customers Technicians Select a contact Outbo…" at bounding box center [1128, 418] width 770 height 764
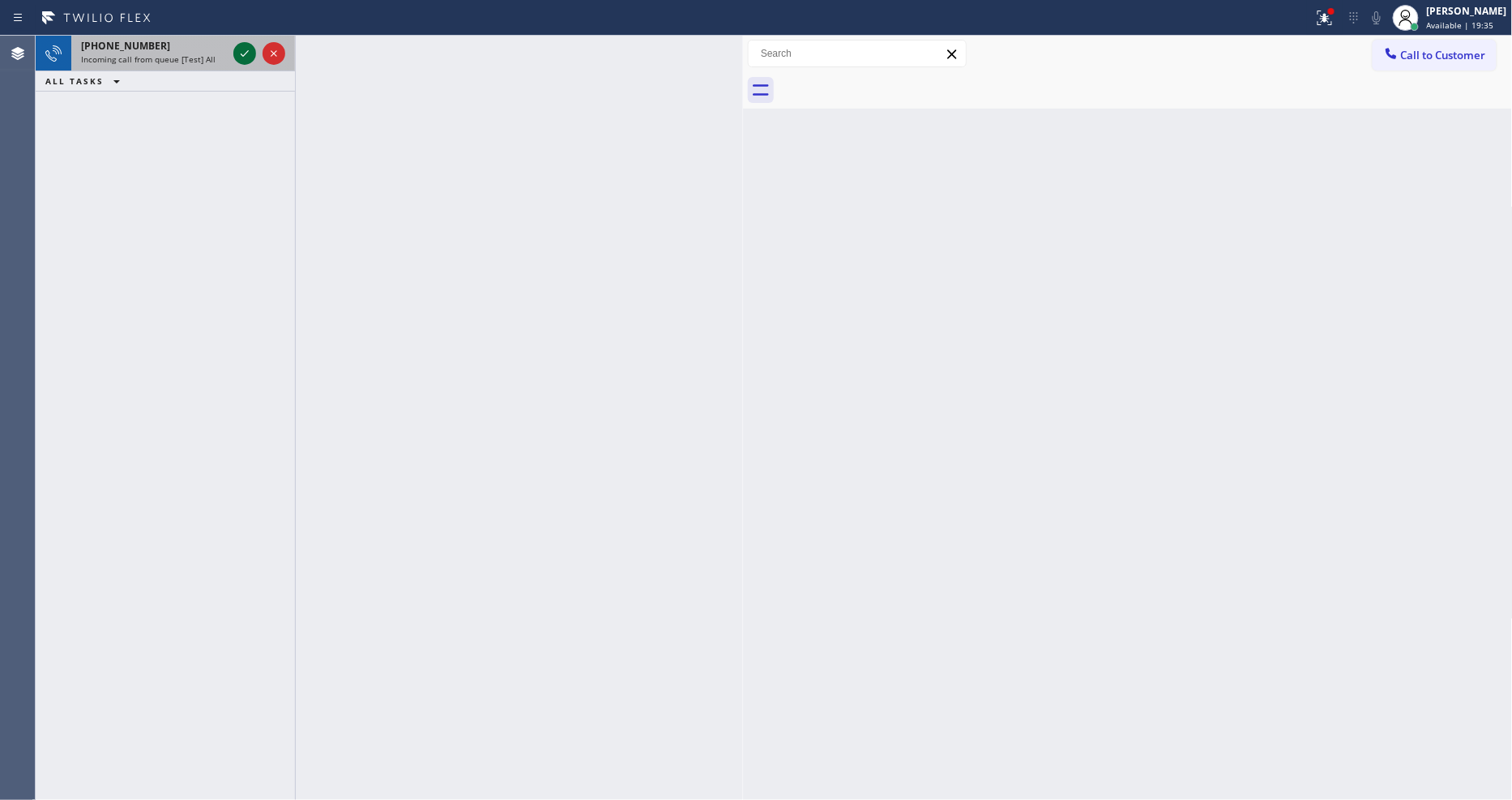
click at [248, 54] on icon at bounding box center [244, 53] width 19 height 19
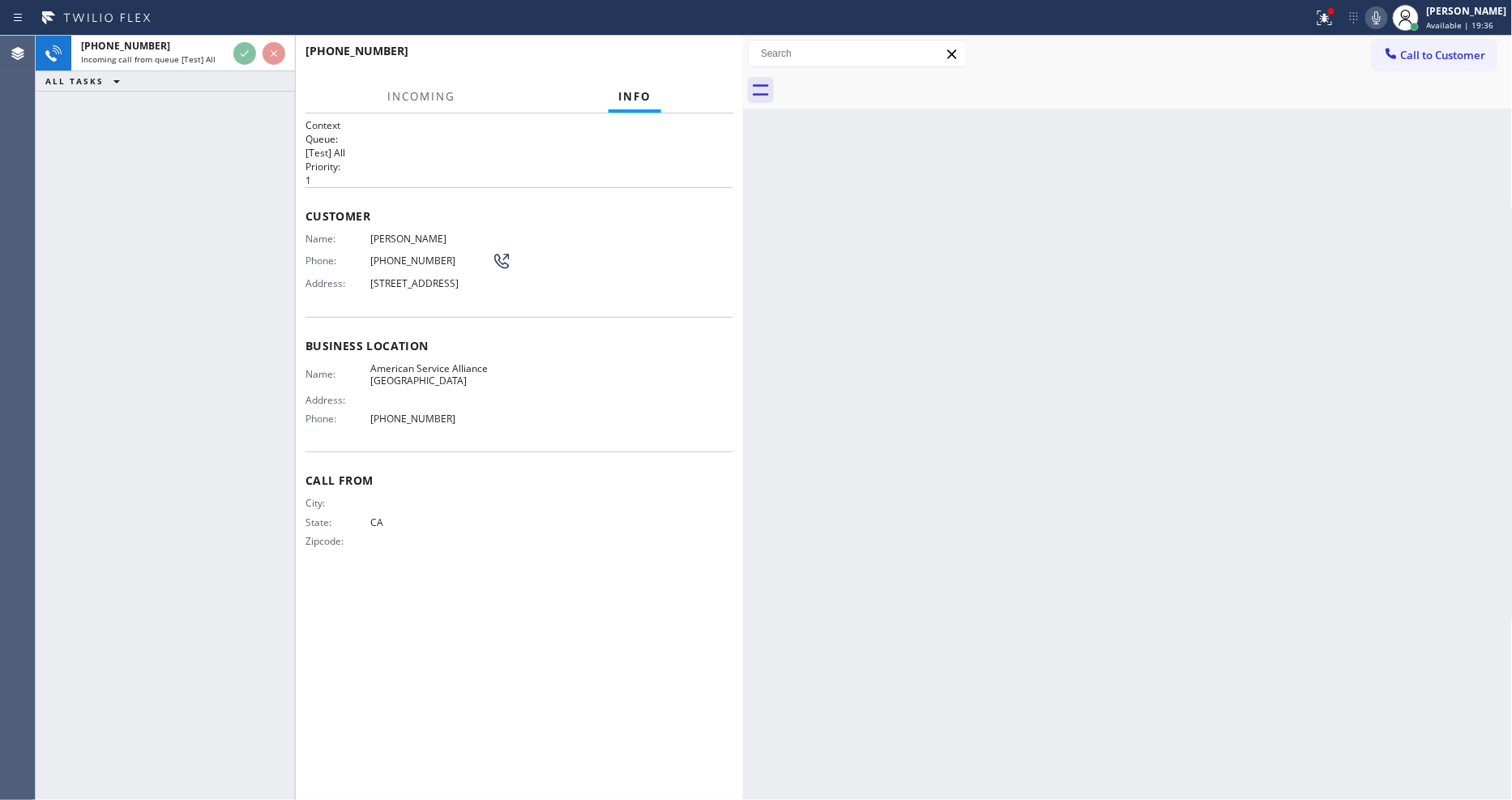
drag, startPoint x: 221, startPoint y: 305, endPoint x: 681, endPoint y: 351, distance: 462.3
click at [220, 305] on div "+16268009705 Incoming call from queue [Test] All ALL TASKS ALL TASKS ACTIVE TAS…" at bounding box center [165, 418] width 259 height 764
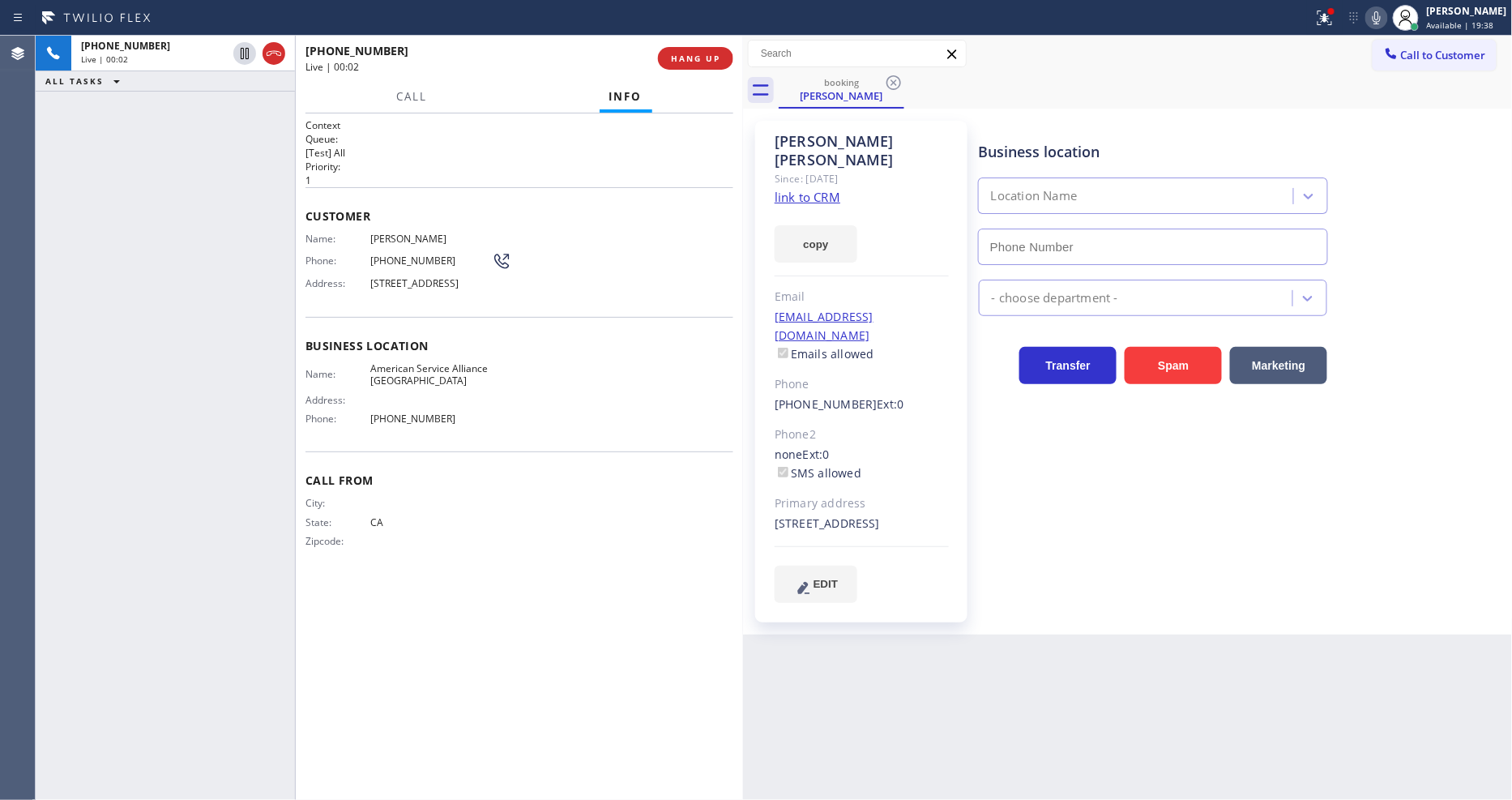
type input "(213) 277-6121"
click at [797, 189] on link "link to CRM" at bounding box center [807, 197] width 66 height 16
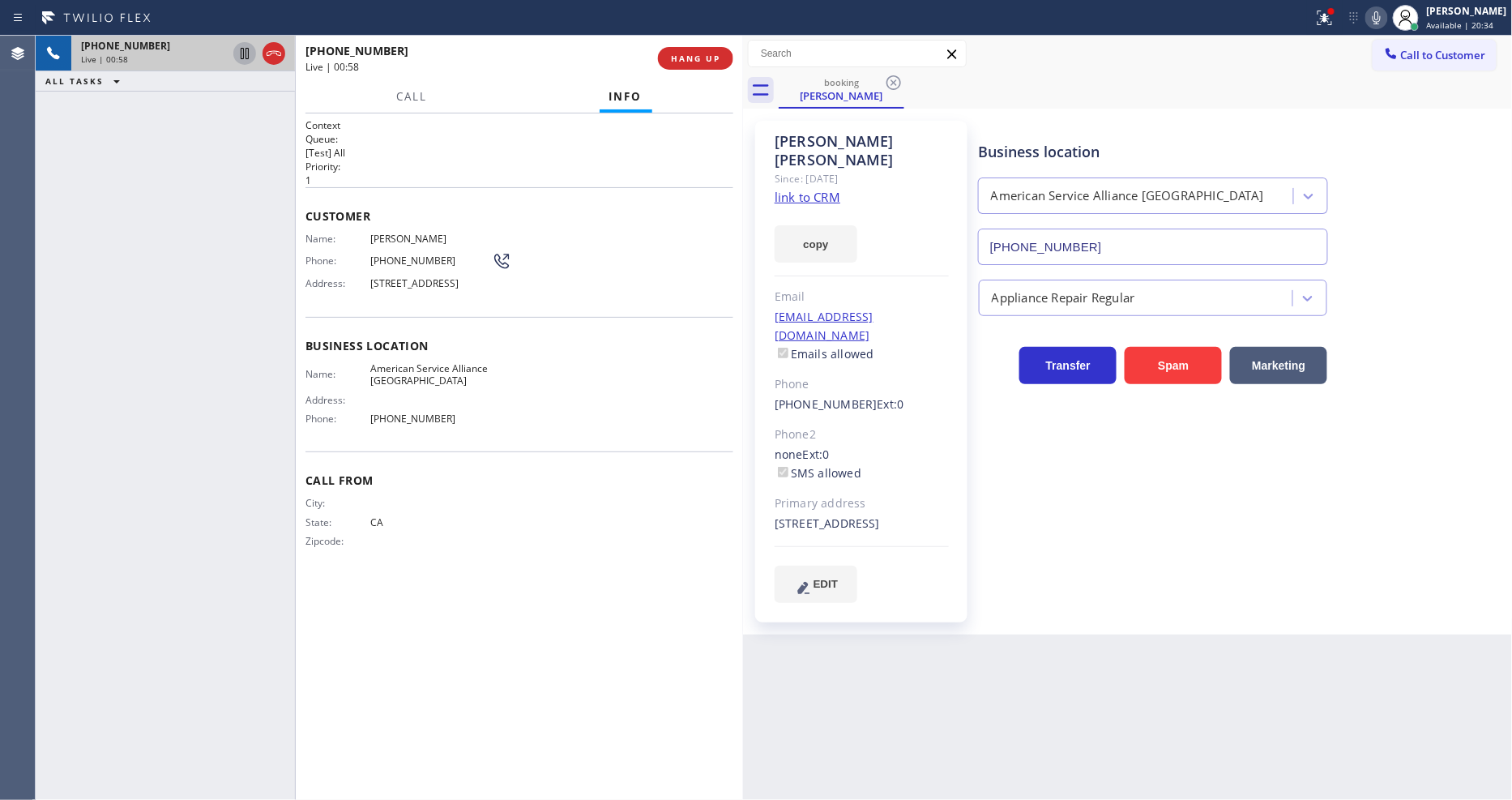
click at [240, 44] on icon at bounding box center [244, 53] width 19 height 19
click at [1386, 10] on icon at bounding box center [1375, 17] width 19 height 19
click at [1331, 15] on icon at bounding box center [1324, 17] width 19 height 19
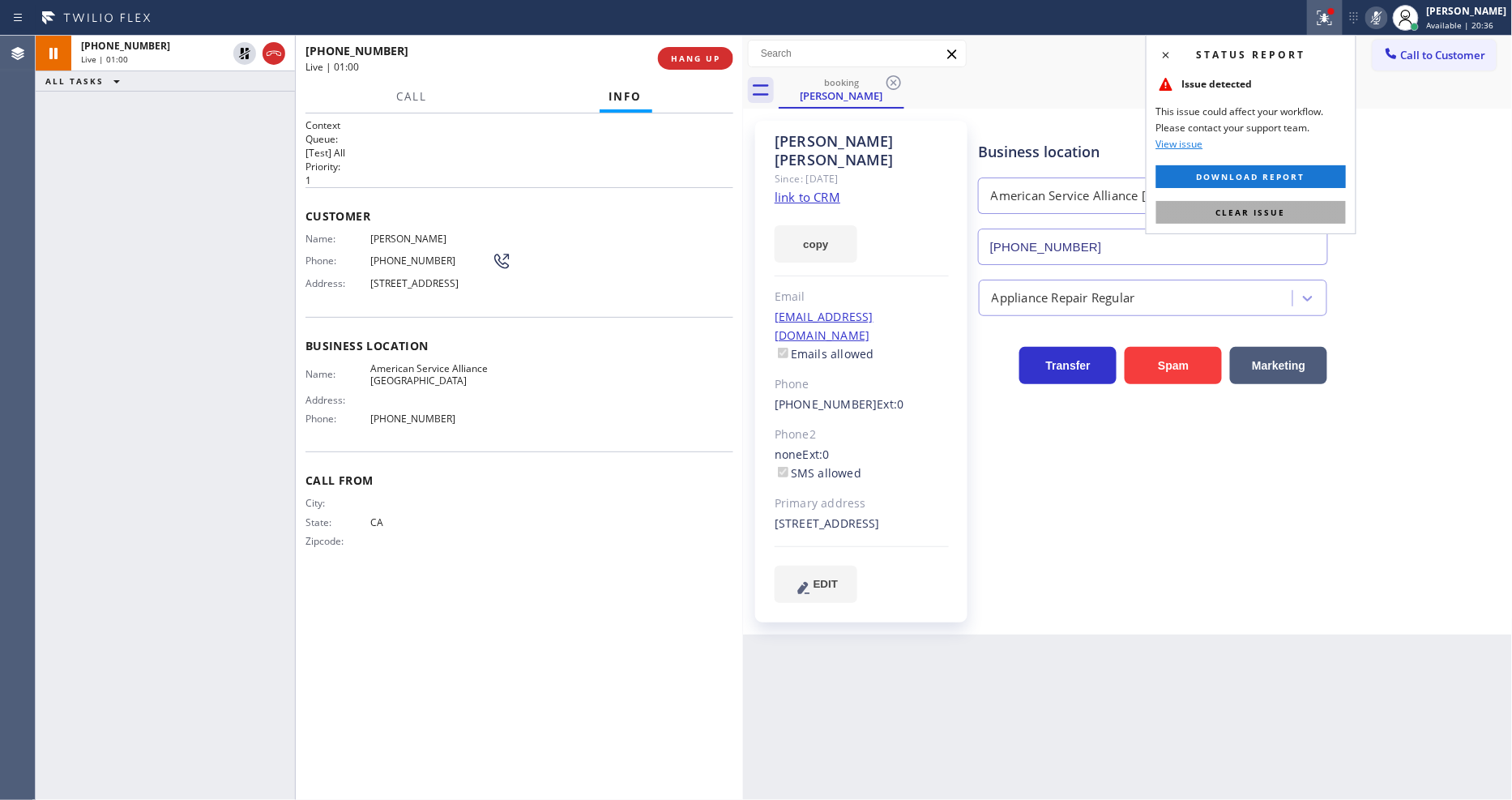
click at [1280, 214] on span "Clear issue" at bounding box center [1251, 212] width 70 height 11
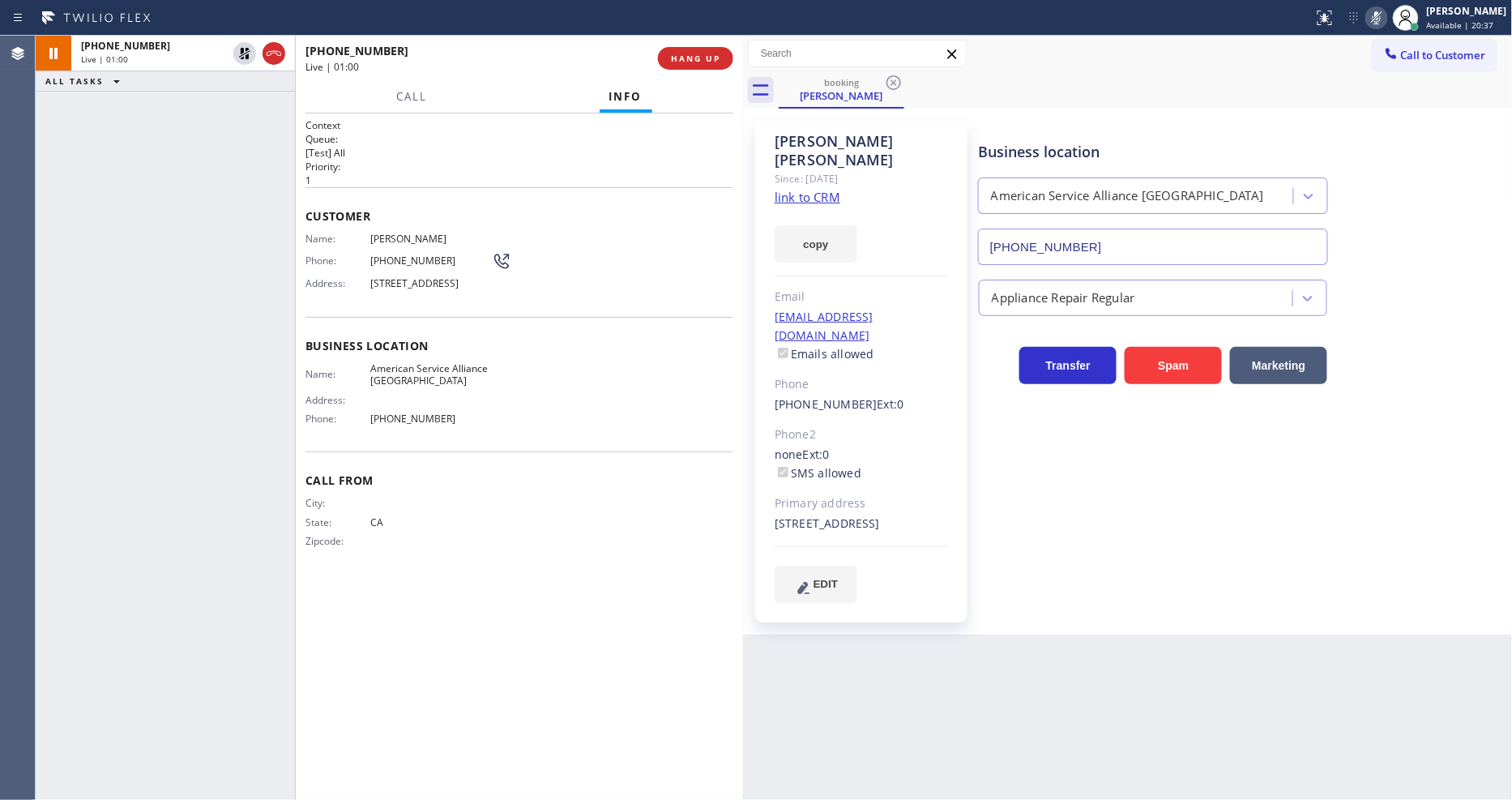
click at [498, 630] on div "Context Queue: [Test] All Priority: 1 Customer Name: Joe Martinelli Phone: (626…" at bounding box center [519, 456] width 428 height 676
click at [1032, 620] on div "Back to Dashboard Change Sender ID Customers Technicians Select a contact Outbo…" at bounding box center [1128, 418] width 770 height 764
drag, startPoint x: 1040, startPoint y: 528, endPoint x: 1126, endPoint y: 559, distance: 91.4
click at [1040, 528] on div "Business location American Service Alliance Alhambra (213) 277-6121 Appliance R…" at bounding box center [1242, 361] width 533 height 473
click at [602, 632] on div "Context Queue: [Test] All Priority: 1 Customer Name: Joe Martinelli Phone: (626…" at bounding box center [519, 456] width 428 height 676
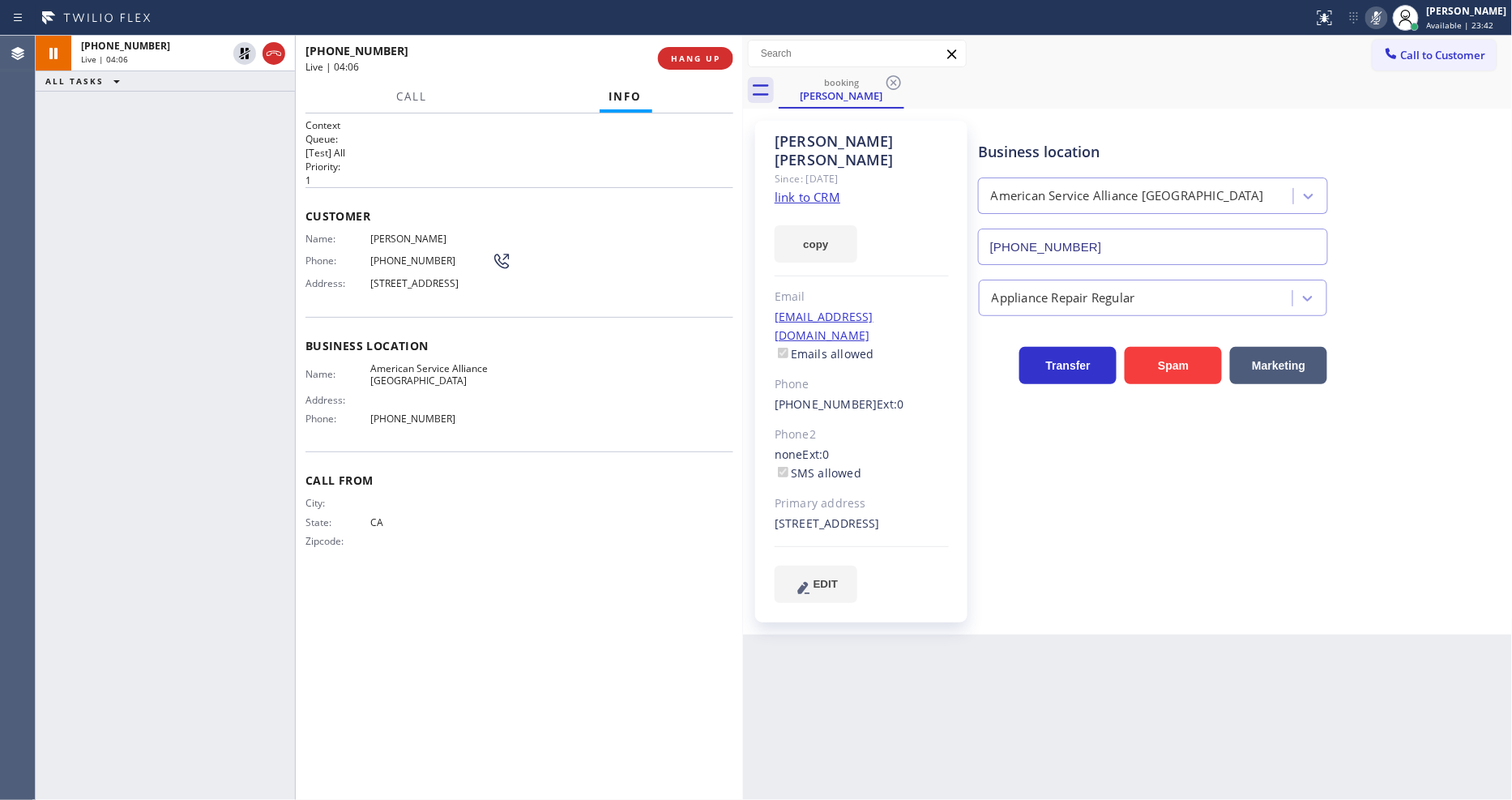
click at [239, 52] on icon at bounding box center [244, 53] width 19 height 19
click at [1386, 13] on icon at bounding box center [1375, 17] width 19 height 19
click at [1386, 15] on icon at bounding box center [1375, 17] width 19 height 19
click at [1382, 20] on rect at bounding box center [1376, 16] width 11 height 11
click at [244, 55] on icon at bounding box center [244, 53] width 19 height 19
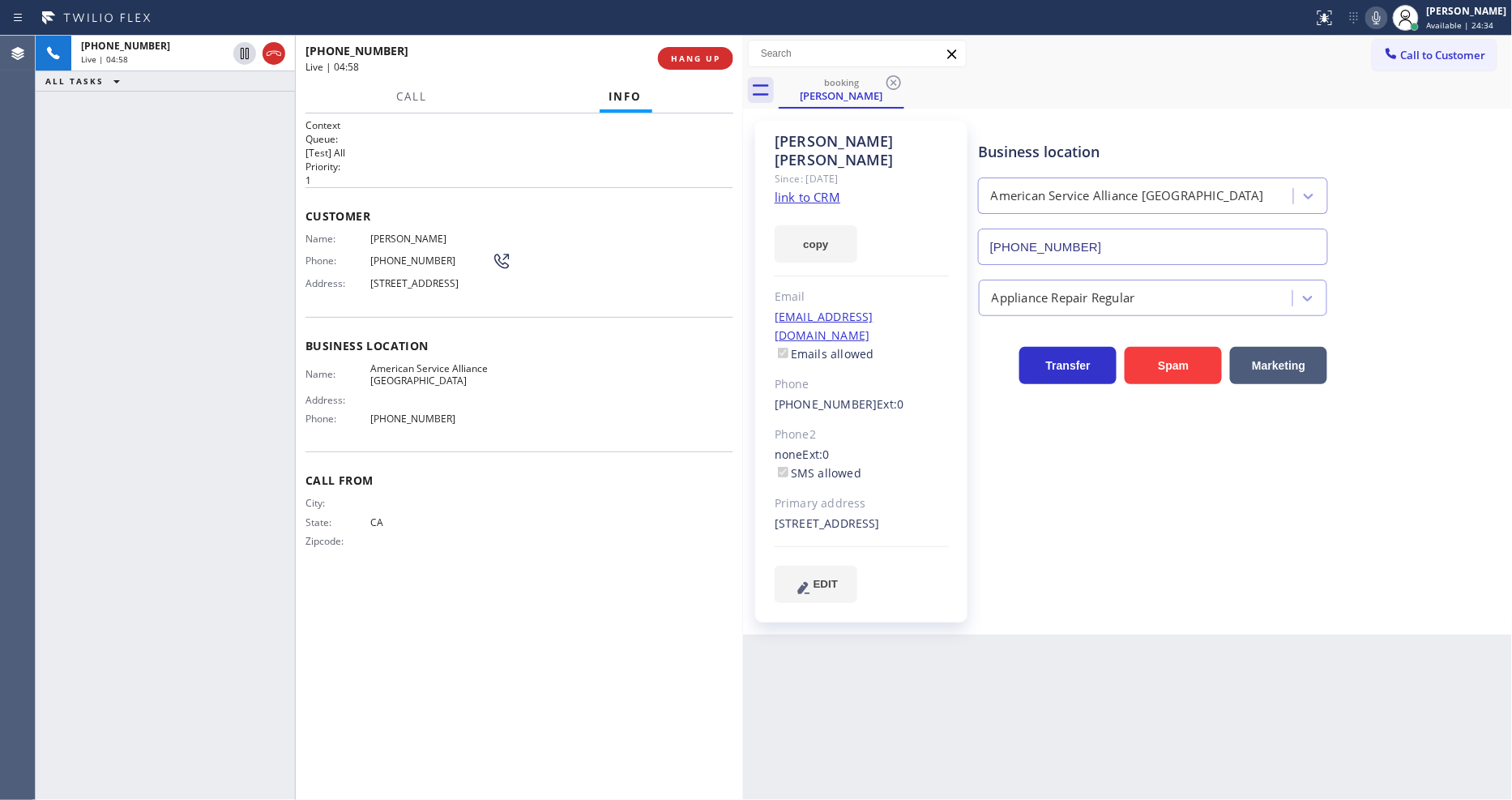
click at [1382, 19] on icon at bounding box center [1375, 17] width 19 height 19
click at [243, 53] on icon at bounding box center [244, 53] width 19 height 19
click at [1380, 19] on icon at bounding box center [1375, 17] width 19 height 19
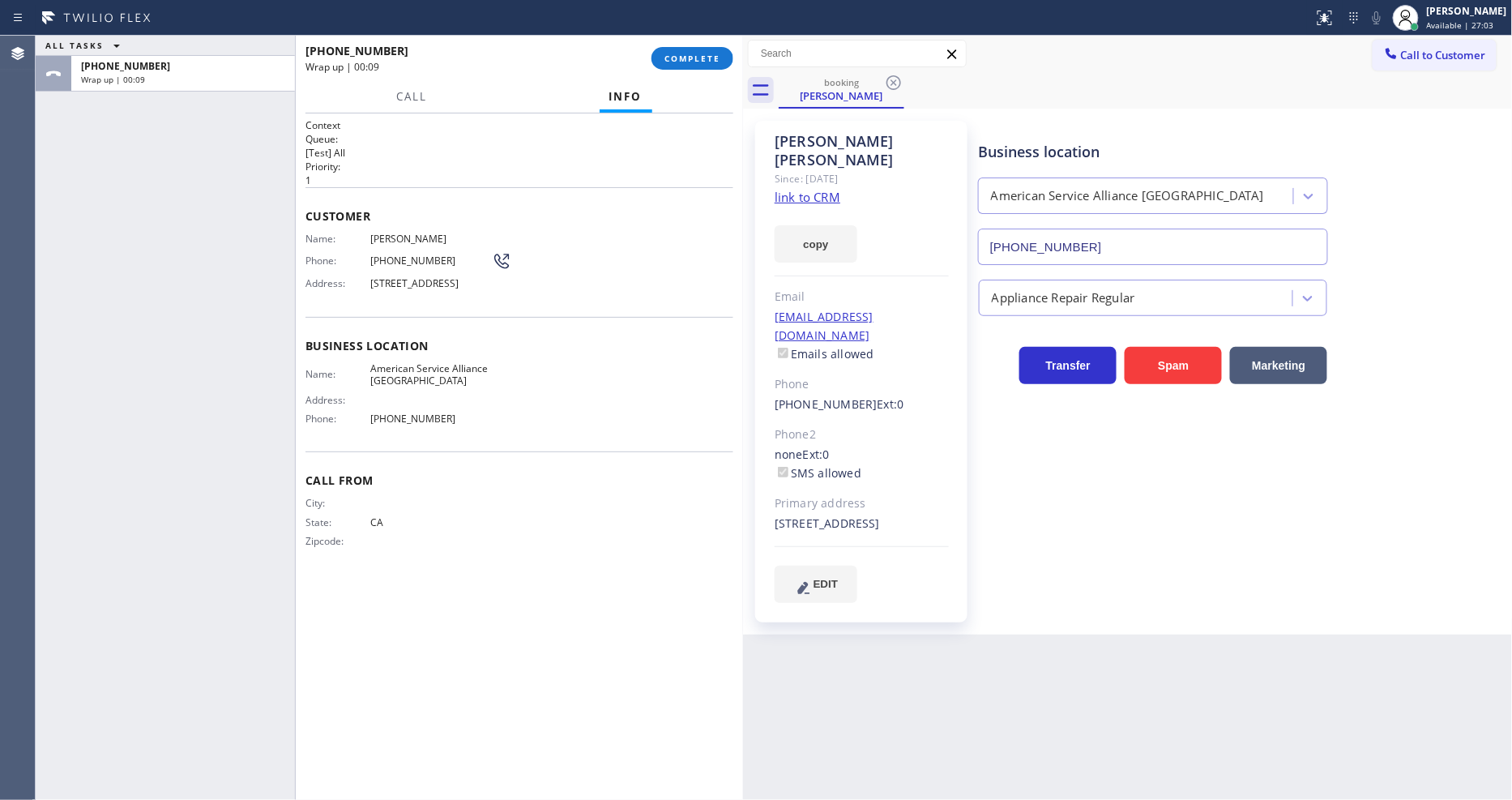
click at [693, 62] on span "COMPLETE" at bounding box center [692, 58] width 56 height 11
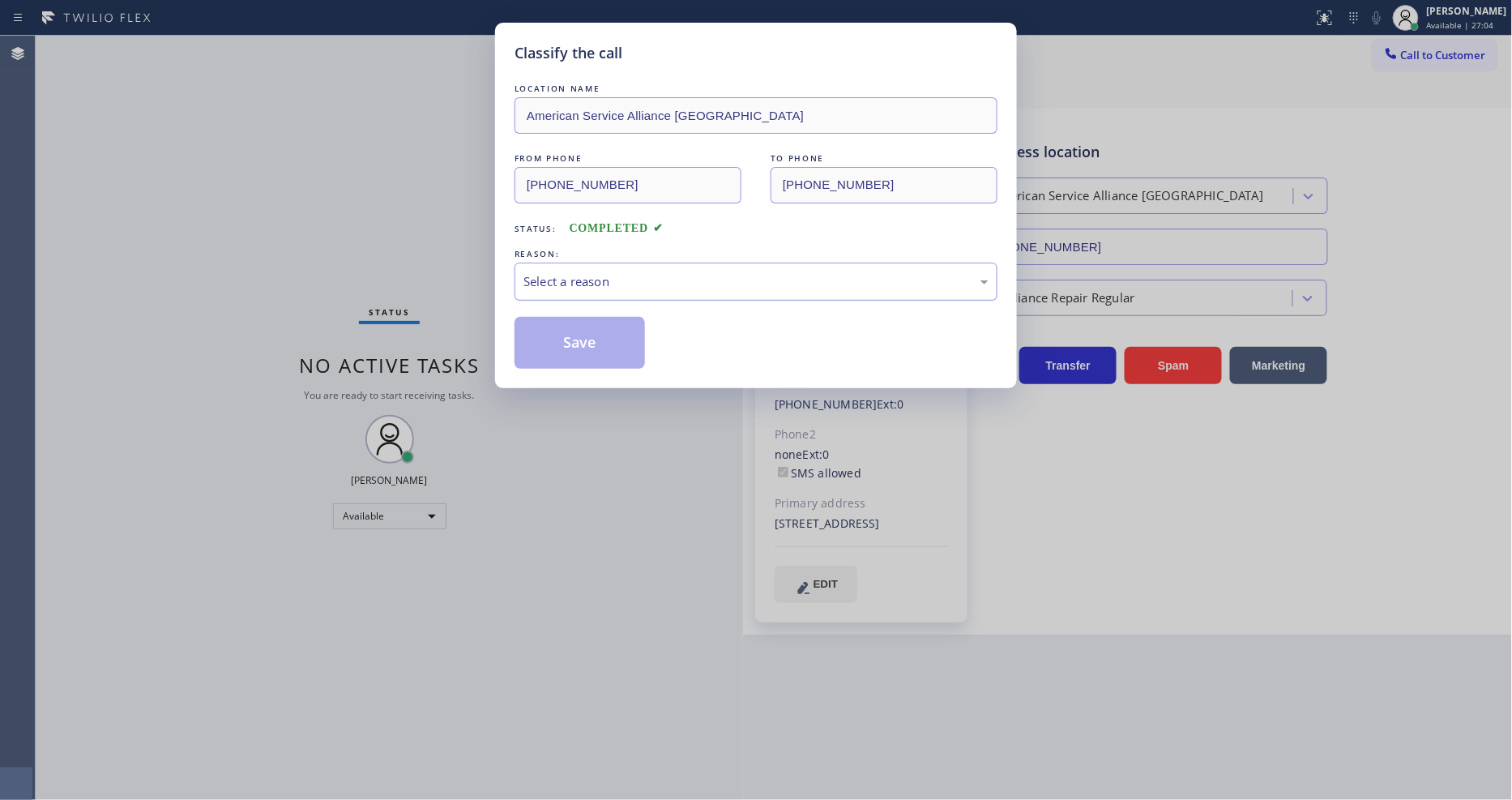
click at [626, 273] on div "Select a reason" at bounding box center [755, 281] width 465 height 18
click at [608, 335] on button "Save" at bounding box center [579, 343] width 130 height 52
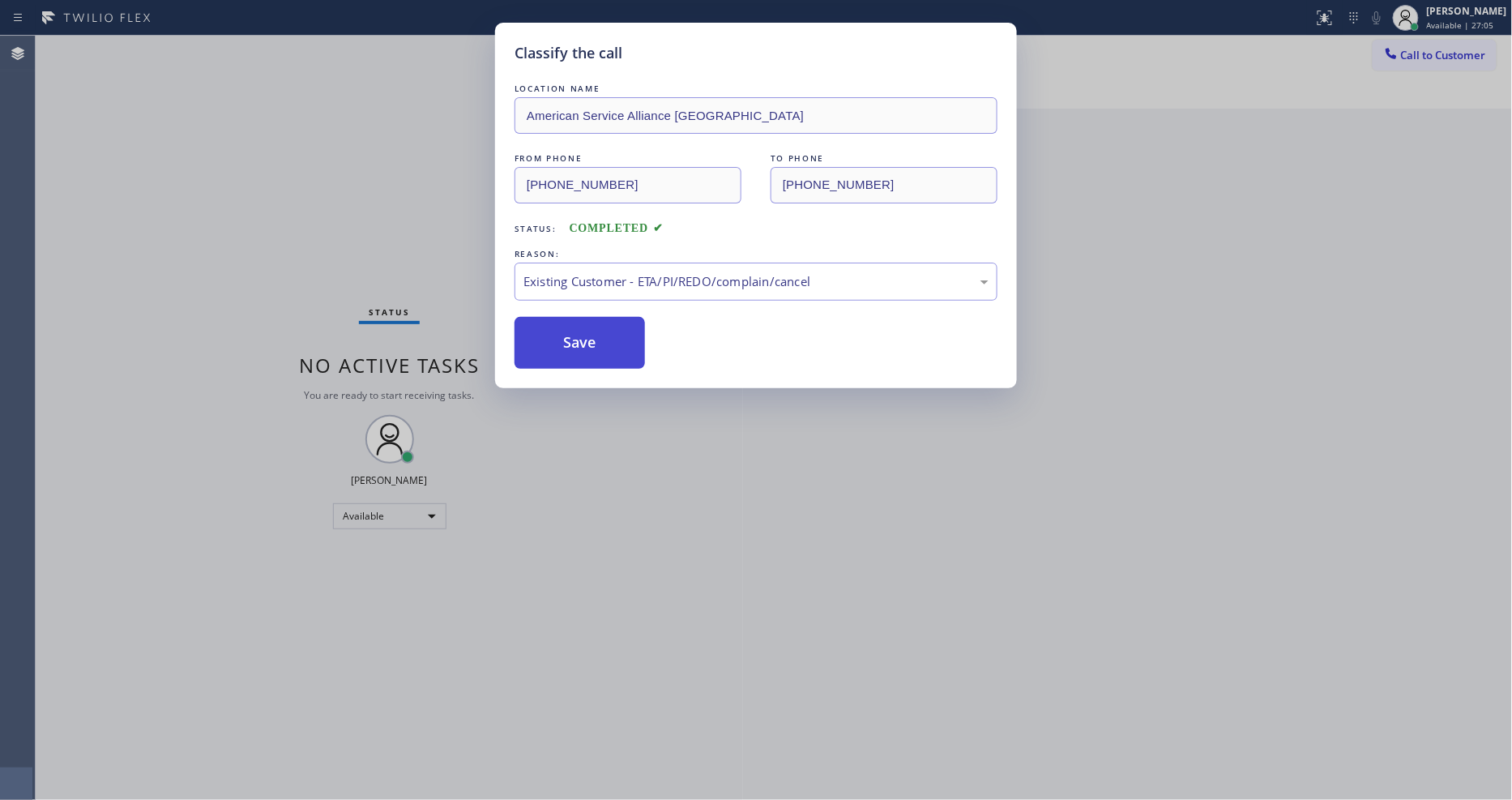
click at [608, 335] on button "Save" at bounding box center [579, 343] width 130 height 52
click at [608, 334] on button "Save" at bounding box center [579, 343] width 130 height 52
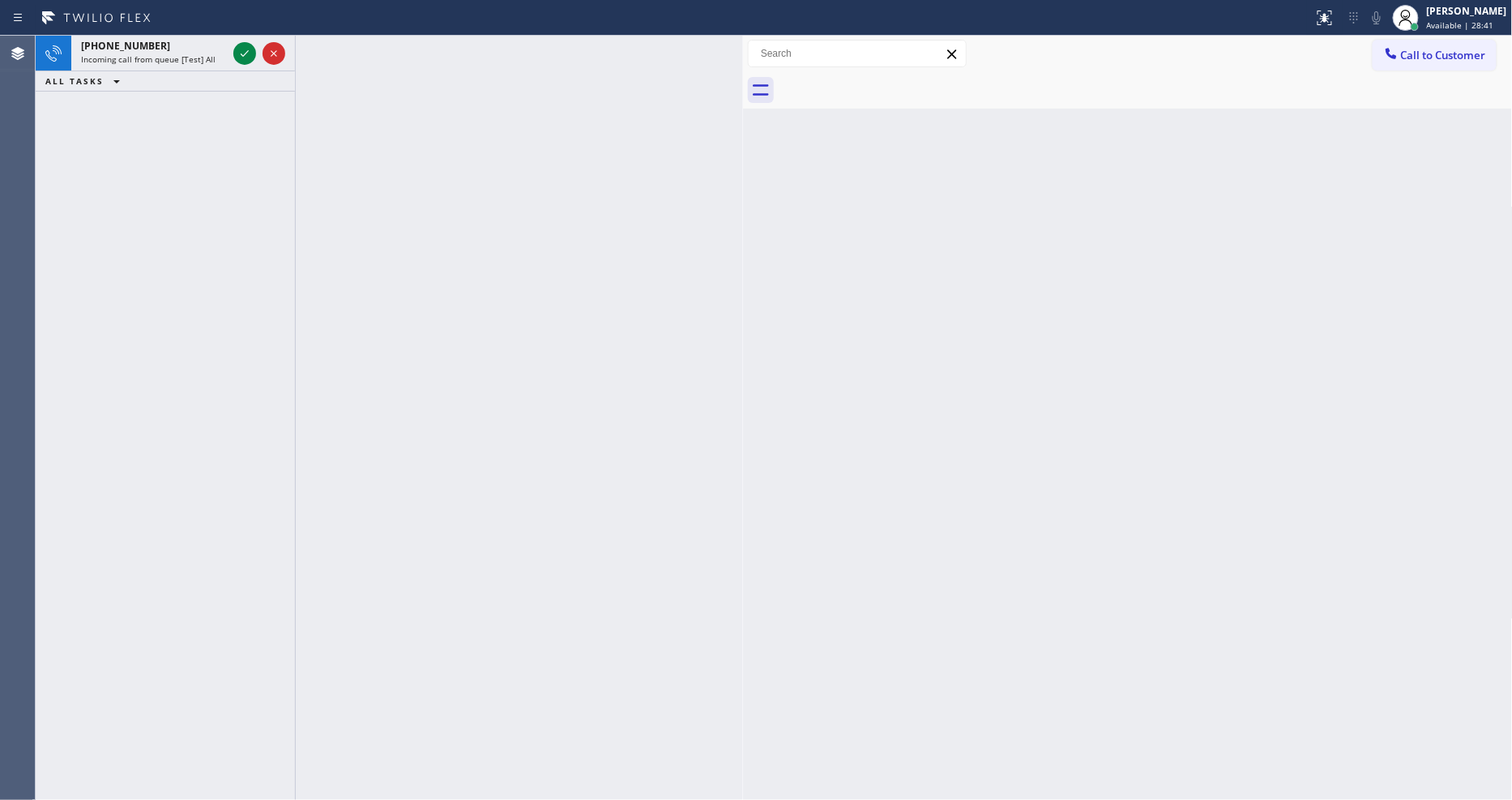
drag, startPoint x: 238, startPoint y: 46, endPoint x: 314, endPoint y: 10, distance: 84.1
click at [238, 46] on icon at bounding box center [244, 53] width 19 height 19
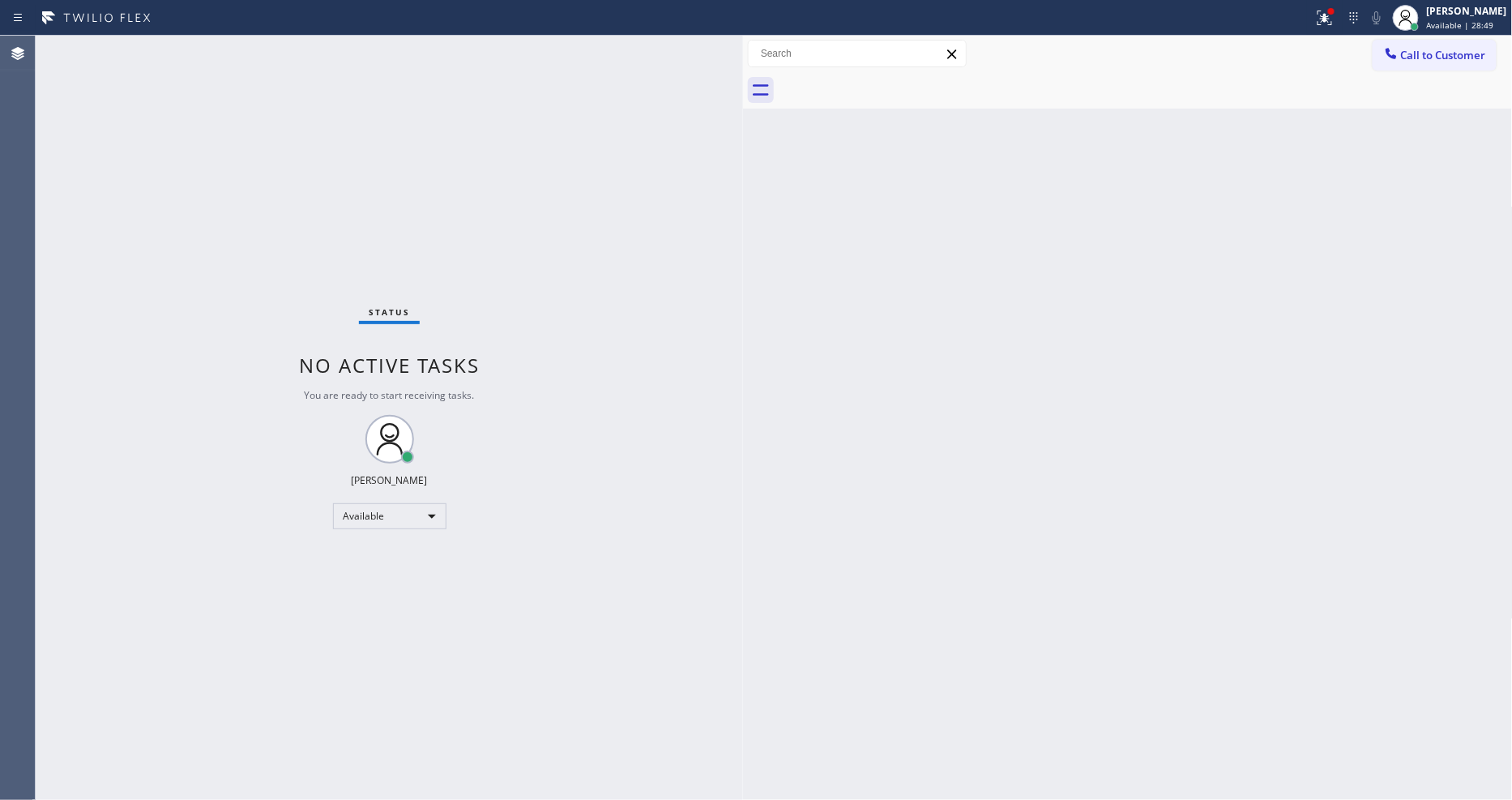
click at [685, 569] on div "Status No active tasks You are ready to start receiving tasks. [PERSON_NAME] Av…" at bounding box center [389, 418] width 707 height 764
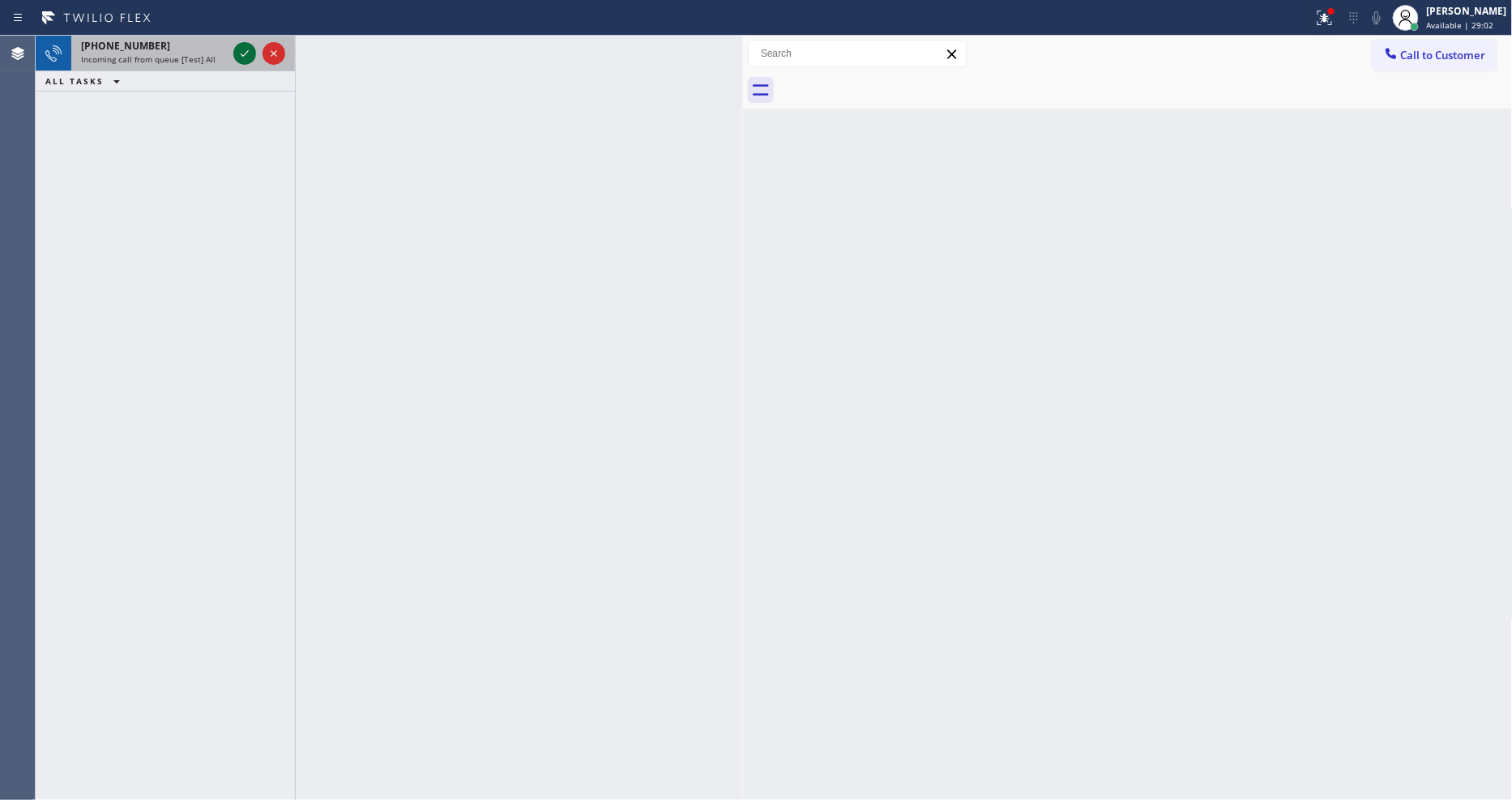
click at [241, 51] on icon at bounding box center [244, 53] width 19 height 19
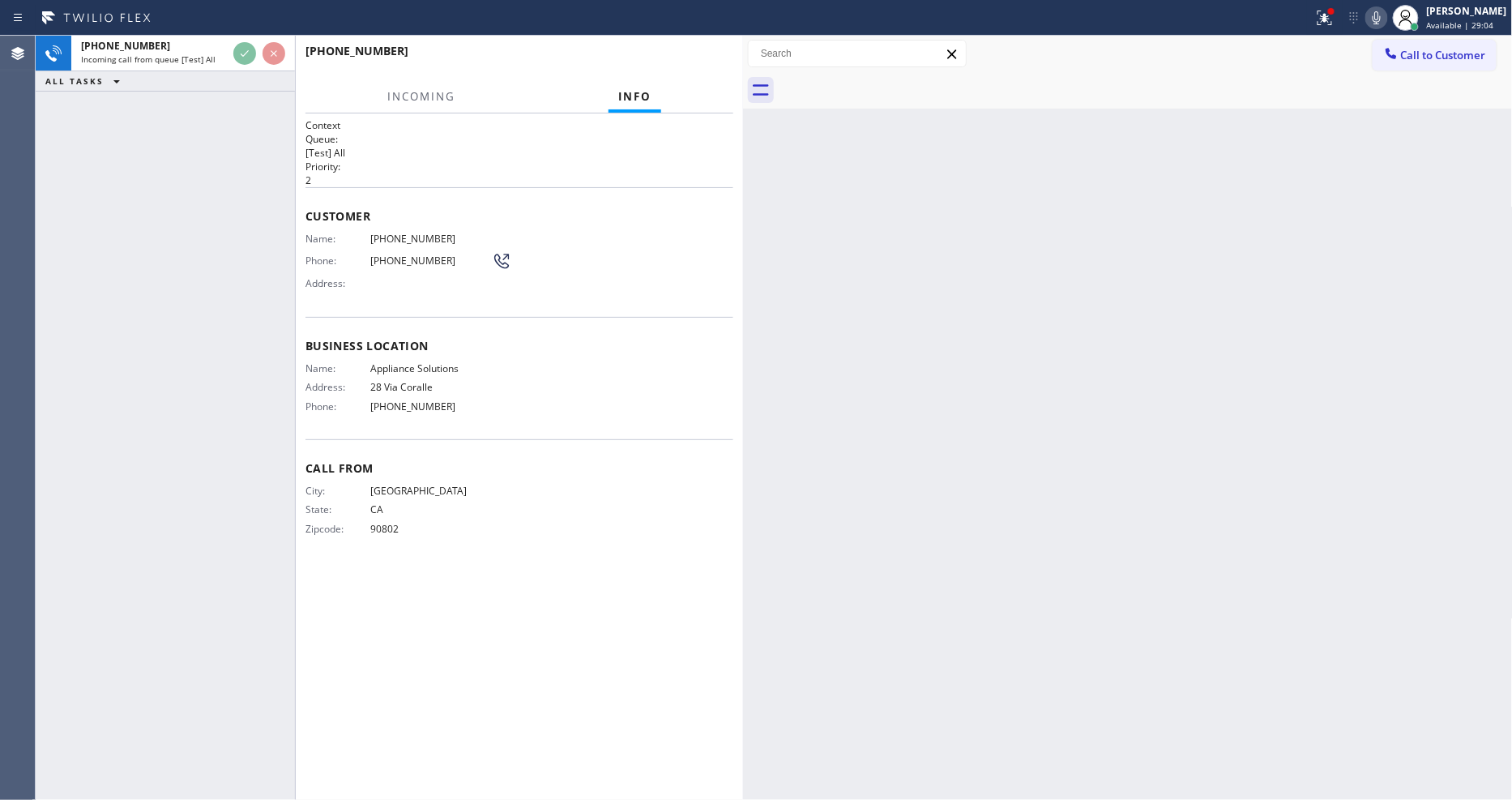
click at [1336, 15] on div at bounding box center [1331, 11] width 10 height 10
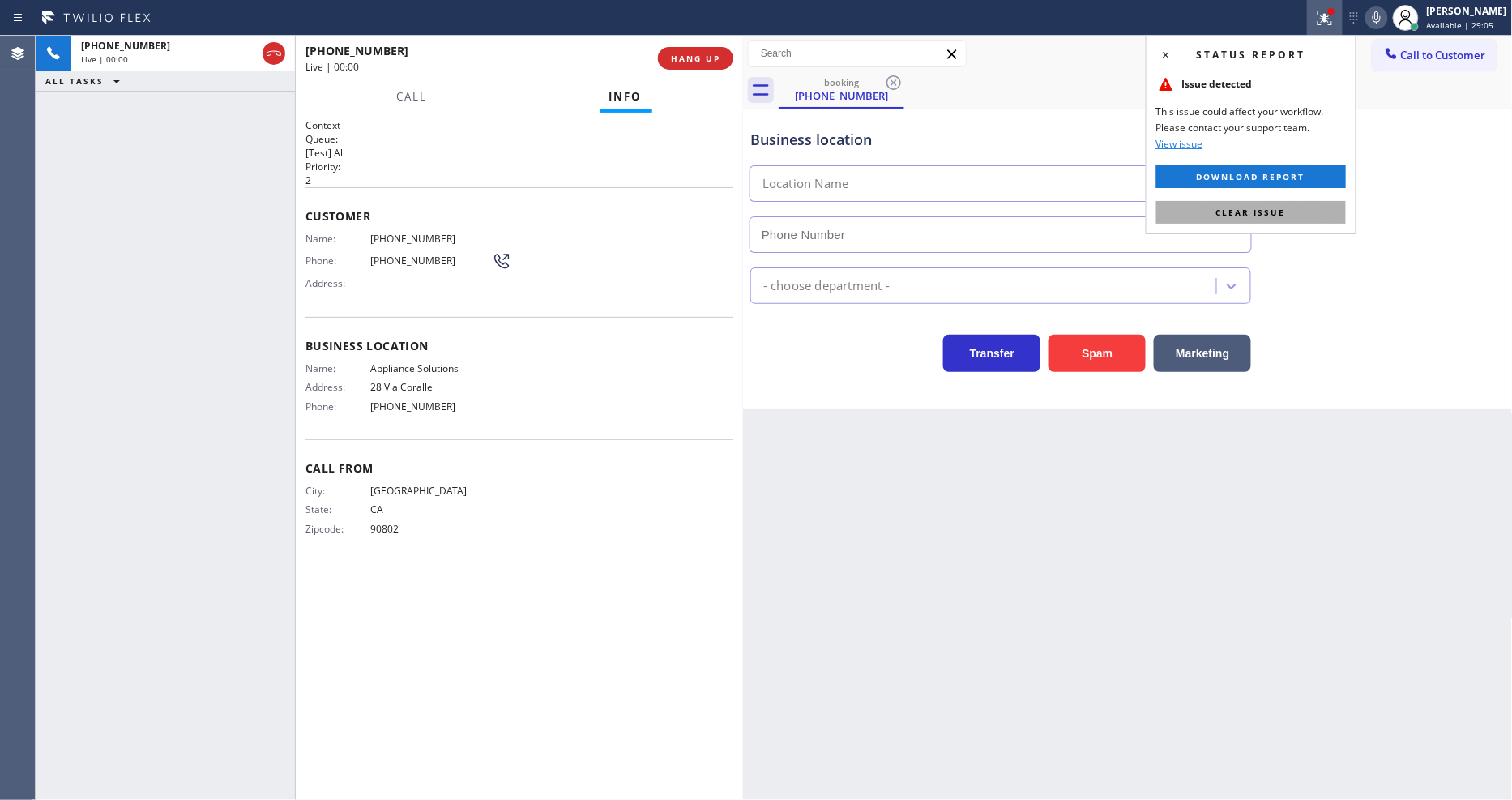
type input "(562) 653-4083"
click at [1320, 203] on button "Clear issue" at bounding box center [1251, 212] width 190 height 23
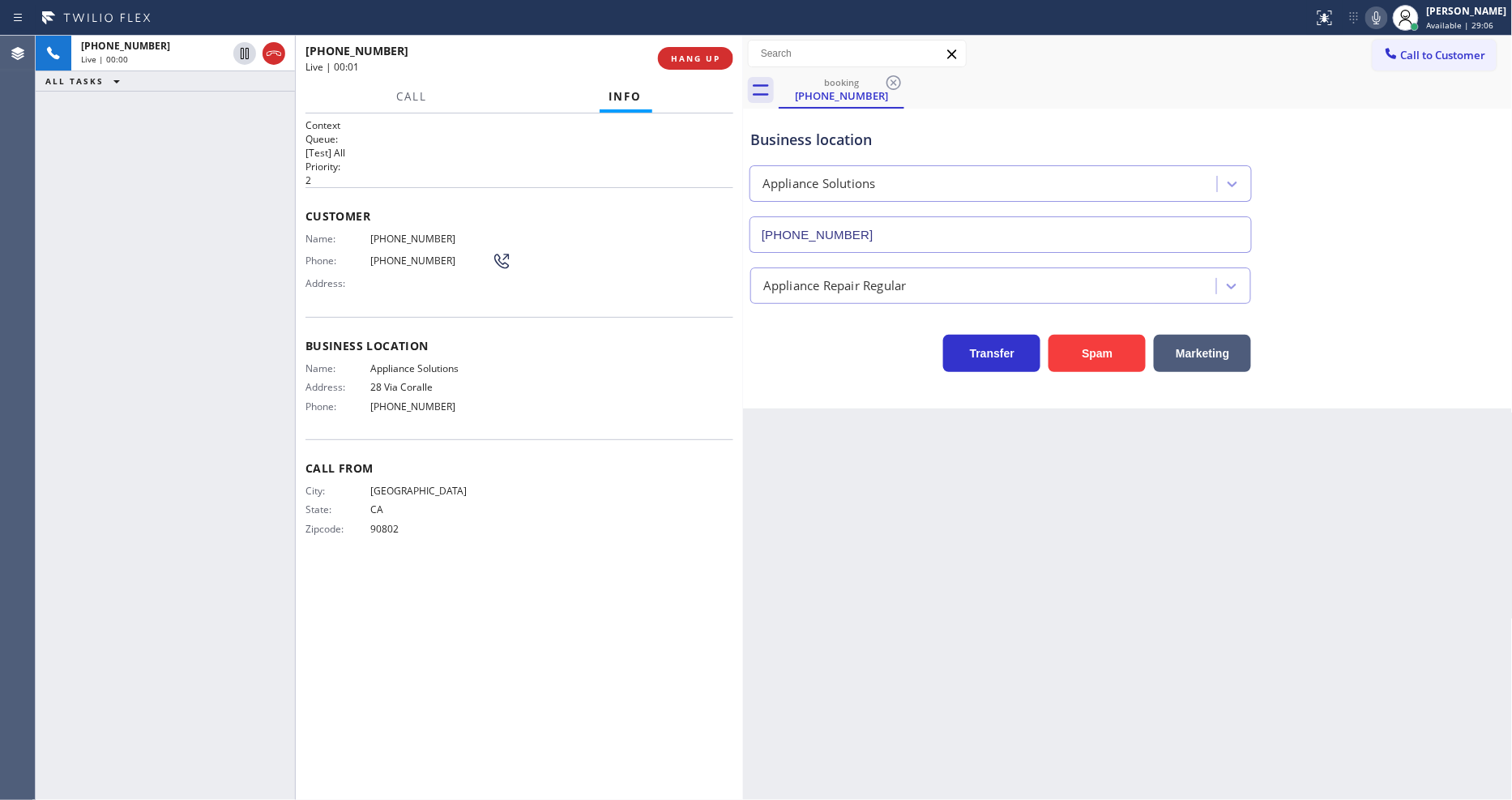
click at [683, 187] on div "Customer Name: (562) 704-2170 Phone: (562) 704-2170 Address:" at bounding box center [519, 251] width 428 height 129
click at [698, 61] on span "HANG UP" at bounding box center [696, 58] width 49 height 11
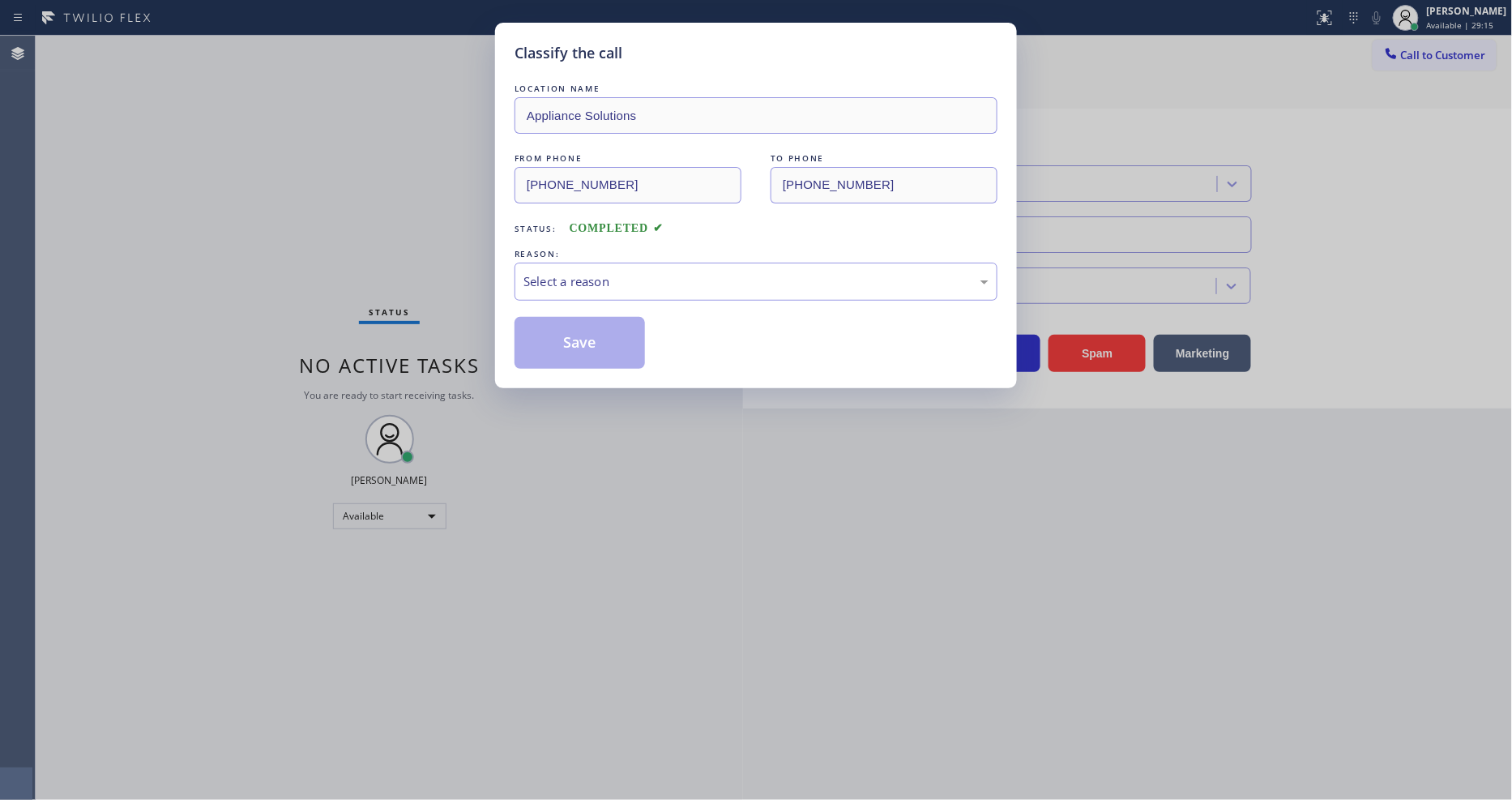
click at [637, 273] on div "Select a reason" at bounding box center [755, 281] width 465 height 18
click at [572, 342] on button "Save" at bounding box center [579, 343] width 130 height 52
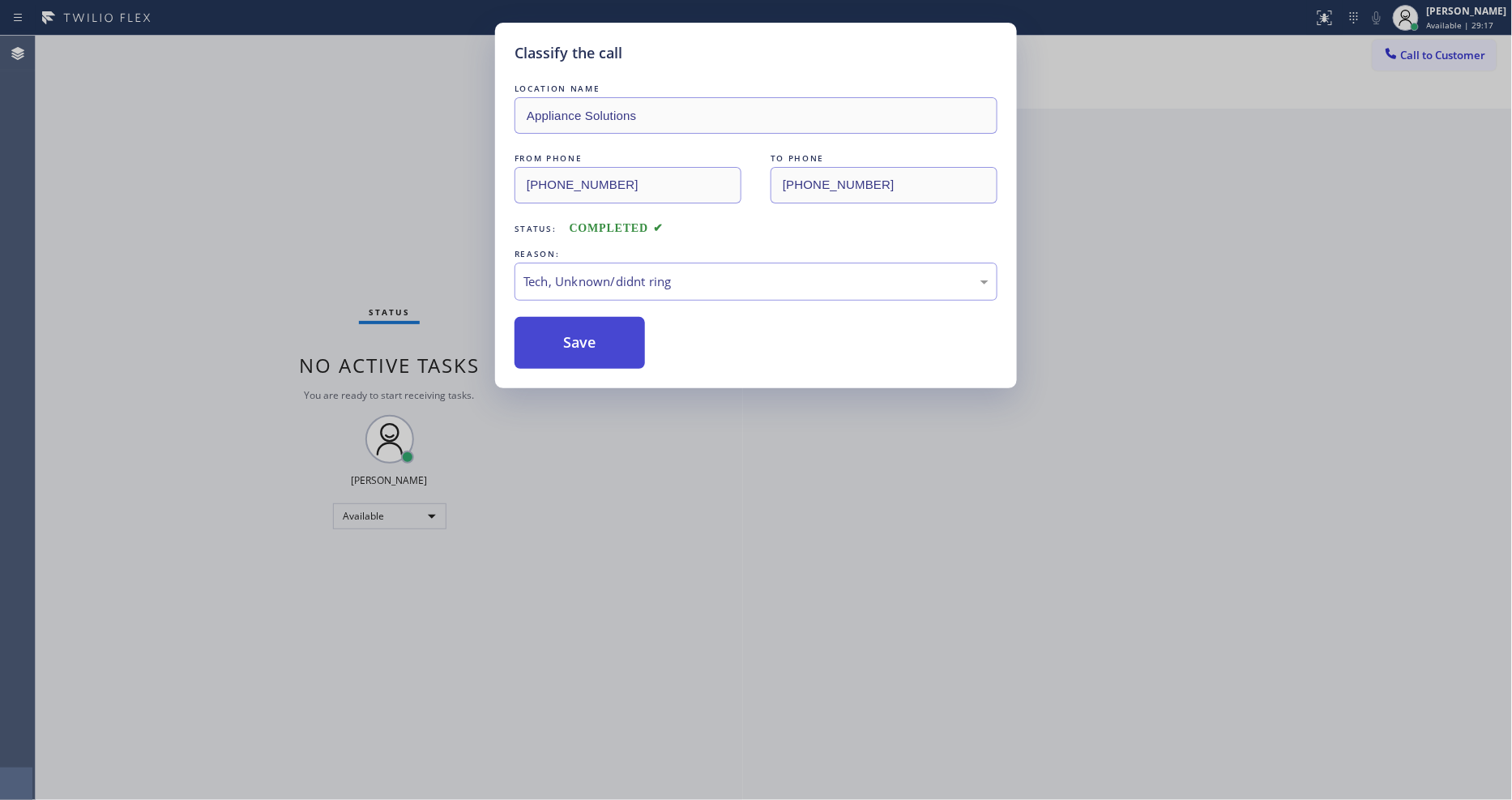
click at [572, 342] on button "Save" at bounding box center [579, 343] width 130 height 52
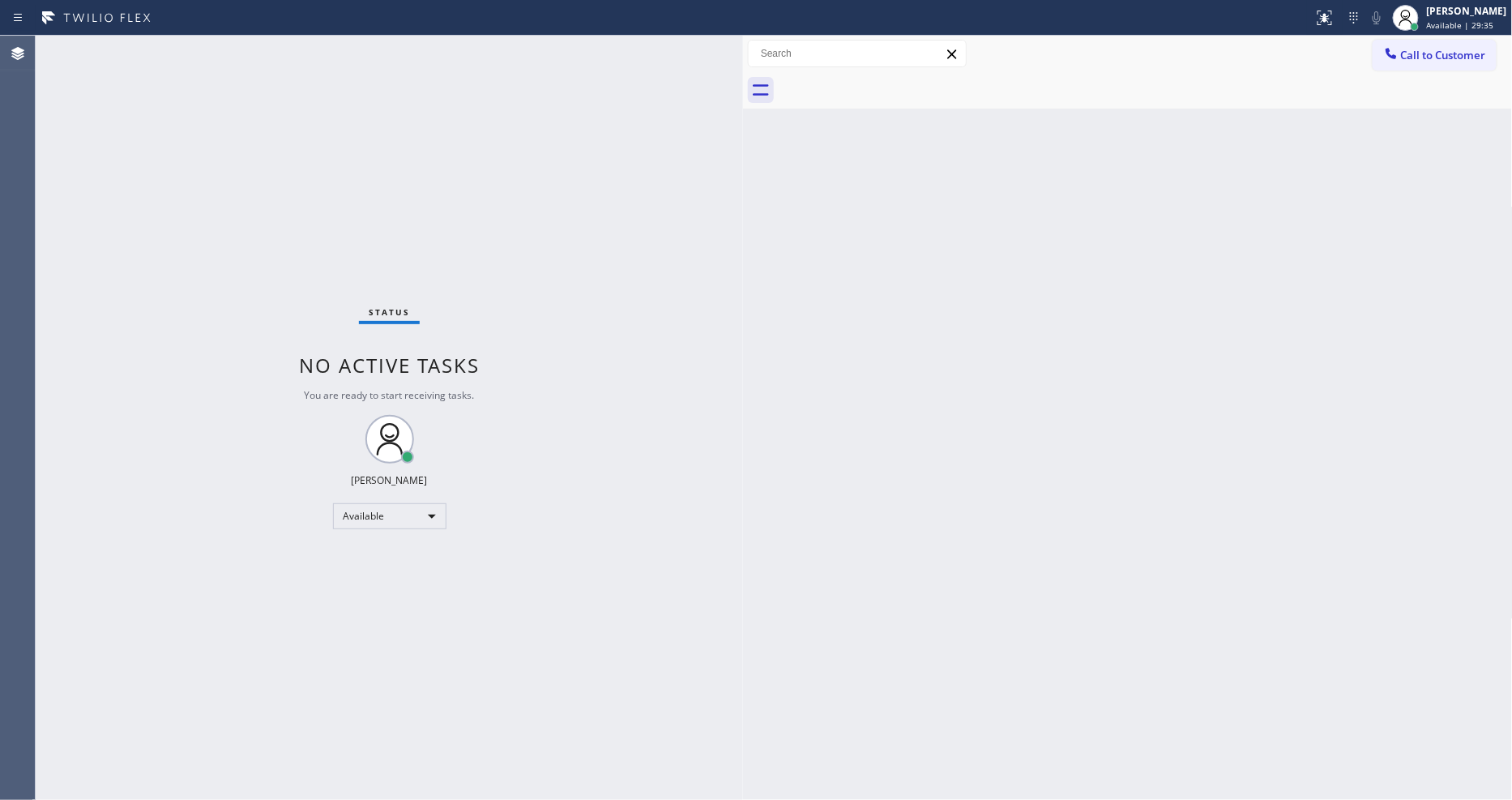
click at [1219, 397] on div "Back to Dashboard Change Sender ID Customers Technicians Select a contact Outbo…" at bounding box center [1128, 418] width 770 height 764
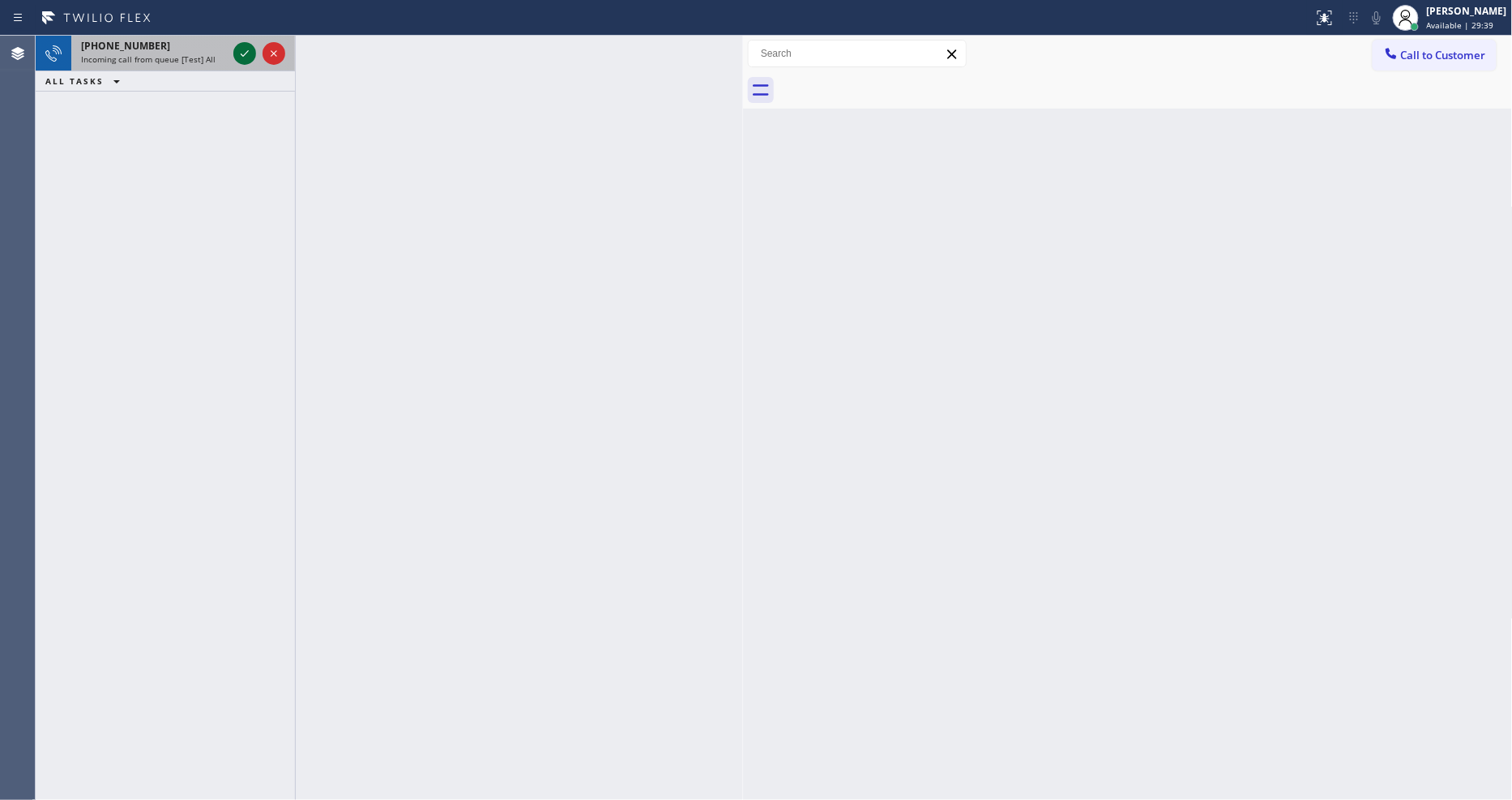
click at [239, 49] on icon at bounding box center [244, 53] width 19 height 19
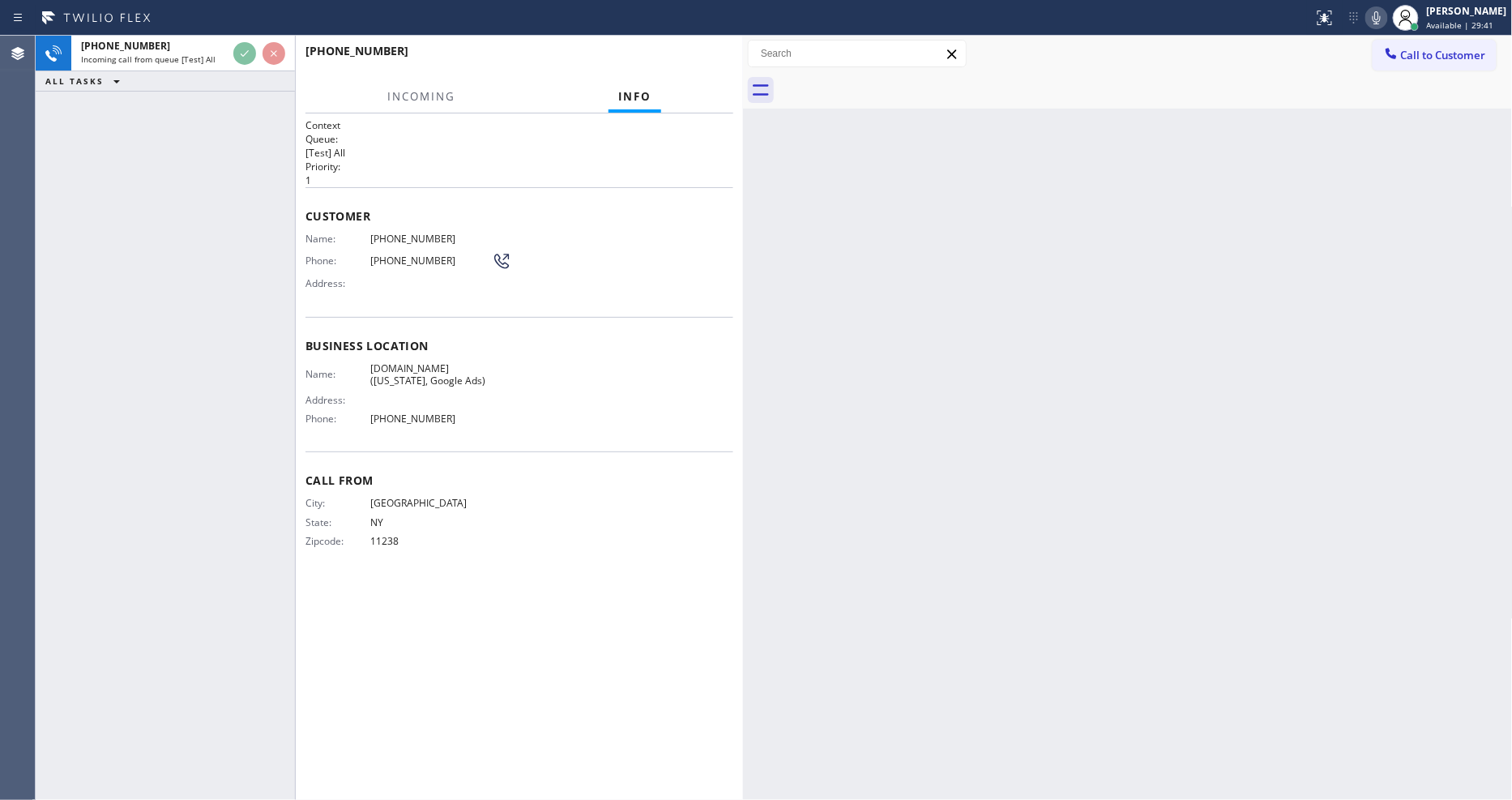
click at [529, 176] on p "1" at bounding box center [519, 180] width 428 height 14
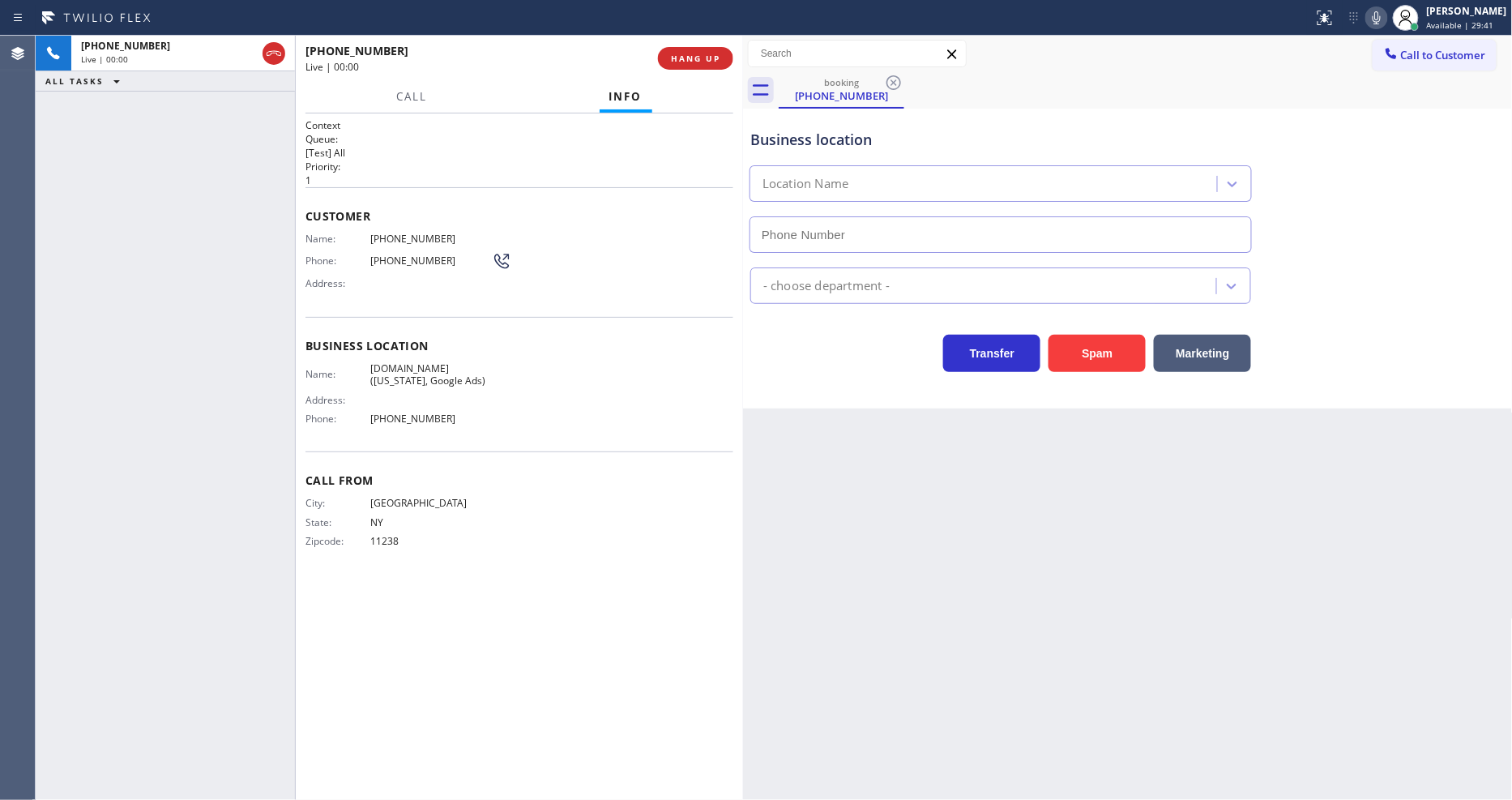
type input "(315) 973-1147"
click at [398, 367] on span "SubzeroCare.online (New York, Google Ads)" at bounding box center [431, 374] width 122 height 25
click at [398, 365] on span "SubzeroCare.online (New York, Google Ads)" at bounding box center [431, 374] width 122 height 25
click at [397, 233] on span "(718) 288-4434" at bounding box center [431, 238] width 122 height 12
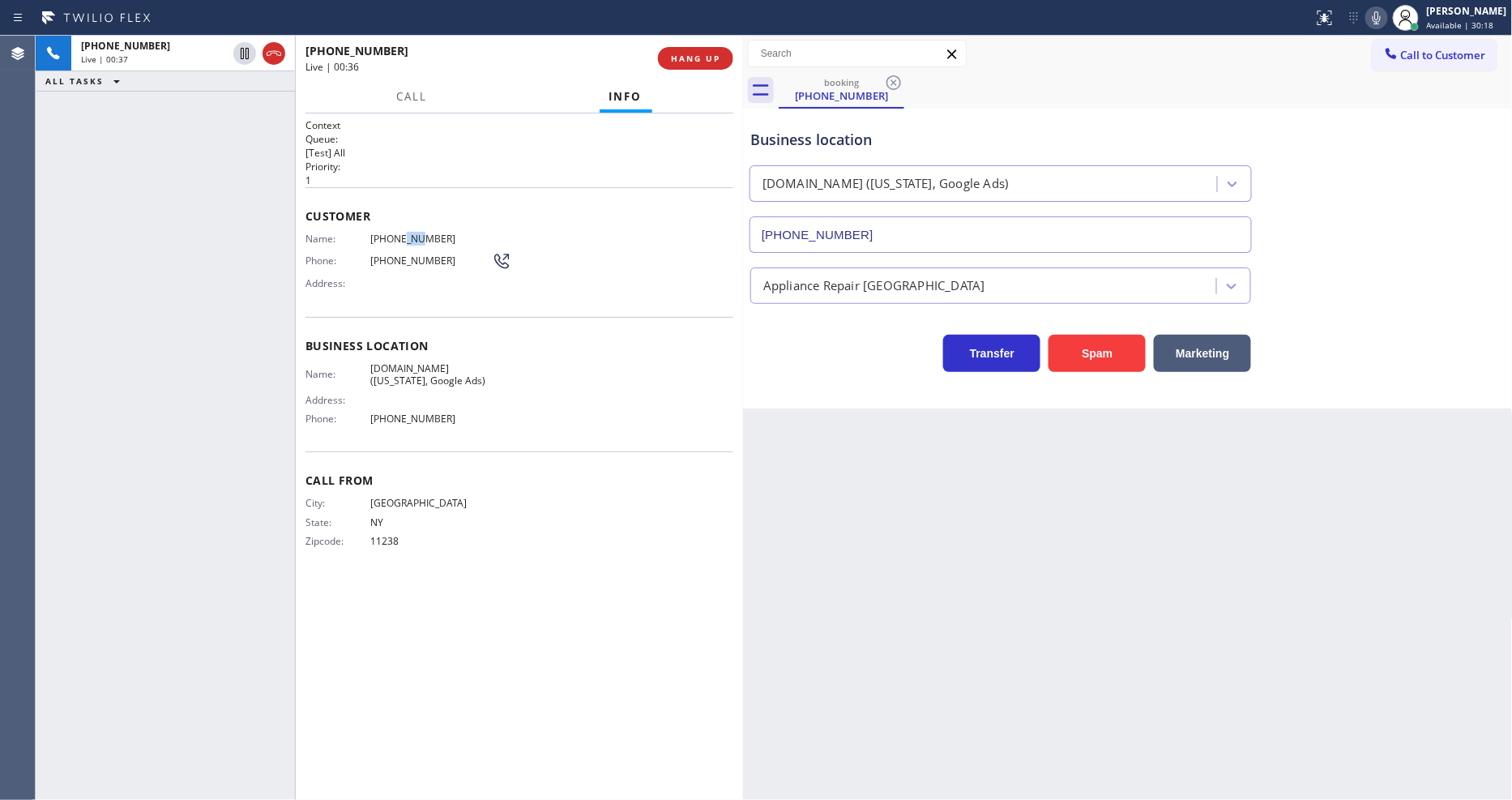
click at [397, 233] on span "(718) 288-4434" at bounding box center [431, 238] width 122 height 12
click at [238, 54] on icon at bounding box center [244, 53] width 19 height 19
click at [1386, 20] on icon at bounding box center [1375, 17] width 19 height 19
drag, startPoint x: 1420, startPoint y: 332, endPoint x: 1316, endPoint y: 710, distance: 392.0
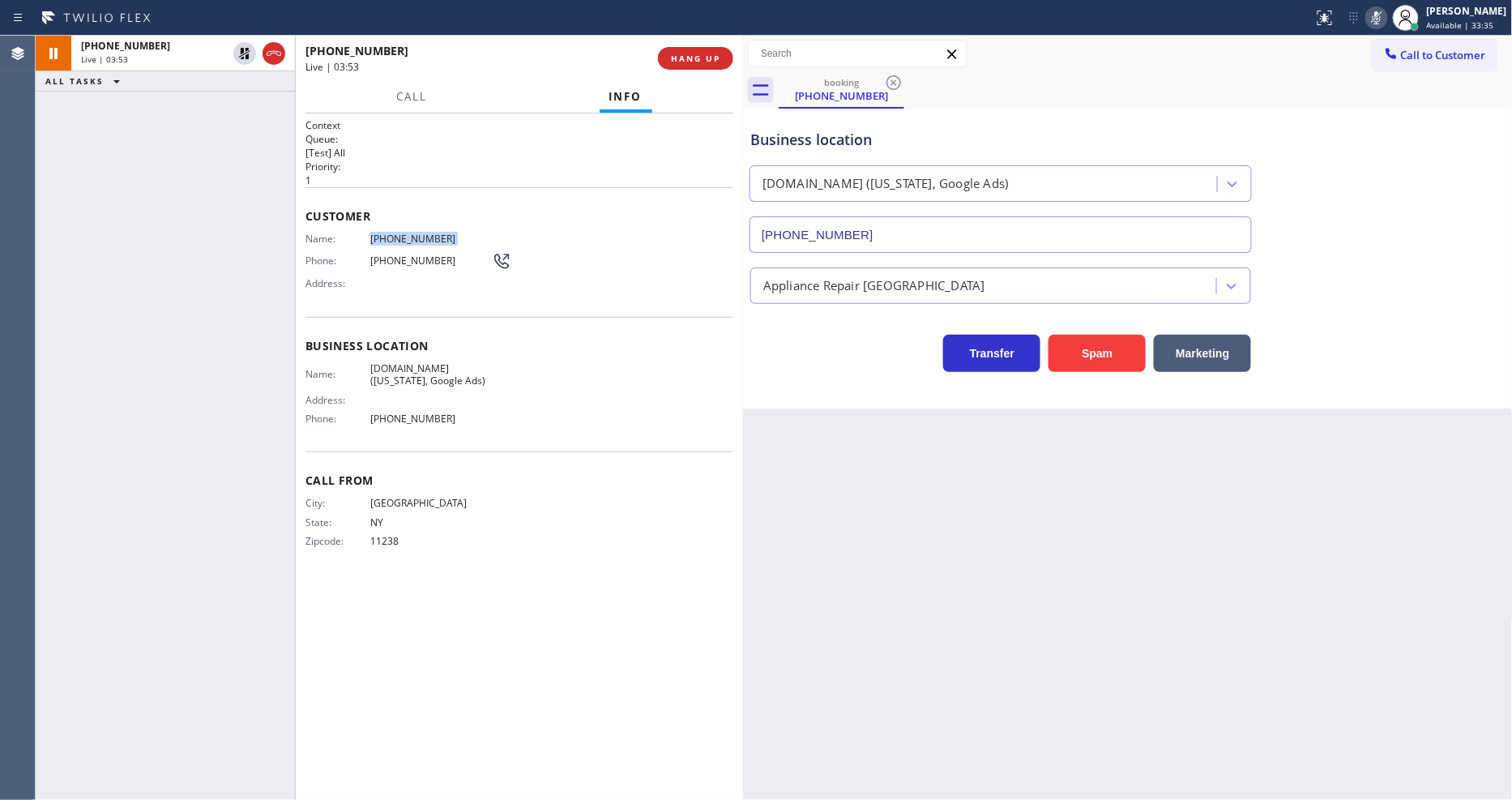
click at [1420, 332] on div "Transfer Spam Marketing" at bounding box center [1127, 345] width 761 height 52
click at [236, 47] on icon at bounding box center [244, 53] width 19 height 19
click at [1387, 17] on div at bounding box center [1376, 17] width 23 height 19
click at [1173, 569] on div "Back to Dashboard Change Sender ID Customers Technicians Select a contact Outbo…" at bounding box center [1128, 418] width 770 height 764
drag, startPoint x: 1250, startPoint y: 512, endPoint x: 1240, endPoint y: 507, distance: 11.2
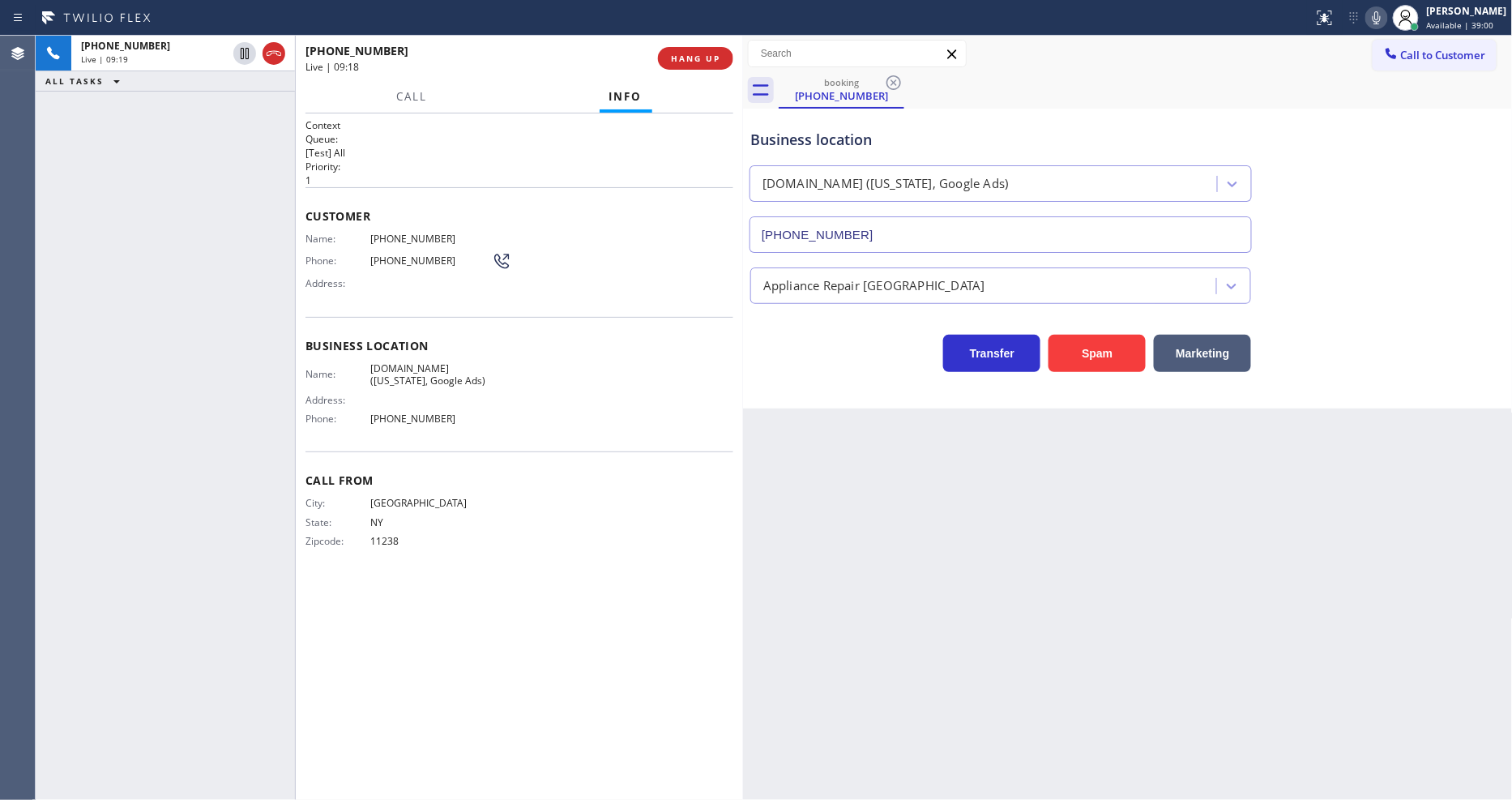
click at [1245, 509] on div "Back to Dashboard Change Sender ID Customers Technicians Select a contact Outbo…" at bounding box center [1128, 418] width 770 height 764
click at [241, 106] on icon at bounding box center [244, 109] width 19 height 19
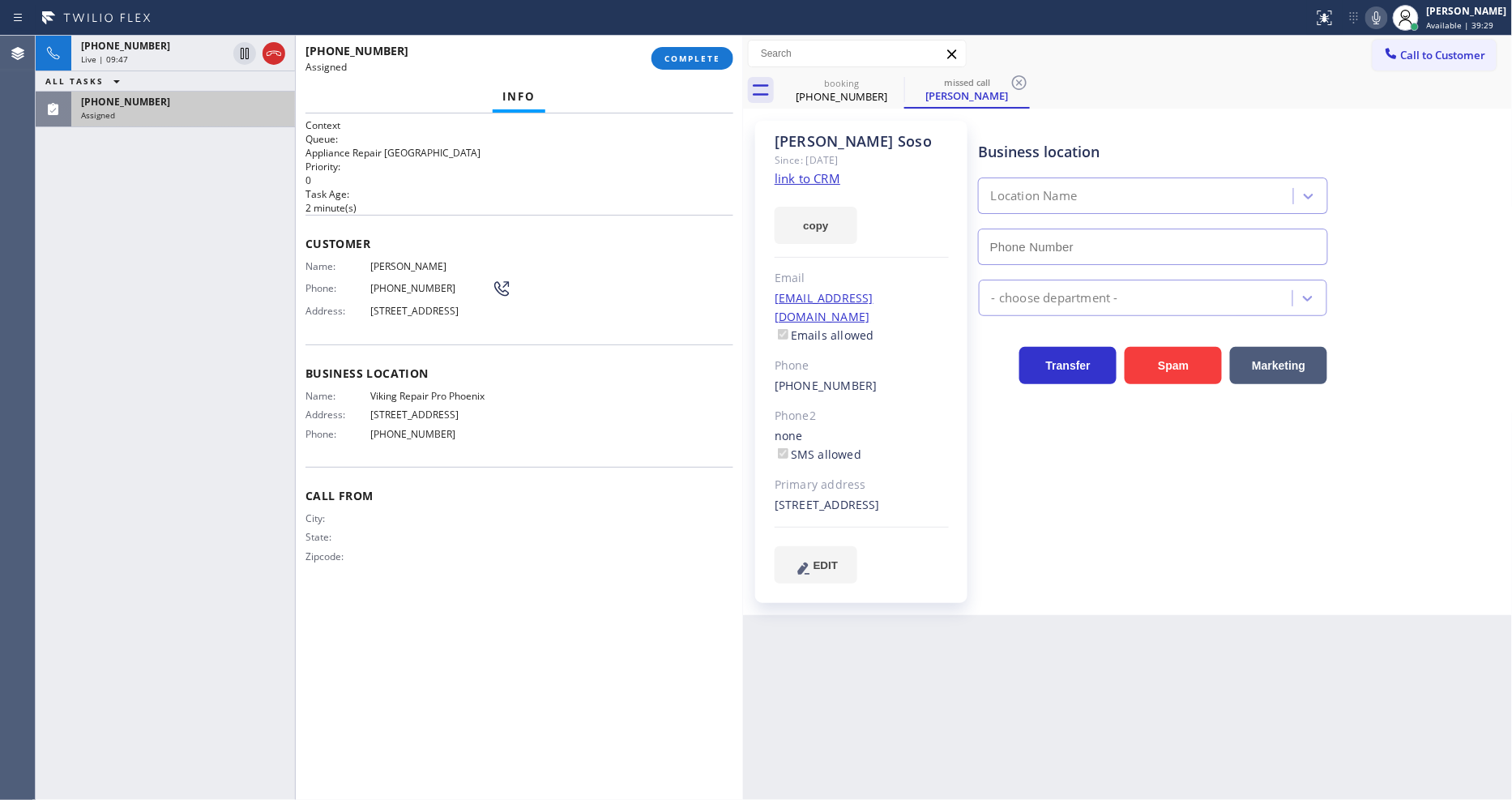
type input "(602) 560-7454"
drag, startPoint x: 1346, startPoint y: 668, endPoint x: 1338, endPoint y: 634, distance: 34.9
click at [1345, 667] on div "Back to Dashboard Change Sender ID Customers Technicians Select a contact Outbo…" at bounding box center [1128, 418] width 770 height 764
click at [789, 176] on link "link to CRM" at bounding box center [807, 179] width 66 height 16
click at [454, 597] on div "Context Queue: Appliance Repair High End Priority: 0 Task Age: 4 minute(s) Cust…" at bounding box center [519, 456] width 428 height 676
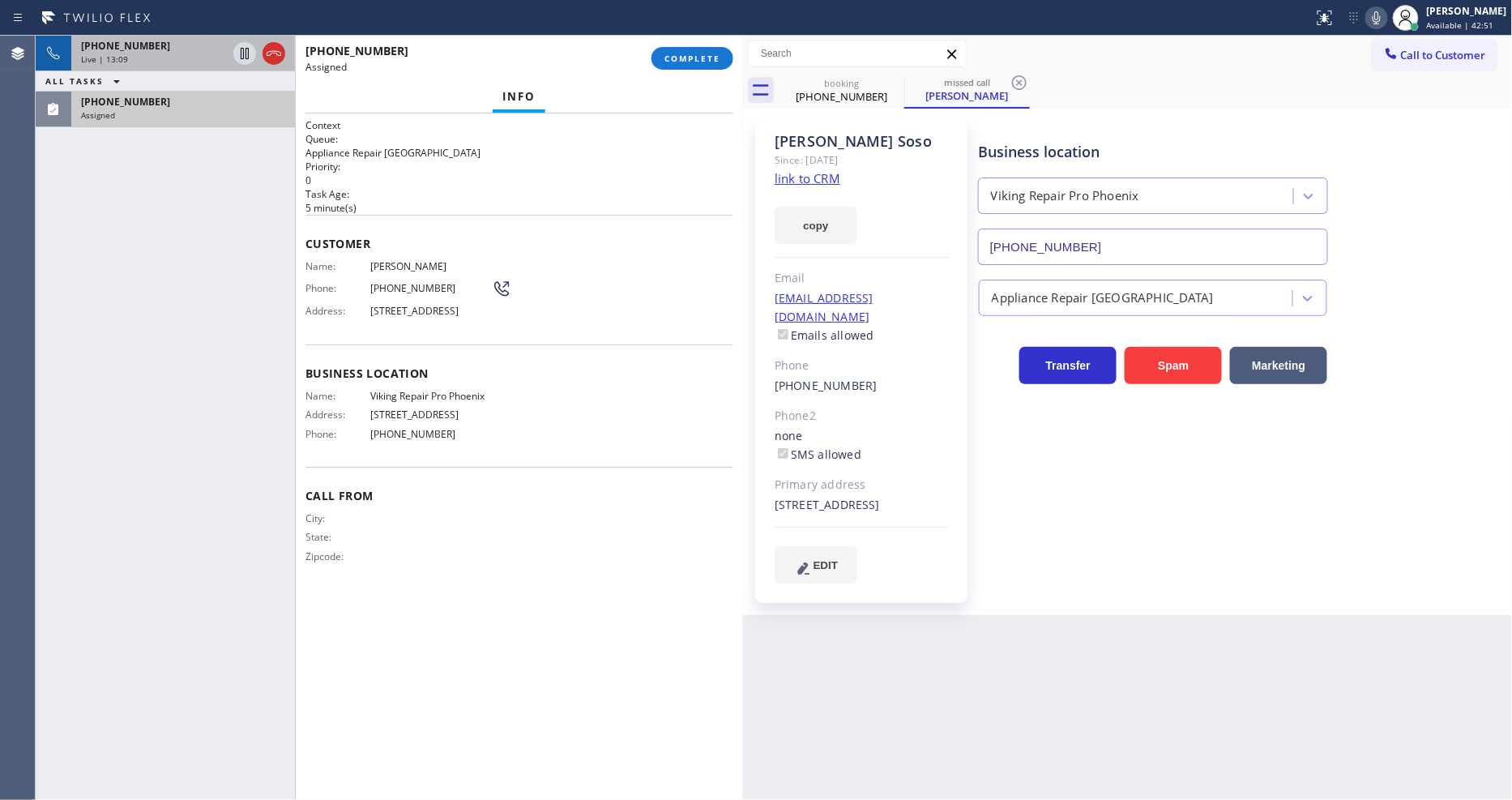
click at [189, 59] on div "Live | 13:09" at bounding box center [153, 59] width 146 height 11
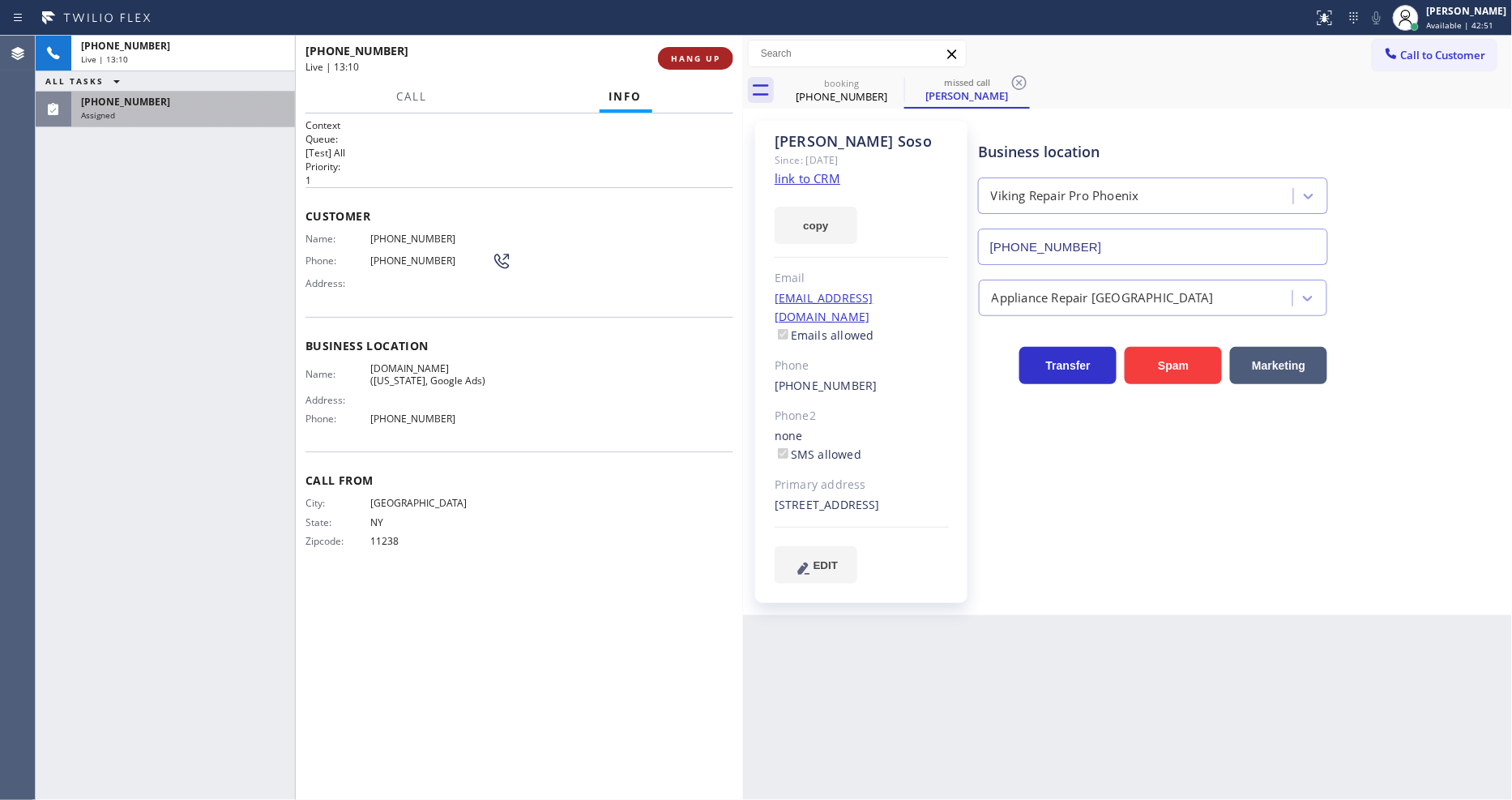
drag, startPoint x: 652, startPoint y: 61, endPoint x: 667, endPoint y: 60, distance: 15.0
click at [652, 61] on div "+17182884434 Live | 13:10" at bounding box center [481, 59] width 353 height 42
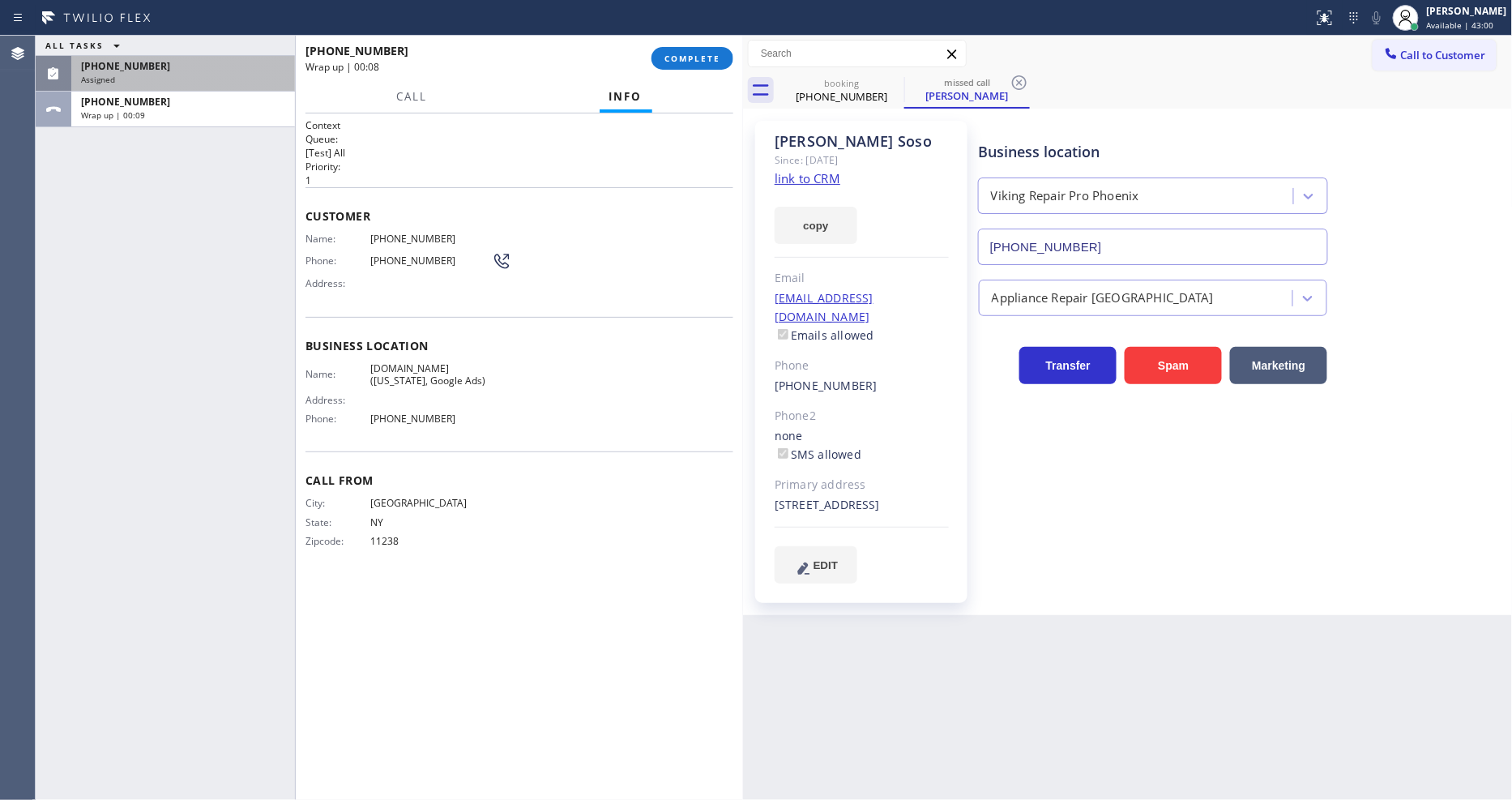
click at [391, 436] on div "Business location Name: SubzeroCare.online (New York, Google Ads) Address: Phon…" at bounding box center [519, 385] width 428 height 136
click at [245, 77] on div "Assigned" at bounding box center [182, 79] width 204 height 11
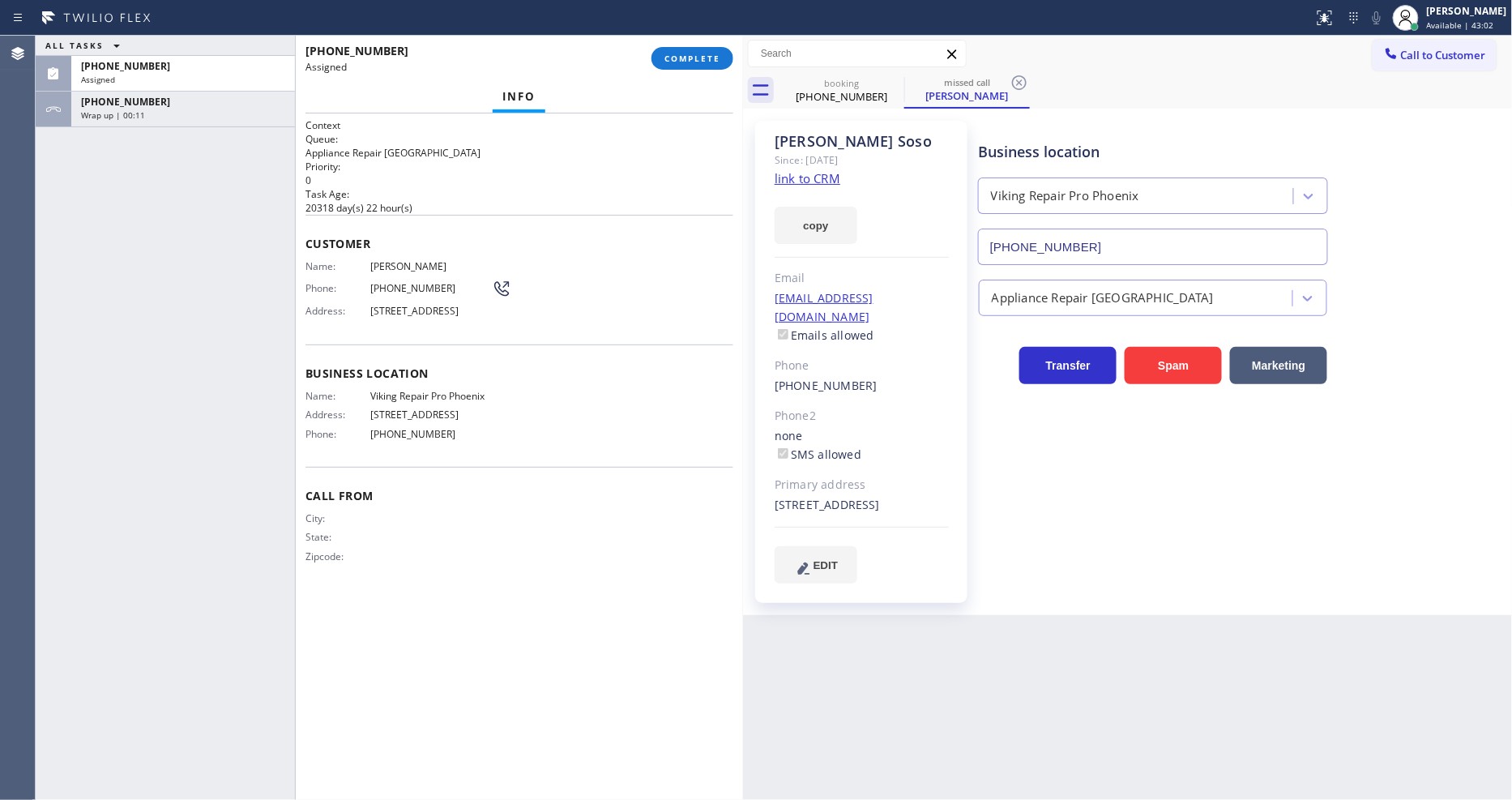
click at [353, 296] on div "Name: Lorie Soso Phone: (773) 263-5822 Address: 1849 N Maud Ave, Chicago, IL 60…" at bounding box center [408, 292] width 206 height 64
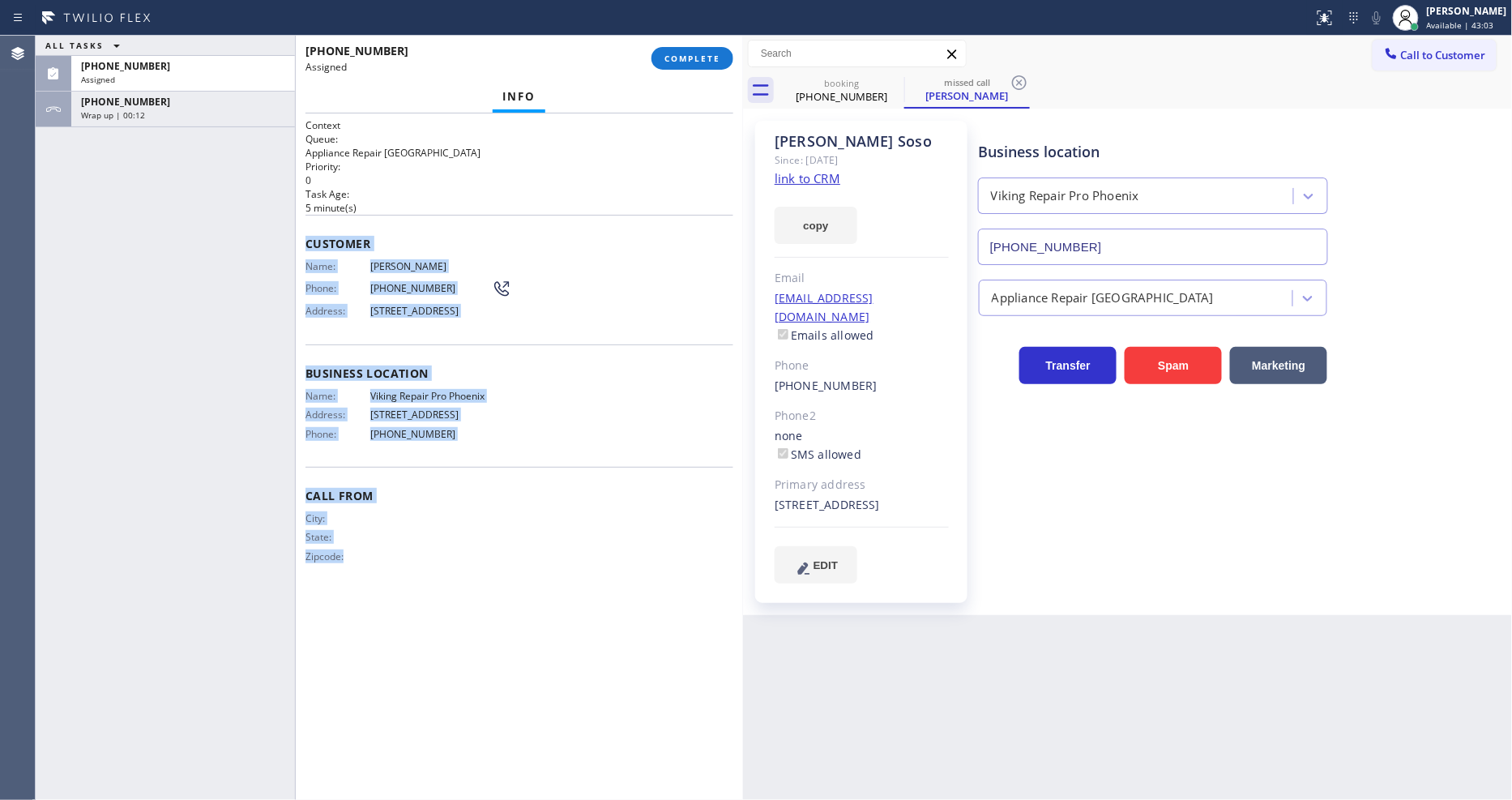
drag, startPoint x: 304, startPoint y: 233, endPoint x: 673, endPoint y: 237, distance: 369.0
click at [504, 799] on html "Status report No issues detected If you experience an issue, please download th…" at bounding box center [756, 400] width 1512 height 800
drag, startPoint x: 692, startPoint y: 60, endPoint x: 918, endPoint y: 214, distance: 273.5
click at [693, 59] on span "COMPLETE" at bounding box center [692, 58] width 56 height 11
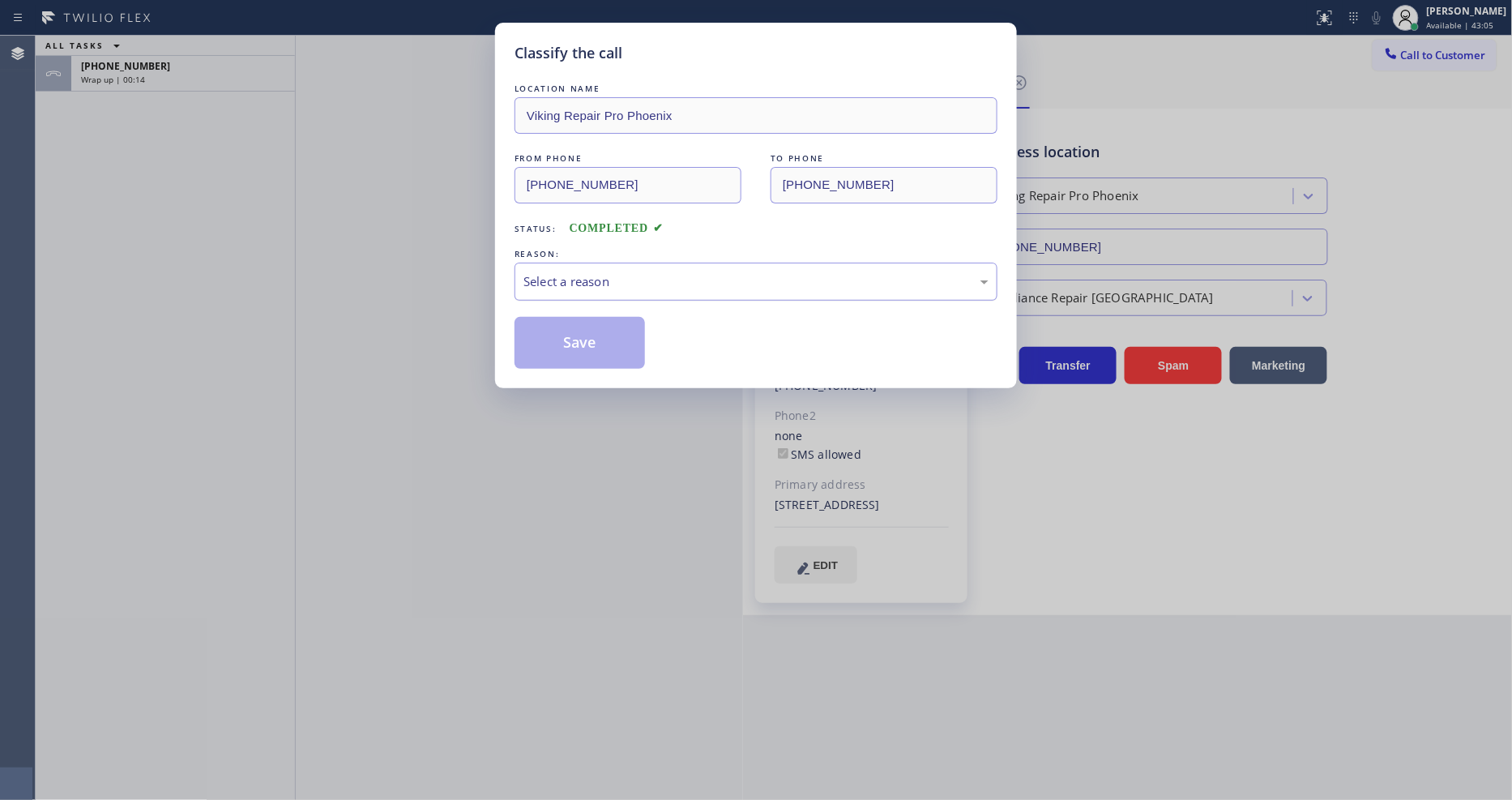
click at [632, 288] on div "Select a reason" at bounding box center [755, 281] width 483 height 38
click at [599, 335] on button "Save" at bounding box center [579, 343] width 130 height 52
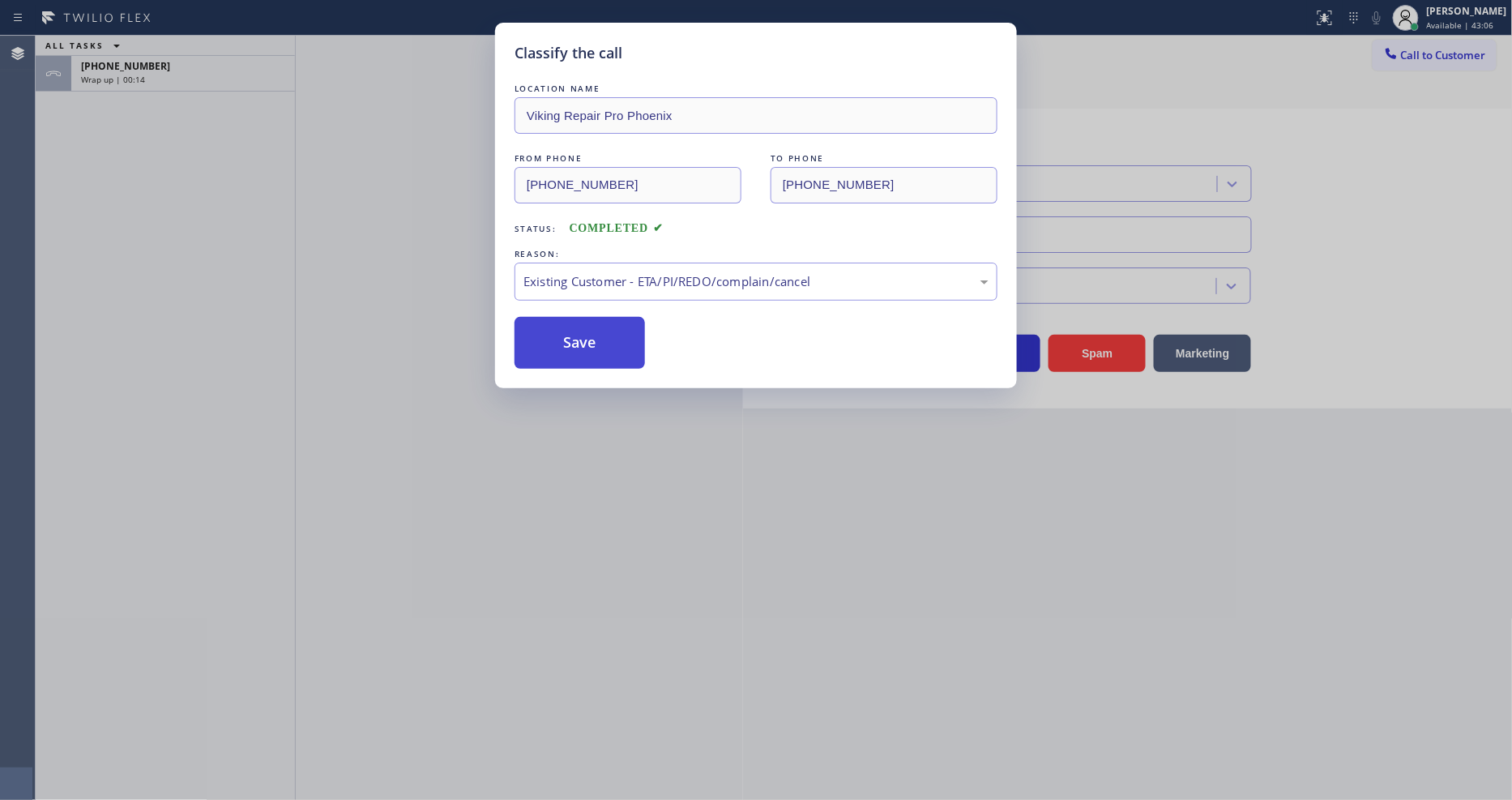
click at [599, 336] on button "Save" at bounding box center [579, 343] width 130 height 52
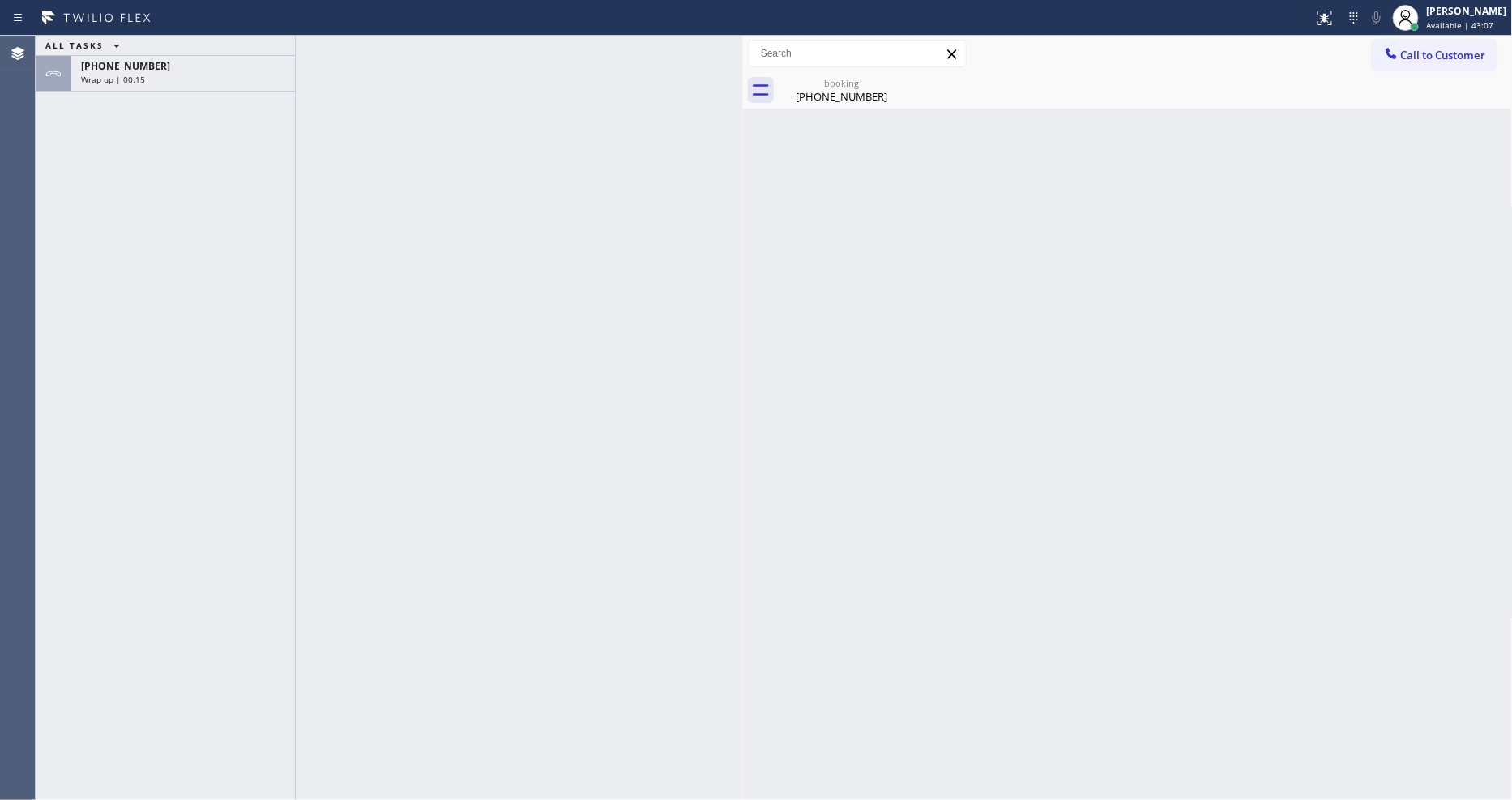
click at [252, 84] on div "Wrap up | 00:15" at bounding box center [182, 79] width 204 height 11
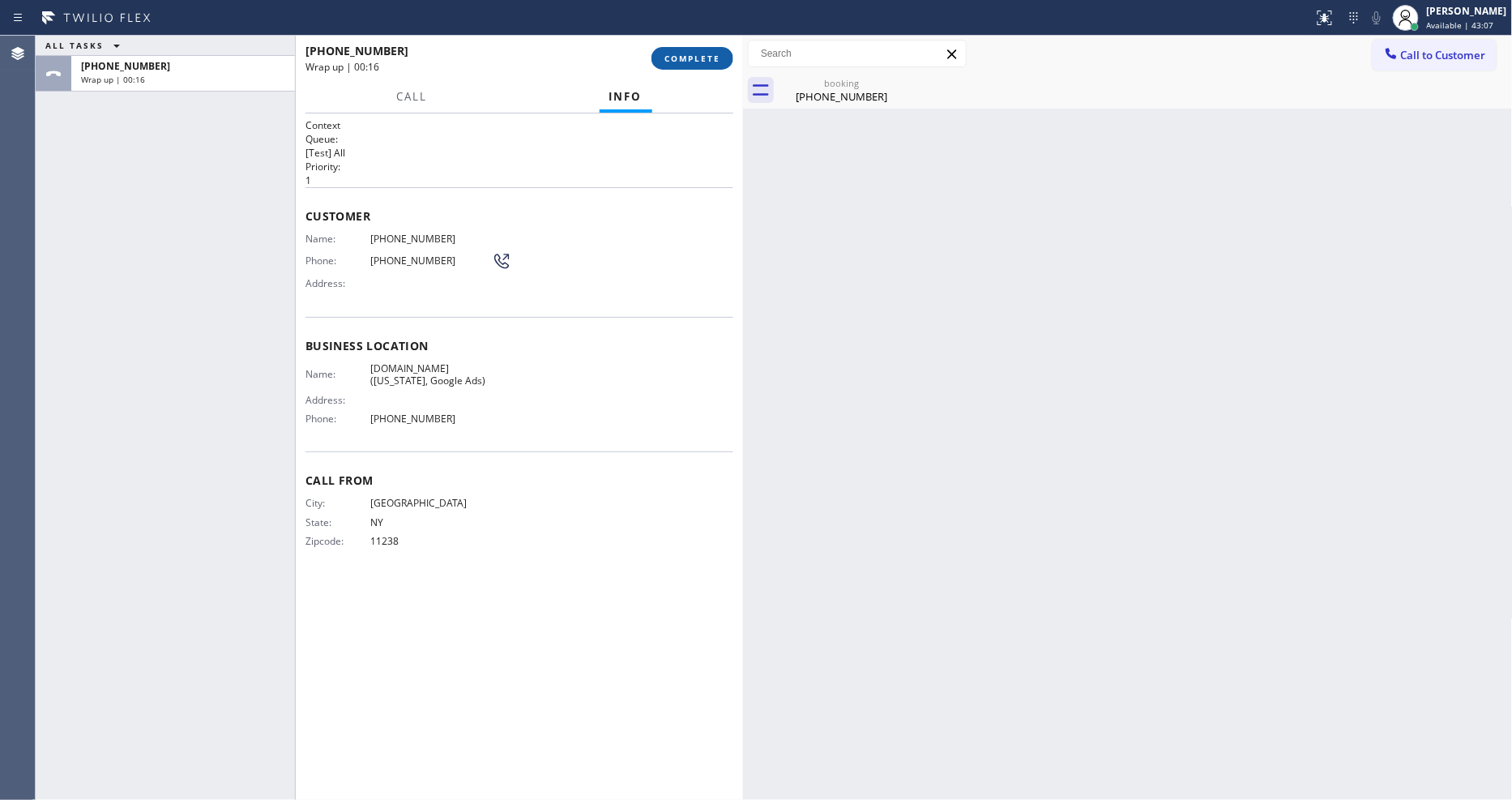
click at [661, 58] on button "COMPLETE" at bounding box center [692, 58] width 82 height 23
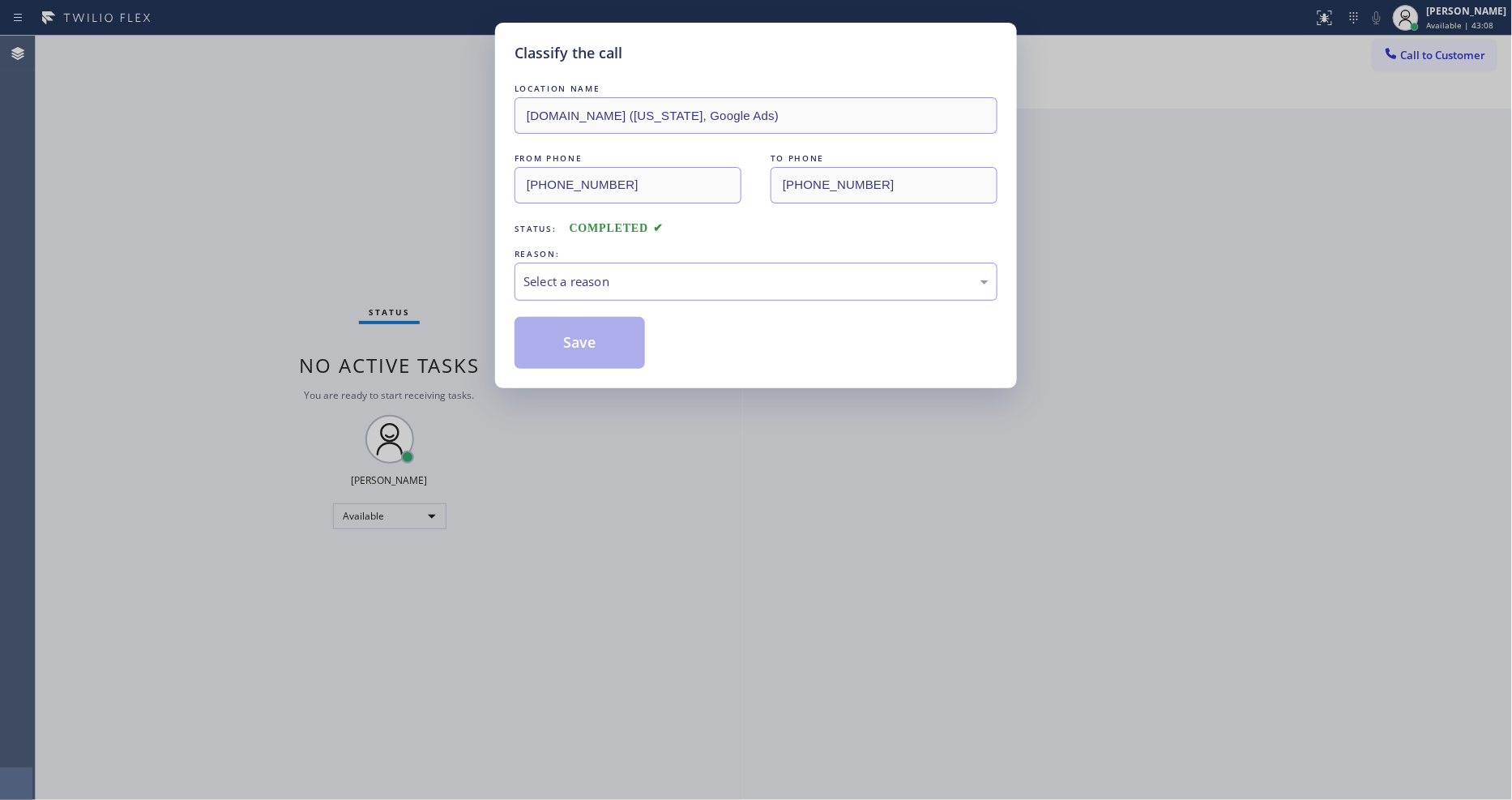
click at [567, 278] on div "Select a reason" at bounding box center [755, 281] width 465 height 18
click at [554, 338] on button "Save" at bounding box center [579, 343] width 130 height 52
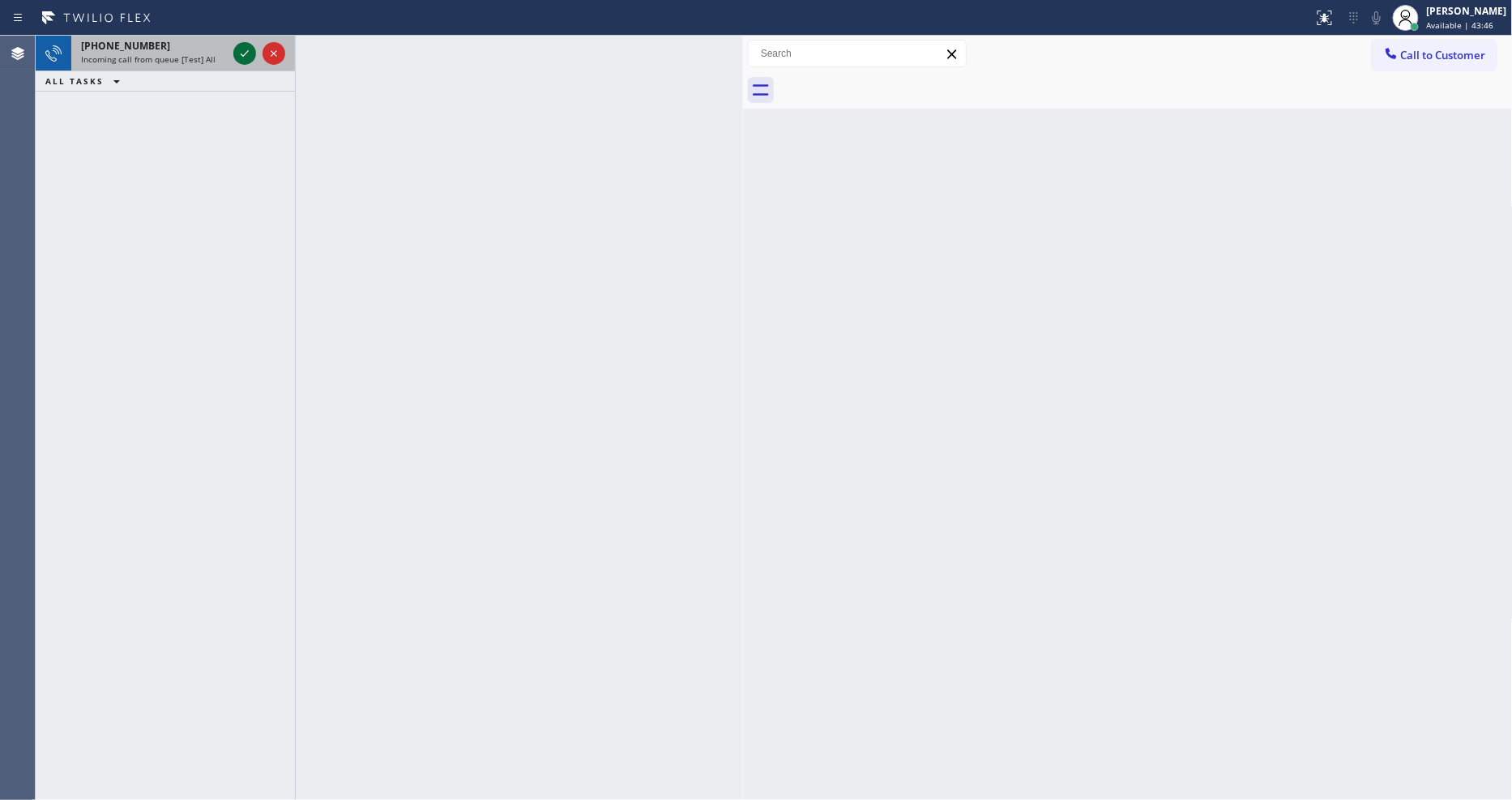
click at [239, 52] on icon at bounding box center [244, 53] width 19 height 19
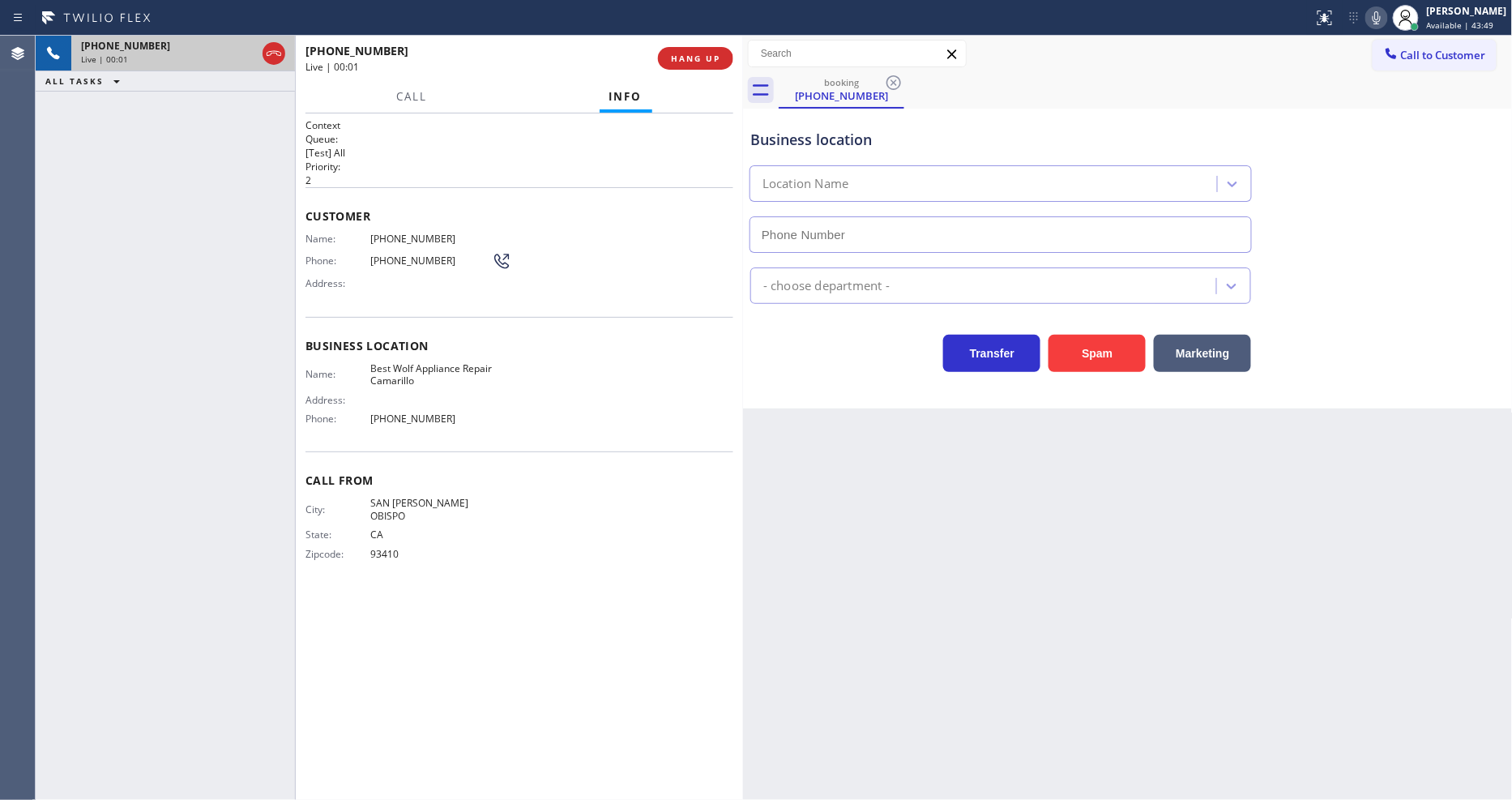
type input "(805) 399-7020"
click at [697, 55] on span "HANG UP" at bounding box center [696, 58] width 49 height 11
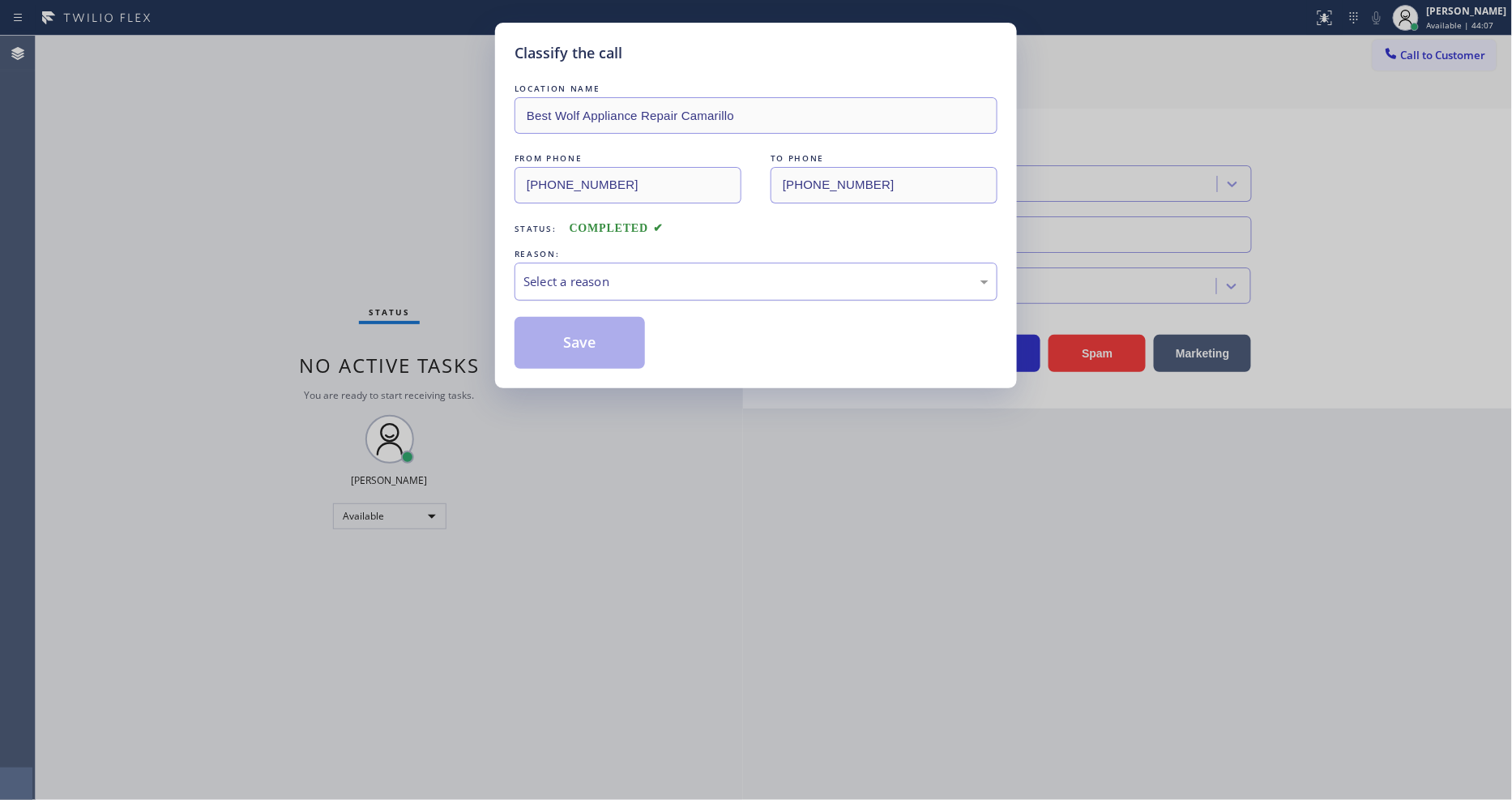
click at [659, 272] on div "Select a reason" at bounding box center [755, 281] width 465 height 18
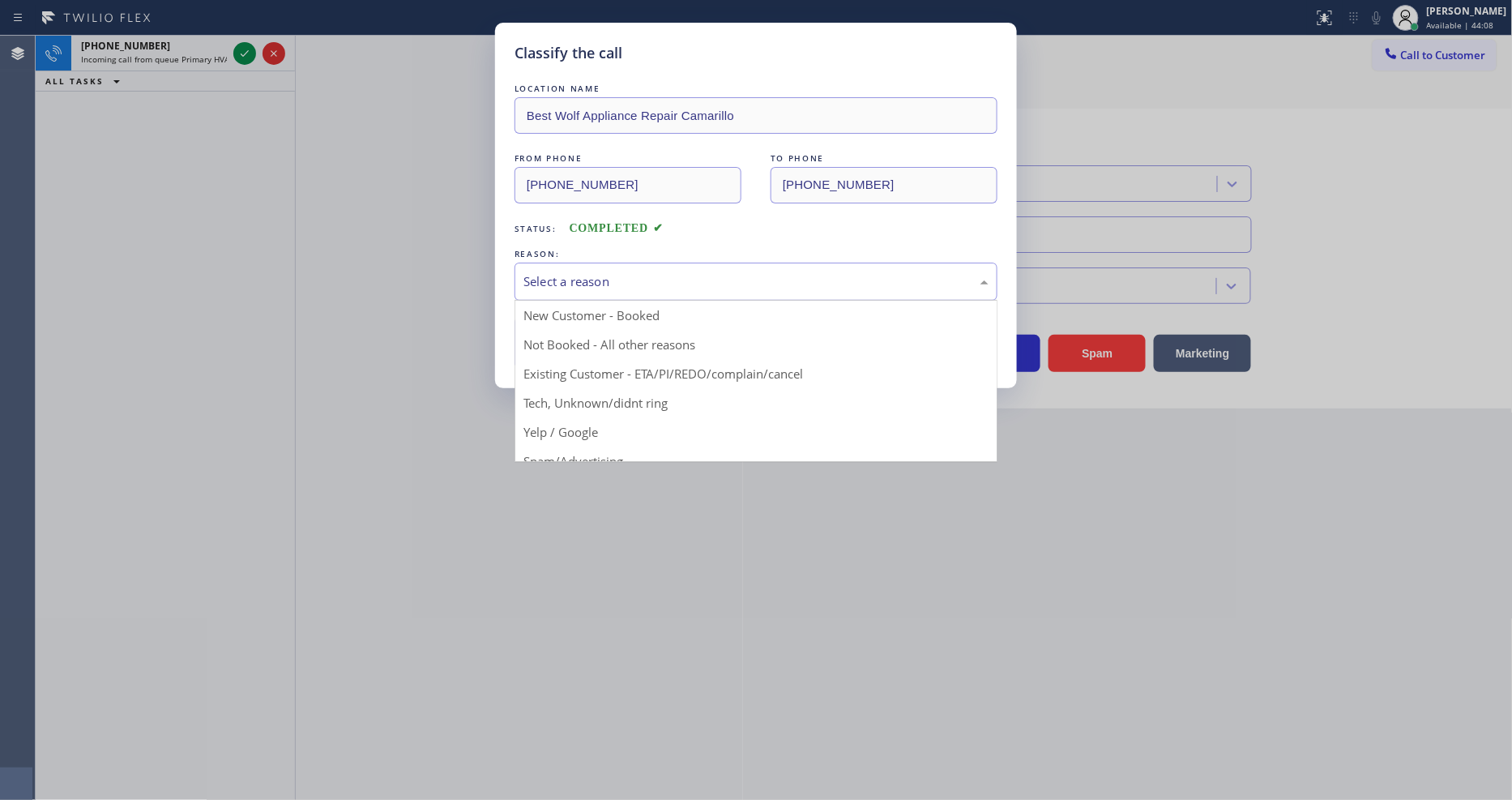
drag, startPoint x: 632, startPoint y: 383, endPoint x: 621, endPoint y: 337, distance: 47.3
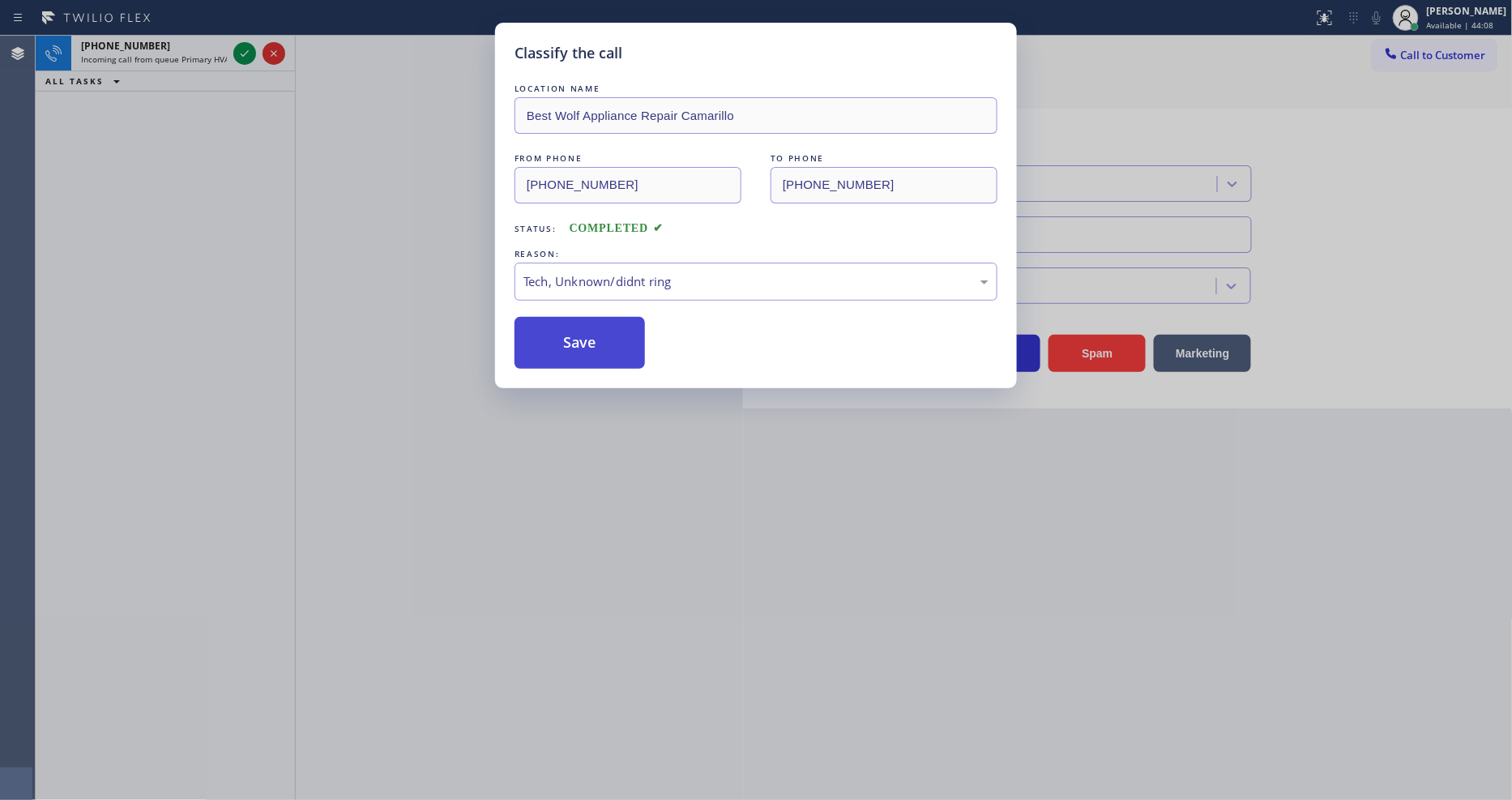
click at [621, 337] on button "Save" at bounding box center [579, 343] width 130 height 52
click at [620, 336] on button "Save" at bounding box center [579, 343] width 130 height 52
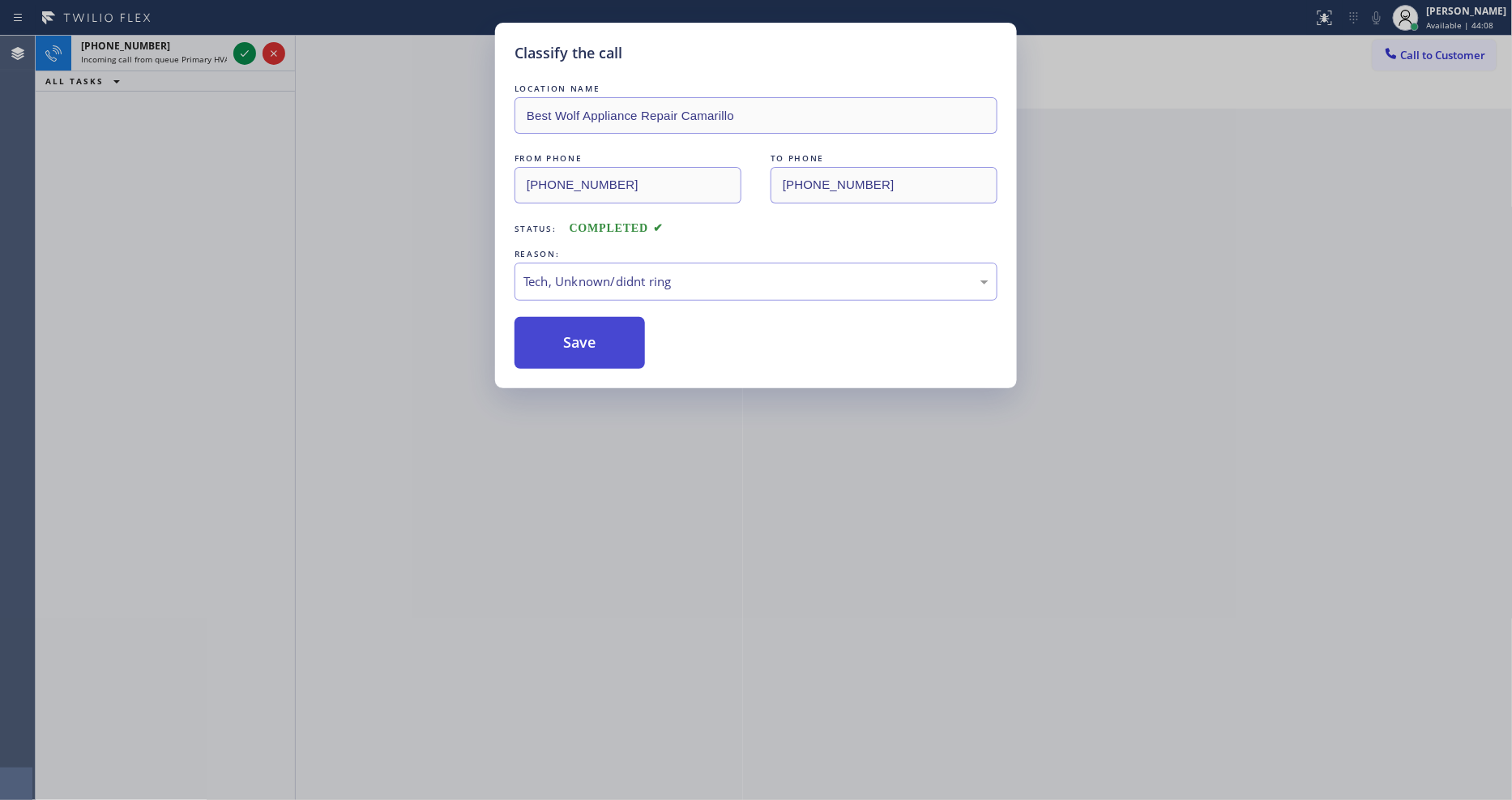
drag, startPoint x: 620, startPoint y: 336, endPoint x: 633, endPoint y: 143, distance: 193.4
click at [620, 335] on button "Save" at bounding box center [579, 343] width 130 height 52
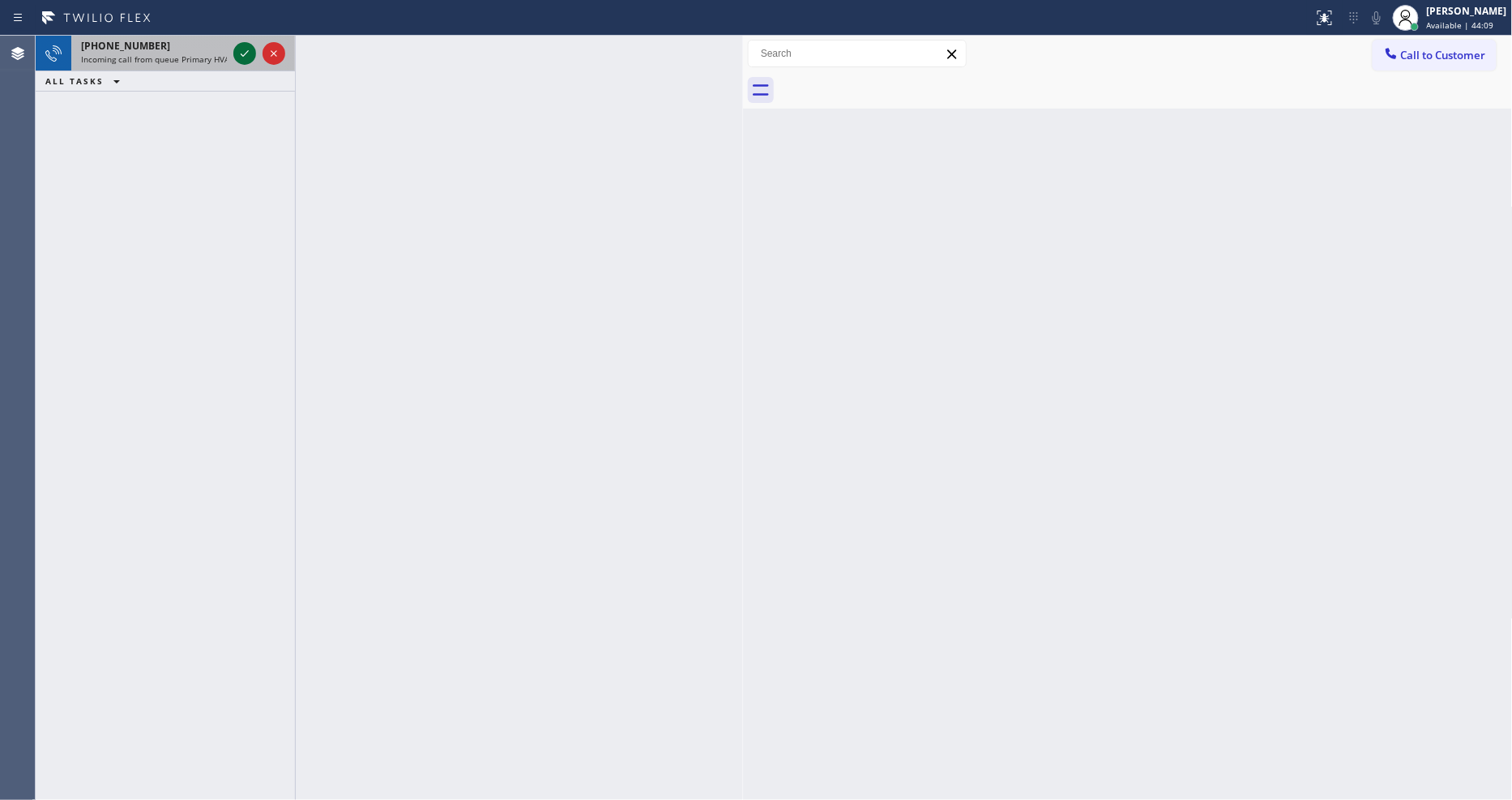
click at [247, 54] on icon at bounding box center [244, 53] width 19 height 19
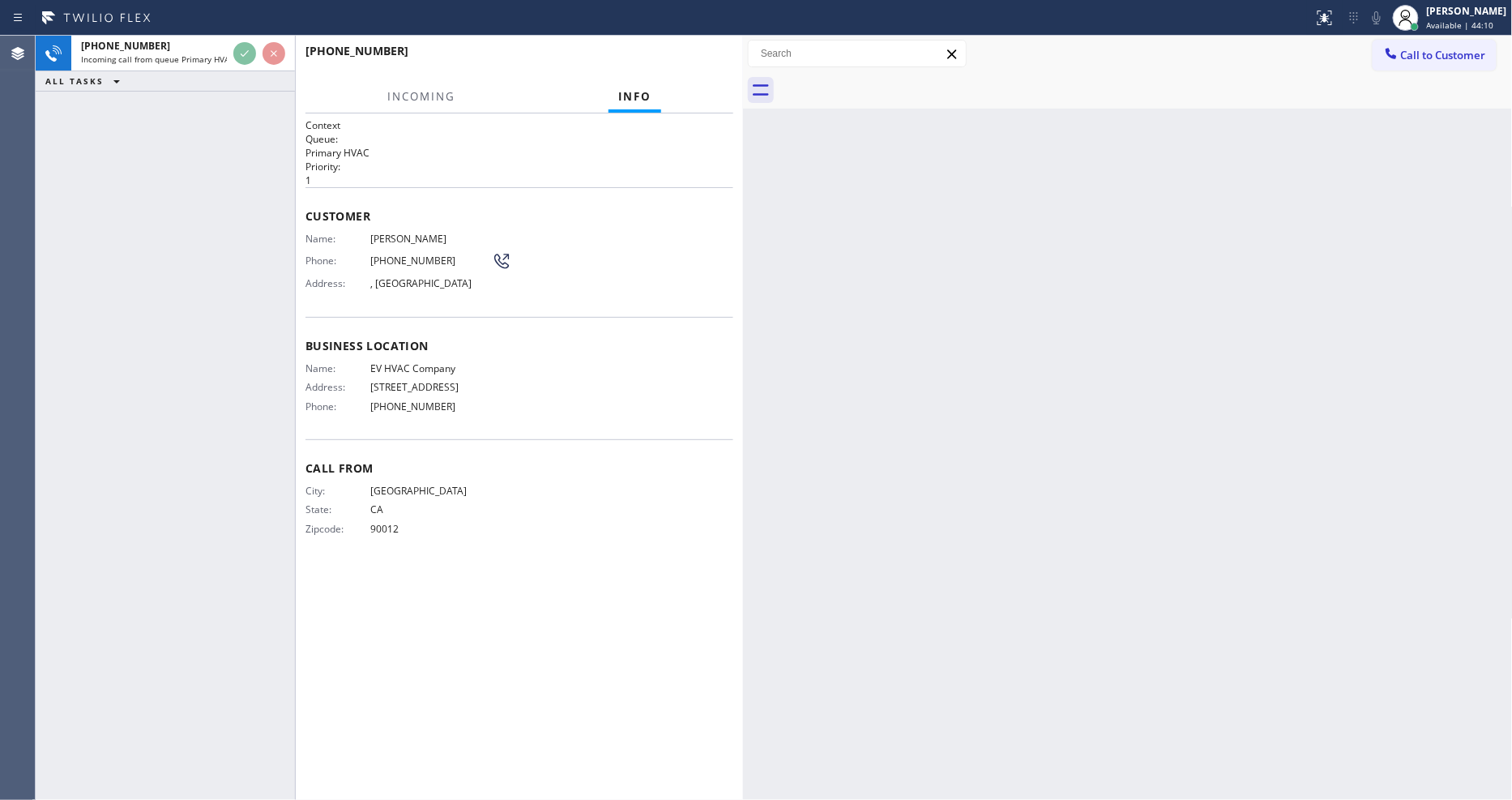
click at [718, 370] on div "Name: EV HVAC Company Address: 13441 Beach Ave Phone: (424) 289-6505" at bounding box center [519, 390] width 428 height 57
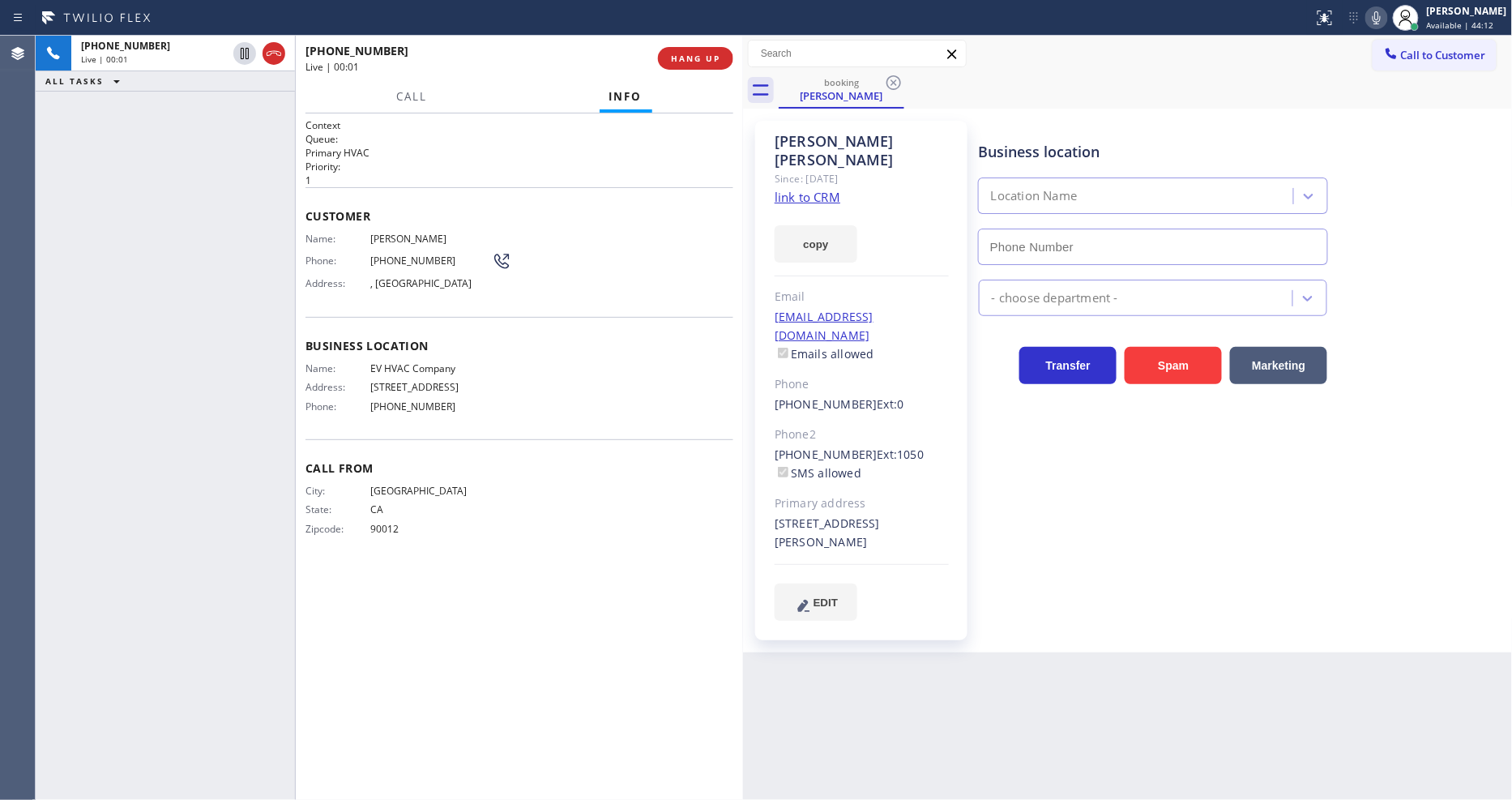
type input "(424) 289-6505"
click at [808, 189] on link "link to CRM" at bounding box center [807, 197] width 66 height 16
click at [389, 251] on div "Phone: (213) 624-9258" at bounding box center [408, 260] width 206 height 19
click at [389, 255] on span "(213) 624-9258" at bounding box center [431, 260] width 122 height 12
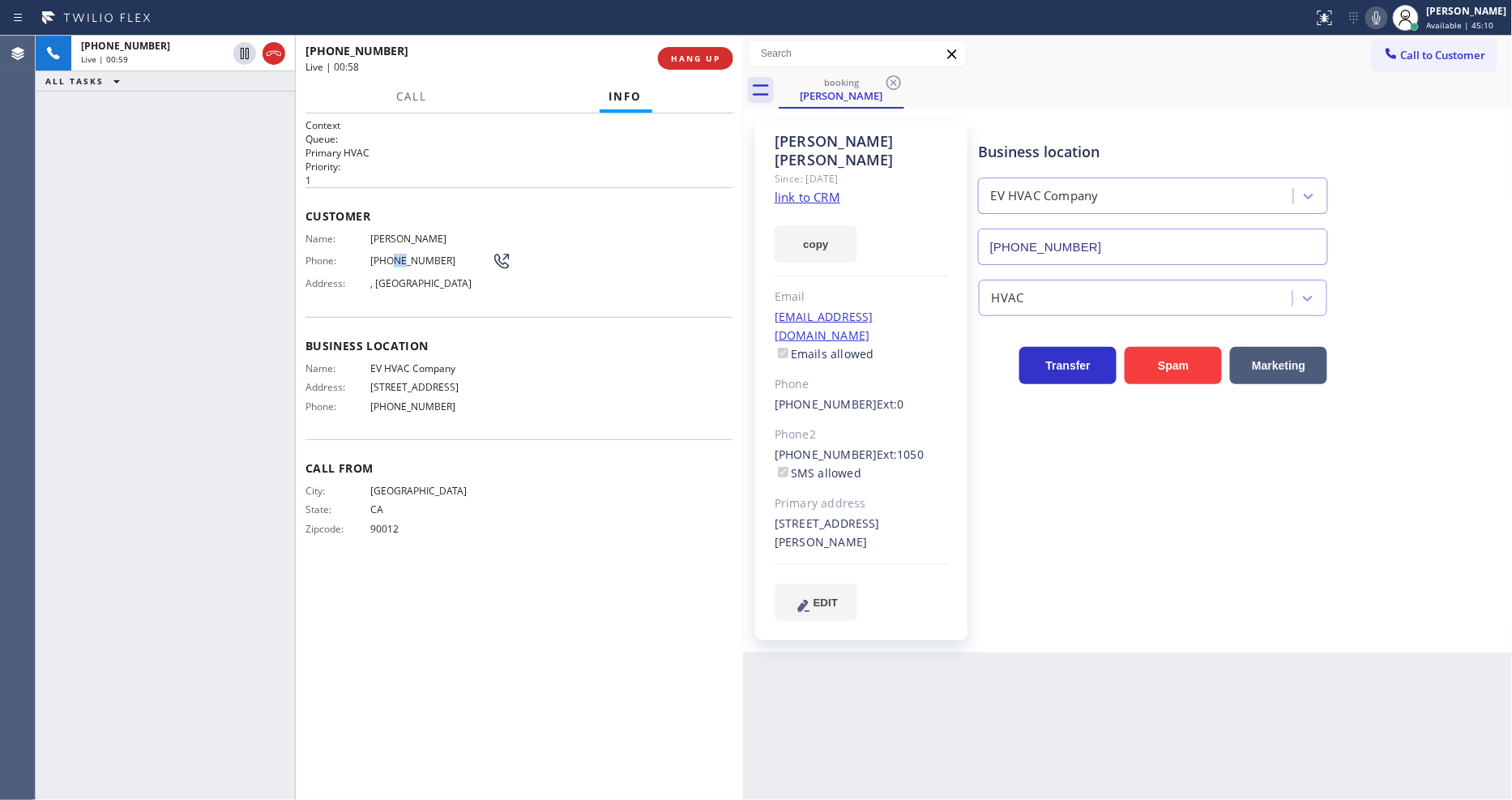
click at [398, 255] on span "(213) 624-9258" at bounding box center [431, 260] width 122 height 12
click at [416, 251] on div "Phone: (213) 624-9258" at bounding box center [408, 260] width 206 height 19
click at [416, 255] on span "(213) 624-9258" at bounding box center [431, 260] width 122 height 12
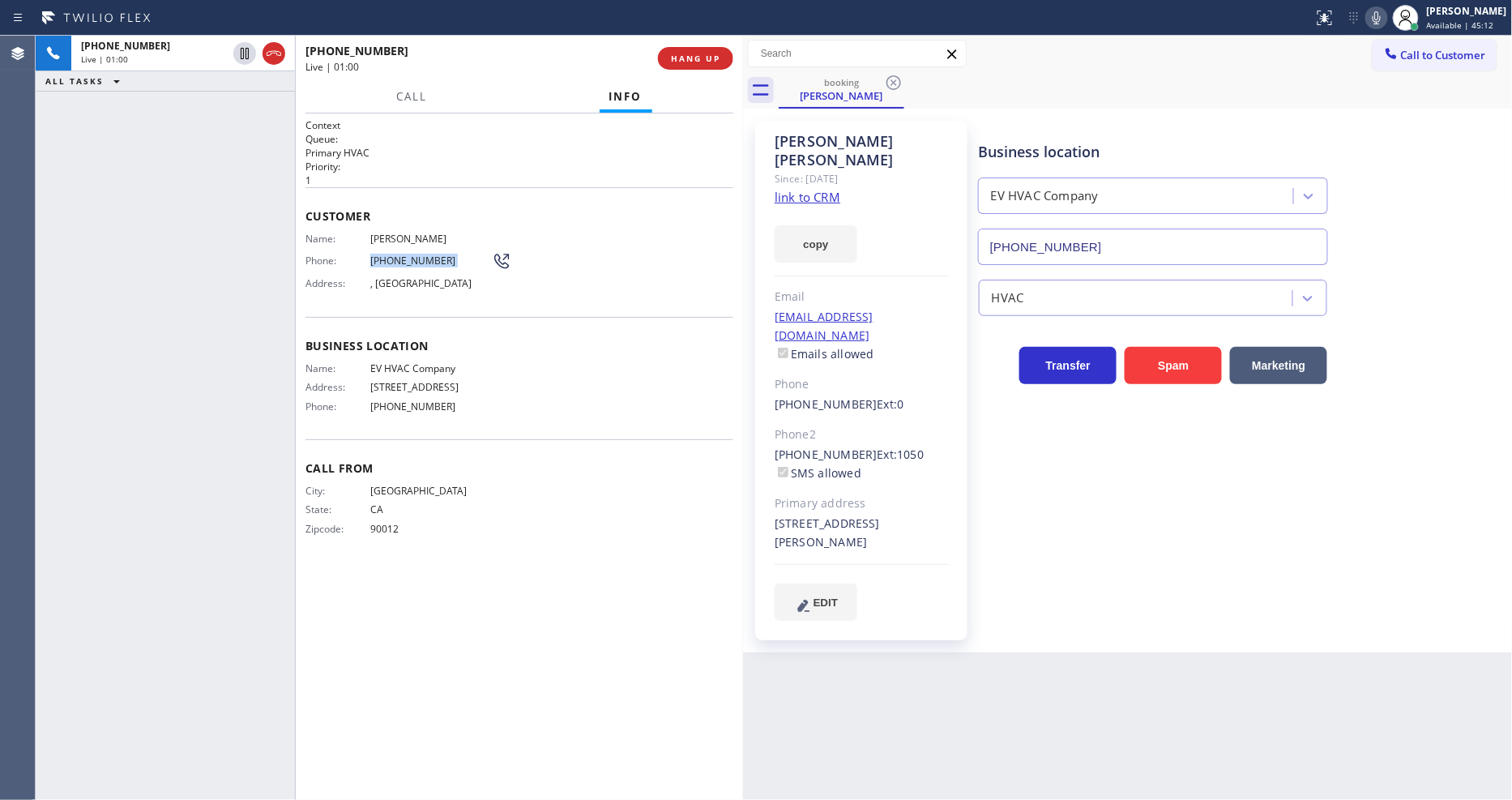
click at [416, 255] on span "(213) 624-9258" at bounding box center [431, 260] width 122 height 12
drag, startPoint x: 1074, startPoint y: 540, endPoint x: 1031, endPoint y: 545, distance: 43.3
click at [1074, 539] on div "Business location EV HVAC Company (424) 289-6505 HVAC Transfer Spam Marketing" at bounding box center [1242, 370] width 533 height 491
click at [237, 50] on icon at bounding box center [244, 53] width 19 height 19
click at [1386, 14] on icon at bounding box center [1375, 17] width 19 height 19
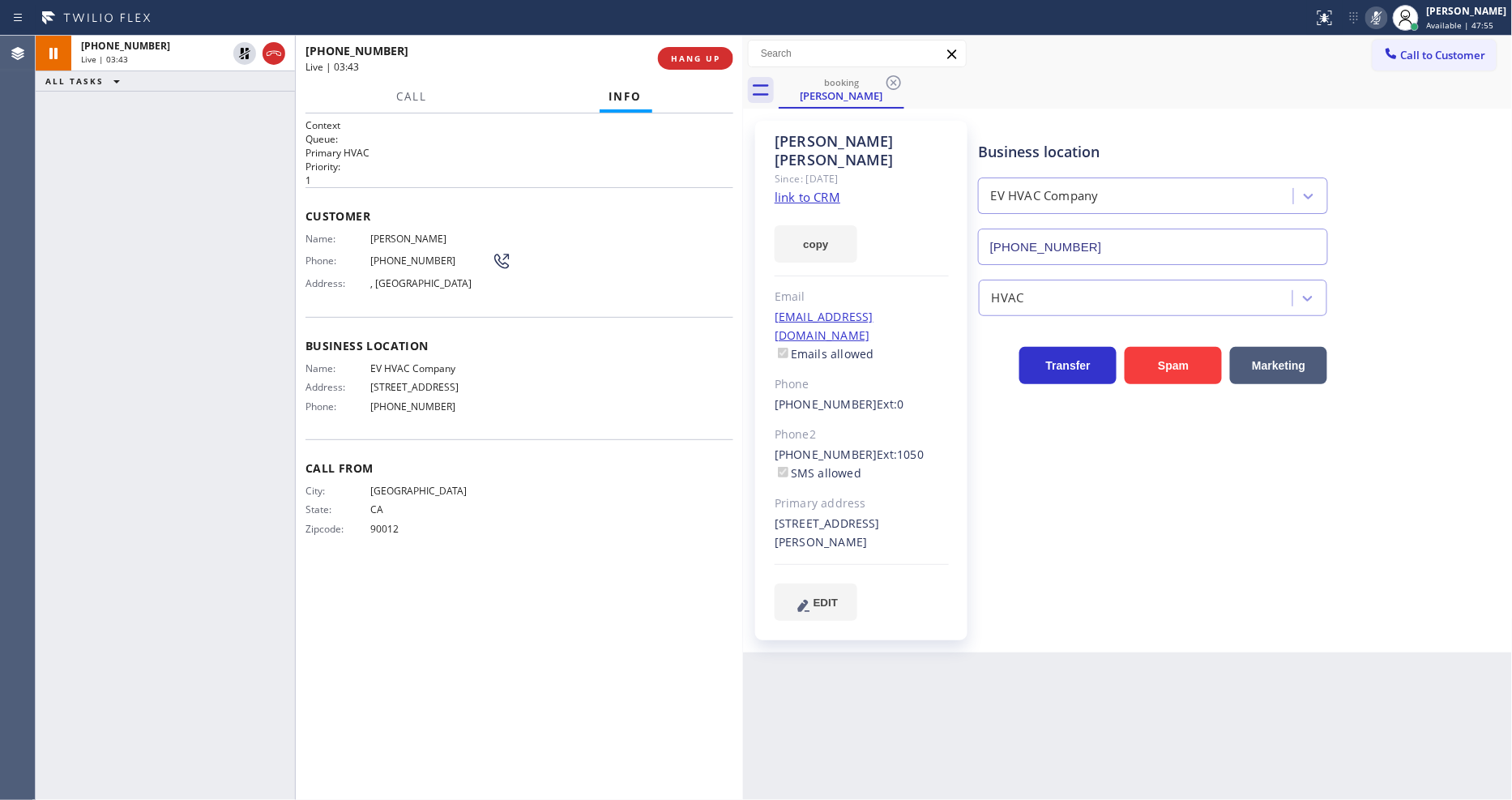
click at [1164, 675] on div "Back to Dashboard Change Sender ID Customers Technicians Select a contact Outbo…" at bounding box center [1128, 418] width 770 height 764
click at [413, 353] on div "Business location Name: EV HVAC Company Address: 13441 Beach Ave Phone: (424) 2…" at bounding box center [519, 378] width 428 height 122
click at [411, 355] on div "Business location Name: EV HVAC Company Address: 13441 Beach Ave Phone: (424) 2…" at bounding box center [519, 378] width 428 height 122
click at [236, 50] on icon at bounding box center [244, 53] width 19 height 19
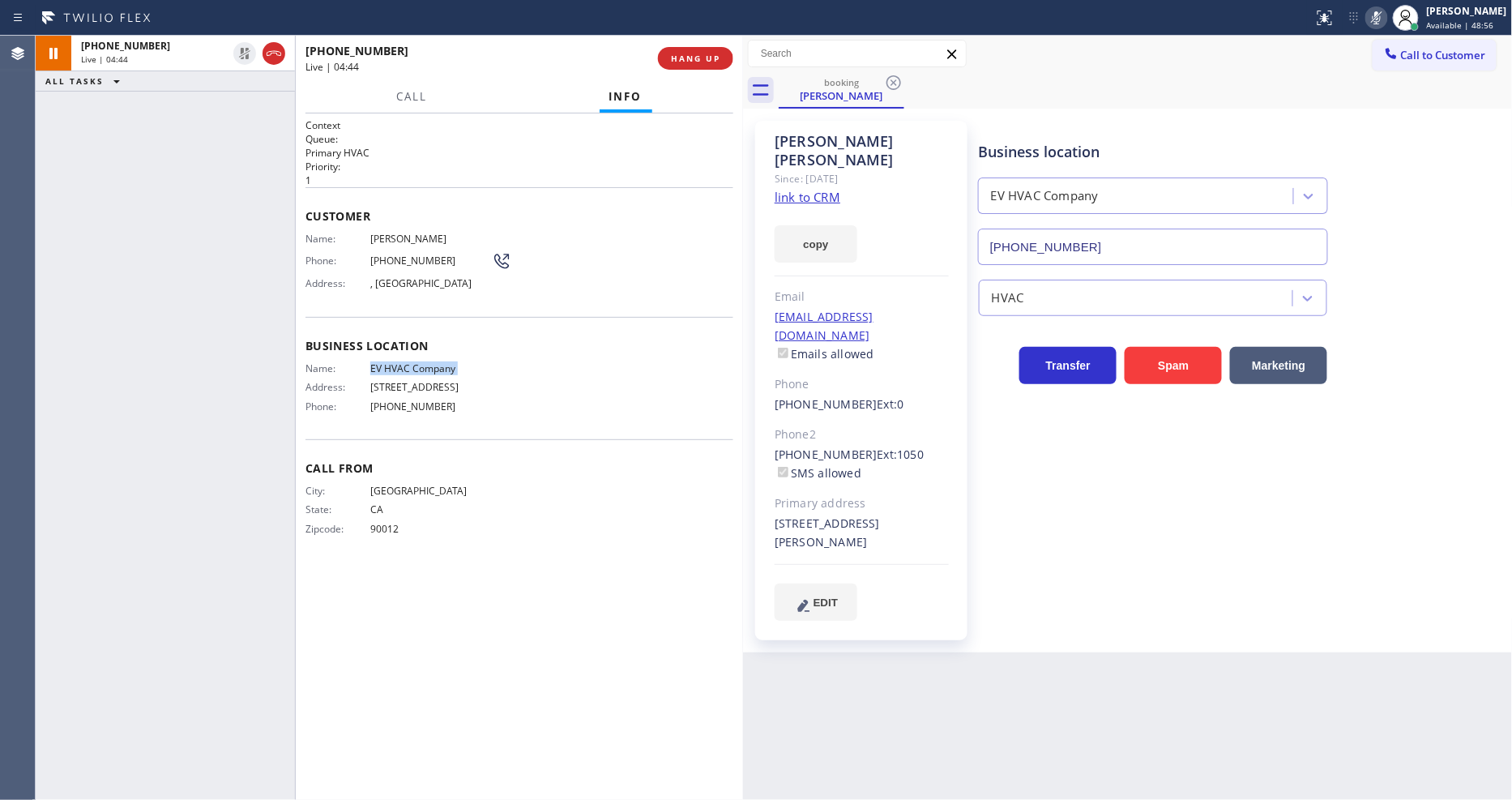
click at [1380, 15] on icon at bounding box center [1376, 17] width 8 height 13
click at [484, 563] on div "Context Queue: Primary HVAC Priority: 1 Customer Name: Pedro Morales Phone: (21…" at bounding box center [519, 456] width 428 height 676
drag, startPoint x: 484, startPoint y: 563, endPoint x: 531, endPoint y: 664, distance: 111.4
click at [484, 562] on div "Context Queue: Primary HVAC Priority: 1 Customer Name: Pedro Morales Phone: (21…" at bounding box center [519, 456] width 428 height 676
click at [981, 665] on div "Back to Dashboard Change Sender ID Customers Technicians Select a contact Outbo…" at bounding box center [1128, 418] width 770 height 764
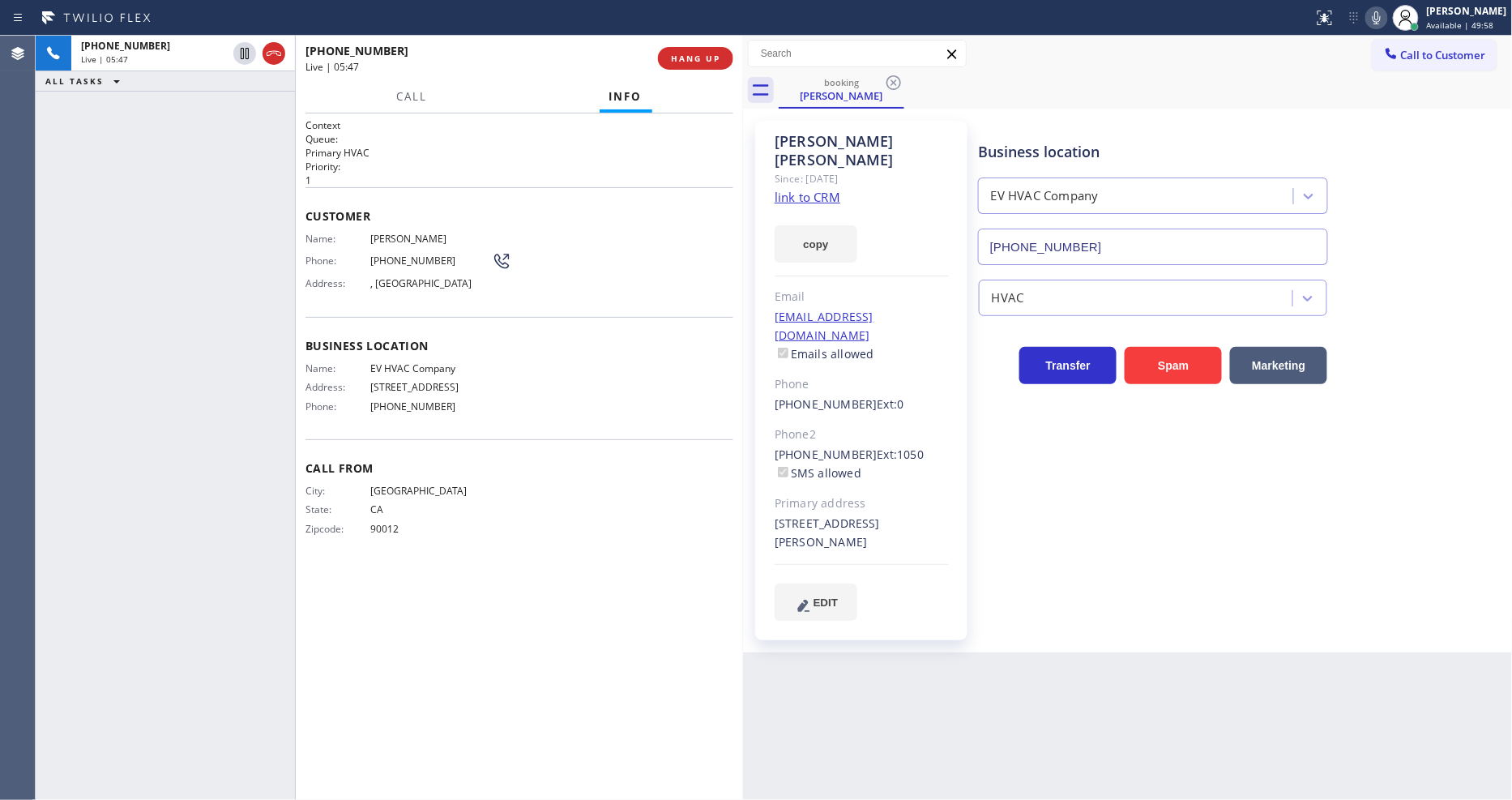
click at [1135, 646] on div "Back to Dashboard Change Sender ID Customers Technicians Select a contact Outbo…" at bounding box center [1128, 418] width 770 height 764
click at [1022, 486] on div "Business location EV HVAC Company (424) 289-6505 HVAC Transfer Spam Marketing" at bounding box center [1242, 370] width 533 height 491
click at [241, 366] on div "+12136249258 Live | 06:32 ALL TASKS ALL TASKS ACTIVE TASKS TASKS IN WRAP UP" at bounding box center [165, 418] width 259 height 764
click at [238, 110] on icon at bounding box center [244, 109] width 19 height 19
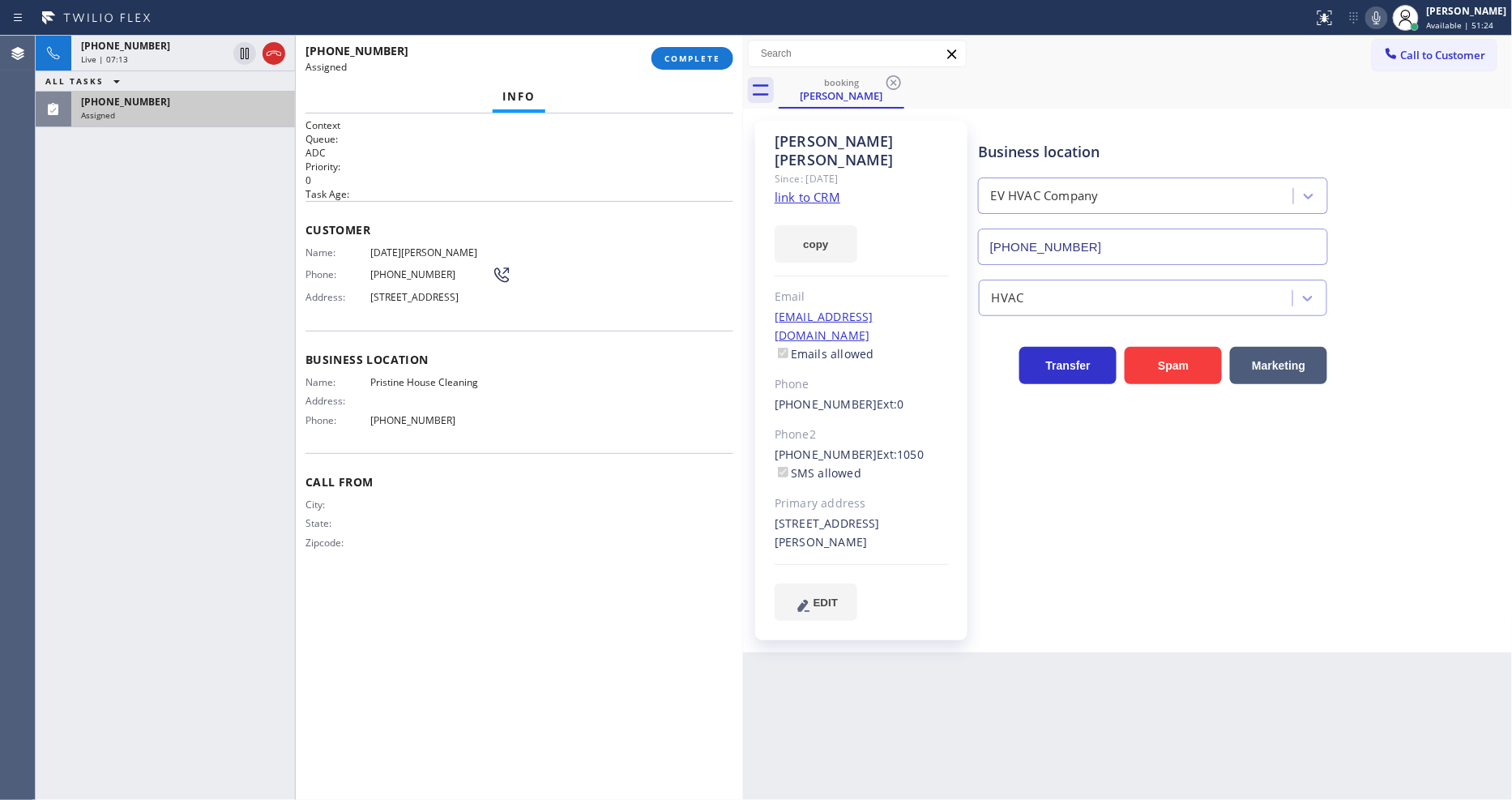
click at [262, 332] on div "+12136249258 Live | 07:13 ALL TASKS ALL TASKS ACTIVE TASKS TASKS IN WRAP UP (62…" at bounding box center [165, 418] width 259 height 764
type input "(626) 548-3326"
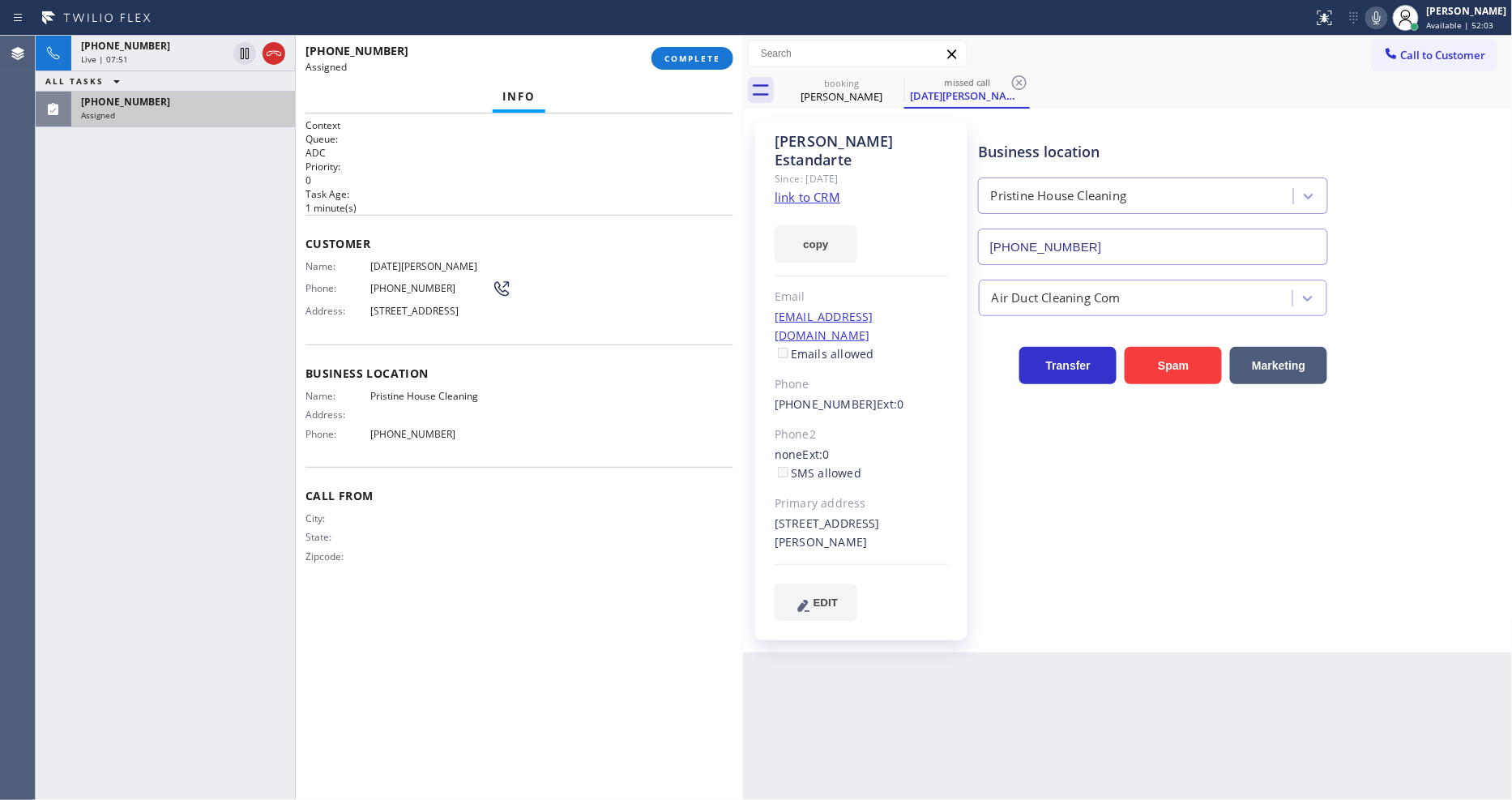
drag, startPoint x: 195, startPoint y: 42, endPoint x: 843, endPoint y: 144, distance: 656.0
click at [195, 43] on div "+12136249258" at bounding box center [153, 45] width 146 height 14
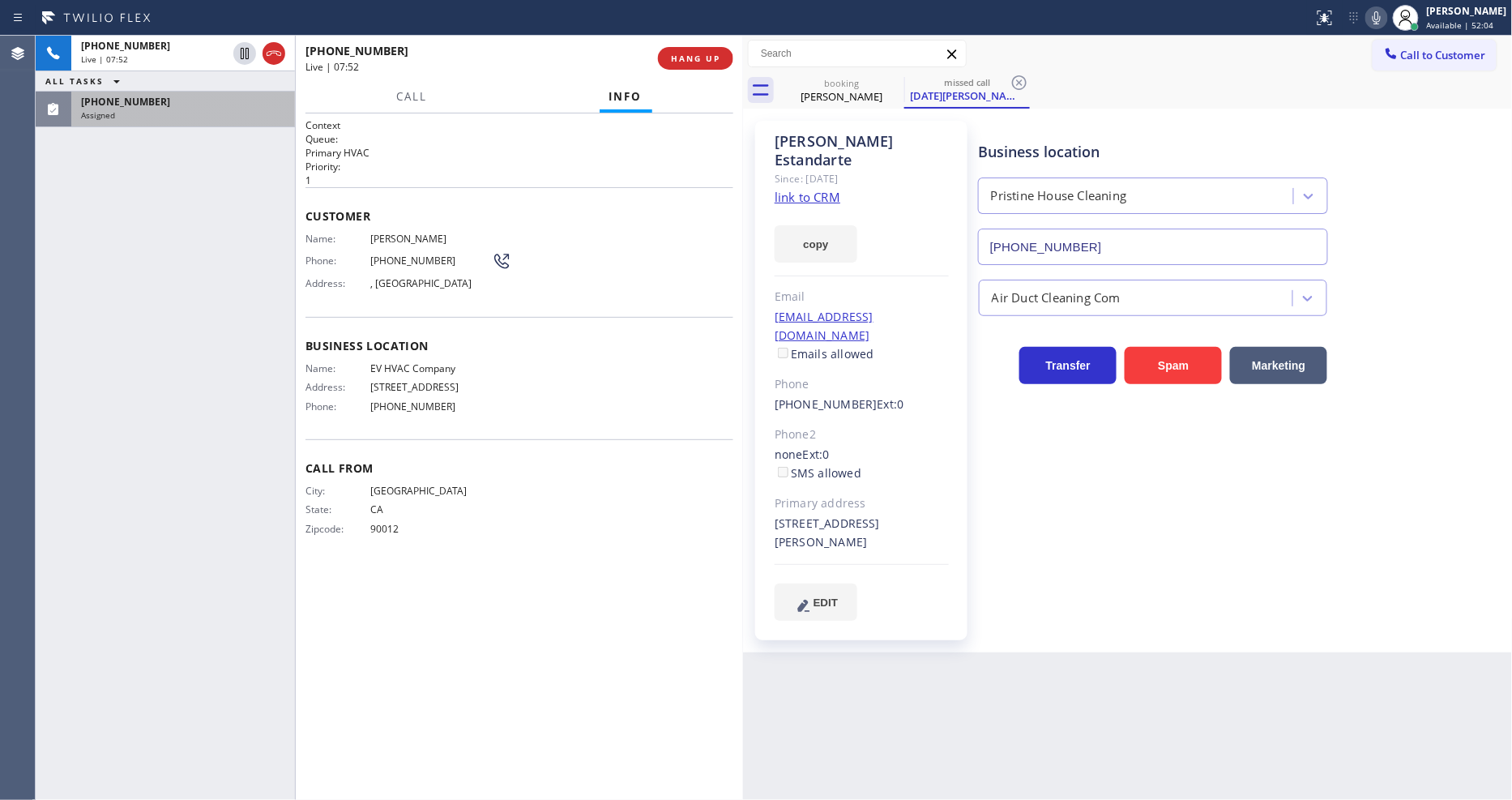
click at [839, 87] on div "booking" at bounding box center [840, 82] width 122 height 12
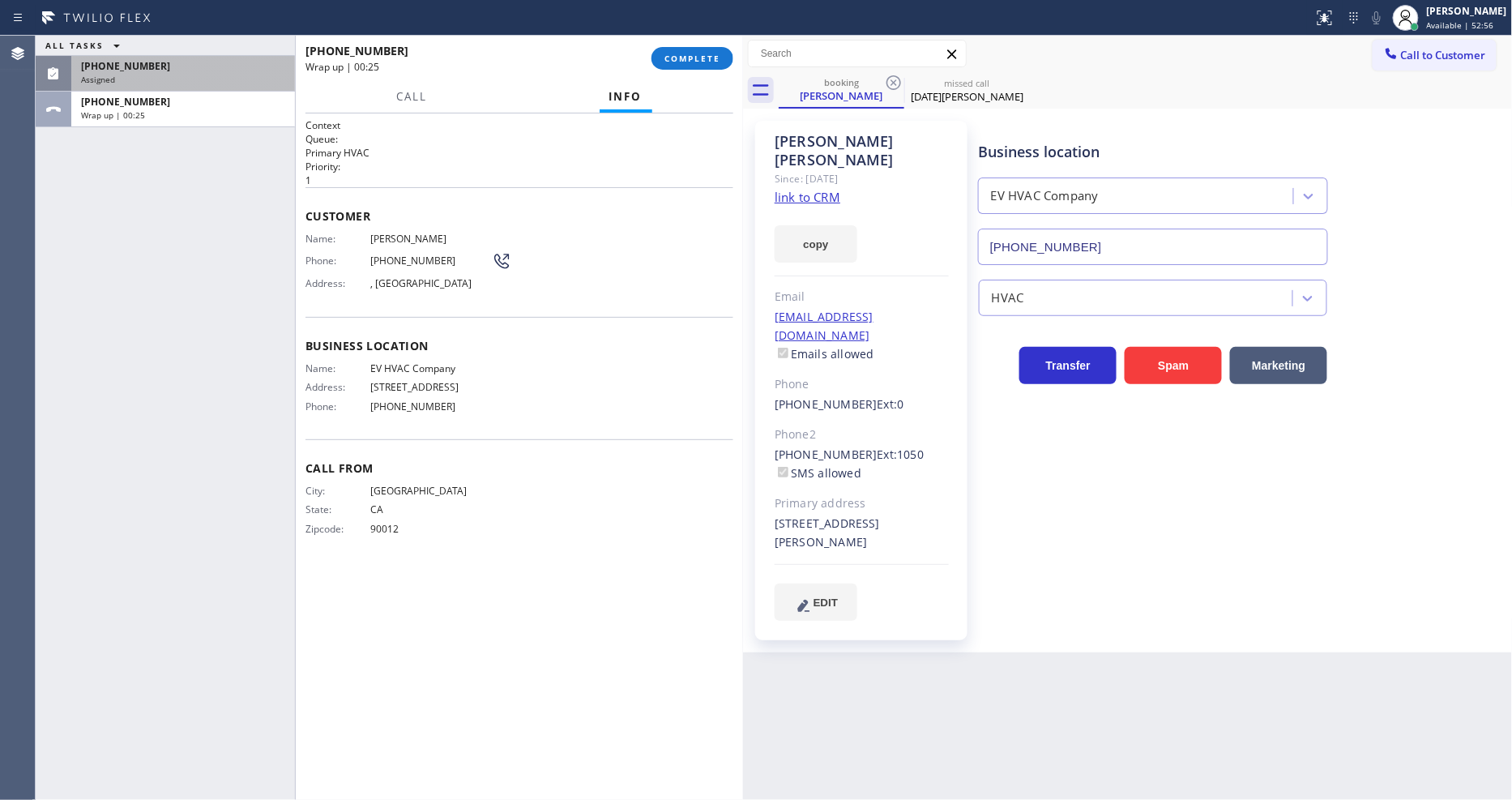
click at [297, 425] on div "ALL TASKS ALL TASKS ACTIVE TASKS TASKS IN WRAP UP (626) 233-3032 Assigned +1213…" at bounding box center [389, 418] width 707 height 764
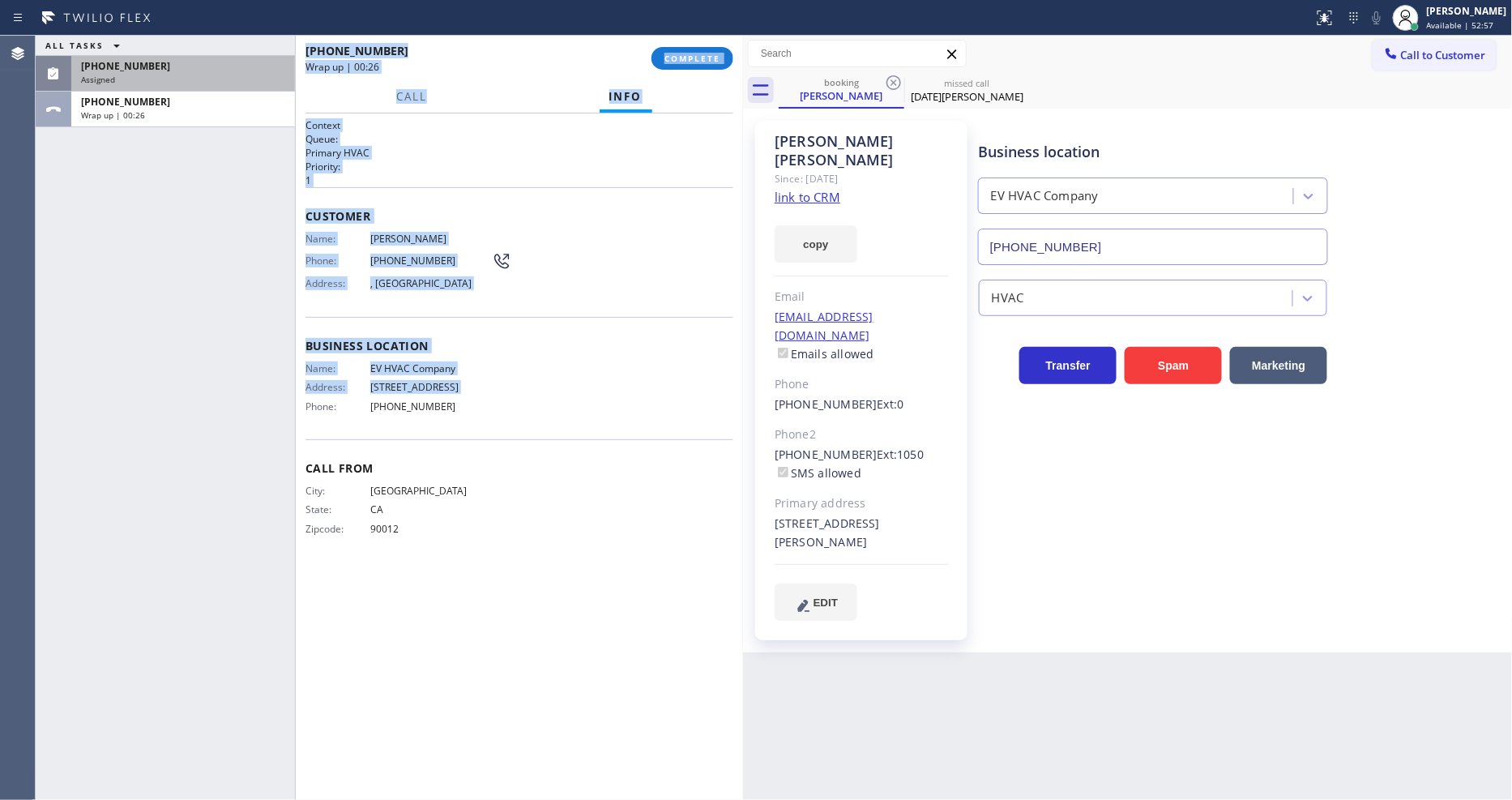
click at [233, 67] on div "(626) 233-3032" at bounding box center [182, 66] width 204 height 14
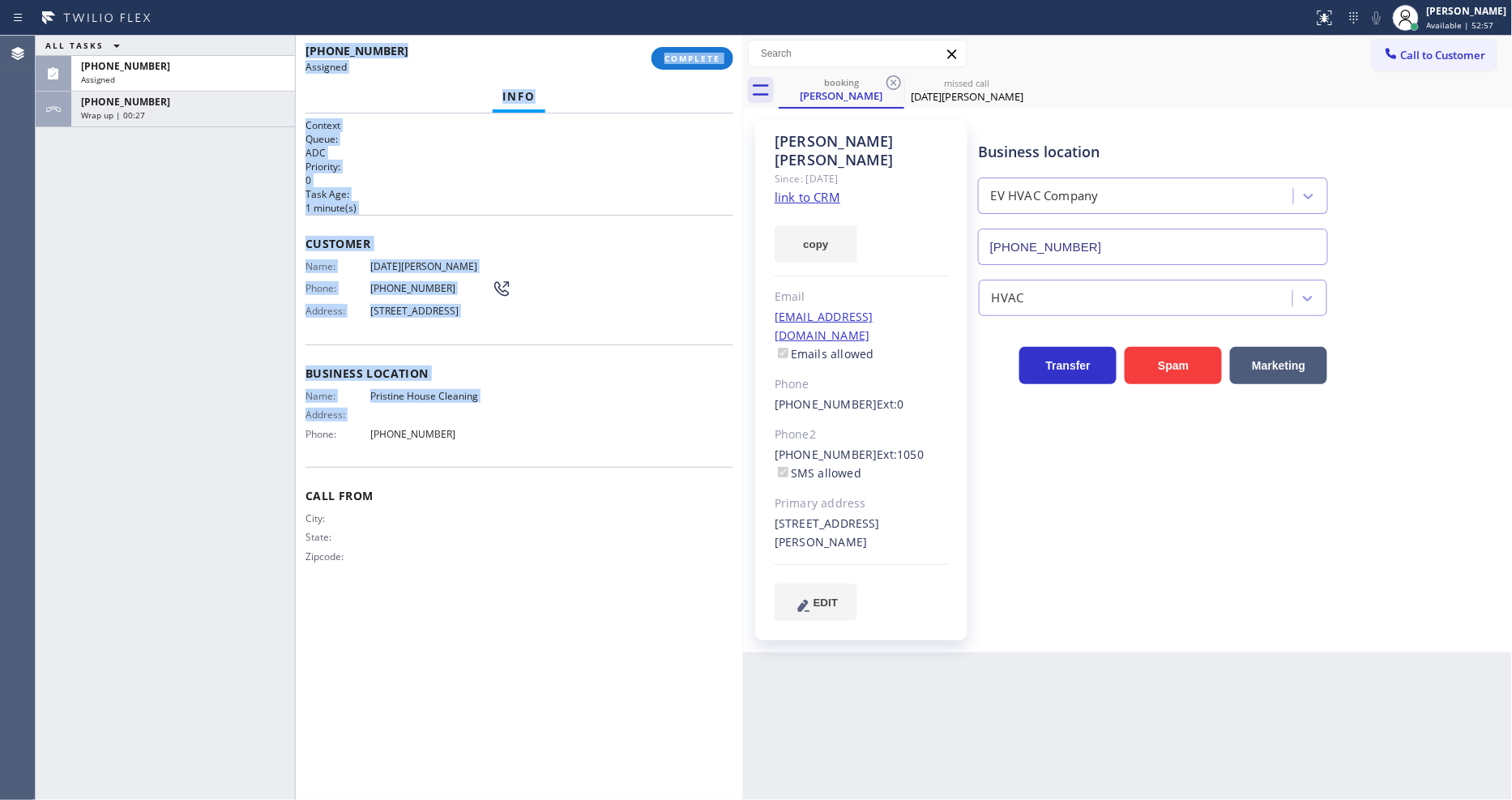
click at [678, 304] on div "Name: Noel Estandarte Phone: (626) 233-3032 Address: 5565 N Del Loma Ave, San G…" at bounding box center [519, 292] width 428 height 64
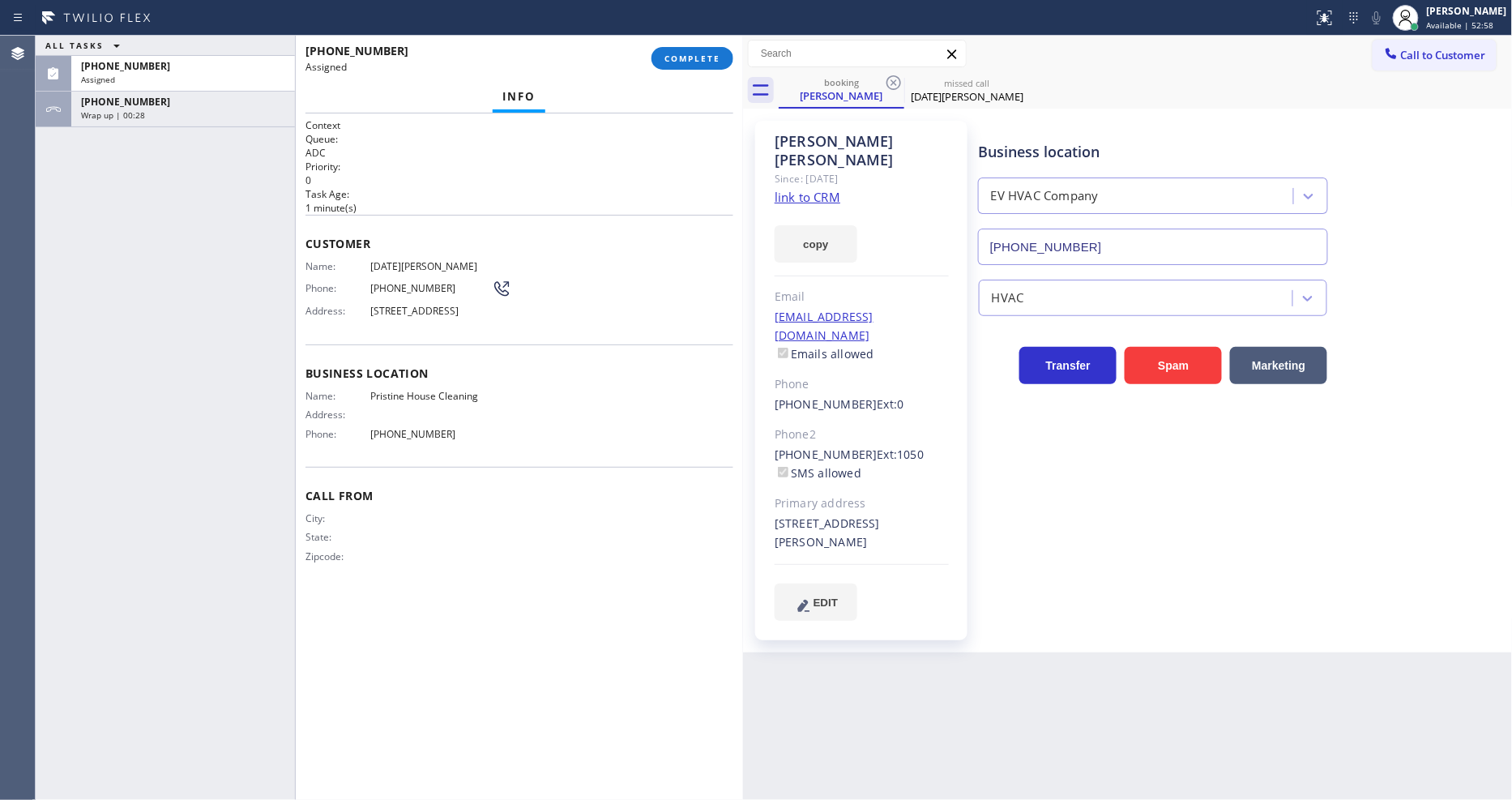
click at [797, 189] on link "link to CRM" at bounding box center [807, 197] width 66 height 16
click at [690, 57] on span "COMPLETE" at bounding box center [692, 58] width 56 height 11
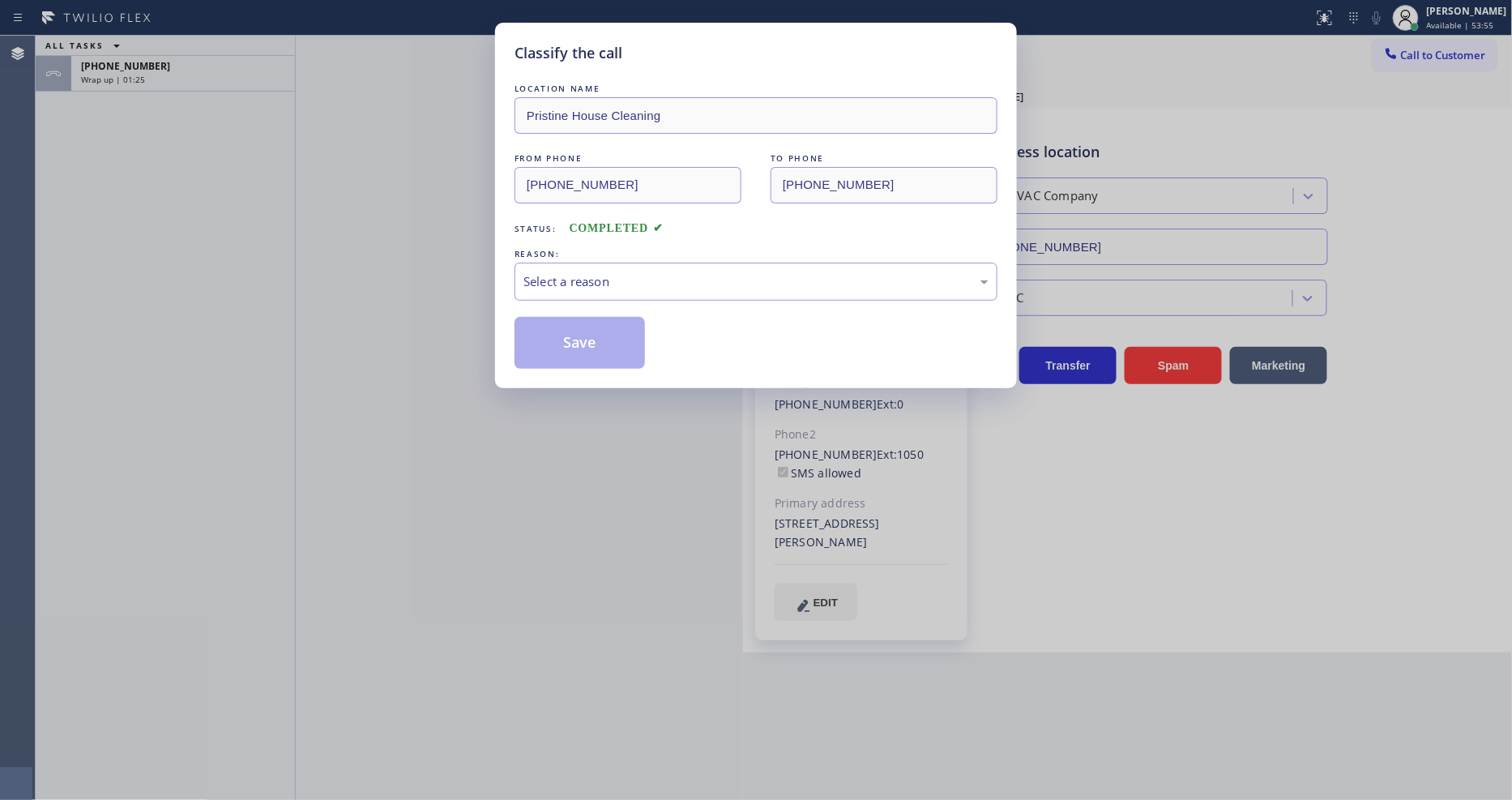
drag, startPoint x: 592, startPoint y: 289, endPoint x: 587, endPoint y: 297, distance: 9.4
click at [587, 297] on div "LOCATION NAME Pristine House Cleaning FROM PHONE (626) 233-3032 TO PHONE (626) …" at bounding box center [755, 225] width 483 height 289
click at [594, 284] on div "Select a reason" at bounding box center [755, 281] width 483 height 38
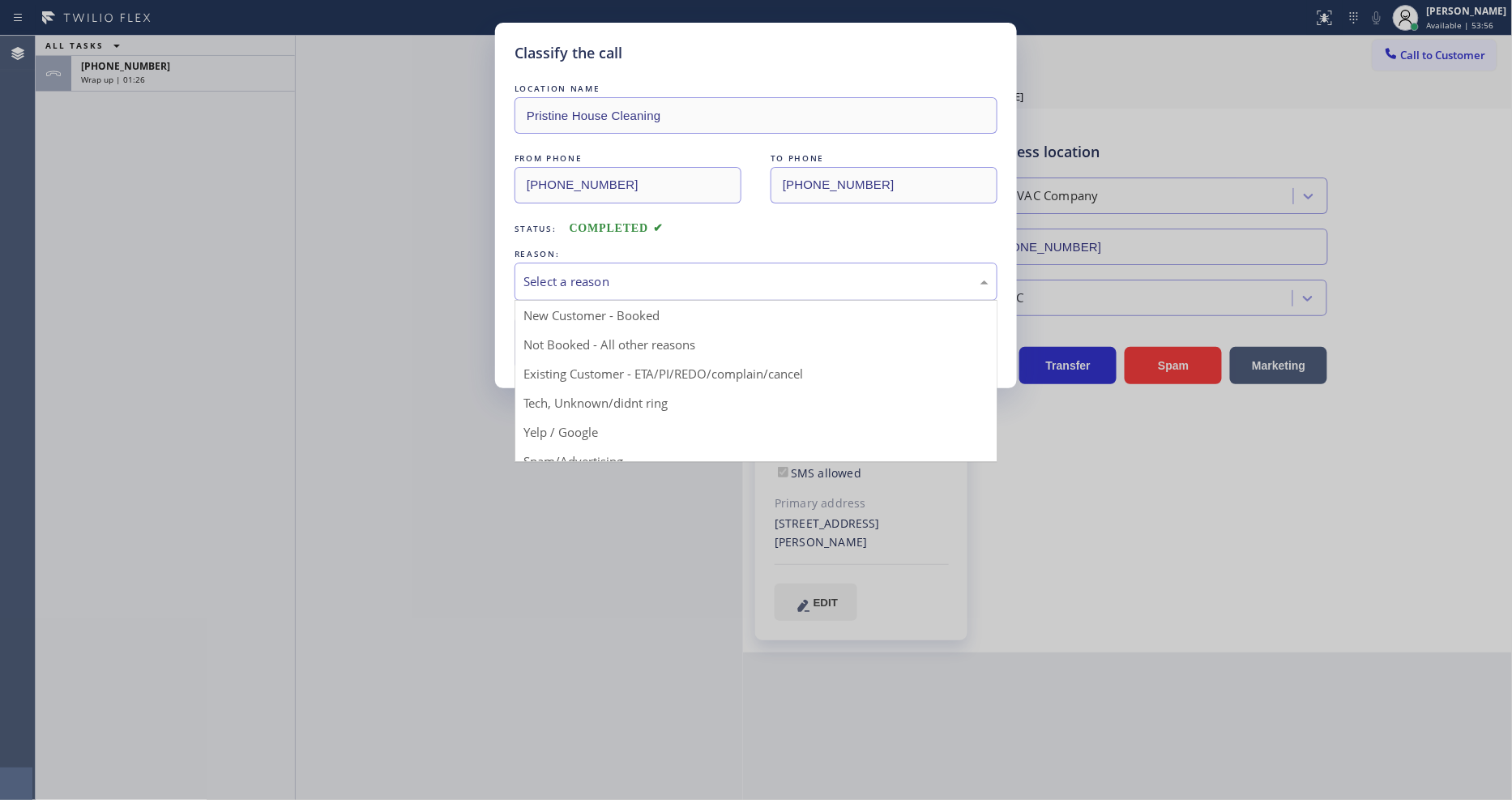
click at [586, 349] on button "Save" at bounding box center [579, 343] width 130 height 52
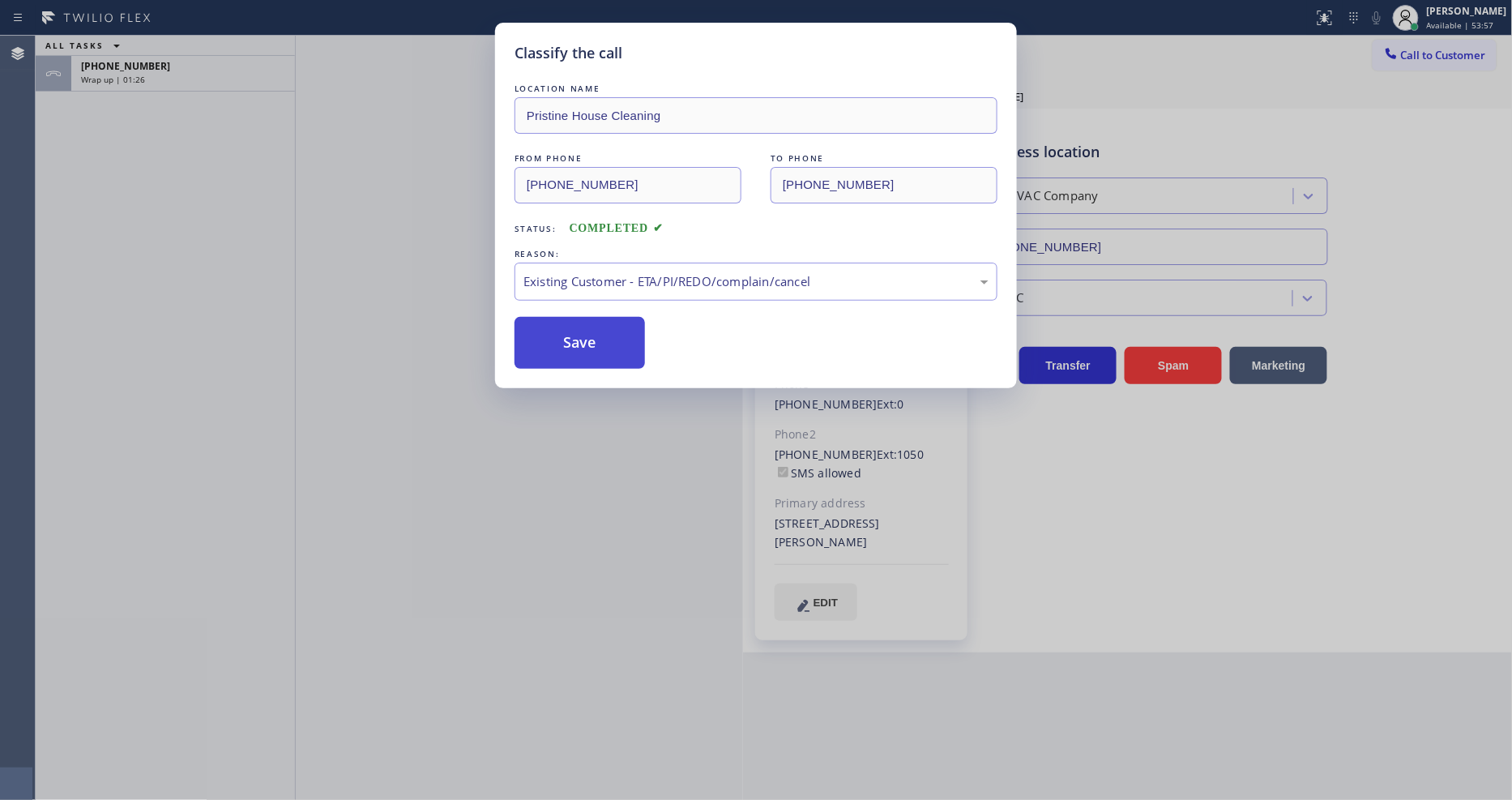
click at [586, 349] on button "Save" at bounding box center [579, 343] width 130 height 52
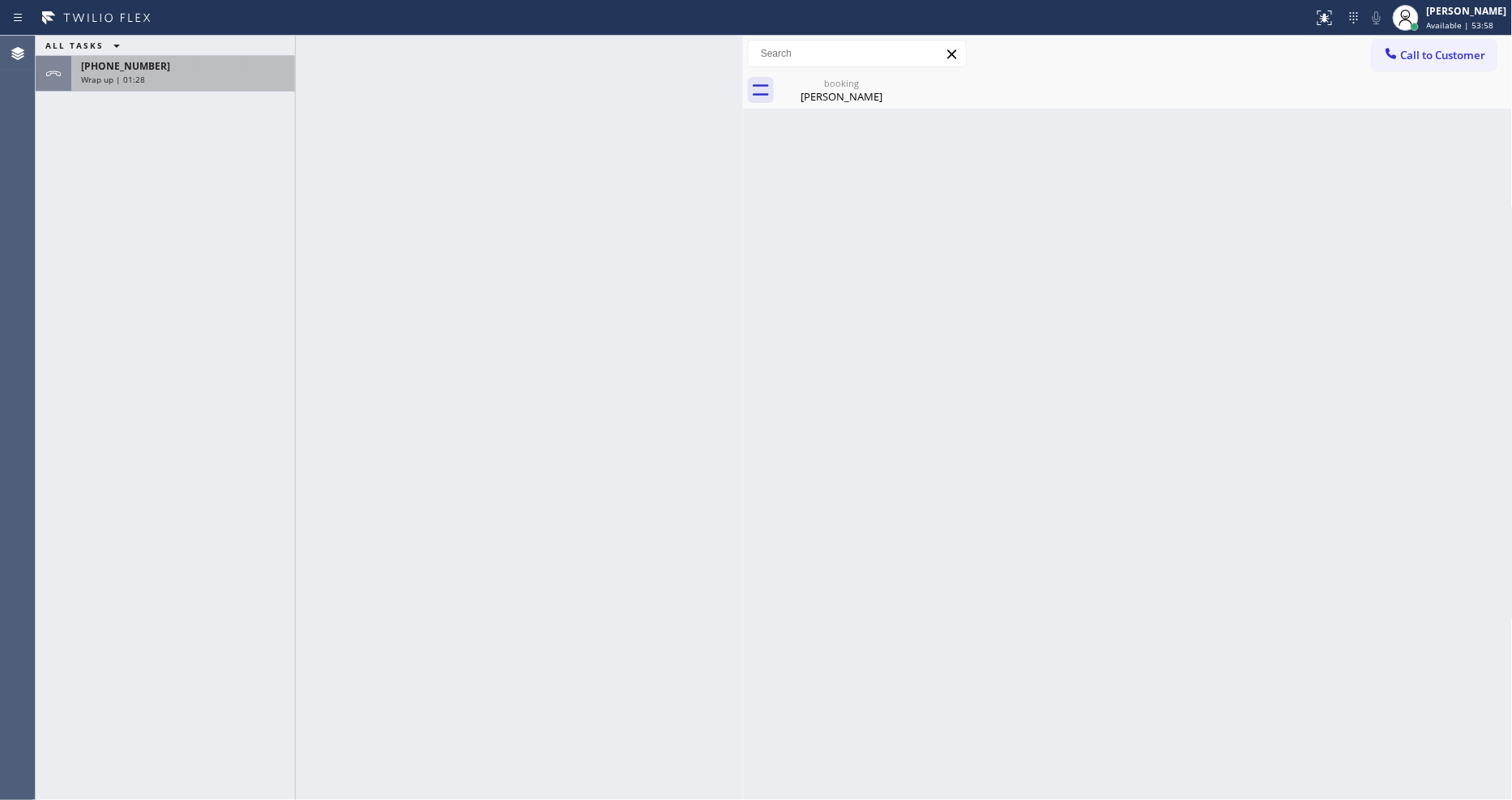
click at [228, 74] on div "Wrap up | 01:28" at bounding box center [182, 79] width 204 height 11
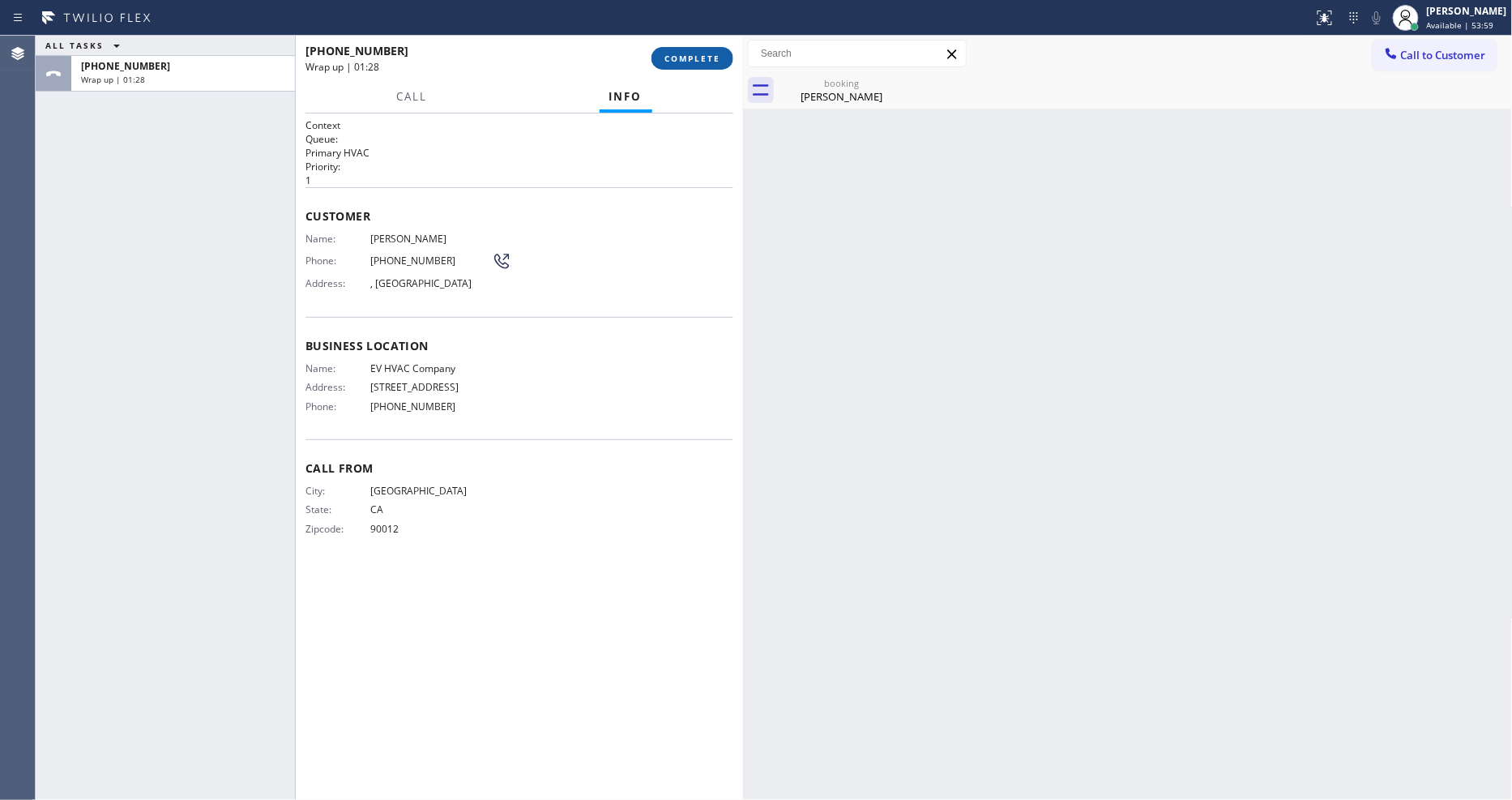
click at [684, 57] on span "COMPLETE" at bounding box center [692, 58] width 56 height 11
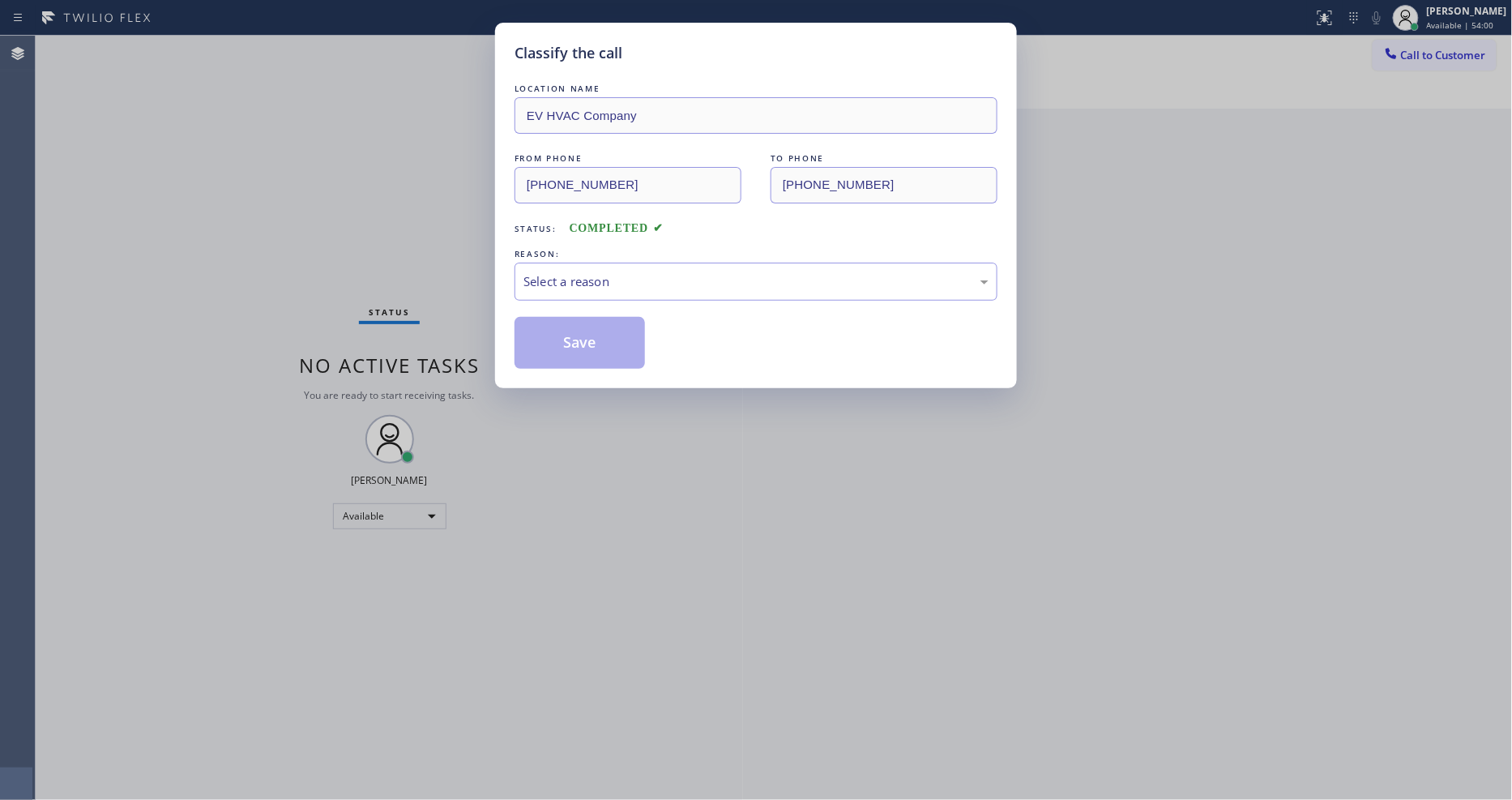
click at [531, 272] on div "Select a reason" at bounding box center [755, 281] width 465 height 18
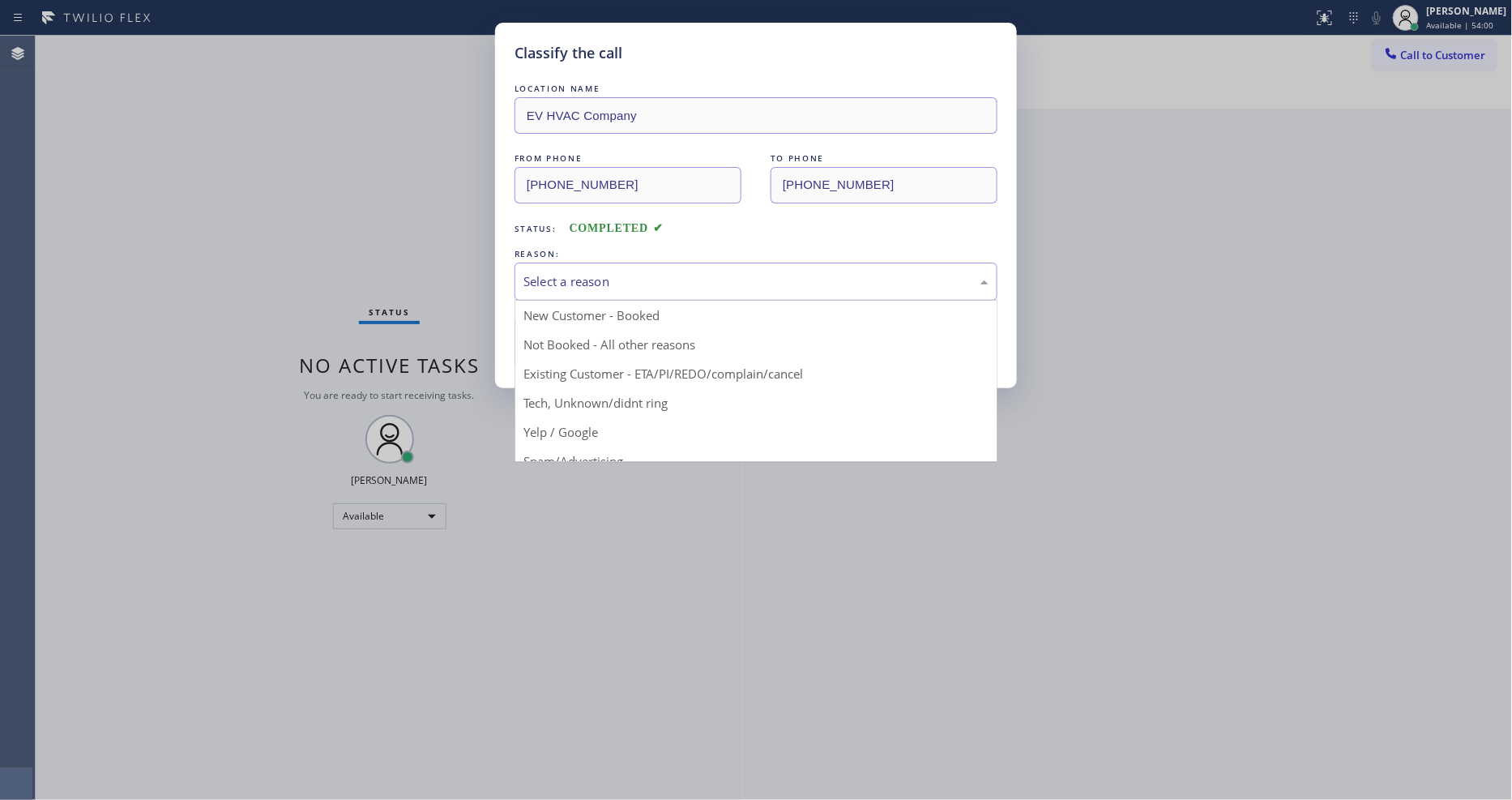
drag, startPoint x: 534, startPoint y: 290, endPoint x: 534, endPoint y: 345, distance: 55.0
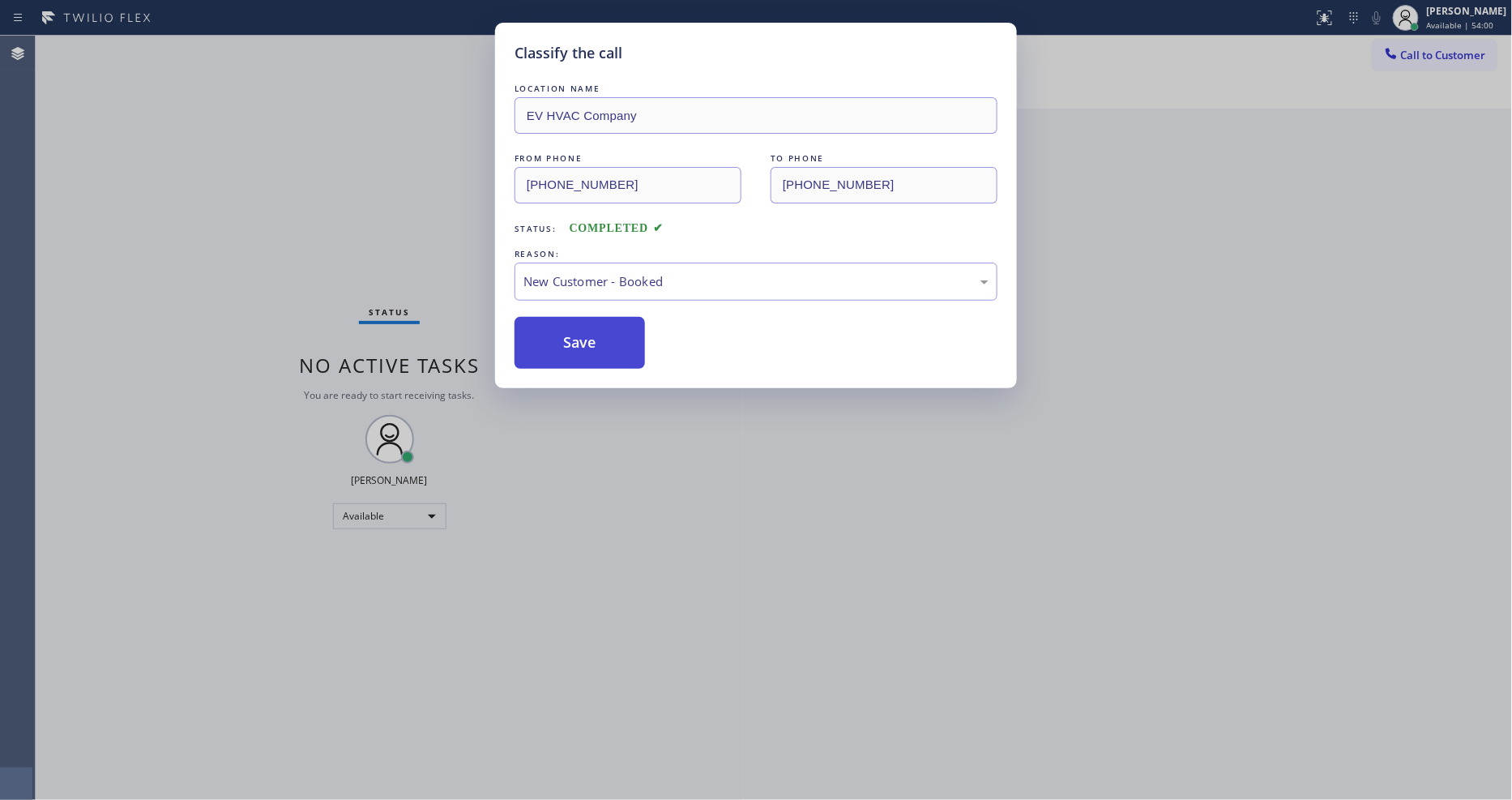
click at [534, 345] on button "Save" at bounding box center [579, 343] width 130 height 52
drag, startPoint x: 534, startPoint y: 345, endPoint x: 507, endPoint y: 284, distance: 66.7
click at [534, 345] on button "Save" at bounding box center [579, 343] width 130 height 52
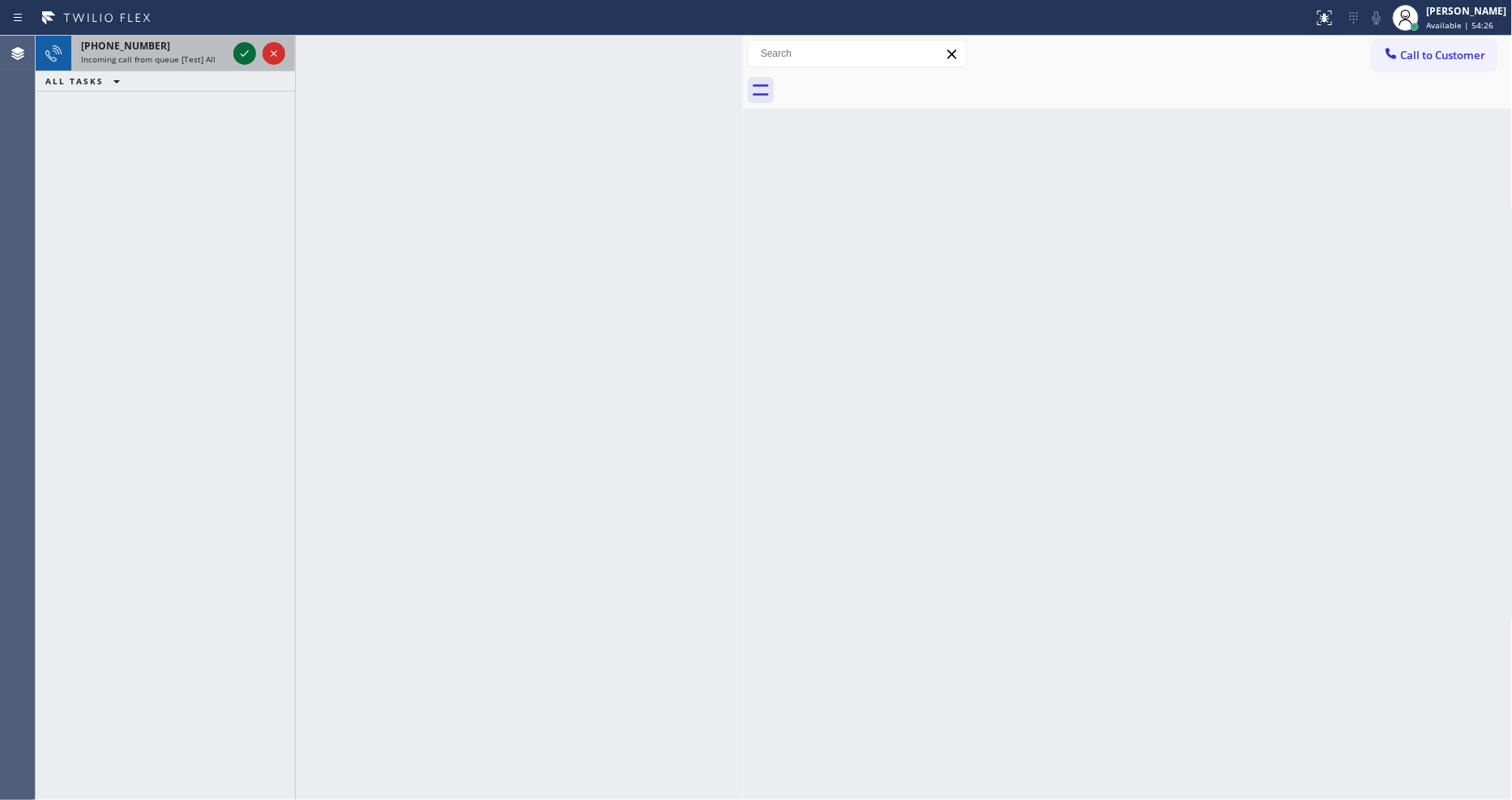
click at [244, 49] on icon at bounding box center [244, 53] width 19 height 19
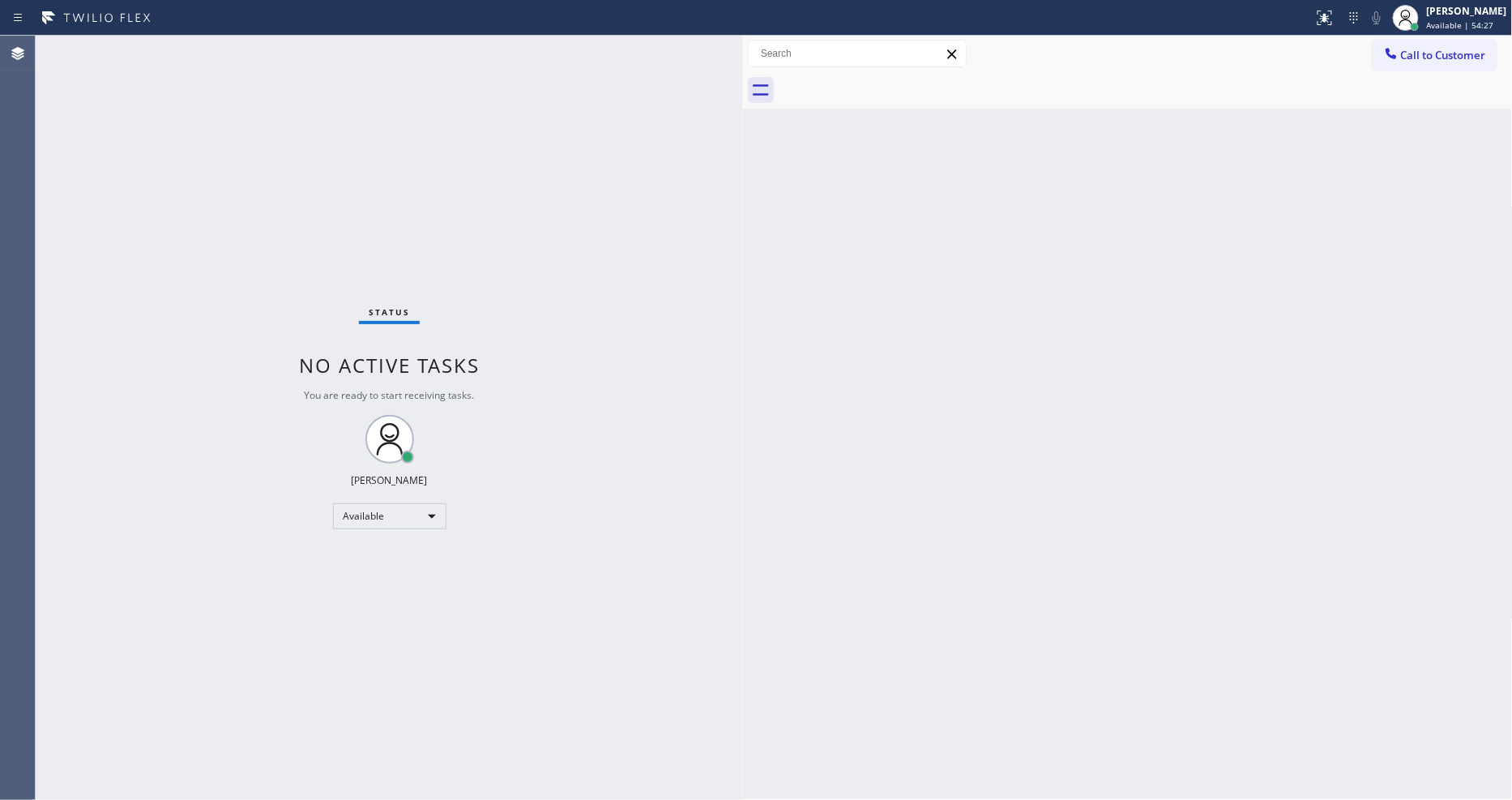
click at [230, 288] on div "Status No active tasks You are ready to start receiving tasks. [PERSON_NAME] Av…" at bounding box center [389, 418] width 707 height 764
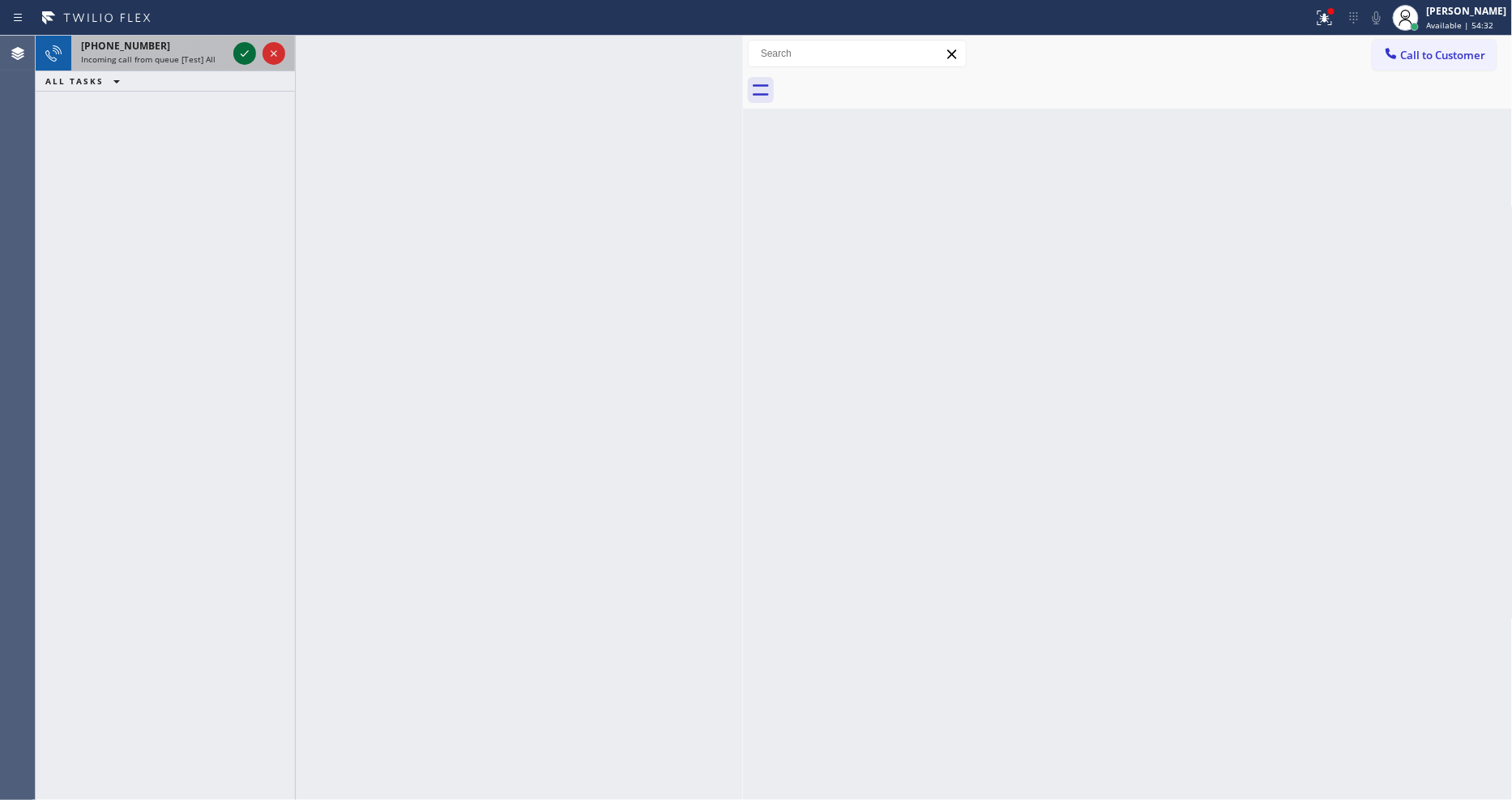
click at [241, 49] on icon at bounding box center [244, 53] width 19 height 19
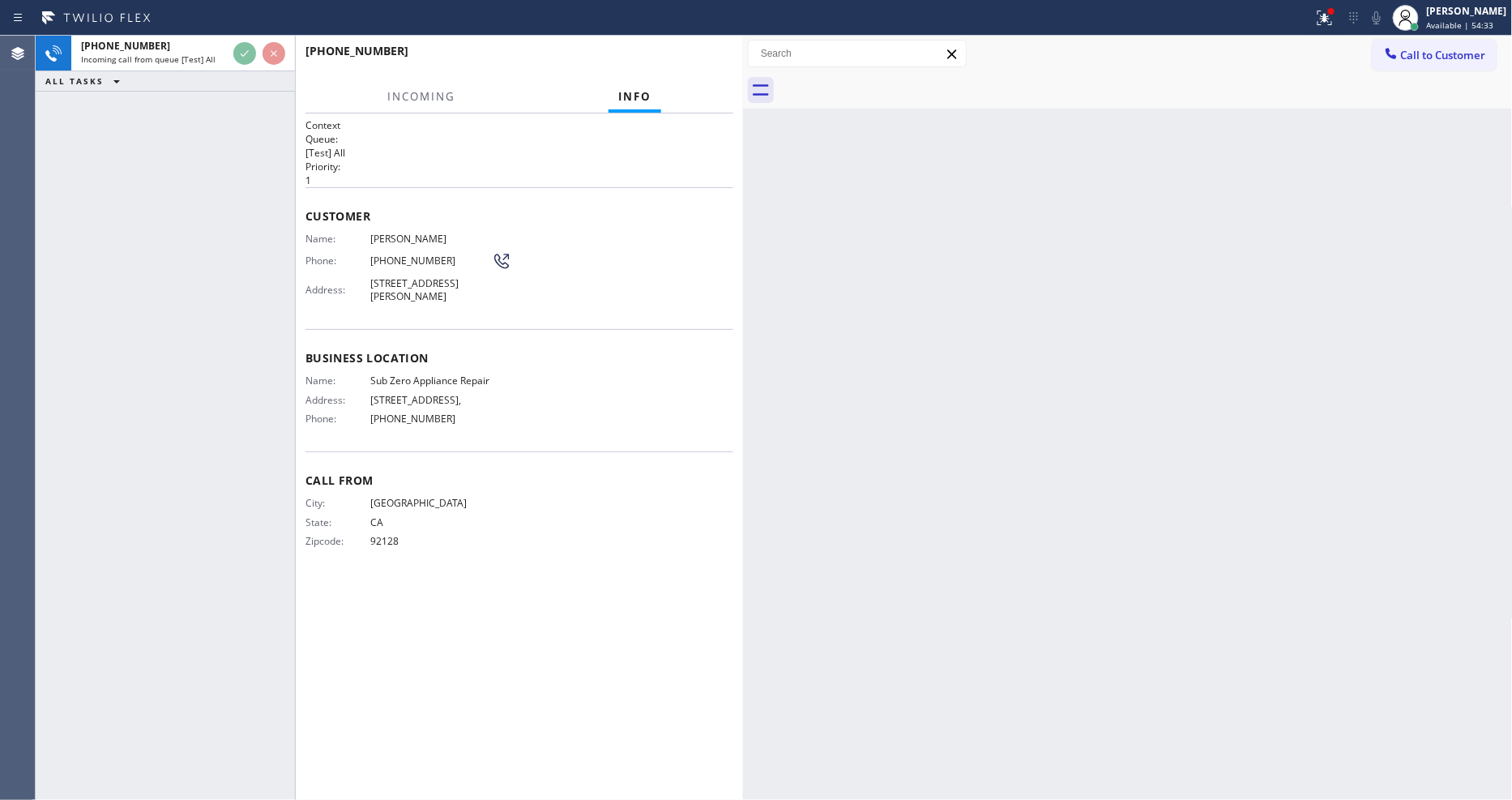
click at [482, 564] on div "Call From City: SAN DIEGO State: CA Zipcode: 92128" at bounding box center [519, 511] width 428 height 122
click at [991, 409] on div "Back to Dashboard Change Sender ID Customers Technicians Select a contact Outbo…" at bounding box center [1128, 418] width 770 height 764
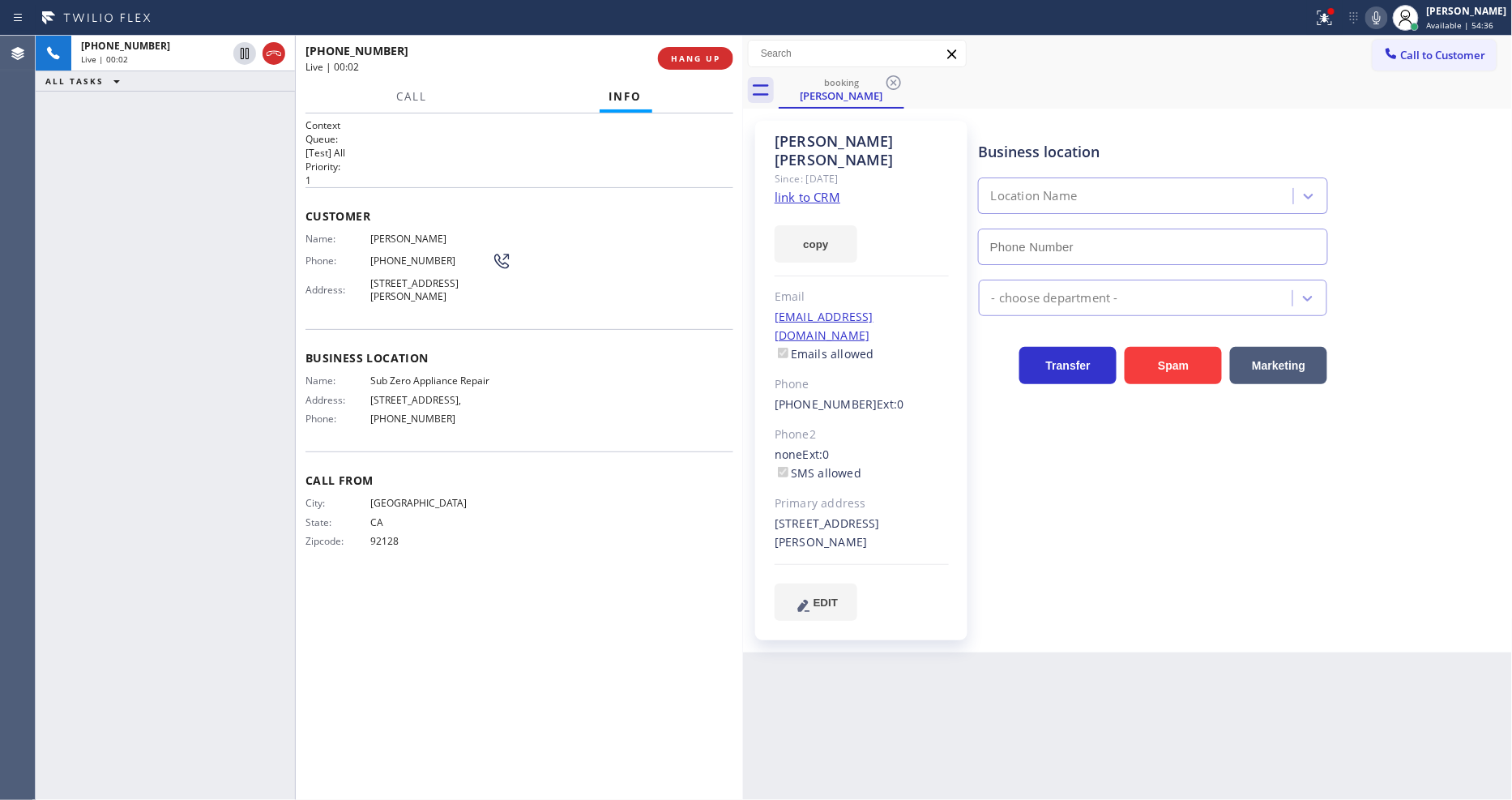
click at [812, 189] on link "link to CRM" at bounding box center [807, 197] width 66 height 16
type input "(855) 340-1313"
click at [460, 509] on span "SAN DIEGO" at bounding box center [431, 502] width 122 height 12
click at [517, 665] on div "Context Queue: [Test] All Priority: 1 Customer Name: Thomas Doolin Phone: (858)…" at bounding box center [519, 456] width 428 height 676
drag, startPoint x: 1334, startPoint y: 17, endPoint x: 1317, endPoint y: 140, distance: 124.2
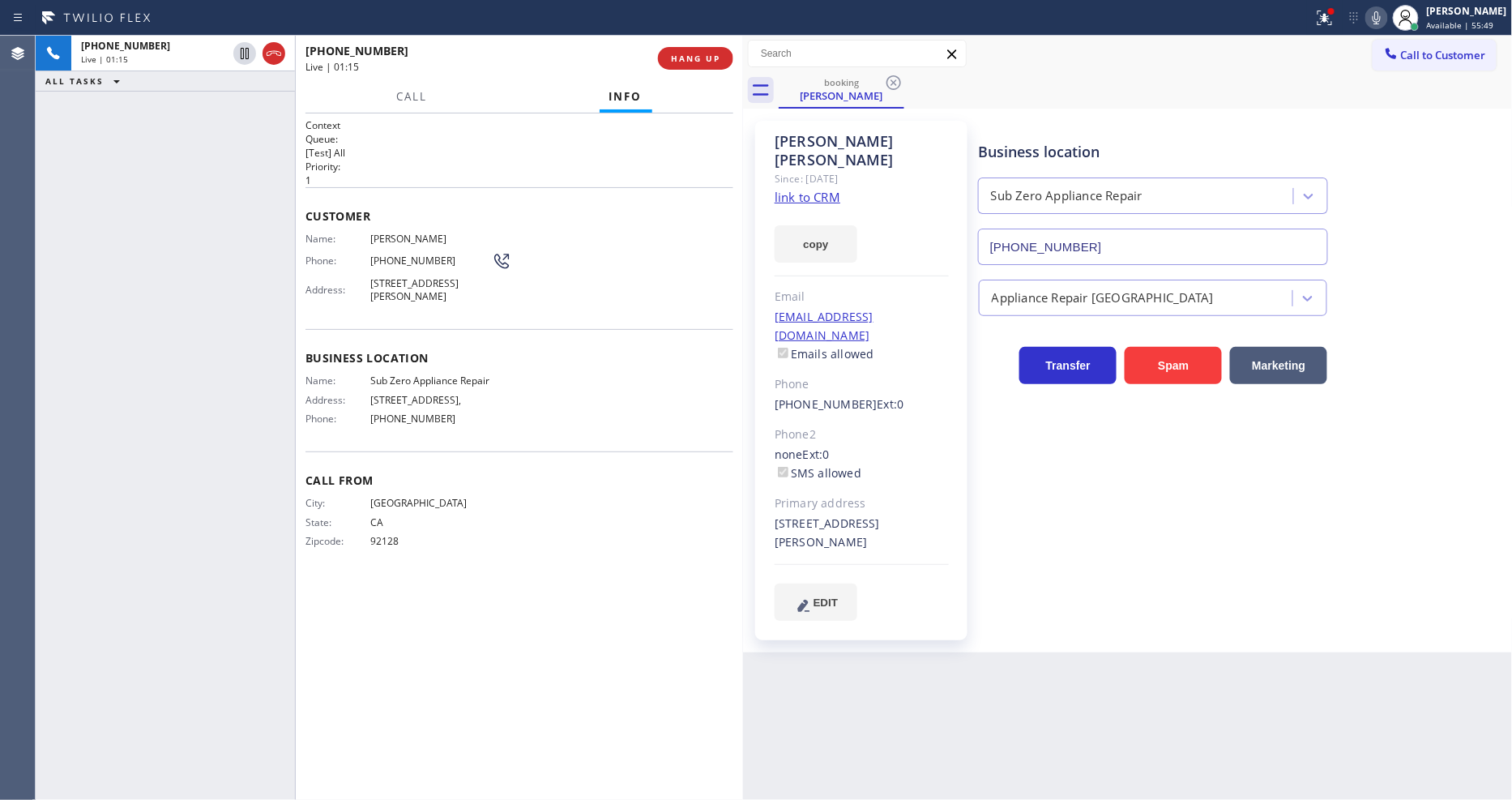
click at [1334, 17] on icon at bounding box center [1324, 17] width 19 height 19
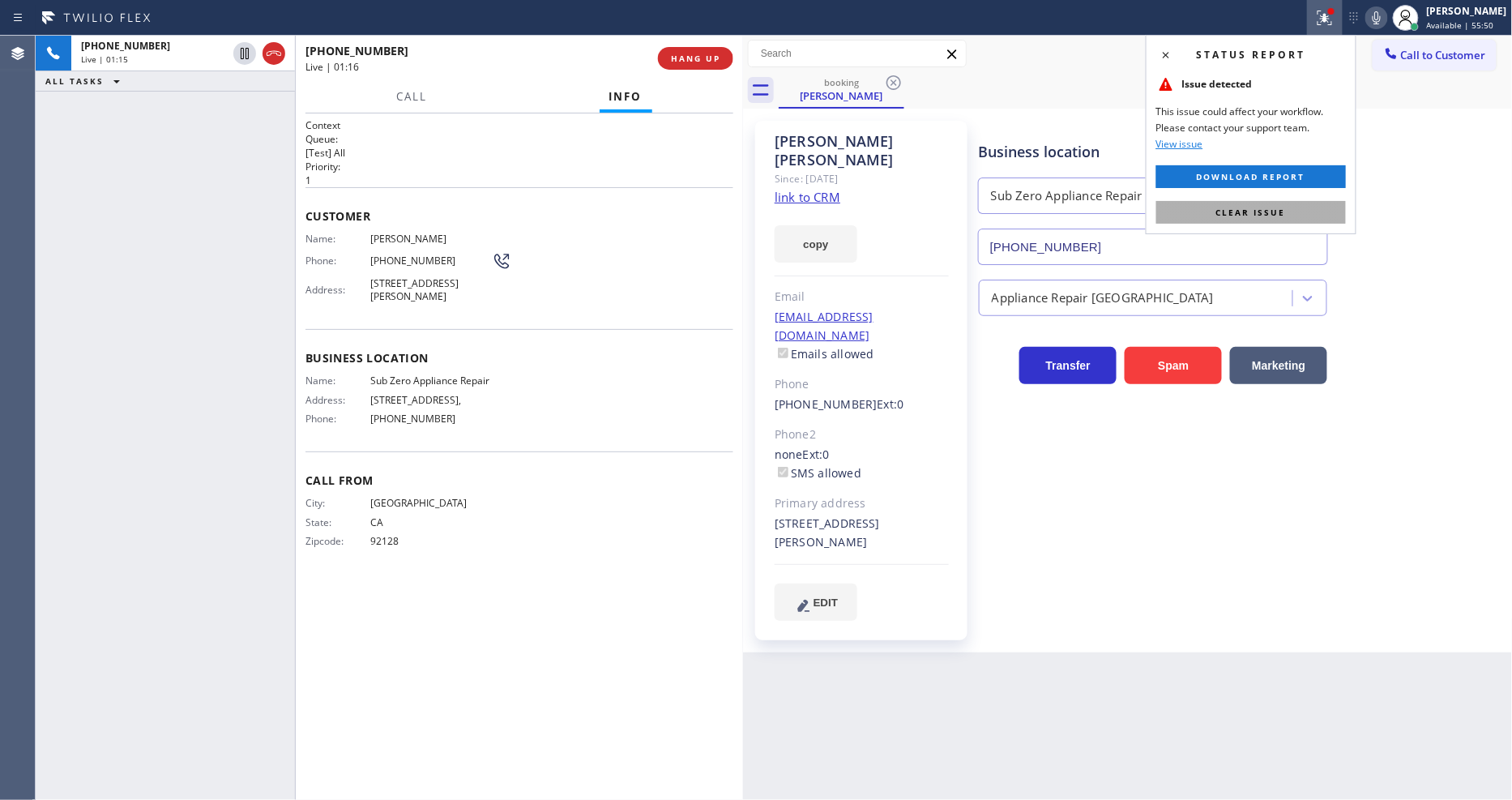
click at [1287, 213] on button "Clear issue" at bounding box center [1251, 212] width 190 height 23
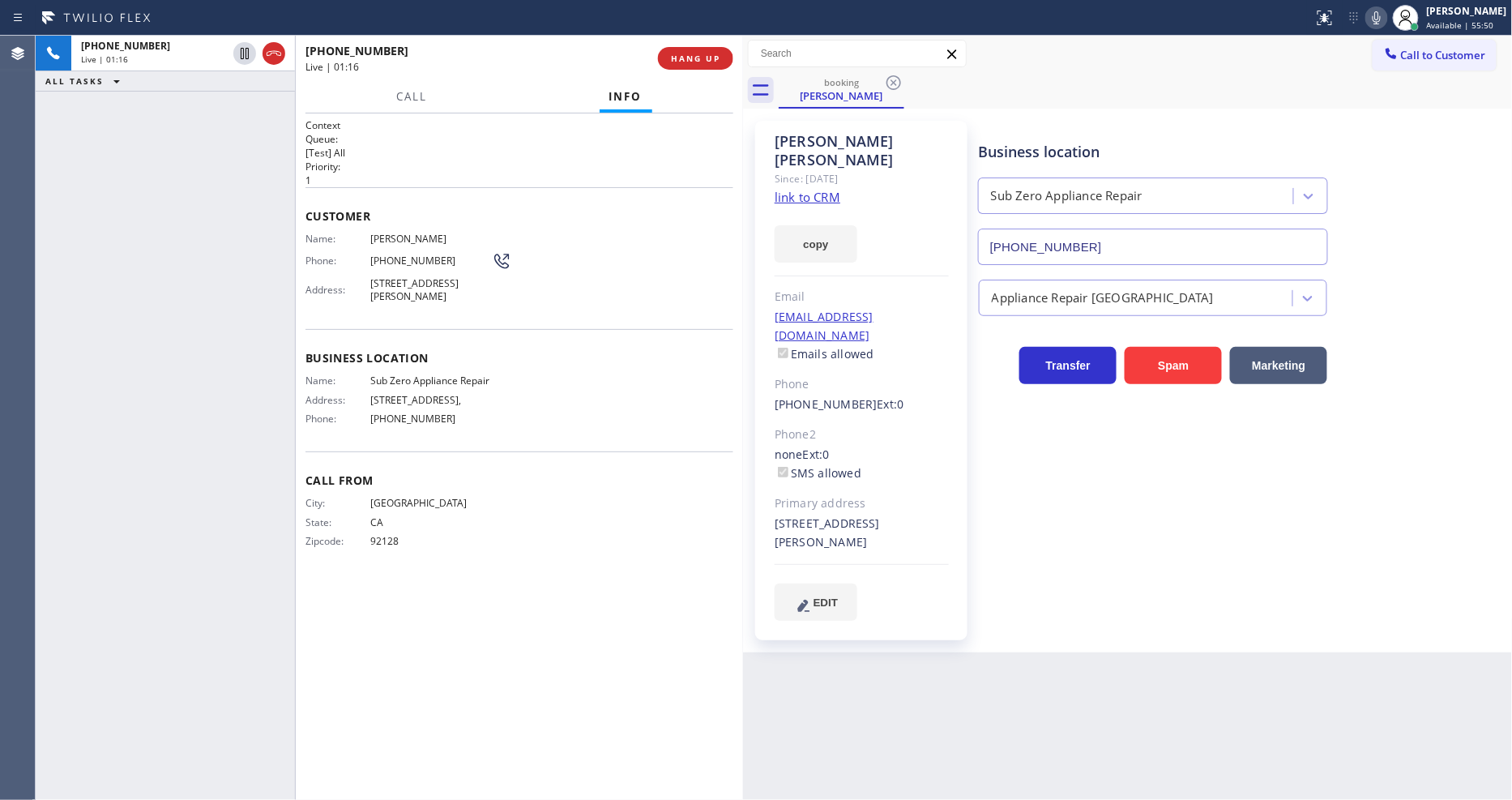
click at [365, 394] on div "Address: 8939 Woodman Ave, Arleta," at bounding box center [398, 400] width 186 height 12
drag, startPoint x: 1122, startPoint y: 630, endPoint x: 1121, endPoint y: 522, distance: 108.0
click at [1122, 630] on div "Back to Dashboard Change Sender ID Customers Technicians Select a contact Outbo…" at bounding box center [1128, 418] width 770 height 764
drag, startPoint x: 239, startPoint y: 49, endPoint x: 470, endPoint y: 43, distance: 231.1
click at [239, 49] on icon at bounding box center [244, 53] width 19 height 19
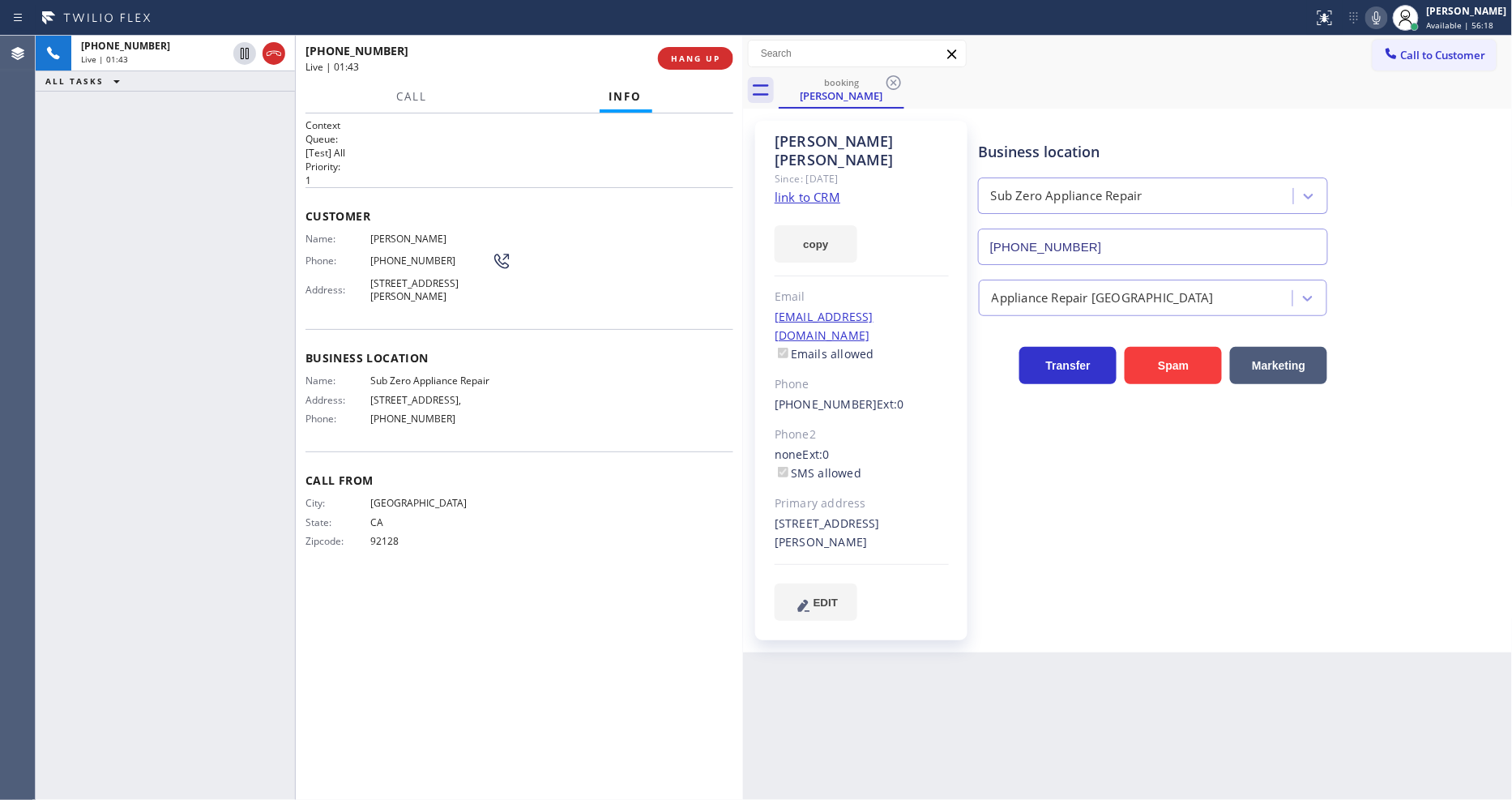
click at [1386, 18] on icon at bounding box center [1375, 17] width 19 height 19
click at [241, 52] on icon at bounding box center [245, 53] width 11 height 11
click at [1386, 18] on icon at bounding box center [1375, 17] width 19 height 19
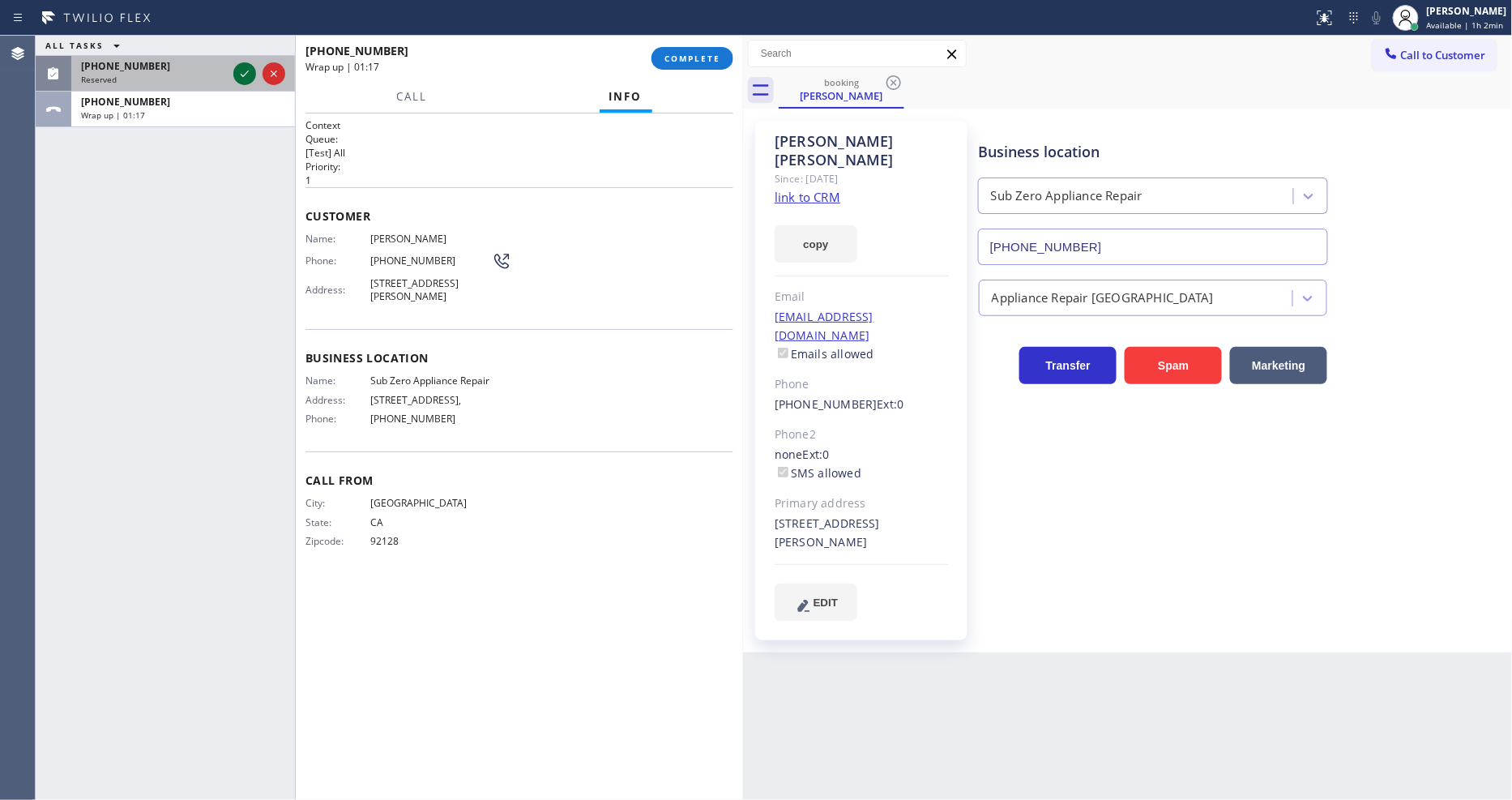
click at [241, 67] on icon at bounding box center [244, 73] width 19 height 19
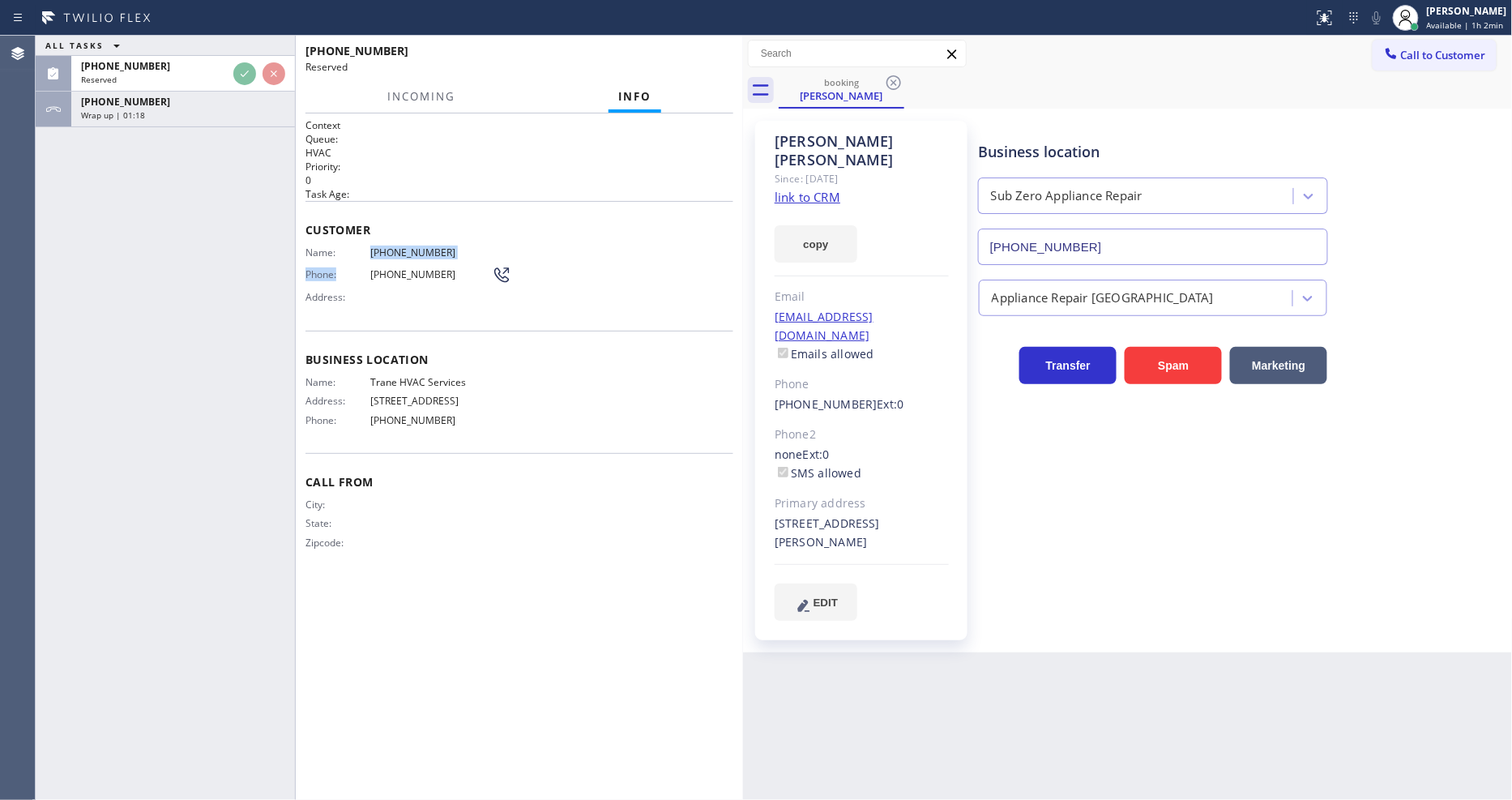
click at [360, 256] on div "Name: (650) 372-9891 Phone: (650) 372-9891 Address:" at bounding box center [408, 279] width 206 height 64
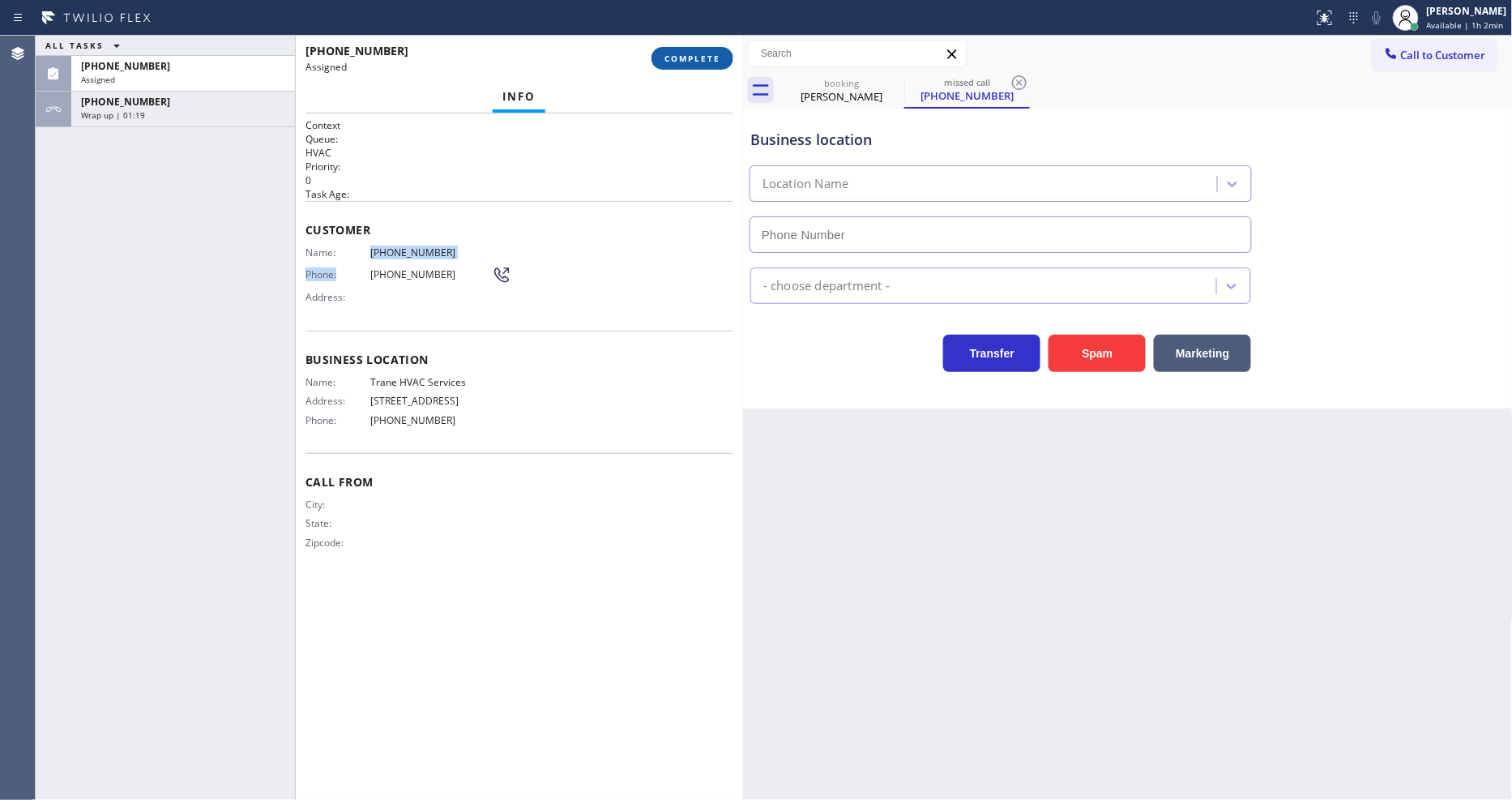
click at [713, 49] on button "COMPLETE" at bounding box center [692, 58] width 82 height 23
type input "(650) 397-9826"
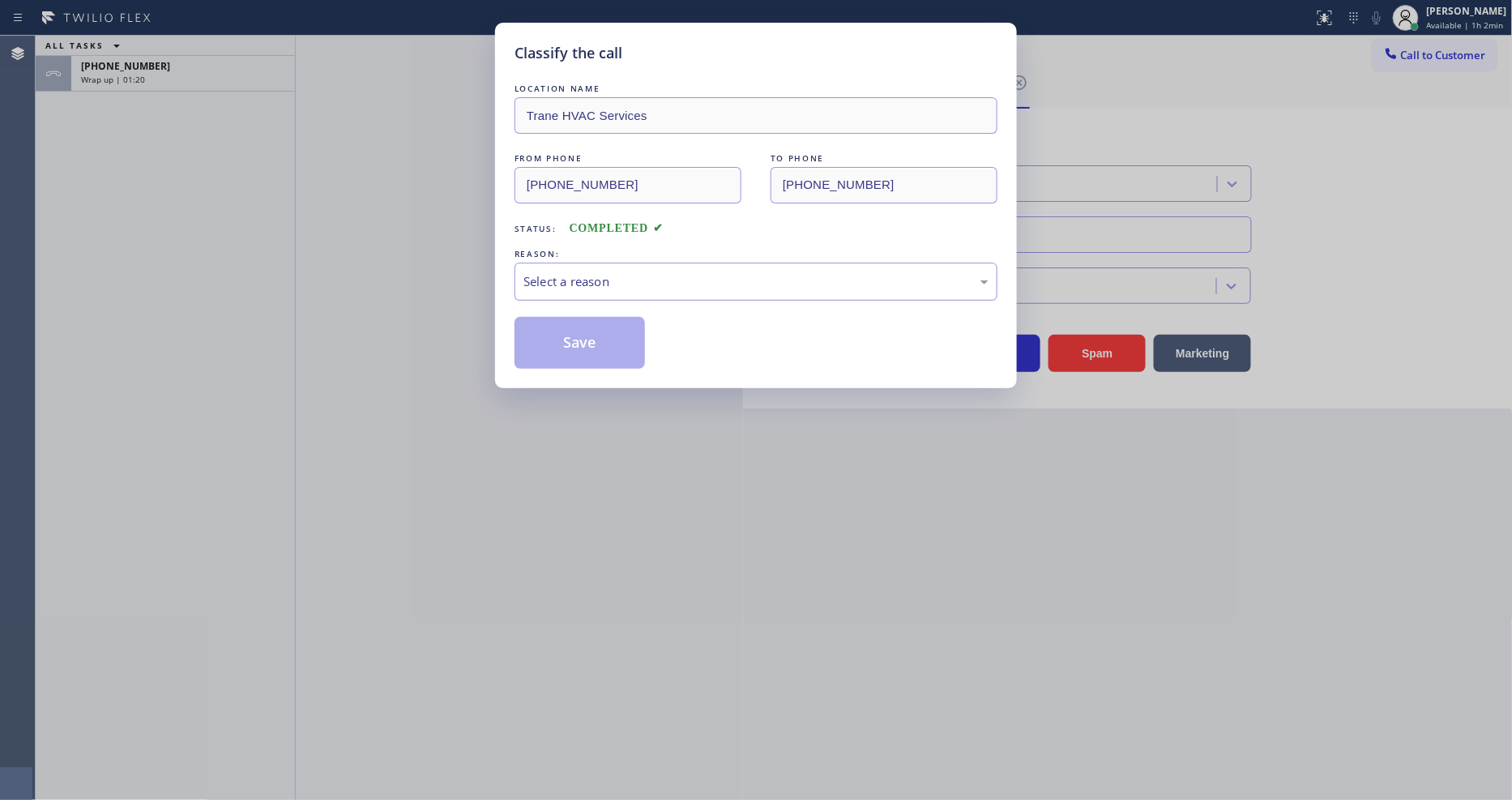
click at [585, 288] on div "Select a reason" at bounding box center [755, 281] width 483 height 38
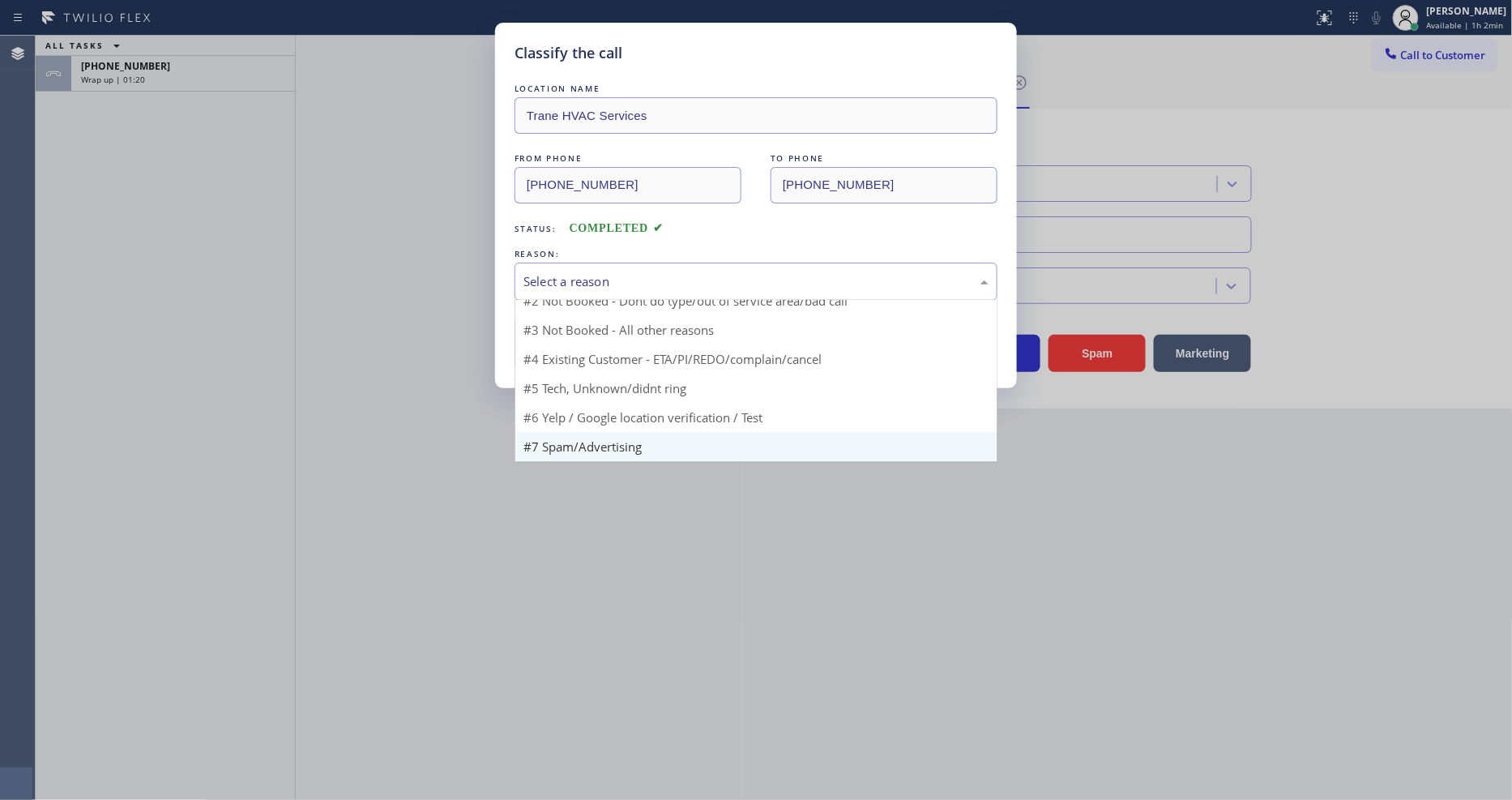
scroll to position [102, 0]
drag, startPoint x: 571, startPoint y: 435, endPoint x: 576, endPoint y: 345, distance: 90.1
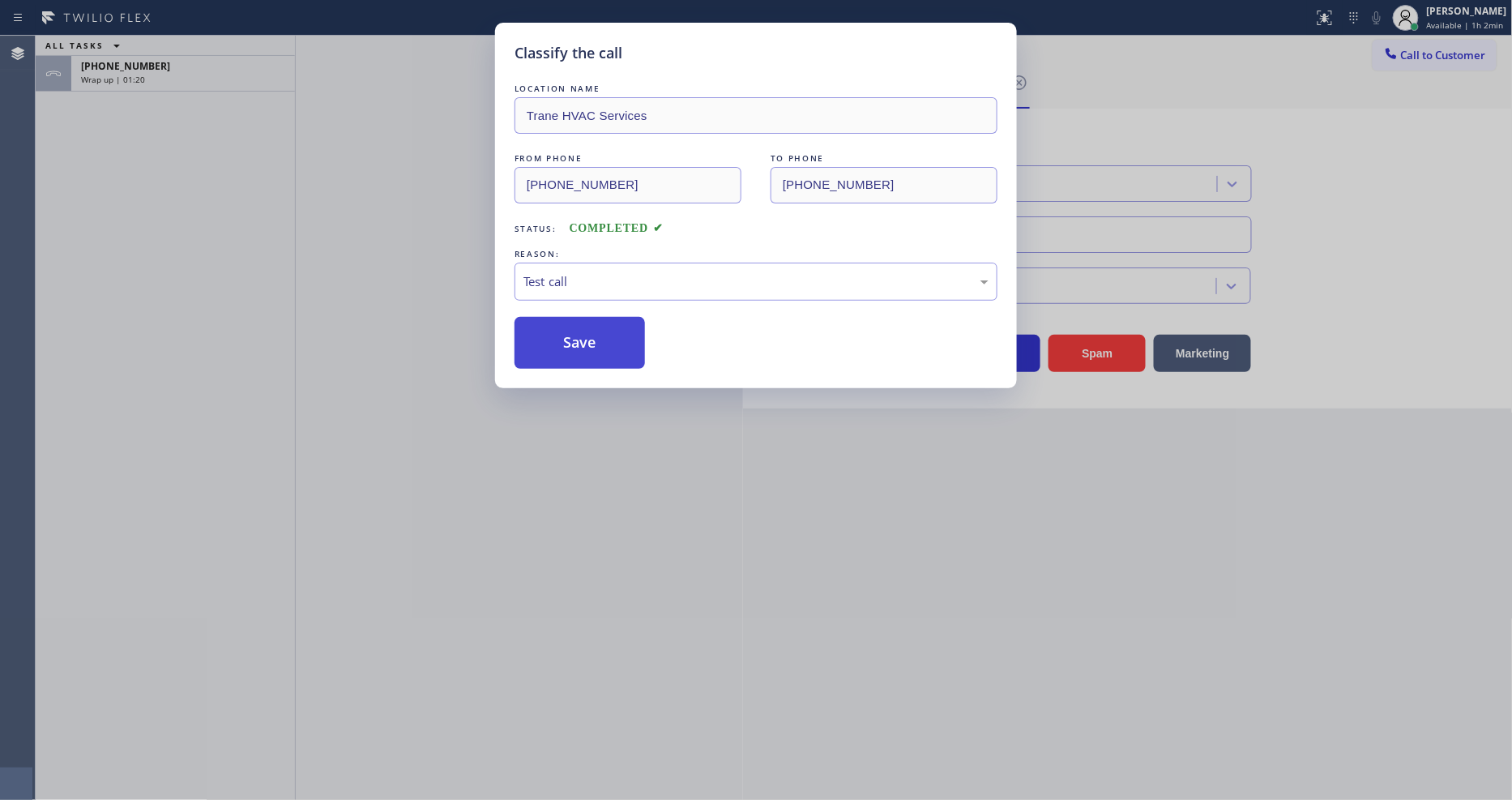
click at [577, 337] on button "Save" at bounding box center [579, 343] width 130 height 52
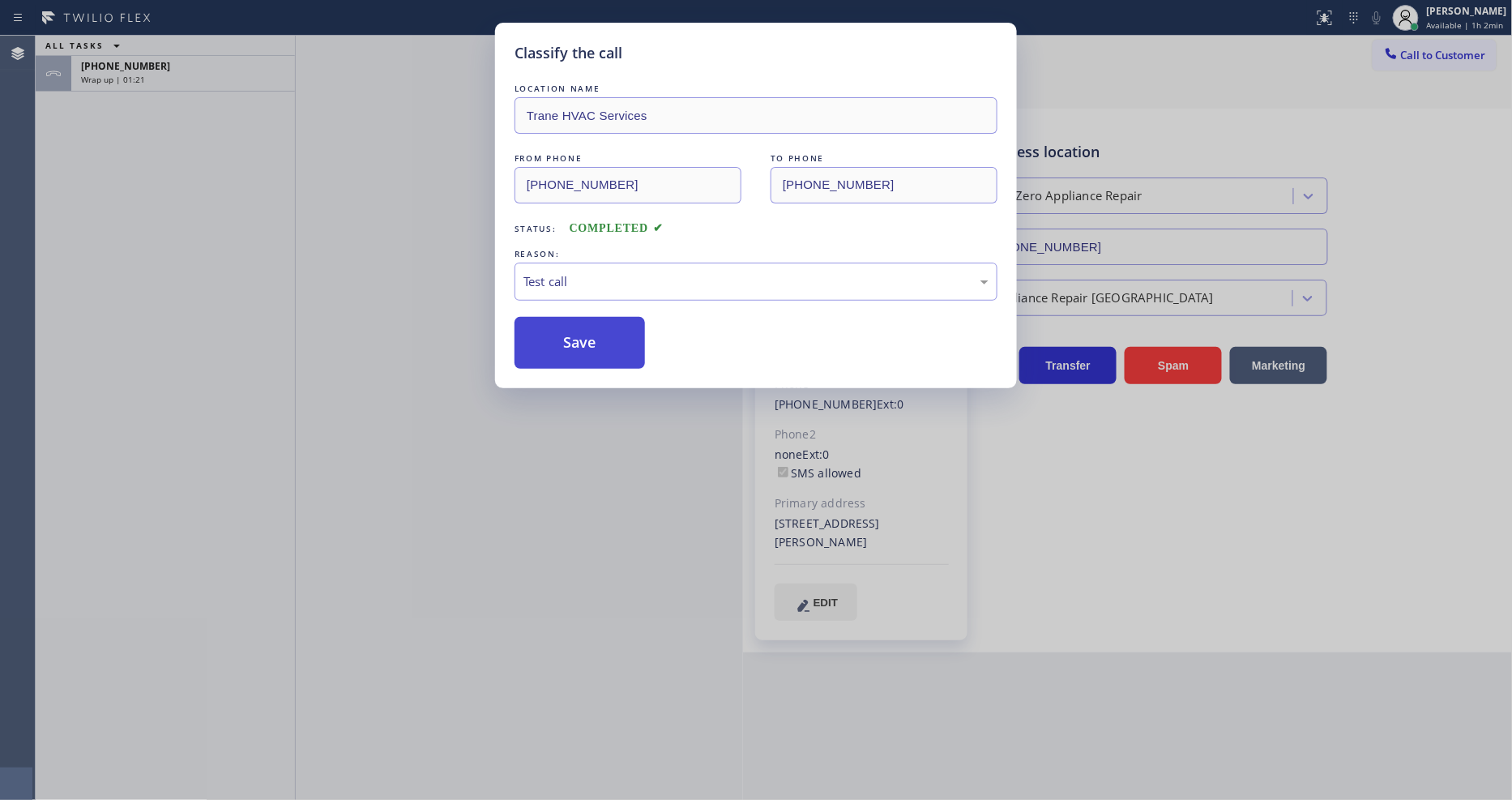
click at [577, 337] on button "Save" at bounding box center [579, 343] width 130 height 52
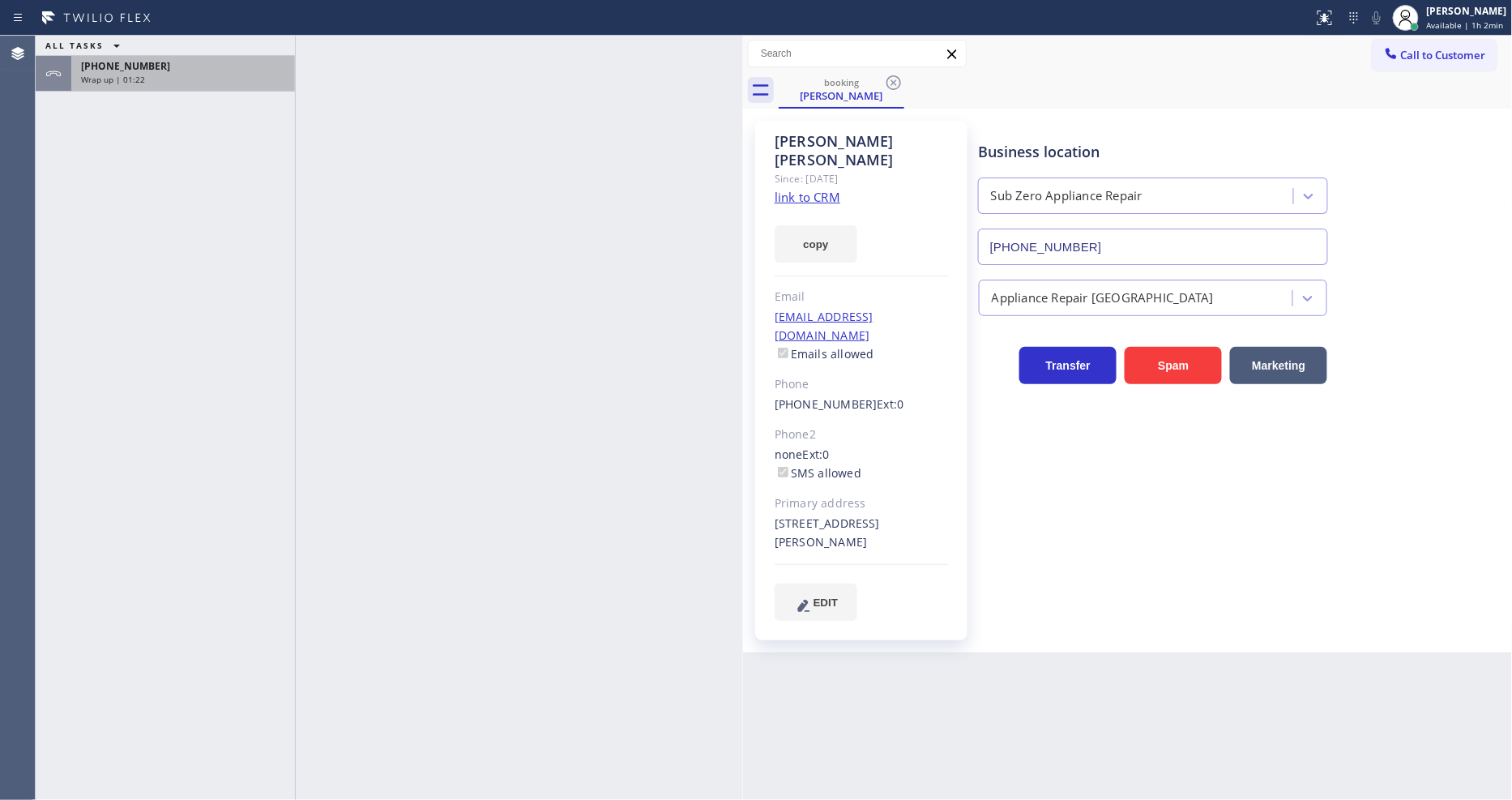
click at [225, 73] on div "Wrap up | 01:22" at bounding box center [182, 79] width 204 height 11
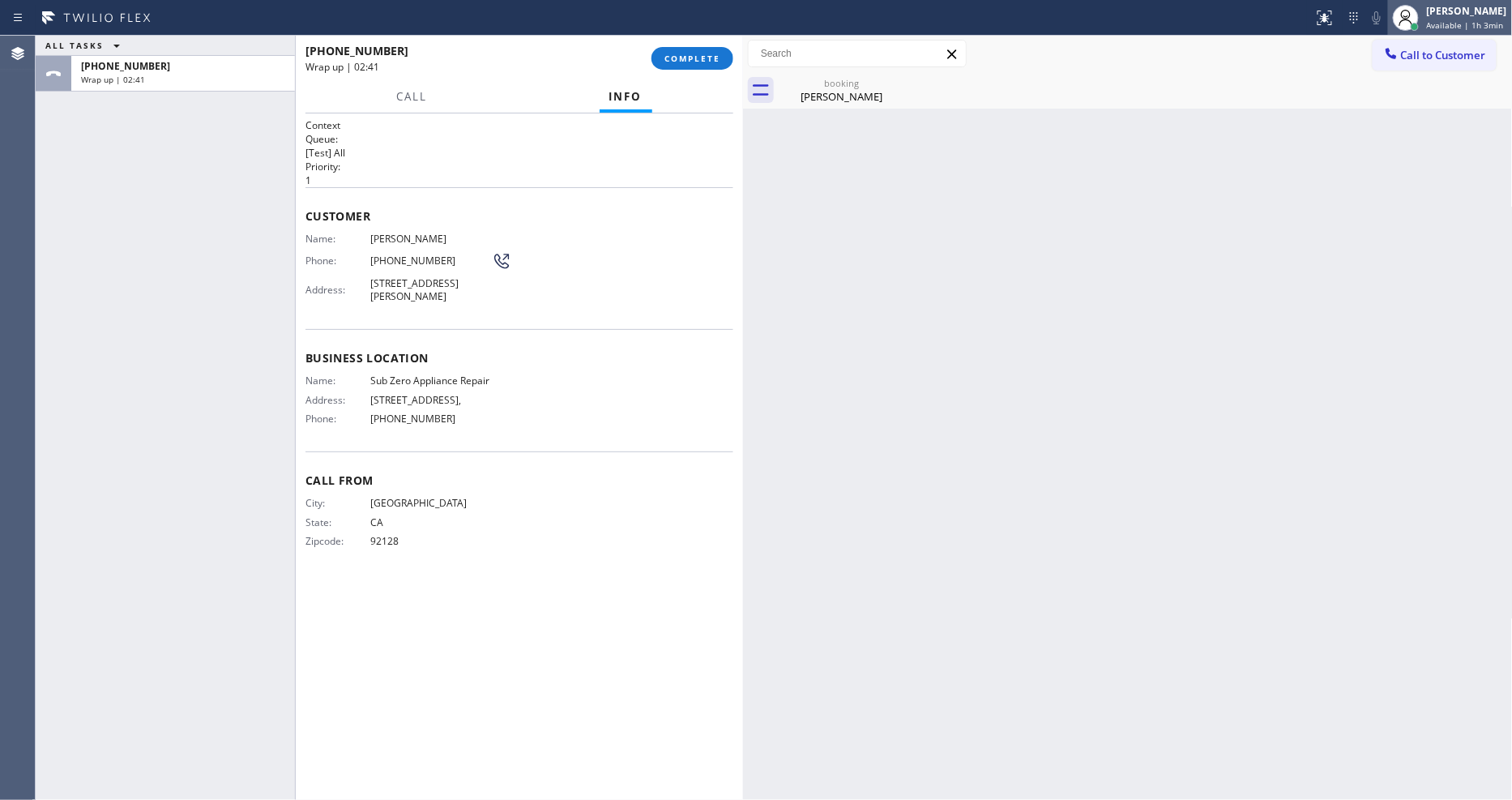
click at [1483, 8] on div "[PERSON_NAME]" at bounding box center [1467, 10] width 81 height 14
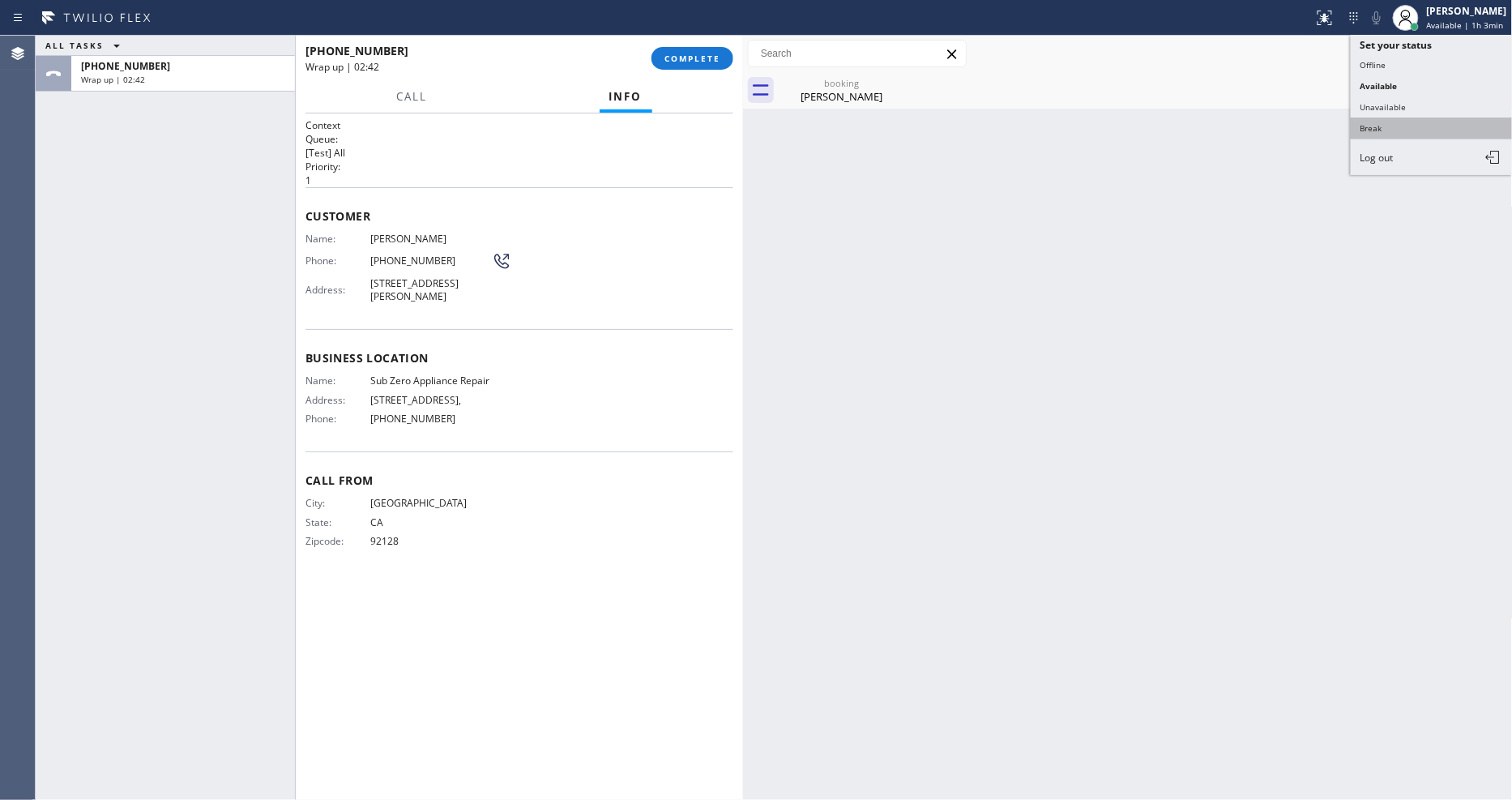
click at [1415, 119] on button "Break" at bounding box center [1431, 127] width 162 height 21
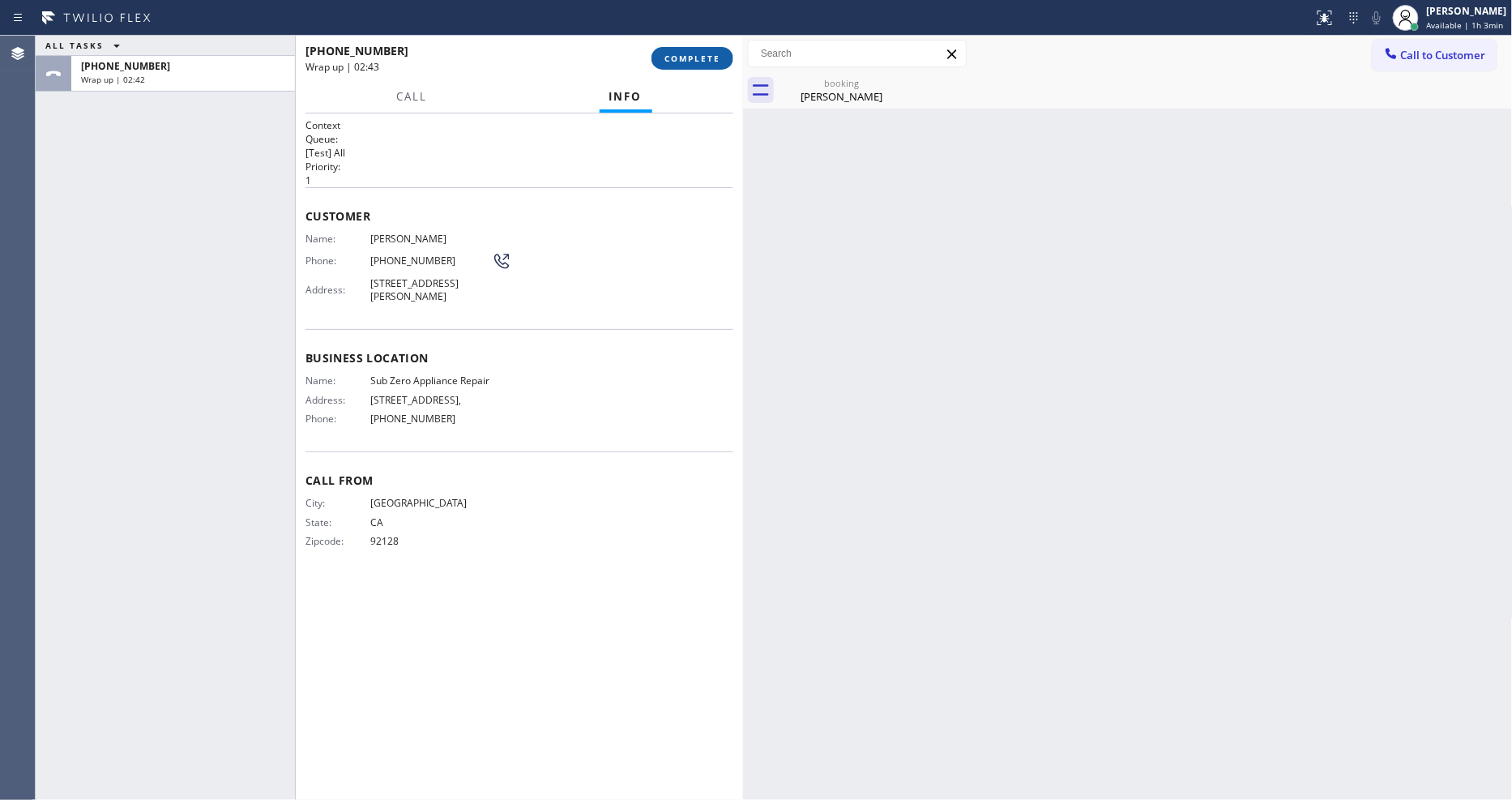
click at [700, 60] on span "COMPLETE" at bounding box center [692, 58] width 56 height 11
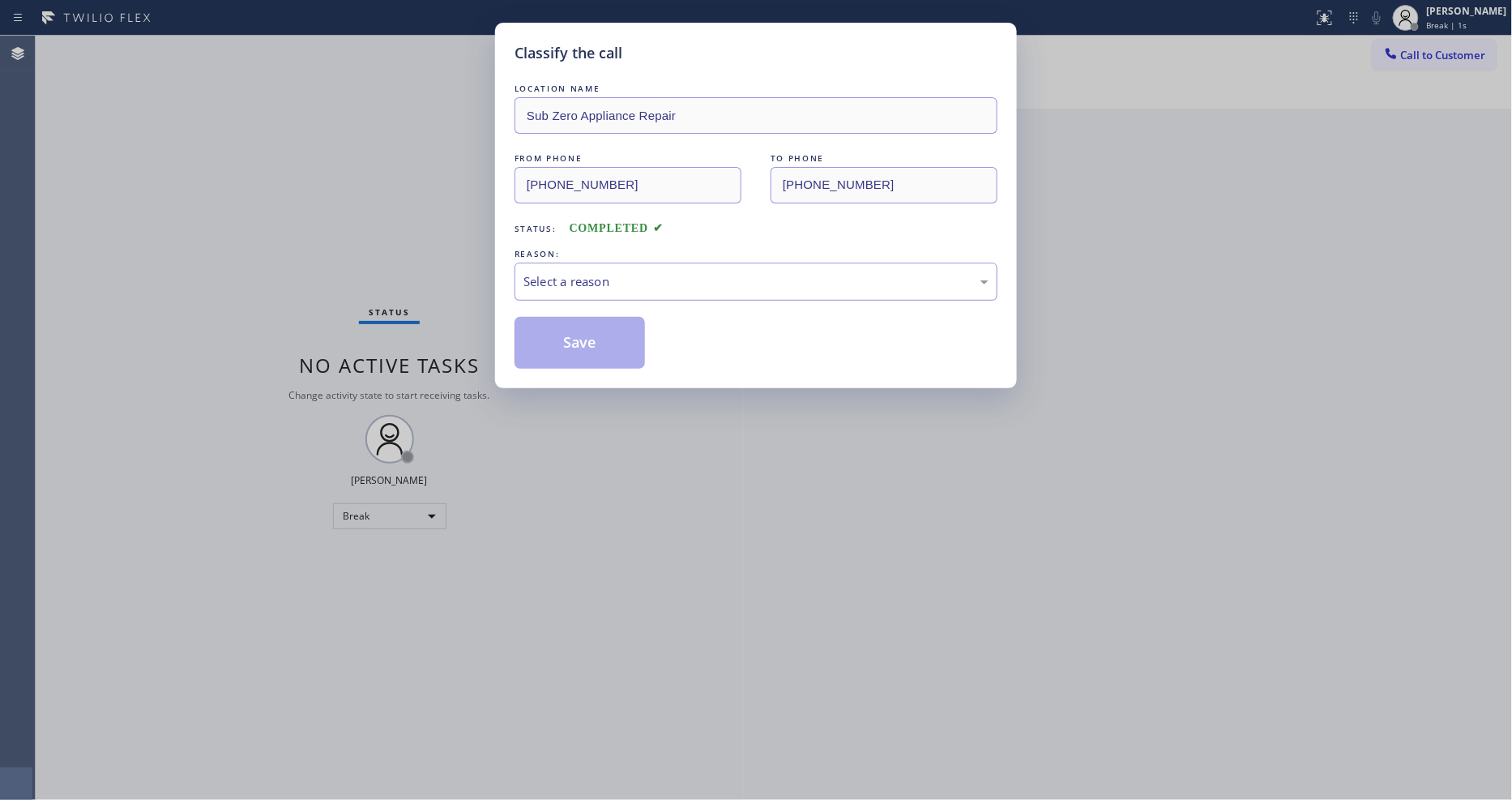
click at [564, 263] on div "Select a reason" at bounding box center [755, 281] width 483 height 38
click at [563, 356] on button "Save" at bounding box center [579, 343] width 130 height 52
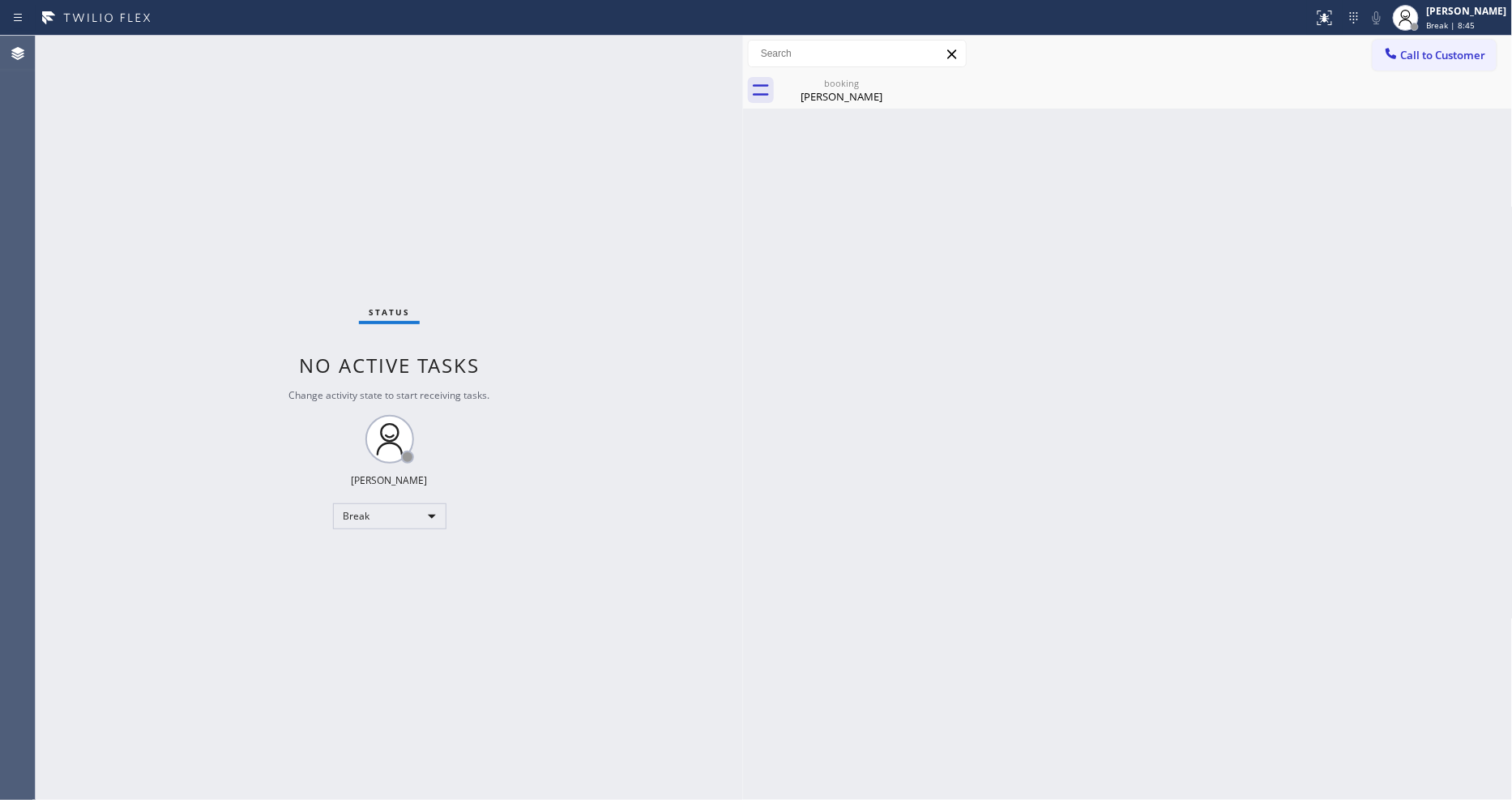
click at [713, 459] on div "Status No active tasks Change activity state to start receiving tasks. Lyka Mon…" at bounding box center [389, 418] width 707 height 764
drag, startPoint x: 831, startPoint y: 84, endPoint x: 862, endPoint y: 85, distance: 31.0
click at [832, 84] on div "booking" at bounding box center [840, 82] width 122 height 12
click at [646, 363] on div "Status No active tasks Change activity state to start receiving tasks. Lyka Mon…" at bounding box center [389, 418] width 707 height 764
click at [376, 506] on div "Break" at bounding box center [389, 516] width 114 height 26
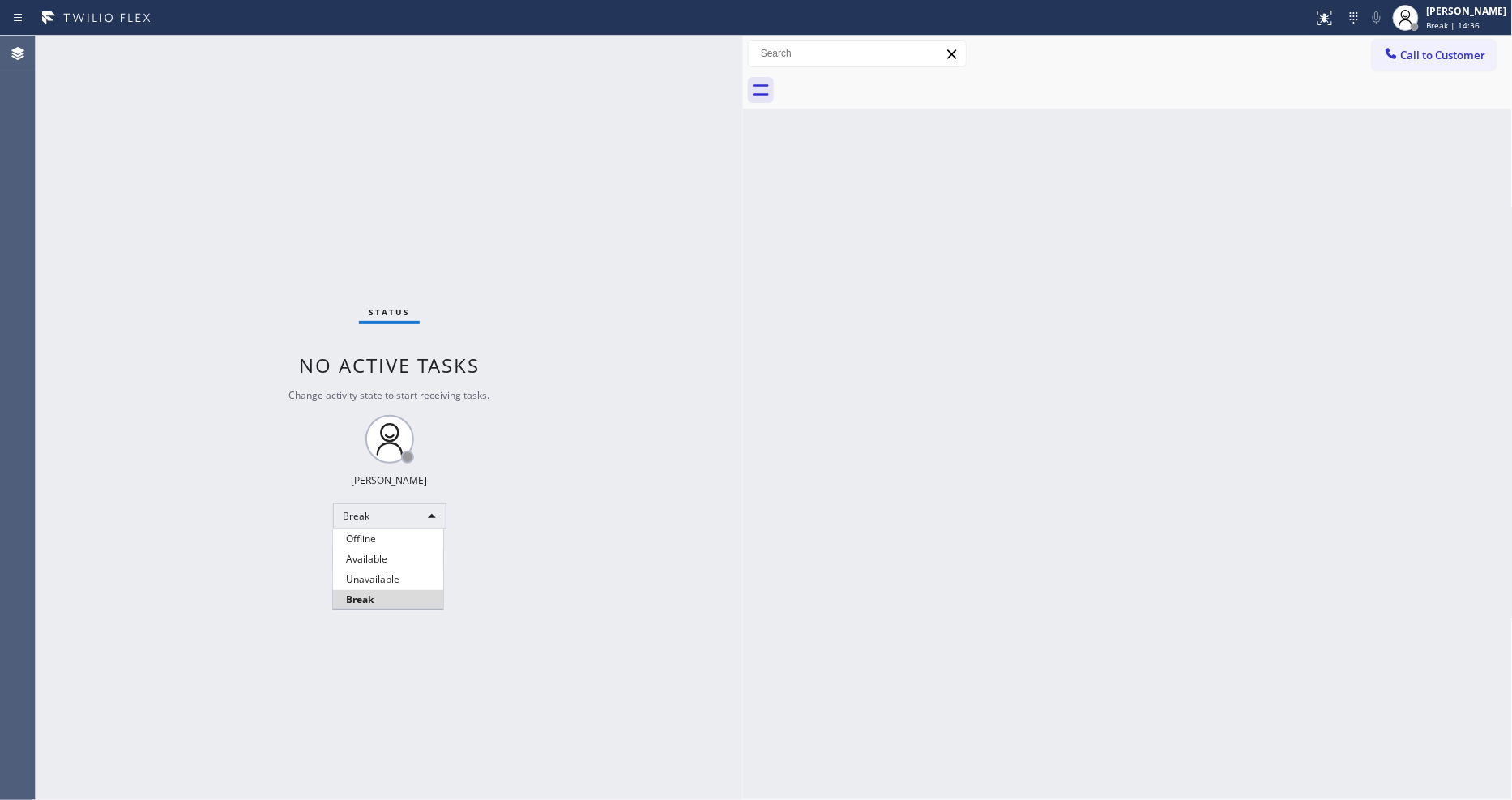
click at [361, 563] on li "Available" at bounding box center [388, 558] width 110 height 19
click at [735, 529] on div "Status No active tasks You are ready to start receiving tasks. [PERSON_NAME] Av…" at bounding box center [389, 418] width 707 height 764
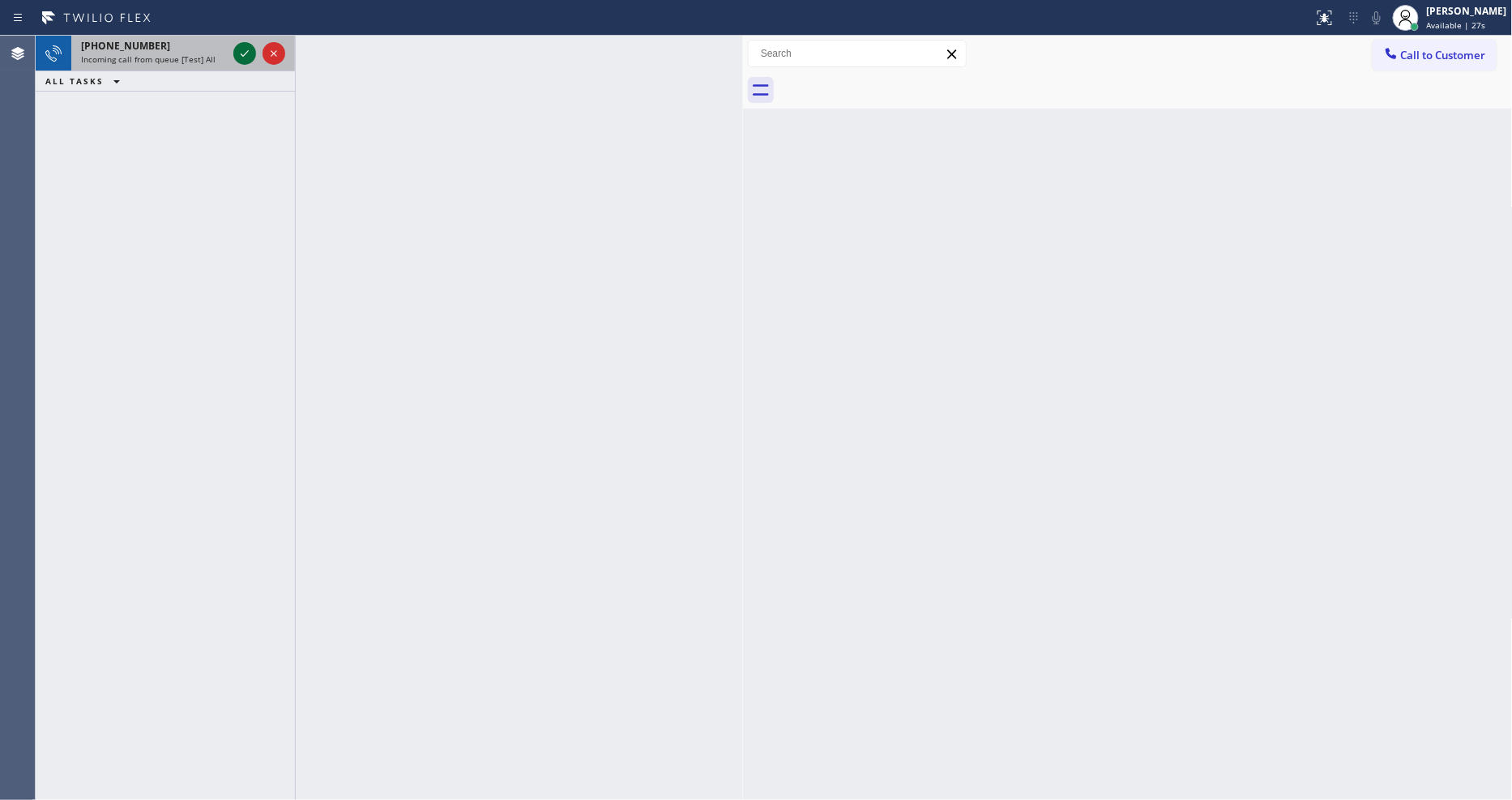
click at [247, 42] on button at bounding box center [245, 53] width 23 height 23
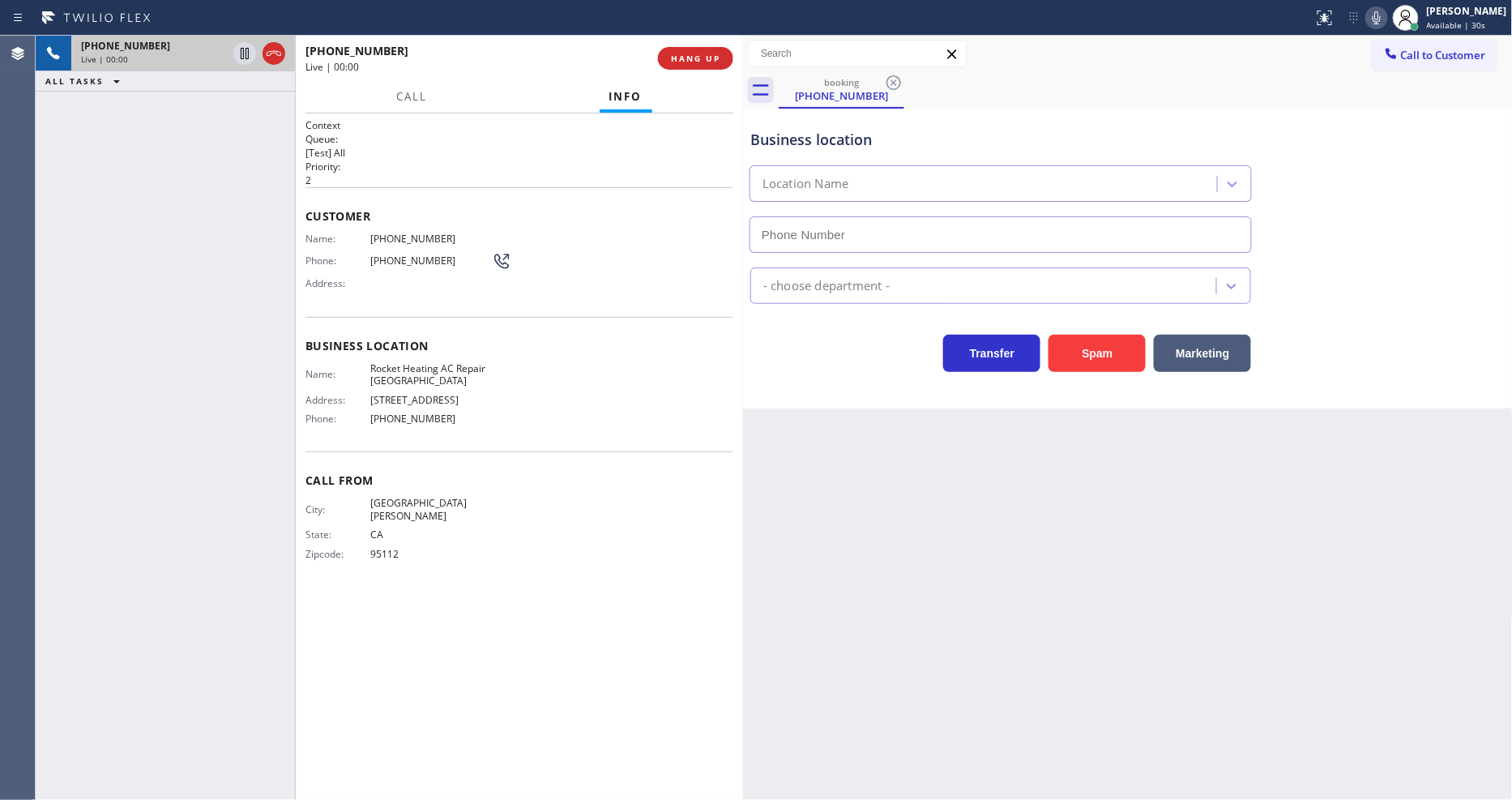
type input "(408) 872-9234"
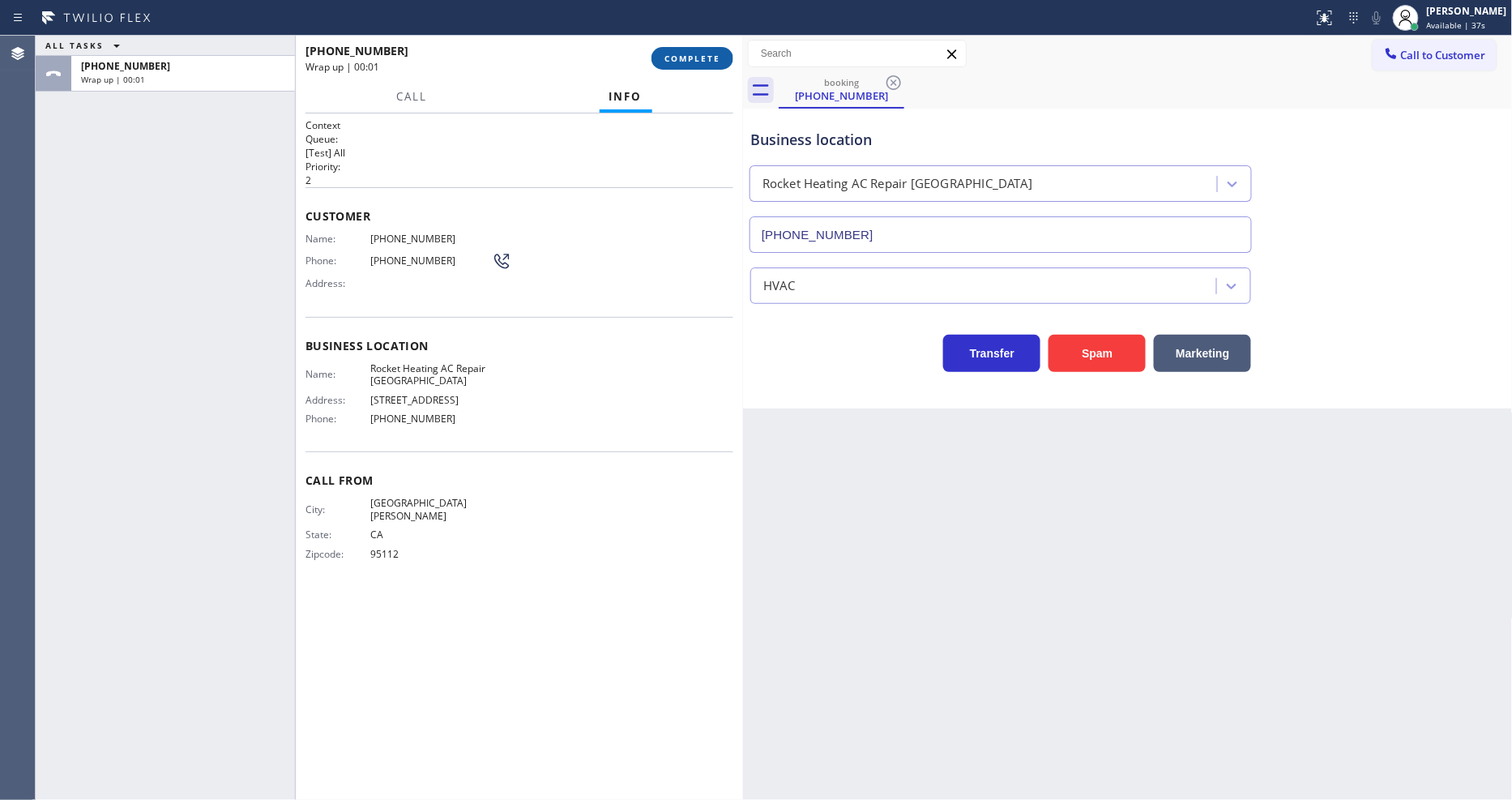
click at [692, 65] on button "COMPLETE" at bounding box center [692, 58] width 82 height 23
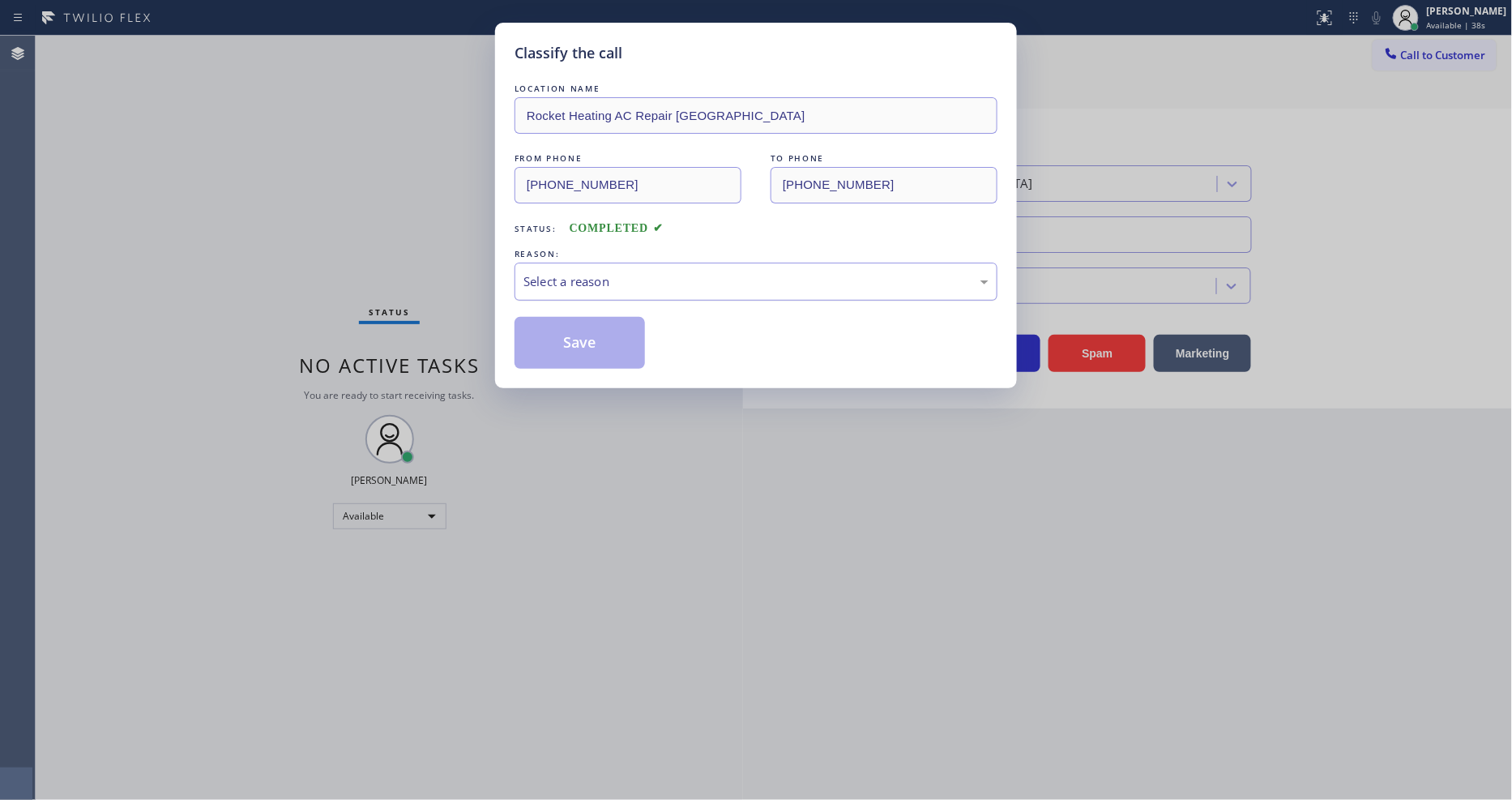
click at [665, 272] on div "Select a reason" at bounding box center [755, 281] width 465 height 18
click at [597, 360] on button "Save" at bounding box center [579, 343] width 130 height 52
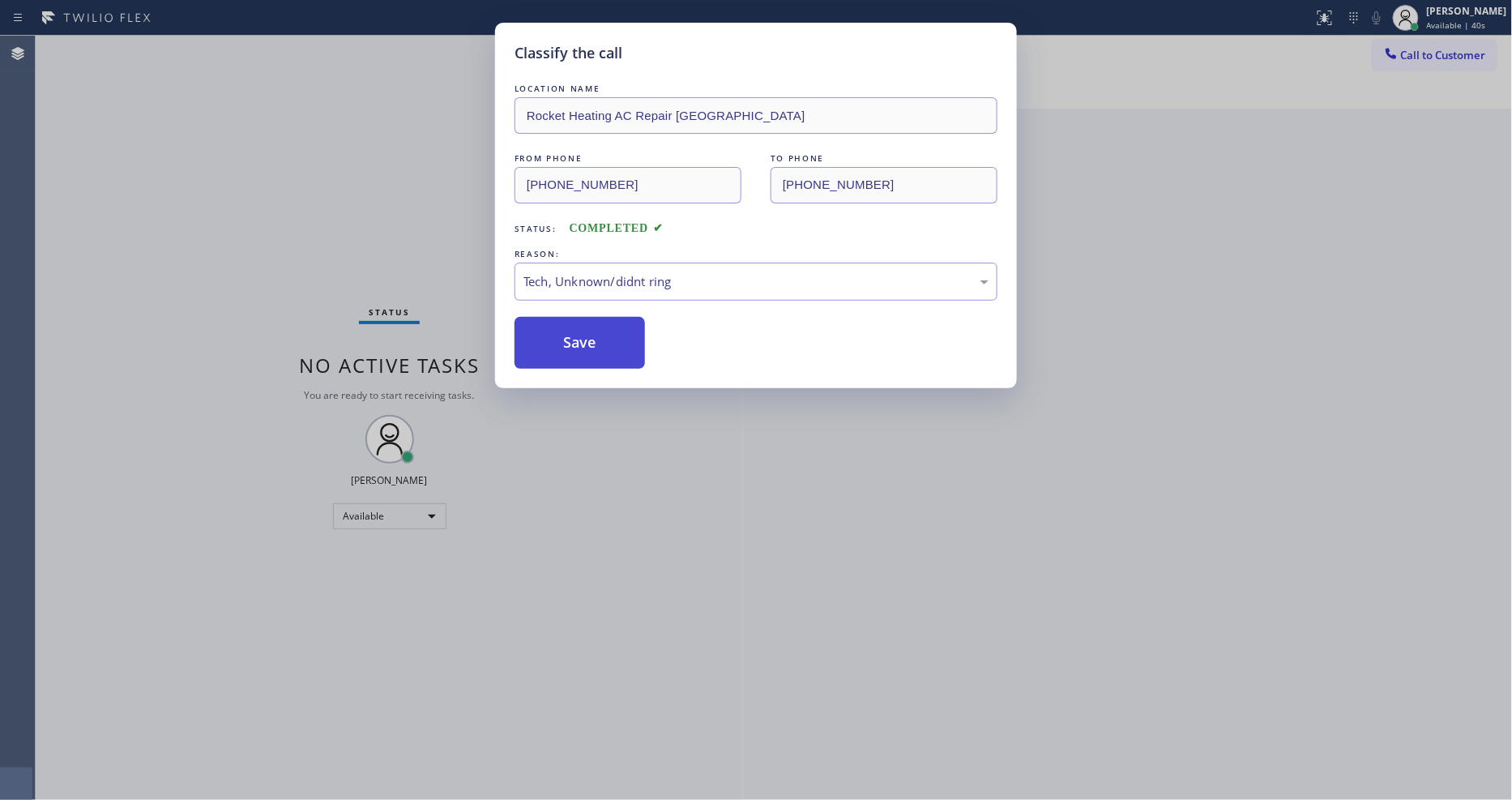
click at [597, 360] on button "Save" at bounding box center [579, 343] width 130 height 52
click at [596, 360] on button "Save" at bounding box center [579, 343] width 130 height 52
click at [595, 359] on button "Save" at bounding box center [579, 343] width 130 height 52
click at [593, 355] on button "Save" at bounding box center [579, 343] width 130 height 52
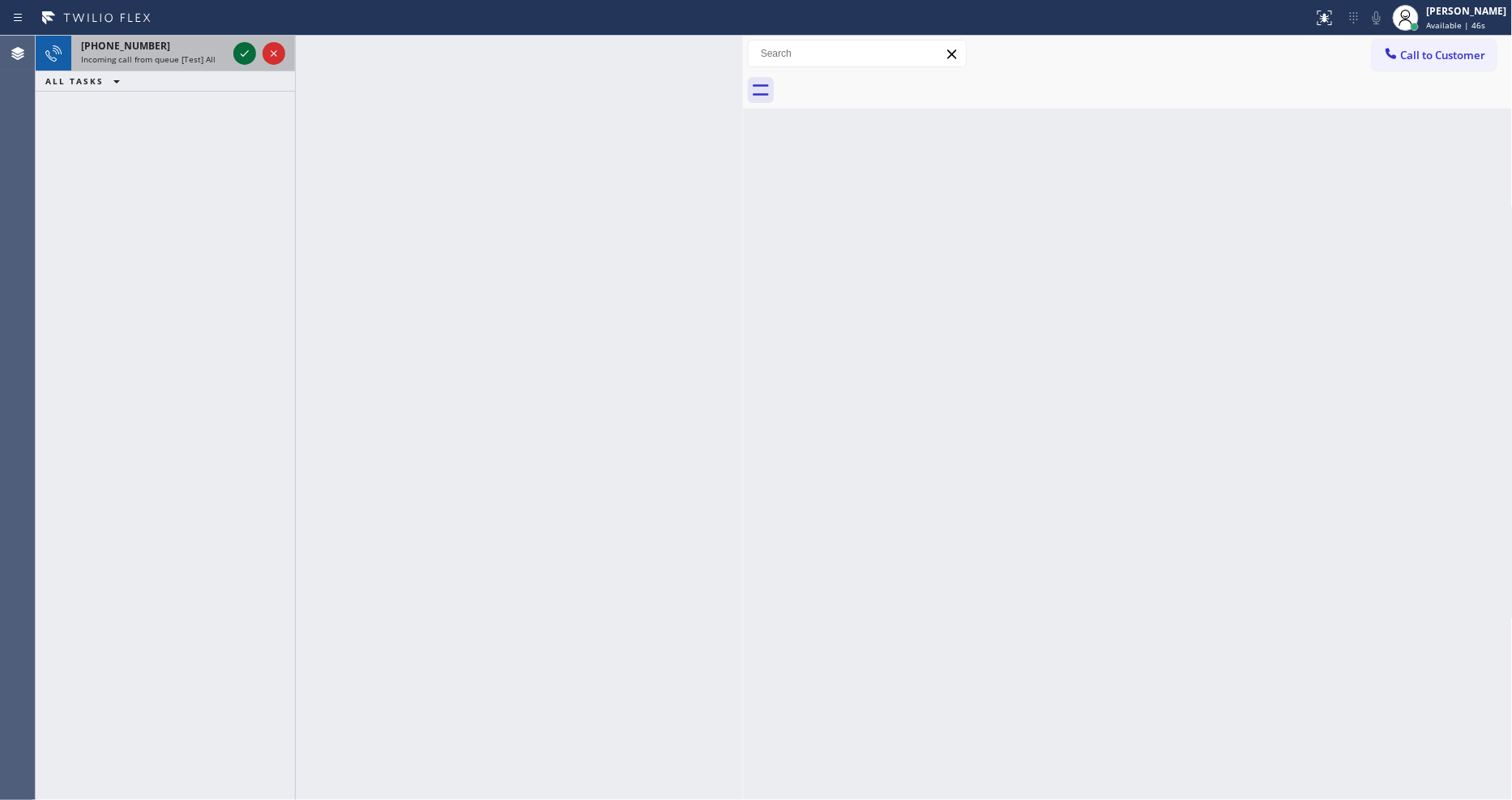
click at [238, 51] on icon at bounding box center [244, 53] width 19 height 19
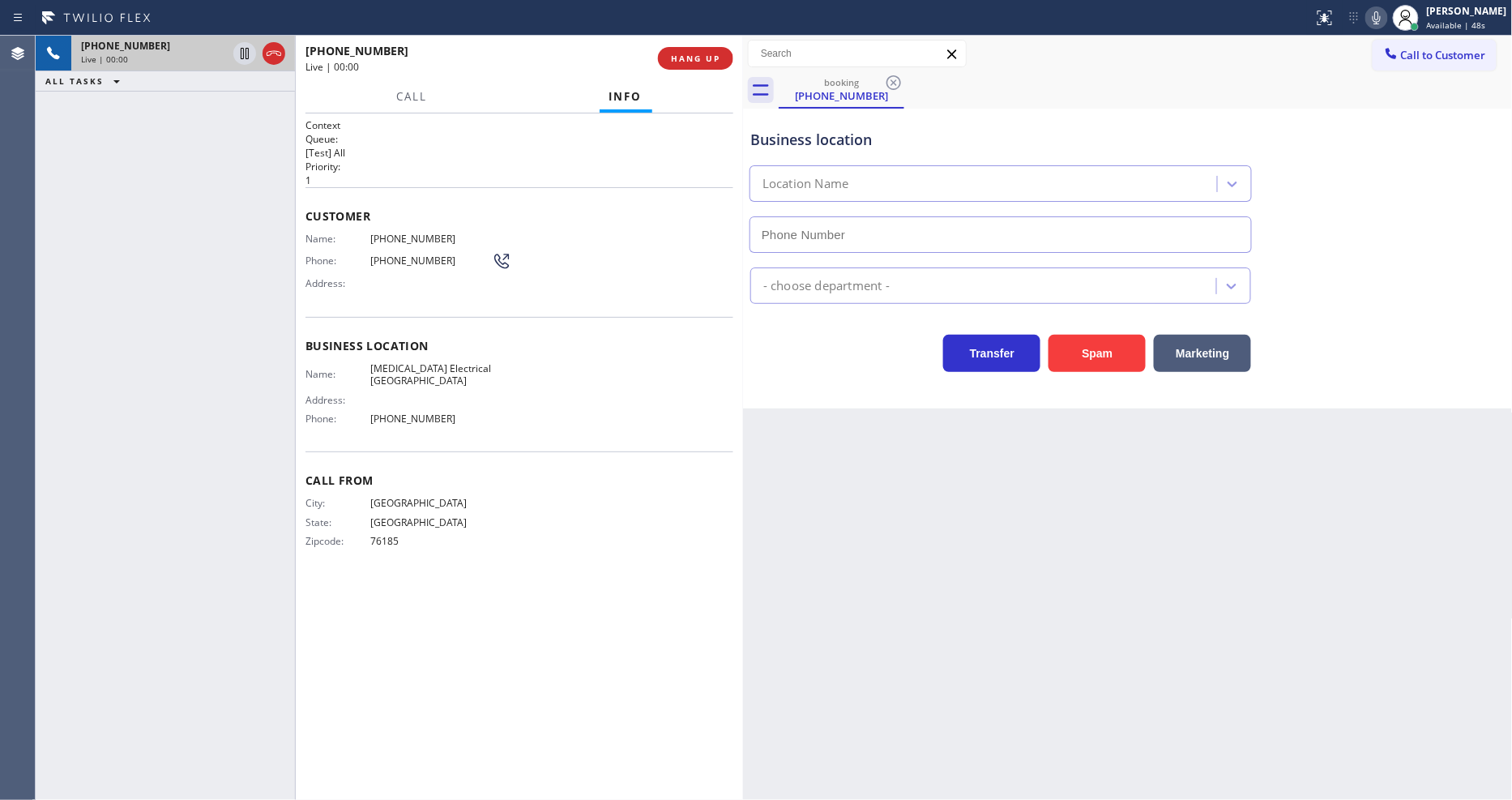
type input "(714) 462-1901"
click at [709, 60] on span "HANG UP" at bounding box center [696, 58] width 49 height 11
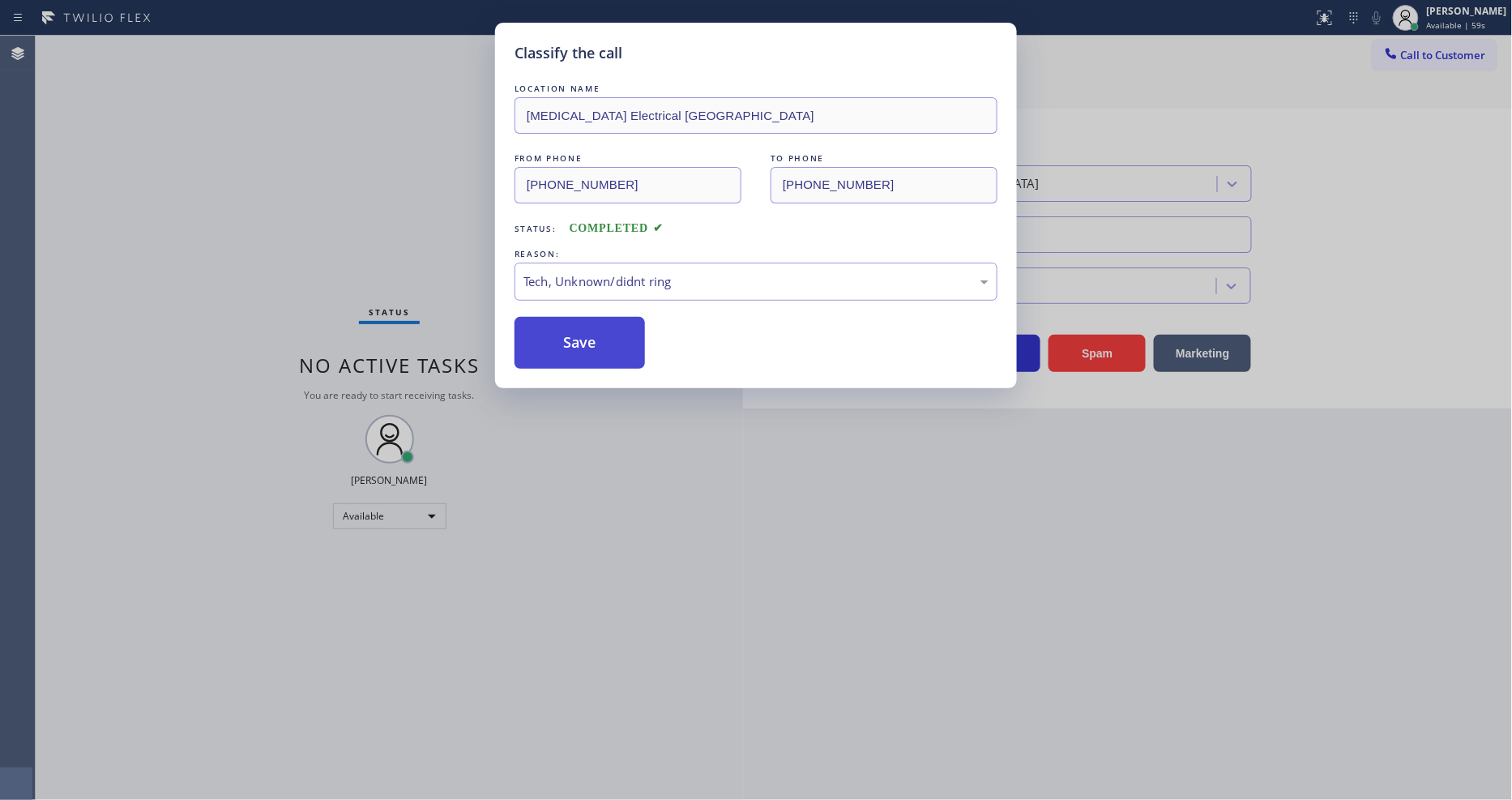
click at [586, 354] on button "Save" at bounding box center [579, 343] width 130 height 52
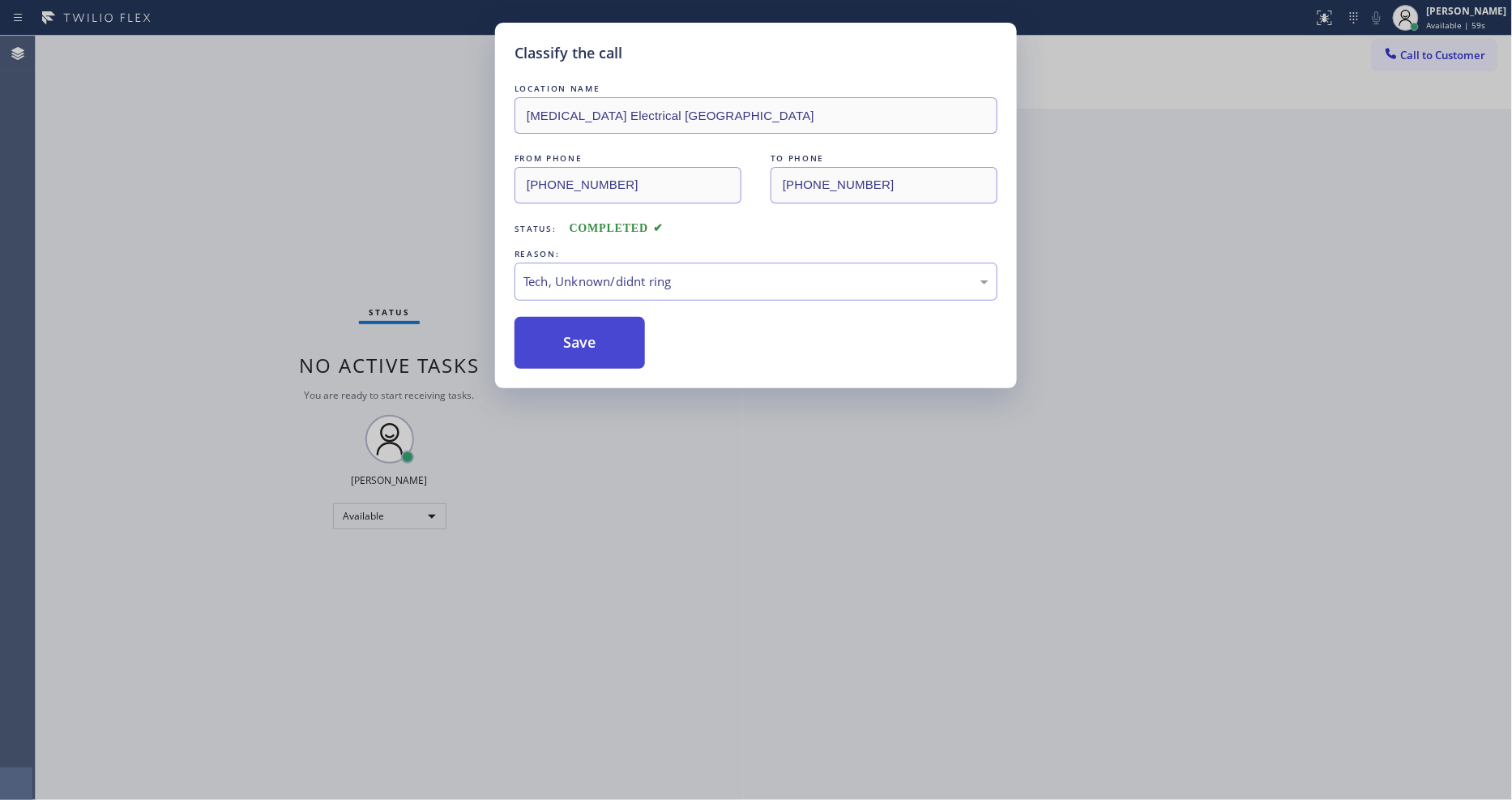
click at [586, 354] on button "Save" at bounding box center [579, 343] width 130 height 52
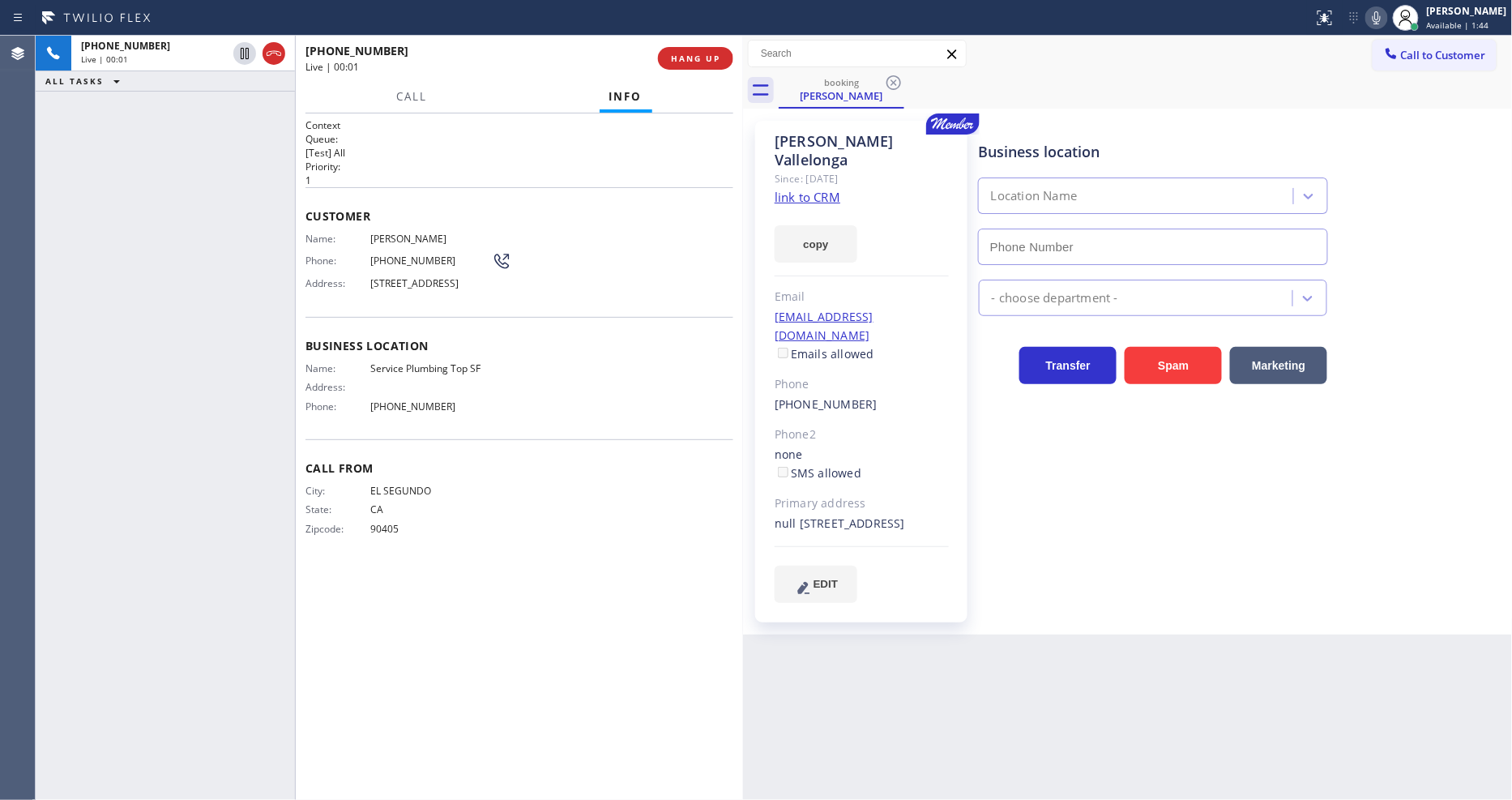
type input "(628) 277-8686"
click at [781, 189] on link "link to CRM" at bounding box center [807, 197] width 66 height 16
click at [690, 59] on span "HANG UP" at bounding box center [696, 58] width 49 height 11
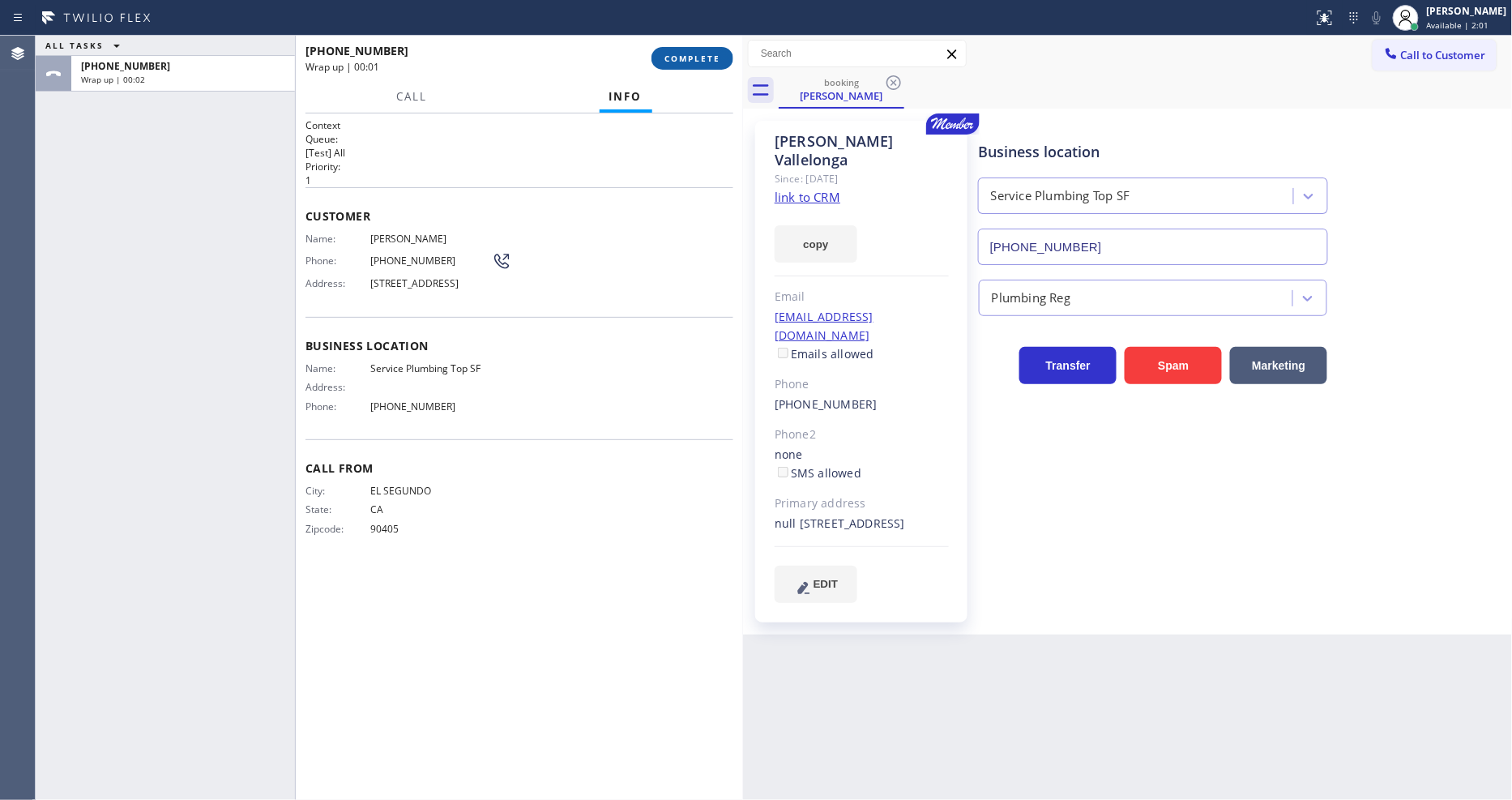
click at [682, 60] on span "COMPLETE" at bounding box center [692, 58] width 56 height 11
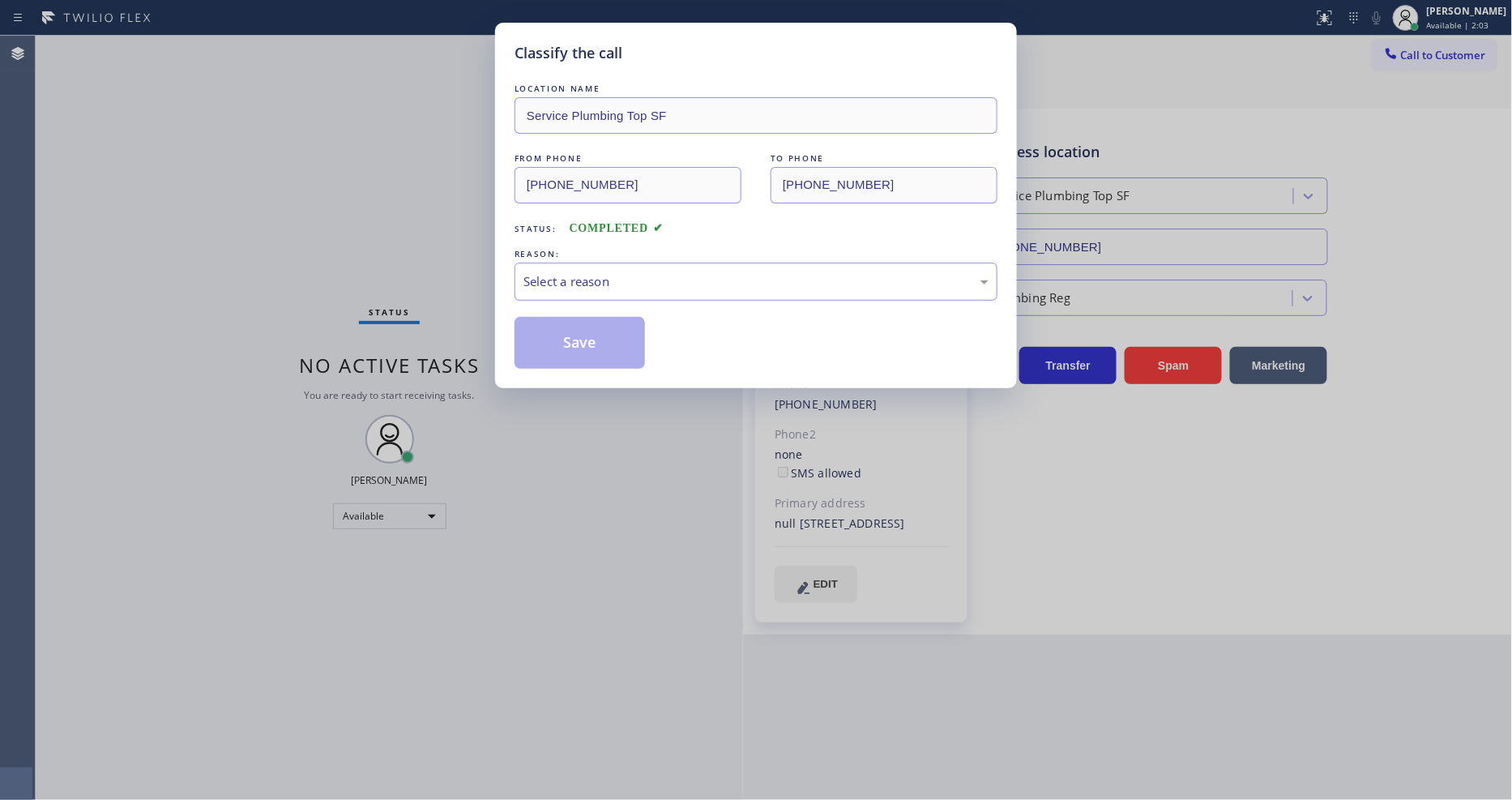
click at [624, 272] on div "Select a reason" at bounding box center [755, 281] width 465 height 18
click at [605, 345] on button "Save" at bounding box center [579, 343] width 130 height 52
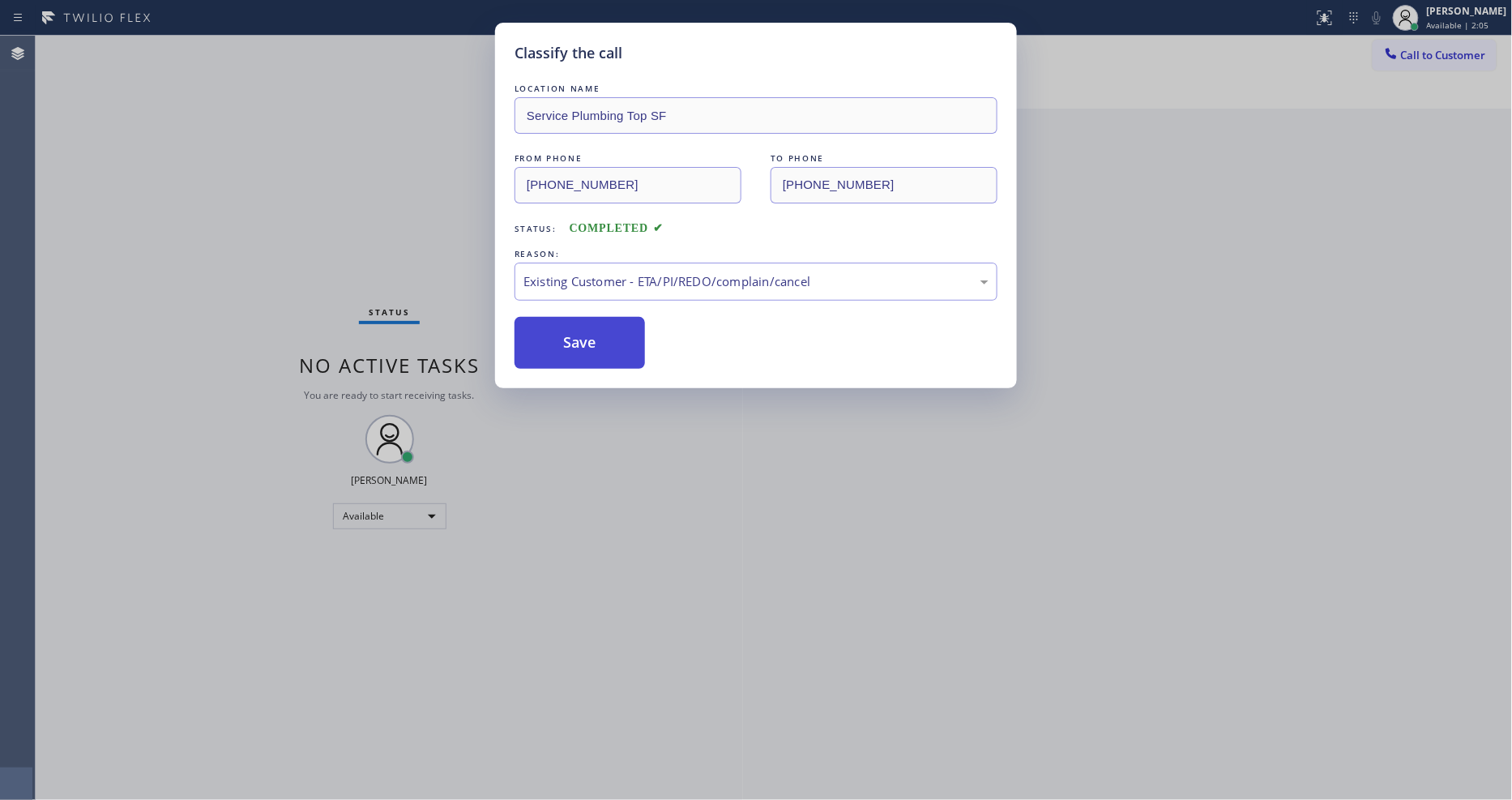
click at [605, 345] on button "Save" at bounding box center [579, 343] width 130 height 52
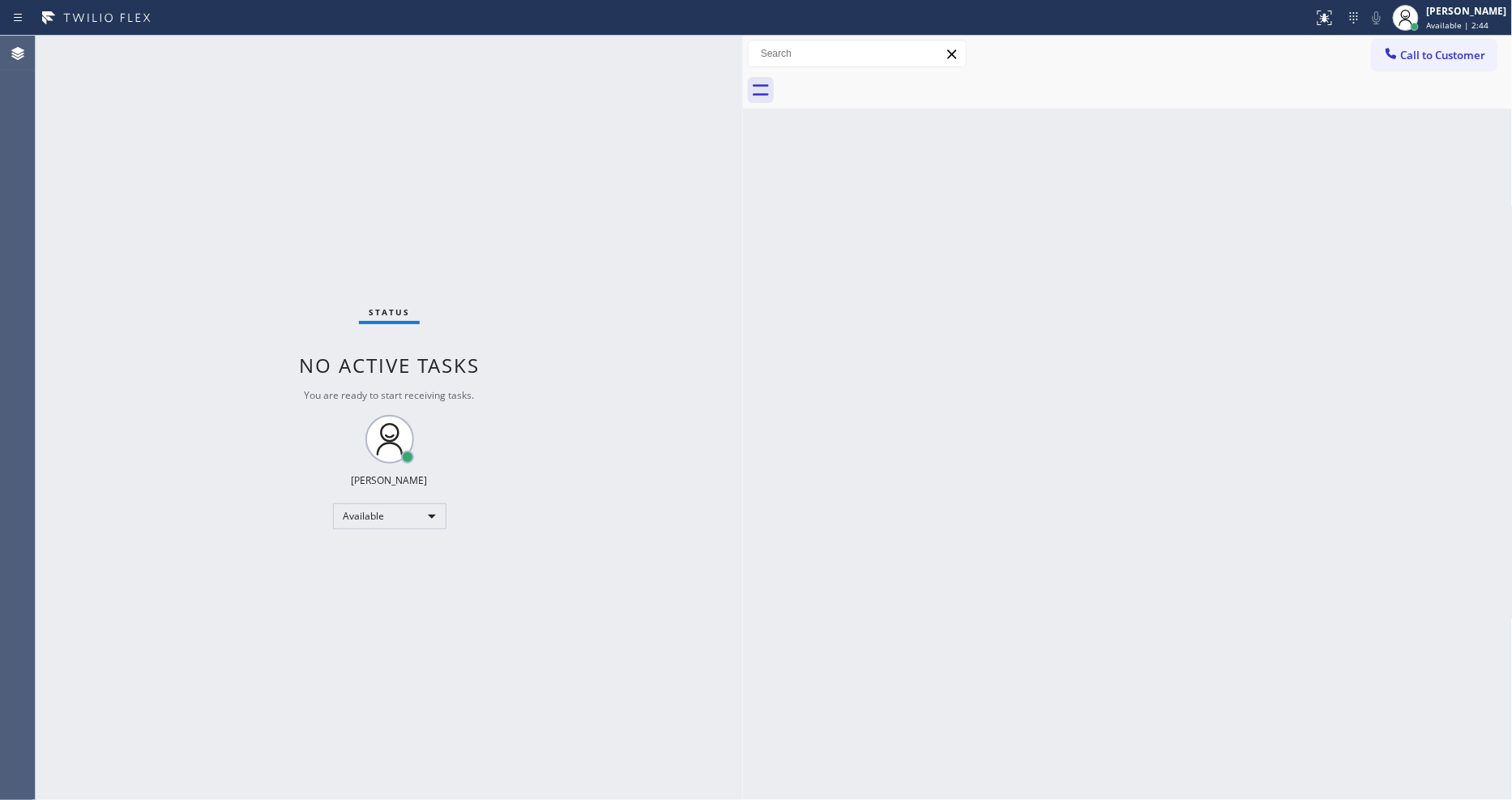
drag, startPoint x: 1061, startPoint y: 507, endPoint x: 608, endPoint y: 617, distance: 466.2
click at [1061, 507] on div "Back to Dashboard Change Sender ID Customers Technicians Select a contact Outbo…" at bounding box center [1128, 418] width 770 height 764
click at [356, 738] on div "Status No active tasks You are ready to start receiving tasks. [PERSON_NAME] Av…" at bounding box center [389, 418] width 707 height 764
click at [174, 60] on div "Status No active tasks You are ready to start receiving tasks. [PERSON_NAME] Av…" at bounding box center [389, 418] width 707 height 764
click at [214, 45] on div "Status No active tasks You are ready to start receiving tasks. [PERSON_NAME] Av…" at bounding box center [389, 418] width 707 height 764
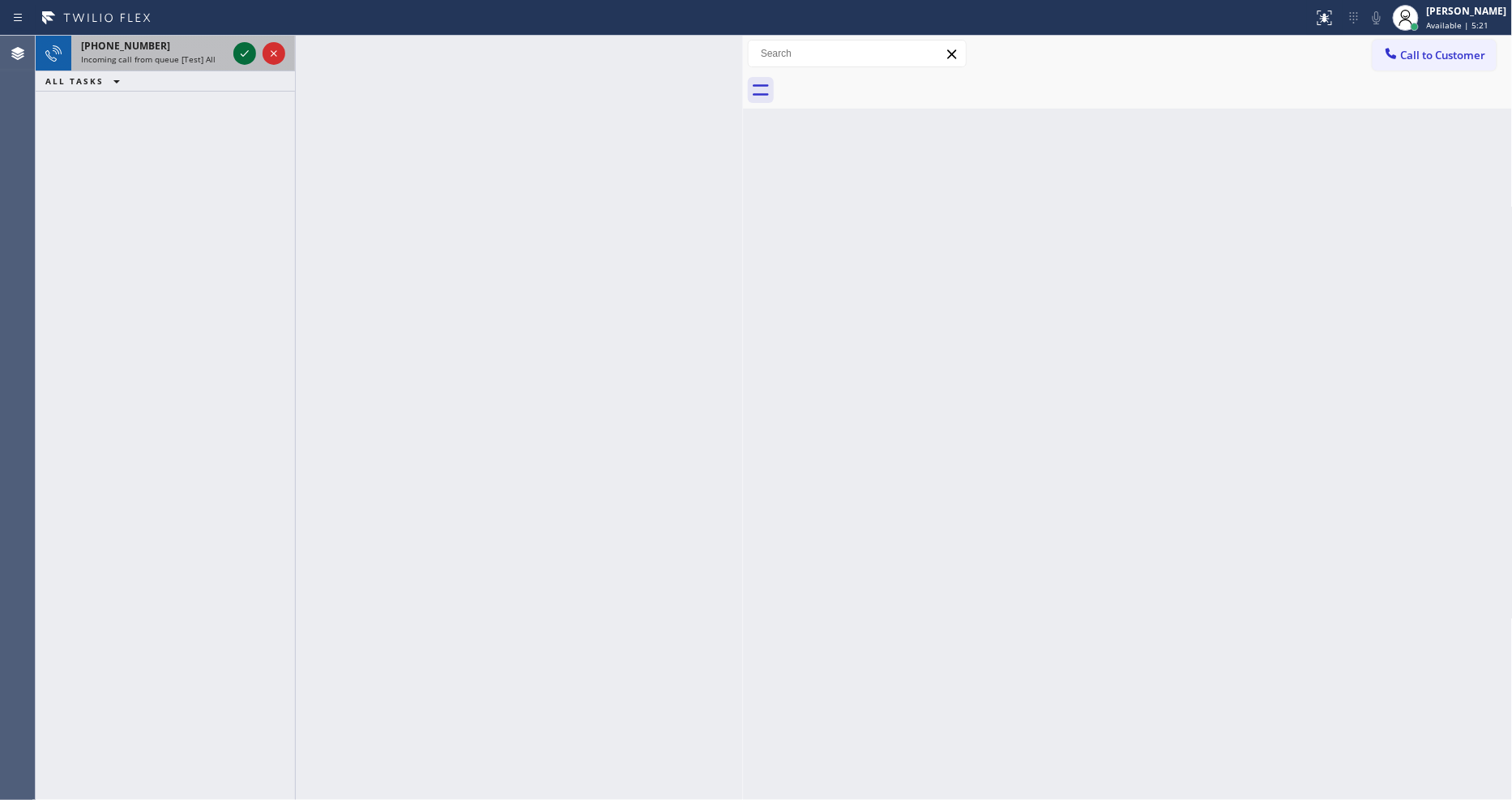
click at [243, 49] on icon at bounding box center [244, 53] width 19 height 19
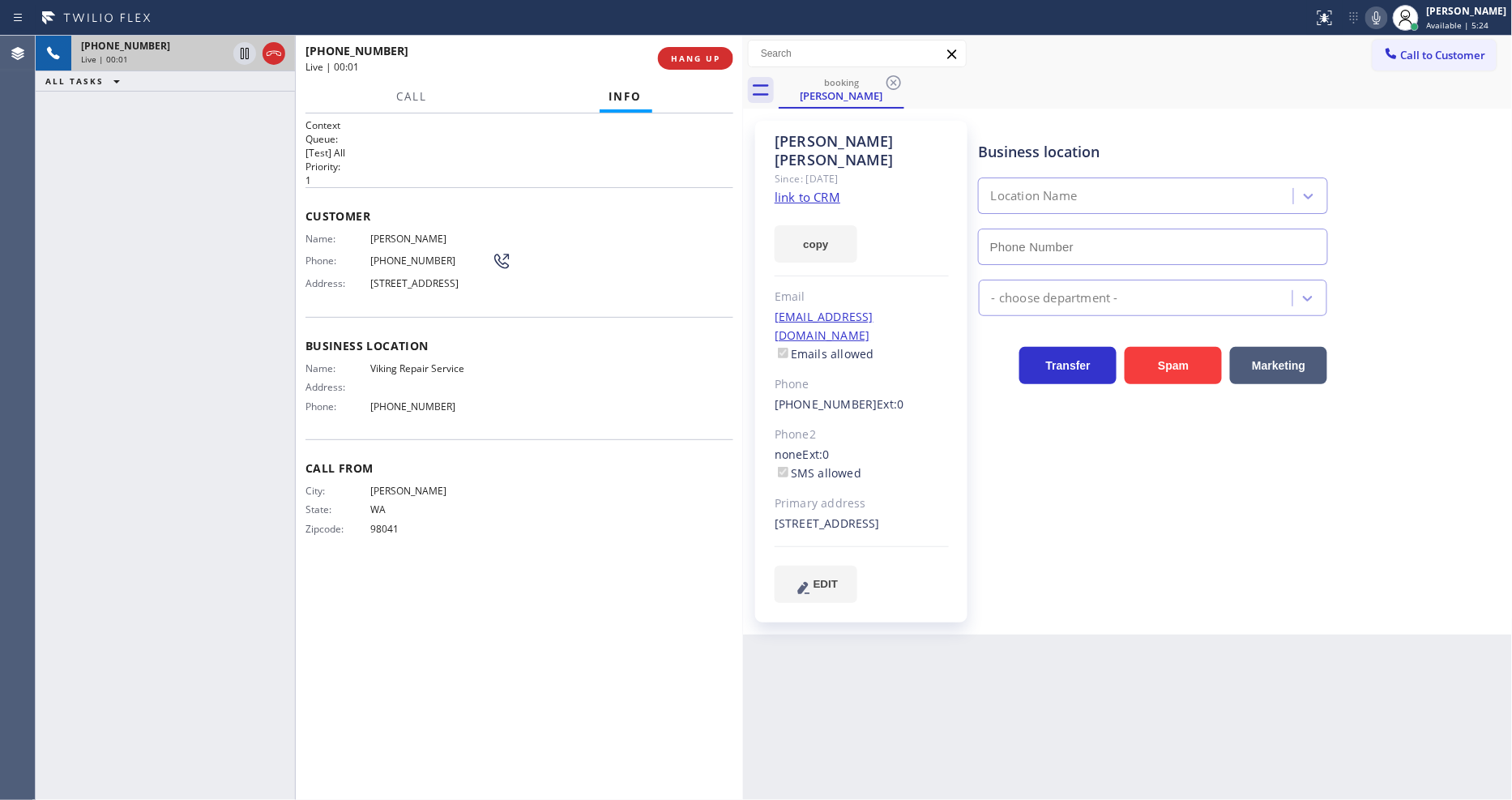
type input "(206) 309-8891"
click at [813, 189] on link "link to CRM" at bounding box center [807, 197] width 66 height 16
click at [414, 371] on span "Viking Repair Service" at bounding box center [431, 367] width 122 height 12
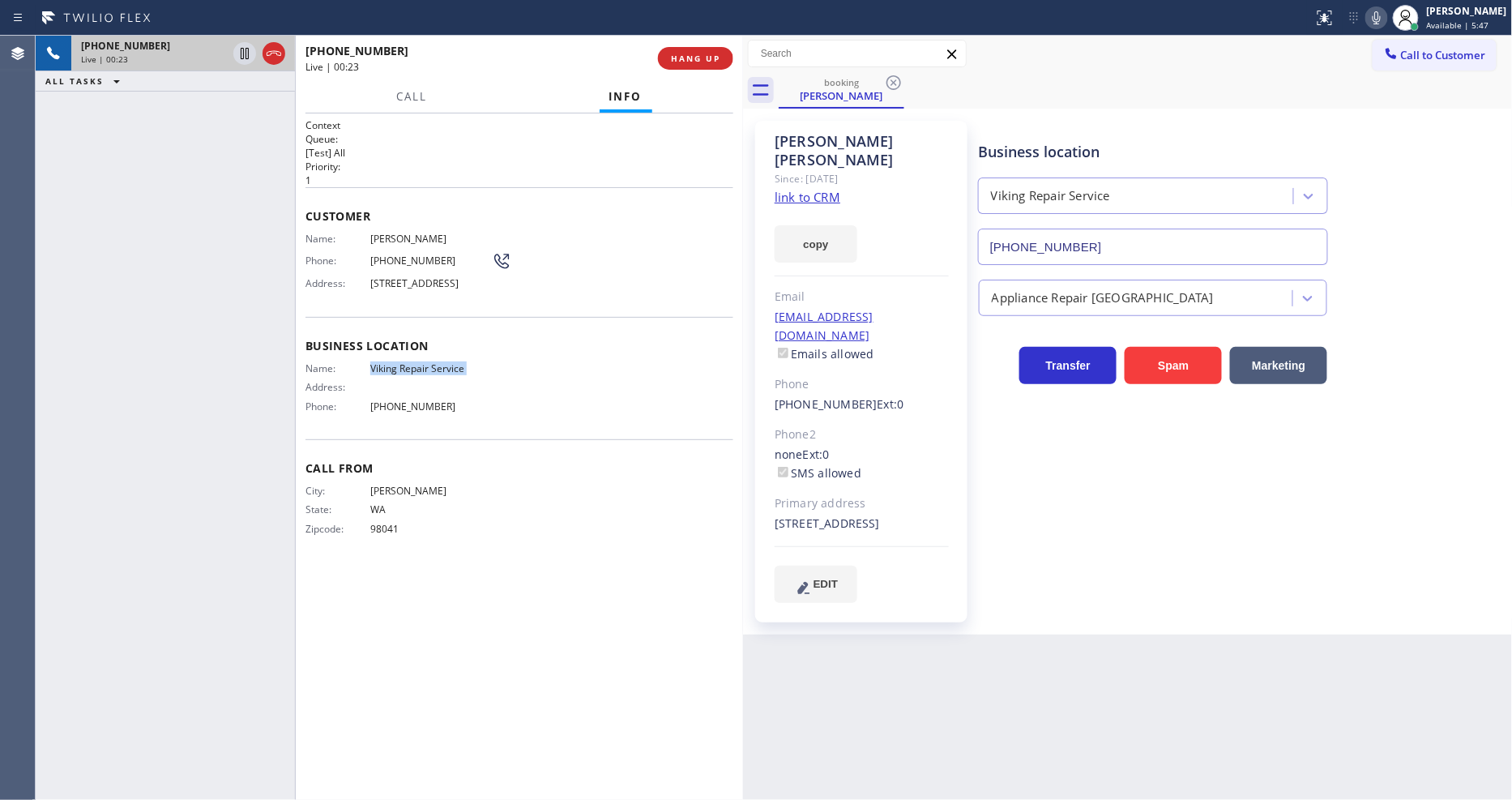
click at [1168, 521] on div "Business location Viking Repair Service (206) 309-8891 Appliance Repair High En…" at bounding box center [1242, 361] width 533 height 473
click at [1118, 517] on div "Business location Viking Repair Service (206) 309-8891 Appliance Repair High En…" at bounding box center [1242, 361] width 533 height 473
click at [445, 289] on span "12641 SE 80th Way, Newcastle, WA 98056, USA" at bounding box center [431, 282] width 122 height 12
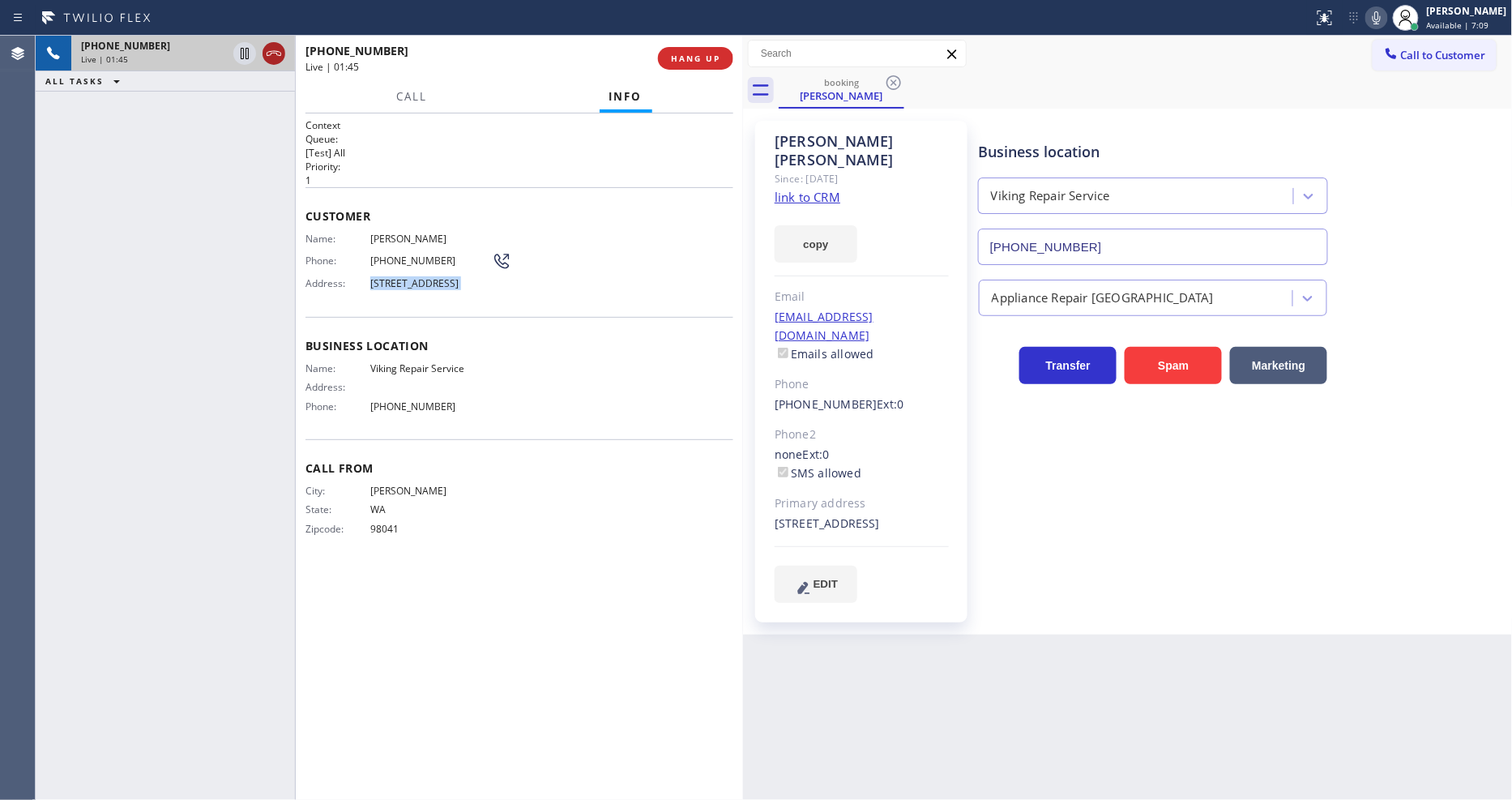
drag, startPoint x: 241, startPoint y: 55, endPoint x: 273, endPoint y: 55, distance: 32.0
click at [241, 55] on icon at bounding box center [245, 53] width 8 height 11
click at [1386, 9] on icon at bounding box center [1375, 17] width 19 height 19
click at [251, 49] on icon at bounding box center [244, 53] width 19 height 19
click at [1386, 19] on icon at bounding box center [1375, 17] width 19 height 19
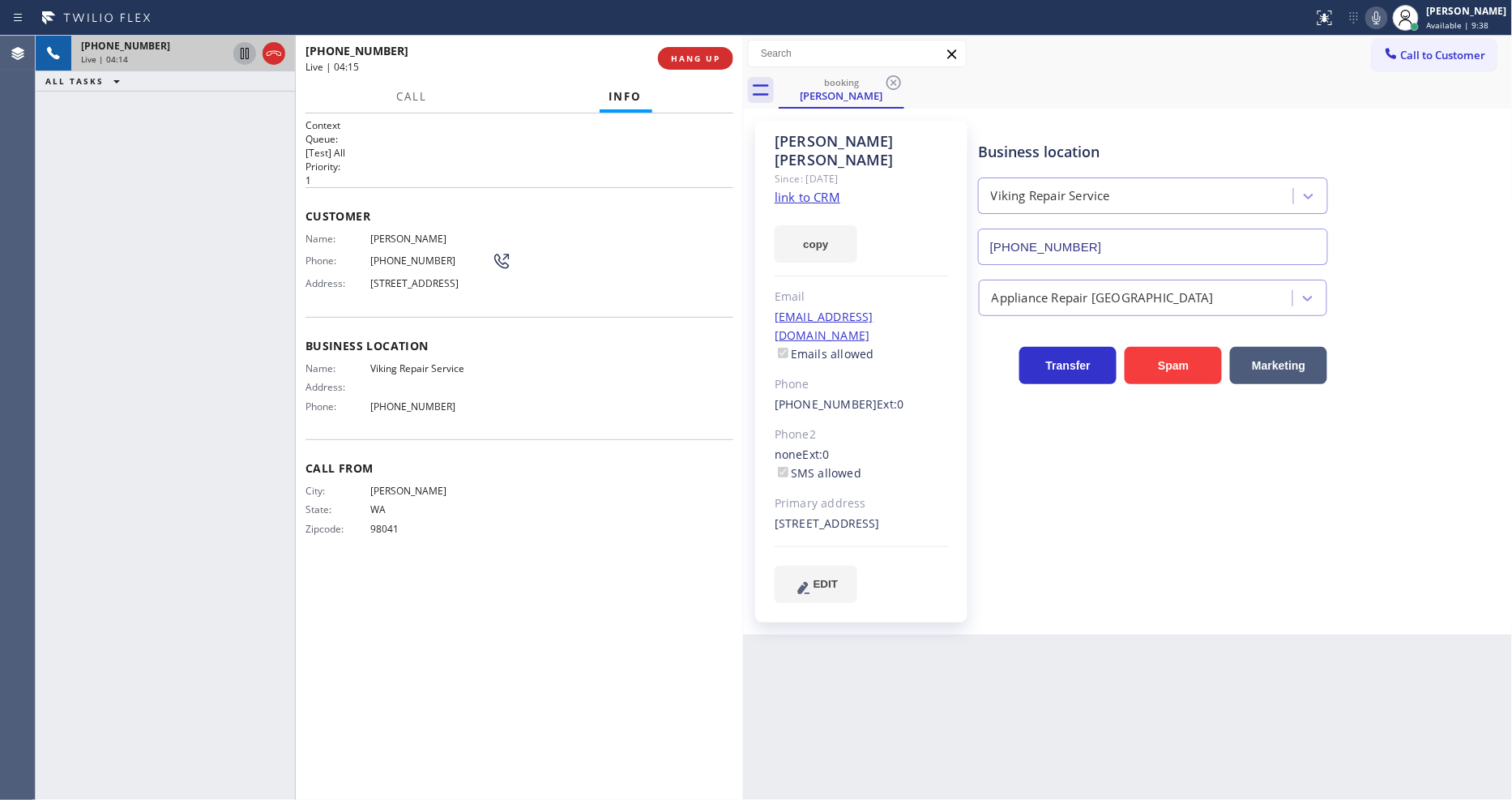
click at [401, 236] on span "Andy Jacobs" at bounding box center [431, 238] width 122 height 12
click at [411, 262] on span "(425) 891-6741" at bounding box center [431, 260] width 122 height 12
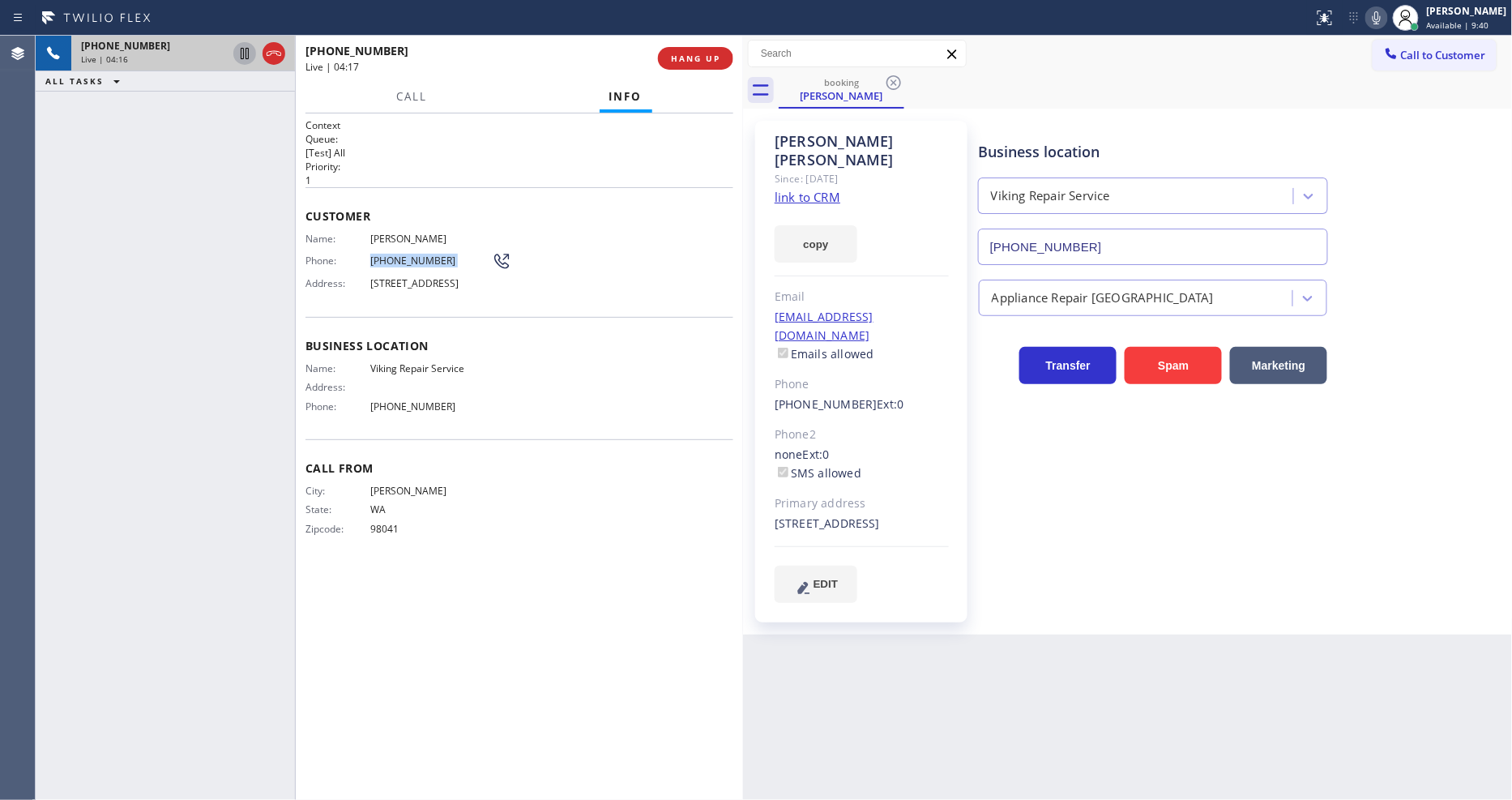
click at [411, 262] on span "(425) 891-6741" at bounding box center [431, 260] width 122 height 12
click at [1107, 574] on div "Business location Viking Repair Service (206) 309-8891 Appliance Repair High En…" at bounding box center [1242, 361] width 533 height 473
click at [900, 288] on div "Email" at bounding box center [861, 297] width 174 height 18
click at [898, 308] on div "ajdewey@aol.com Emails allowed" at bounding box center [861, 335] width 174 height 56
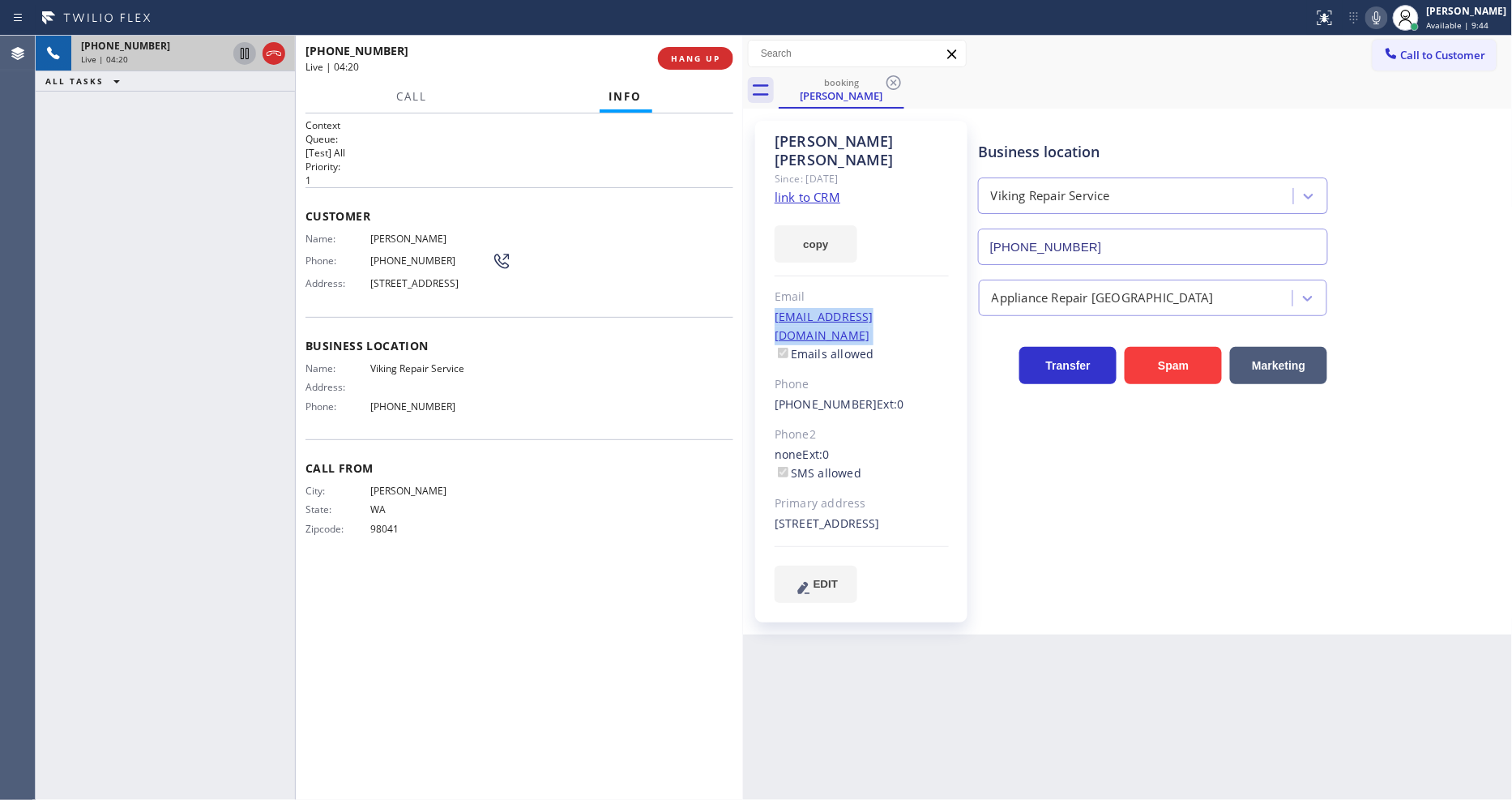
click at [898, 308] on div "ajdewey@aol.com Emails allowed" at bounding box center [861, 335] width 174 height 56
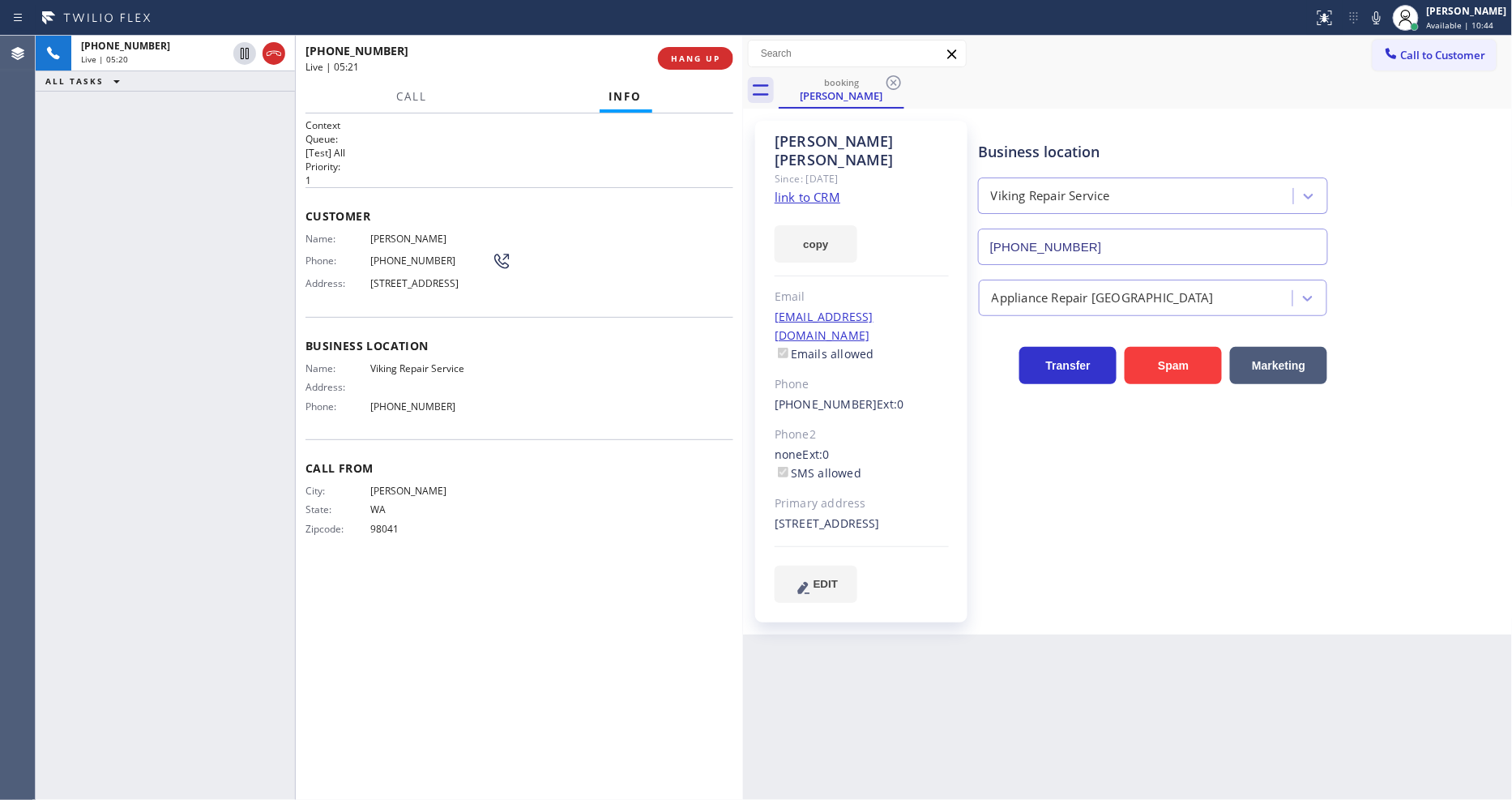
click at [383, 412] on span "(206) 309-8891" at bounding box center [431, 406] width 122 height 12
copy span "(206) 309-8891"
click at [398, 412] on span "(206) 309-8891" at bounding box center [431, 406] width 122 height 12
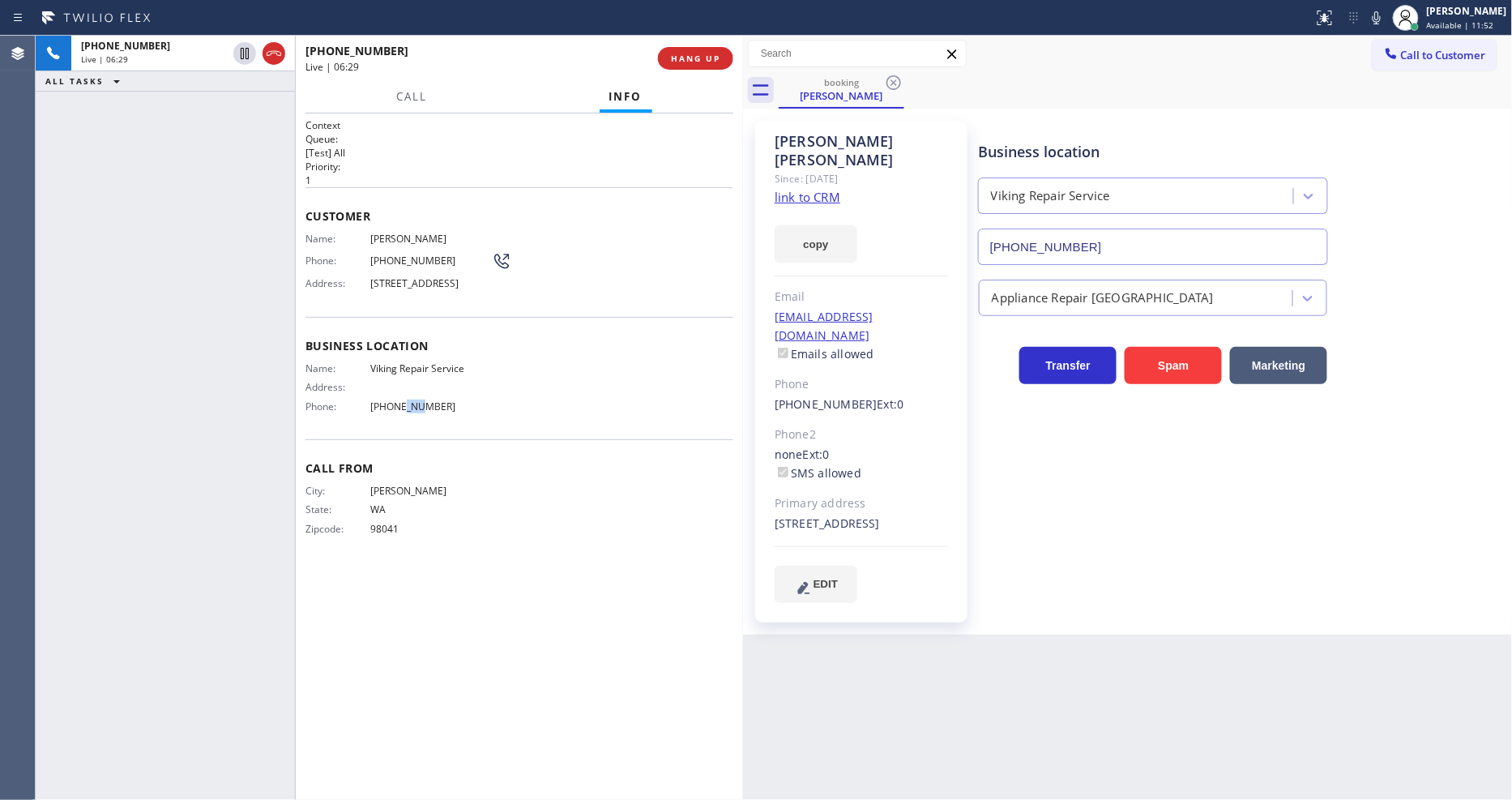
click at [398, 412] on span "(206) 309-8891" at bounding box center [431, 406] width 122 height 12
click at [689, 51] on button "HANG UP" at bounding box center [696, 58] width 75 height 23
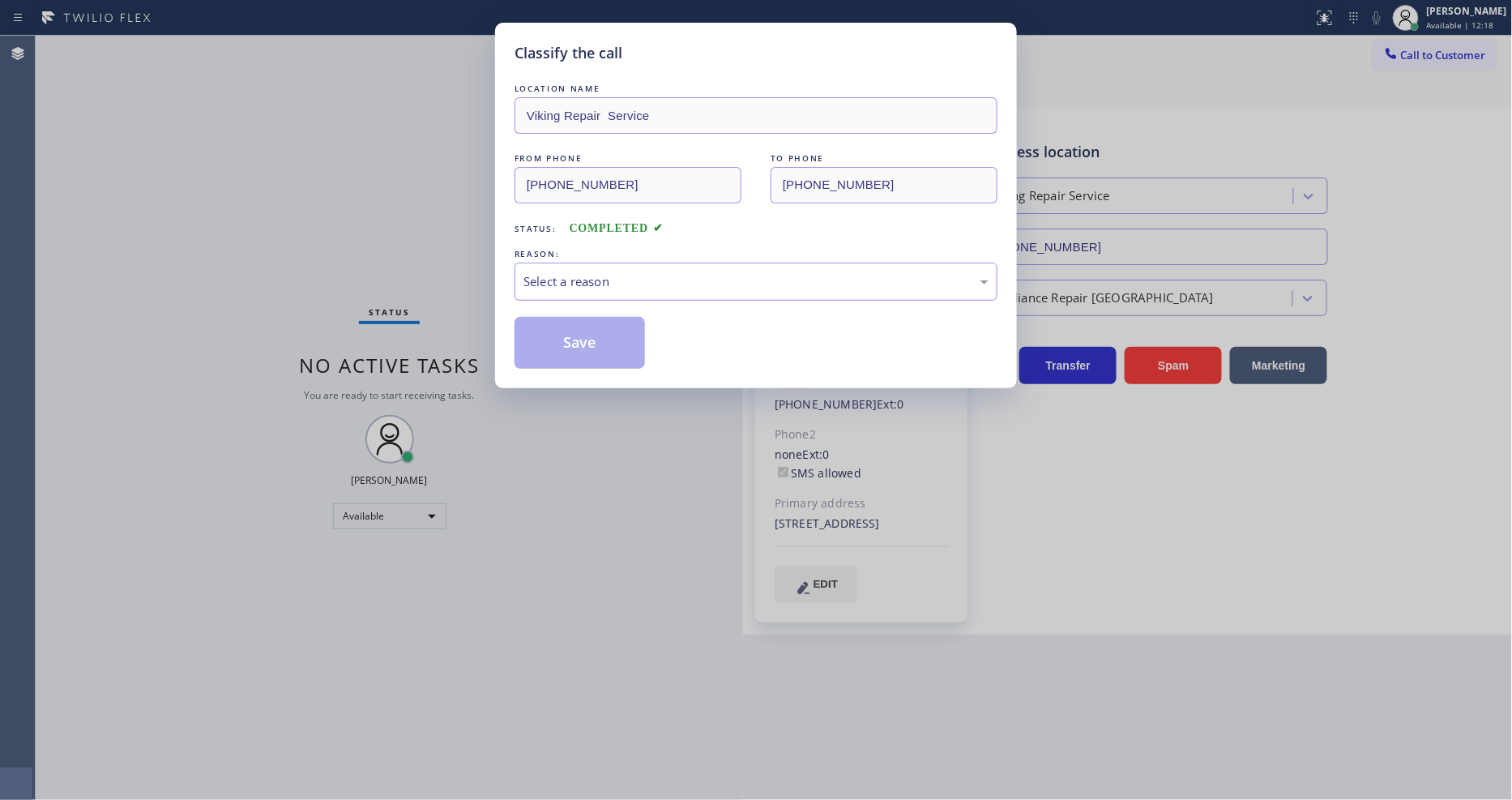
click at [577, 272] on div "Select a reason" at bounding box center [755, 281] width 465 height 18
click at [563, 326] on button "Save" at bounding box center [579, 343] width 130 height 52
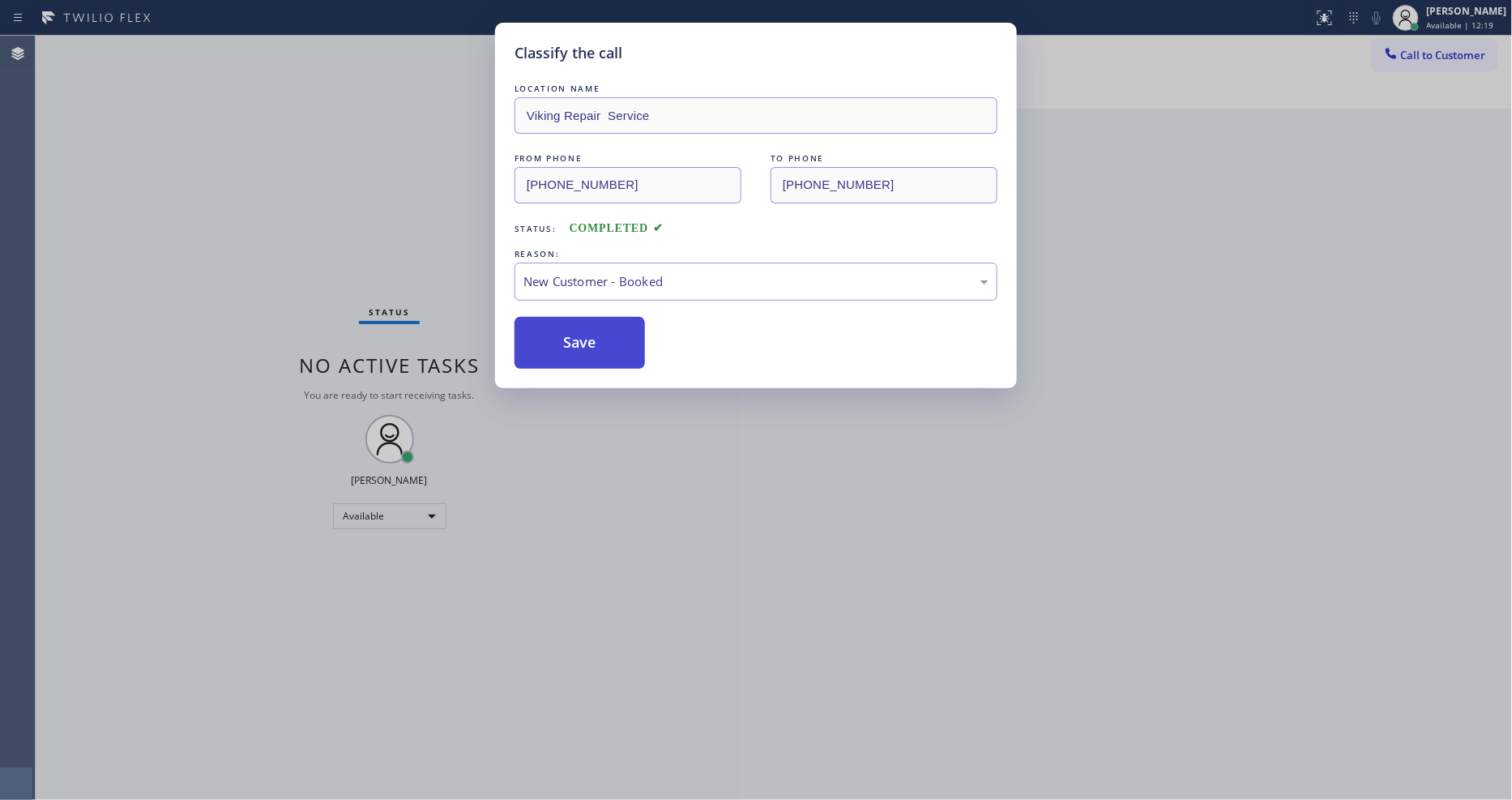
click at [563, 326] on button "Save" at bounding box center [579, 343] width 130 height 52
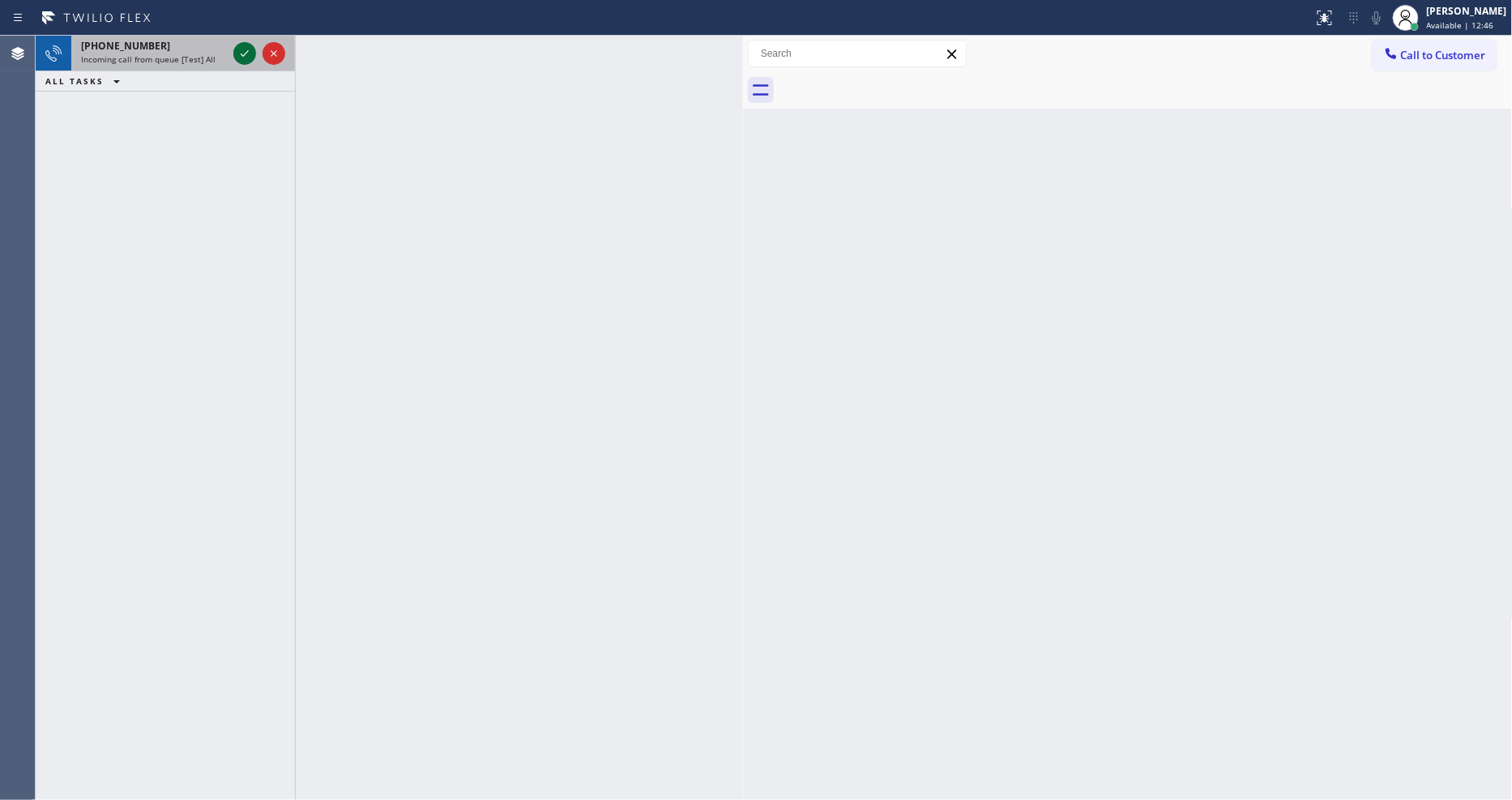
click at [241, 49] on icon at bounding box center [244, 53] width 19 height 19
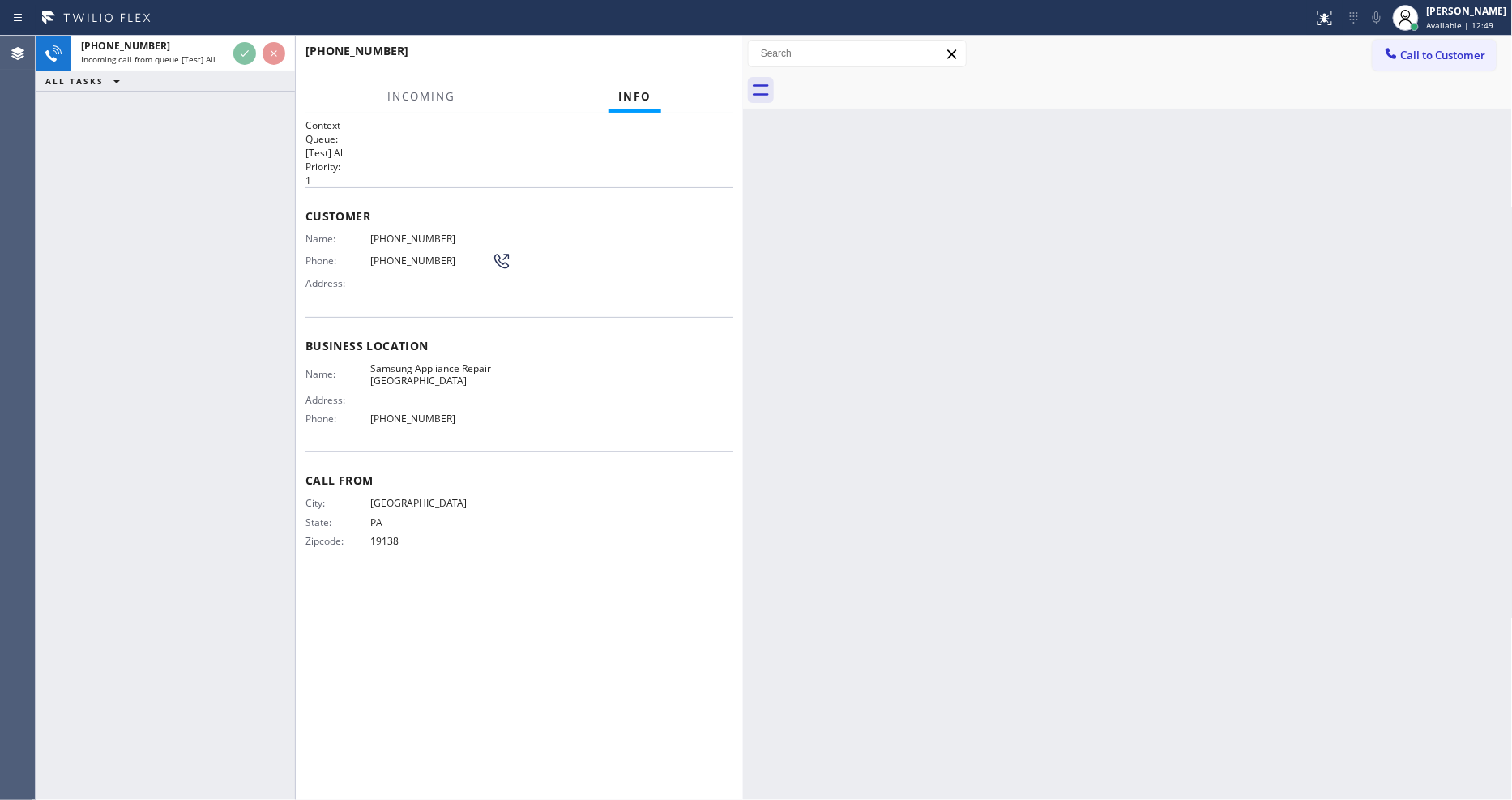
click at [646, 159] on h2 "Priority:" at bounding box center [519, 166] width 428 height 14
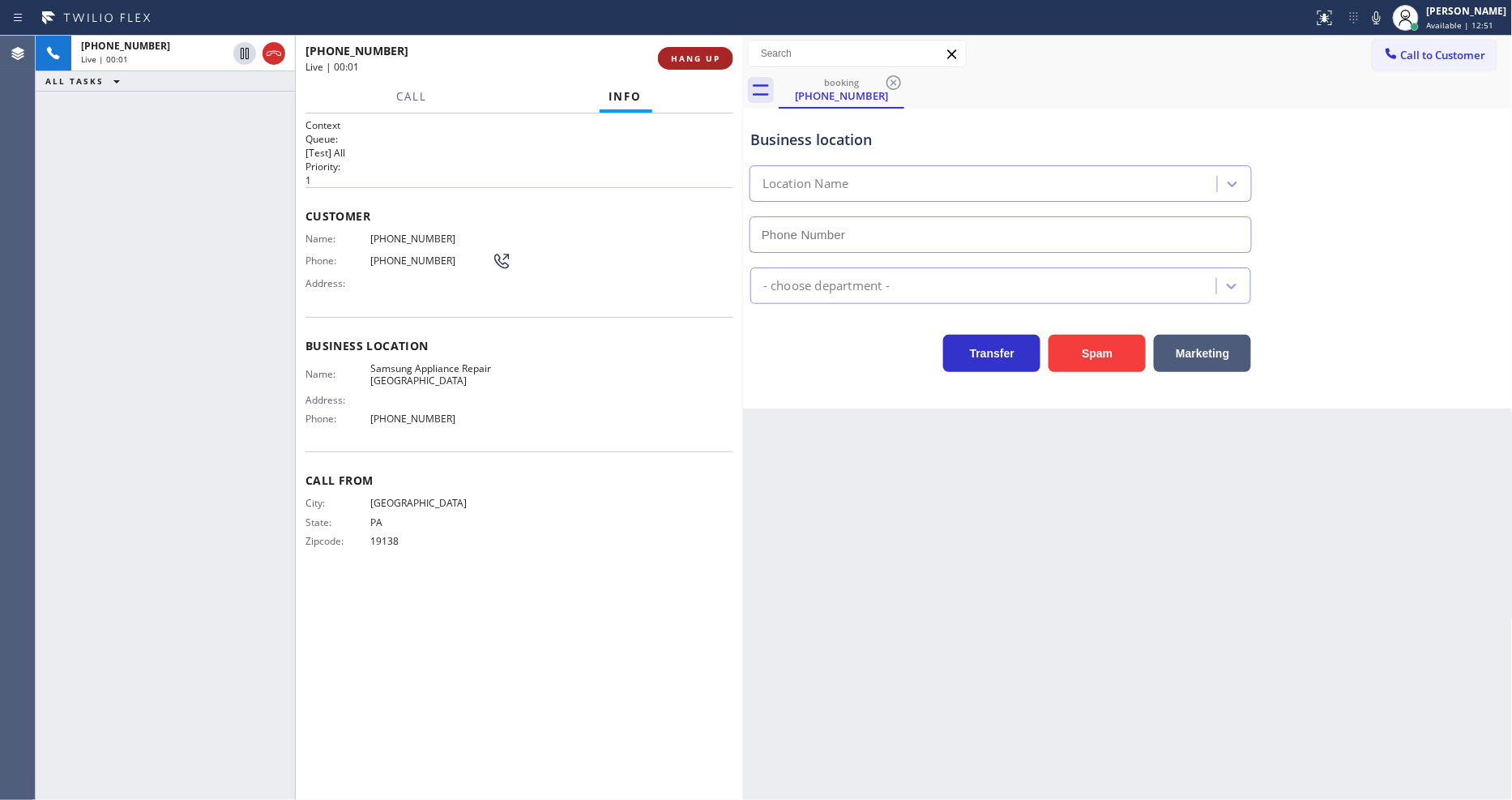
type input "(267) 662-2241"
click at [691, 57] on span "HANG UP" at bounding box center [696, 58] width 49 height 11
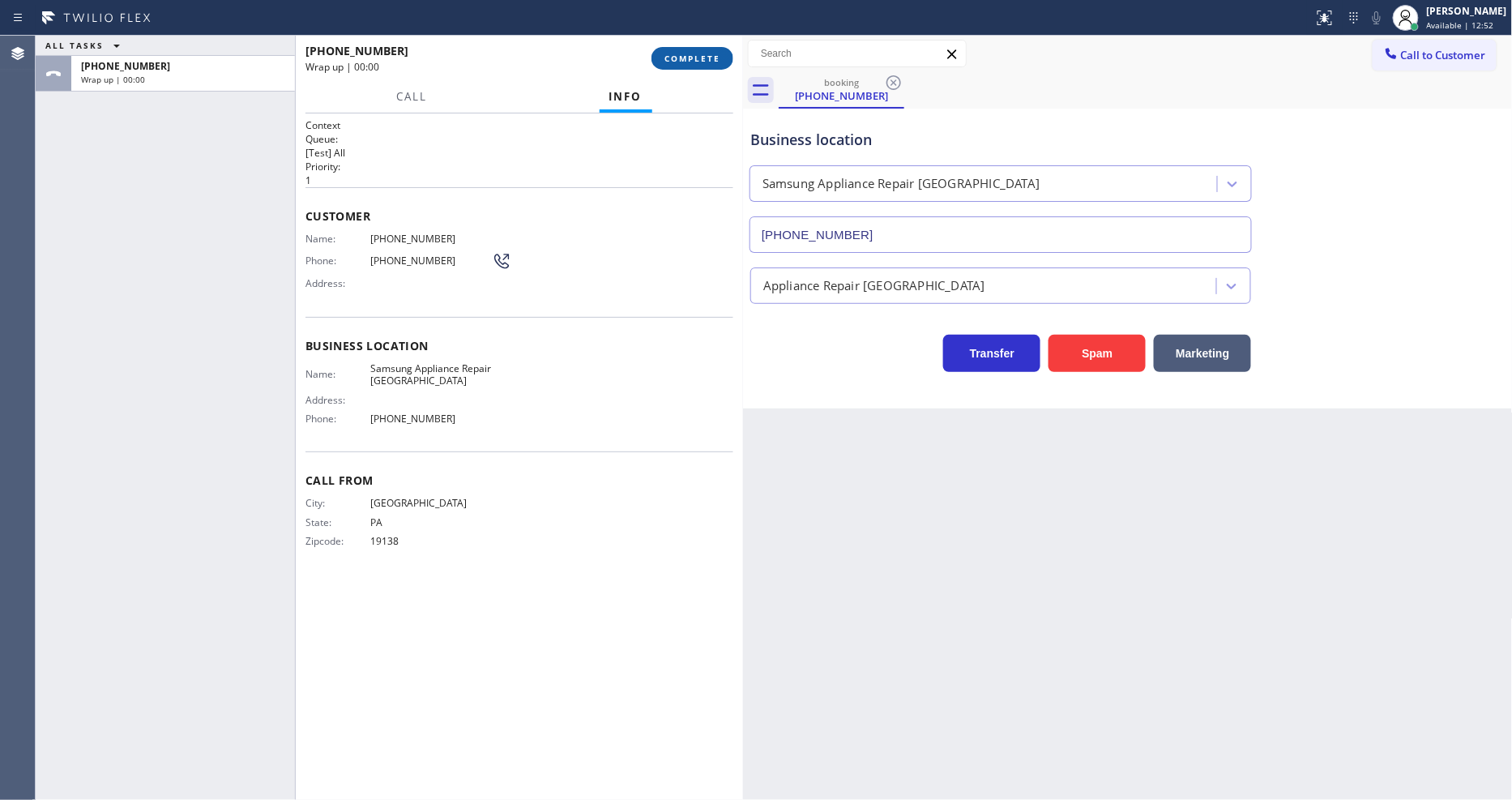
click at [691, 57] on span "COMPLETE" at bounding box center [692, 58] width 56 height 11
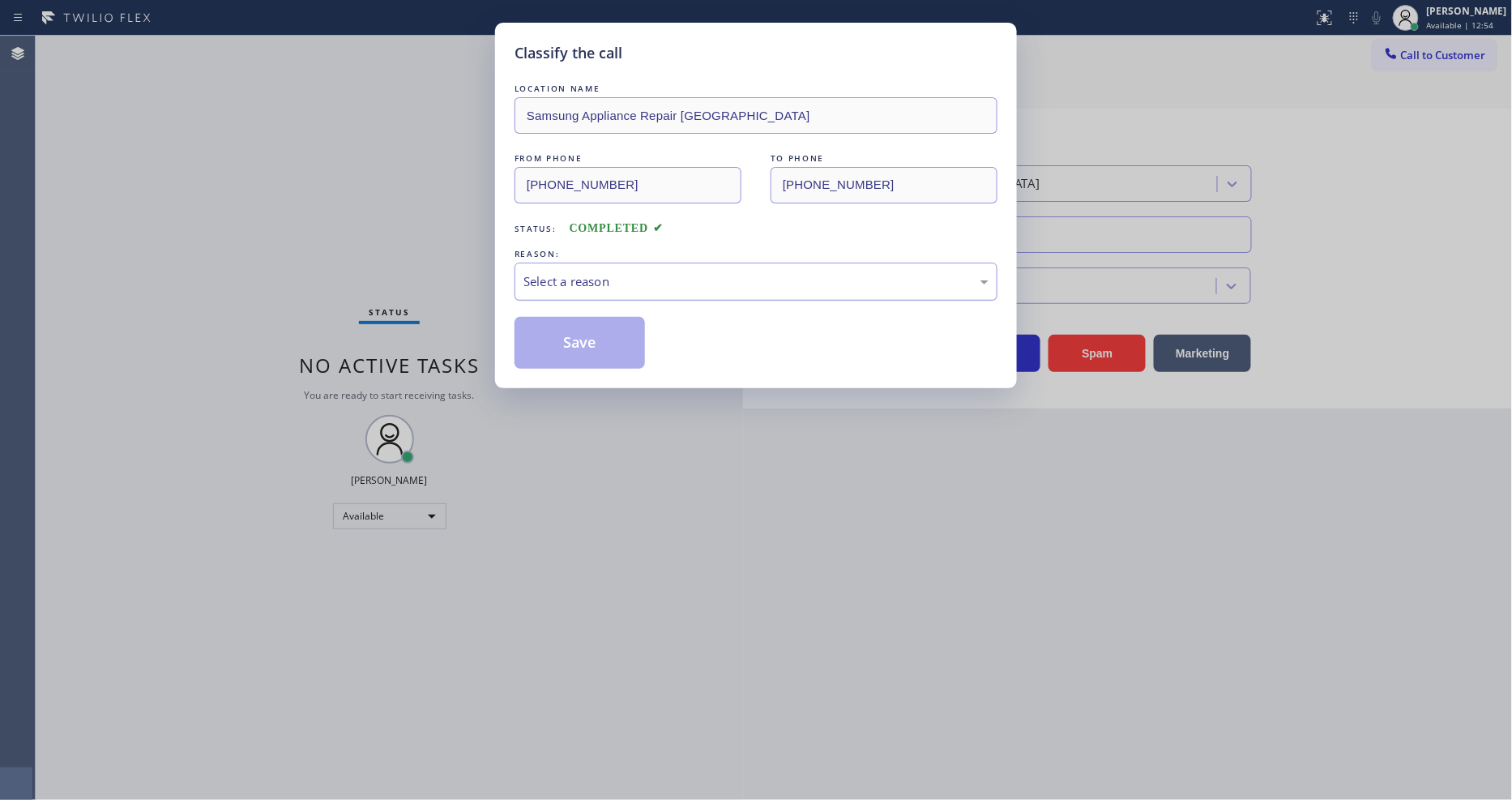
click at [626, 264] on div "Select a reason" at bounding box center [755, 281] width 483 height 38
click at [611, 278] on div "Existing Customer - ETA/PI/REDO/complain/cancel" at bounding box center [755, 281] width 465 height 18
click at [595, 322] on button "Save" at bounding box center [579, 343] width 130 height 52
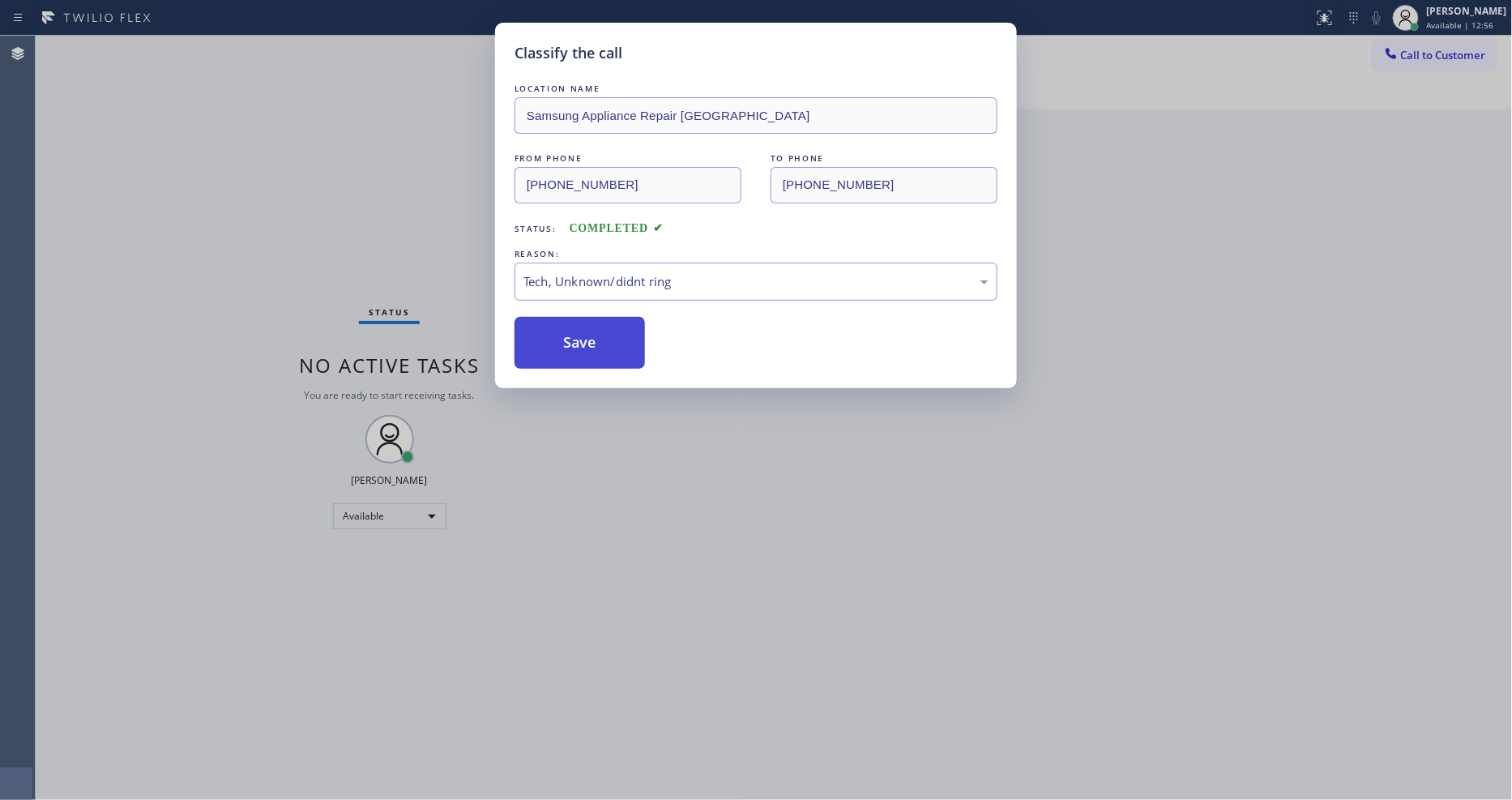
click at [595, 322] on button "Save" at bounding box center [579, 343] width 130 height 52
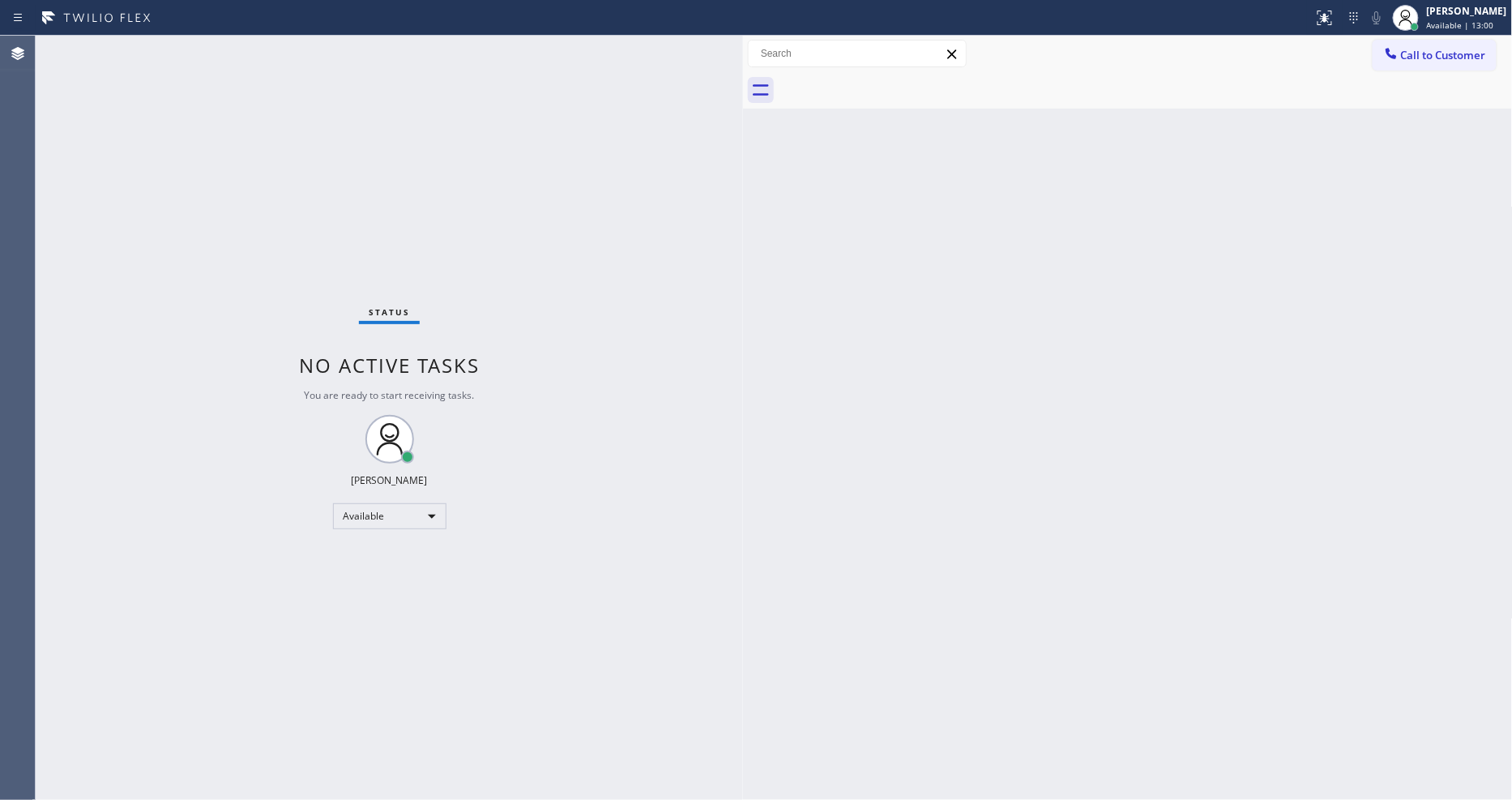
click at [828, 521] on div "Back to Dashboard Change Sender ID Customers Technicians Select a contact Outbo…" at bounding box center [1128, 418] width 770 height 764
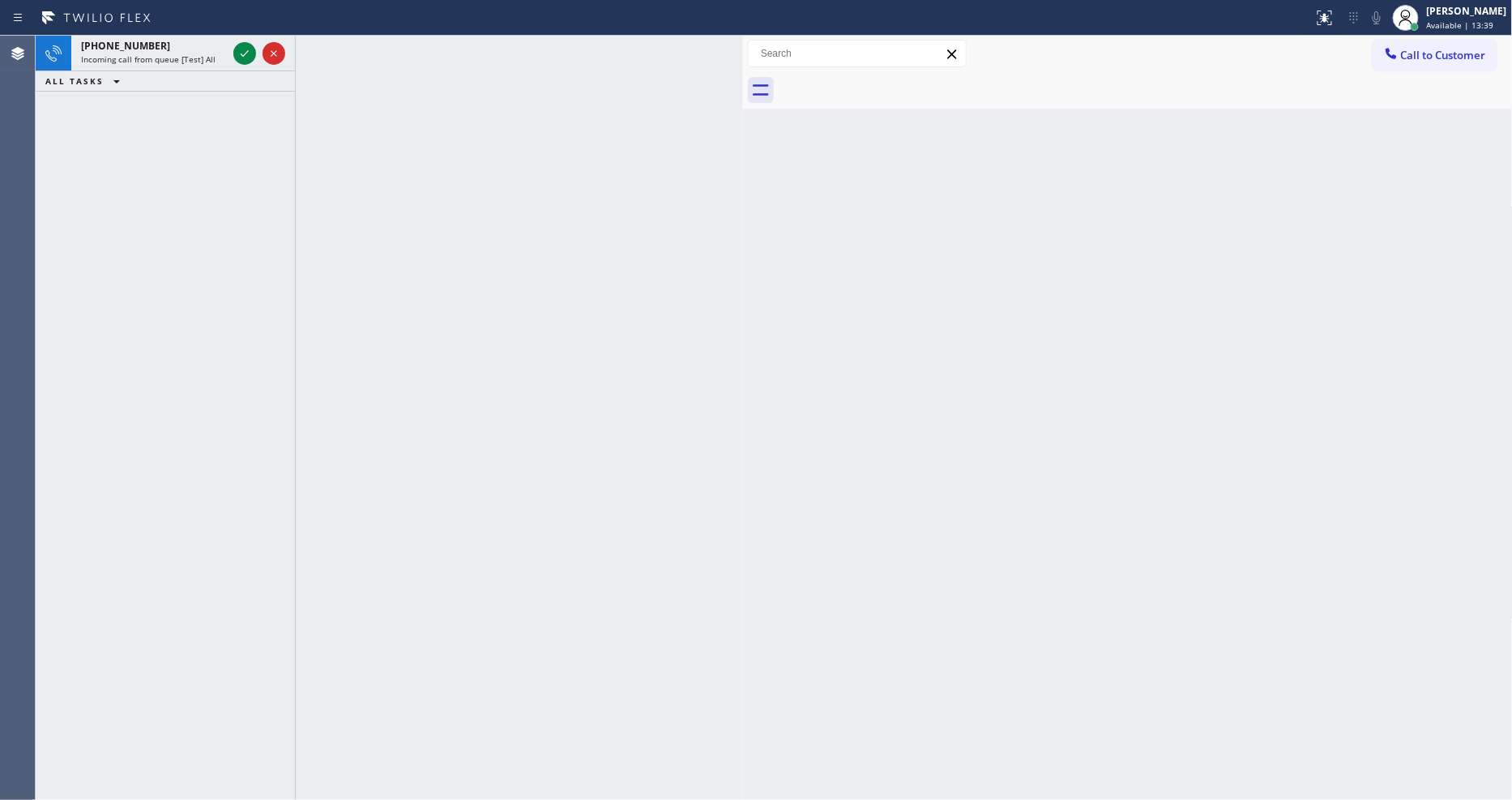
drag, startPoint x: 241, startPoint y: 50, endPoint x: 212, endPoint y: 201, distance: 153.8
click at [241, 50] on icon at bounding box center [244, 53] width 19 height 19
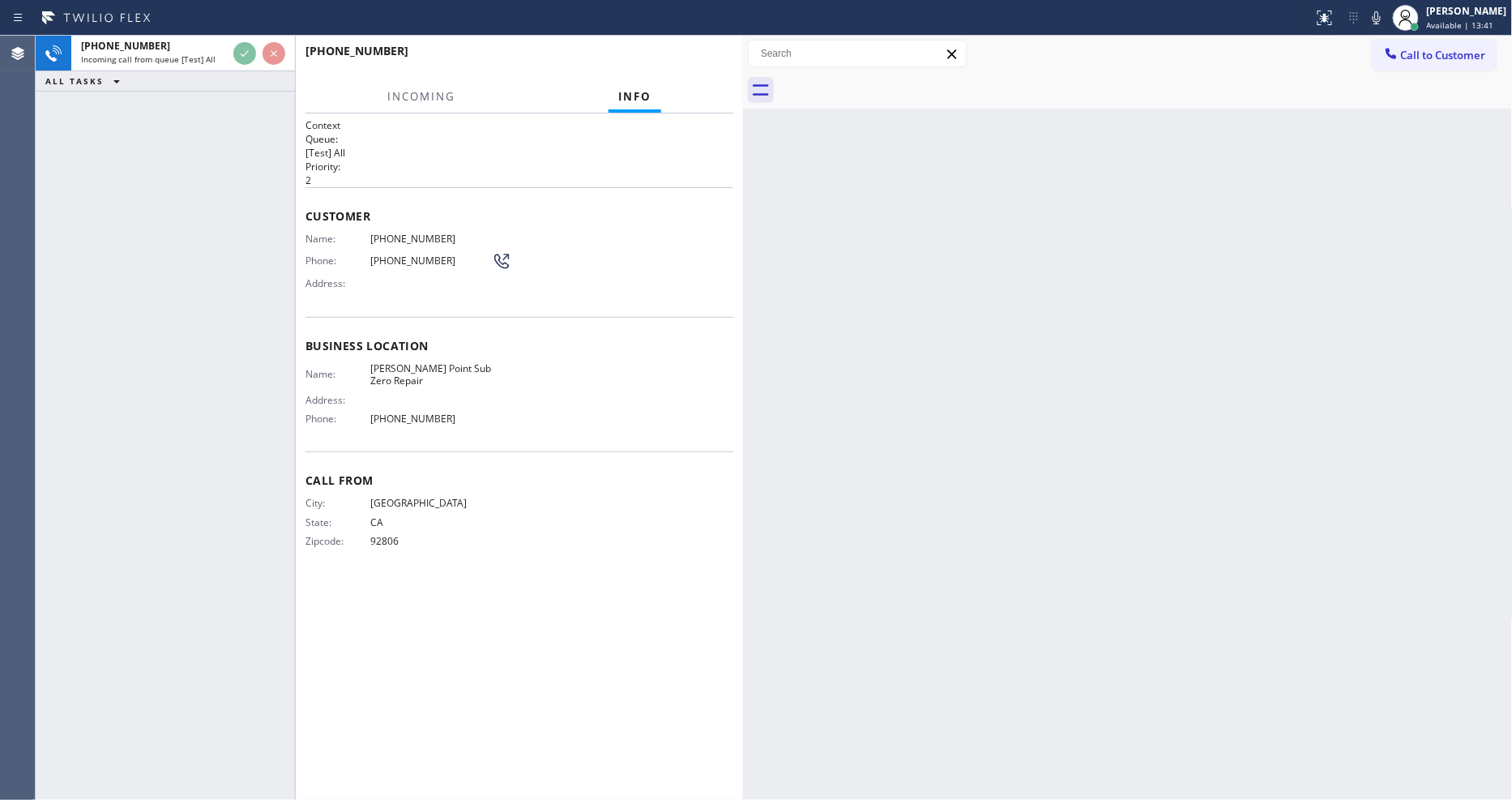
click at [543, 513] on div "City: ANAHEIM State: CA Zipcode: 92806" at bounding box center [519, 525] width 428 height 57
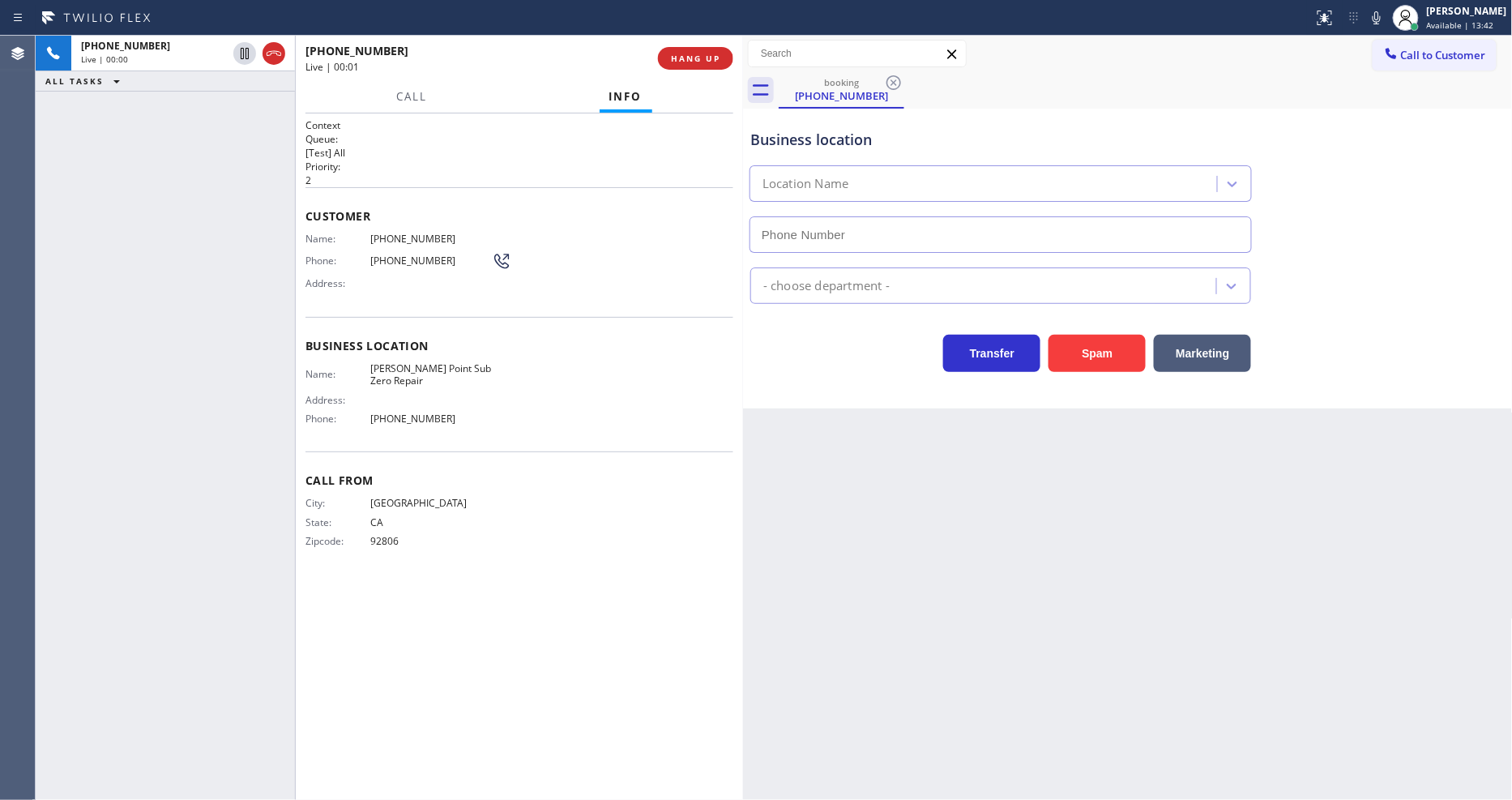
type input "(714) 215-9683"
click at [1072, 395] on div "Business location Dana Point Sub Zero Repair (714) 215-9683 Appliance Repair Hi…" at bounding box center [1128, 258] width 770 height 300
click at [696, 59] on span "HANG UP" at bounding box center [696, 58] width 49 height 11
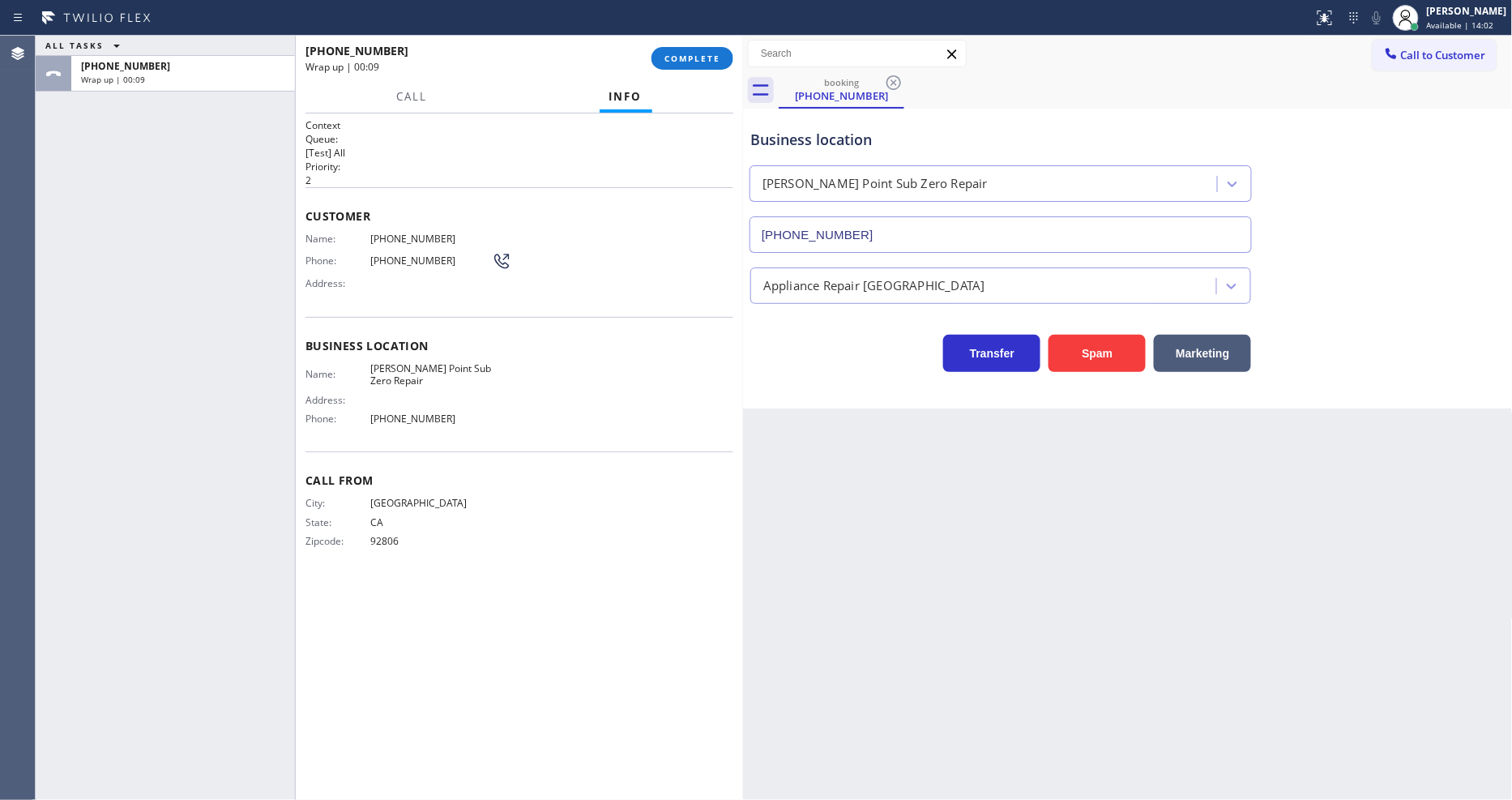
click at [388, 137] on h2 "Queue:" at bounding box center [519, 138] width 428 height 14
click at [700, 49] on button "COMPLETE" at bounding box center [692, 58] width 82 height 23
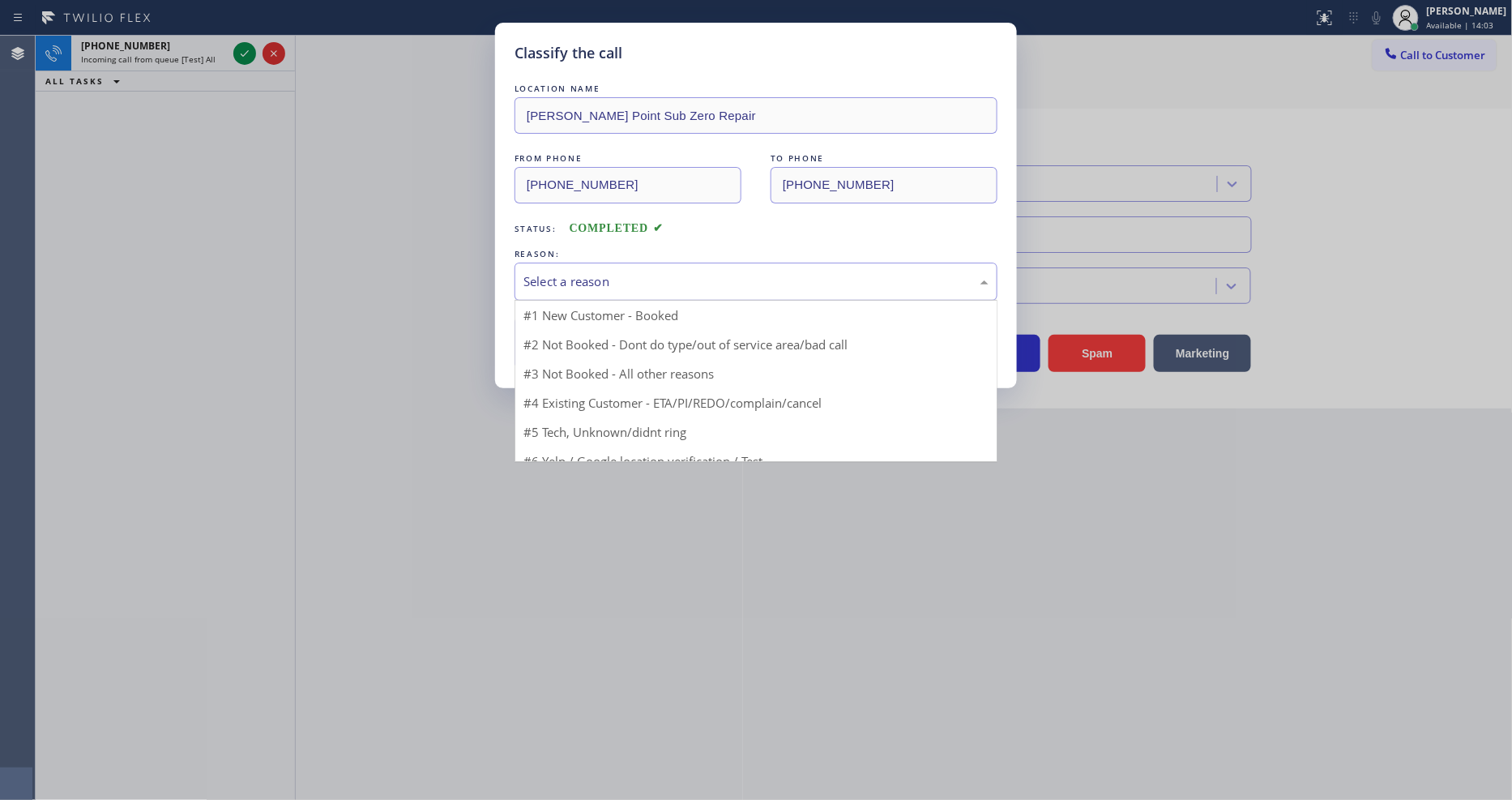
click at [643, 262] on div "Select a reason" at bounding box center [755, 281] width 483 height 38
drag, startPoint x: 610, startPoint y: 393, endPoint x: 605, endPoint y: 313, distance: 80.2
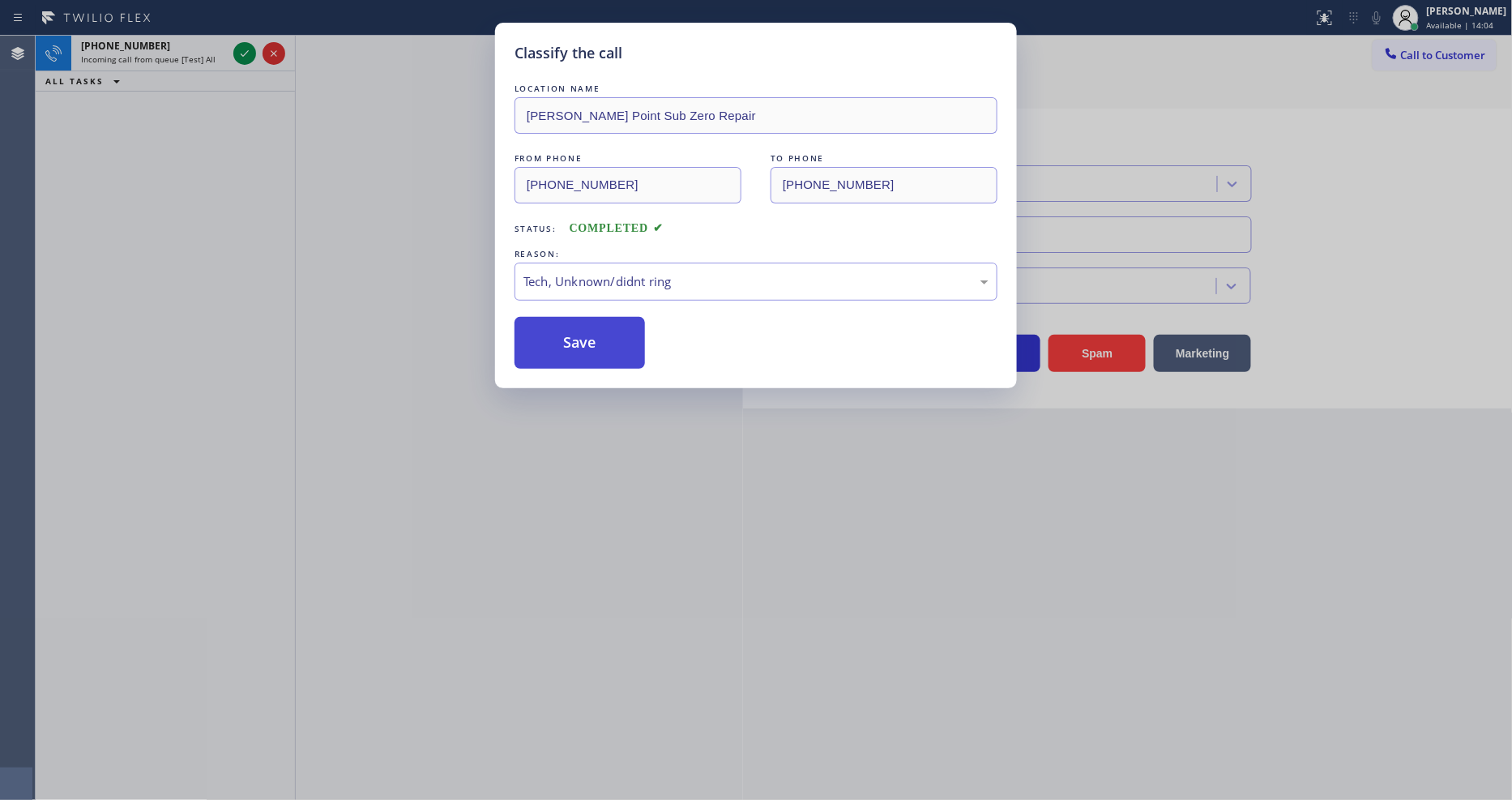
click at [605, 317] on button "Save" at bounding box center [579, 343] width 130 height 52
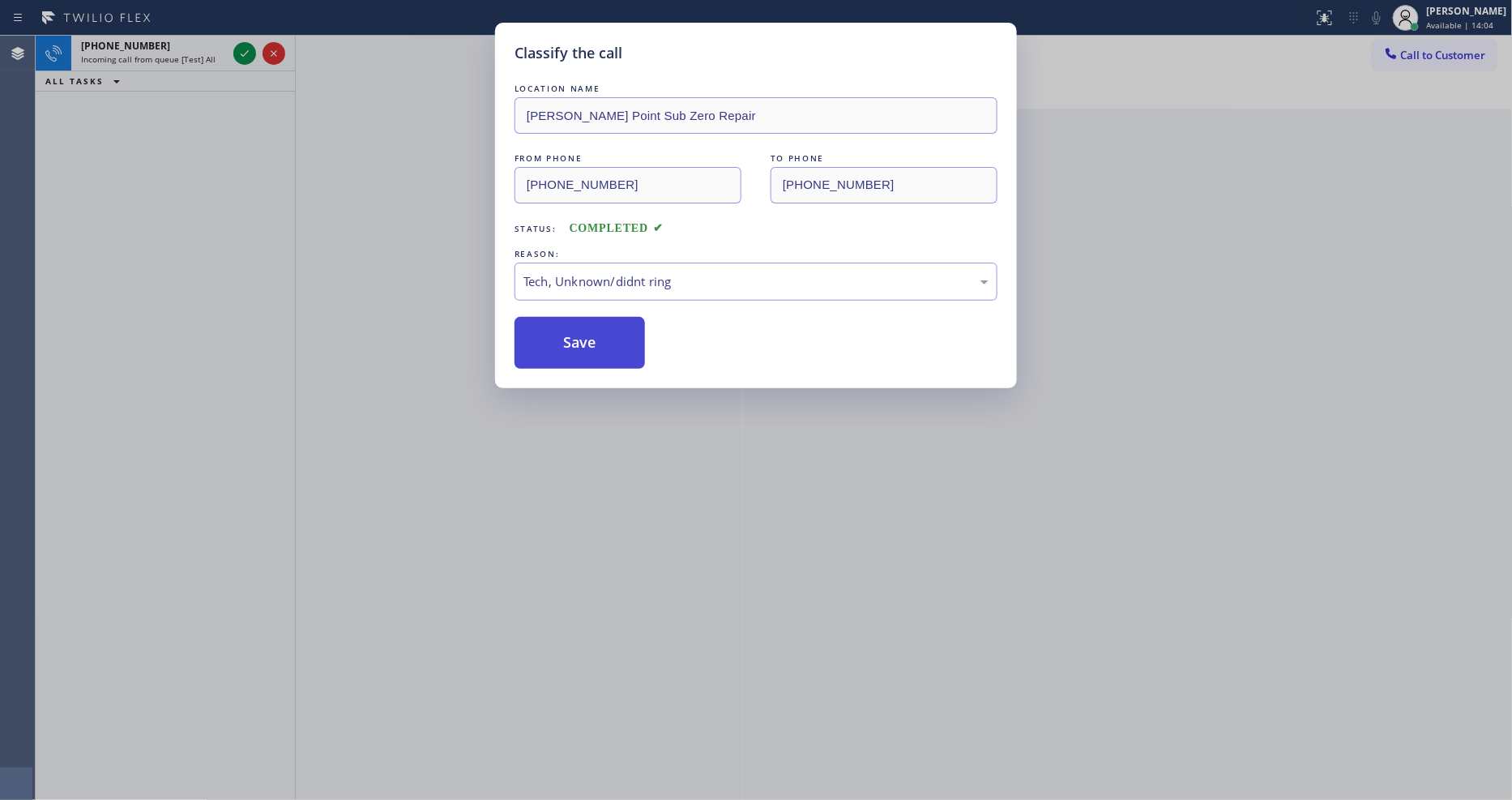
click at [603, 317] on button "Save" at bounding box center [579, 343] width 130 height 52
click at [602, 317] on button "Save" at bounding box center [579, 343] width 130 height 52
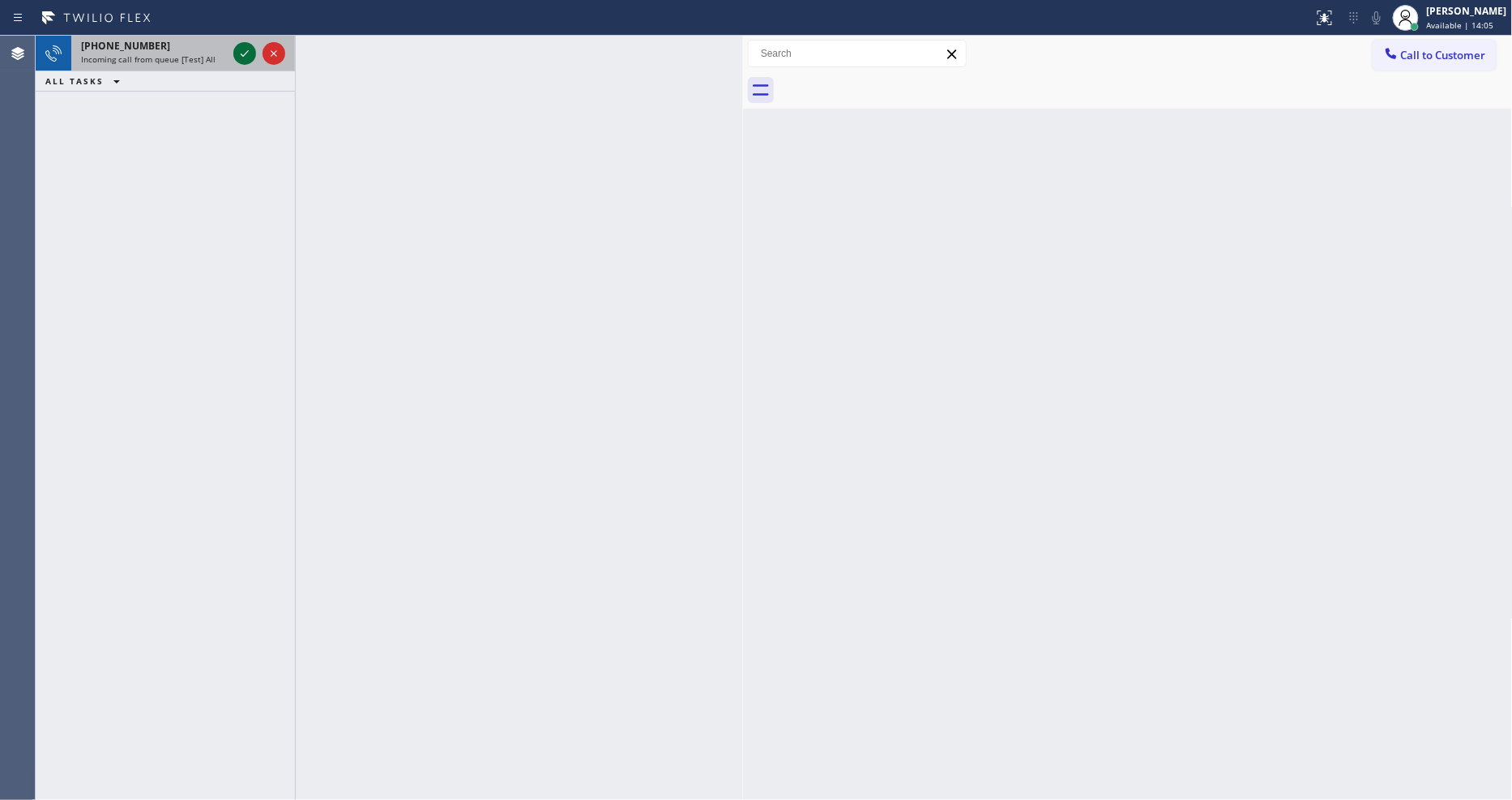
click at [239, 58] on icon at bounding box center [244, 53] width 19 height 19
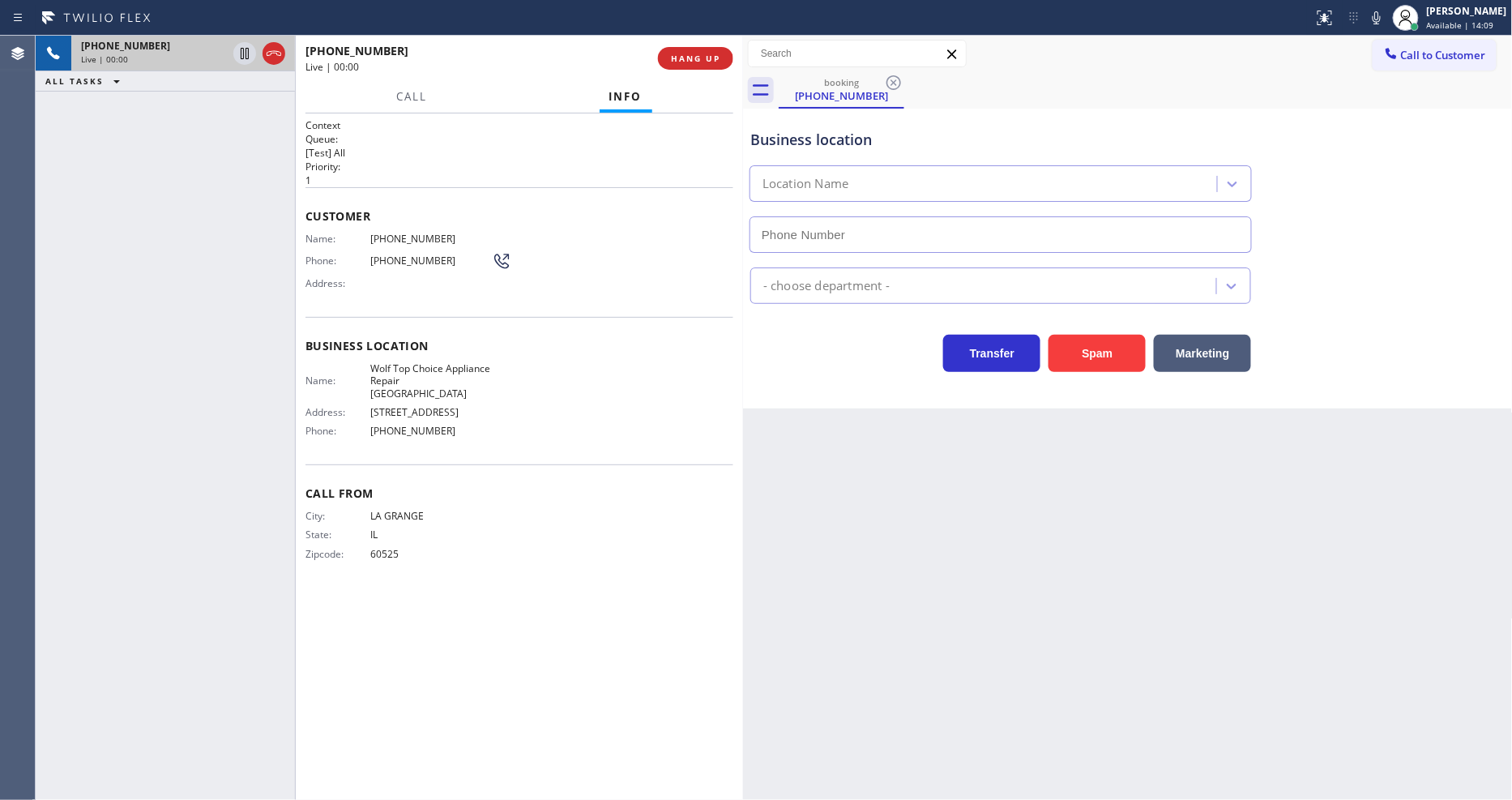
click at [356, 589] on div "Context Queue: [Test] All Priority: 1 Customer Name: (708) 491-0935 Phone: (708…" at bounding box center [519, 456] width 428 height 676
type input "(510) 851-8202"
click at [1287, 466] on div "Back to Dashboard Change Sender ID Customers Technicians Select a contact Outbo…" at bounding box center [1128, 418] width 770 height 764
click at [441, 367] on span "Wolf Top Choice Appliance Repair Alameda" at bounding box center [431, 380] width 122 height 38
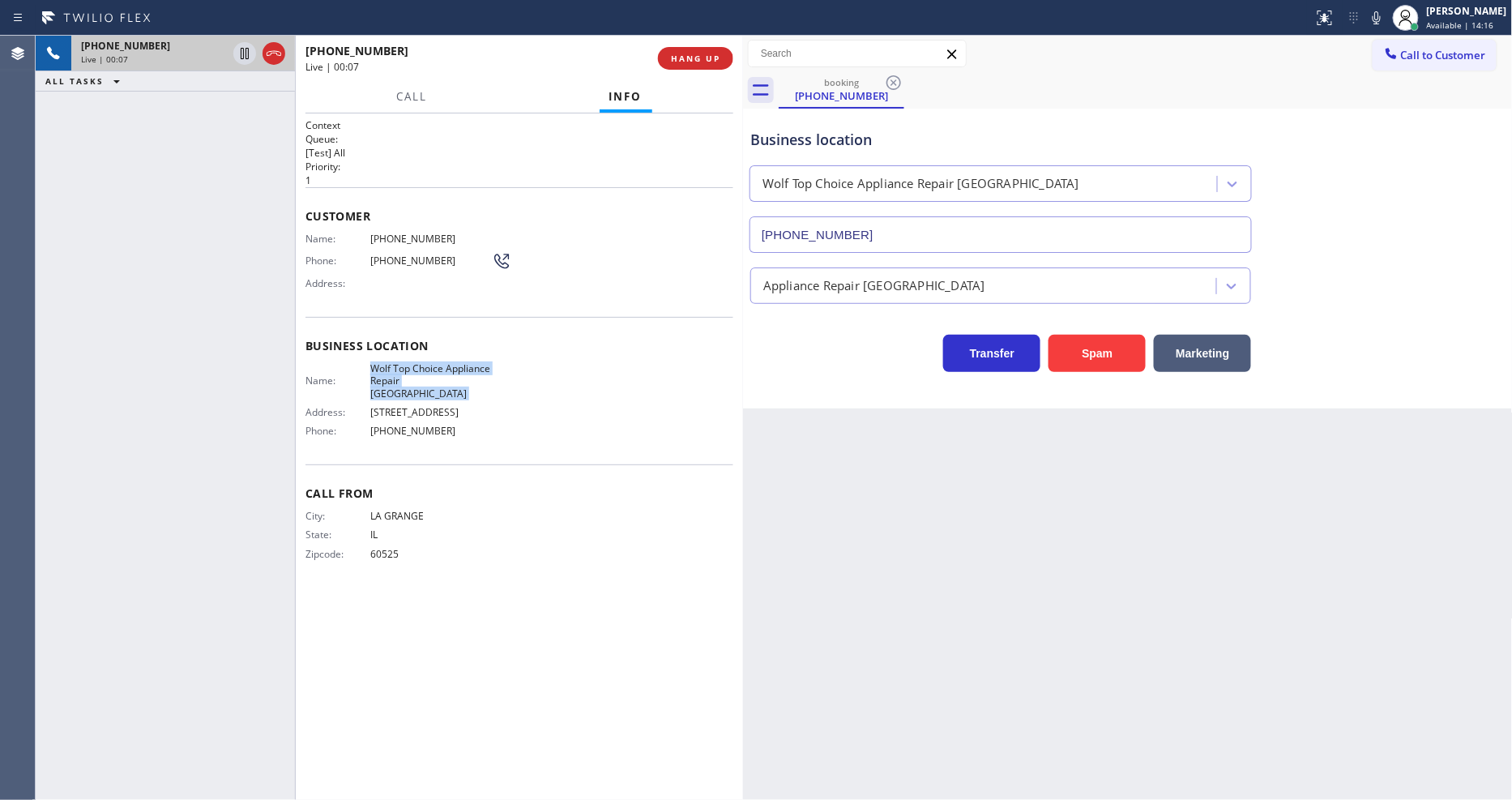
click at [441, 367] on span "Wolf Top Choice Appliance Repair Alameda" at bounding box center [431, 380] width 122 height 38
copy span "Wolf Top Choice Appliance Repair Alameda"
click at [401, 235] on span "(708) 491-0935" at bounding box center [431, 238] width 122 height 12
click at [401, 234] on span "(708) 491-0935" at bounding box center [431, 238] width 122 height 12
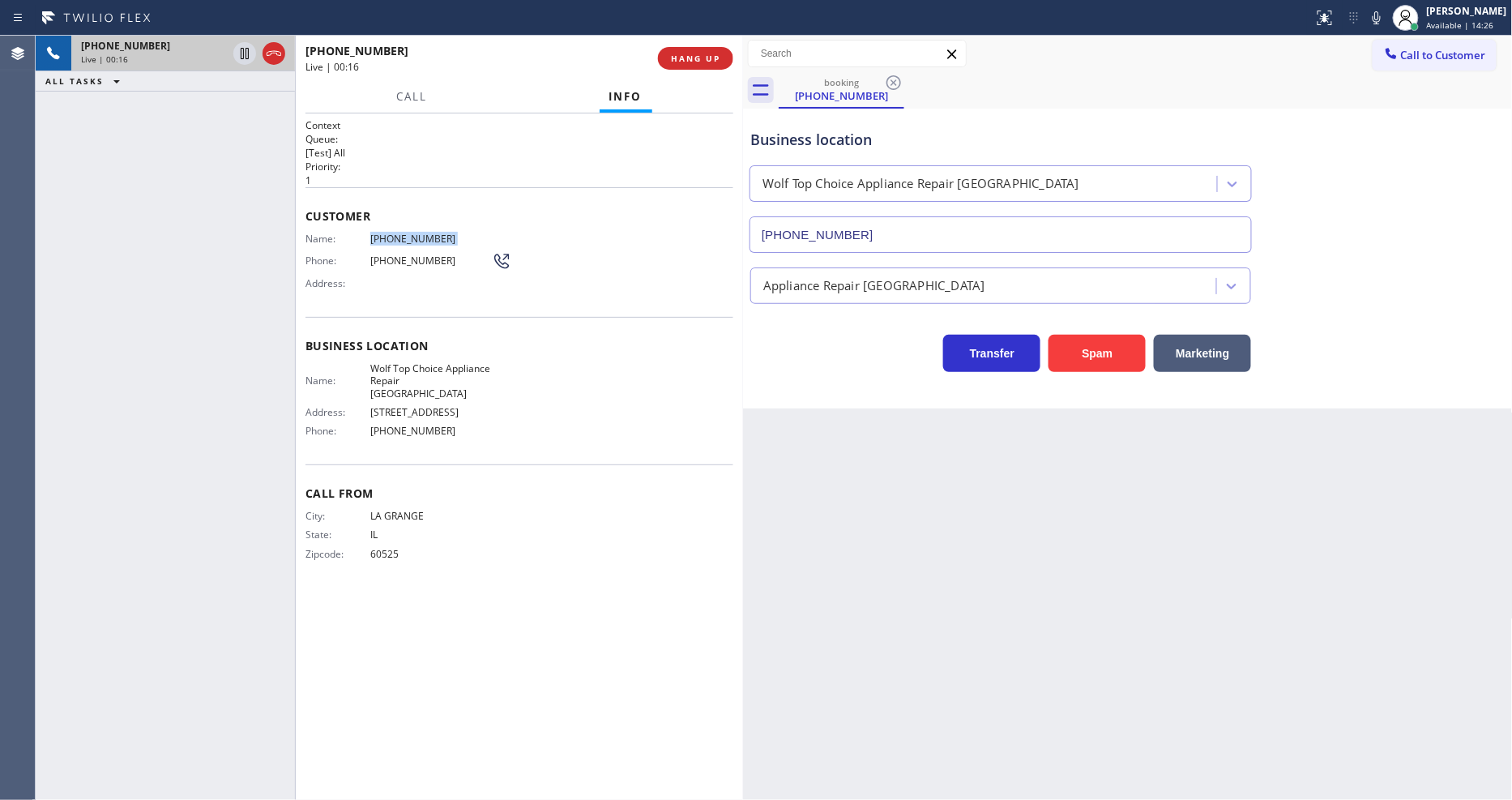
copy span "(708) 491-0935"
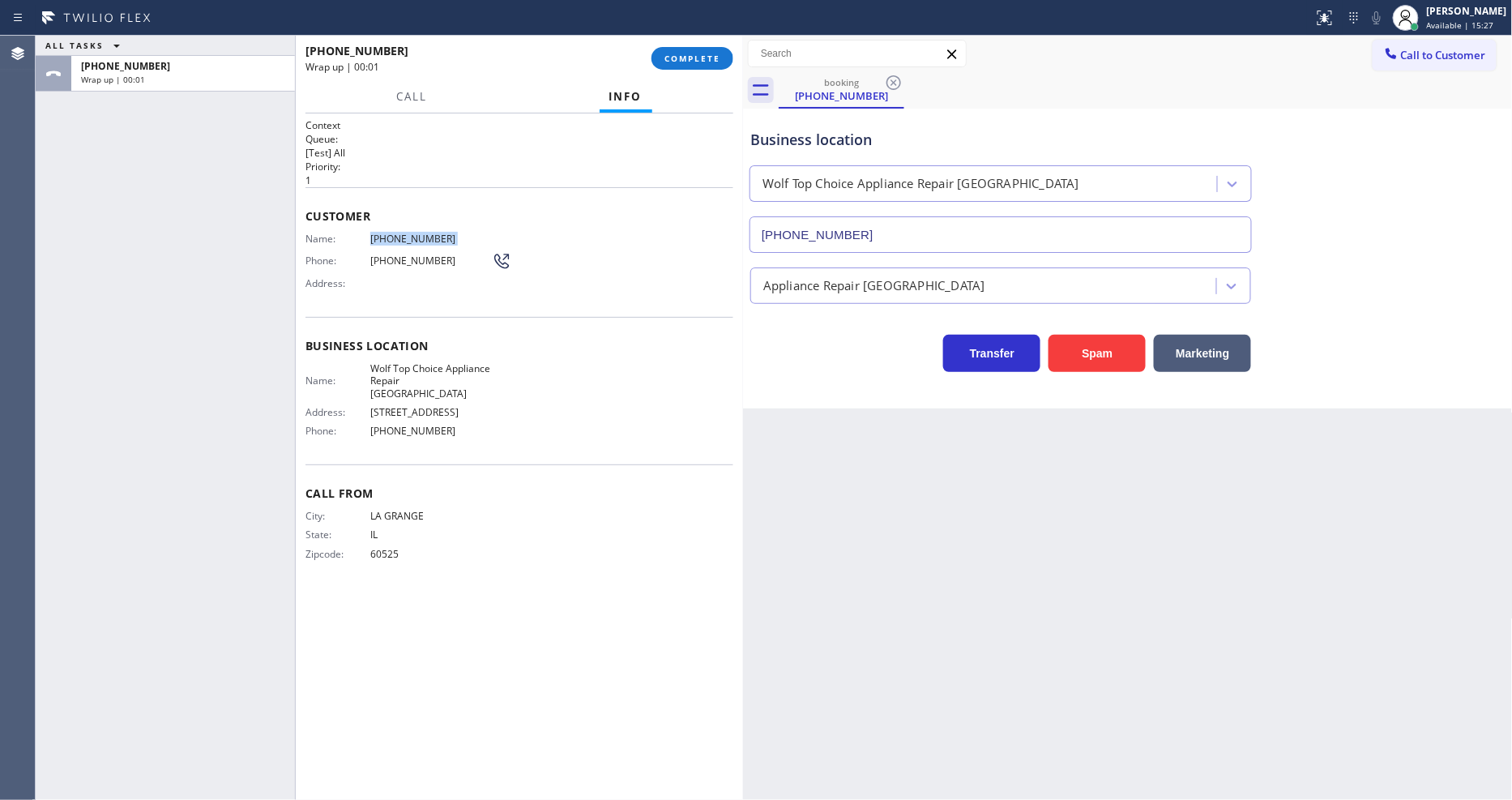
drag, startPoint x: 1164, startPoint y: 535, endPoint x: 1056, endPoint y: 454, distance: 135.0
click at [1161, 535] on div "Back to Dashboard Change Sender ID Customers Technicians Select a contact Outbo…" at bounding box center [1128, 418] width 770 height 764
click at [1448, 17] on div "[PERSON_NAME]" at bounding box center [1467, 10] width 81 height 14
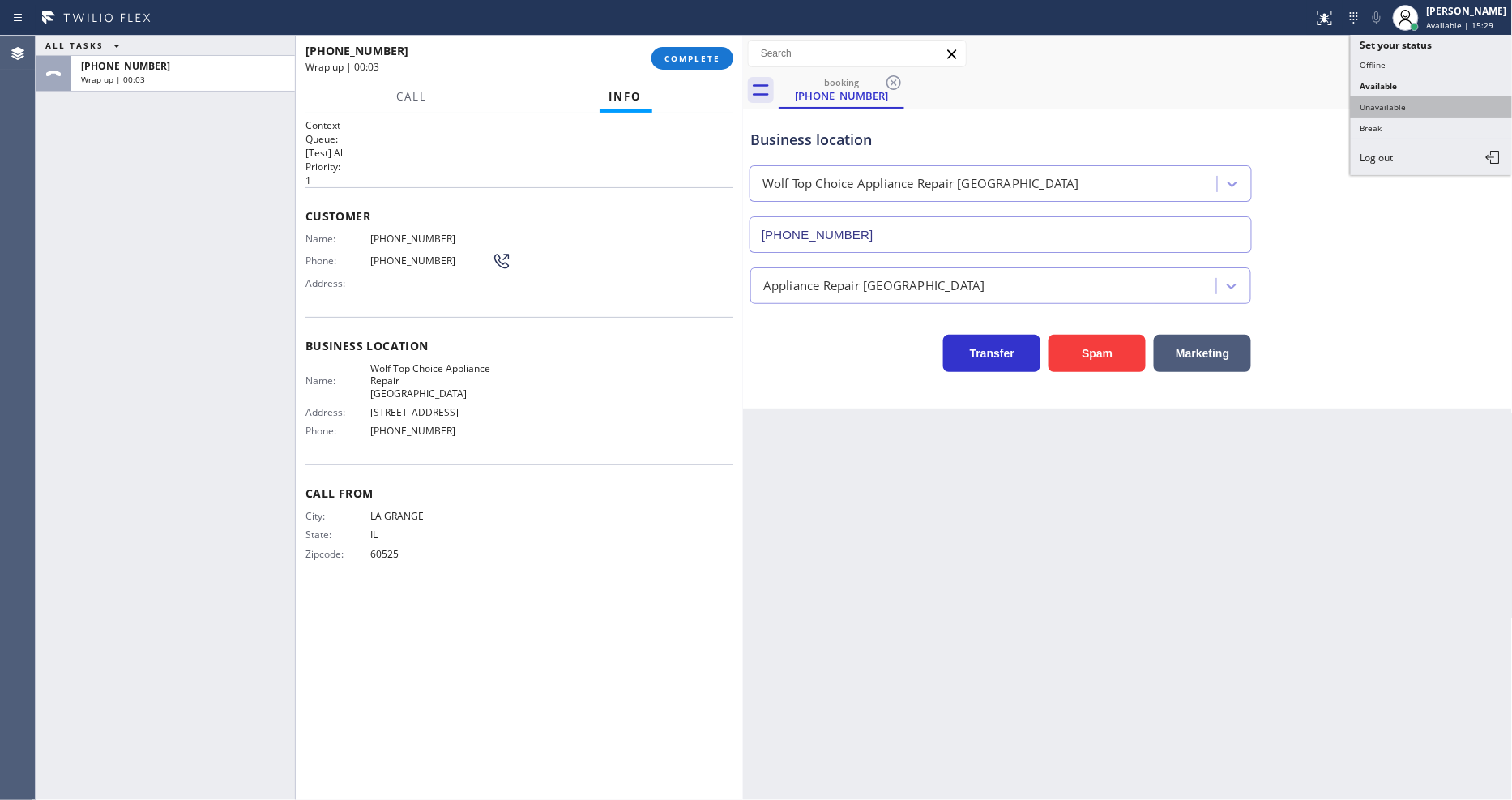
click at [1387, 103] on button "Unavailable" at bounding box center [1431, 106] width 162 height 21
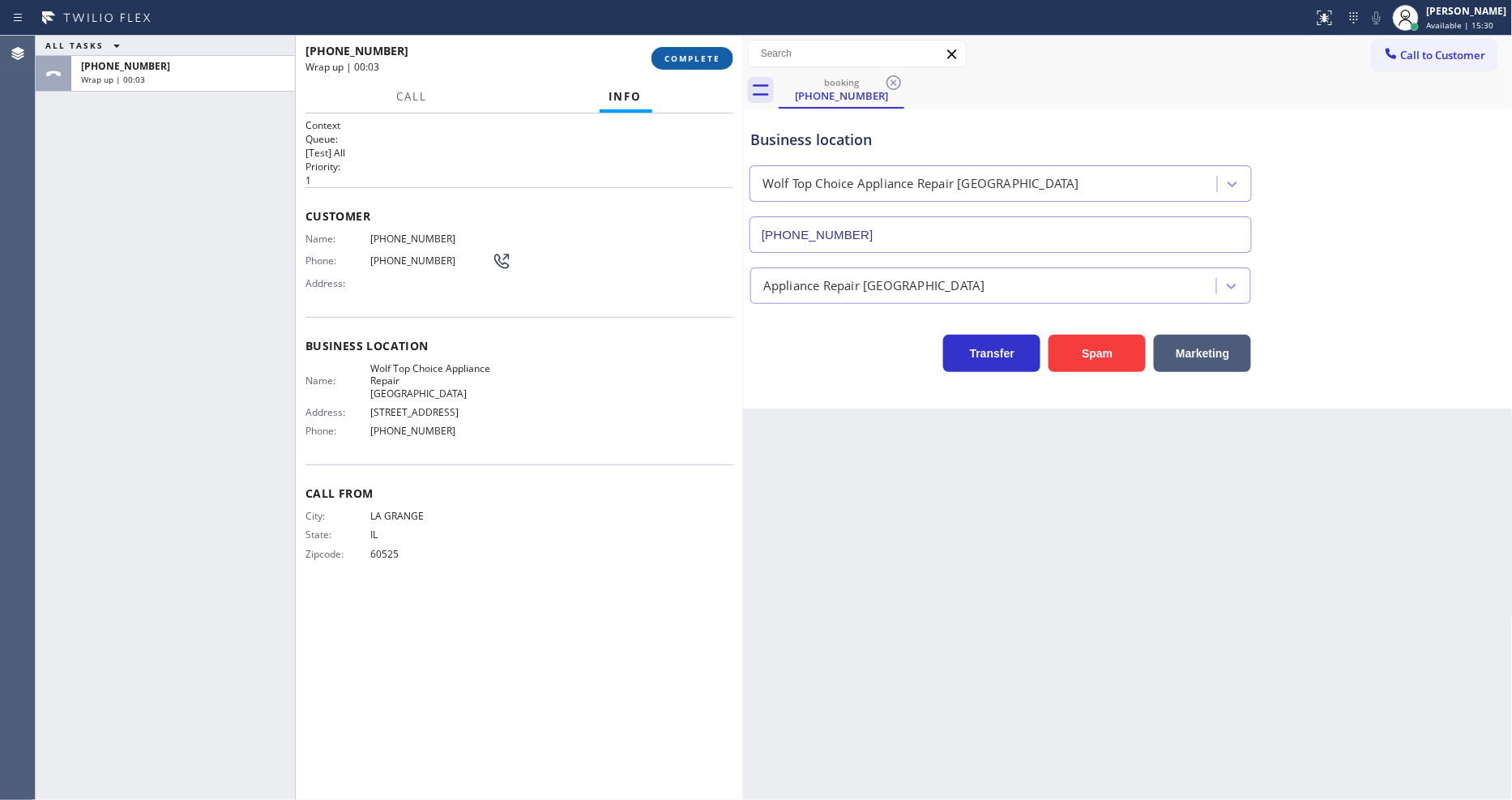
click at [686, 52] on span "COMPLETE" at bounding box center [692, 58] width 56 height 11
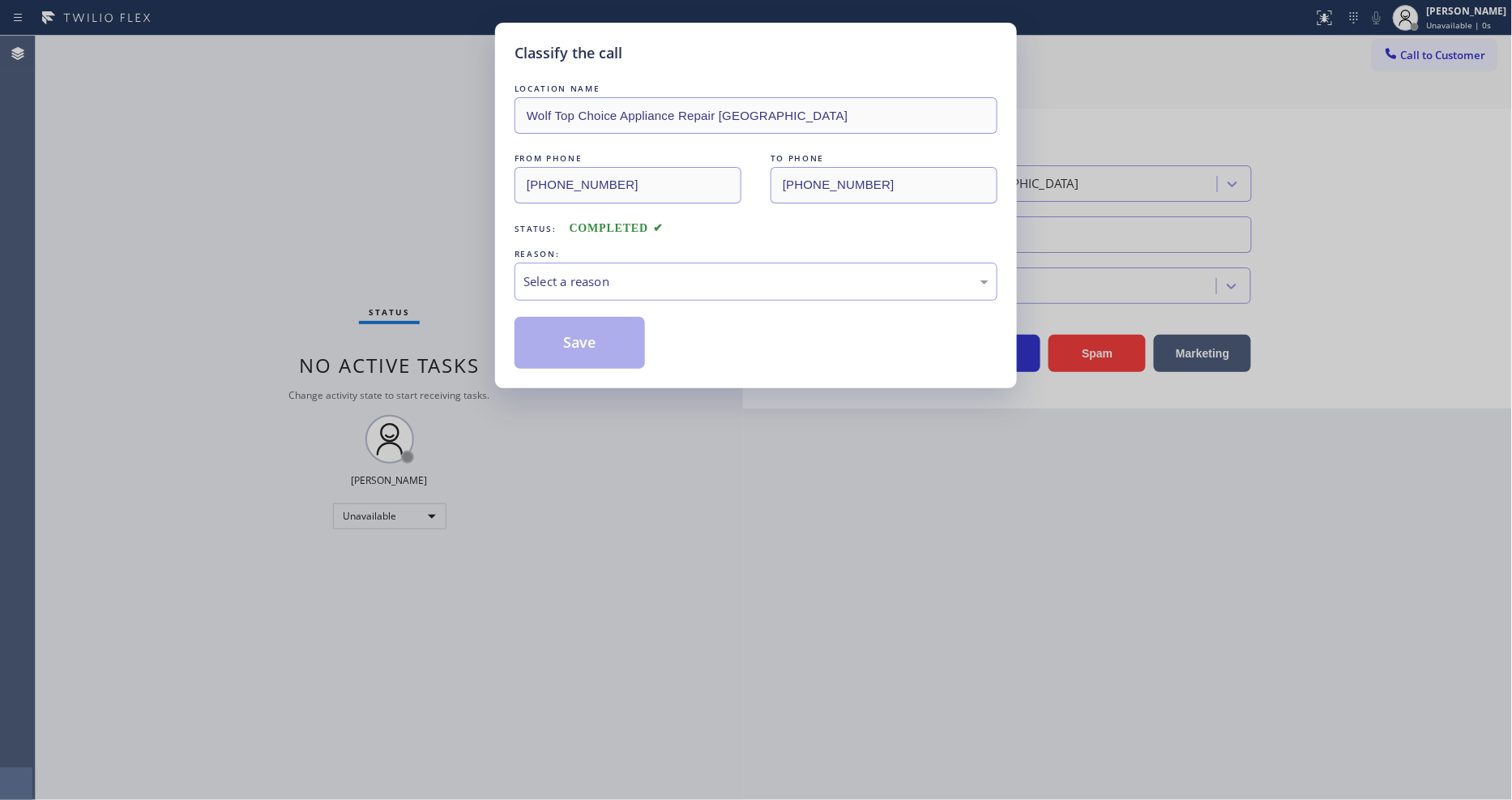
click at [628, 262] on div "Select a reason" at bounding box center [755, 281] width 483 height 38
click at [564, 334] on button "Save" at bounding box center [579, 343] width 130 height 52
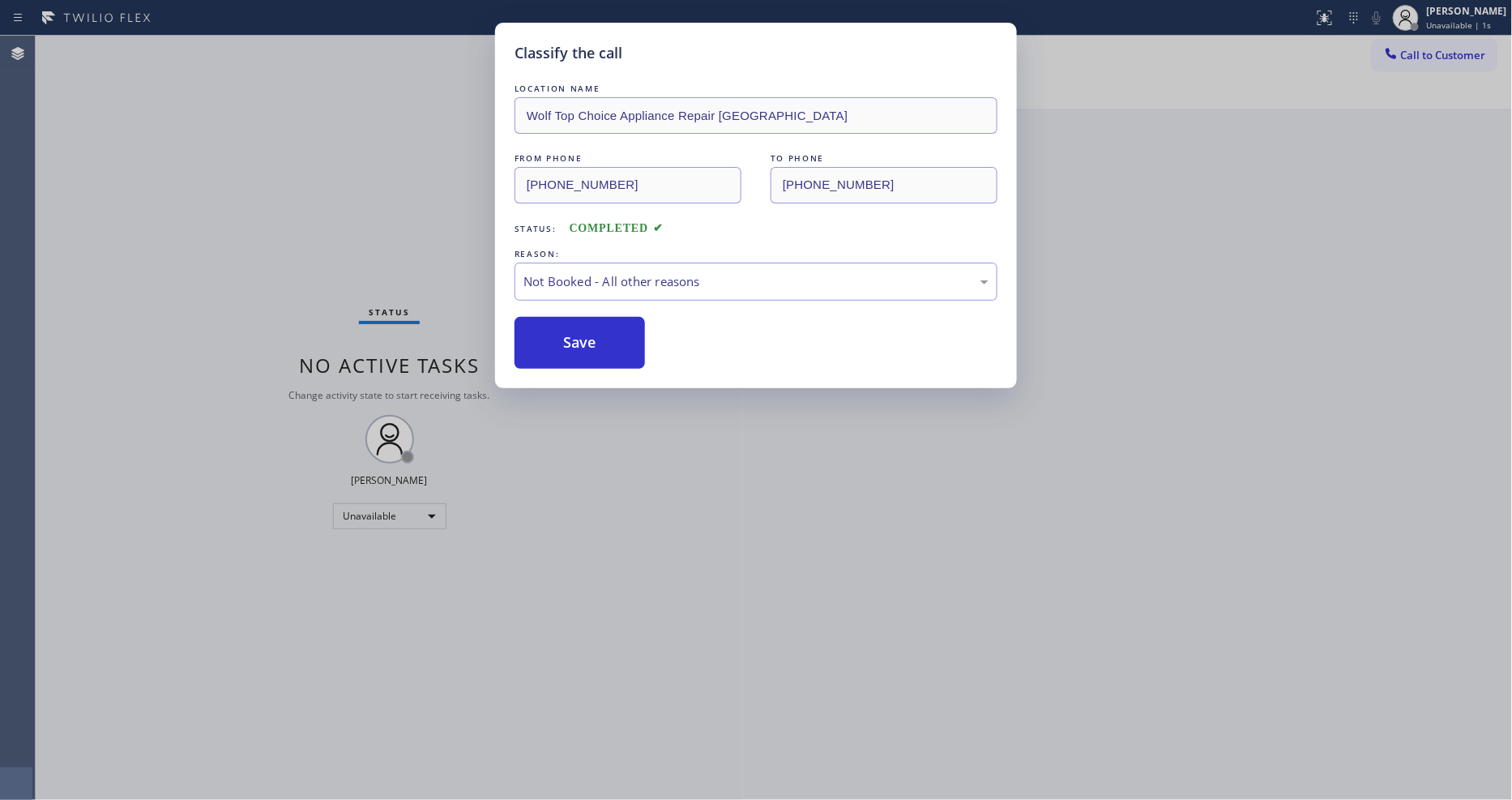
click at [564, 334] on button "Save" at bounding box center [579, 343] width 130 height 52
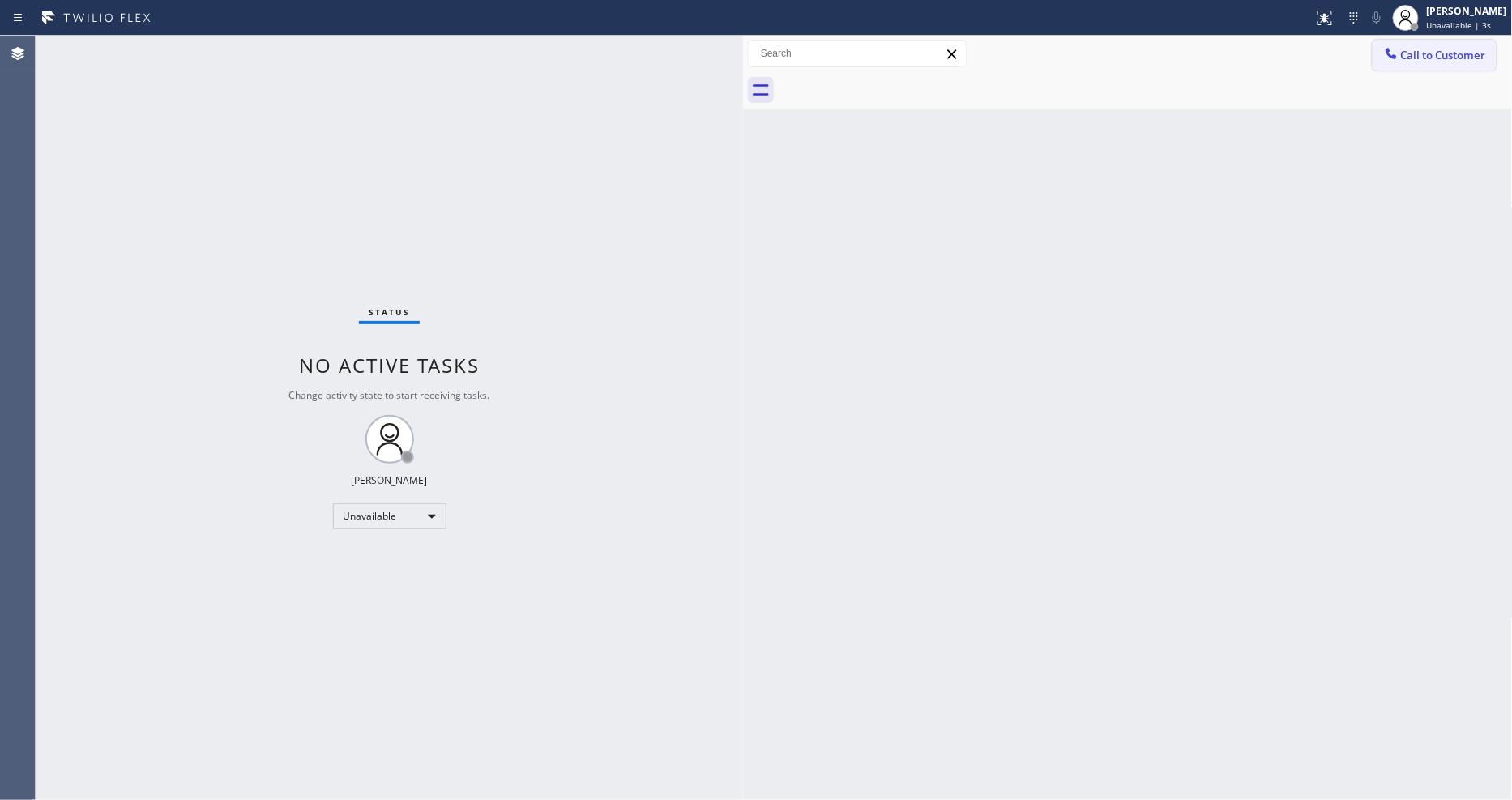
click at [1401, 52] on span "Call to Customer" at bounding box center [1443, 55] width 85 height 15
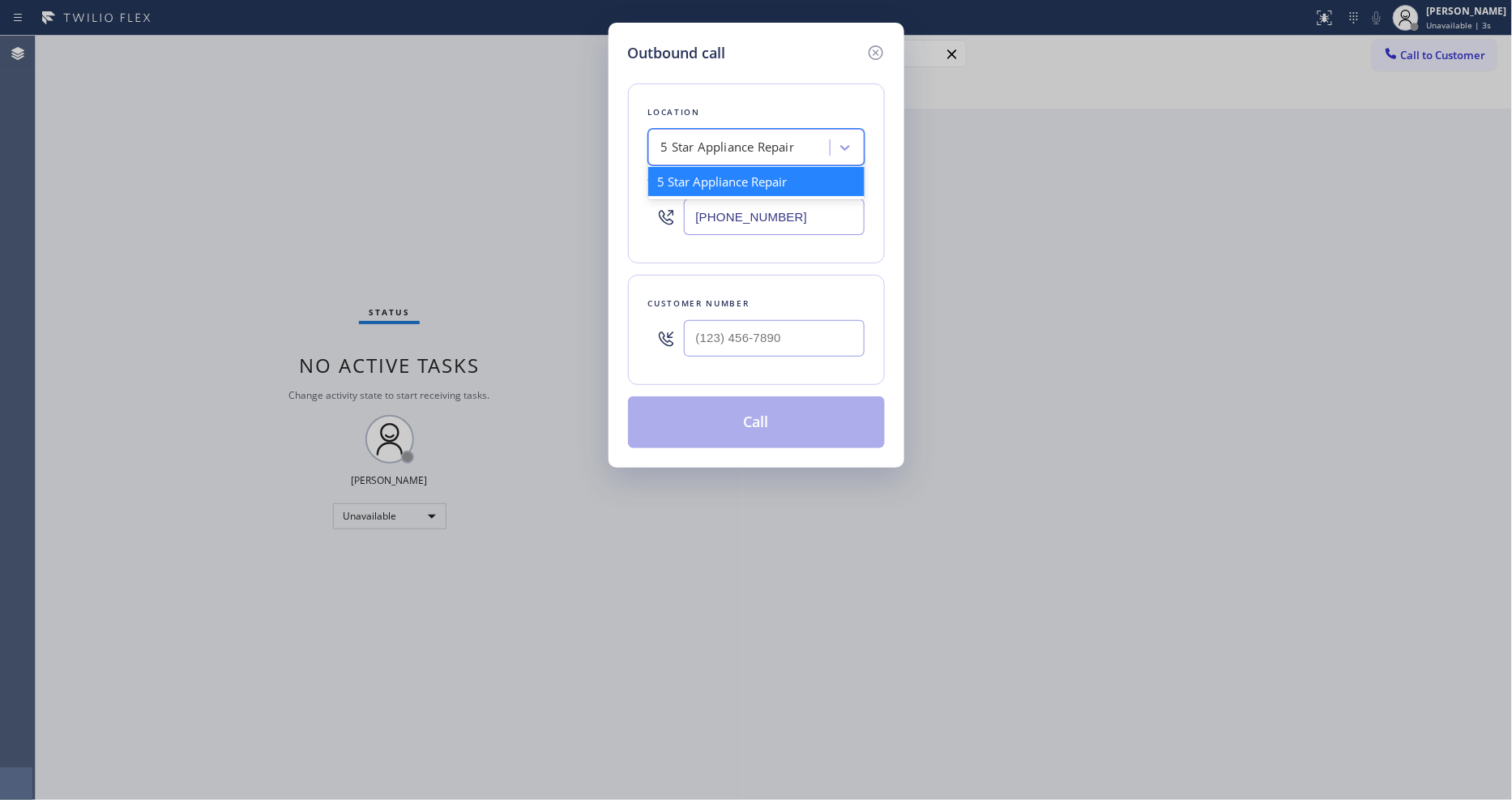
click at [750, 138] on div "5 Star Appliance Repair" at bounding box center [728, 148] width 134 height 18
paste input "Wolf Top Choice Appliance Repair Alameda"
type input "Wolf Top Choice Appliance Repair Alameda"
click at [732, 172] on div "Wolf Top Choice Appliance Repair Alameda" at bounding box center [756, 190] width 216 height 46
type input "(510) 851-8202"
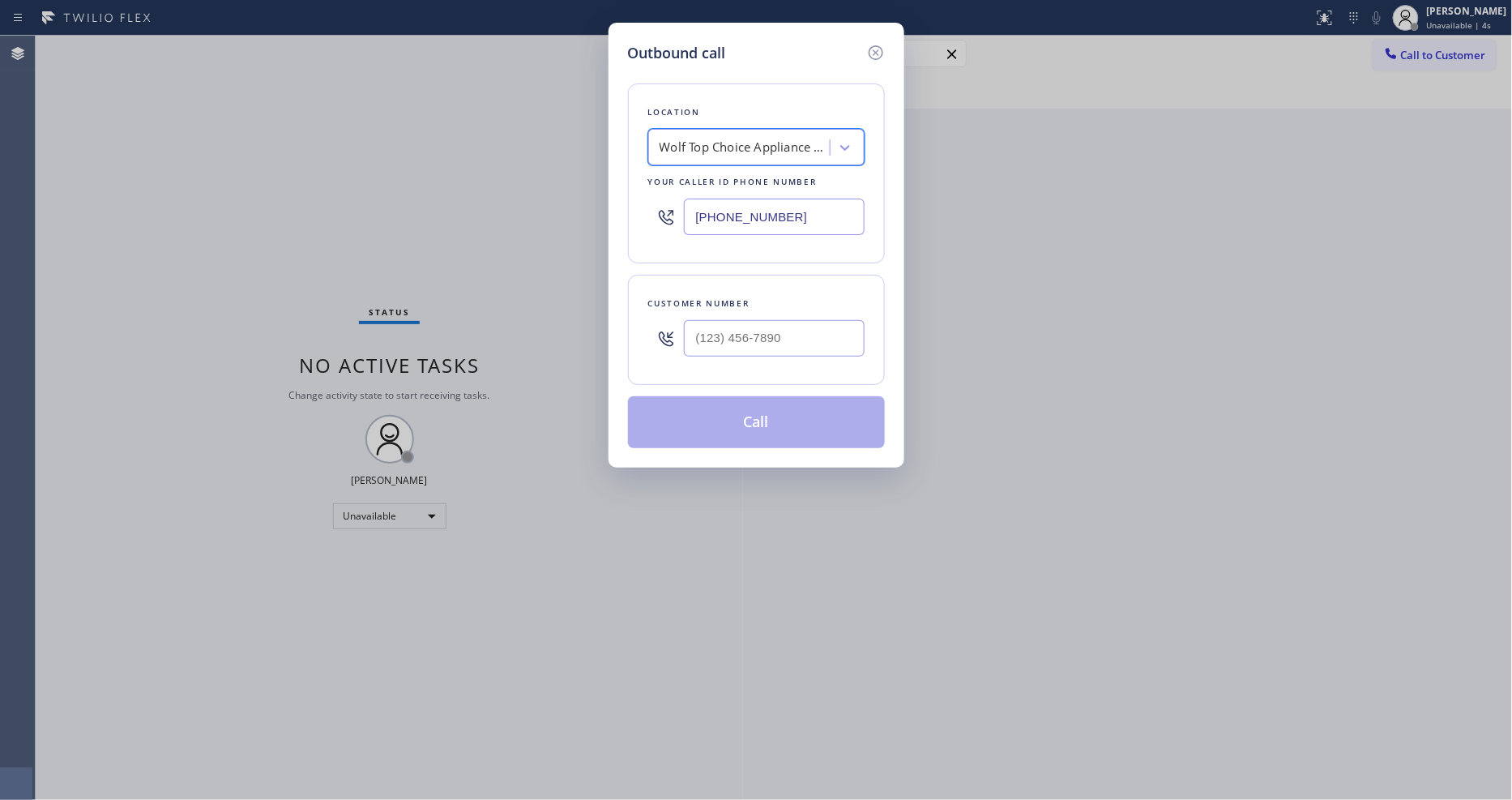
scroll to position [0, 2]
click at [408, 405] on div "Outbound call Location Wolf Top Choice Appliance Repair Alameda Your caller id …" at bounding box center [756, 400] width 1512 height 800
click at [738, 325] on input "(___) ___-____" at bounding box center [773, 338] width 181 height 37
paste input "708) 491-0935"
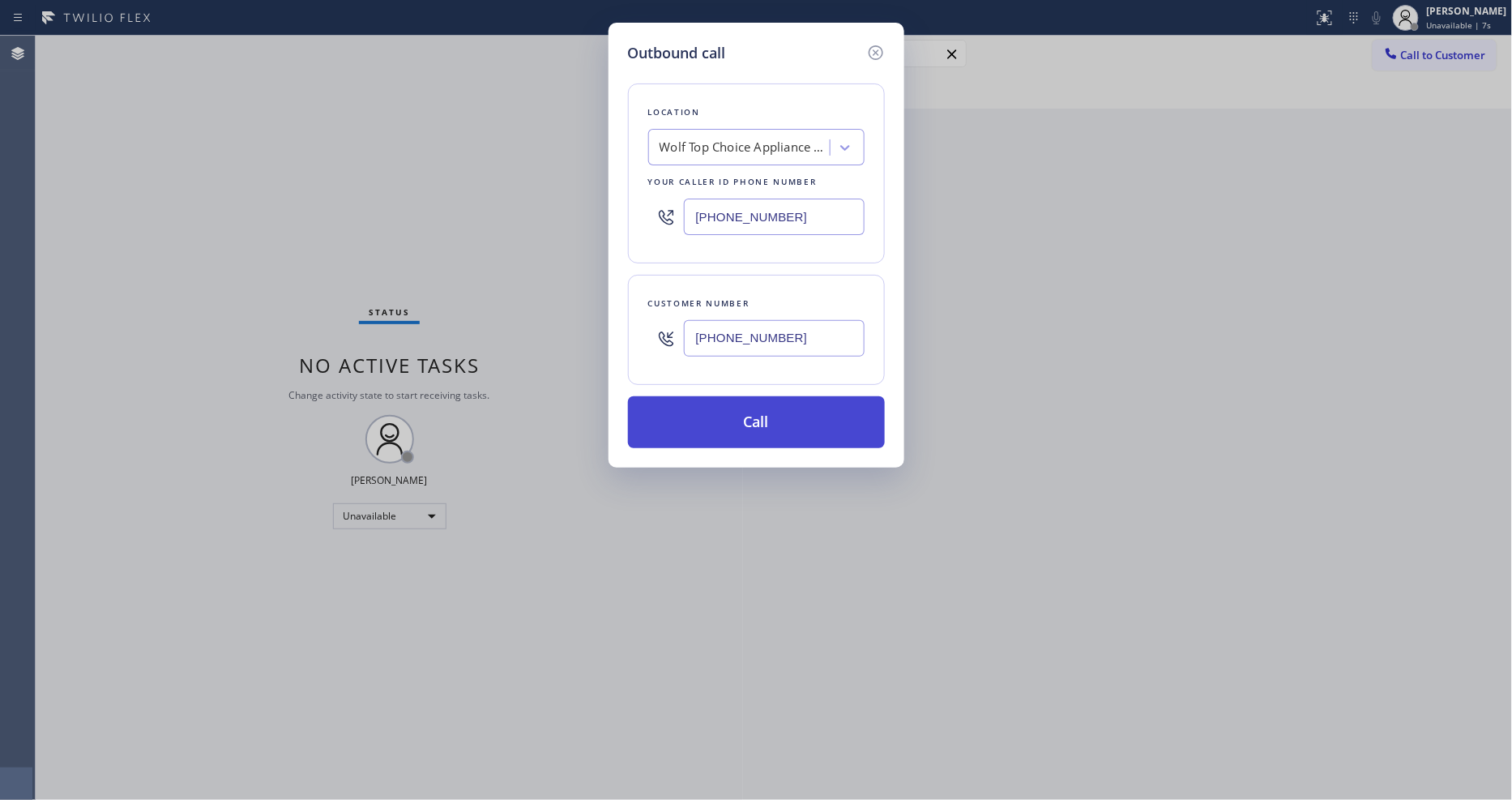
type input "(708) 491-0935"
click at [715, 400] on button "Call" at bounding box center [756, 422] width 257 height 52
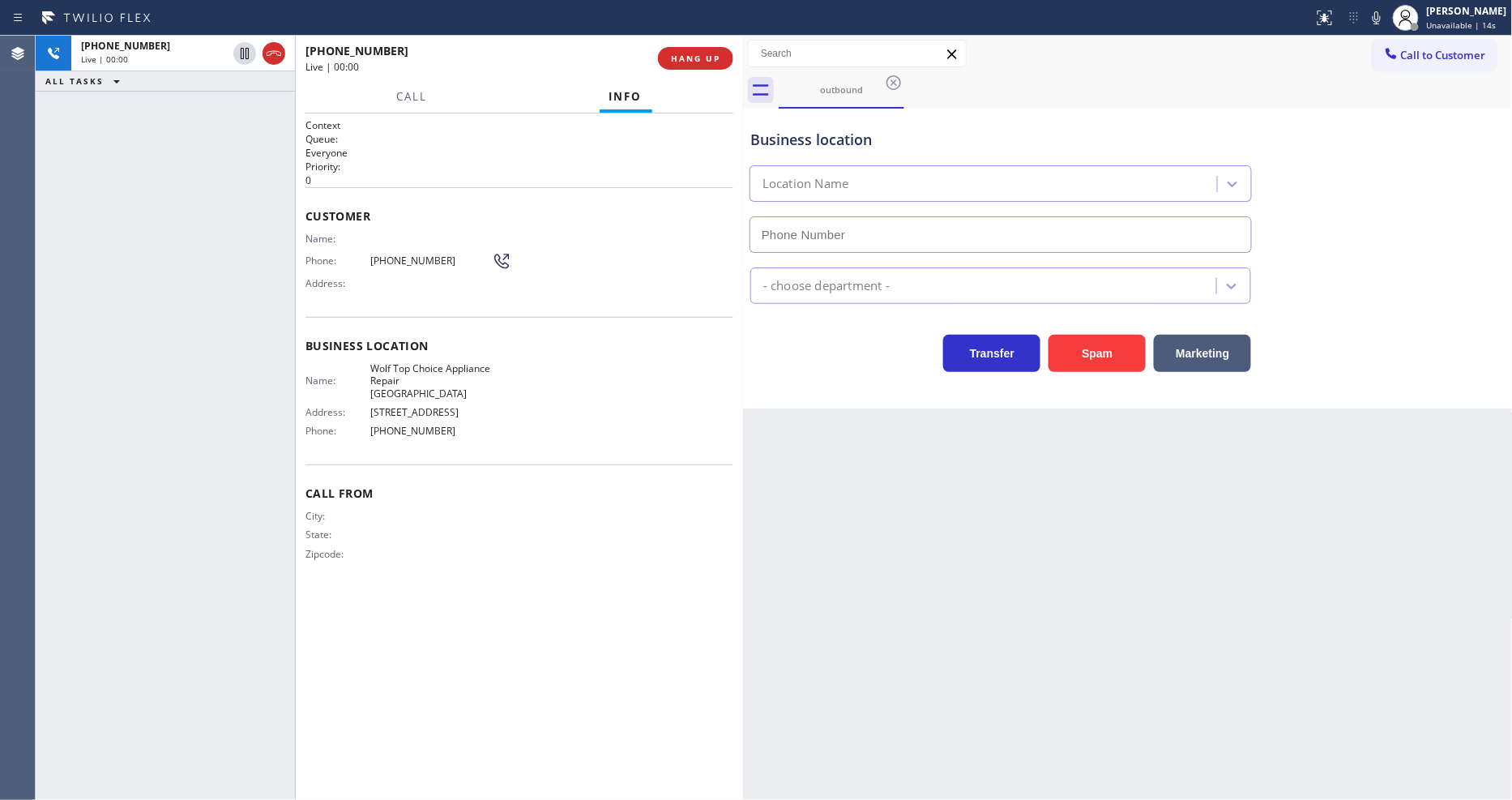
type input "(510) 851-8202"
click at [707, 51] on button "HANG UP" at bounding box center [696, 58] width 75 height 23
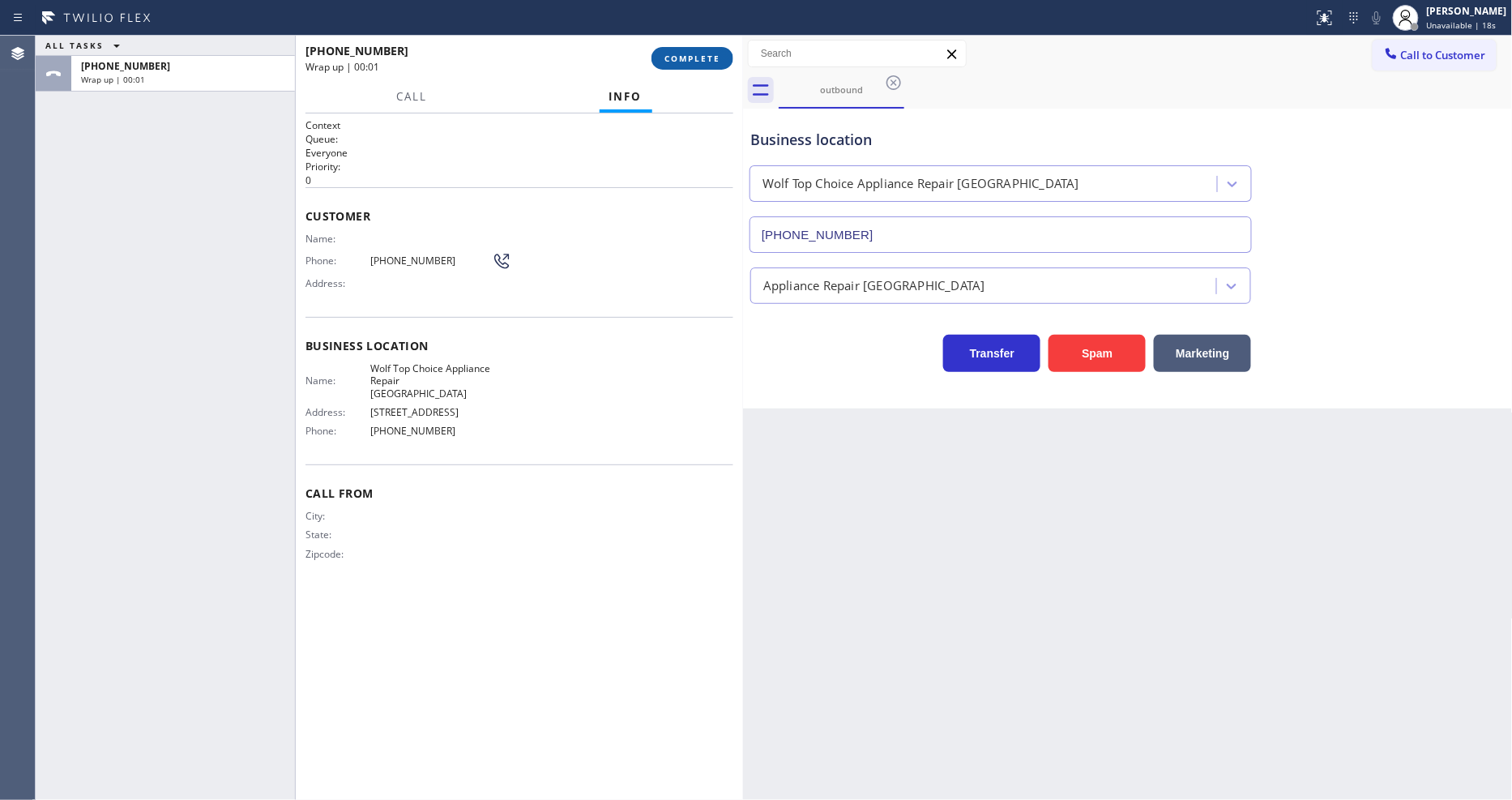
click at [707, 51] on button "COMPLETE" at bounding box center [692, 58] width 82 height 23
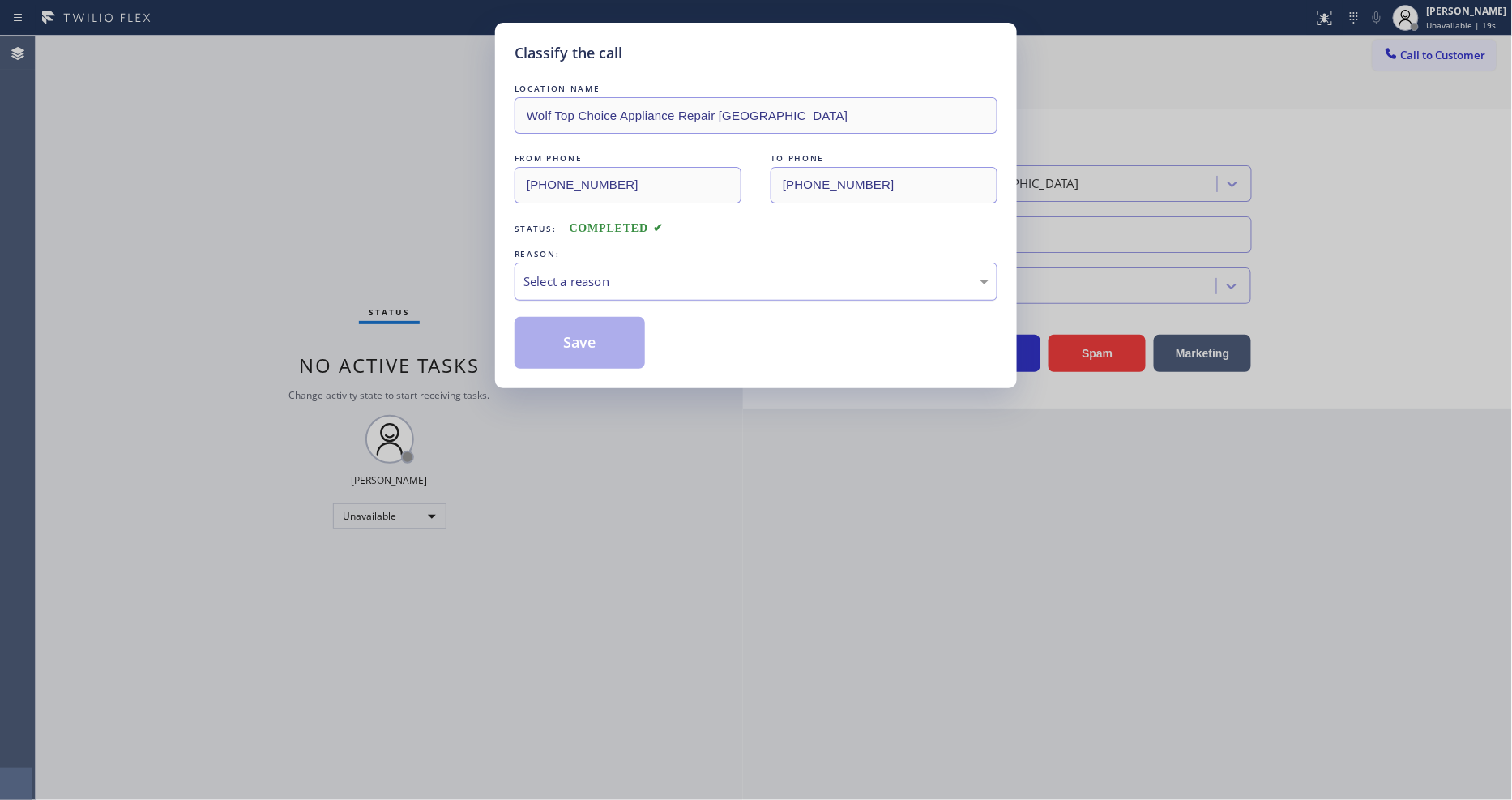
click at [571, 274] on div "Select a reason" at bounding box center [755, 281] width 465 height 18
click at [569, 344] on button "Save" at bounding box center [579, 343] width 130 height 52
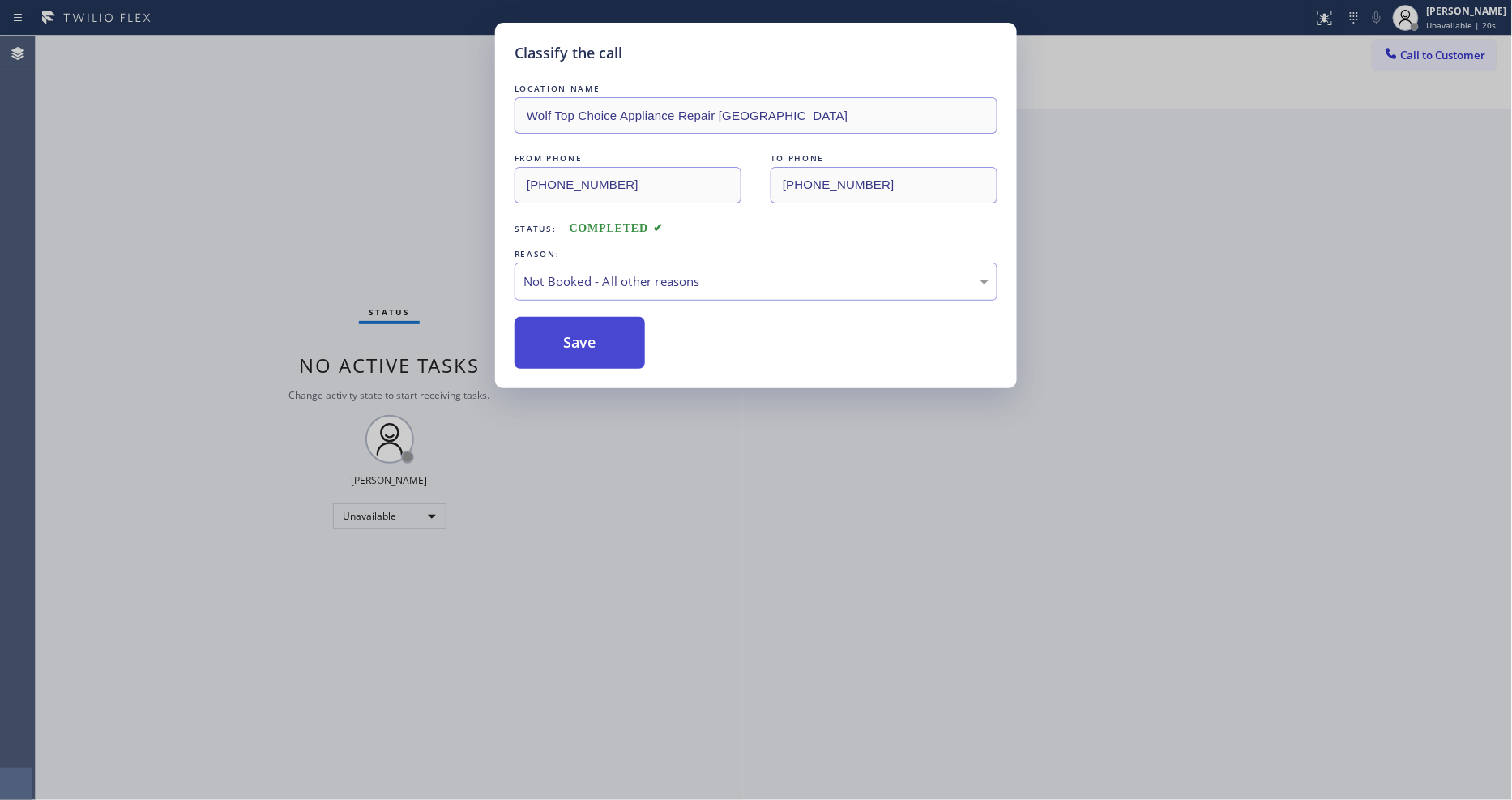
click at [569, 344] on button "Save" at bounding box center [579, 343] width 130 height 52
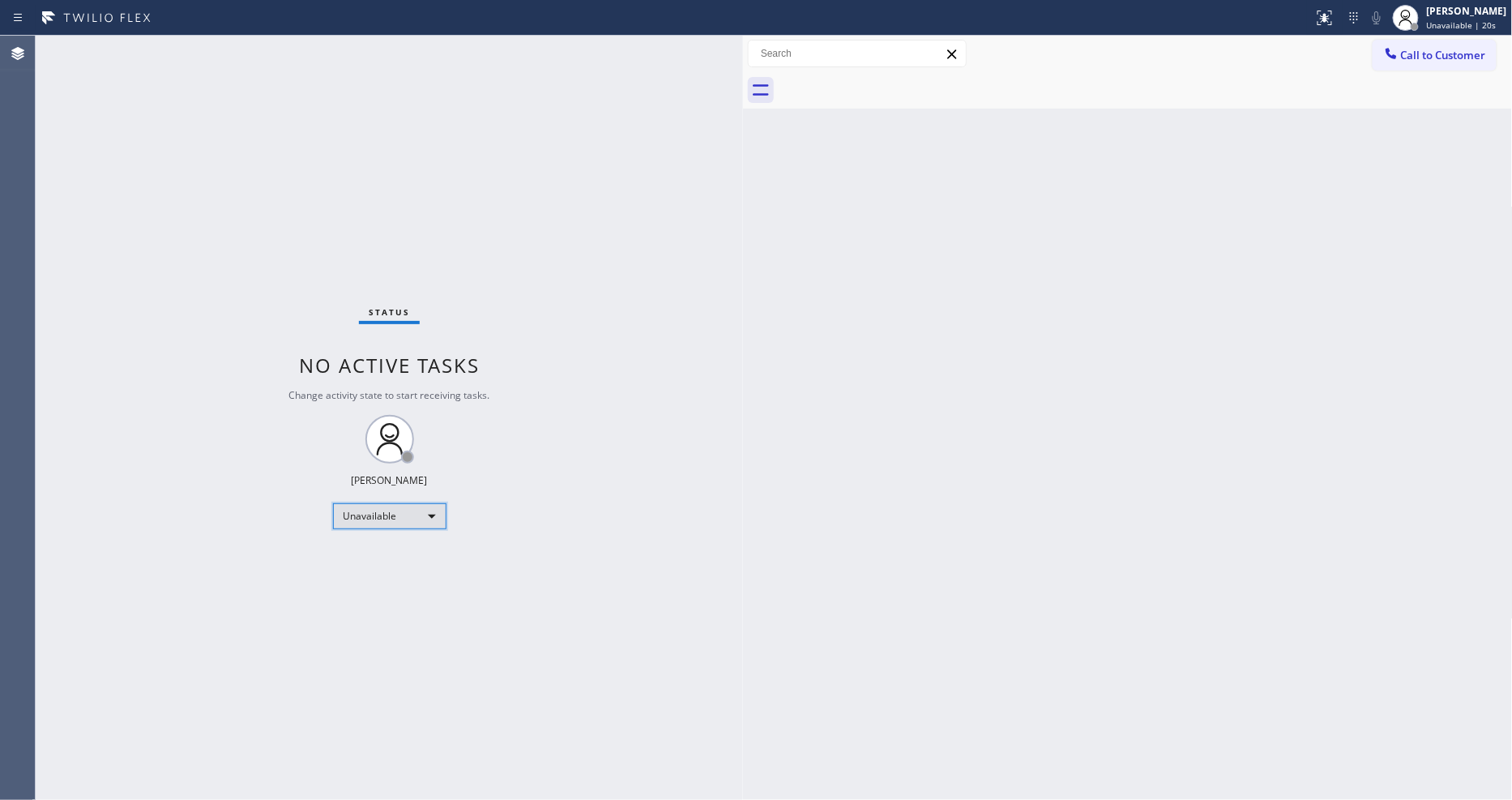
click at [389, 515] on div "Unavailable" at bounding box center [389, 516] width 114 height 26
click at [384, 555] on li "Available" at bounding box center [388, 558] width 110 height 19
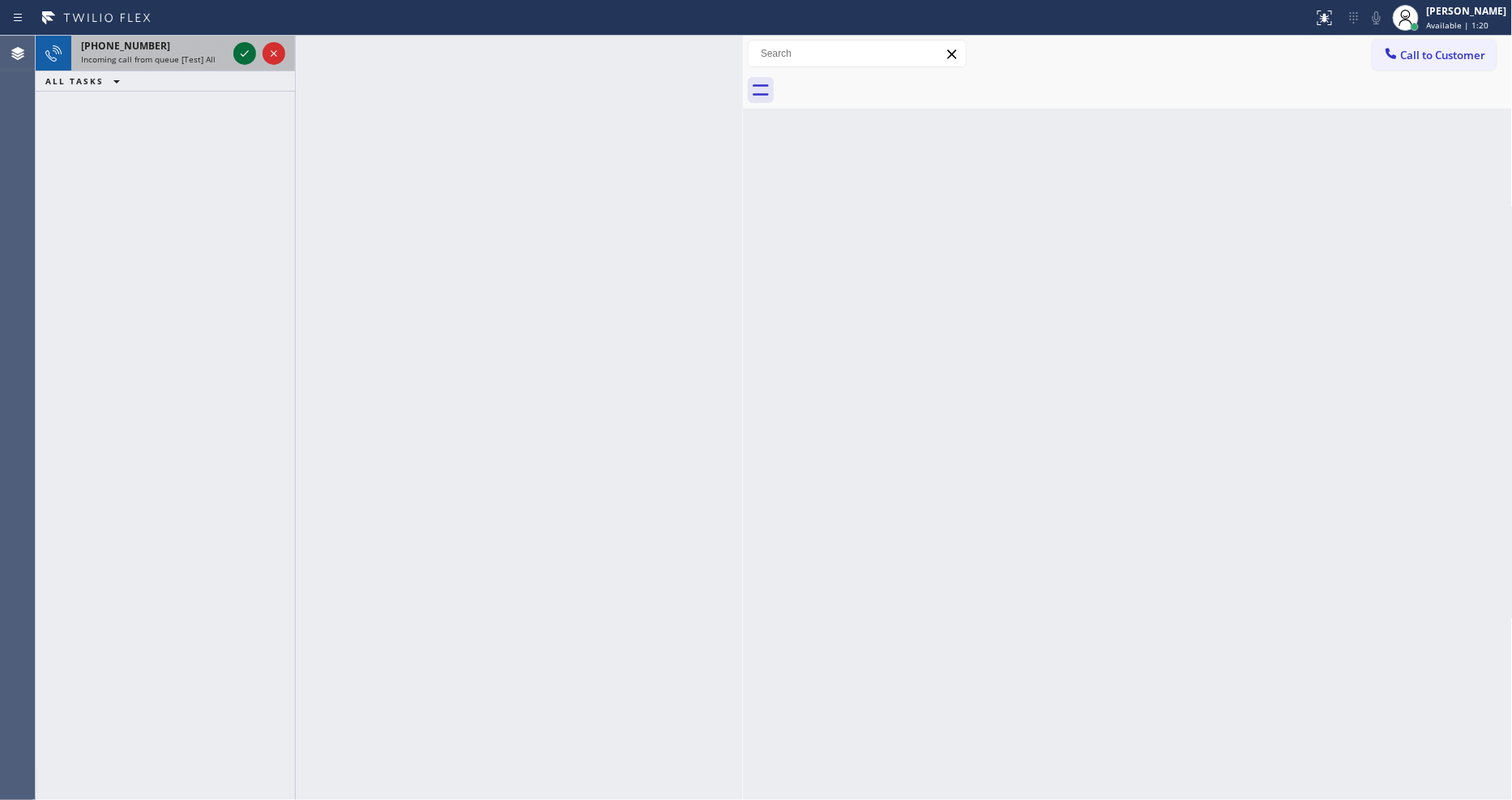
click at [244, 50] on icon at bounding box center [244, 53] width 19 height 19
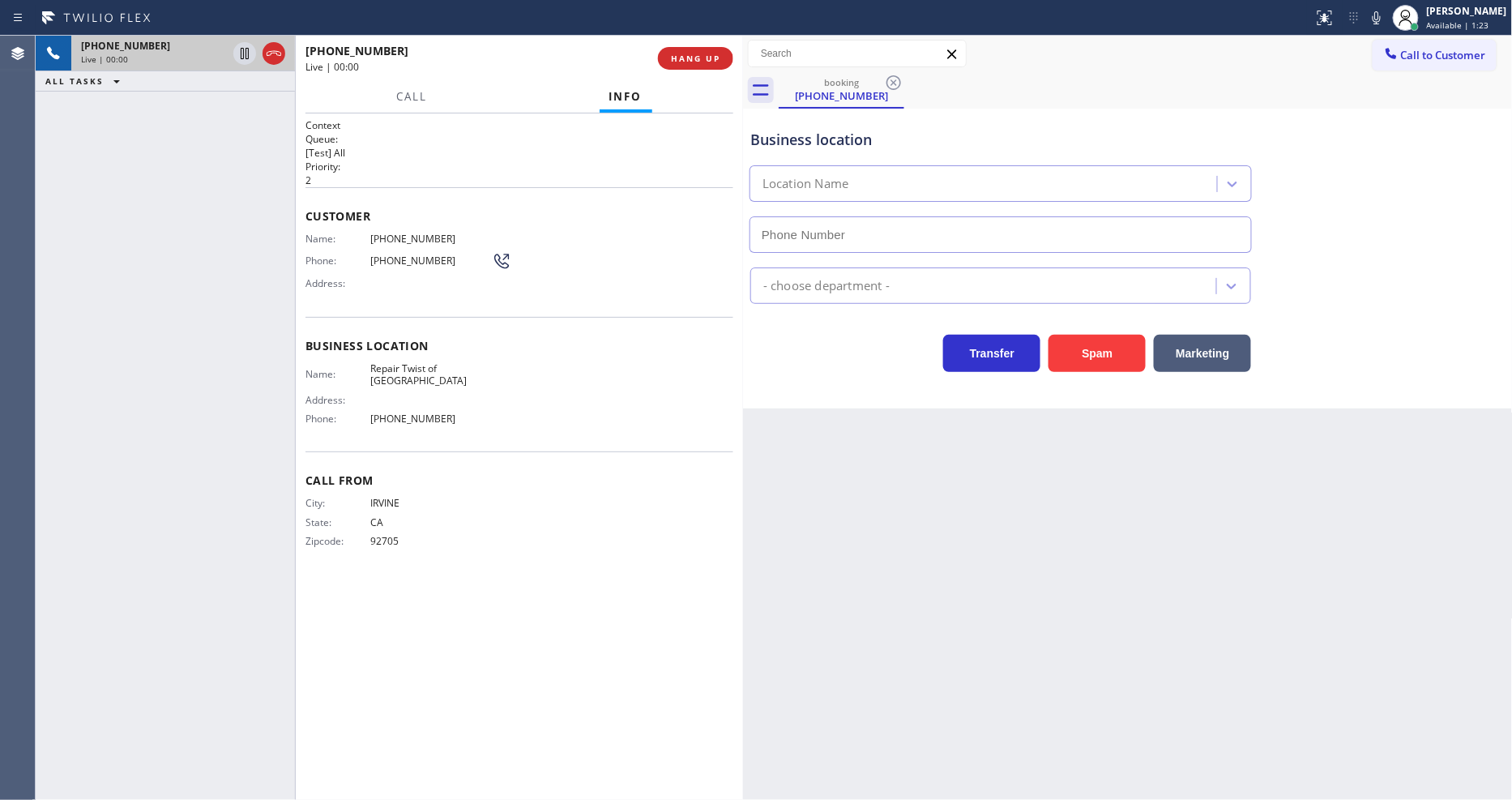
type input "(949) 558-2853"
click at [718, 58] on span "HANG UP" at bounding box center [696, 58] width 49 height 11
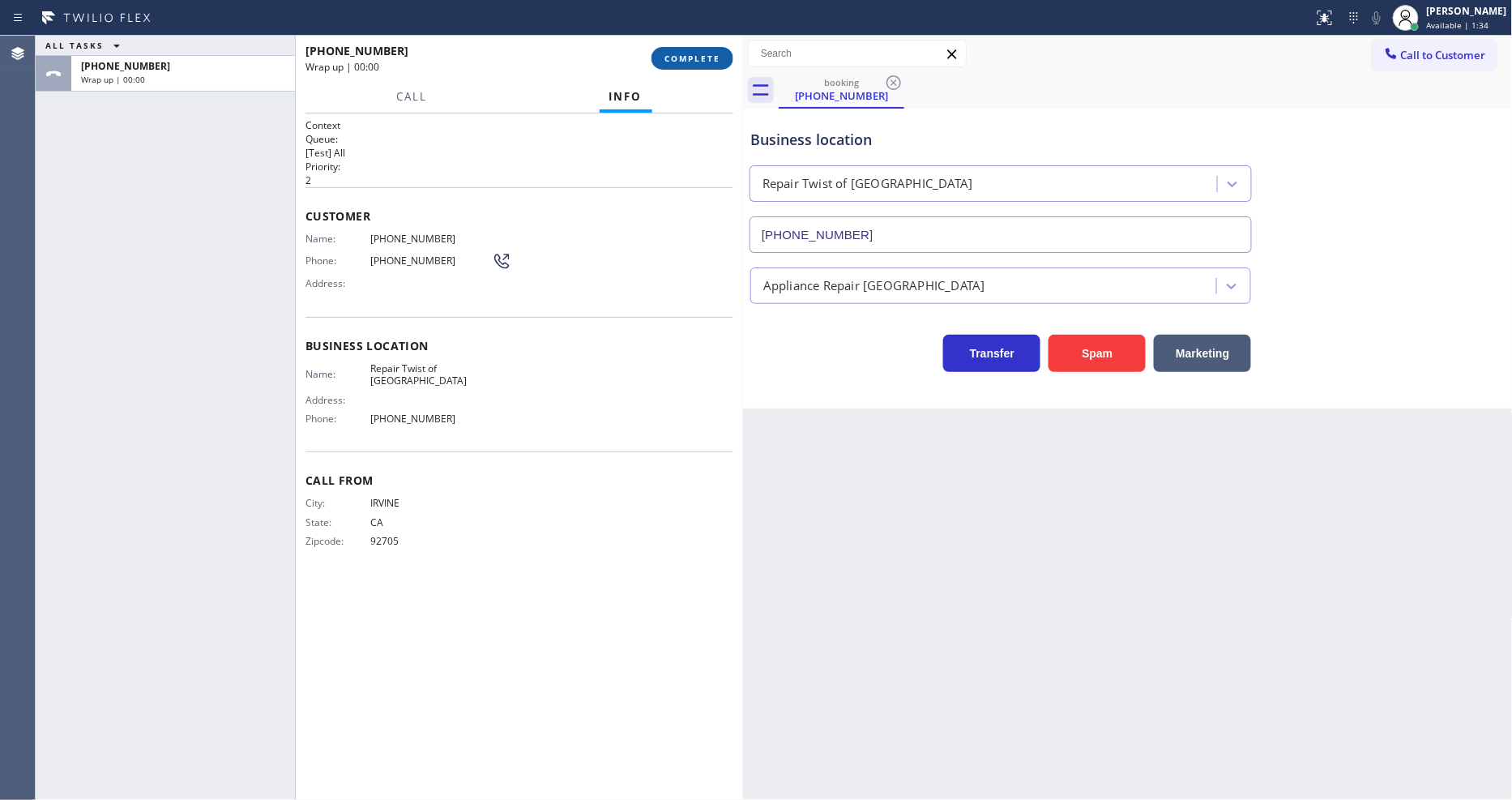
click at [718, 58] on span "COMPLETE" at bounding box center [692, 58] width 56 height 11
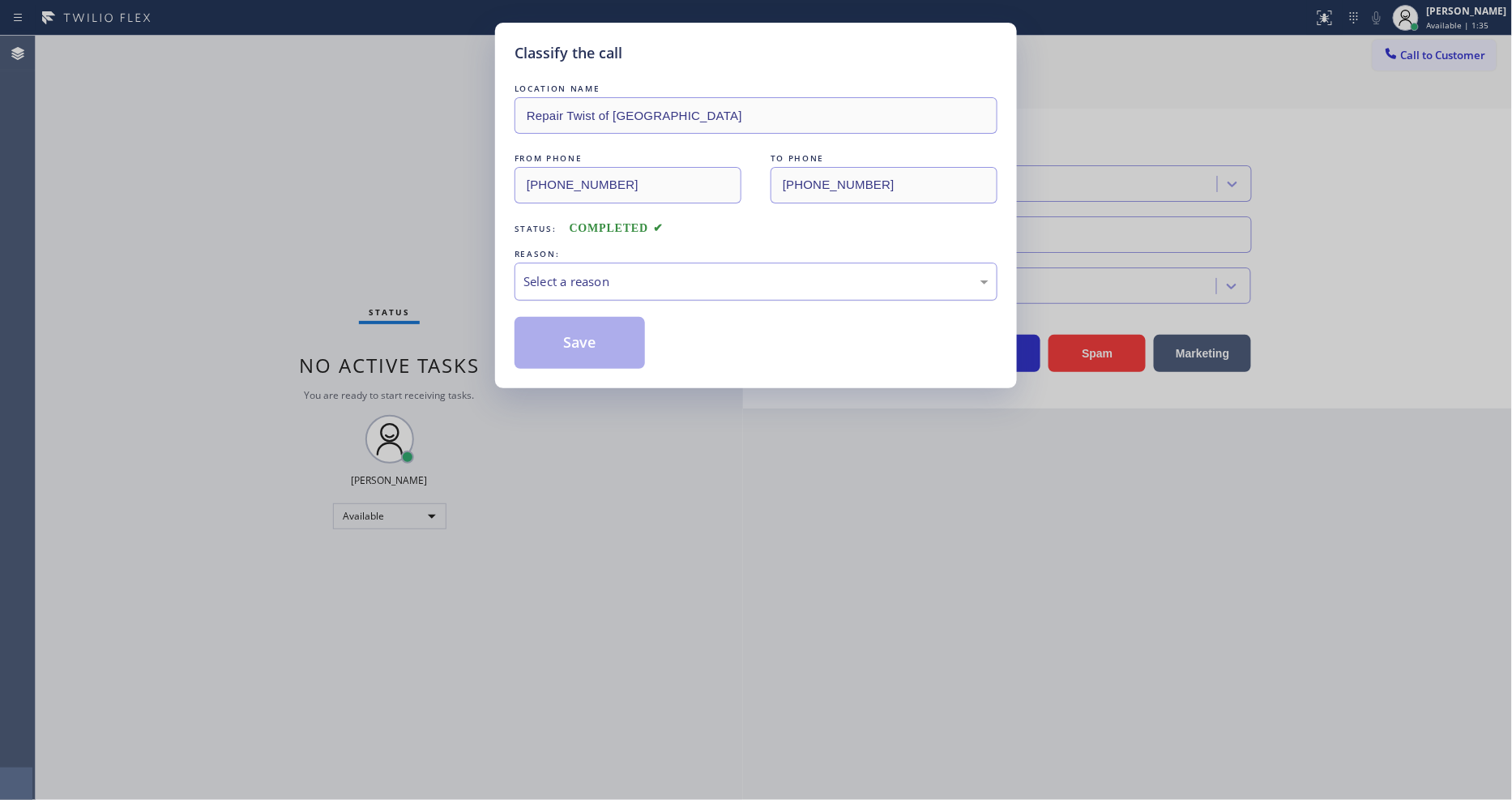
click at [632, 272] on div "Select a reason" at bounding box center [755, 281] width 465 height 18
click at [618, 343] on button "Save" at bounding box center [579, 343] width 130 height 52
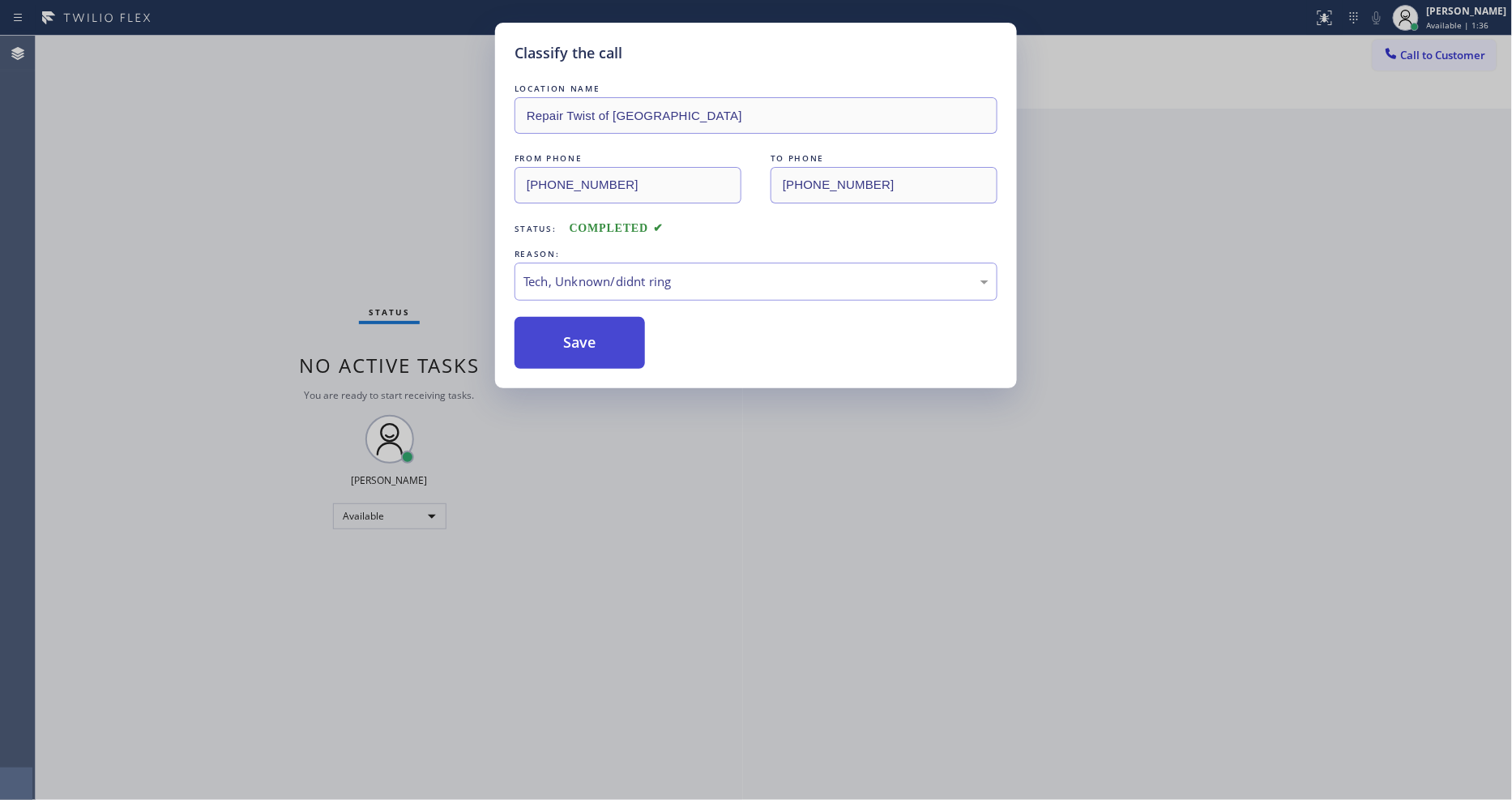
click at [618, 343] on button "Save" at bounding box center [579, 343] width 130 height 52
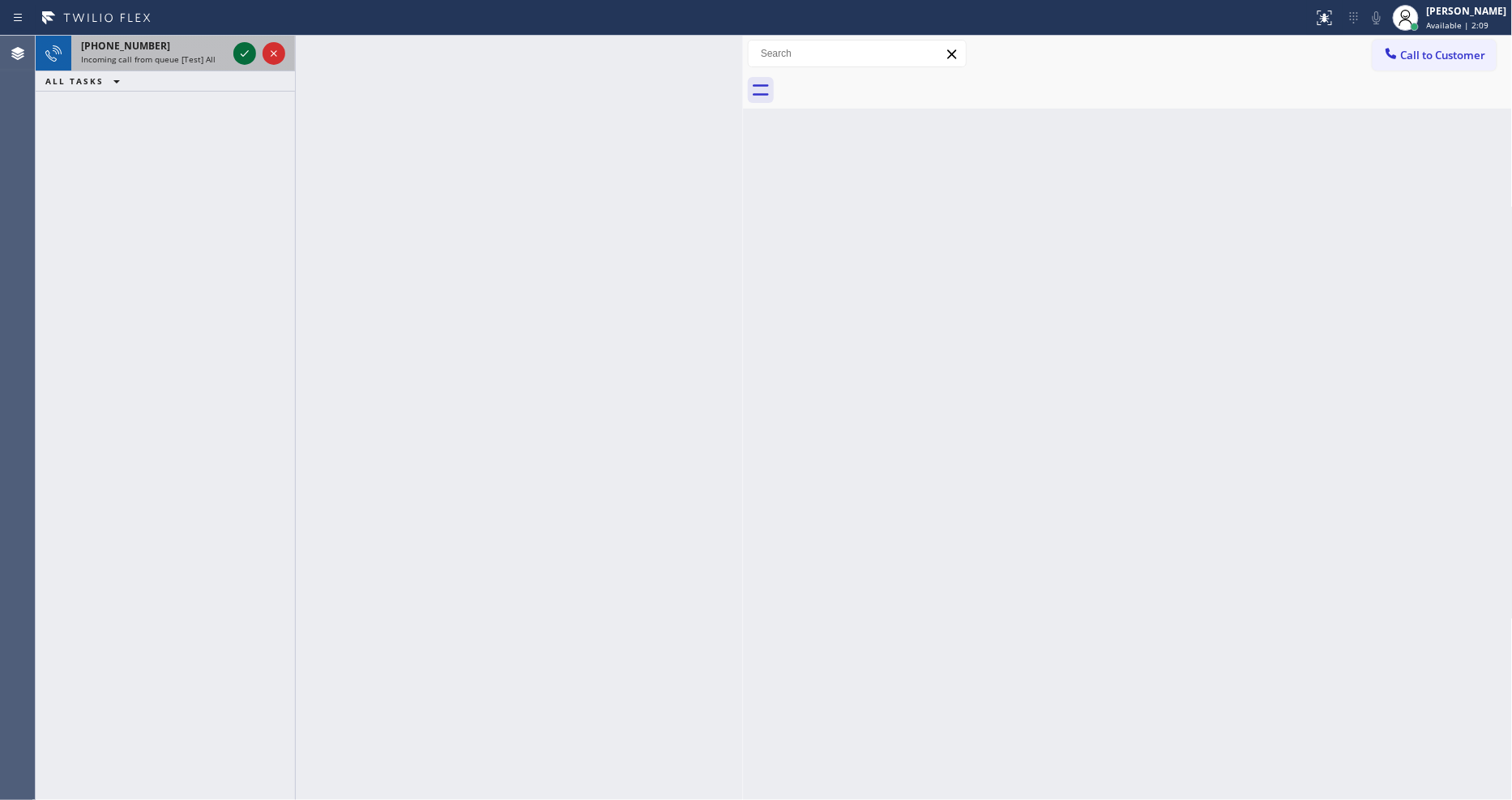
click at [247, 51] on icon at bounding box center [244, 53] width 19 height 19
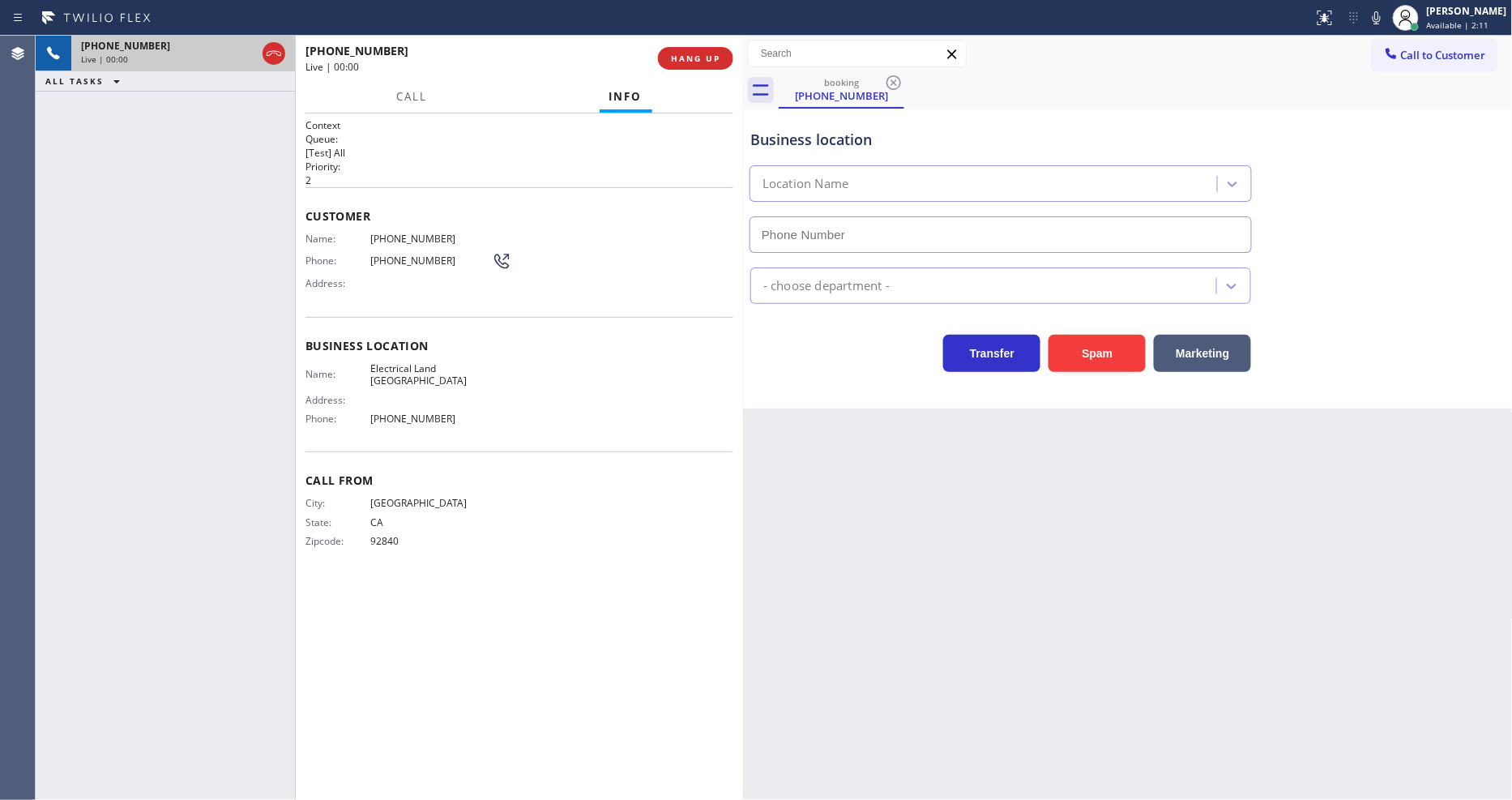
type input "(714) 463-1717"
click at [390, 374] on span "Electrical Land Westminster" at bounding box center [431, 374] width 122 height 25
copy span "Electrical Land Westminster"
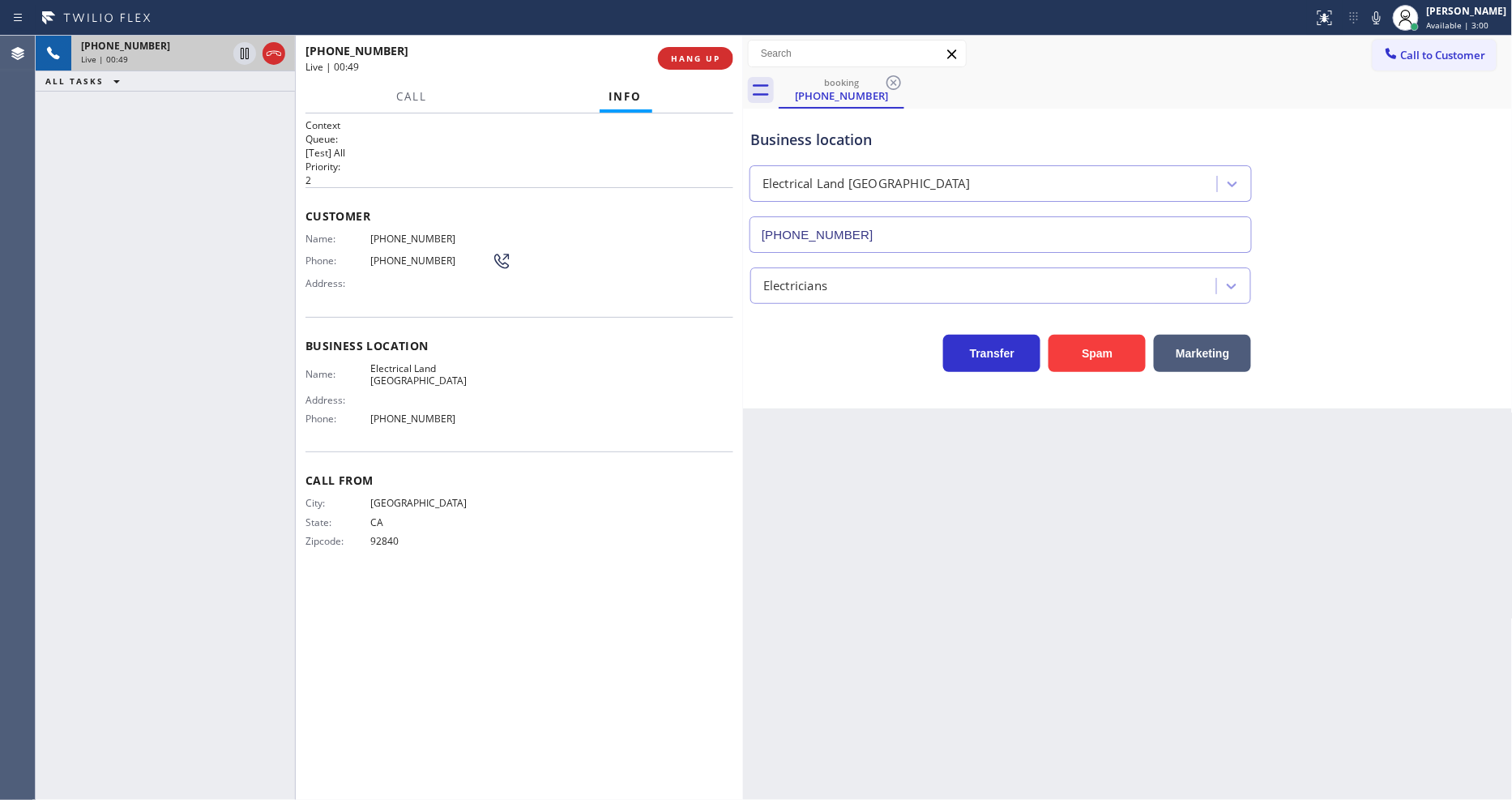
click at [387, 236] on span "(714) 356-6773" at bounding box center [431, 238] width 122 height 12
copy span "(714) 356-6773"
click at [137, 379] on div "+17143566773 Live | 00:58 ALL TASKS ALL TASKS ACTIVE TASKS TASKS IN WRAP UP" at bounding box center [165, 418] width 259 height 764
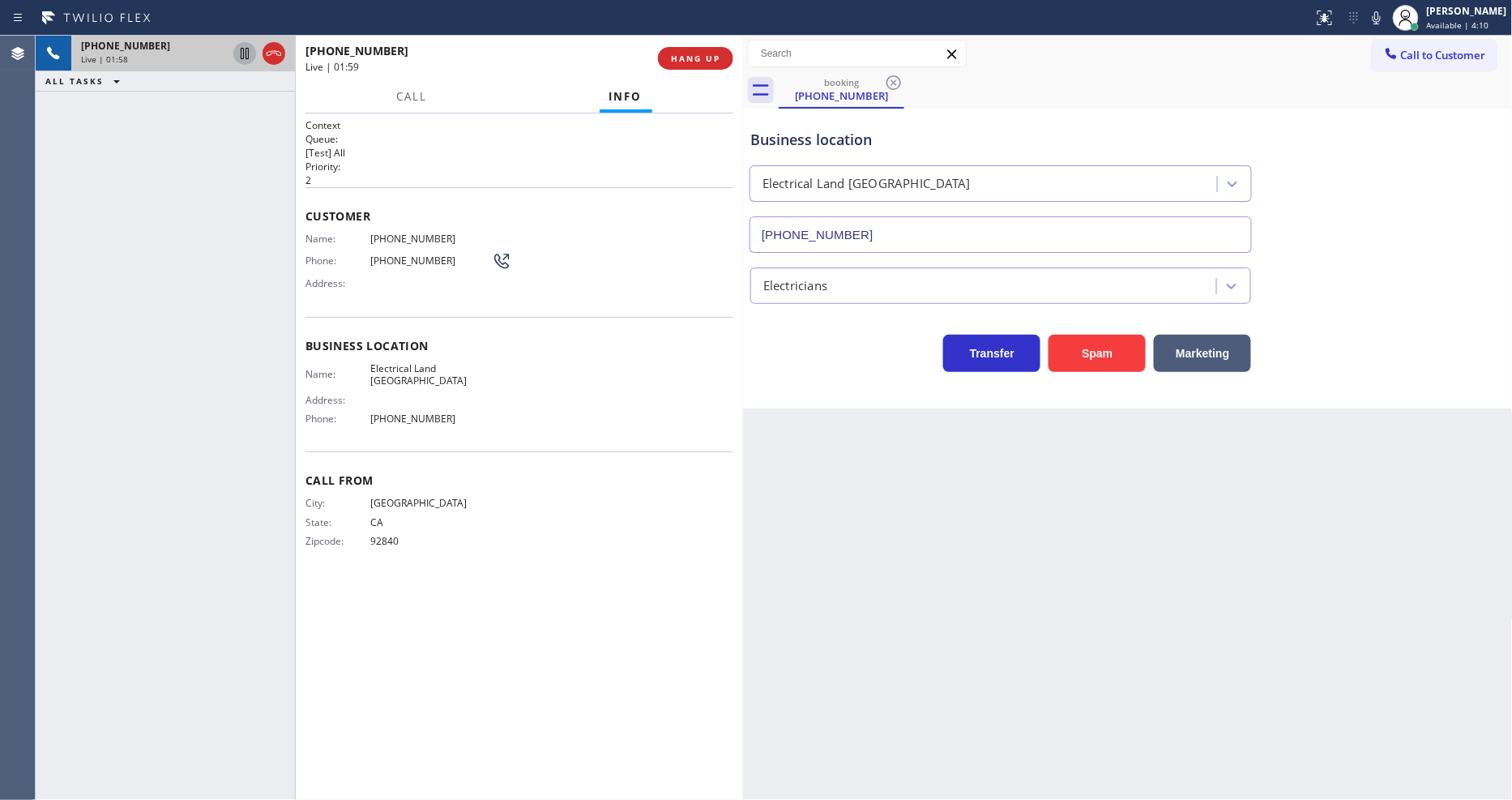
click at [247, 55] on icon at bounding box center [244, 53] width 19 height 19
click at [1386, 14] on icon at bounding box center [1375, 17] width 19 height 19
click at [241, 49] on icon at bounding box center [245, 53] width 11 height 11
click at [1382, 16] on rect at bounding box center [1376, 16] width 11 height 11
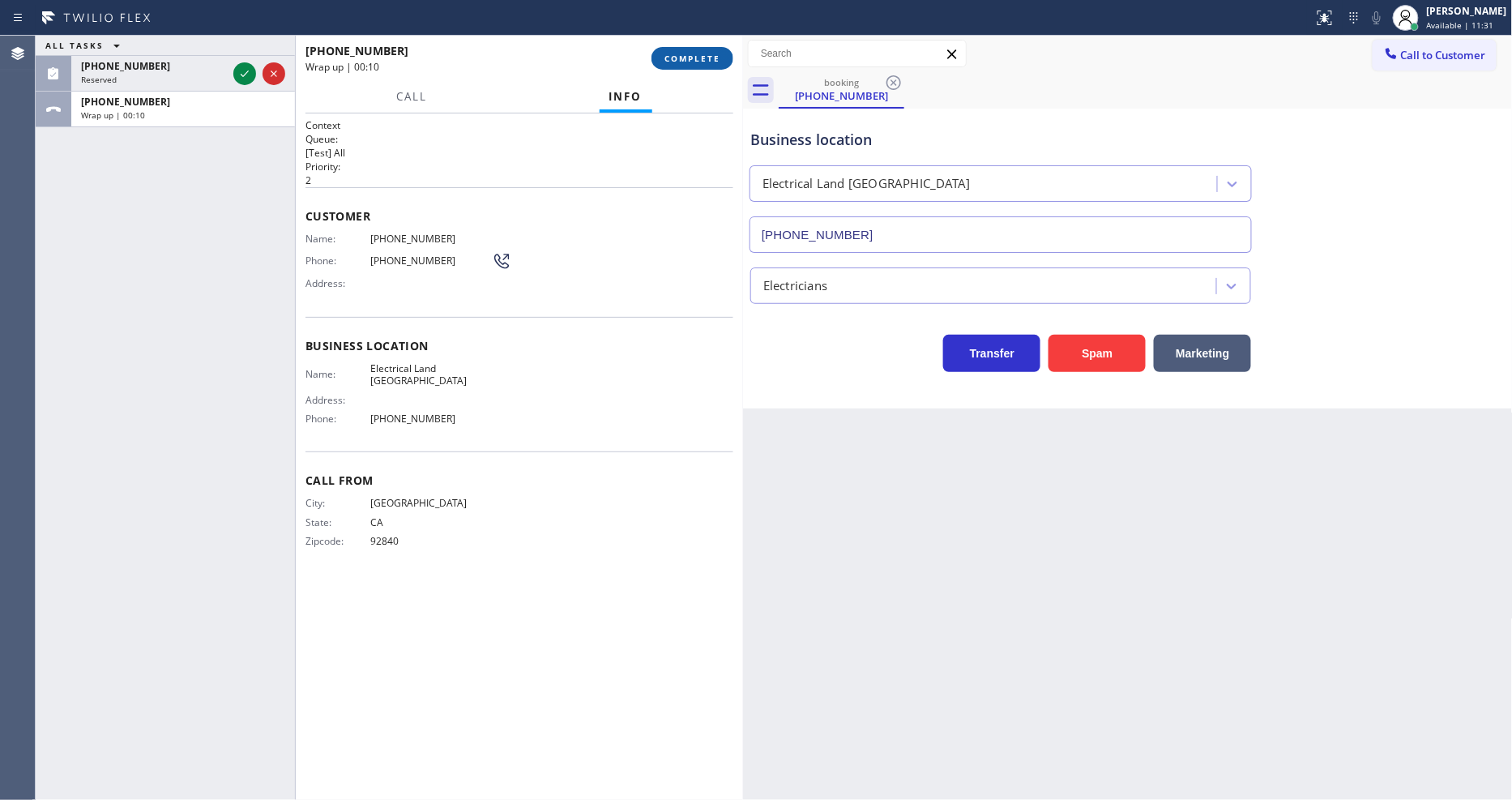
click at [708, 60] on span "COMPLETE" at bounding box center [692, 58] width 56 height 11
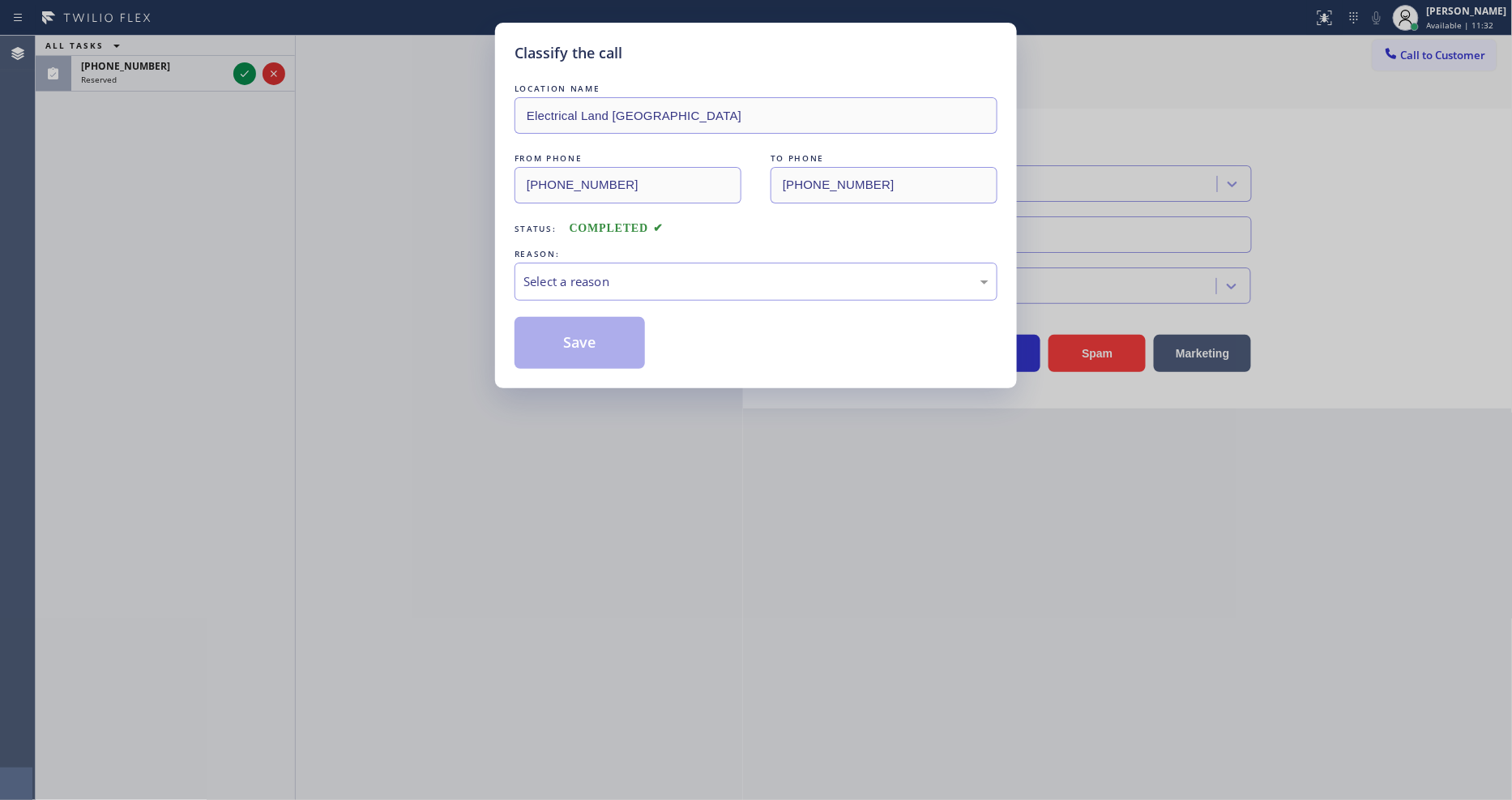
click at [553, 285] on div "Select a reason" at bounding box center [755, 281] width 465 height 18
click at [552, 348] on button "Save" at bounding box center [579, 343] width 130 height 52
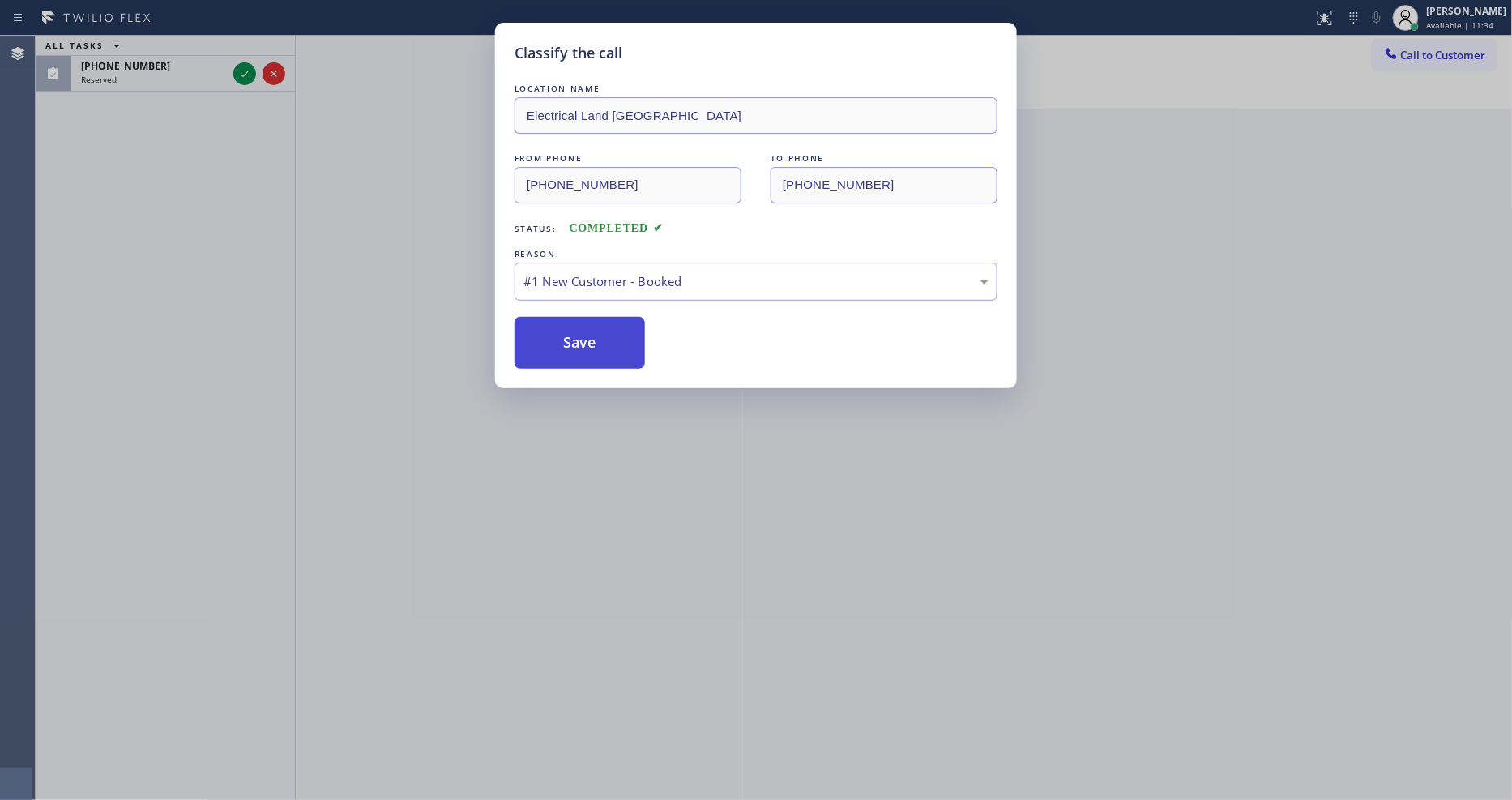
click at [552, 348] on button "Save" at bounding box center [579, 343] width 130 height 52
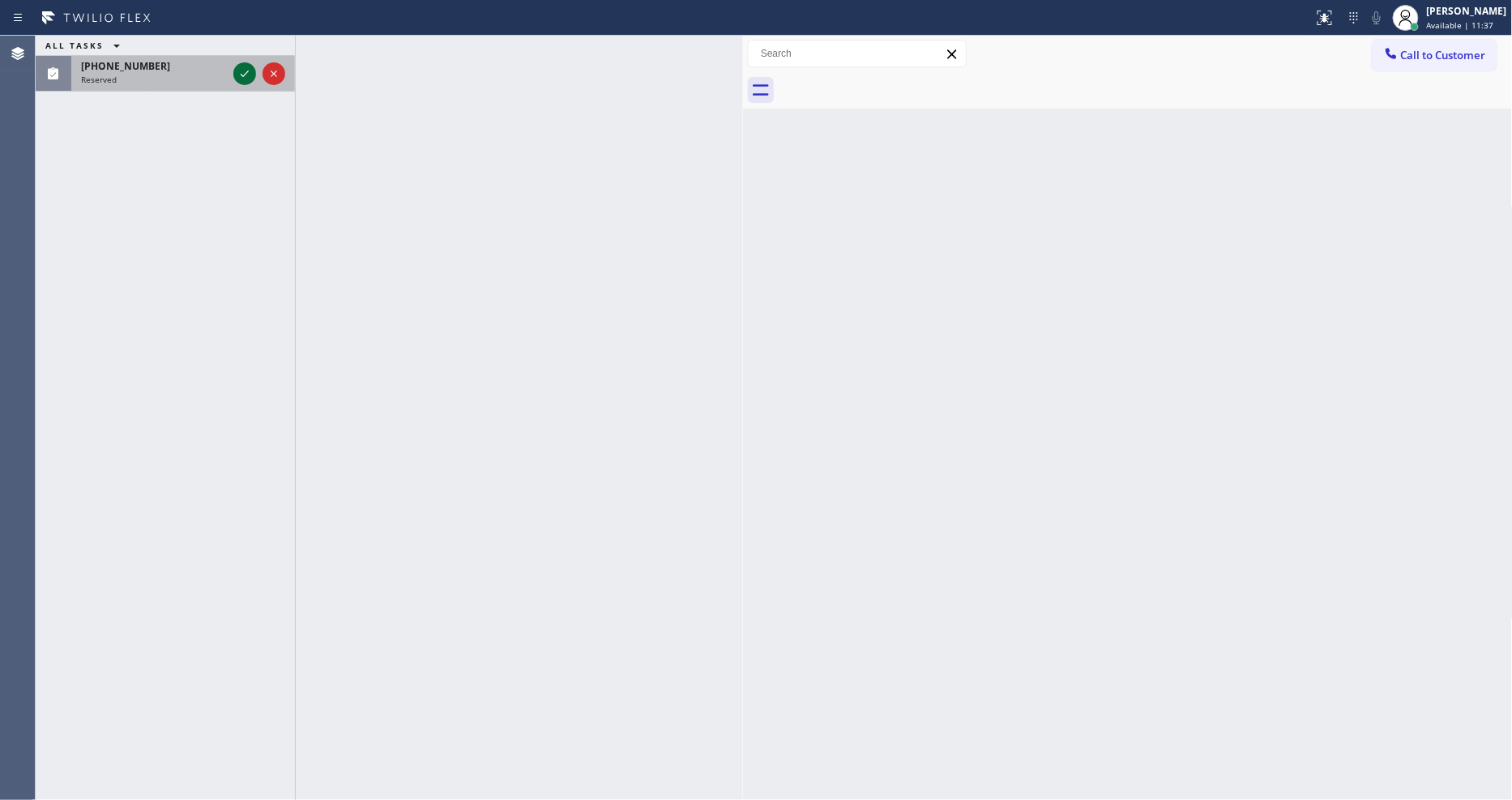
click at [238, 71] on icon at bounding box center [244, 73] width 19 height 19
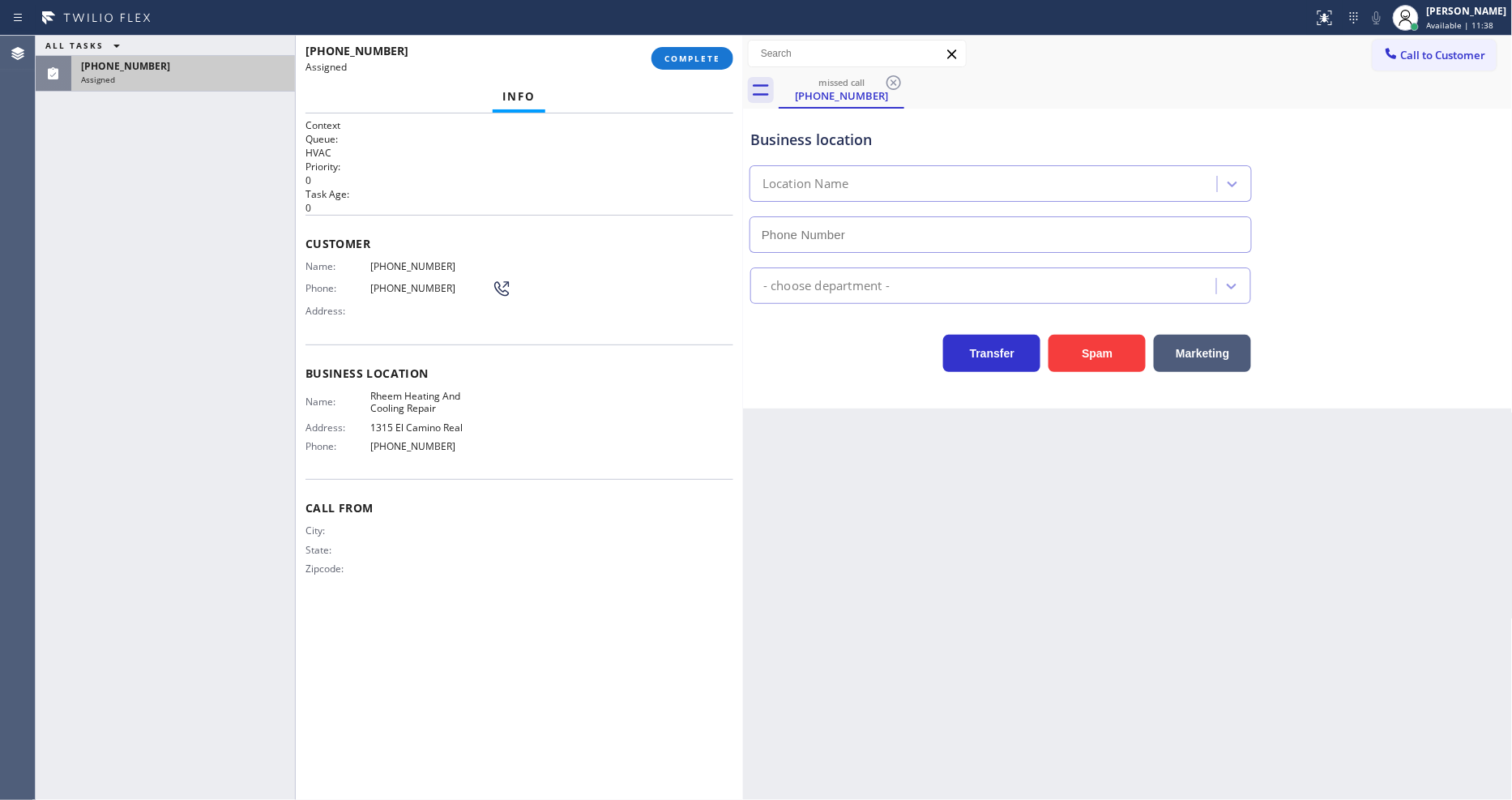
type input "(650) 549-9666"
click at [710, 47] on button "COMPLETE" at bounding box center [692, 58] width 82 height 23
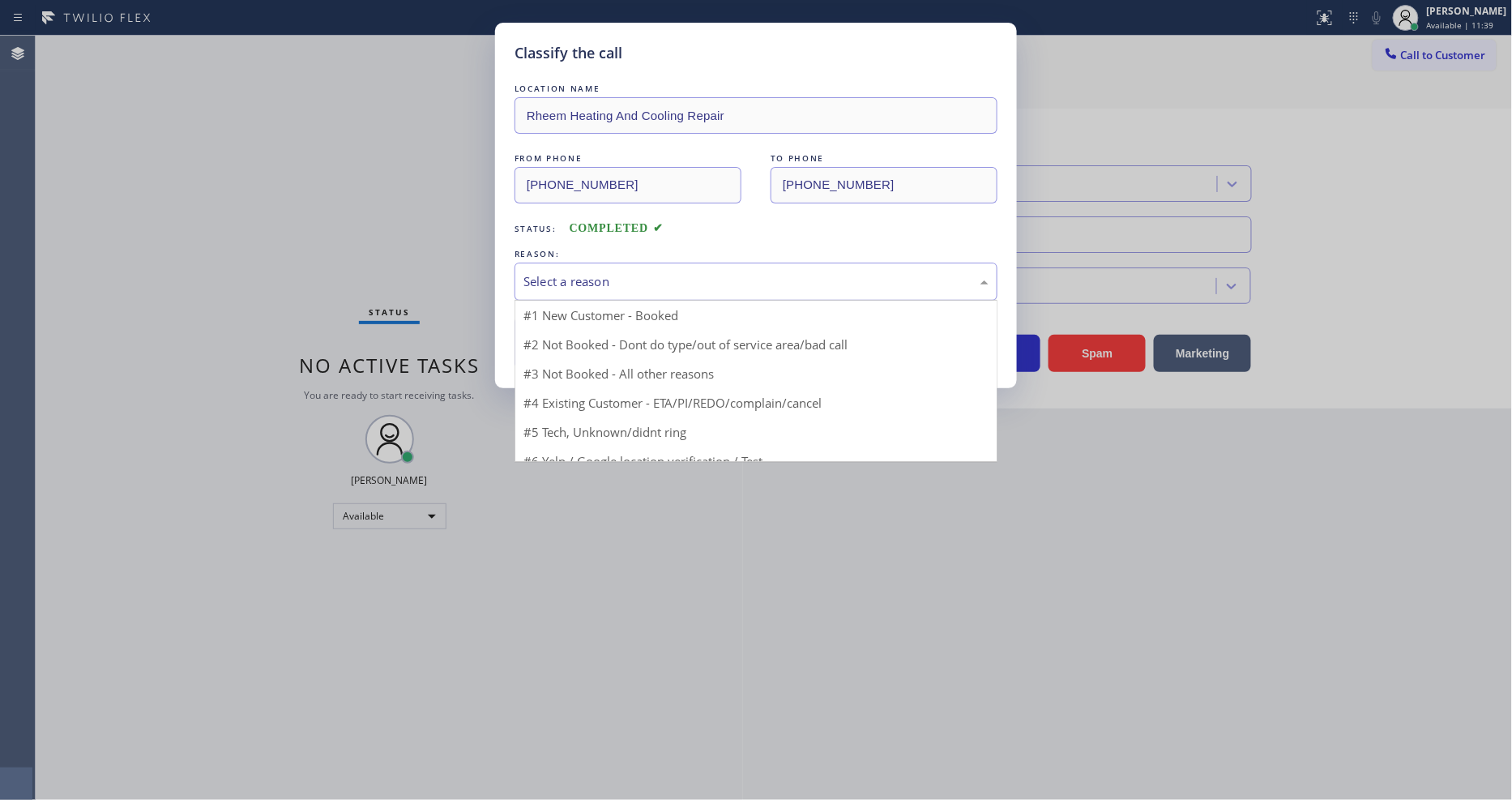
click at [604, 272] on div "Select a reason" at bounding box center [755, 281] width 465 height 18
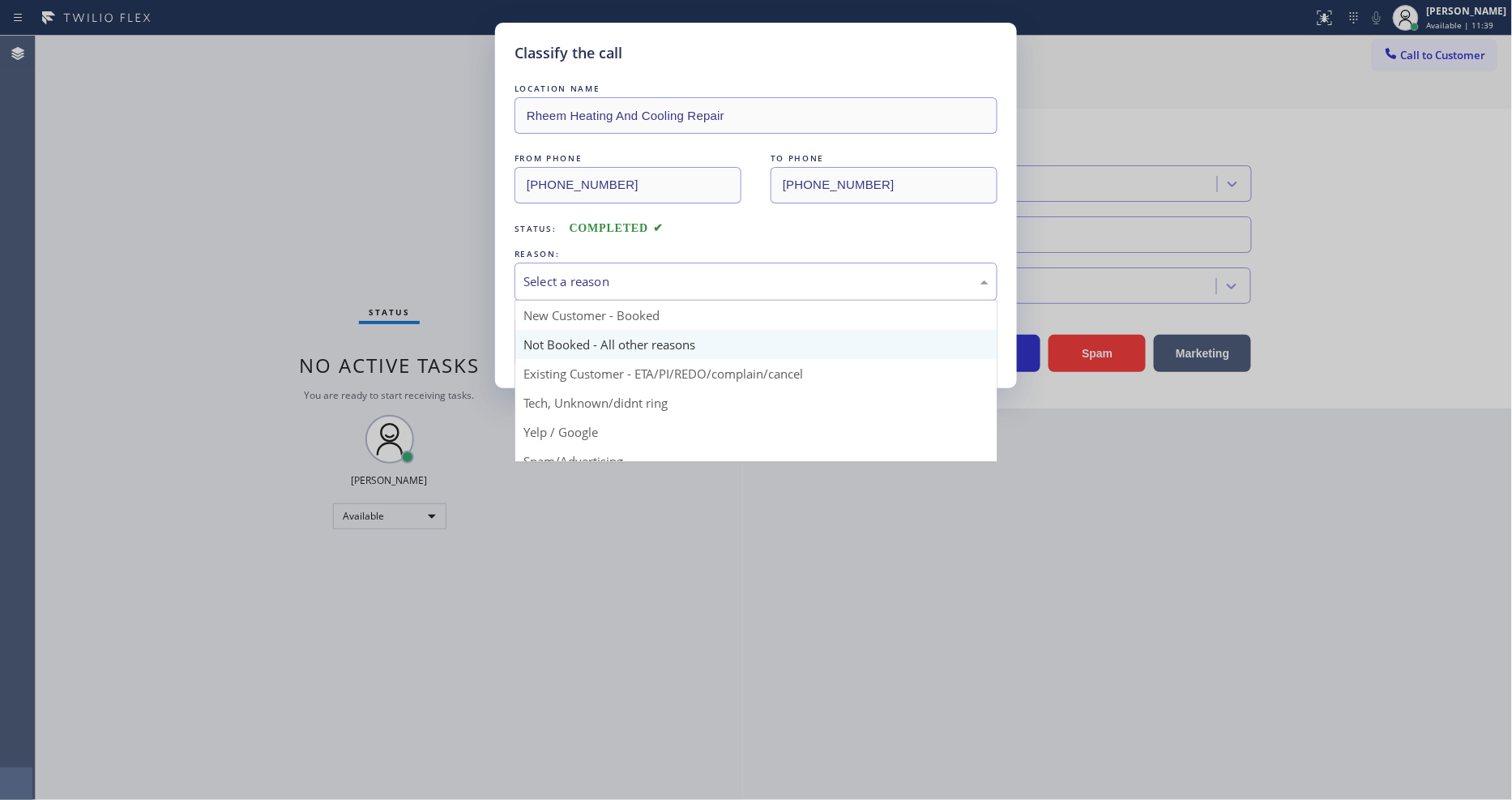
scroll to position [102, 0]
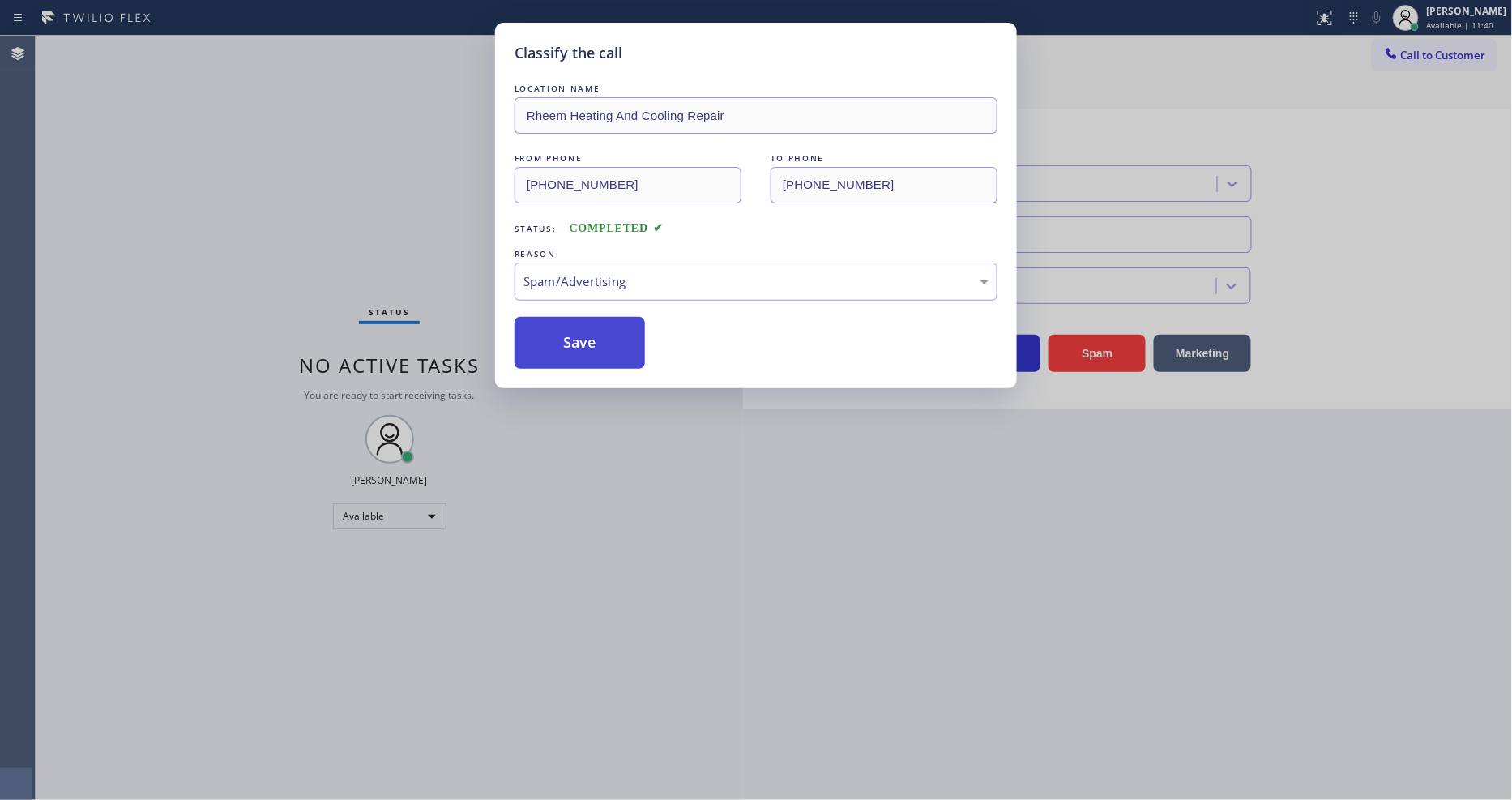
click at [606, 336] on button "Save" at bounding box center [579, 343] width 130 height 52
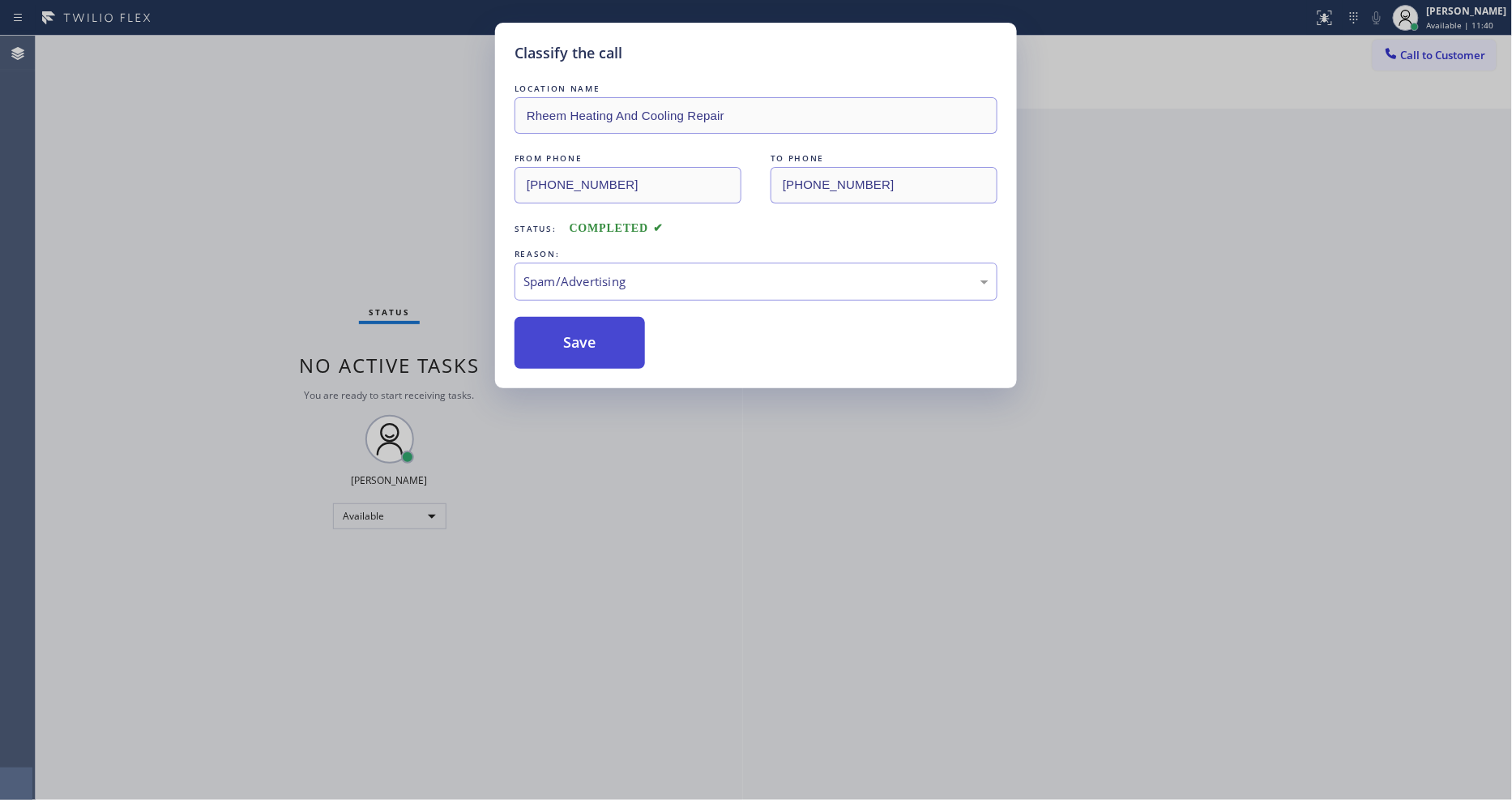
click at [606, 336] on button "Save" at bounding box center [579, 343] width 130 height 52
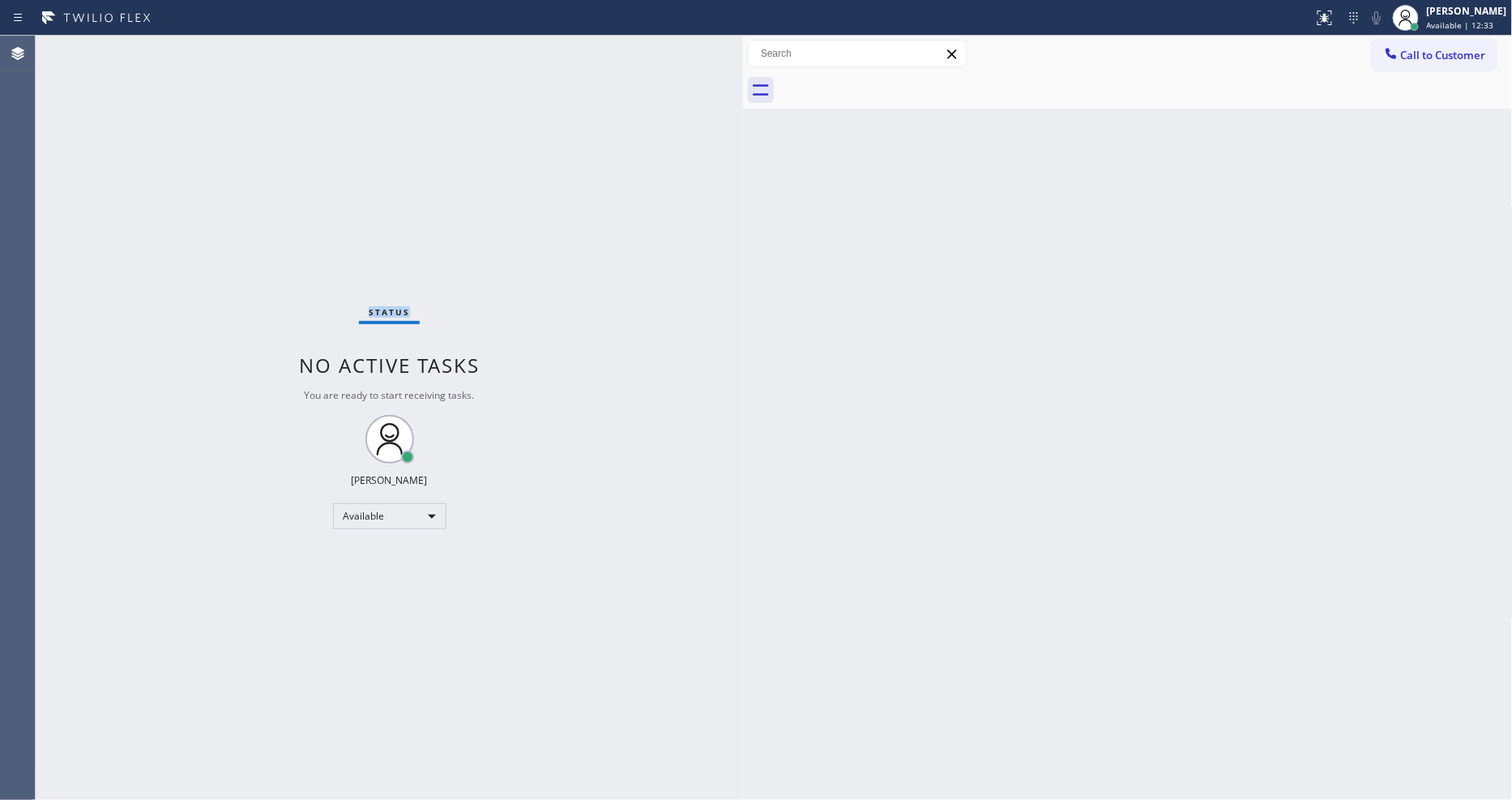
click at [236, 55] on div "Status No active tasks You are ready to start receiving tasks. [PERSON_NAME] Av…" at bounding box center [389, 418] width 707 height 764
click at [794, 521] on div "Back to Dashboard Change Sender ID Customers Technicians Select a contact Outbo…" at bounding box center [1128, 418] width 770 height 764
click at [245, 58] on div "Status No active tasks You are ready to start receiving tasks. [PERSON_NAME] Av…" at bounding box center [389, 418] width 707 height 764
click at [340, 236] on div "Status No active tasks You are ready to start receiving tasks. [PERSON_NAME] Av…" at bounding box center [389, 418] width 707 height 764
click at [1103, 563] on div "Back to Dashboard Change Sender ID Customers Technicians Select a contact Outbo…" at bounding box center [1128, 418] width 770 height 764
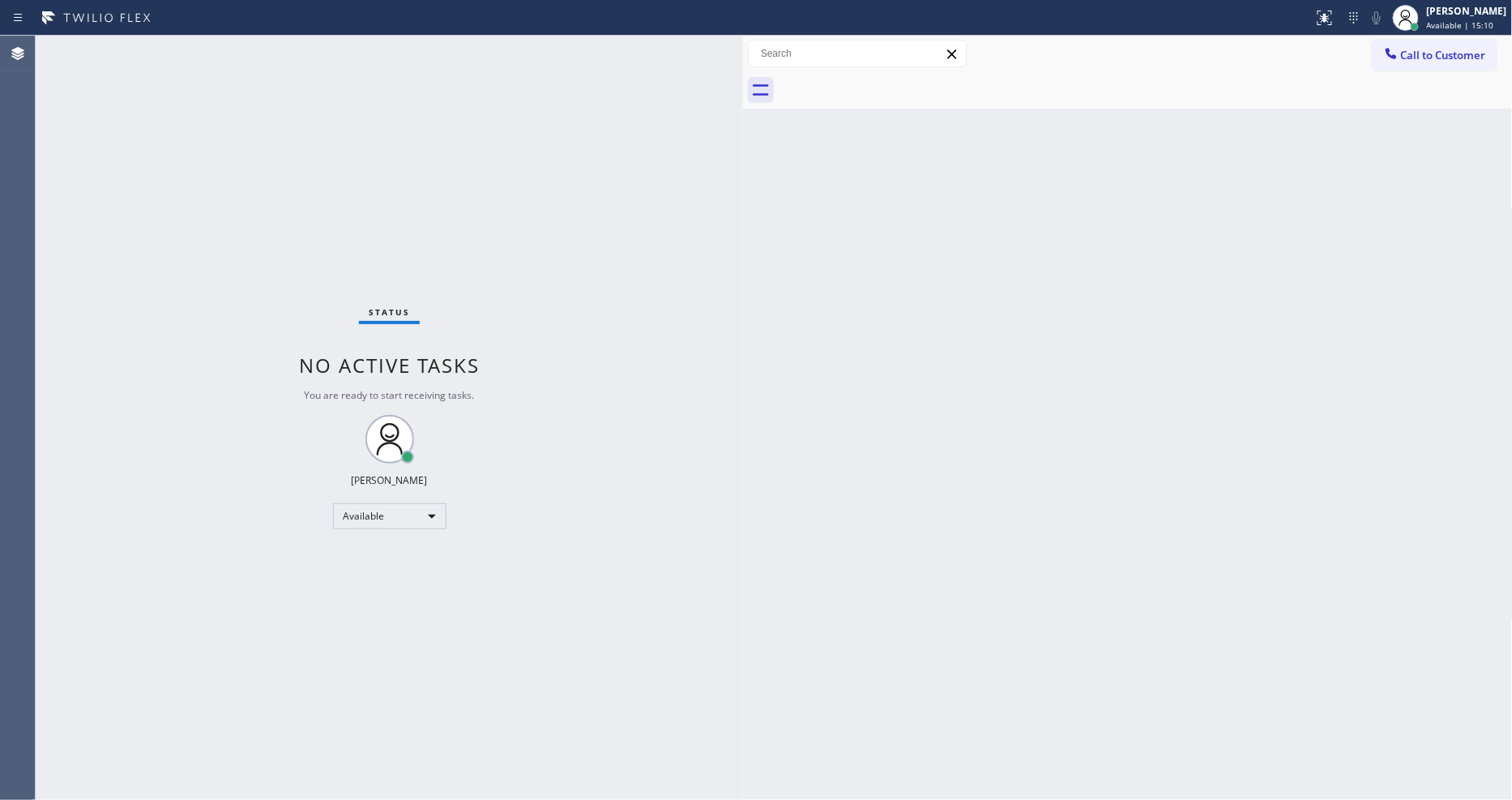
click at [575, 503] on div "Status No active tasks You are ready to start receiving tasks. [PERSON_NAME] Av…" at bounding box center [389, 418] width 707 height 764
click at [464, 796] on div "Status No active tasks You are ready to start receiving tasks. [PERSON_NAME] Av…" at bounding box center [389, 418] width 707 height 764
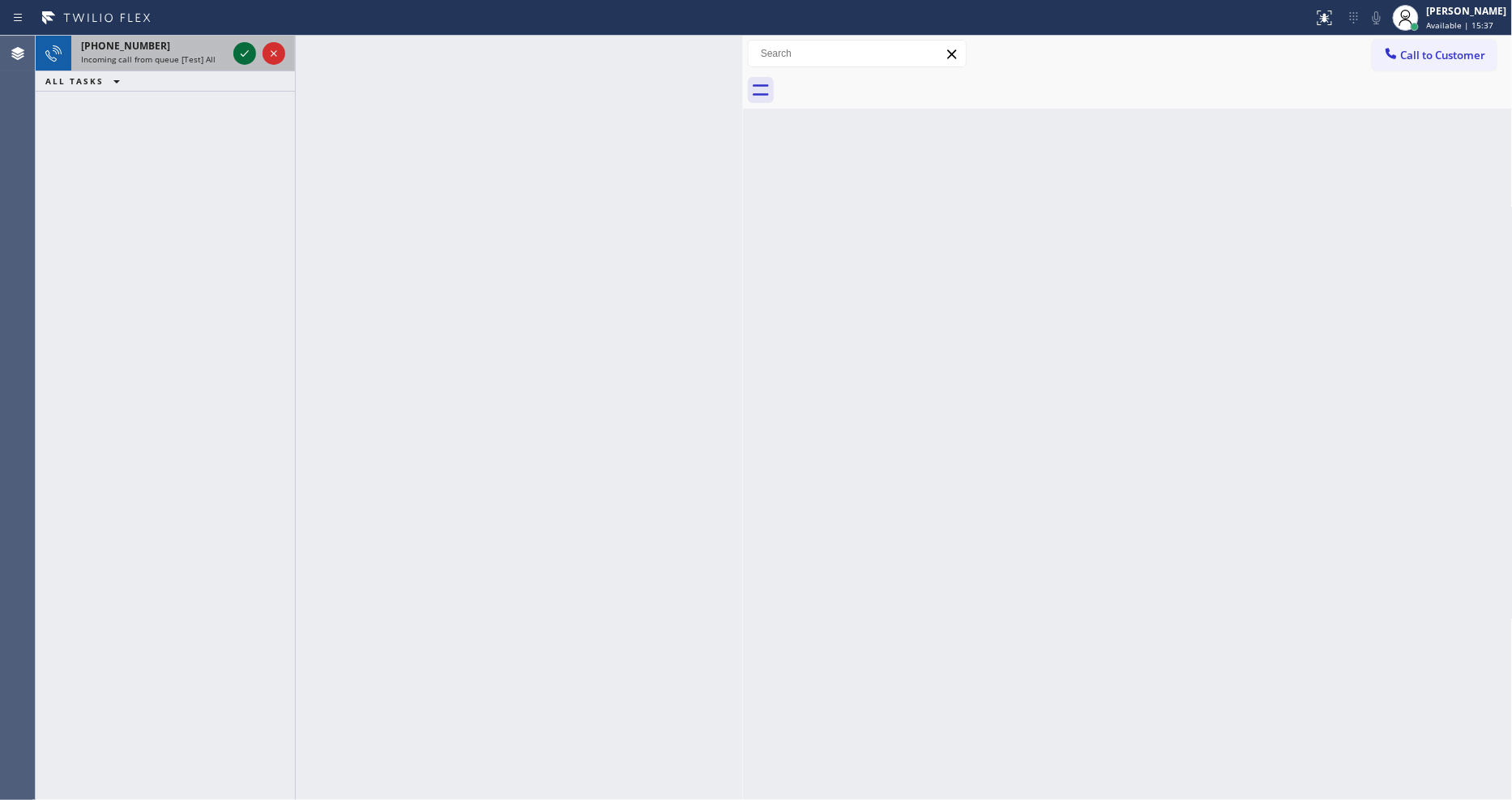
click at [247, 49] on icon at bounding box center [244, 53] width 19 height 19
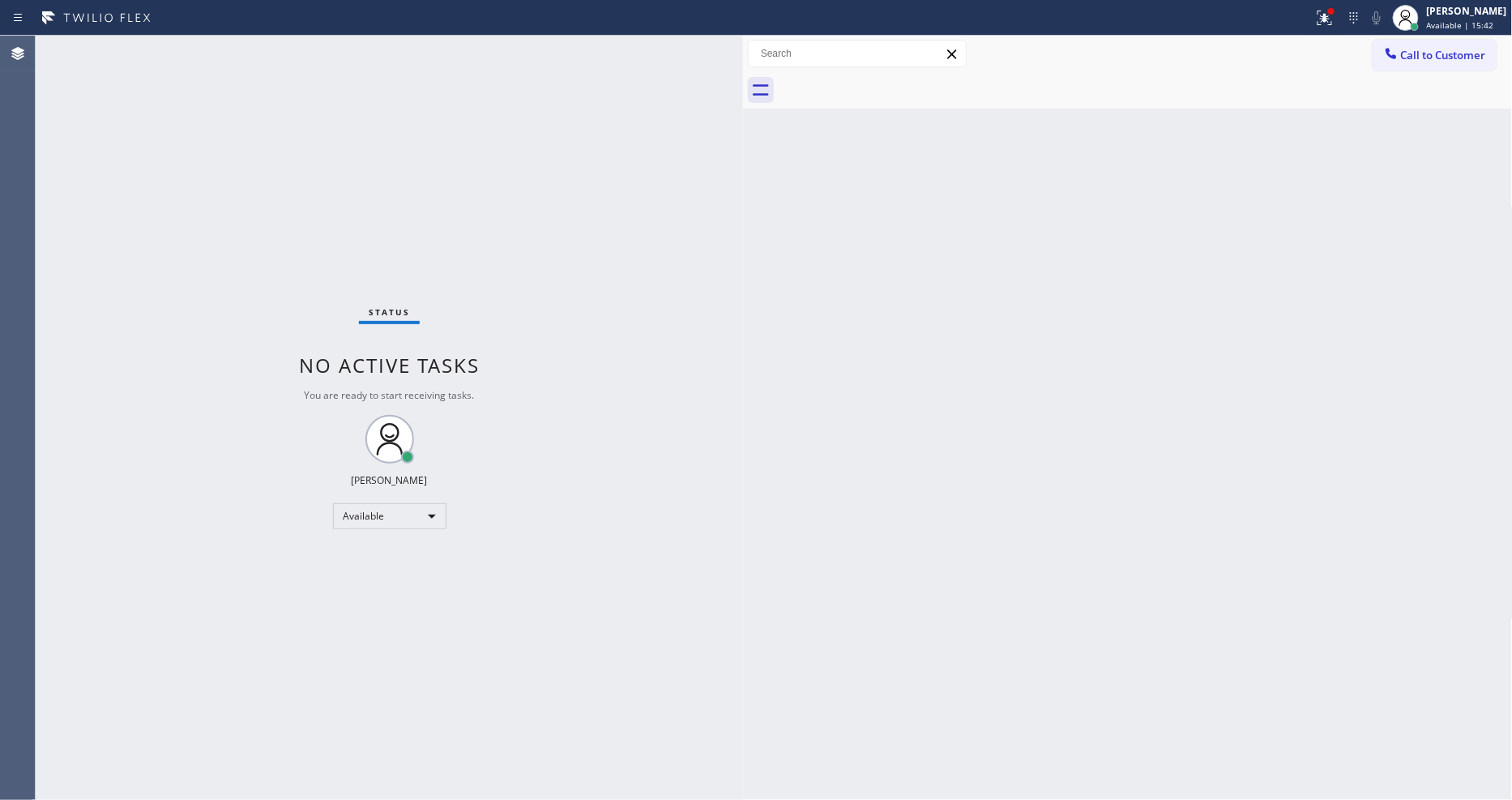
drag, startPoint x: 1223, startPoint y: 387, endPoint x: 1259, endPoint y: 430, distance: 56.1
click at [1222, 387] on div "Back to Dashboard Change Sender ID Customers Technicians Select a contact Outbo…" at bounding box center [1128, 418] width 770 height 764
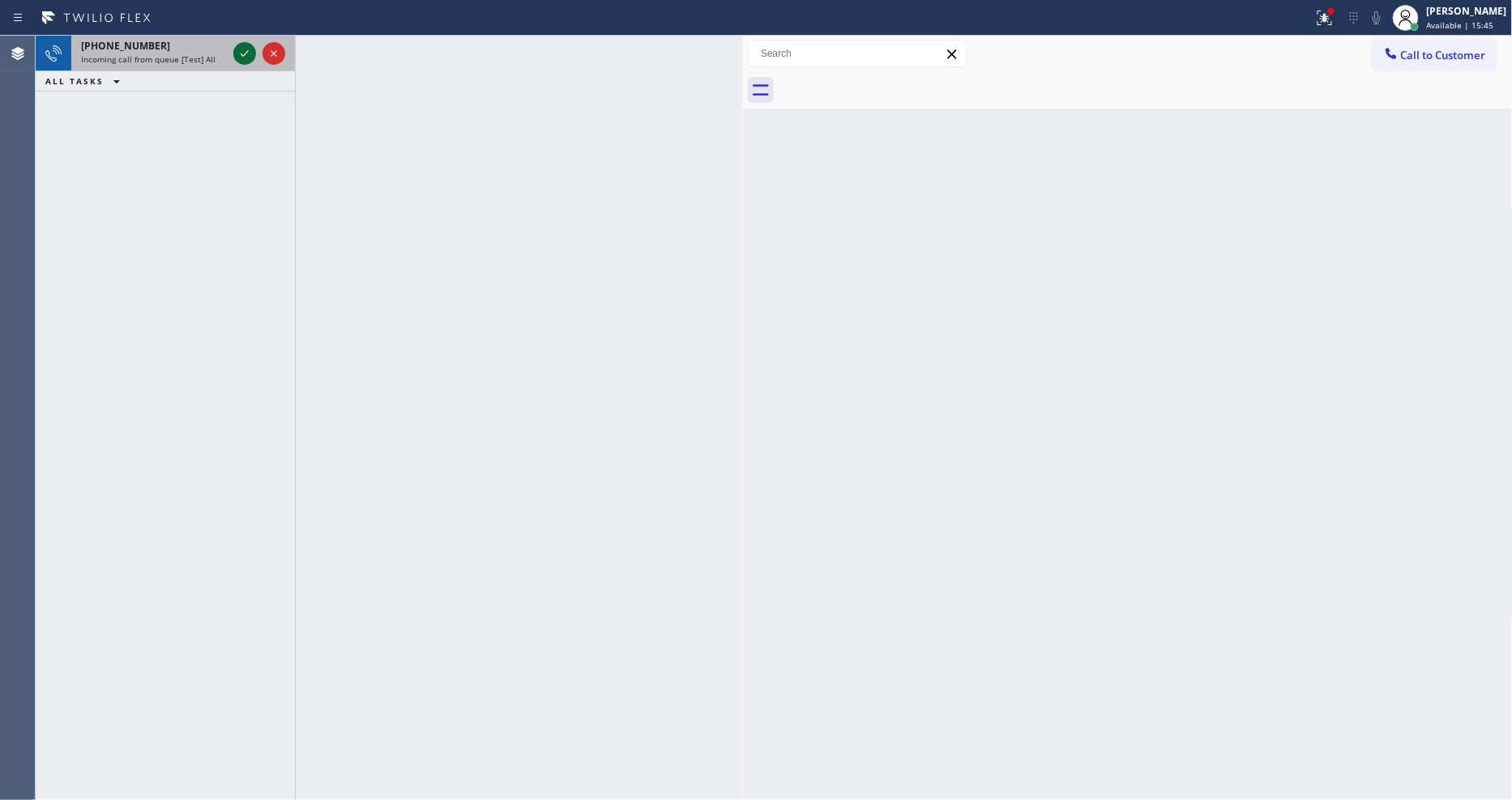
click at [238, 49] on icon at bounding box center [244, 53] width 19 height 19
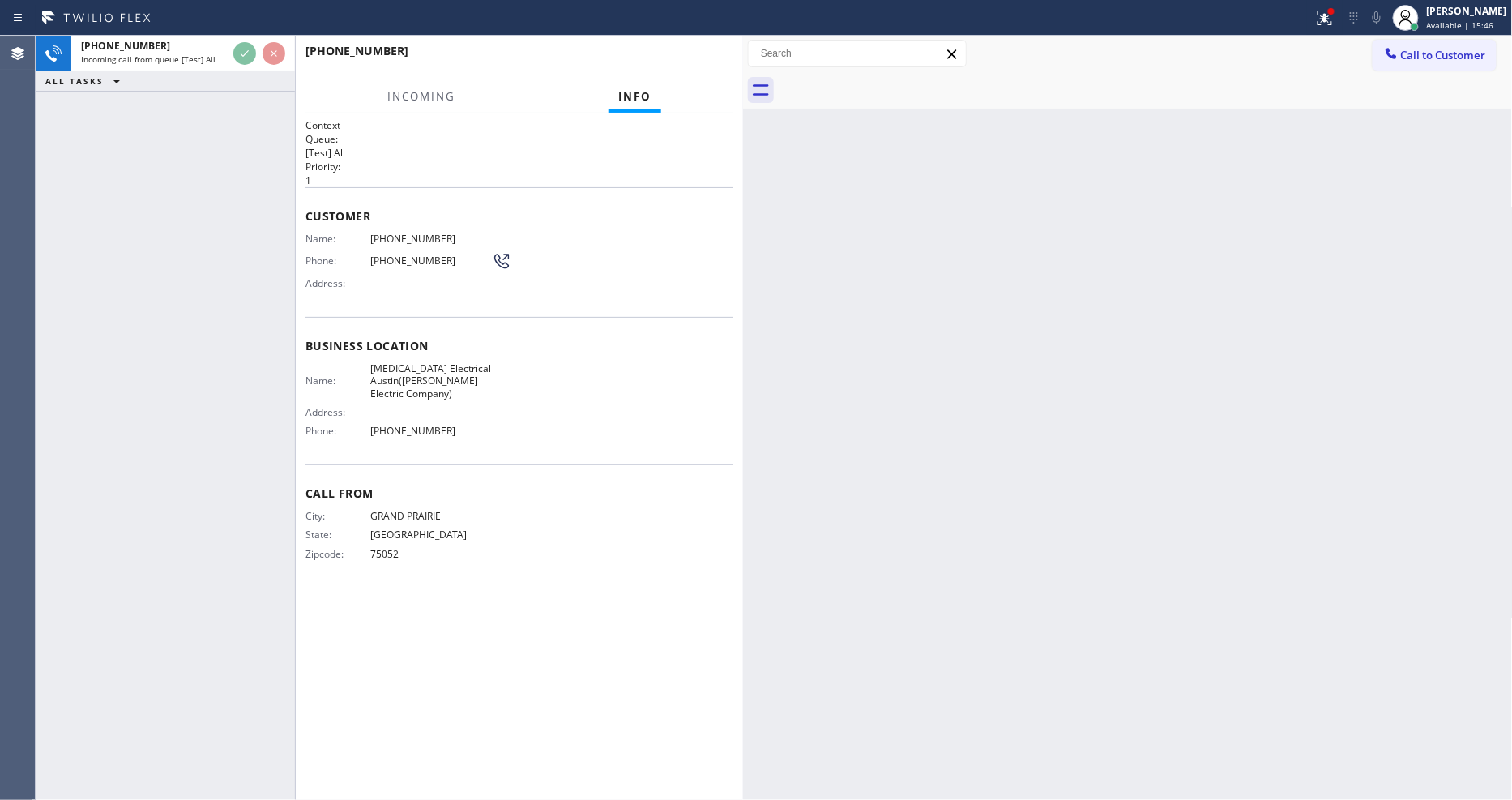
drag, startPoint x: 471, startPoint y: 578, endPoint x: 457, endPoint y: 795, distance: 217.5
click at [470, 577] on div "Call From City: GRAND PRAIRIE State: TX Zipcode: 75052" at bounding box center [519, 525] width 428 height 122
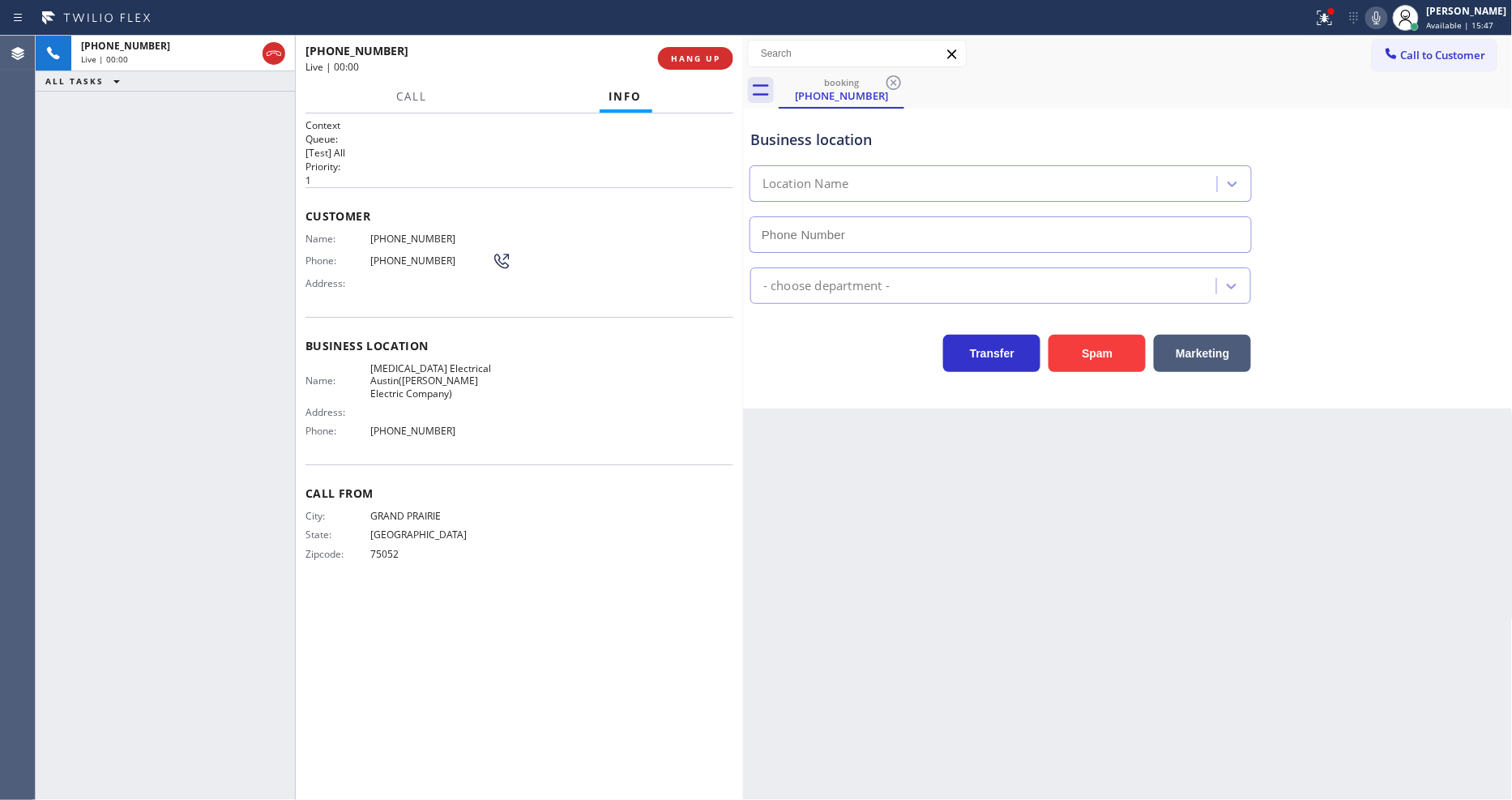
type input "(737) 276-3769"
click at [1048, 486] on div "Back to Dashboard Change Sender ID Customers Technicians Select a contact Outbo…" at bounding box center [1128, 418] width 770 height 764
click at [676, 57] on span "HANG UP" at bounding box center [696, 58] width 49 height 11
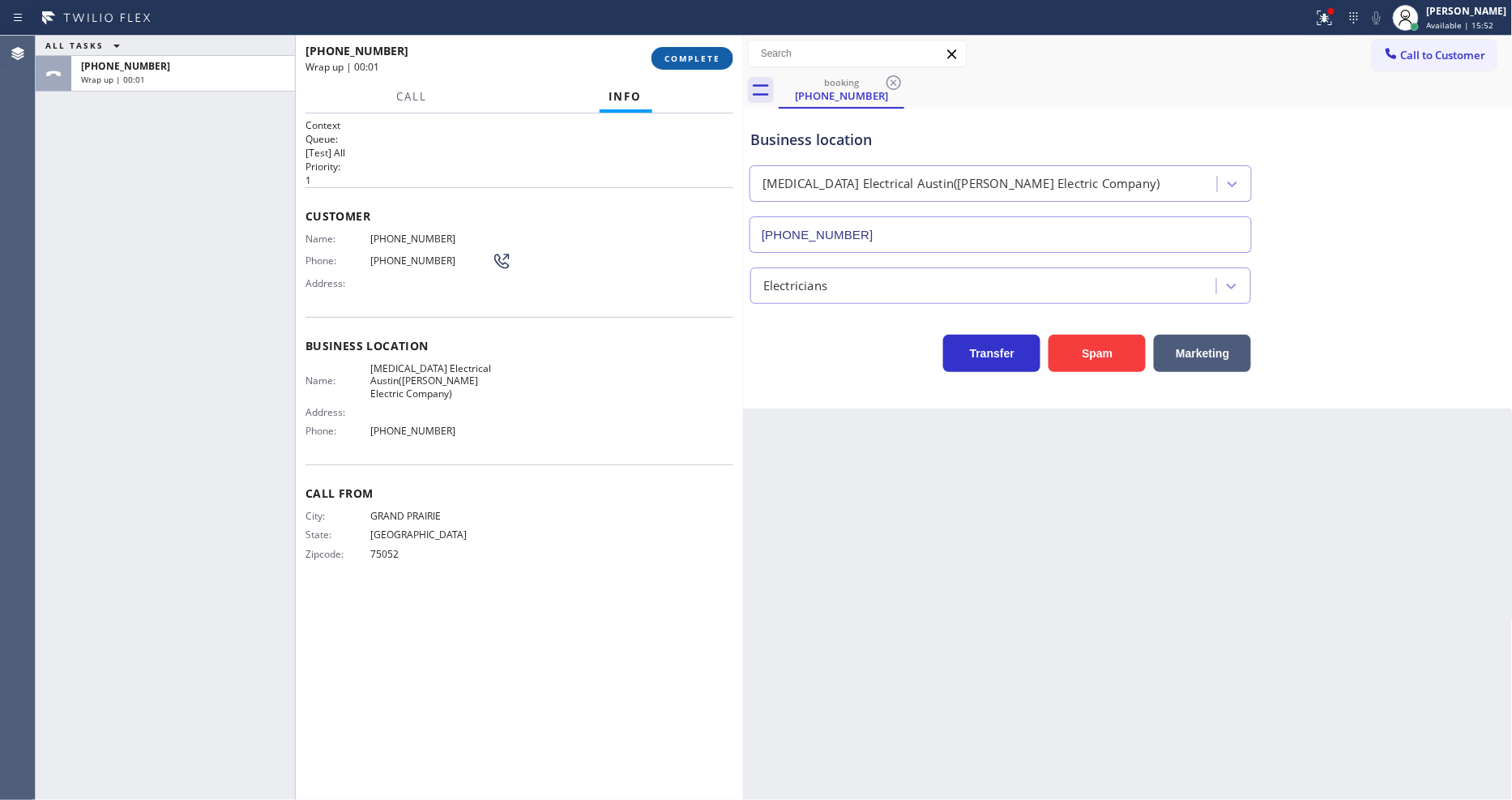
click at [677, 58] on span "COMPLETE" at bounding box center [692, 58] width 56 height 11
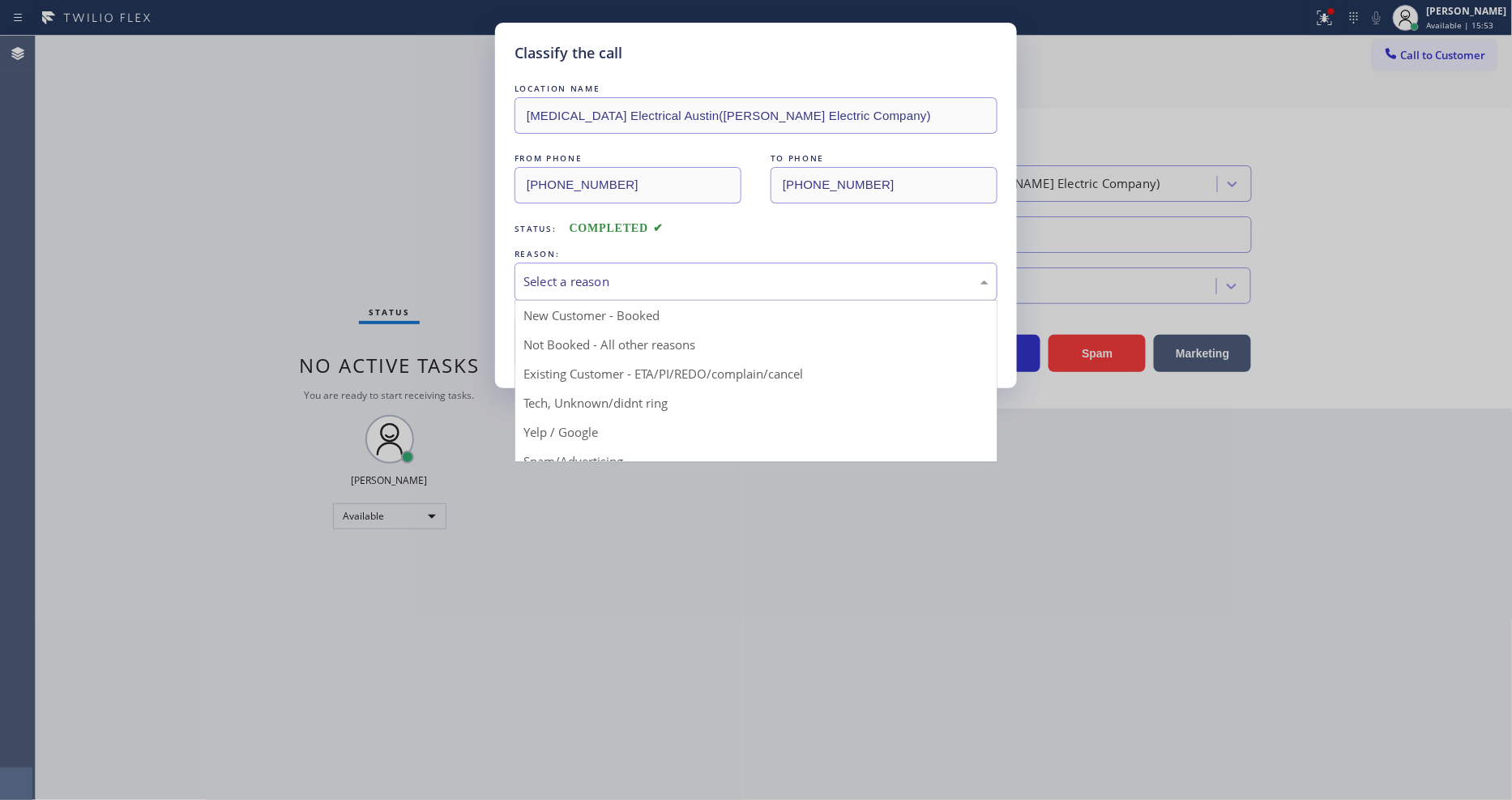
click at [541, 272] on div "Select a reason" at bounding box center [755, 281] width 465 height 18
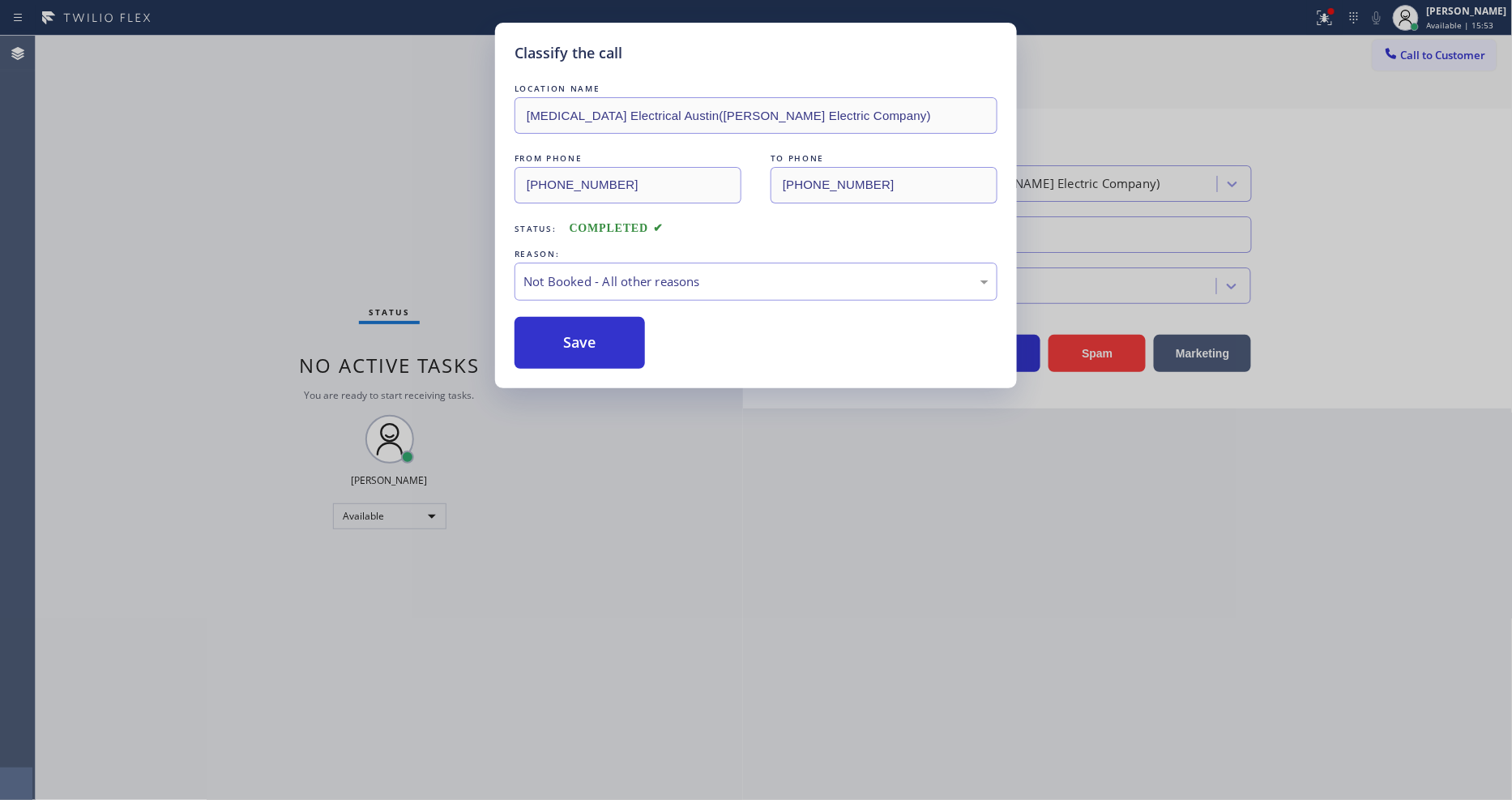
click at [542, 325] on button "Save" at bounding box center [579, 343] width 130 height 52
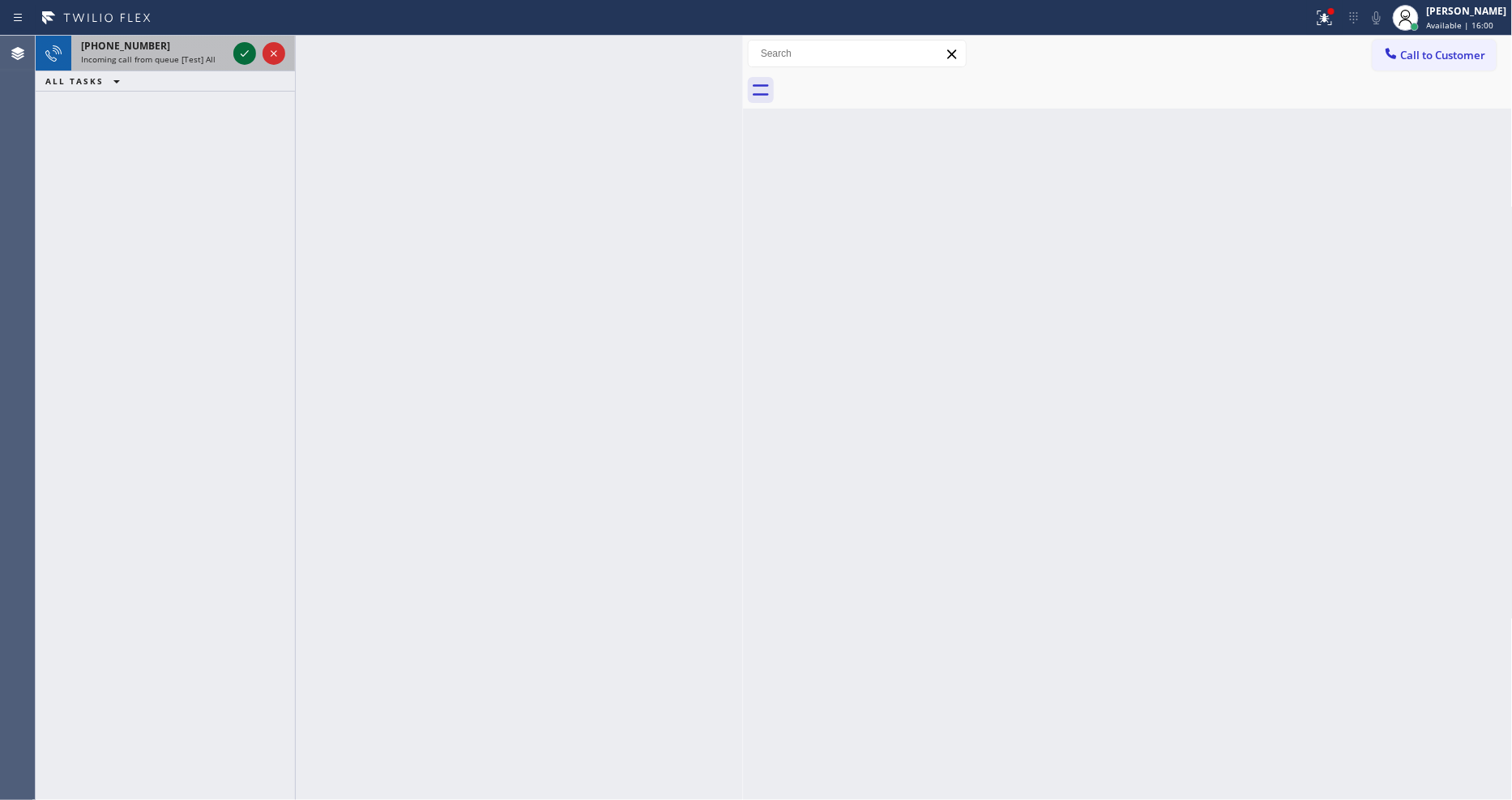
click at [245, 57] on icon at bounding box center [244, 53] width 19 height 19
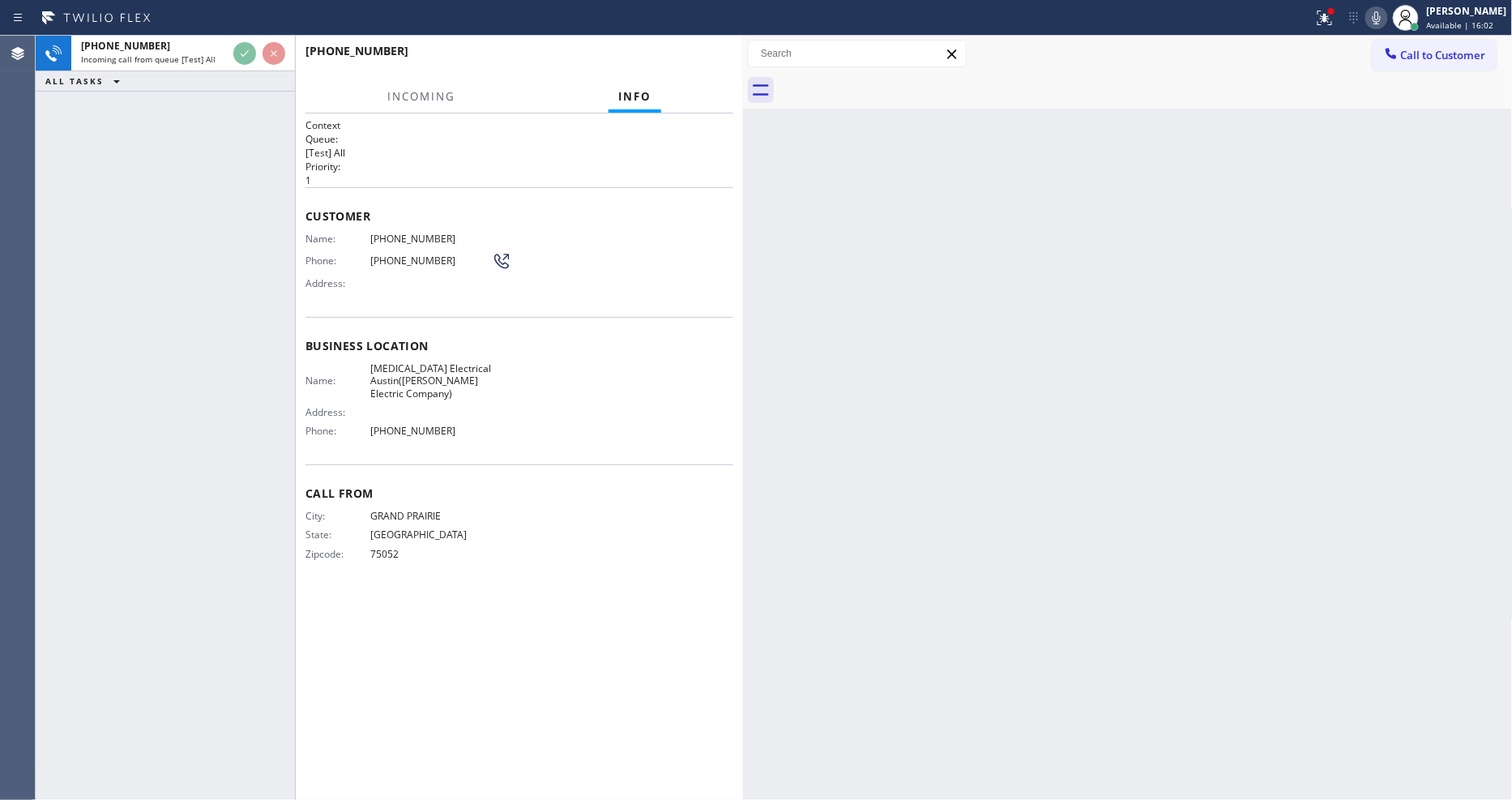
click at [693, 60] on div "+14692265298" at bounding box center [519, 59] width 428 height 42
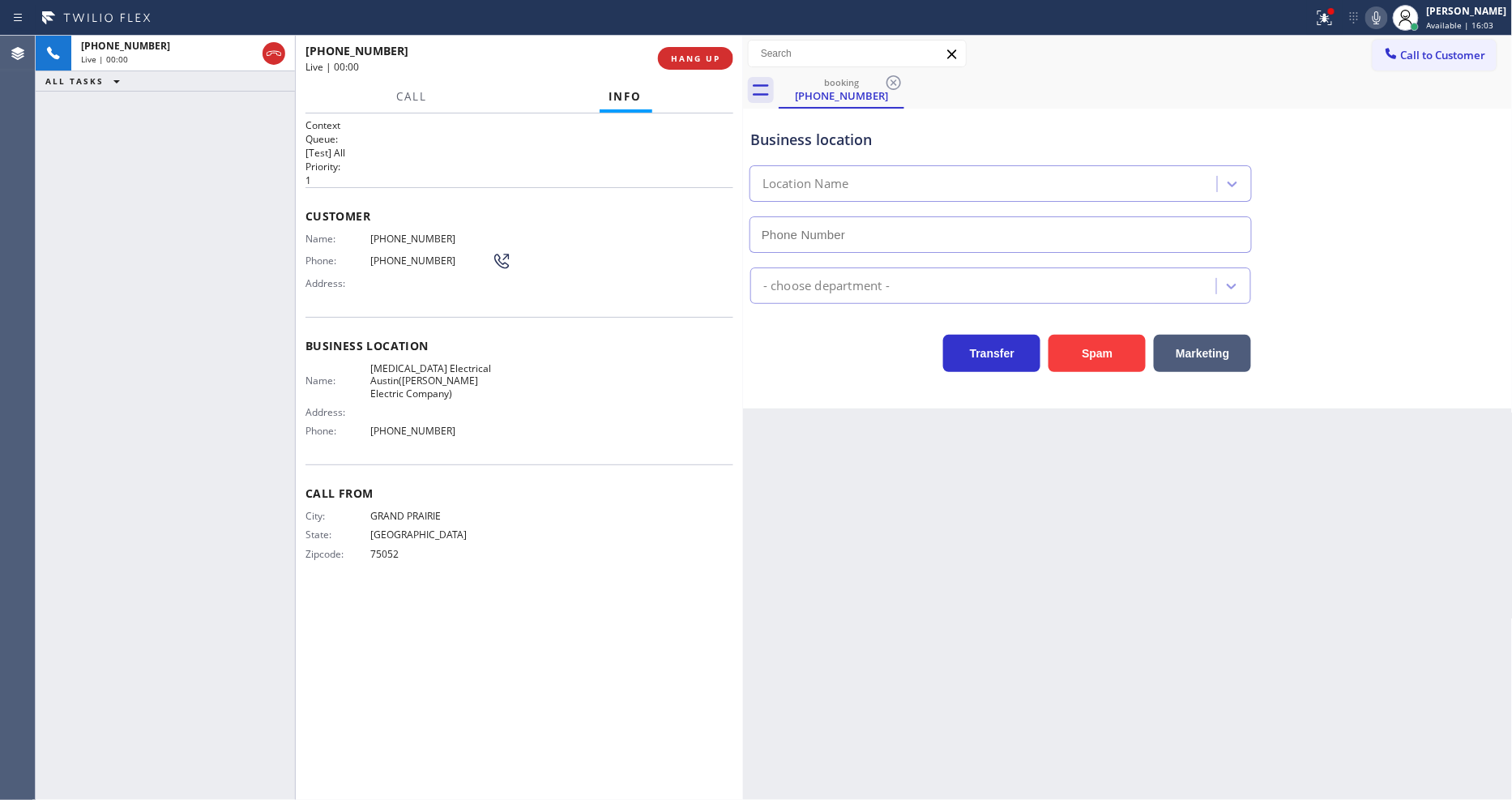
click at [693, 60] on span "HANG UP" at bounding box center [696, 58] width 49 height 11
type input "(737) 276-3769"
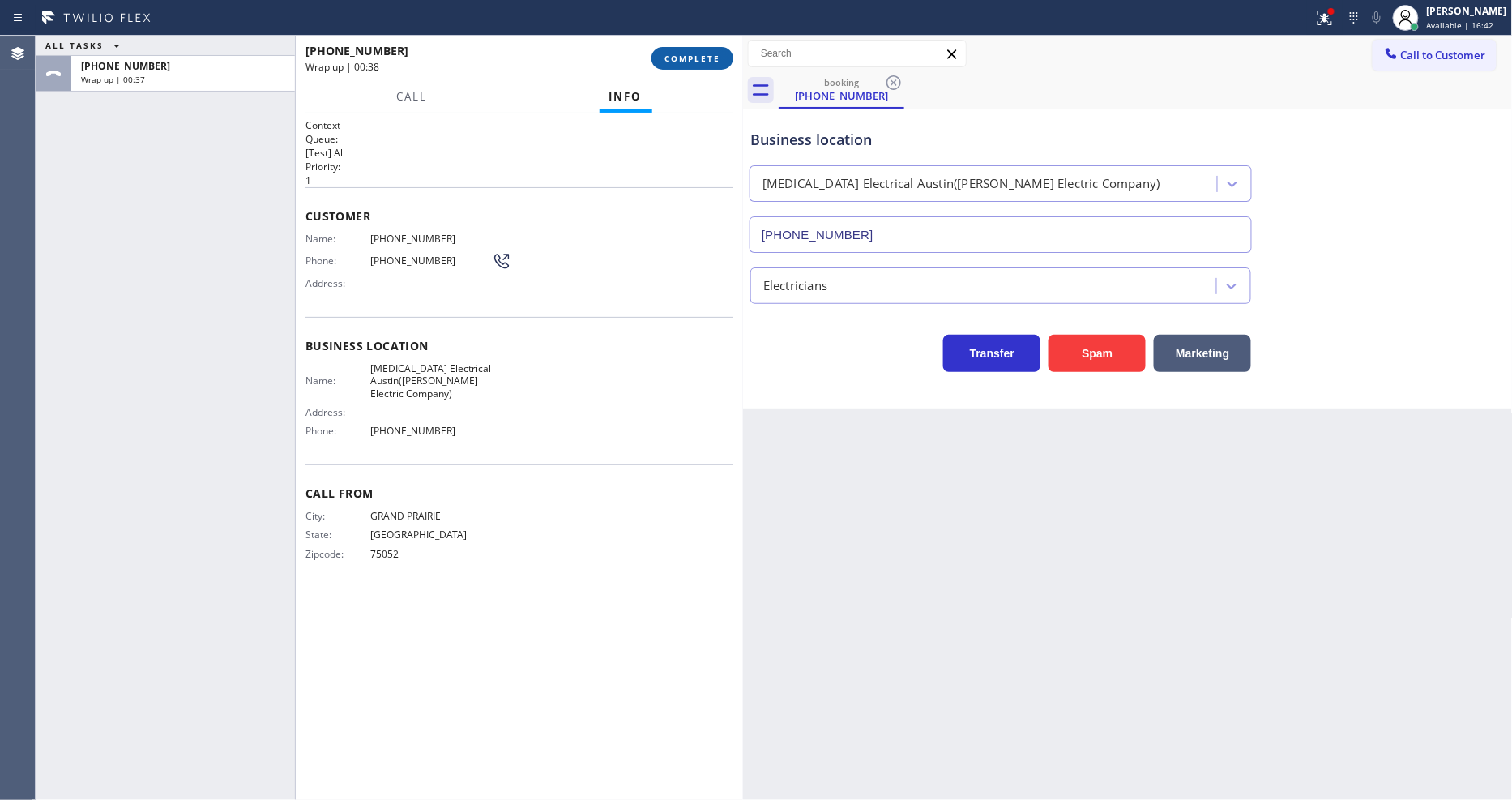
click at [700, 57] on span "COMPLETE" at bounding box center [692, 58] width 56 height 11
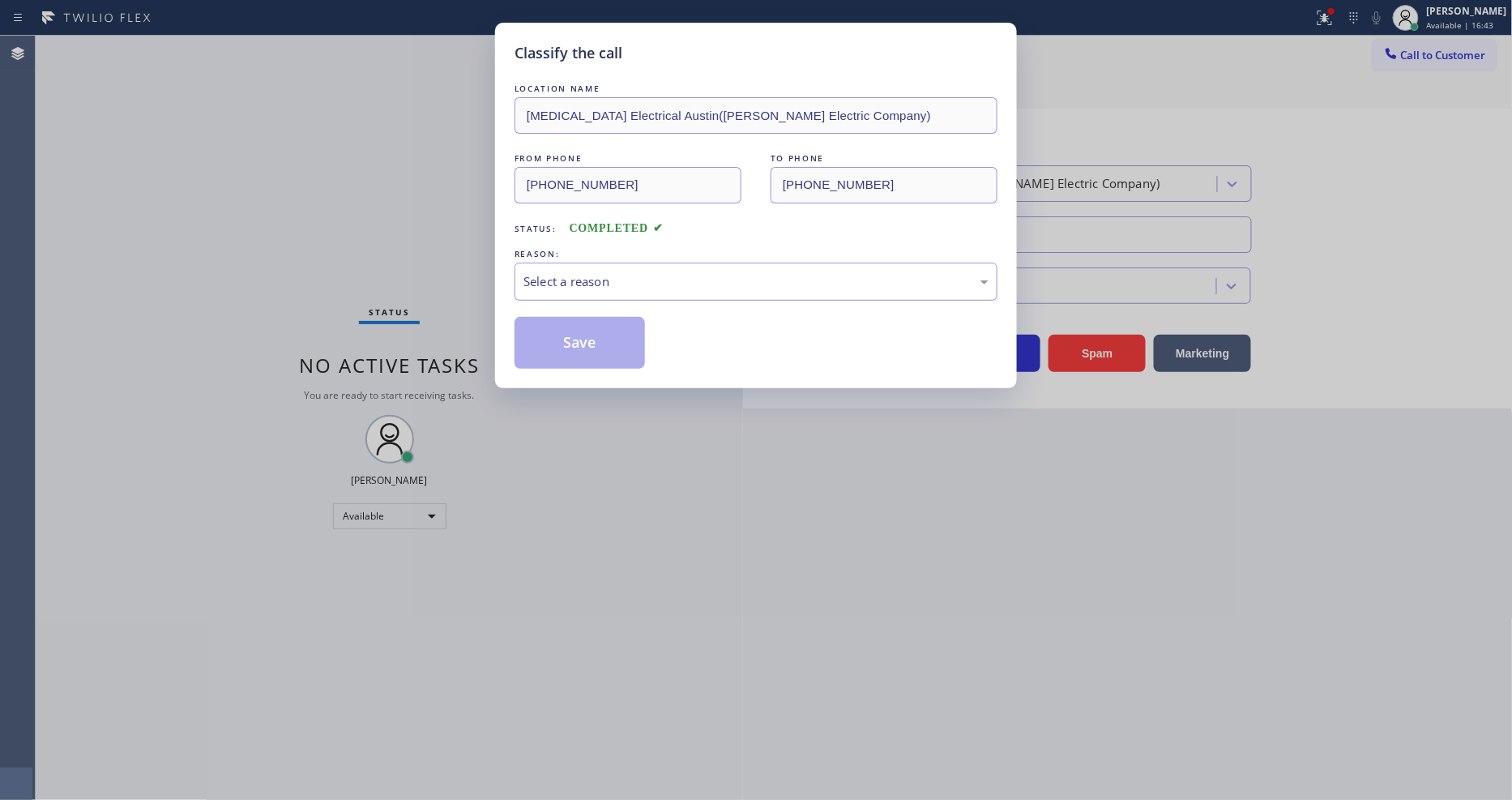
click at [591, 272] on div "Select a reason" at bounding box center [755, 281] width 465 height 18
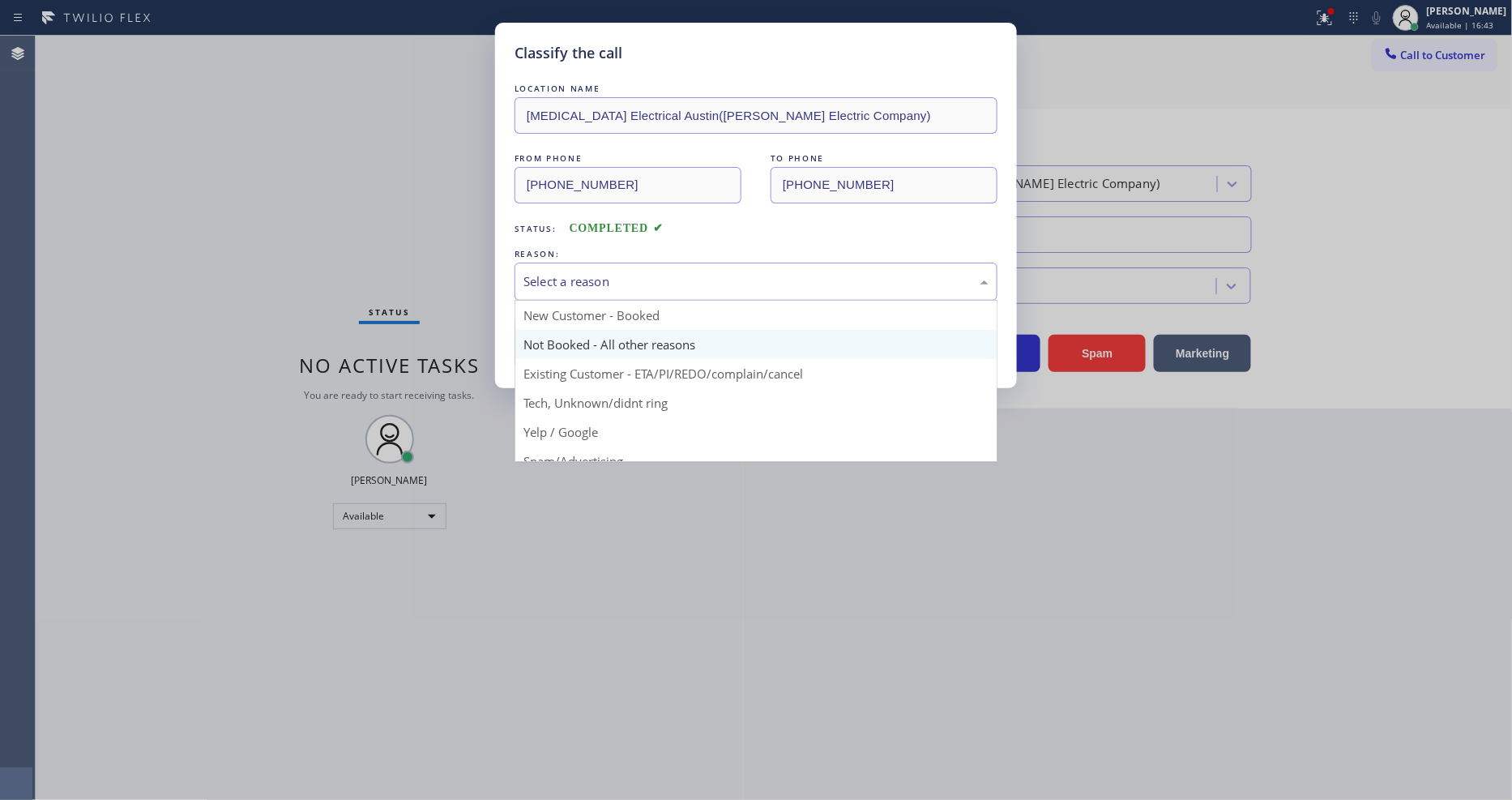
click at [579, 338] on button "Save" at bounding box center [579, 343] width 130 height 52
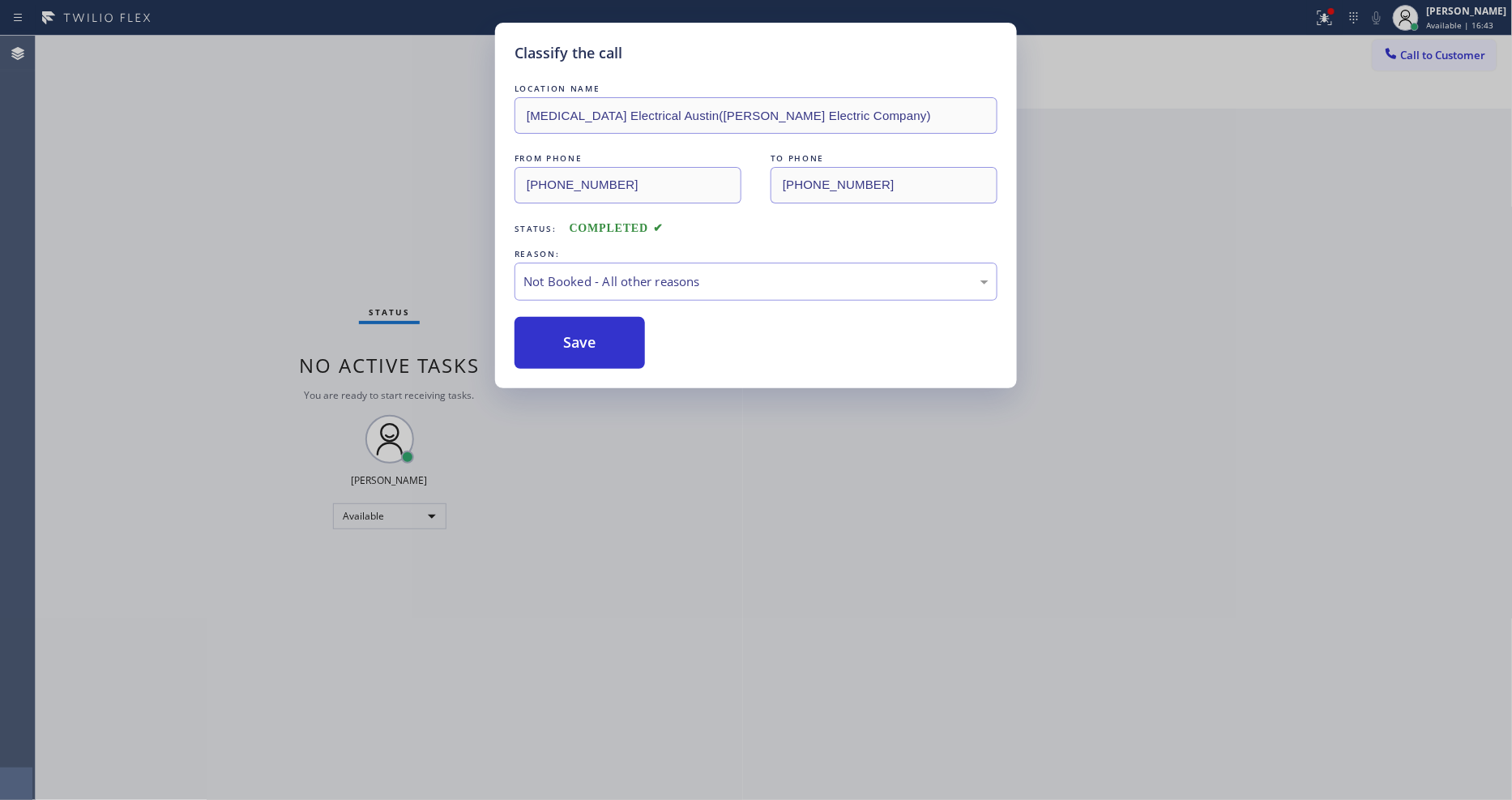
click at [579, 338] on button "Save" at bounding box center [579, 343] width 130 height 52
click at [580, 337] on button "Save" at bounding box center [579, 343] width 130 height 52
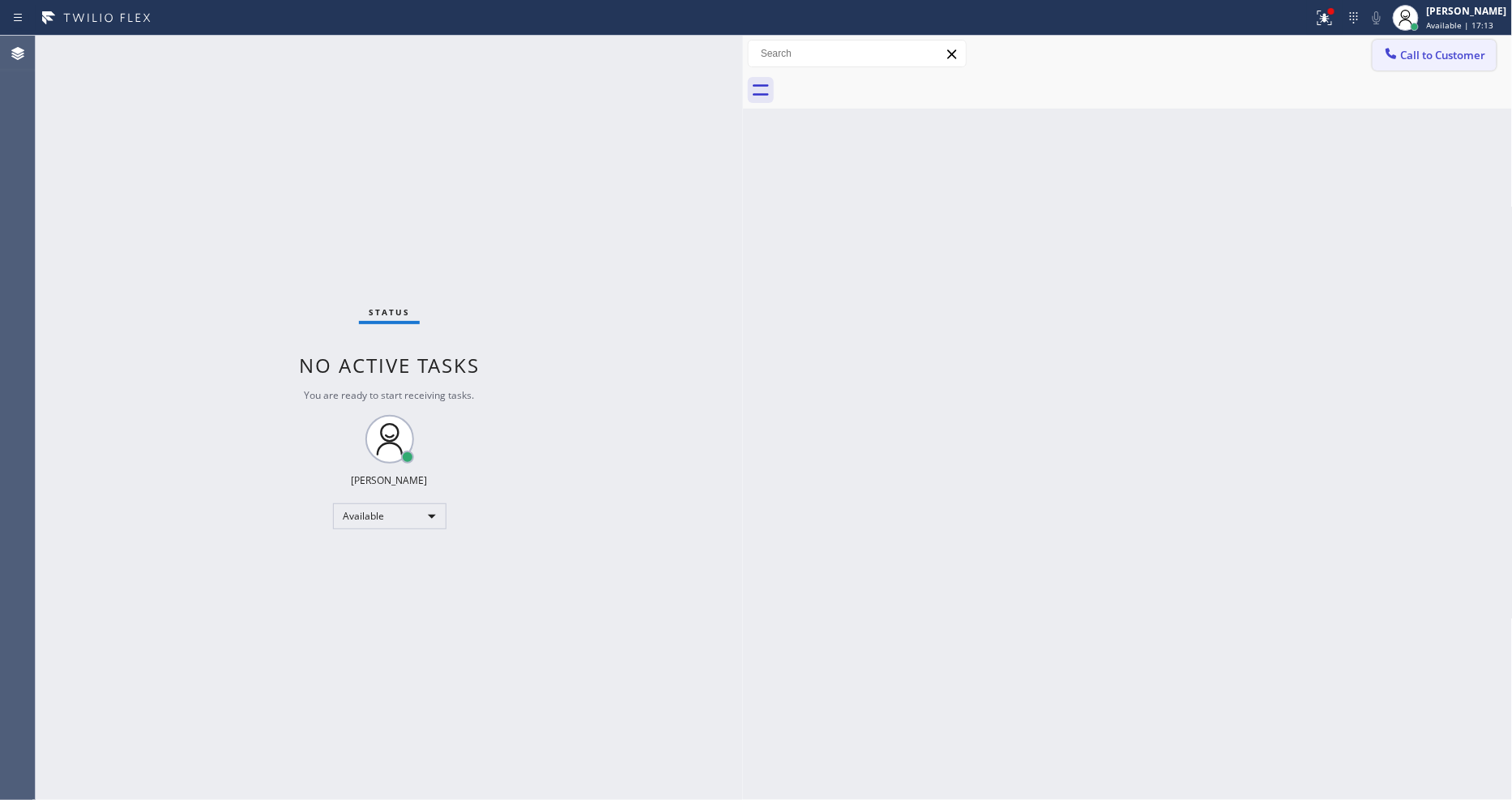
click at [1436, 46] on button "Call to Customer" at bounding box center [1434, 55] width 124 height 31
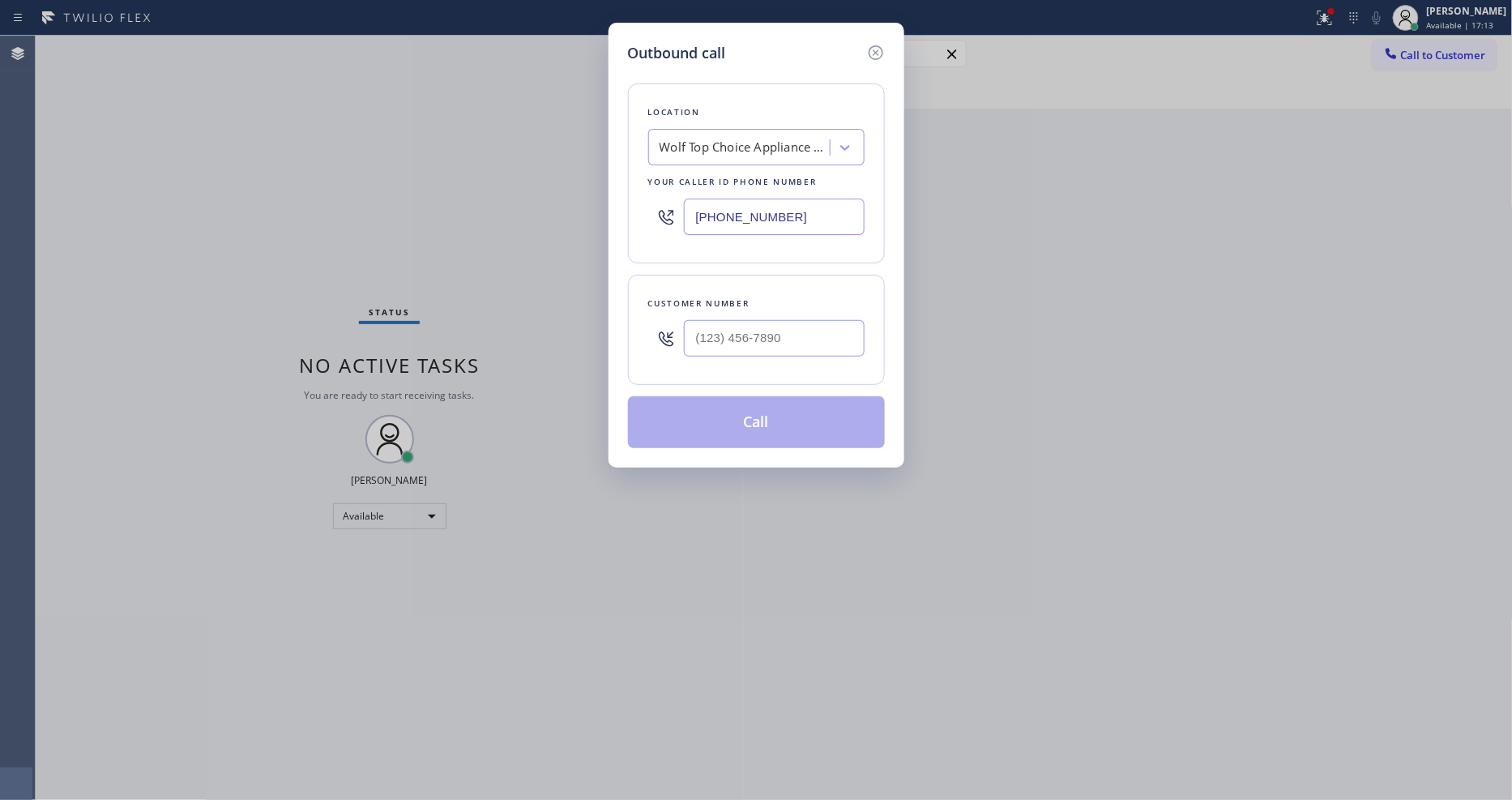
click at [751, 139] on div "Wolf Top Choice Appliance Repair Alameda" at bounding box center [745, 148] width 170 height 18
paste input "SubzeroCare.online (New York, Google Ads)"
type input "SubzeroCare.online (New York, Google Ads)"
click at [729, 177] on div "4B2.Paid SubzeroCare.online (New York, Google Ads)" at bounding box center [756, 190] width 216 height 46
type input "(315) 973-1147"
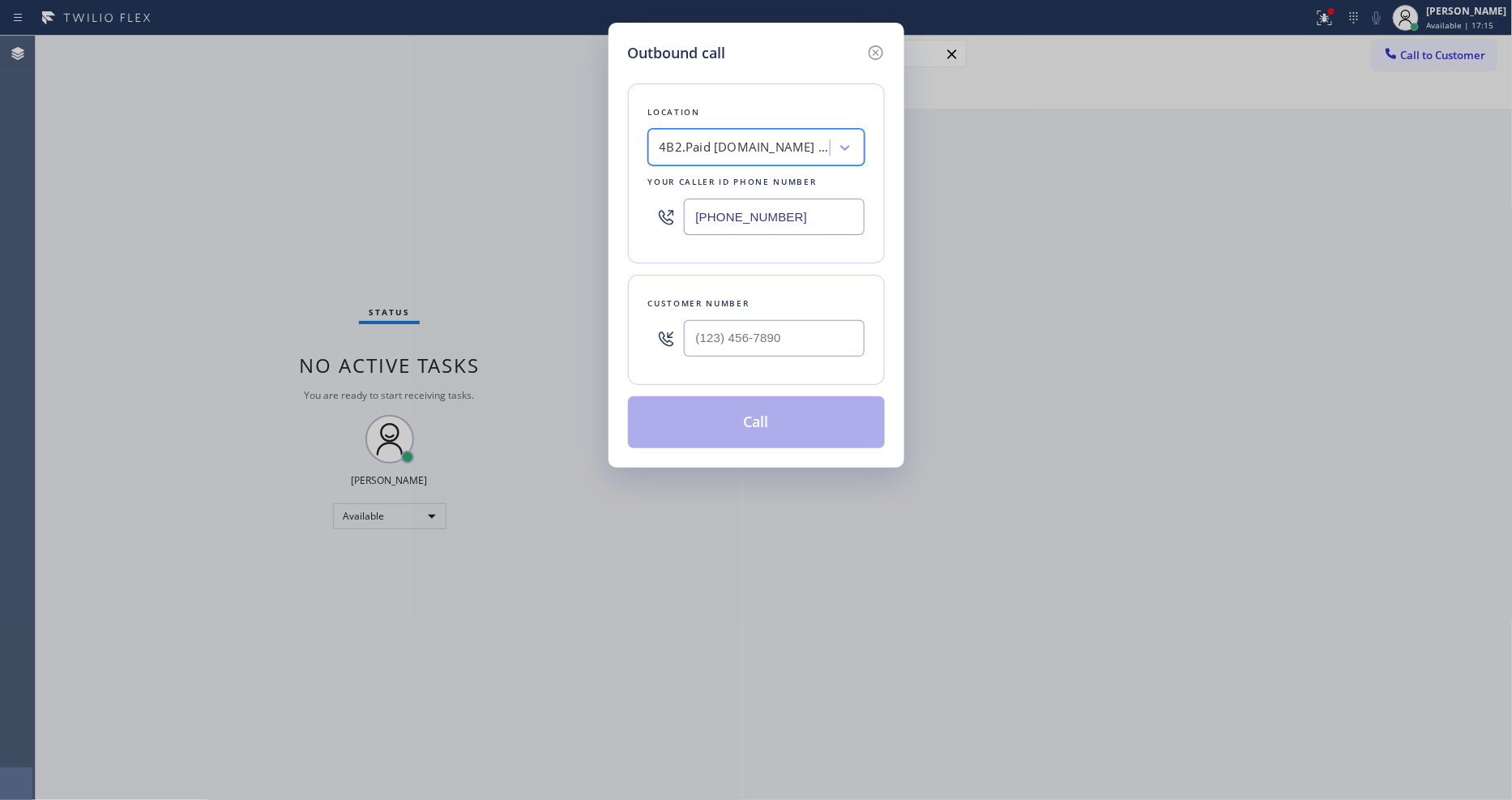
scroll to position [0, 2]
drag, startPoint x: 422, startPoint y: 304, endPoint x: 644, endPoint y: 353, distance: 227.3
click at [422, 304] on div "Outbound call Location 4B2.Paid SubzeroCare.online (New York, Google Ads) Your …" at bounding box center [756, 400] width 1512 height 800
click at [728, 325] on input "(___) ___-____" at bounding box center [773, 338] width 181 height 37
paste input "718) 288-4434"
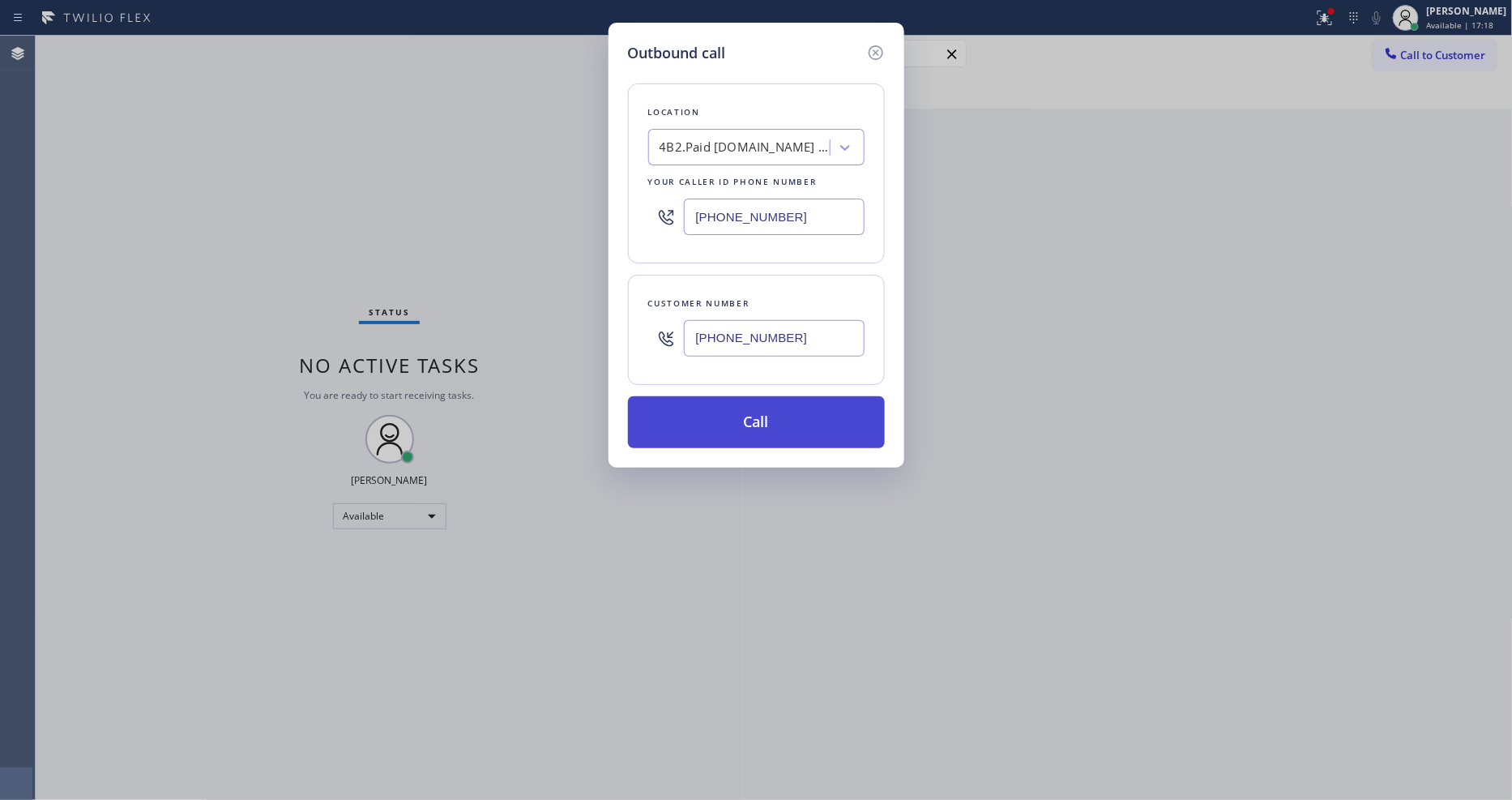
type input "(718) 288-4434"
click at [694, 416] on button "Call" at bounding box center [756, 422] width 257 height 52
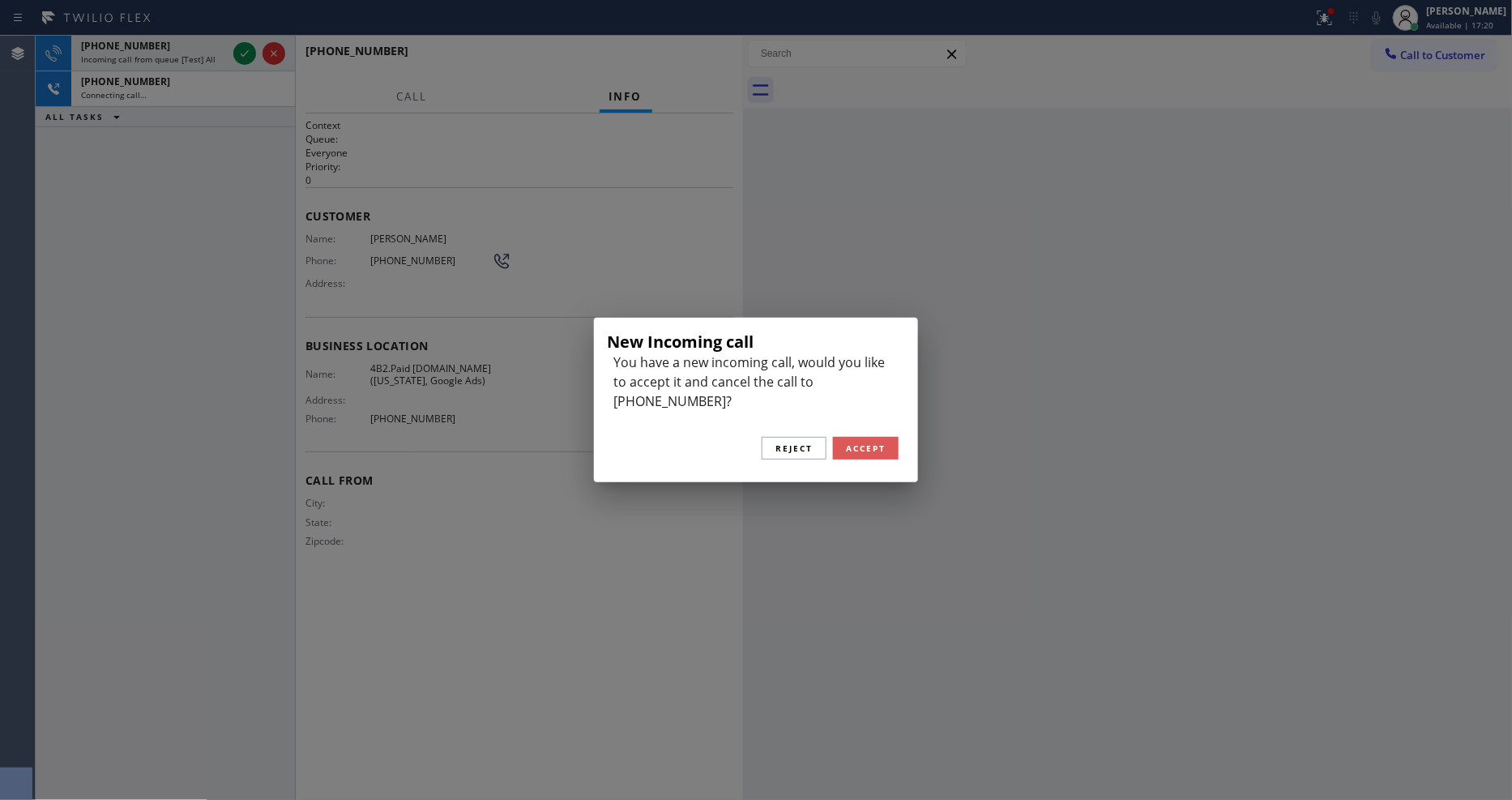
click at [865, 443] on span "Accept" at bounding box center [865, 448] width 39 height 11
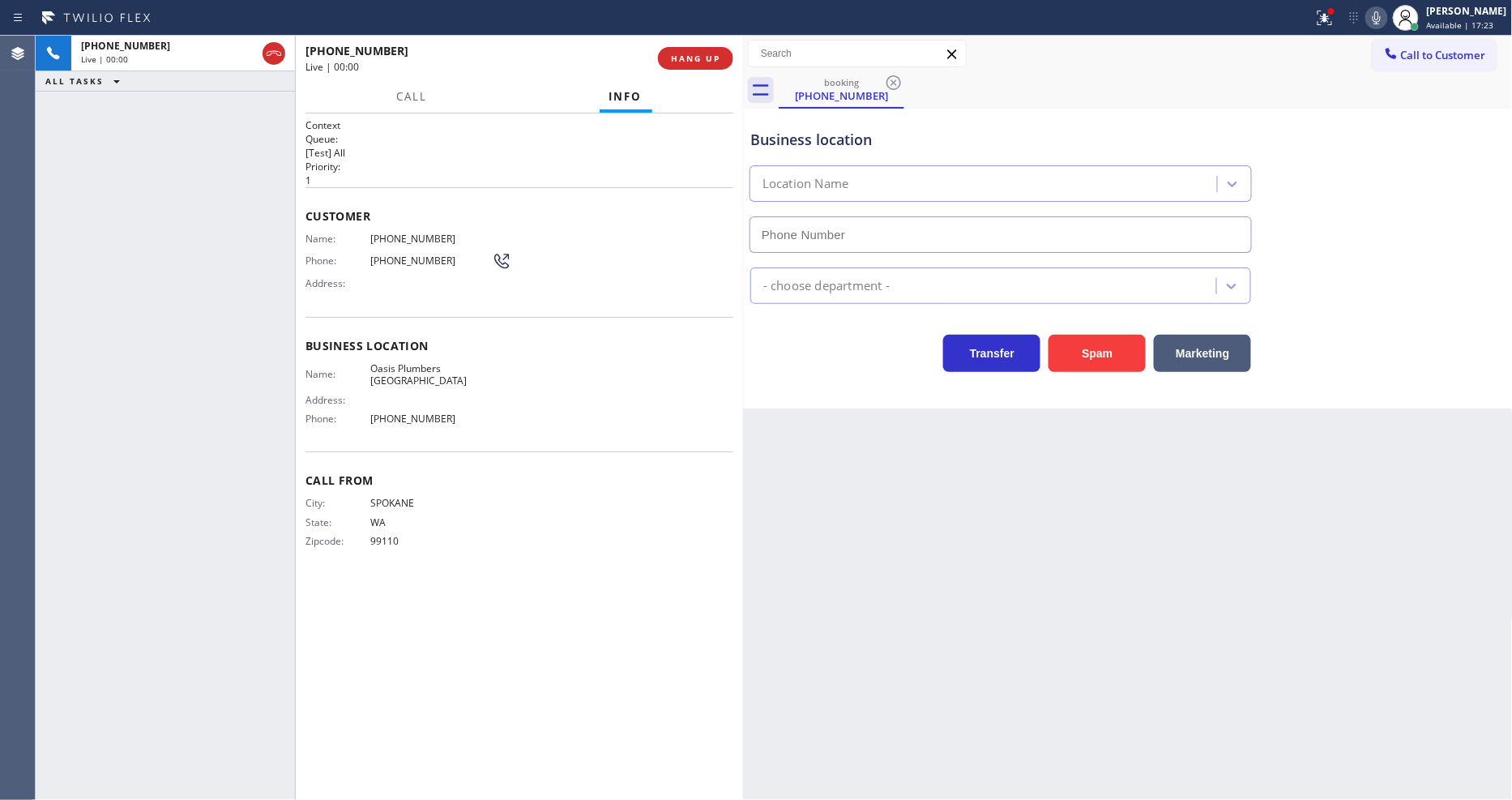
type input "(805) 883-6154"
drag, startPoint x: 1079, startPoint y: 545, endPoint x: 1069, endPoint y: 527, distance: 20.6
click at [1079, 545] on div "Back to Dashboard Change Sender ID Customers Technicians Select a contact Outbo…" at bounding box center [1128, 418] width 770 height 764
click at [417, 363] on span "Oasis Plumbers Thousand Oaks" at bounding box center [431, 374] width 122 height 25
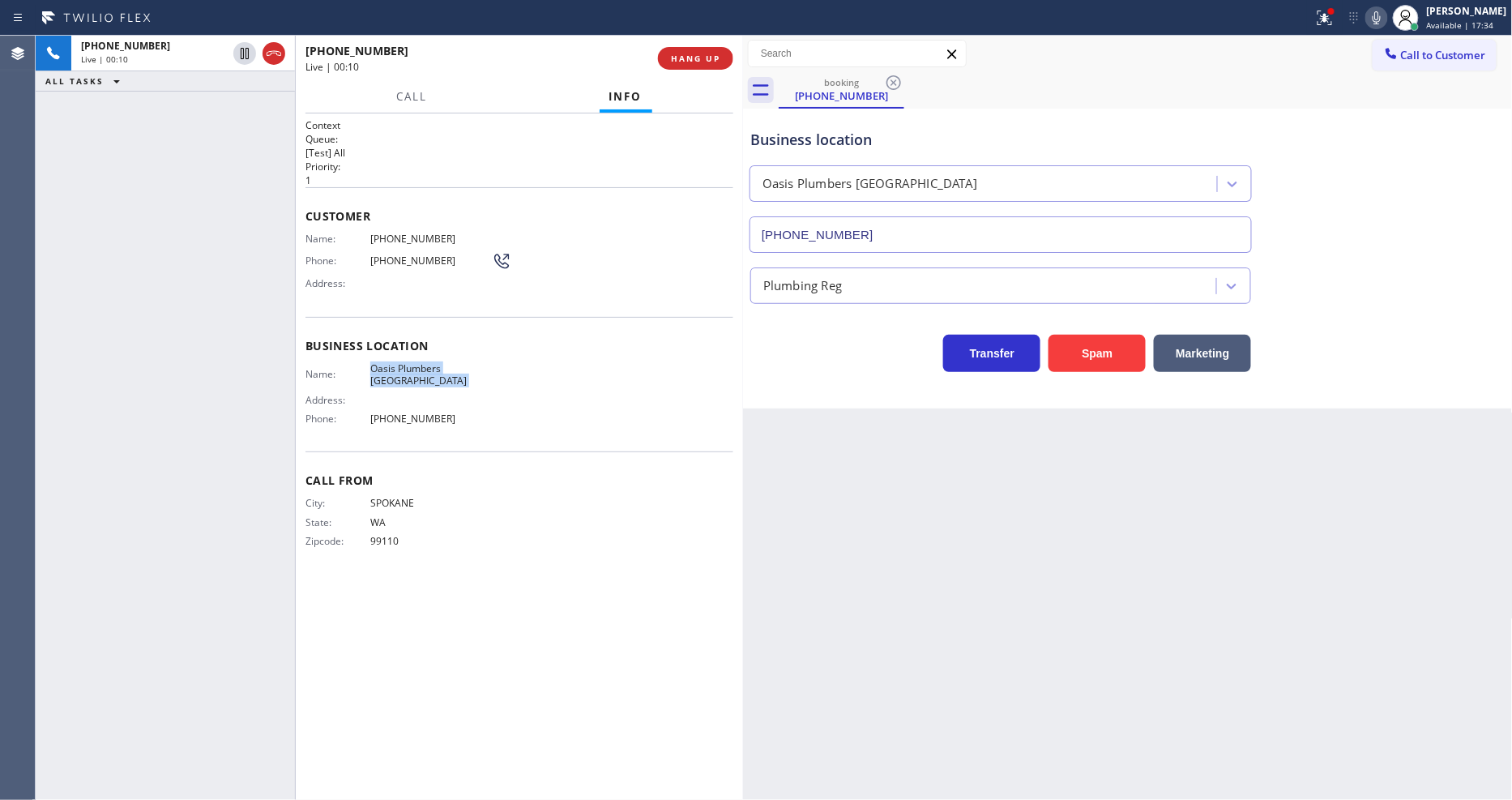
click at [417, 363] on span "Oasis Plumbers Thousand Oaks" at bounding box center [431, 374] width 122 height 25
copy span "Oasis Plumbers Thousand Oaks"
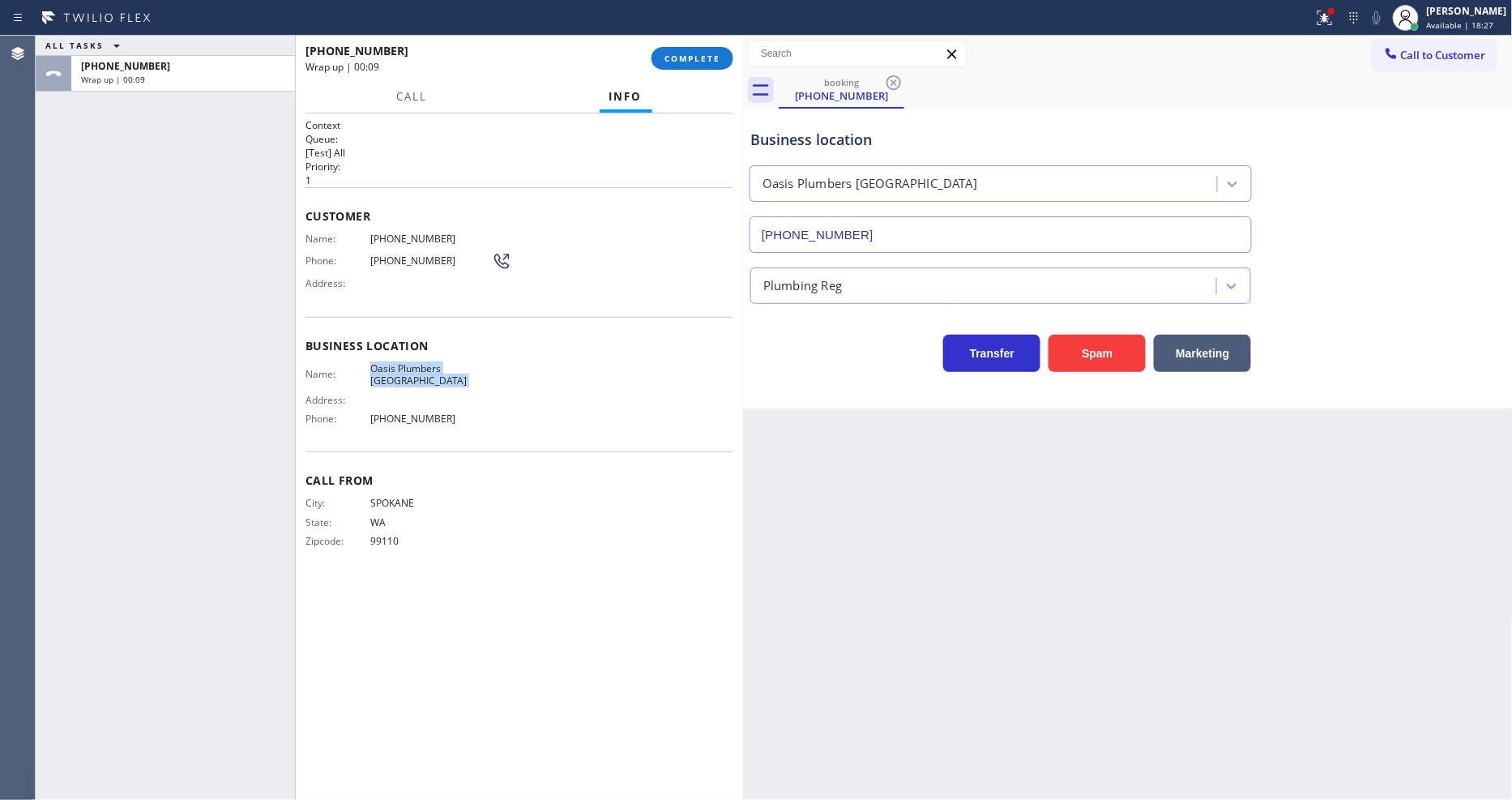
click at [310, 162] on h2 "Priority:" at bounding box center [519, 166] width 428 height 14
click at [685, 49] on button "COMPLETE" at bounding box center [692, 58] width 82 height 23
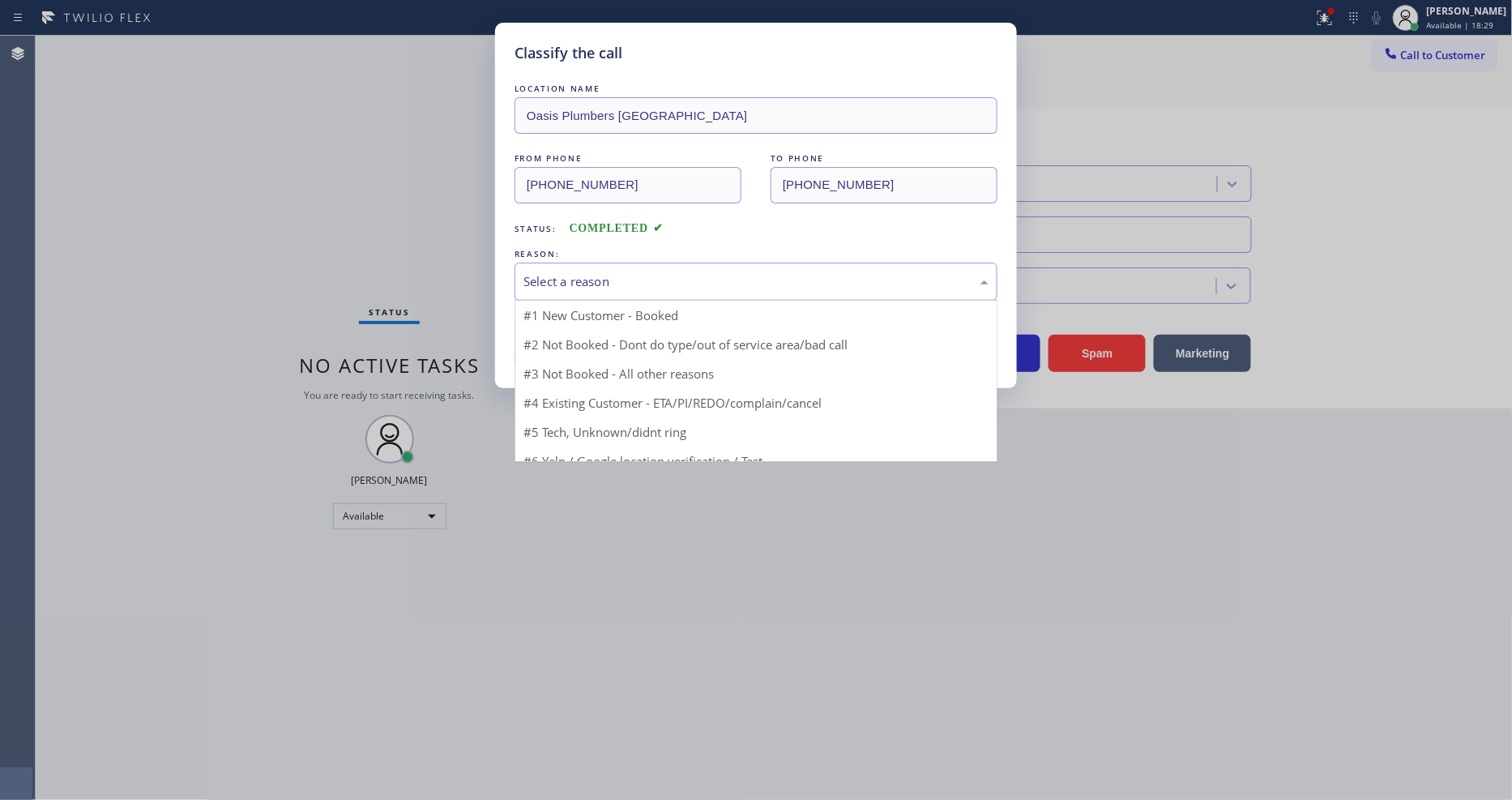
click at [646, 264] on div "Select a reason" at bounding box center [755, 281] width 483 height 38
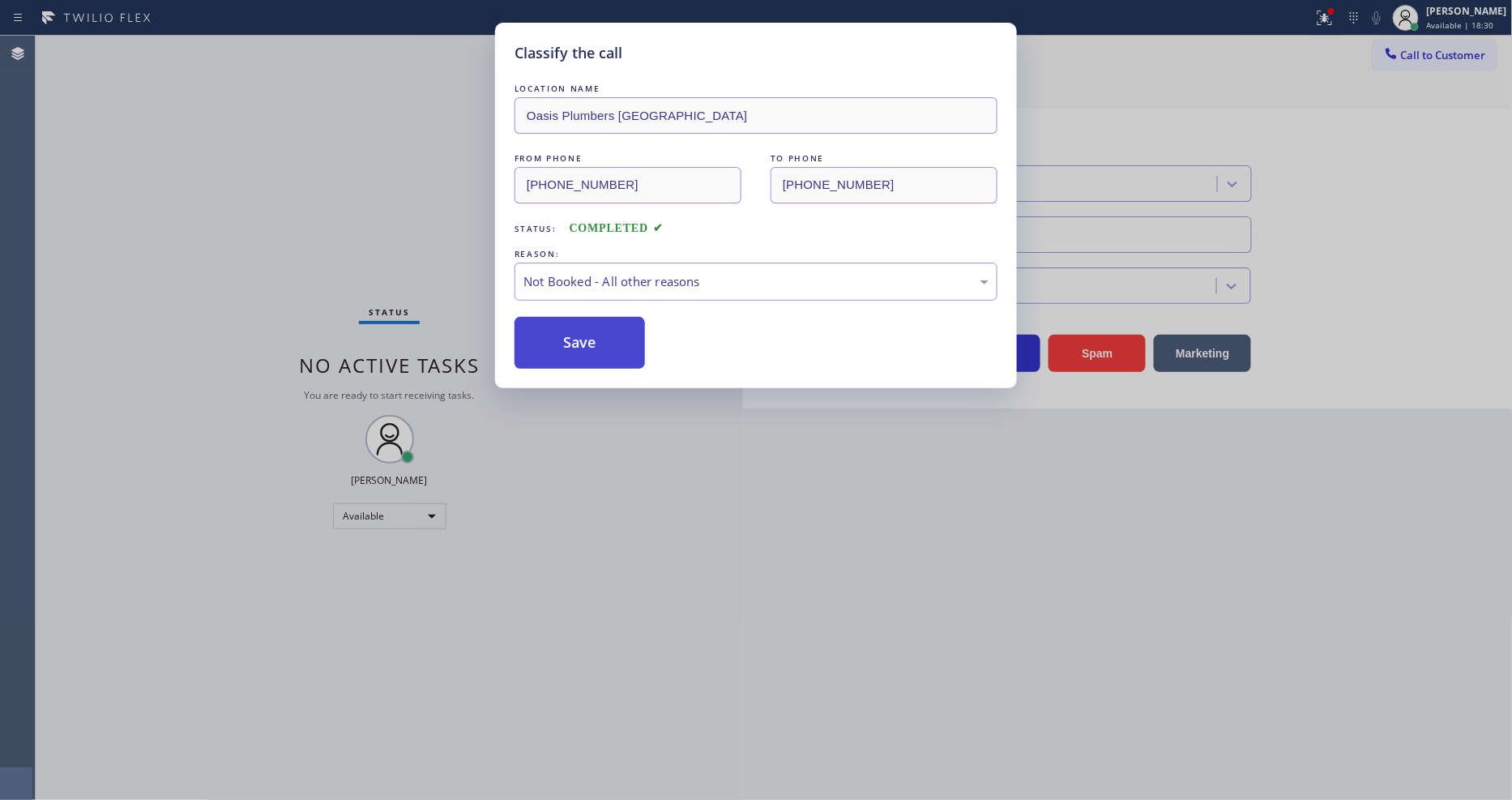
click at [599, 338] on button "Save" at bounding box center [579, 343] width 130 height 52
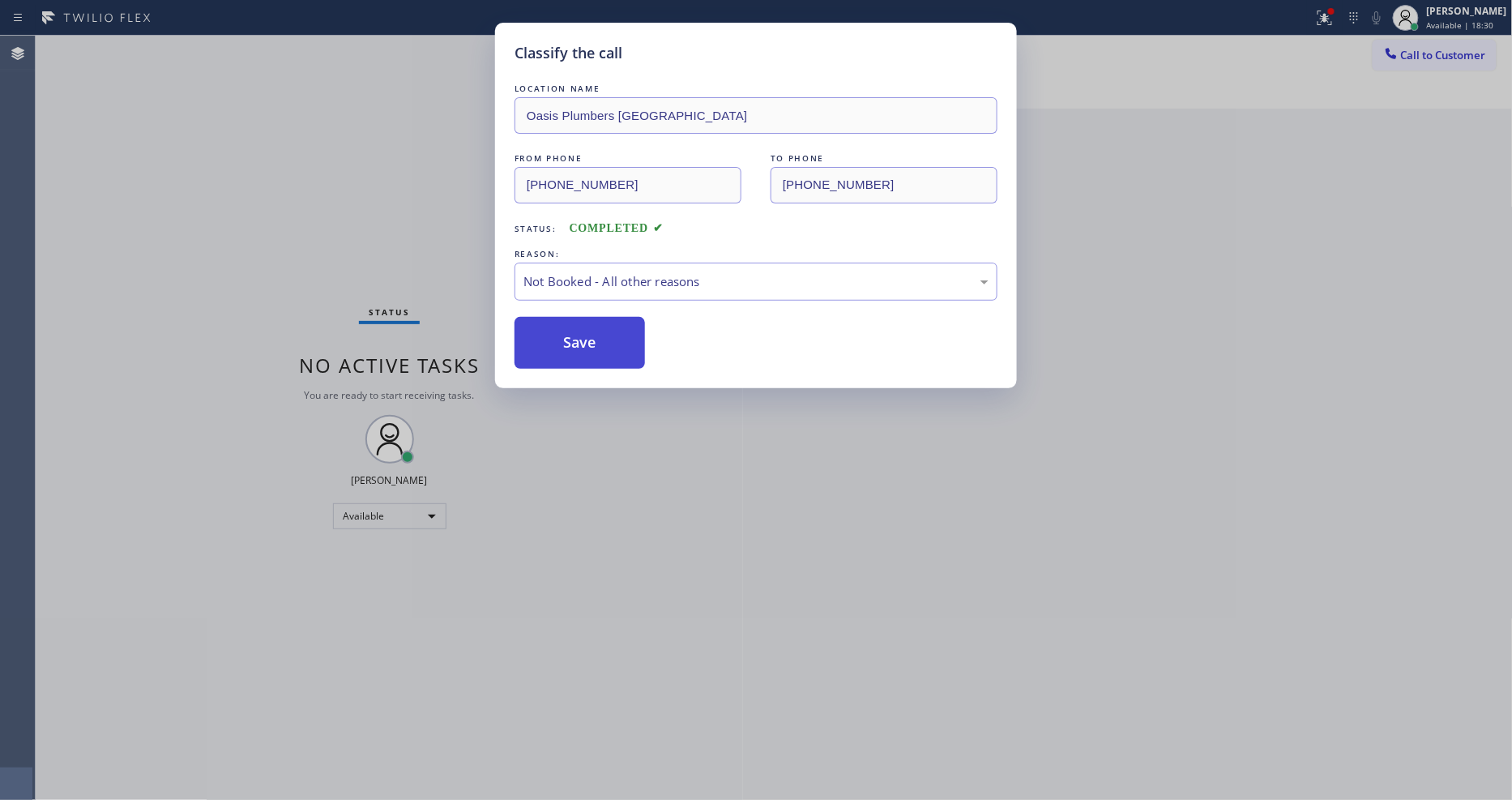
click at [599, 338] on button "Save" at bounding box center [579, 343] width 130 height 52
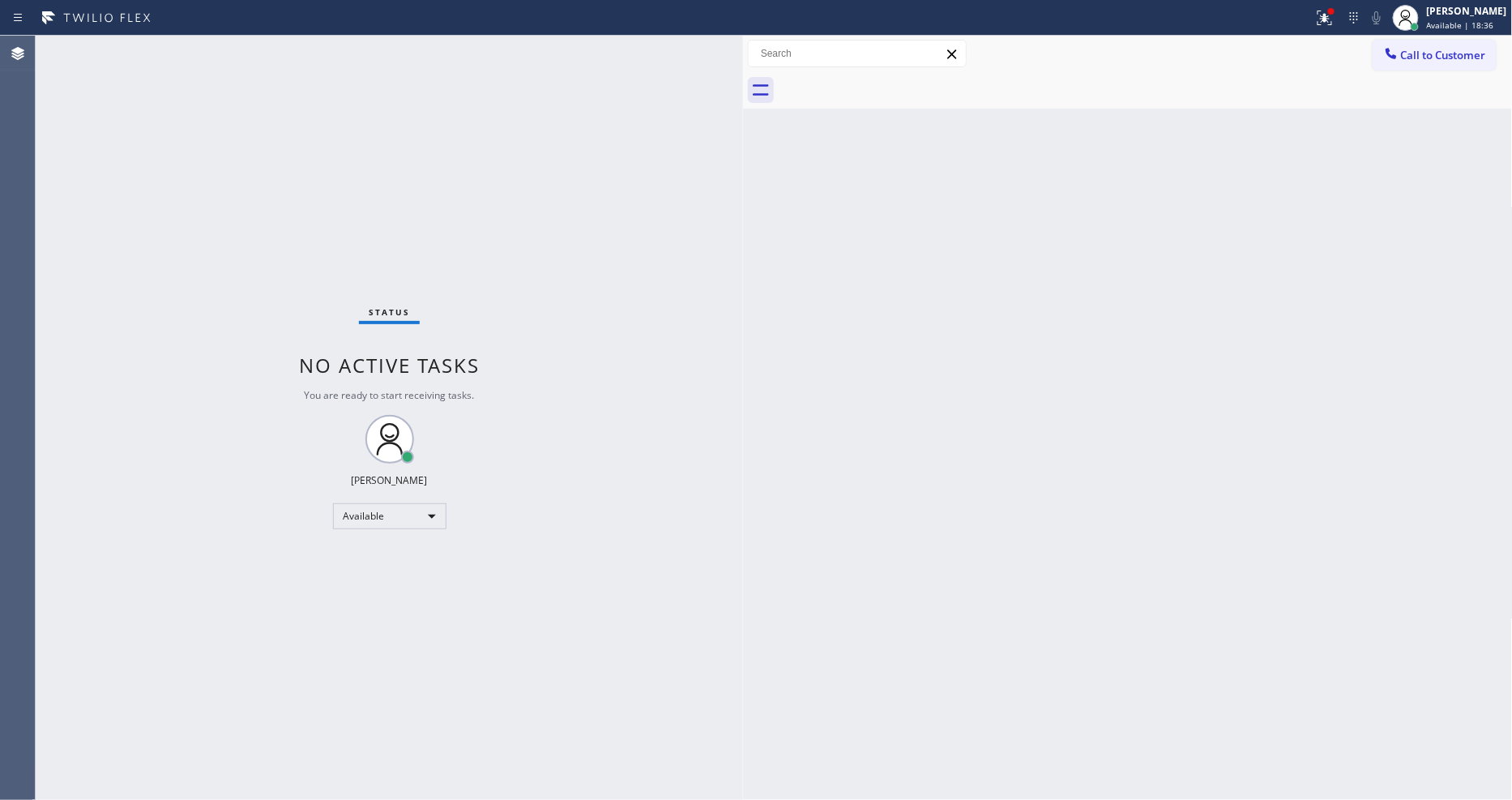
click at [1411, 60] on button "Call to Customer" at bounding box center [1434, 55] width 124 height 31
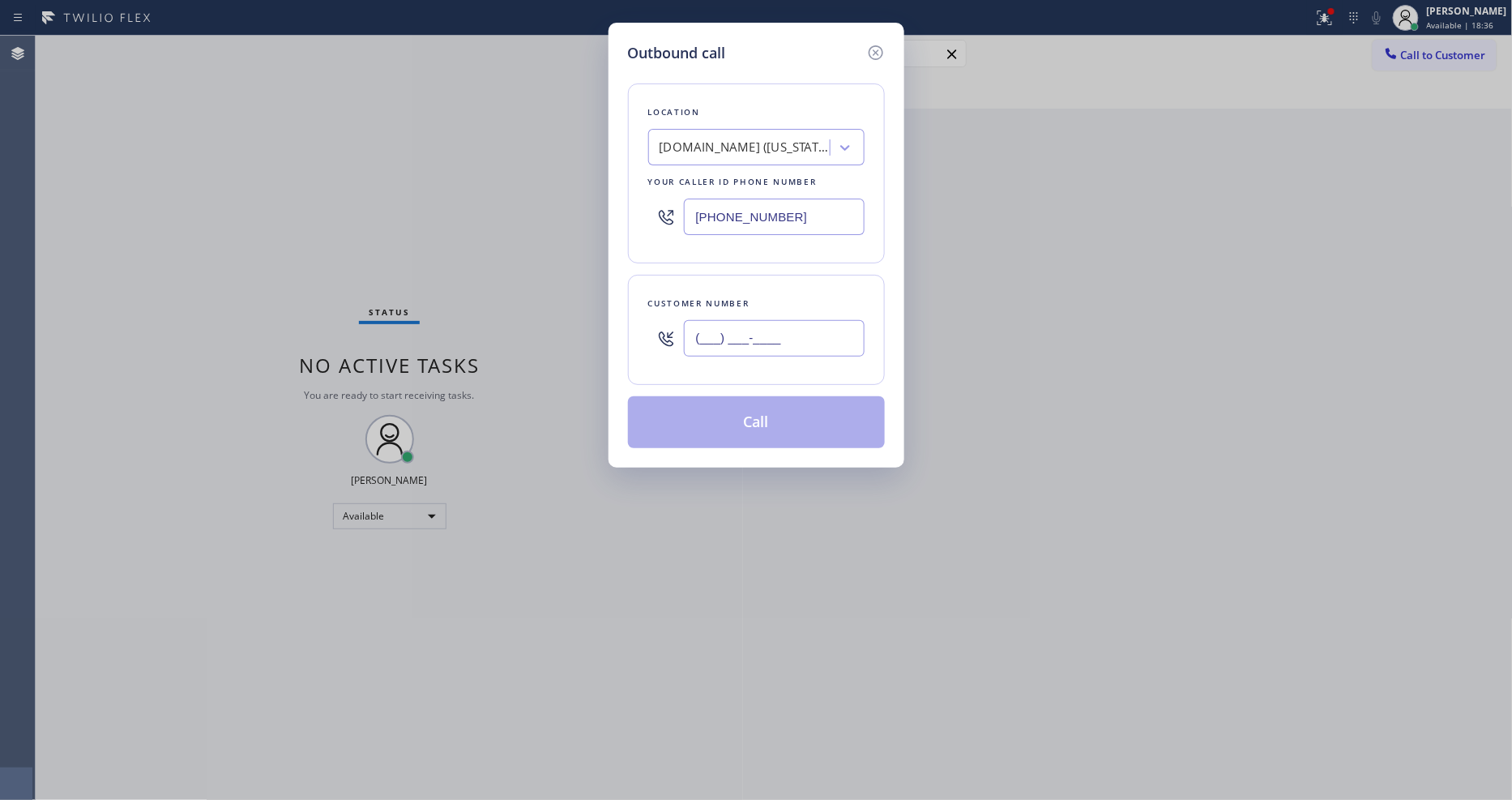
click at [745, 332] on input "(___) ___-____" at bounding box center [773, 338] width 181 height 37
paste input "718) 288-4434"
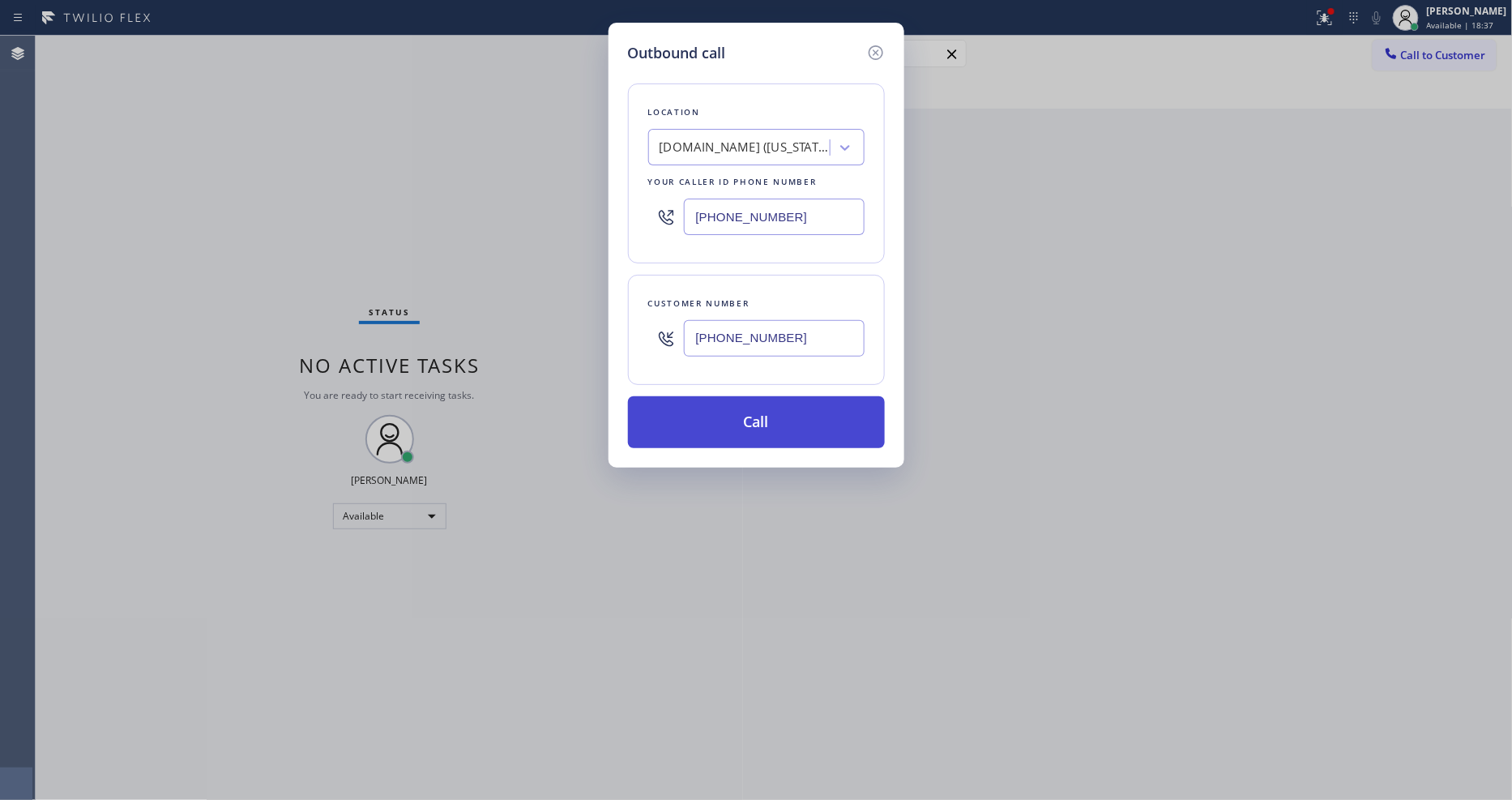
type input "(718) 288-4434"
click at [727, 422] on button "Call" at bounding box center [756, 422] width 257 height 52
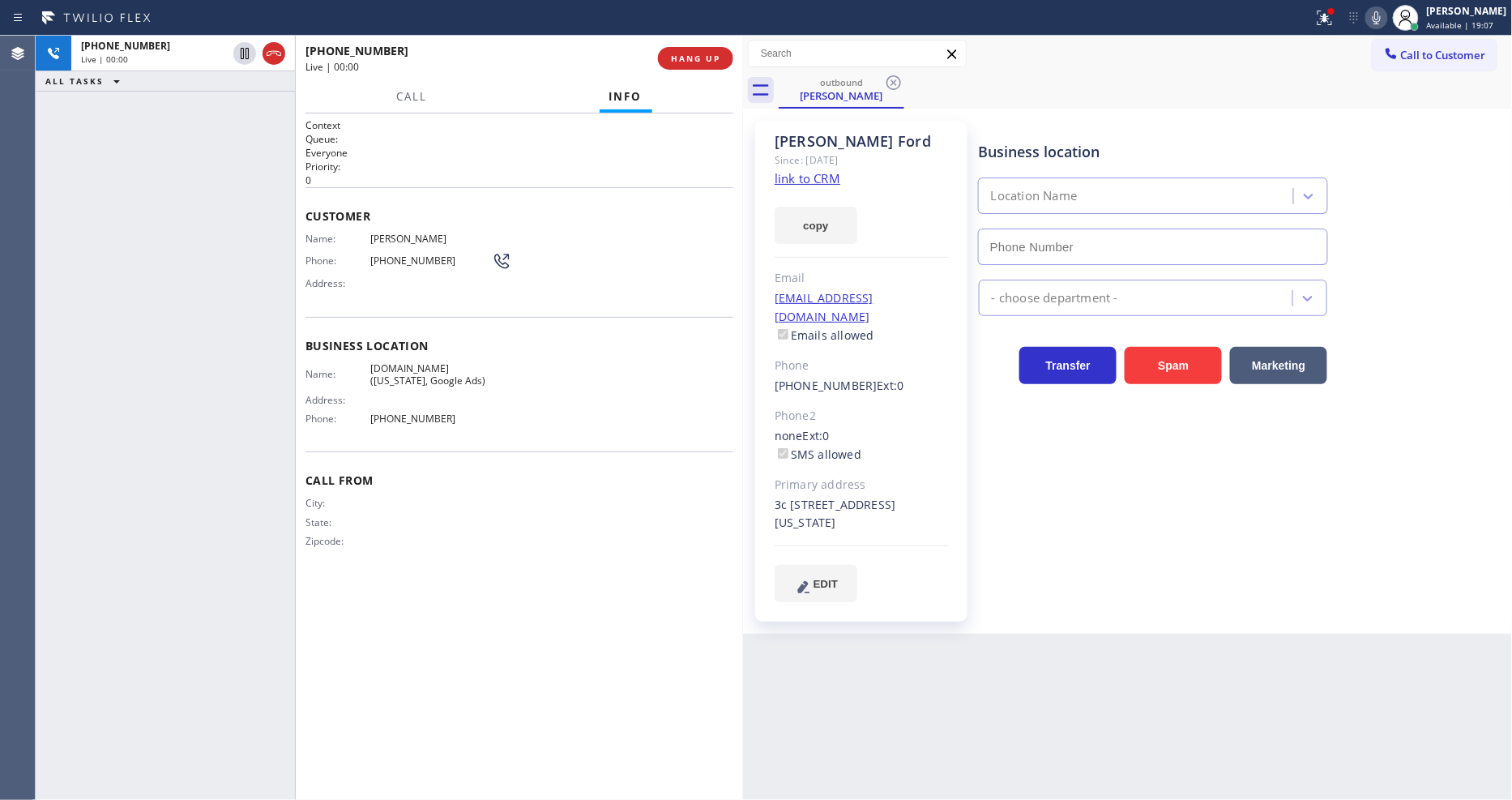
type input "(315) 973-1147"
click at [678, 52] on span "HANG UP" at bounding box center [696, 58] width 49 height 11
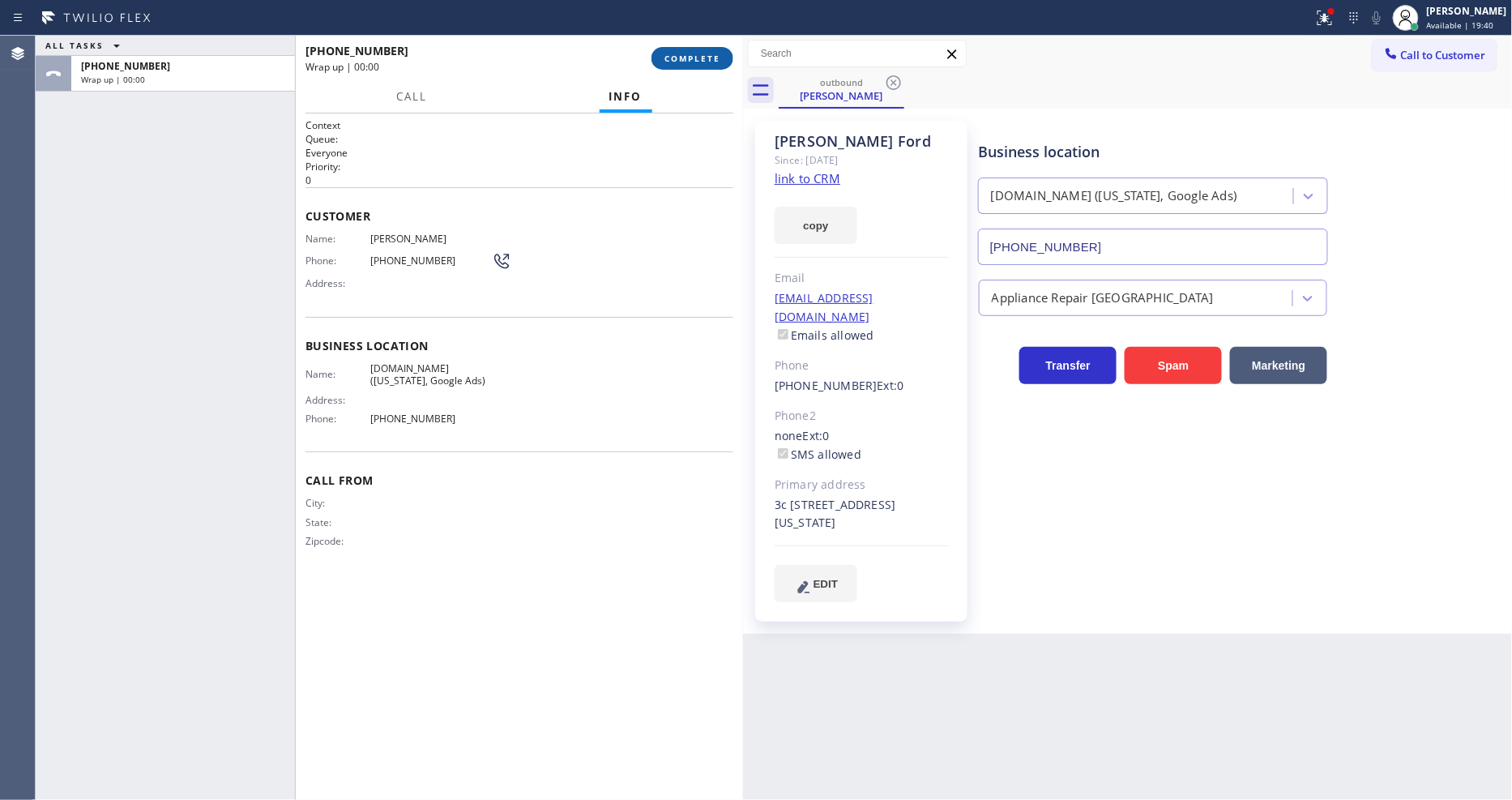
click at [678, 52] on span "COMPLETE" at bounding box center [692, 58] width 56 height 11
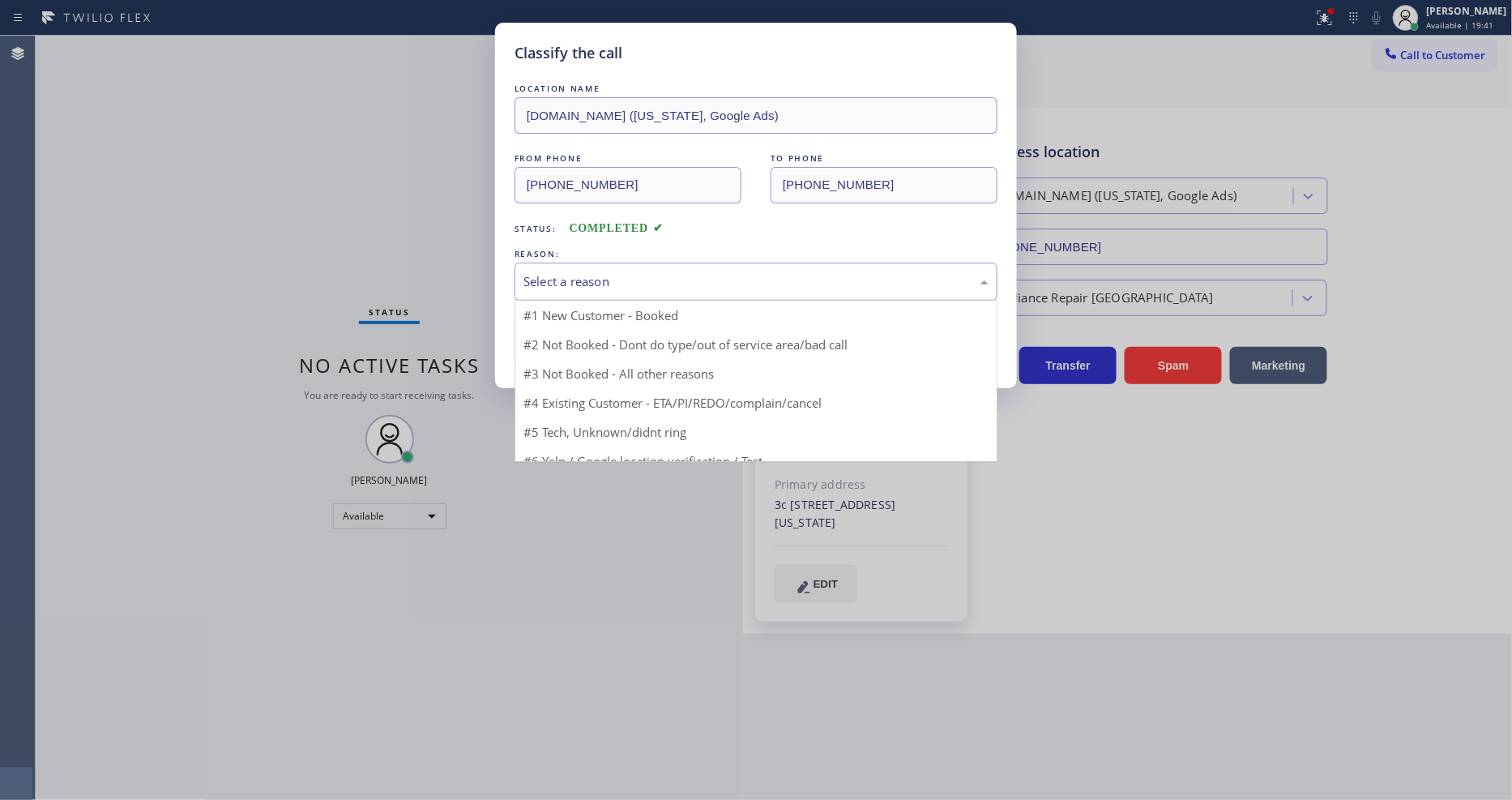
click at [617, 281] on div "Select a reason" at bounding box center [755, 281] width 465 height 18
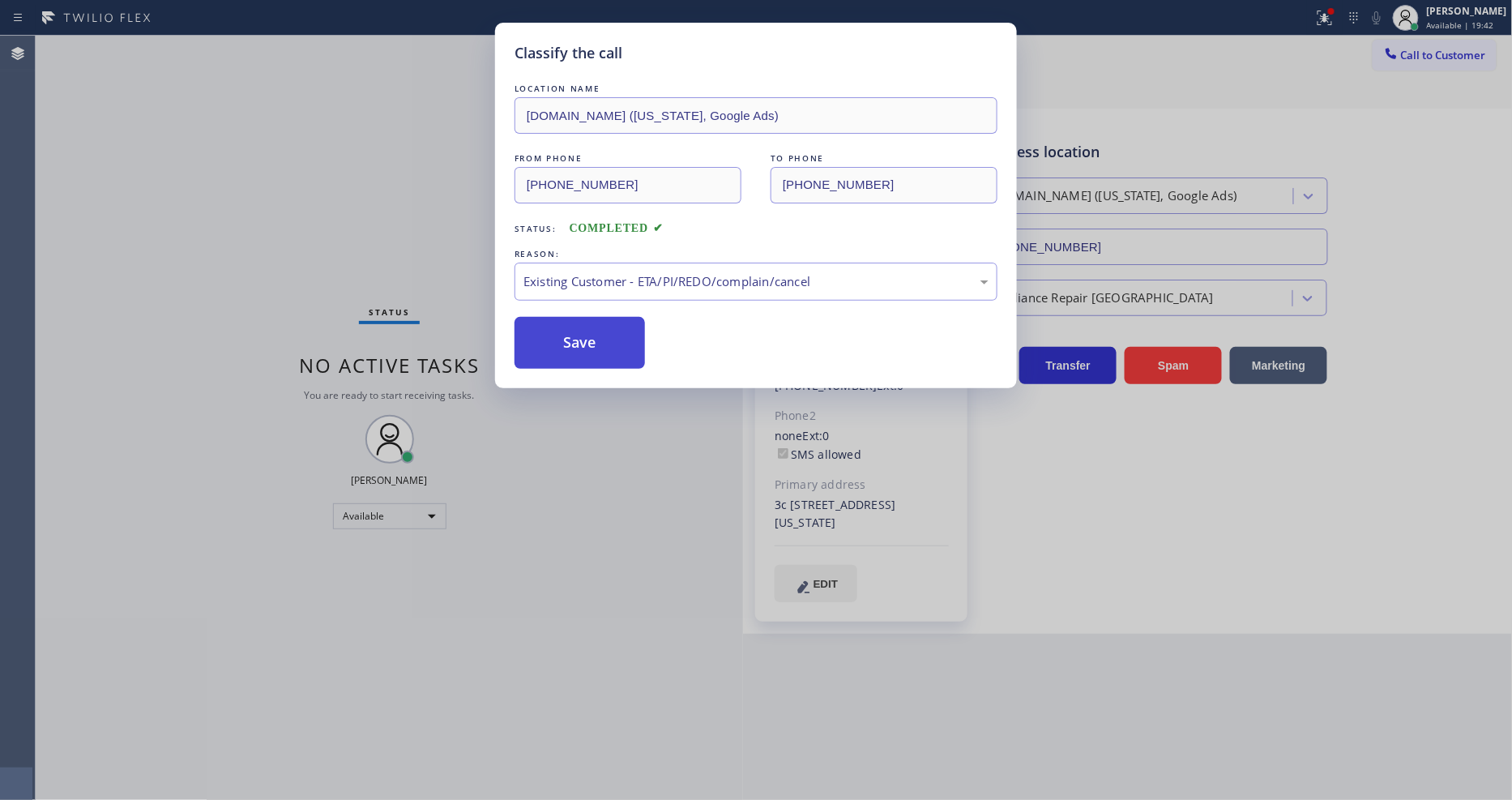
click at [603, 341] on button "Save" at bounding box center [579, 343] width 130 height 52
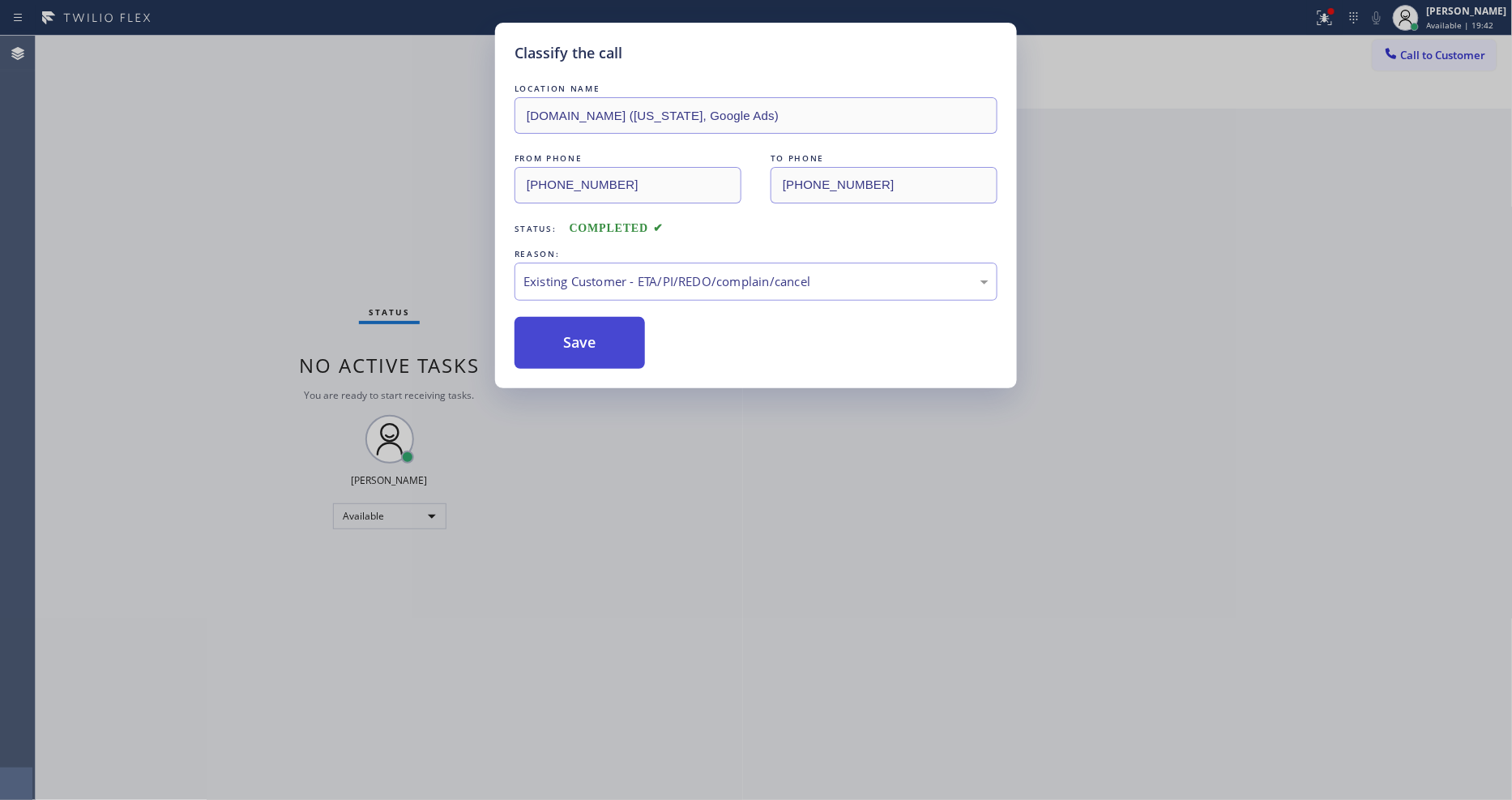
click at [603, 341] on button "Save" at bounding box center [579, 343] width 130 height 52
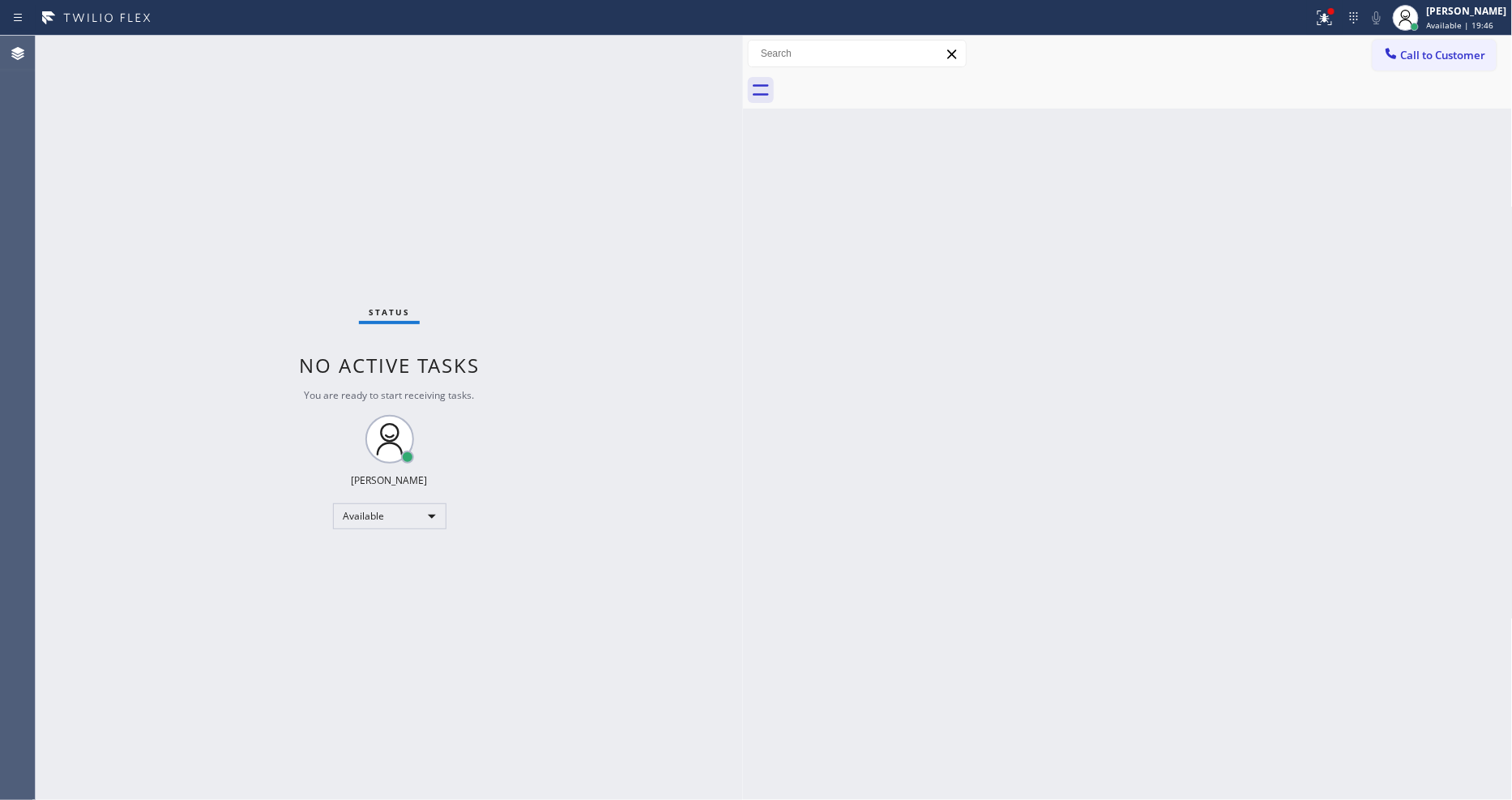
drag, startPoint x: 1436, startPoint y: 66, endPoint x: 1114, endPoint y: 236, distance: 364.1
click at [1436, 65] on button "Call to Customer" at bounding box center [1434, 55] width 124 height 31
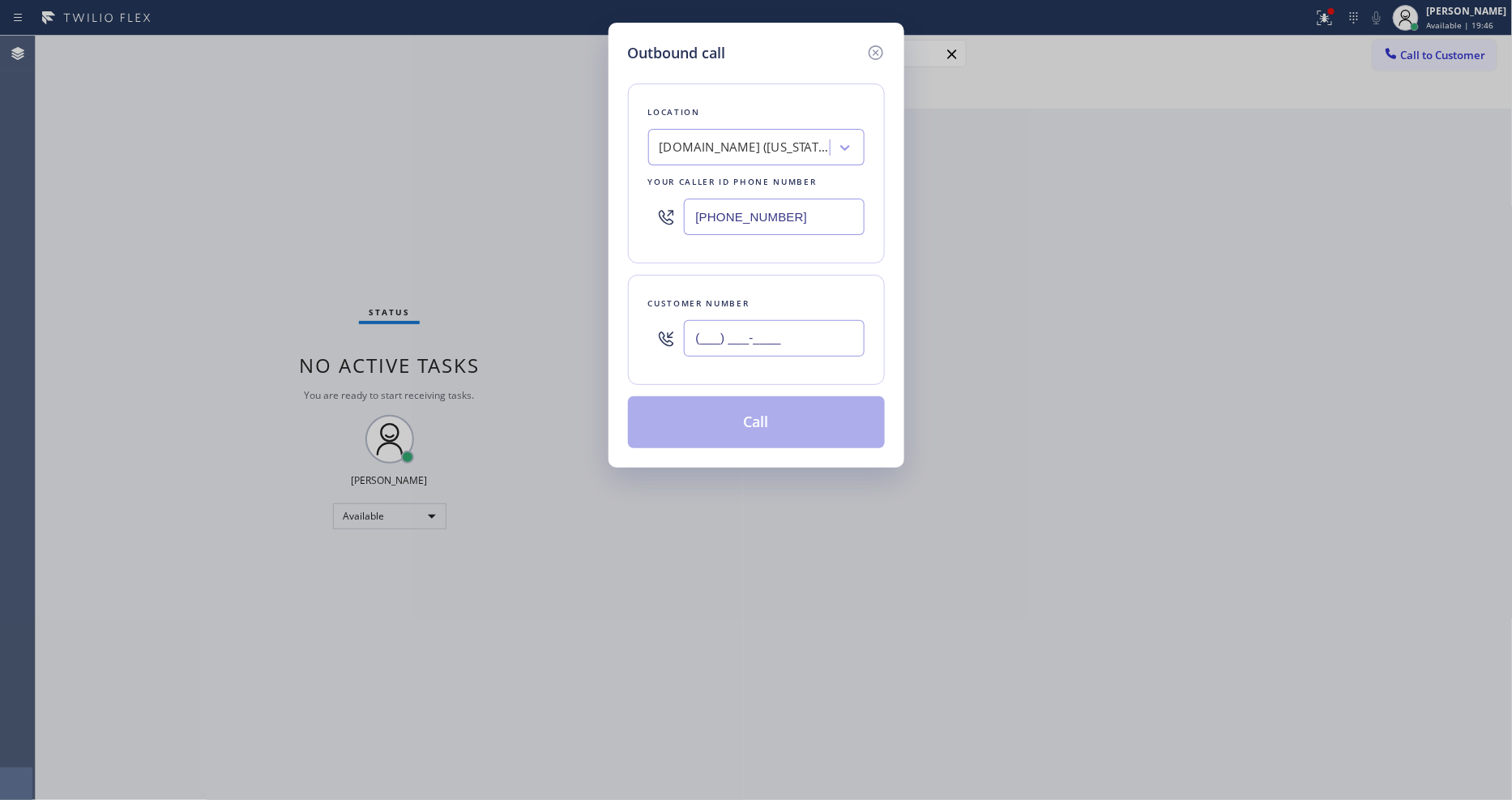
click at [756, 332] on input "(___) ___-____" at bounding box center [773, 338] width 181 height 37
paste input "718) 288-4434"
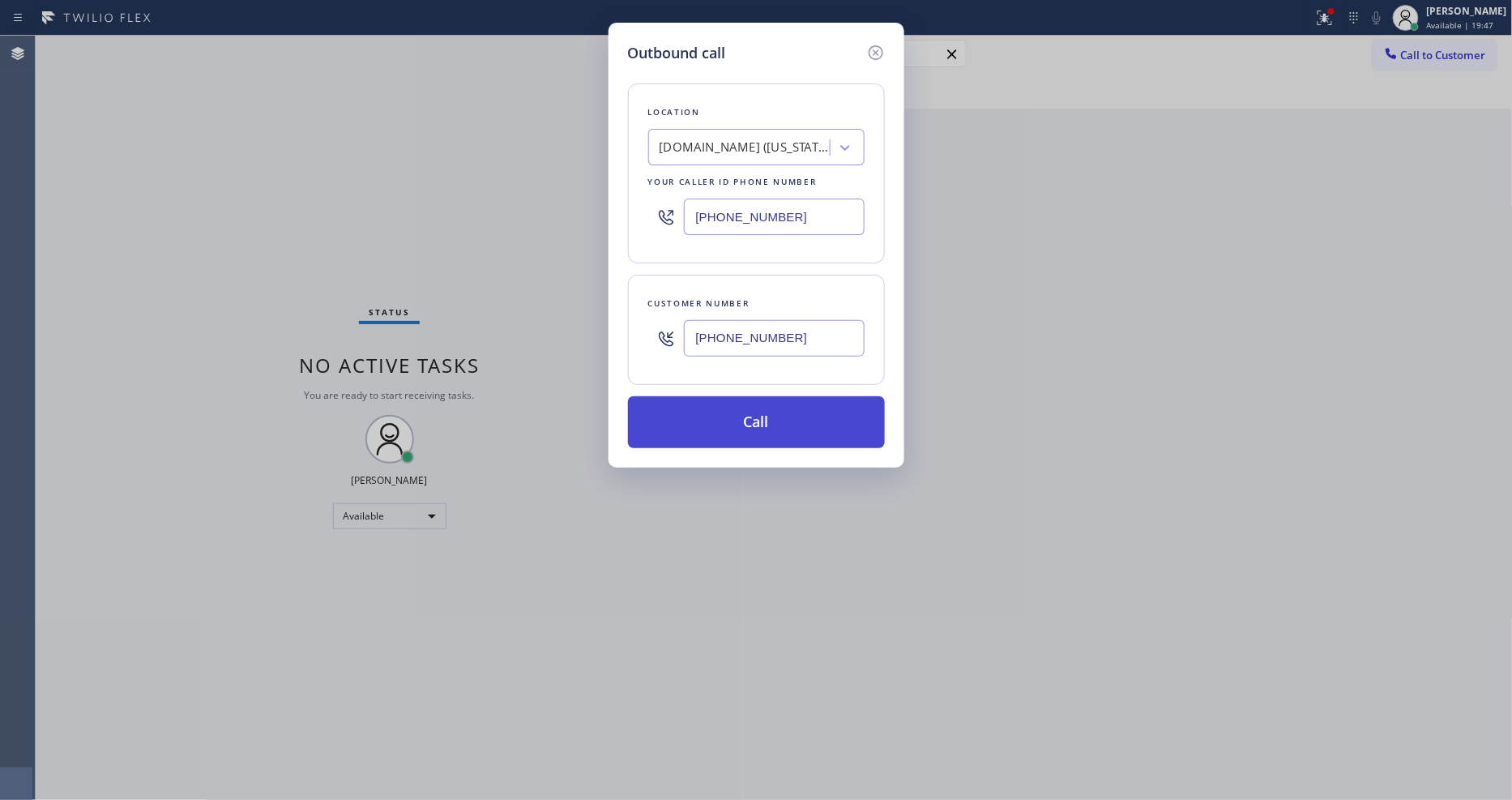
type input "(718) 288-4434"
drag, startPoint x: 742, startPoint y: 428, endPoint x: 1057, endPoint y: 236, distance: 368.9
click at [742, 430] on button "Call" at bounding box center [756, 422] width 257 height 52
drag, startPoint x: 1331, startPoint y: 18, endPoint x: 1240, endPoint y: 214, distance: 216.1
click at [1333, 21] on div "Outbound call Location SubzeroCare.online (New York, Google Ads) Your caller id…" at bounding box center [756, 400] width 1512 height 800
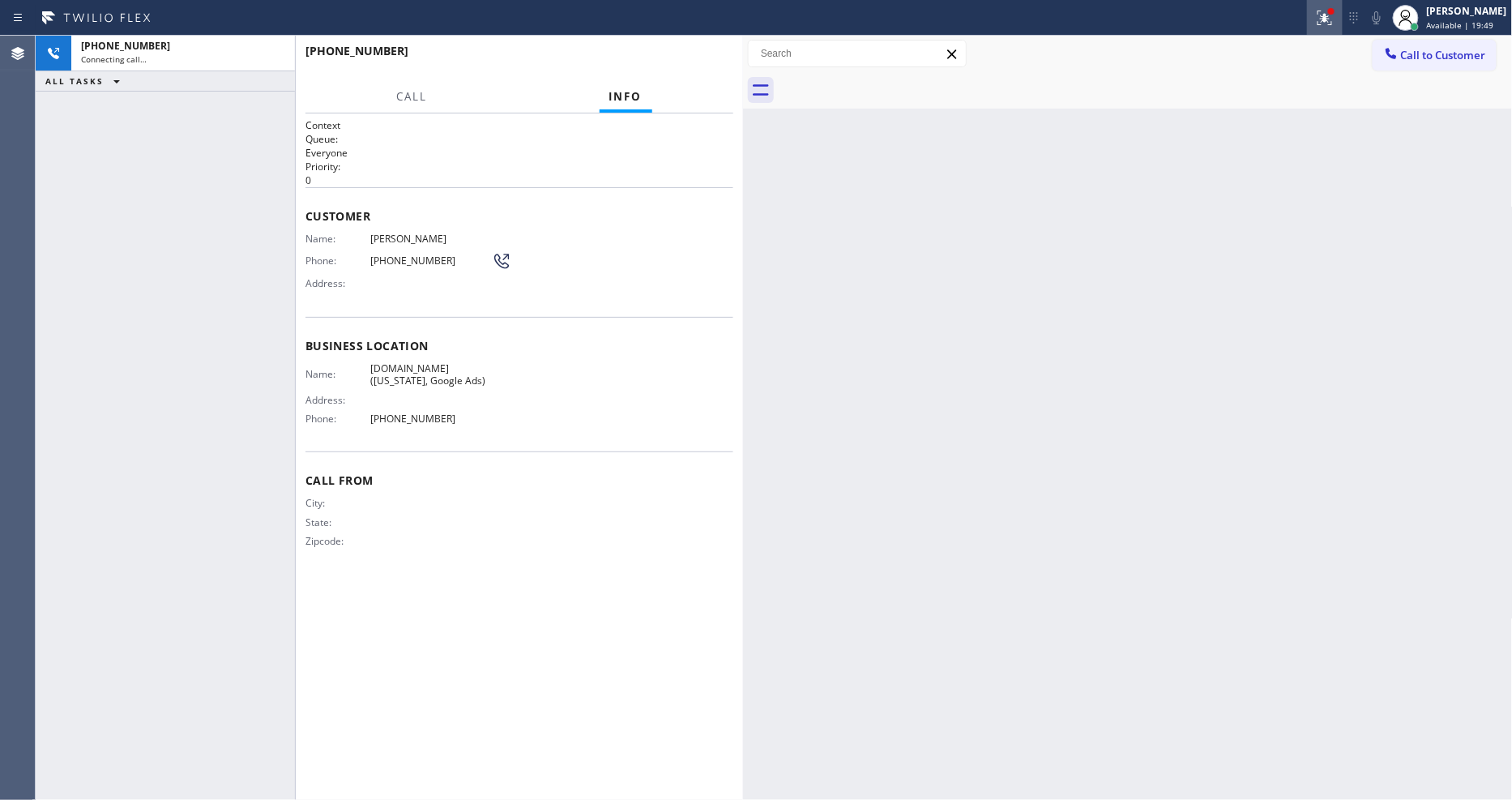
click at [1334, 19] on icon at bounding box center [1324, 17] width 19 height 19
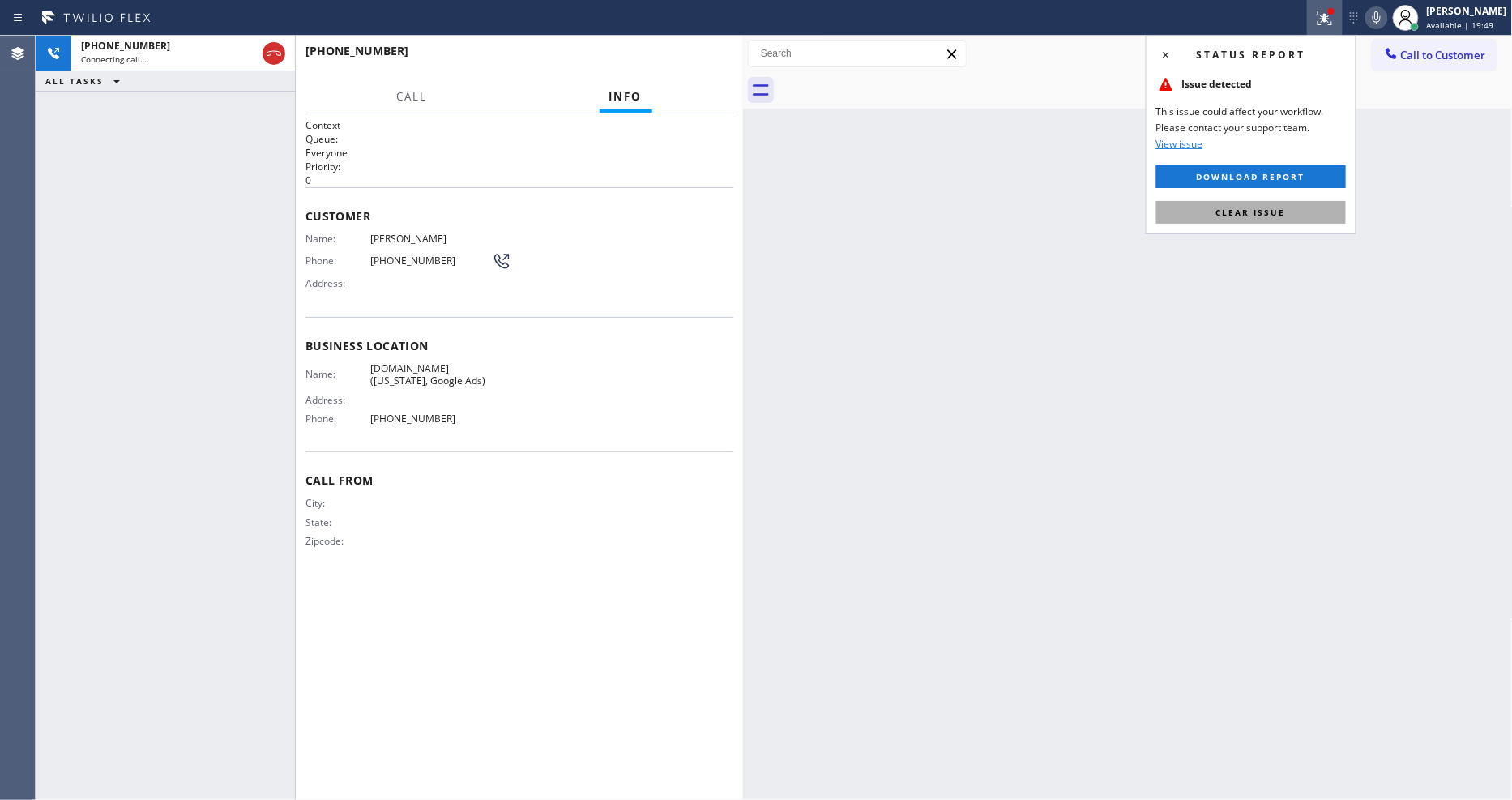
click at [1290, 206] on button "Clear issue" at bounding box center [1251, 212] width 190 height 23
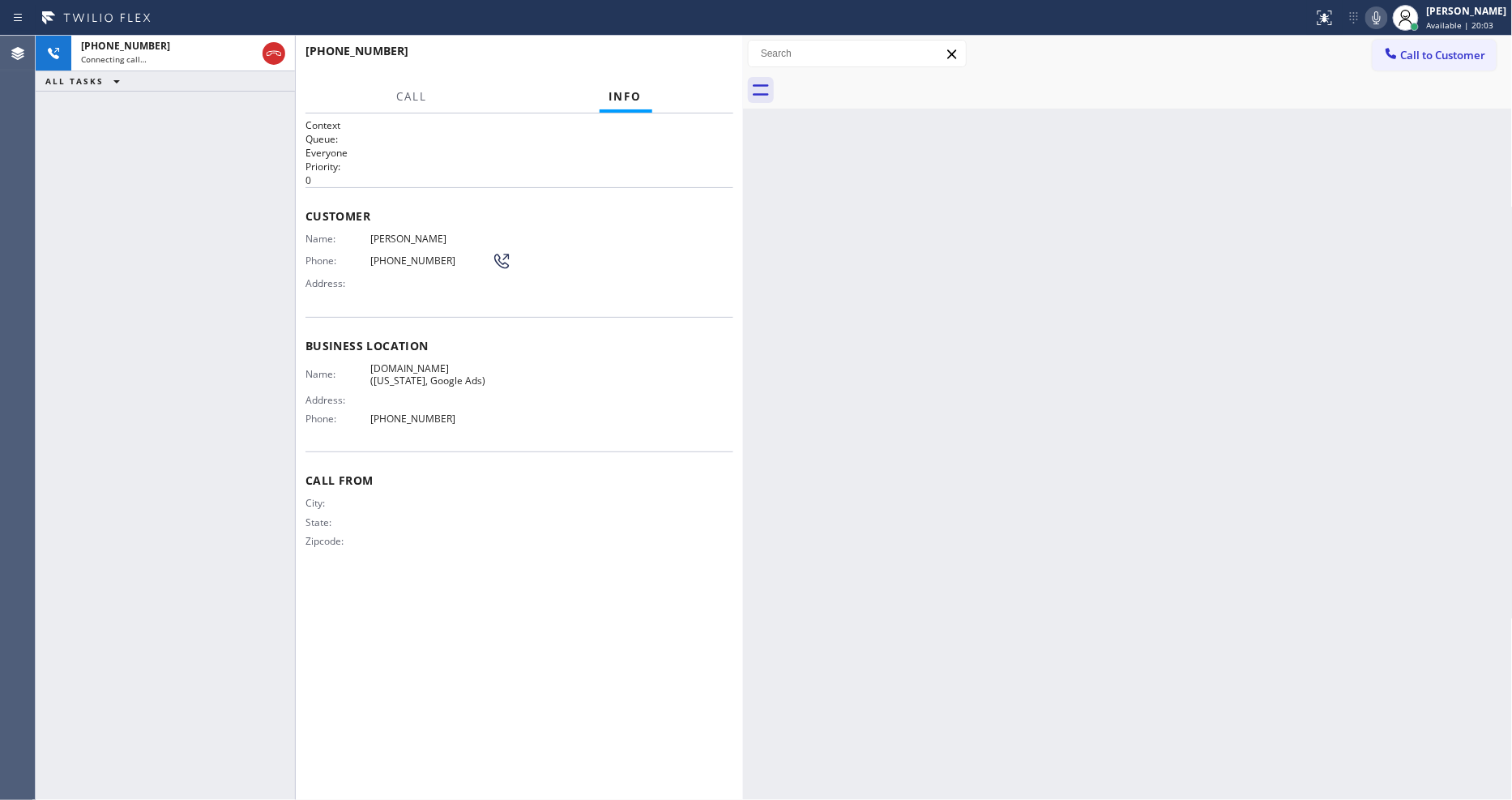
click at [77, 243] on div "+17182884434 Connecting call… ALL TASKS ALL TASKS ACTIVE TASKS TASKS IN WRAP UP" at bounding box center [165, 418] width 259 height 764
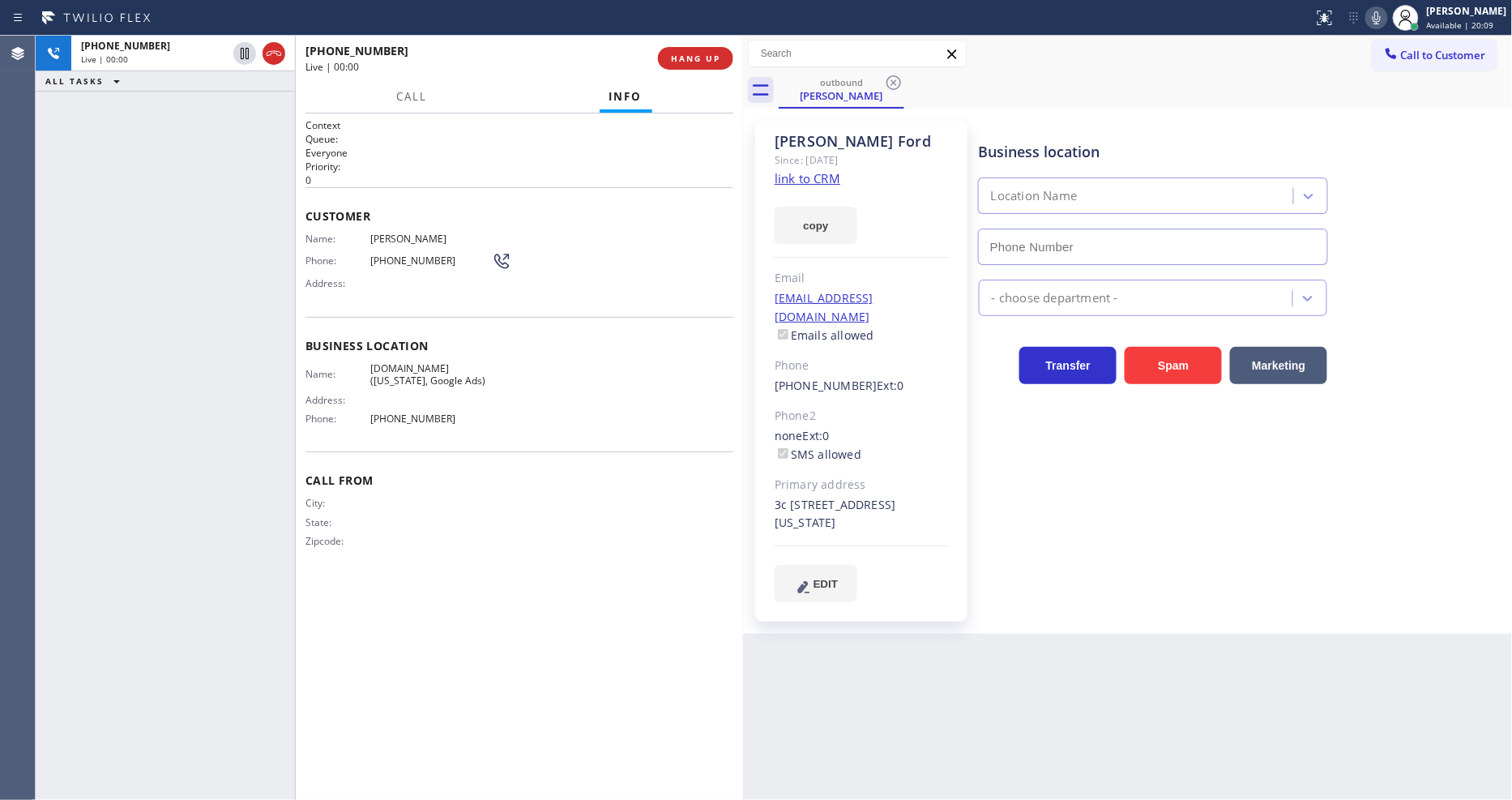
type input "(315) 973-1147"
click at [714, 58] on span "HANG UP" at bounding box center [696, 58] width 49 height 11
drag, startPoint x: 714, startPoint y: 54, endPoint x: 435, endPoint y: 186, distance: 308.7
click at [714, 54] on span "HANG UP" at bounding box center [696, 58] width 49 height 11
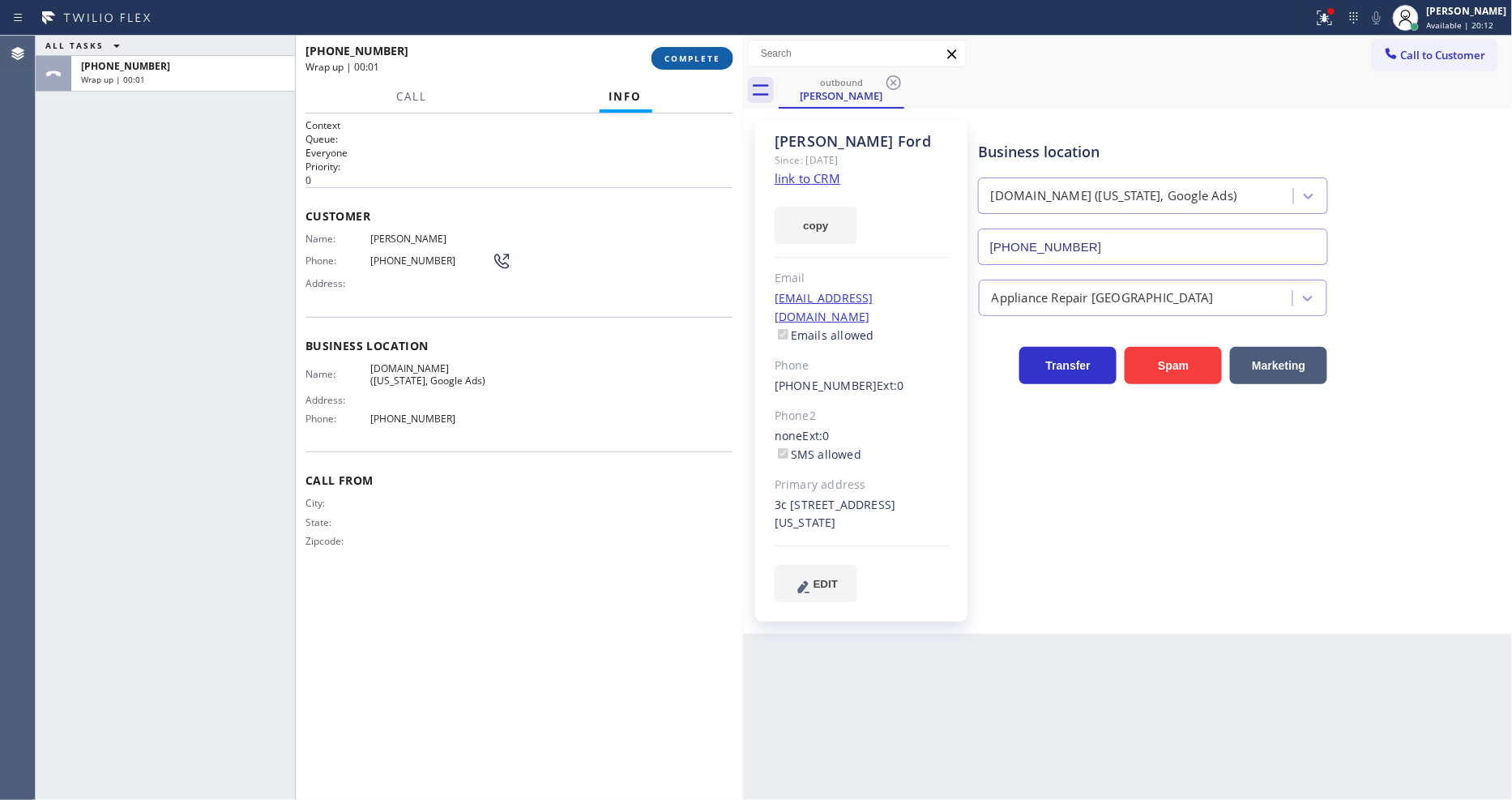
click at [706, 60] on span "COMPLETE" at bounding box center [692, 58] width 56 height 11
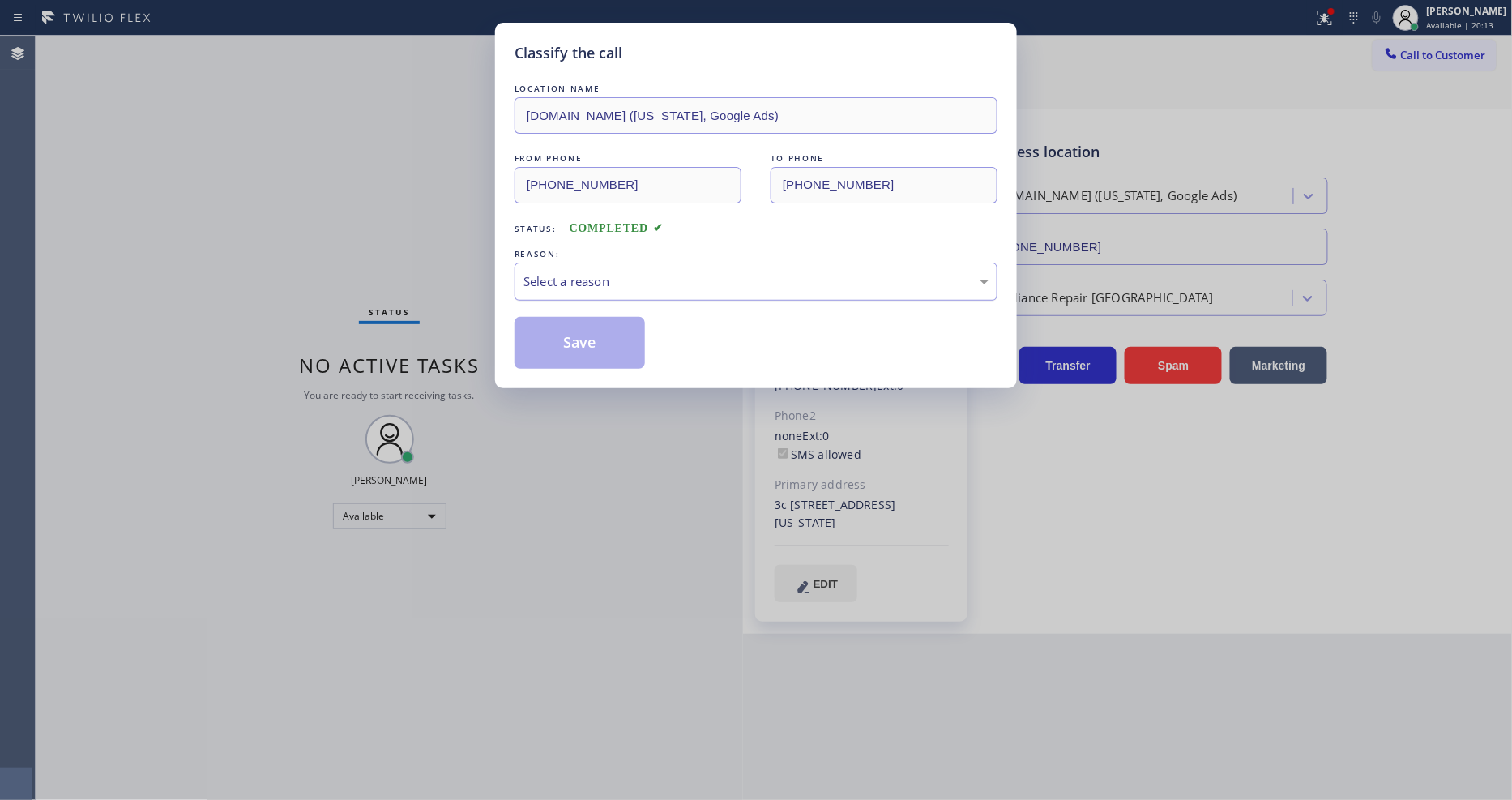
click at [611, 280] on div "Select a reason" at bounding box center [755, 281] width 465 height 18
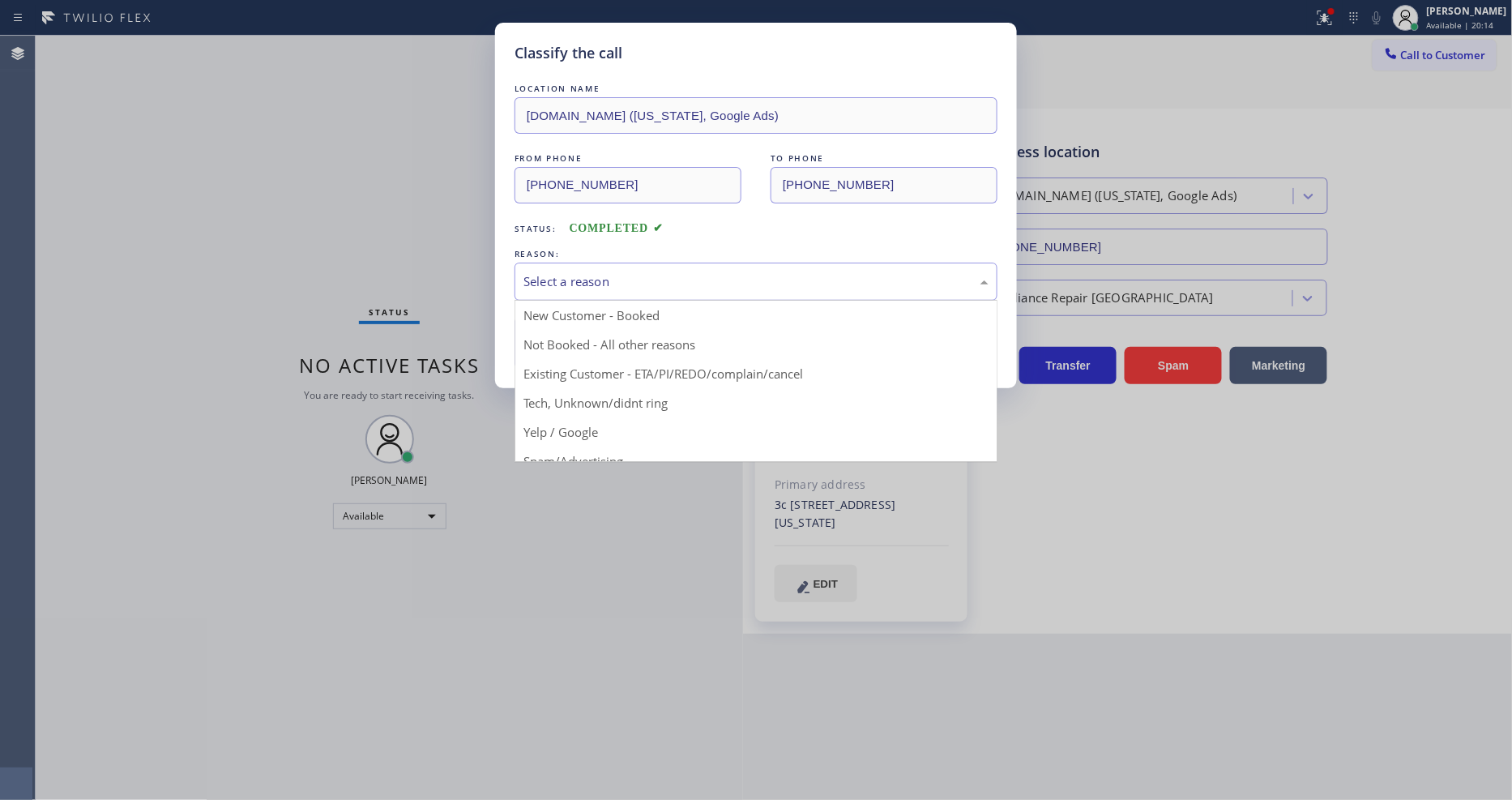
drag, startPoint x: 574, startPoint y: 368, endPoint x: 573, endPoint y: 335, distance: 33.0
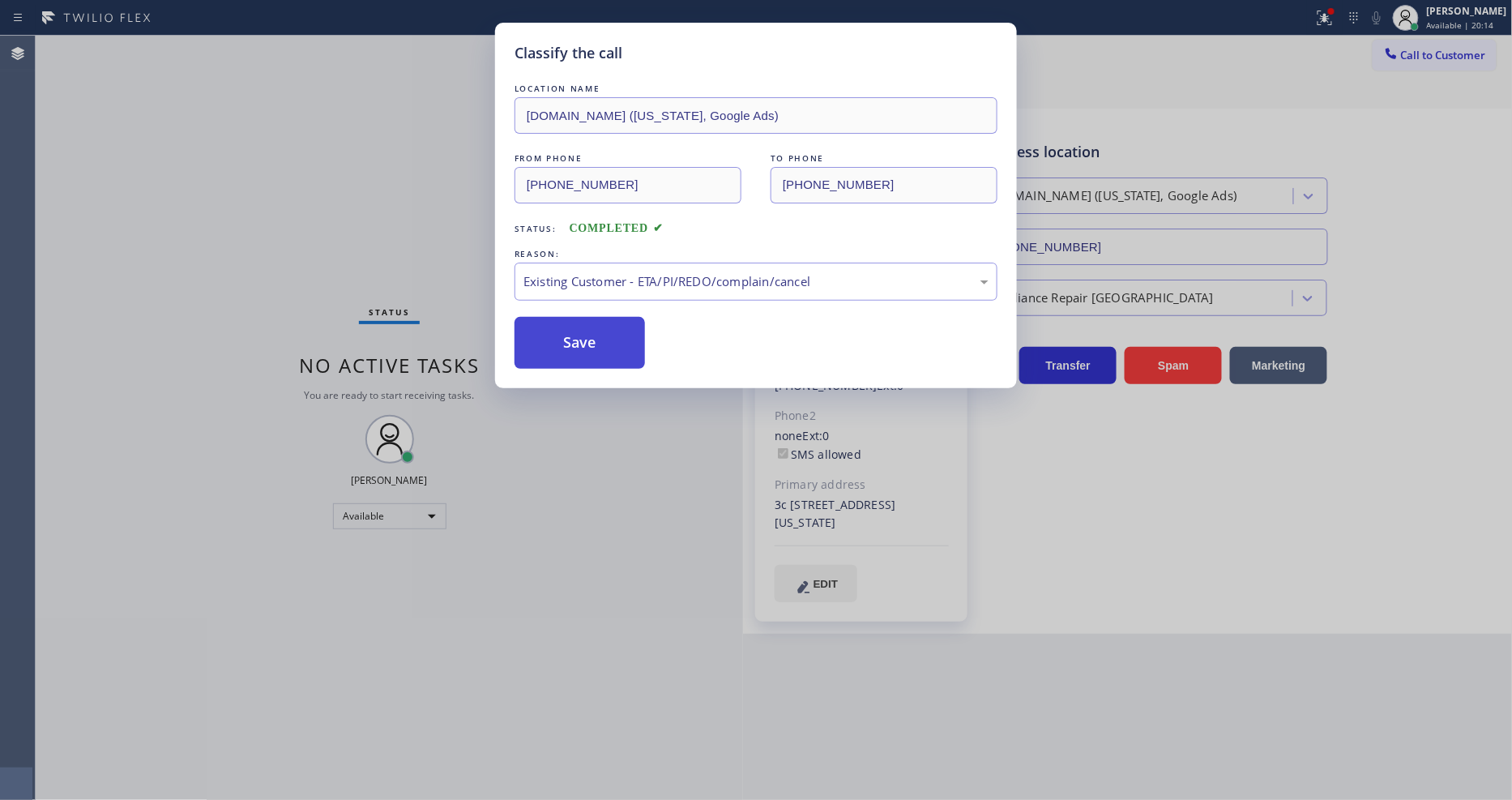
click at [573, 334] on button "Save" at bounding box center [579, 343] width 130 height 52
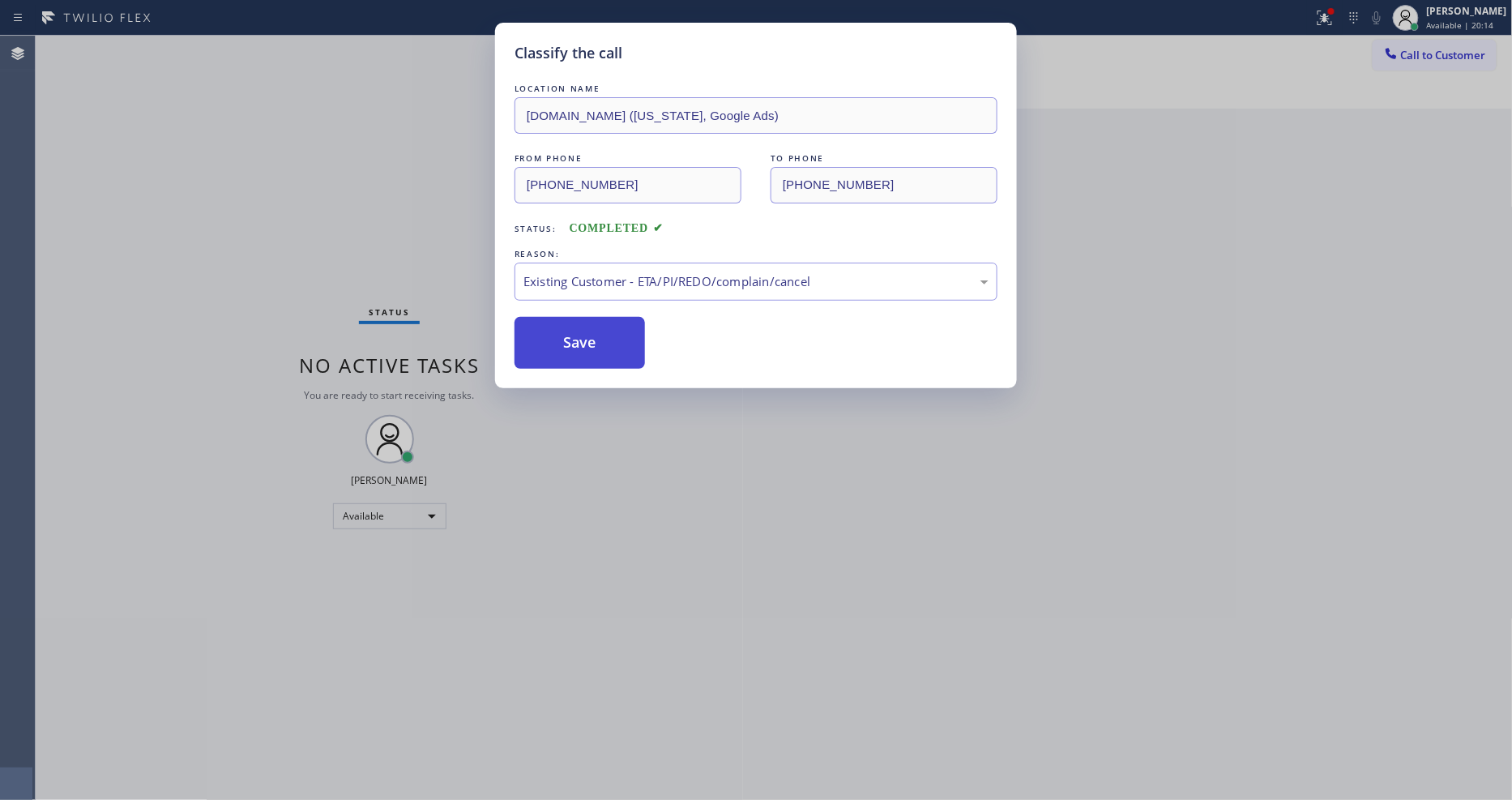
click at [573, 334] on button "Save" at bounding box center [579, 343] width 130 height 52
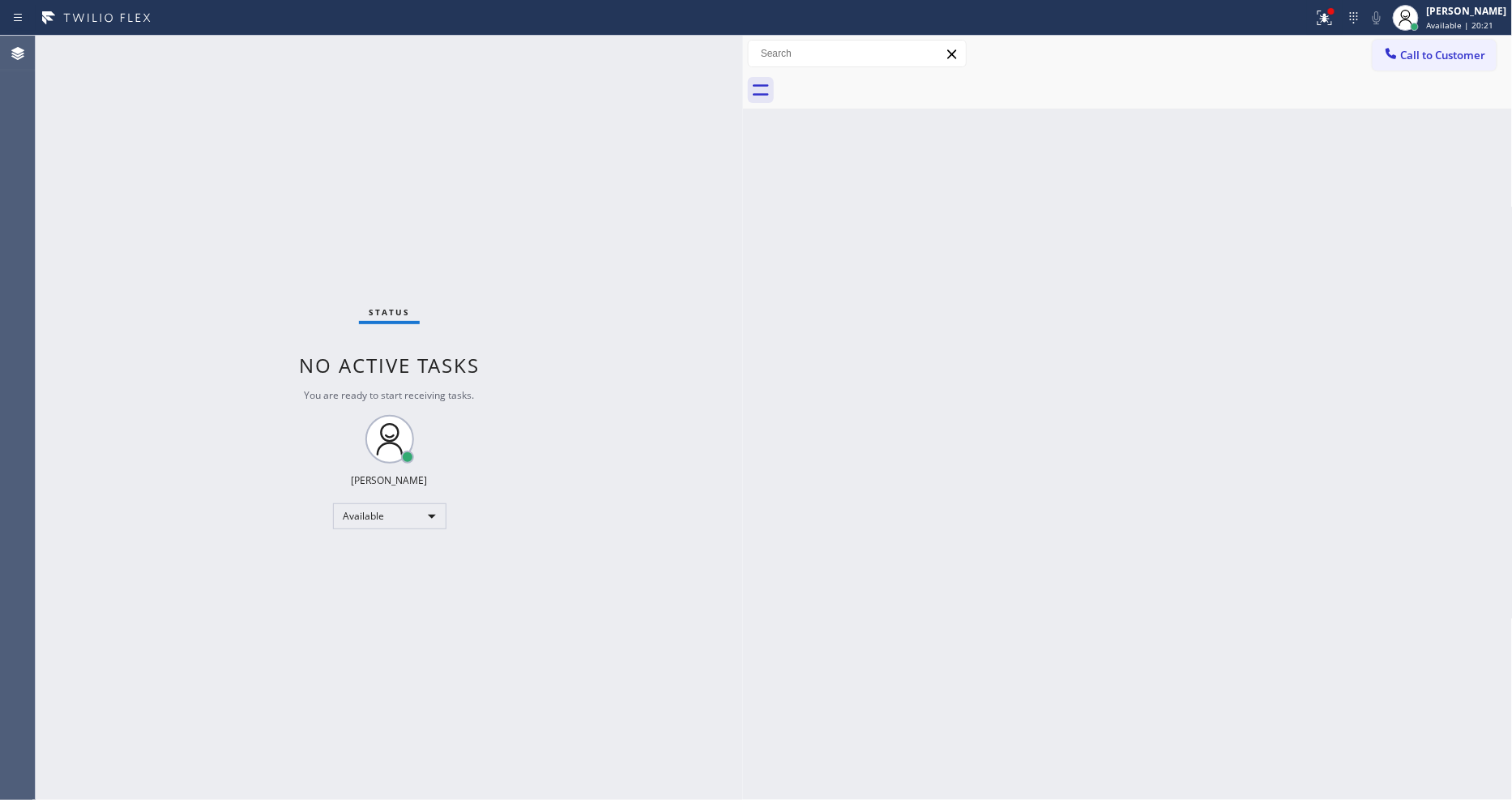
drag, startPoint x: 1322, startPoint y: 611, endPoint x: 1370, endPoint y: 629, distance: 51.3
click at [1324, 611] on div "Back to Dashboard Change Sender ID Customers Technicians Select a contact Outbo…" at bounding box center [1128, 418] width 770 height 764
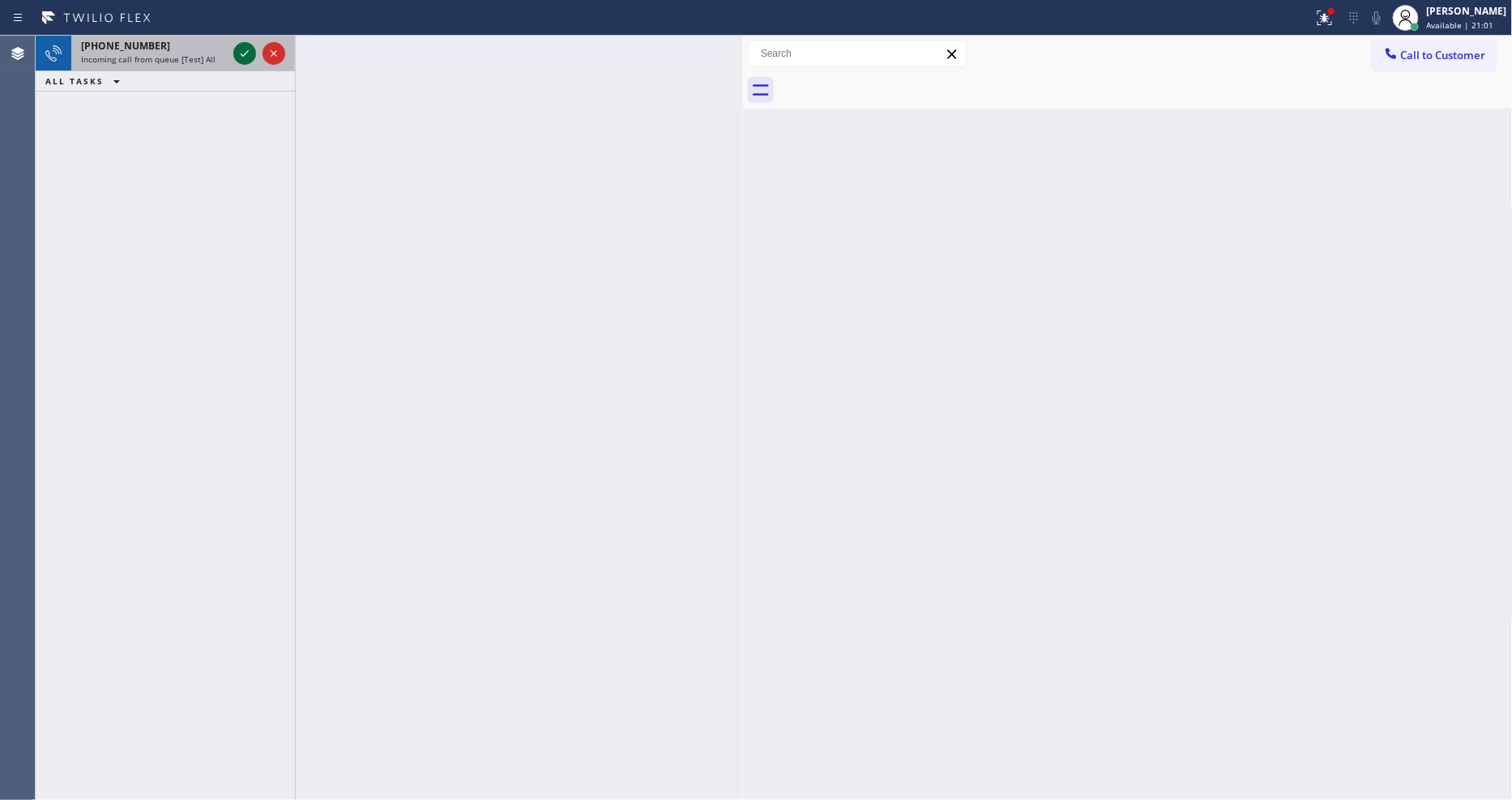
drag, startPoint x: 253, startPoint y: 61, endPoint x: 244, endPoint y: 50, distance: 14.2
click at [248, 54] on icon at bounding box center [244, 53] width 19 height 19
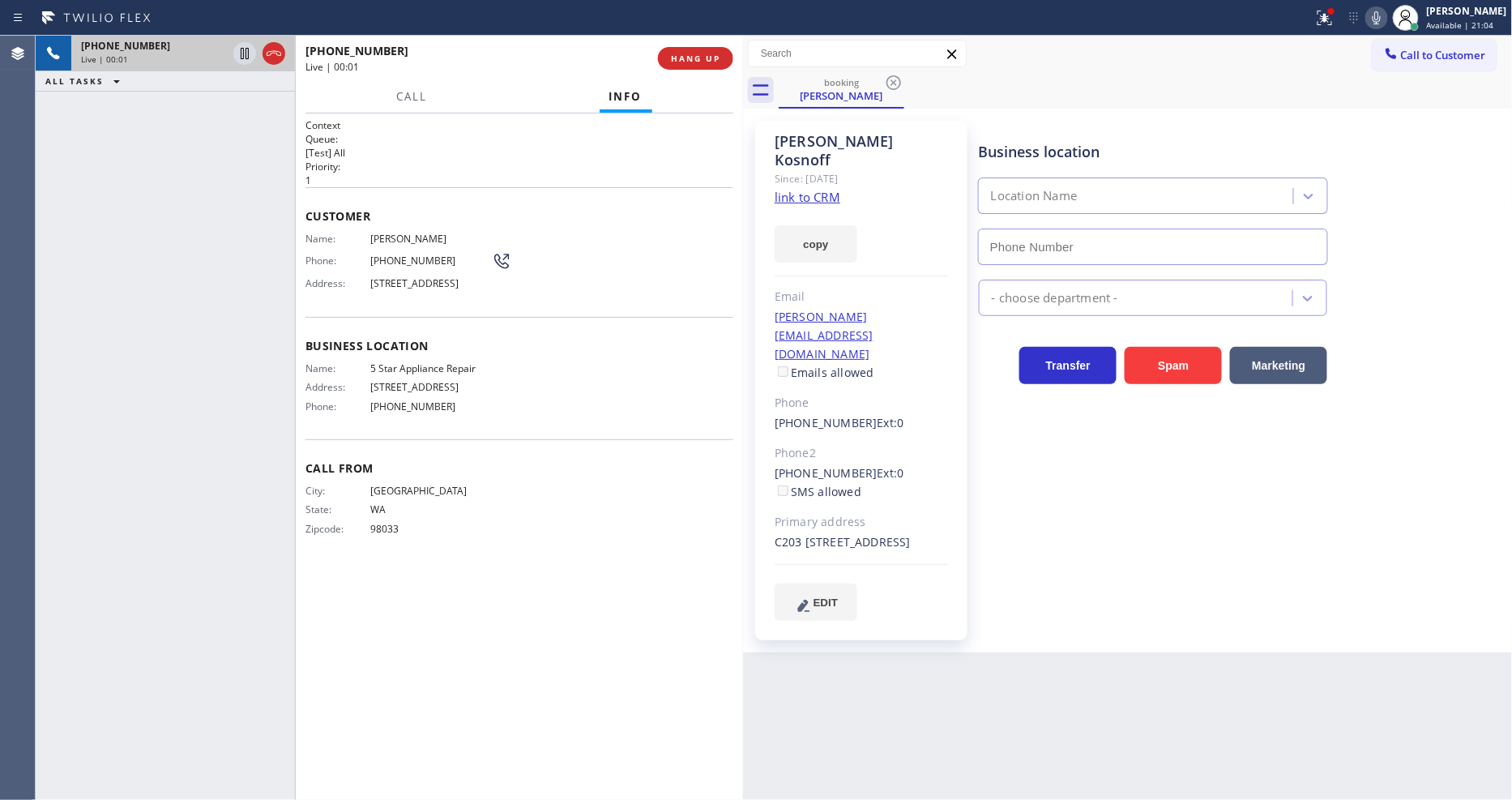
type input "[PHONE_NUMBER]"
click at [798, 189] on link "link to CRM" at bounding box center [807, 197] width 66 height 16
click at [1384, 21] on icon at bounding box center [1375, 17] width 19 height 19
click at [1383, 21] on icon at bounding box center [1375, 17] width 19 height 19
click at [401, 374] on span "5 Star Appliance Repair" at bounding box center [431, 367] width 122 height 12
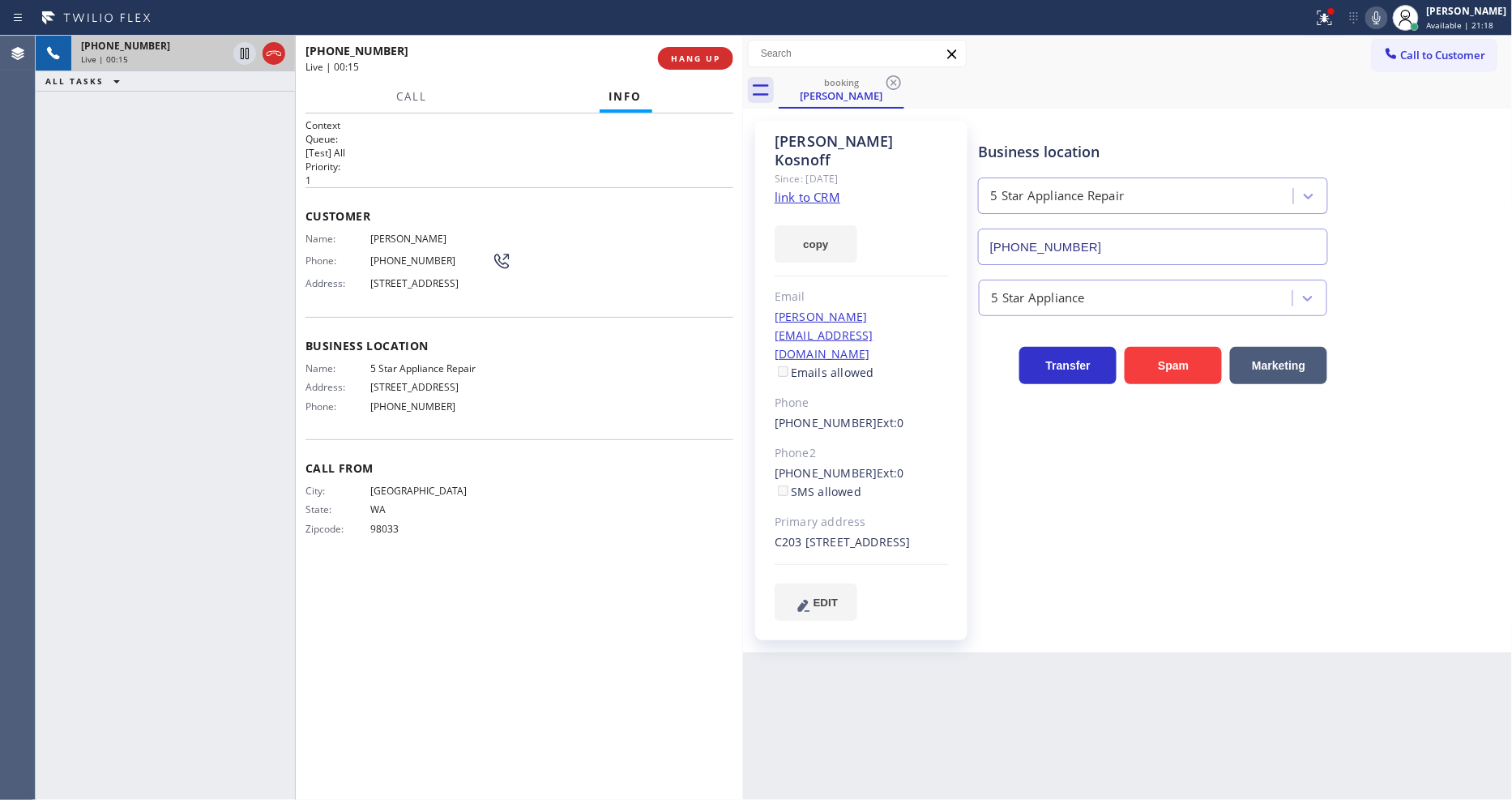
click at [401, 374] on span "5 Star Appliance Repair" at bounding box center [431, 367] width 122 height 12
copy span "5 Star Appliance Repair"
click at [391, 233] on span "[PERSON_NAME]" at bounding box center [431, 238] width 122 height 12
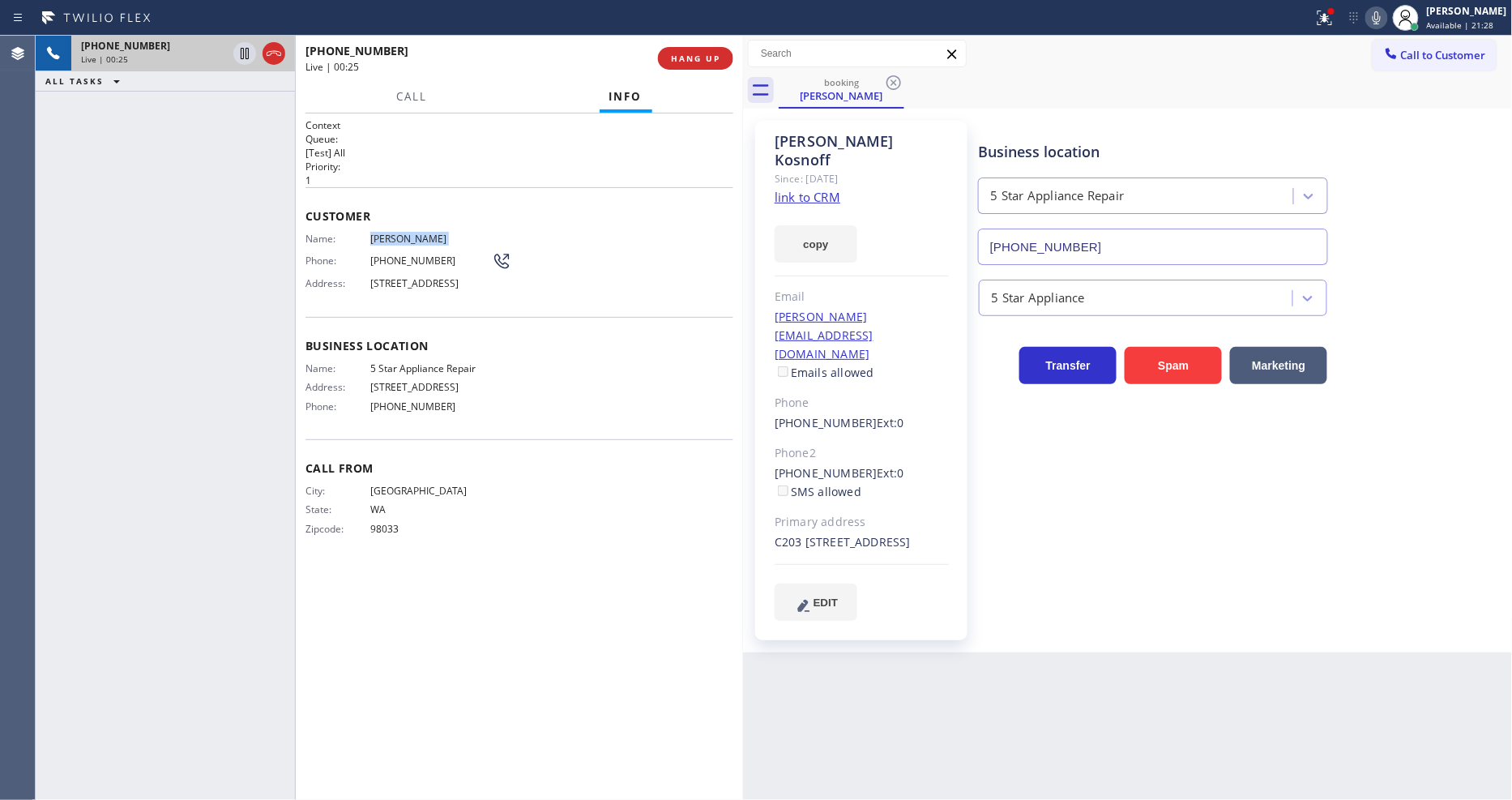
click at [391, 233] on span "[PERSON_NAME]" at bounding box center [431, 238] width 122 height 12
copy span "[PERSON_NAME]"
click at [403, 255] on span "[PHONE_NUMBER]" at bounding box center [431, 260] width 122 height 12
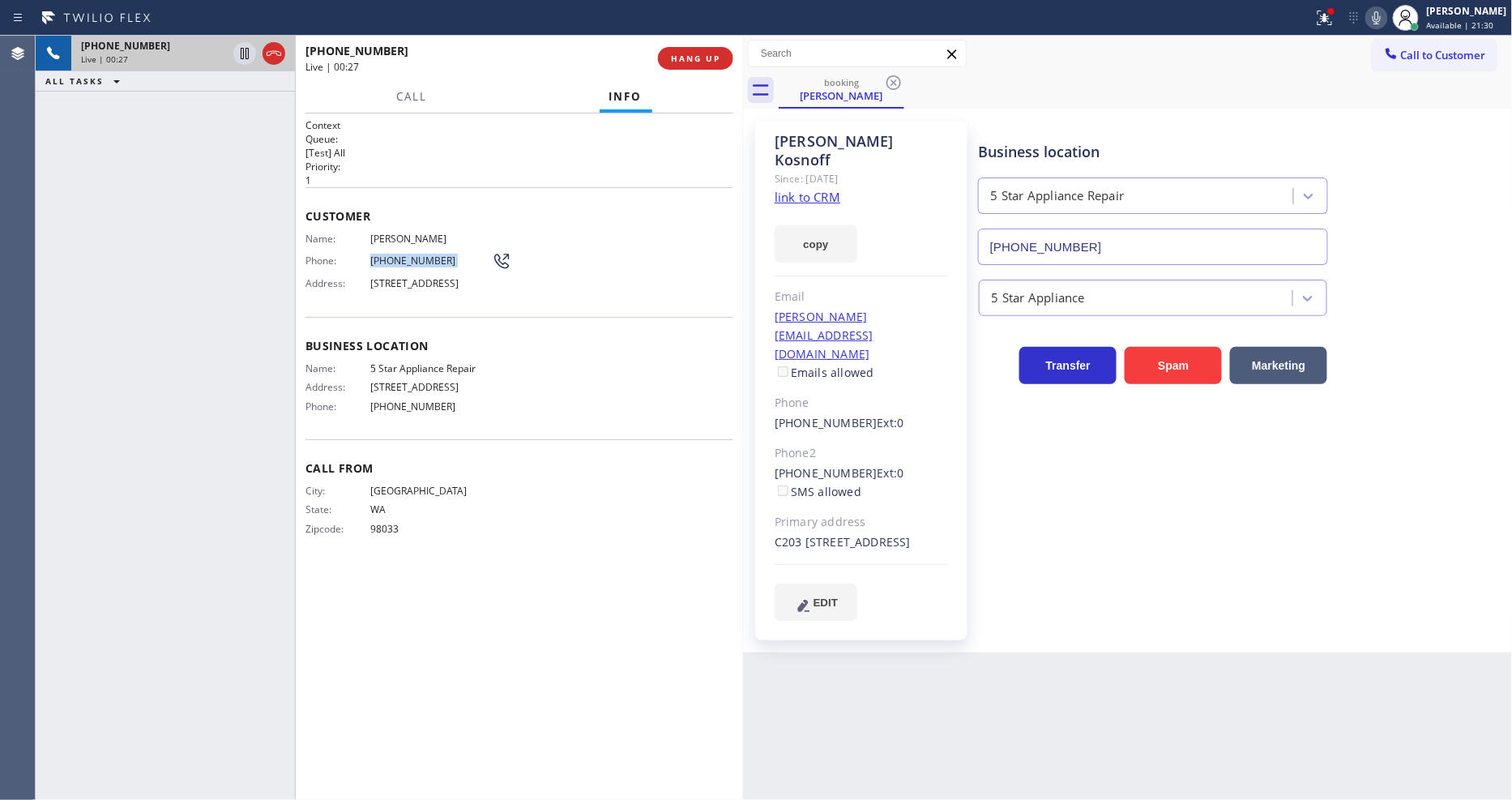
copy div "[PHONE_NUMBER]"
click at [1107, 444] on div "Business location 5 Star Appliance Repair [PHONE_NUMBER] 5 Star Appliance Trans…" at bounding box center [1242, 370] width 533 height 491
click at [374, 290] on span "13730 15th Ave NE APT C203, Seattle, WA 98125, USA" at bounding box center [431, 282] width 122 height 12
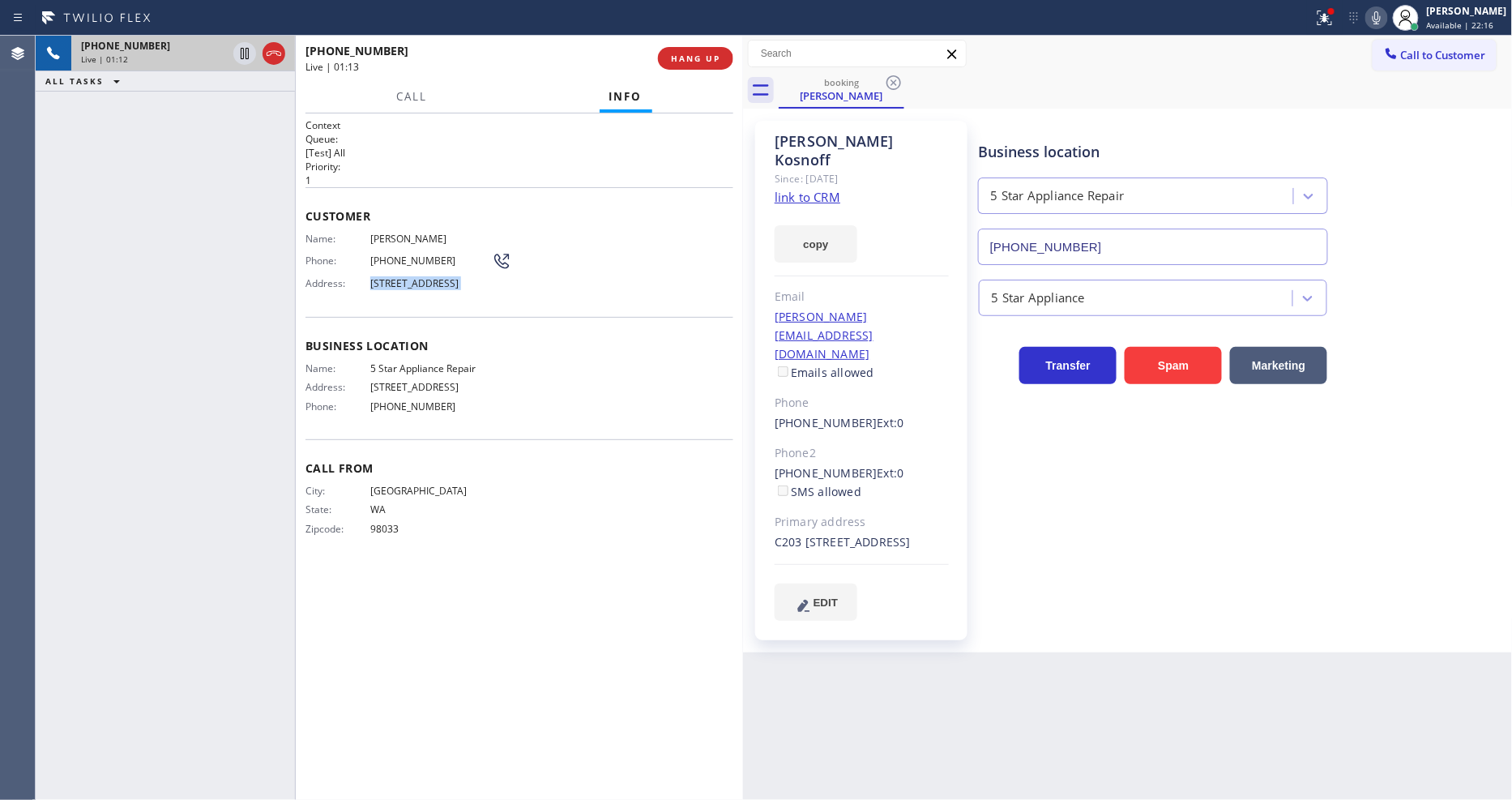
copy span "13730 15th Ave NE APT C203, Seattle, WA 98125, USA"
click at [541, 289] on div "Name: Nancie Kosnoff Phone: (206) 550-6506 Address: 13730 15th Ave NE APT C203,…" at bounding box center [519, 265] width 428 height 64
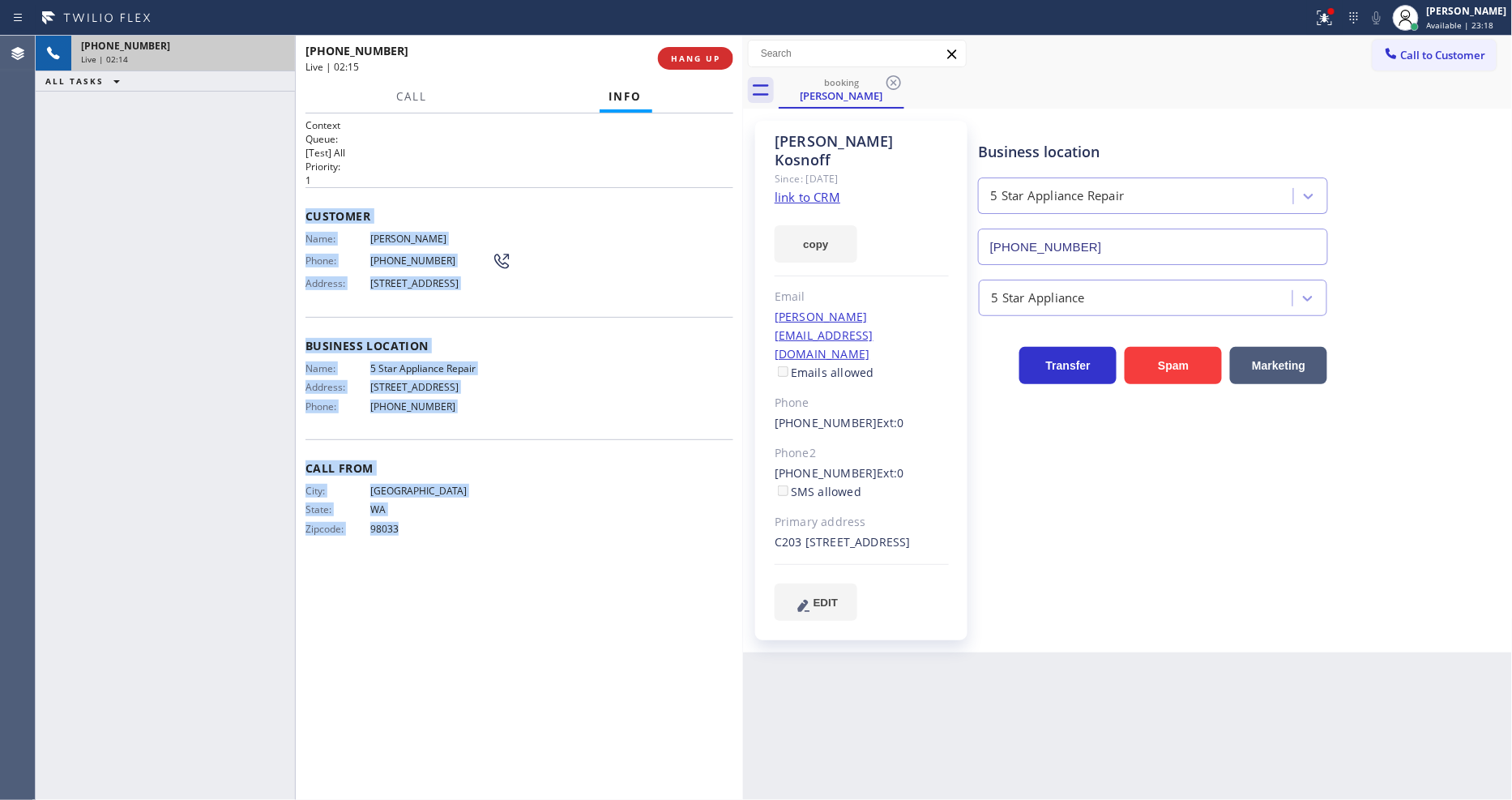
drag, startPoint x: 305, startPoint y: 206, endPoint x: 445, endPoint y: 732, distance: 544.3
click at [445, 732] on div "Context Queue: [Test] All Priority: 1 Customer Name: Nancie Kosnoff Phone: (206…" at bounding box center [519, 456] width 428 height 676
click at [686, 60] on span "HANG UP" at bounding box center [696, 58] width 49 height 11
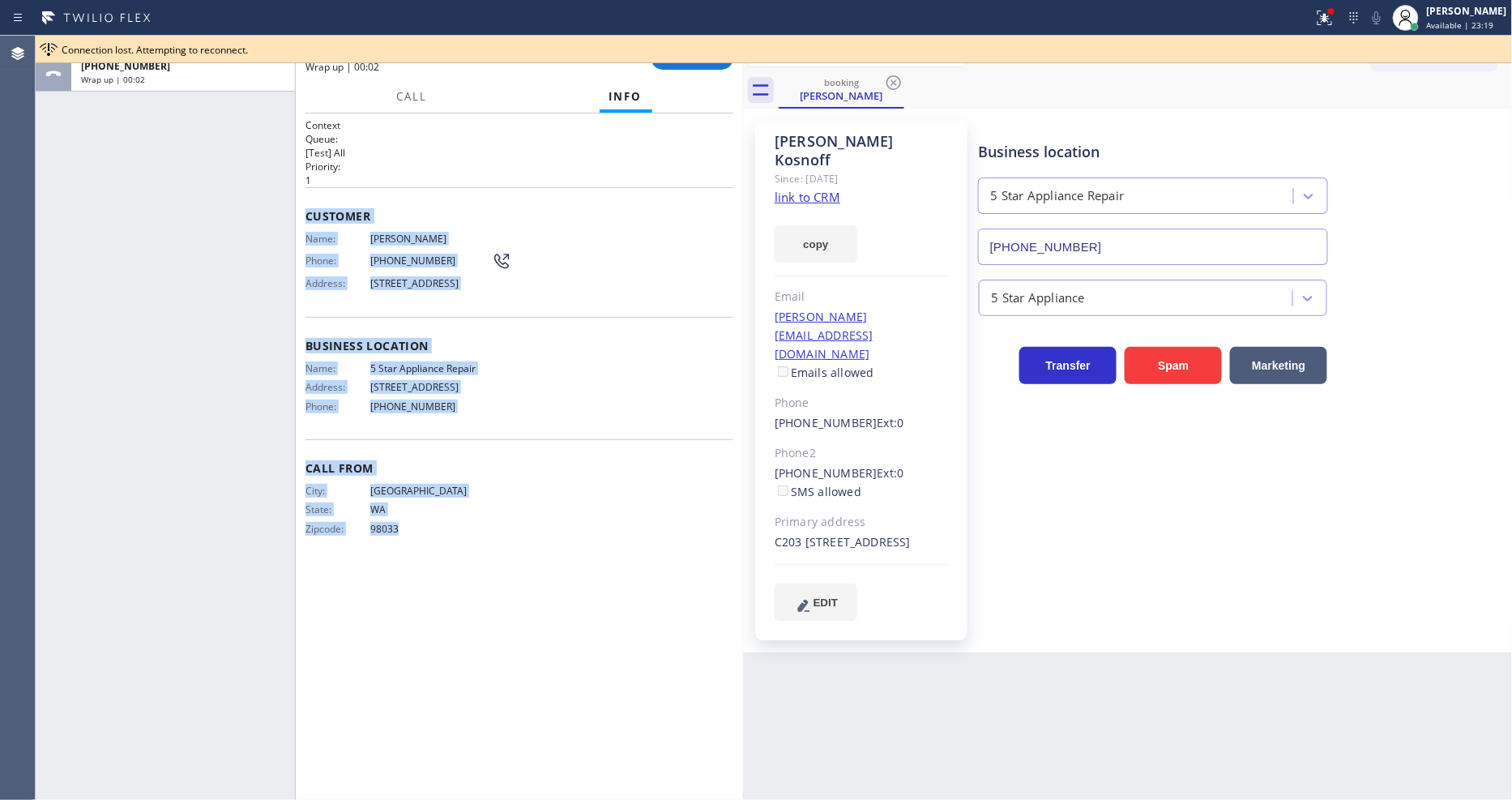
click at [585, 276] on div "Name: Nancie Kosnoff Phone: (206) 550-6506 Address: 13730 15th Ave NE APT C203,…" at bounding box center [519, 265] width 428 height 64
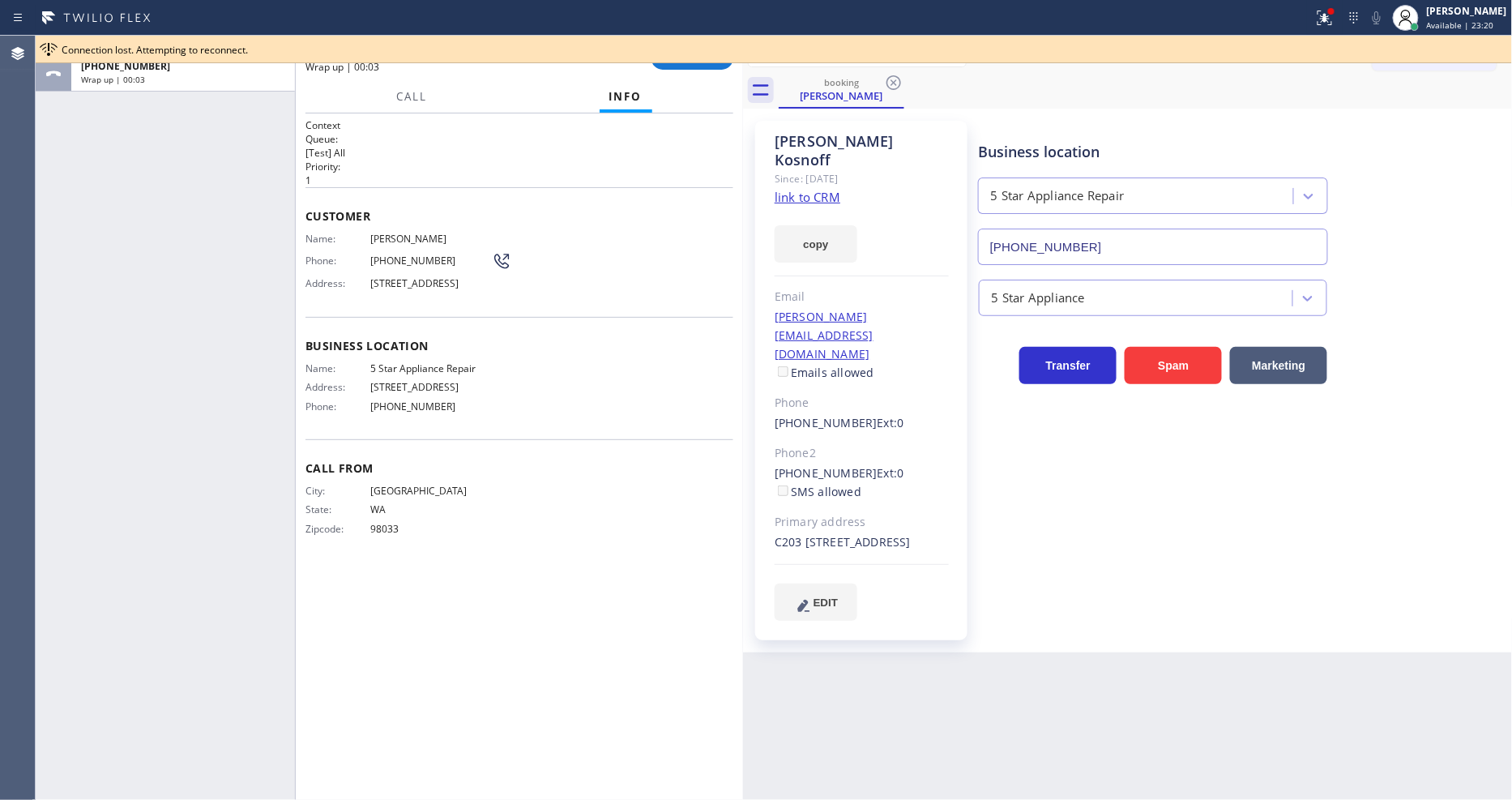
click at [699, 62] on div at bounding box center [773, 62] width 1476 height 1
click at [701, 69] on button "COMPLETE" at bounding box center [692, 58] width 82 height 23
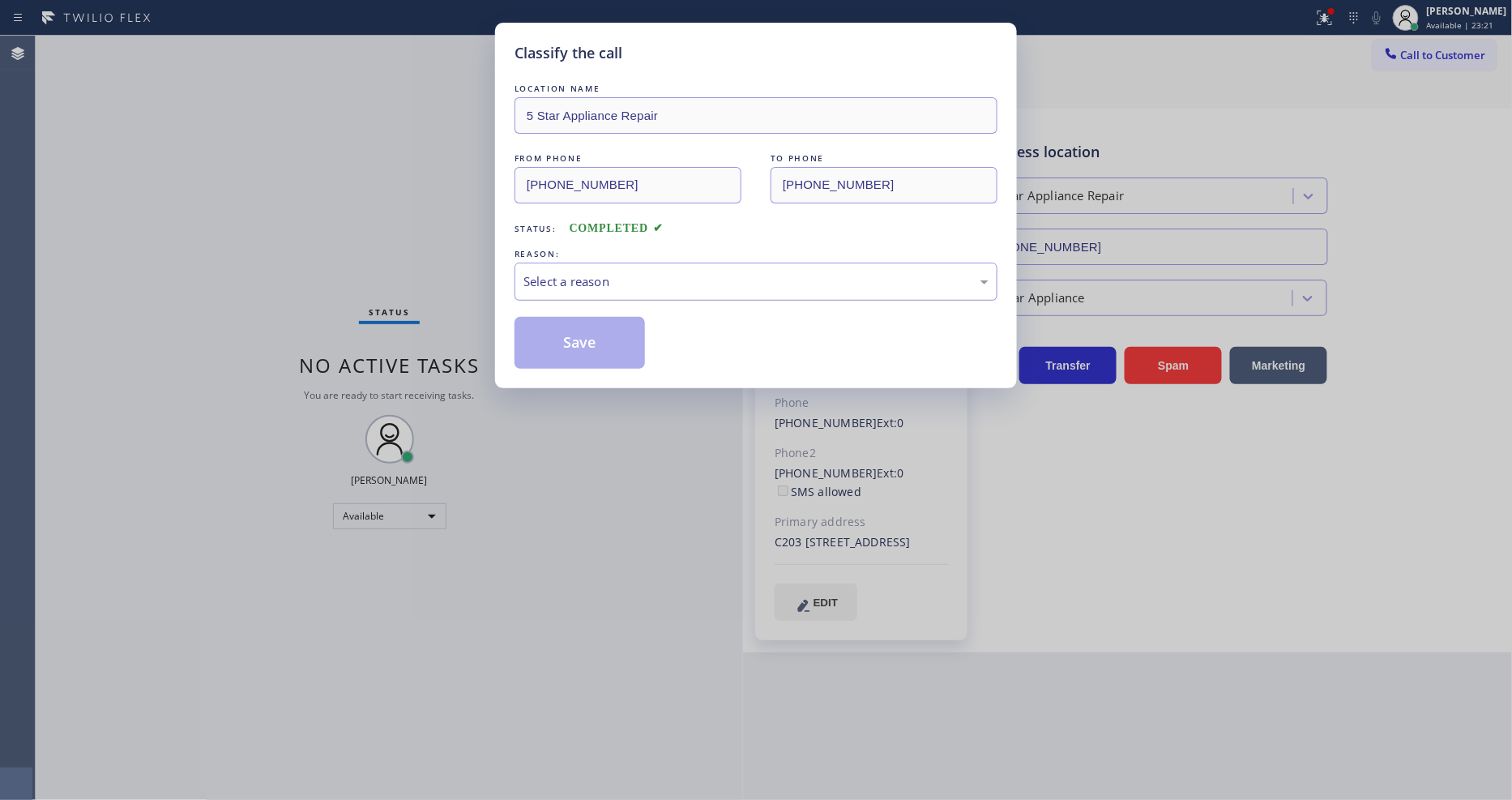
click at [604, 265] on div "Select a reason" at bounding box center [755, 281] width 483 height 38
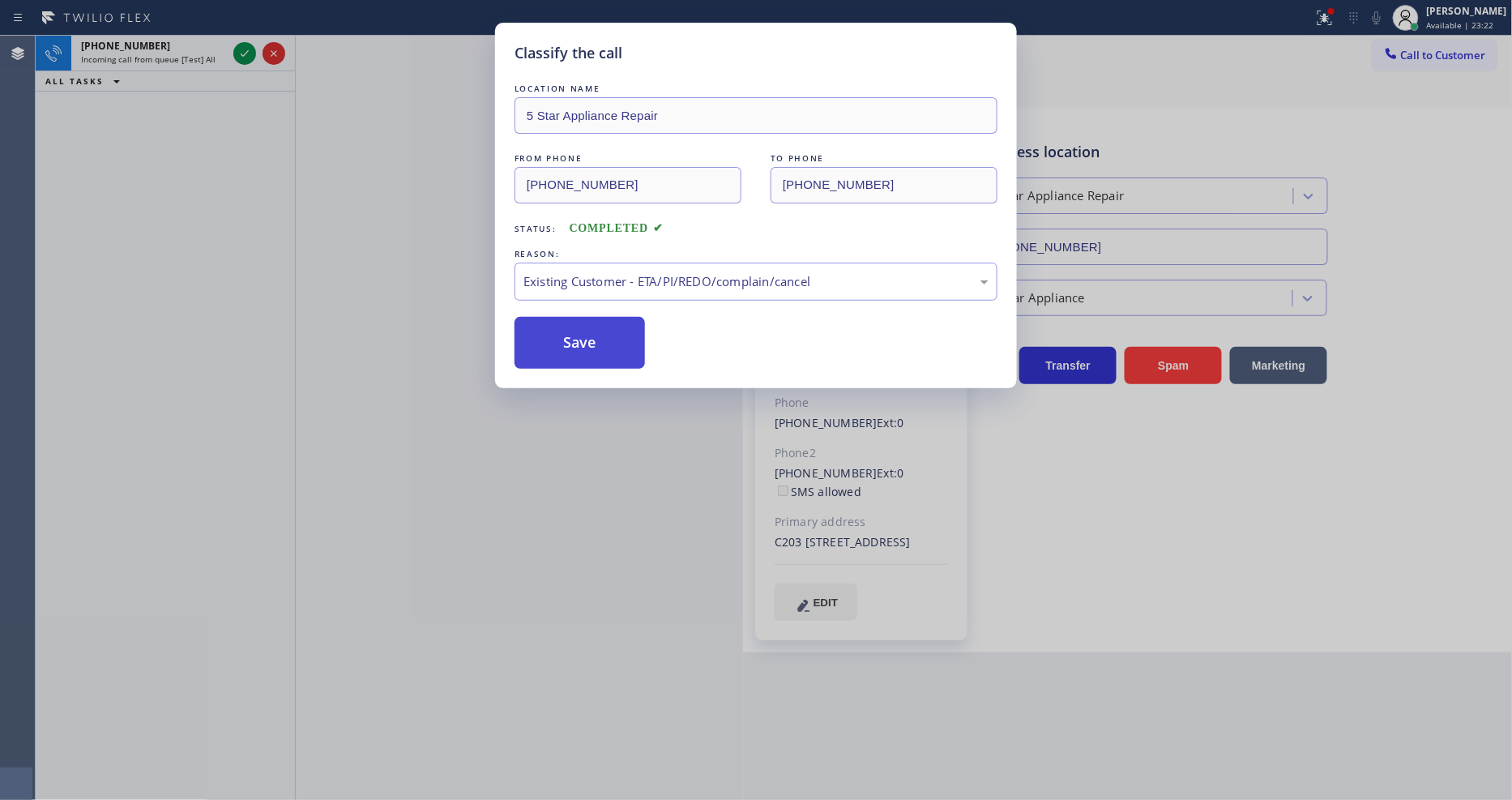
click at [581, 335] on button "Save" at bounding box center [579, 343] width 130 height 52
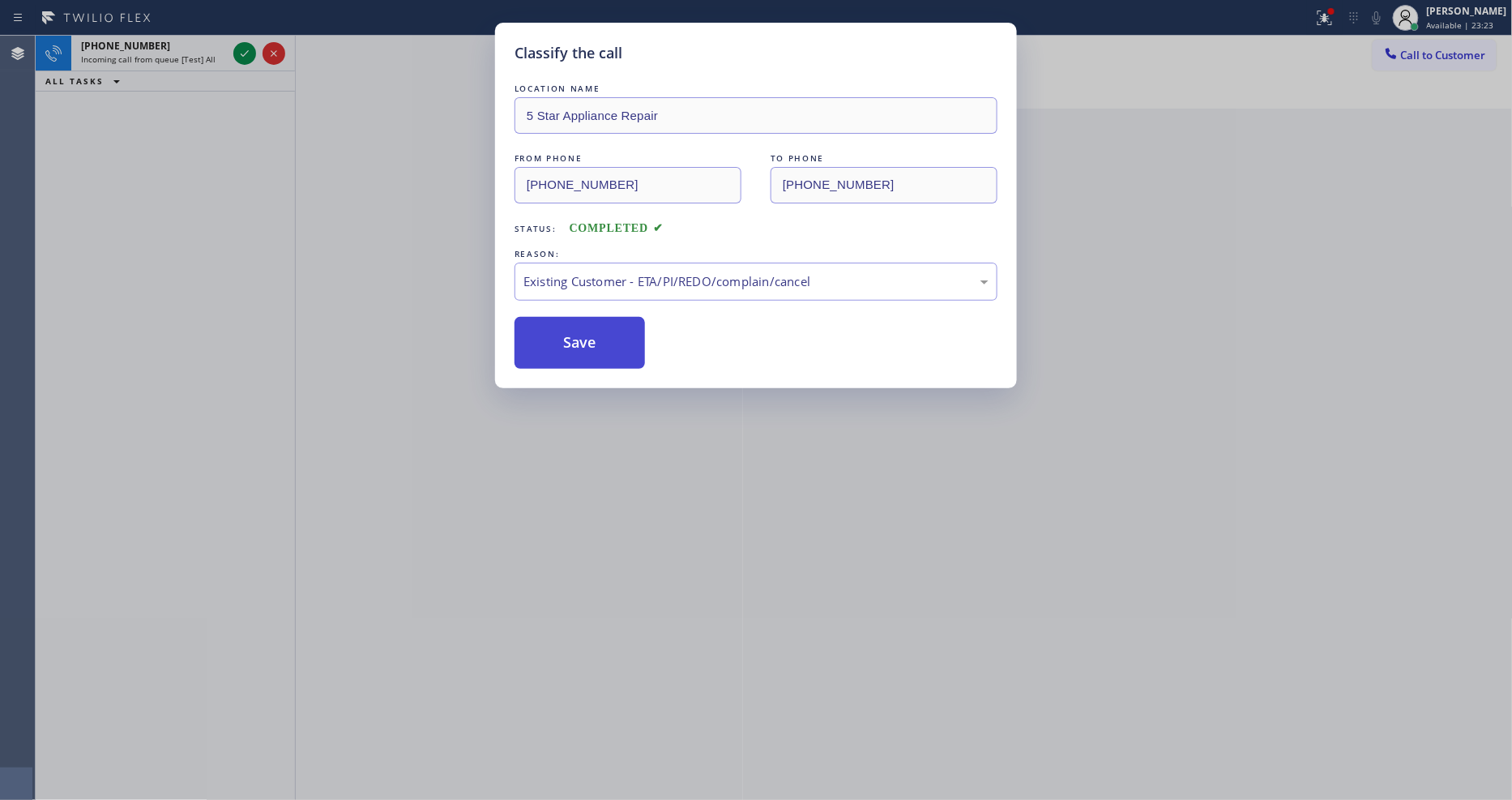
click at [581, 335] on button "Save" at bounding box center [579, 343] width 130 height 52
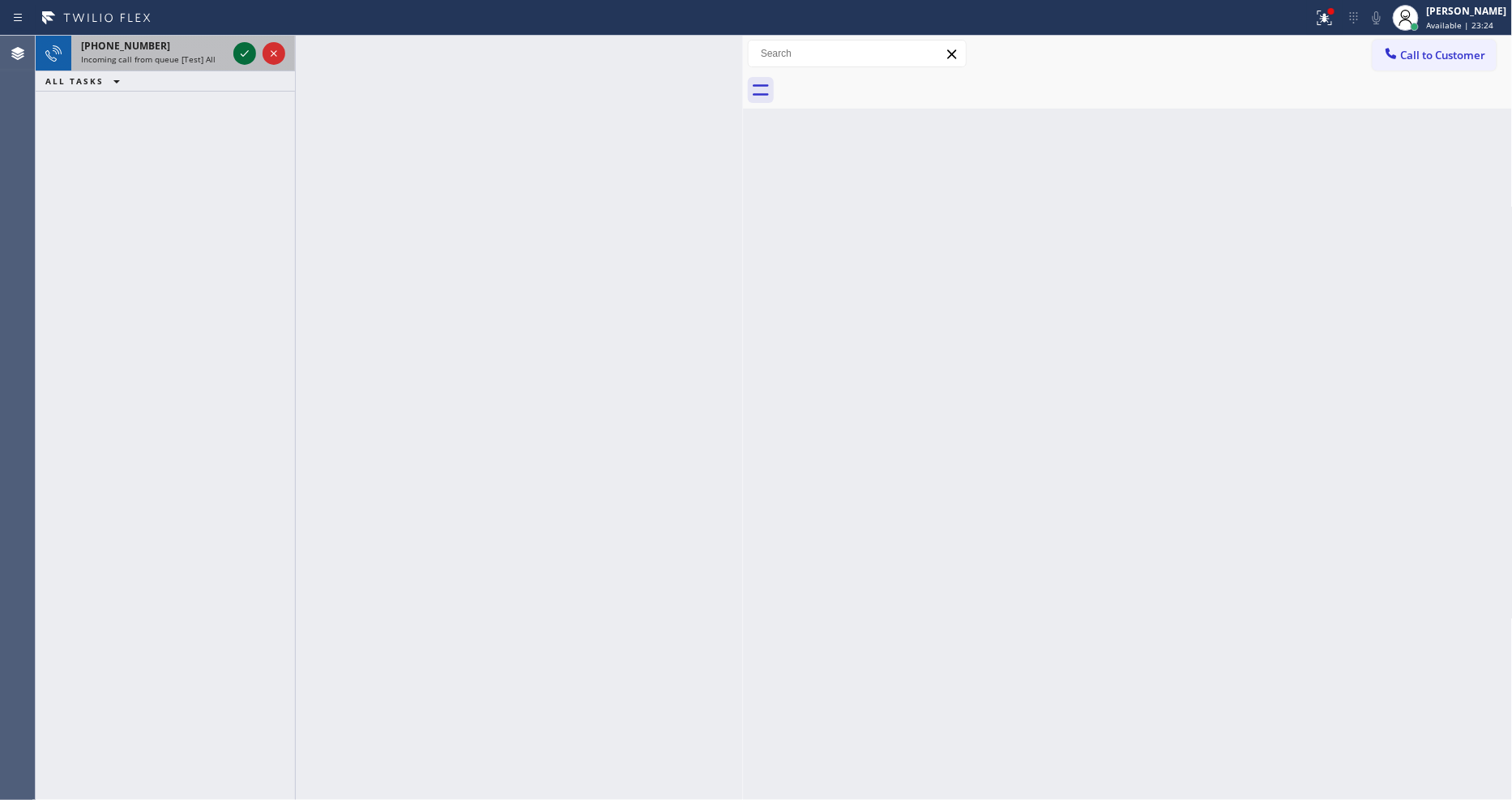
click at [236, 58] on icon at bounding box center [244, 53] width 19 height 19
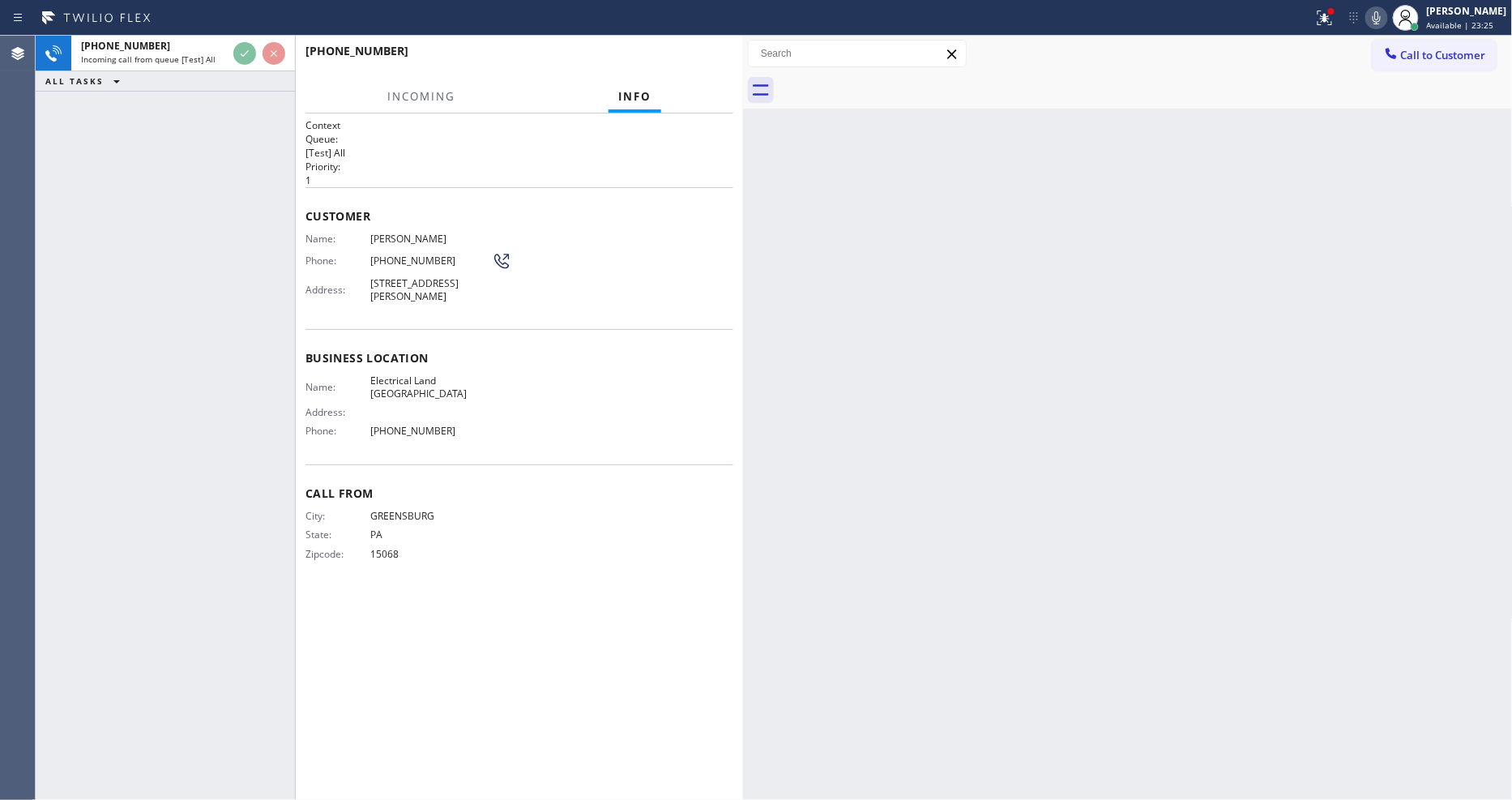
click at [465, 473] on div "Call From City: GREENSBURG State: PA Zipcode: 15068" at bounding box center [519, 525] width 428 height 122
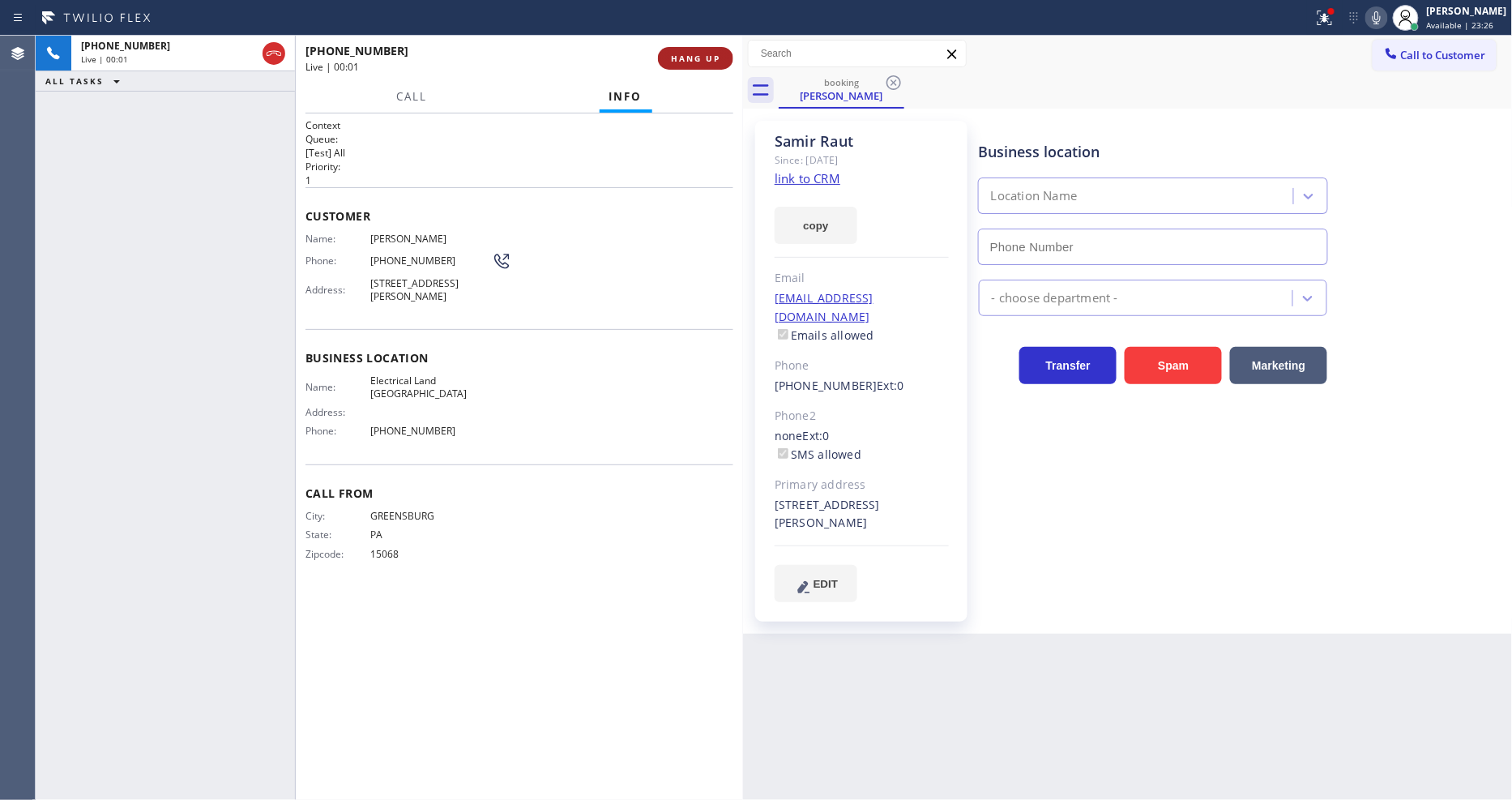
click at [706, 61] on span "HANG UP" at bounding box center [696, 58] width 49 height 11
type input "(949) 334-2797"
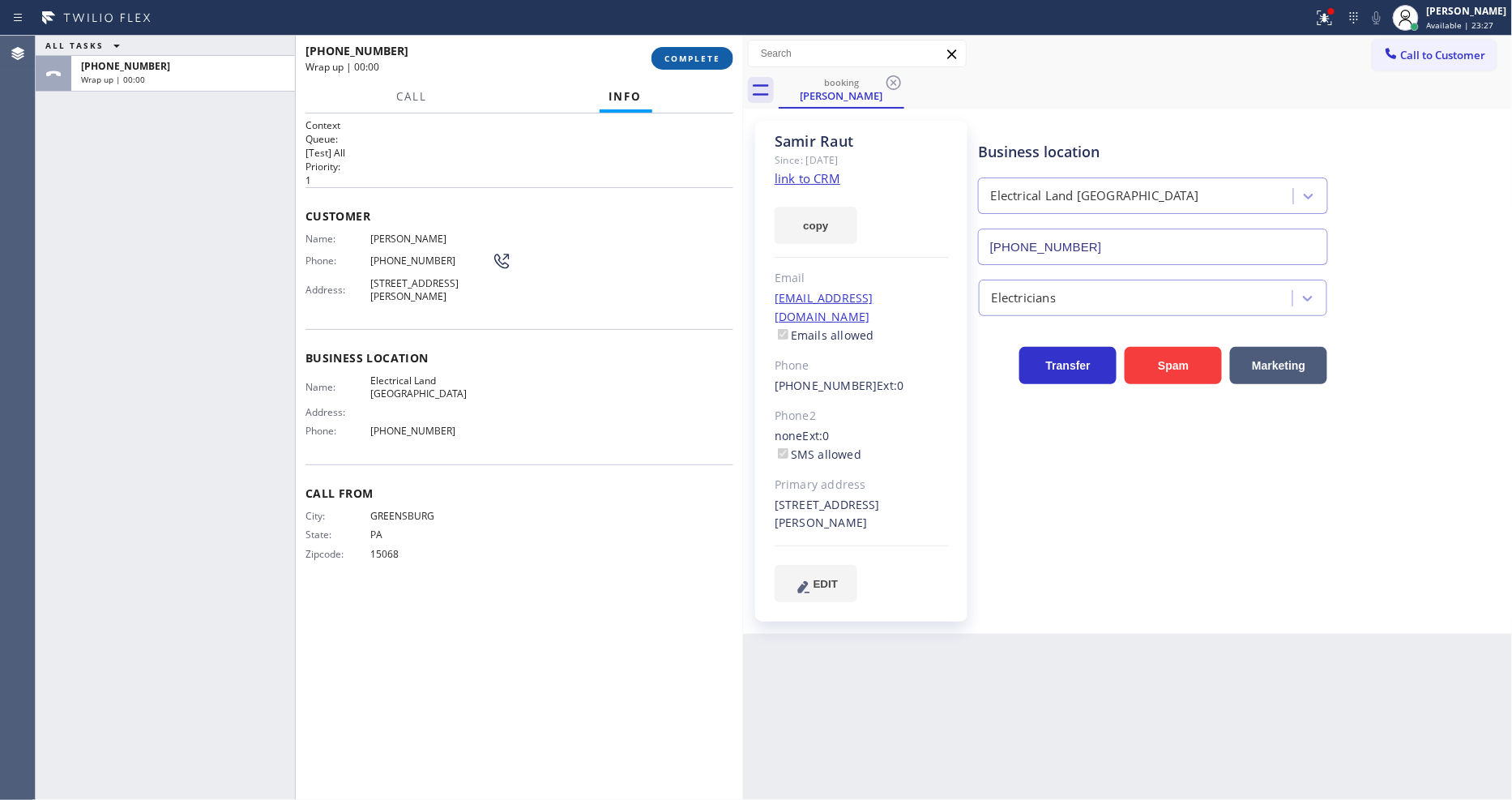
click at [715, 54] on span "COMPLETE" at bounding box center [692, 58] width 56 height 11
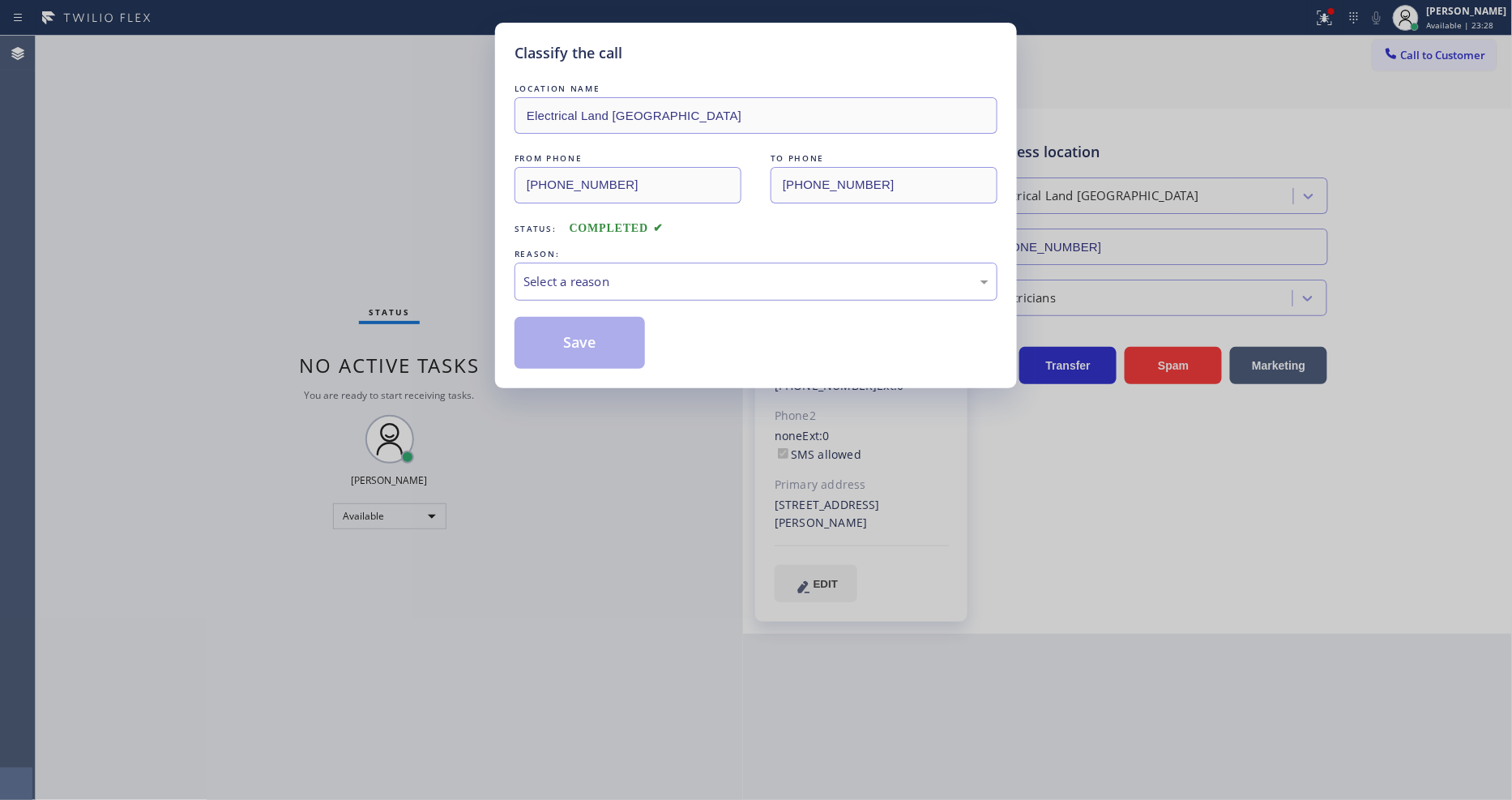
click at [569, 272] on div "Select a reason" at bounding box center [755, 281] width 465 height 18
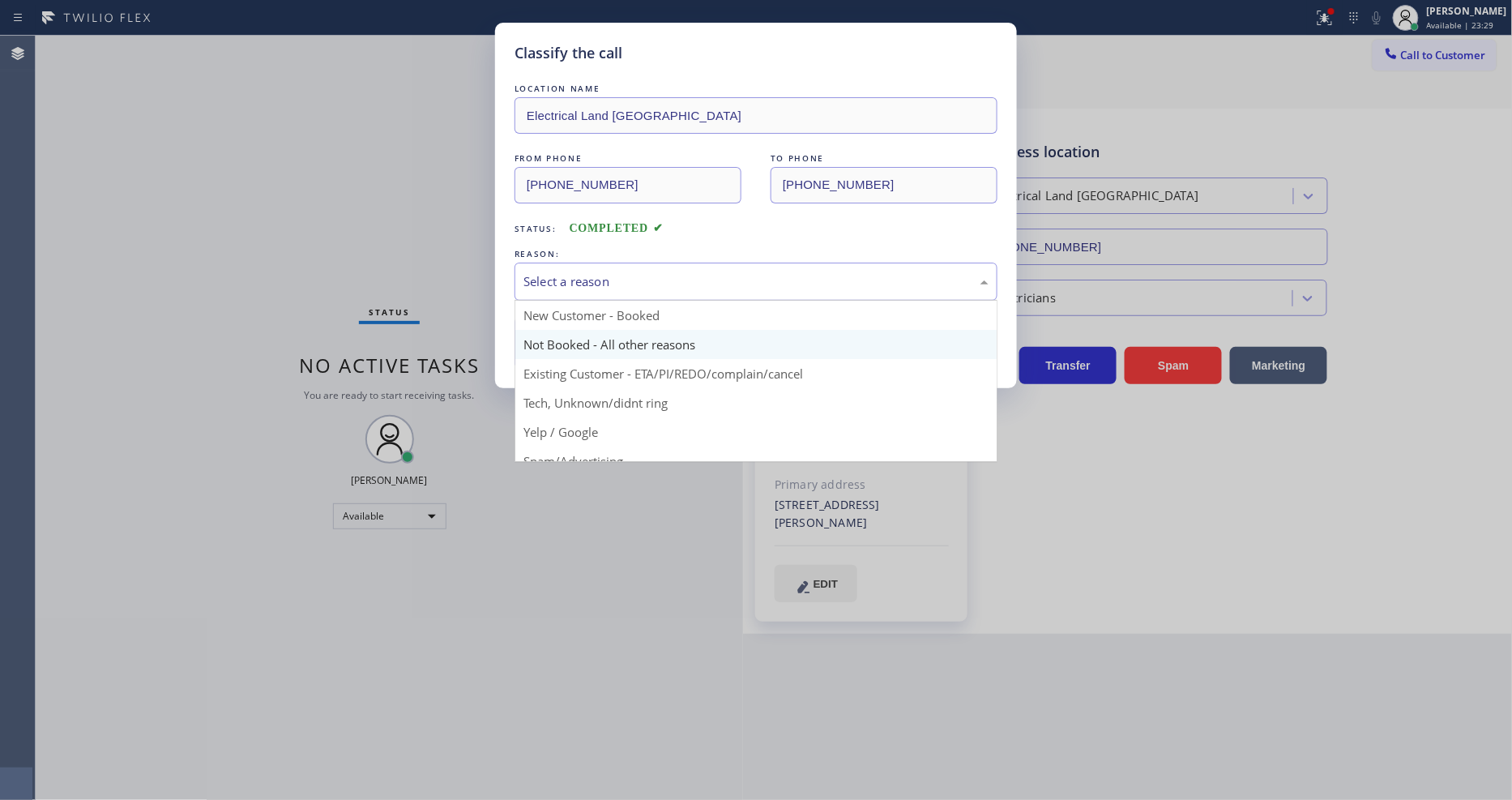
click at [568, 335] on button "Save" at bounding box center [579, 343] width 130 height 52
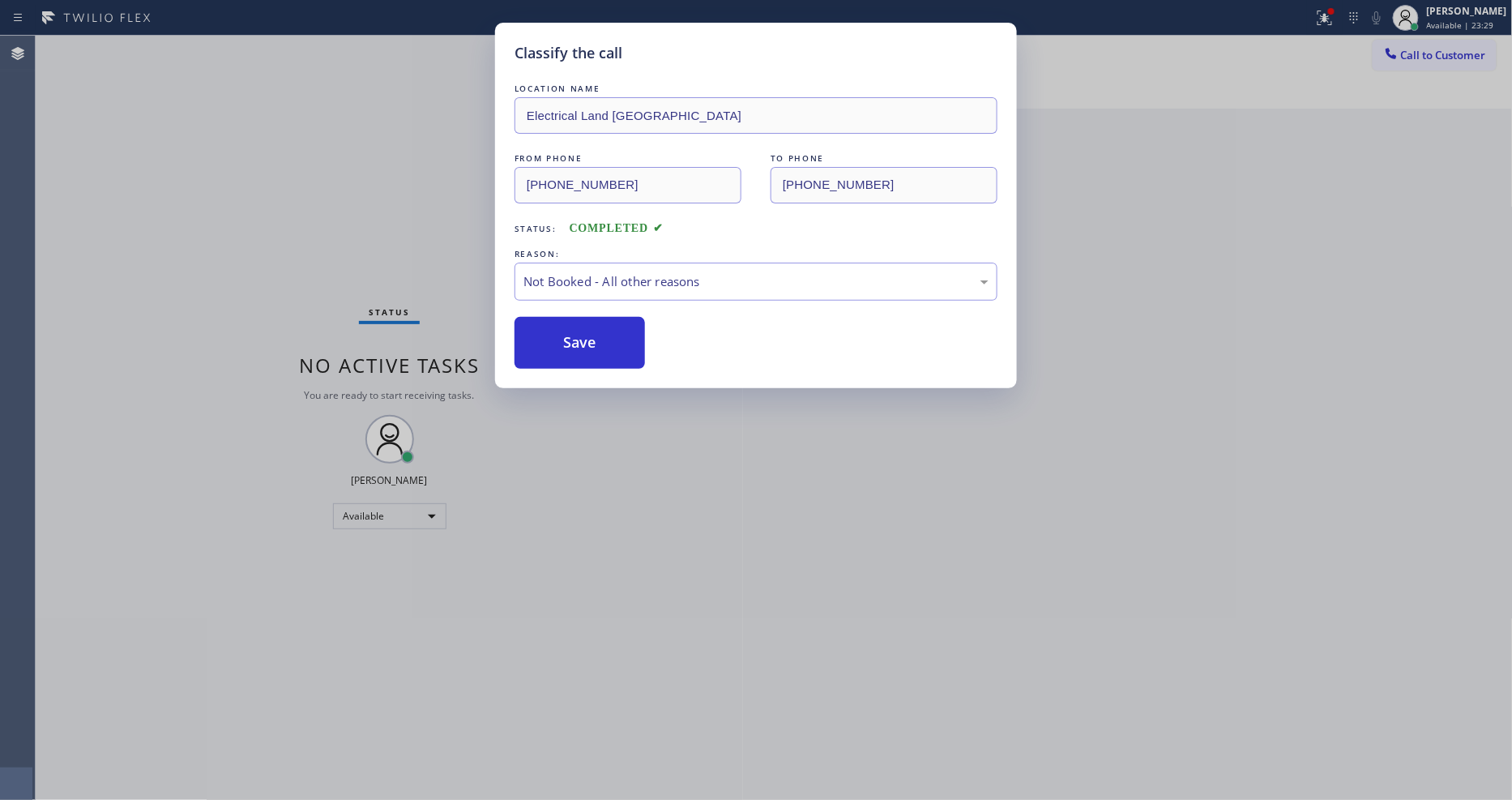
click at [568, 335] on button "Save" at bounding box center [579, 343] width 130 height 52
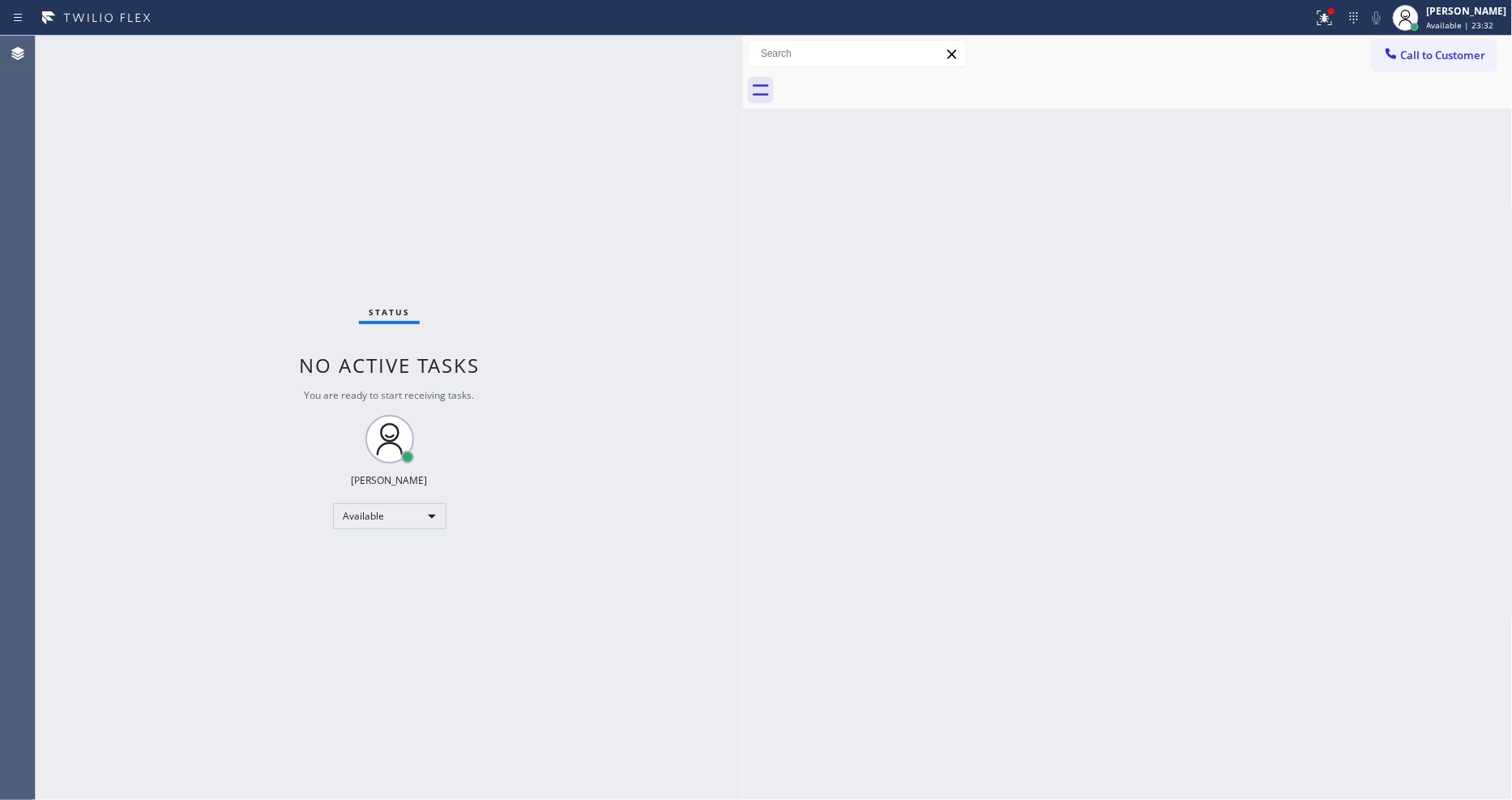
click at [941, 489] on div "Back to Dashboard Change Sender ID Customers Technicians Select a contact Outbo…" at bounding box center [1128, 418] width 770 height 764
click at [1377, 46] on button "Call to Customer" at bounding box center [1434, 55] width 124 height 31
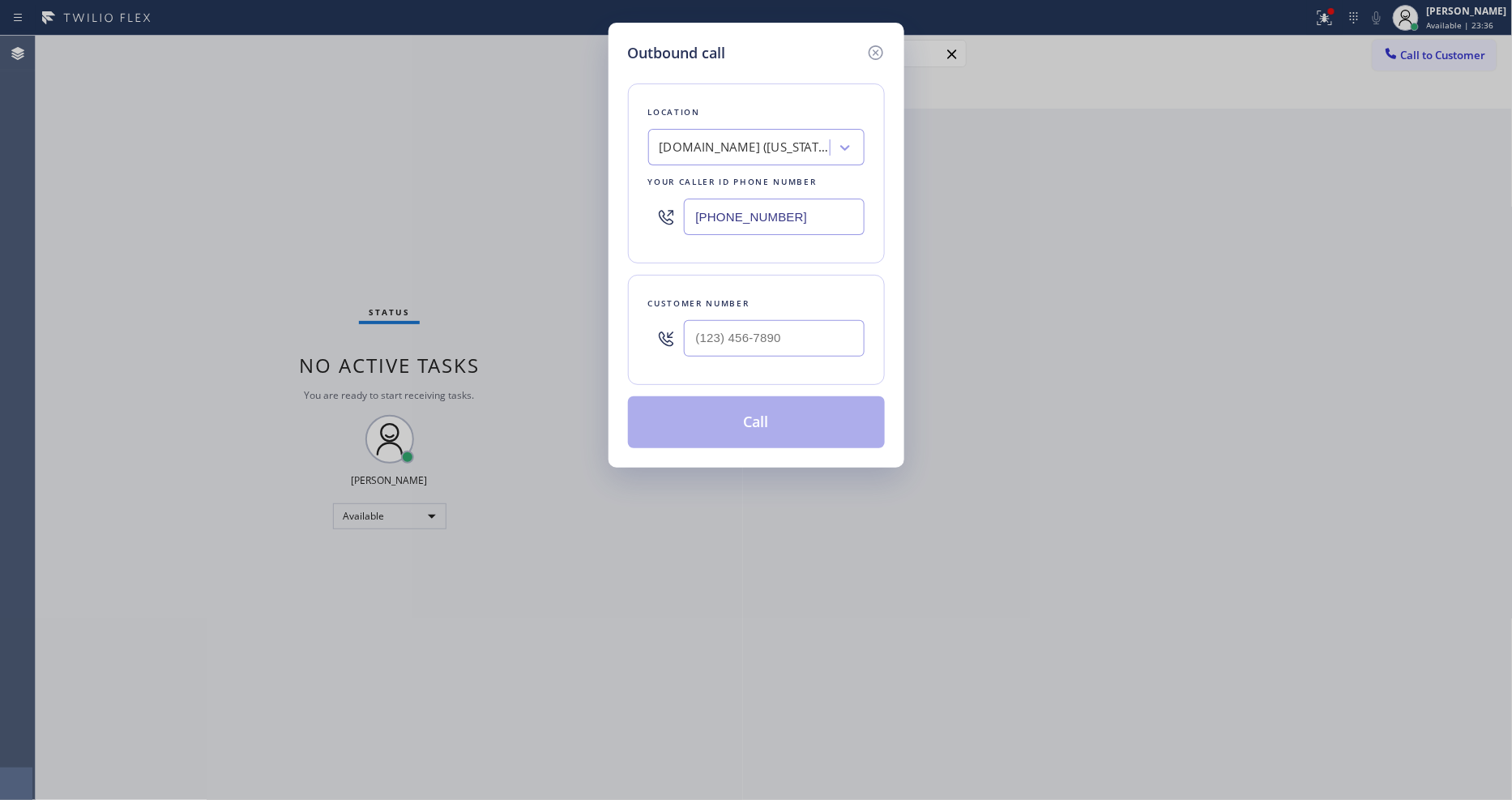
click at [693, 146] on div "SubzeroCare.online (New York, Google Ads)" at bounding box center [745, 148] width 170 height 18
paste input "5 Star Appliance Repair"
type input "5 Star Appliance Repair"
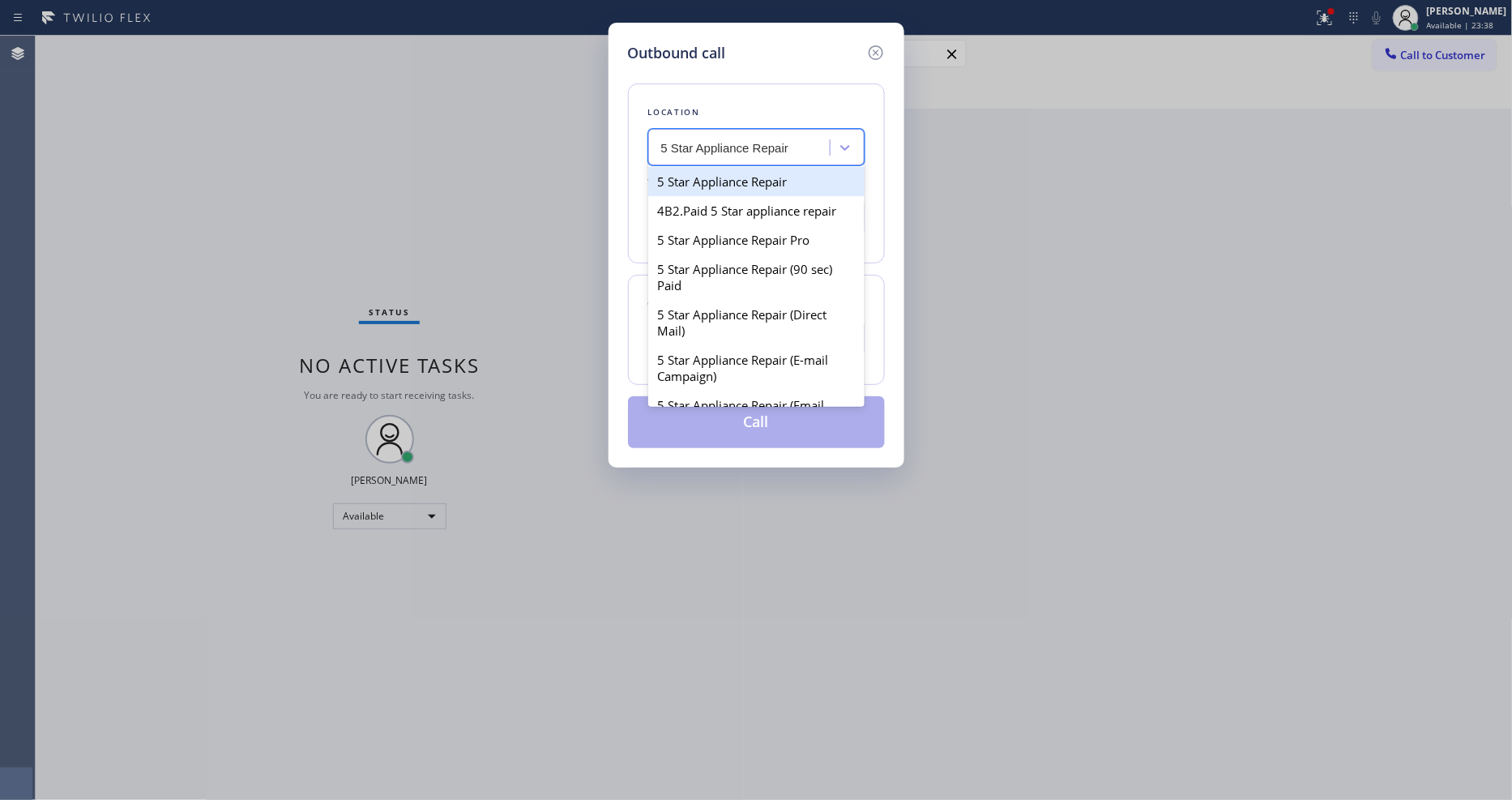
click at [701, 176] on div "5 Star Appliance Repair" at bounding box center [756, 181] width 216 height 29
type input "[PHONE_NUMBER]"
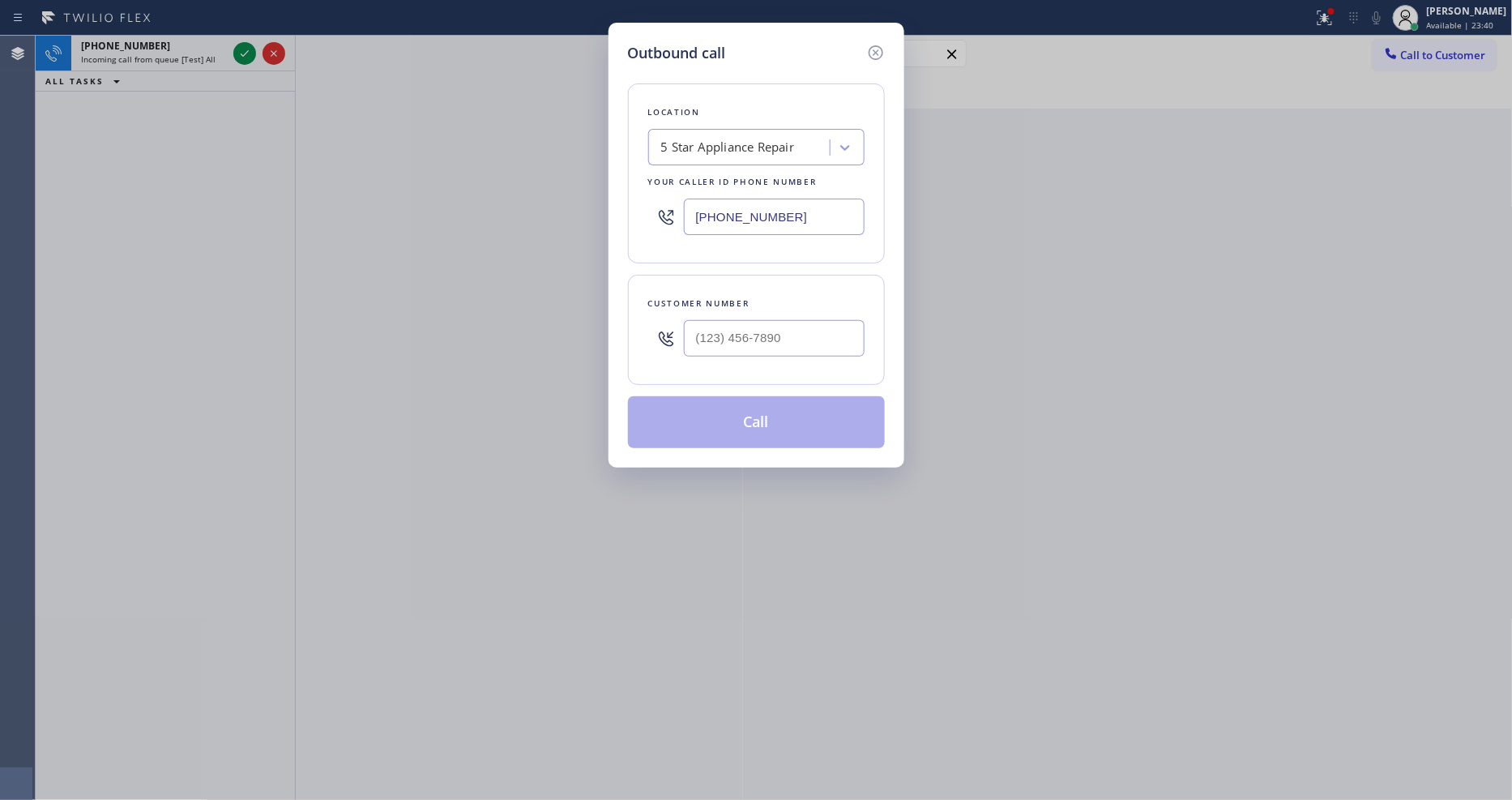
click at [401, 258] on div "Outbound call Location 5 Star Appliance Repair Your caller id phone number [PHO…" at bounding box center [756, 400] width 1512 height 800
click at [749, 328] on input "(___) ___-____" at bounding box center [773, 338] width 181 height 37
paste input "206) 550-6506"
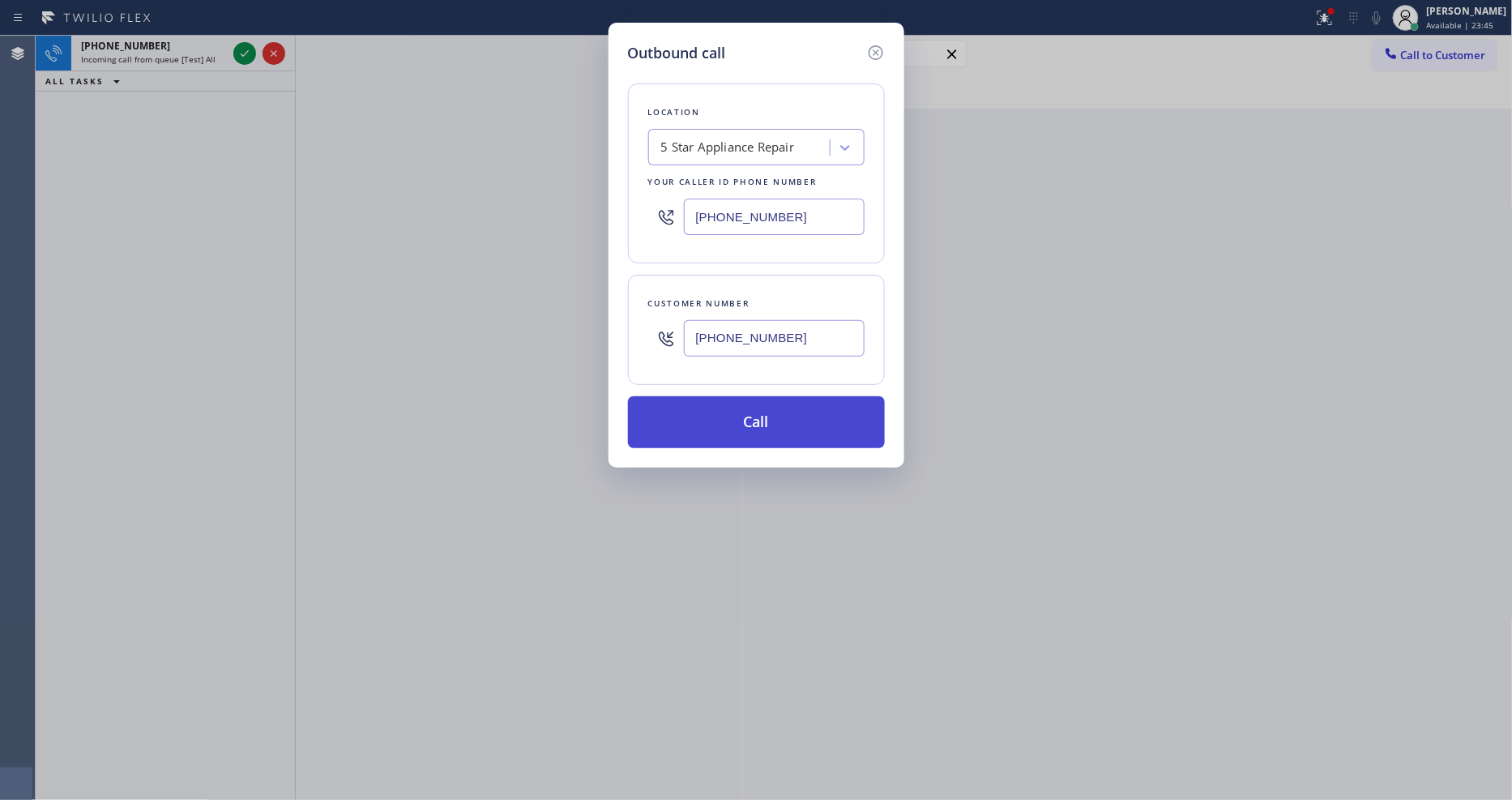
type input "[PHONE_NUMBER]"
click at [736, 422] on button "Call" at bounding box center [756, 422] width 257 height 52
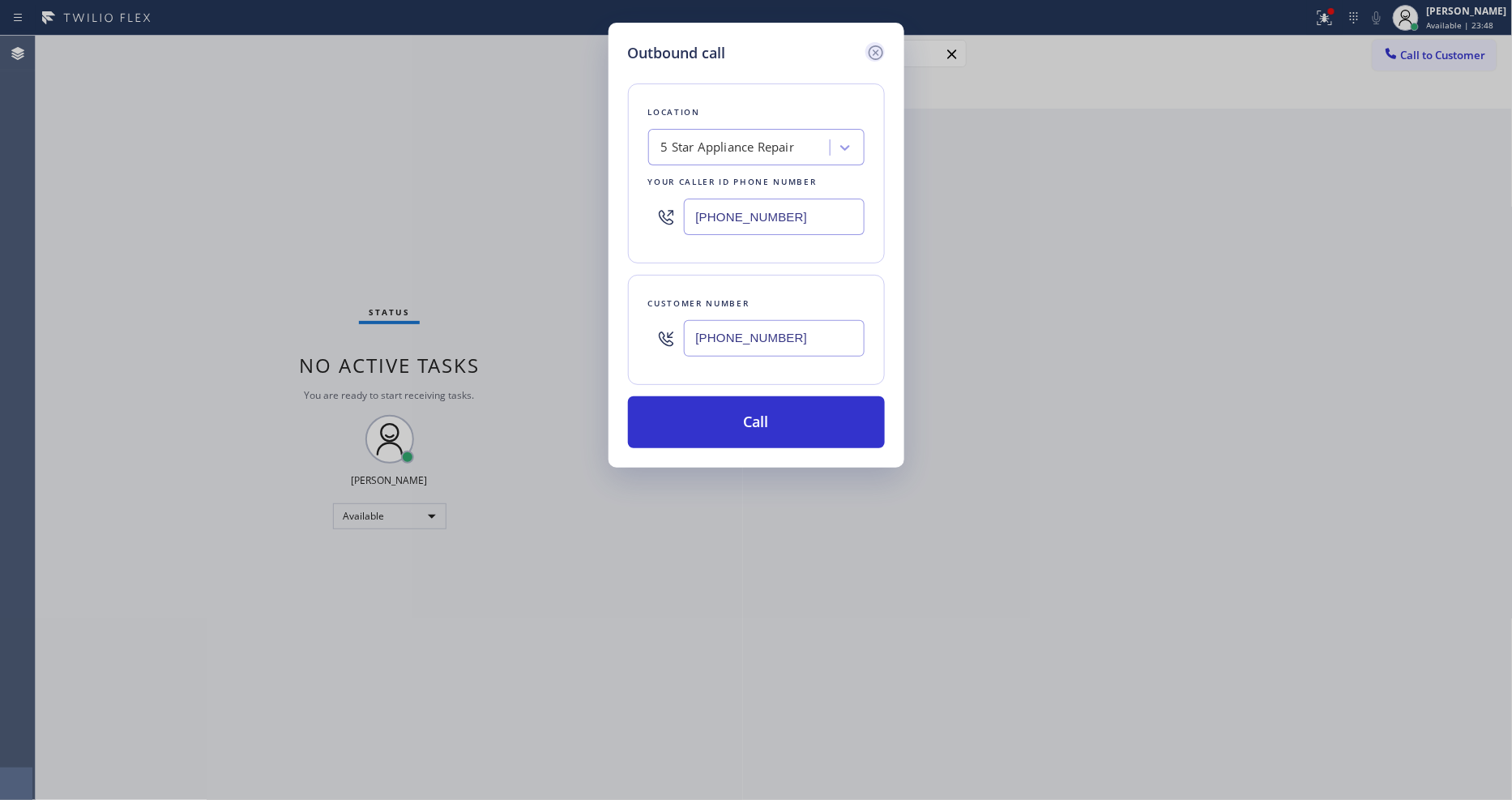
click at [877, 43] on icon at bounding box center [875, 52] width 19 height 19
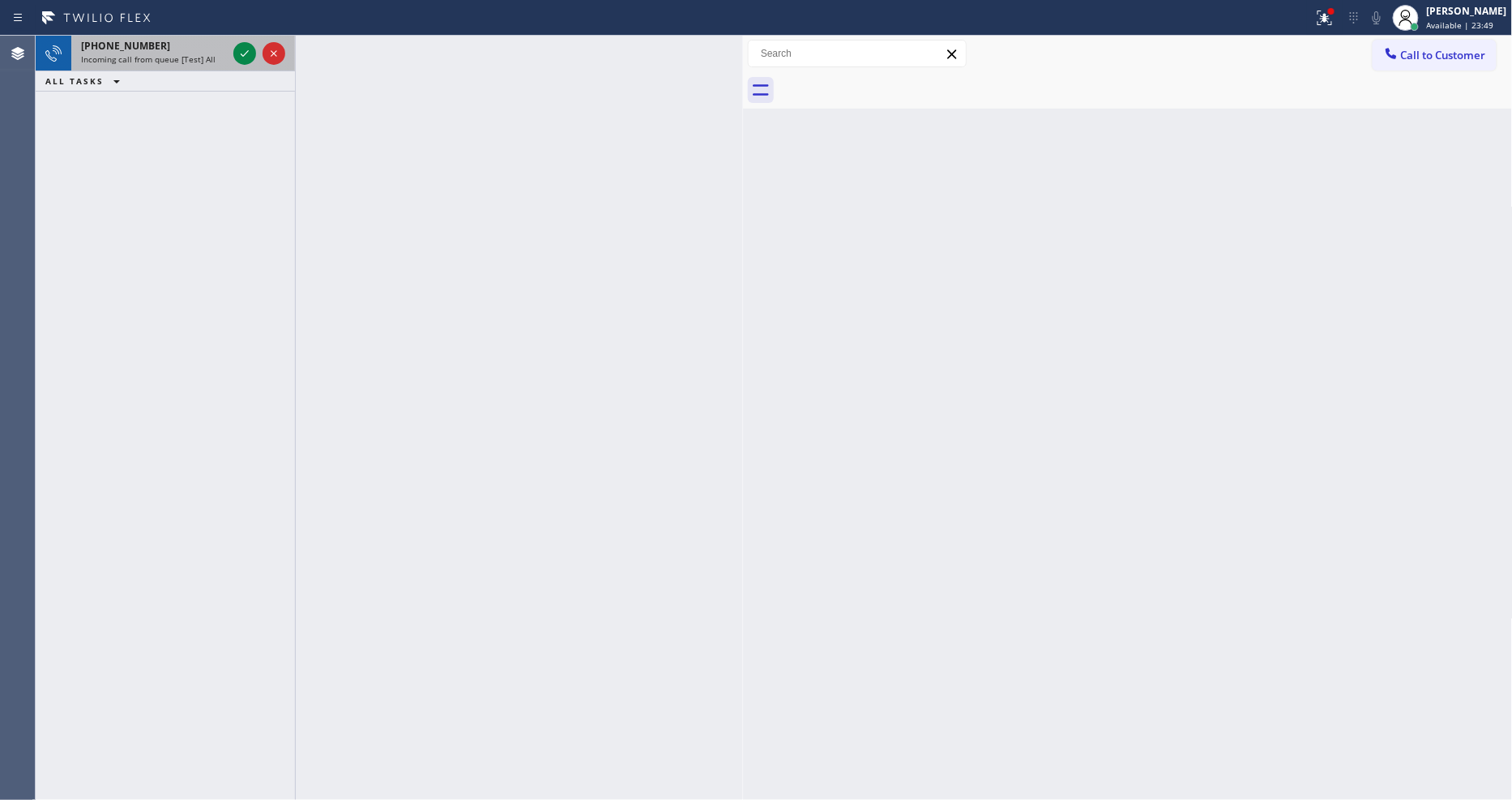
click at [232, 49] on div at bounding box center [259, 53] width 59 height 36
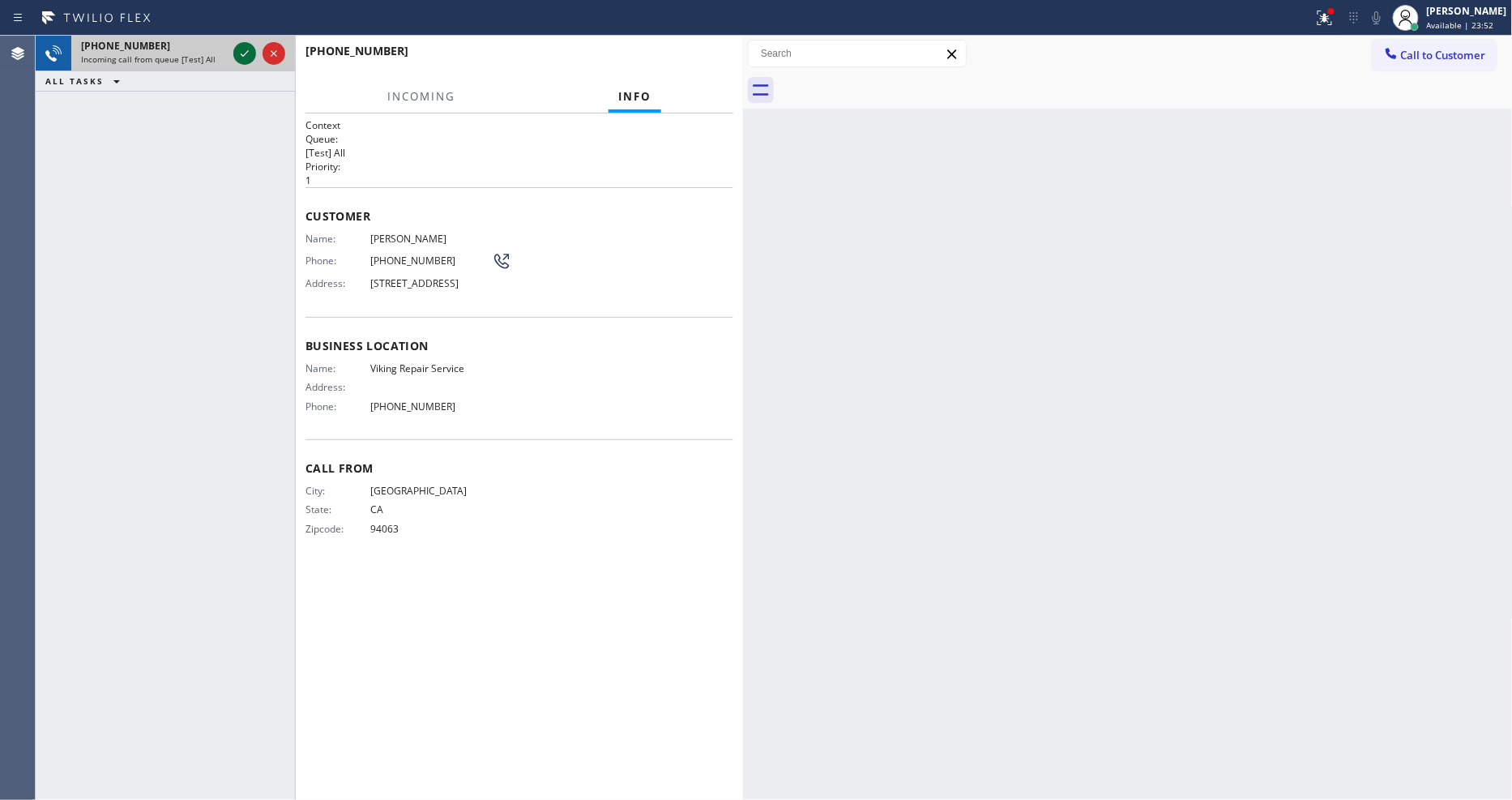
click at [241, 47] on icon at bounding box center [244, 53] width 19 height 19
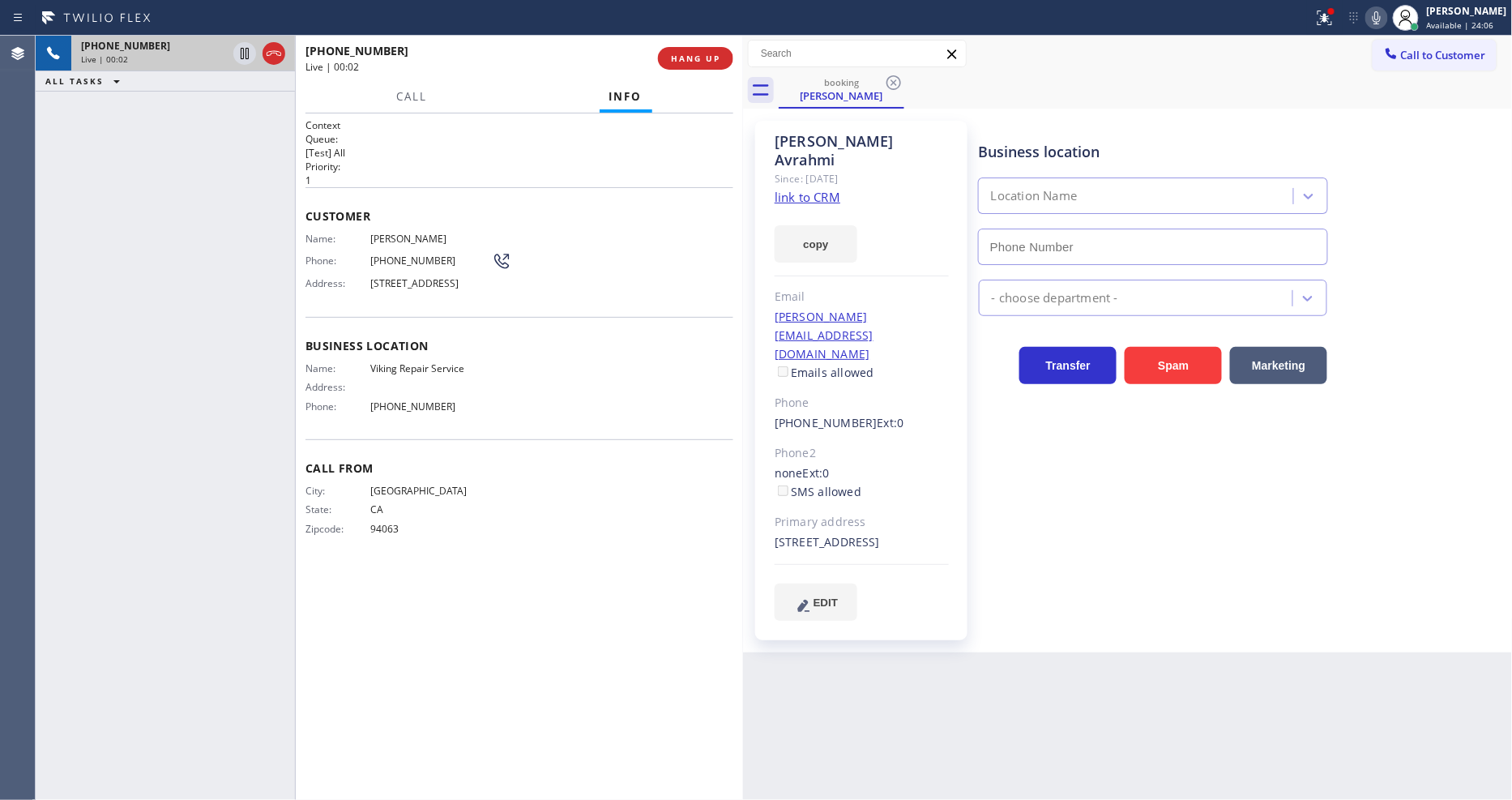
type input "(669) 201-8532"
click at [1168, 517] on div "Business location Viking Repair Service (669) 201-8532 Appliance Repair High En…" at bounding box center [1242, 370] width 533 height 491
click at [820, 189] on link "link to CRM" at bounding box center [807, 197] width 66 height 16
click at [666, 58] on button "HANG UP" at bounding box center [696, 58] width 75 height 23
click at [1473, 25] on span "Available | 24:16" at bounding box center [1460, 25] width 67 height 11
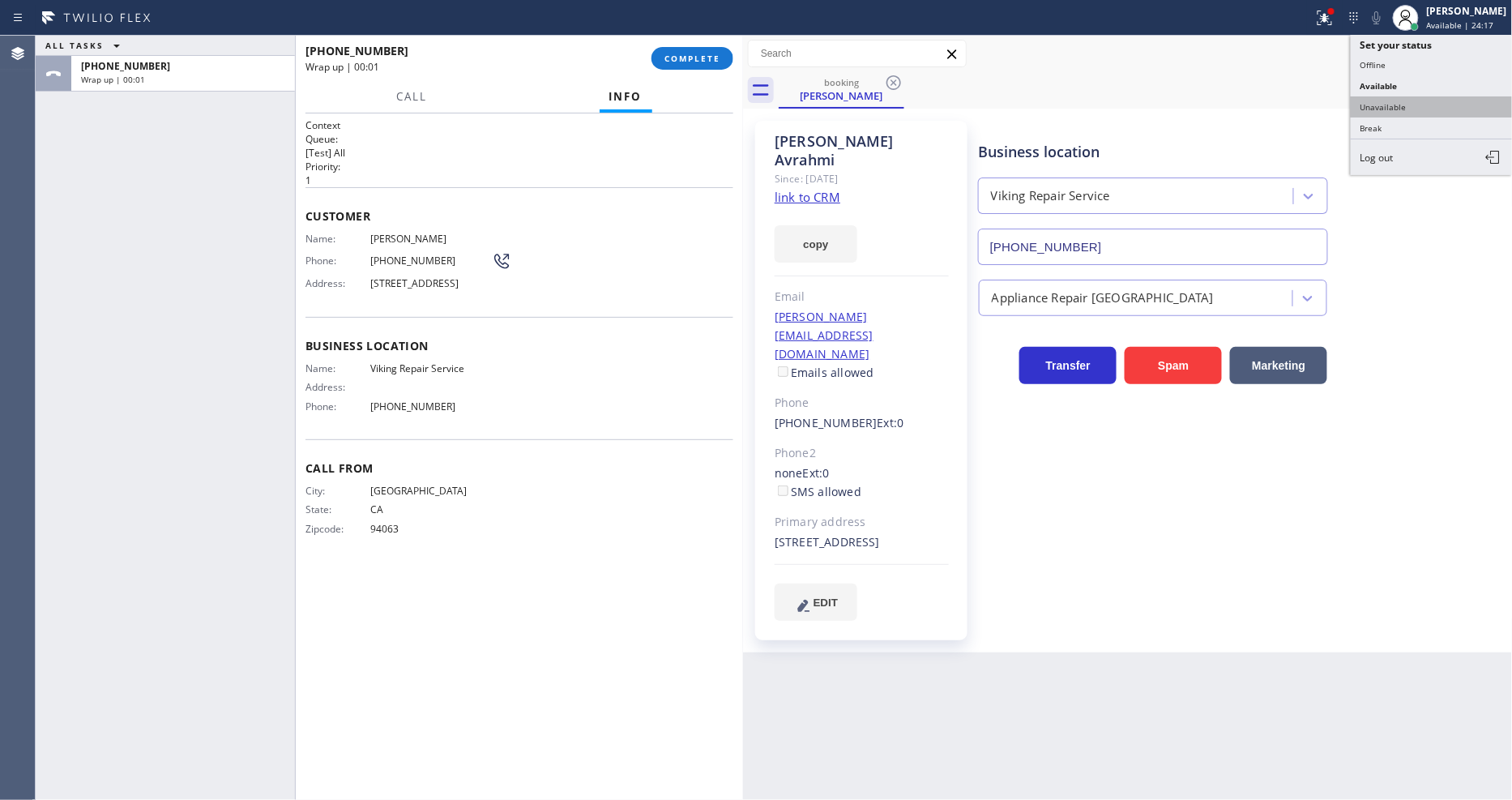
click at [1405, 102] on button "Unavailable" at bounding box center [1431, 106] width 162 height 21
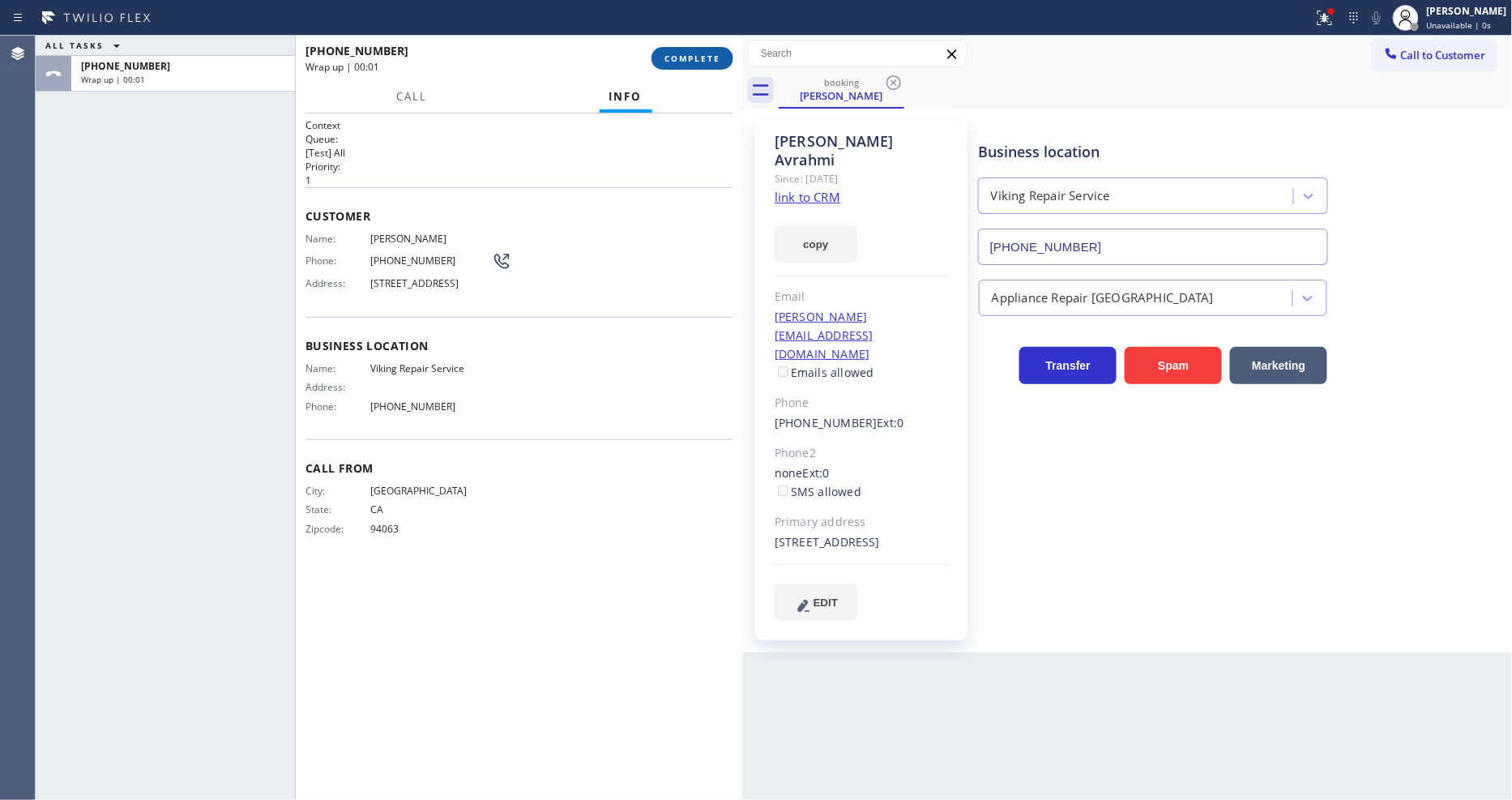
click at [690, 60] on span "COMPLETE" at bounding box center [692, 58] width 56 height 11
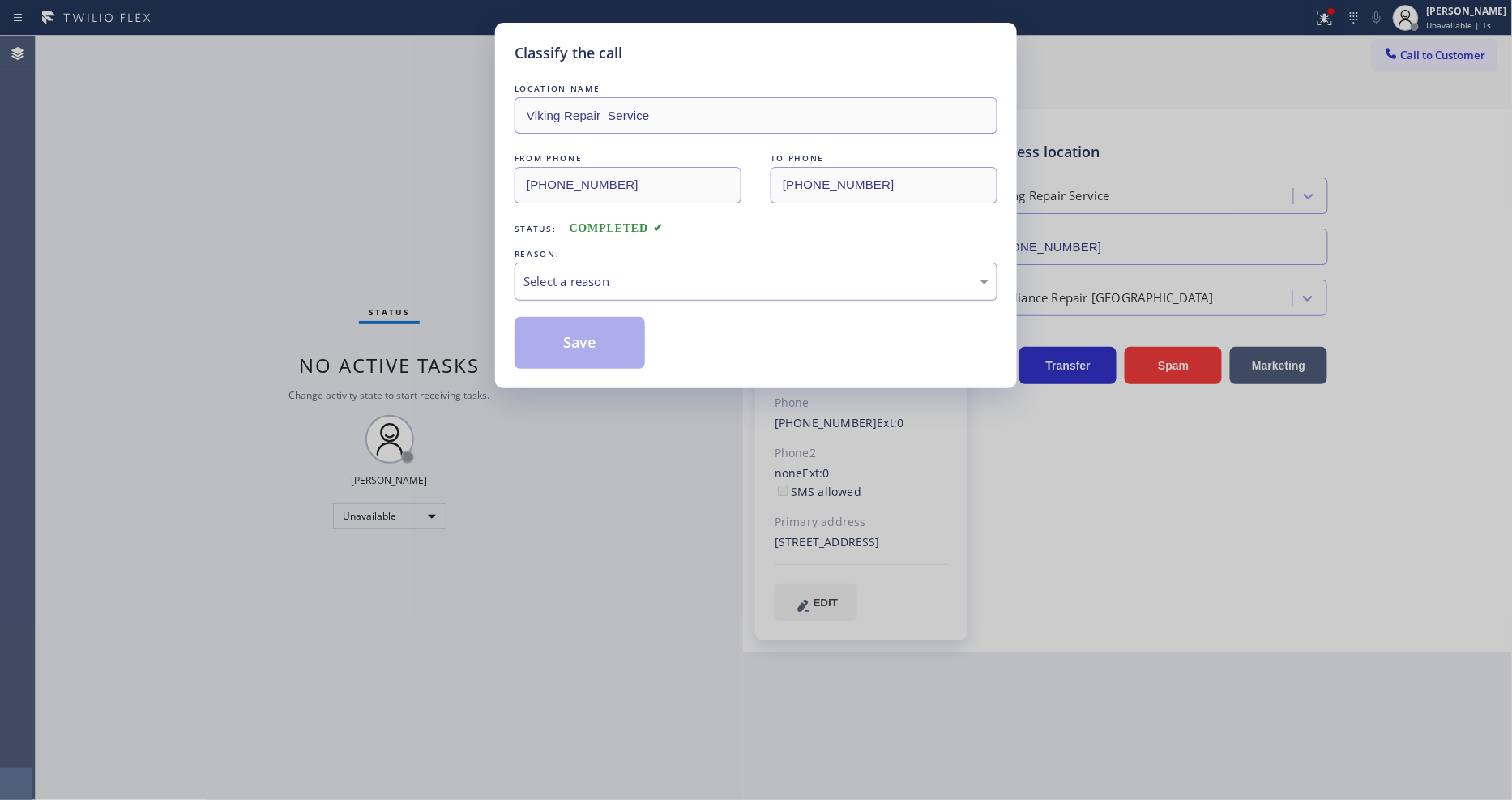
click at [612, 263] on div "Select a reason" at bounding box center [755, 281] width 483 height 38
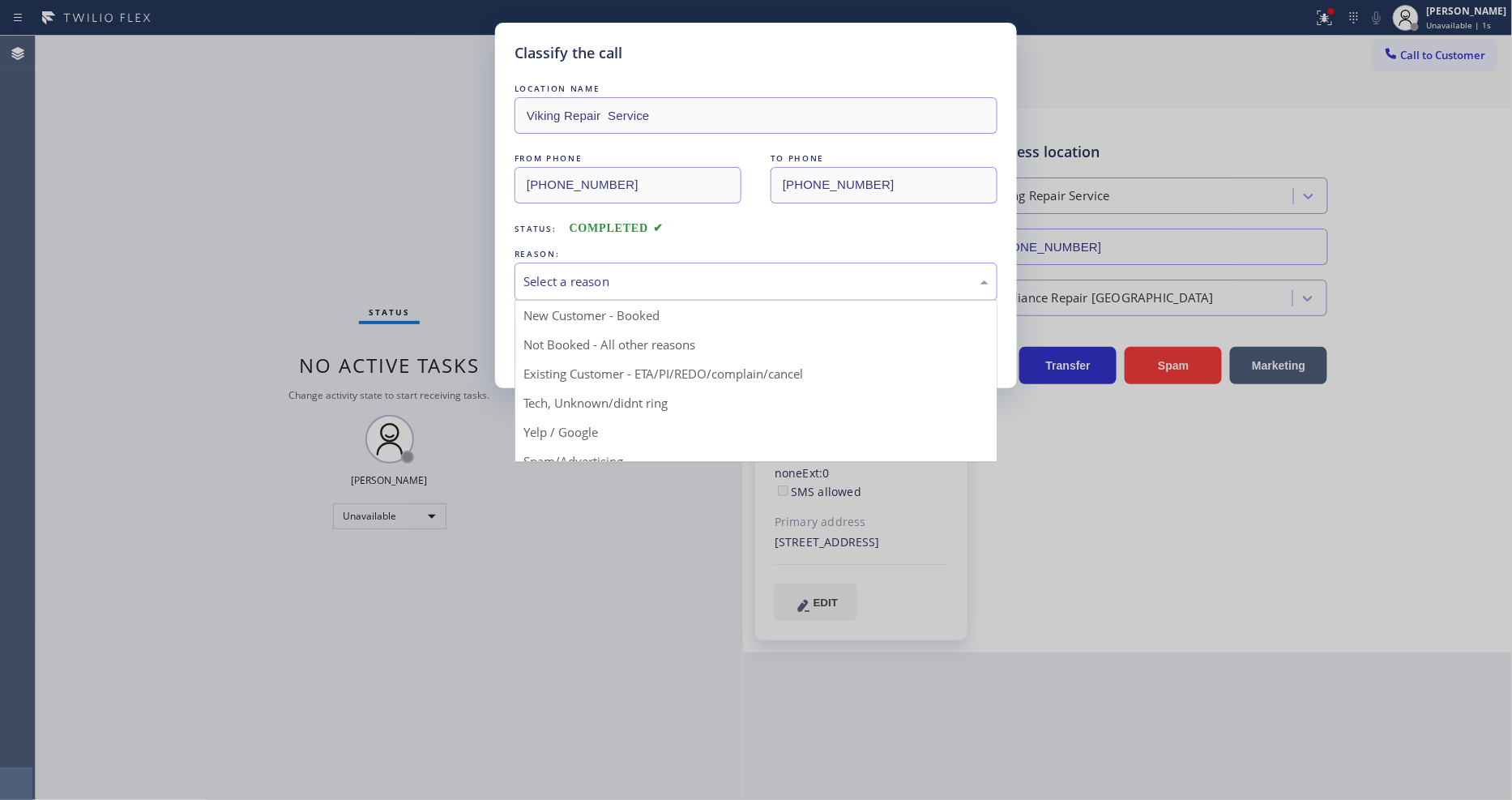
drag, startPoint x: 590, startPoint y: 358, endPoint x: 592, endPoint y: 345, distance: 13.2
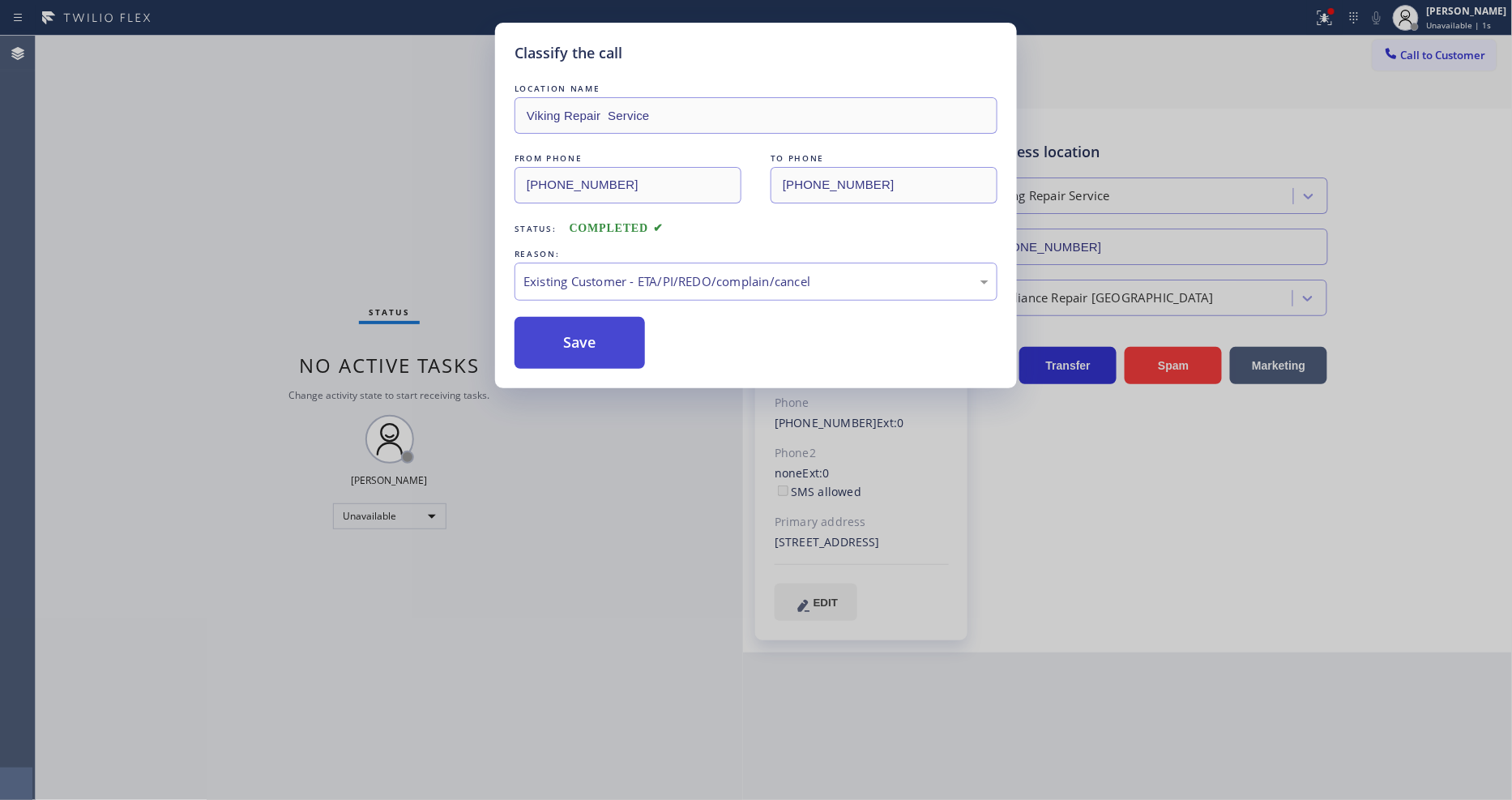
click at [592, 345] on button "Save" at bounding box center [579, 343] width 130 height 52
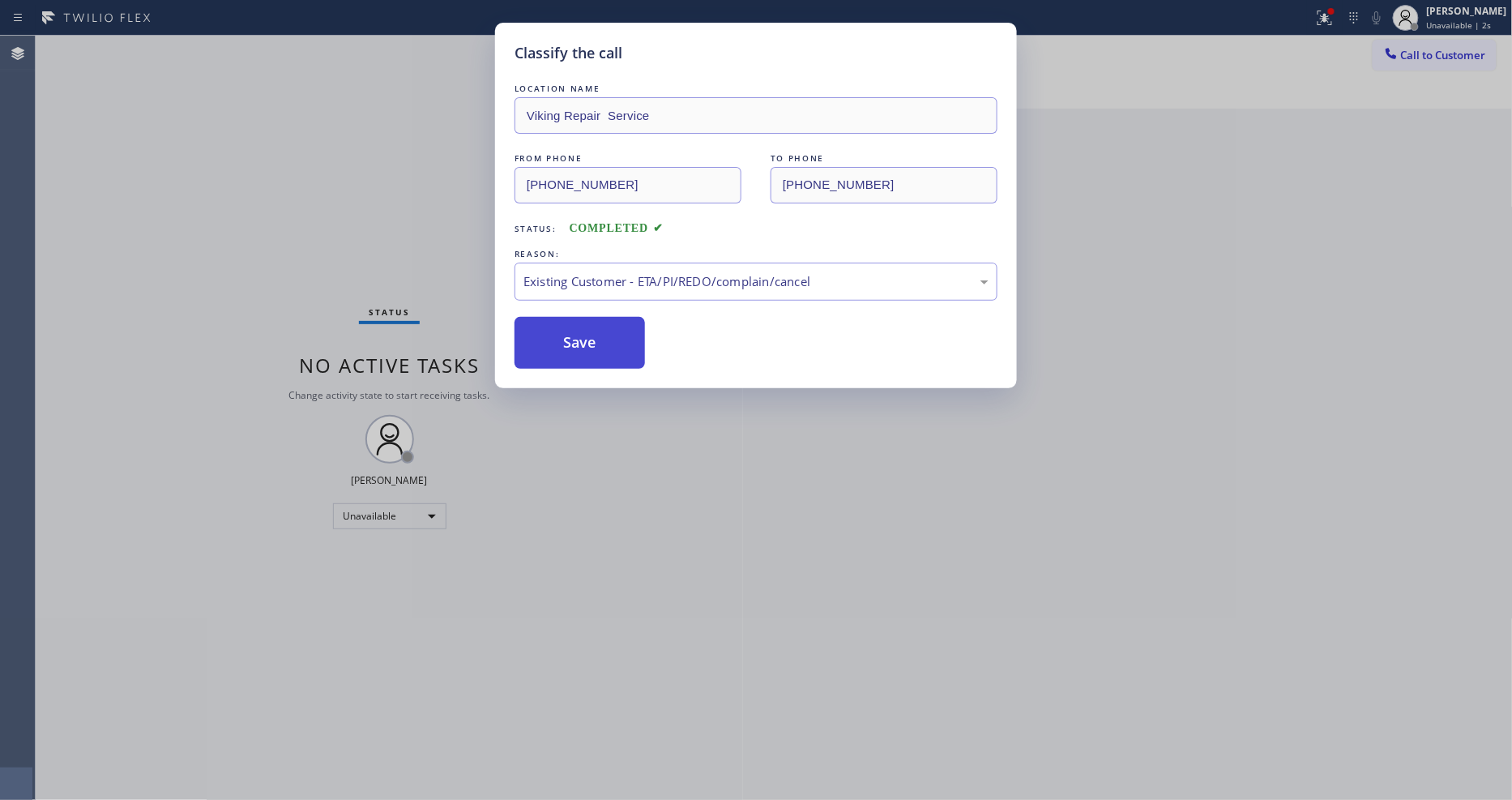
click at [592, 345] on button "Save" at bounding box center [579, 343] width 130 height 52
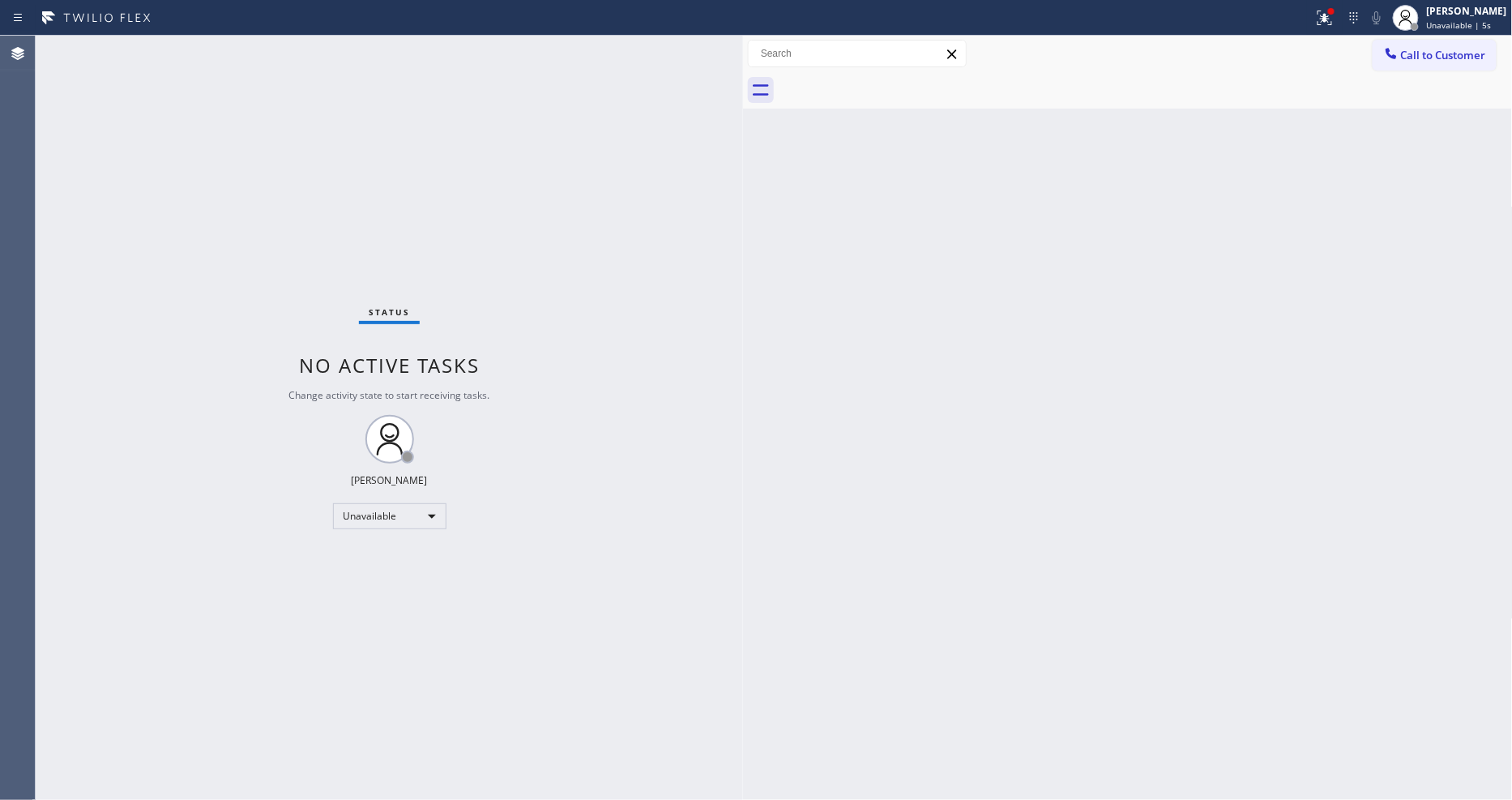
drag, startPoint x: 1409, startPoint y: 73, endPoint x: 1409, endPoint y: 65, distance: 8.0
click at [1409, 73] on div at bounding box center [1145, 91] width 734 height 37
click at [1406, 53] on span "Call to Customer" at bounding box center [1443, 55] width 85 height 15
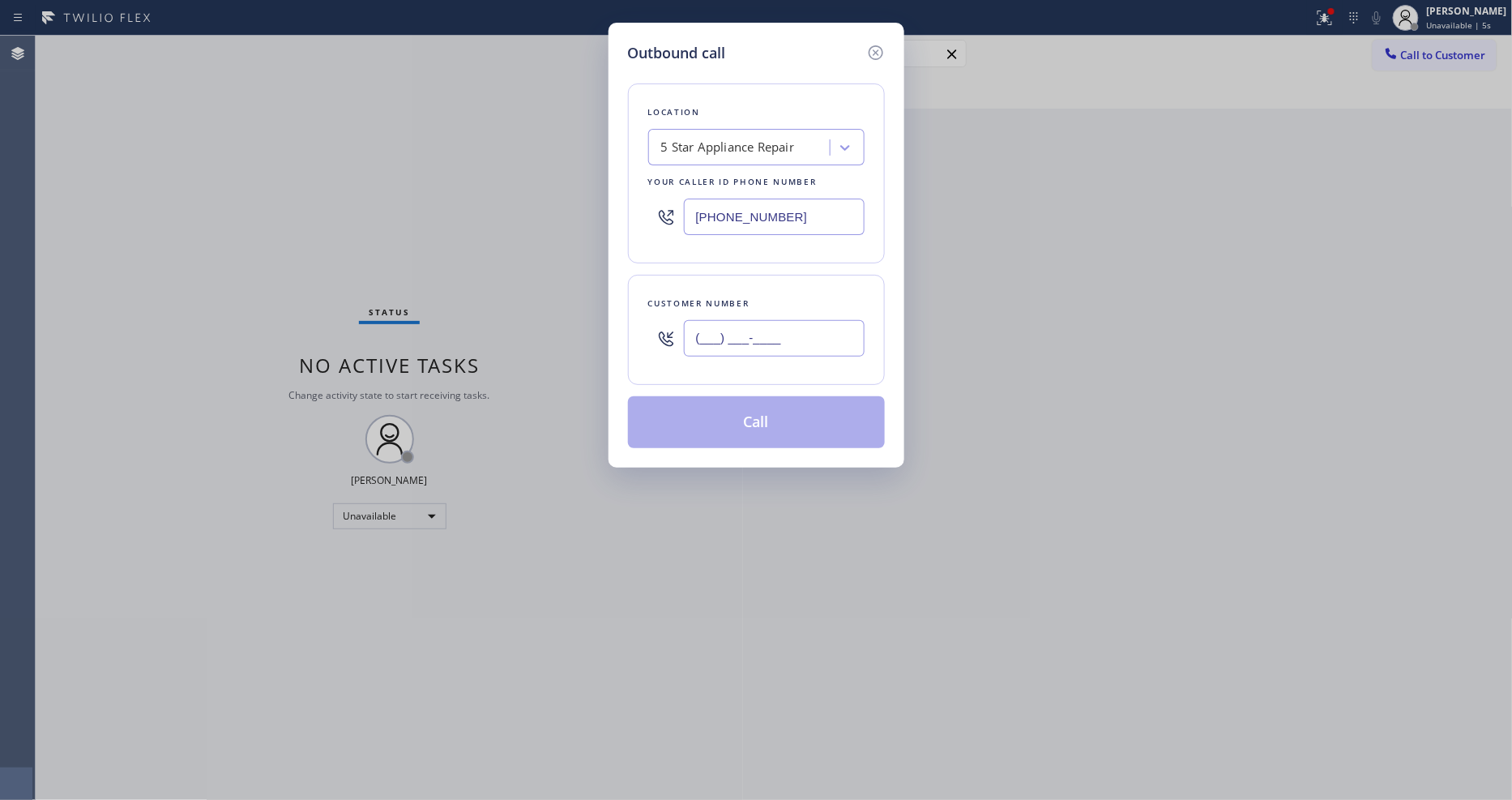
click at [770, 328] on input "(___) ___-____" at bounding box center [773, 338] width 181 height 37
paste input "206) 550-6506"
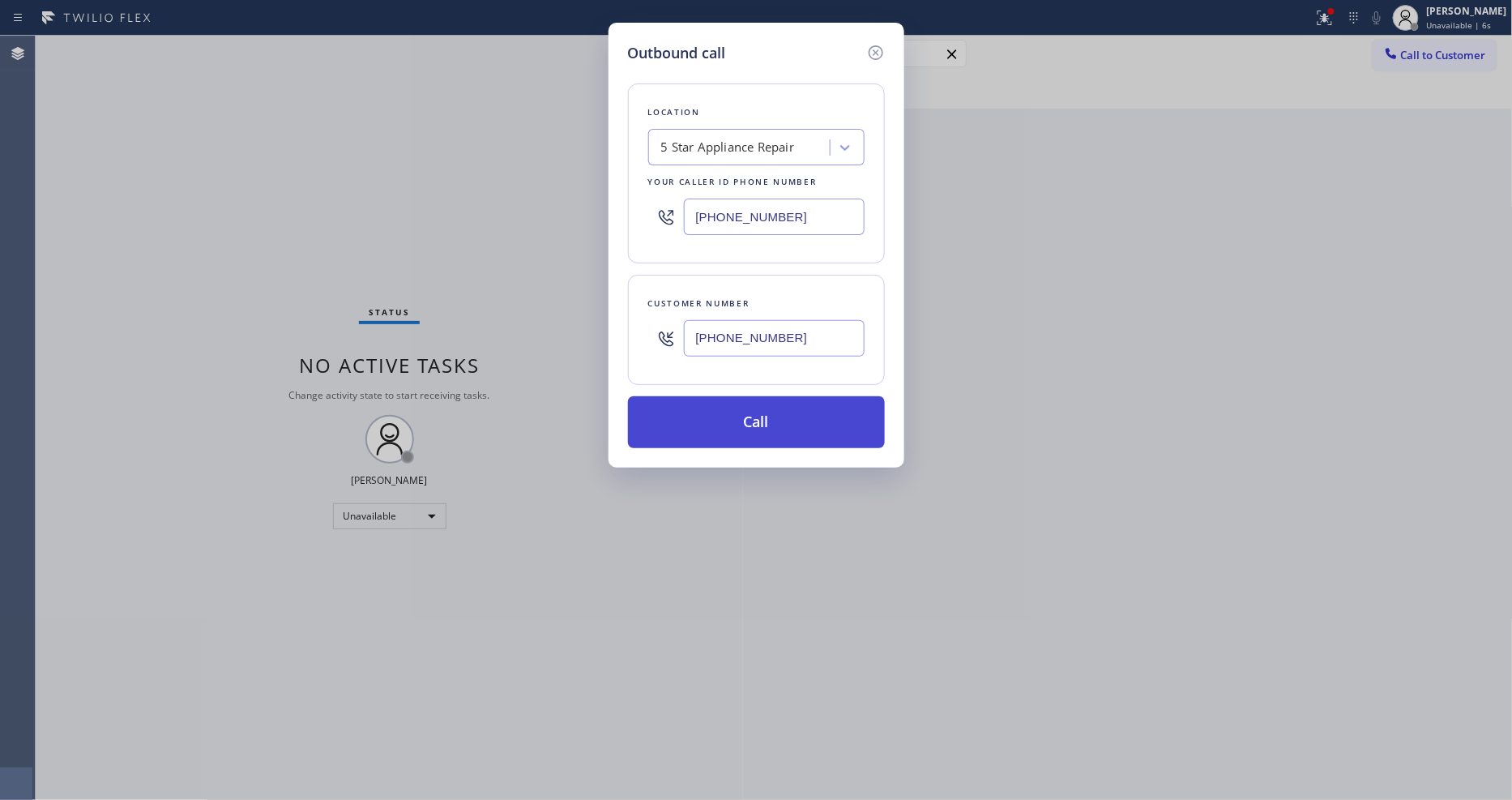
type input "[PHONE_NUMBER]"
click at [696, 422] on button "Call" at bounding box center [756, 422] width 257 height 52
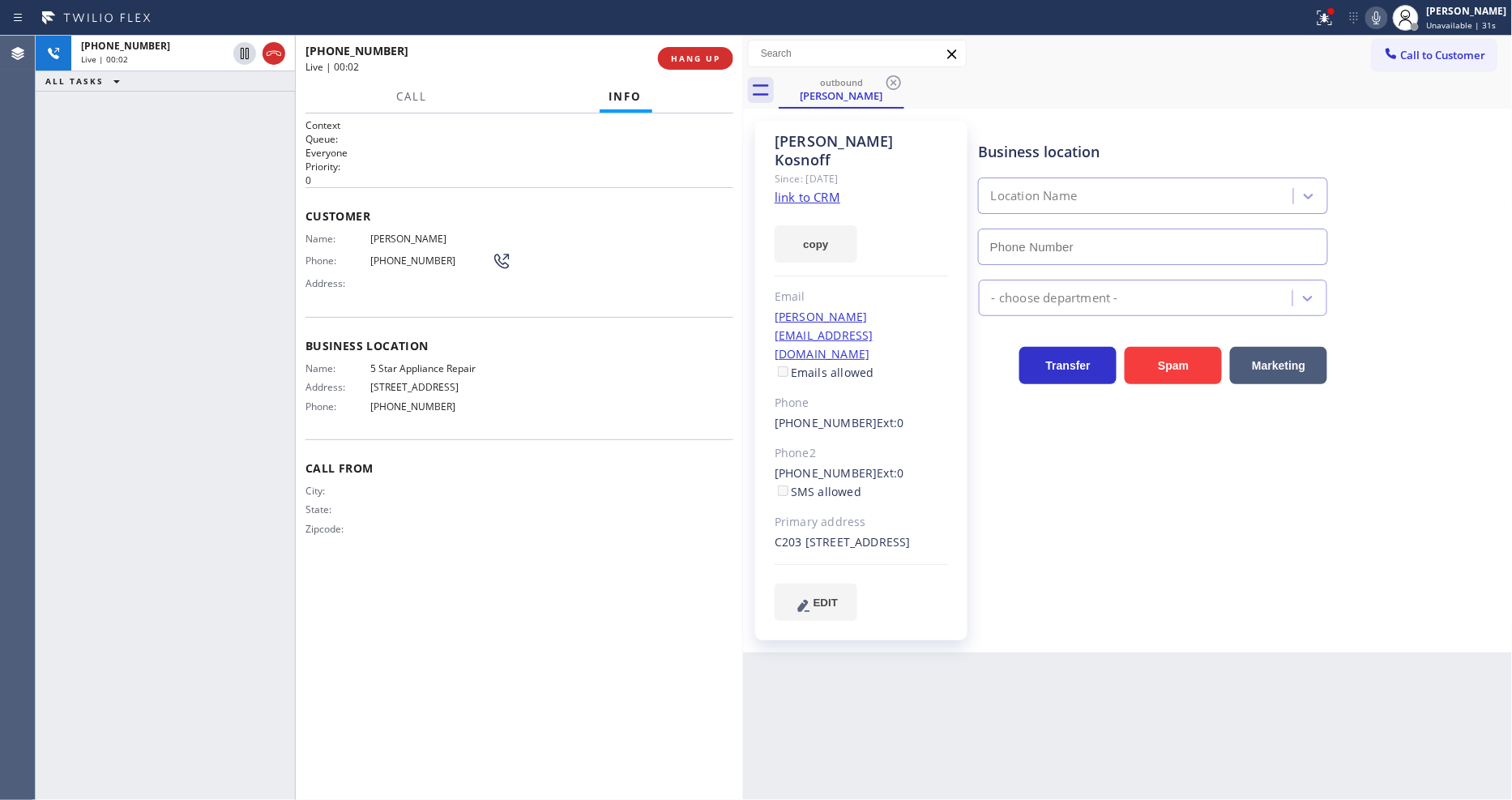
type input "[PHONE_NUMBER]"
click at [1024, 585] on div "Business location 5 Star Appliance Repair [PHONE_NUMBER] 5 Star Appliance Trans…" at bounding box center [1242, 386] width 533 height 523
drag, startPoint x: 1345, startPoint y: 23, endPoint x: 1345, endPoint y: 38, distance: 15.0
click at [1331, 22] on icon at bounding box center [1324, 17] width 15 height 15
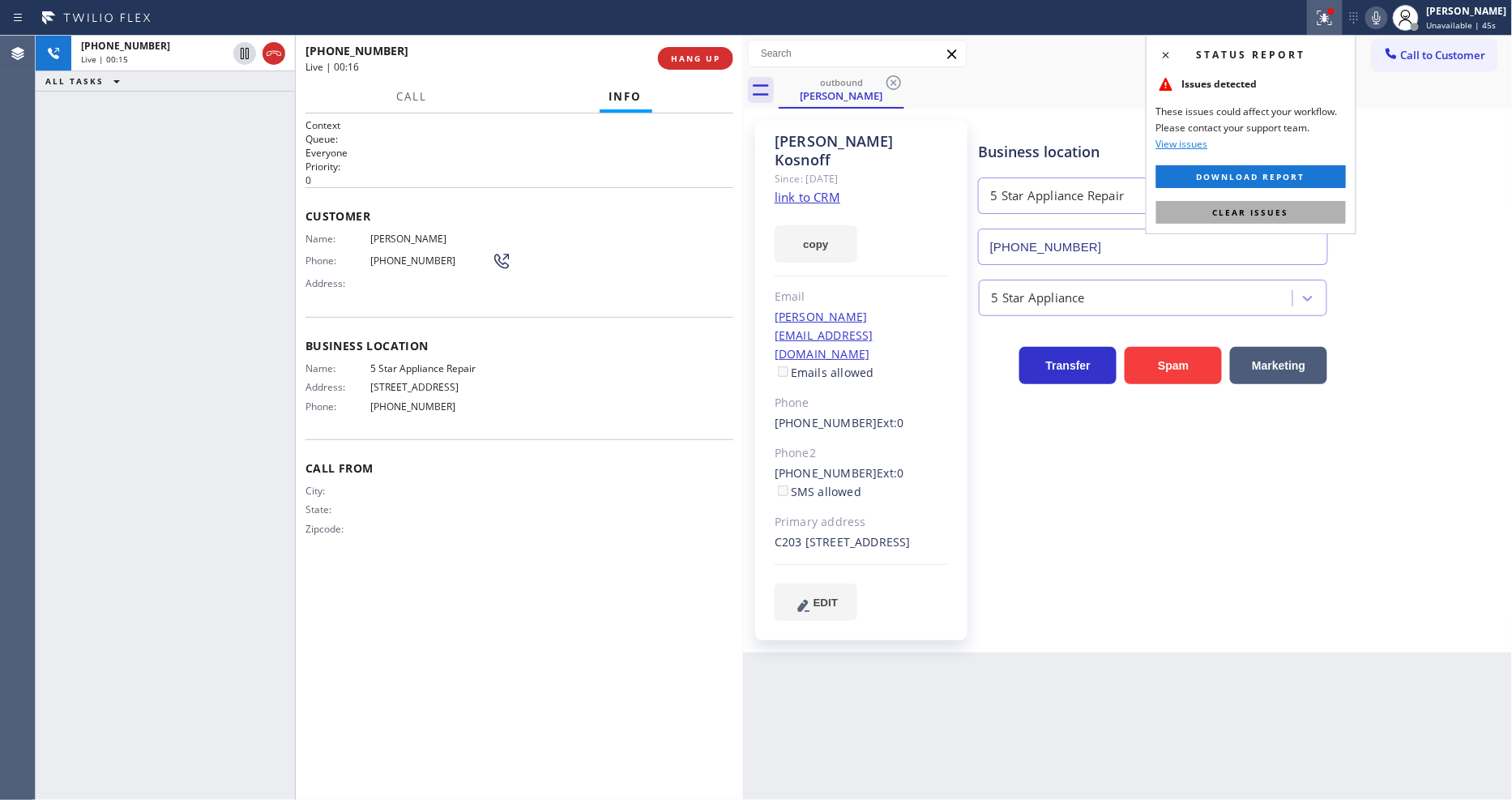
click at [1268, 217] on span "Clear issues" at bounding box center [1250, 212] width 76 height 11
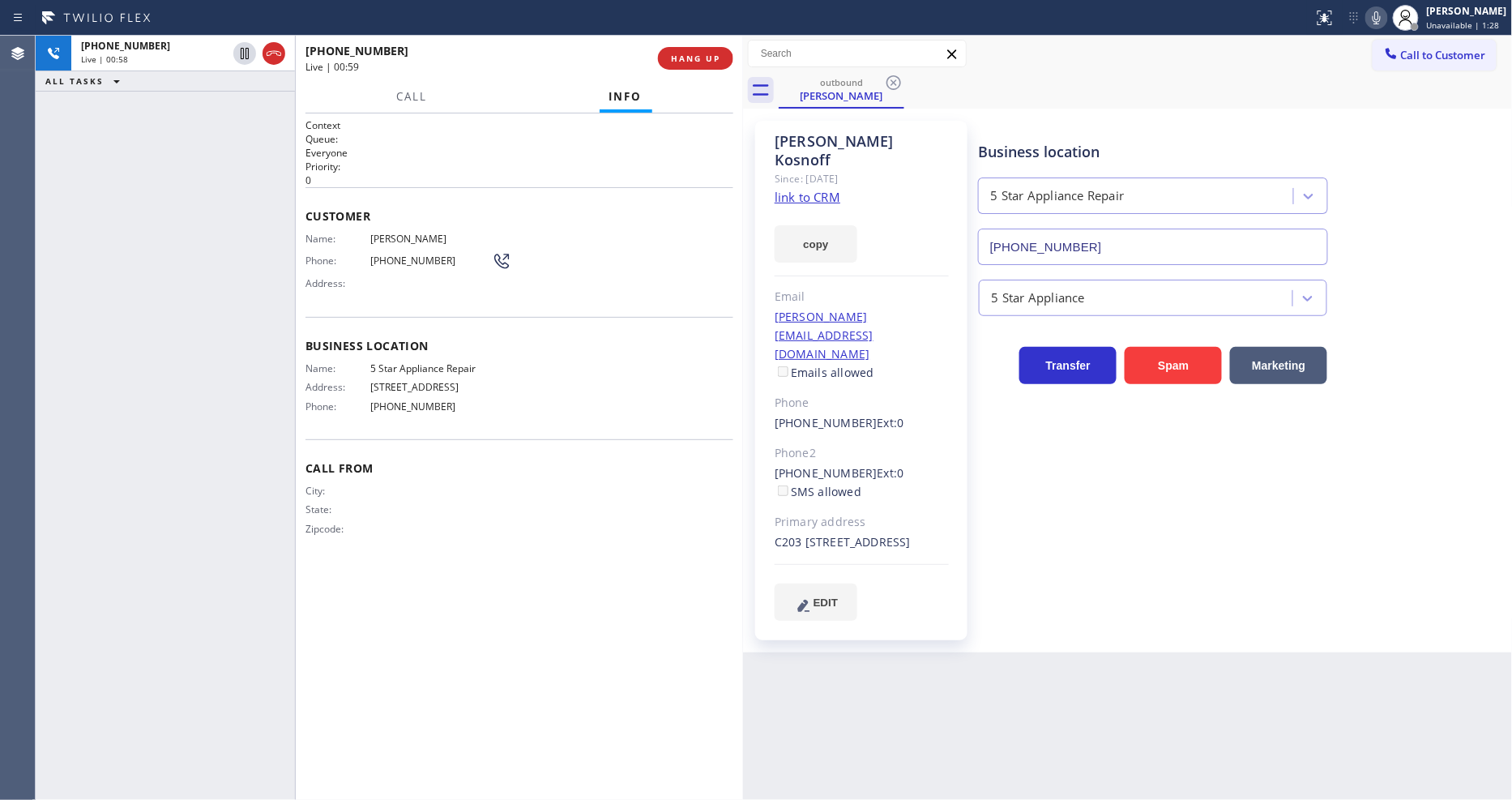
click at [234, 439] on div "+12065506506 Live | 00:58 ALL TASKS ALL TASKS ACTIVE TASKS TASKS IN WRAP UP" at bounding box center [165, 418] width 259 height 764
click at [1126, 593] on div "Business location 5 Star Appliance Repair [PHONE_NUMBER] 5 Star Appliance Trans…" at bounding box center [1242, 386] width 533 height 523
click at [881, 533] on div "C203 [STREET_ADDRESS]" at bounding box center [861, 542] width 174 height 18
drag, startPoint x: 875, startPoint y: 506, endPoint x: 905, endPoint y: 509, distance: 30.1
click at [905, 533] on div "C203 [STREET_ADDRESS]" at bounding box center [861, 542] width 174 height 18
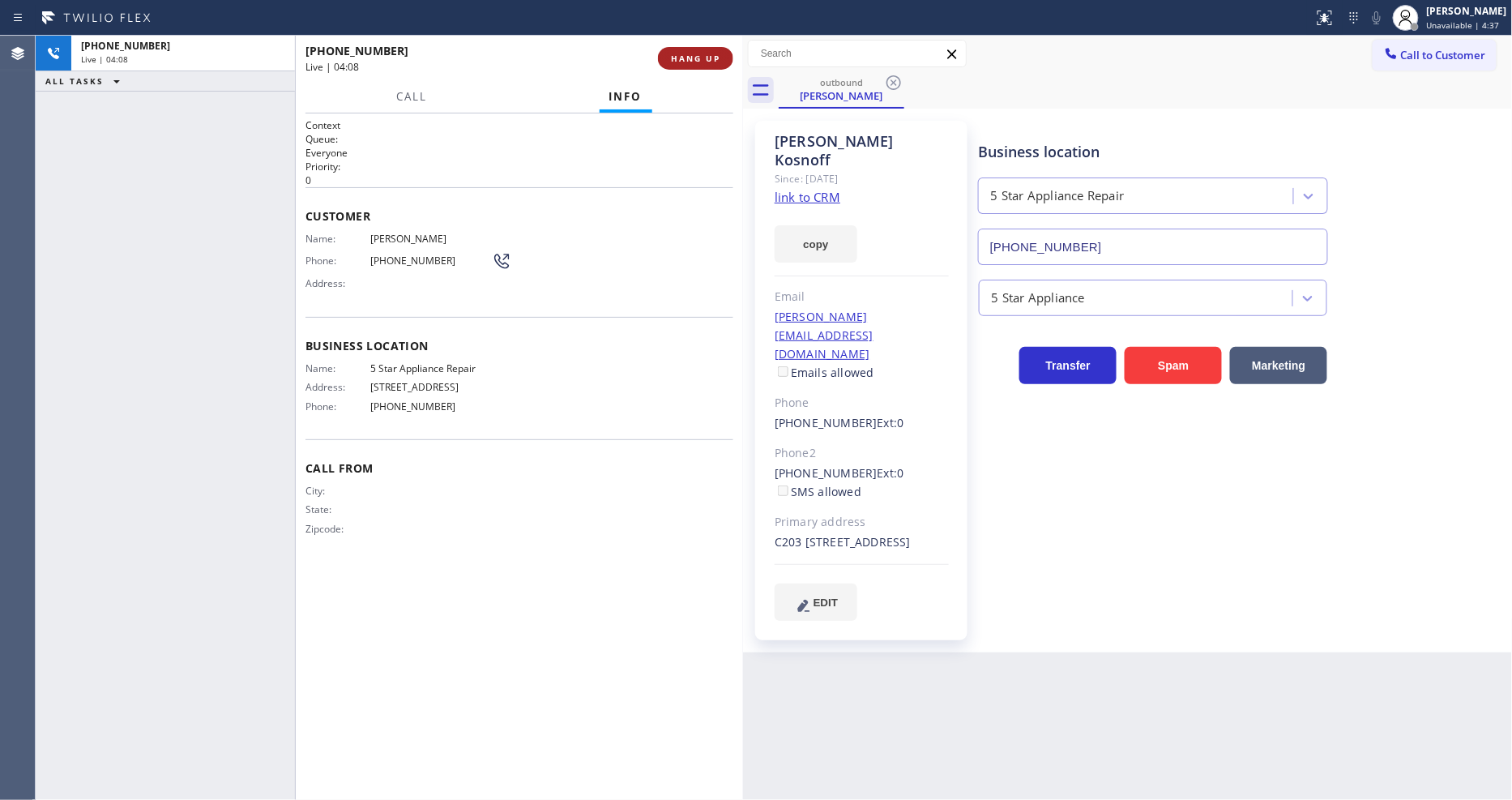
click at [718, 60] on span "HANG UP" at bounding box center [696, 58] width 49 height 11
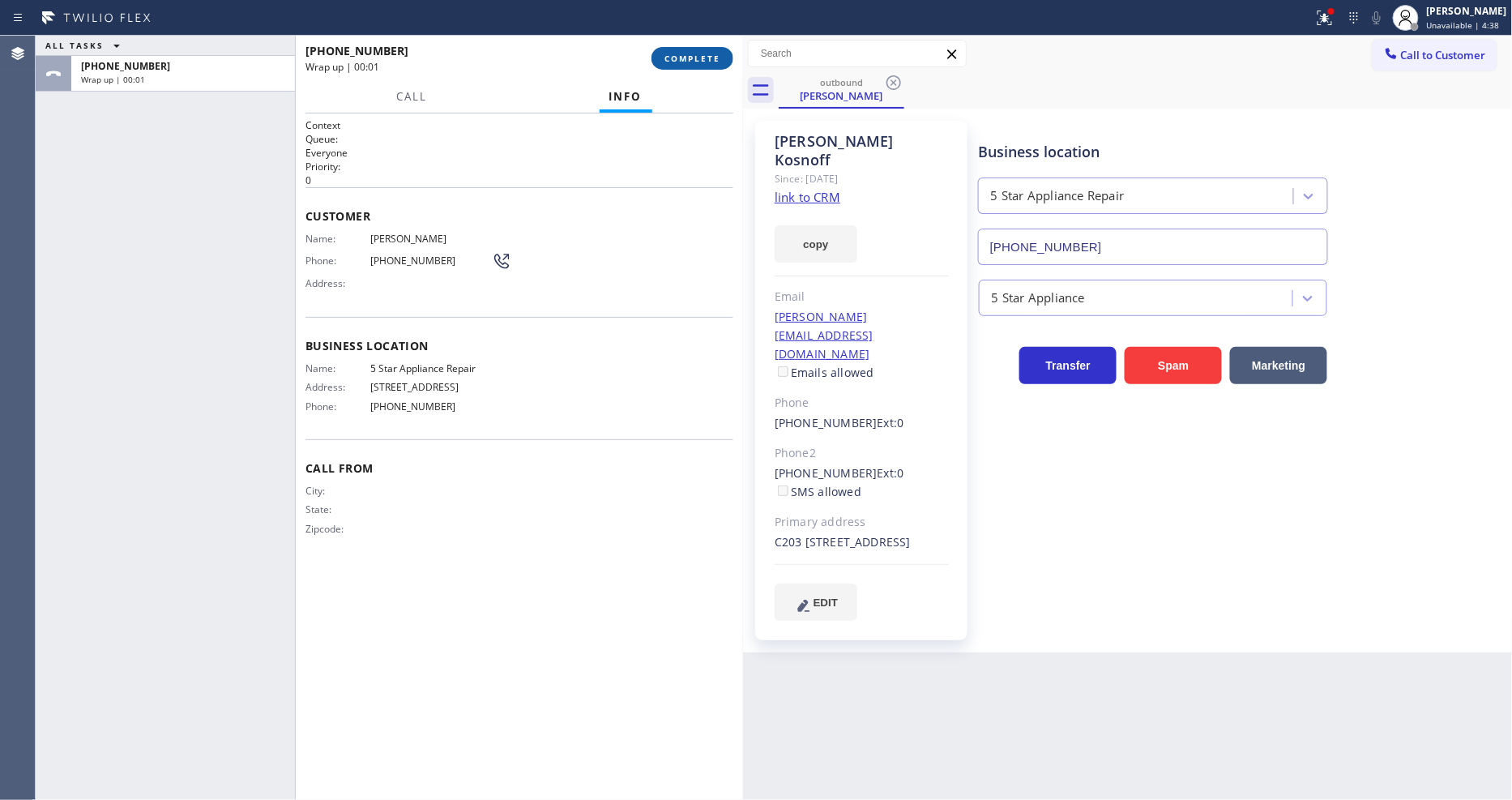
click at [715, 60] on span "COMPLETE" at bounding box center [692, 58] width 56 height 11
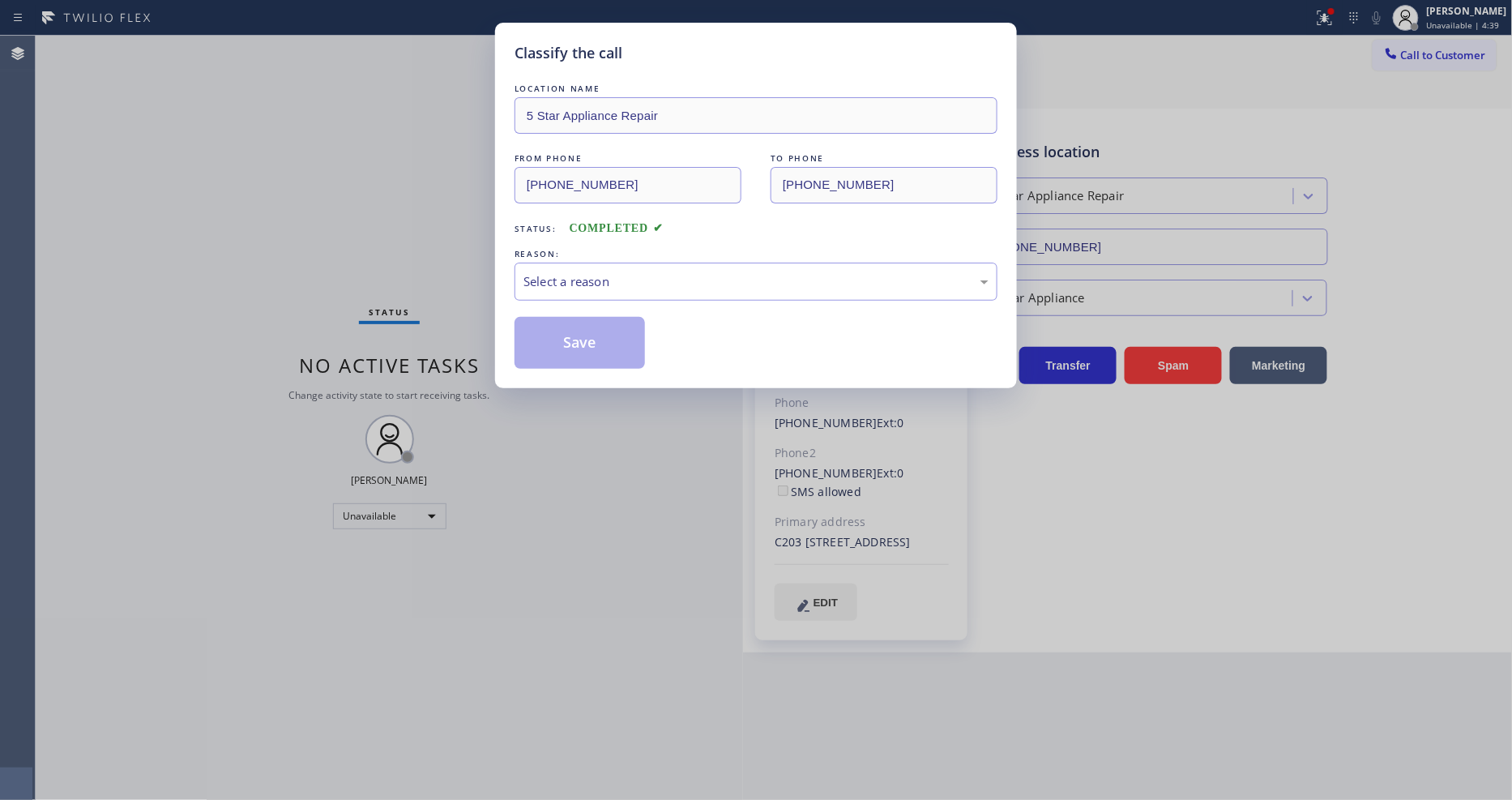
click at [573, 291] on div "Select a reason" at bounding box center [755, 281] width 483 height 38
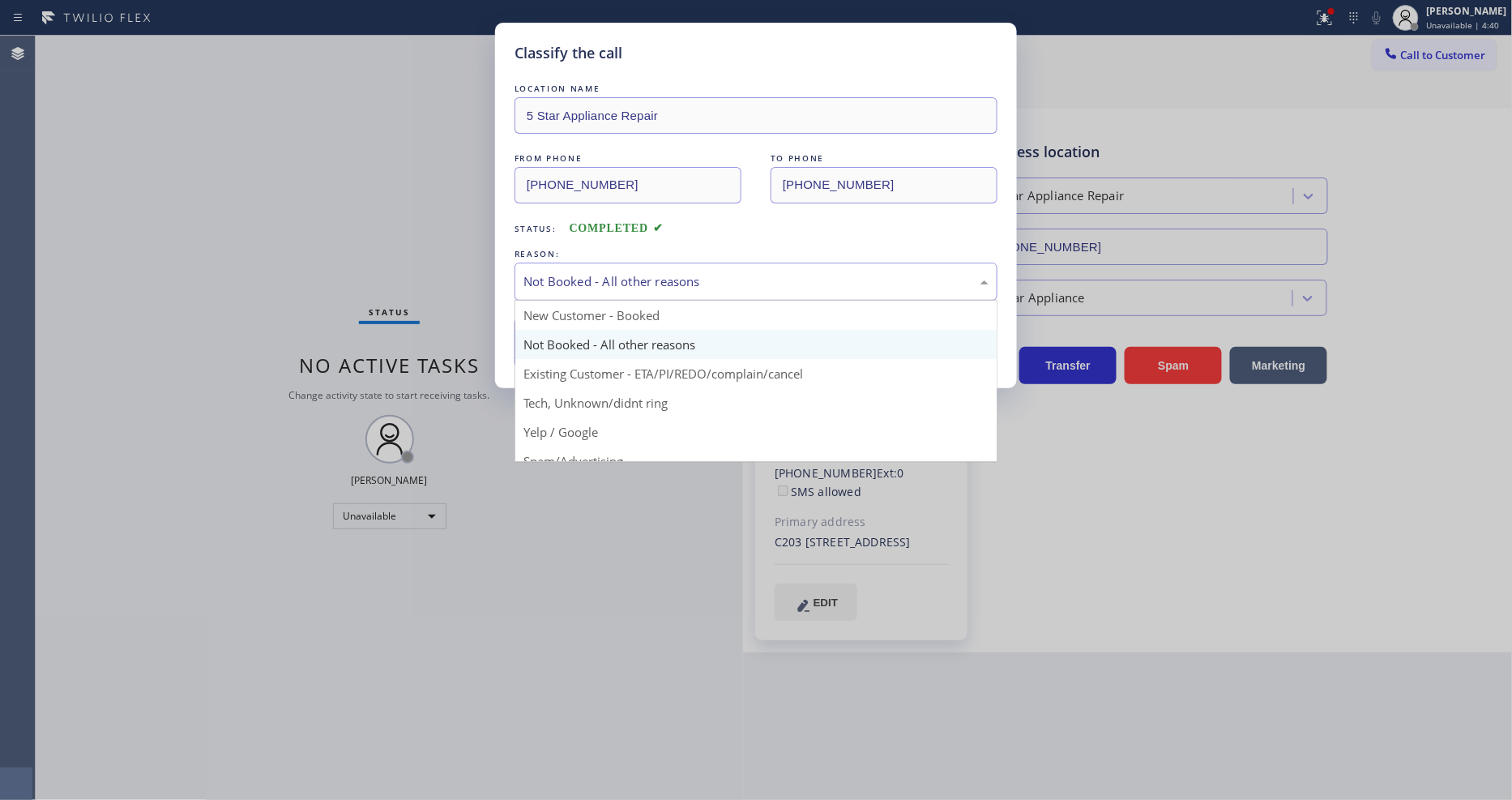
click at [577, 277] on div "Not Booked - All other reasons" at bounding box center [755, 281] width 465 height 18
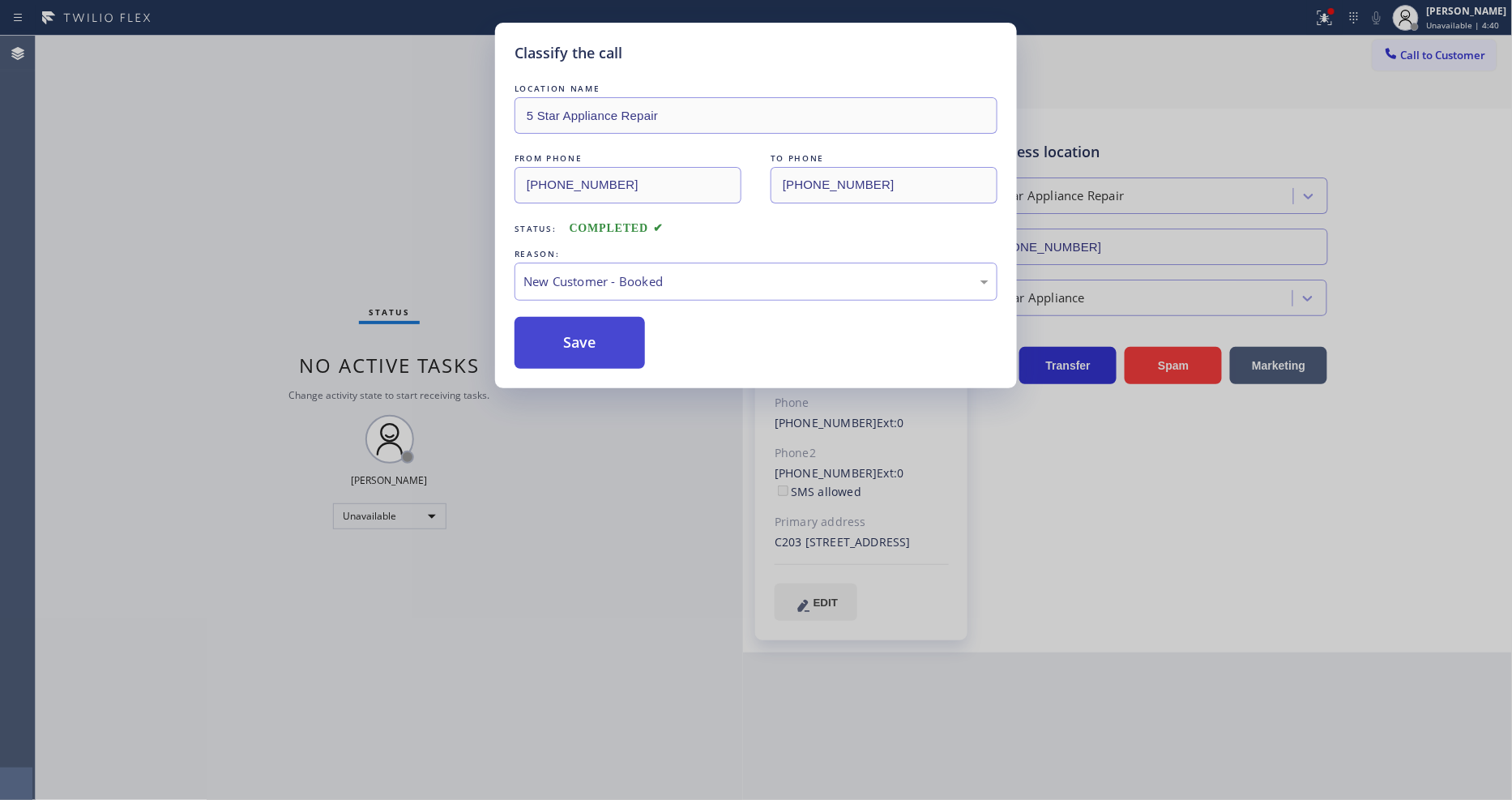
click at [560, 337] on button "Save" at bounding box center [579, 343] width 130 height 52
click at [560, 338] on button "Save" at bounding box center [579, 343] width 130 height 52
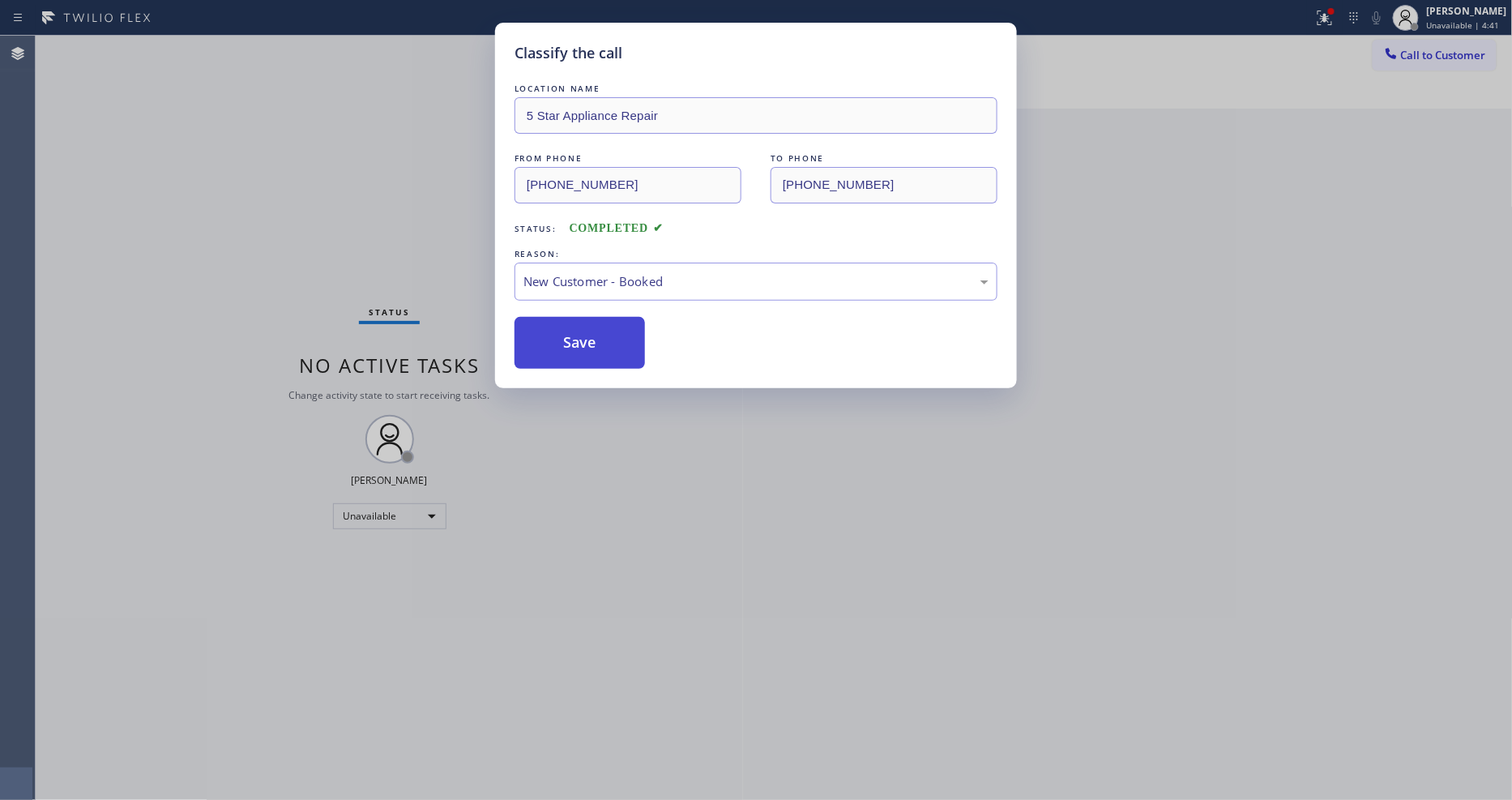
click at [560, 338] on button "Save" at bounding box center [579, 343] width 130 height 52
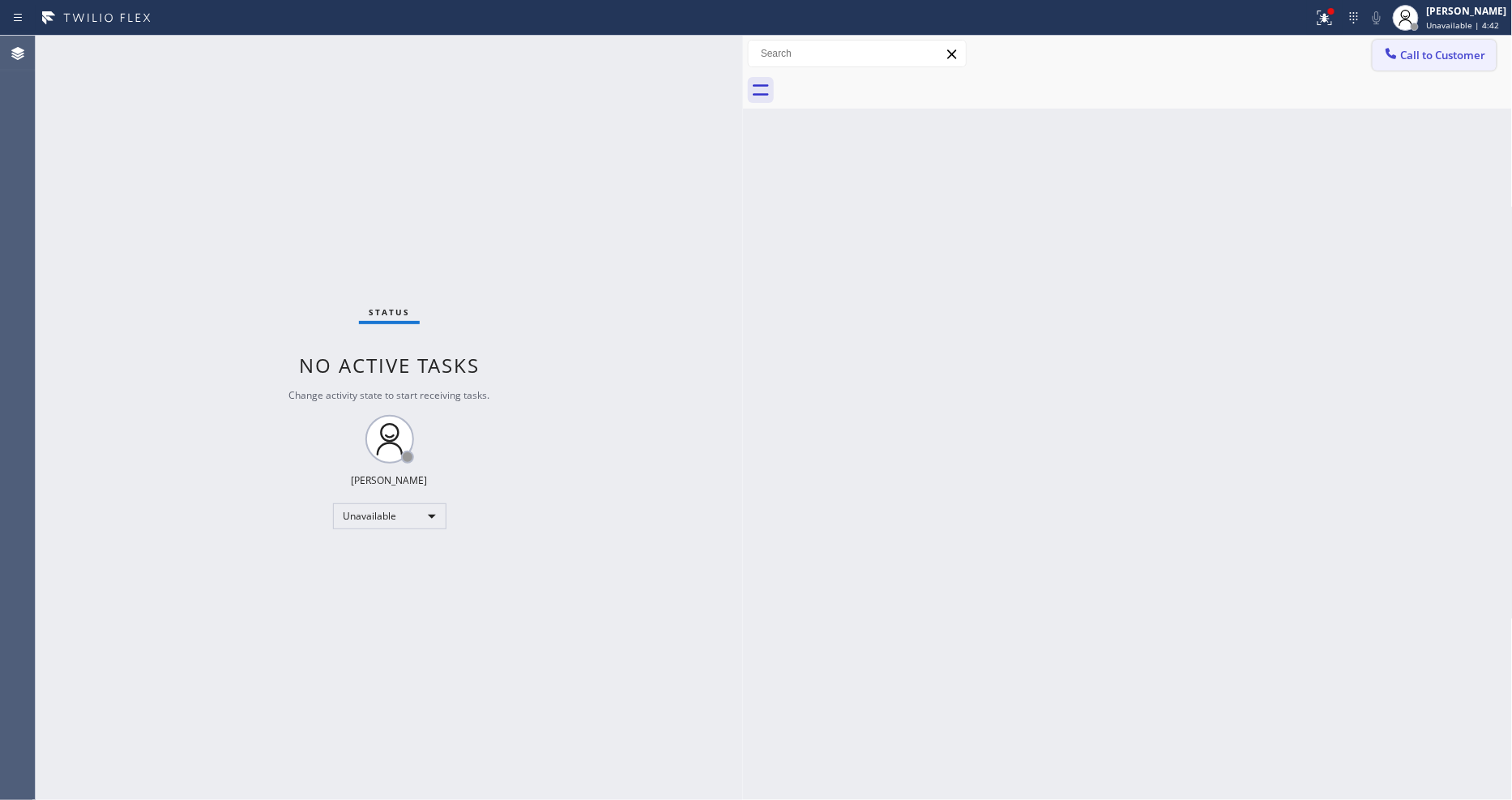
click at [1404, 62] on button "Call to Customer" at bounding box center [1434, 55] width 124 height 31
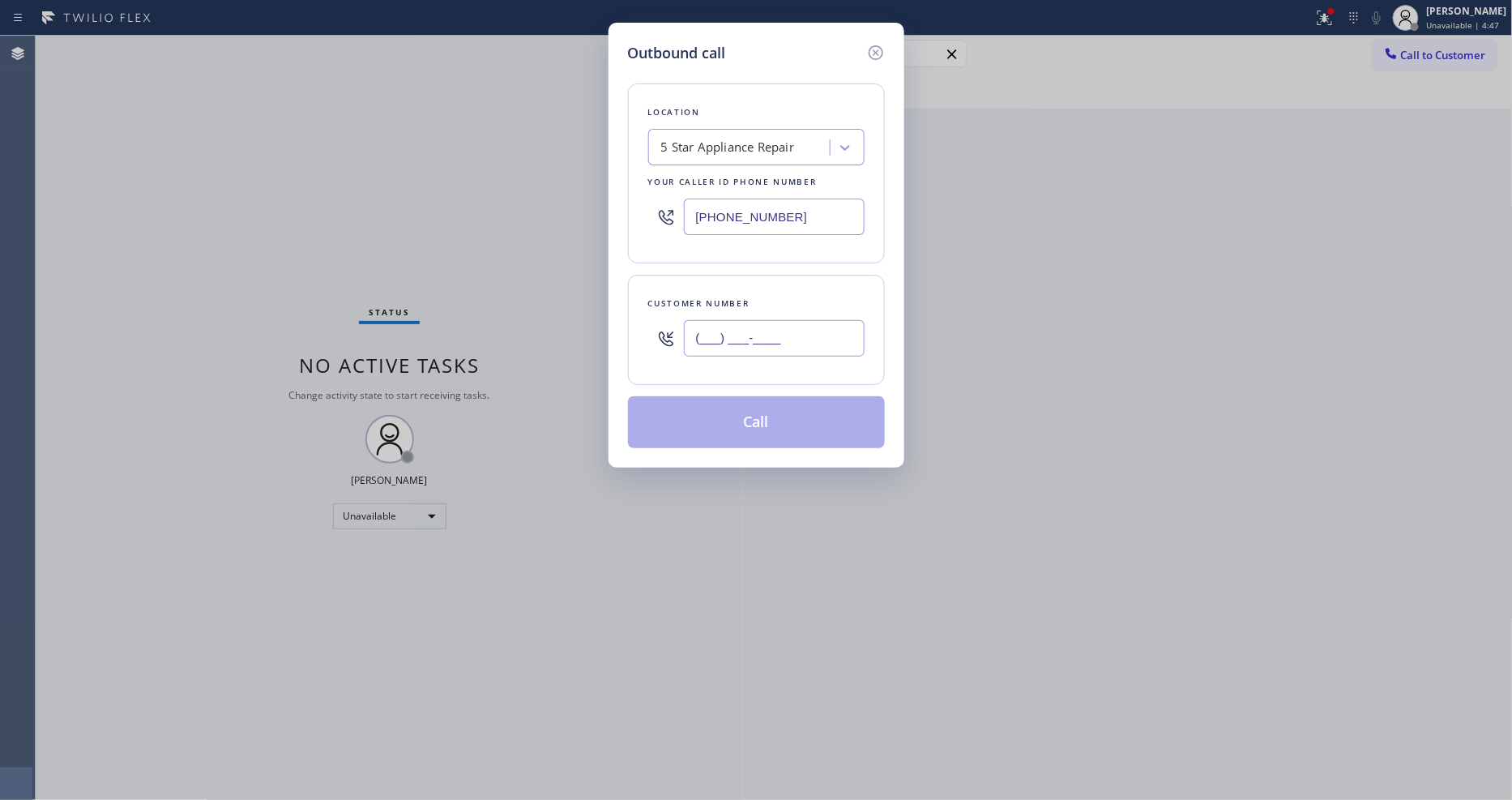
click at [726, 333] on input "(___) ___-____" at bounding box center [773, 338] width 181 height 37
paste input "508) 667-4483"
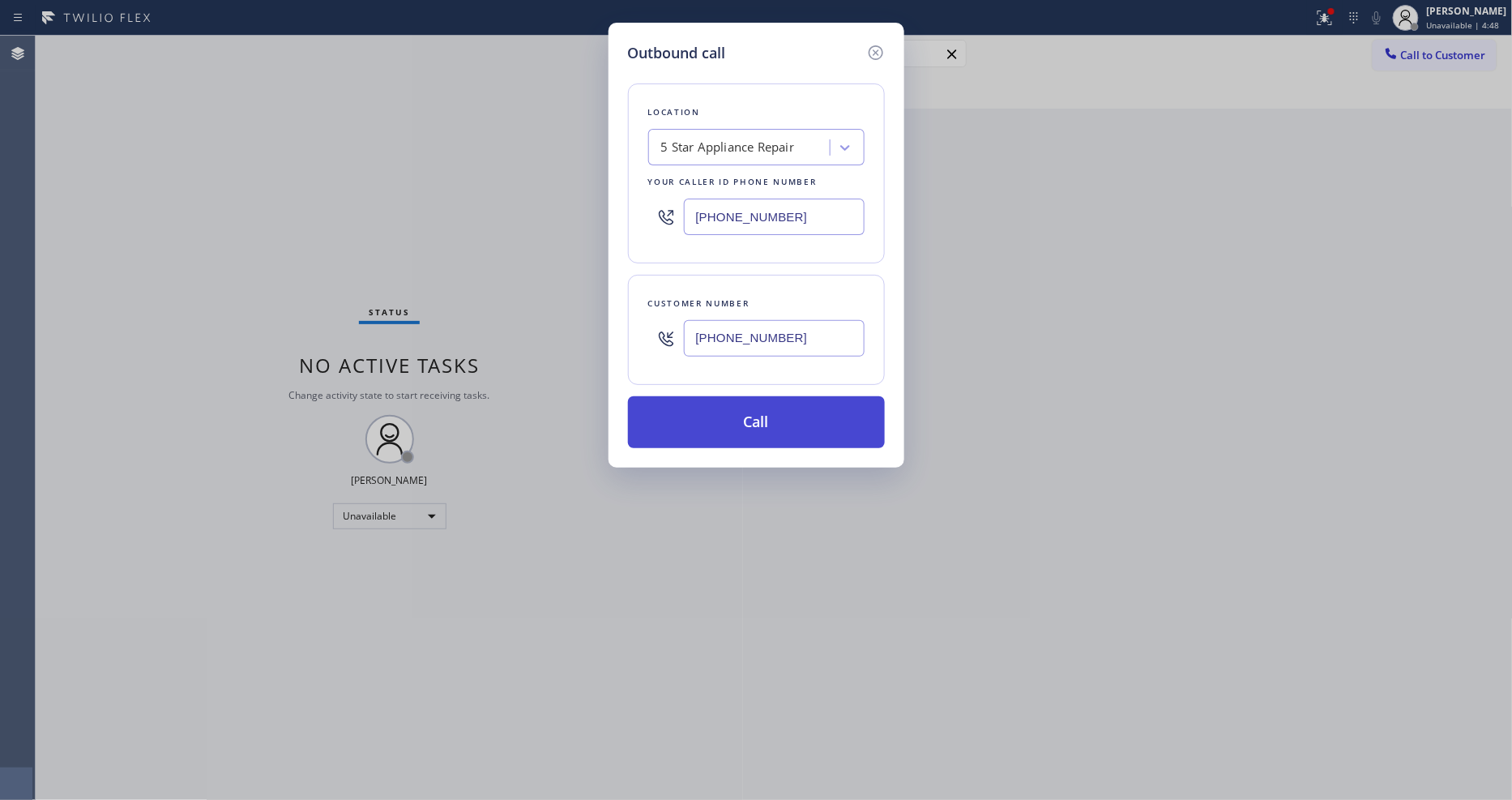
type input "[PHONE_NUMBER]"
click at [732, 411] on button "Call" at bounding box center [756, 422] width 257 height 52
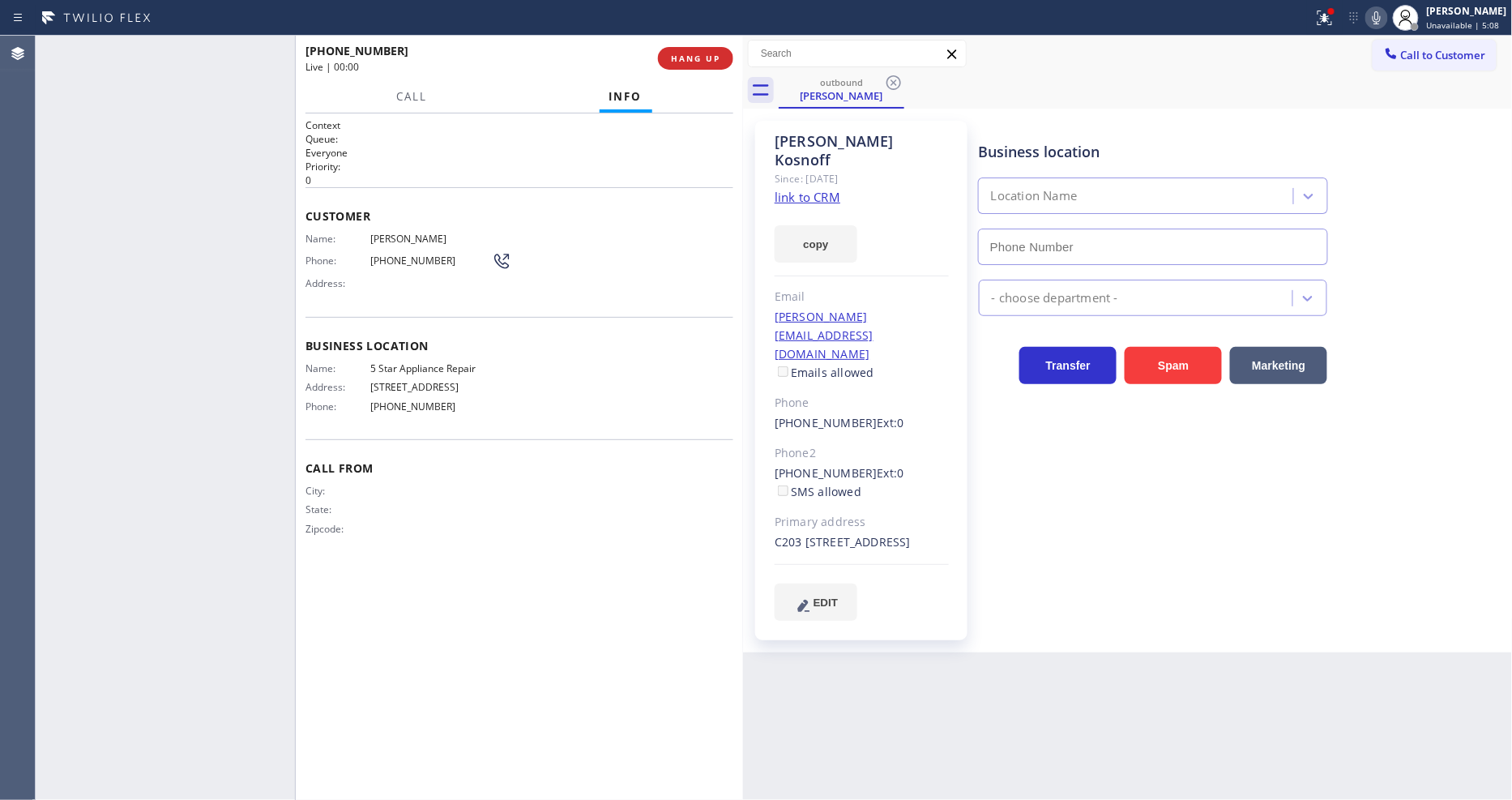
type input "[PHONE_NUMBER]"
click at [401, 567] on div "Context Queue: Everyone Priority: 0 Customer Name: Nancie Kosnoff Phone: (508) …" at bounding box center [519, 456] width 428 height 676
click at [410, 256] on span "[PHONE_NUMBER]" at bounding box center [431, 260] width 122 height 12
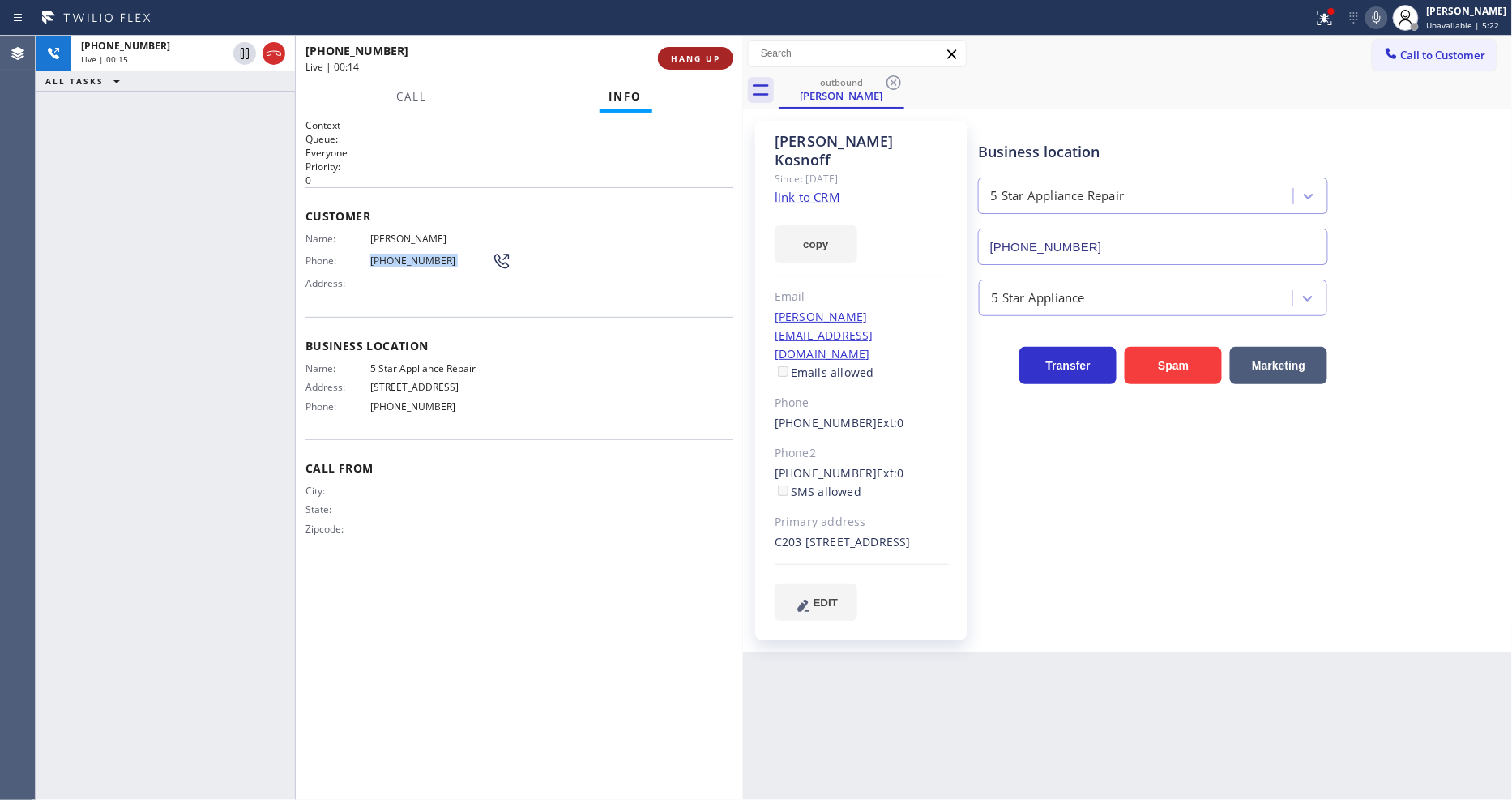
click at [688, 57] on span "HANG UP" at bounding box center [696, 58] width 49 height 11
click at [688, 57] on span "COMPLETE" at bounding box center [692, 58] width 56 height 11
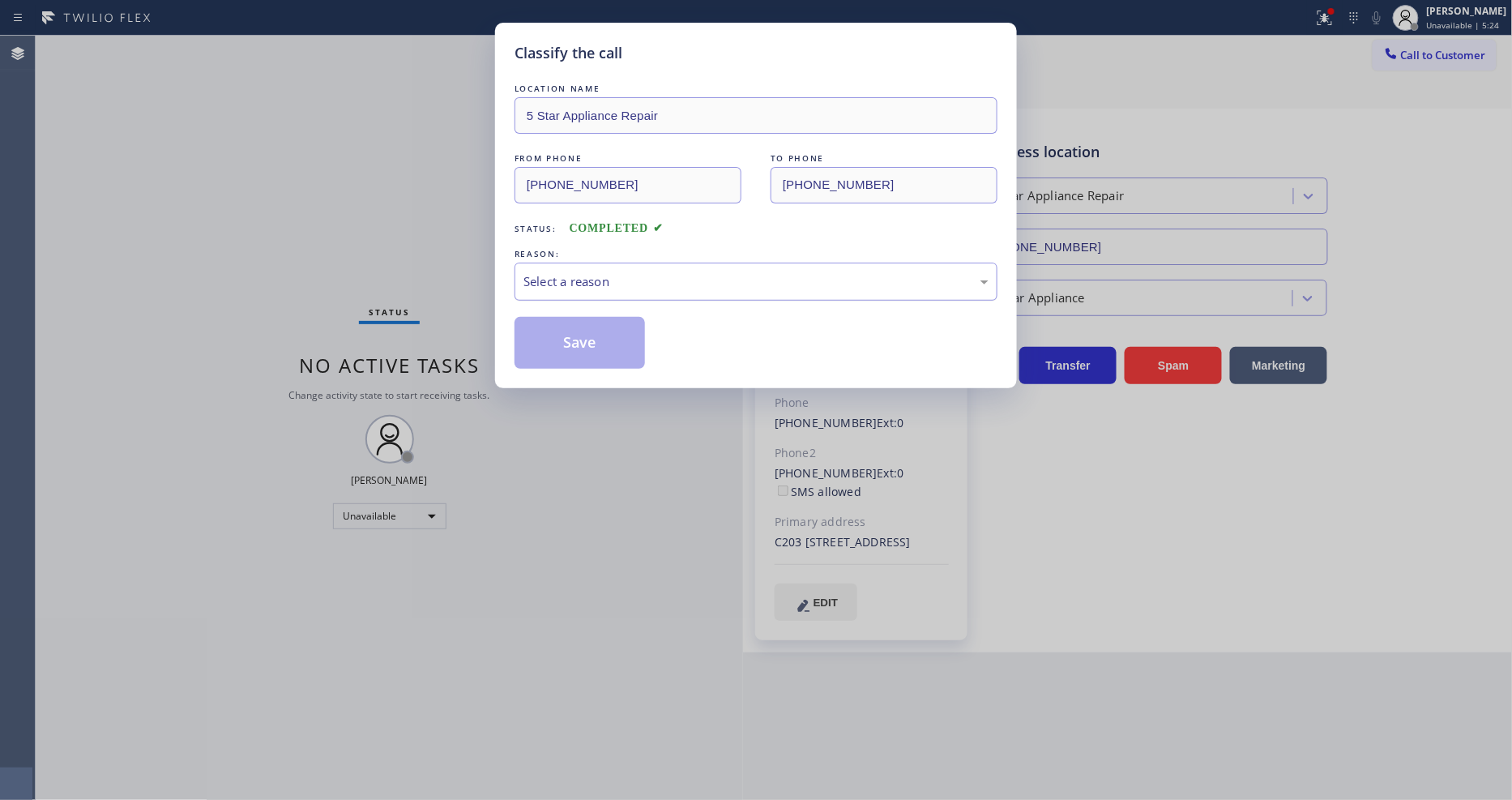
click at [549, 281] on div "Select a reason" at bounding box center [755, 281] width 465 height 18
click at [549, 345] on button "Save" at bounding box center [579, 343] width 130 height 52
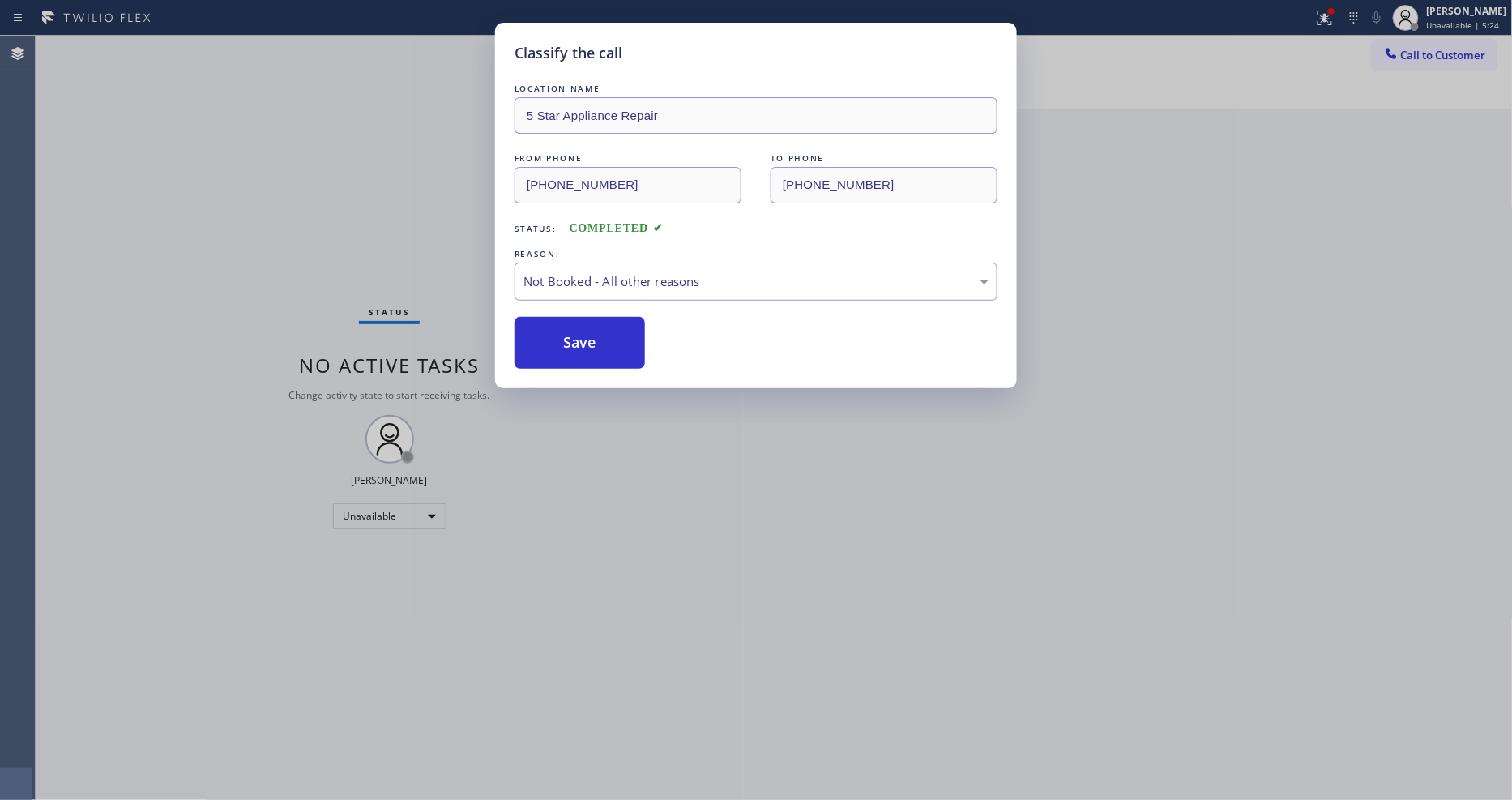
click at [549, 345] on button "Save" at bounding box center [579, 343] width 130 height 52
drag, startPoint x: 549, startPoint y: 345, endPoint x: 1013, endPoint y: 235, distance: 476.9
click at [549, 345] on button "Save" at bounding box center [579, 343] width 130 height 52
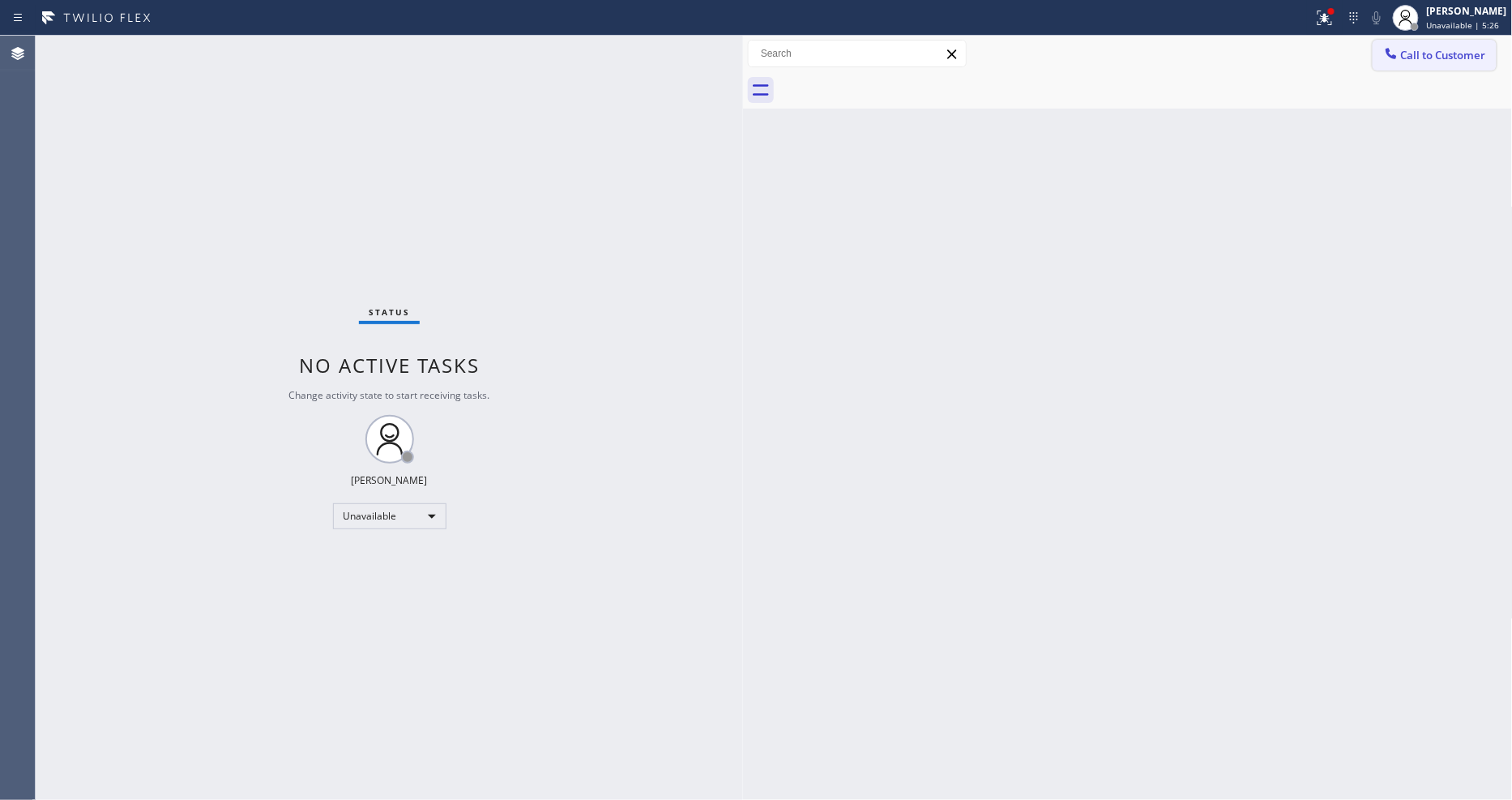
click at [1414, 52] on span "Call to Customer" at bounding box center [1443, 55] width 85 height 15
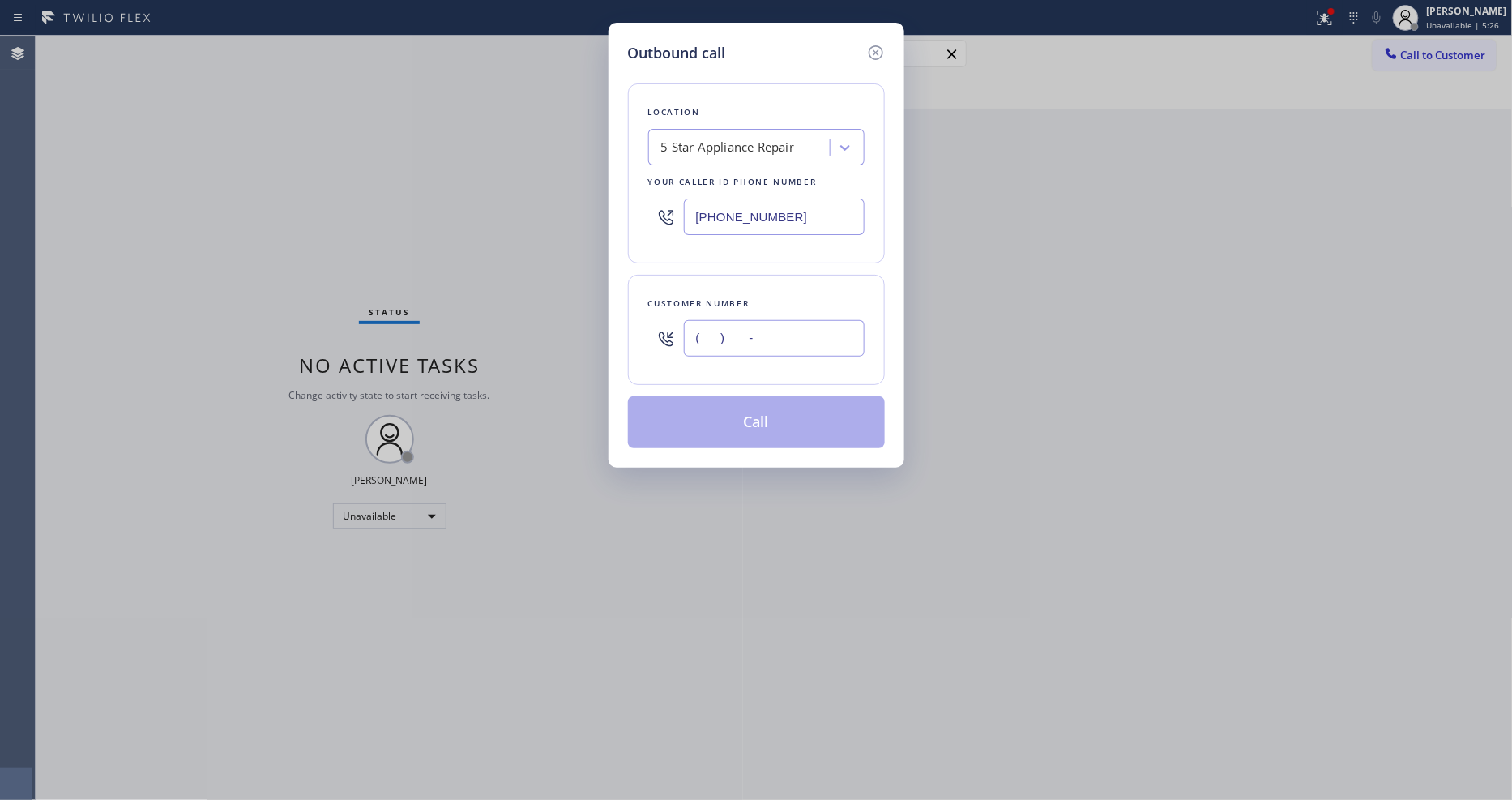
click at [730, 337] on input "(___) ___-____" at bounding box center [773, 338] width 181 height 37
paste input "508) 667-4483"
type input "[PHONE_NUMBER]"
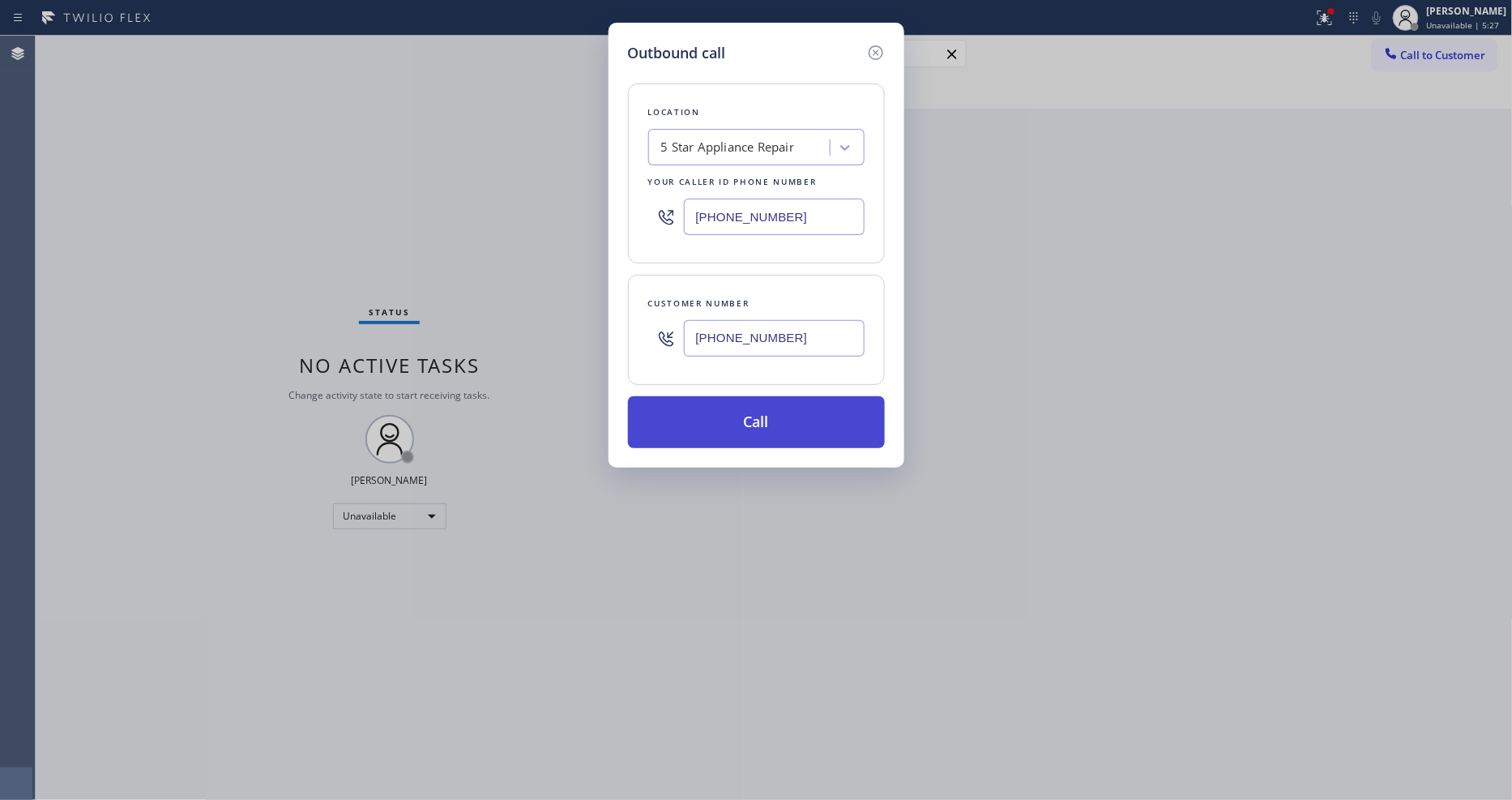
click at [726, 425] on button "Call" at bounding box center [756, 422] width 257 height 52
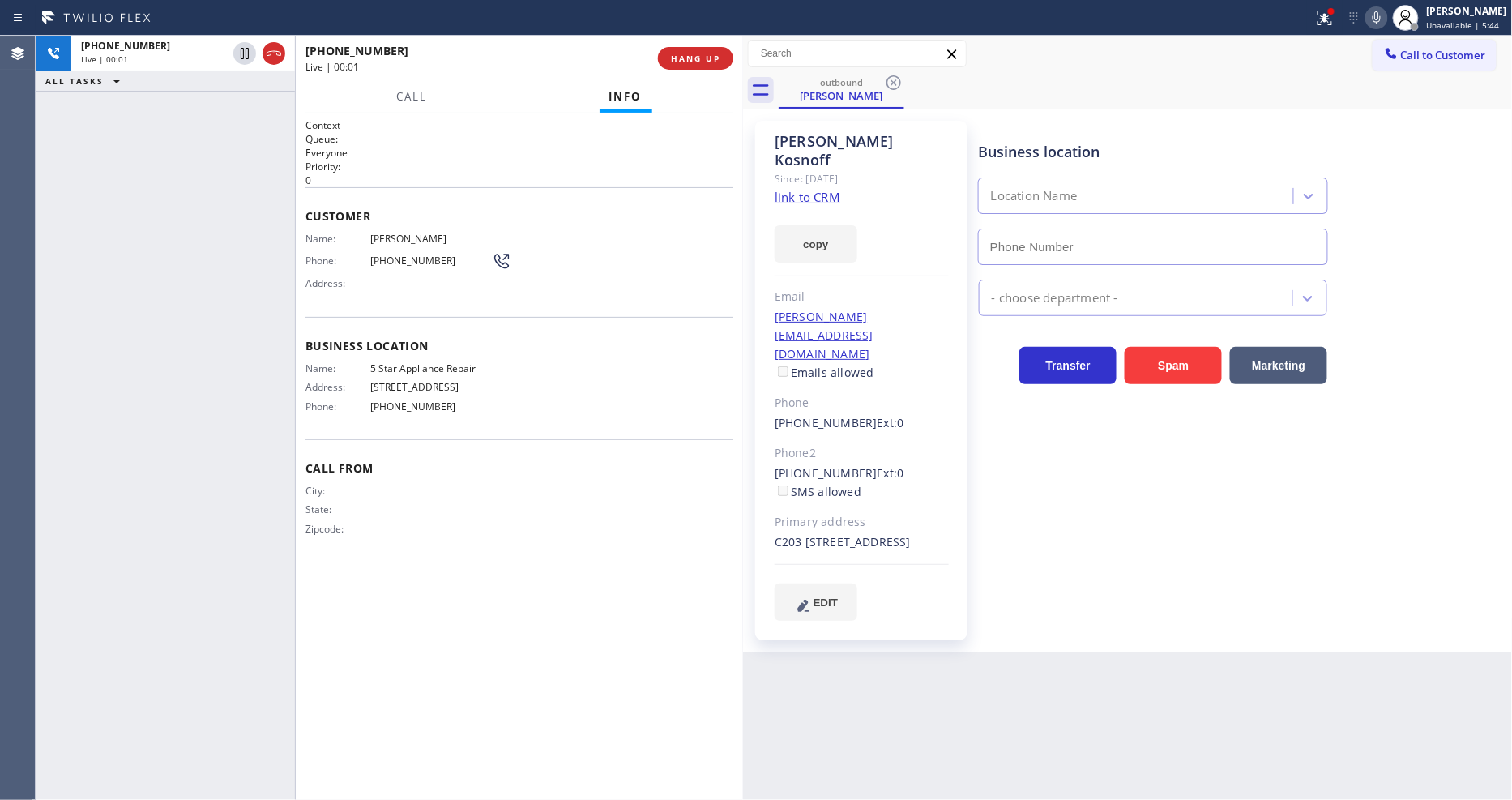
type input "[PHONE_NUMBER]"
click at [698, 66] on button "HANG UP" at bounding box center [696, 58] width 75 height 23
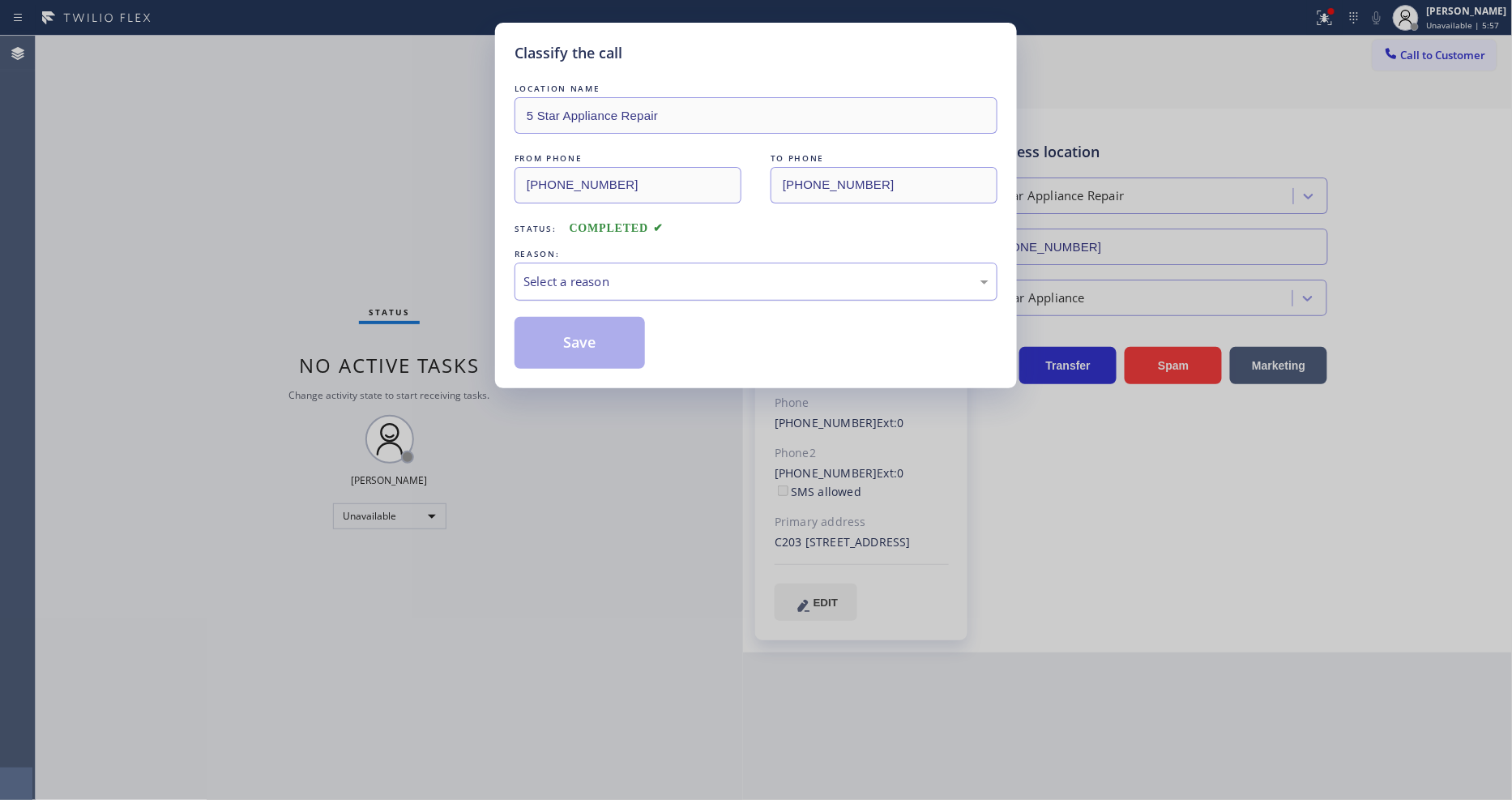
click at [599, 282] on div "Select a reason" at bounding box center [755, 281] width 465 height 18
click at [578, 352] on button "Save" at bounding box center [579, 343] width 130 height 52
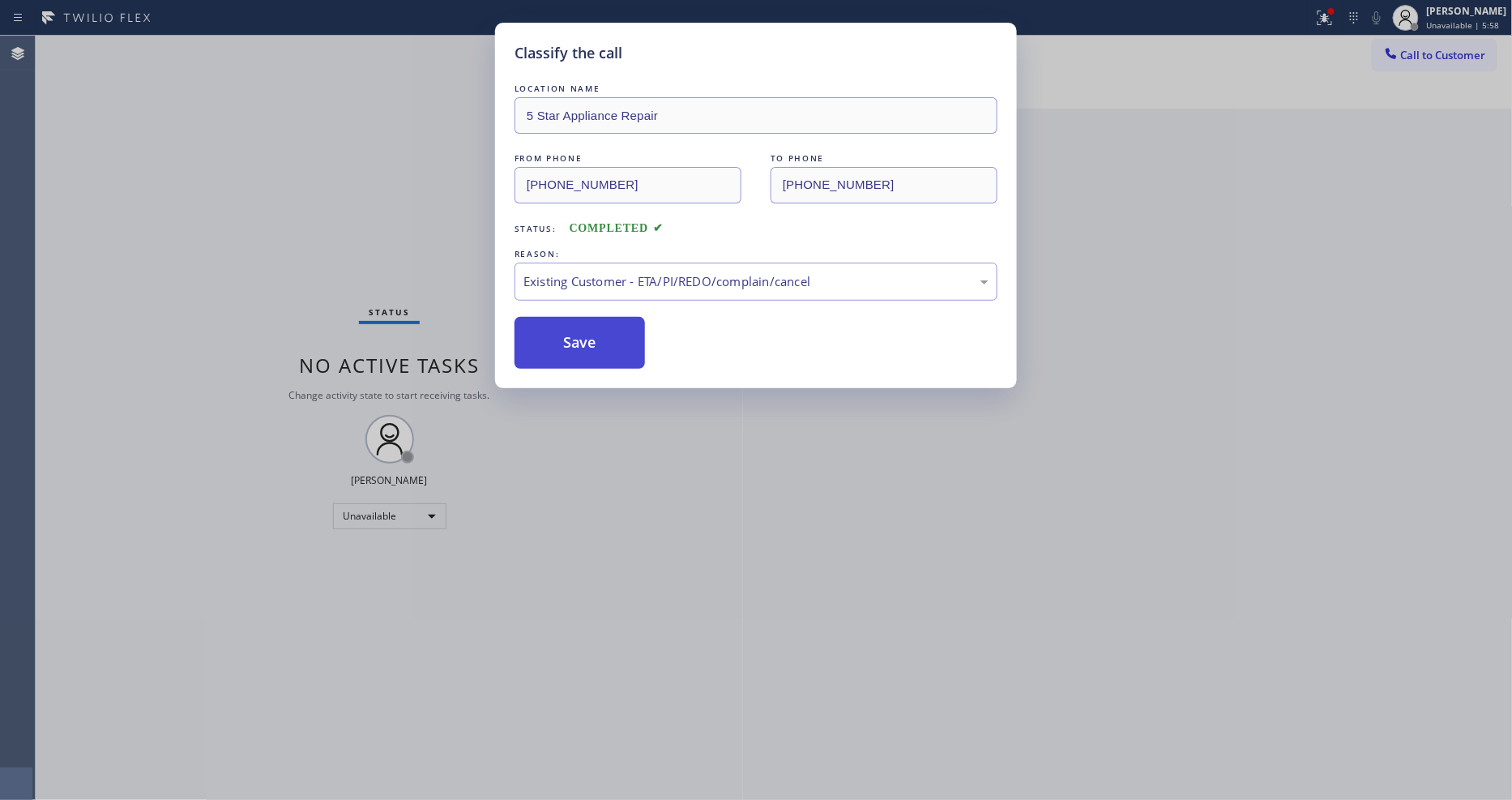
click at [578, 352] on button "Save" at bounding box center [579, 343] width 130 height 52
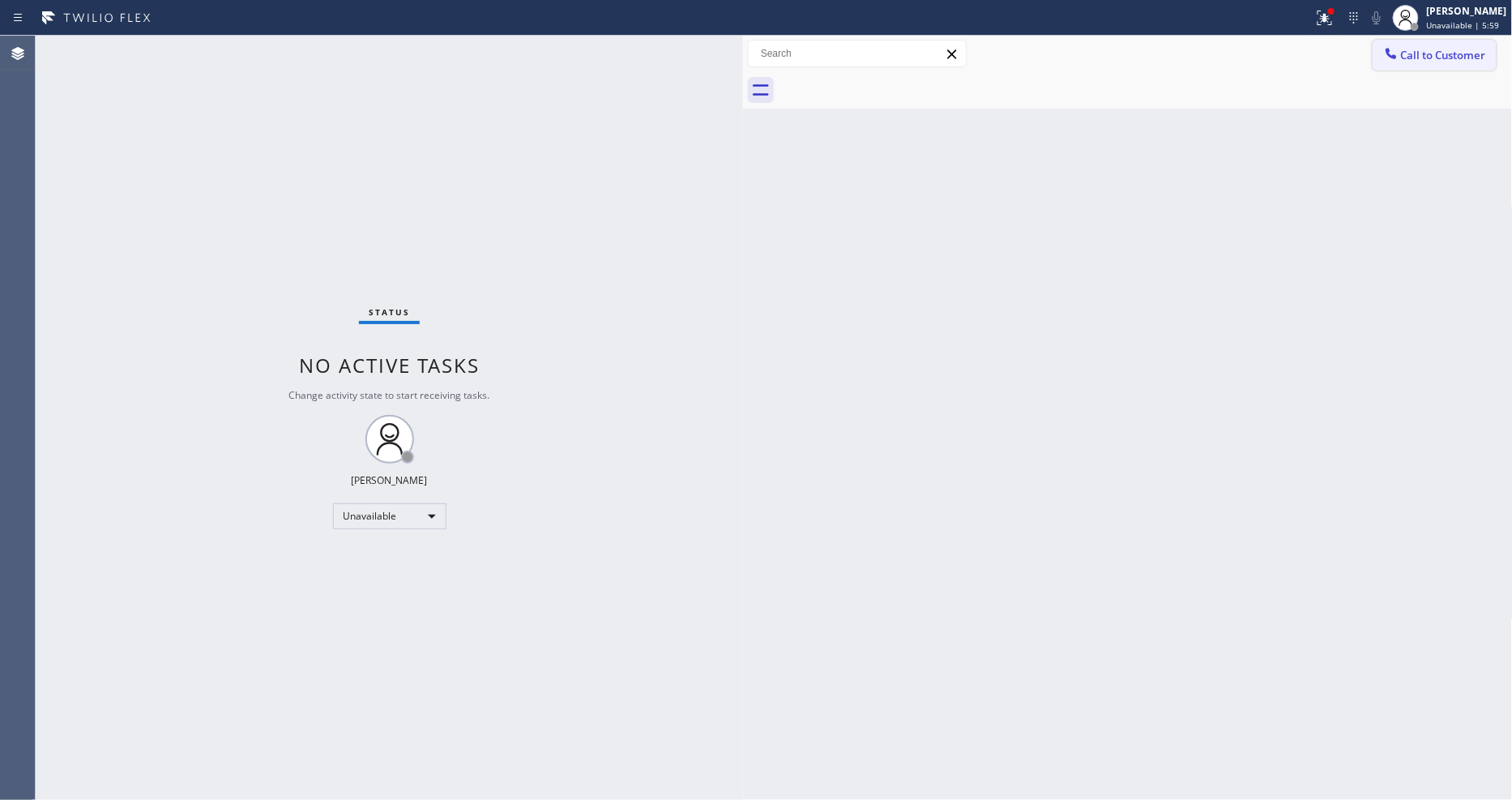
click at [1422, 57] on span "Call to Customer" at bounding box center [1443, 55] width 85 height 15
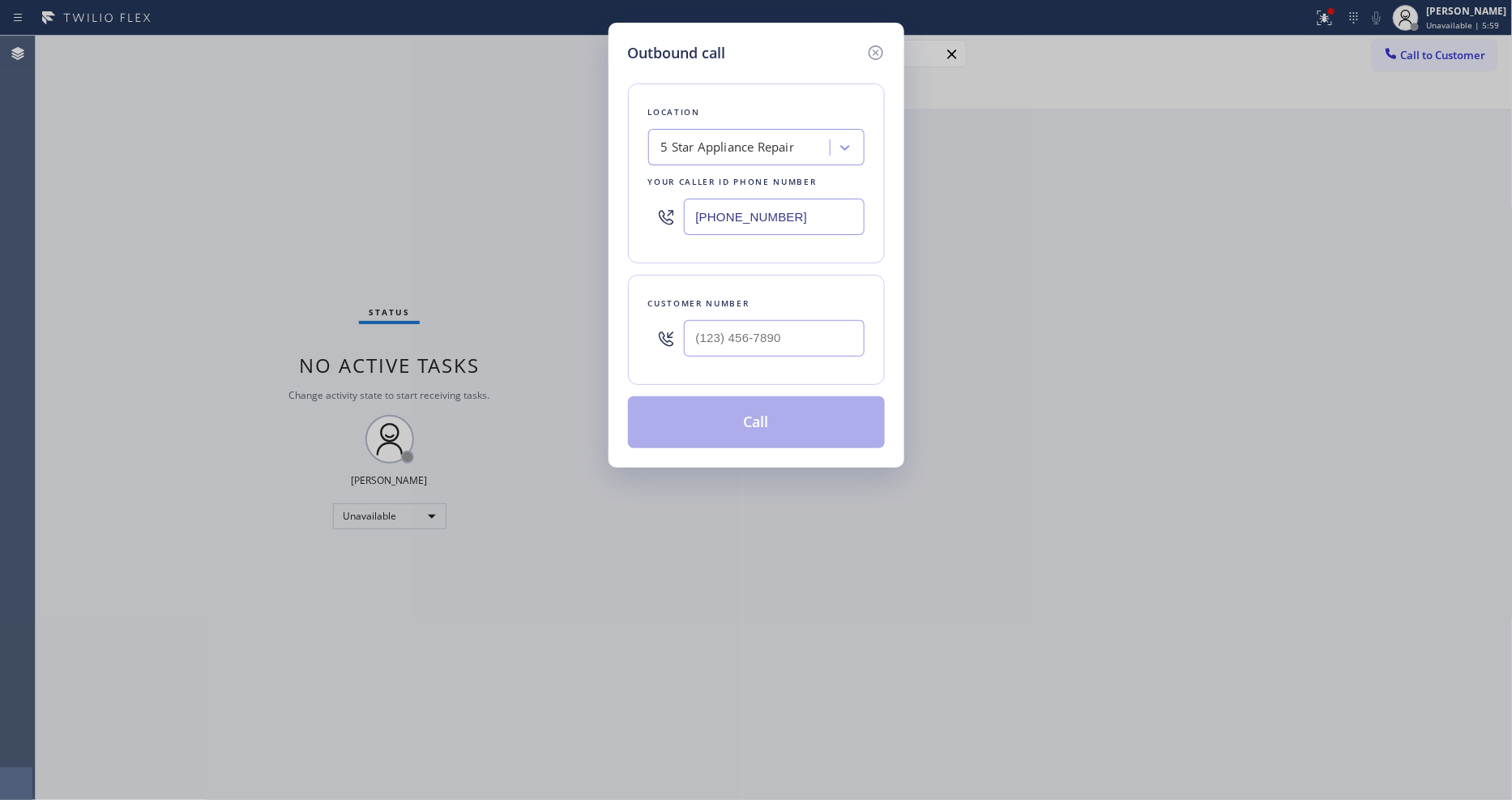
click at [1452, 10] on div "Outbound call Location 5 Star Appliance Repair Your caller id phone number [PHO…" at bounding box center [756, 400] width 1512 height 800
click at [871, 45] on icon at bounding box center [875, 52] width 19 height 19
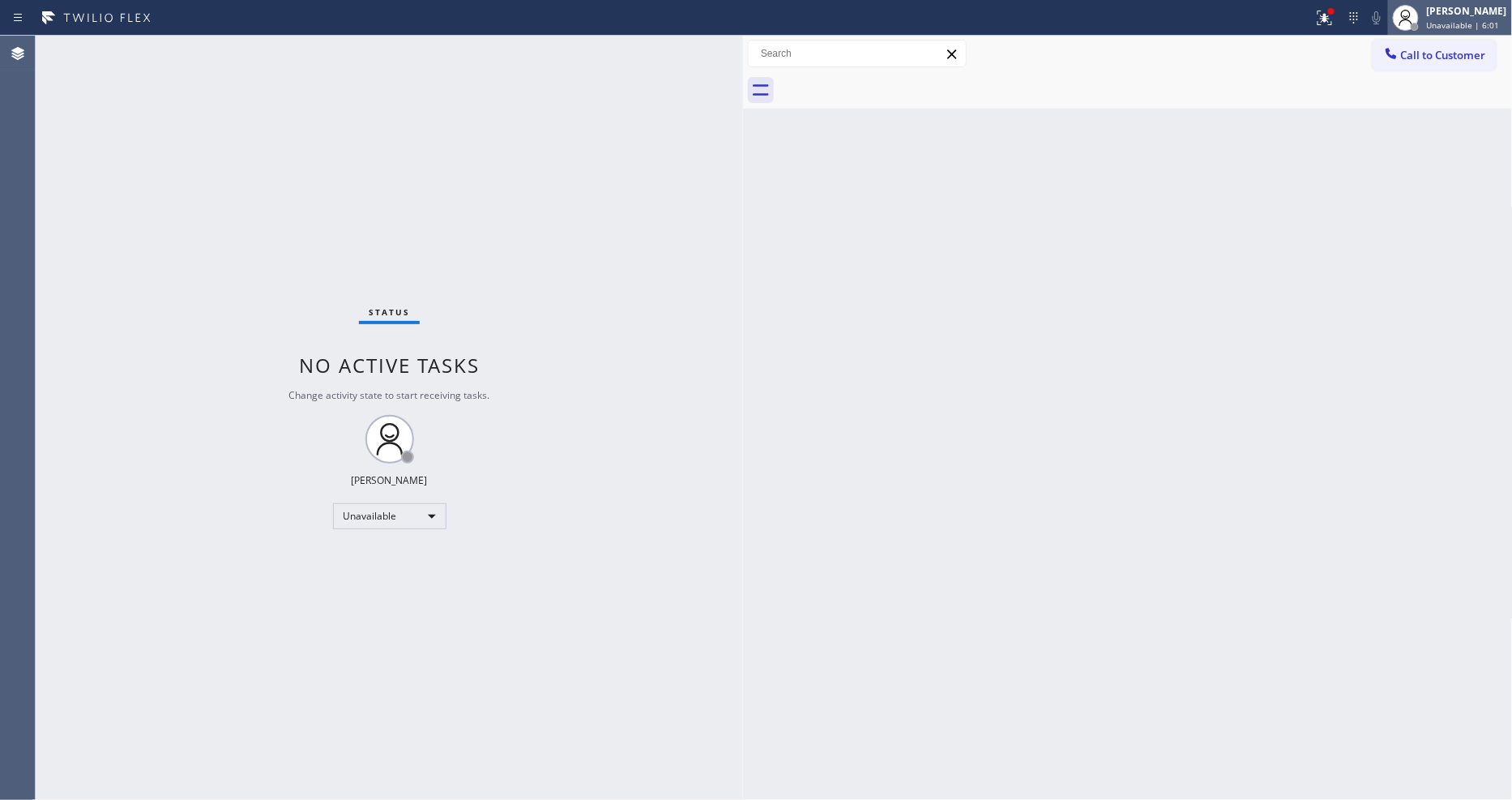
click at [1451, 10] on div "[PERSON_NAME]" at bounding box center [1467, 10] width 81 height 14
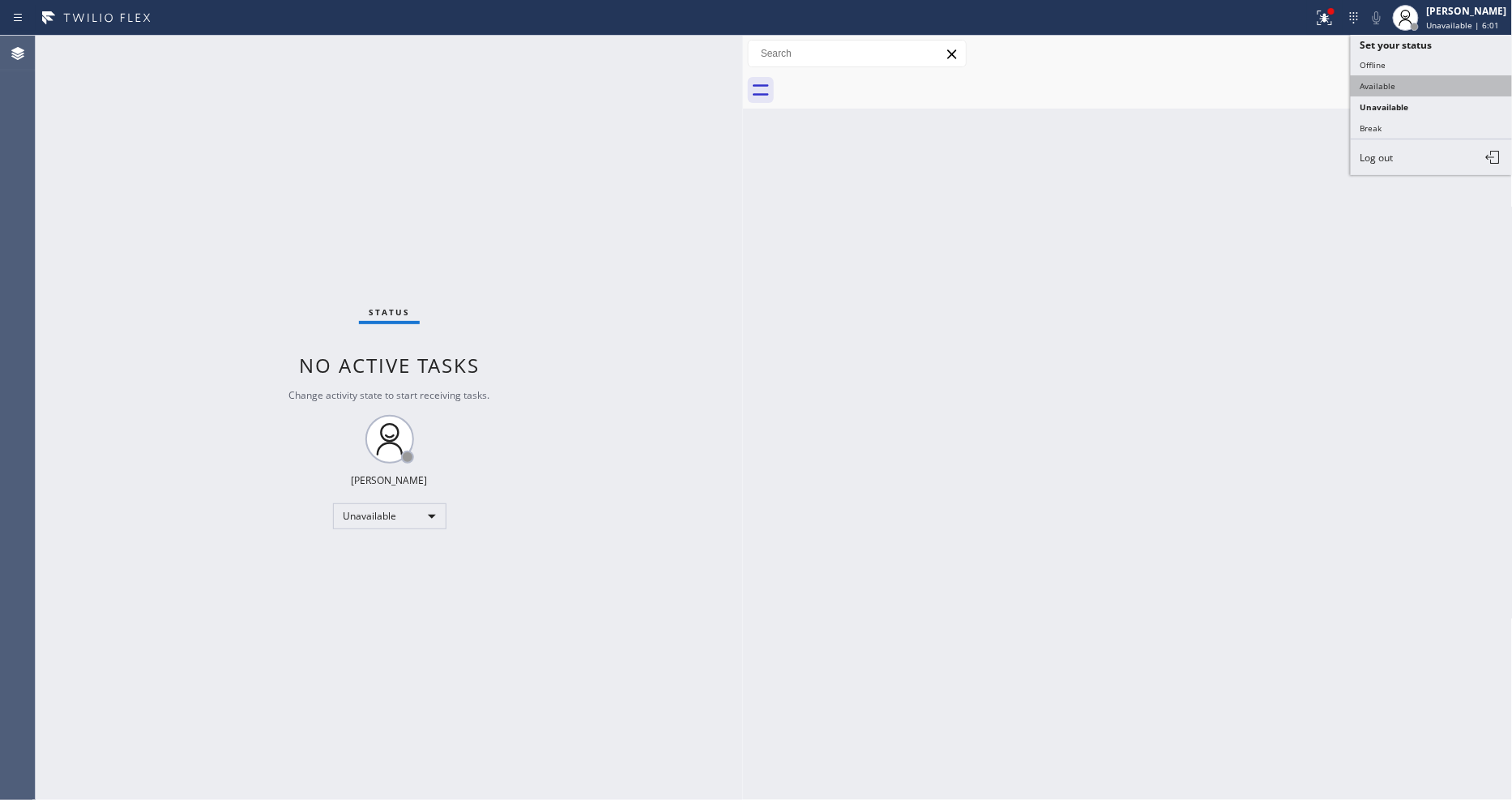
click at [1392, 82] on button "Available" at bounding box center [1431, 85] width 162 height 21
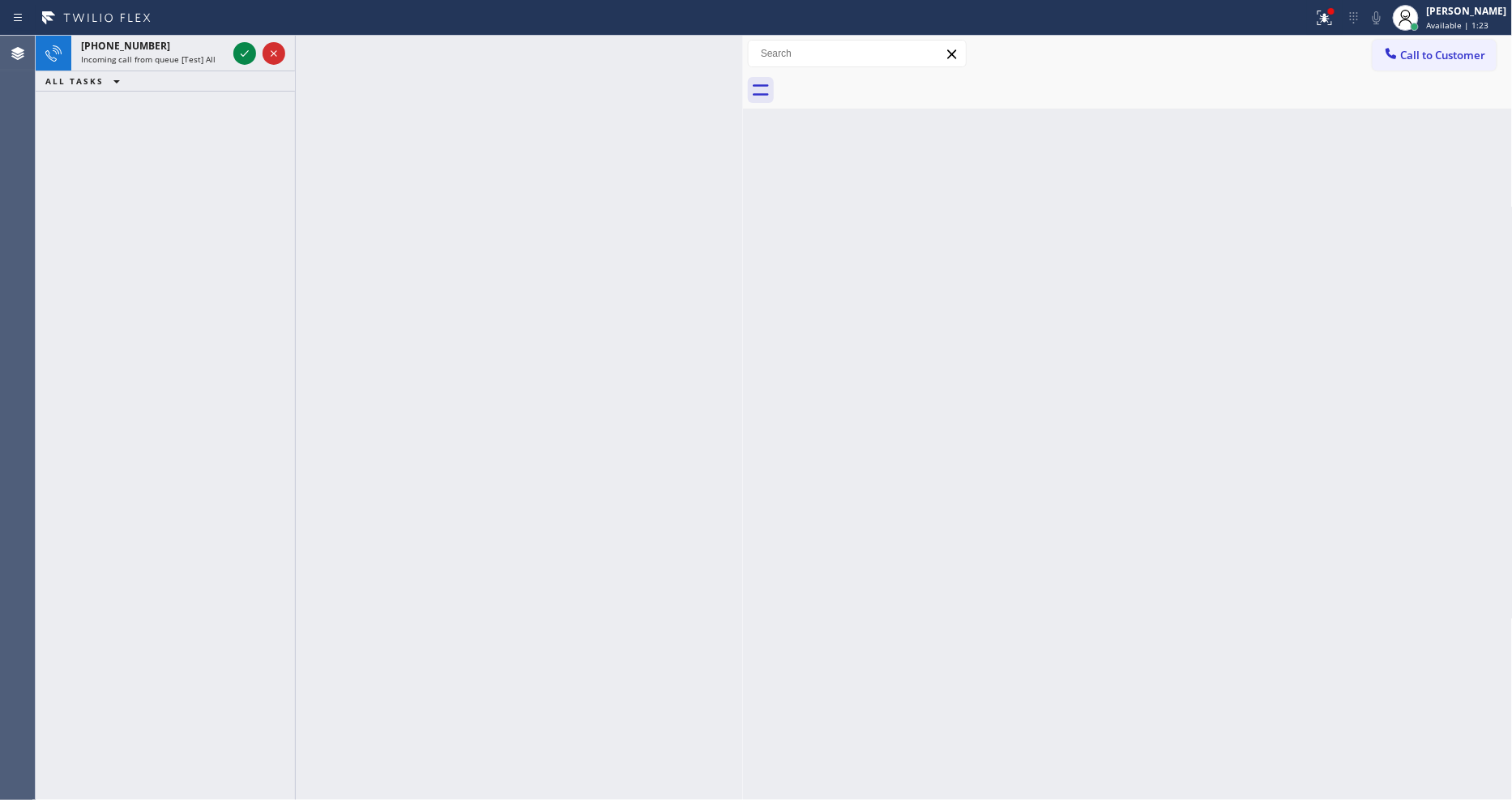
click at [232, 54] on div at bounding box center [259, 53] width 59 height 36
click at [246, 53] on icon at bounding box center [244, 53] width 19 height 19
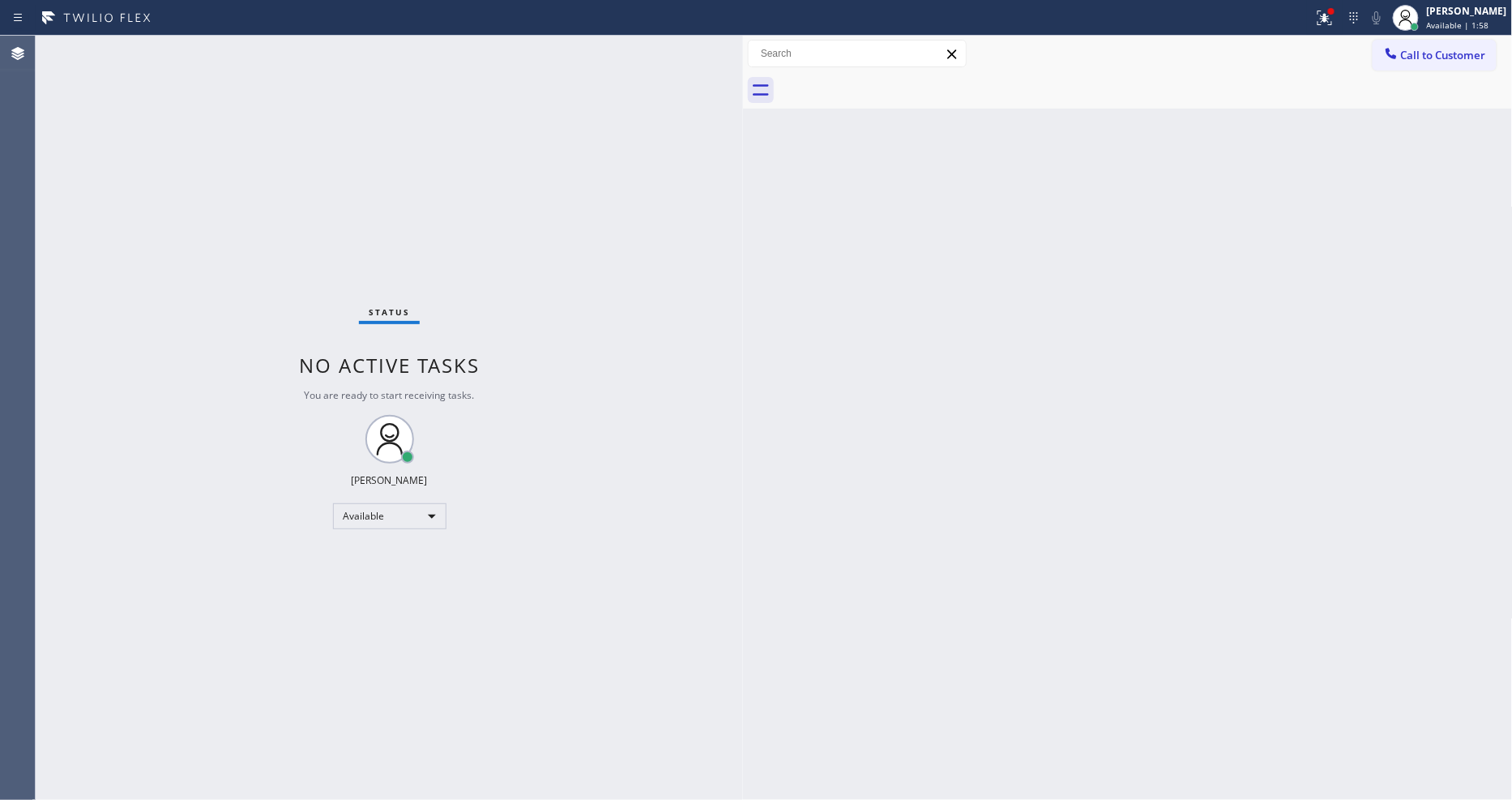
click at [1138, 589] on div "Back to Dashboard Change Sender ID Customers Technicians Select a contact Outbo…" at bounding box center [1128, 418] width 770 height 764
click at [804, 640] on div "Back to Dashboard Change Sender ID Customers Technicians Select a contact Outbo…" at bounding box center [1128, 418] width 770 height 764
click at [1238, 399] on div "Back to Dashboard Change Sender ID Customers Technicians Select a contact Outbo…" at bounding box center [1128, 418] width 770 height 764
click at [1477, 2] on div "Lyka Montero Available | 2:27" at bounding box center [1449, 17] width 124 height 36
click at [1381, 101] on button "Unavailable" at bounding box center [1431, 106] width 162 height 21
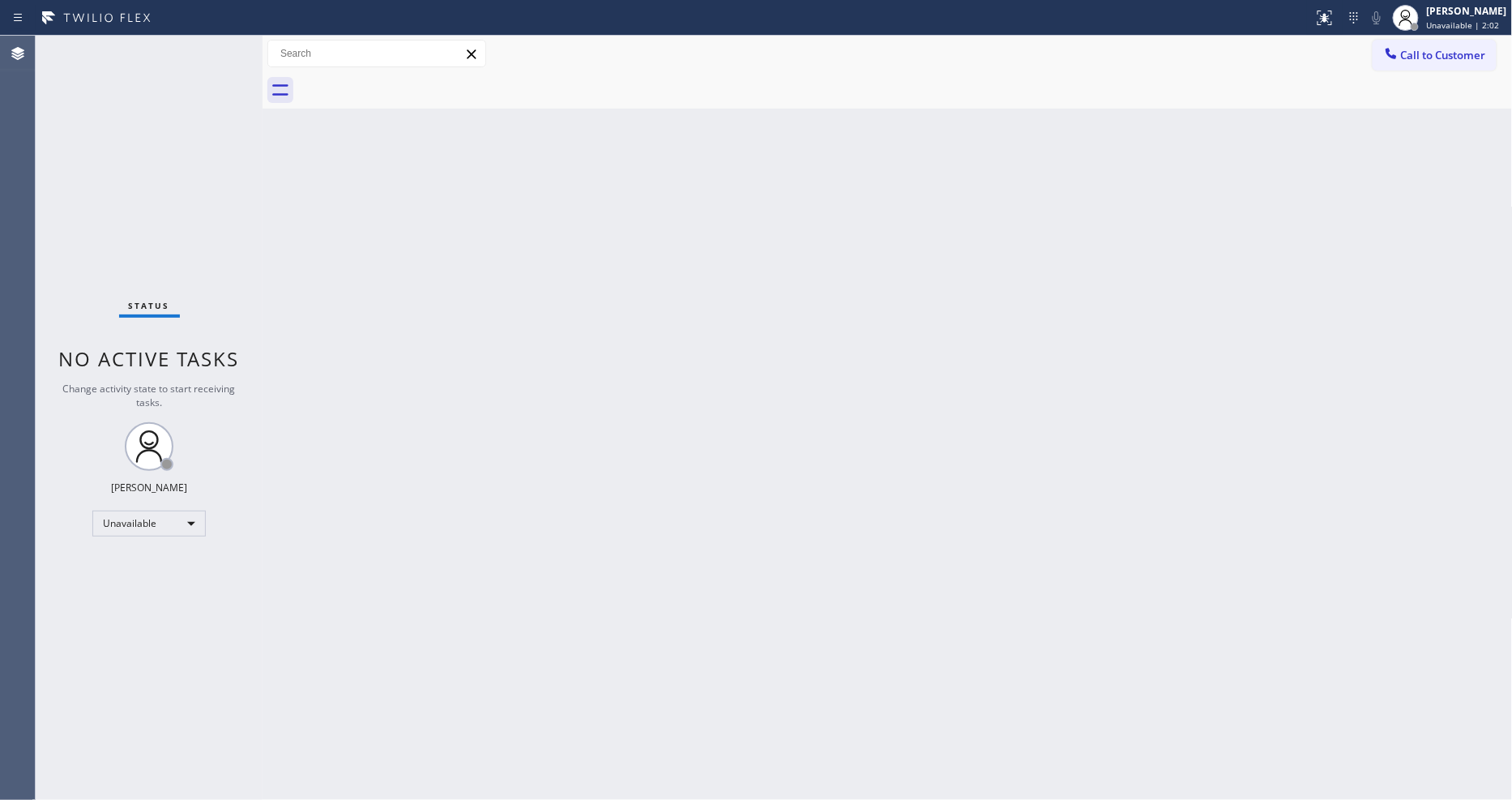
click at [257, 99] on div "Status No active tasks Change activity state to start receiving tasks. Lyka Mon…" at bounding box center [773, 418] width 1476 height 764
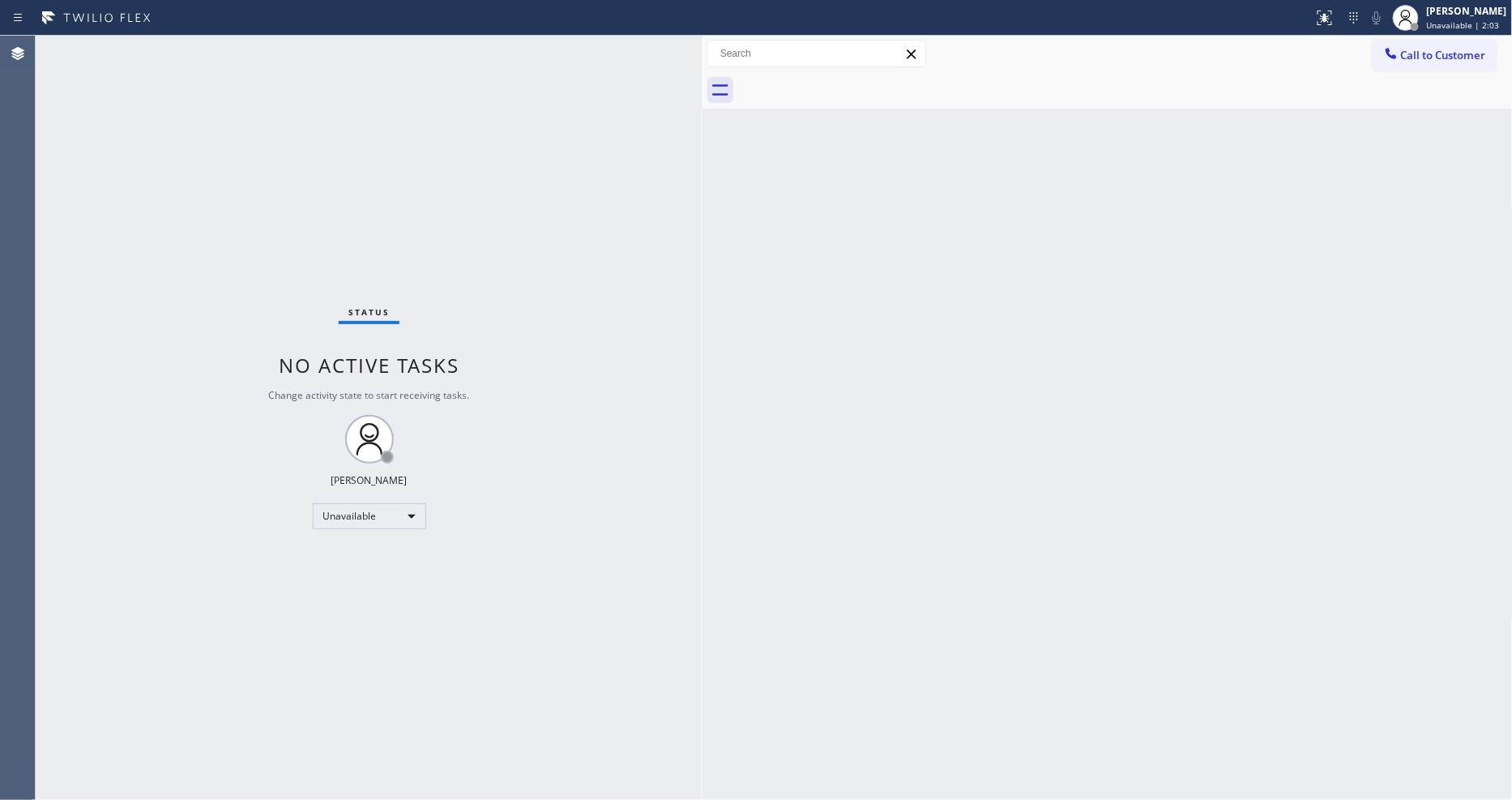
drag, startPoint x: 260, startPoint y: 99, endPoint x: 700, endPoint y: 114, distance: 440.3
click at [702, 114] on div at bounding box center [702, 418] width 0 height 764
click at [783, 624] on div "Back to Dashboard Change Sender ID Customers Technicians Select a contact Outbo…" at bounding box center [1107, 418] width 810 height 764
click at [520, 568] on div "Status No active tasks Change activity state to start receiving tasks. Lyka Mon…" at bounding box center [369, 418] width 667 height 764
drag, startPoint x: 606, startPoint y: 616, endPoint x: 520, endPoint y: 646, distance: 91.1
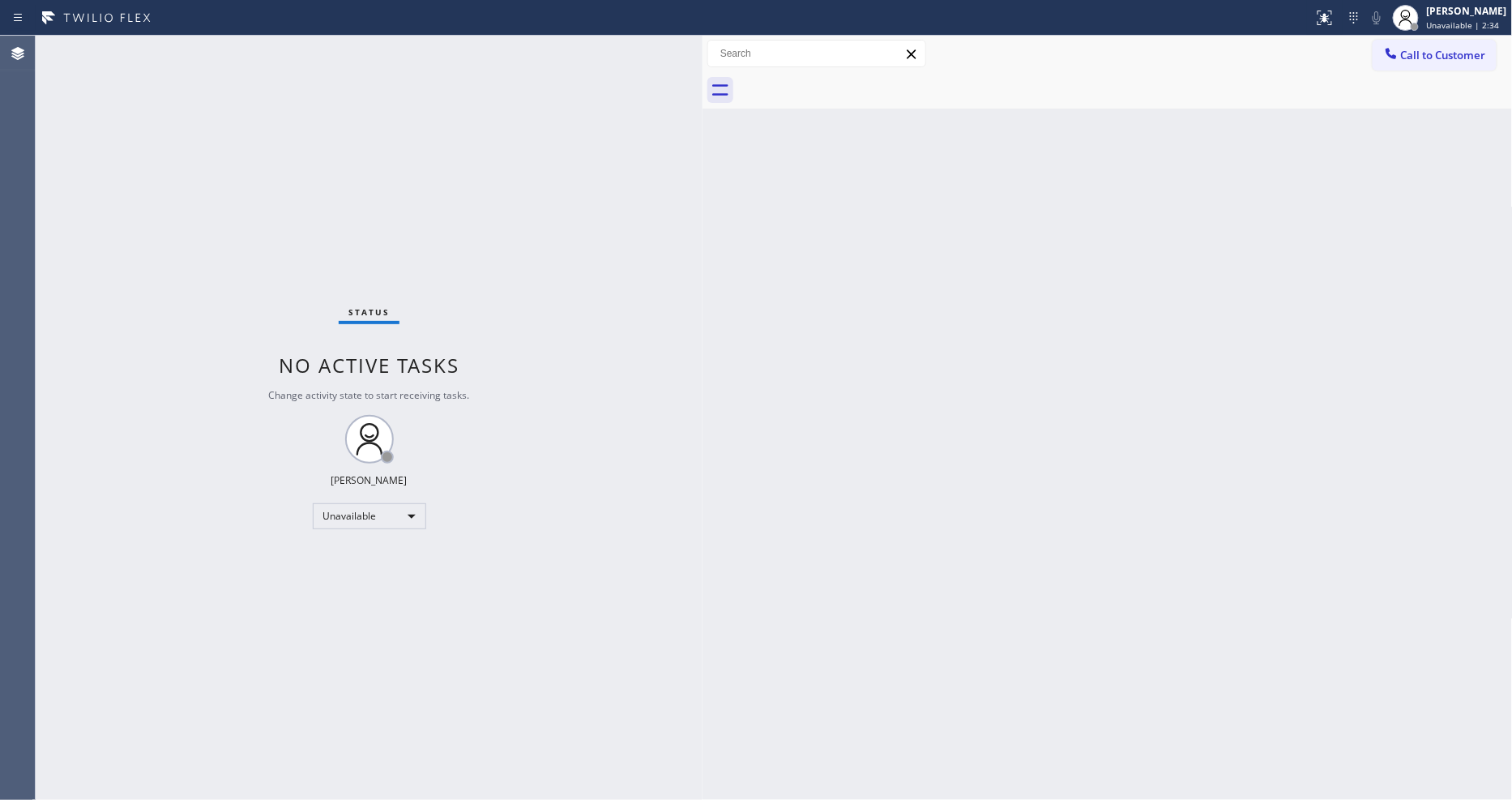
click at [606, 616] on div "Status No active tasks Change activity state to start receiving tasks. Lyka Mon…" at bounding box center [369, 418] width 667 height 764
click at [374, 513] on div "Unavailable" at bounding box center [369, 516] width 114 height 26
click at [352, 564] on li "Available" at bounding box center [367, 558] width 110 height 19
click at [1401, 66] on button "Call to Customer" at bounding box center [1434, 55] width 124 height 31
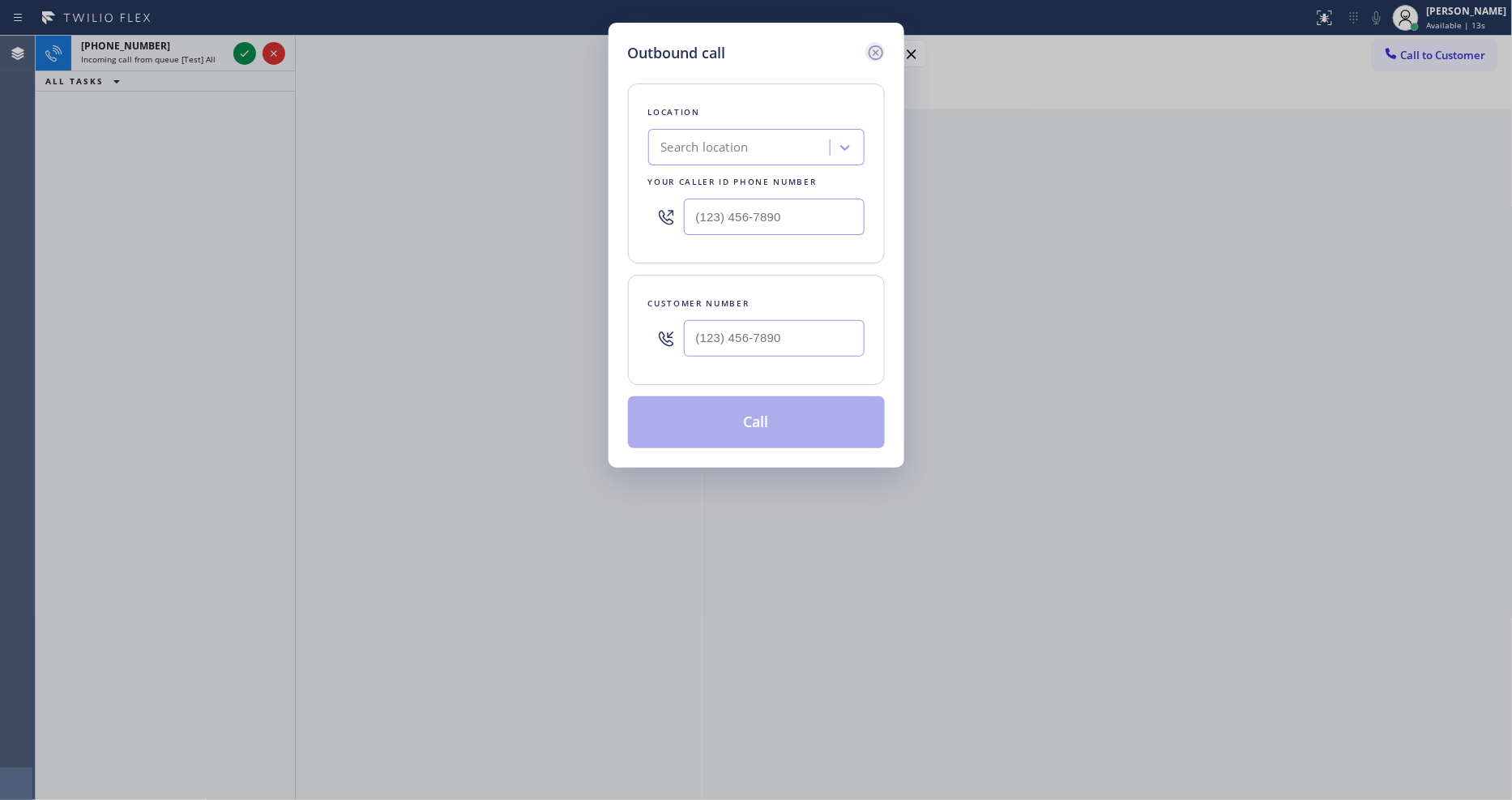
click at [877, 43] on icon at bounding box center [875, 52] width 19 height 19
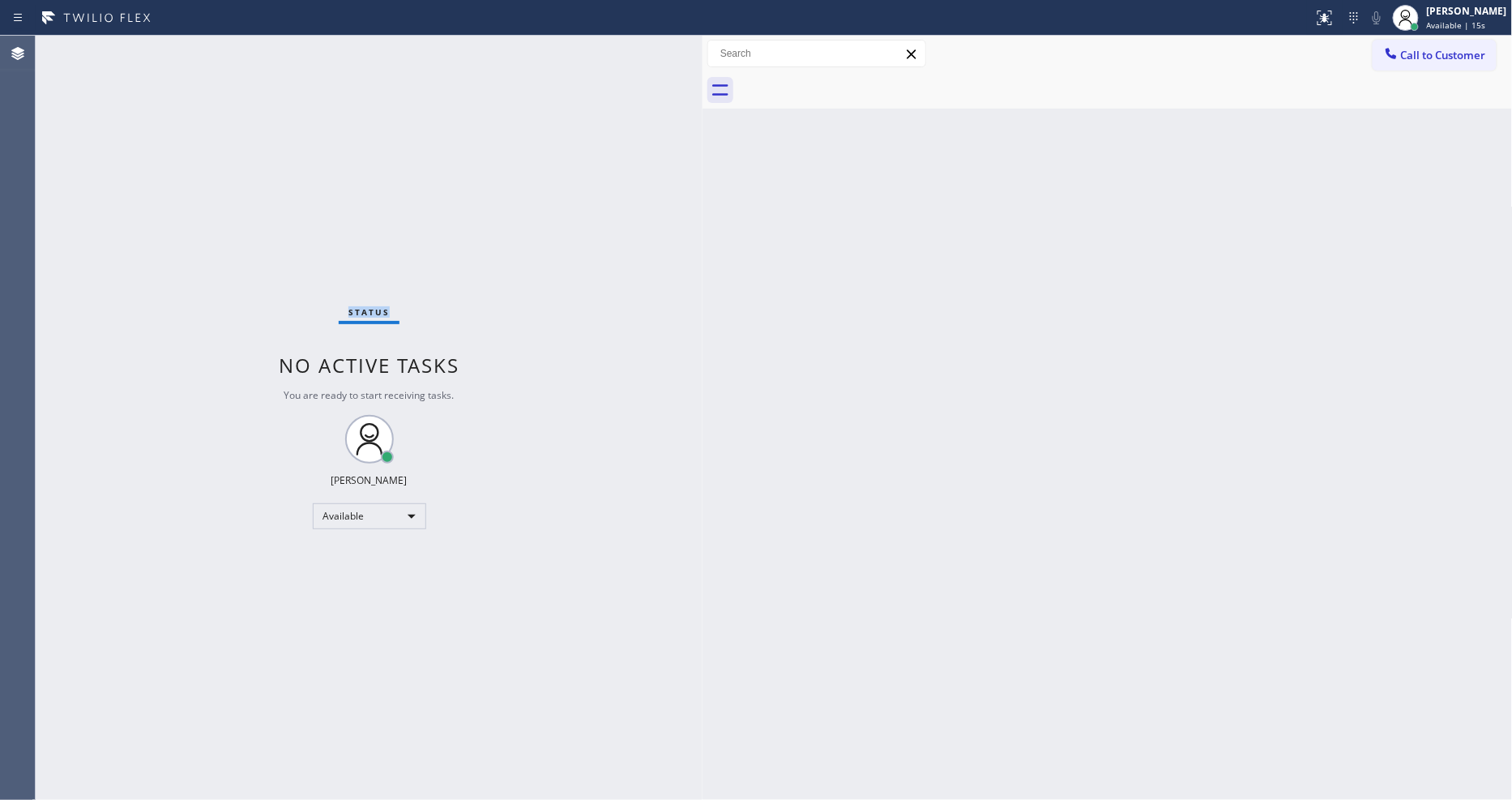
click at [241, 49] on div "Status No active tasks You are ready to start receiving tasks. [PERSON_NAME] Av…" at bounding box center [369, 418] width 667 height 764
click at [1431, 60] on span "Call to Customer" at bounding box center [1443, 55] width 85 height 15
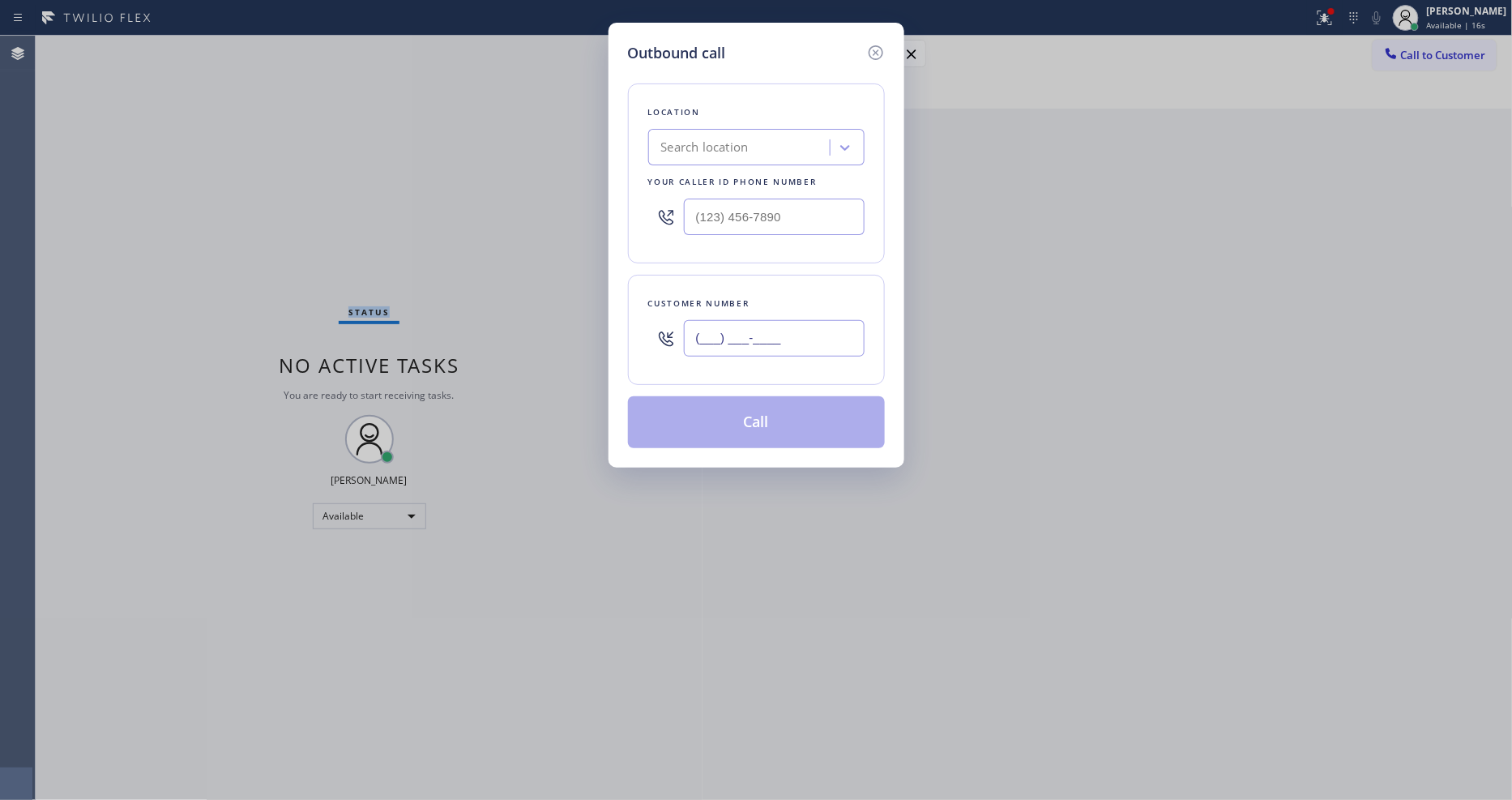
click at [760, 337] on input "(___) ___-____" at bounding box center [773, 338] width 181 height 37
paste input "508) 667-4483"
type input "[PHONE_NUMBER]"
click at [436, 256] on div "Outbound call Location Search location Your caller id phone number Customer num…" at bounding box center [756, 400] width 1512 height 800
click at [758, 148] on div "Search location" at bounding box center [741, 148] width 177 height 28
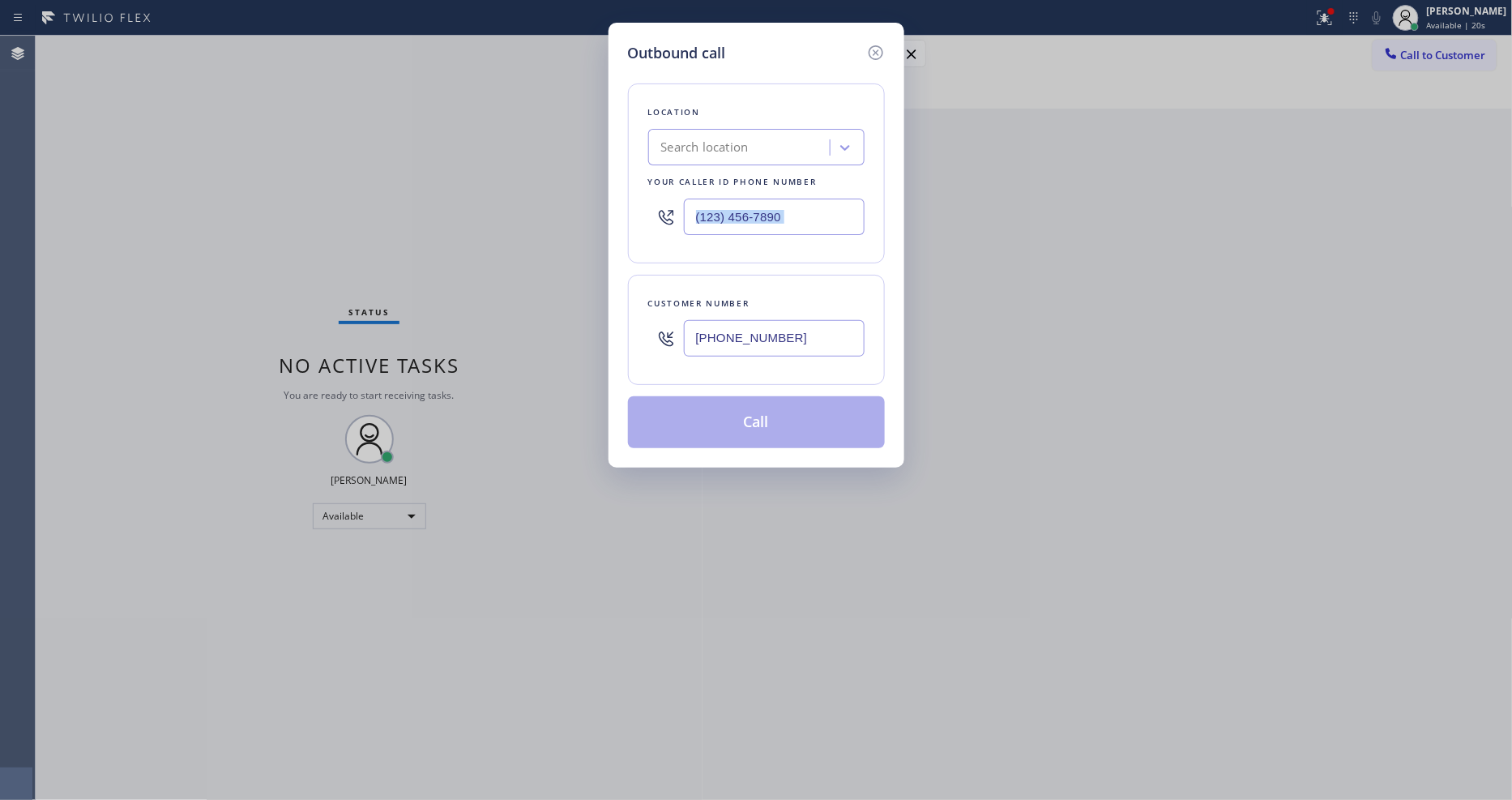
paste input "5 Star Appliance Repair"
type input "5 Star Appliance Repair"
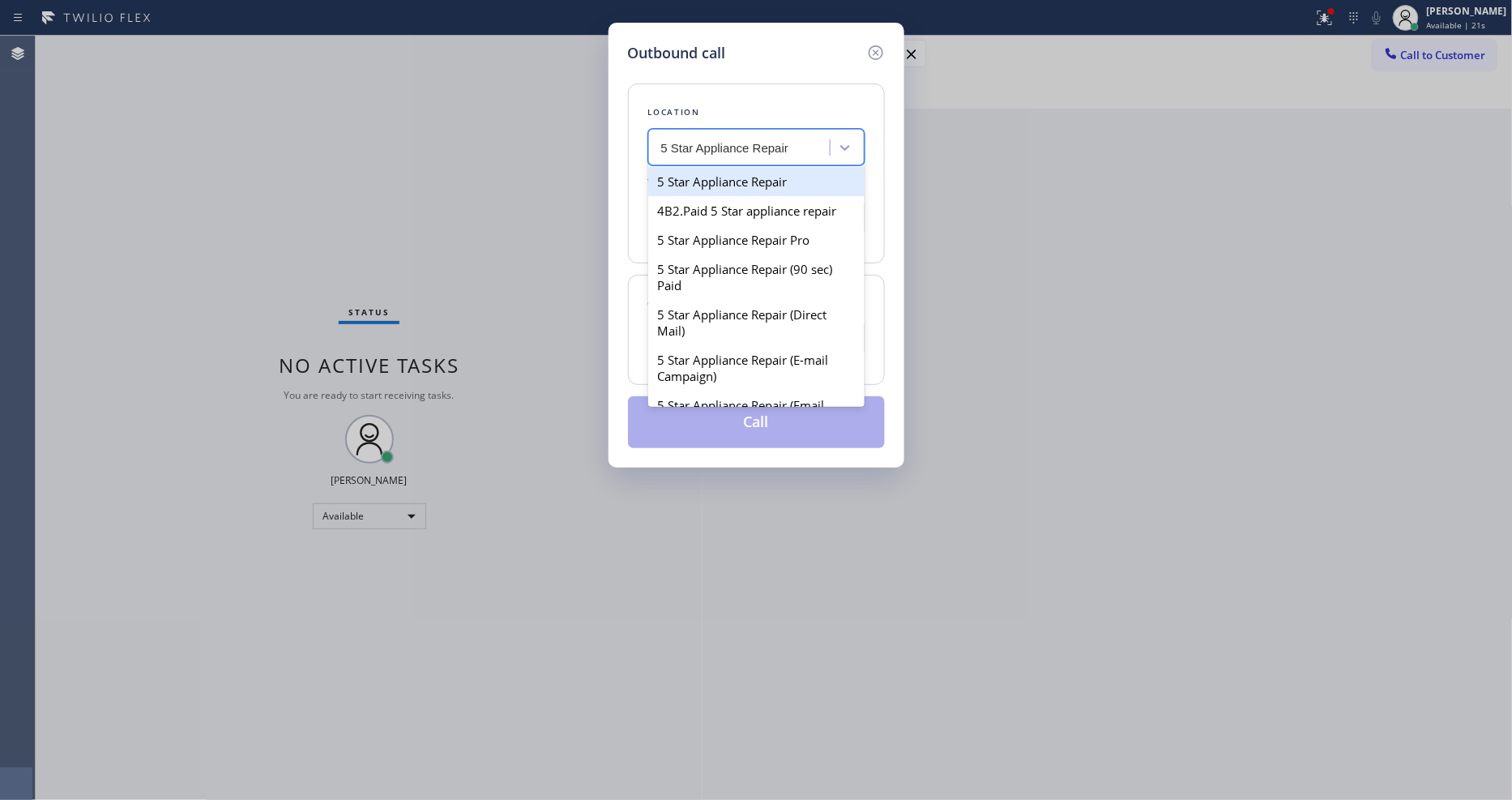
drag, startPoint x: 756, startPoint y: 175, endPoint x: 738, endPoint y: 199, distance: 30.0
click at [756, 174] on div "5 Star Appliance Repair" at bounding box center [756, 181] width 216 height 29
type input "[PHONE_NUMBER]"
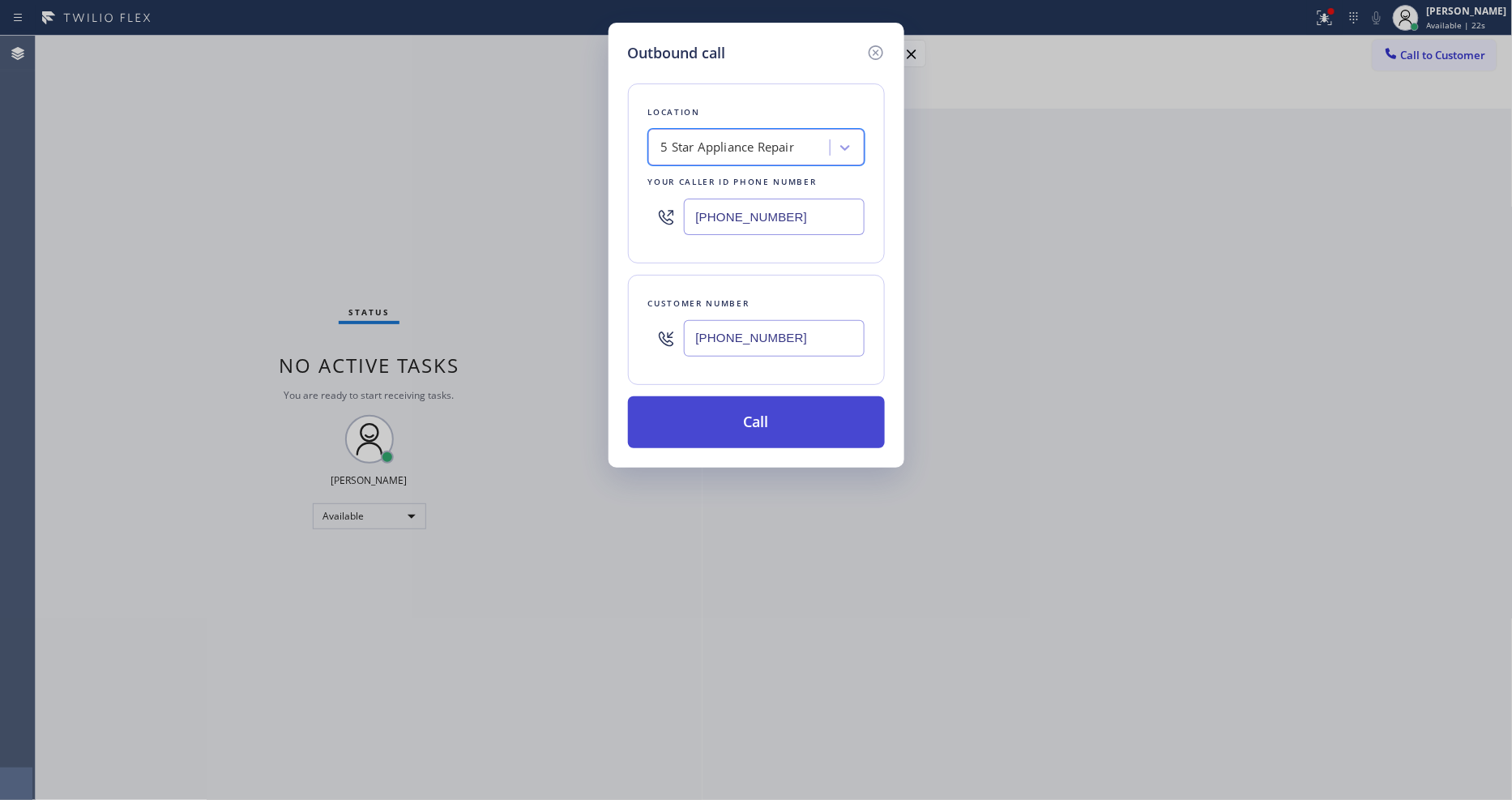
click at [726, 409] on button "Call" at bounding box center [756, 422] width 257 height 52
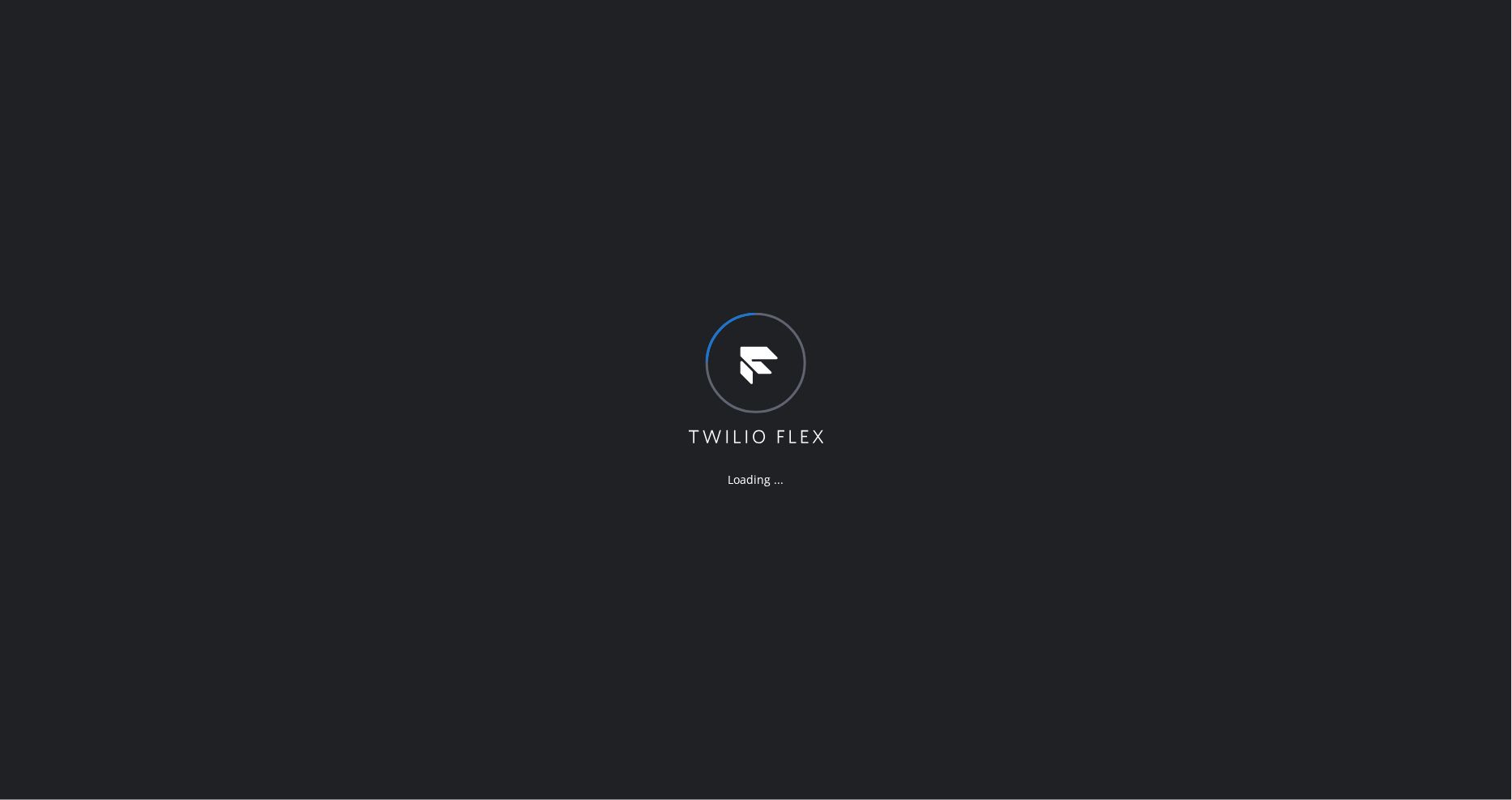
click at [990, 394] on div "Loading ..." at bounding box center [756, 400] width 1512 height 800
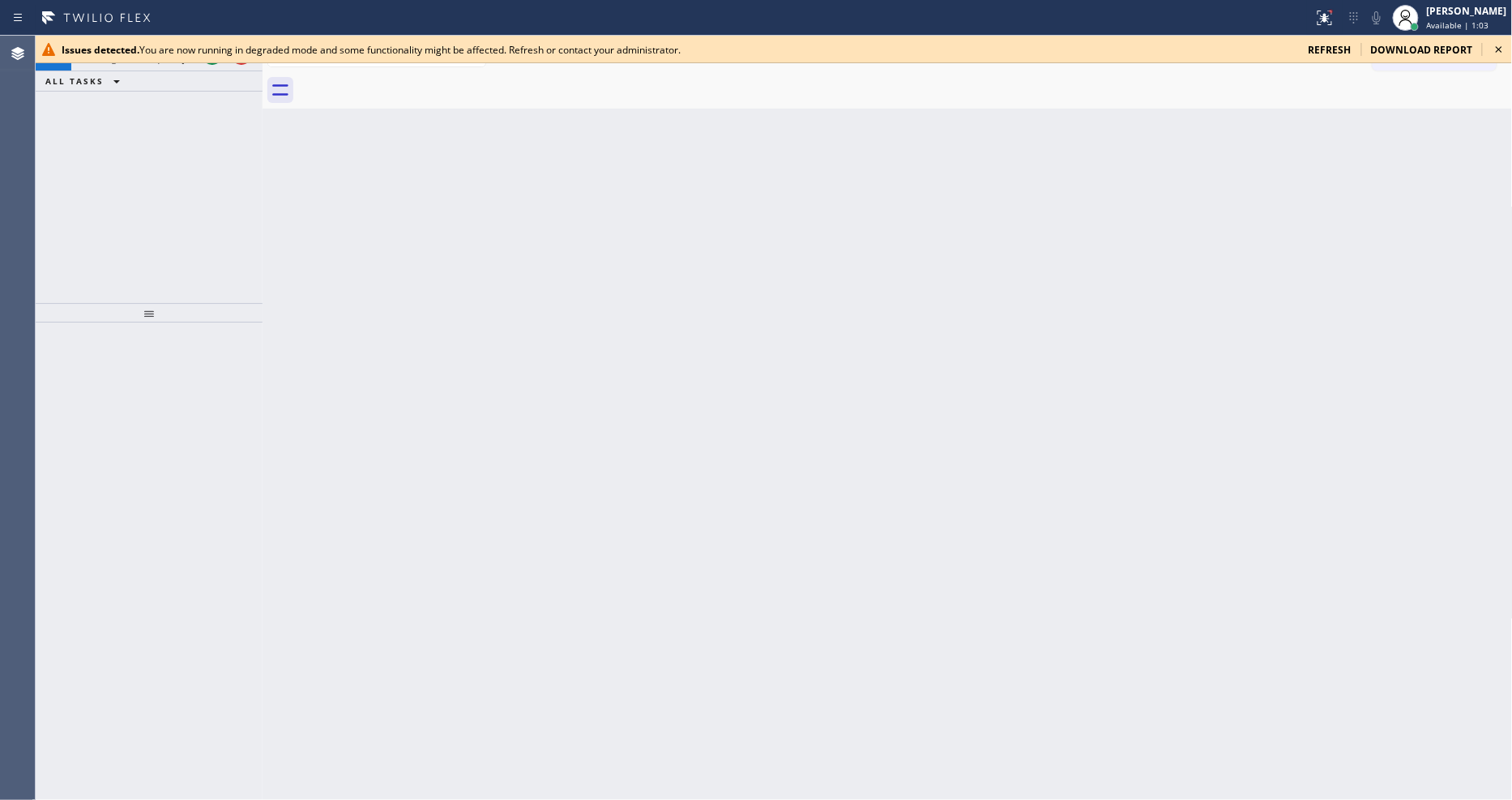
click at [1502, 46] on icon at bounding box center [1498, 49] width 19 height 19
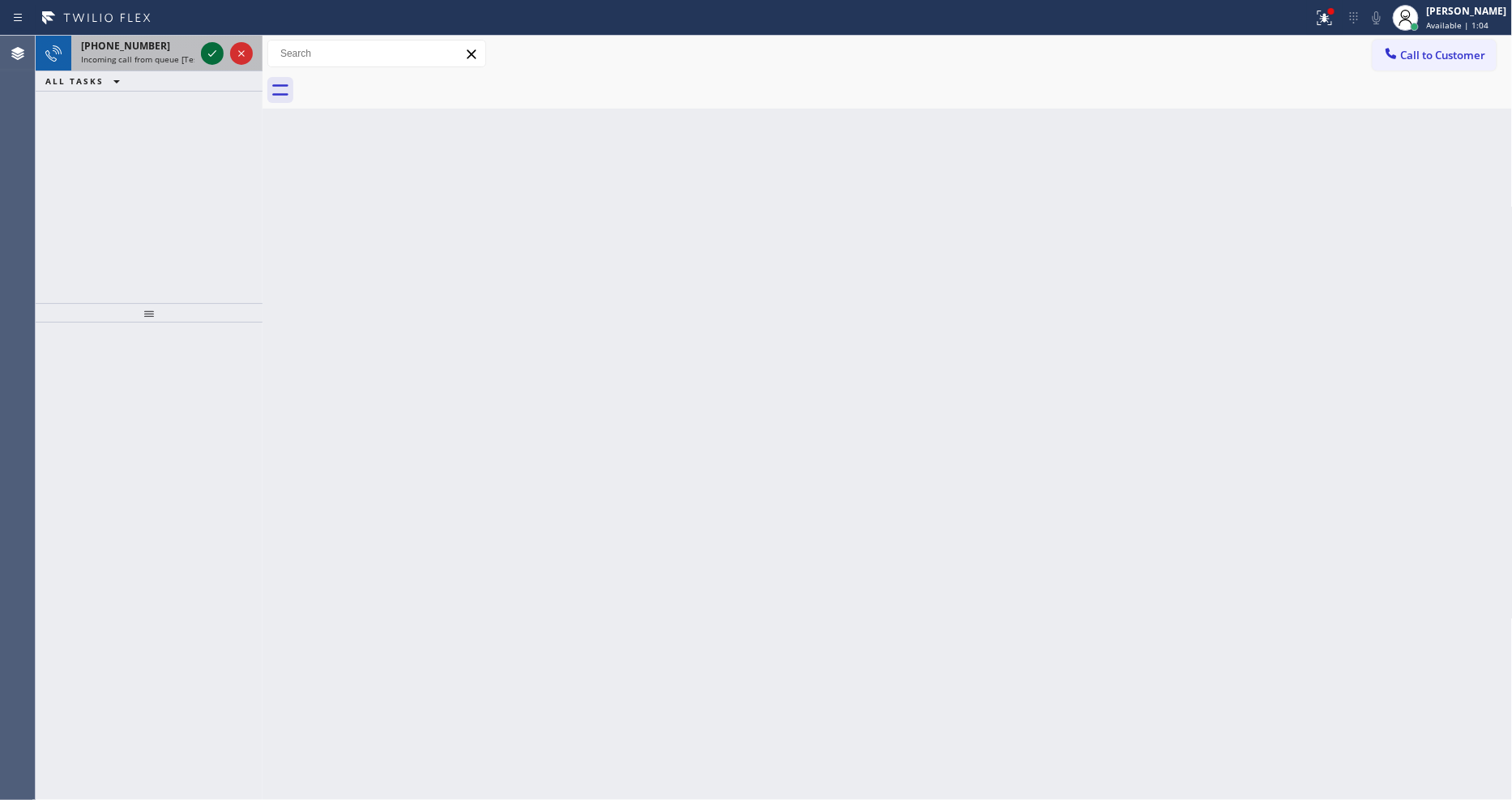
click at [206, 50] on icon at bounding box center [212, 53] width 19 height 19
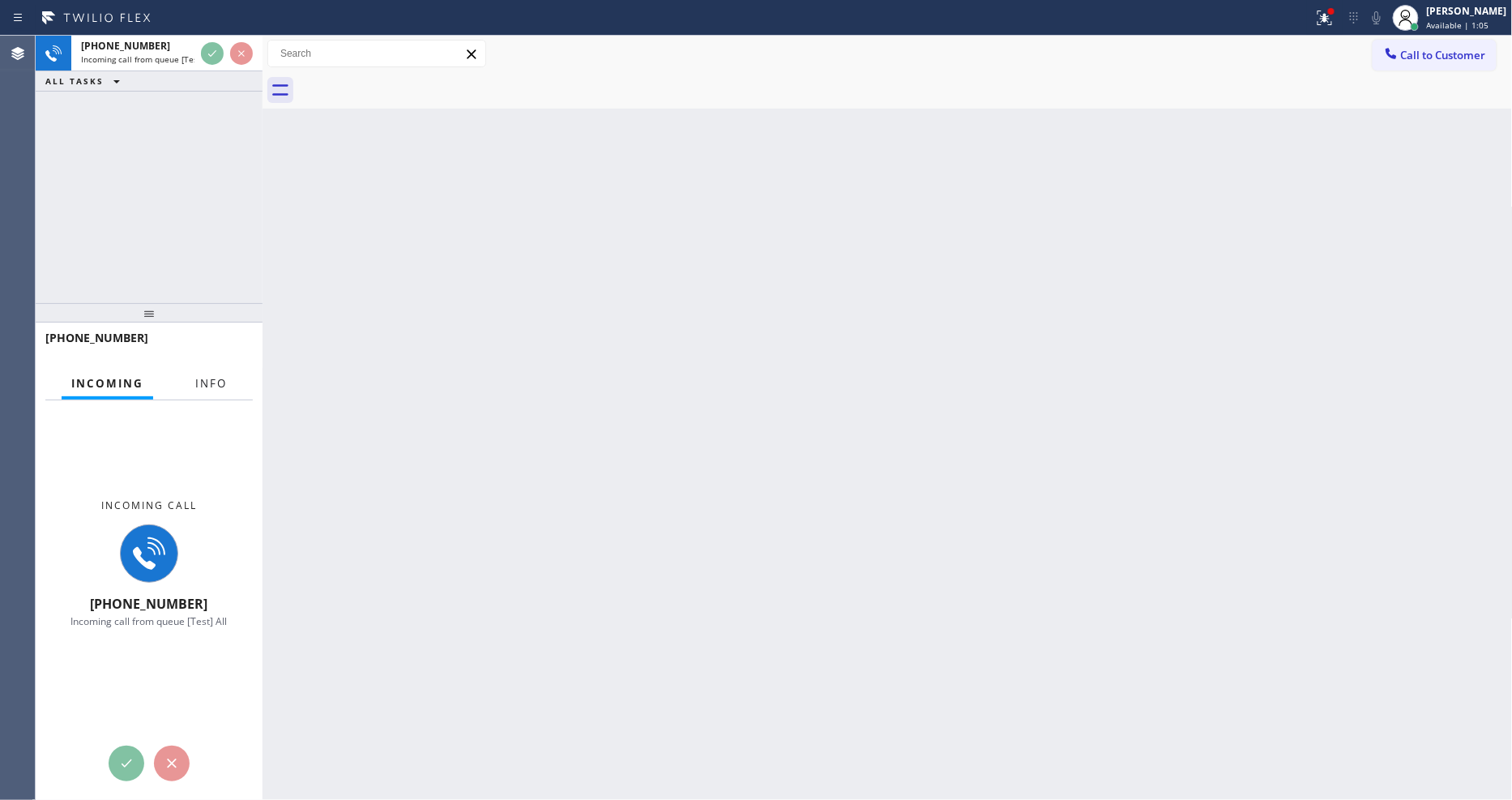
click at [206, 379] on span "Info" at bounding box center [211, 383] width 31 height 15
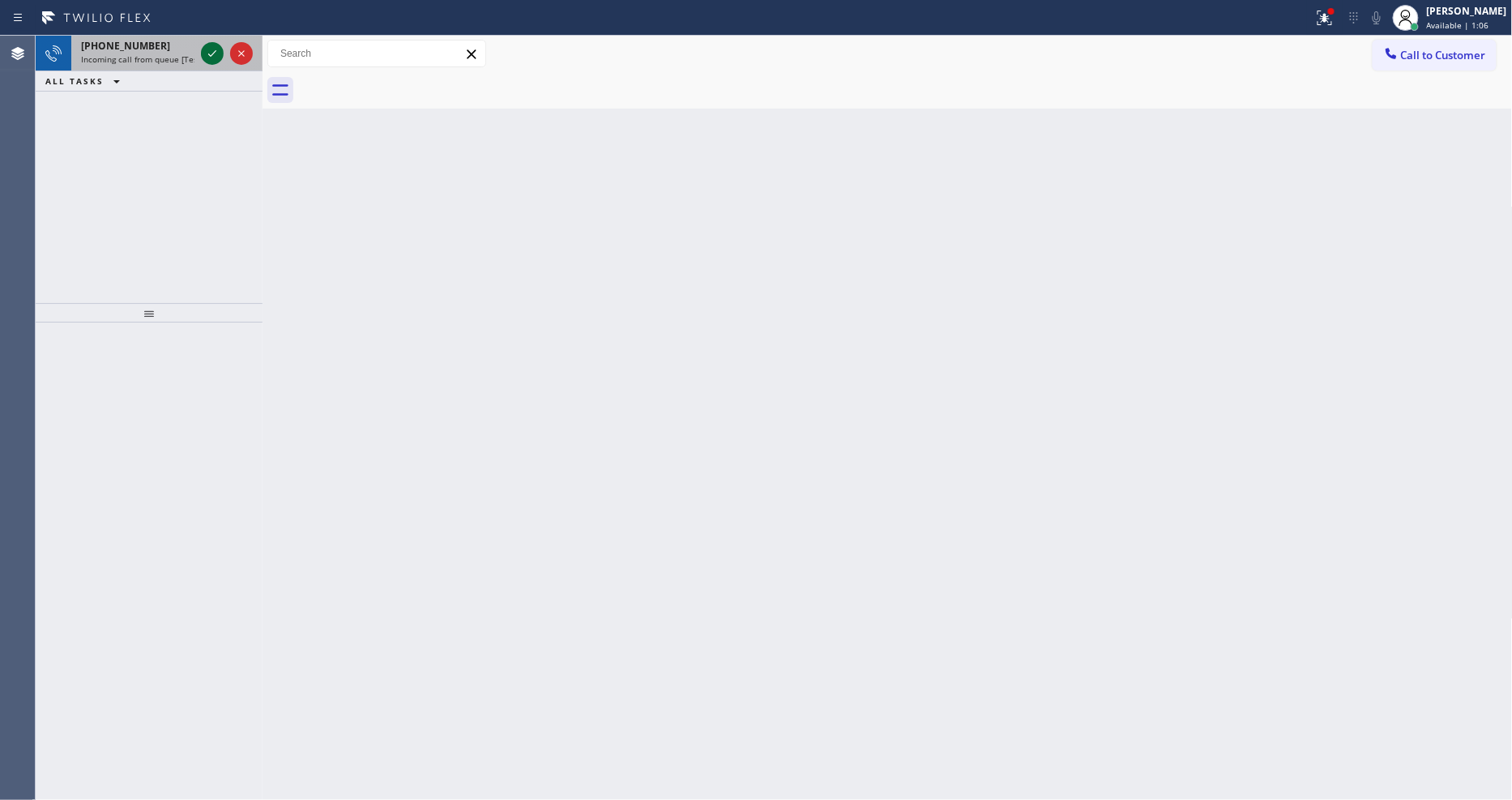
click at [212, 55] on icon at bounding box center [212, 53] width 19 height 19
click at [209, 51] on icon at bounding box center [212, 53] width 19 height 19
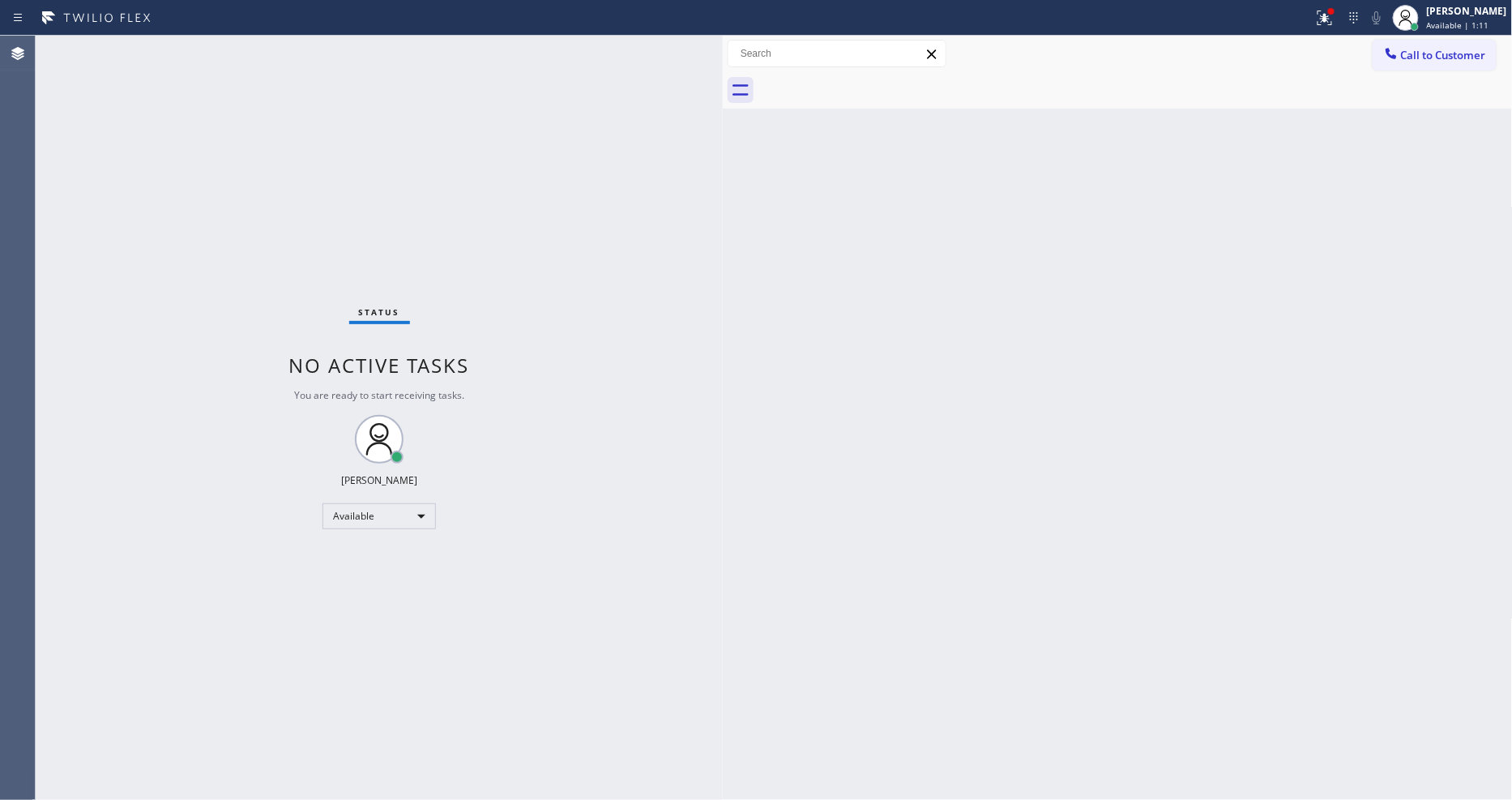
drag, startPoint x: 263, startPoint y: 117, endPoint x: 723, endPoint y: 176, distance: 463.8
click at [723, 176] on div at bounding box center [723, 418] width 0 height 764
drag, startPoint x: 723, startPoint y: 176, endPoint x: 688, endPoint y: 180, distance: 35.2
click at [696, 180] on div at bounding box center [696, 418] width 0 height 764
click at [1414, 60] on span "Call to Customer" at bounding box center [1443, 55] width 85 height 15
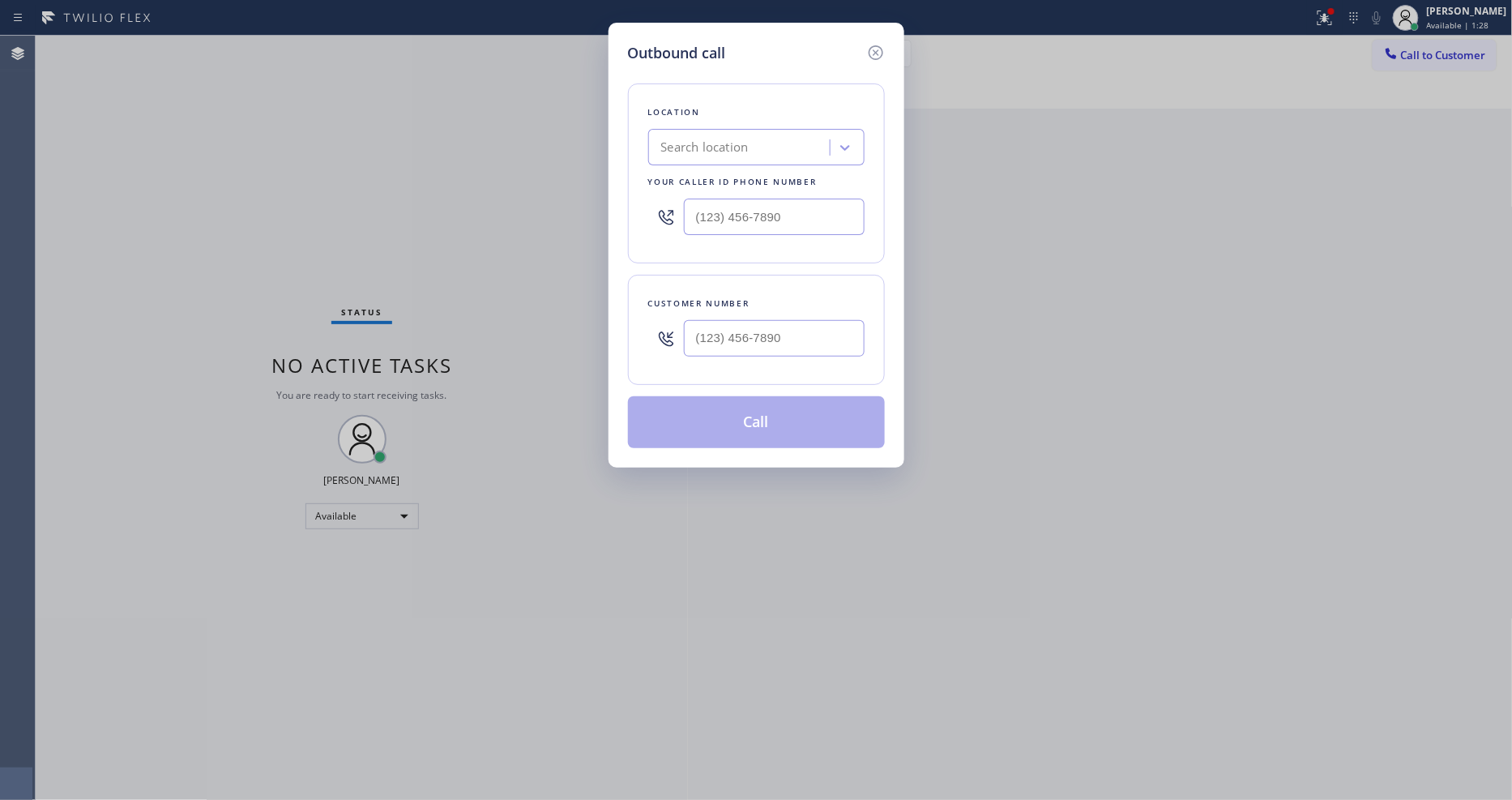
drag, startPoint x: 400, startPoint y: 171, endPoint x: 670, endPoint y: 149, distance: 270.9
click at [402, 171] on div "Outbound call Location Search location Your caller id phone number Customer num…" at bounding box center [756, 400] width 1512 height 800
click at [697, 152] on div "Search location" at bounding box center [741, 148] width 177 height 28
paste input "5 Star Appliance Repair"
type input "5 Star Appliance Repair"
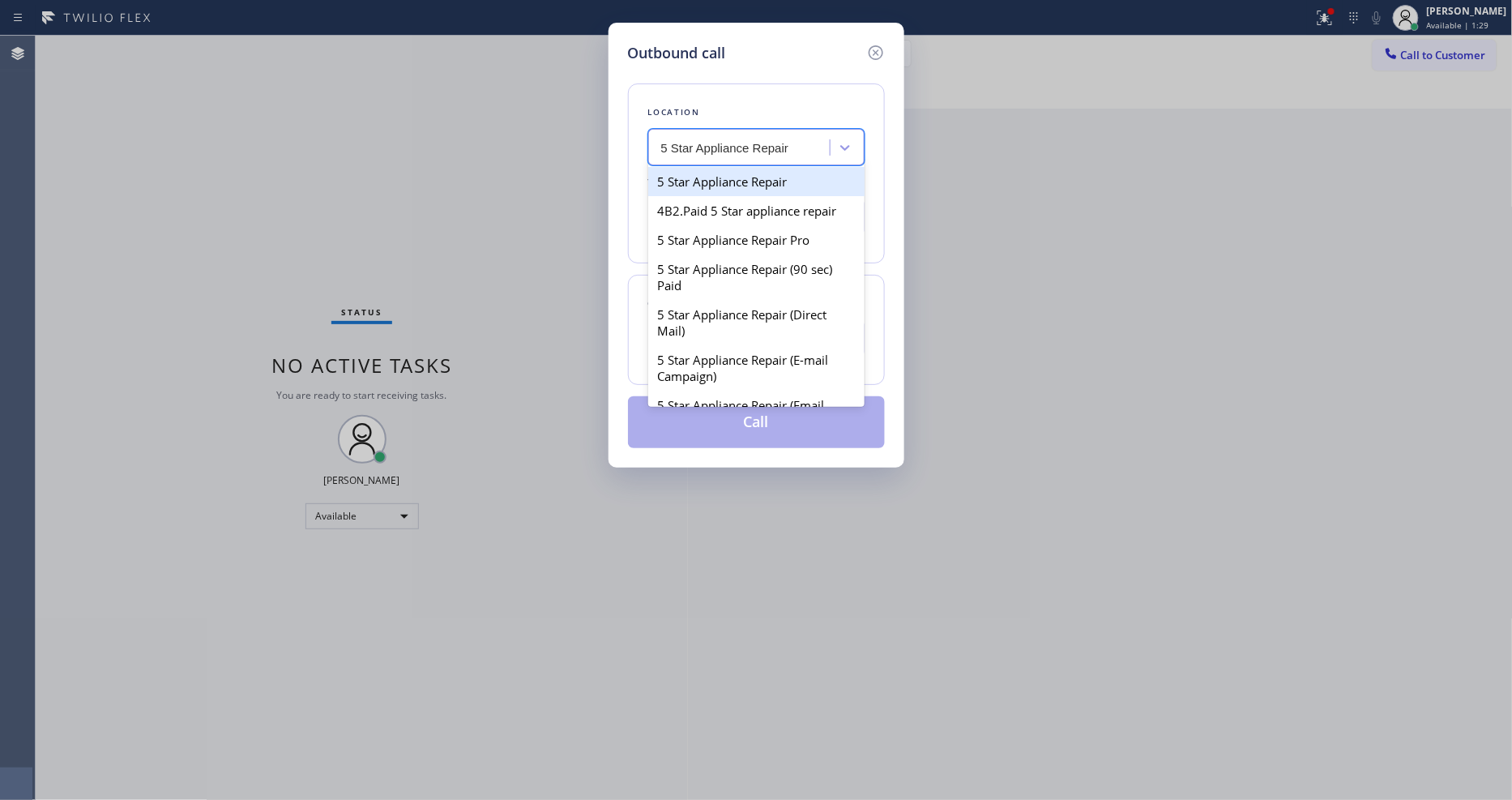
click at [687, 169] on div "5 Star Appliance Repair" at bounding box center [756, 181] width 216 height 29
type input "[PHONE_NUMBER]"
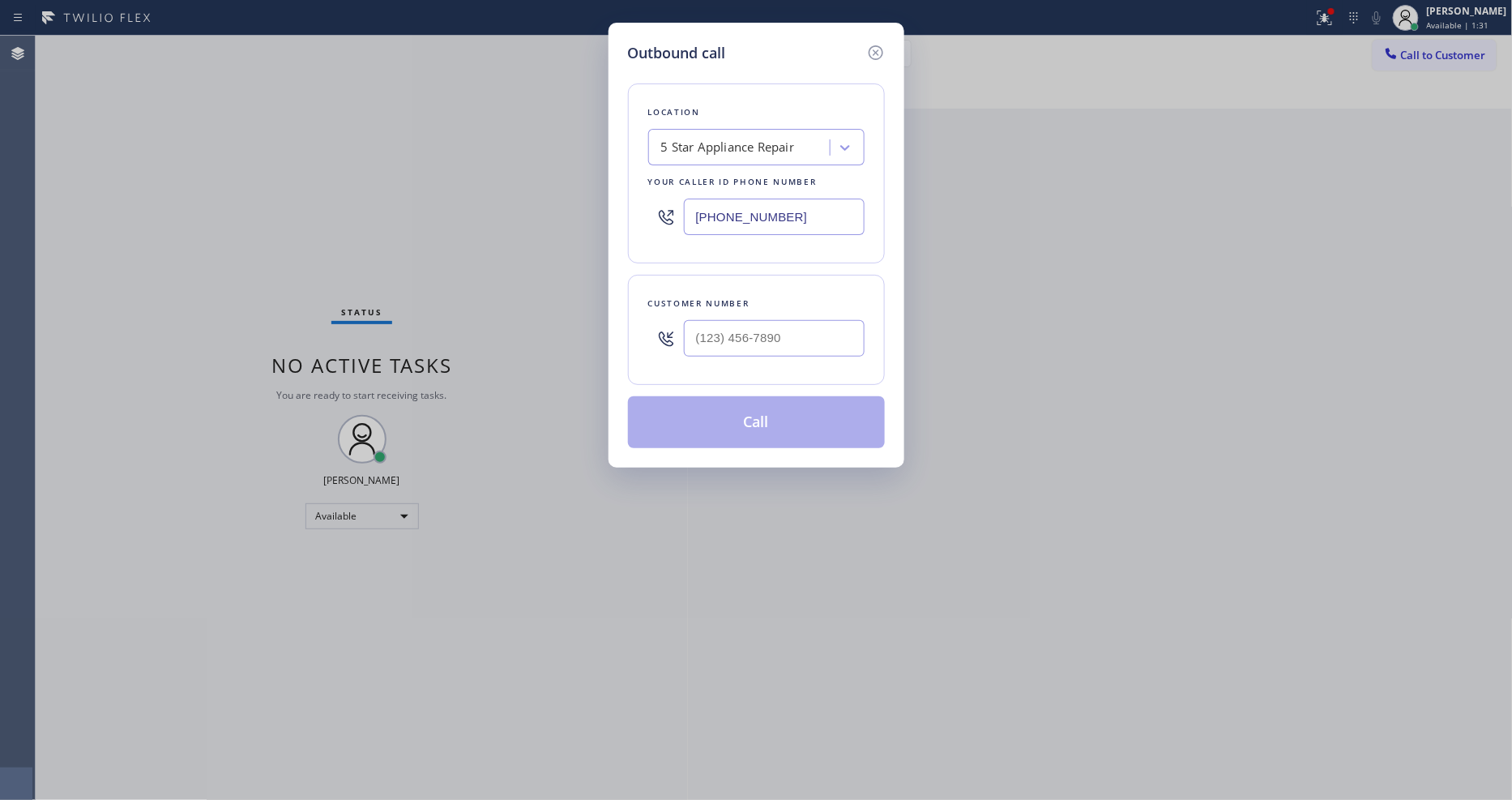
drag, startPoint x: 388, startPoint y: 319, endPoint x: 507, endPoint y: 330, distance: 119.5
click at [388, 318] on div "Outbound call Location 5 Star Appliance Repair Your caller id phone number (855…" at bounding box center [756, 400] width 1512 height 800
click at [725, 329] on input "(___) ___-____" at bounding box center [773, 338] width 181 height 37
paste input "508) 667-4483"
type input "(508) 667-4483"
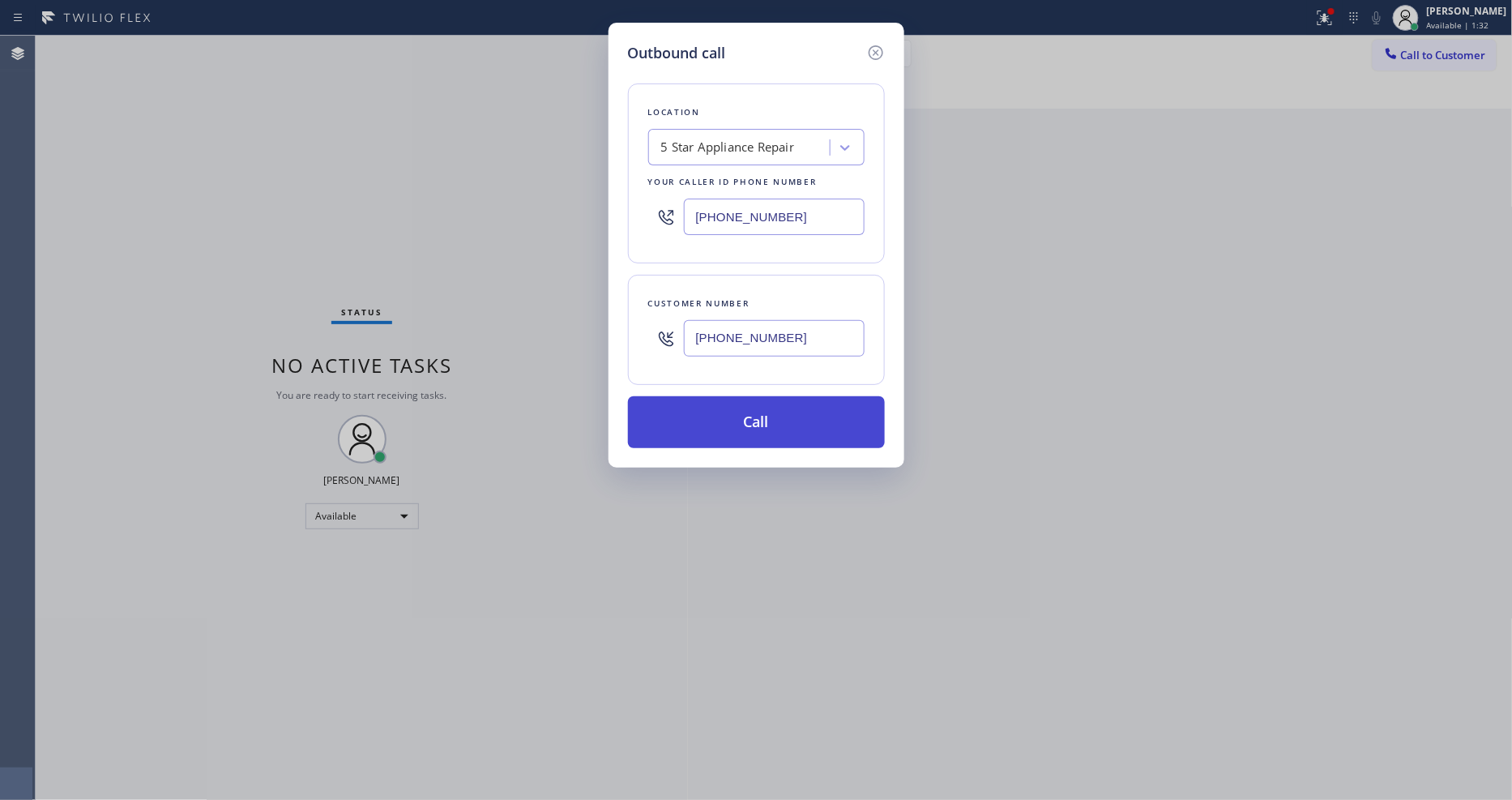
click at [706, 419] on button "Call" at bounding box center [756, 422] width 257 height 52
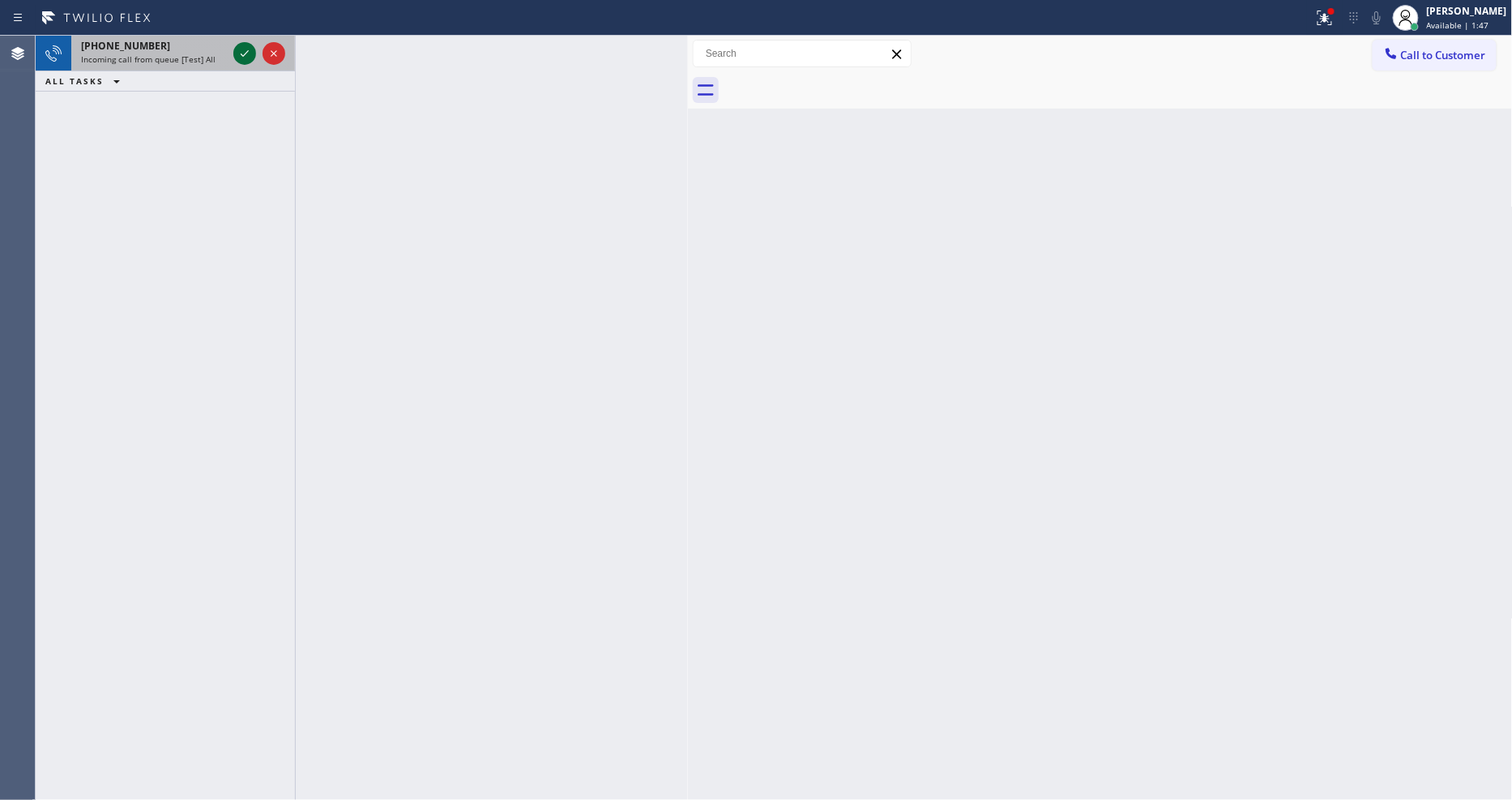
click at [239, 55] on icon at bounding box center [244, 53] width 19 height 19
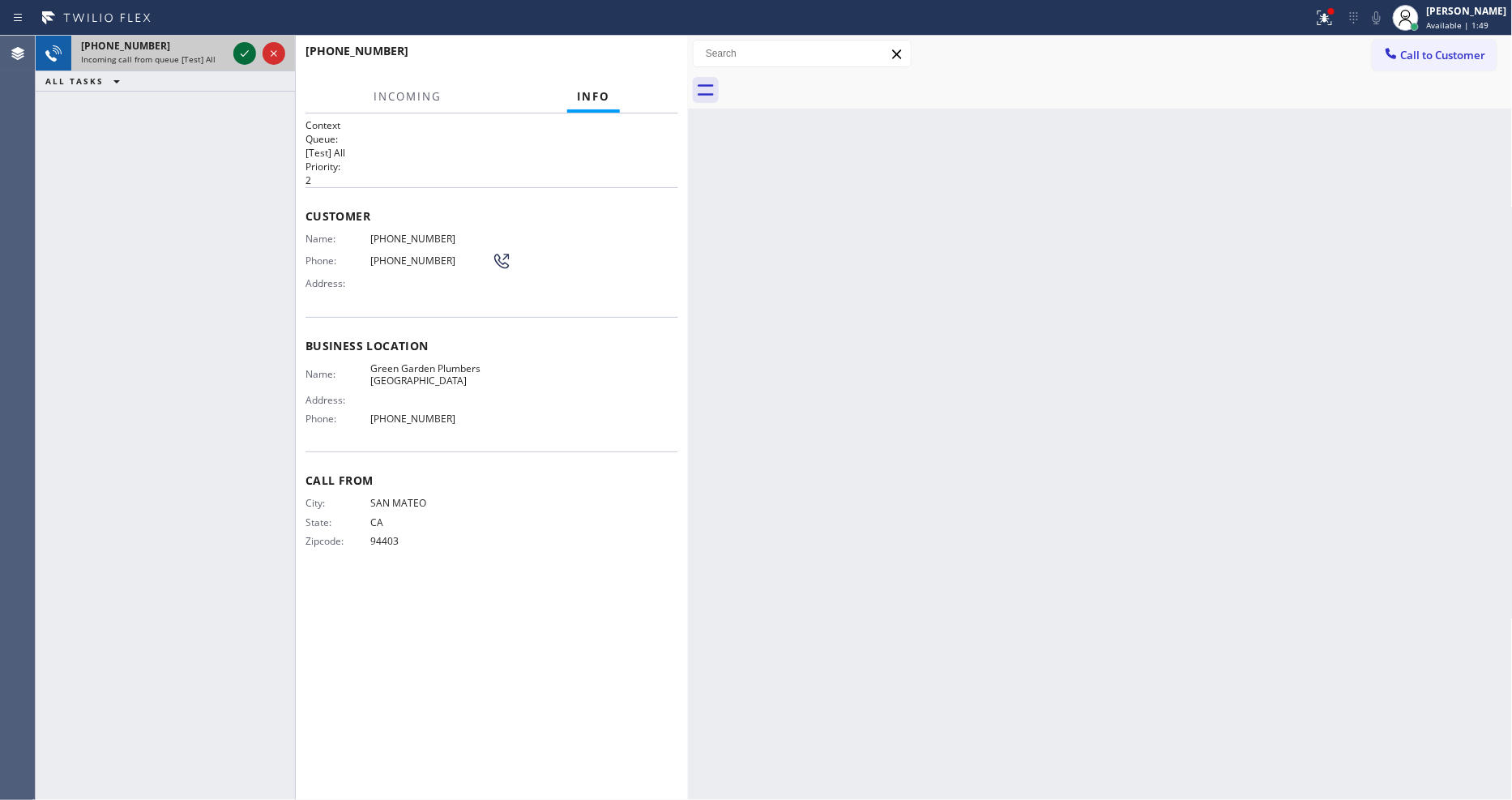
click at [239, 54] on icon at bounding box center [244, 53] width 19 height 19
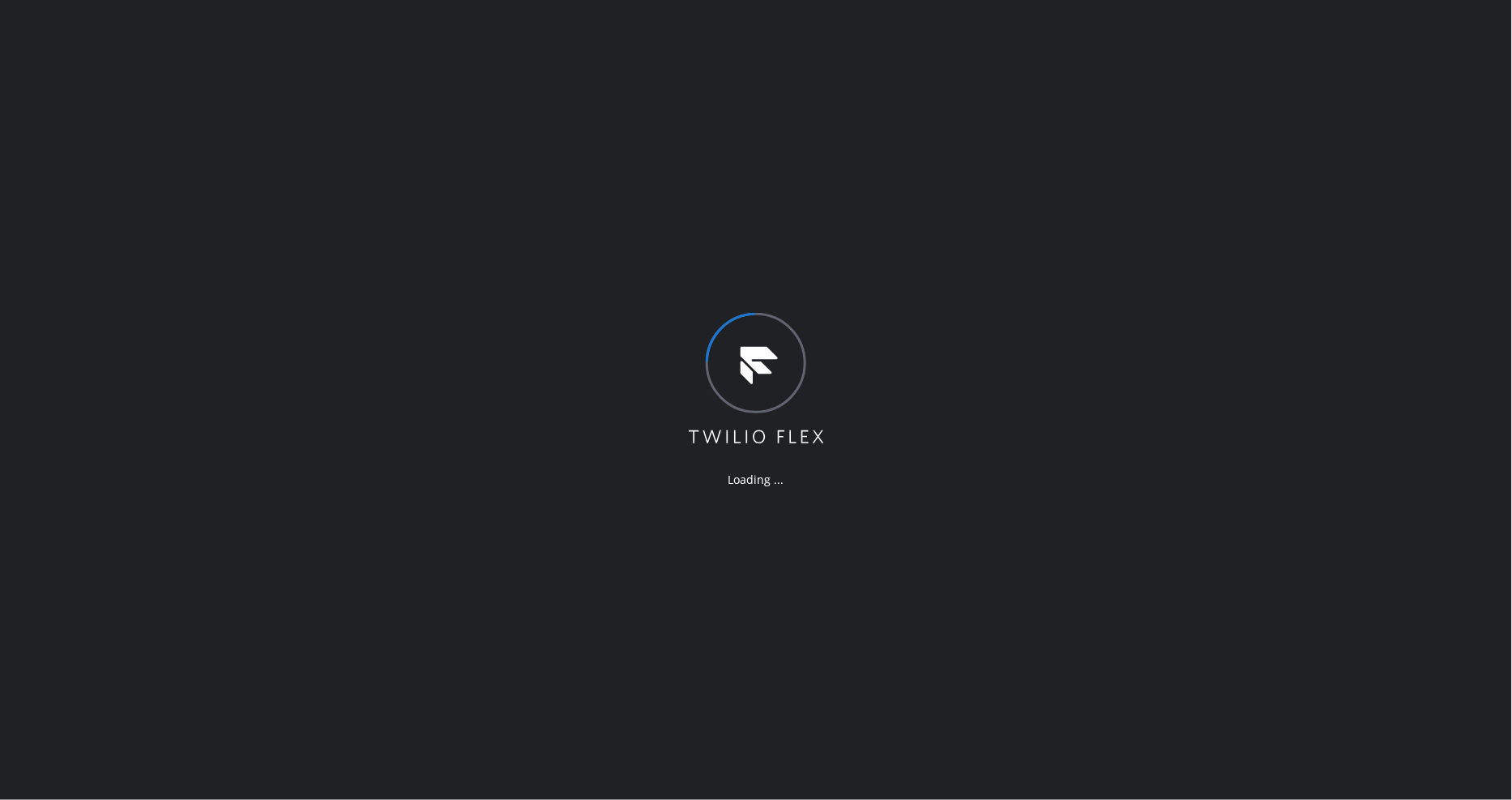
click at [553, 646] on div "Loading ..." at bounding box center [756, 400] width 1512 height 800
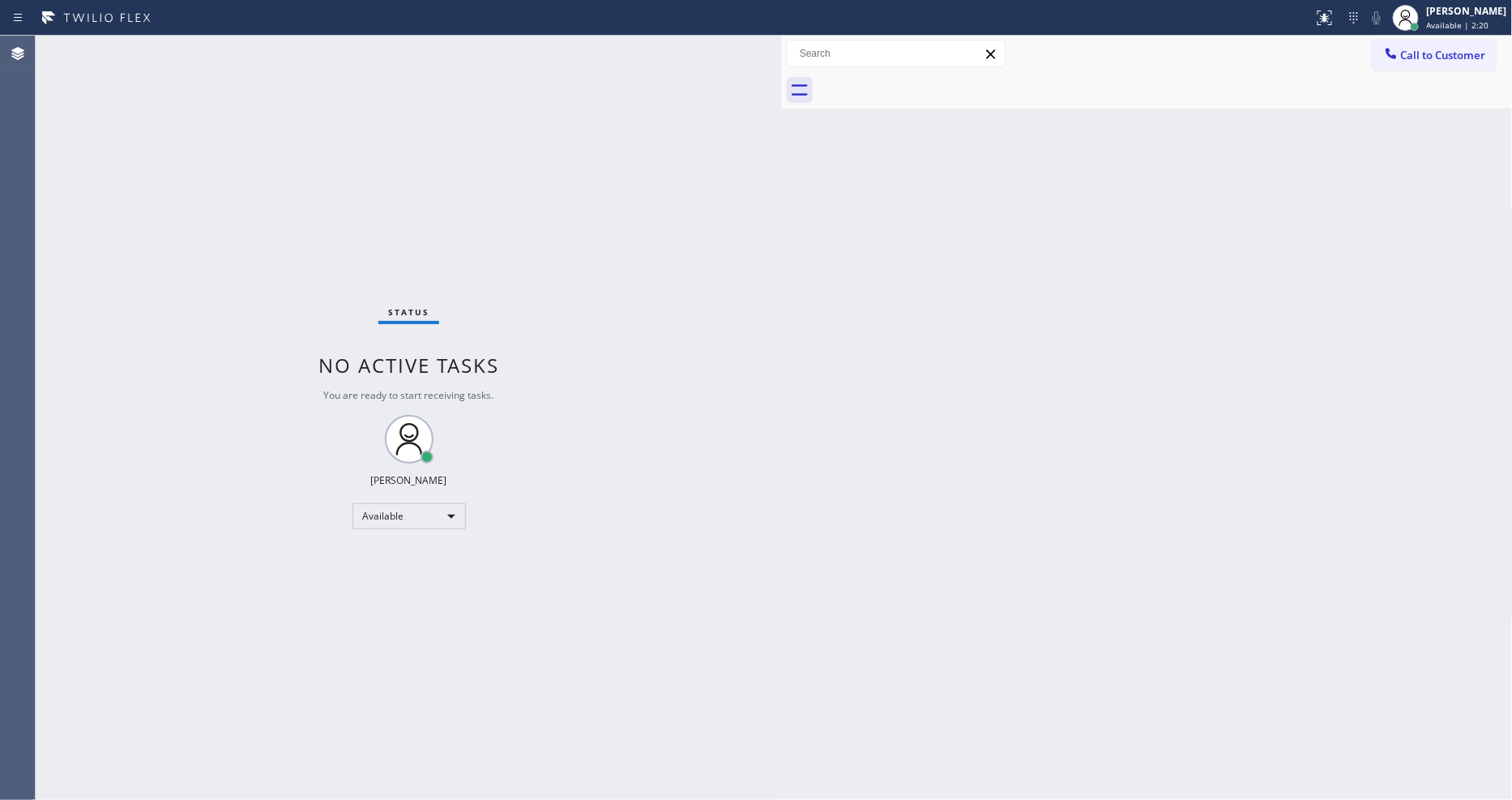
drag, startPoint x: 262, startPoint y: 83, endPoint x: 781, endPoint y: 170, distance: 526.2
click at [782, 170] on div at bounding box center [782, 418] width 0 height 764
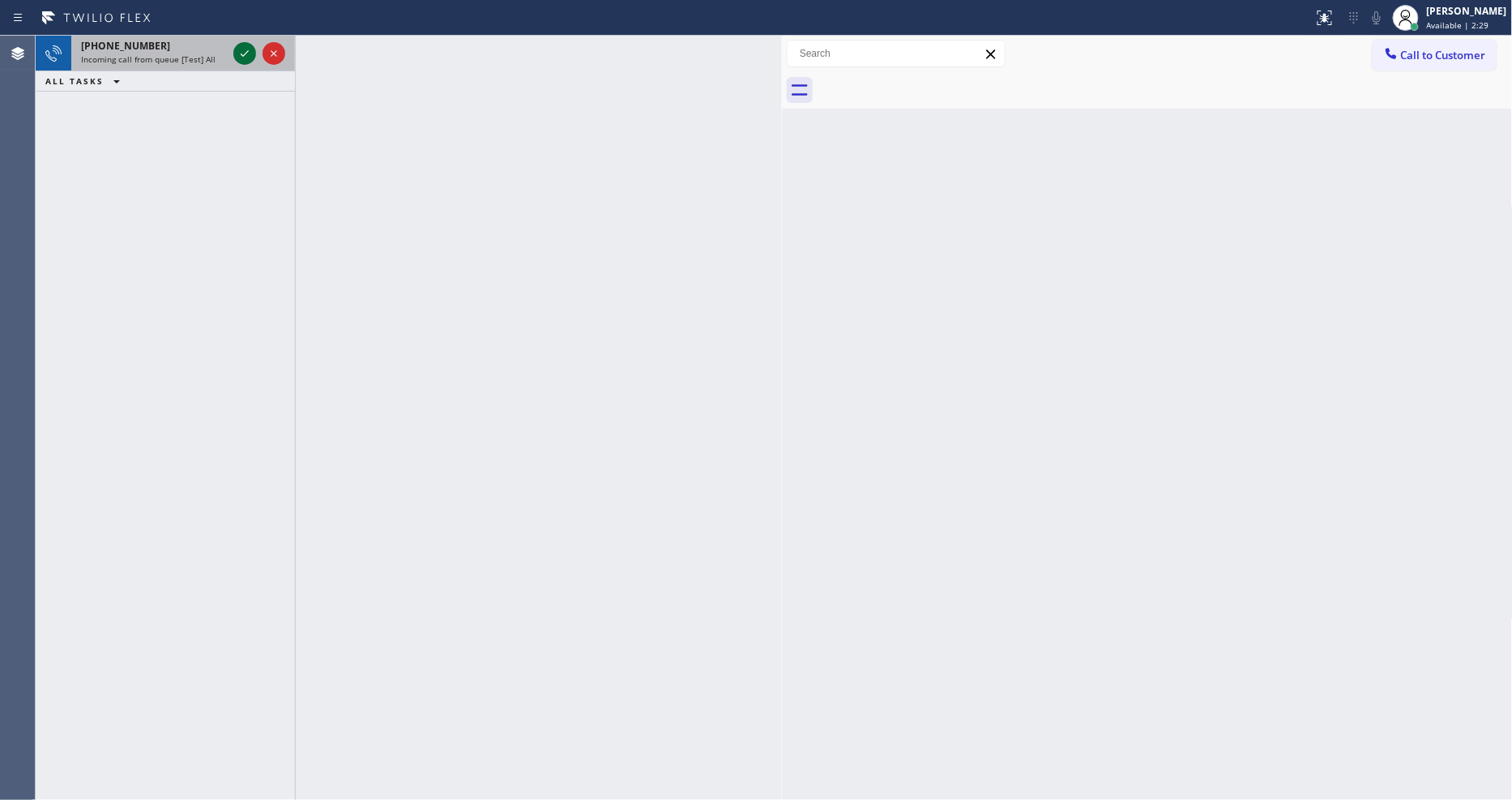
click at [243, 53] on icon at bounding box center [244, 53] width 19 height 19
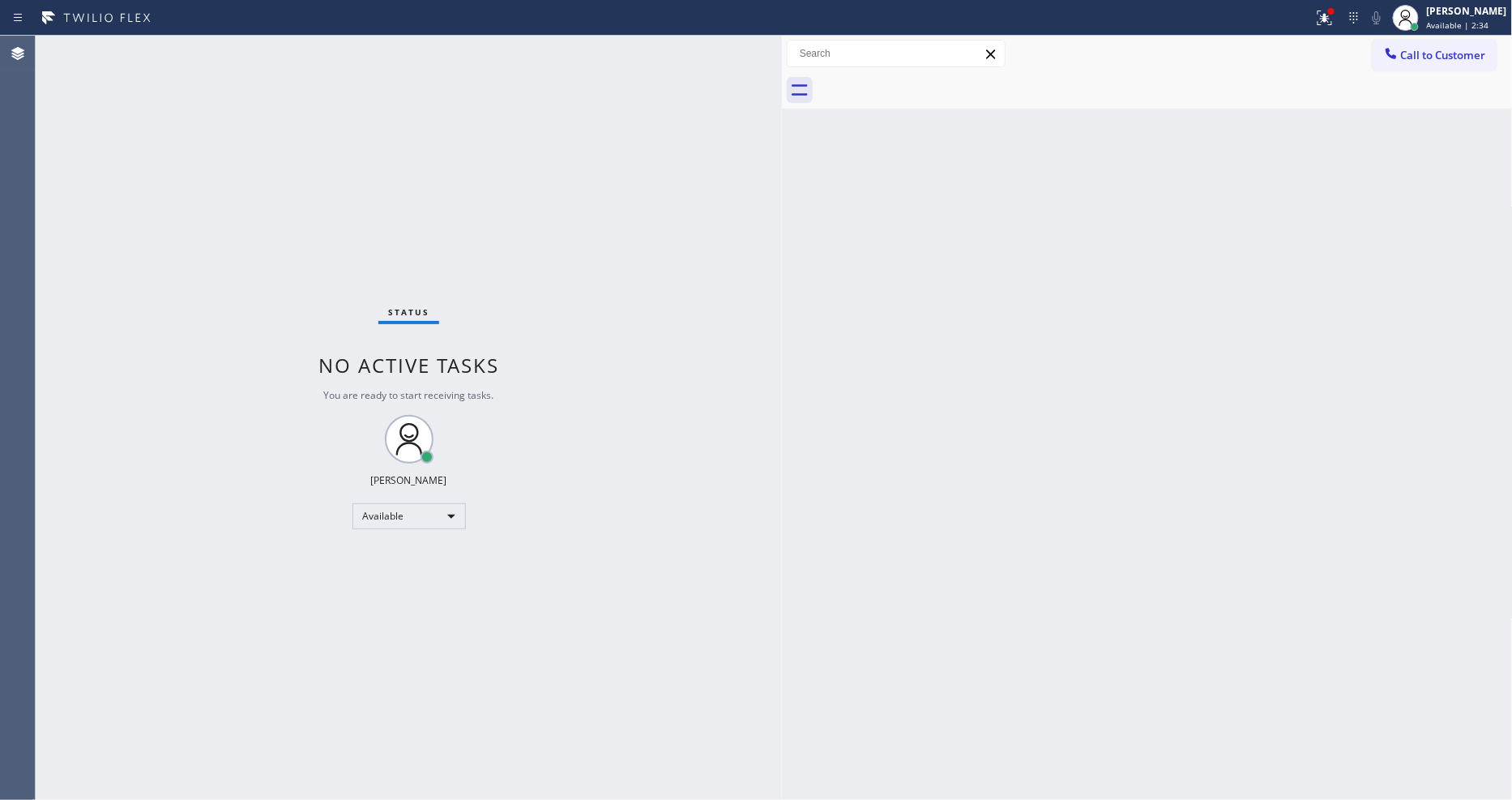
drag, startPoint x: 1114, startPoint y: 555, endPoint x: 1070, endPoint y: 564, distance: 44.9
click at [1114, 555] on div "Back to Dashboard Change Sender ID Customers Technicians Select a contact Outbo…" at bounding box center [1146, 418] width 730 height 764
click at [1453, 25] on span "Available | 2:38" at bounding box center [1458, 25] width 62 height 11
click at [1291, 86] on div at bounding box center [1165, 91] width 696 height 37
click at [1406, 70] on button "Call to Customer" at bounding box center [1434, 55] width 124 height 31
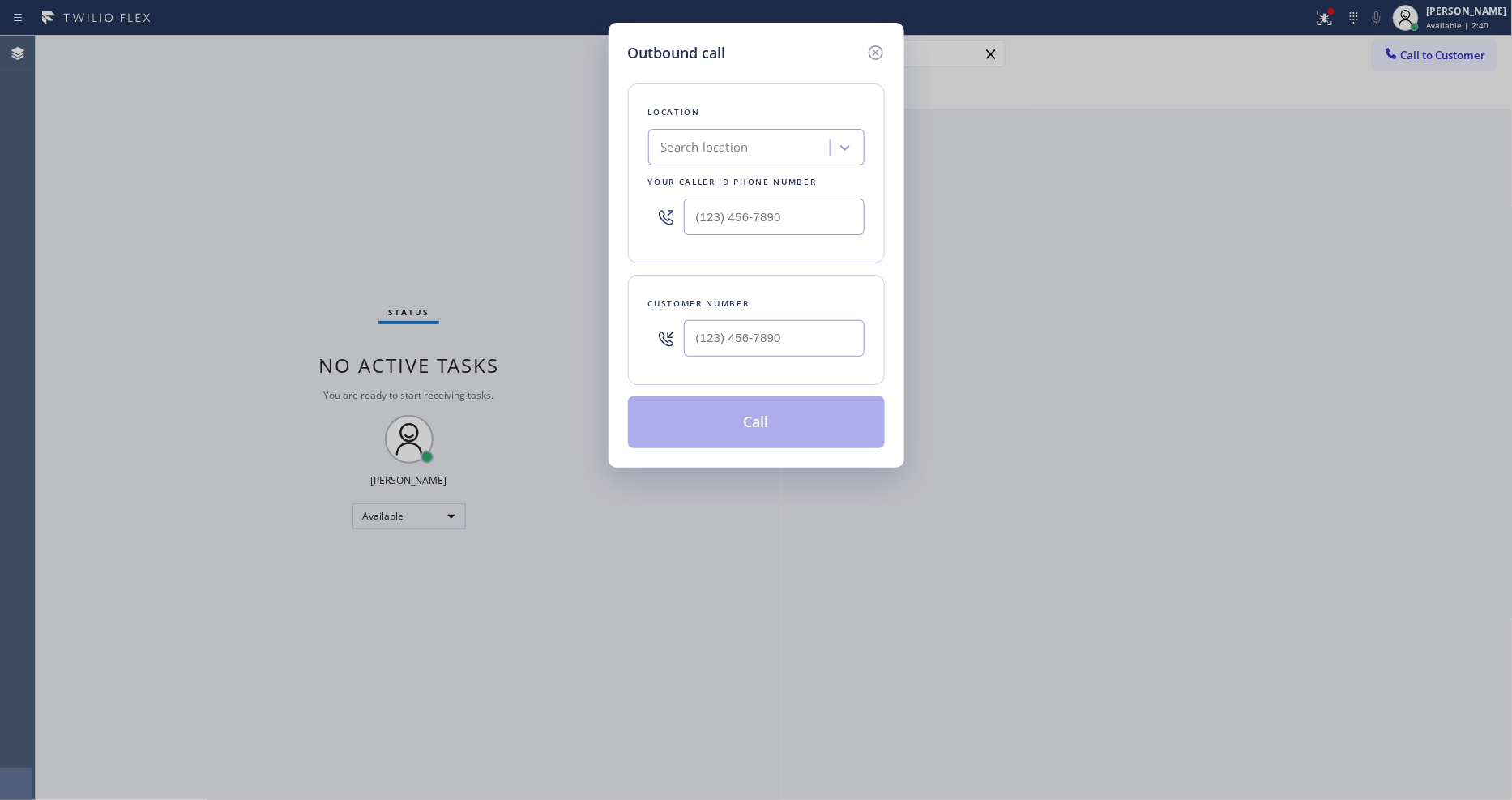
click at [792, 152] on div "Search location" at bounding box center [741, 148] width 177 height 28
paste input "5 Star Appliance Repair"
type input "5 Star Appliance Repair"
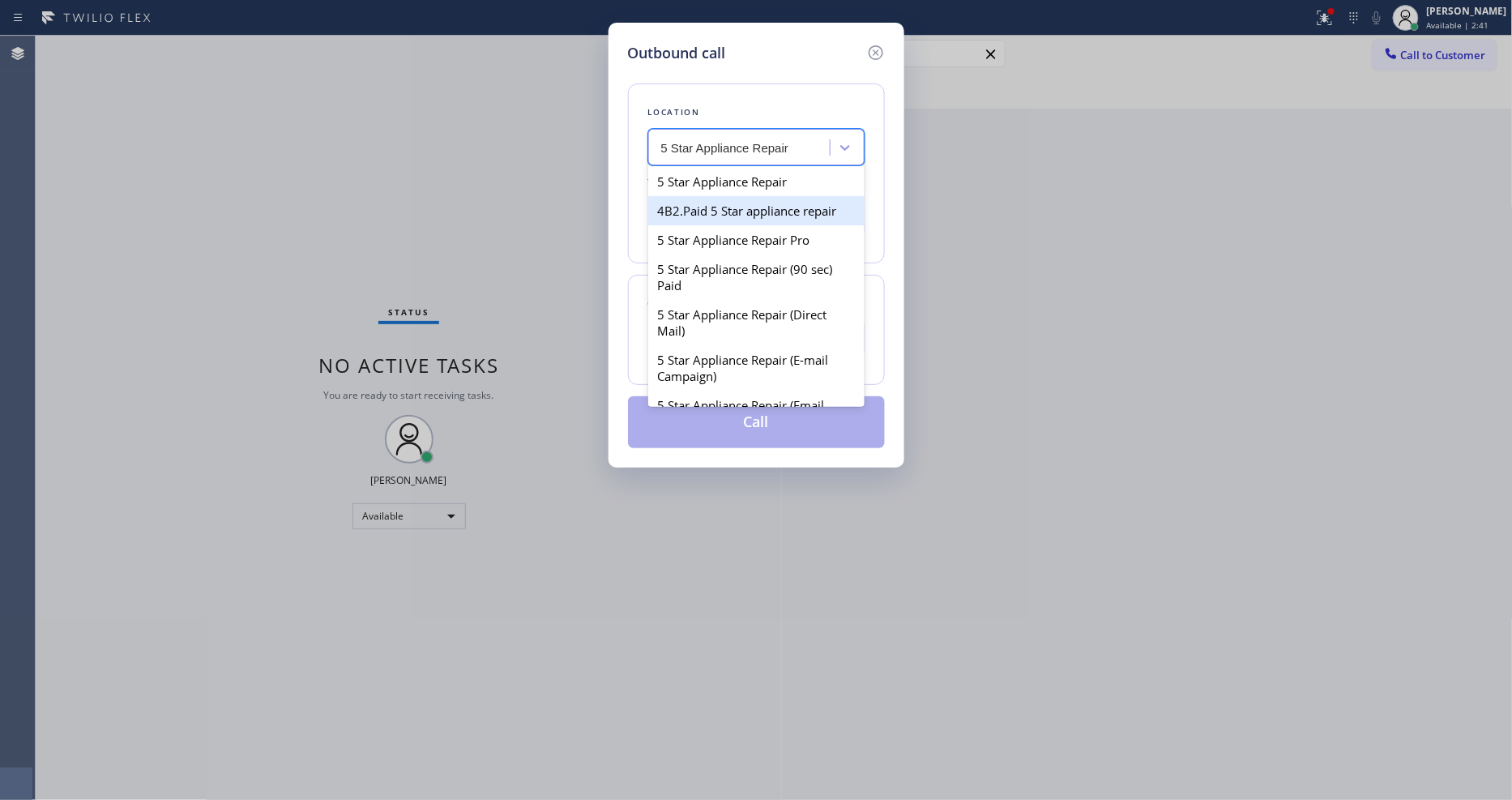
click at [727, 169] on div "5 Star Appliance Repair" at bounding box center [756, 181] width 216 height 29
type input "[PHONE_NUMBER]"
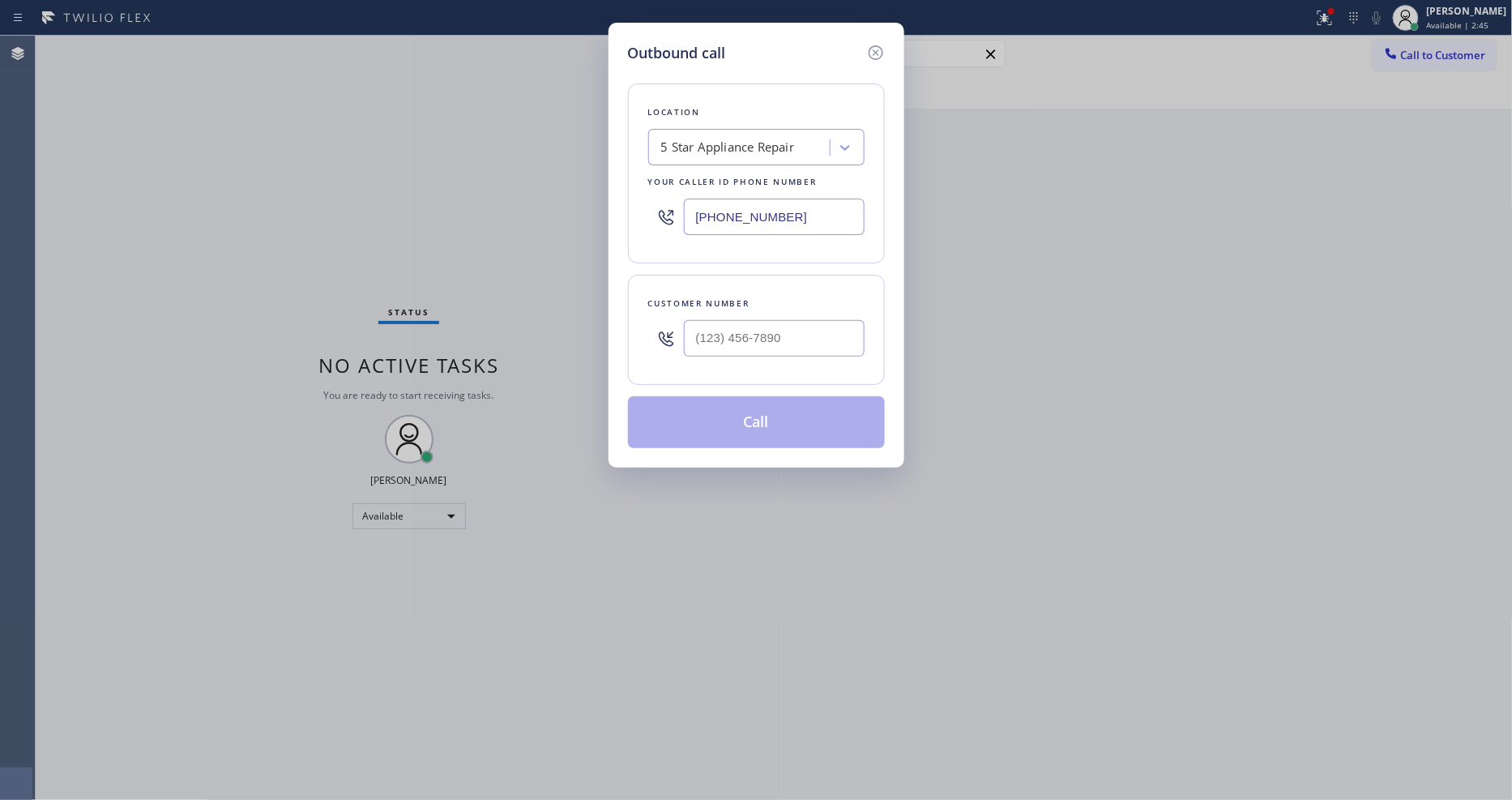
click at [409, 257] on div "Outbound call Location 5 Star Appliance Repair Your caller id phone number [PHO…" at bounding box center [756, 400] width 1512 height 800
click at [724, 328] on input "(___) ___-____" at bounding box center [773, 338] width 181 height 37
paste input "508) 667-4483"
type input "[PHONE_NUMBER]"
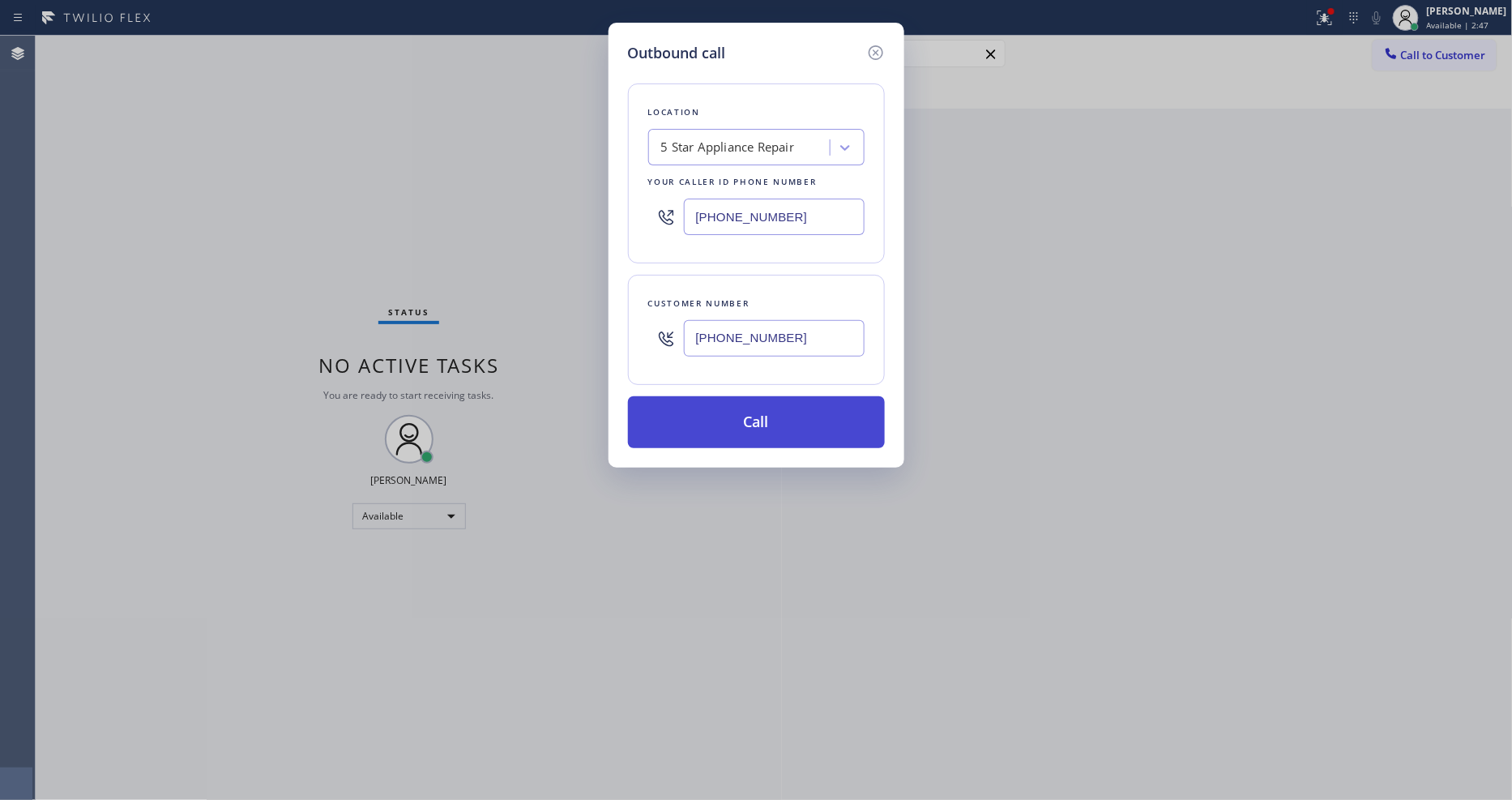
click at [715, 422] on button "Call" at bounding box center [756, 422] width 257 height 52
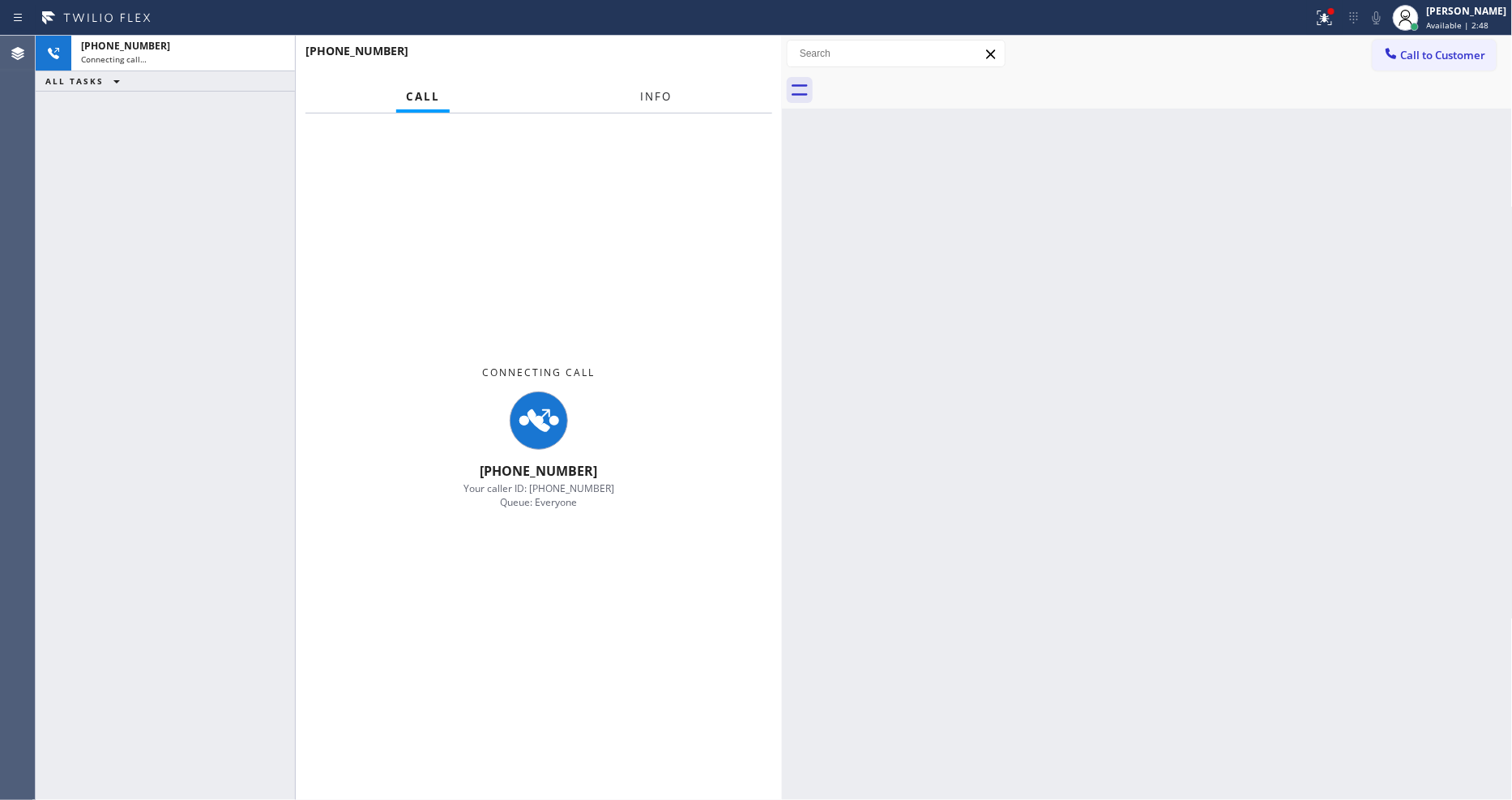
click at [646, 92] on span "Info" at bounding box center [655, 96] width 31 height 15
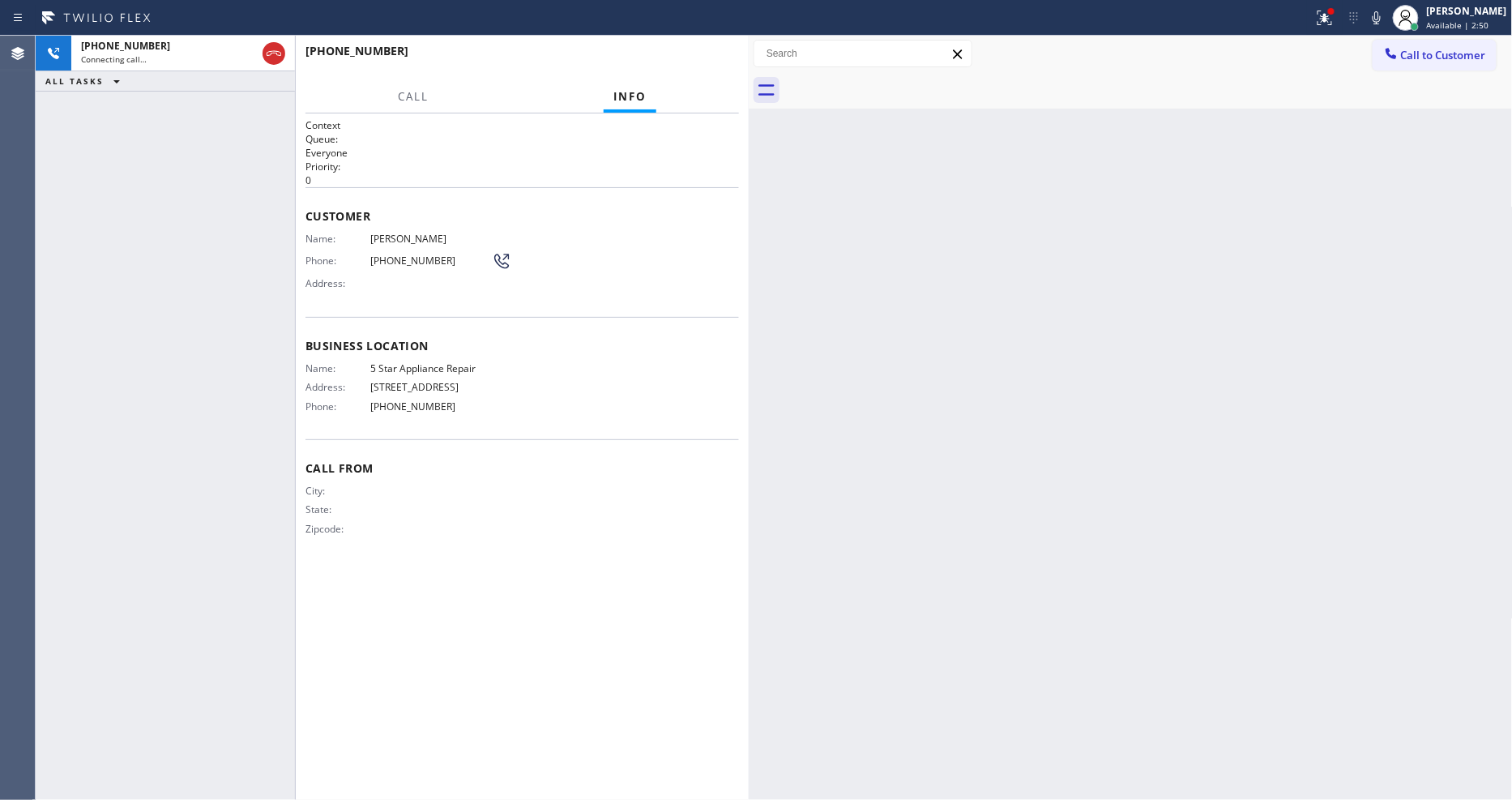
drag, startPoint x: 780, startPoint y: 192, endPoint x: 747, endPoint y: 199, distance: 33.7
click at [749, 199] on div at bounding box center [749, 418] width 0 height 764
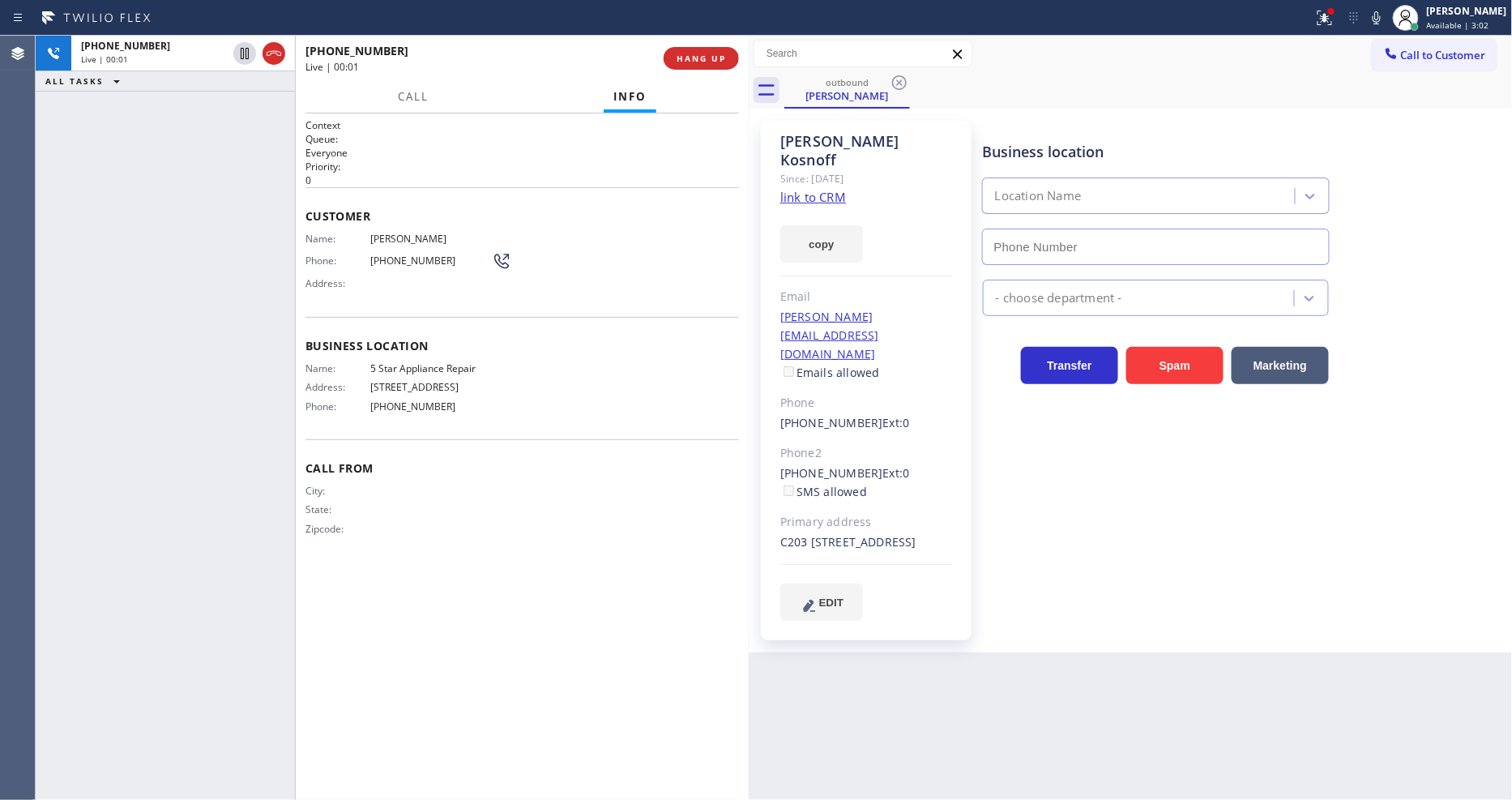
type input "[PHONE_NUMBER]"
click at [1032, 568] on div "Business location 5 Star Appliance Repair [PHONE_NUMBER] 5 Star Appliance Trans…" at bounding box center [1244, 370] width 529 height 491
click at [706, 68] on button "HANG UP" at bounding box center [701, 58] width 75 height 23
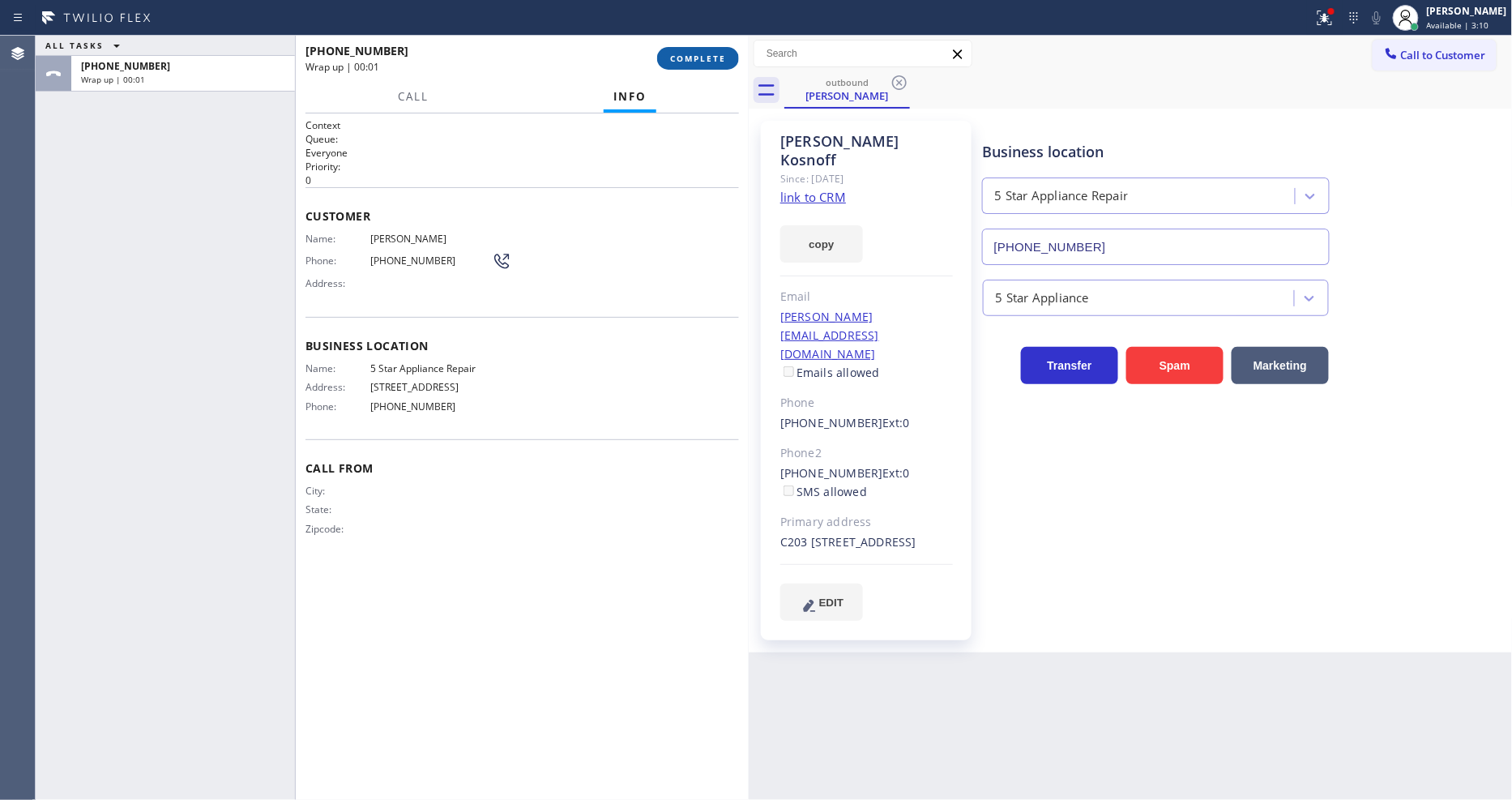
click at [706, 68] on button "COMPLETE" at bounding box center [697, 58] width 82 height 23
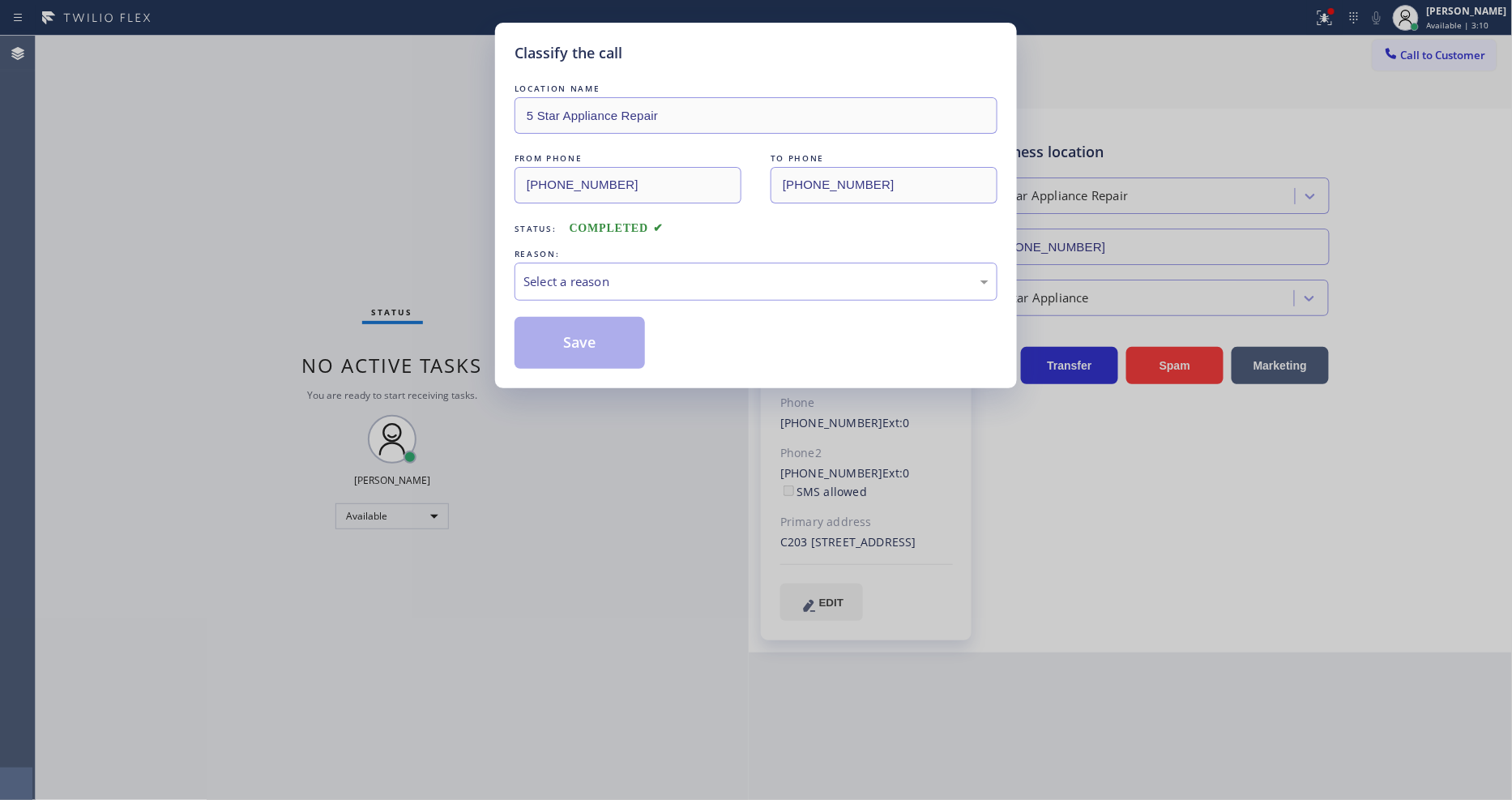
click at [599, 272] on div "Select a reason" at bounding box center [755, 281] width 465 height 18
click at [599, 345] on button "Save" at bounding box center [579, 343] width 130 height 52
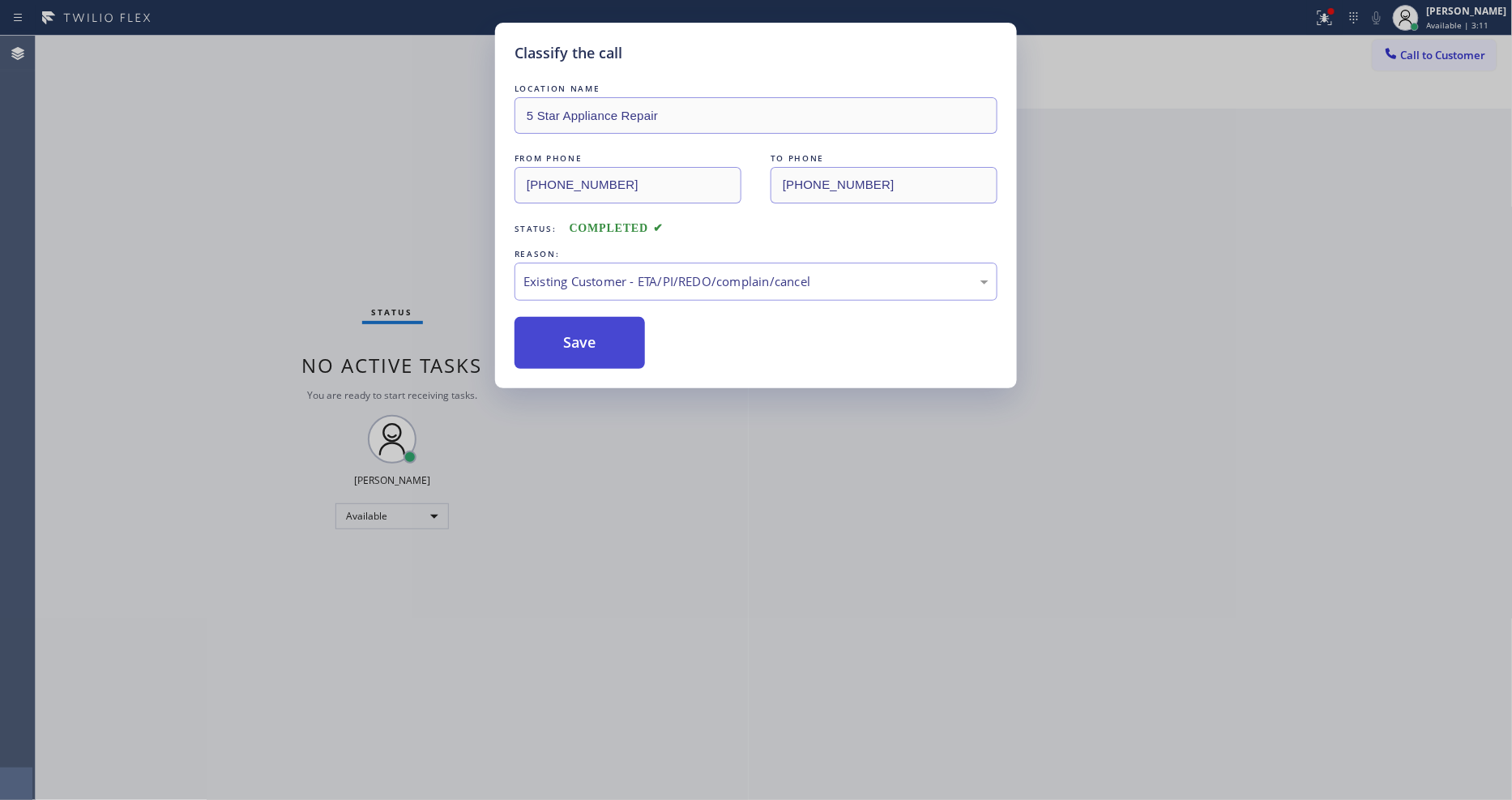
click at [599, 345] on button "Save" at bounding box center [579, 343] width 130 height 52
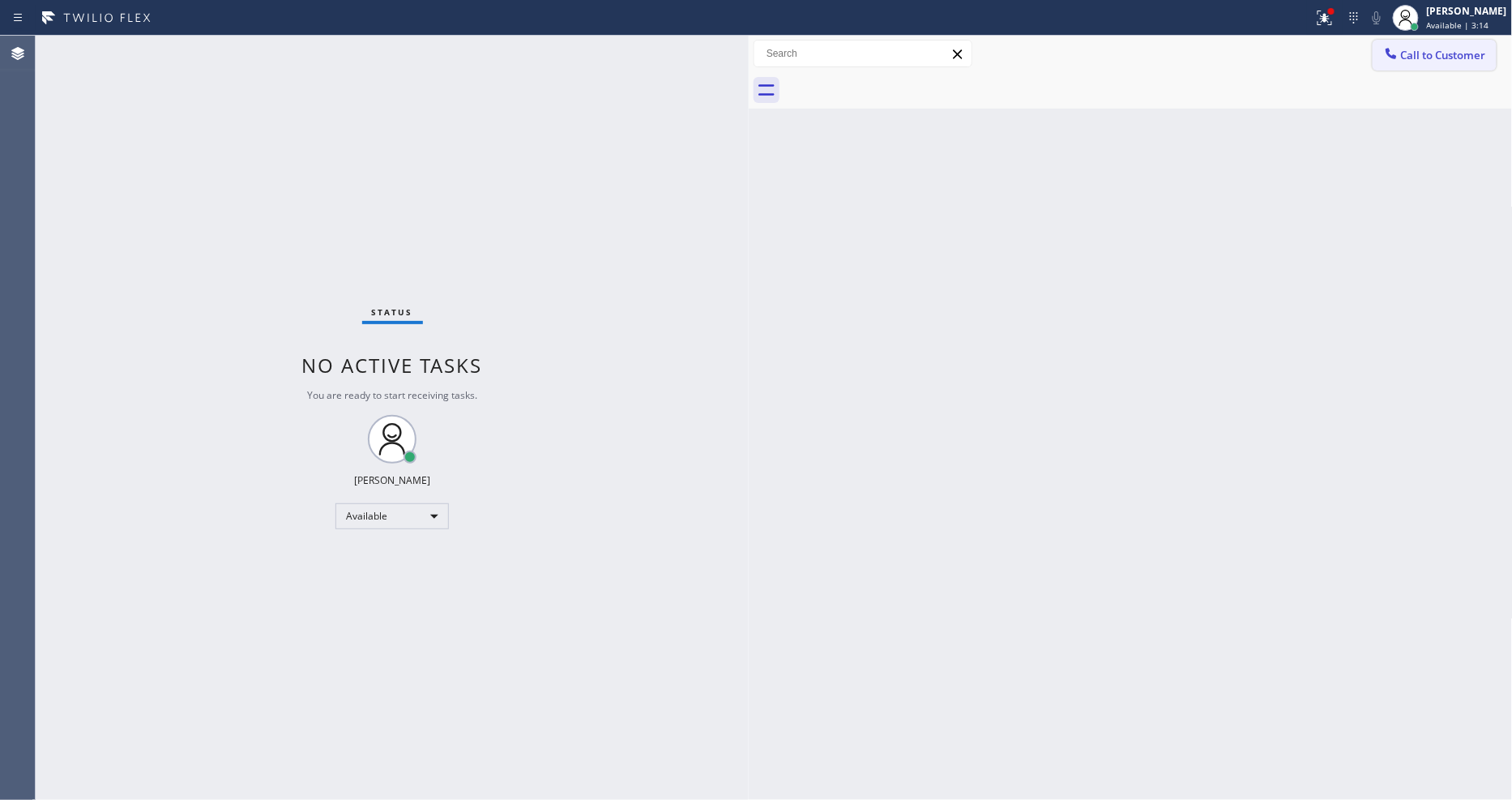
click at [1426, 50] on span "Call to Customer" at bounding box center [1443, 55] width 85 height 15
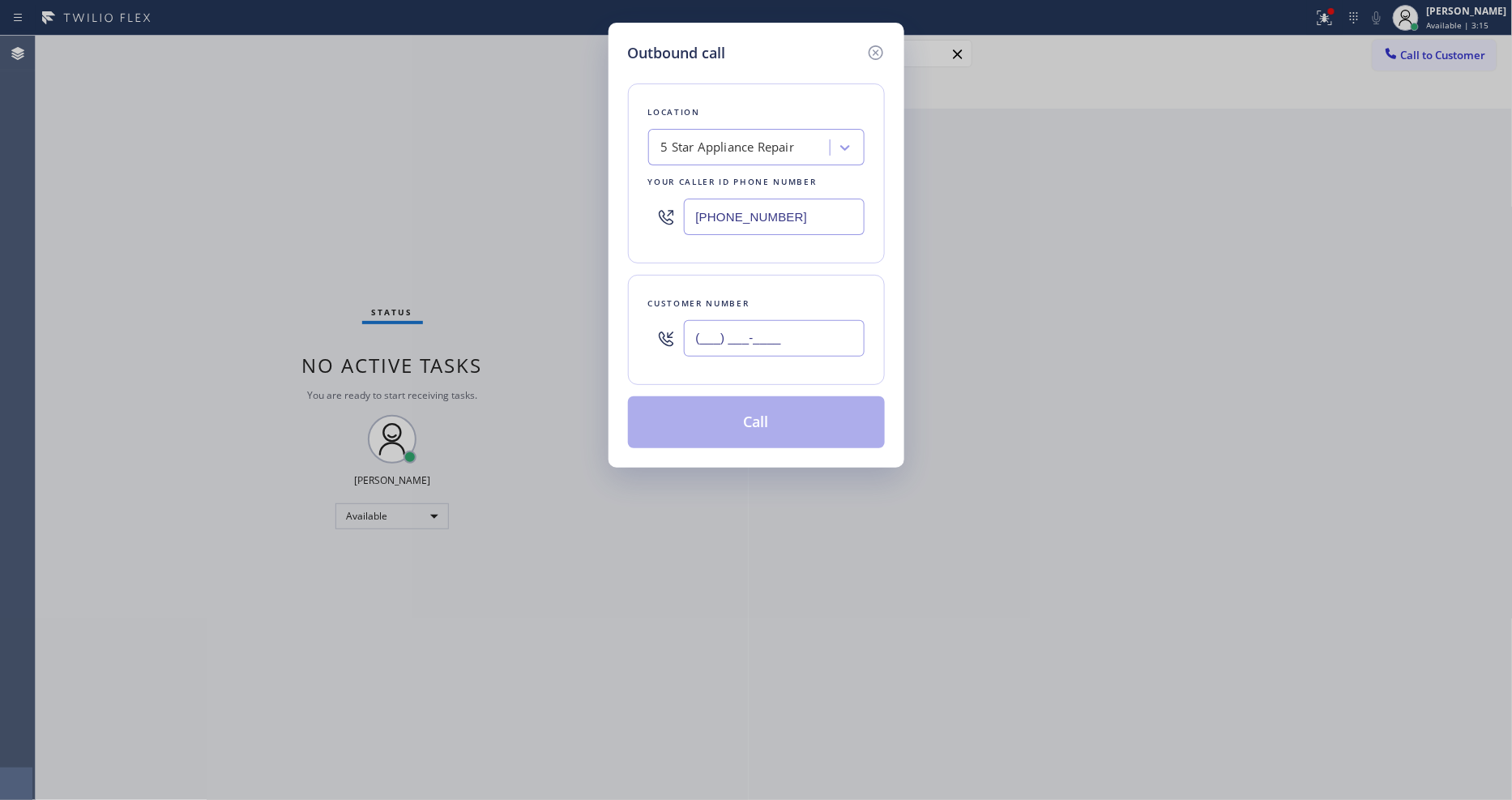
click at [701, 334] on input "(___) ___-____" at bounding box center [773, 338] width 181 height 37
paste input "206) 550-6506"
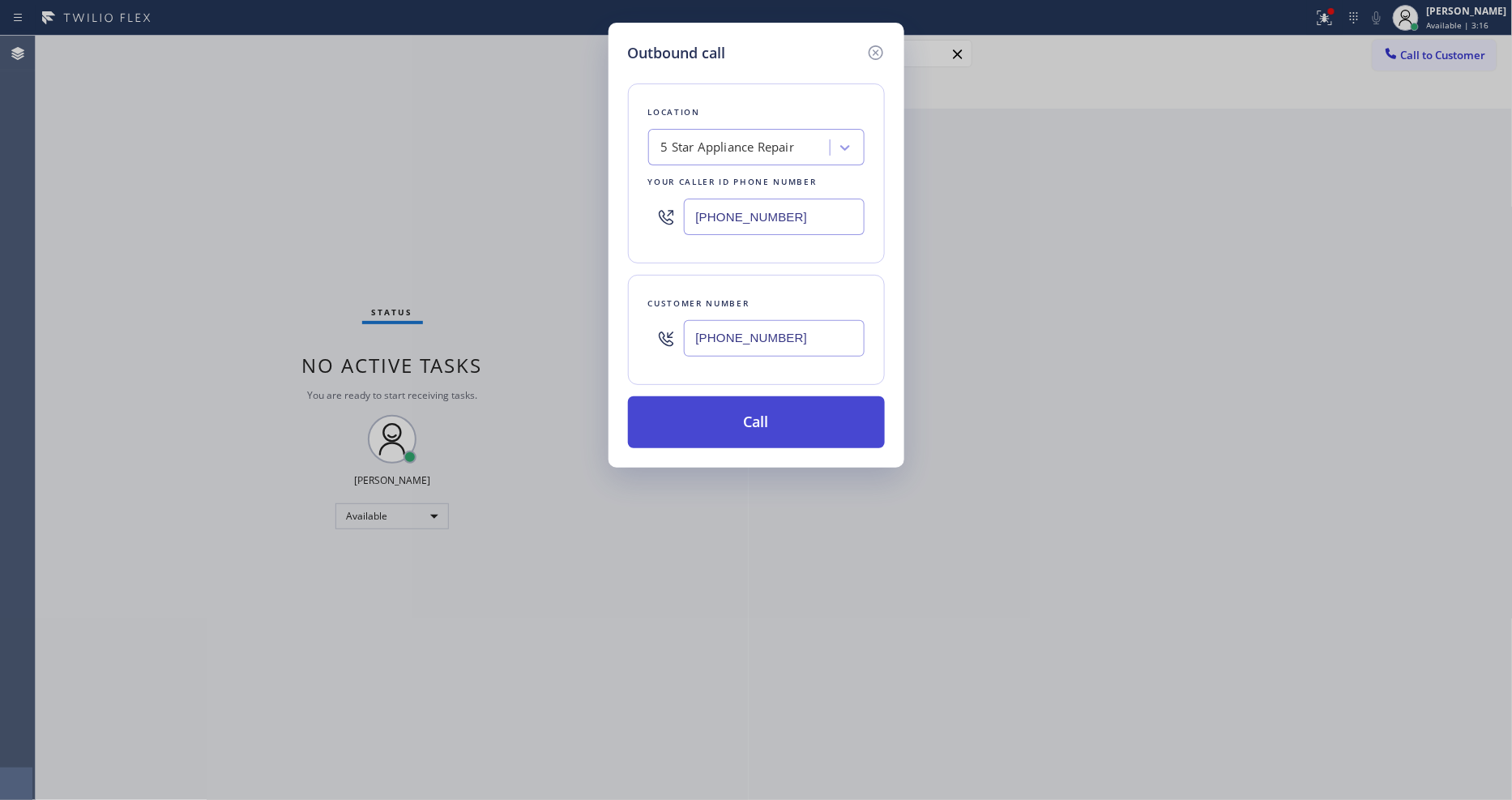
type input "[PHONE_NUMBER]"
click at [706, 408] on button "Call" at bounding box center [756, 422] width 257 height 52
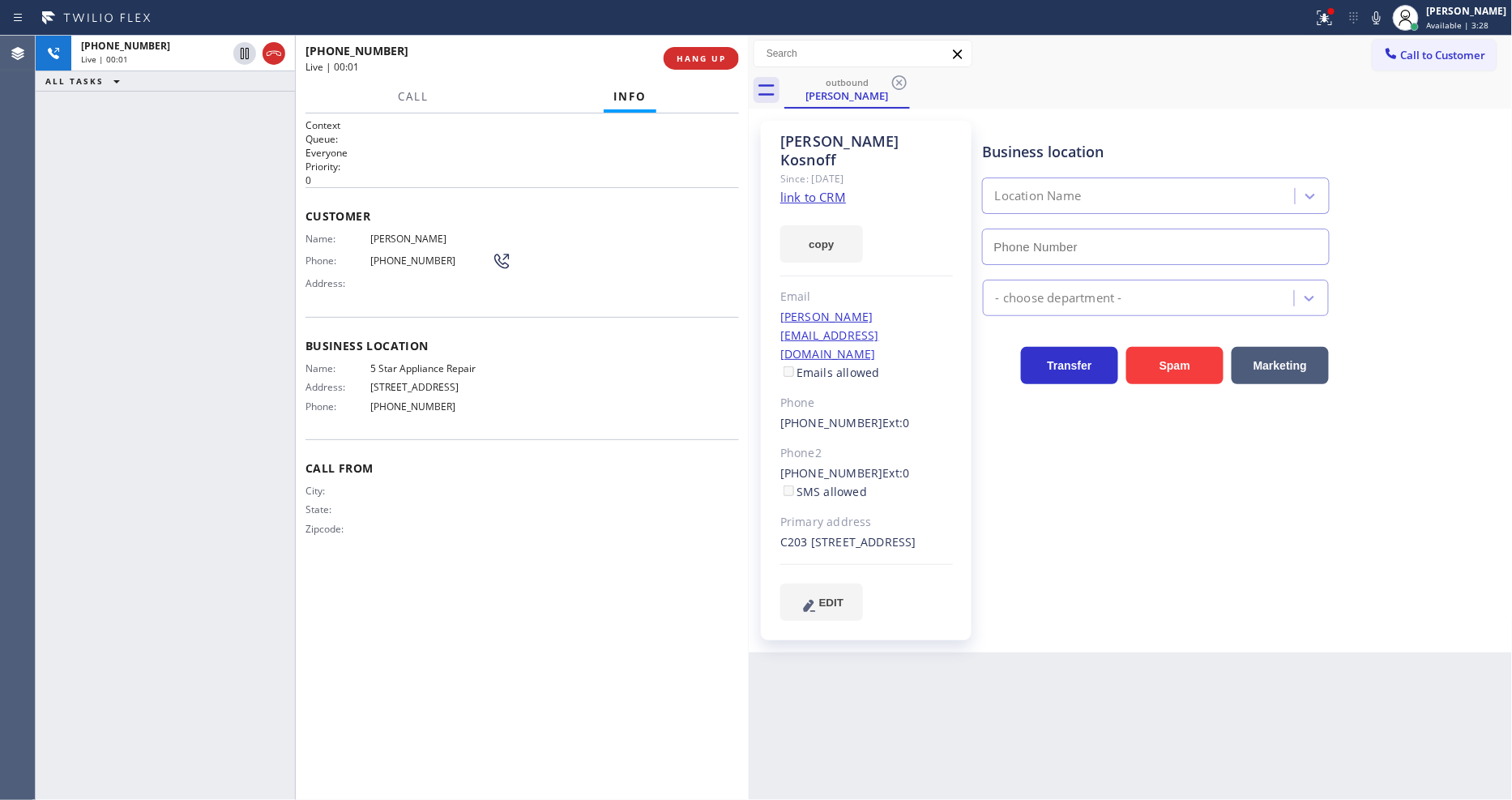
type input "[PHONE_NUMBER]"
drag, startPoint x: 1340, startPoint y: 30, endPoint x: 1324, endPoint y: 127, distance: 98.3
click at [1340, 30] on button at bounding box center [1324, 17] width 36 height 36
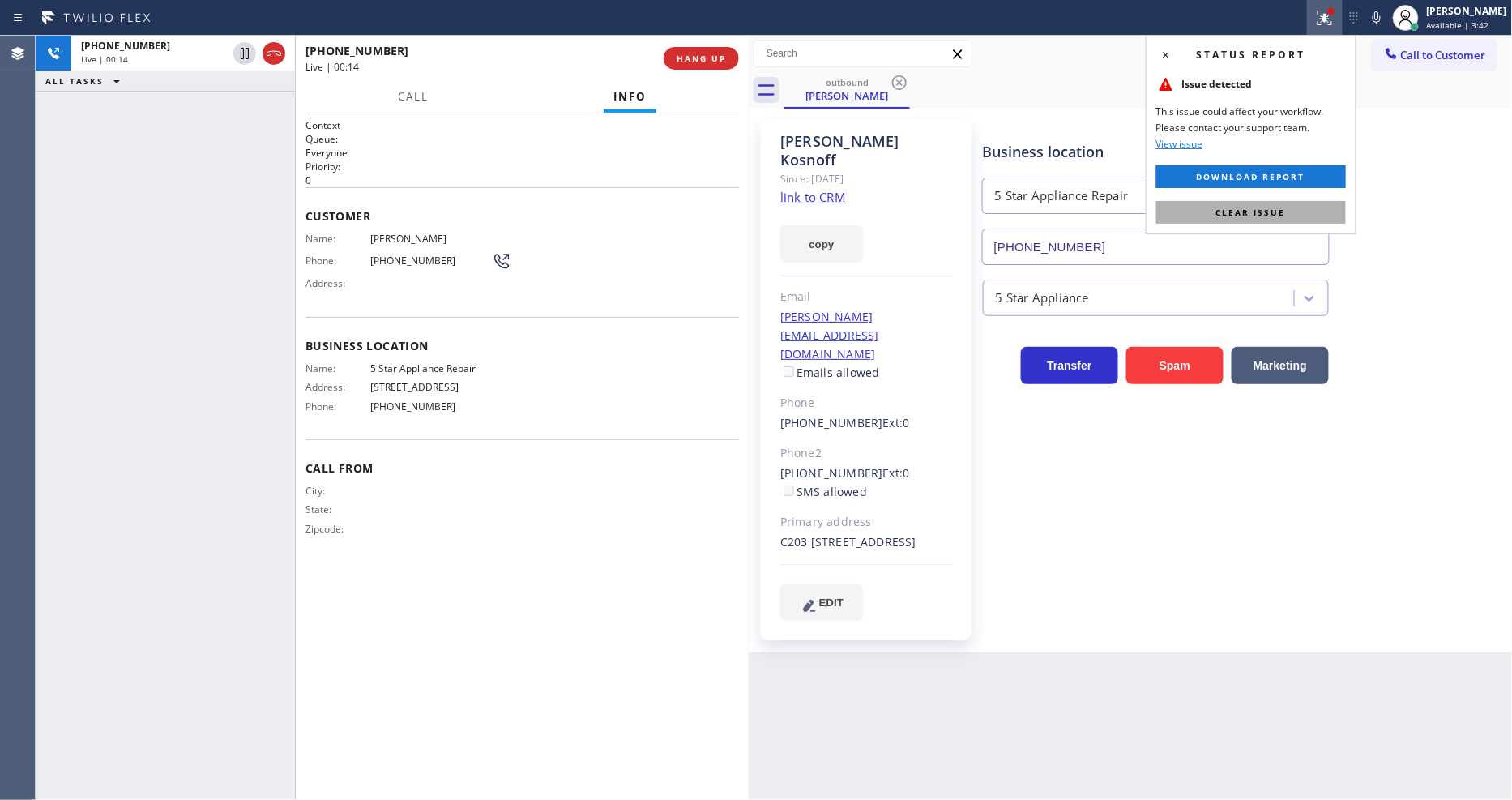
click at [1304, 211] on button "Clear issue" at bounding box center [1251, 212] width 190 height 23
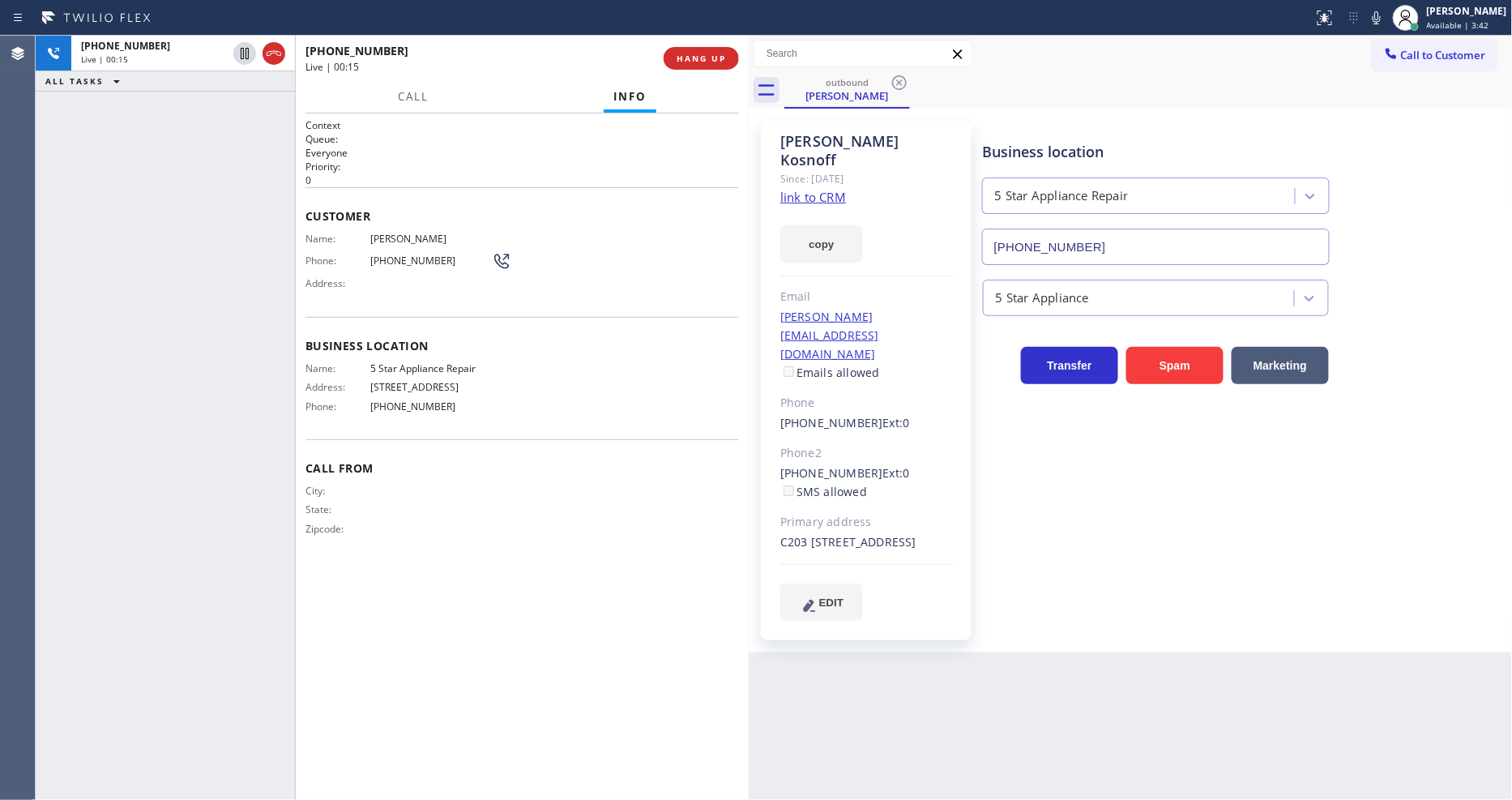
click at [625, 460] on span "Call From" at bounding box center [521, 467] width 433 height 16
click at [605, 522] on div "City: State: Zipcode:" at bounding box center [521, 513] width 433 height 57
click at [918, 611] on div "[PERSON_NAME] Since: [DATE] link to CRM copy Email [PERSON_NAME][EMAIL_ADDRESS]…" at bounding box center [866, 380] width 227 height 535
click at [671, 571] on div "Context Queue: Everyone Priority: 0 Customer Name: [PERSON_NAME] Phone: [PHONE_…" at bounding box center [521, 456] width 433 height 676
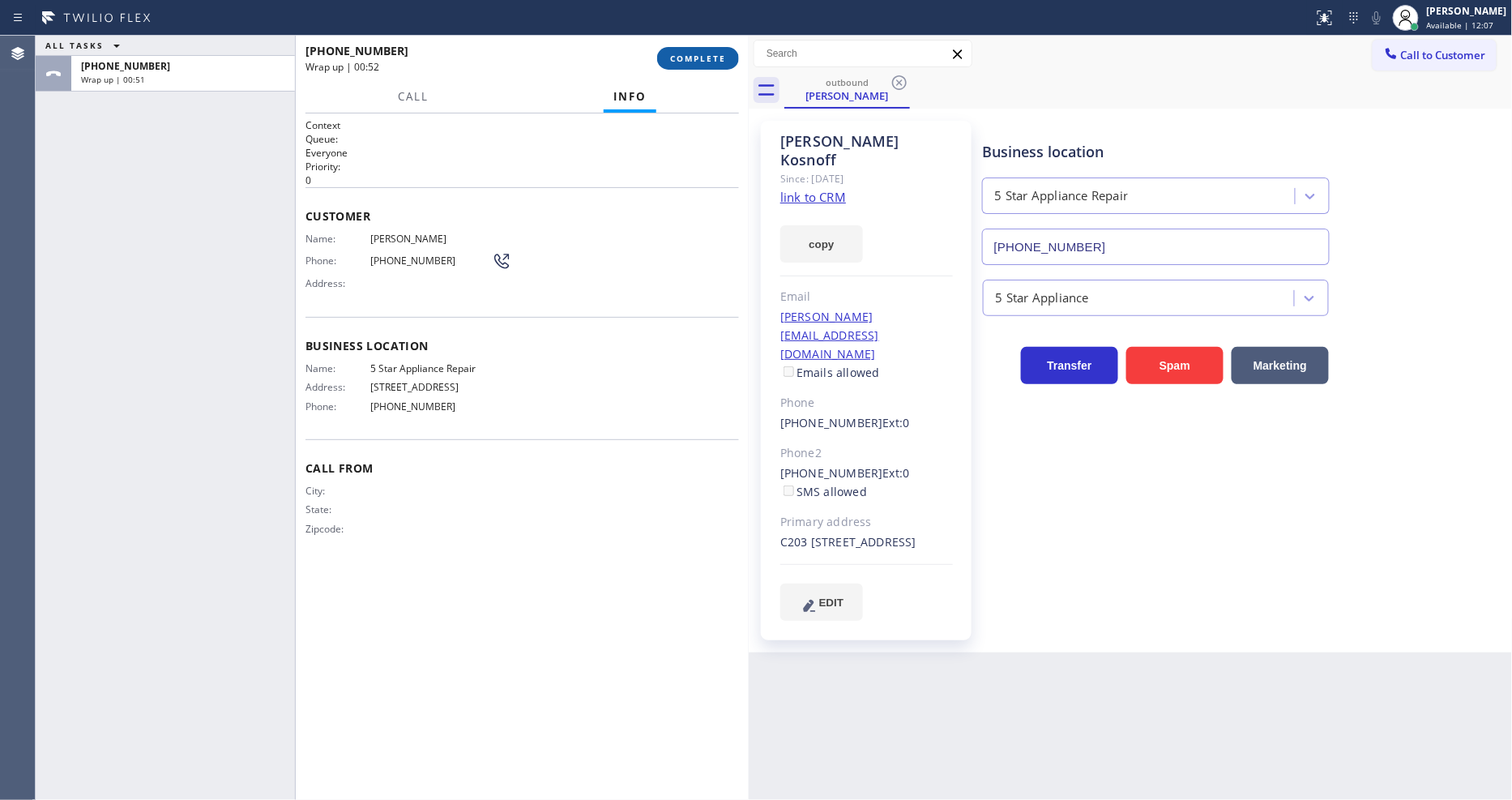
click at [707, 51] on button "COMPLETE" at bounding box center [697, 58] width 82 height 23
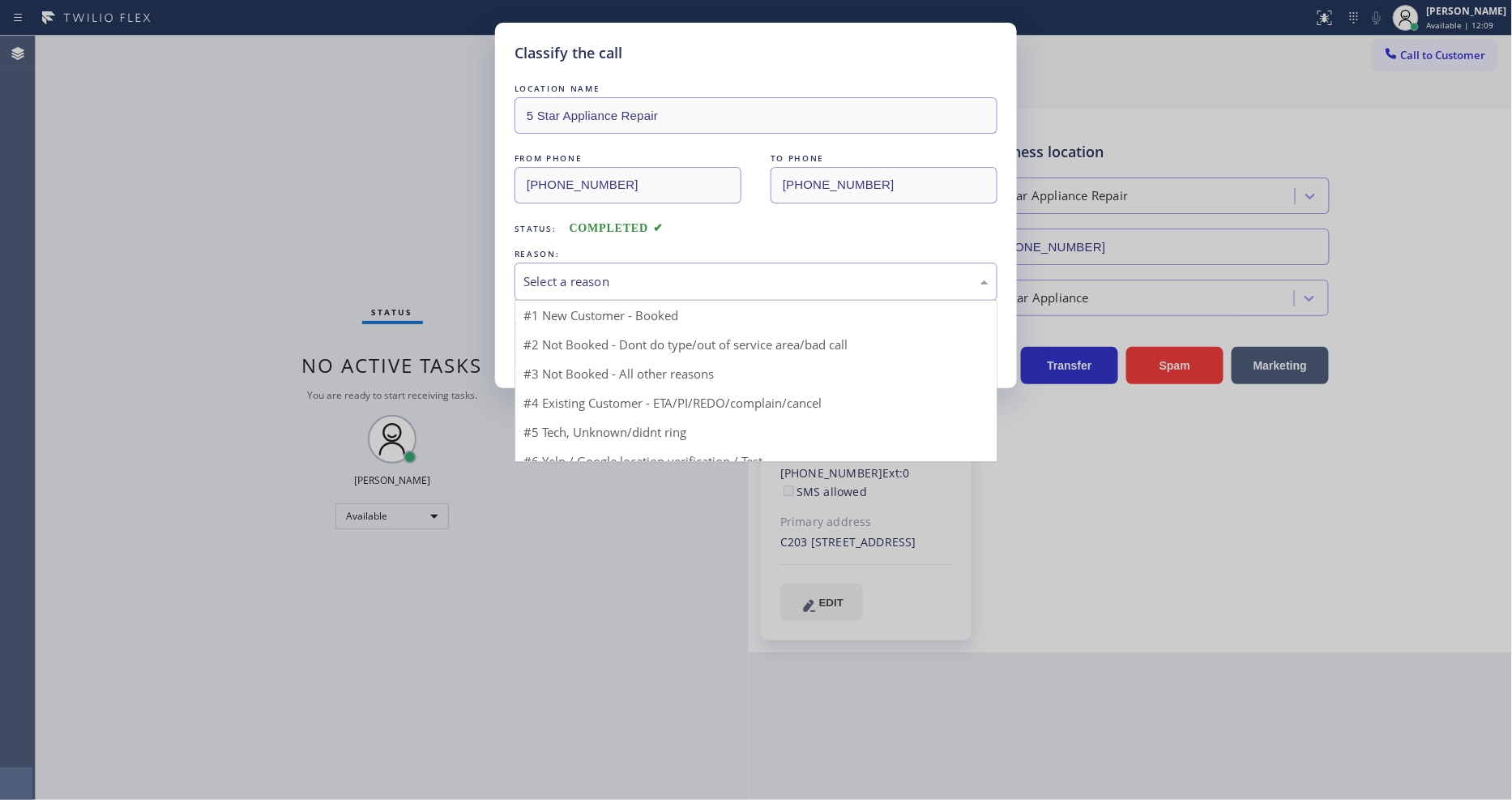
click at [564, 272] on div "Select a reason" at bounding box center [755, 281] width 465 height 18
drag, startPoint x: 547, startPoint y: 383, endPoint x: 561, endPoint y: 344, distance: 41.4
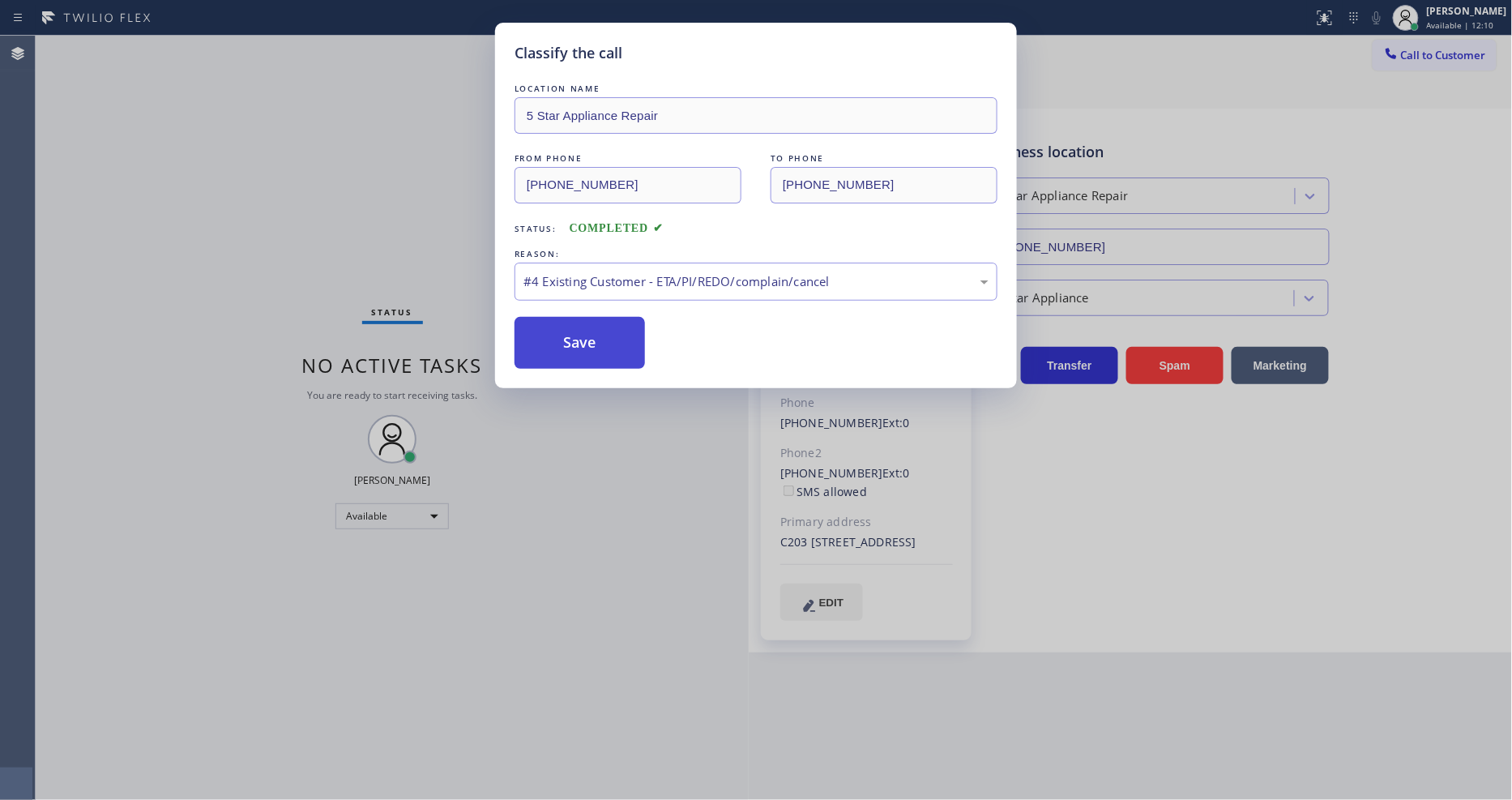
click at [562, 337] on button "Save" at bounding box center [579, 343] width 130 height 52
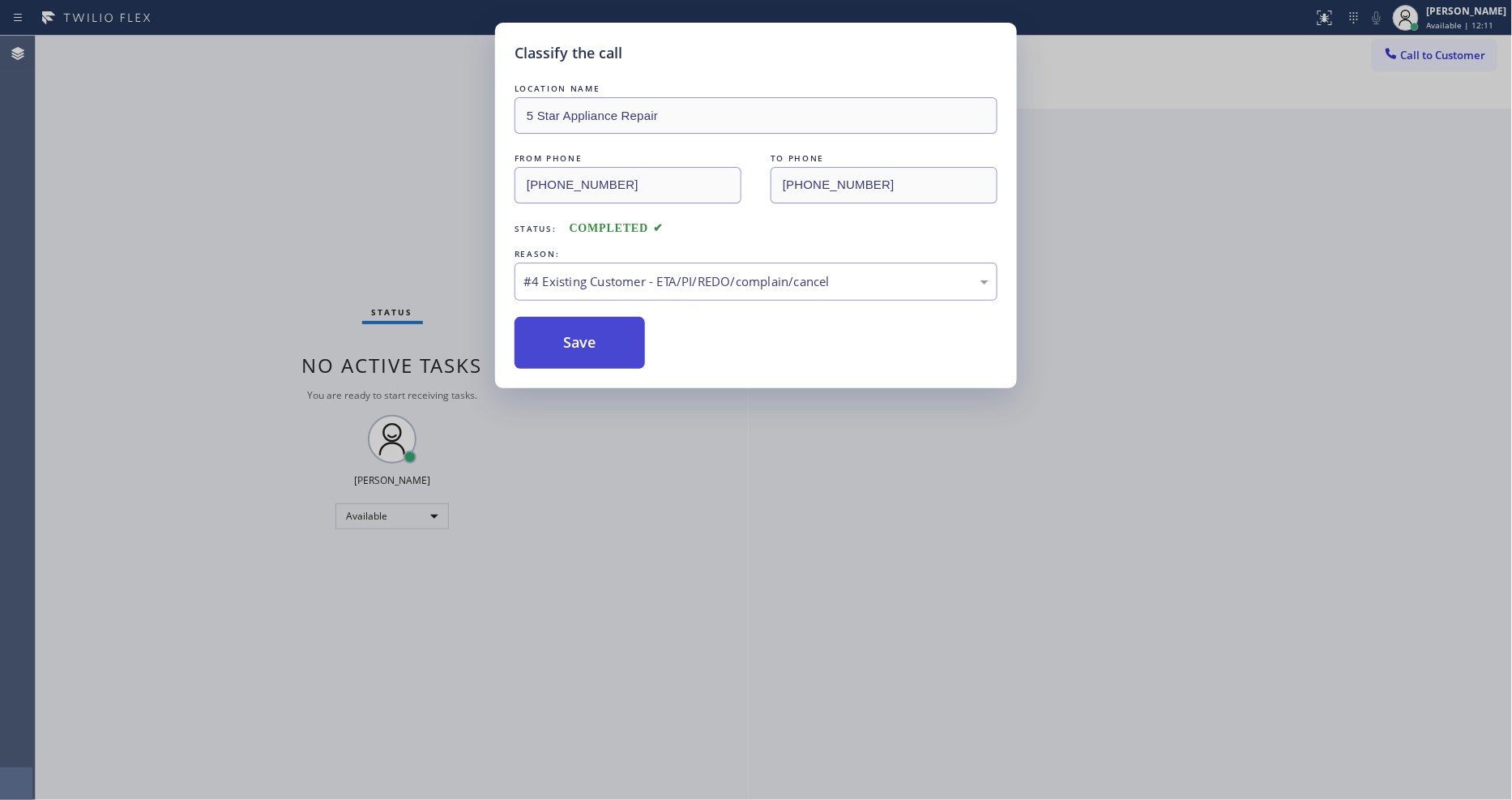
click at [562, 337] on button "Save" at bounding box center [579, 343] width 130 height 52
click at [562, 336] on button "Save" at bounding box center [579, 343] width 130 height 52
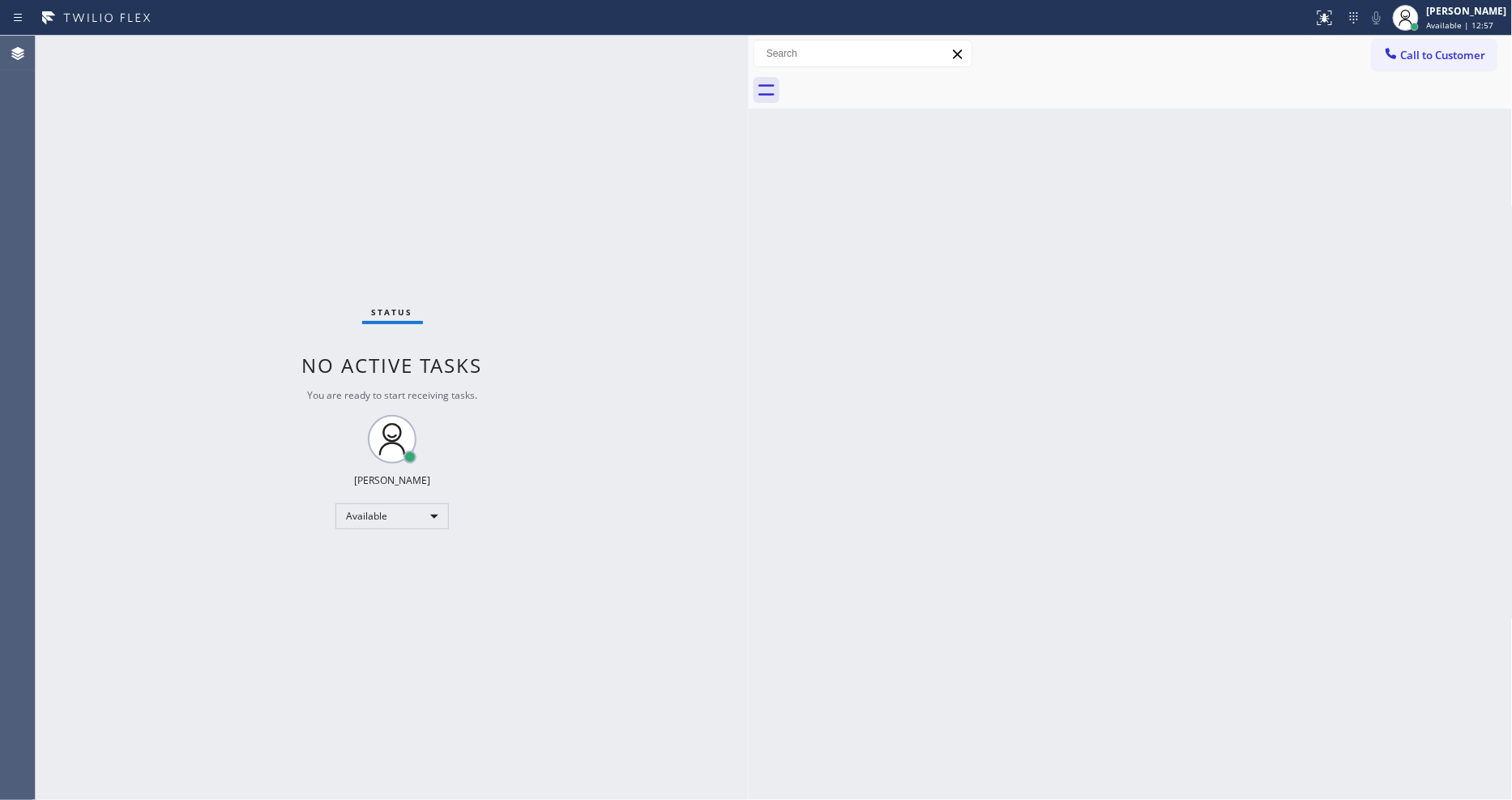
drag, startPoint x: 1430, startPoint y: 52, endPoint x: 1156, endPoint y: 94, distance: 277.2
click at [1430, 52] on span "Call to Customer" at bounding box center [1443, 55] width 85 height 15
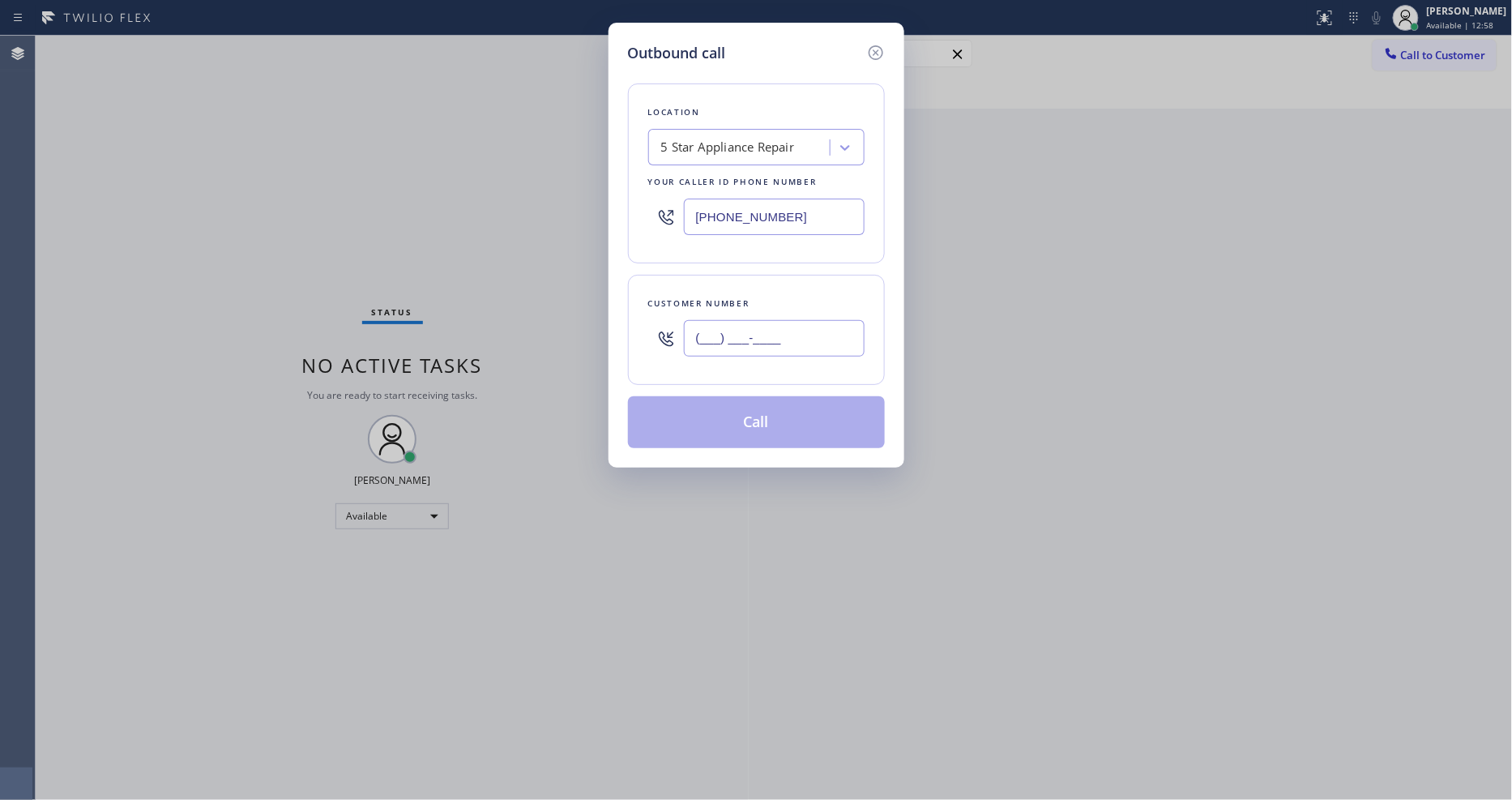
click at [728, 349] on input "(___) ___-____" at bounding box center [773, 338] width 181 height 37
paste input "508) 667-4483"
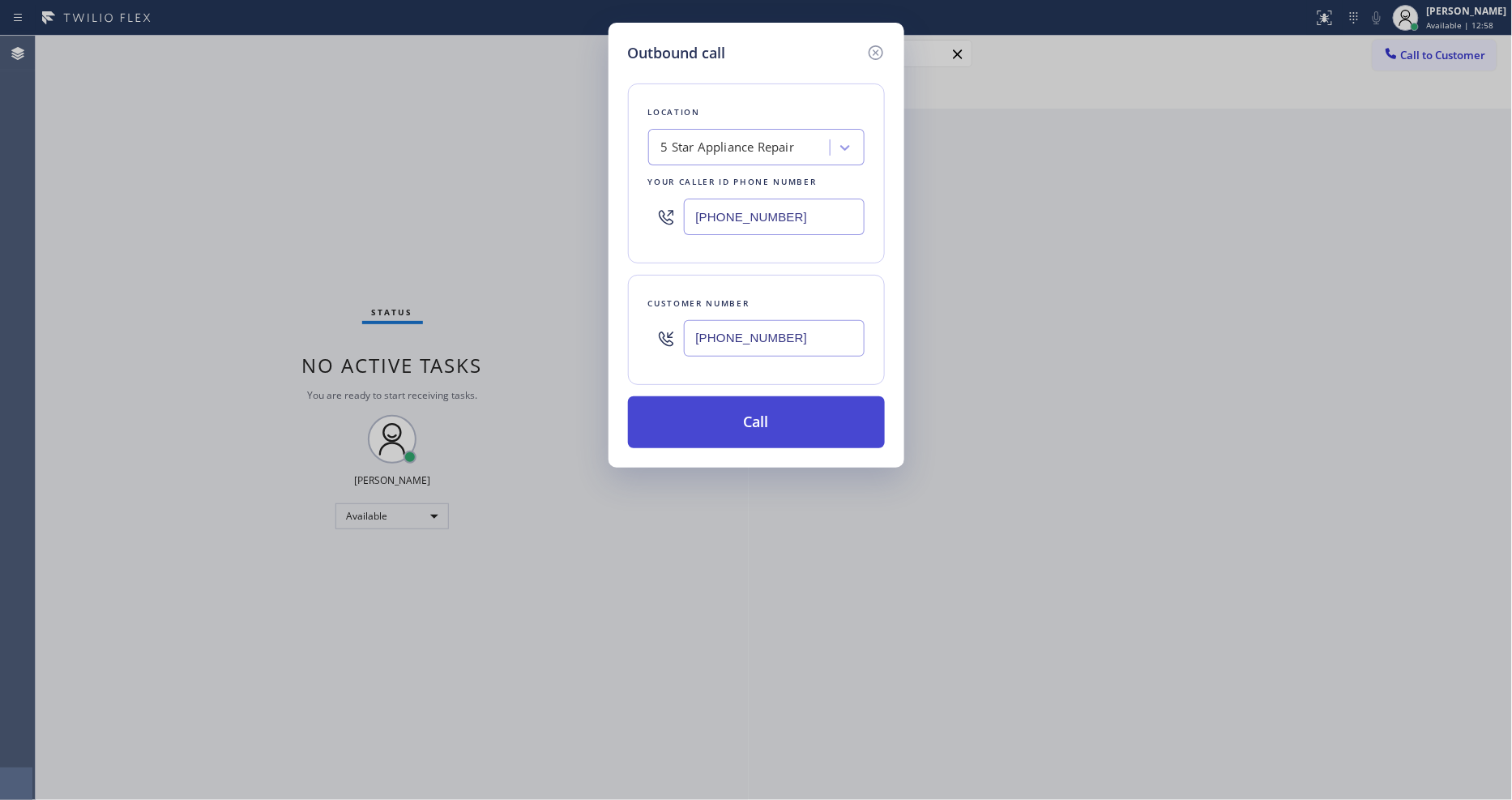
type input "[PHONE_NUMBER]"
click at [708, 416] on button "Call" at bounding box center [756, 422] width 257 height 52
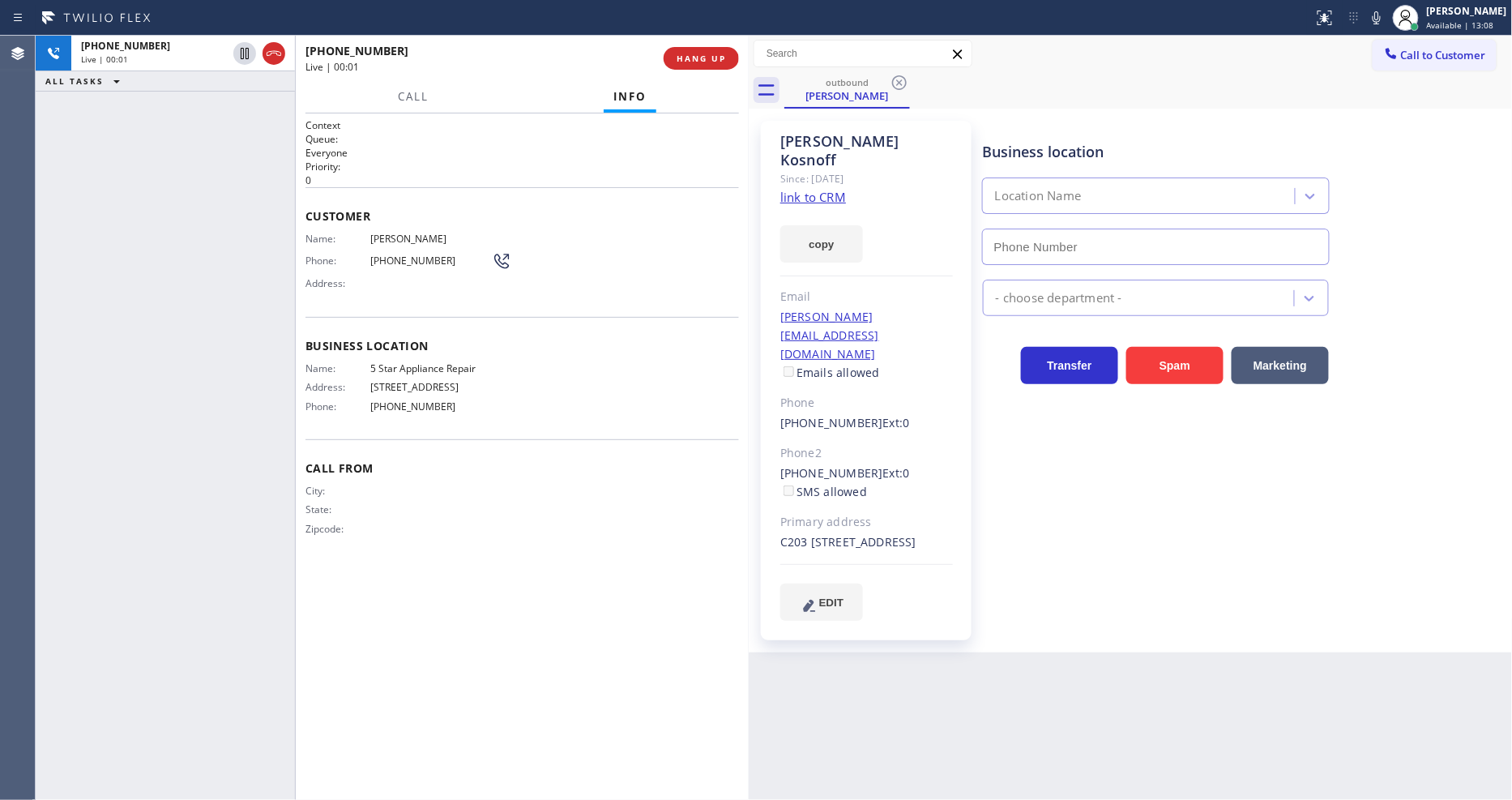
type input "[PHONE_NUMBER]"
drag, startPoint x: 1013, startPoint y: 573, endPoint x: 1009, endPoint y: 582, distance: 9.8
click at [1013, 574] on div "Business location 5 Star Appliance Repair [PHONE_NUMBER] 5 Star Appliance Trans…" at bounding box center [1244, 370] width 529 height 491
drag, startPoint x: 407, startPoint y: 445, endPoint x: 454, endPoint y: 368, distance: 90.2
click at [407, 445] on div "Call From City: State: Zipcode:" at bounding box center [521, 499] width 433 height 122
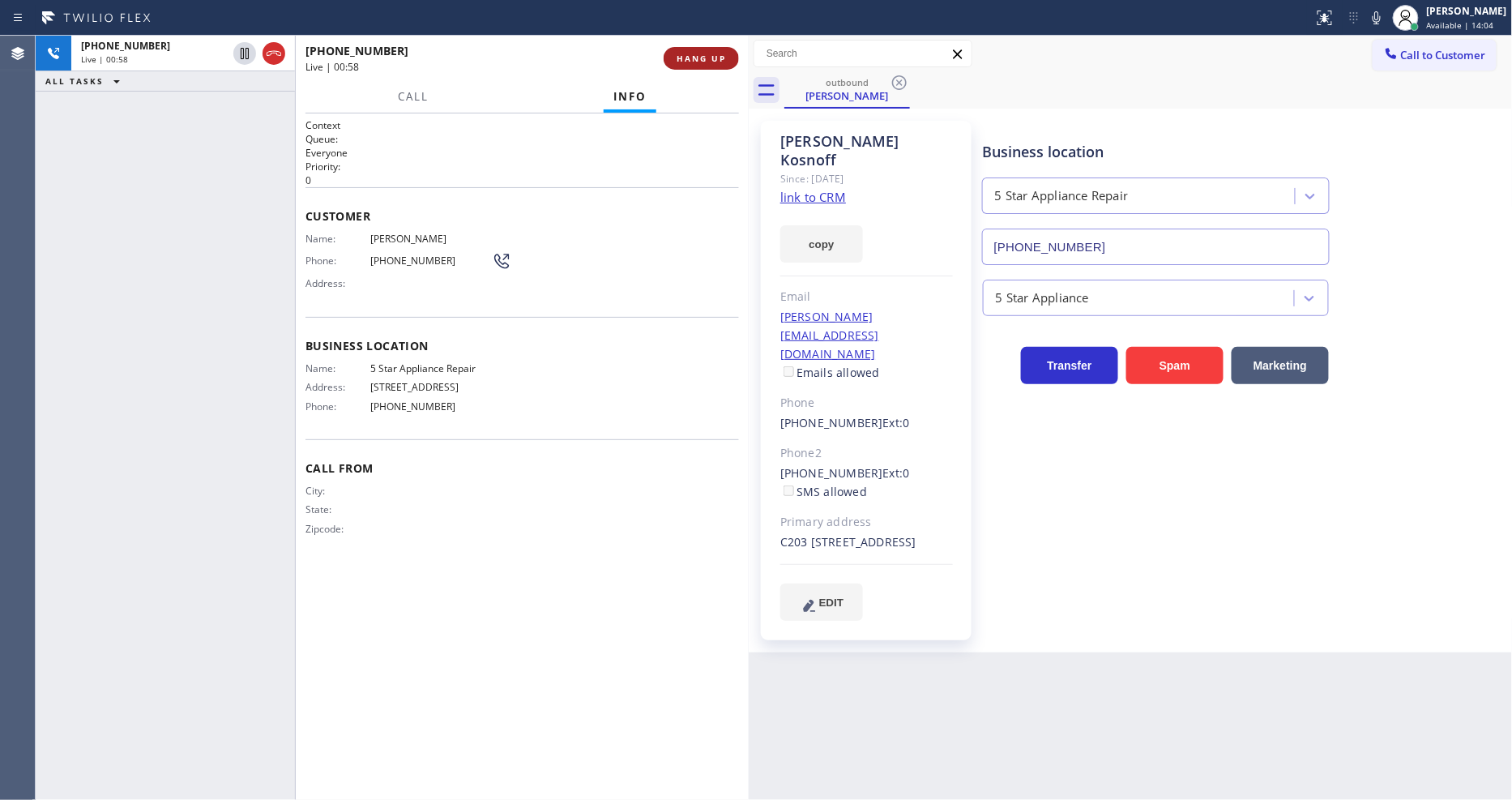
click at [709, 60] on span "HANG UP" at bounding box center [701, 58] width 49 height 11
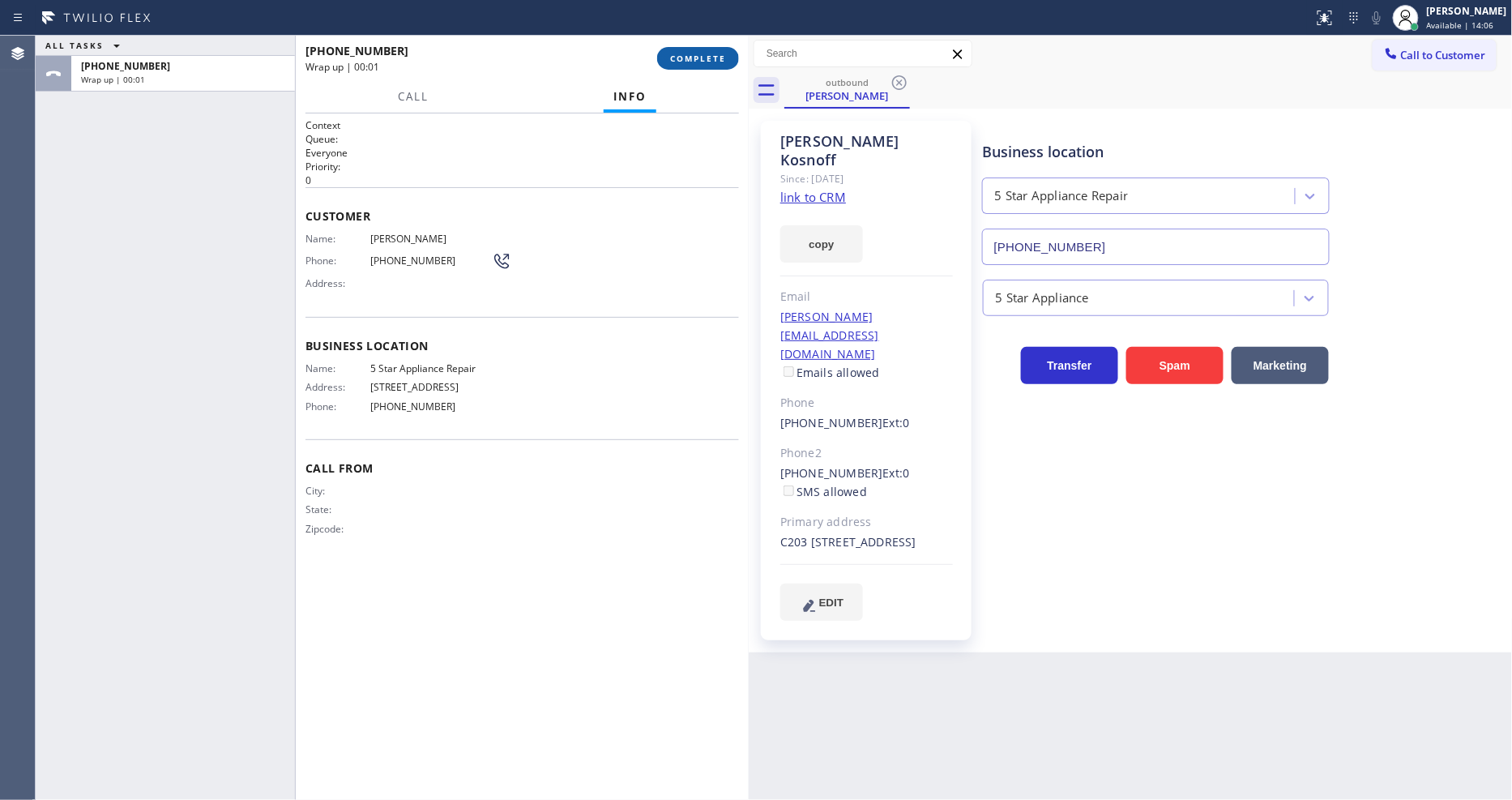
click at [709, 60] on span "COMPLETE" at bounding box center [697, 58] width 56 height 11
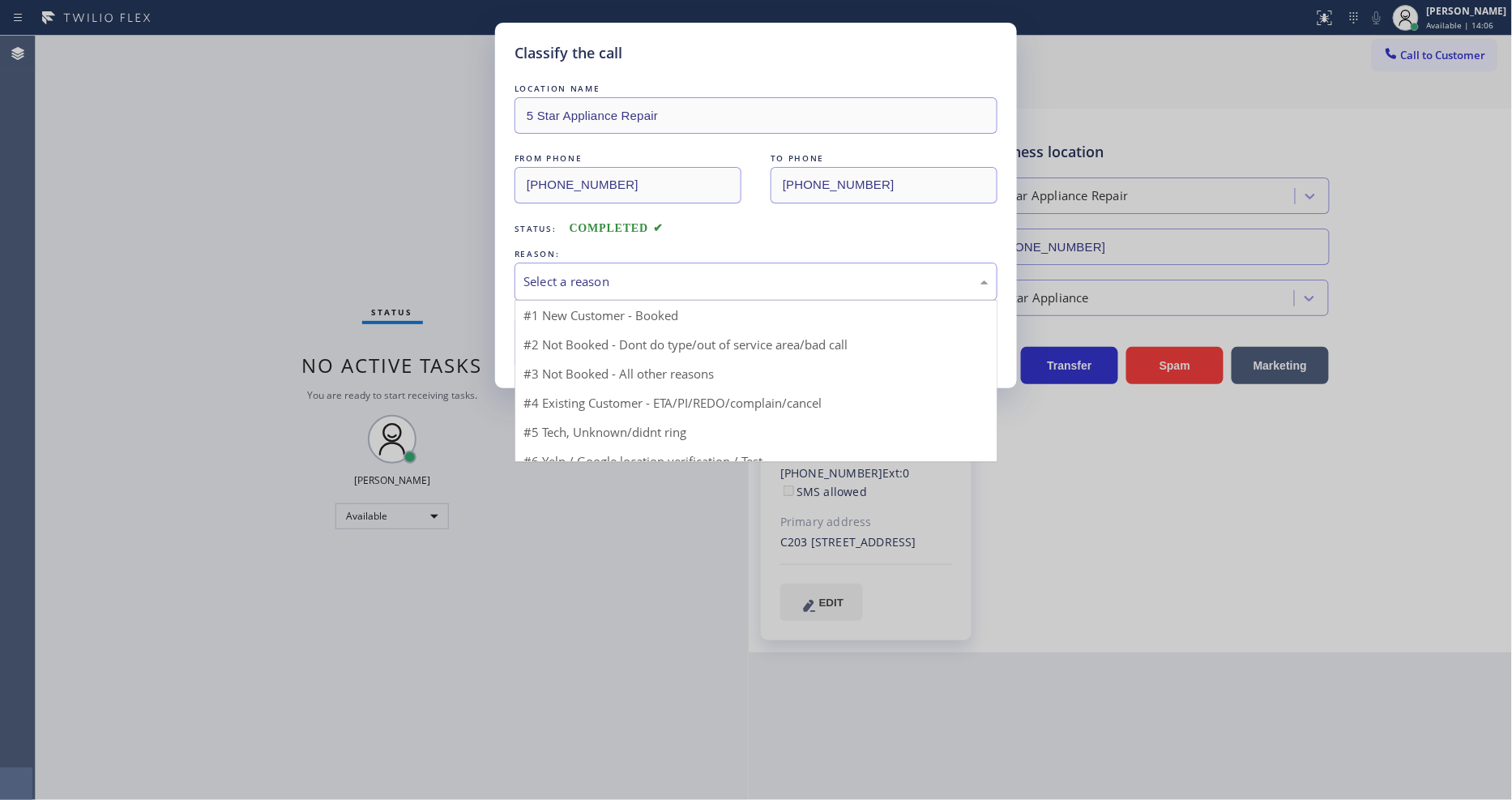
click at [617, 262] on div "Select a reason" at bounding box center [755, 281] width 483 height 38
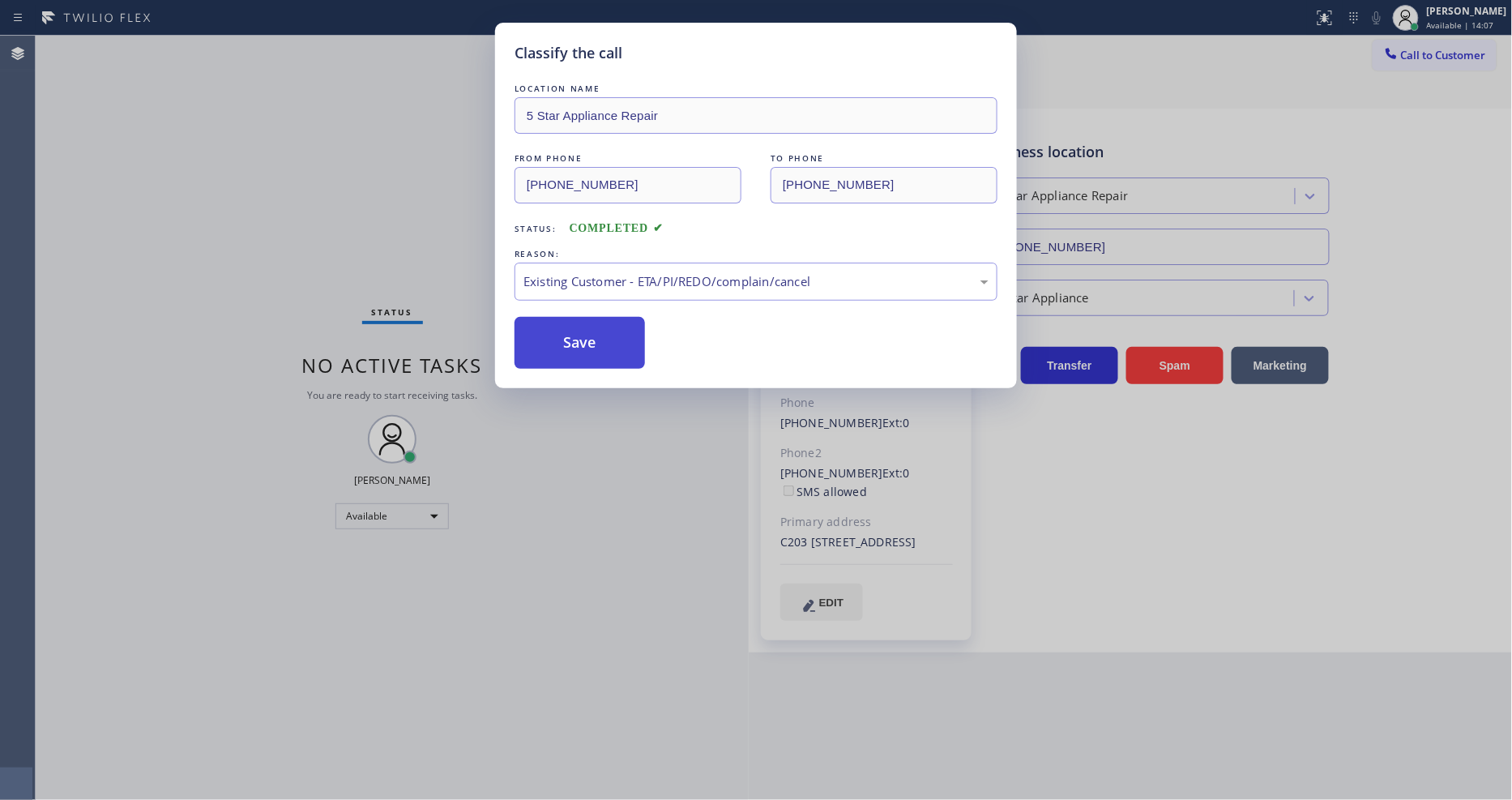
click at [565, 336] on button "Save" at bounding box center [579, 343] width 130 height 52
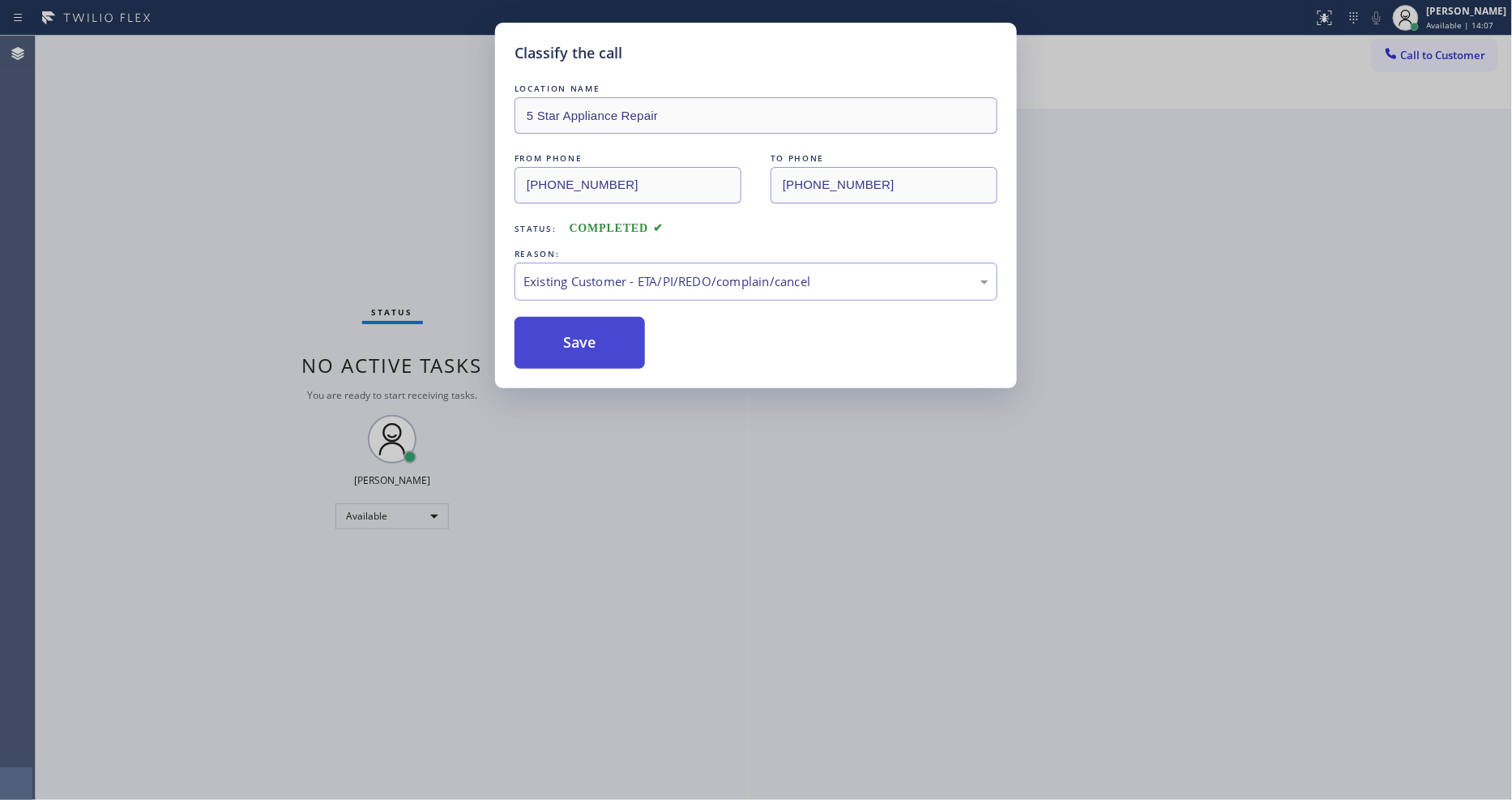
click at [565, 336] on button "Save" at bounding box center [579, 343] width 130 height 52
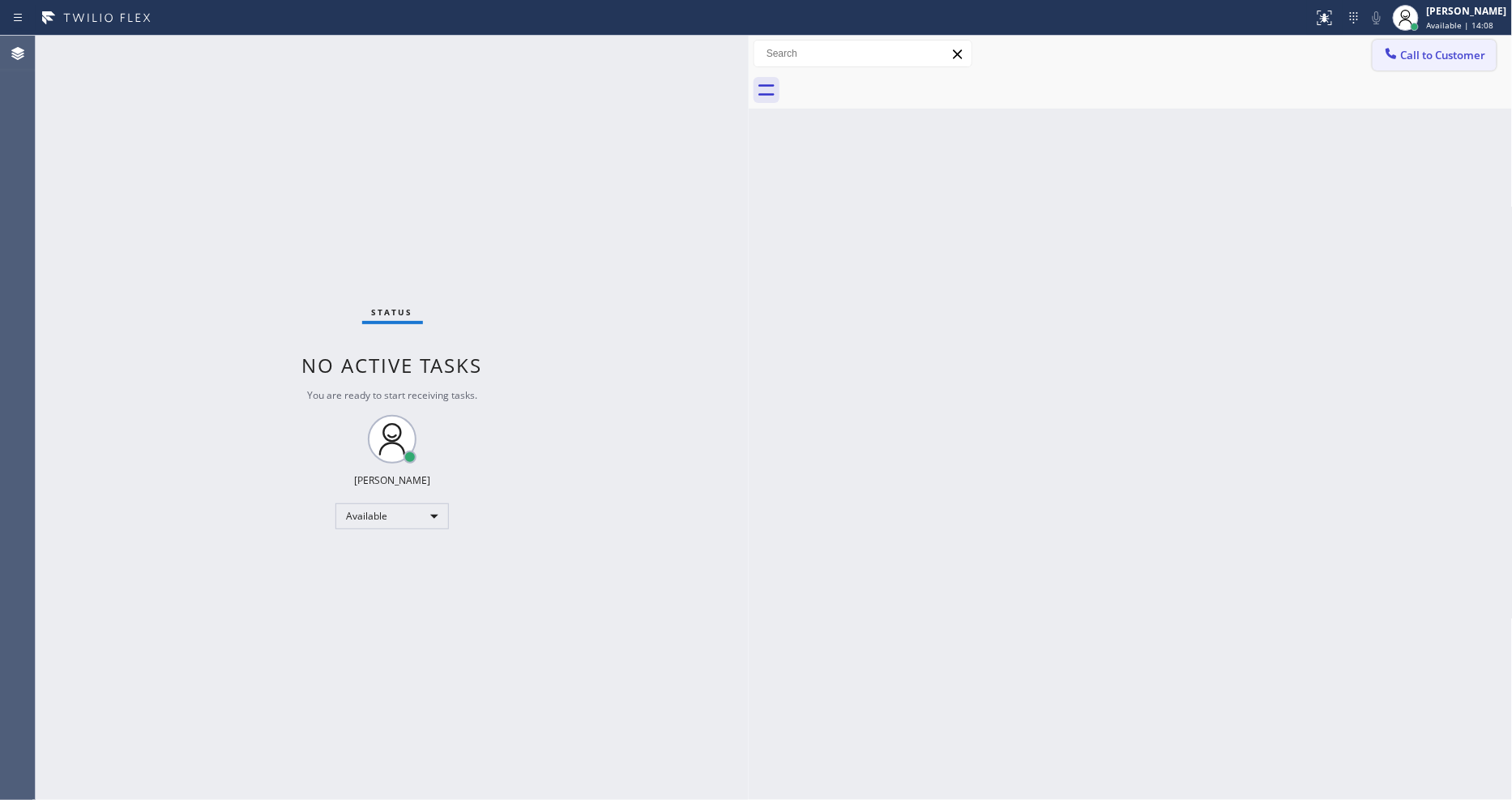
click at [1436, 58] on span "Call to Customer" at bounding box center [1443, 55] width 85 height 15
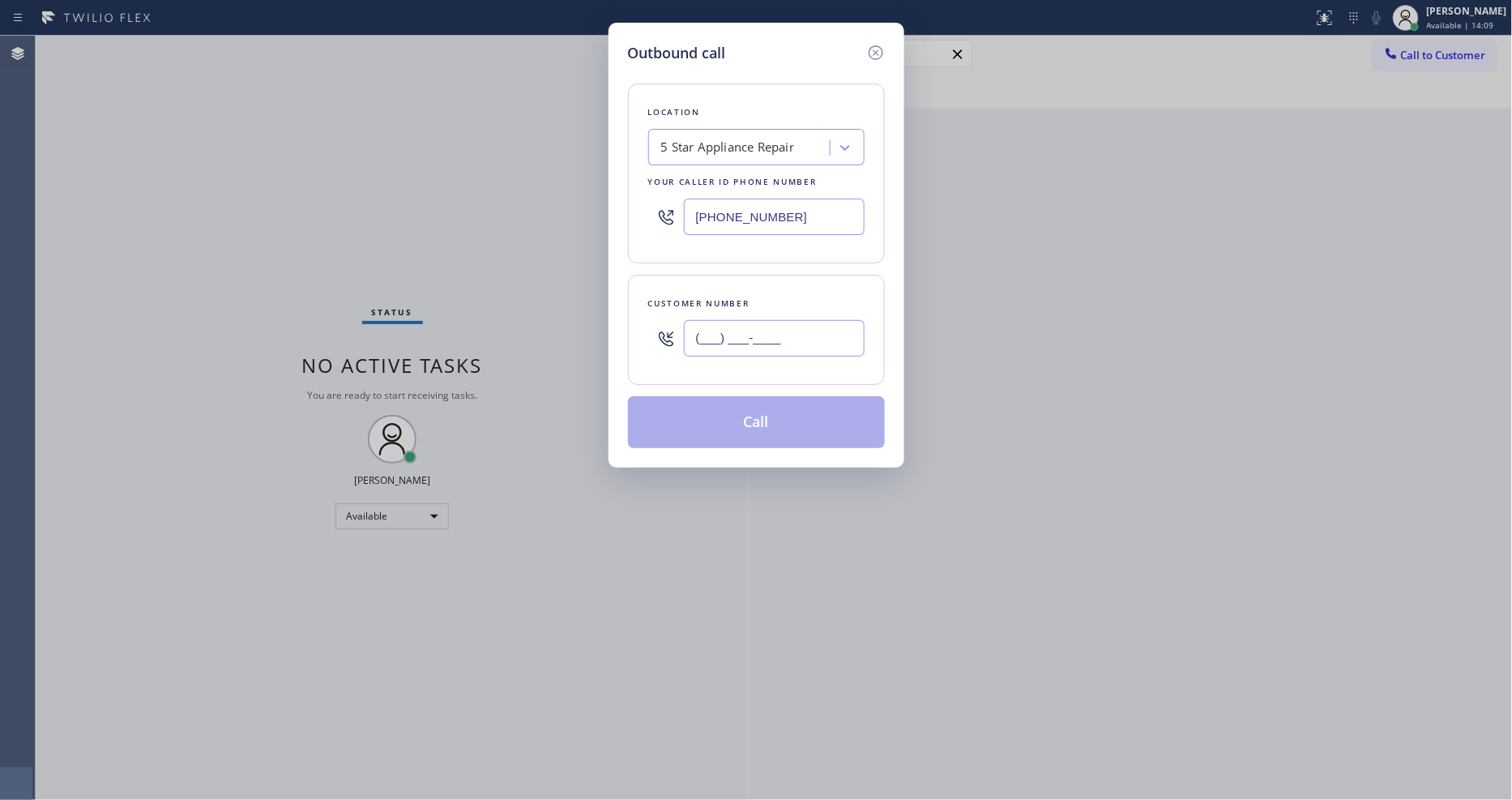
click at [721, 332] on input "(___) ___-____" at bounding box center [773, 338] width 181 height 37
paste input "206) 550-6506"
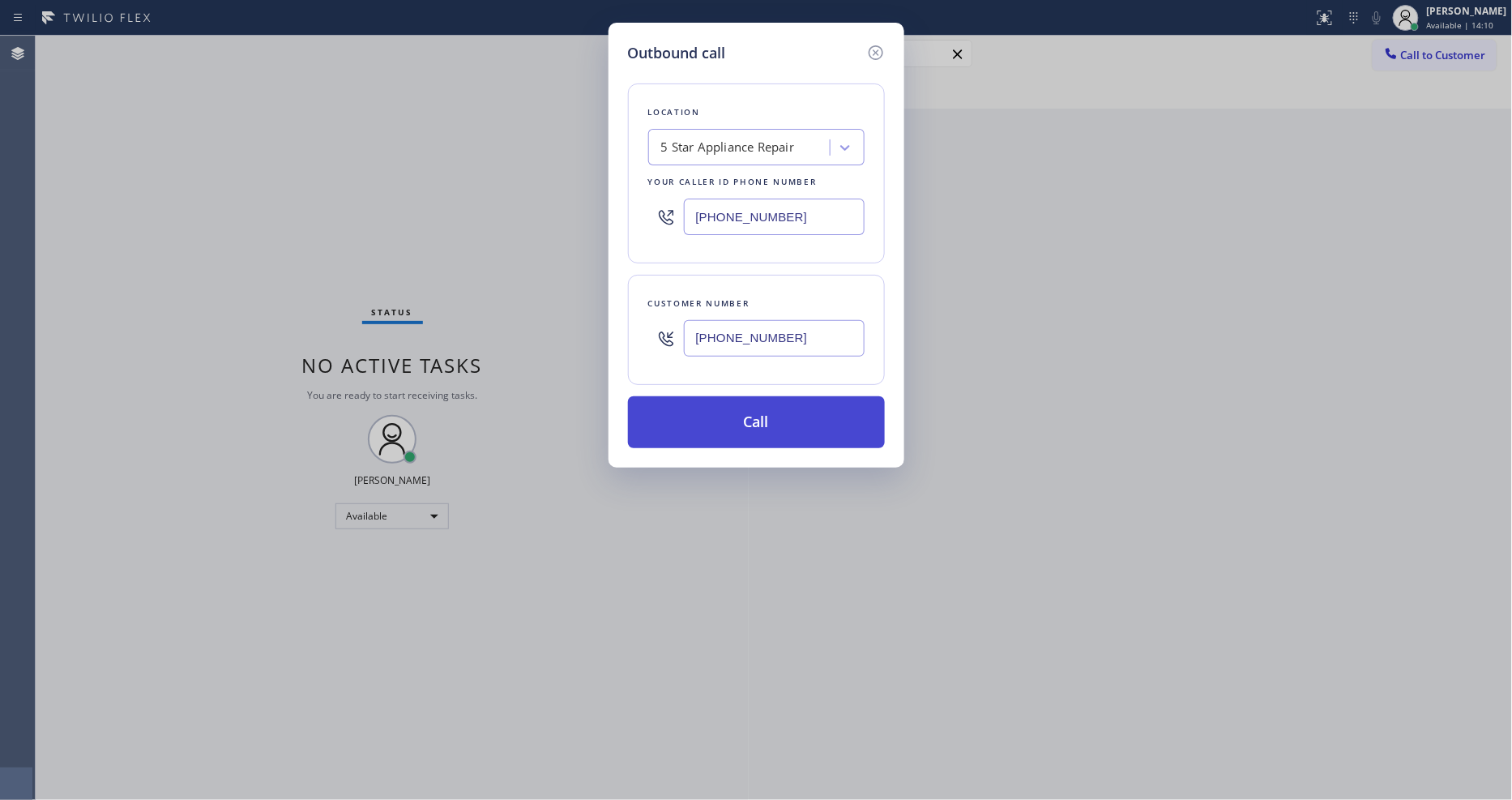
type input "[PHONE_NUMBER]"
click at [721, 415] on button "Call" at bounding box center [756, 422] width 257 height 52
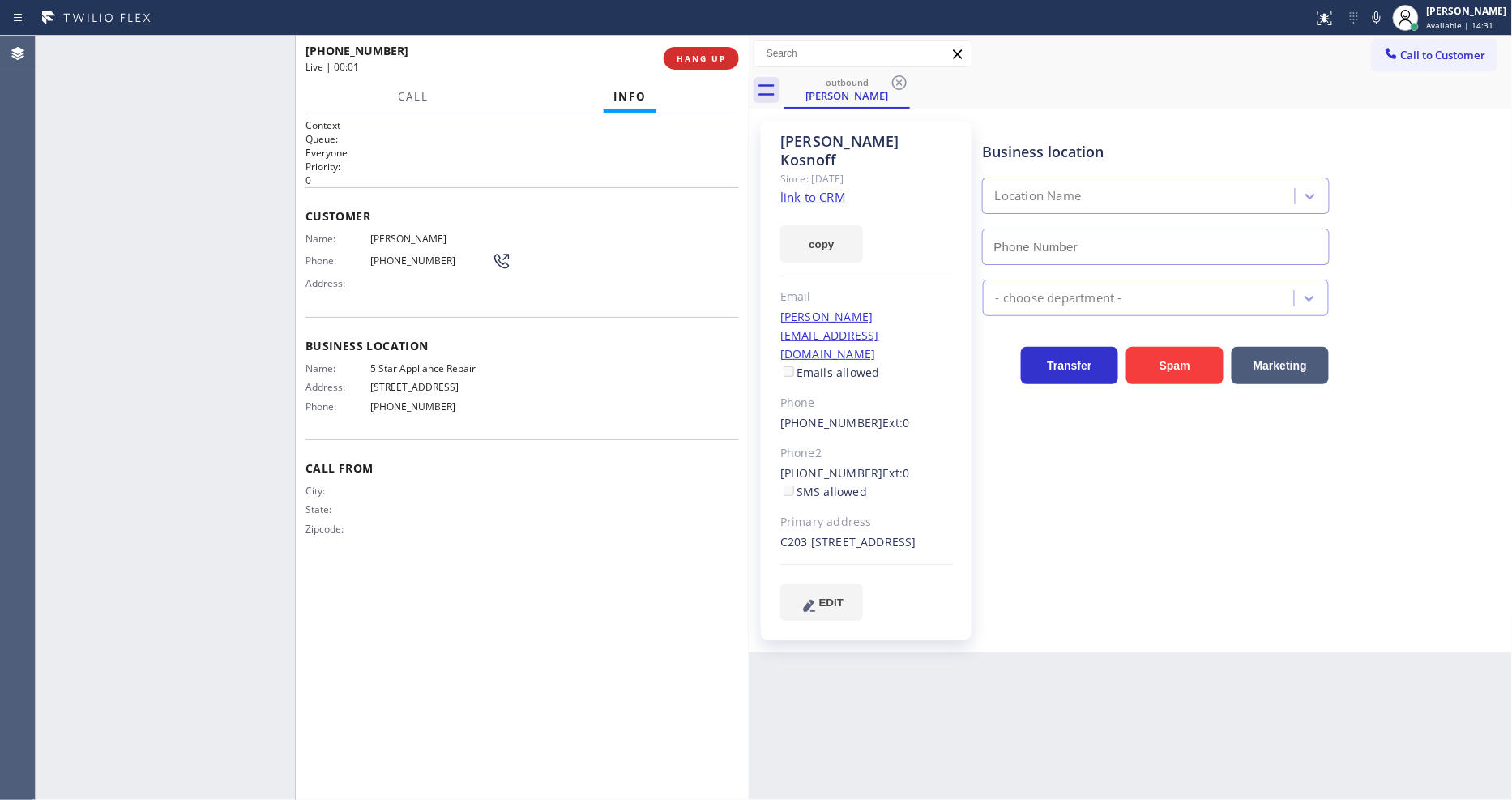
type input "[PHONE_NUMBER]"
click at [694, 60] on span "HANG UP" at bounding box center [701, 58] width 49 height 11
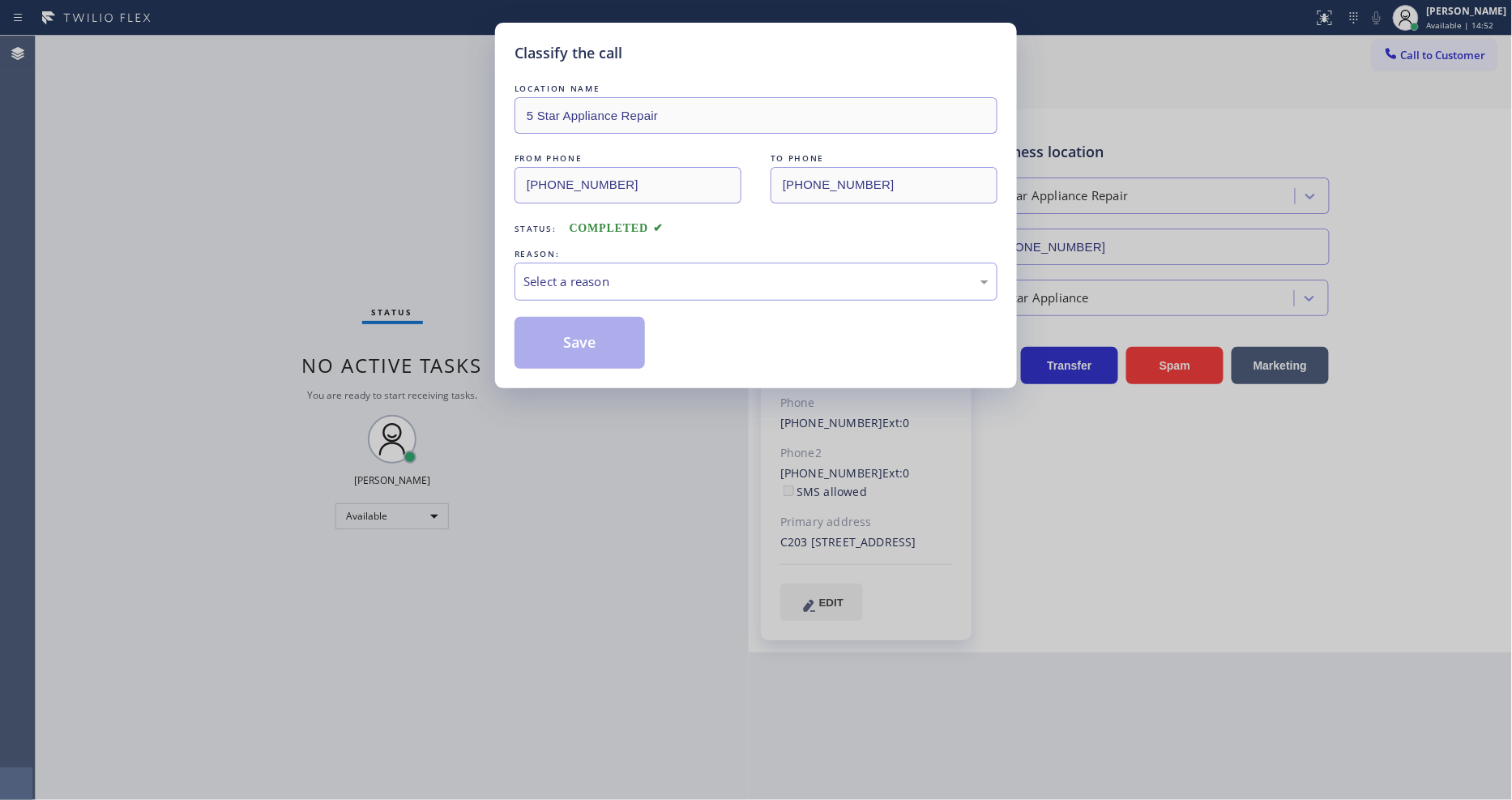
click at [694, 64] on div "LOCATION NAME 5 Star Appliance Repair FROM PHONE [PHONE_NUMBER] TO PHONE [PHONE…" at bounding box center [755, 216] width 483 height 304
click at [585, 278] on div "Select a reason" at bounding box center [755, 281] width 465 height 18
click at [591, 332] on button "Save" at bounding box center [579, 343] width 130 height 52
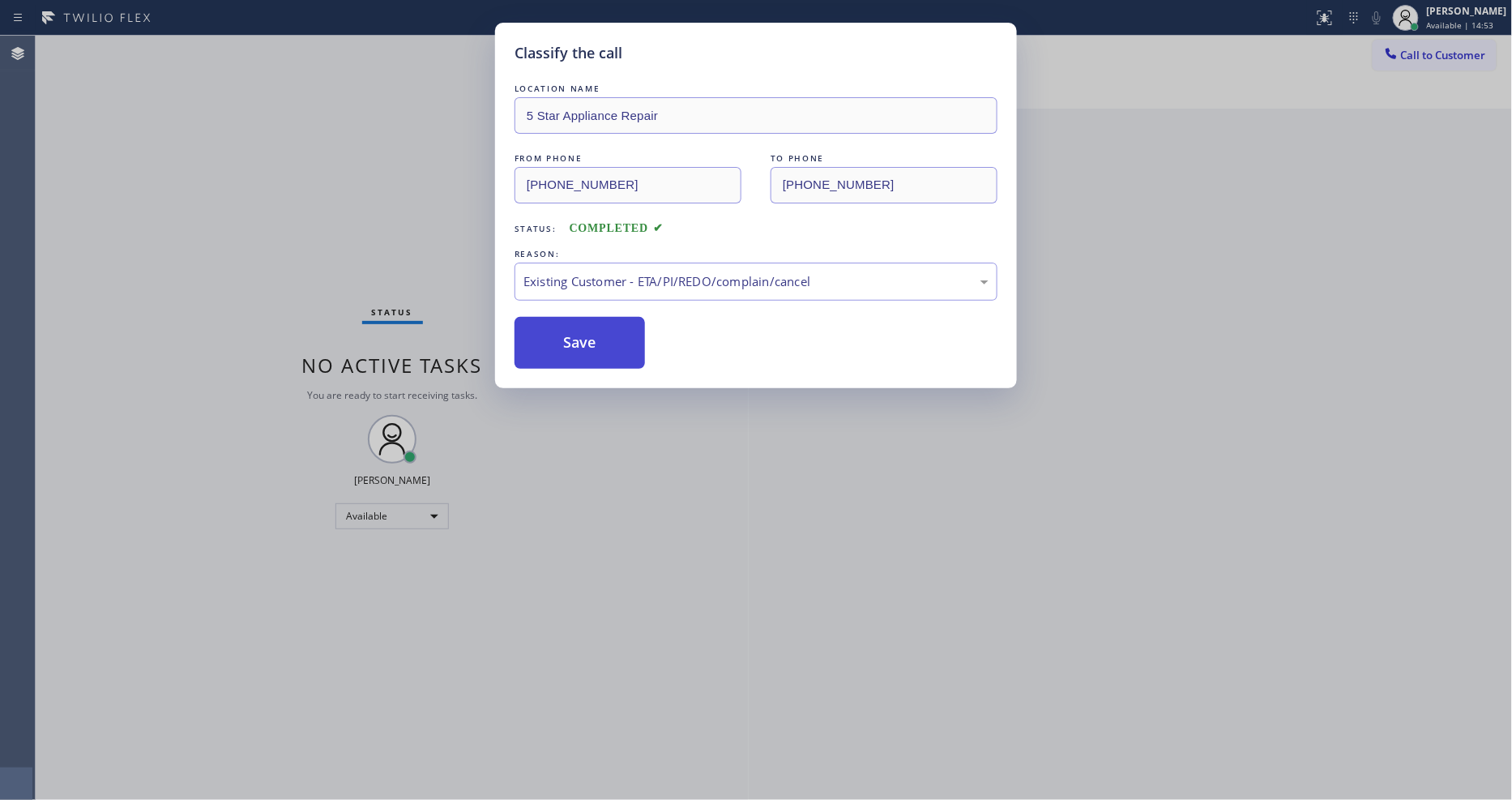
click at [591, 332] on button "Save" at bounding box center [579, 343] width 130 height 52
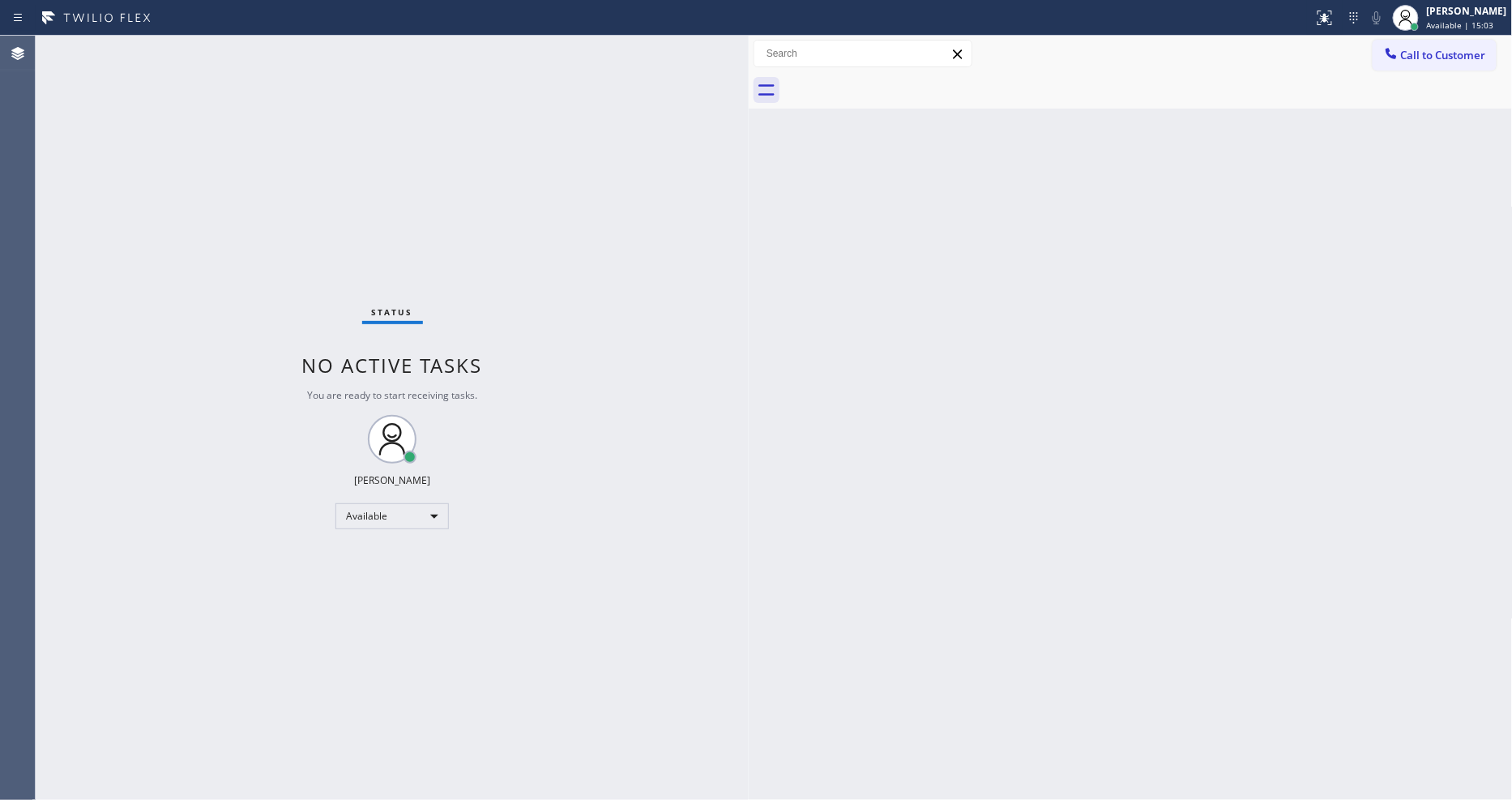
click at [1082, 567] on div "Back to Dashboard Change Sender ID Customers Technicians Select a contact Outbo…" at bounding box center [1131, 418] width 764 height 764
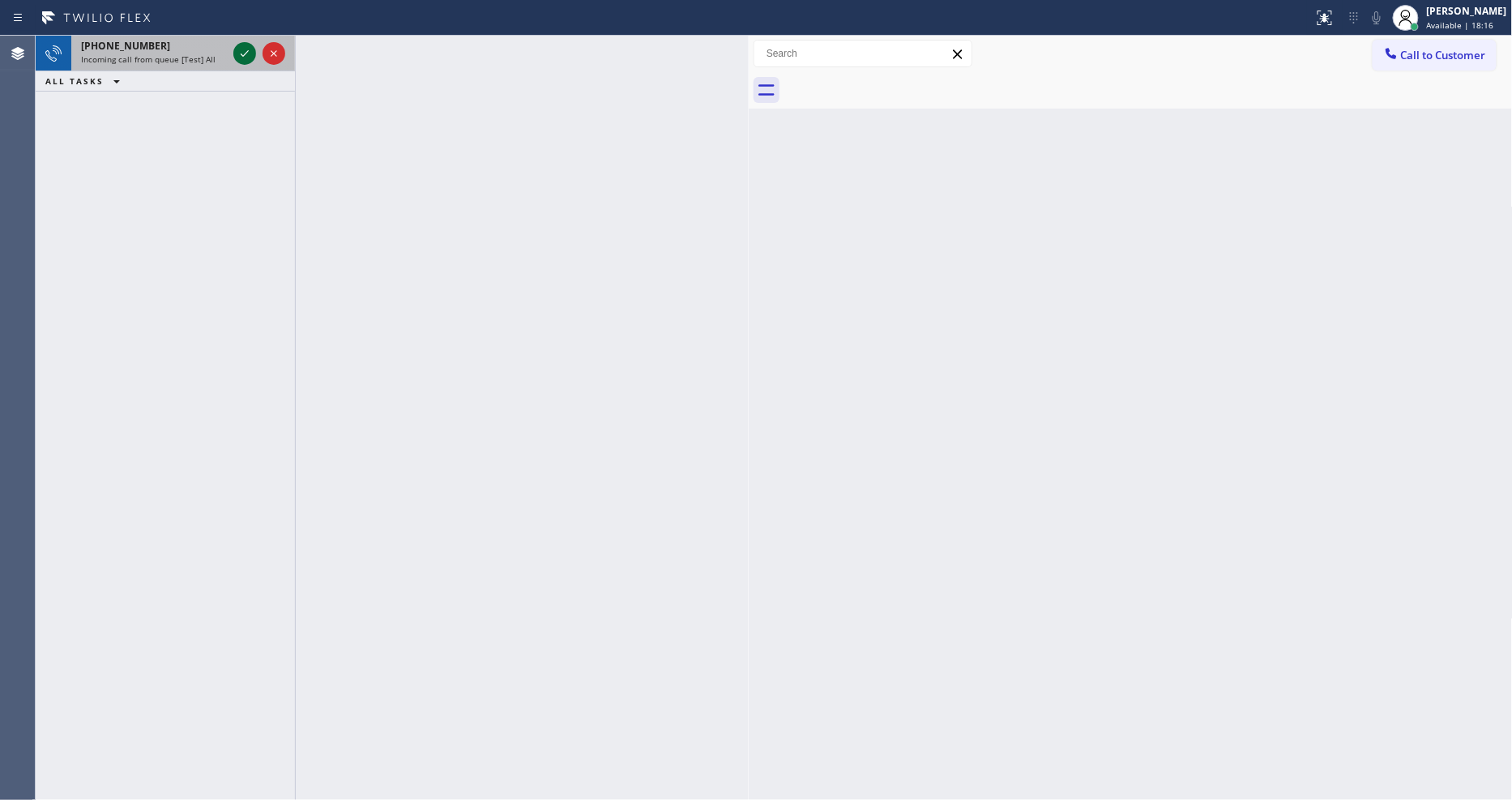
click at [238, 44] on icon at bounding box center [244, 53] width 19 height 19
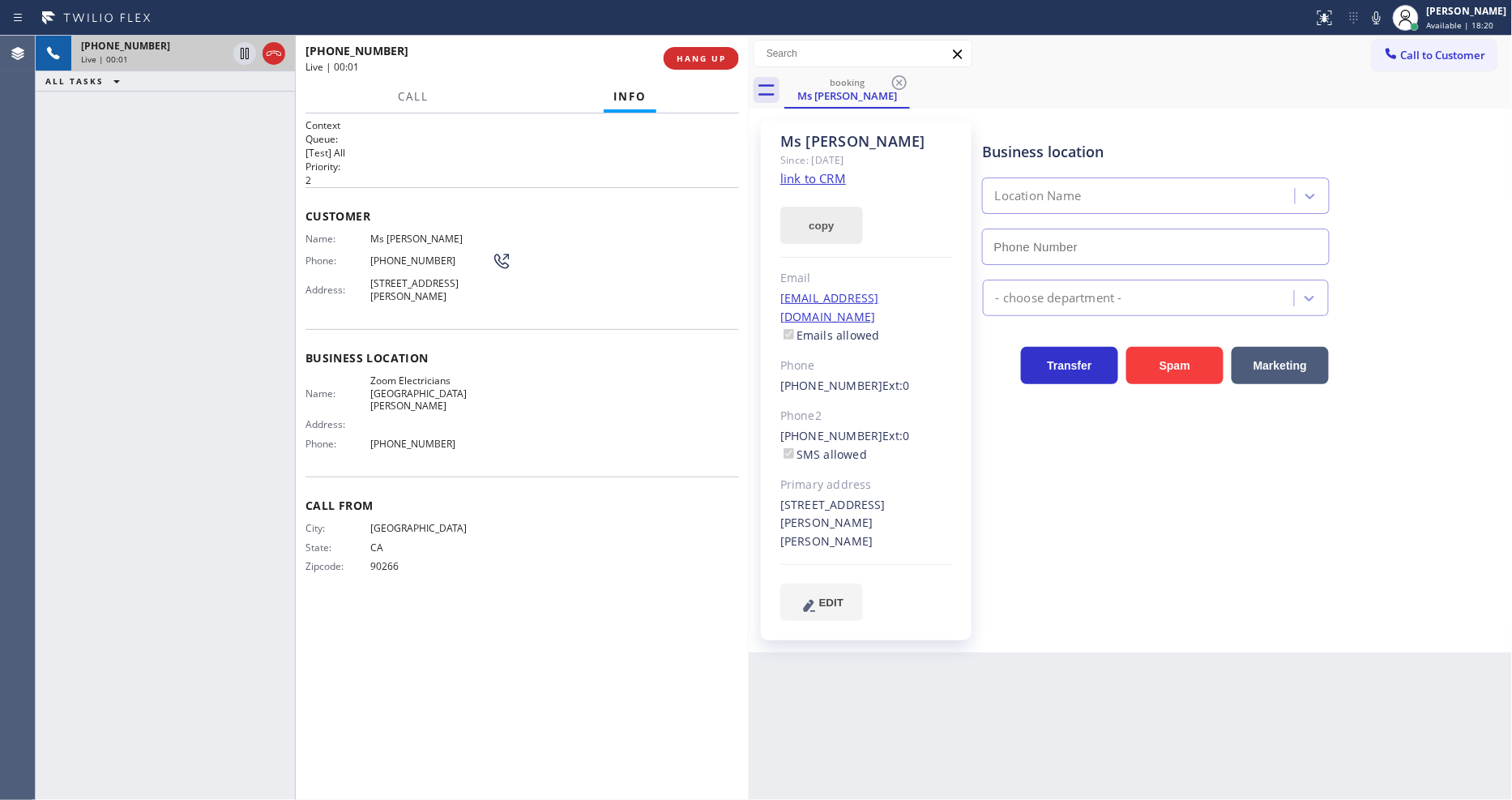
type input "[PHONE_NUMBER]"
click at [830, 176] on link "link to CRM" at bounding box center [813, 179] width 66 height 16
click at [419, 378] on span "Zoom Electricians [GEOGRAPHIC_DATA][PERSON_NAME]" at bounding box center [431, 392] width 122 height 38
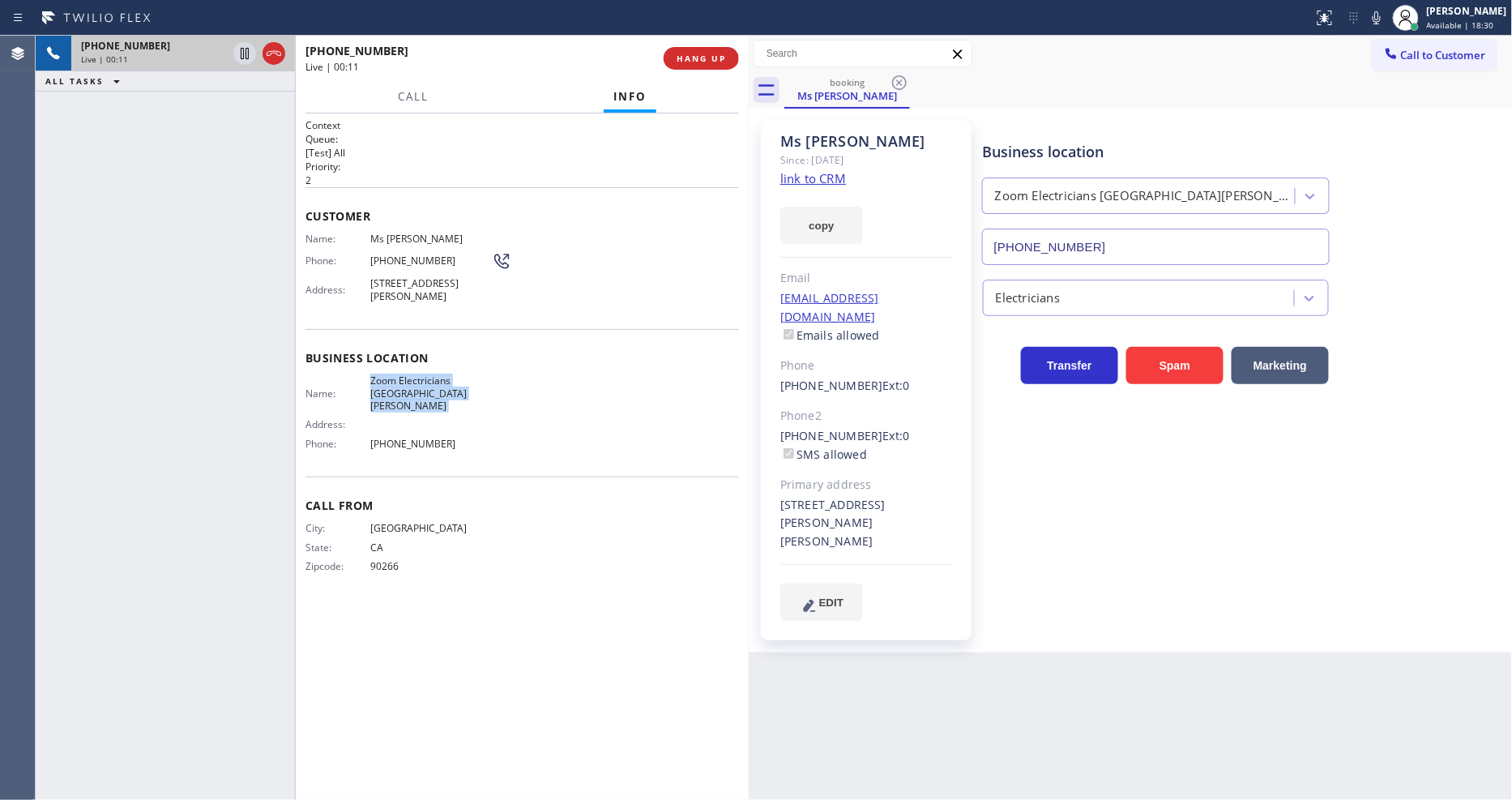
copy span "Zoom Electricians [GEOGRAPHIC_DATA][PERSON_NAME]"
click at [433, 285] on span "[STREET_ADDRESS][PERSON_NAME]" at bounding box center [431, 289] width 122 height 25
copy span "[STREET_ADDRESS][PERSON_NAME]"
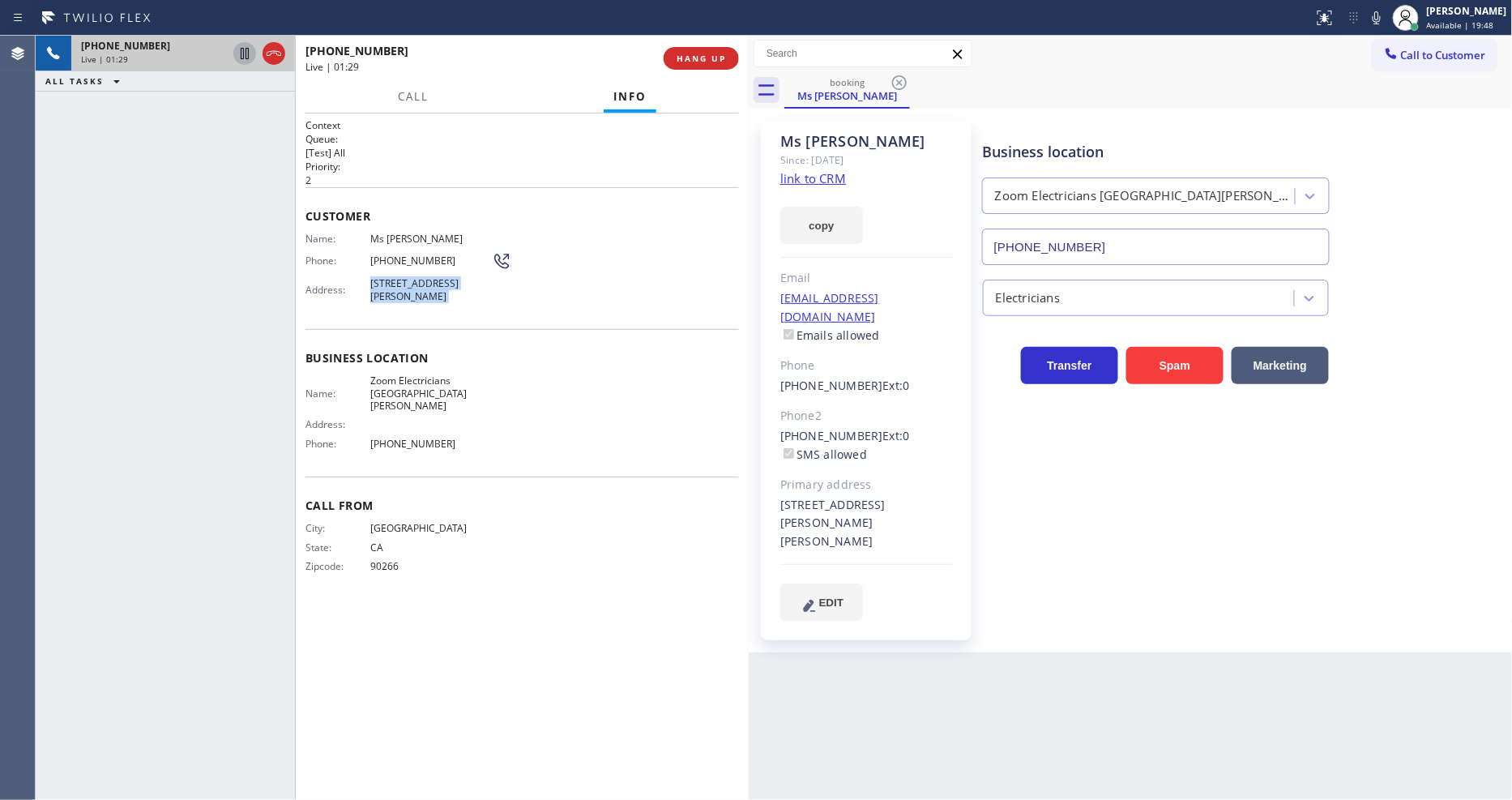
click at [245, 55] on icon at bounding box center [244, 53] width 19 height 19
click at [1386, 15] on icon at bounding box center [1375, 17] width 19 height 19
click at [1114, 606] on div "Business location Zoom Electricians [GEOGRAPHIC_DATA][PERSON_NAME] [PHONE_NUMBE…" at bounding box center [1244, 386] width 529 height 523
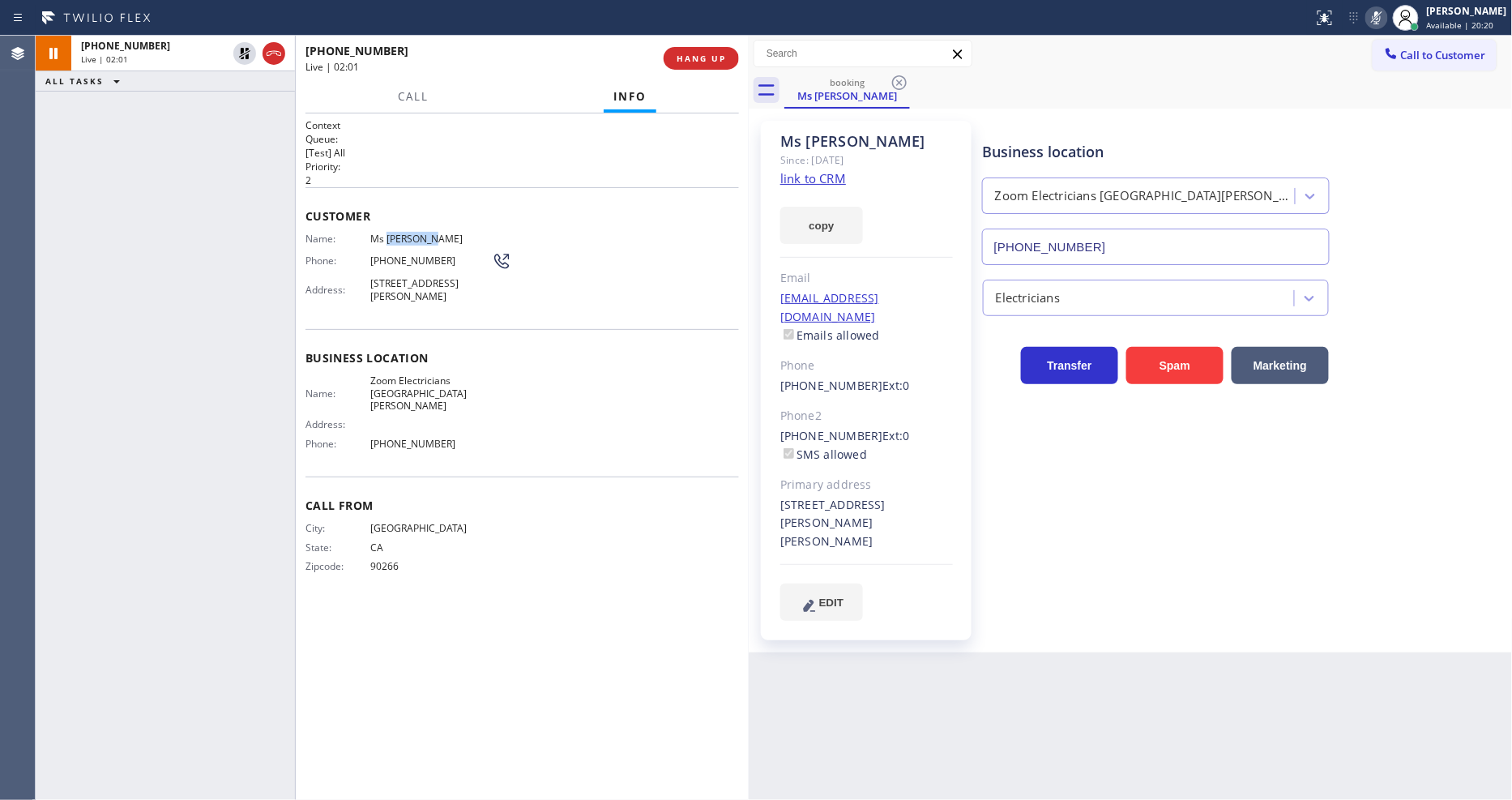
drag, startPoint x: 385, startPoint y: 234, endPoint x: 499, endPoint y: 395, distance: 197.3
click at [486, 233] on span "Ms [PERSON_NAME]" at bounding box center [431, 238] width 122 height 12
copy span "[PERSON_NAME]"
click at [389, 255] on span "[PHONE_NUMBER]" at bounding box center [431, 260] width 122 height 12
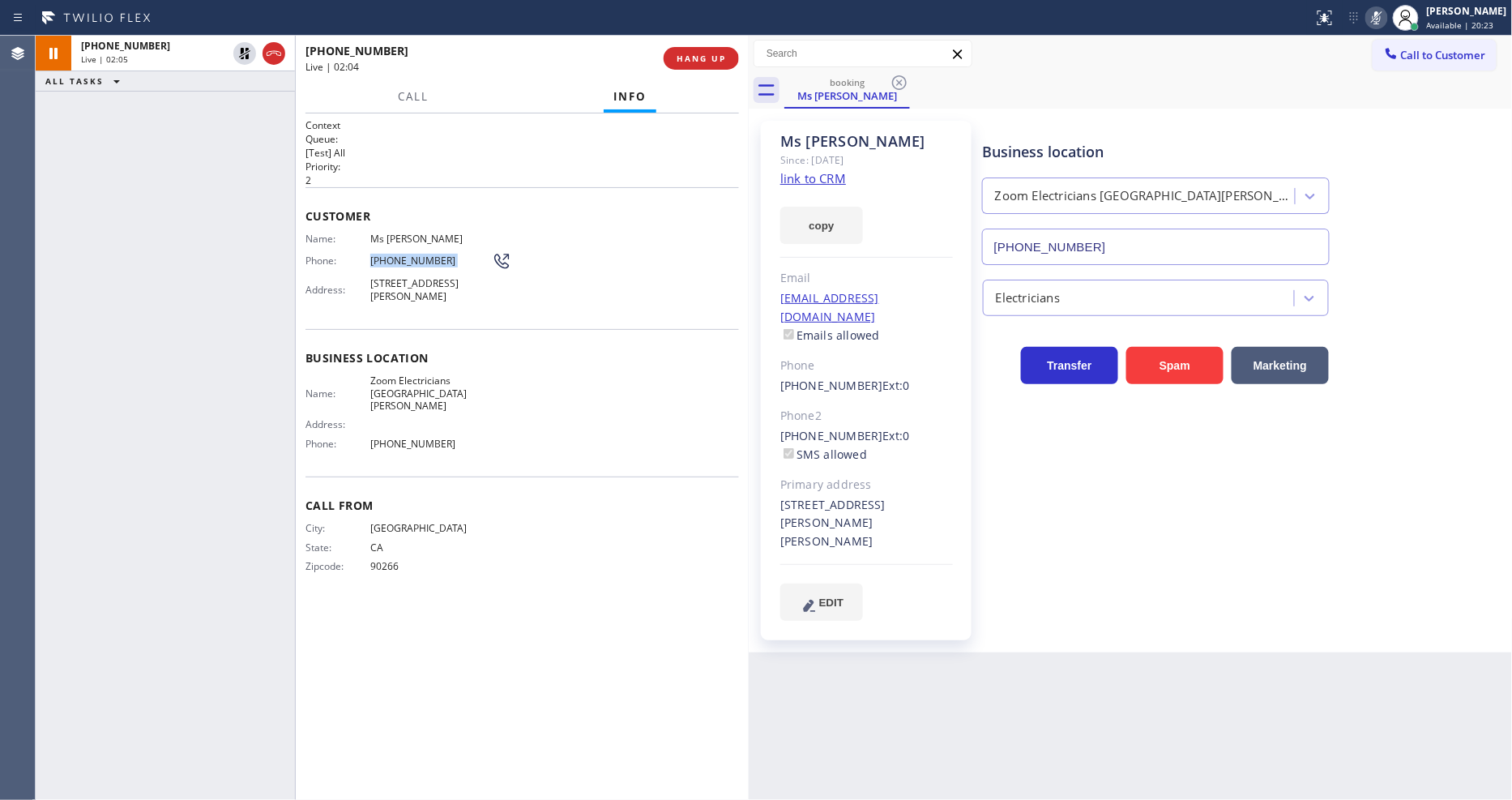
click at [389, 255] on span "[PHONE_NUMBER]" at bounding box center [431, 260] width 122 height 12
copy div "[PHONE_NUMBER]"
click at [268, 367] on div "[PHONE_NUMBER] Live | 02:07 ALL TASKS ALL TASKS ACTIVE TASKS TASKS IN WRAP UP" at bounding box center [165, 418] width 259 height 764
click at [249, 49] on icon at bounding box center [244, 53] width 19 height 19
click at [1386, 17] on icon at bounding box center [1375, 17] width 19 height 19
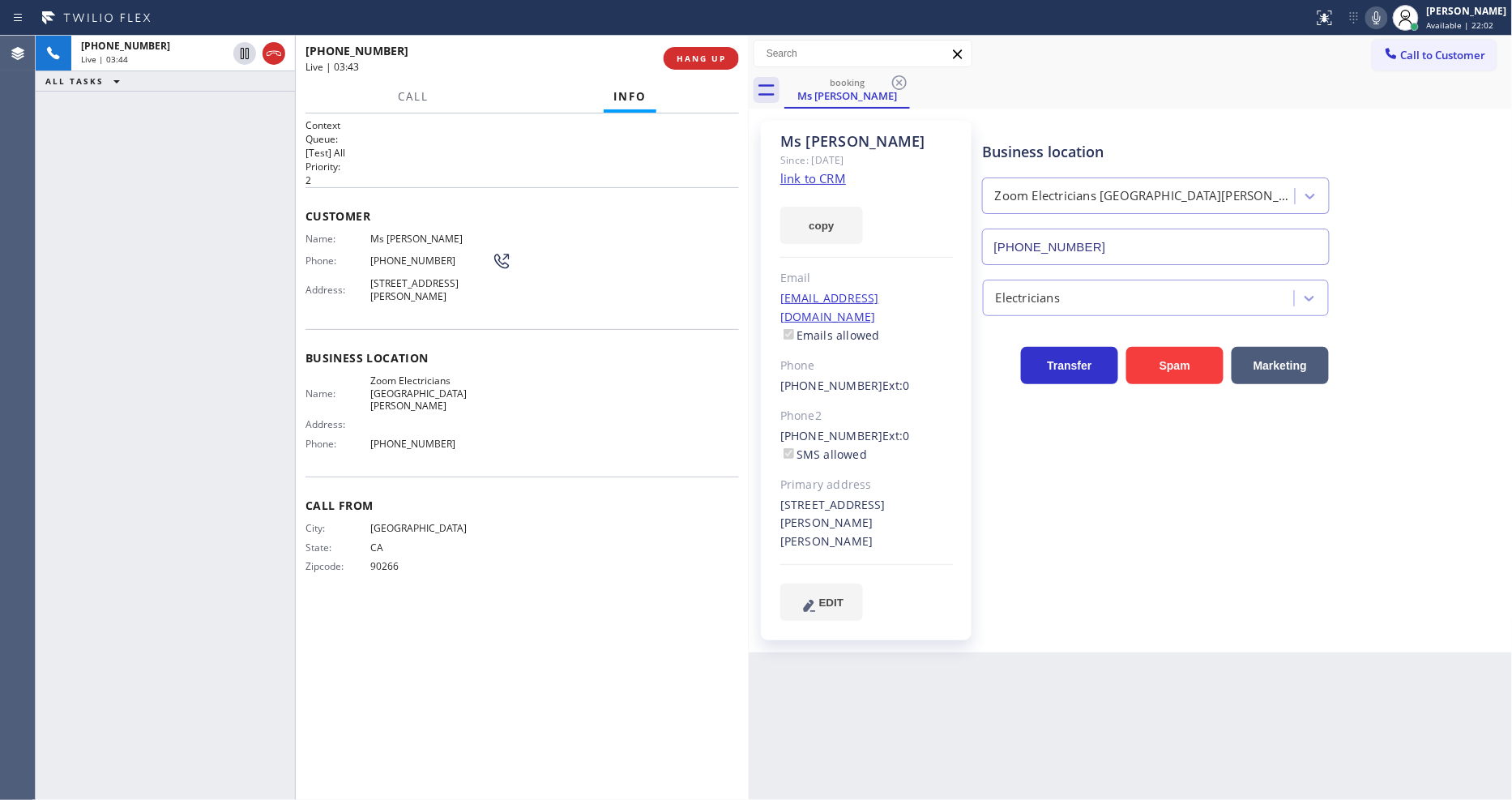
click at [1386, 19] on icon at bounding box center [1375, 17] width 19 height 19
click at [1382, 18] on rect at bounding box center [1376, 16] width 11 height 11
click at [386, 648] on div "Context Queue: [Test] All Priority: 2 Customer Name: Ms [PERSON_NAME] Phone: [P…" at bounding box center [521, 456] width 433 height 676
drag, startPoint x: 241, startPoint y: 54, endPoint x: 1305, endPoint y: 43, distance: 1064.1
click at [241, 54] on icon at bounding box center [244, 53] width 19 height 19
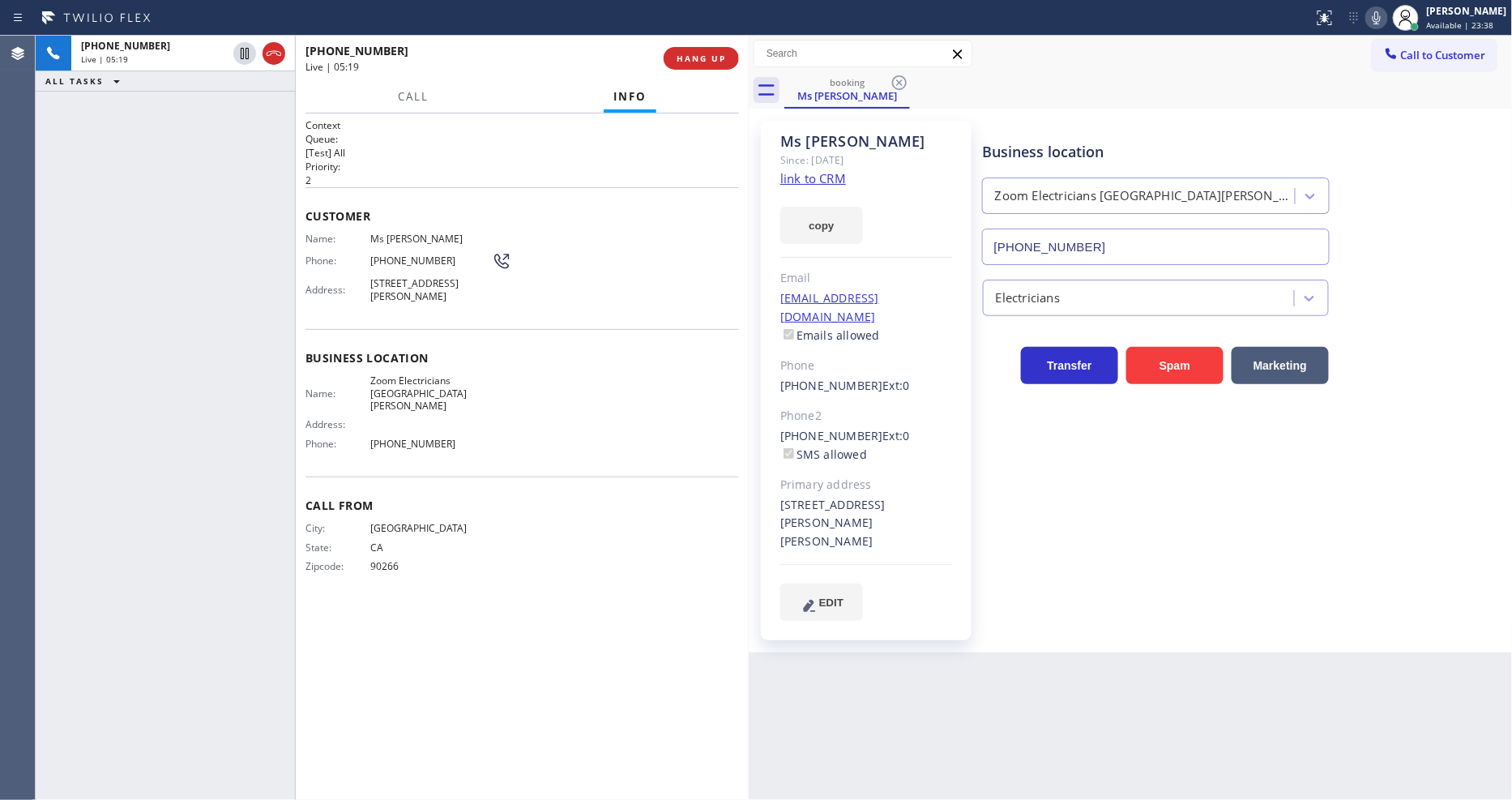
click at [1386, 15] on icon at bounding box center [1375, 17] width 19 height 19
click at [244, 49] on icon at bounding box center [244, 53] width 19 height 19
click at [1380, 18] on icon at bounding box center [1376, 17] width 8 height 13
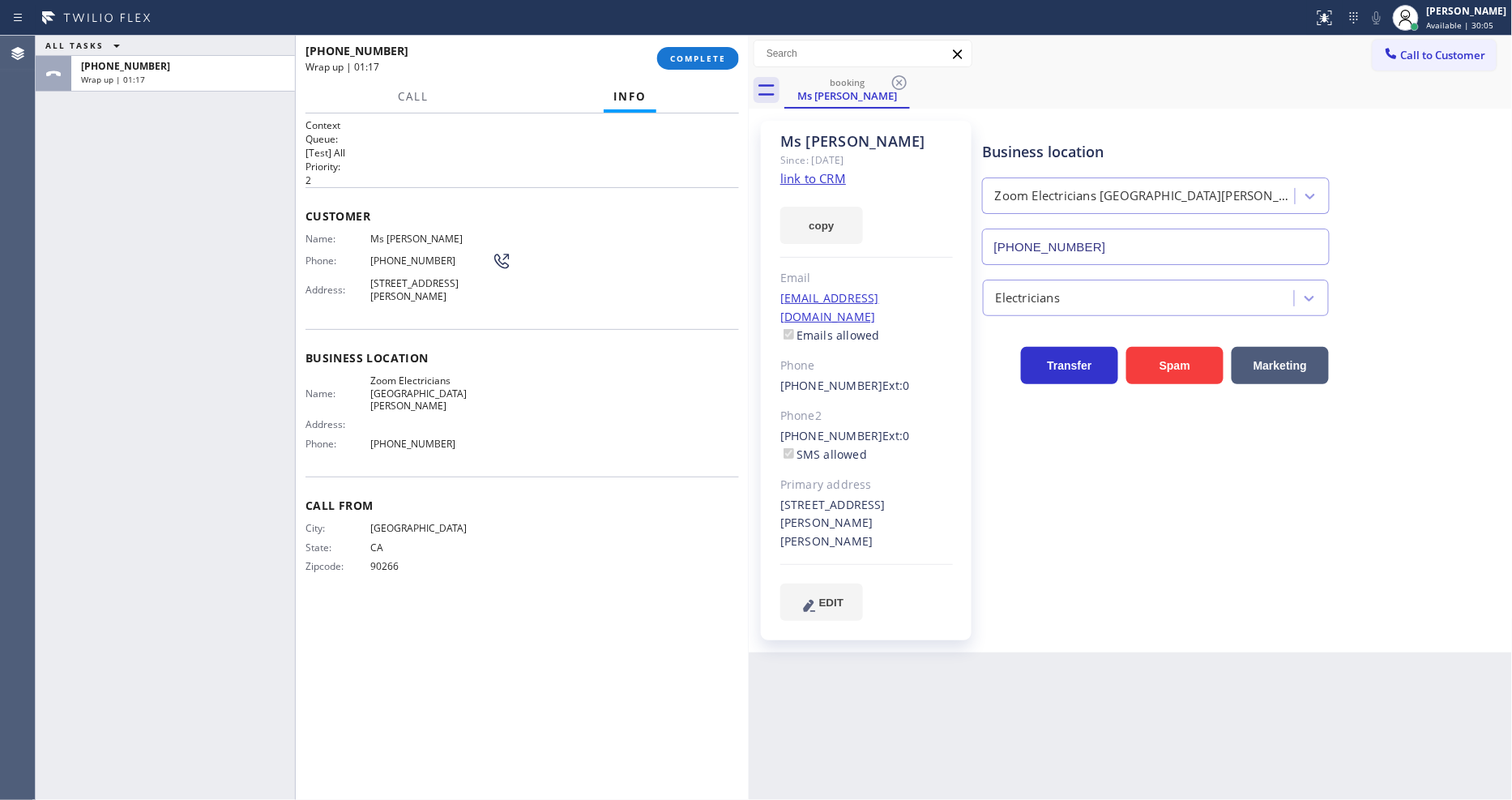
click at [716, 73] on div "[PHONE_NUMBER] Wrap up | 01:17 COMPLETE" at bounding box center [521, 59] width 433 height 42
click at [709, 52] on span "COMPLETE" at bounding box center [697, 58] width 56 height 11
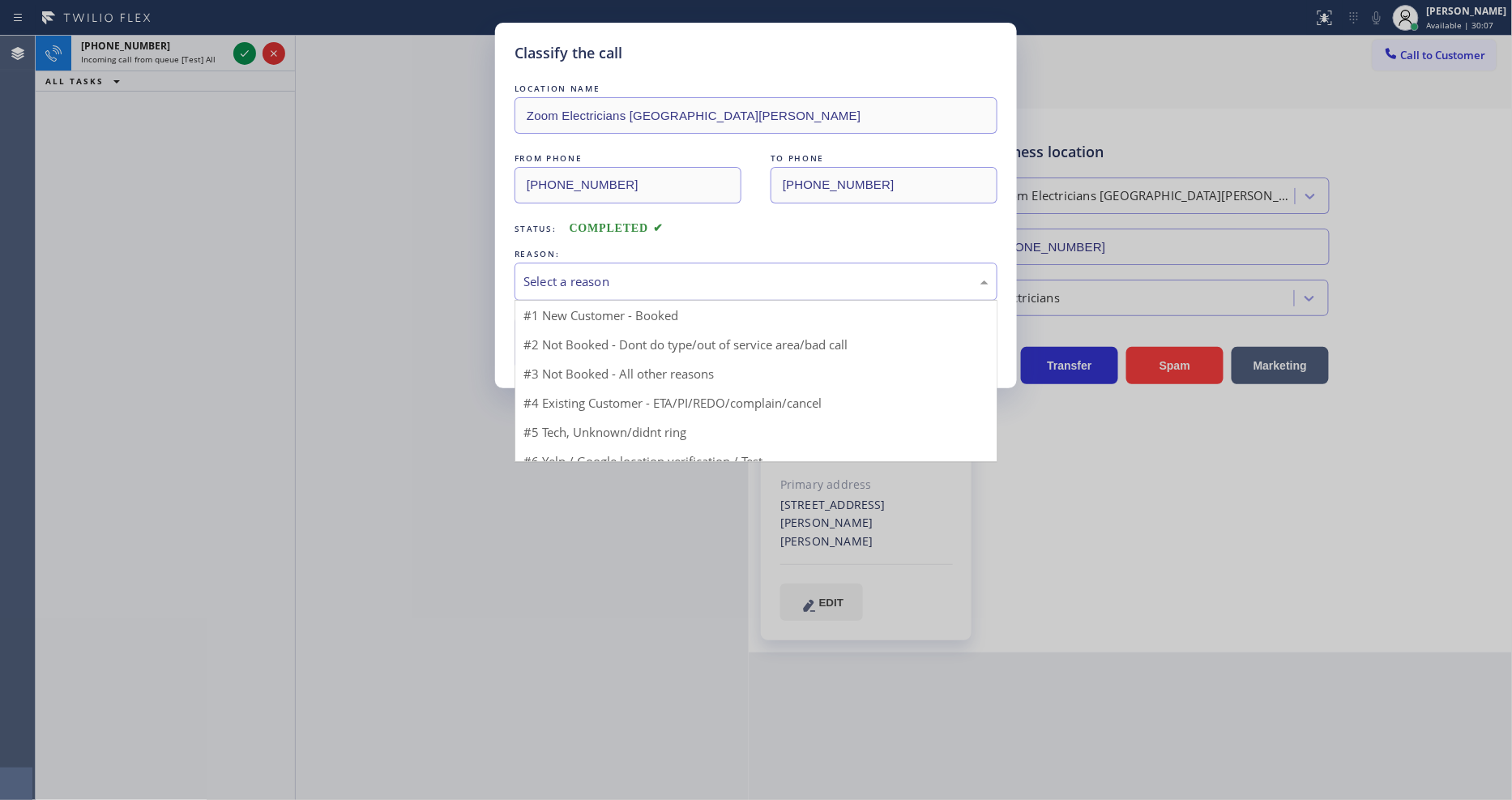
click at [596, 272] on div "Select a reason" at bounding box center [755, 281] width 465 height 18
drag, startPoint x: 588, startPoint y: 308, endPoint x: 585, endPoint y: 325, distance: 17.3
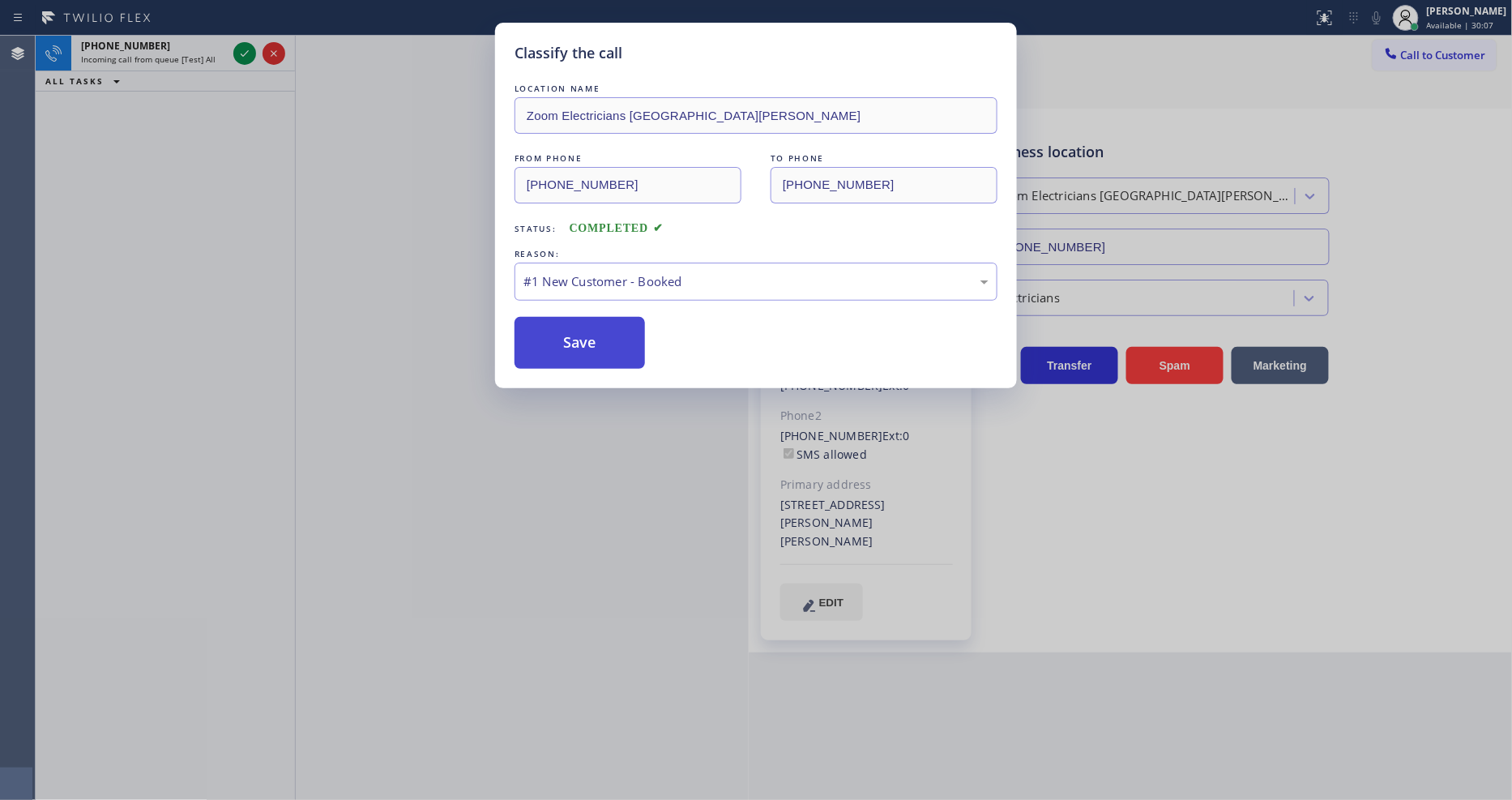
click at [585, 325] on button "Save" at bounding box center [579, 343] width 130 height 52
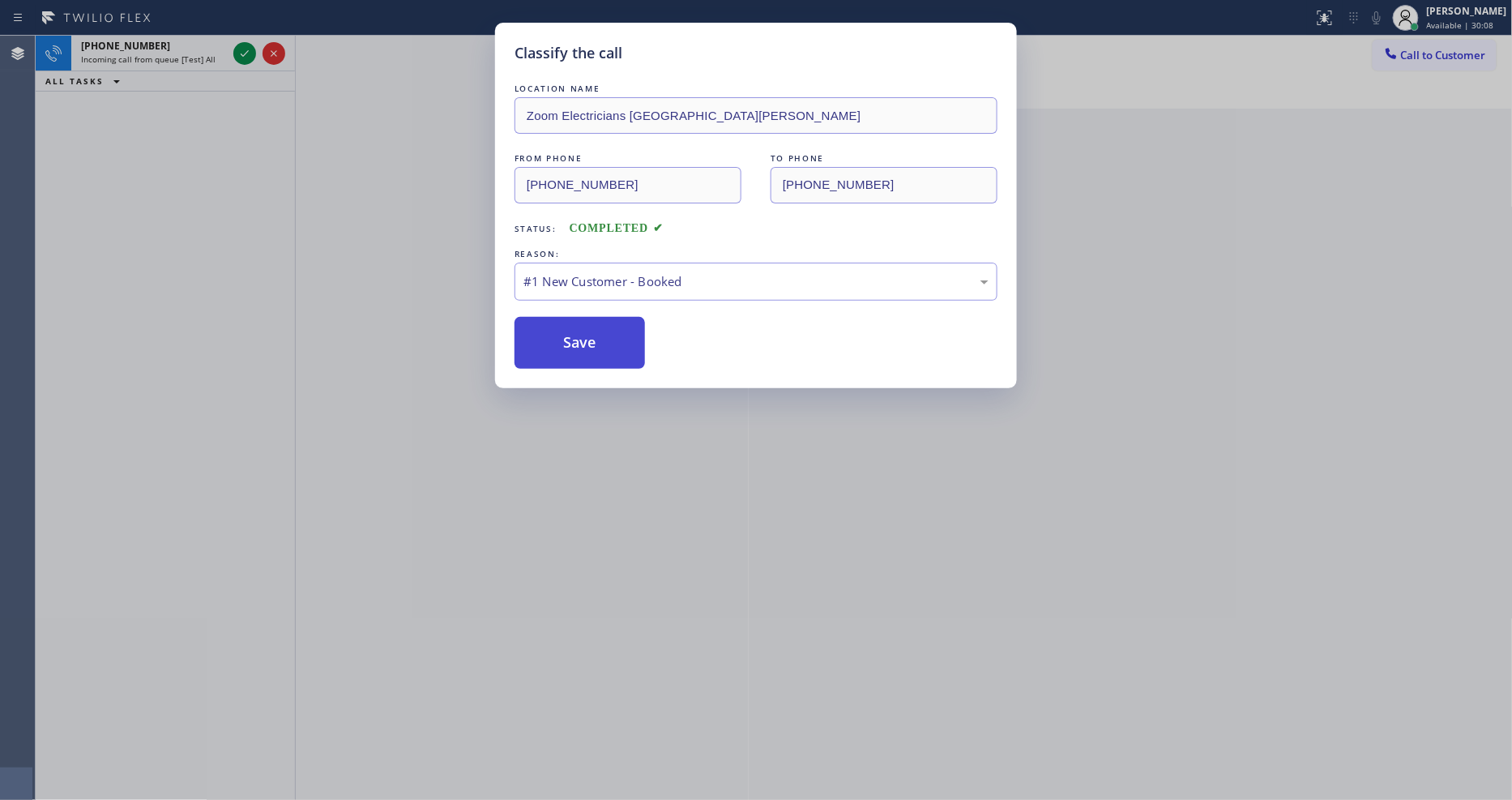
click at [584, 326] on button "Save" at bounding box center [579, 343] width 130 height 52
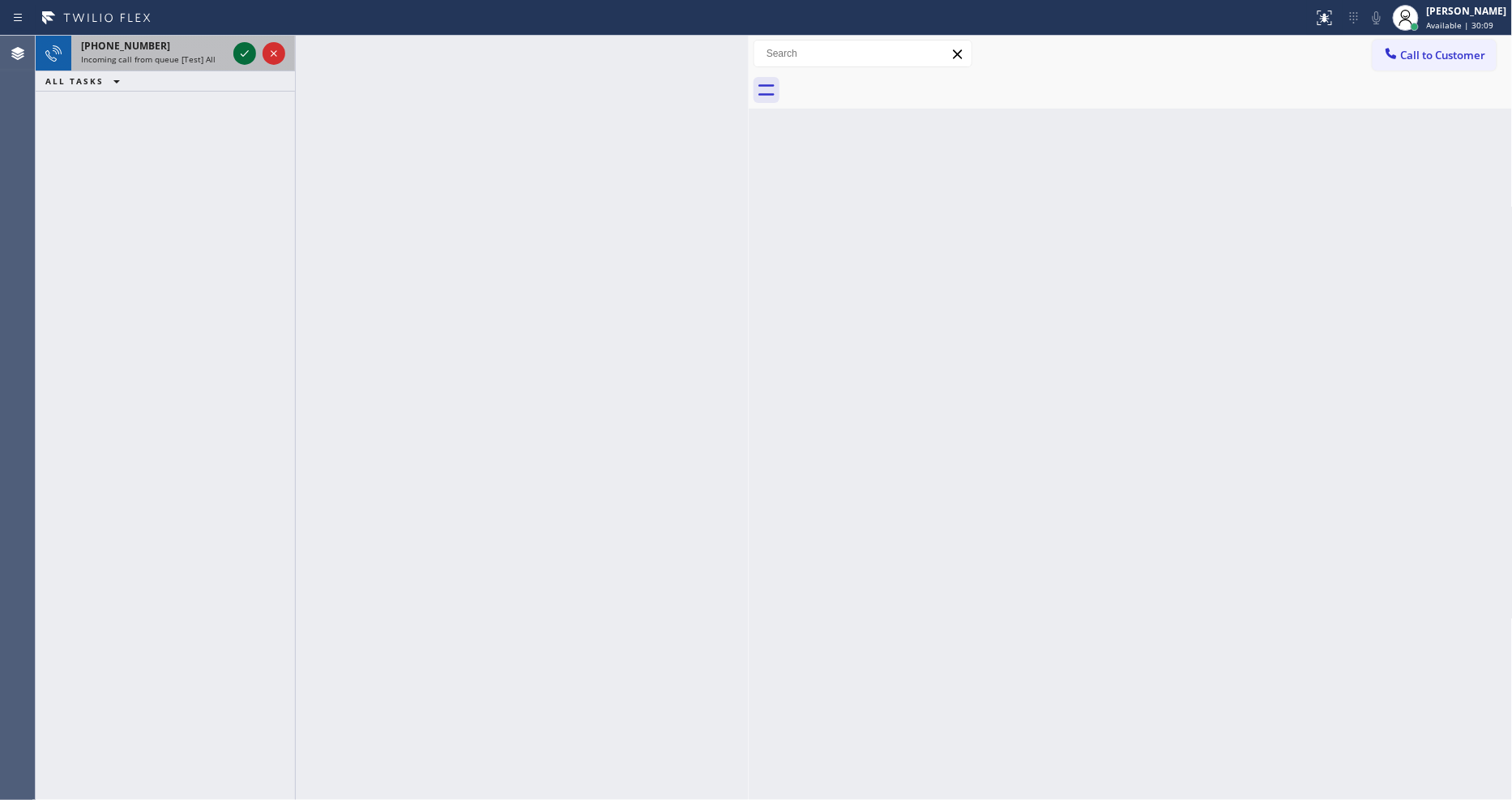
click at [243, 54] on icon at bounding box center [244, 53] width 19 height 19
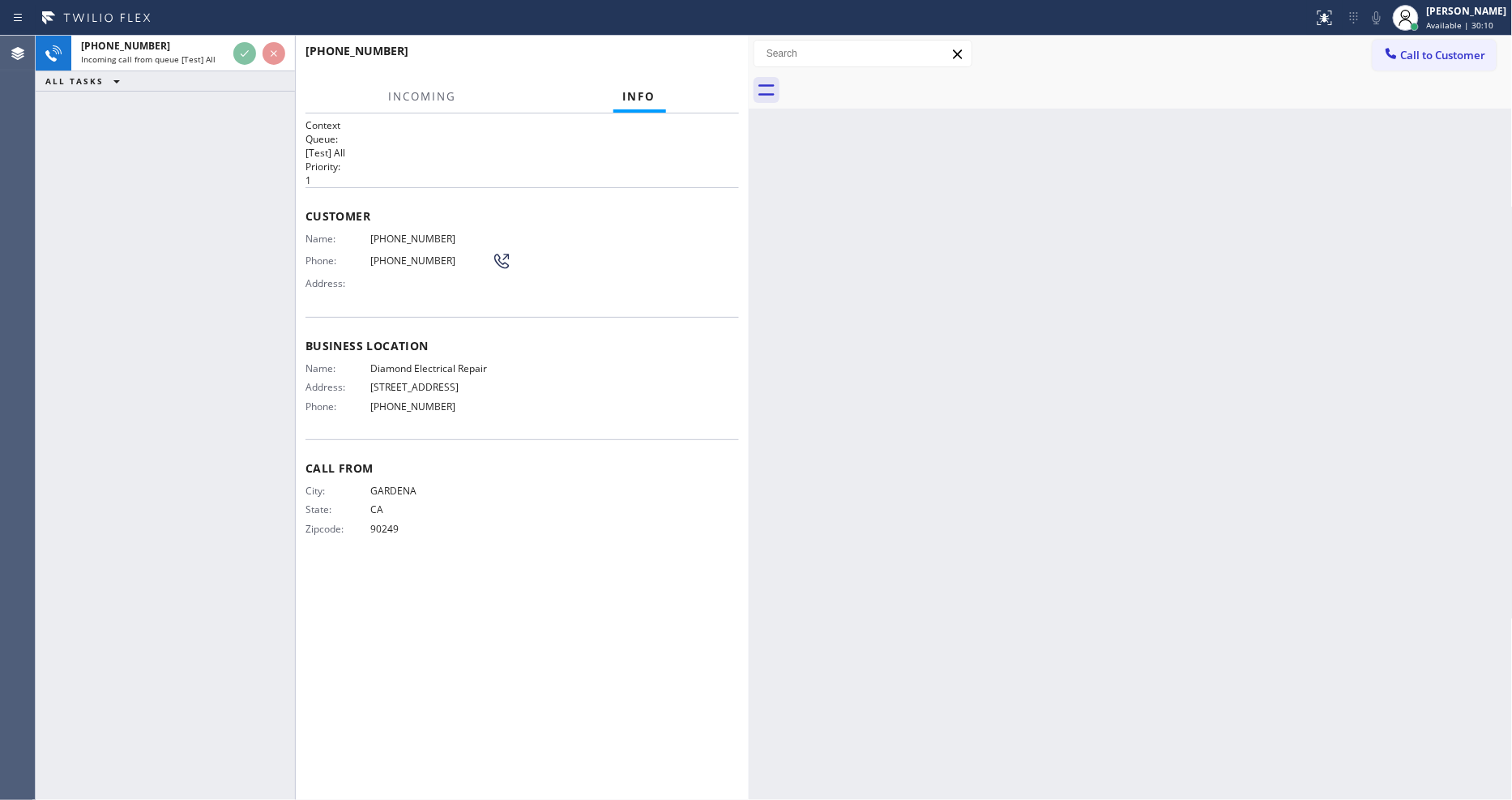
click at [502, 794] on div "Context Queue: [Test] All Priority: 1 Customer Name: [PHONE_NUMBER] Phone: [PHO…" at bounding box center [521, 456] width 433 height 676
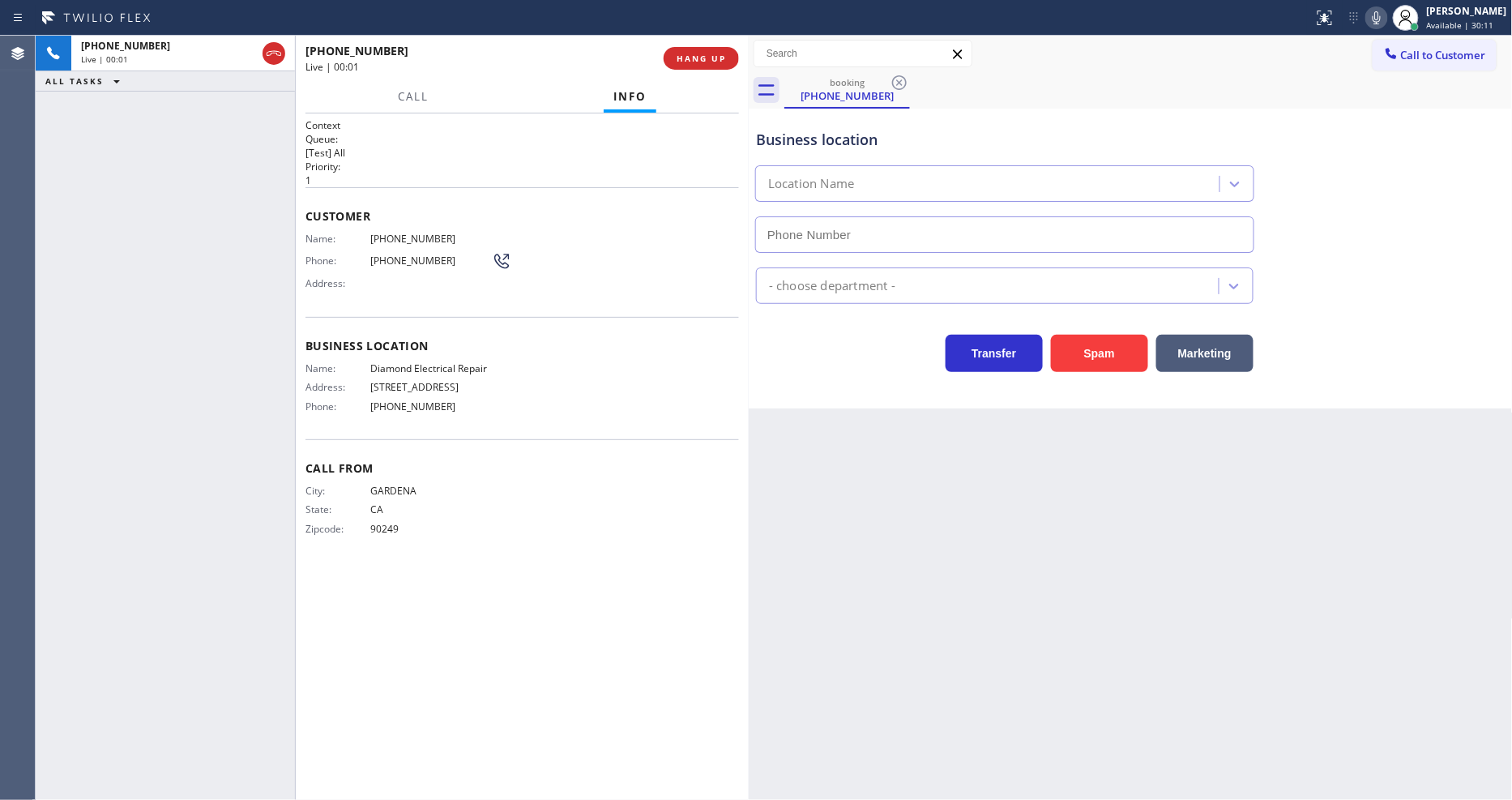
type input "[PHONE_NUMBER]"
drag, startPoint x: 1043, startPoint y: 619, endPoint x: 519, endPoint y: 786, distance: 550.0
click at [1043, 619] on div "Back to Dashboard Change Sender ID Customers Technicians Select a contact Outbo…" at bounding box center [1131, 418] width 764 height 764
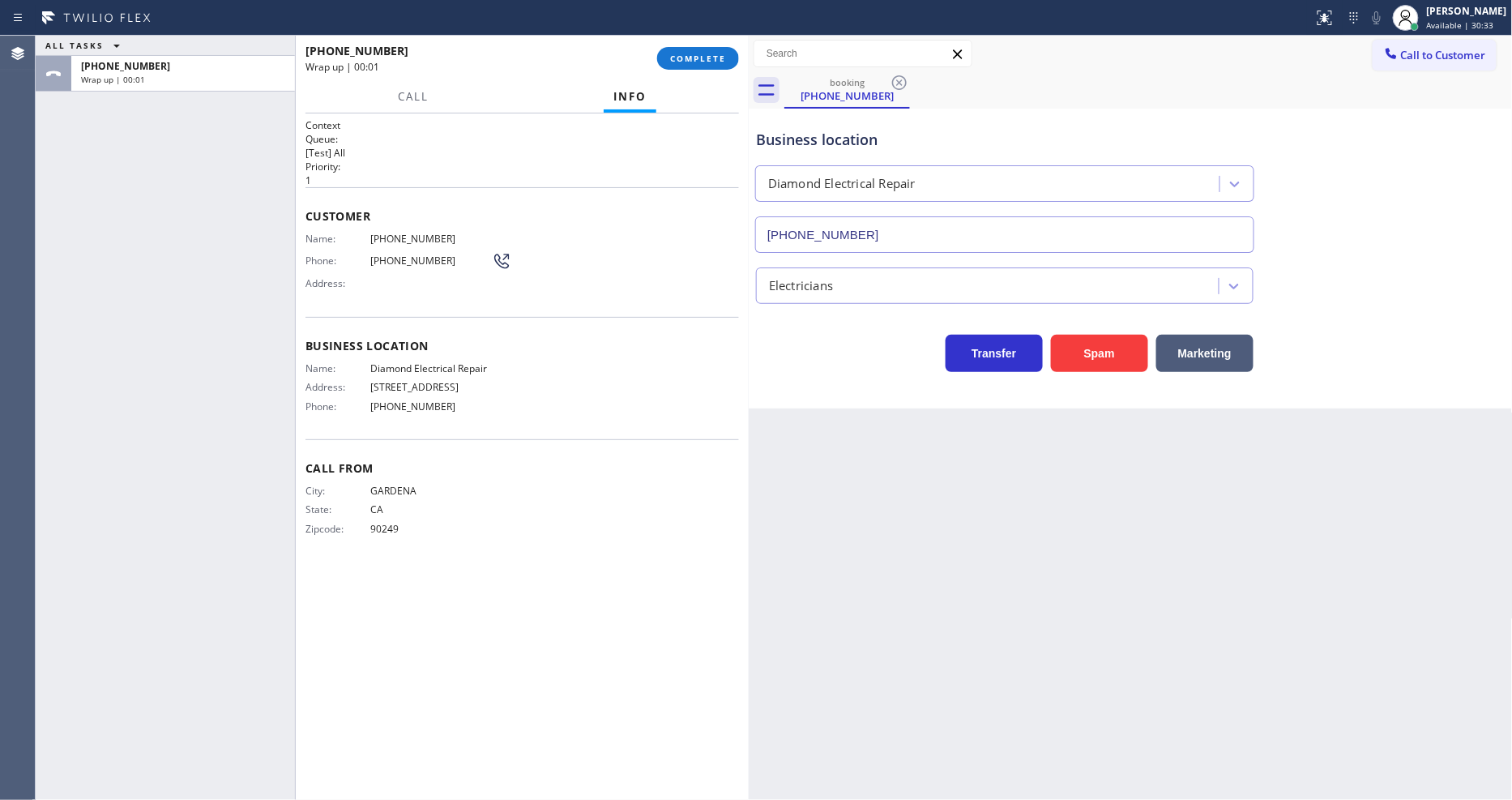
drag, startPoint x: 197, startPoint y: 269, endPoint x: 282, endPoint y: 306, distance: 92.7
click at [197, 268] on div "ALL TASKS ALL TASKS ACTIVE TASKS TASKS IN WRAP UP [PHONE_NUMBER] Wrap up | 00:01" at bounding box center [165, 418] width 259 height 764
click at [717, 60] on span "COMPLETE" at bounding box center [697, 58] width 56 height 11
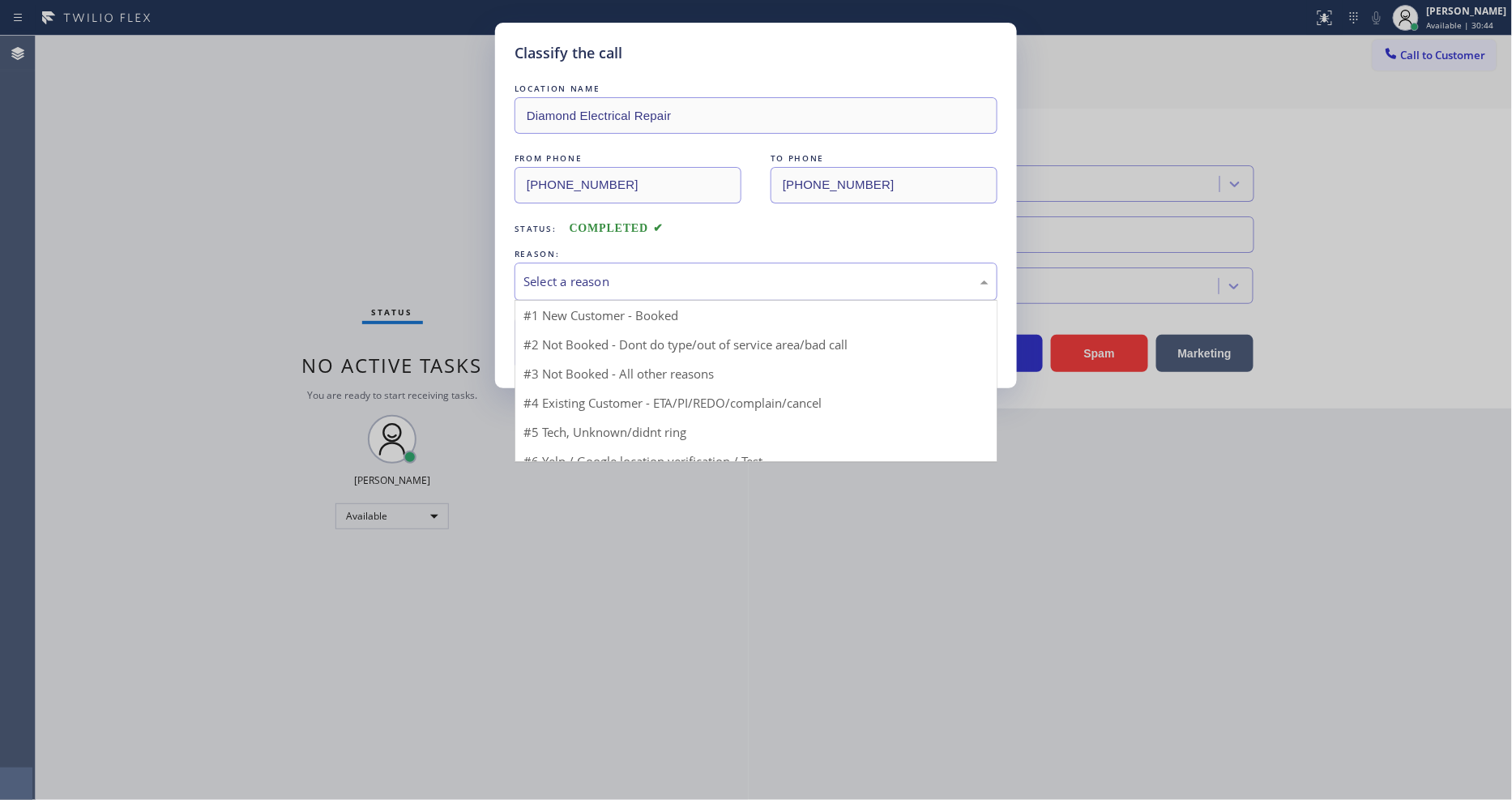
click at [595, 284] on div "Select a reason" at bounding box center [755, 281] width 483 height 38
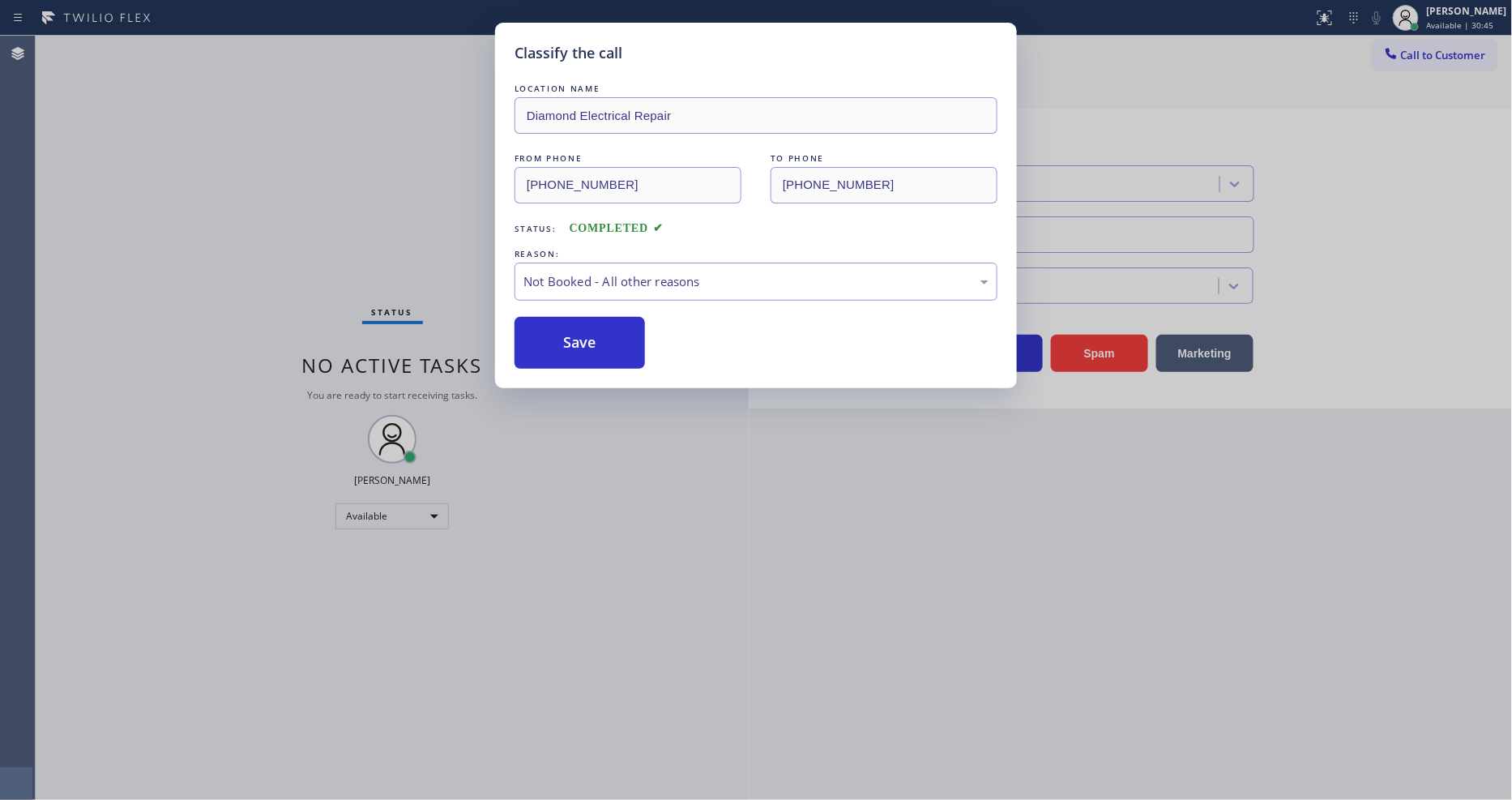
click at [596, 342] on button "Save" at bounding box center [579, 343] width 130 height 52
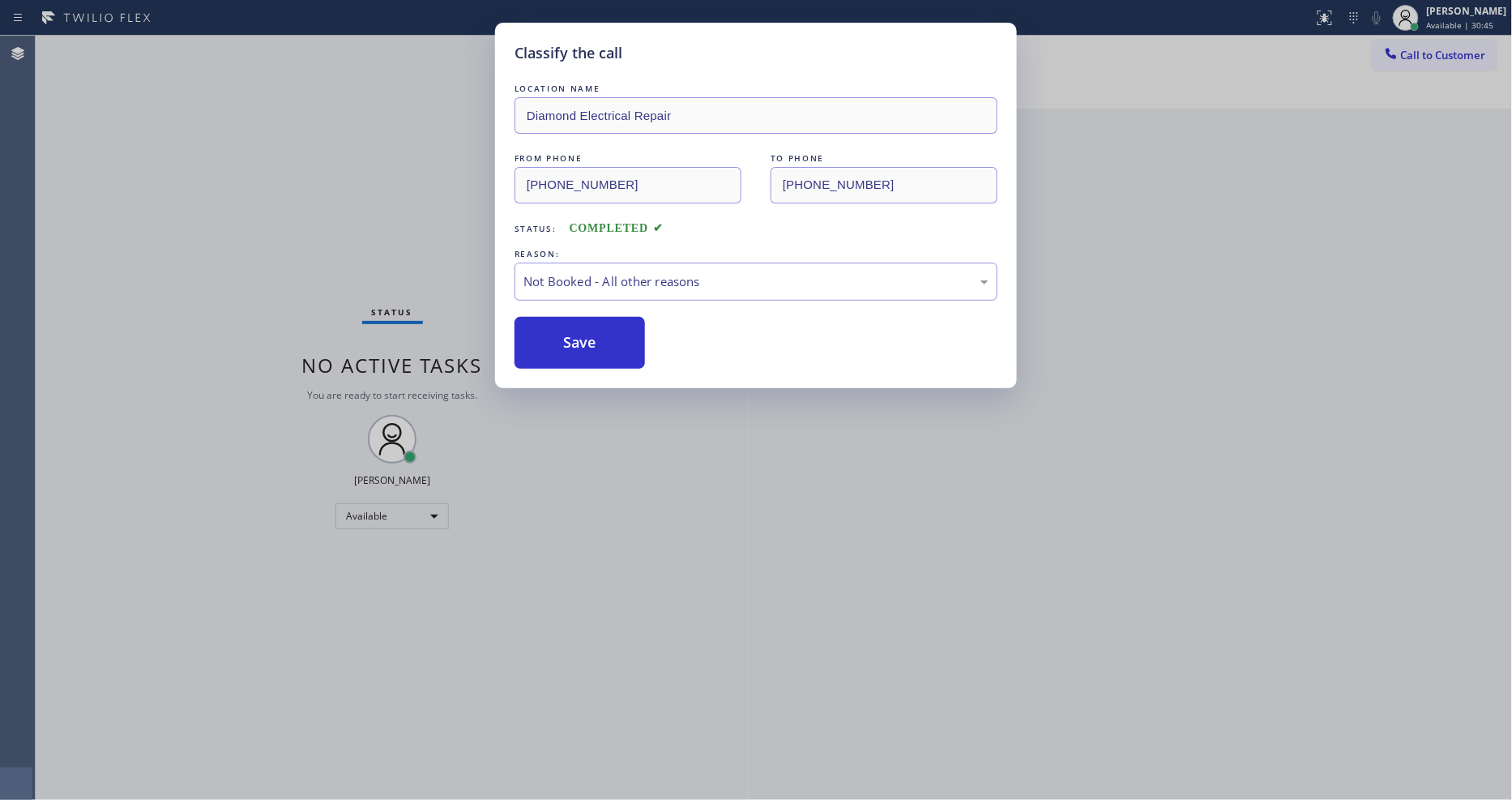
click at [596, 342] on button "Save" at bounding box center [579, 343] width 130 height 52
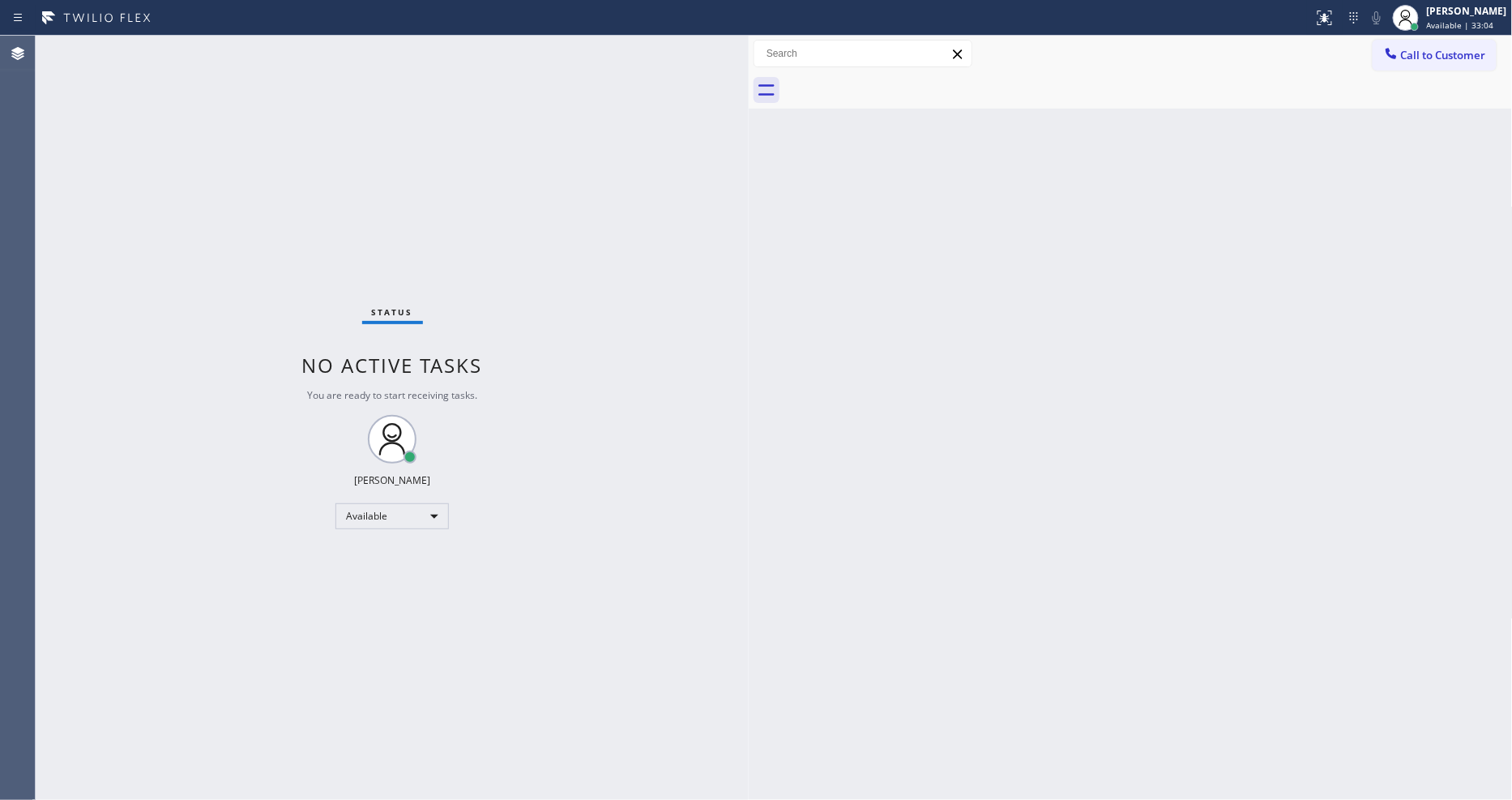
click at [245, 51] on div "Status No active tasks You are ready to start receiving tasks. [PERSON_NAME] Av…" at bounding box center [392, 418] width 713 height 764
click at [1456, 13] on div "[PERSON_NAME]" at bounding box center [1467, 10] width 81 height 14
click at [1420, 61] on button "Offline" at bounding box center [1431, 64] width 162 height 21
click at [1450, 25] on span "Available | 35:39" at bounding box center [1460, 25] width 67 height 11
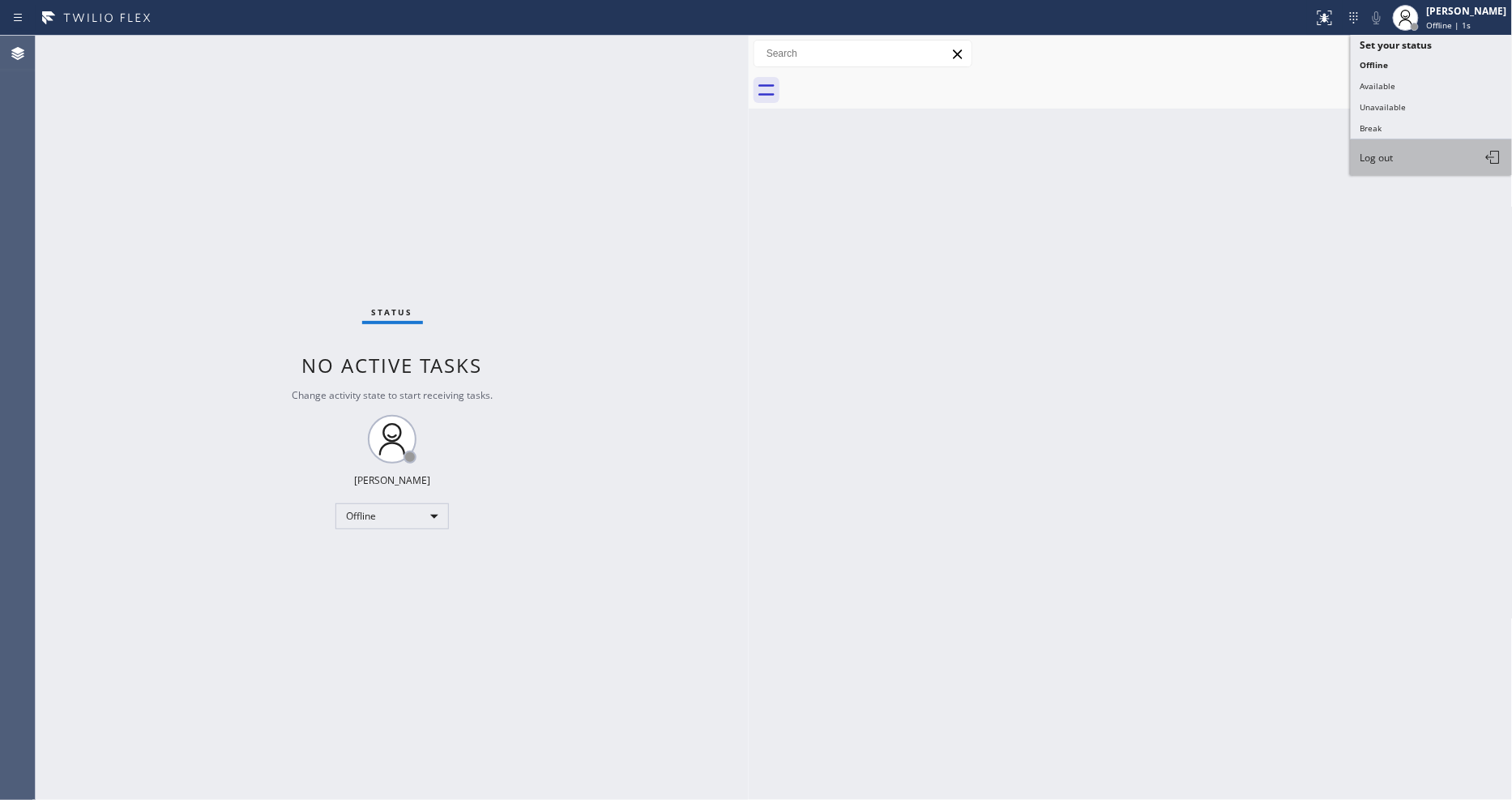
click at [1426, 163] on button "Log out" at bounding box center [1431, 157] width 162 height 36
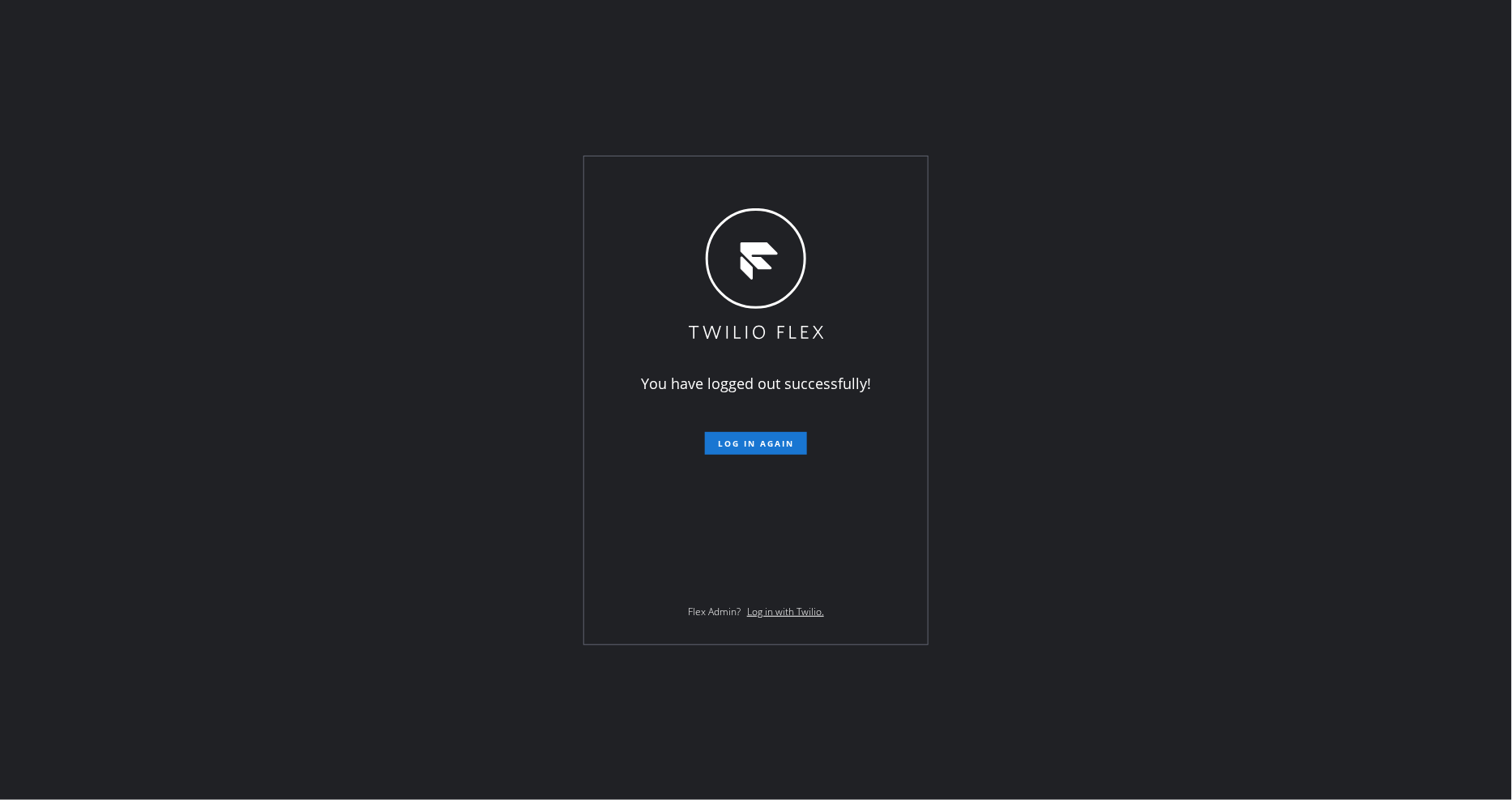
click at [451, 274] on div "You have logged out successfully! Log in again Flex Admin? Log in with Twilio." at bounding box center [756, 400] width 1512 height 800
